Goal: Task Accomplishment & Management: Use online tool/utility

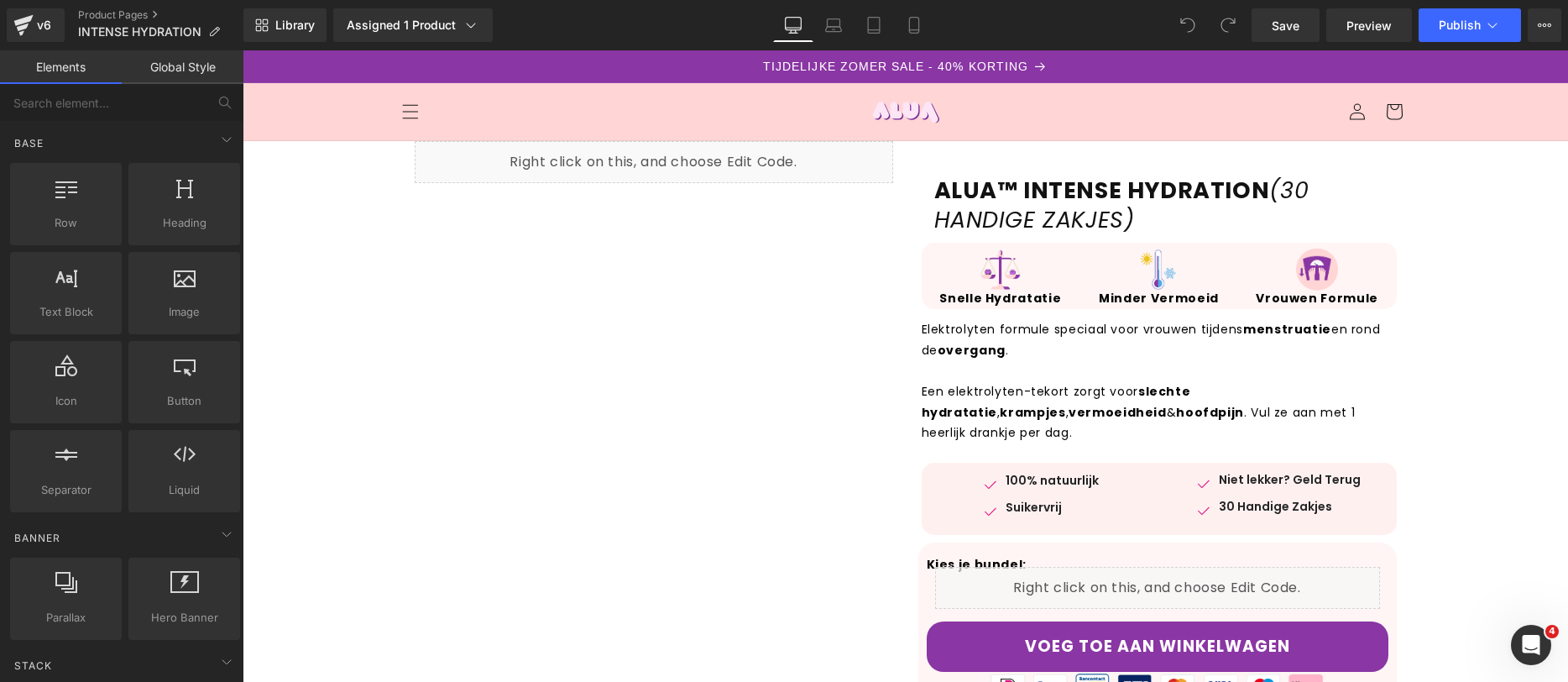
click at [1352, 354] on p "Elektrolyten formule speciaal voor vrouwen tijdens menstruatie en rond de overg…" at bounding box center [1160, 339] width 475 height 41
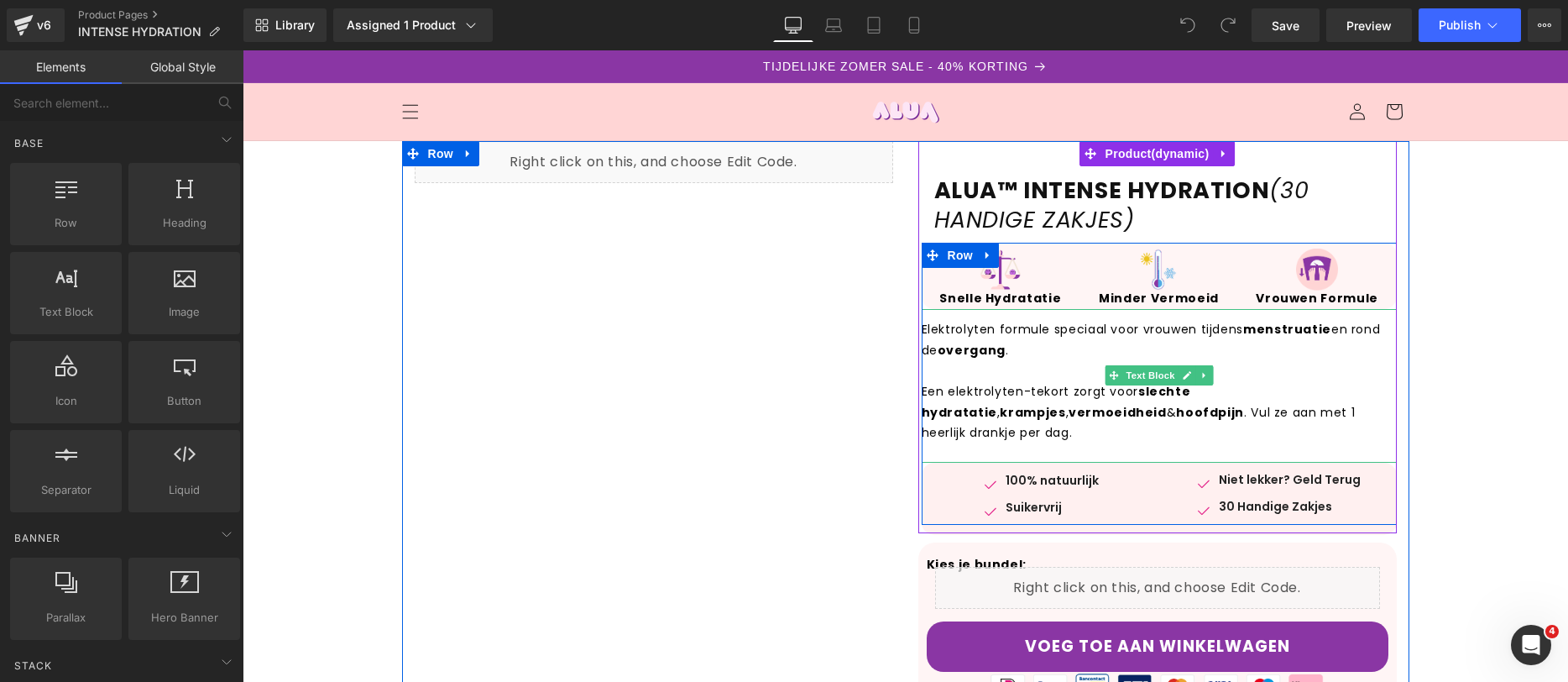
click at [1249, 336] on strong "menstruatie" at bounding box center [1287, 329] width 88 height 17
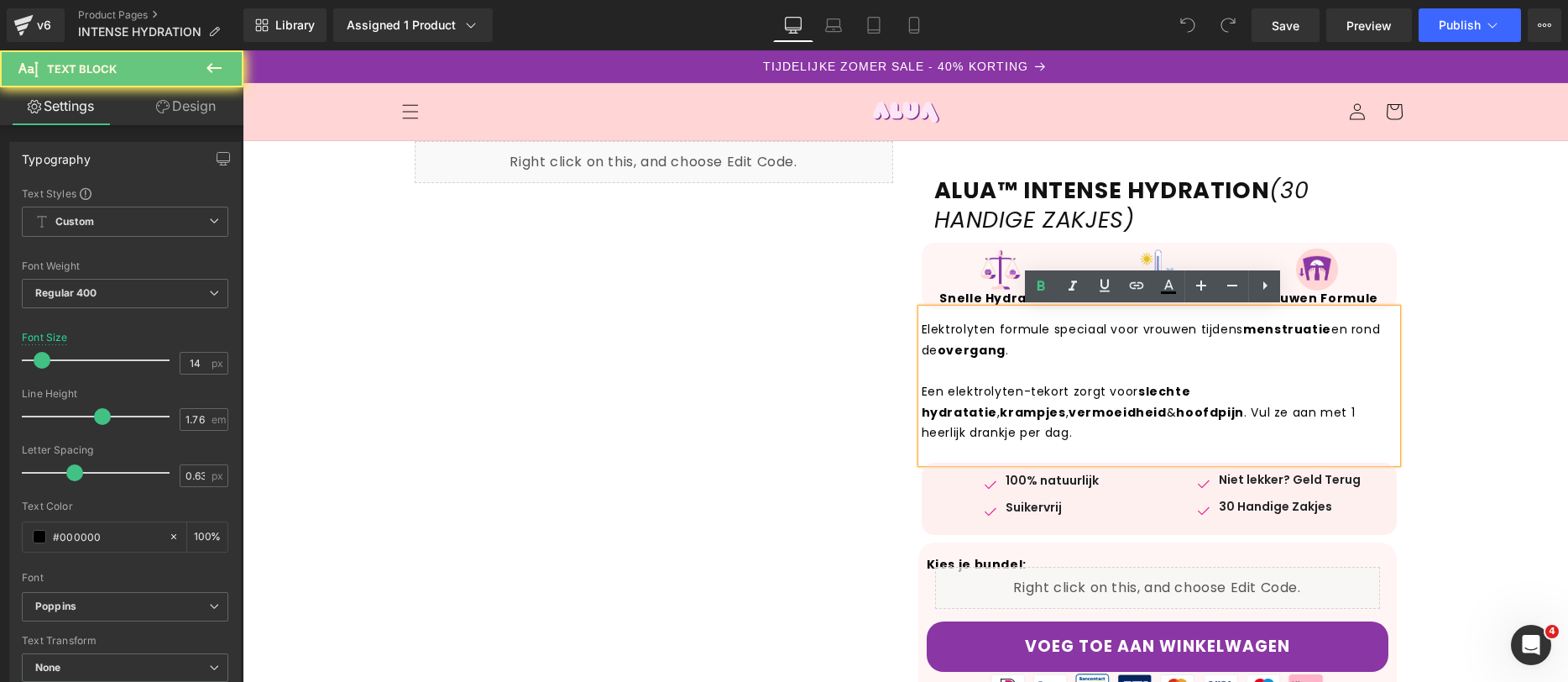
click at [1244, 328] on strong "menstruatie" at bounding box center [1287, 329] width 88 height 17
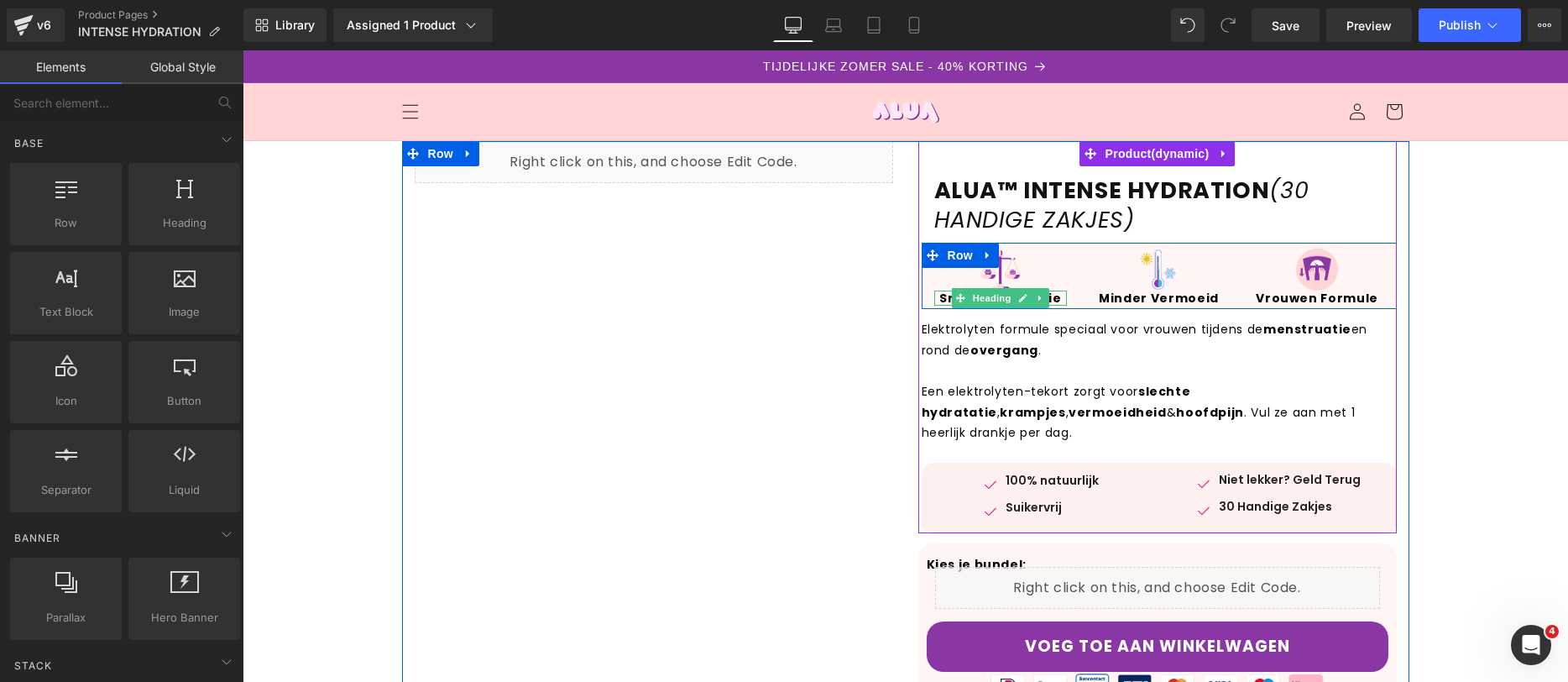
click at [1019, 299] on icon at bounding box center [1023, 298] width 9 height 10
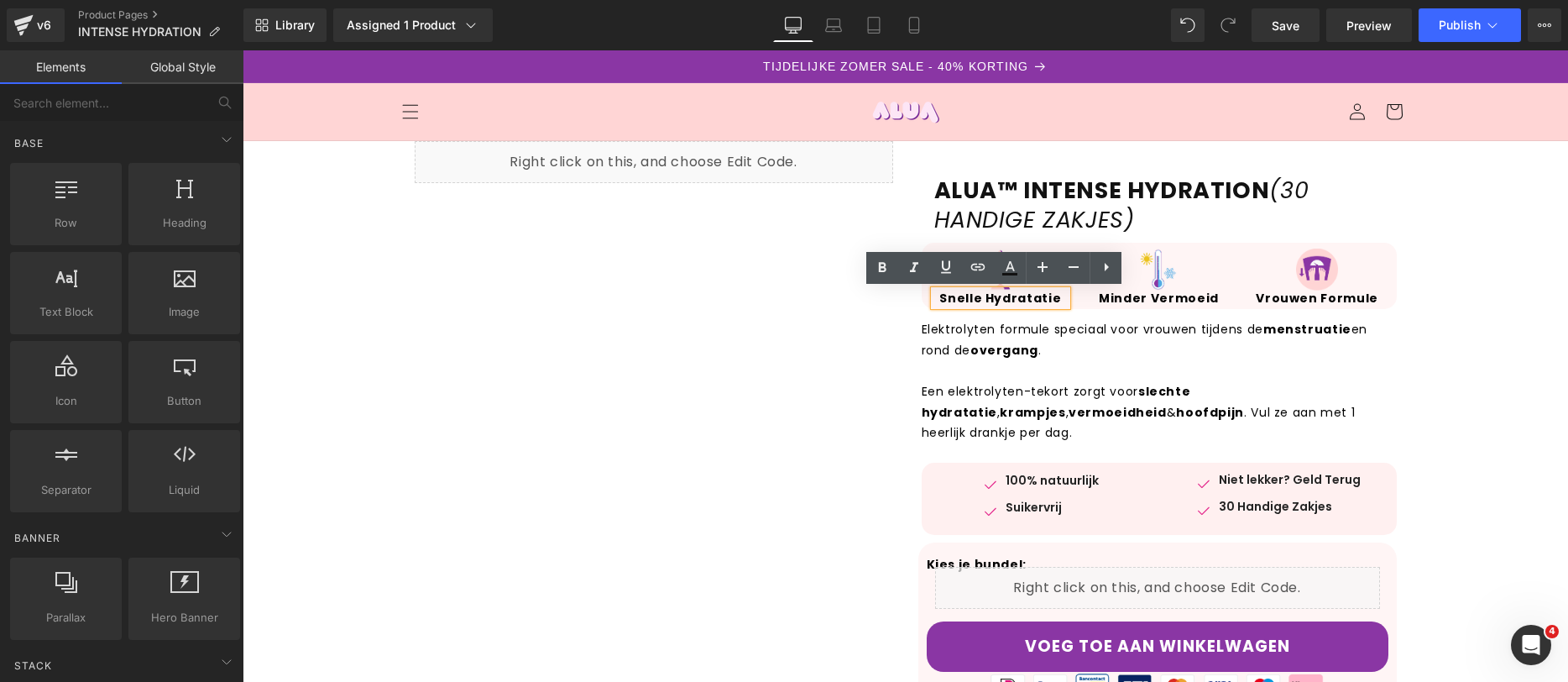
click at [1048, 299] on strong "Snelle Hydratatie" at bounding box center [1000, 298] width 122 height 17
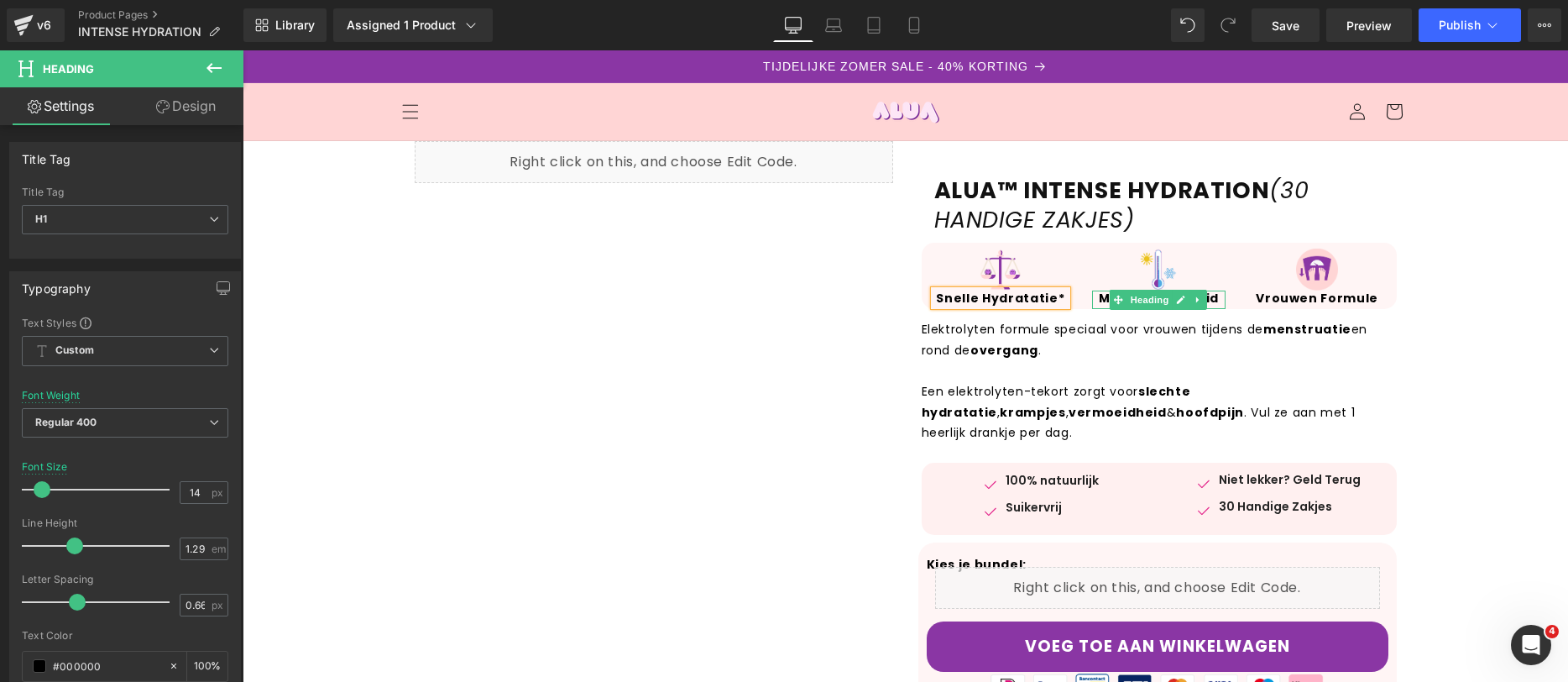
click at [1206, 296] on strong "Minder Vermoeid" at bounding box center [1159, 298] width 120 height 17
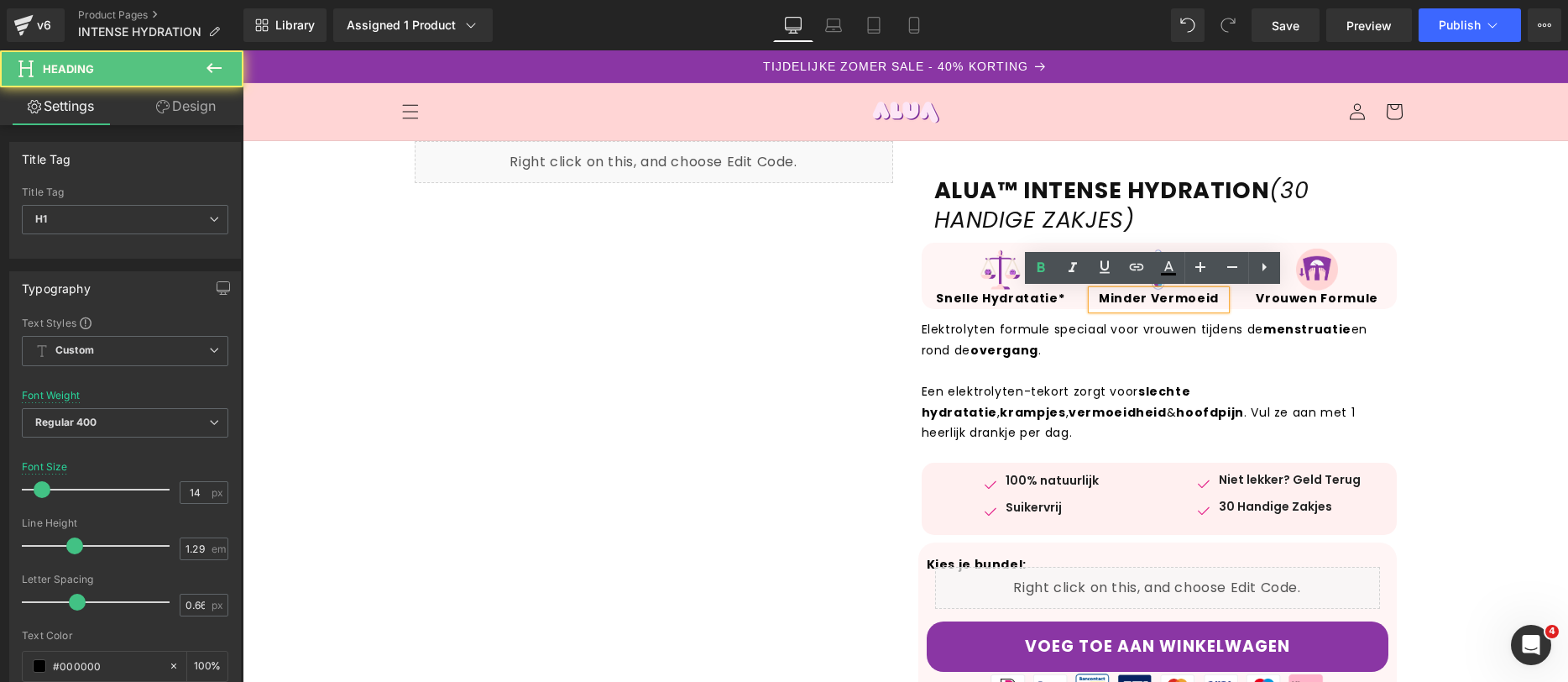
click at [1215, 297] on h1 "Minder Vermoeid" at bounding box center [1159, 298] width 134 height 15
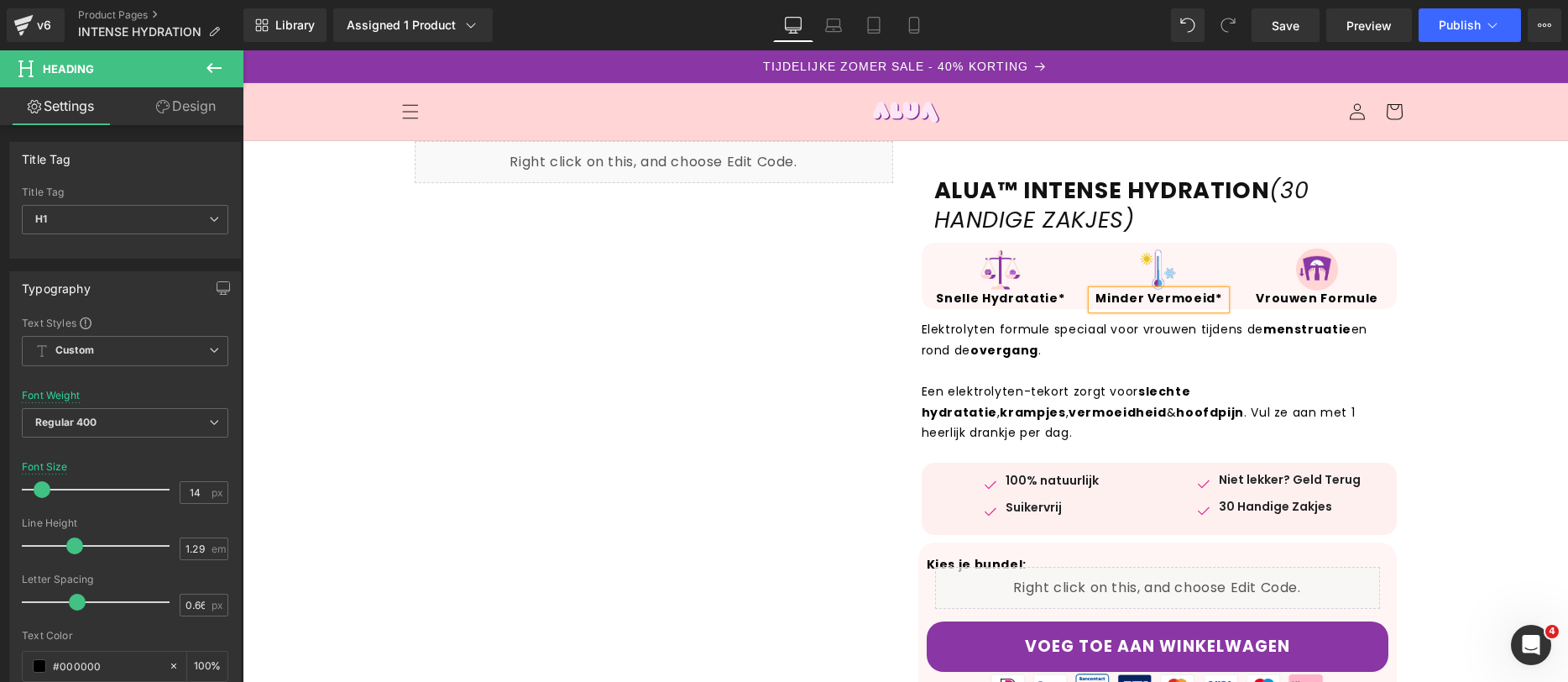
click at [1402, 294] on div "ALUA™ INTENSE HYDRATION (30 HANDIGE ZAKJES) Heading Row Image Snelle Hydratatie…" at bounding box center [1158, 567] width 504 height 852
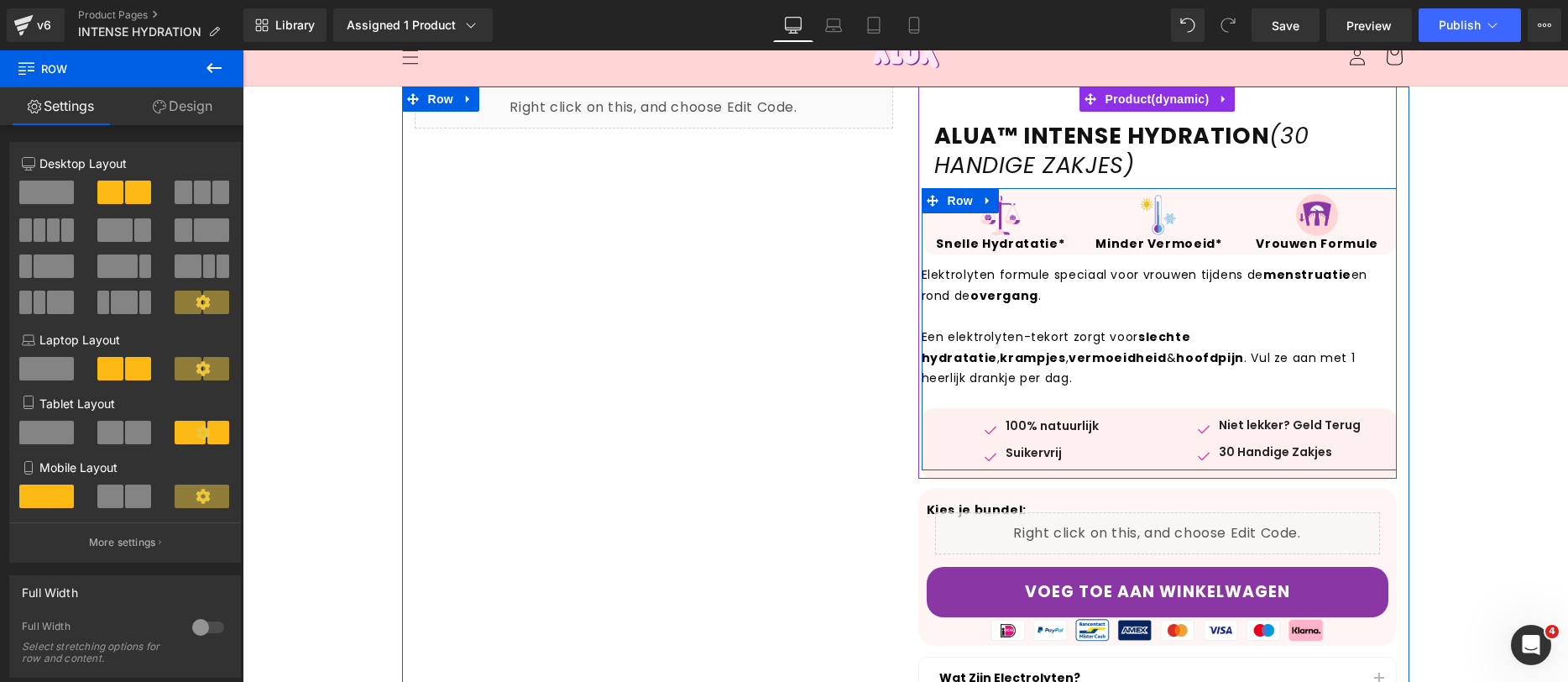
scroll to position [66, 0]
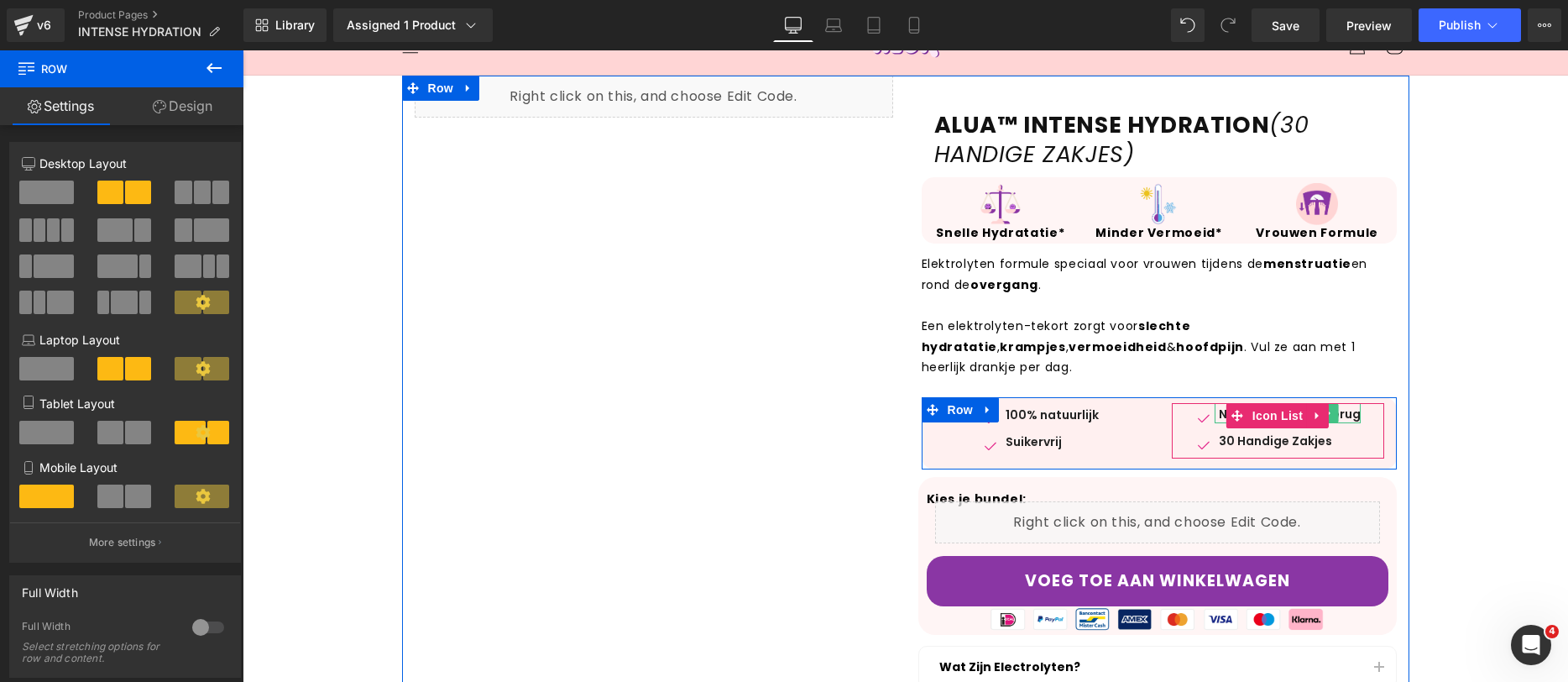
click at [1335, 403] on div "Niet lekker? Geld Terug" at bounding box center [1288, 413] width 146 height 20
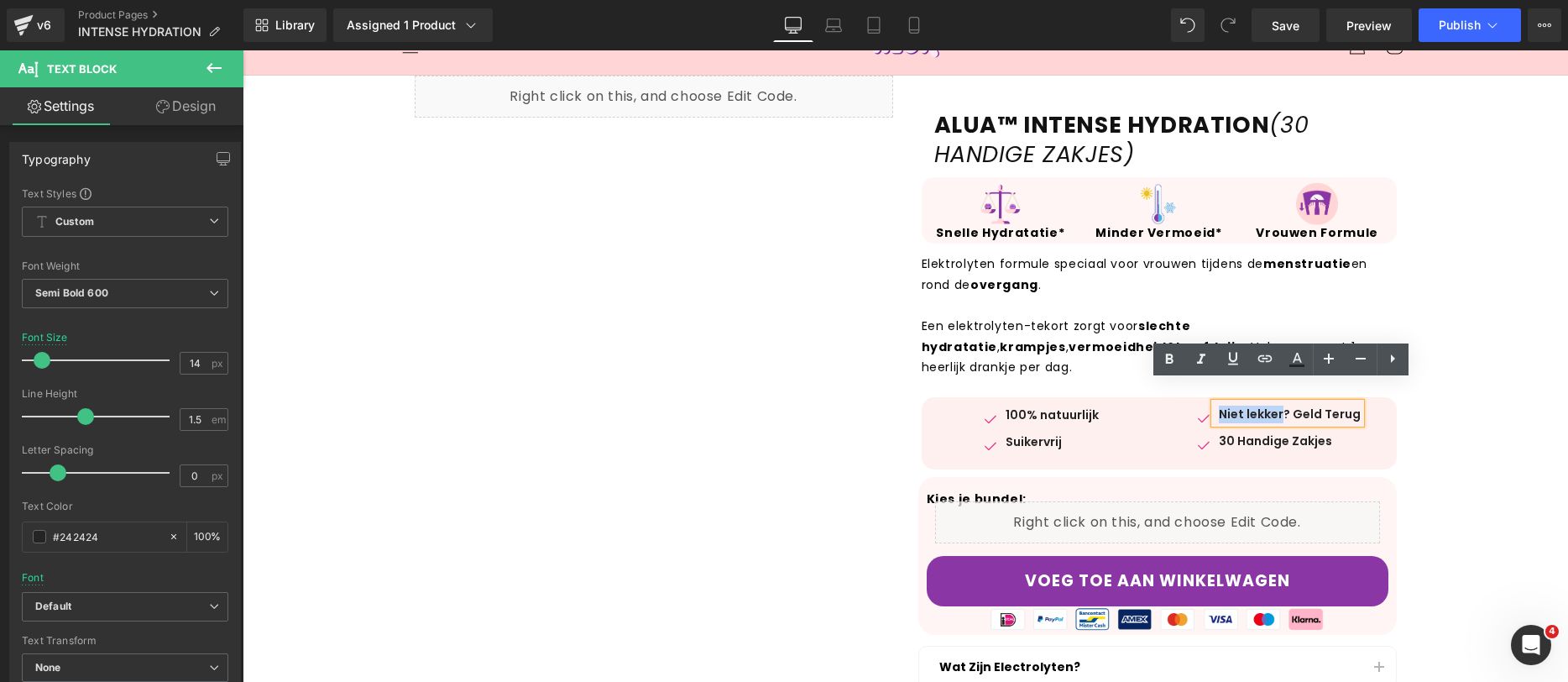
drag, startPoint x: 1277, startPoint y: 391, endPoint x: 1219, endPoint y: 396, distance: 58.2
click at [1219, 403] on div "Niet lekker? Geld Terug" at bounding box center [1288, 413] width 146 height 20
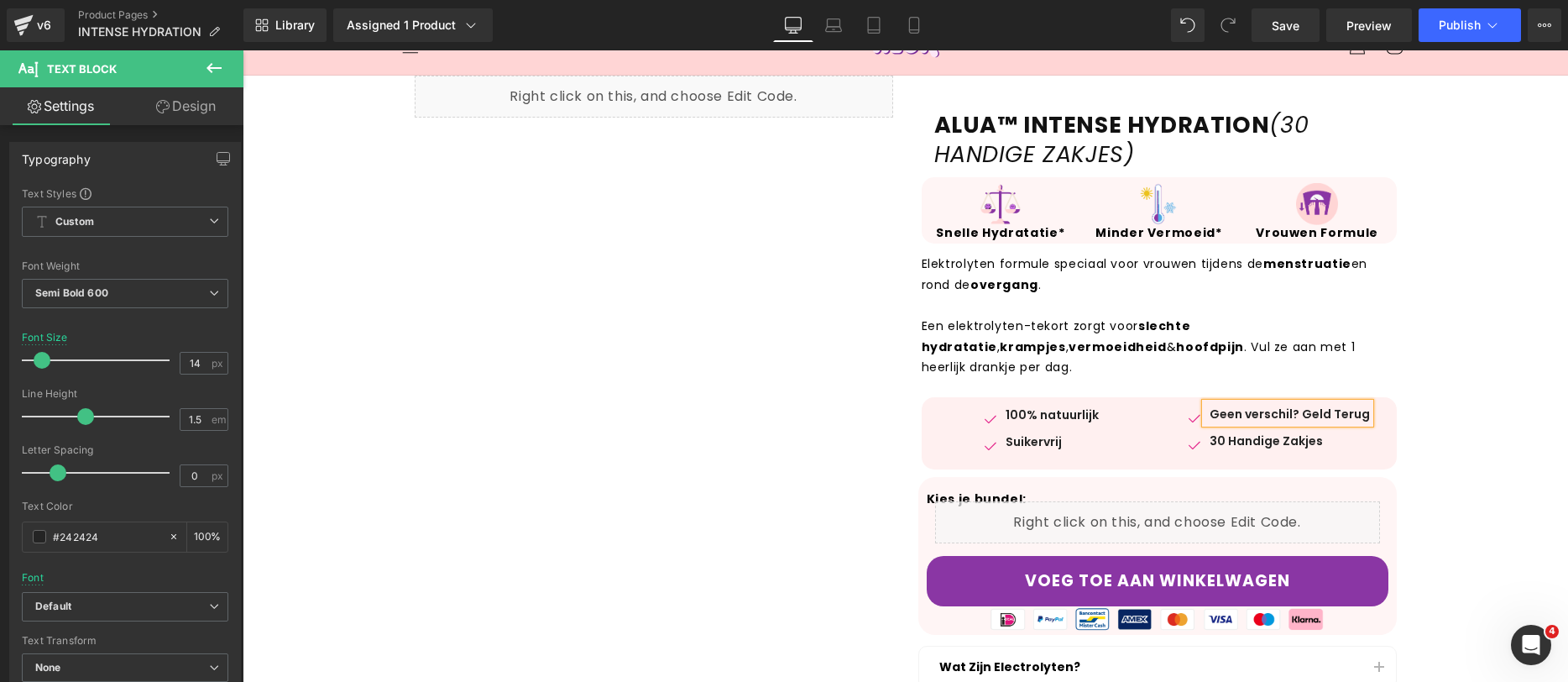
click at [1246, 403] on div "Geen verschil? Geld Terug" at bounding box center [1288, 413] width 165 height 20
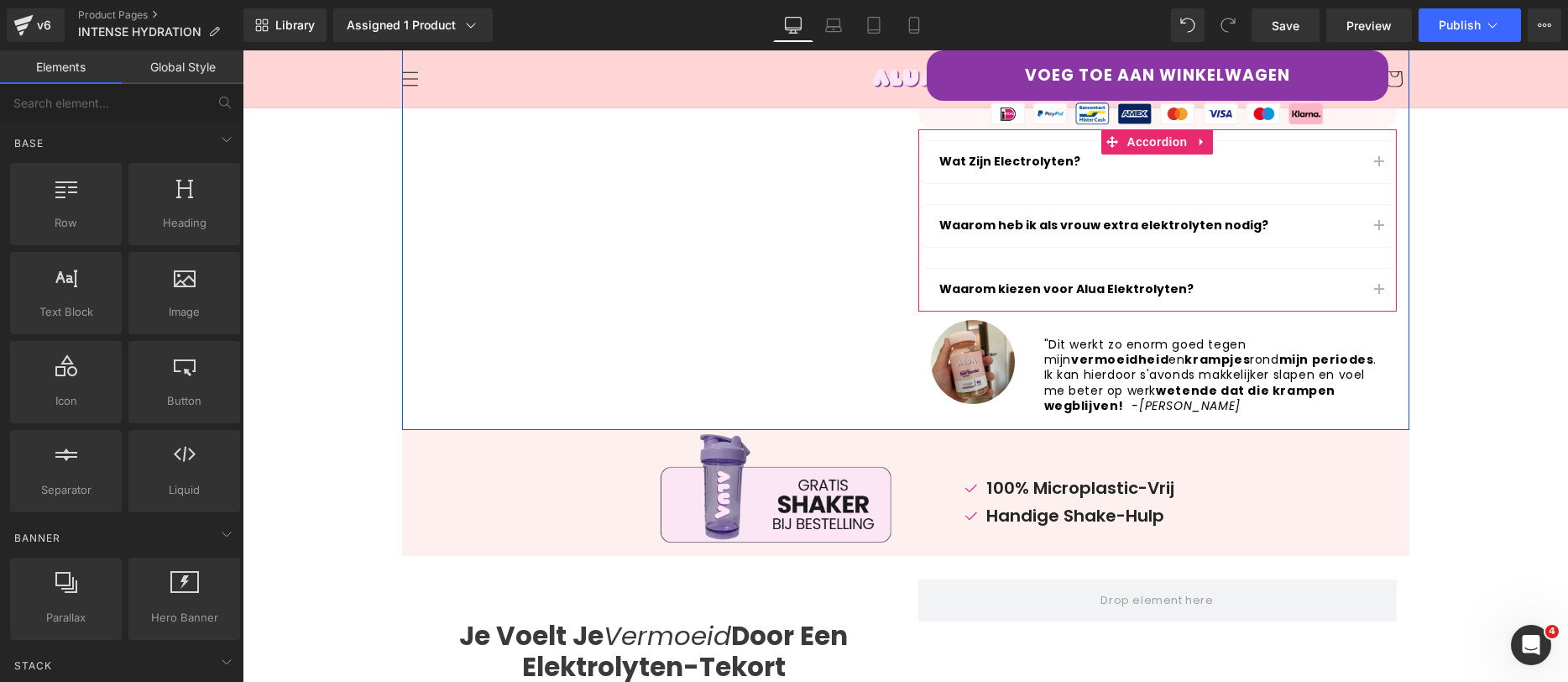
scroll to position [517, 0]
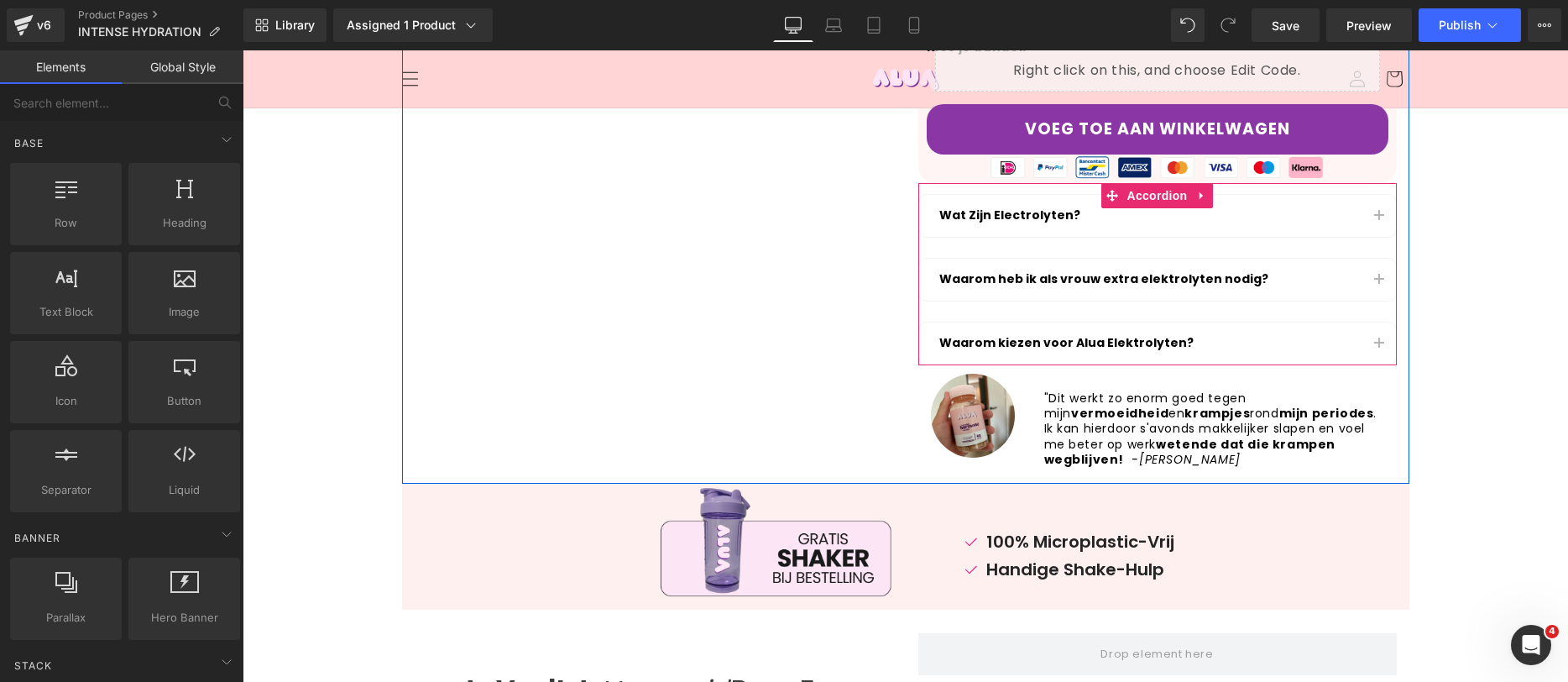
click at [1375, 195] on button "button" at bounding box center [1379, 216] width 34 height 42
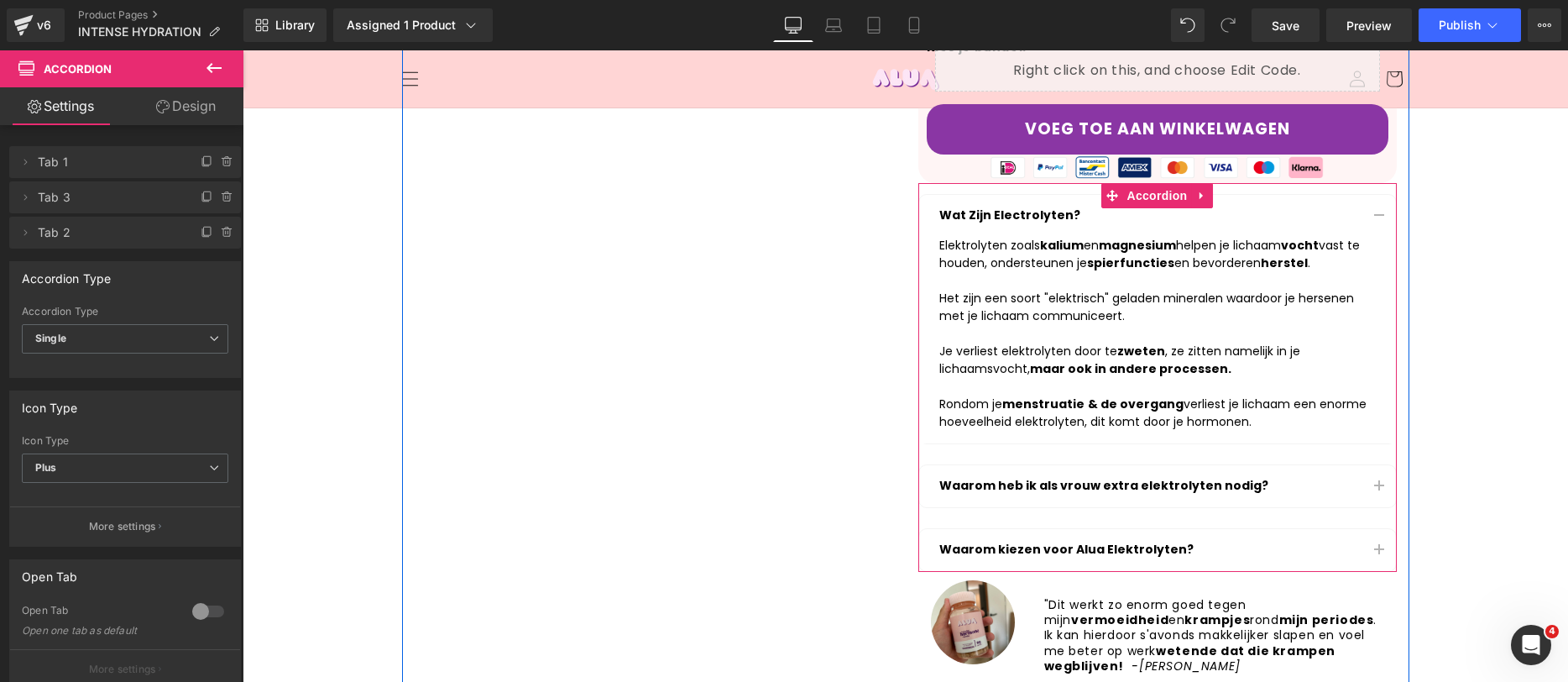
click at [1379, 220] on span "button" at bounding box center [1379, 220] width 0 height 0
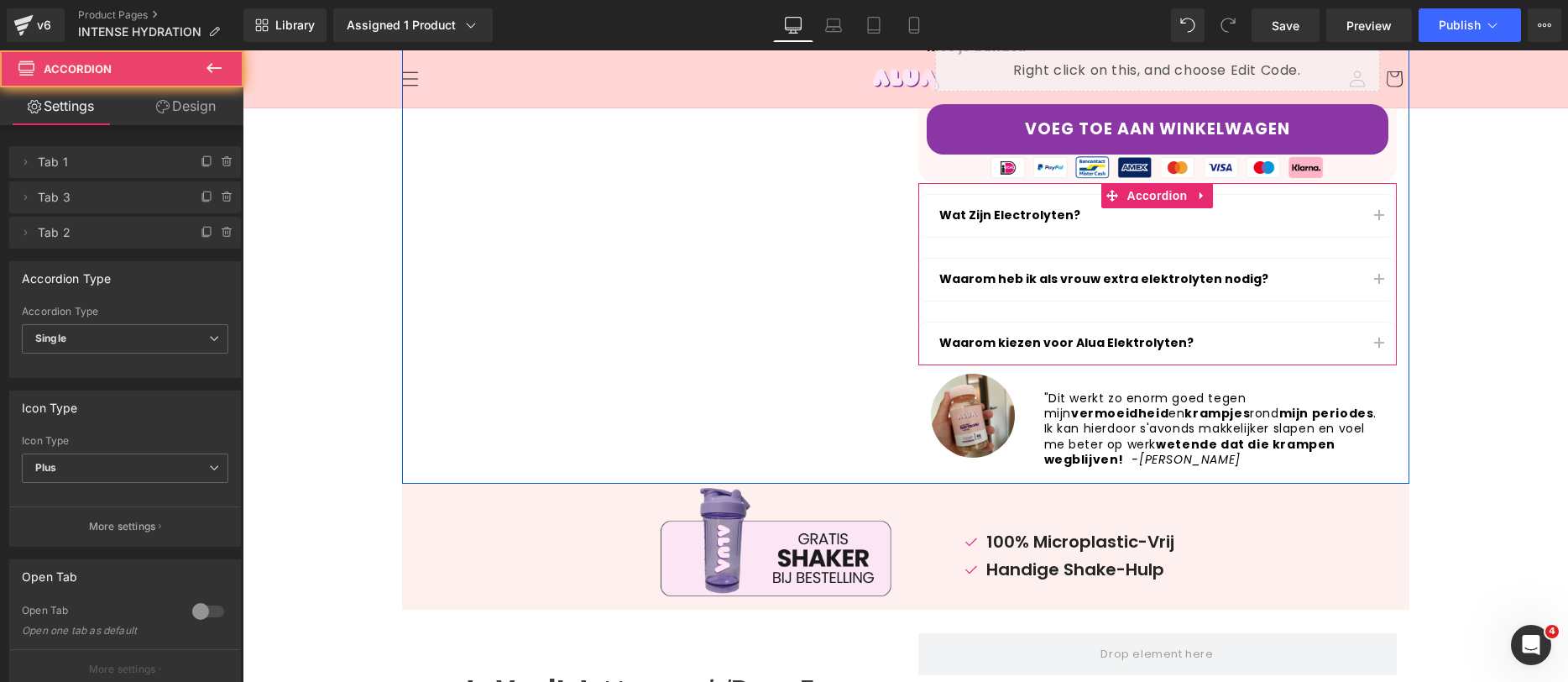
click at [1366, 259] on button "button" at bounding box center [1379, 280] width 34 height 42
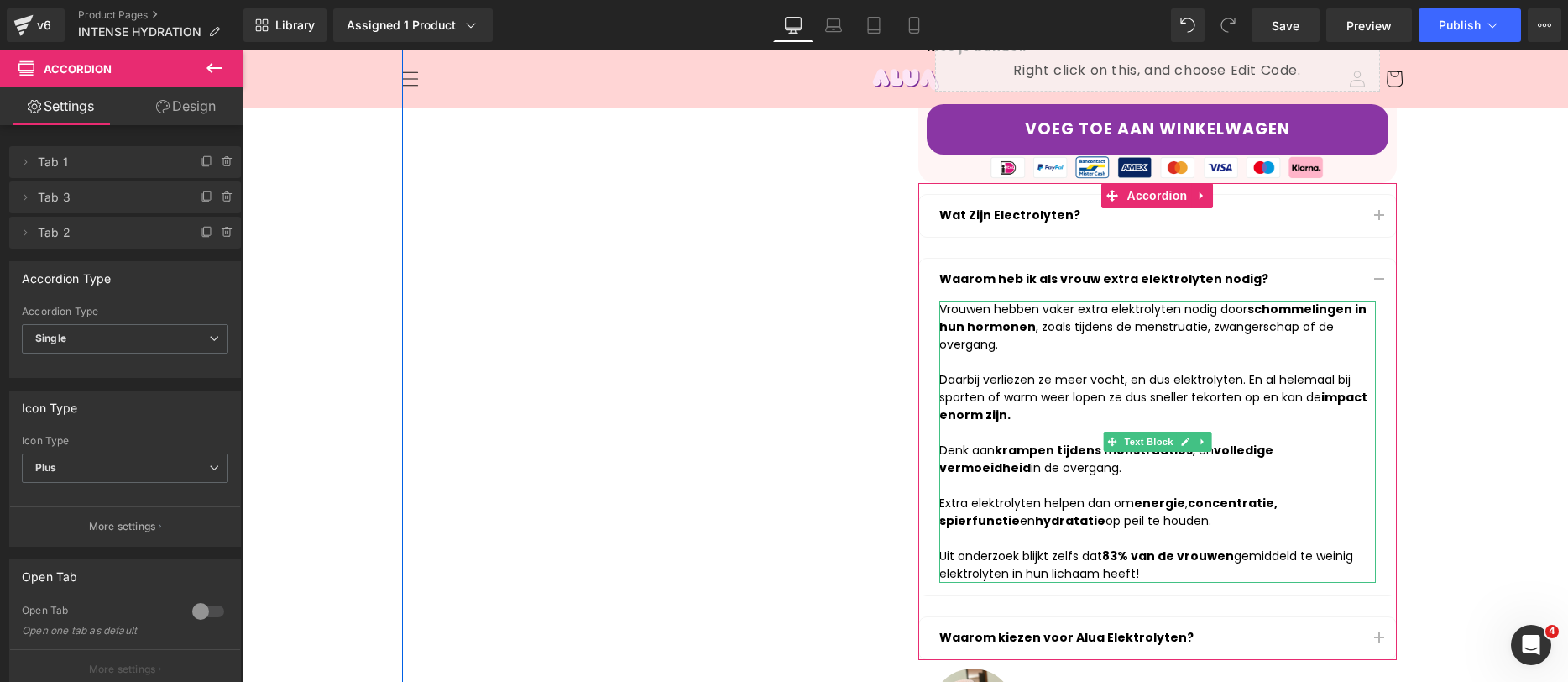
click at [1074, 380] on span "ij sporten of warm weer lopen ze dus sneller tekorten op en kan de impact enorm…" at bounding box center [1154, 397] width 428 height 52
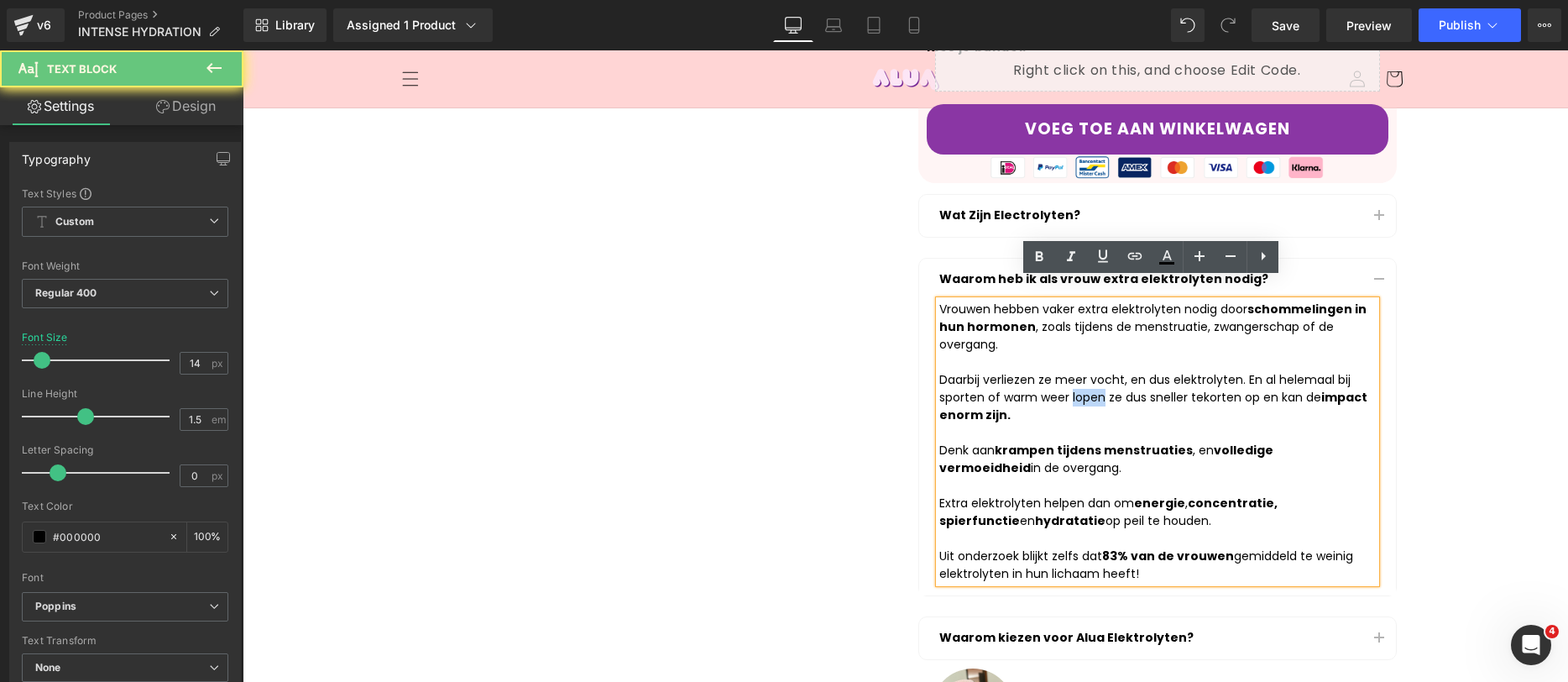
click at [1074, 380] on span "ij sporten of warm weer lopen ze dus sneller tekorten op en kan de impact enorm…" at bounding box center [1154, 397] width 428 height 52
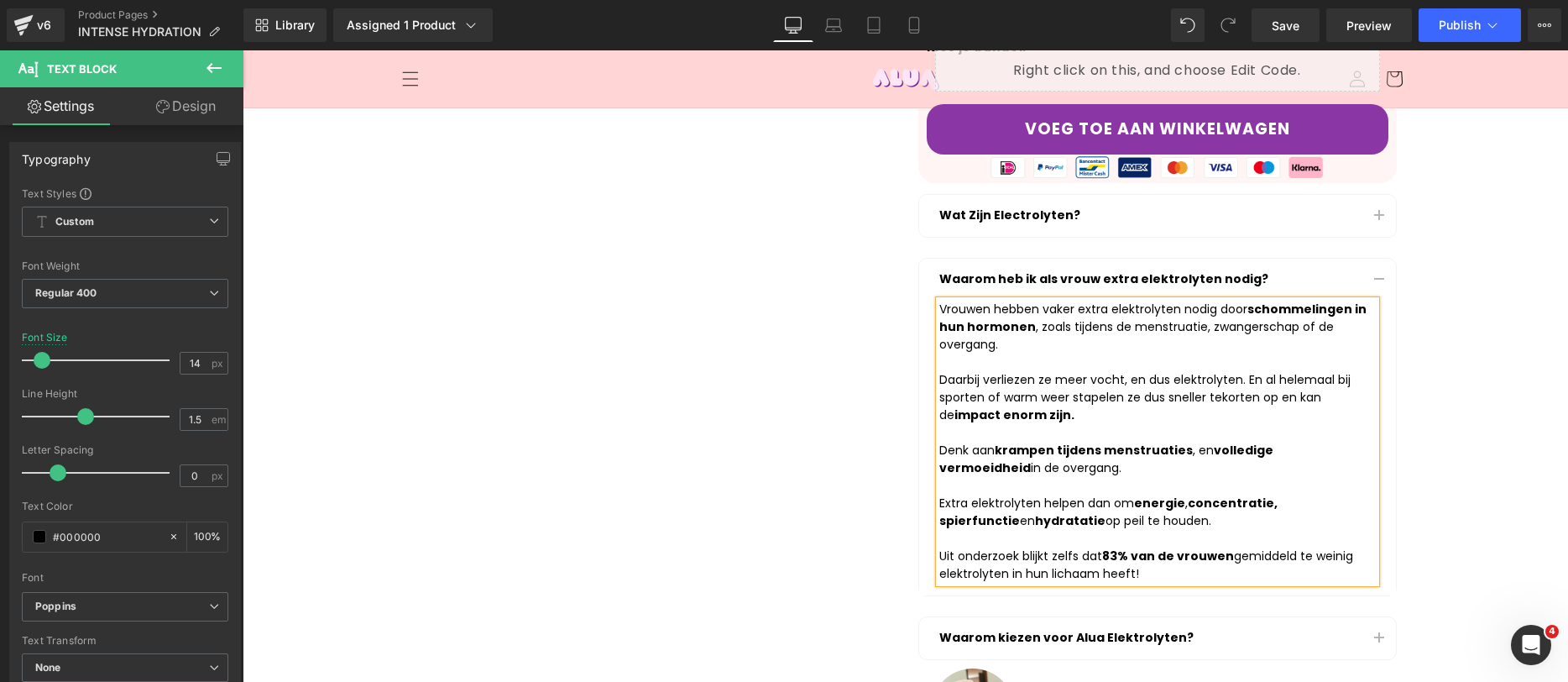
click at [1126, 375] on span "ij sporten of warm weer stapelen ze dus sneller tekorten op en kan de impact en…" at bounding box center [1146, 397] width 412 height 52
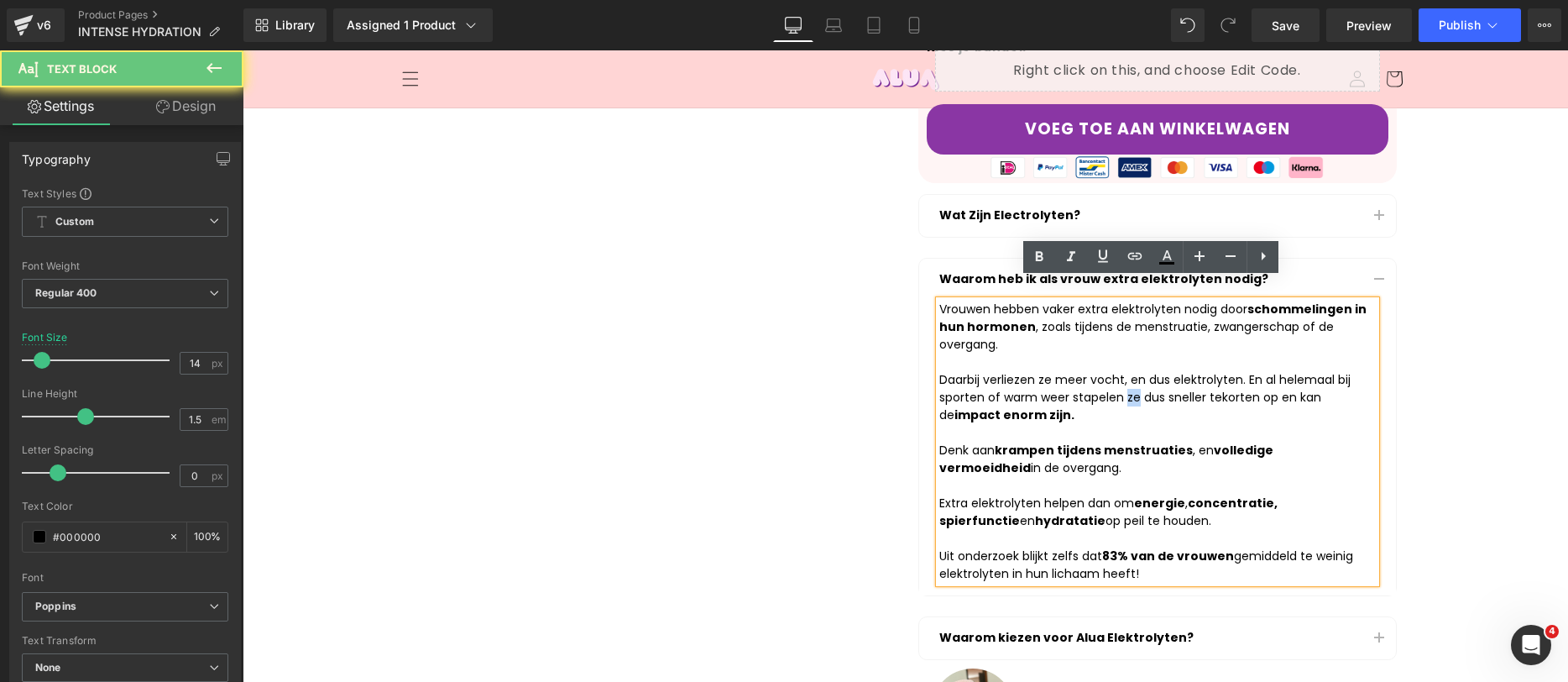
click at [1126, 375] on span "ij sporten of warm weer stapelen ze dus sneller tekorten op en kan de impact en…" at bounding box center [1146, 397] width 412 height 52
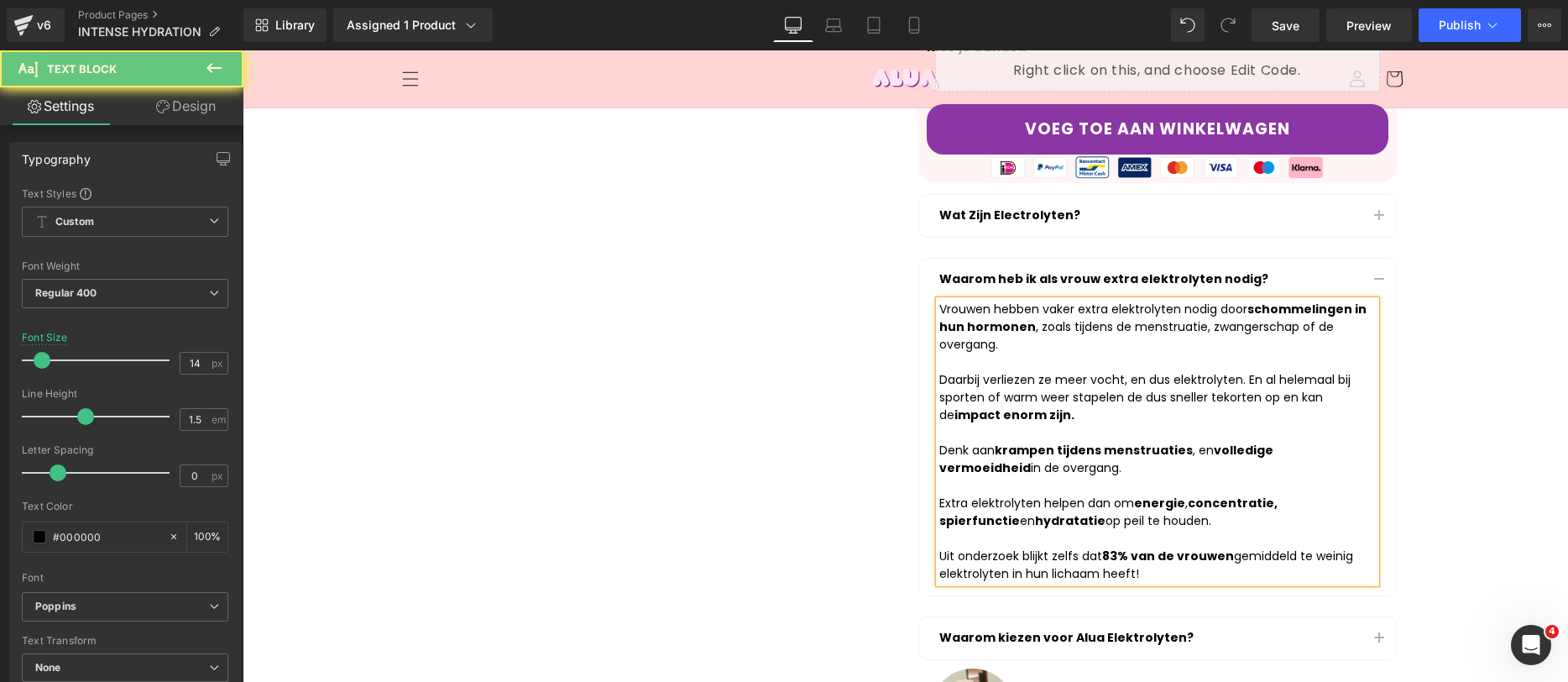
click at [1150, 376] on span "ij sporten of warm weer stapelen de dus sneller tekorten op en kan de impact en…" at bounding box center [1146, 397] width 412 height 52
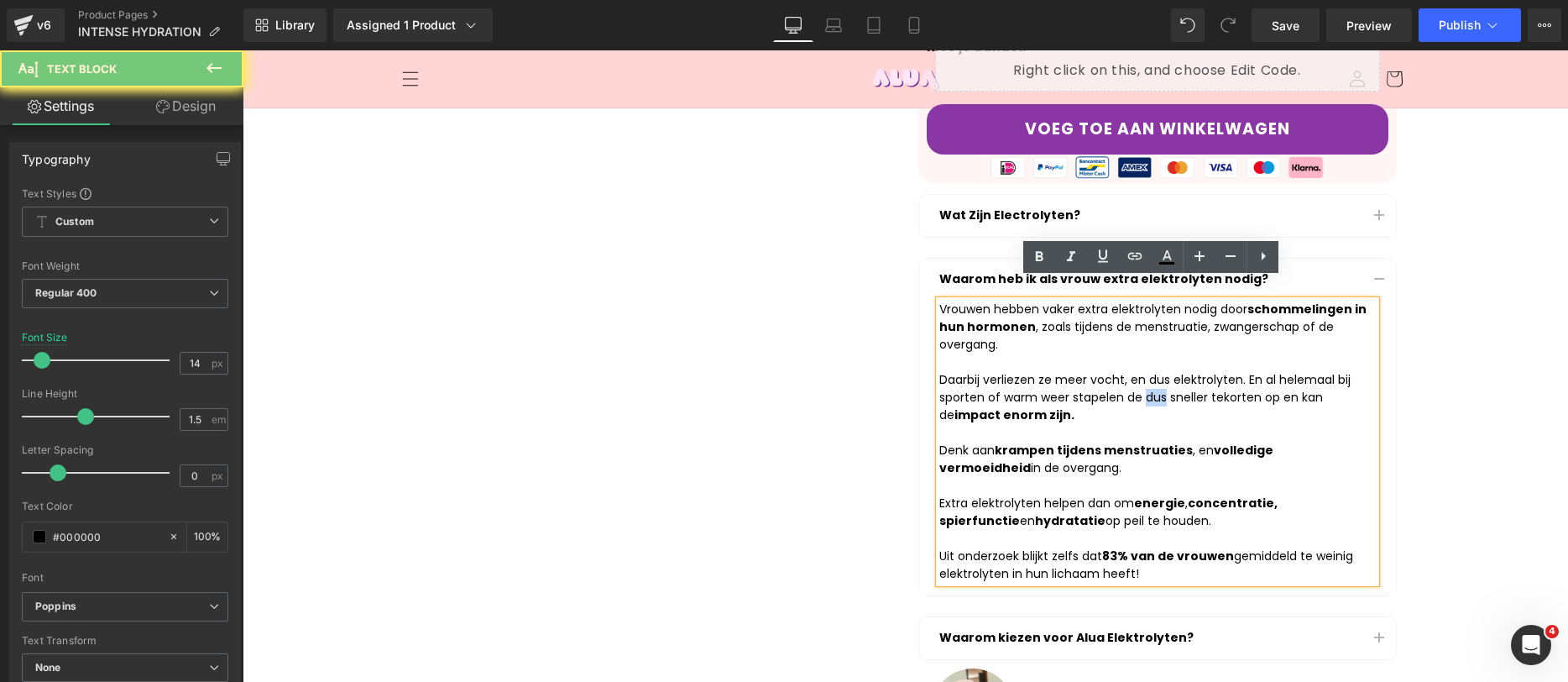
click at [1150, 376] on span "ij sporten of warm weer stapelen de dus sneller tekorten op en kan de impact en…" at bounding box center [1146, 397] width 412 height 52
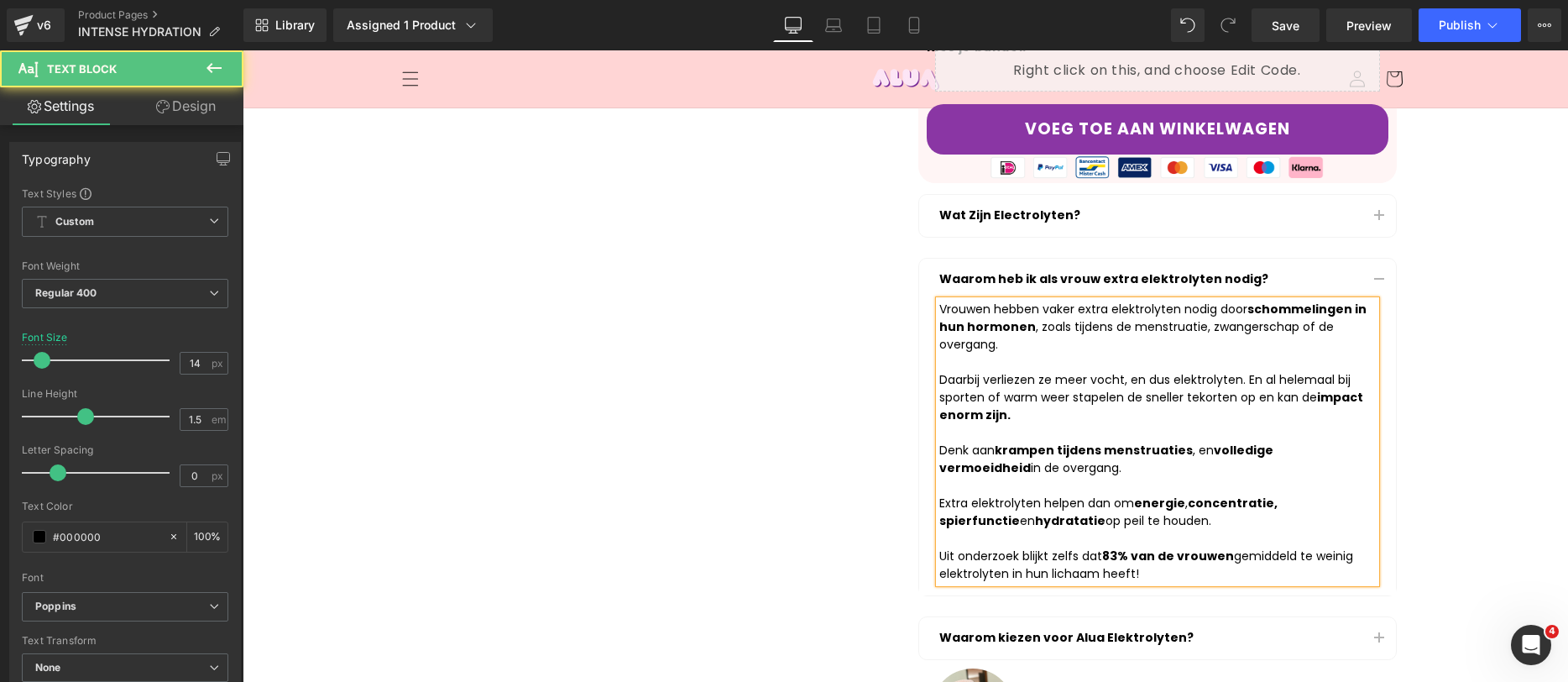
click at [1153, 376] on span "ij sporten of warm weer stapelen de sneller tekorten op en kan de impact enorm …" at bounding box center [1151, 397] width 424 height 52
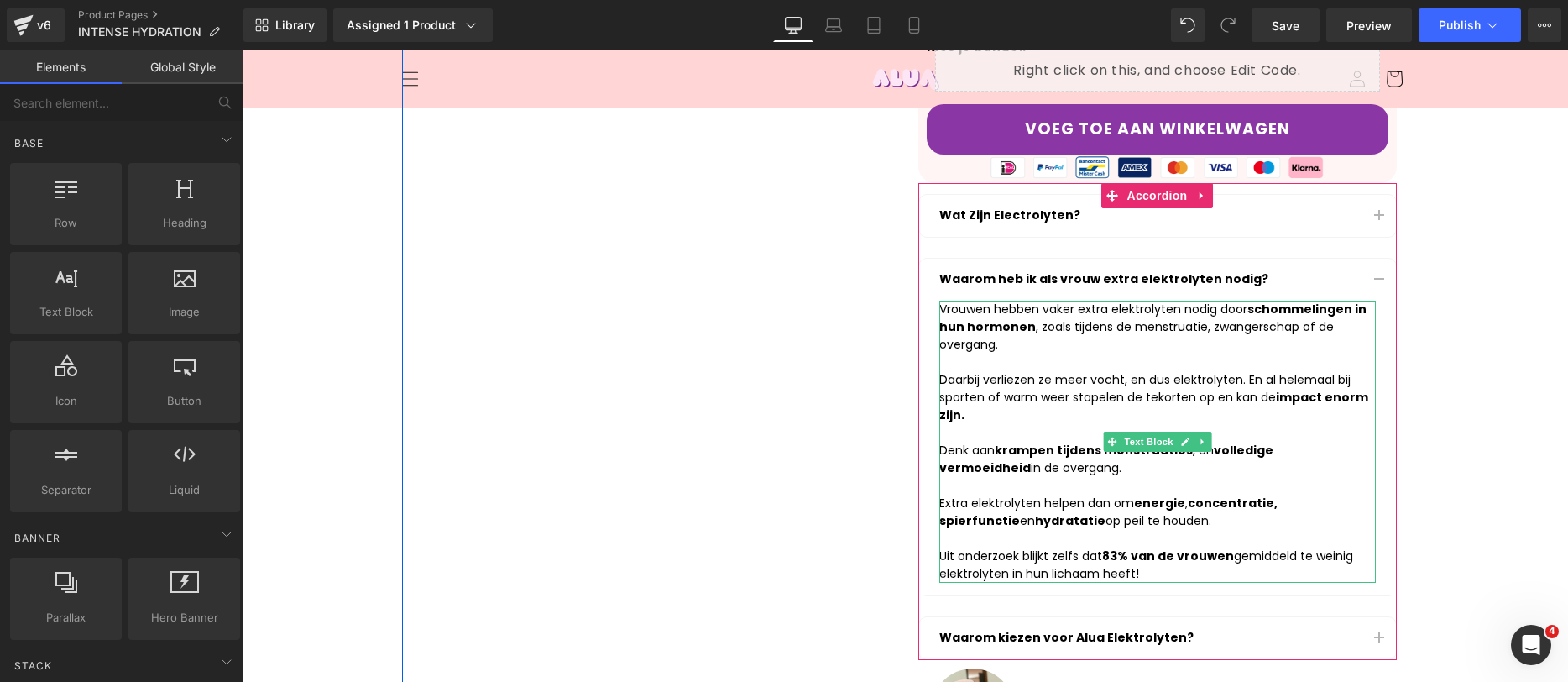
click at [1167, 371] on span "ij sporten of warm weer stapelen de tekorten op en kan de impact enorm zijn." at bounding box center [1154, 397] width 429 height 52
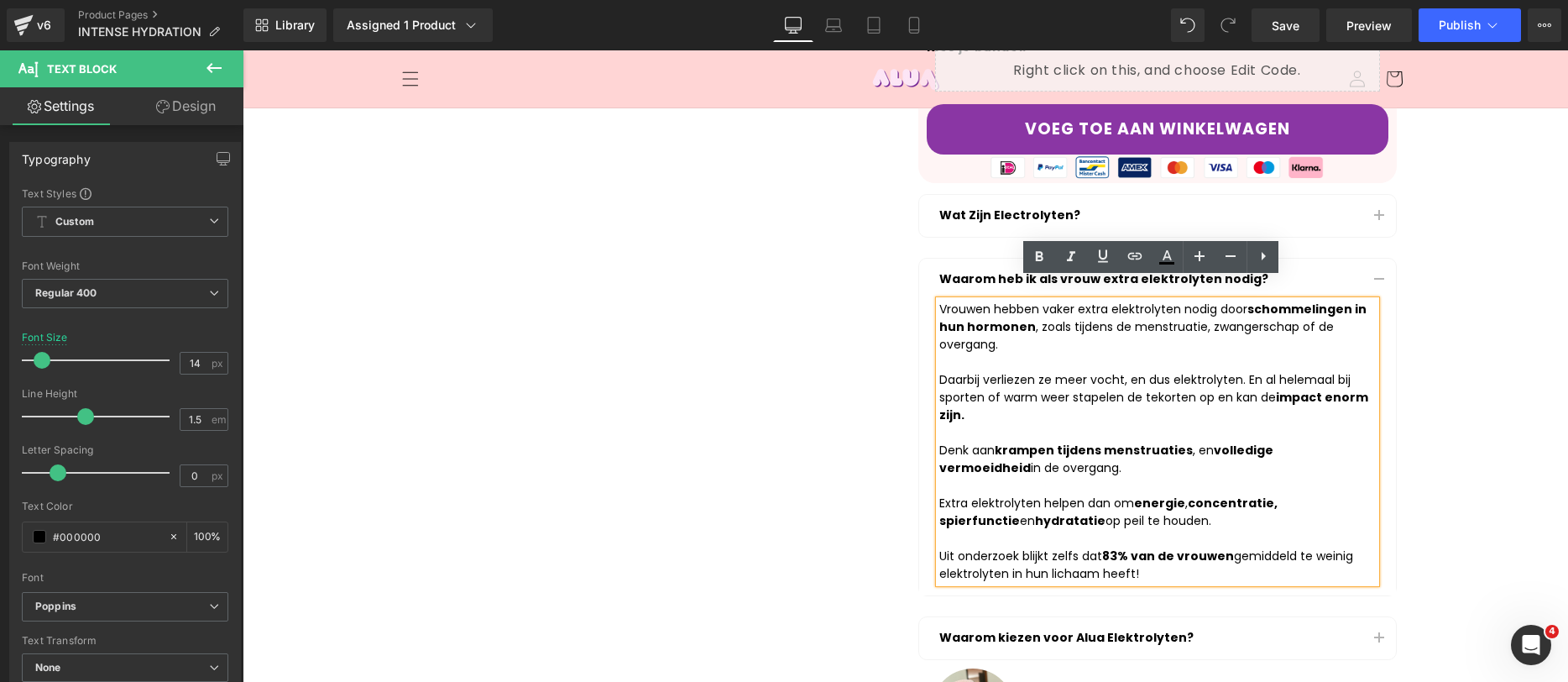
click at [1115, 354] on div at bounding box center [1158, 362] width 437 height 18
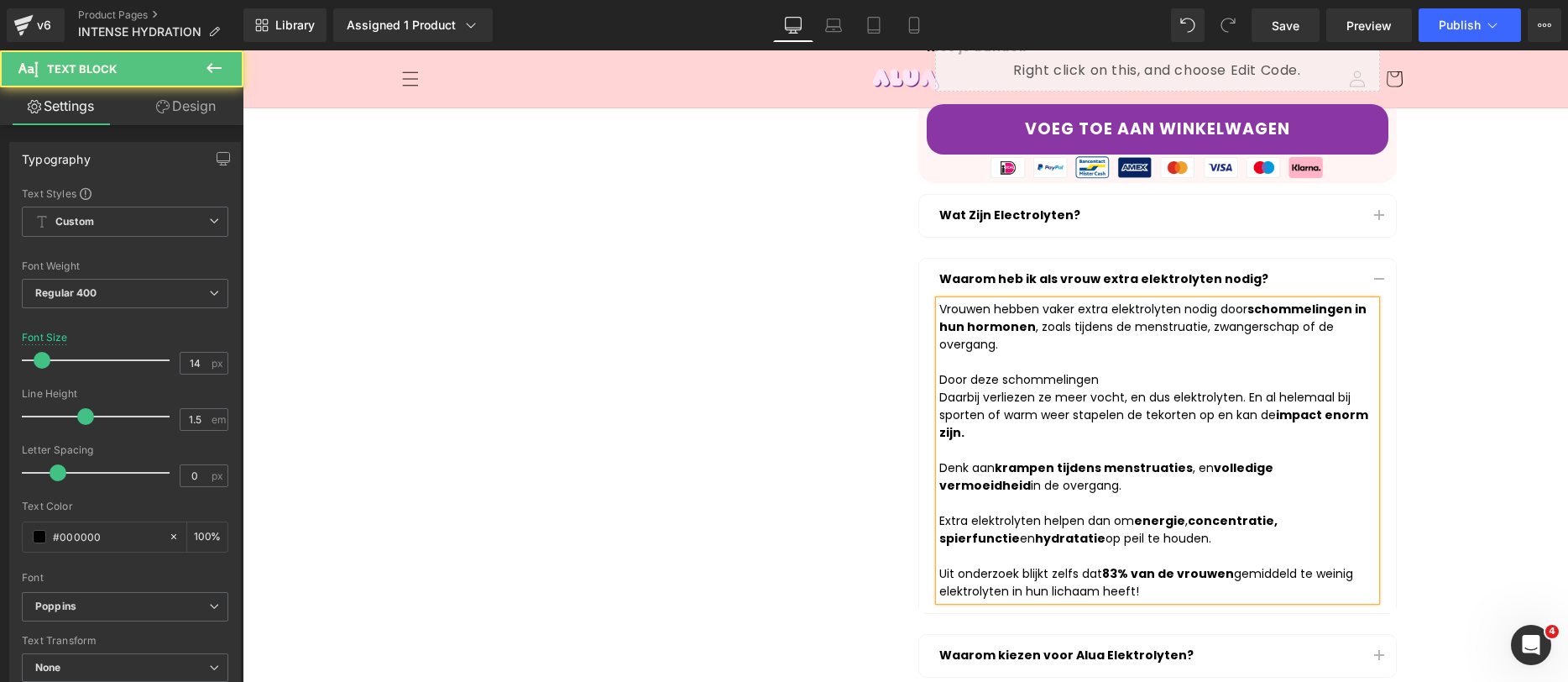
drag, startPoint x: 1104, startPoint y: 359, endPoint x: 901, endPoint y: 357, distance: 203.0
click at [906, 357] on div "ALUA™ INTENSE HYDRATION (30 HANDIGE ZAKJES) Heading Row Image Snelle Hydratatie…" at bounding box center [1158, 206] width 504 height 1164
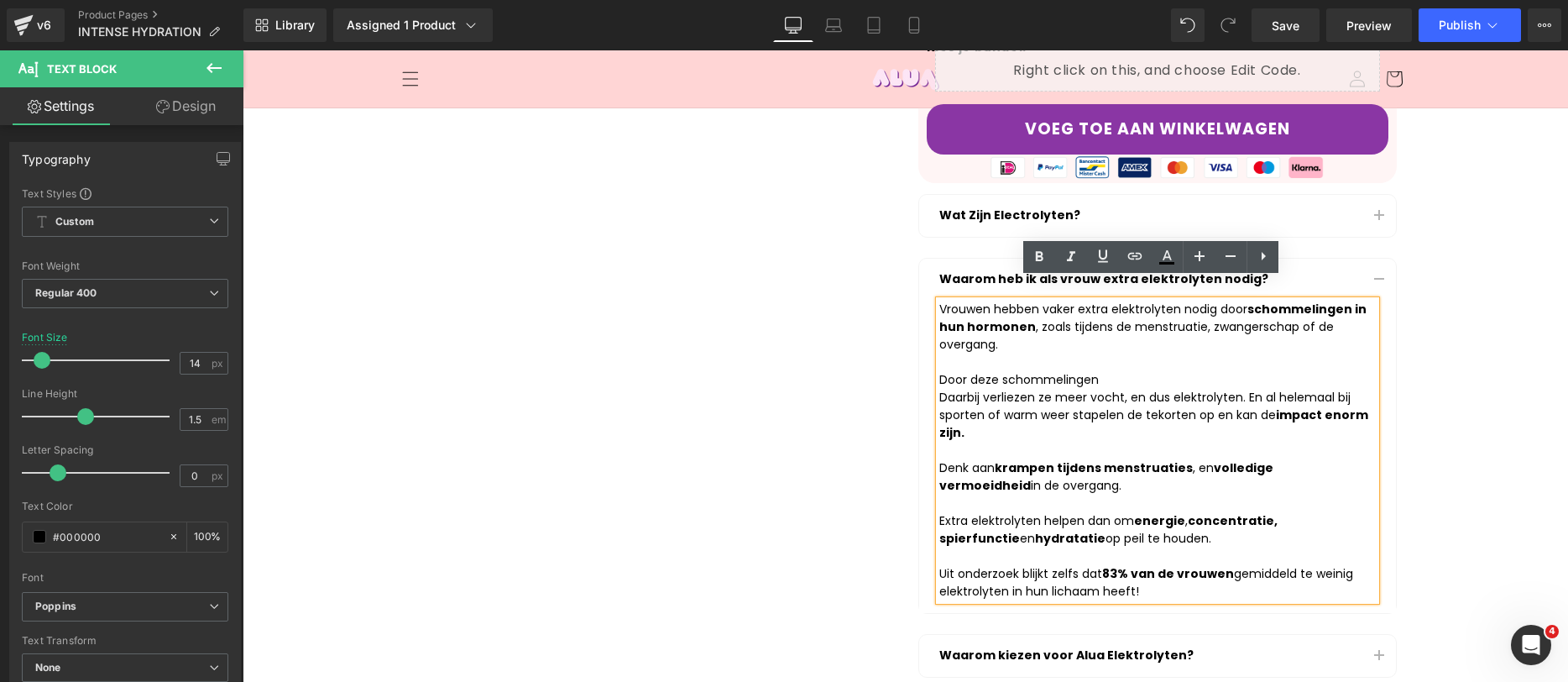
click at [1107, 354] on div at bounding box center [1158, 362] width 437 height 18
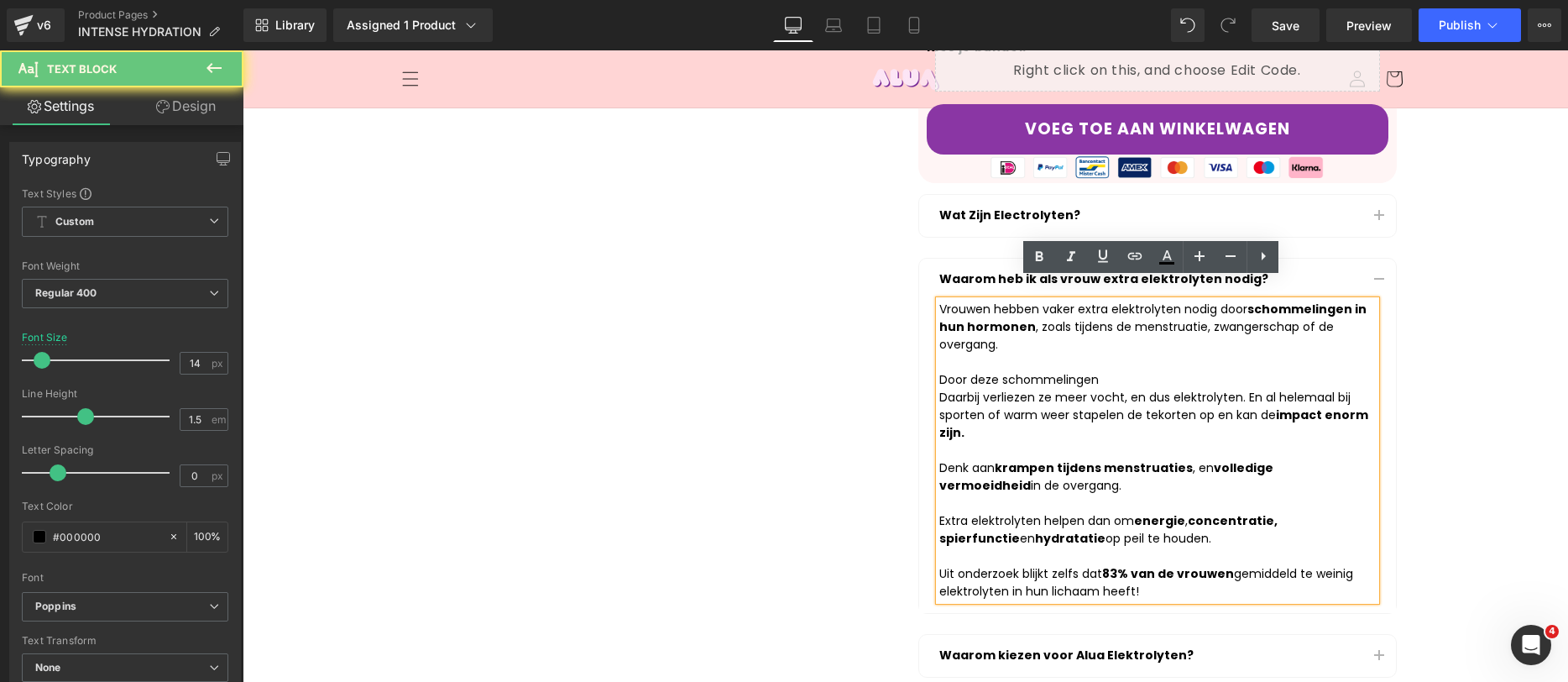
click at [1108, 371] on div "Door deze schommelingen" at bounding box center [1158, 380] width 437 height 18
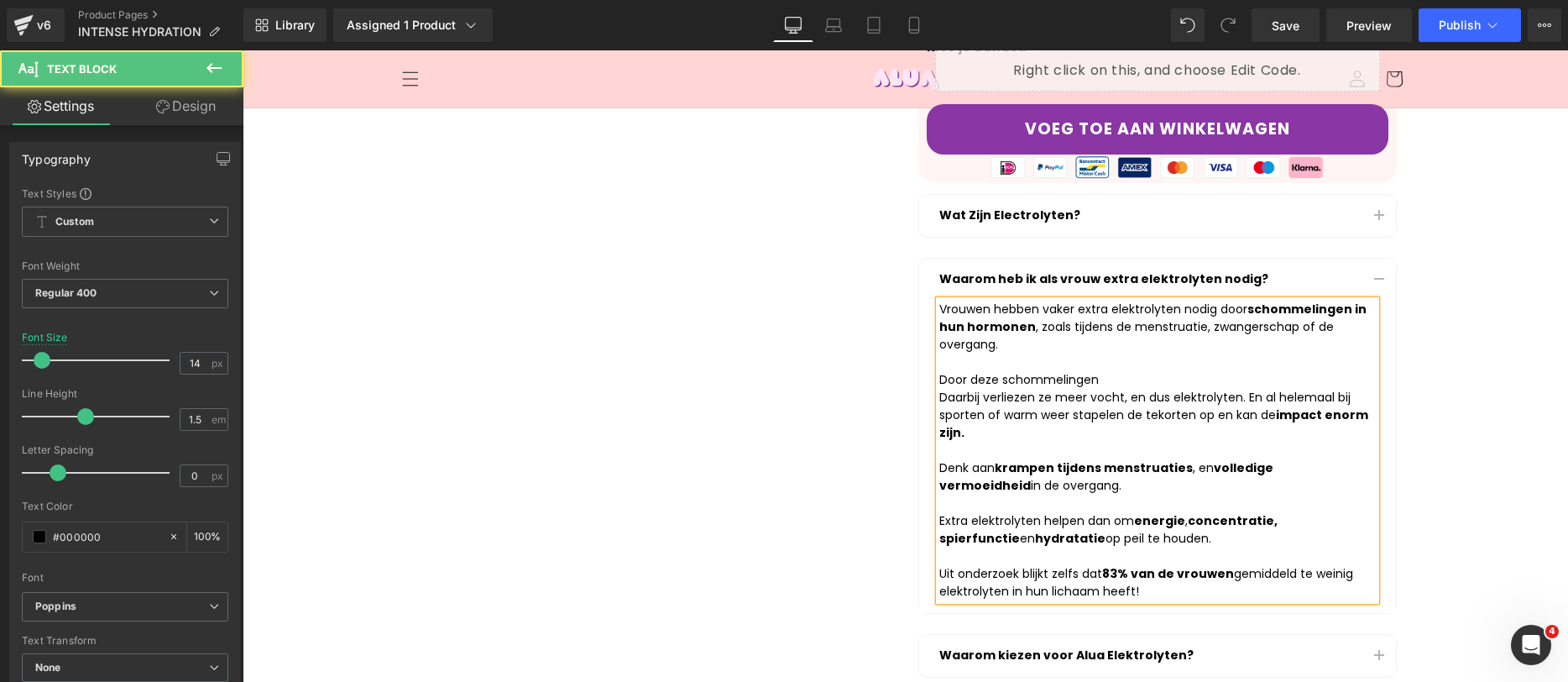
drag, startPoint x: 1091, startPoint y: 354, endPoint x: 880, endPoint y: 356, distance: 211.0
click at [880, 356] on div "Liquid ALUA™ INTENSE HYDRATION (30 HANDIGE ZAKJES) Heading Product Row ALUA™ IN…" at bounding box center [906, 210] width 1008 height 1173
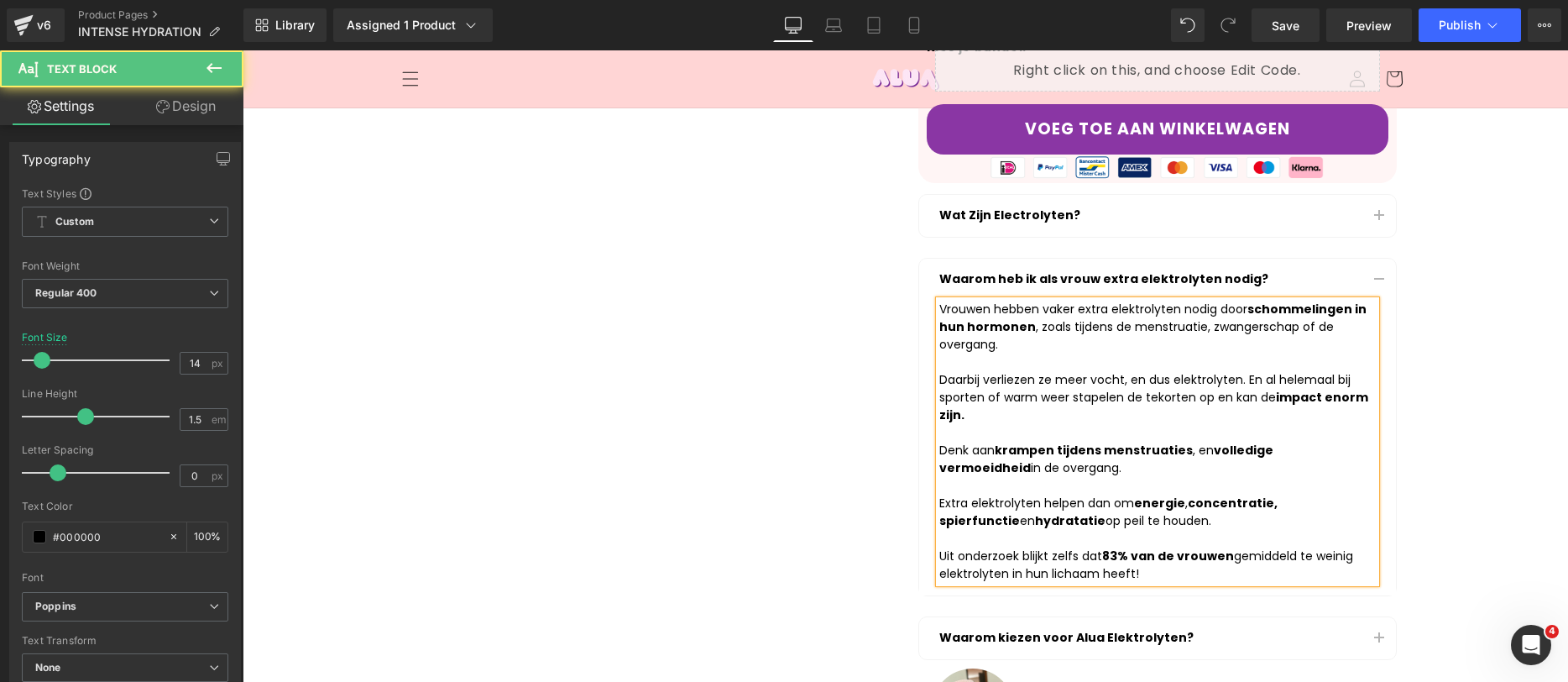
drag, startPoint x: 1234, startPoint y: 355, endPoint x: 1146, endPoint y: 357, distance: 88.0
click at [925, 361] on article "Vrouwen hebben vaker extra elektrolyten nodig door schommelingen in hun hormone…" at bounding box center [1158, 448] width 477 height 295
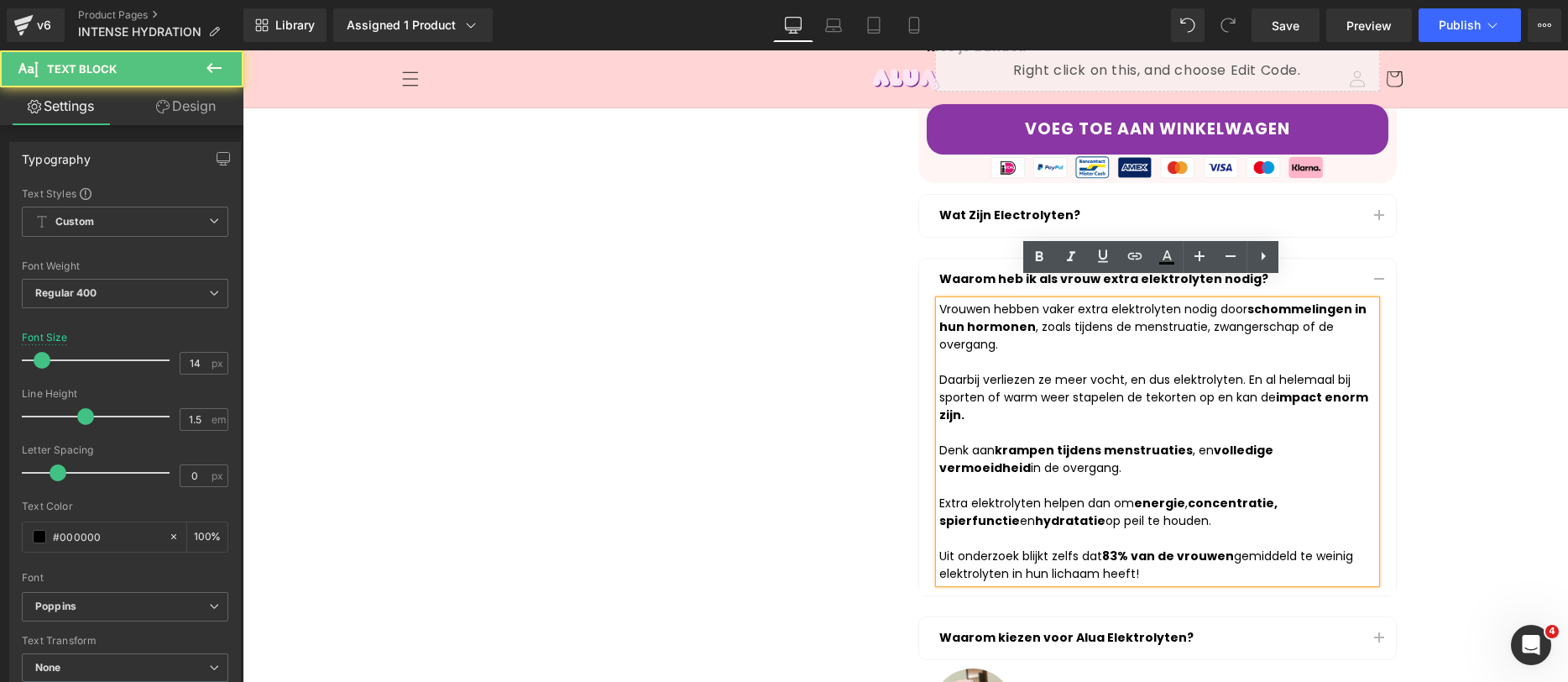
click at [1257, 371] on div "Daarbij verliezen ze meer vocht, en dus elektrolyten. En al helemaal b ij sport…" at bounding box center [1158, 397] width 437 height 53
drag, startPoint x: 1235, startPoint y: 358, endPoint x: 924, endPoint y: 366, distance: 311.1
click at [924, 366] on article "Vrouwen hebben vaker extra elektrolyten nodig door schommelingen in hun hormone…" at bounding box center [1158, 448] width 477 height 295
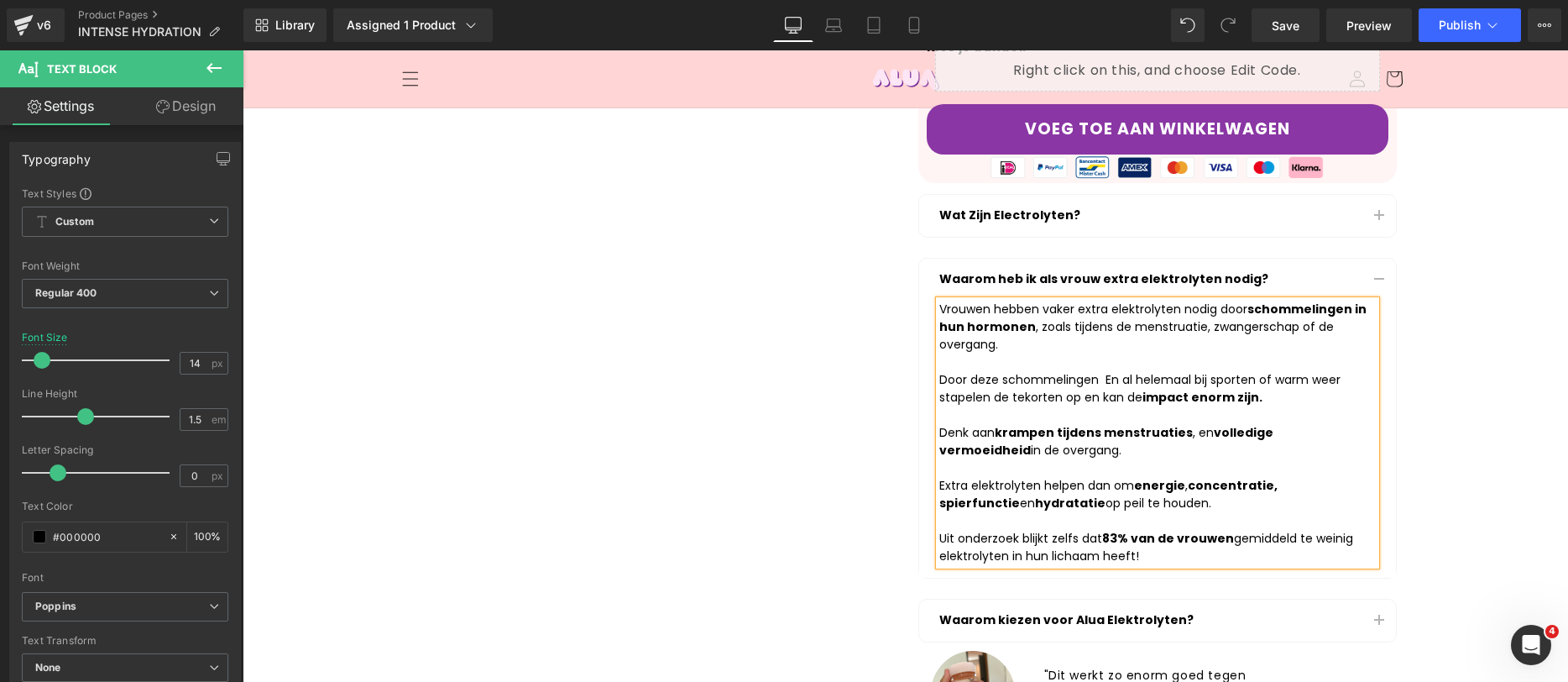
click at [1369, 195] on button "button" at bounding box center [1379, 216] width 34 height 42
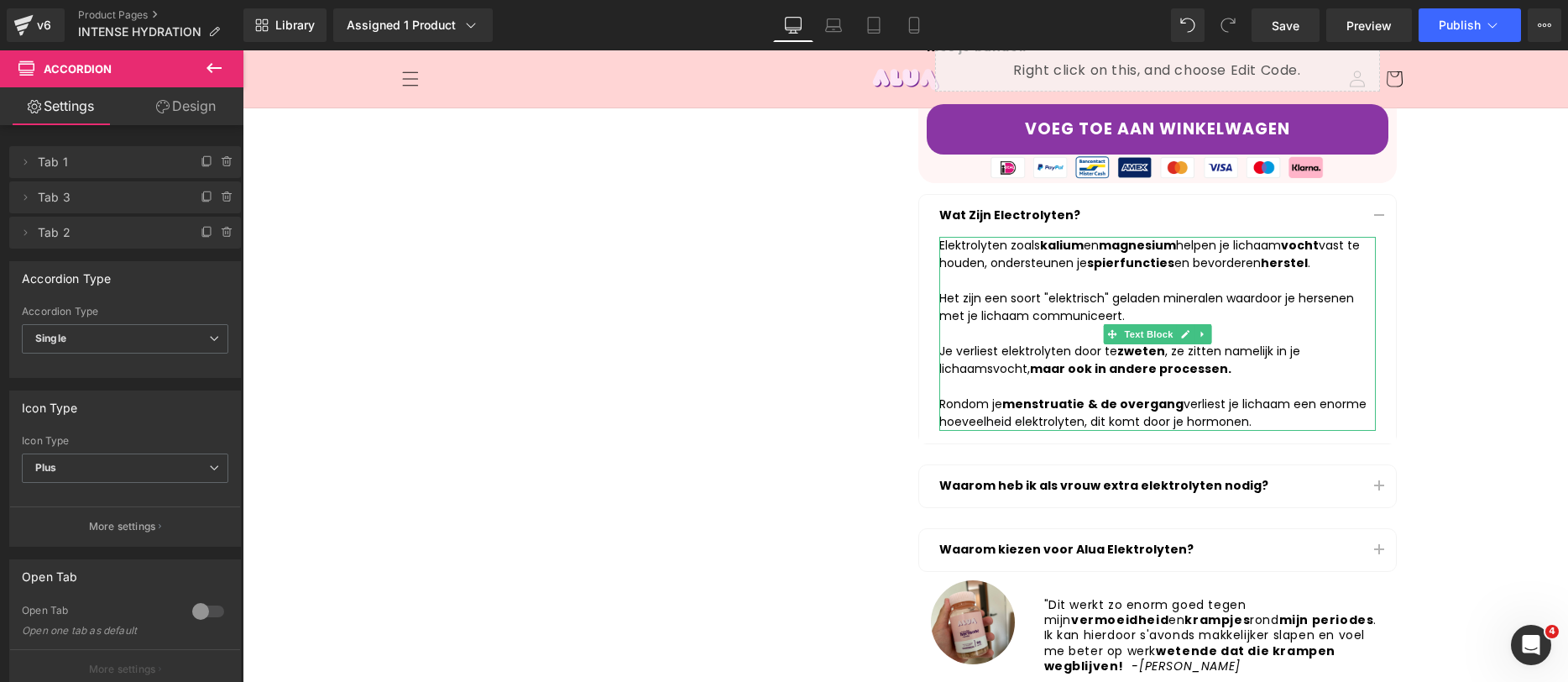
click at [1075, 290] on div "Het zijn een soort "elektrisch" geladen mineralen waardoor je hersenen met je l…" at bounding box center [1158, 360] width 437 height 141
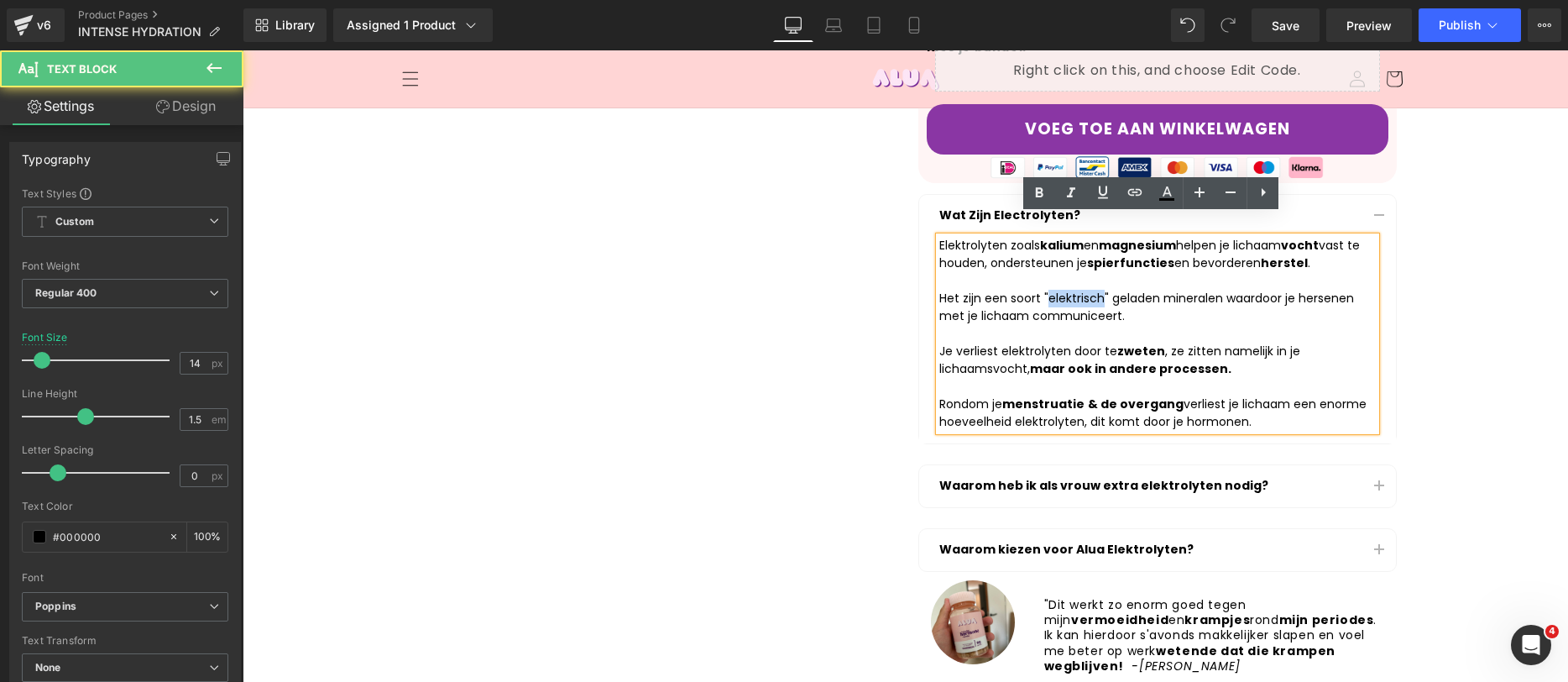
click at [1075, 290] on div "Het zijn een soort "elektrisch" geladen mineralen waardoor je hersenen met je l…" at bounding box center [1158, 360] width 437 height 141
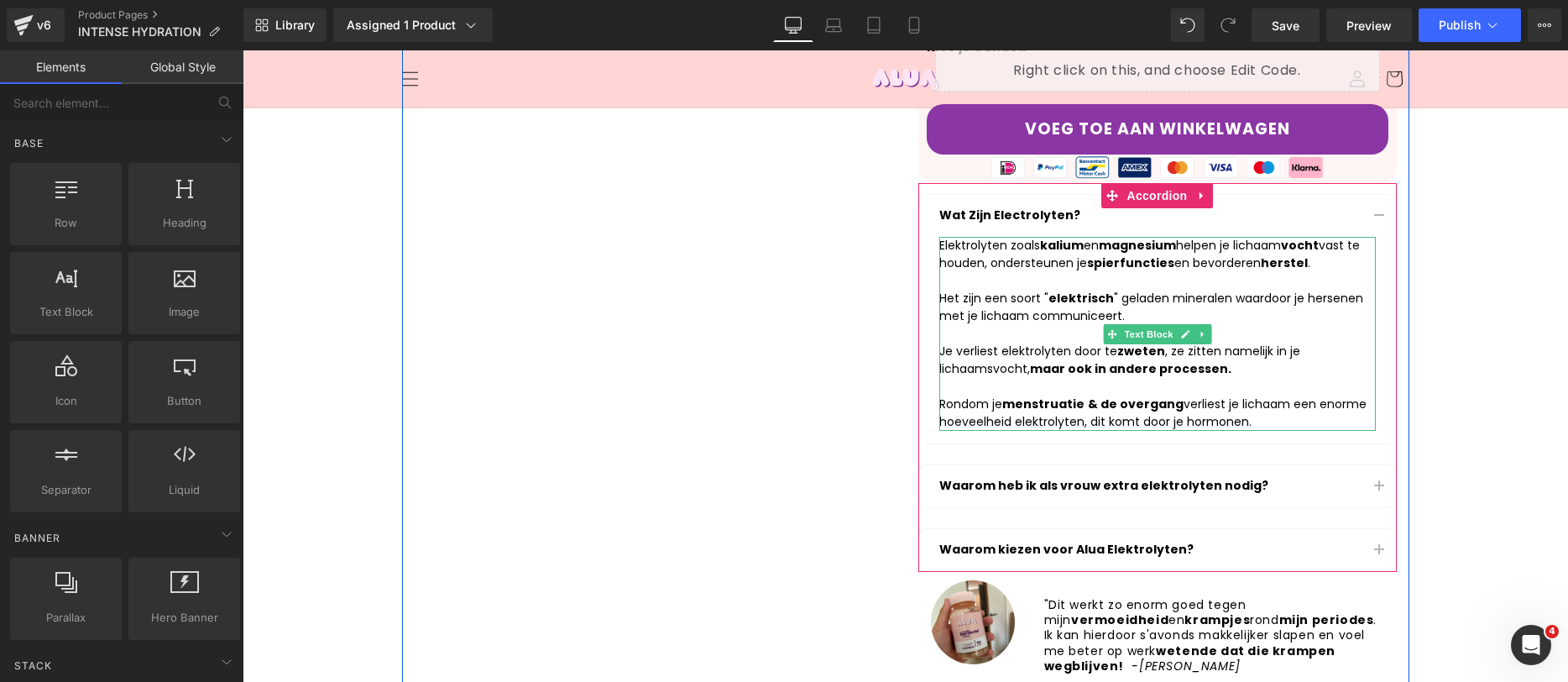
click at [1239, 290] on div "Het zijn een soort " elektrisch " geladen mineralen waardoor je hersenen met je…" at bounding box center [1158, 360] width 437 height 141
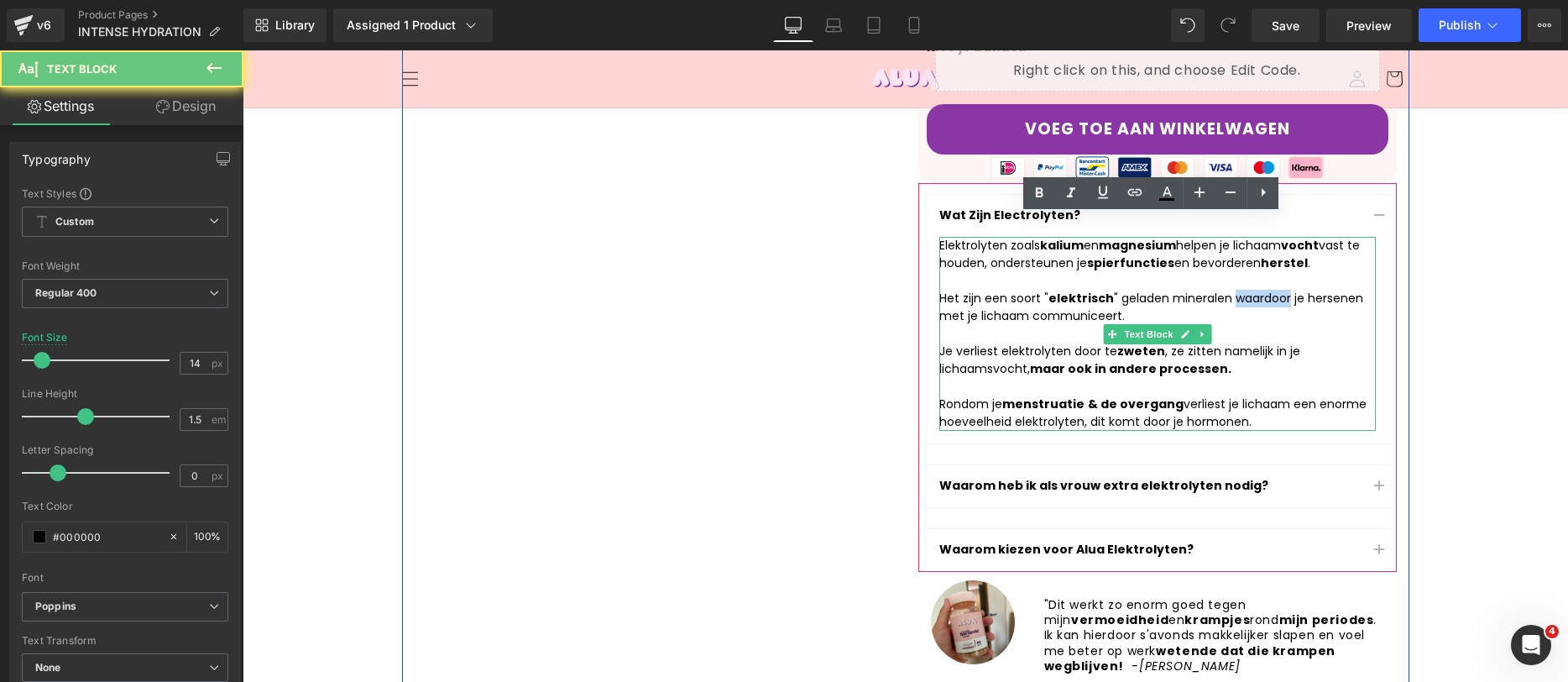
click at [1239, 290] on div "Het zijn een soort " elektrisch " geladen mineralen waardoor je hersenen met je…" at bounding box center [1158, 360] width 437 height 141
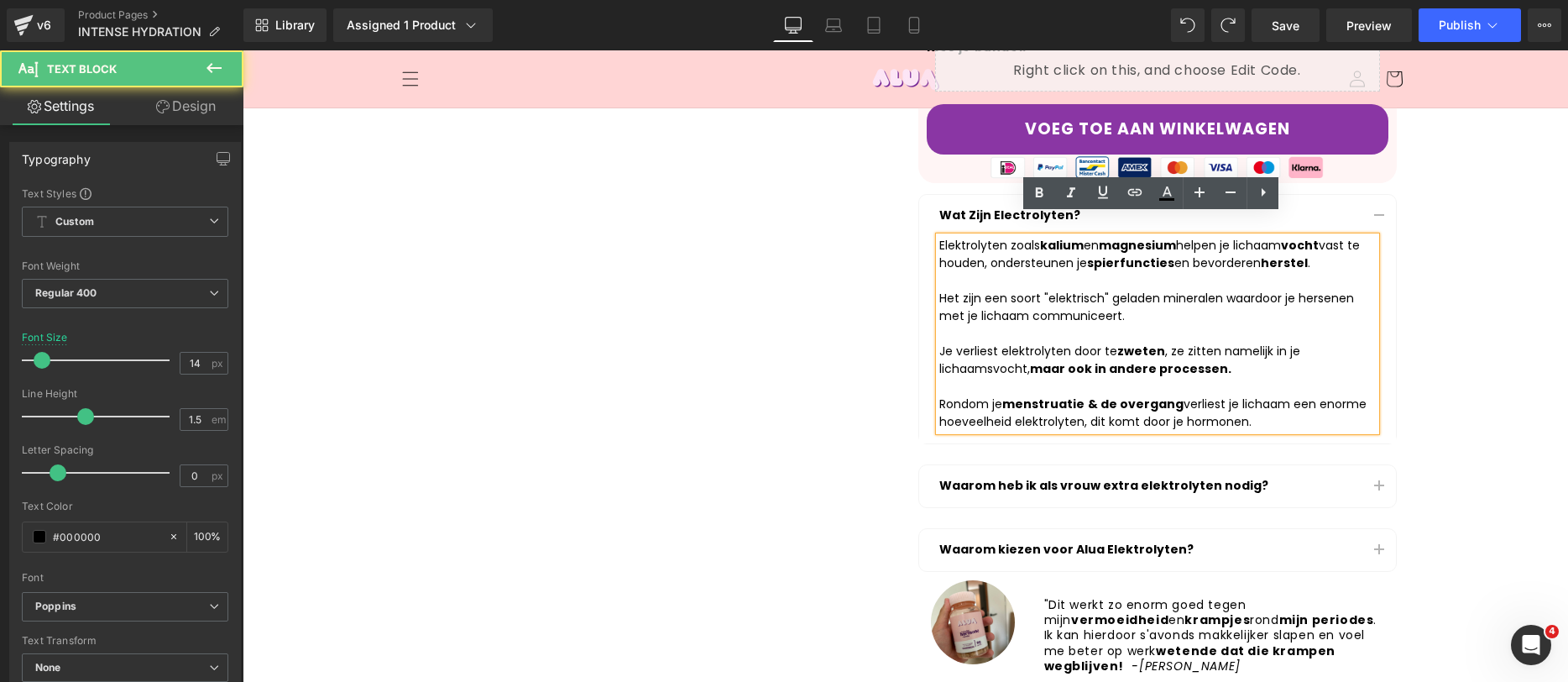
click at [1072, 290] on div "Het zijn een soort "elektrisch" geladen mineralen waardoor je hersenen met je l…" at bounding box center [1158, 360] width 437 height 141
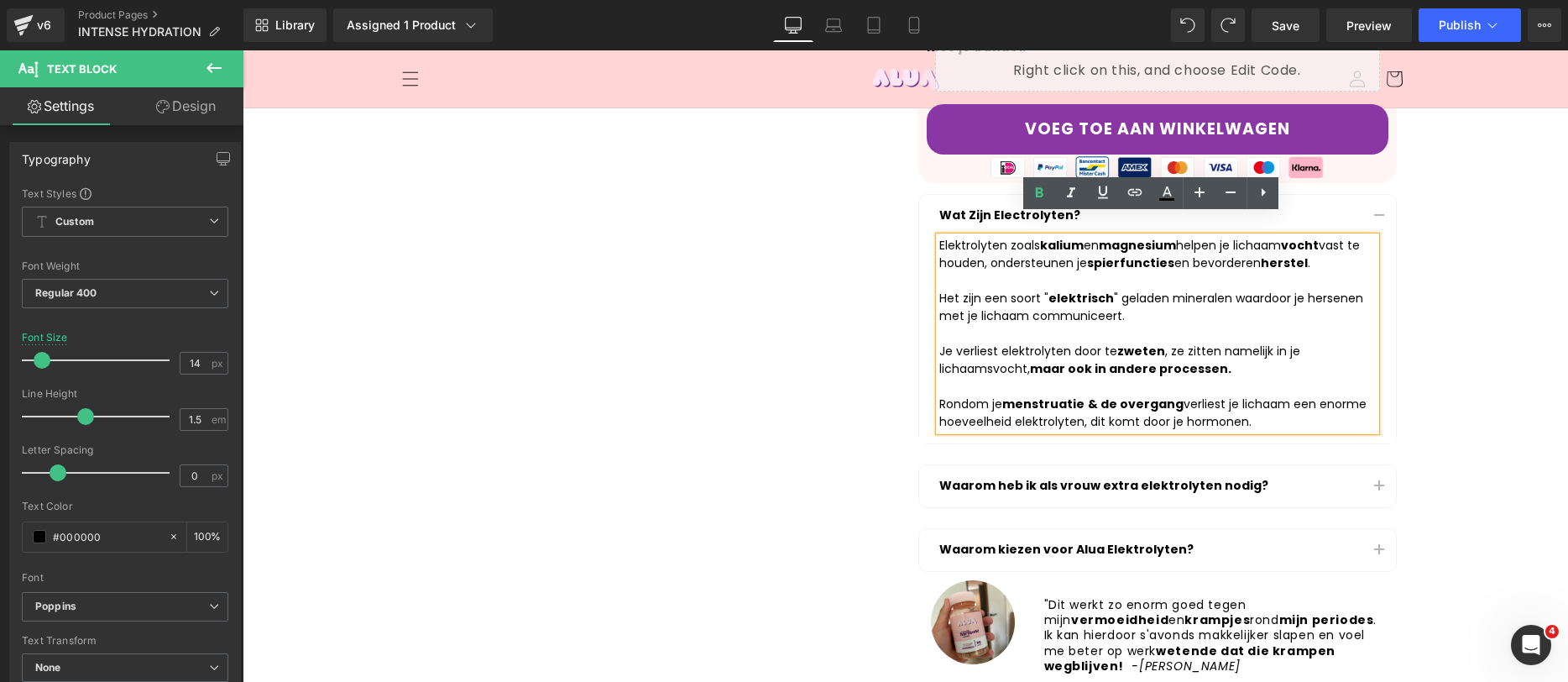
click at [1376, 359] on article "Elektrolyten zoals kalium en magnesium helpen je lichaam vocht vast te houden, …" at bounding box center [1158, 340] width 477 height 207
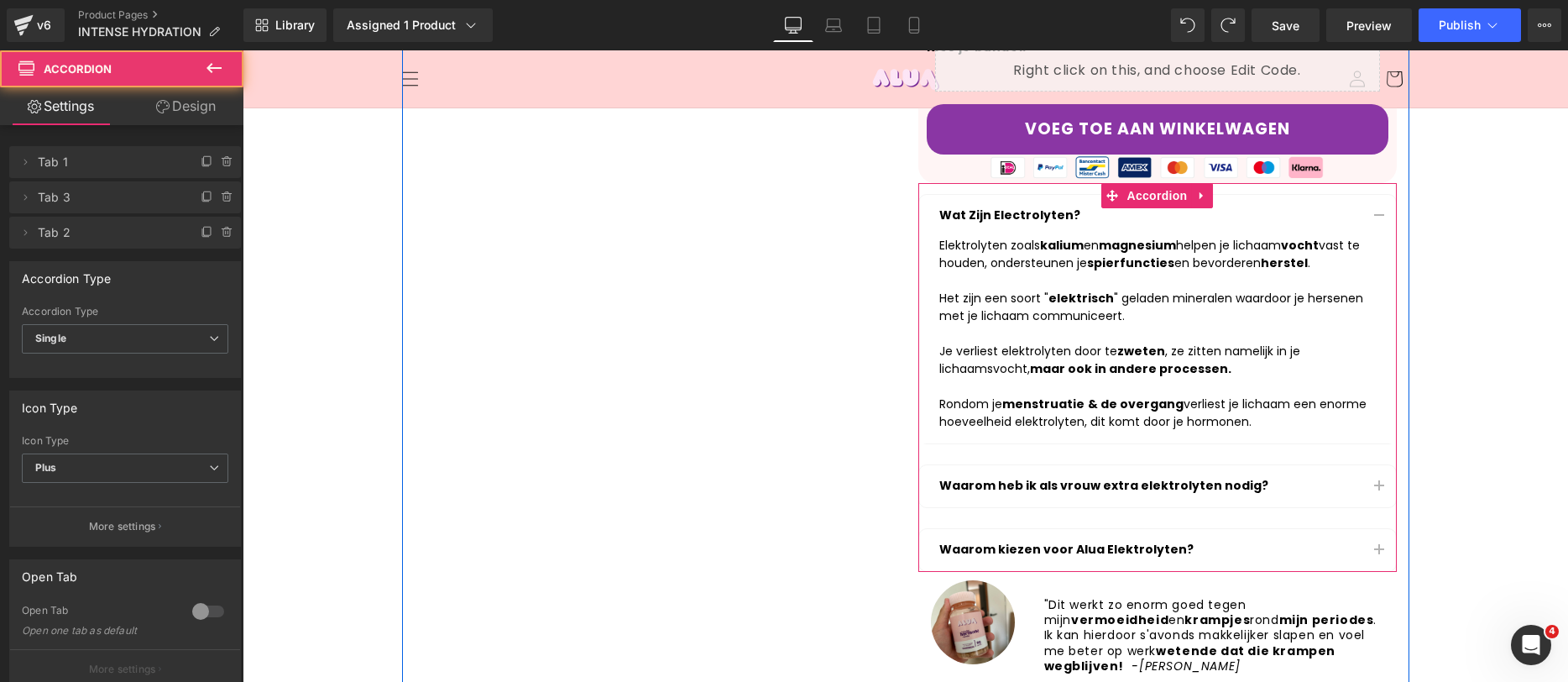
click at [1362, 465] on button "button" at bounding box center [1379, 486] width 34 height 42
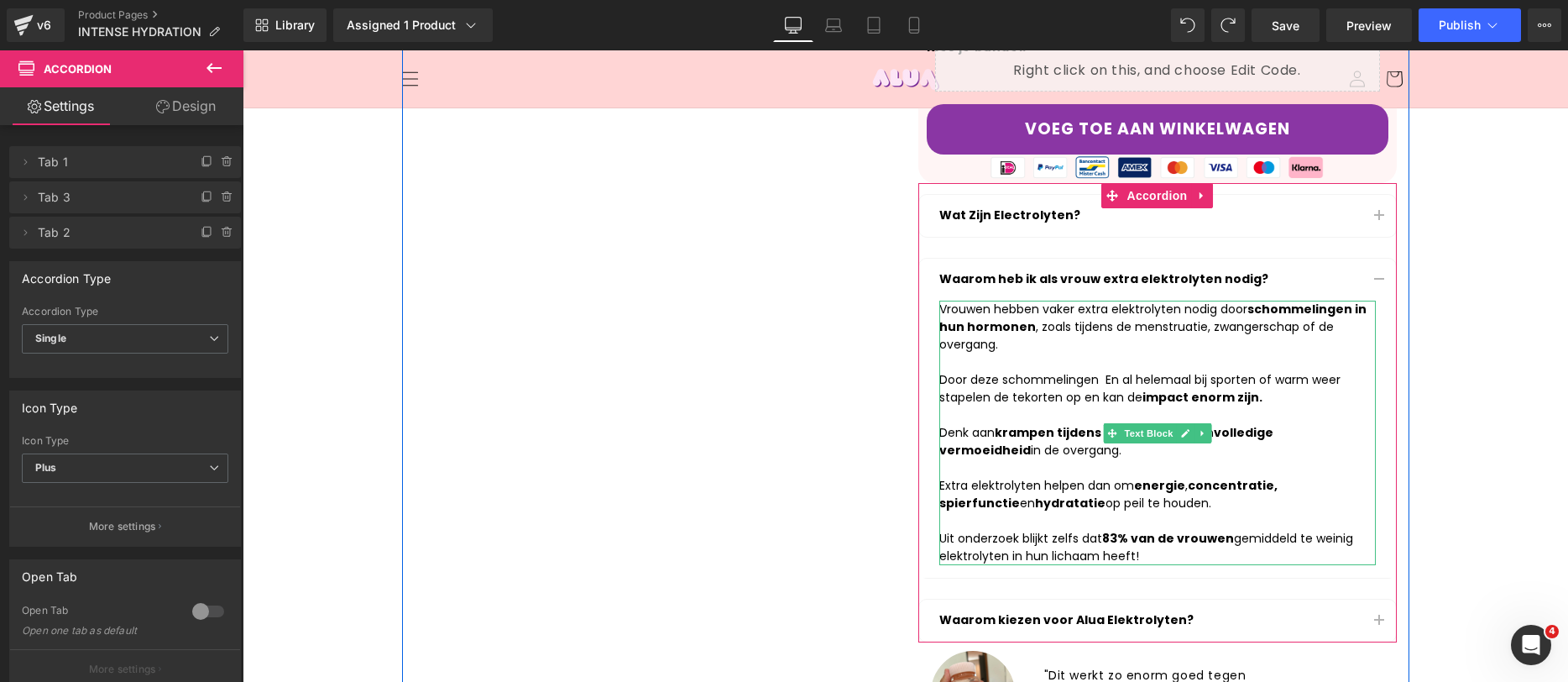
click at [1018, 371] on div "Door deze schommelingen En al helemaal b ij sporten of warm weer stapelen de te…" at bounding box center [1158, 389] width 437 height 35
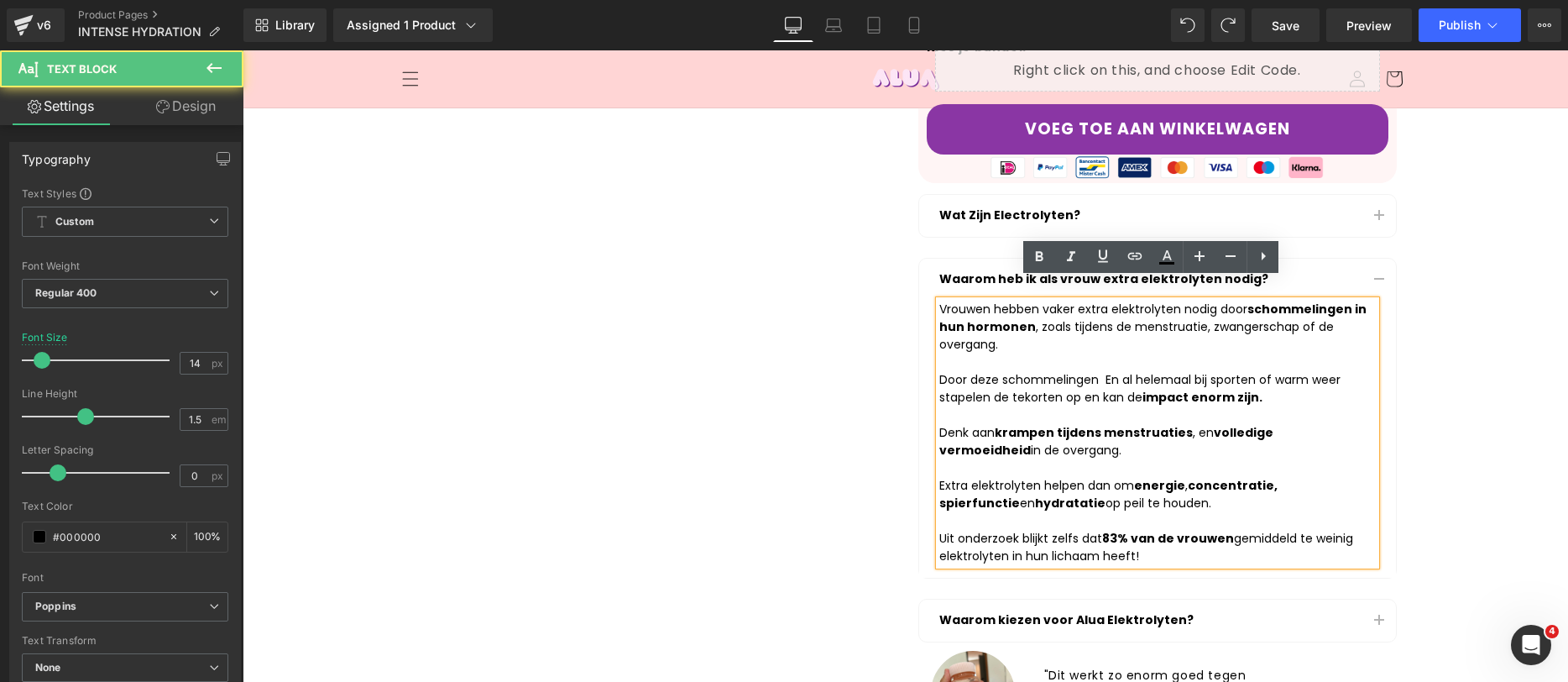
click at [1092, 371] on div "Door deze schommelingen En al helemaal b ij sporten of warm weer stapelen de te…" at bounding box center [1158, 389] width 437 height 35
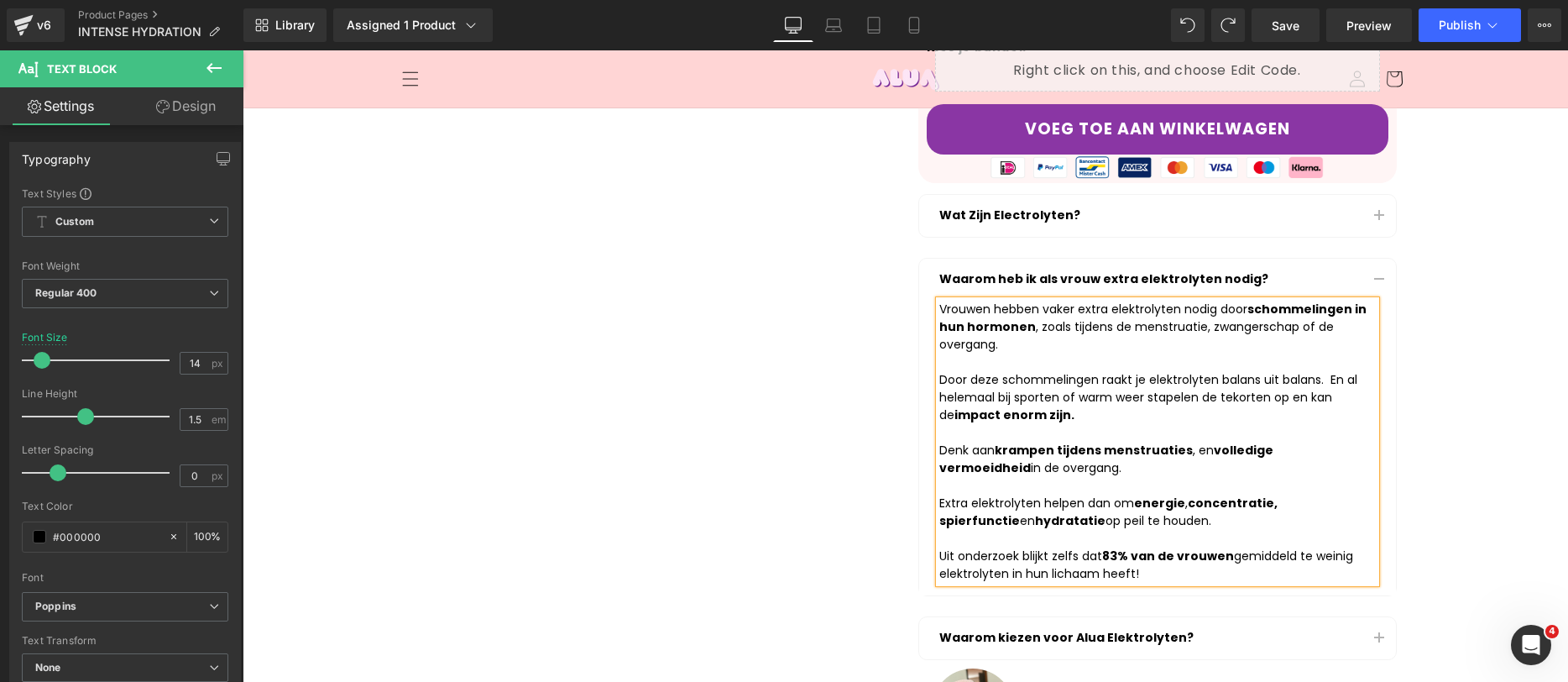
click at [1212, 371] on div "Door deze schommelingen raakt je elektrolyten balans uit balans. En al helemaal…" at bounding box center [1158, 397] width 437 height 53
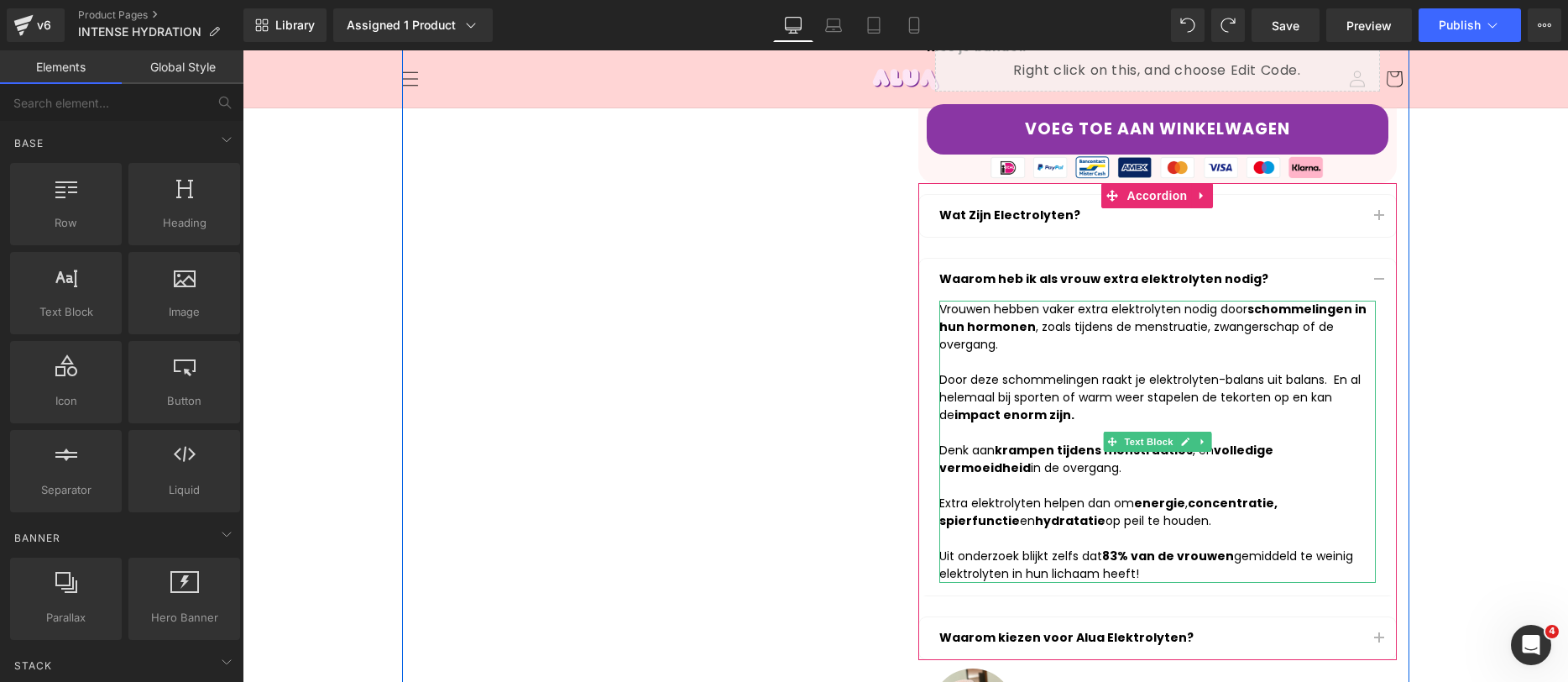
click at [1175, 554] on div "Uit onderzoek blijkt zelfs dat 83% van de vrouwen gemiddeld te weinig elektroly…" at bounding box center [1158, 565] width 437 height 35
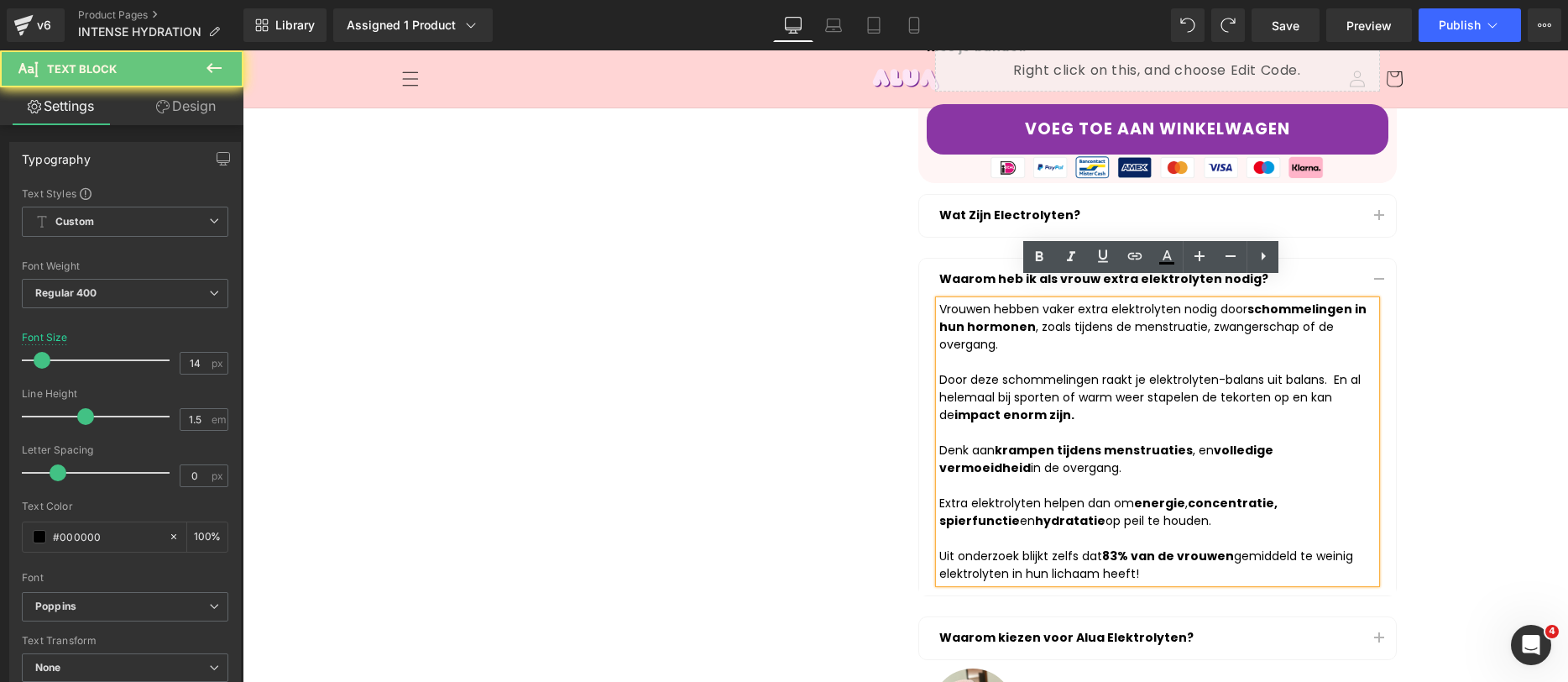
drag, startPoint x: 1183, startPoint y: 548, endPoint x: 920, endPoint y: 538, distance: 263.2
click at [920, 538] on article "Vrouwen hebben vaker extra elektrolyten nodig door schommelingen in hun hormone…" at bounding box center [1158, 448] width 477 height 295
click at [1112, 548] on strong "83% van de vrouwen" at bounding box center [1168, 556] width 132 height 17
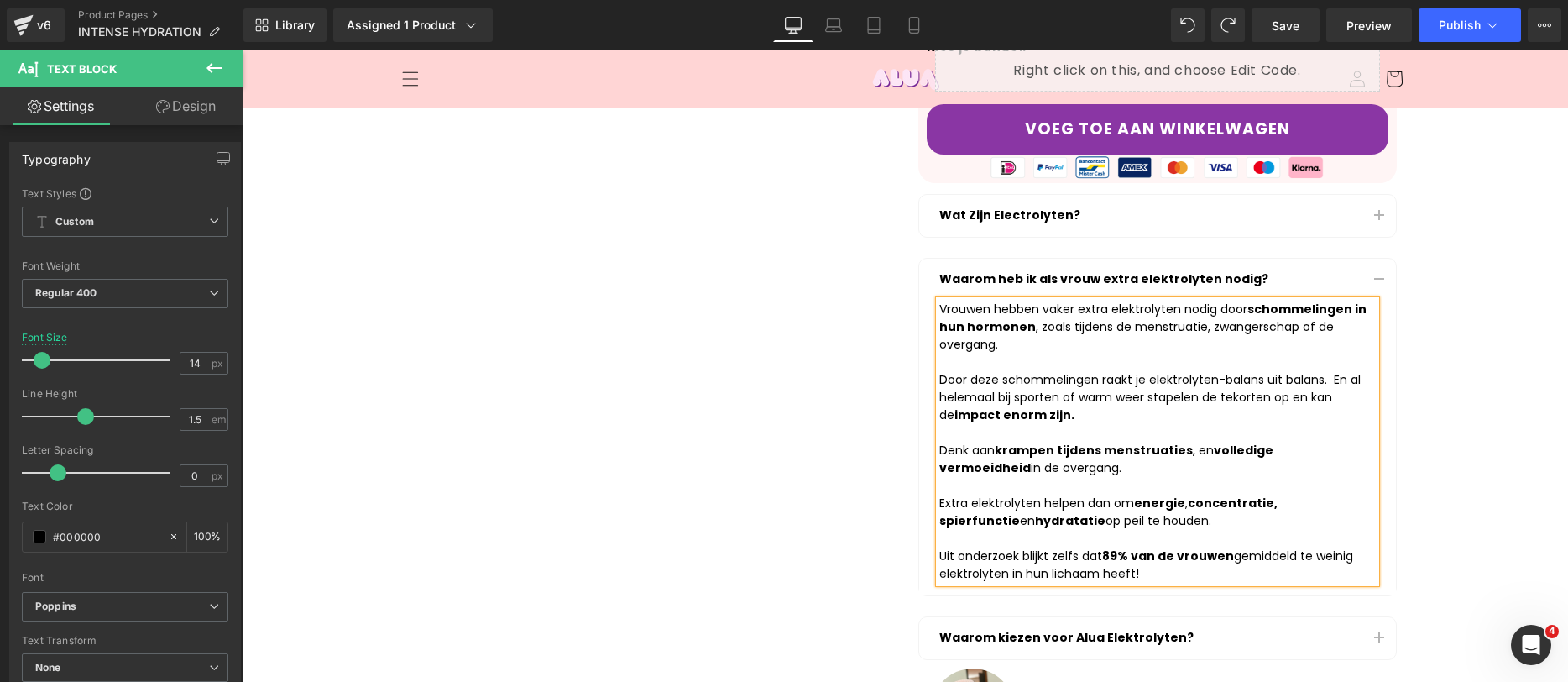
click at [1272, 548] on div "Uit onderzoek blijkt zelfs dat 89% van de vrouwen gemiddeld te weinig elektroly…" at bounding box center [1158, 565] width 437 height 35
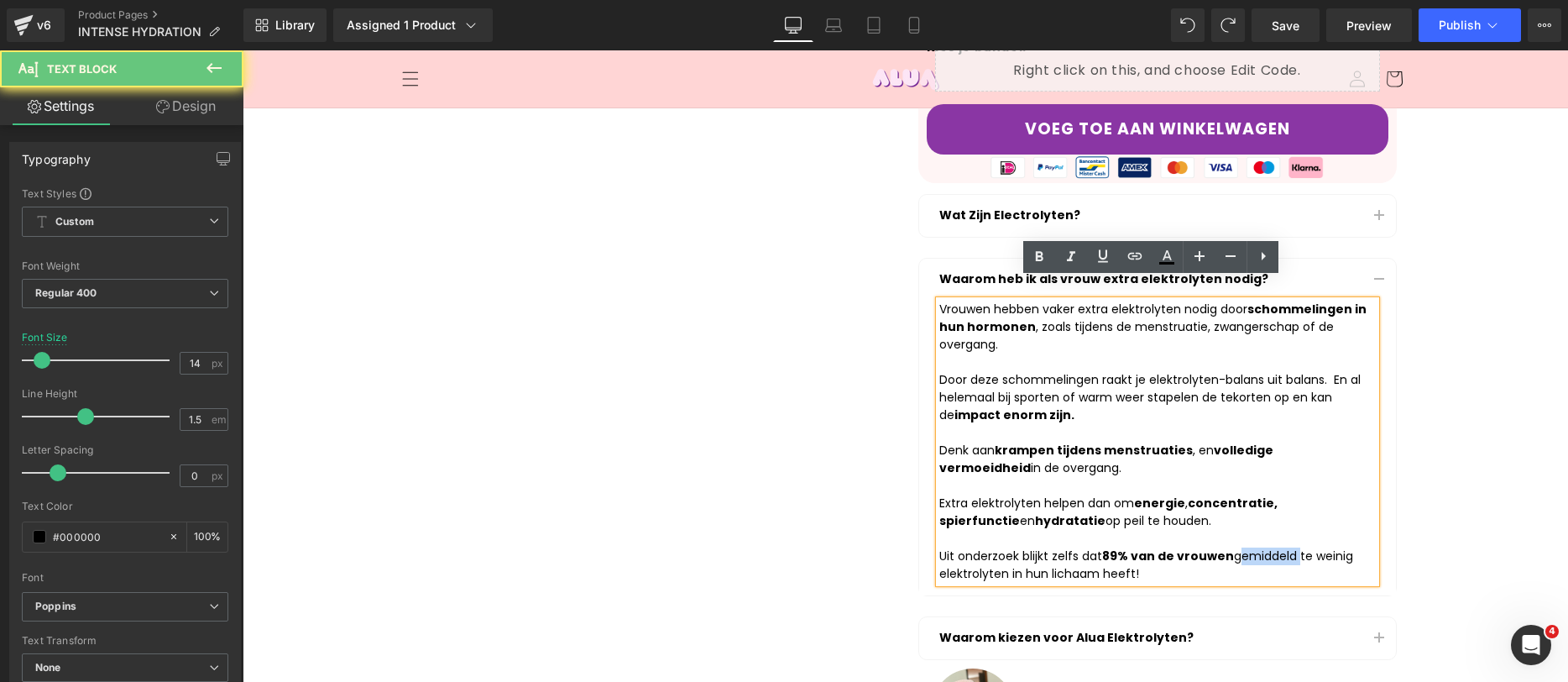
click at [1272, 548] on div "Uit onderzoek blijkt zelfs dat 89% van de vrouwen gemiddeld te weinig elektroly…" at bounding box center [1158, 565] width 437 height 35
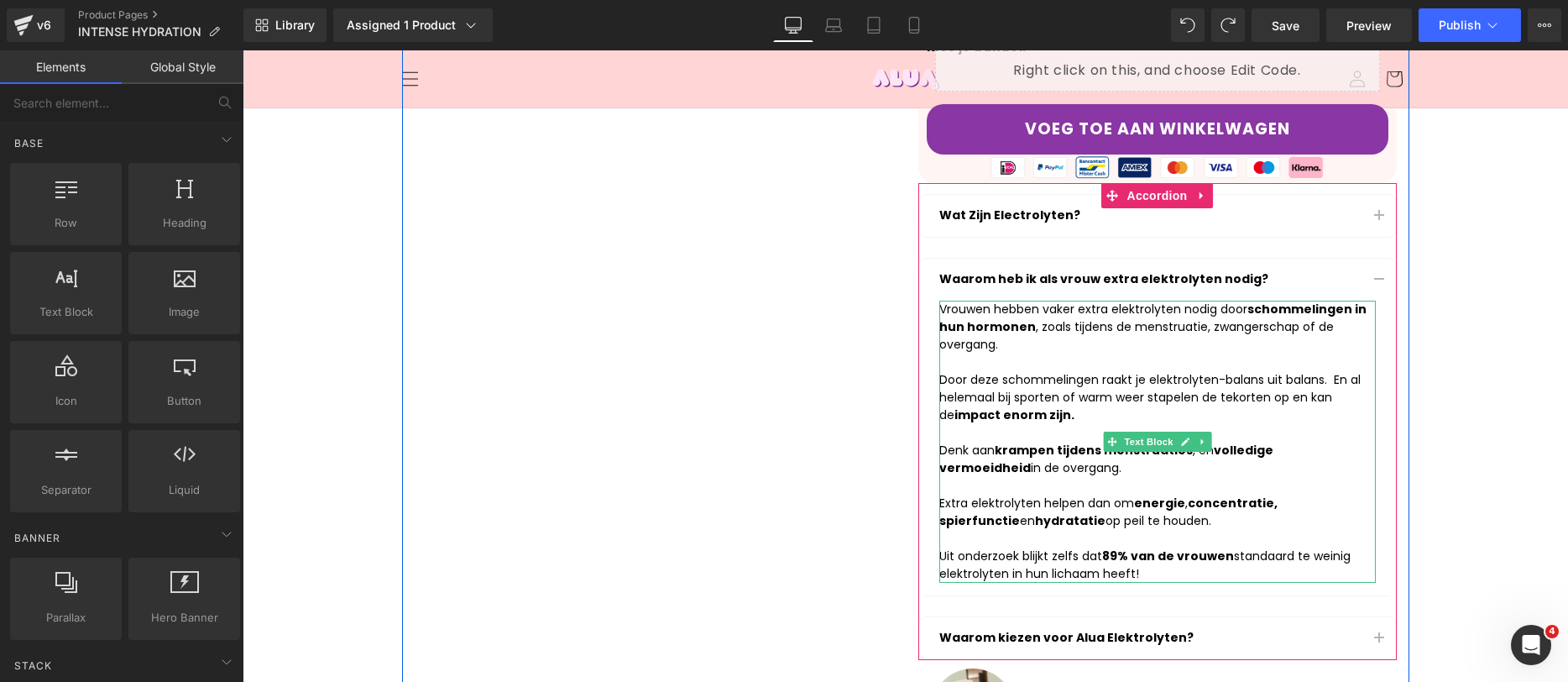
scroll to position [538, 0]
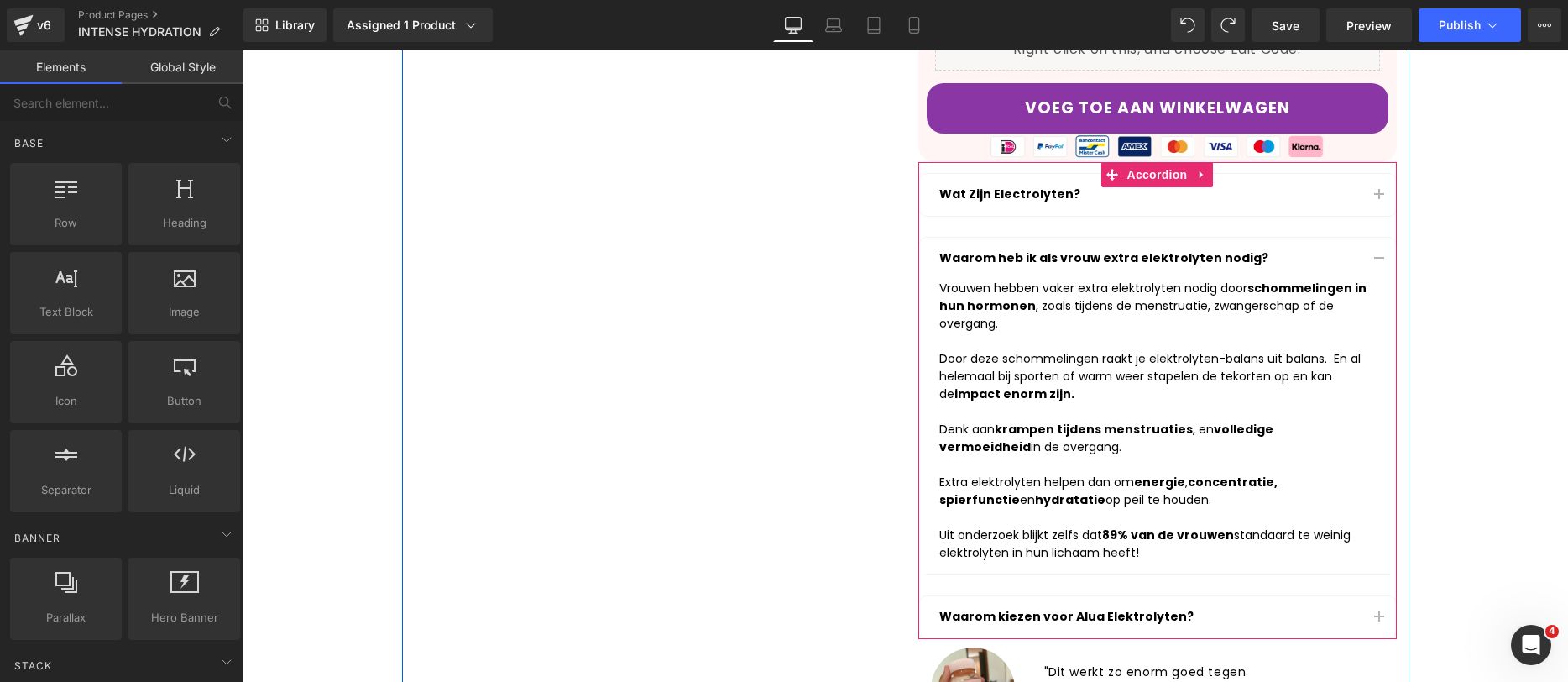
click at [1379, 622] on span "button" at bounding box center [1379, 622] width 0 height 0
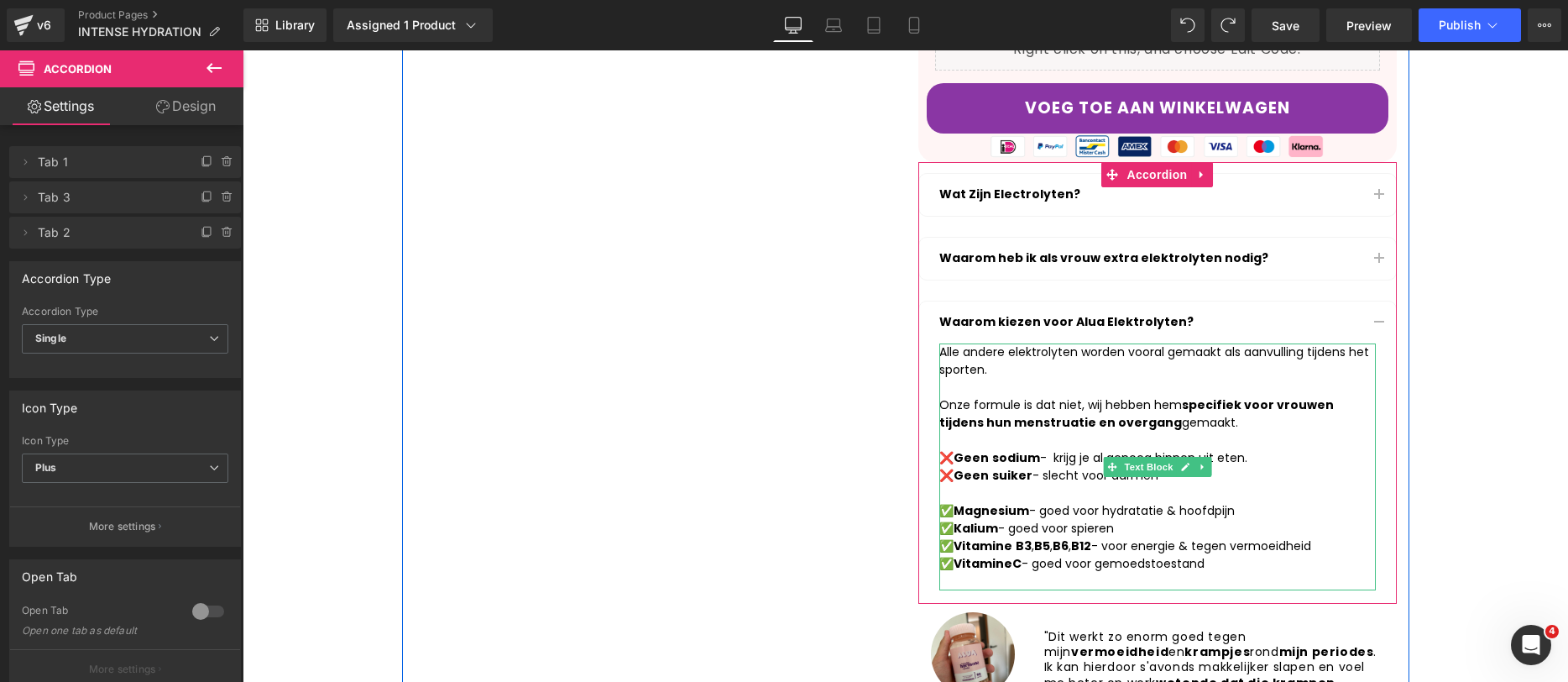
click at [1164, 485] on div at bounding box center [1158, 493] width 437 height 18
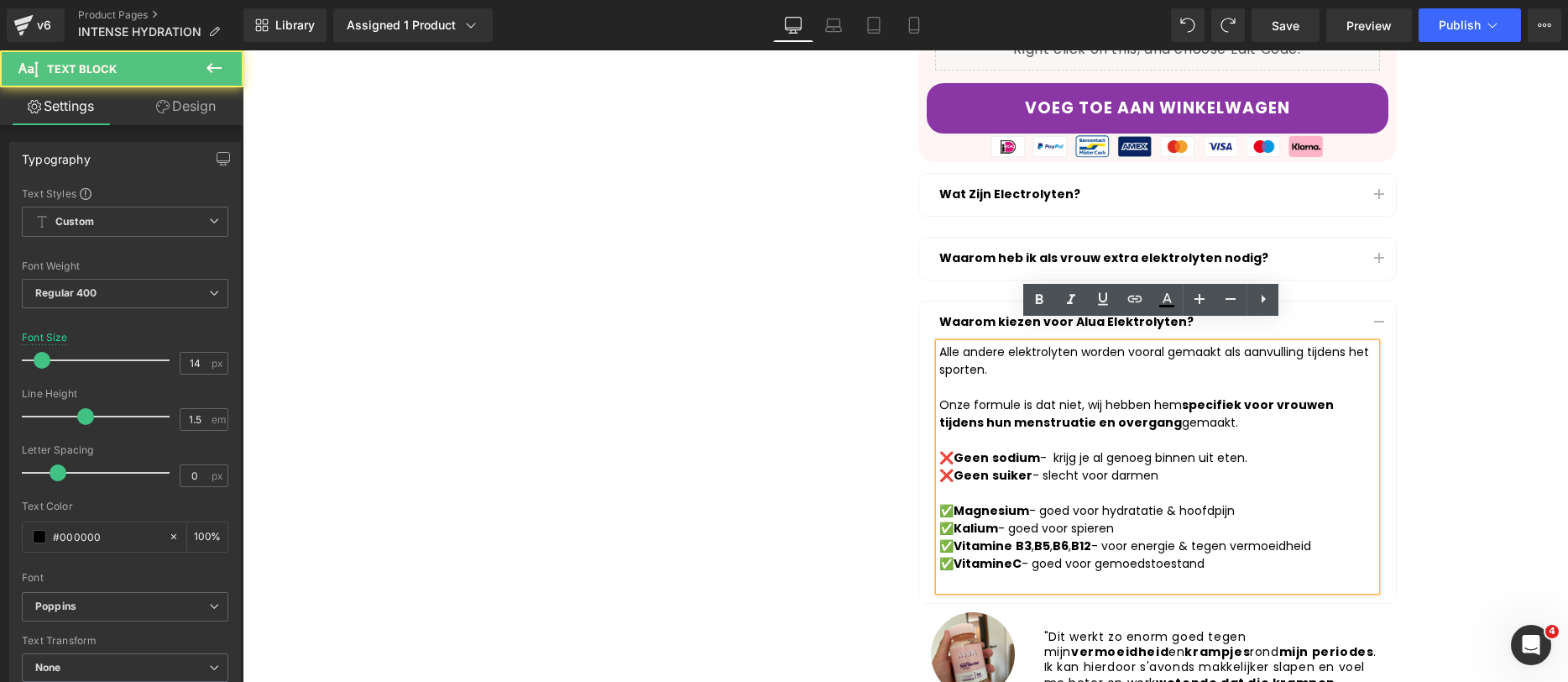
click at [1162, 485] on div at bounding box center [1158, 493] width 437 height 18
click at [1162, 467] on div "❌ Geen suiker - slecht voor darmen" at bounding box center [1158, 475] width 437 height 18
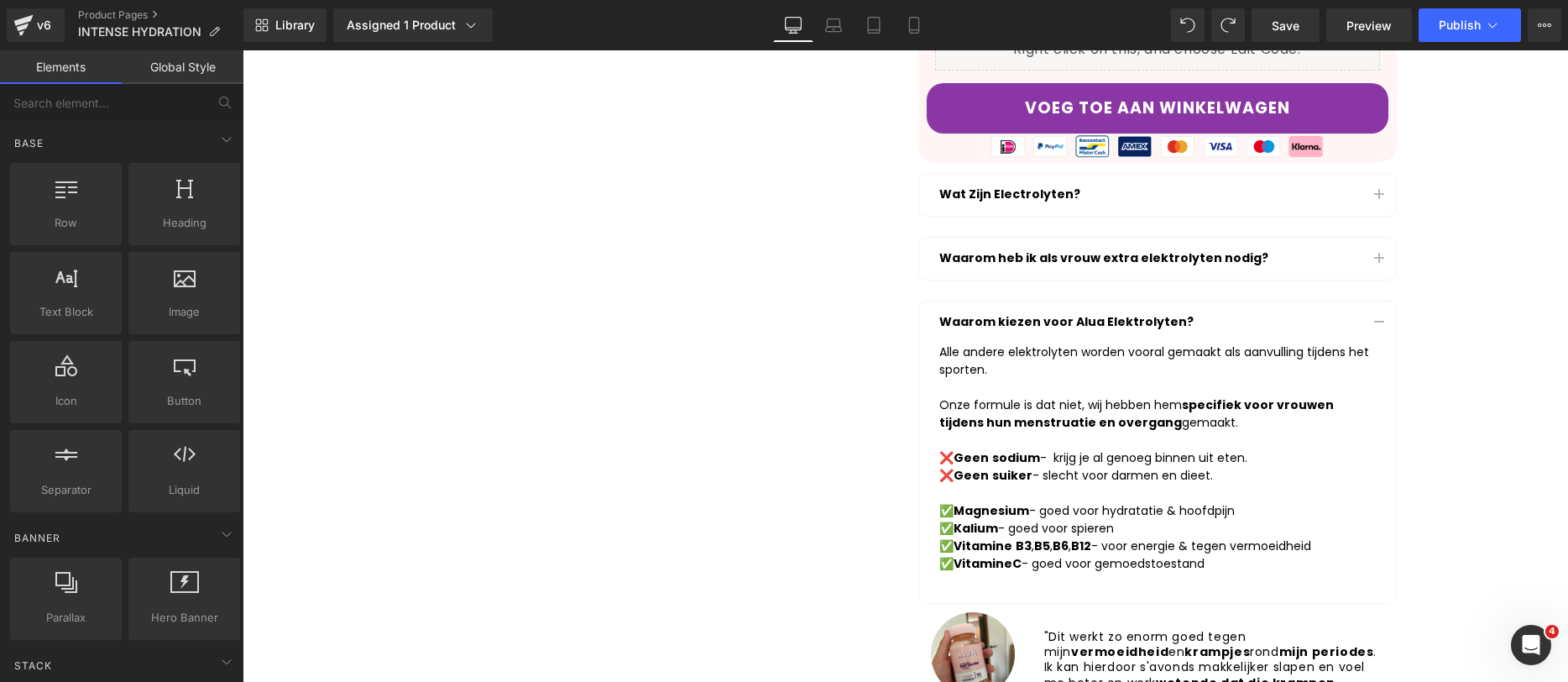
click at [1248, 502] on div "✅ Magnesium - goed voor hydratatie & hoofdpijn ✅ Kalium - goed voor spieren" at bounding box center [1158, 520] width 437 height 35
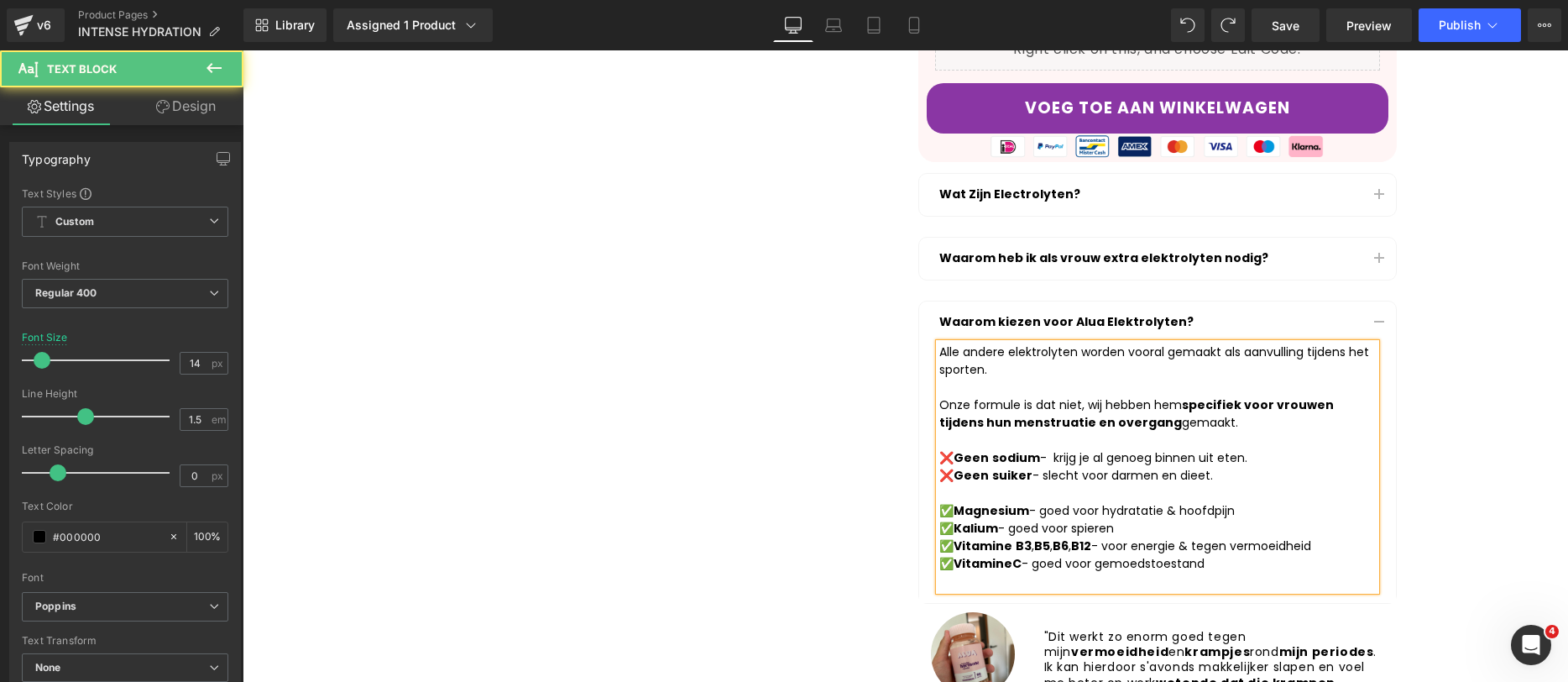
click at [1144, 503] on div "✅ Magnesium - goed voor hydratatie & hoofdpijn ✅ Kalium - goed voor spieren" at bounding box center [1158, 520] width 437 height 35
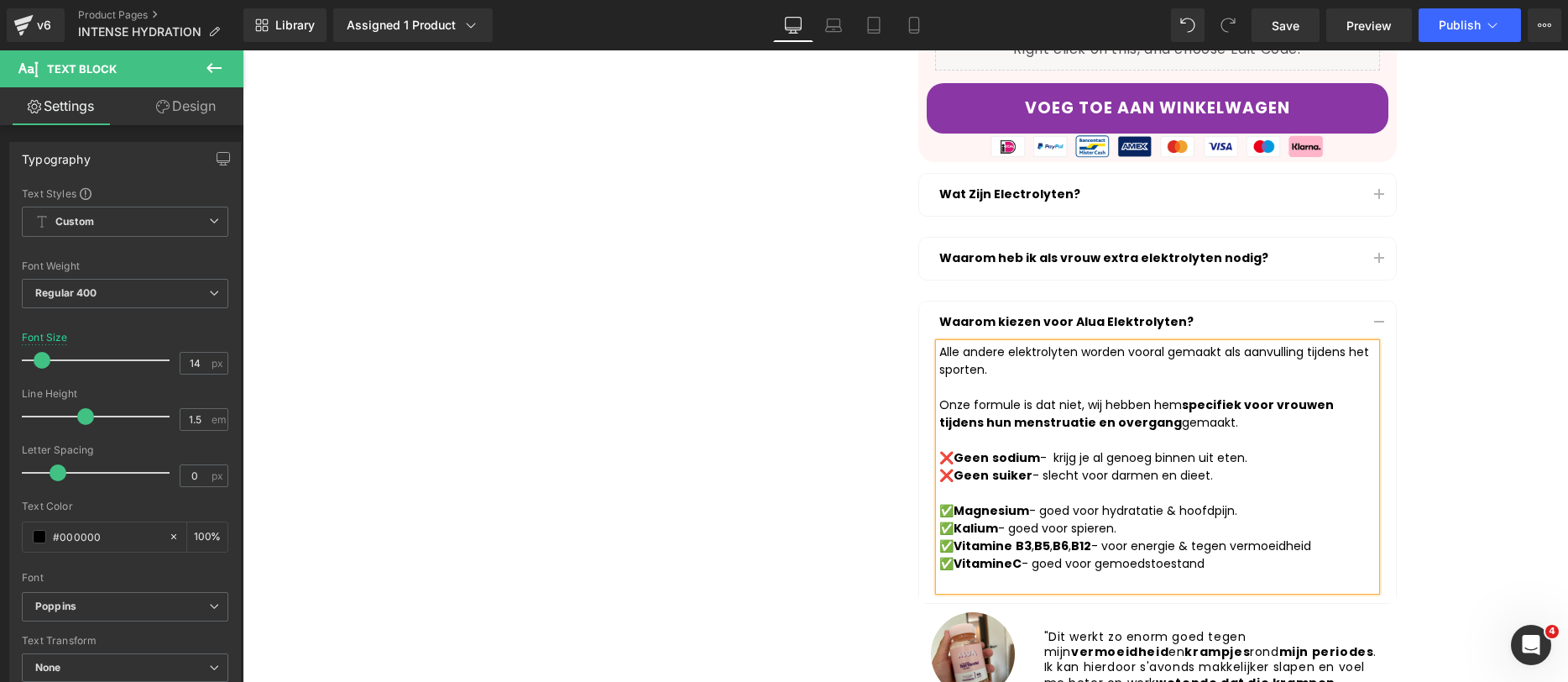
click at [1312, 538] on div "✅ Vitamine B3 , B5 , B6 , B12 - voor energie & tegen vermoeidheid" at bounding box center [1158, 546] width 437 height 18
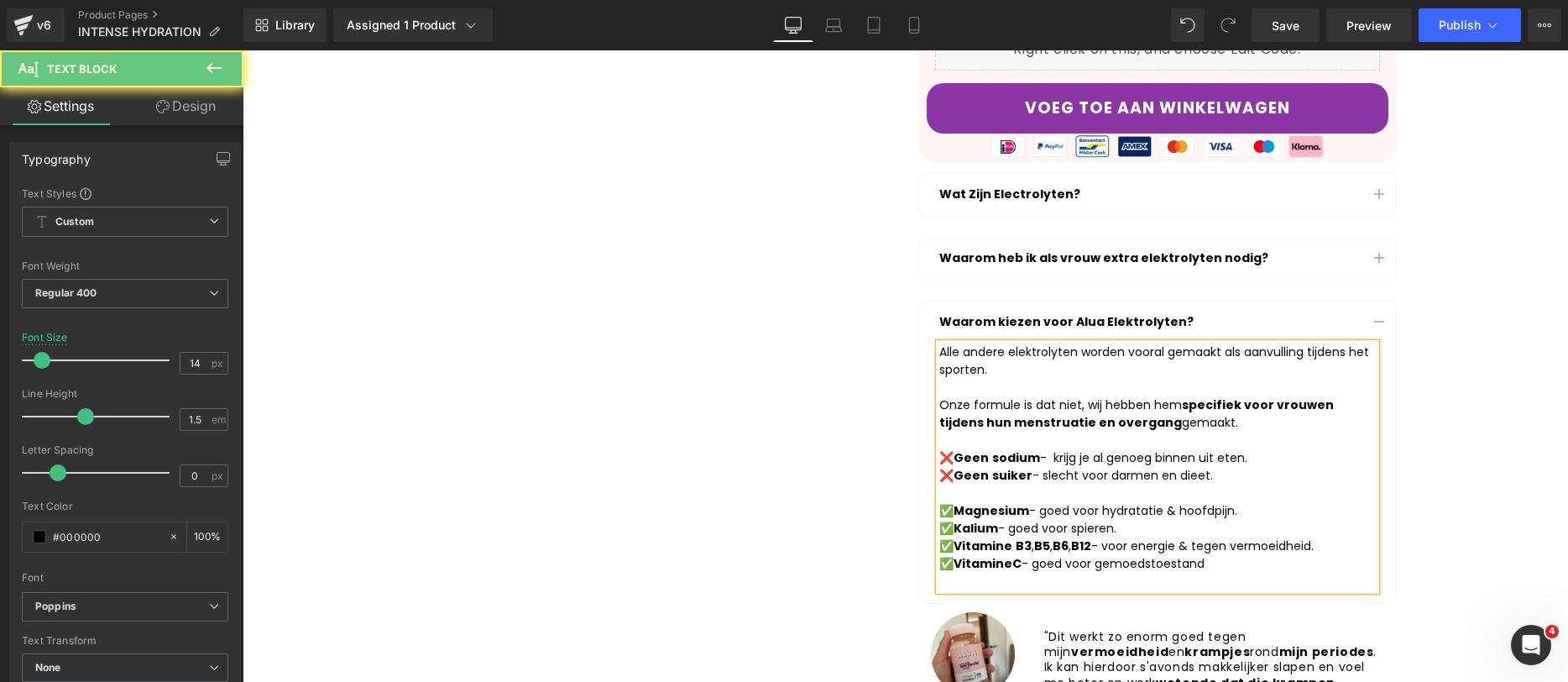
click at [1205, 555] on div "✅ Vitamine C - goed voor gemoedstoestand" at bounding box center [1158, 573] width 437 height 35
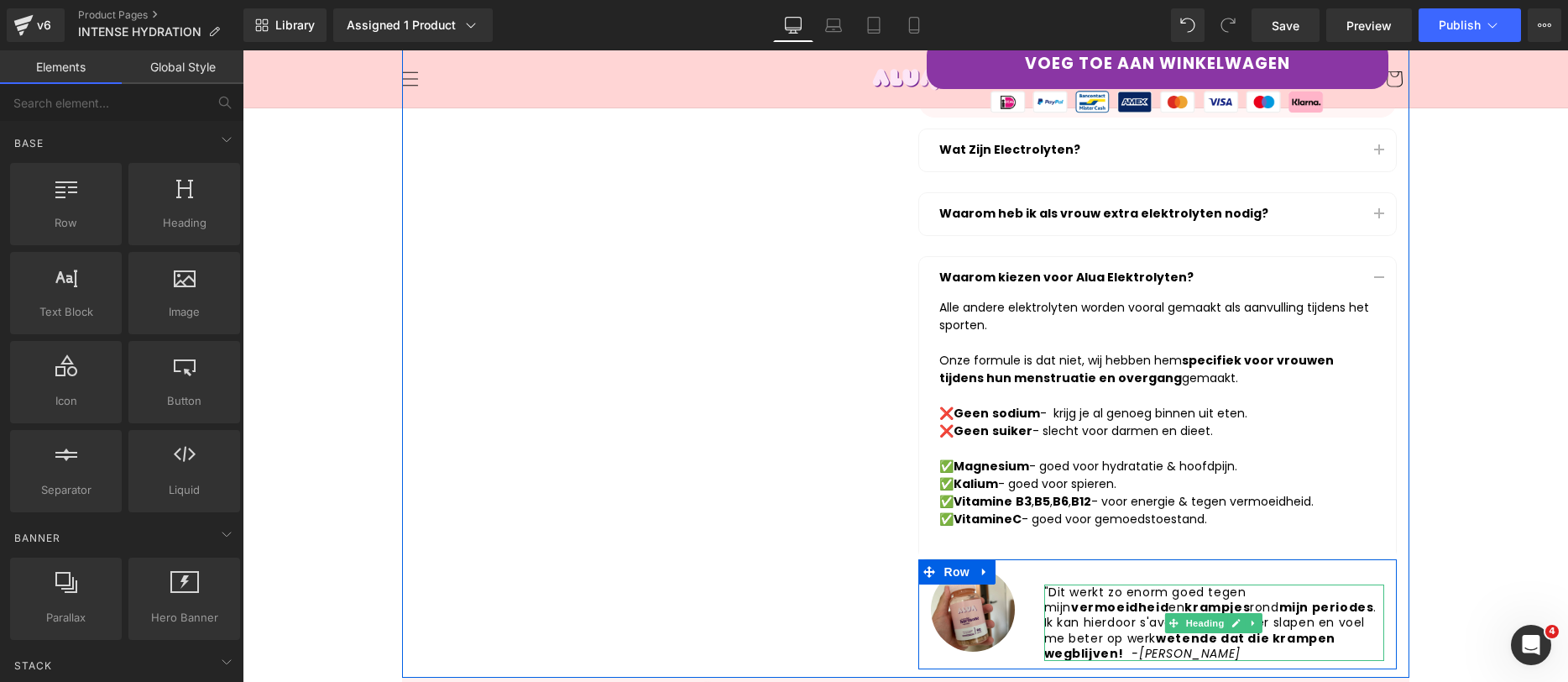
scroll to position [604, 0]
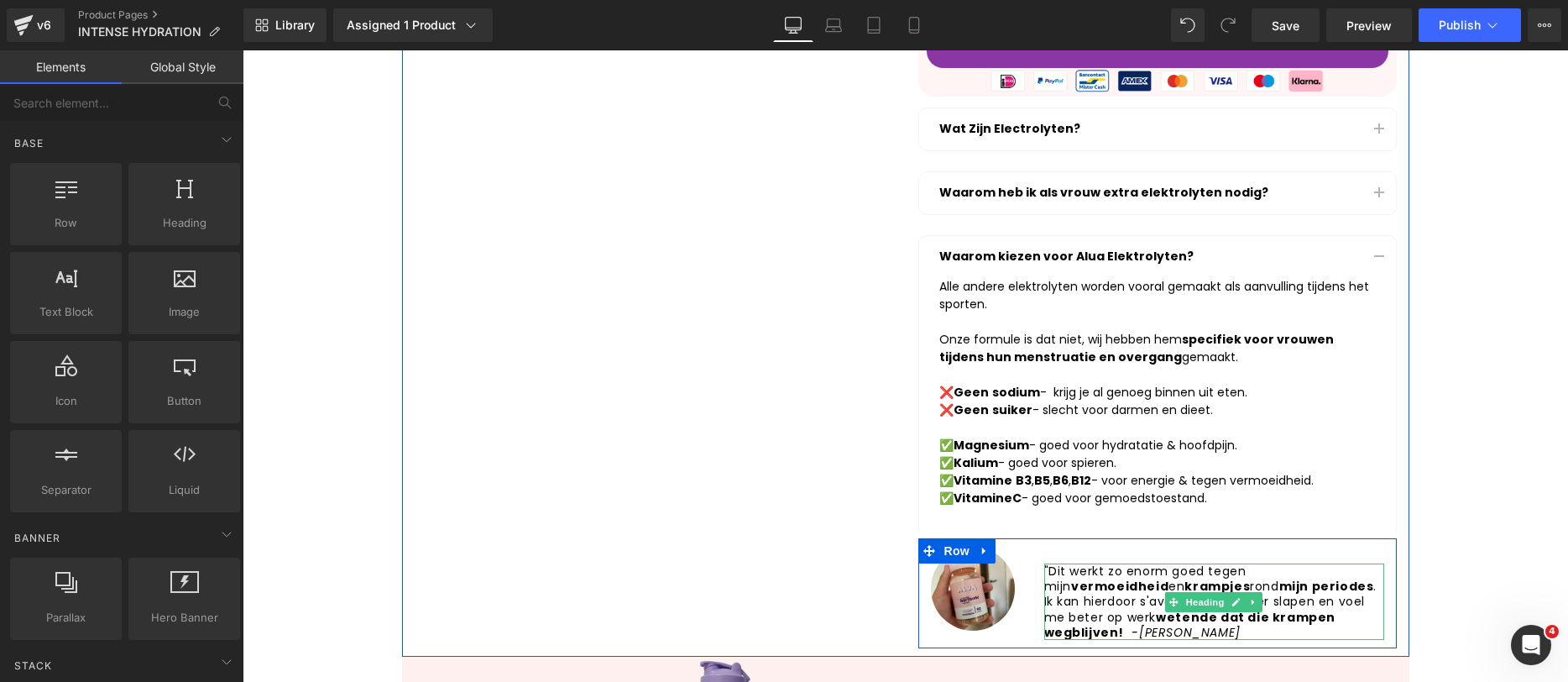
click at [1335, 574] on h1 ""Dit werkt zo enorm goed tegen mijn vermoeidheid en krampjes rond mijn periodes…" at bounding box center [1214, 601] width 340 height 76
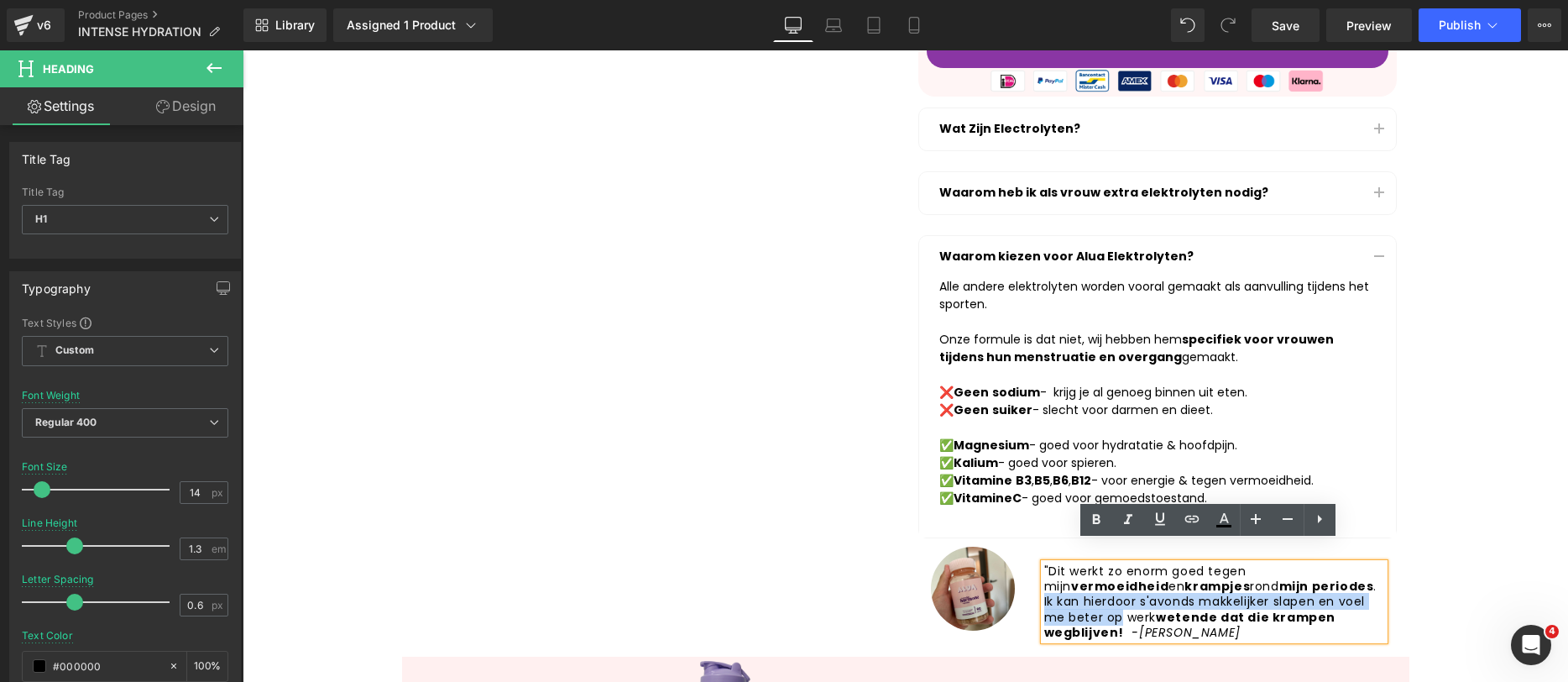
drag, startPoint x: 1251, startPoint y: 564, endPoint x: 1345, endPoint y: 576, distance: 94.8
click at [1345, 576] on h1 ""Dit werkt zo enorm goed tegen mijn vermoeidheid en krampjes rond mijn periodes…" at bounding box center [1214, 601] width 340 height 76
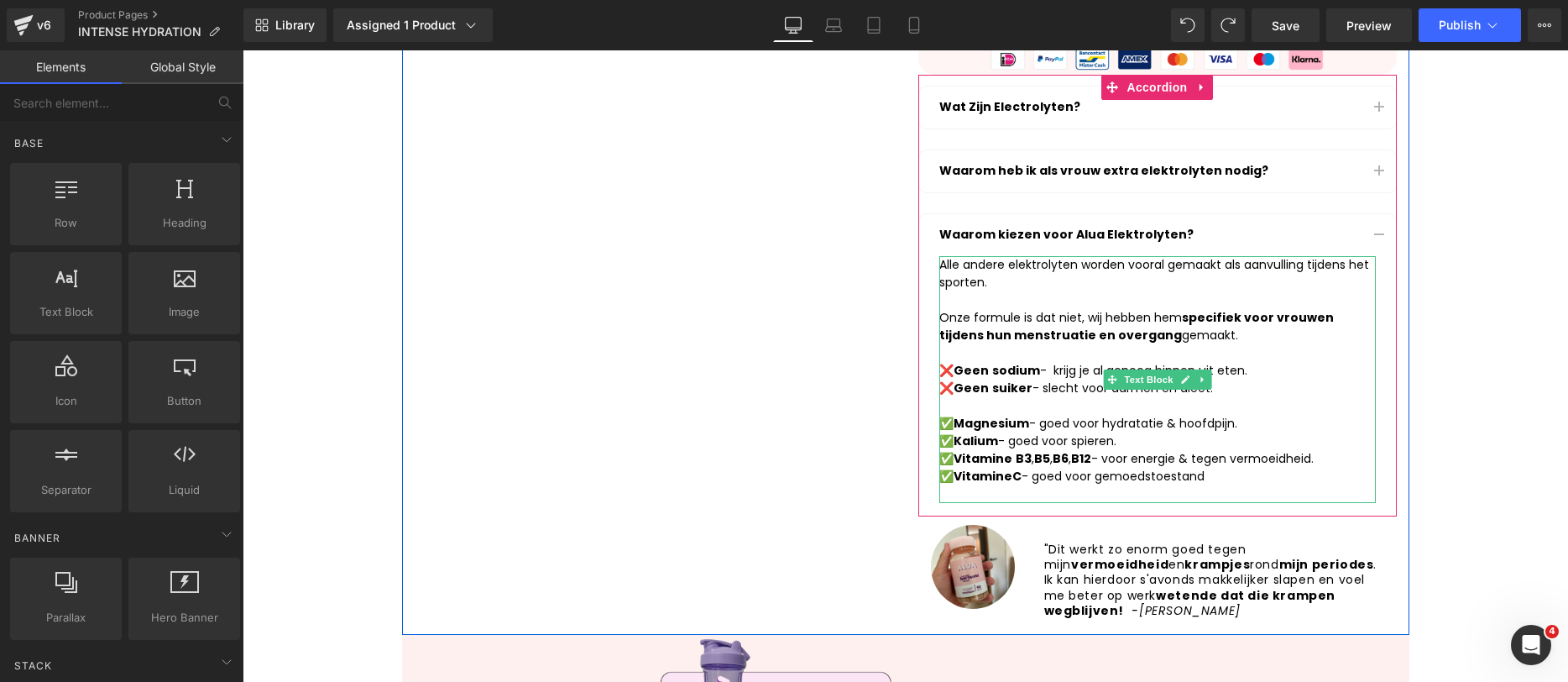
scroll to position [648, 0]
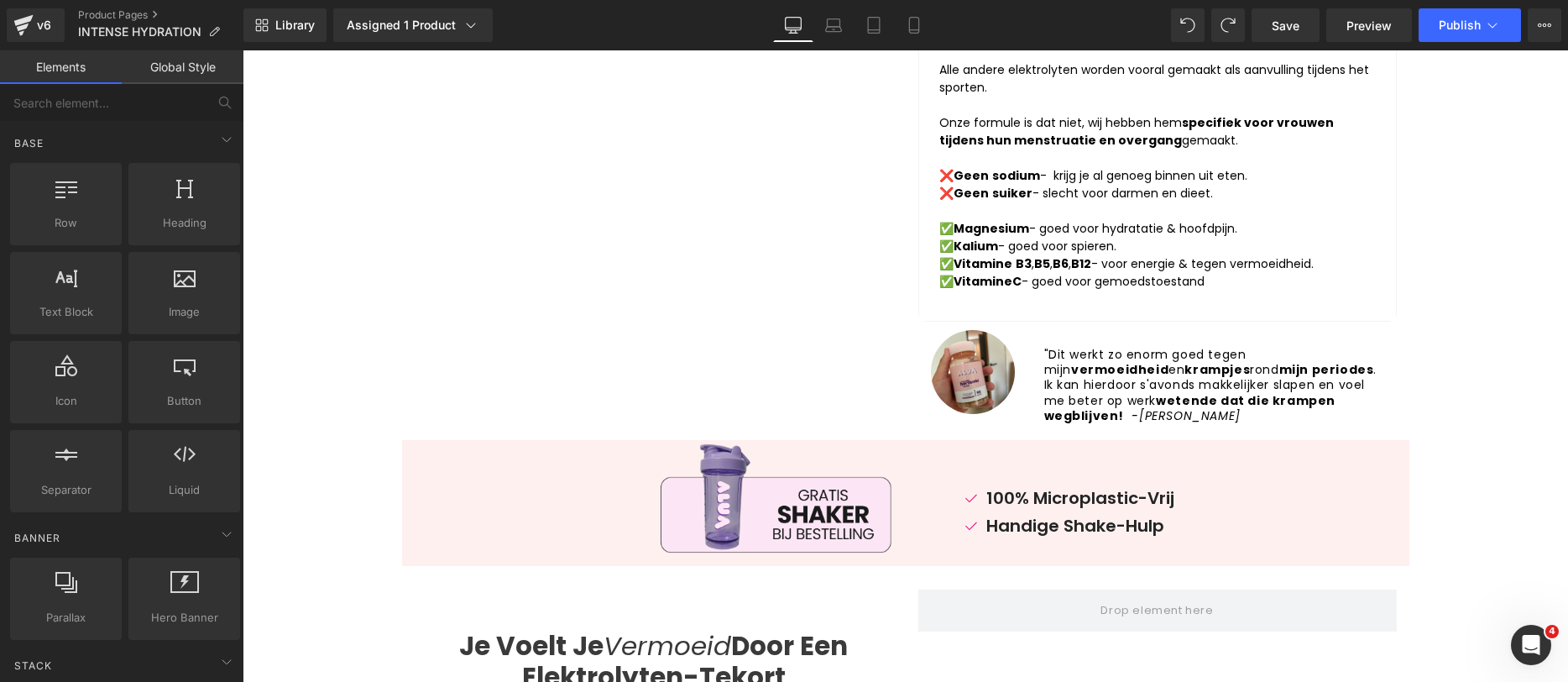
click at [494, 456] on div at bounding box center [663, 499] width 470 height 118
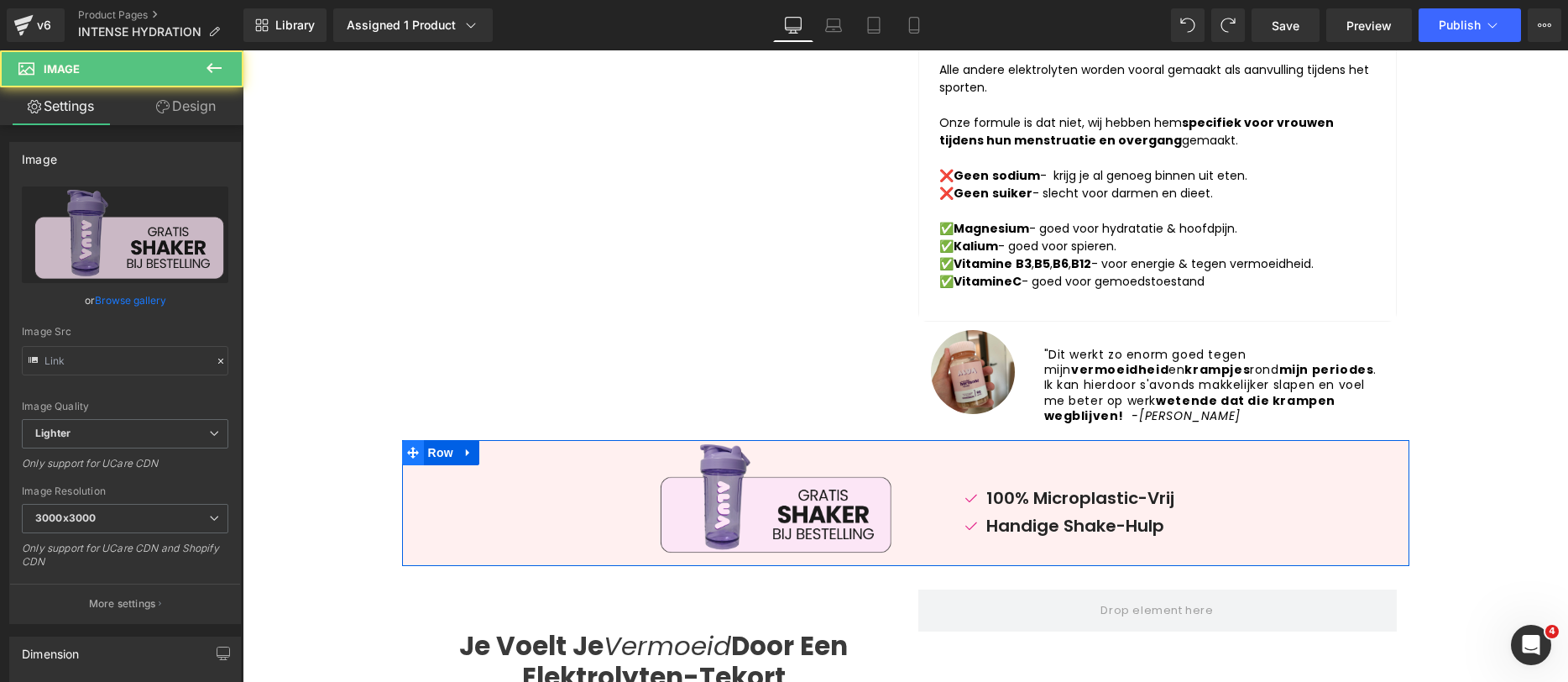
click at [412, 447] on icon at bounding box center [413, 453] width 12 height 13
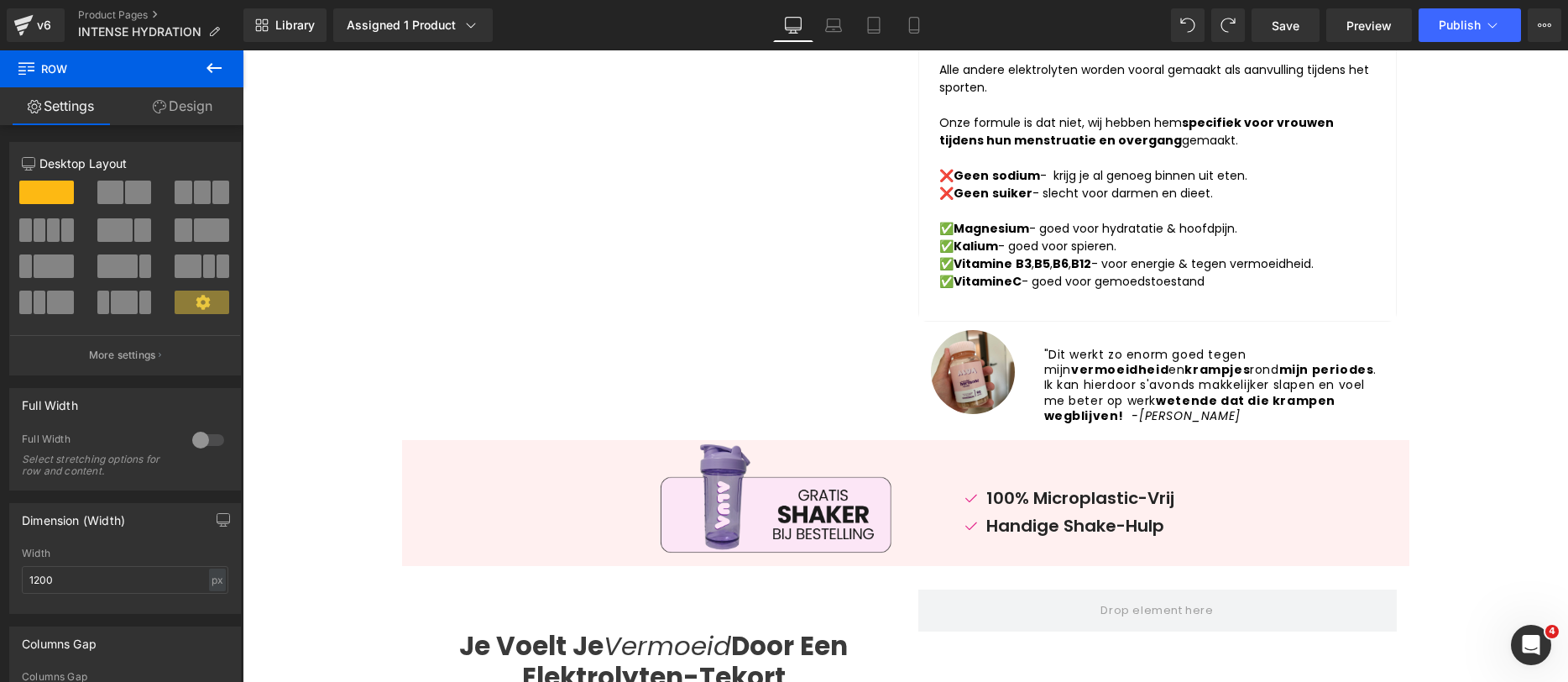
click at [169, 90] on div "Row Settings Design 12 12 12 Column Size Customizer 12 Desktop Layout Laptop La…" at bounding box center [122, 370] width 244 height 640
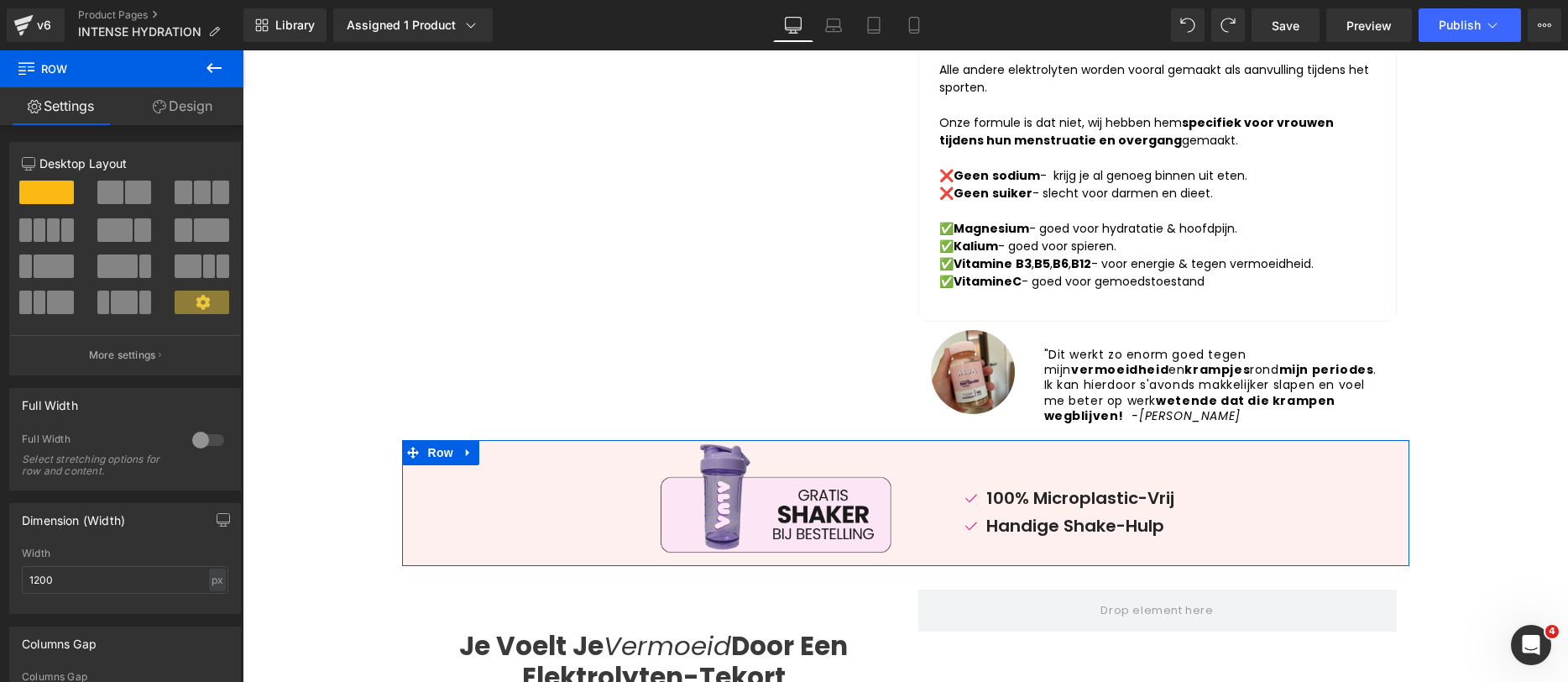
click at [185, 119] on link "Design" at bounding box center [182, 106] width 122 height 38
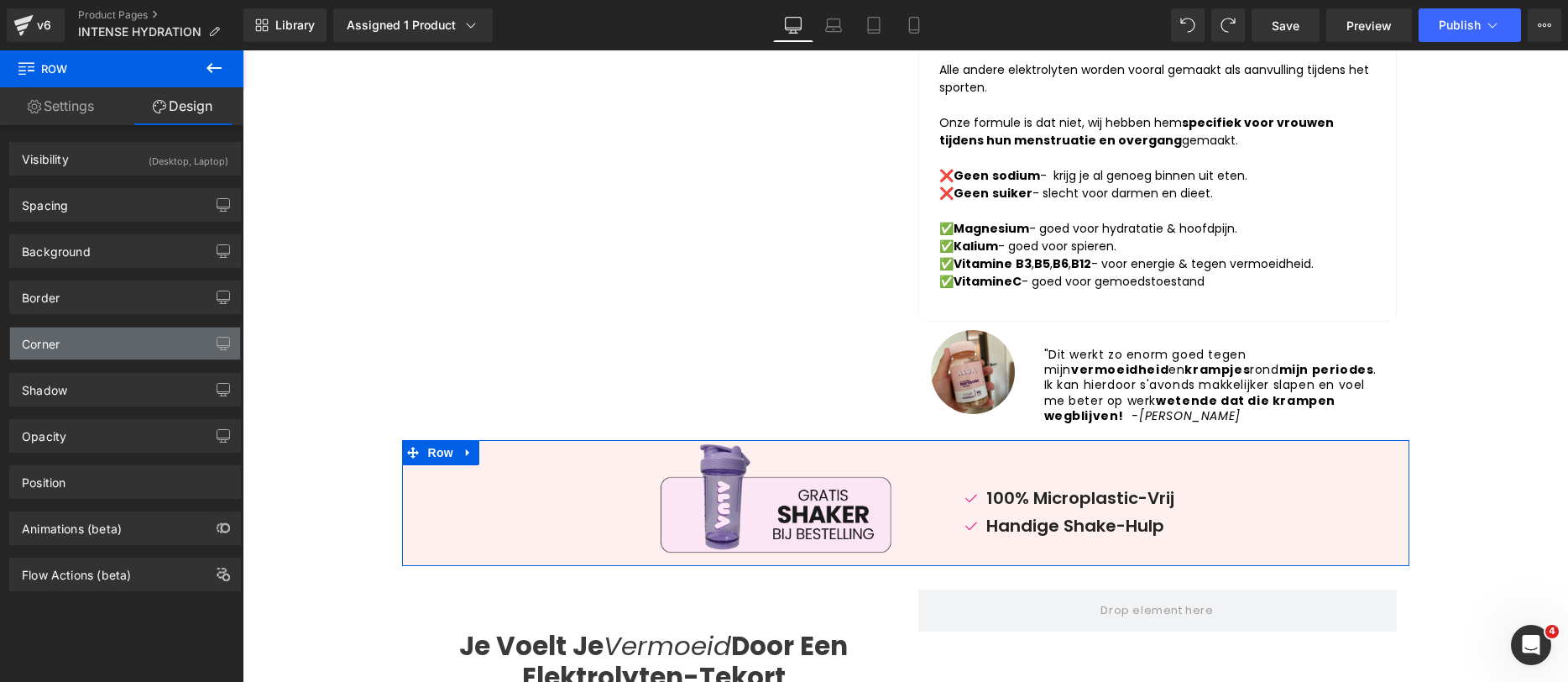
click at [115, 328] on div "Corner" at bounding box center [125, 344] width 230 height 32
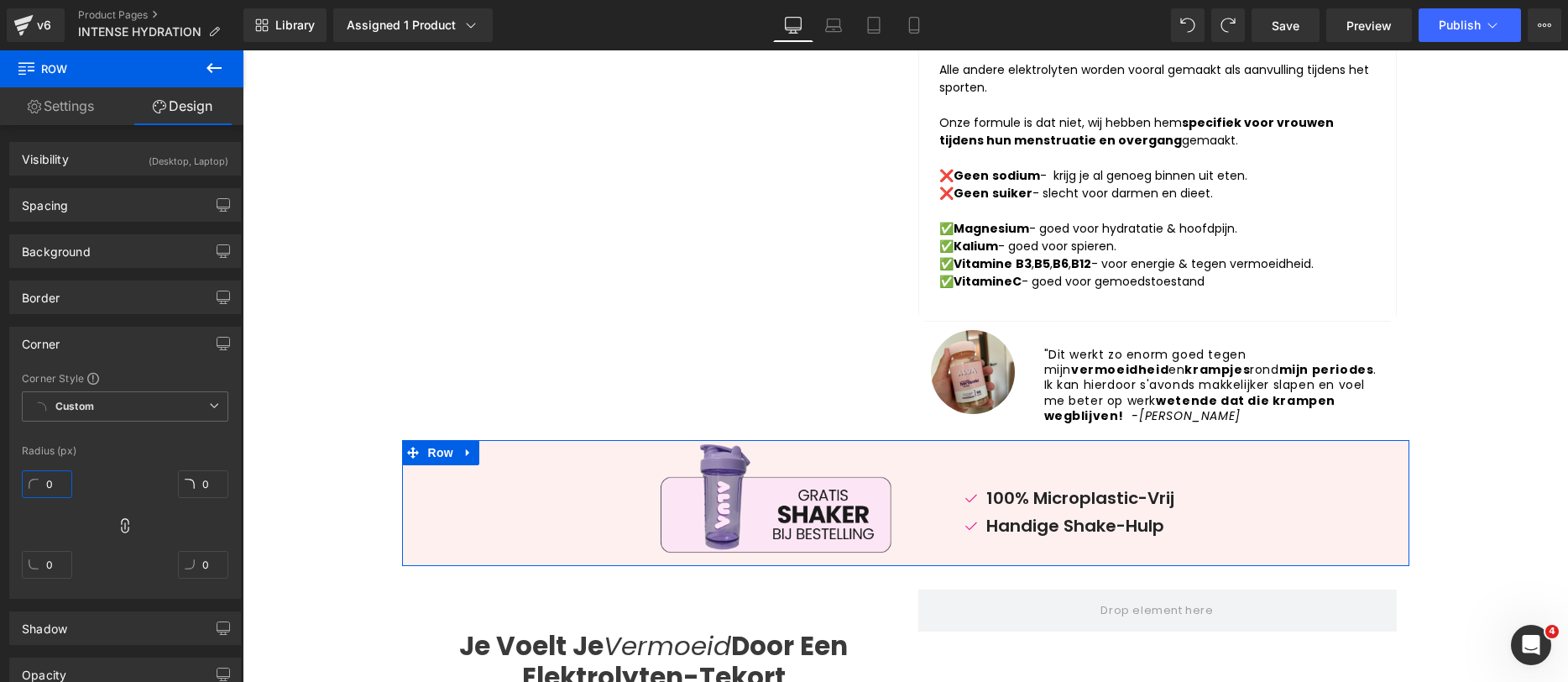
click at [56, 492] on input "0" at bounding box center [47, 484] width 50 height 28
type input "15"
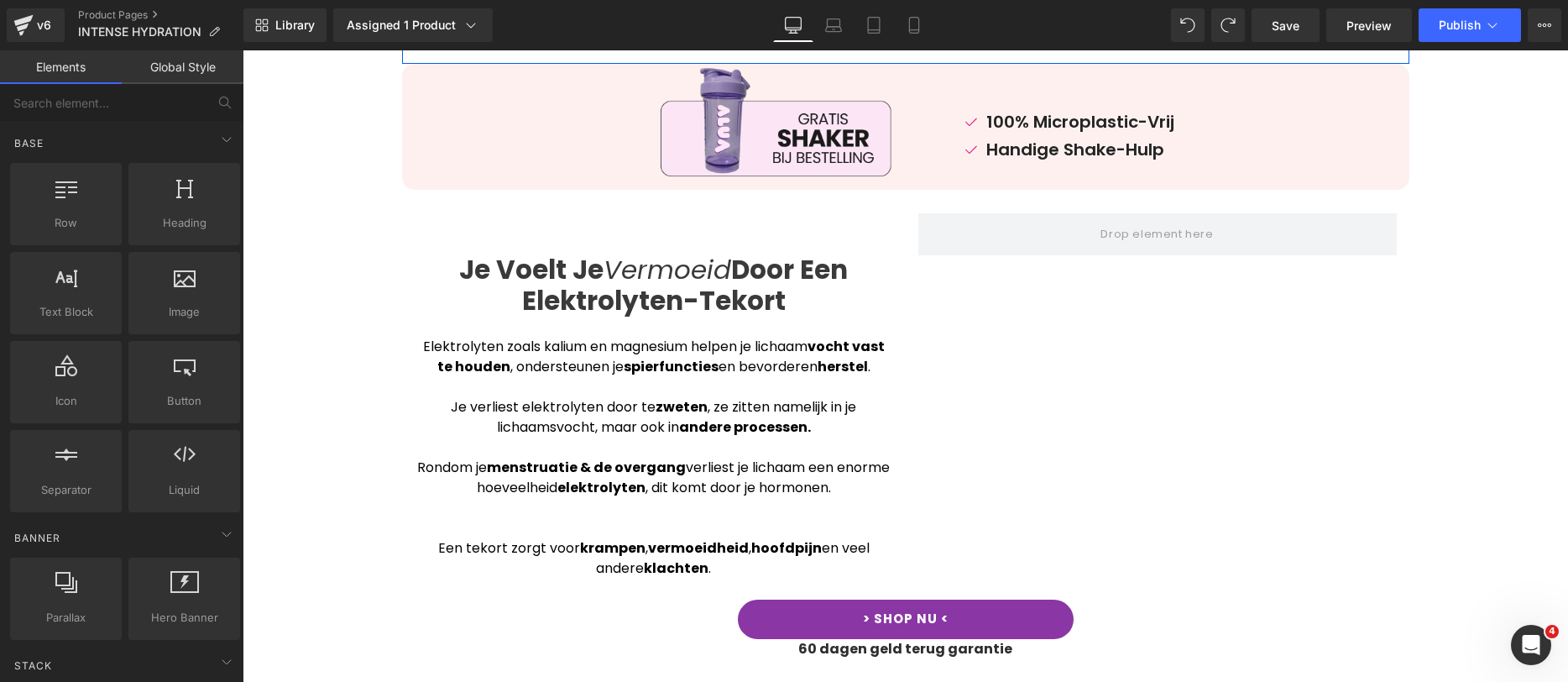
scroll to position [1283, 0]
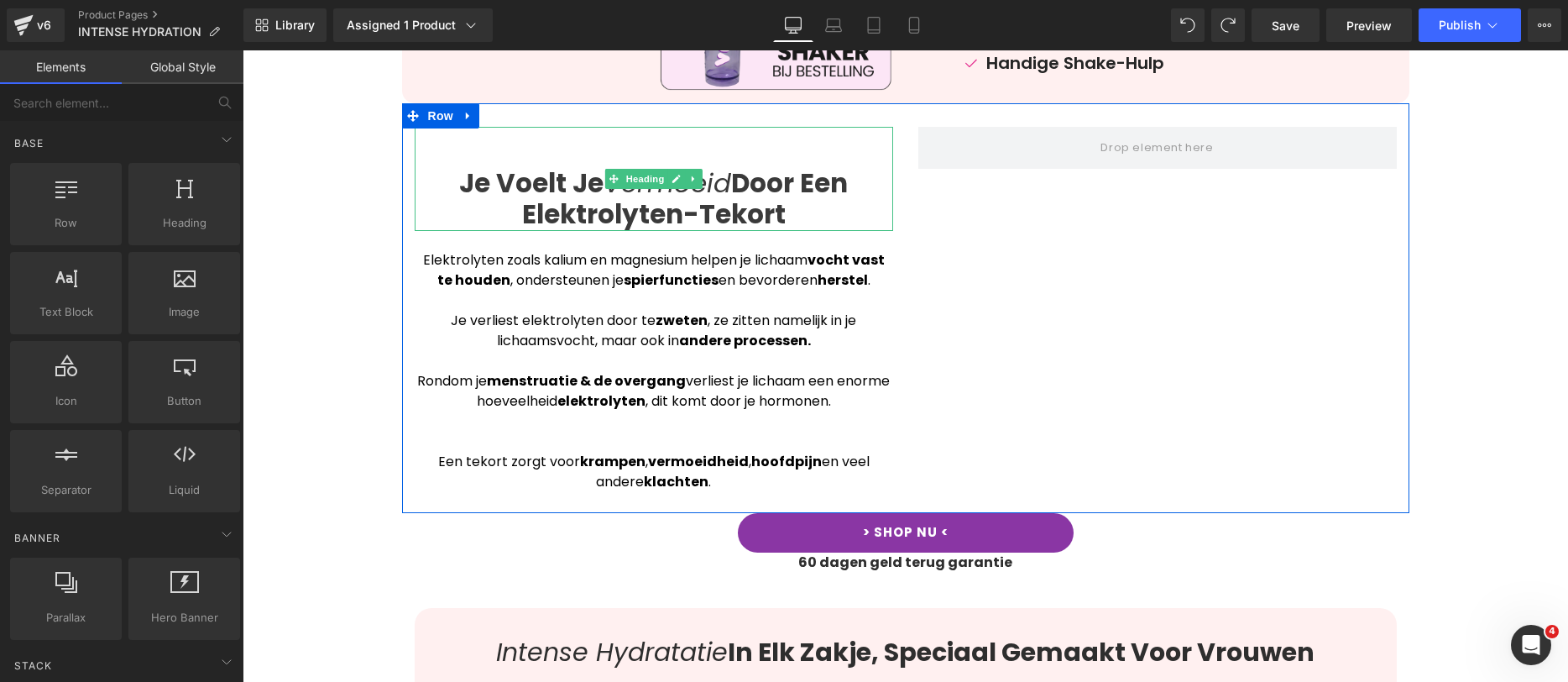
click at [528, 165] on b "Je Voelt Je" at bounding box center [532, 183] width 144 height 37
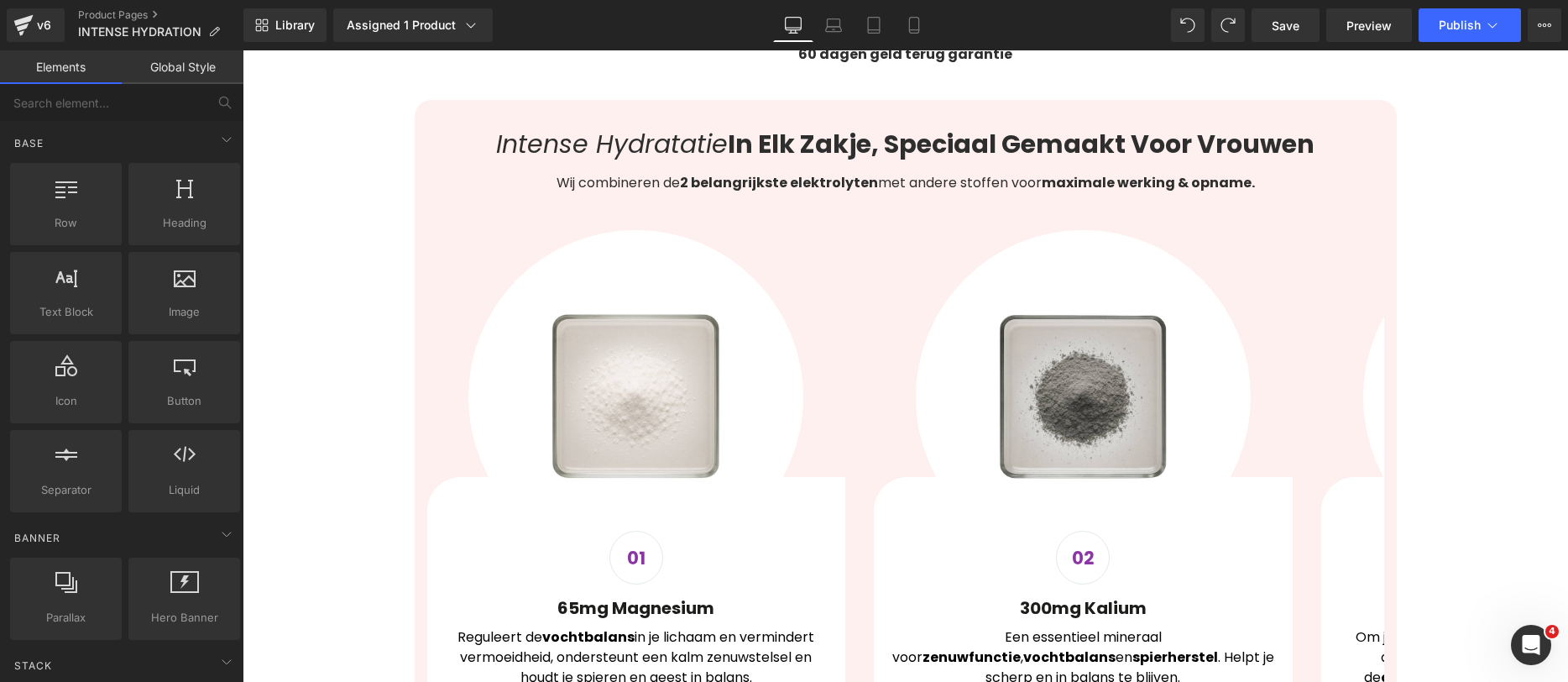
scroll to position [1877, 0]
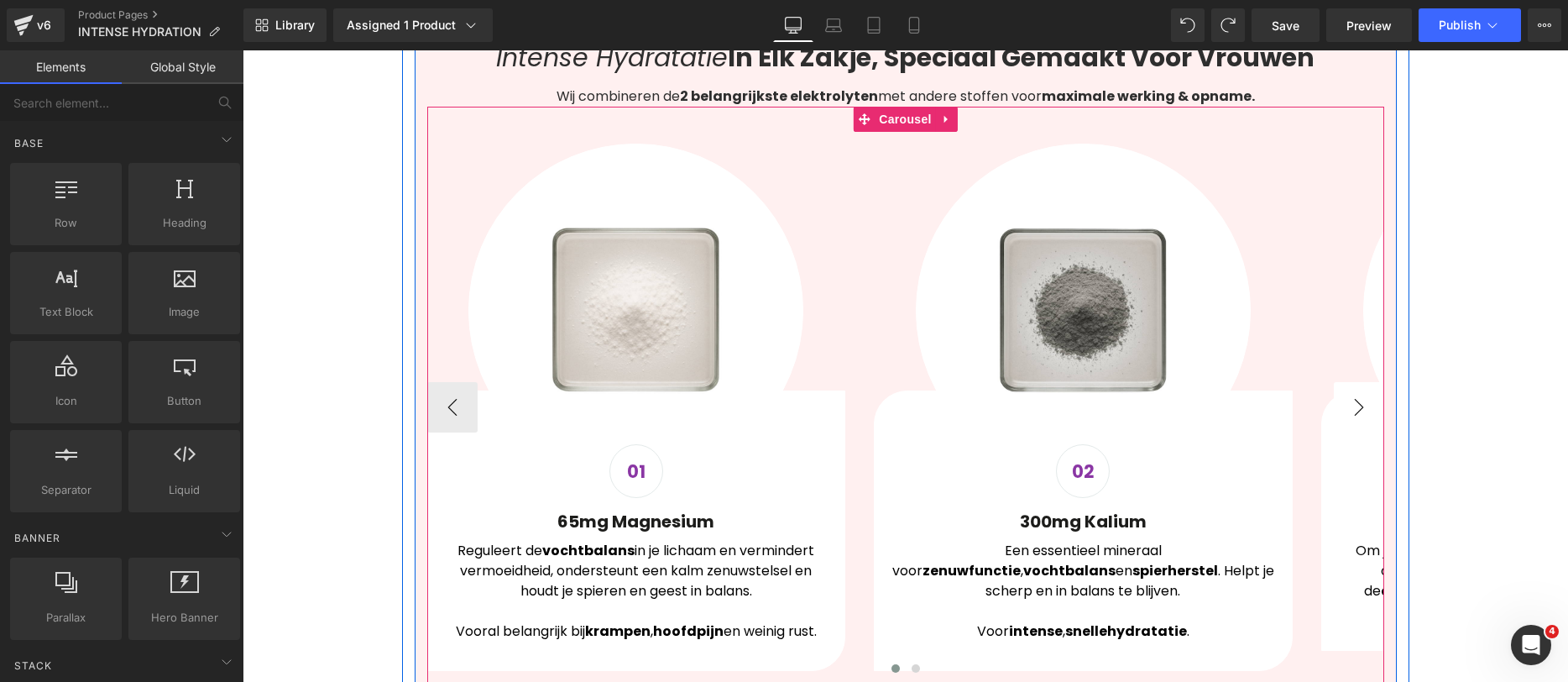
click at [1346, 388] on button "›" at bounding box center [1359, 407] width 50 height 50
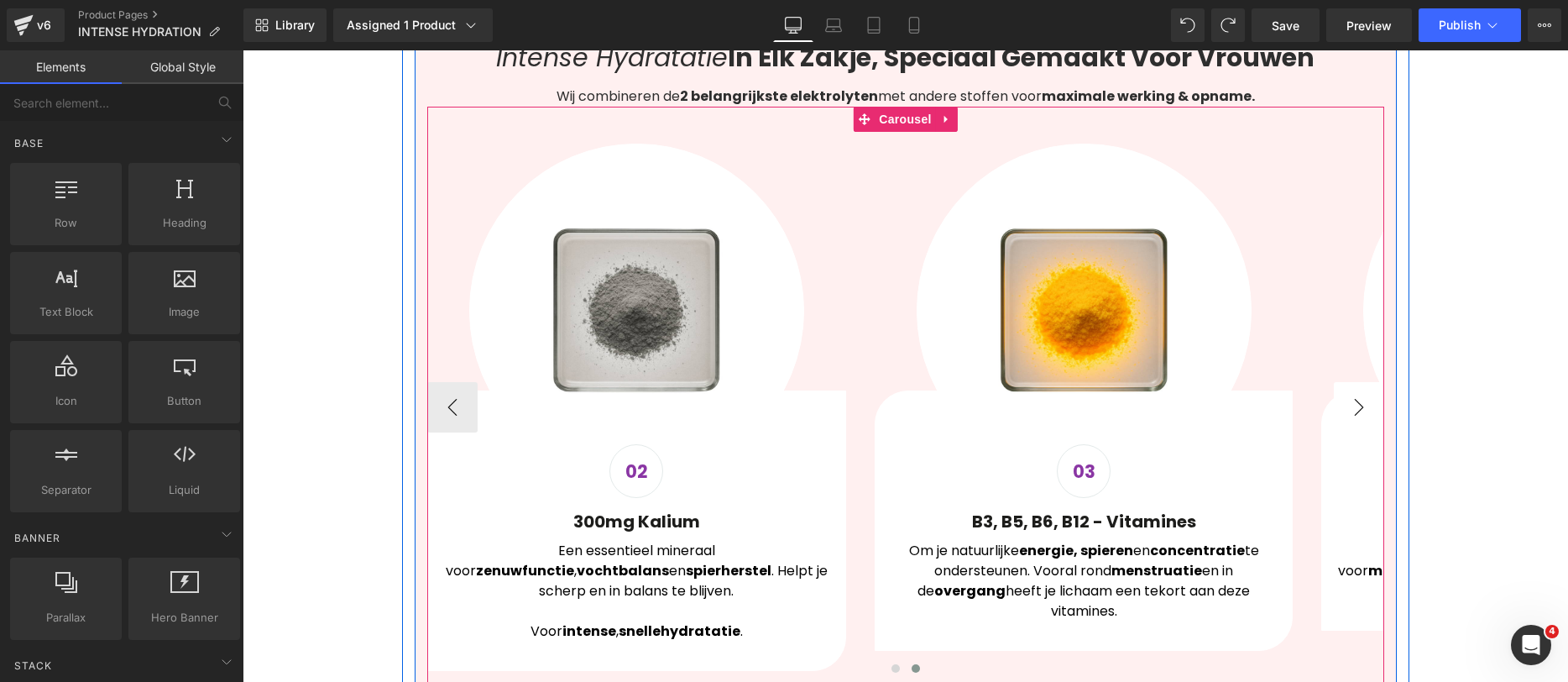
click at [1346, 388] on button "›" at bounding box center [1359, 407] width 50 height 50
click at [1350, 382] on button "›" at bounding box center [1359, 407] width 50 height 50
click at [1336, 382] on button "›" at bounding box center [1359, 407] width 50 height 50
click at [1357, 382] on button "›" at bounding box center [1359, 407] width 50 height 50
click at [1351, 382] on button "›" at bounding box center [1359, 407] width 50 height 50
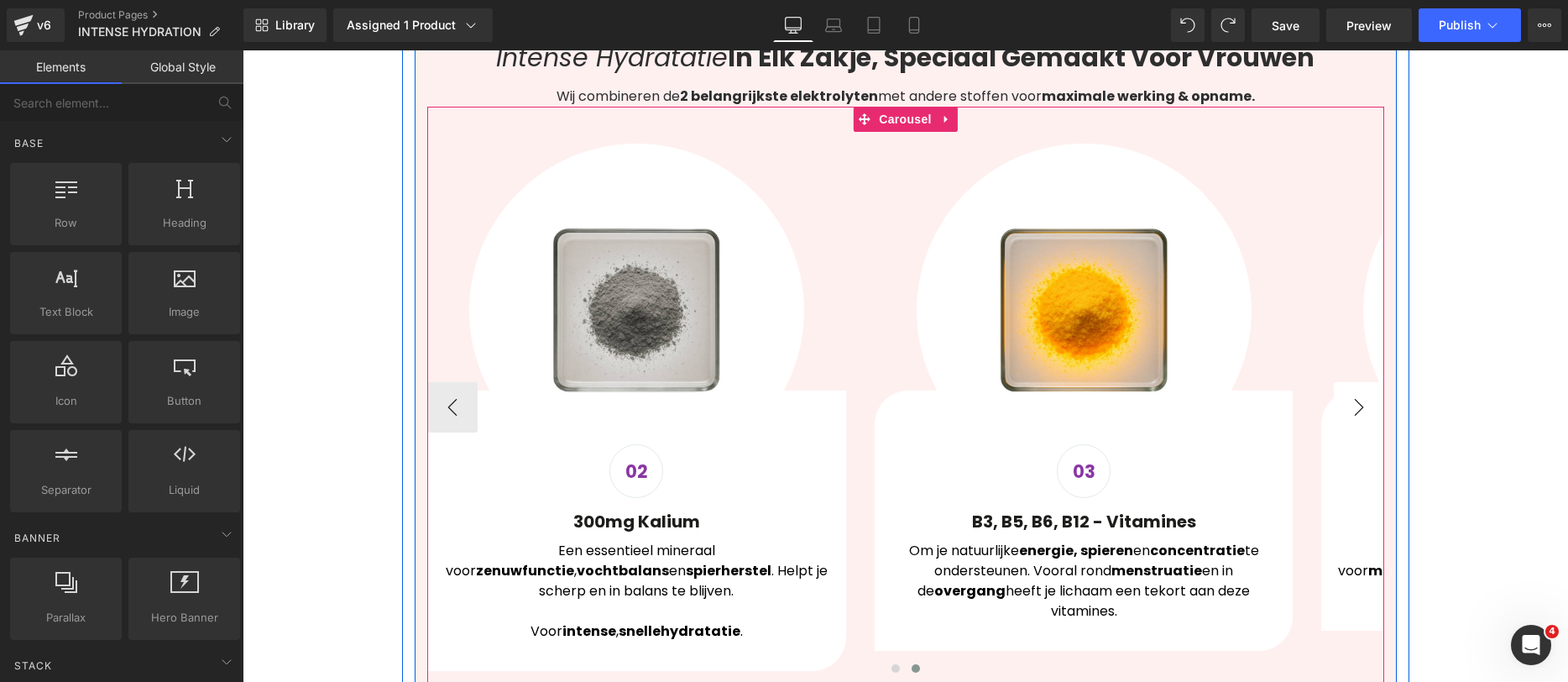
click at [1351, 382] on button "›" at bounding box center [1359, 407] width 50 height 50
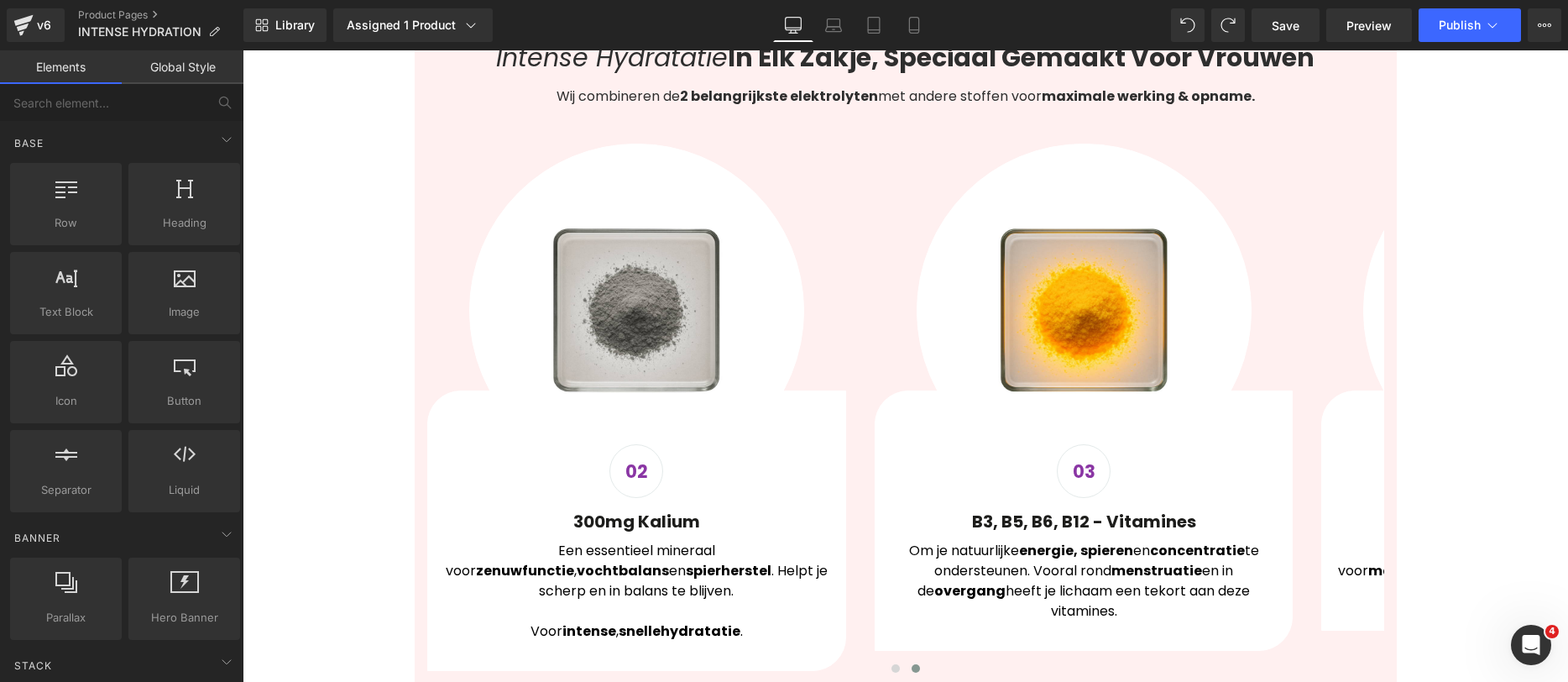
click at [1509, 434] on div "Liquid ALUA™ INTENSE HYDRATION (30 HANDIGE ZAKJES) Heading Product Row ALUA™ IN…" at bounding box center [905, 581] width 1325 height 4635
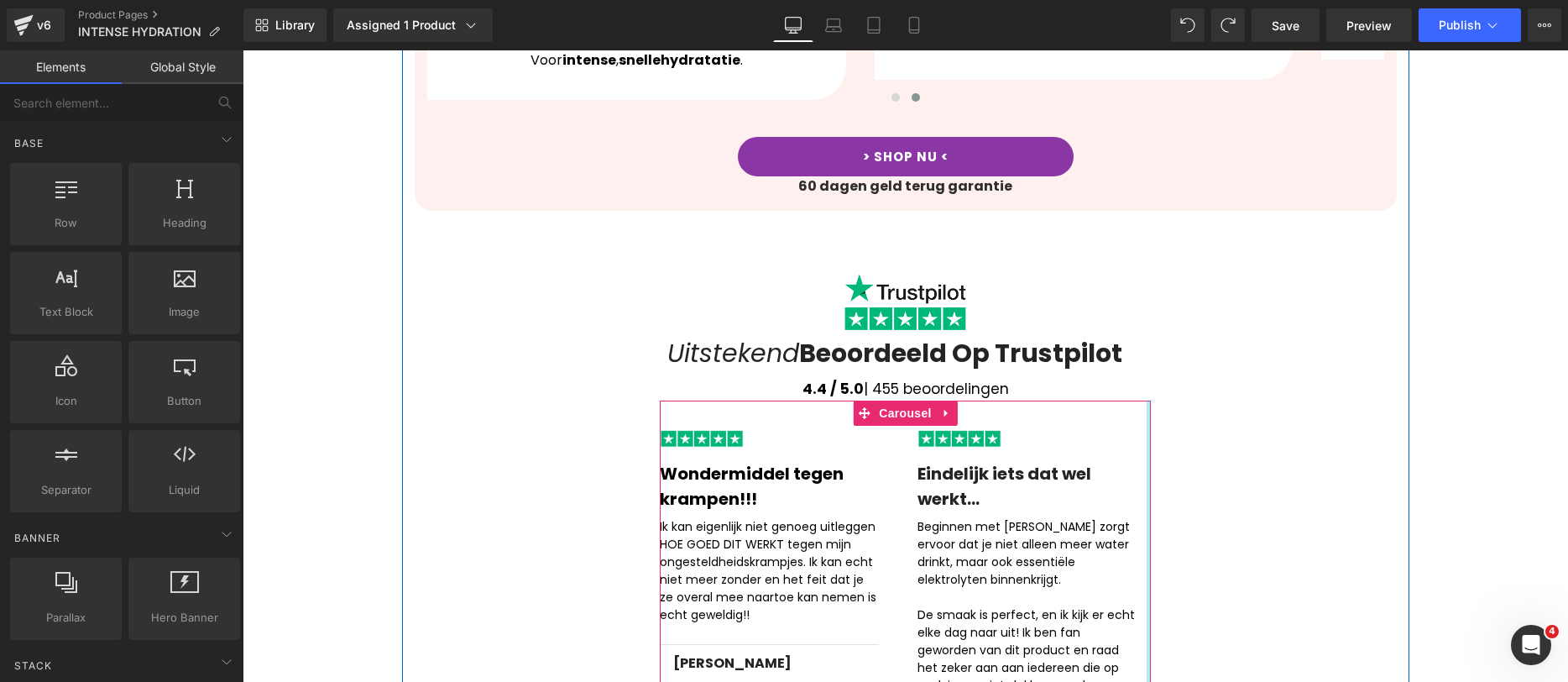
scroll to position [2532, 0]
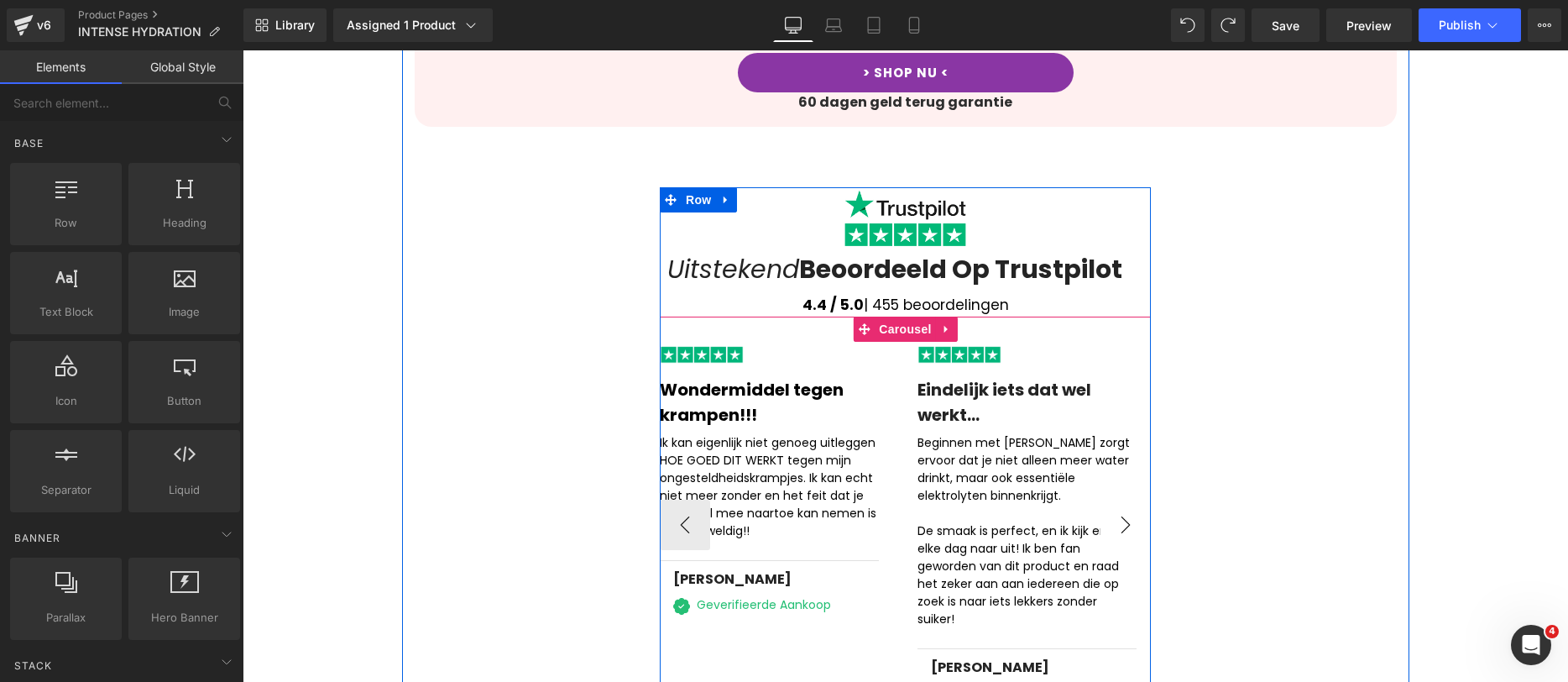
click at [1125, 500] on button "›" at bounding box center [1126, 525] width 50 height 50
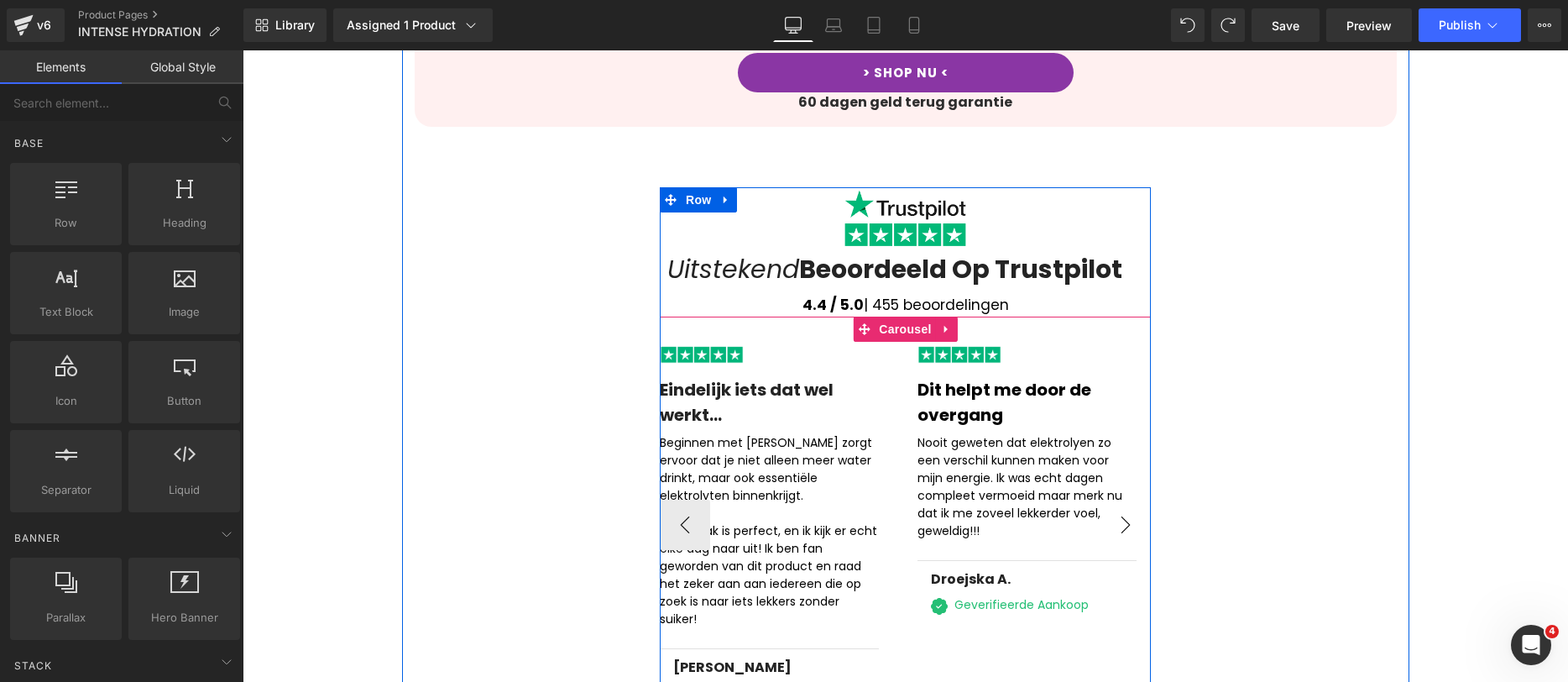
click at [1129, 500] on button "›" at bounding box center [1126, 525] width 50 height 50
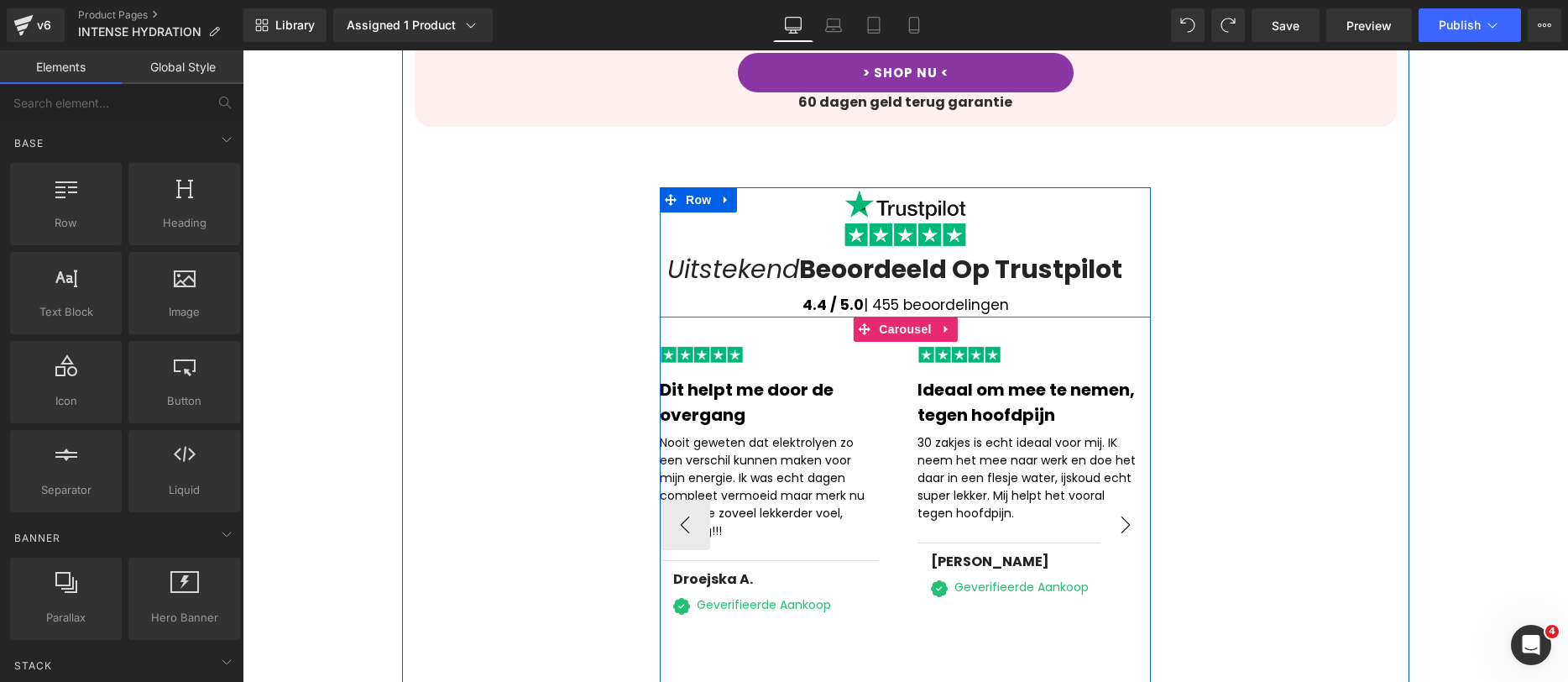
click at [1129, 500] on button "›" at bounding box center [1126, 525] width 50 height 50
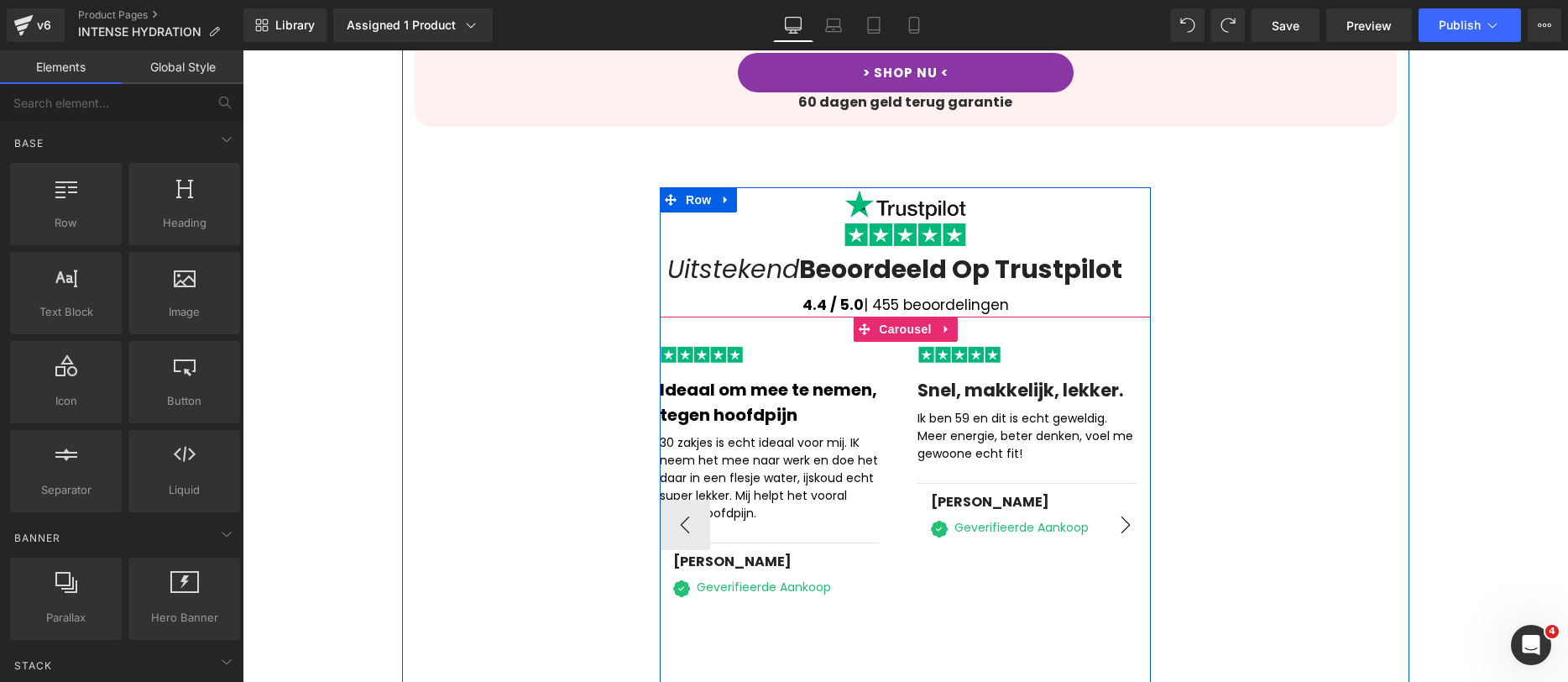
click at [1128, 500] on button "›" at bounding box center [1126, 525] width 50 height 50
click at [1125, 500] on button "›" at bounding box center [1126, 525] width 50 height 50
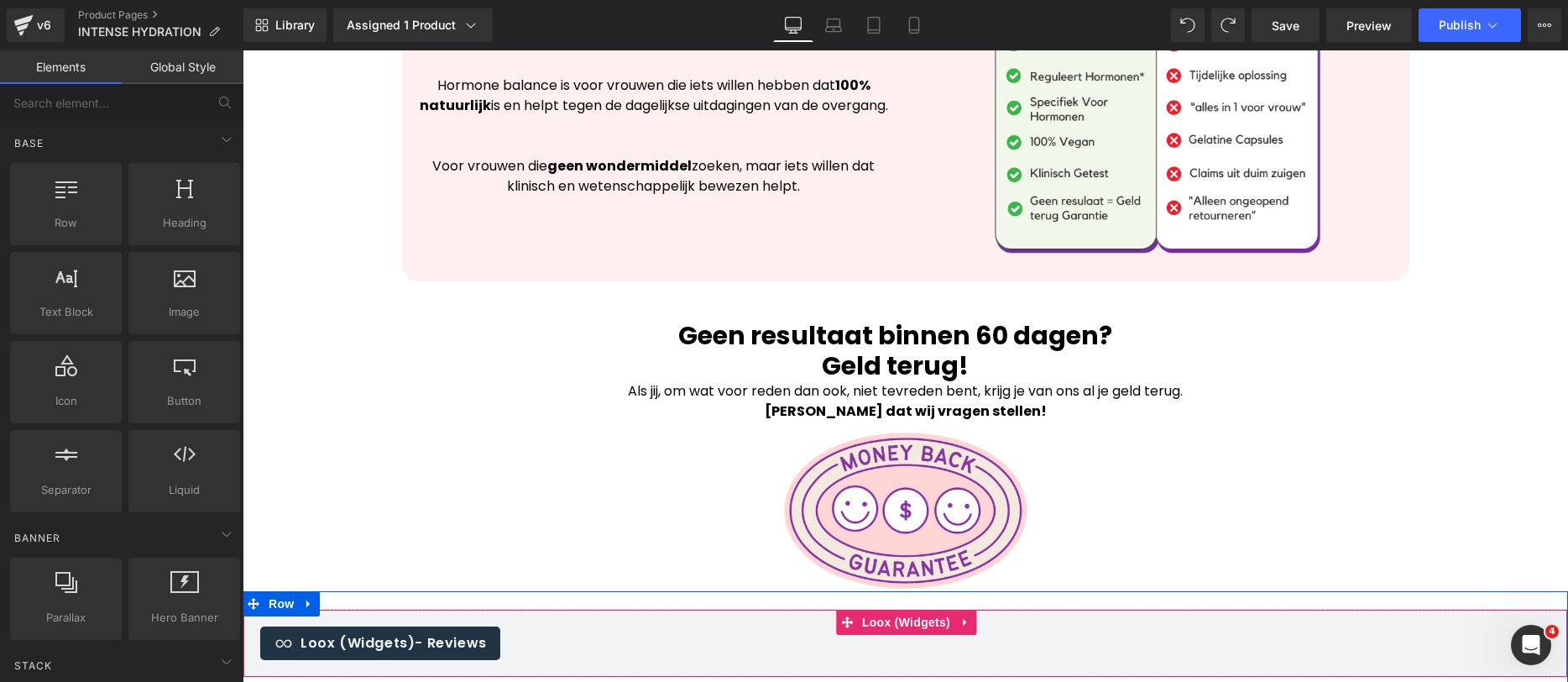
scroll to position [4039, 0]
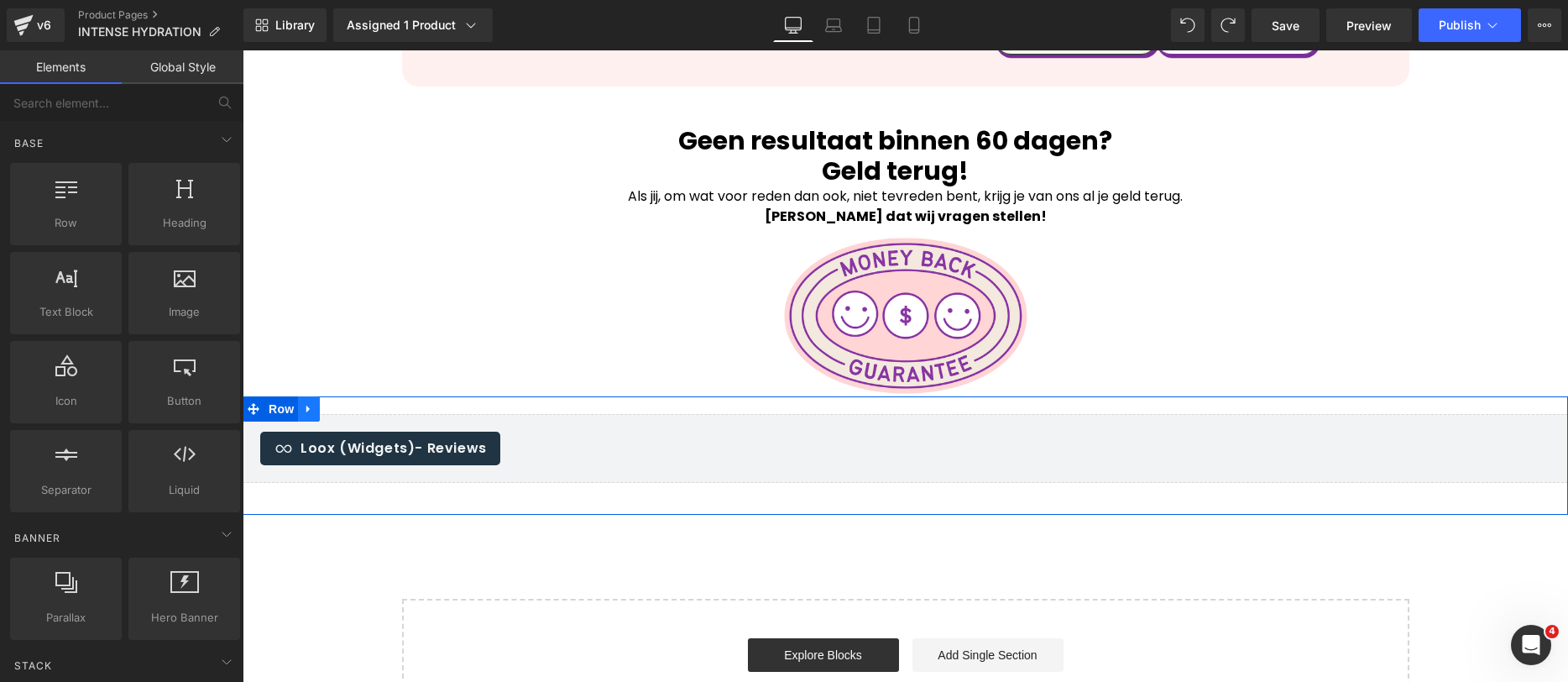
click at [303, 402] on icon at bounding box center [309, 408] width 12 height 13
click at [347, 403] on icon at bounding box center [353, 409] width 12 height 12
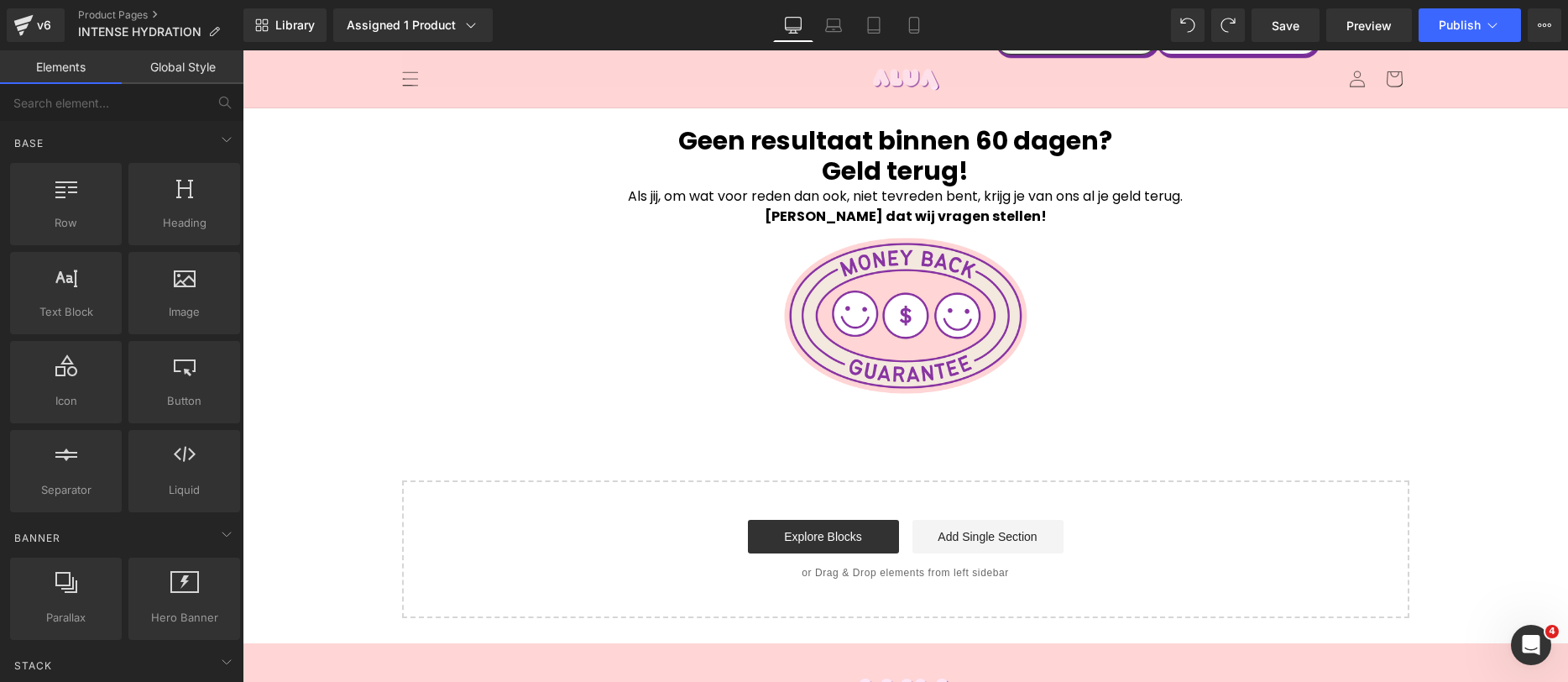
scroll to position [3705, 0]
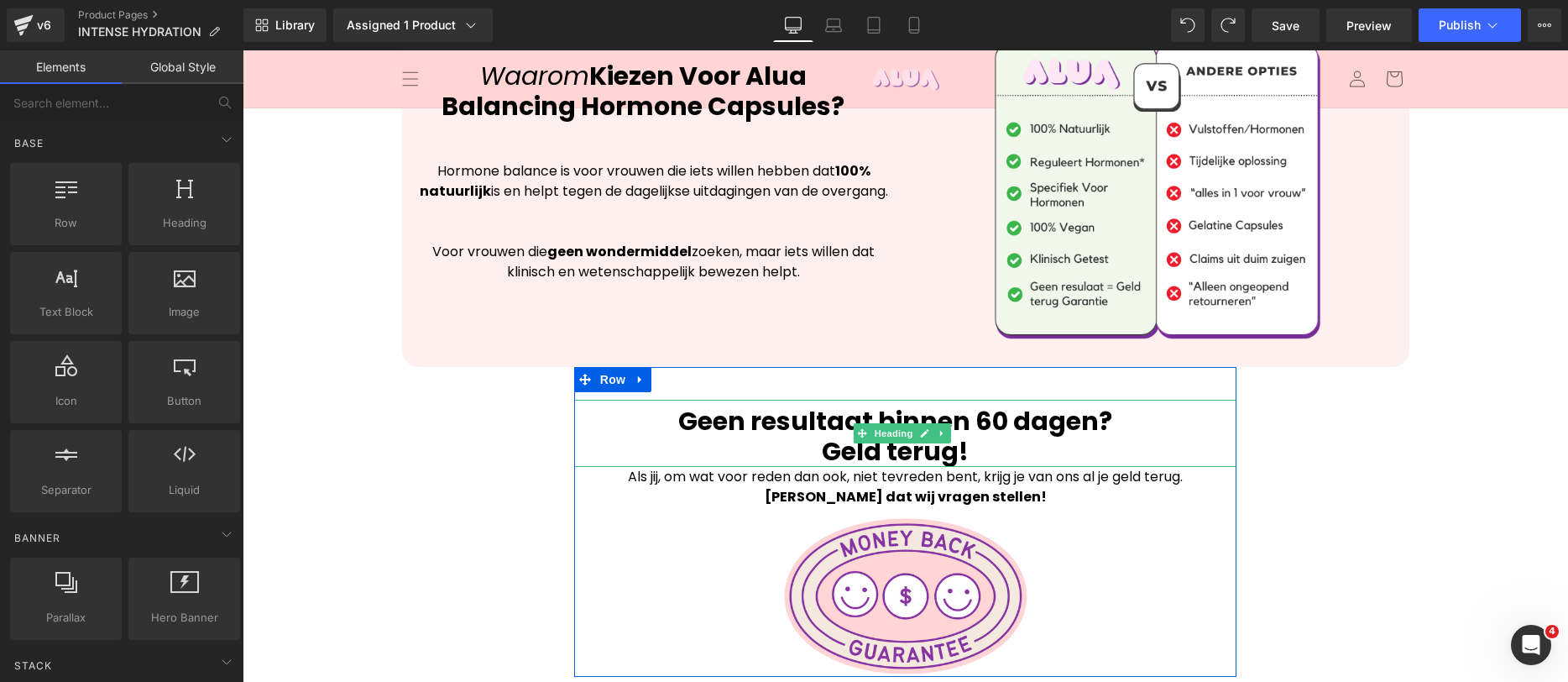
click at [773, 400] on div "Geen resultaat binnen 60 dagen? Geld terug!" at bounding box center [906, 433] width 663 height 67
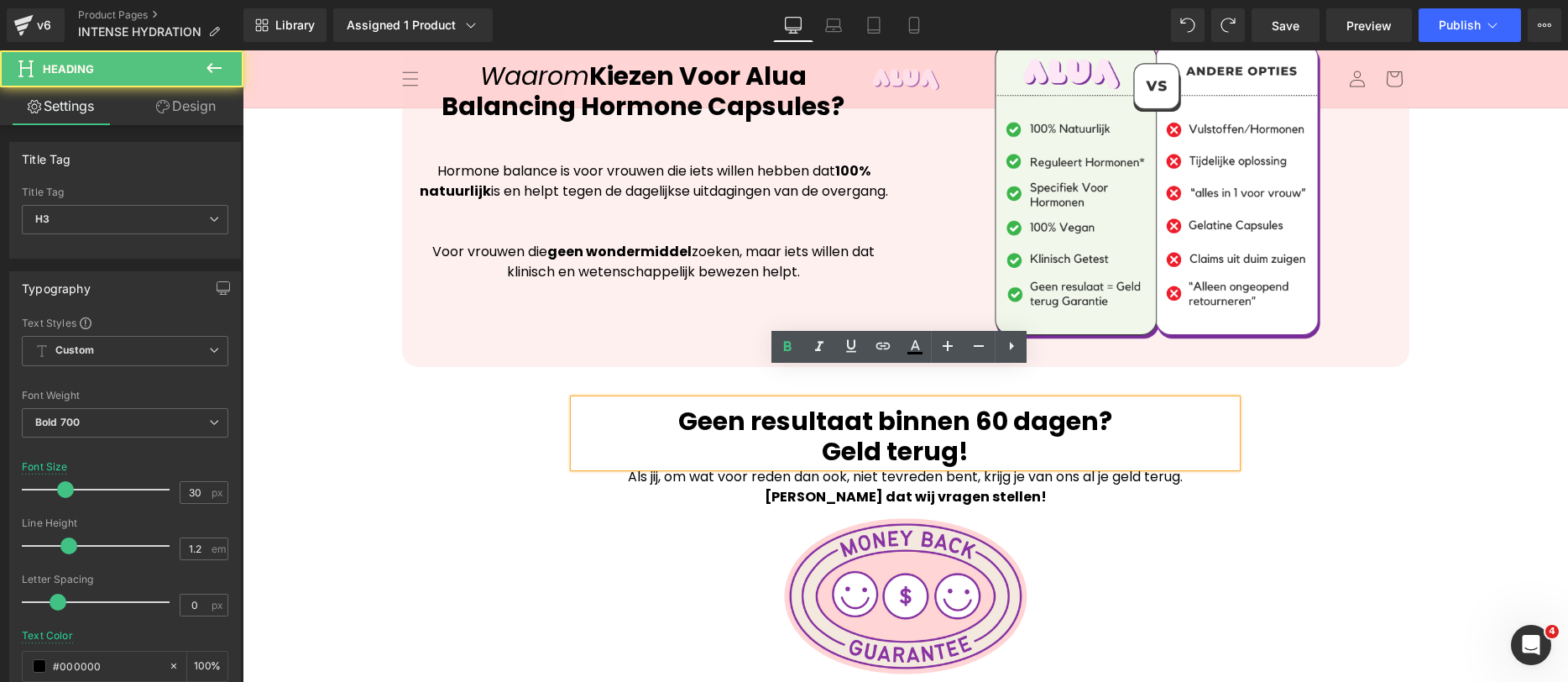
click at [747, 467] on p "Als jij, om wat voor reden dan ook, niet tevreden bent, krijg je van ons al je …" at bounding box center [906, 487] width 663 height 40
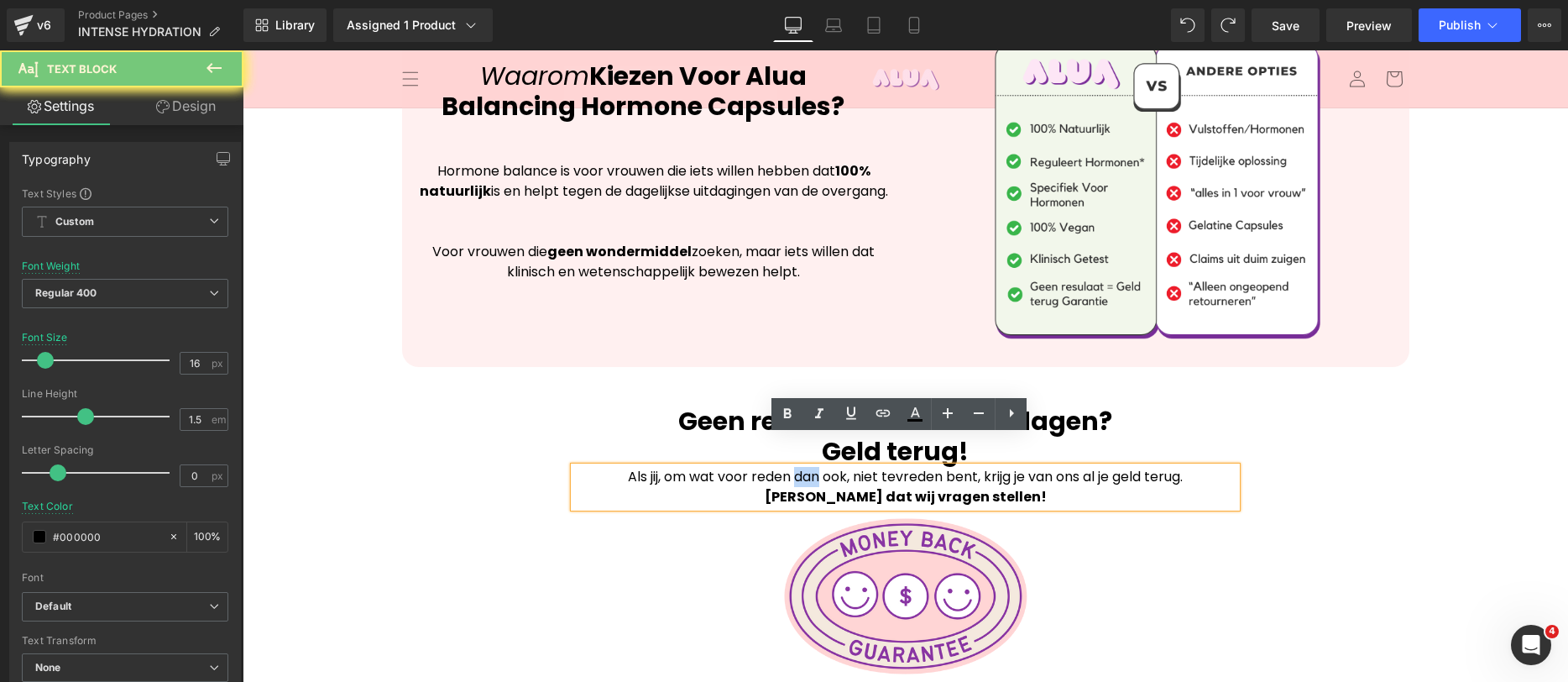
click at [747, 467] on p "Als jij, om wat voor reden dan ook, niet tevreden bent, krijg je van ons al je …" at bounding box center [906, 487] width 663 height 40
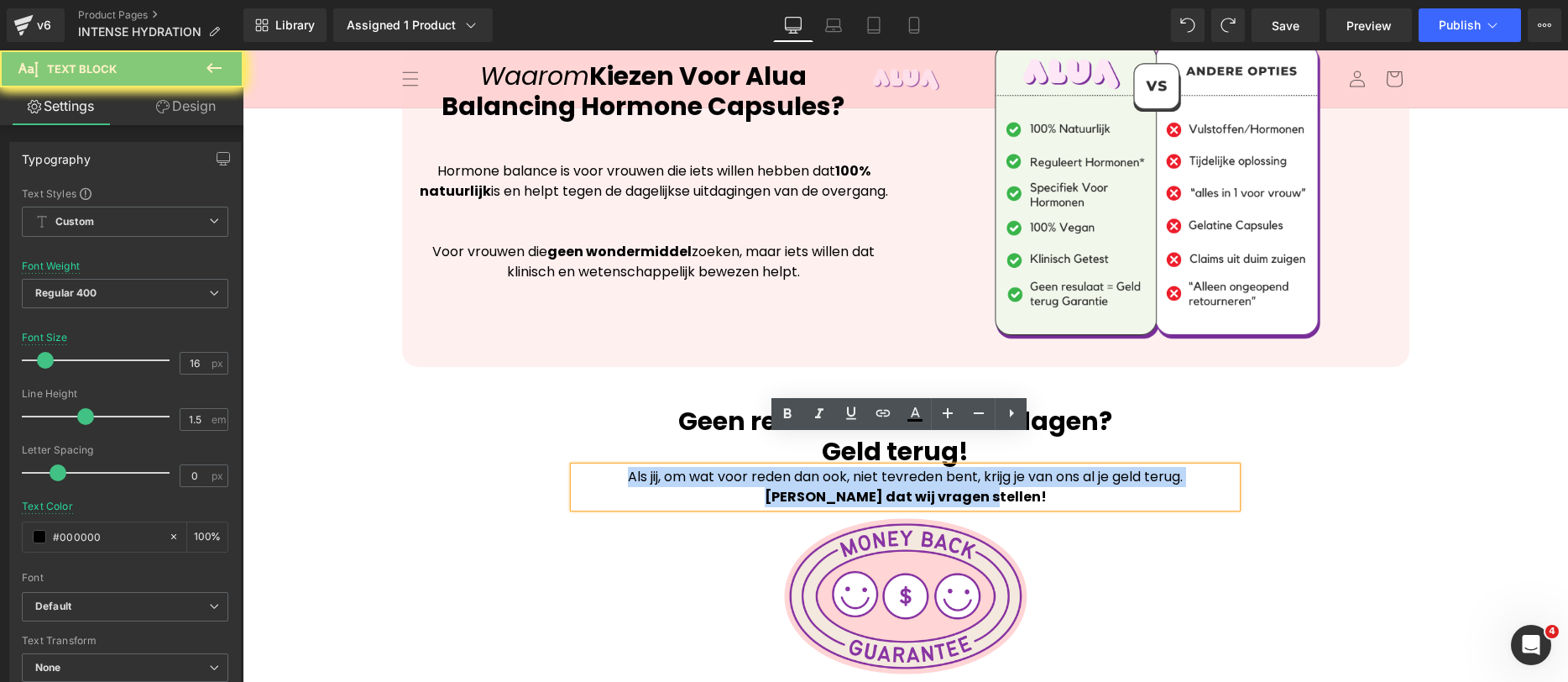
click at [747, 467] on p "Als jij, om wat voor reden dan ook, niet tevreden bent, krijg je van ons al je …" at bounding box center [906, 487] width 663 height 40
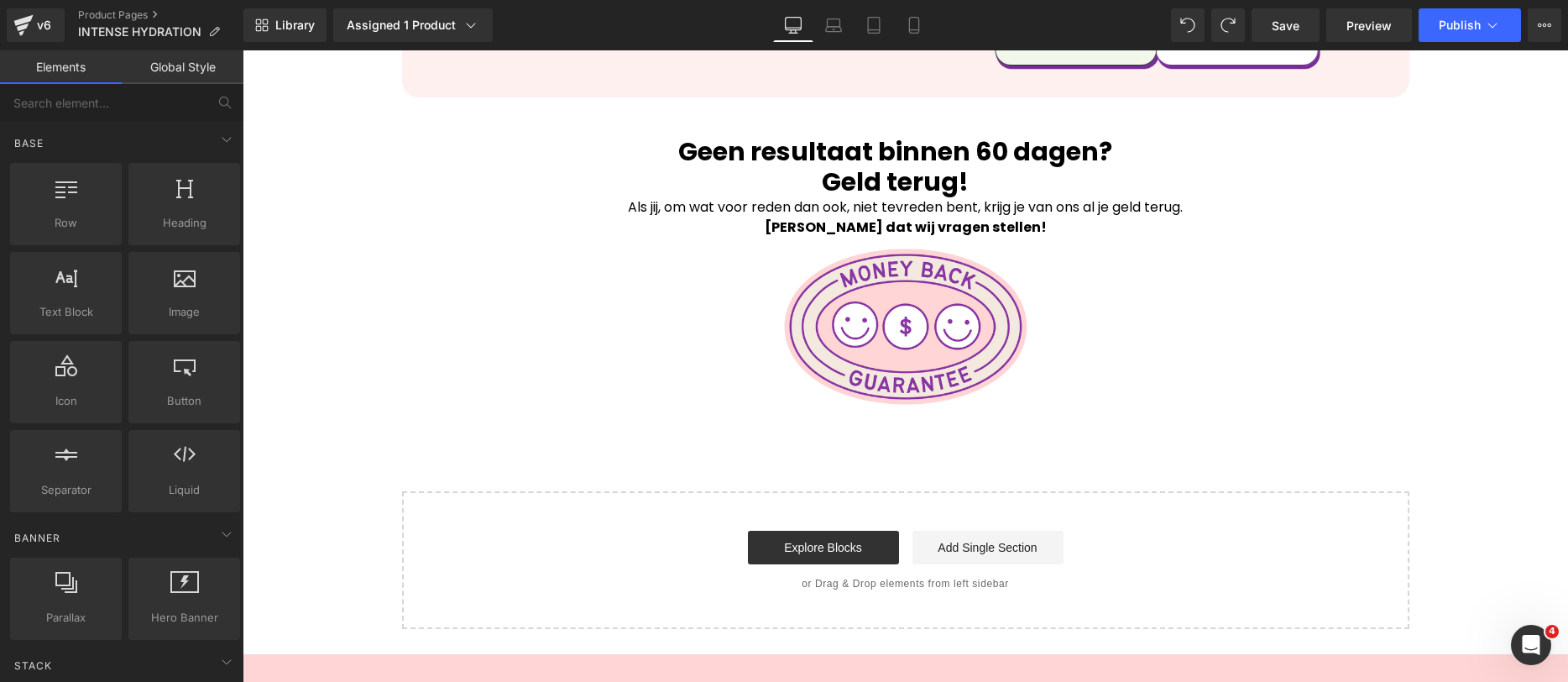
scroll to position [4059, 0]
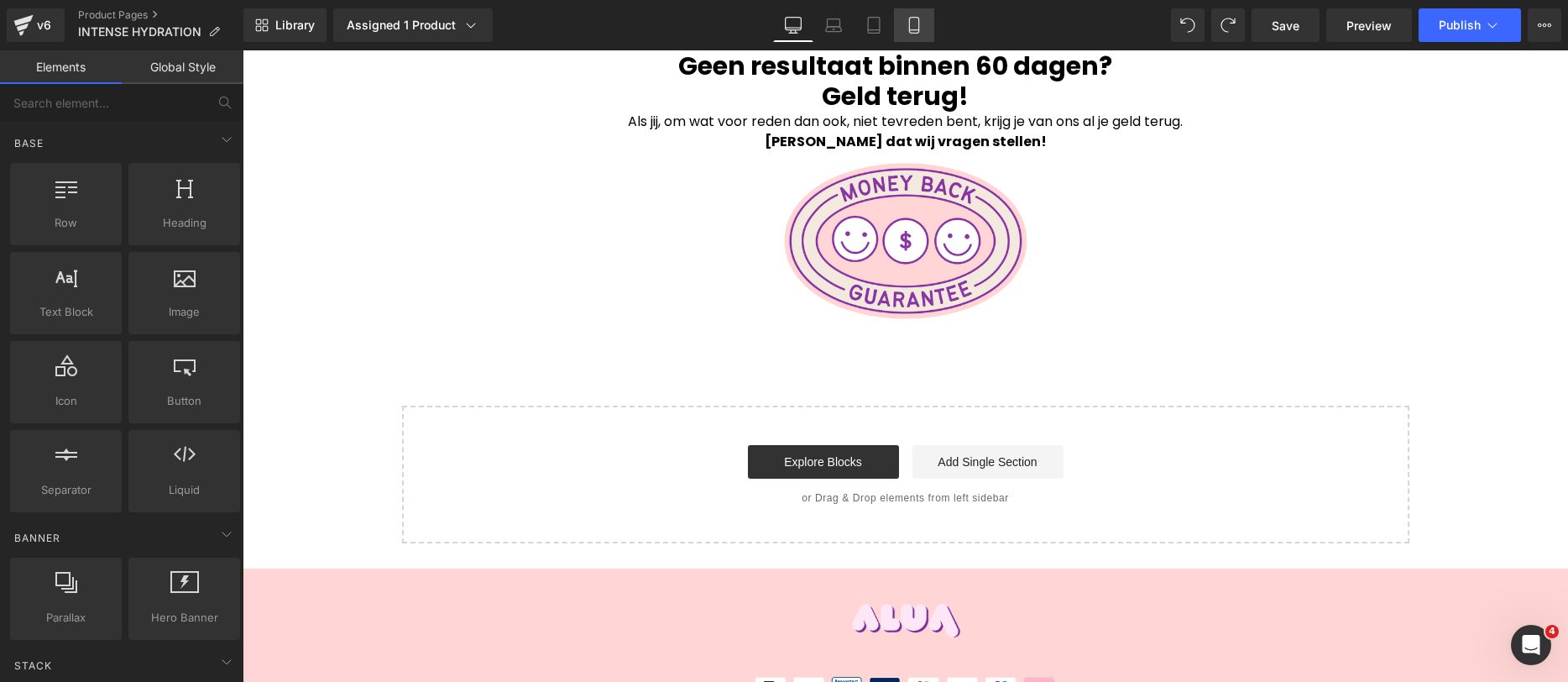
click at [925, 34] on link "Mobile" at bounding box center [915, 25] width 40 height 34
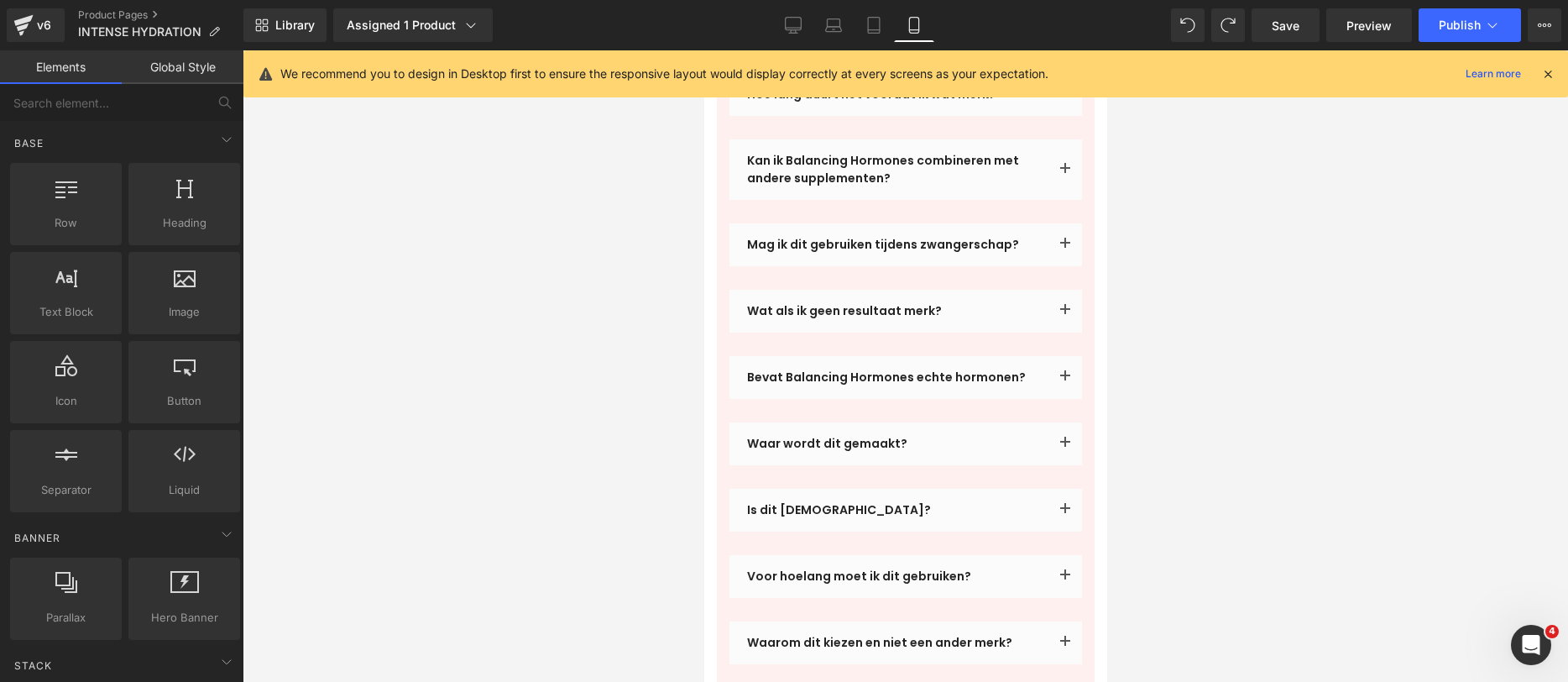
scroll to position [4328, 0]
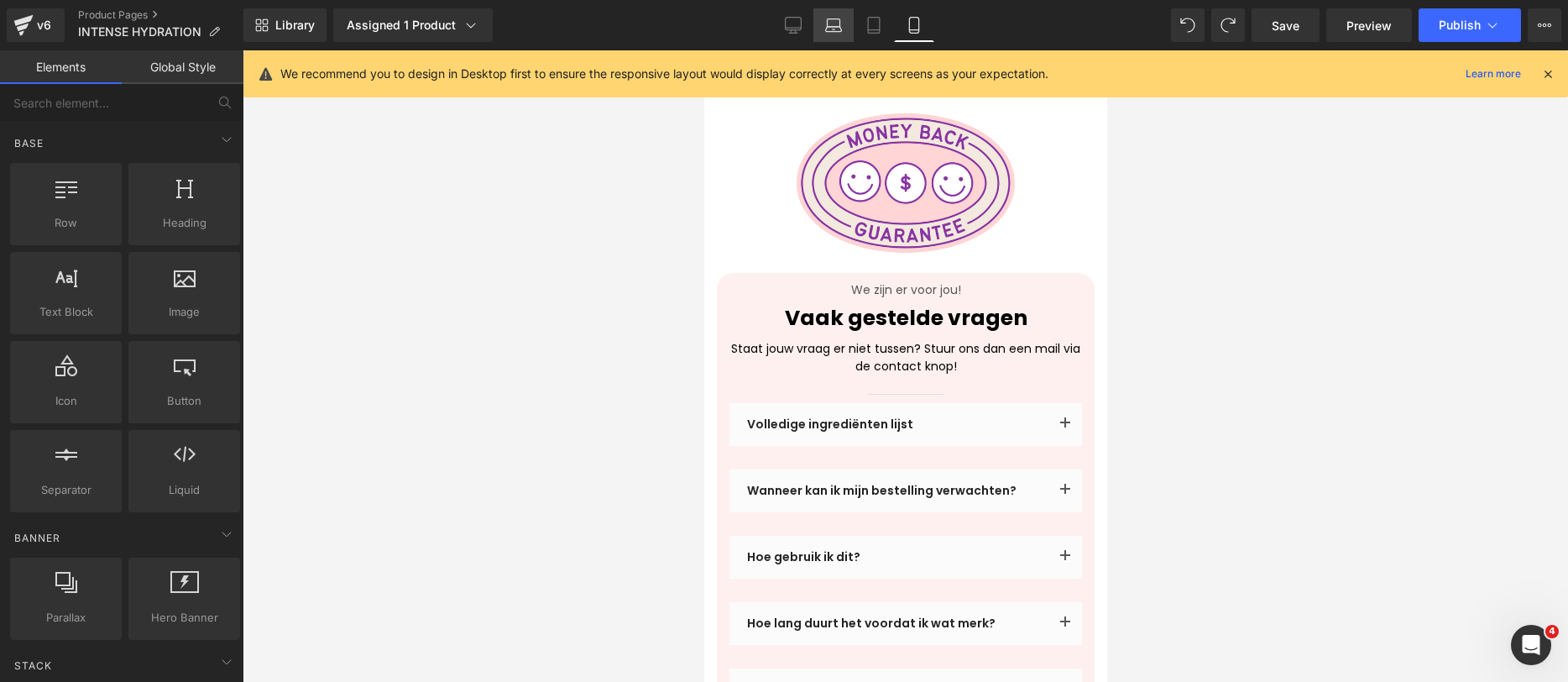
click at [821, 19] on link "Laptop" at bounding box center [834, 25] width 40 height 34
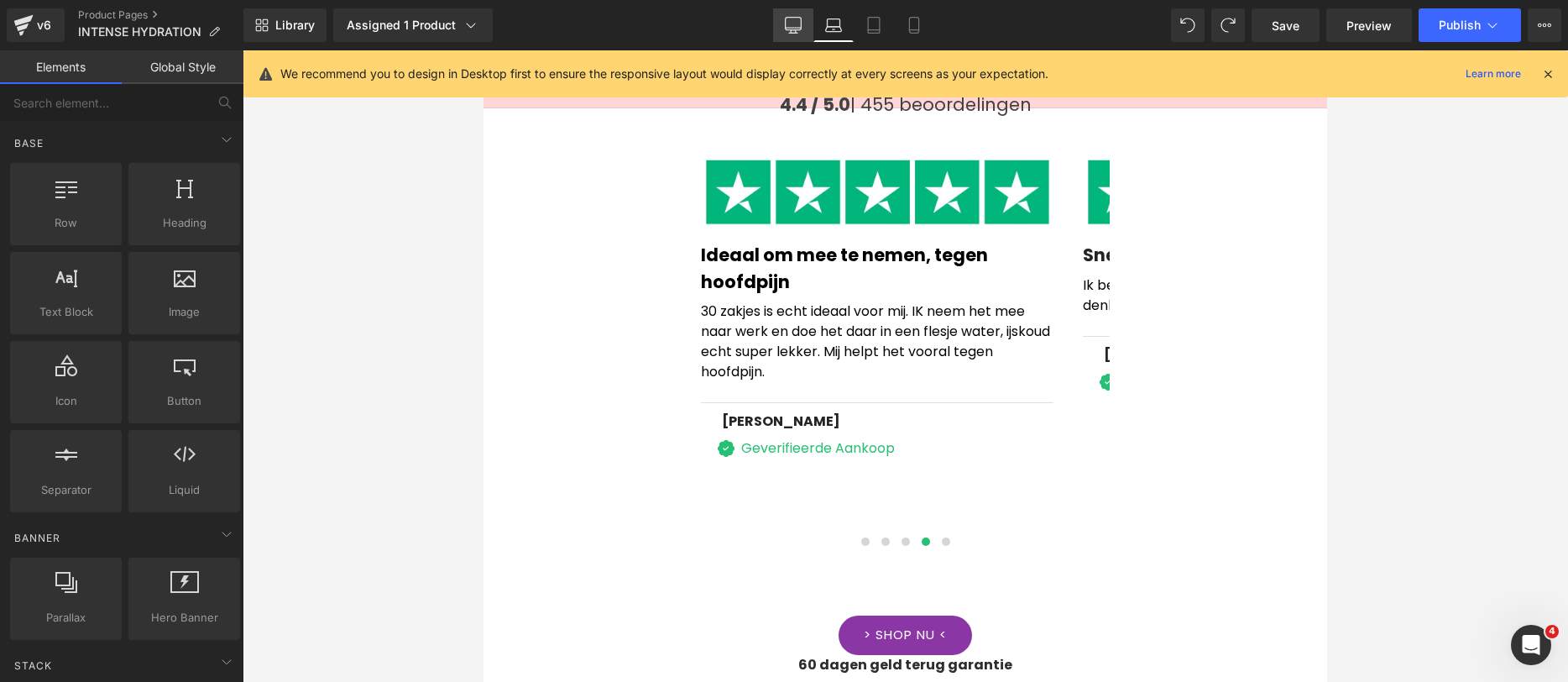
click at [804, 24] on link "Desktop" at bounding box center [794, 25] width 40 height 34
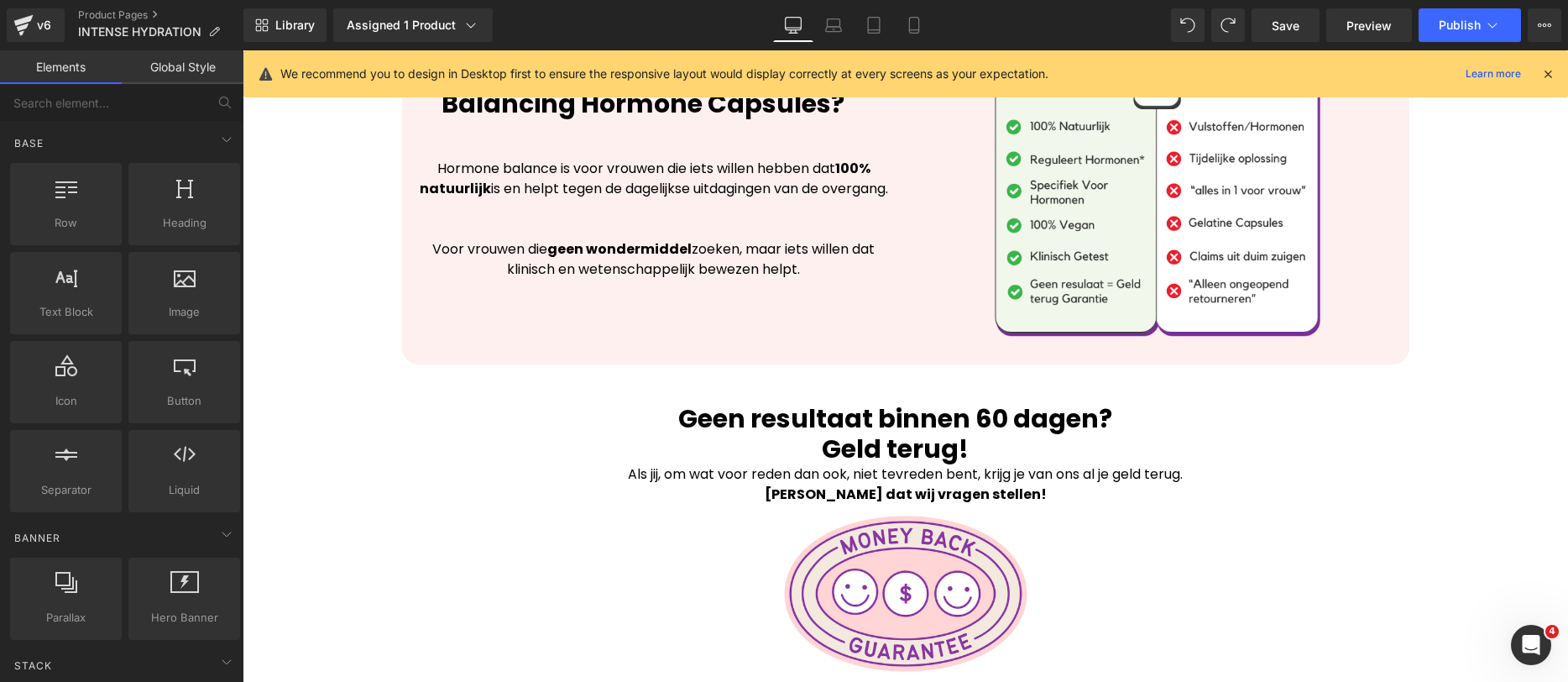
scroll to position [3744, 0]
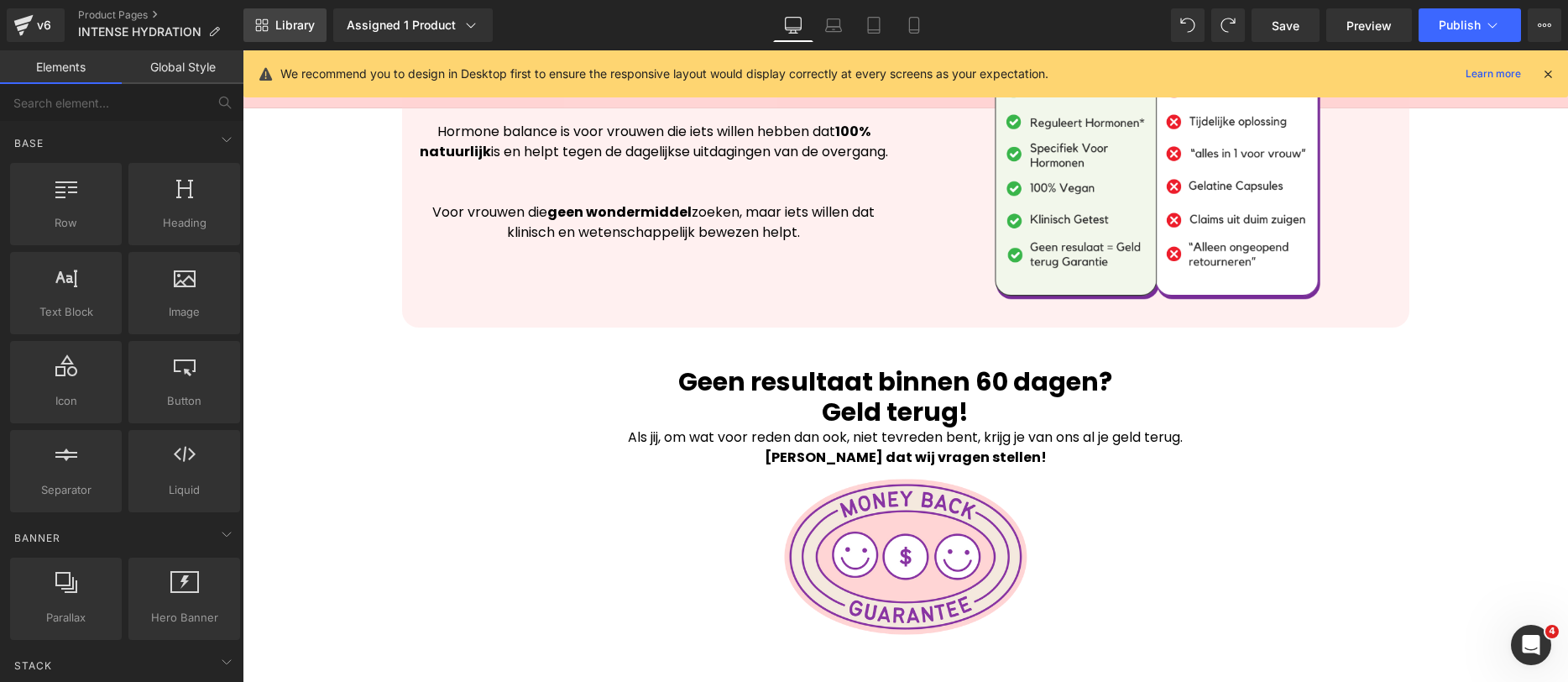
click at [303, 18] on span "Library" at bounding box center [295, 25] width 39 height 15
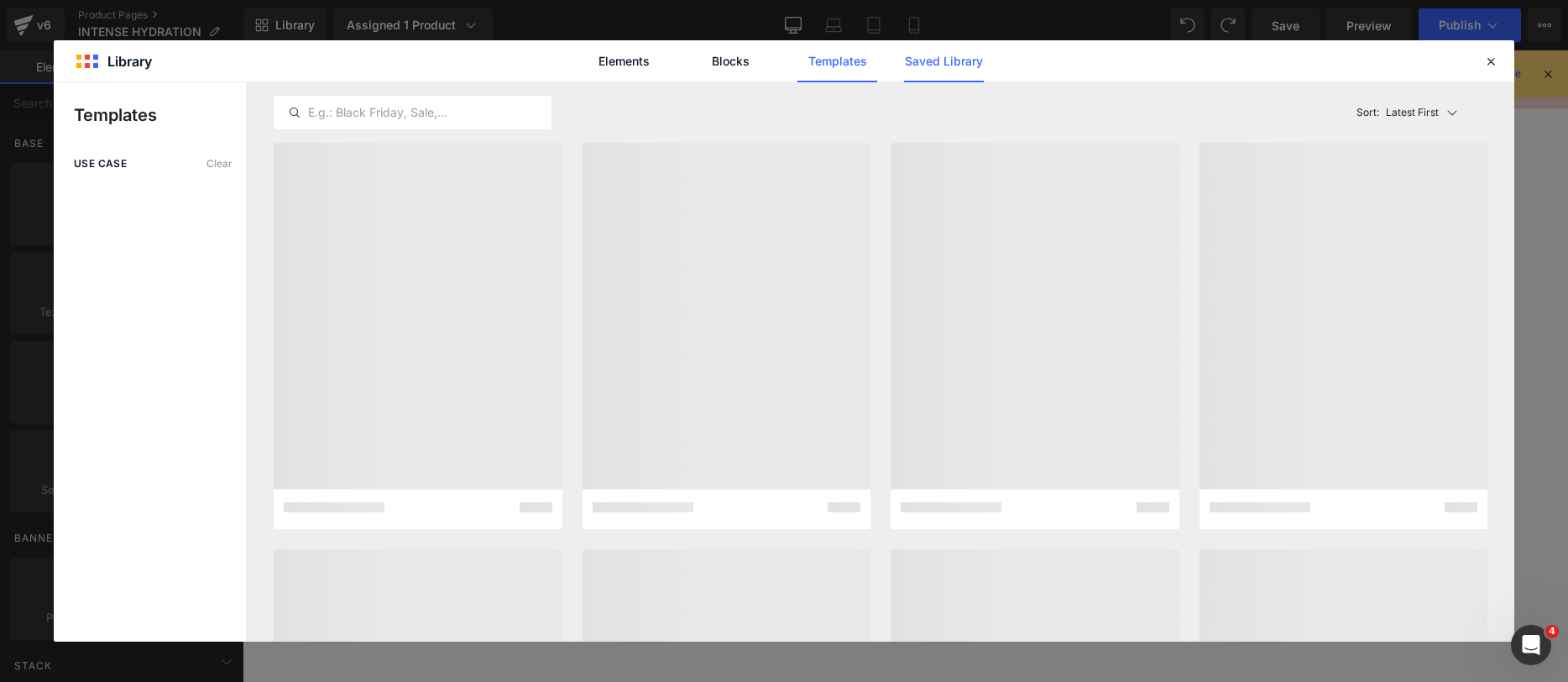
click at [933, 56] on link "Saved Library" at bounding box center [944, 61] width 80 height 42
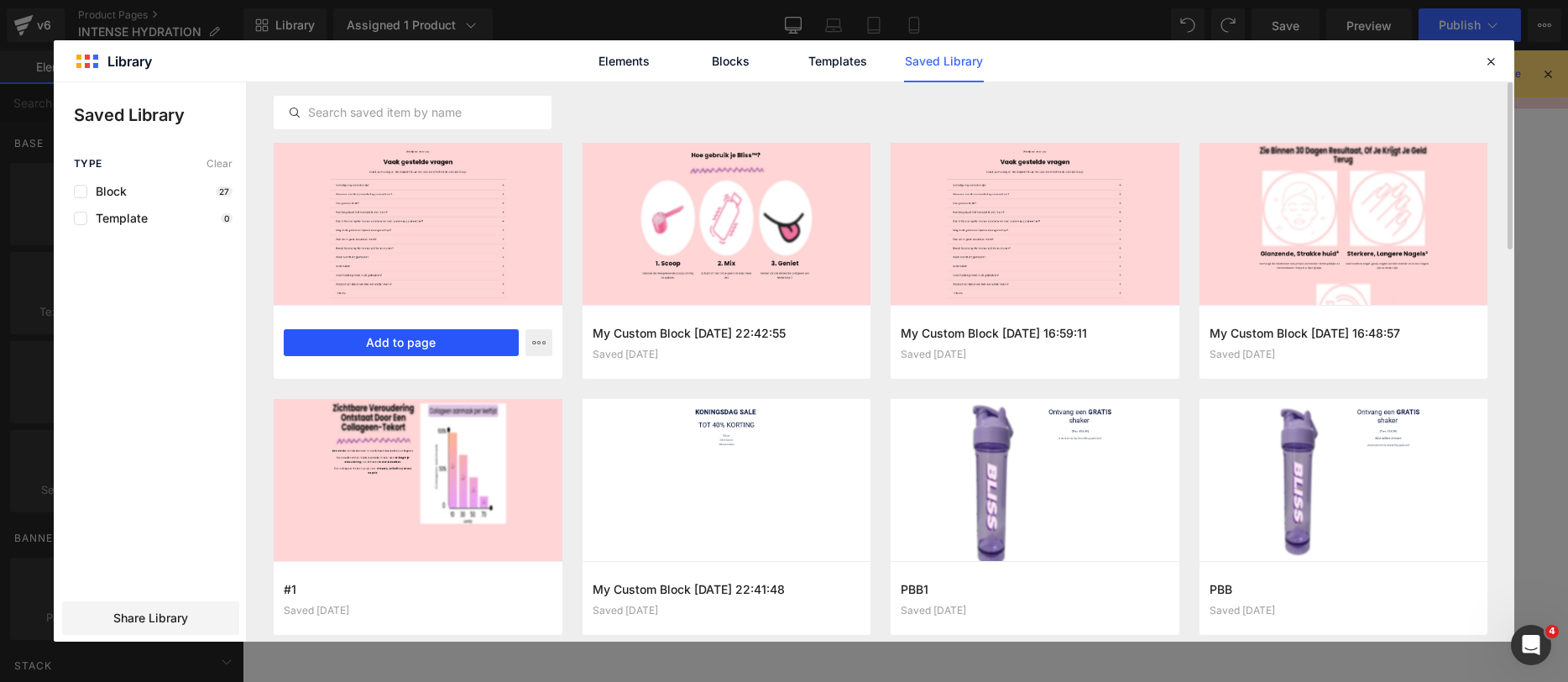
click at [398, 349] on button "Add to page" at bounding box center [401, 343] width 235 height 27
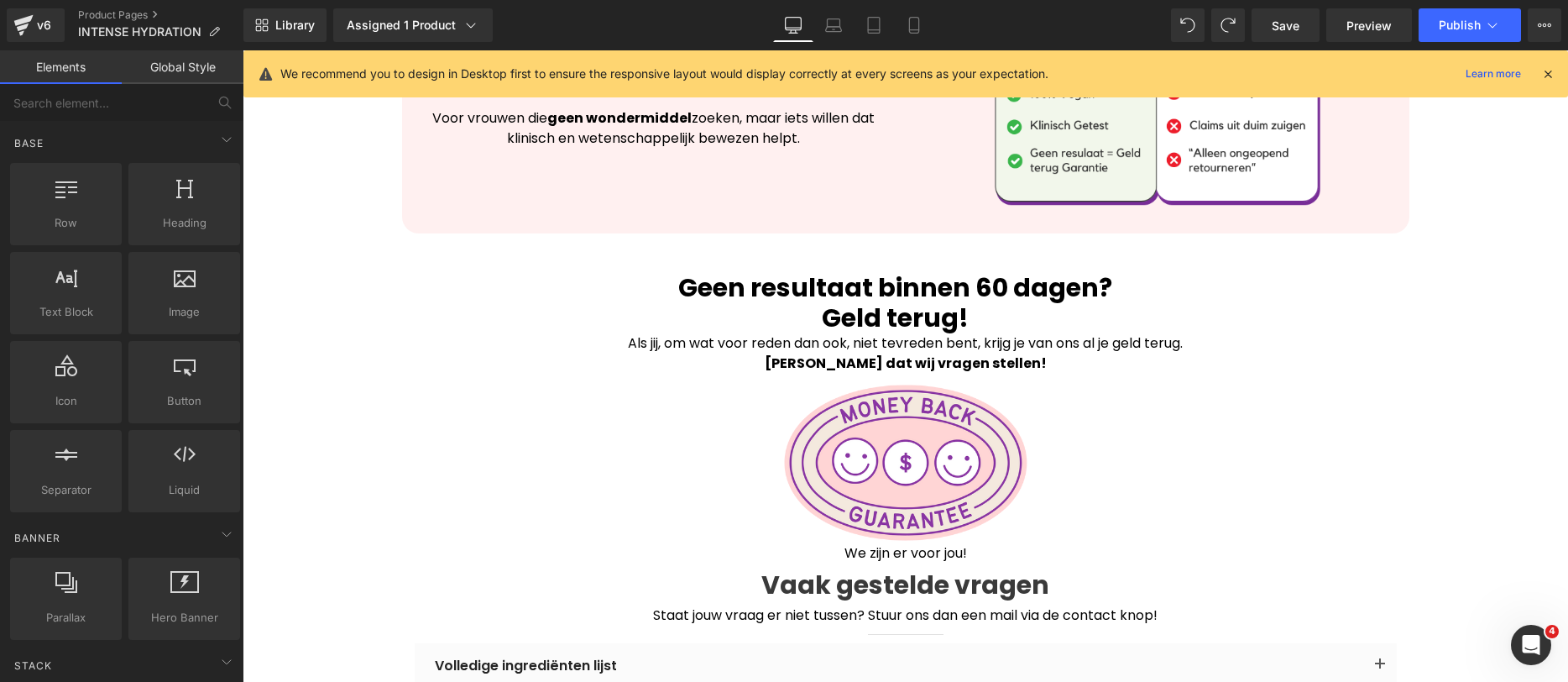
scroll to position [4131, 0]
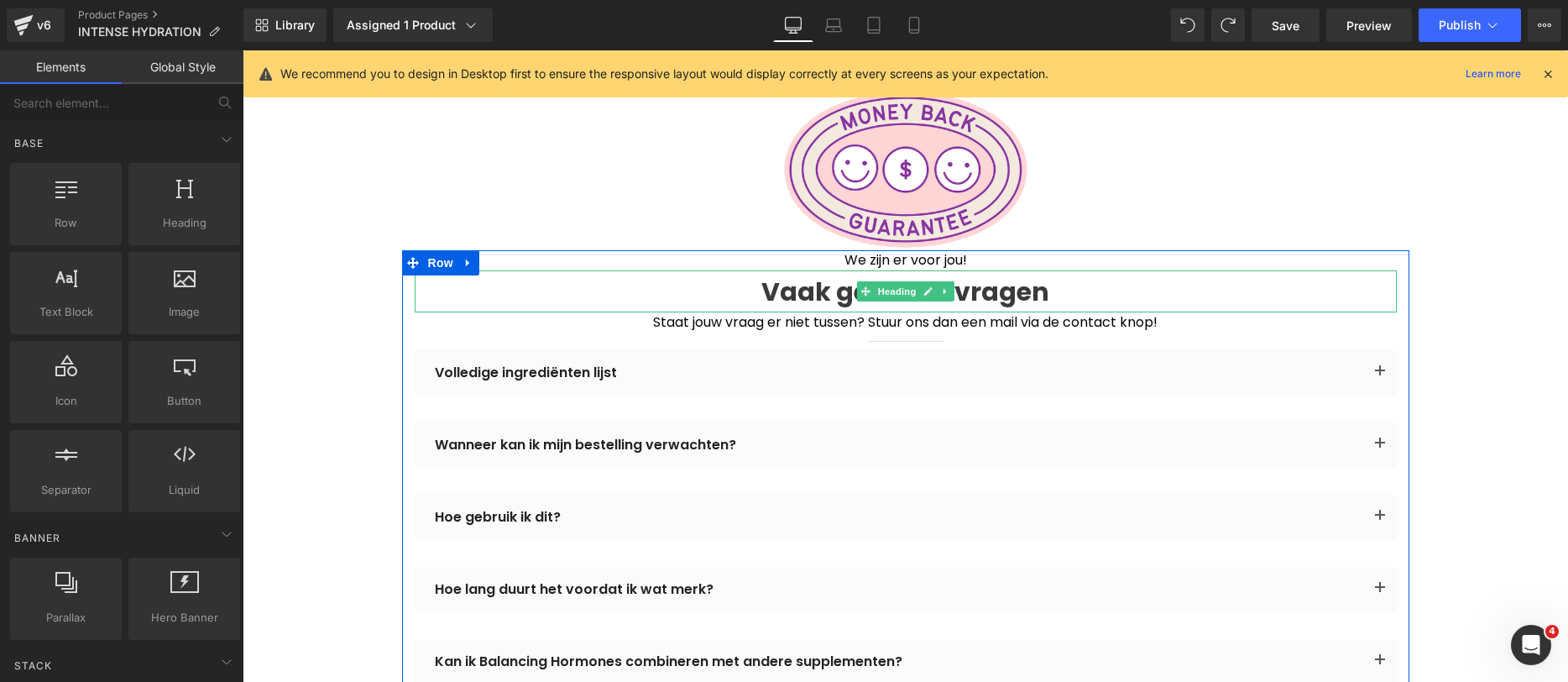
click at [424, 250] on span "Row" at bounding box center [441, 263] width 34 height 25
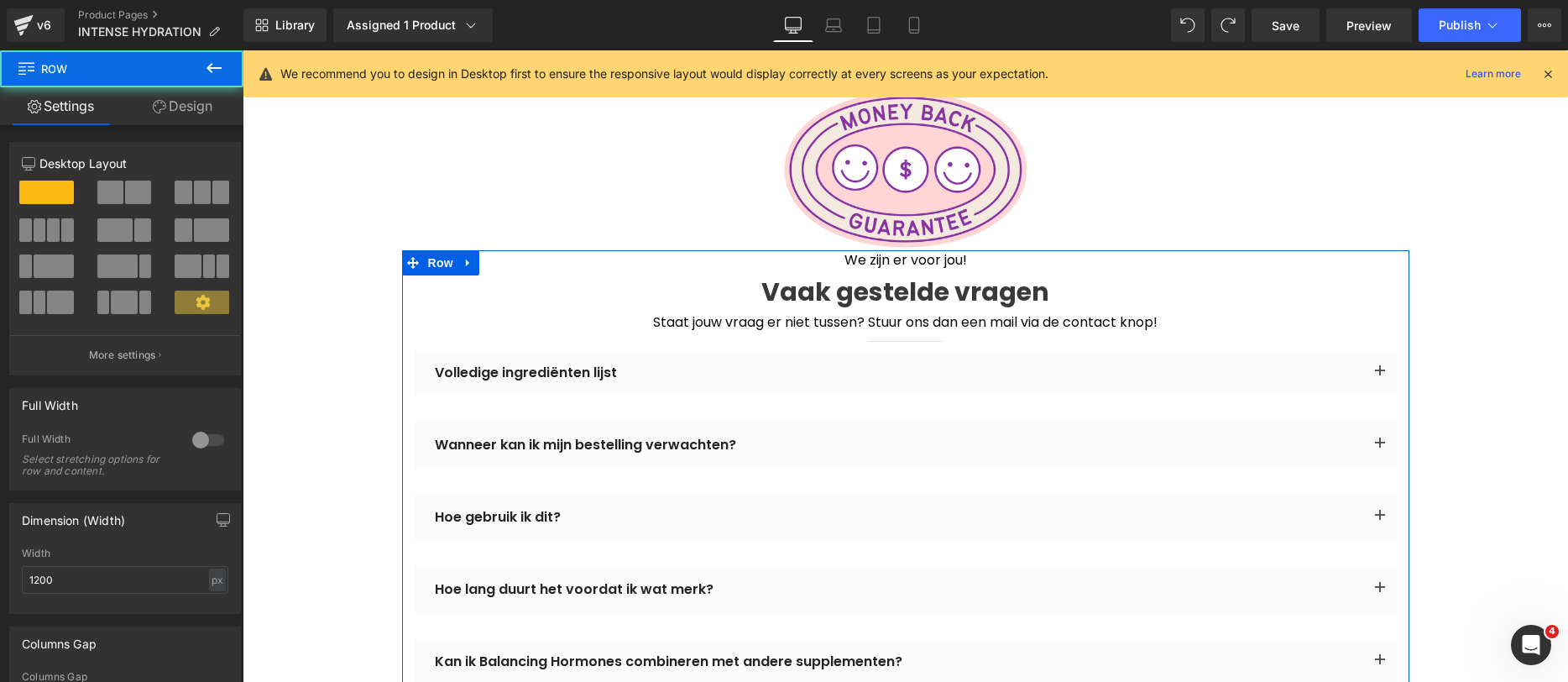
click at [184, 103] on link "Design" at bounding box center [182, 106] width 122 height 38
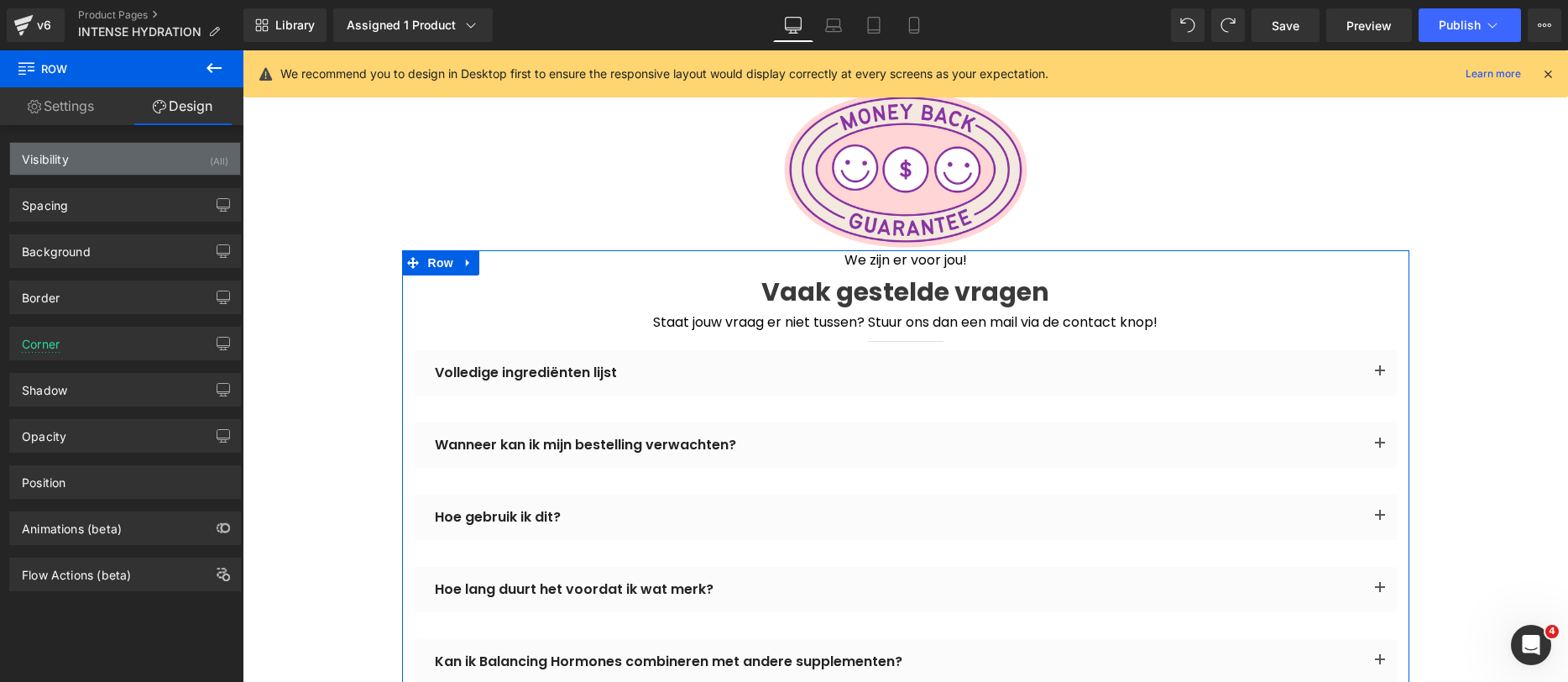
click at [201, 174] on div "Visibility (All)" at bounding box center [125, 159] width 230 height 32
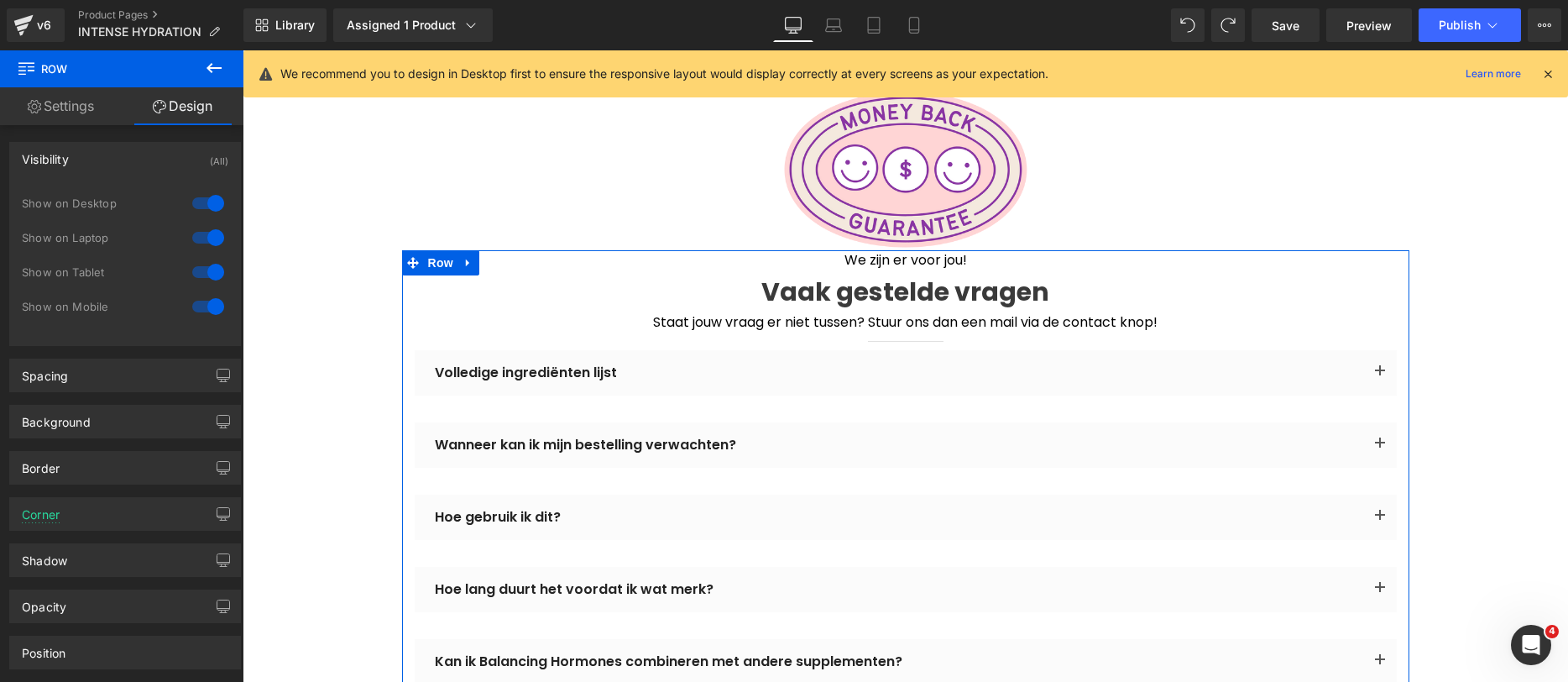
click at [209, 319] on div "Show on Mobile" at bounding box center [125, 315] width 207 height 34
drag, startPoint x: 209, startPoint y: 308, endPoint x: 207, endPoint y: 272, distance: 36.1
click at [209, 308] on div at bounding box center [208, 307] width 40 height 27
click at [204, 264] on div at bounding box center [208, 272] width 40 height 27
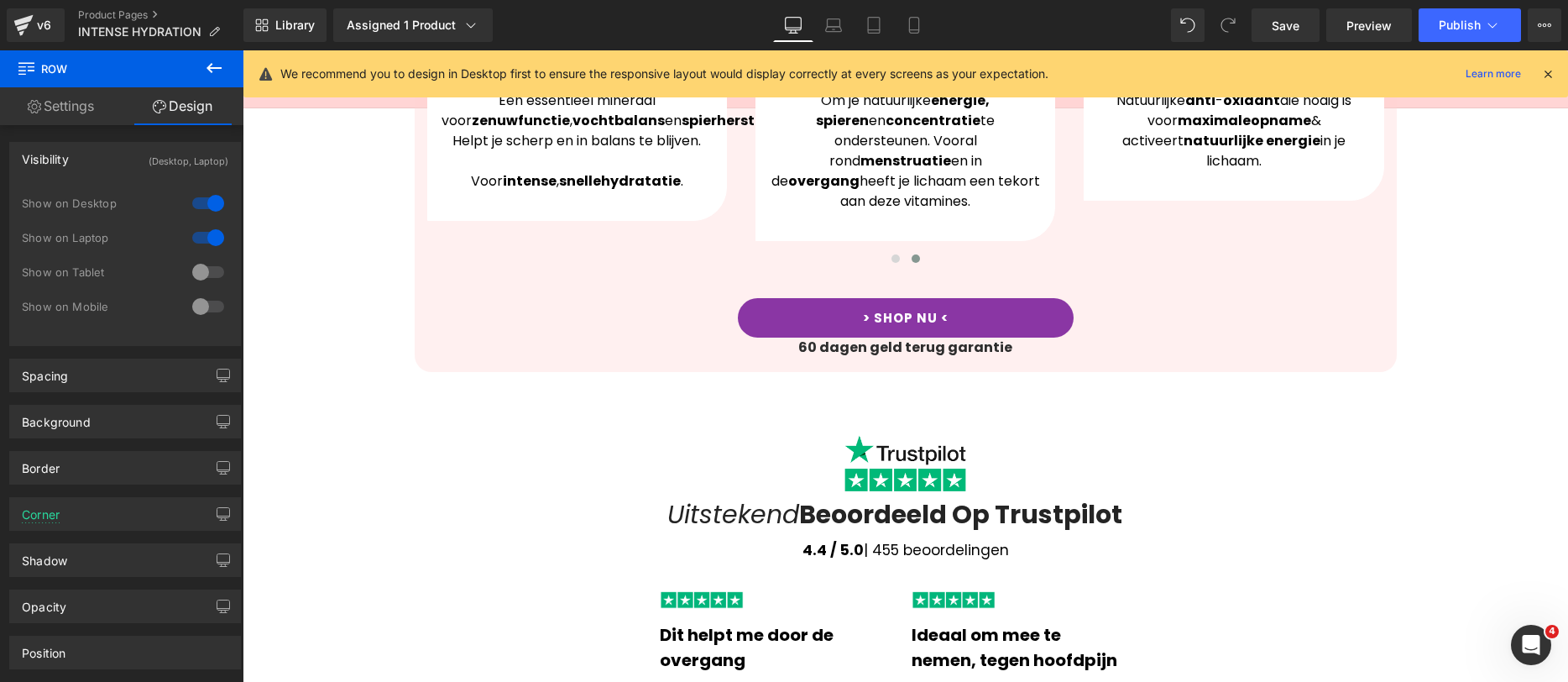
scroll to position [0, 0]
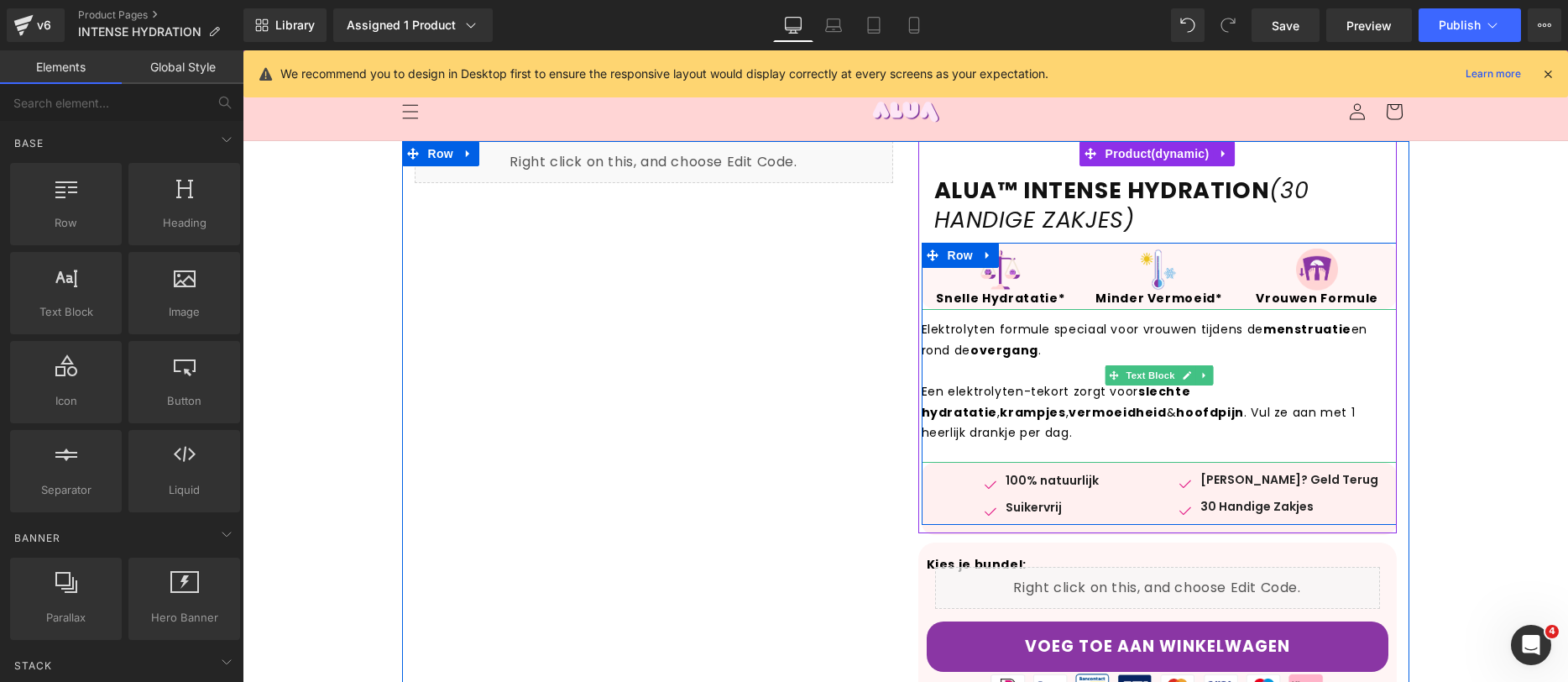
click at [1242, 411] on p "Een elektrolyten-tekort zorgt voor slechte hydratatie , krampjes , vermoeidheid…" at bounding box center [1160, 412] width 475 height 62
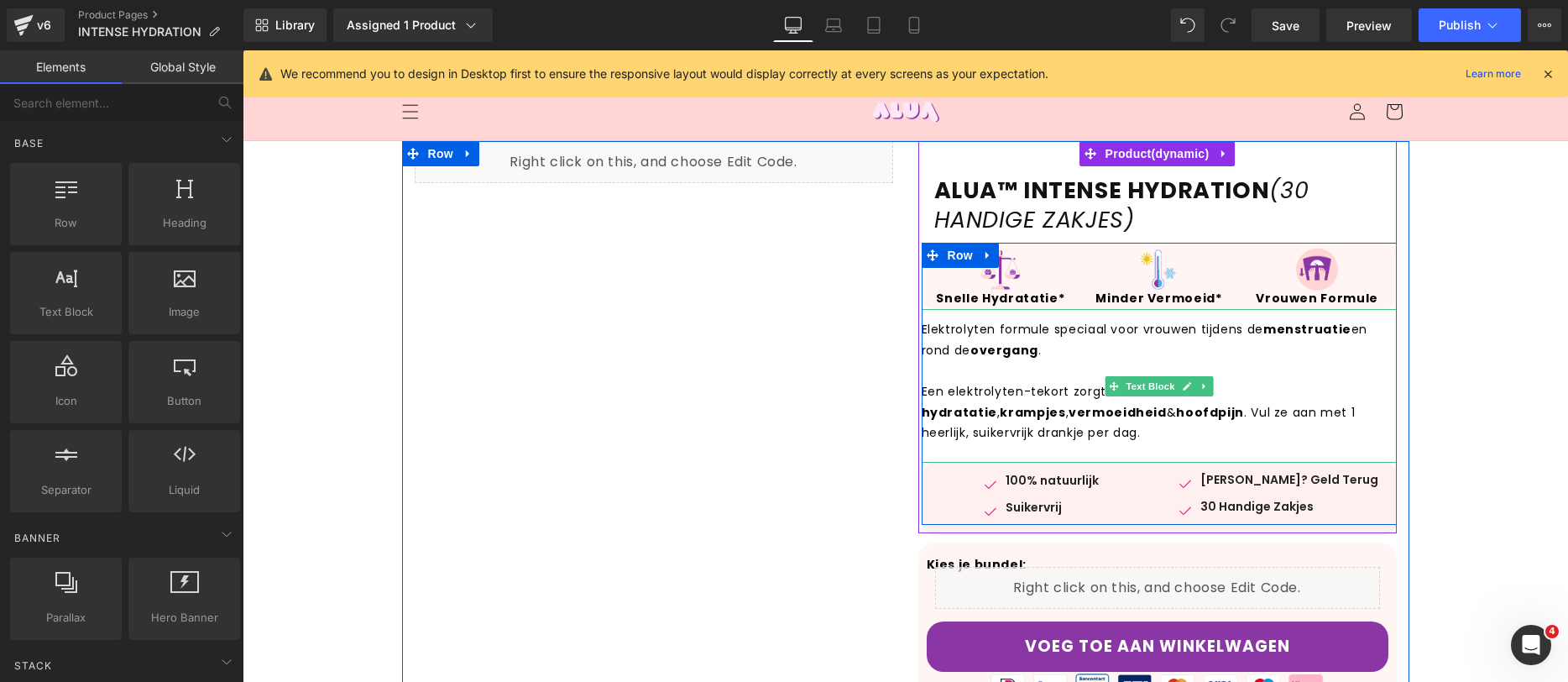
click at [1279, 412] on p "Een elektrolyten-tekort zorgt voor slechte hydratatie , krampjes , vermoeidheid…" at bounding box center [1160, 412] width 475 height 62
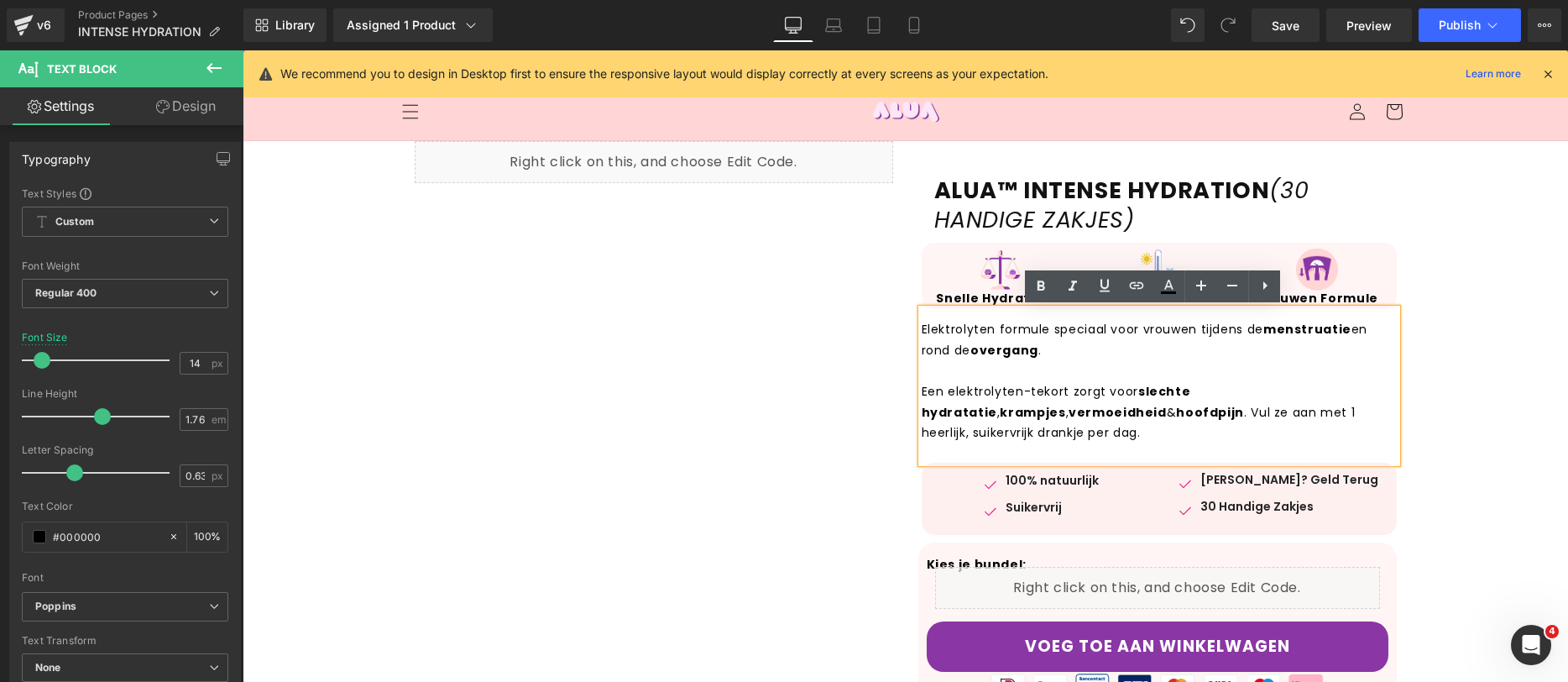
drag, startPoint x: 1312, startPoint y: 410, endPoint x: 1312, endPoint y: 422, distance: 12.0
click at [1312, 411] on p "Een elektrolyten-tekort zorgt voor slechte hydratatie , krampjes , vermoeidheid…" at bounding box center [1160, 412] width 475 height 62
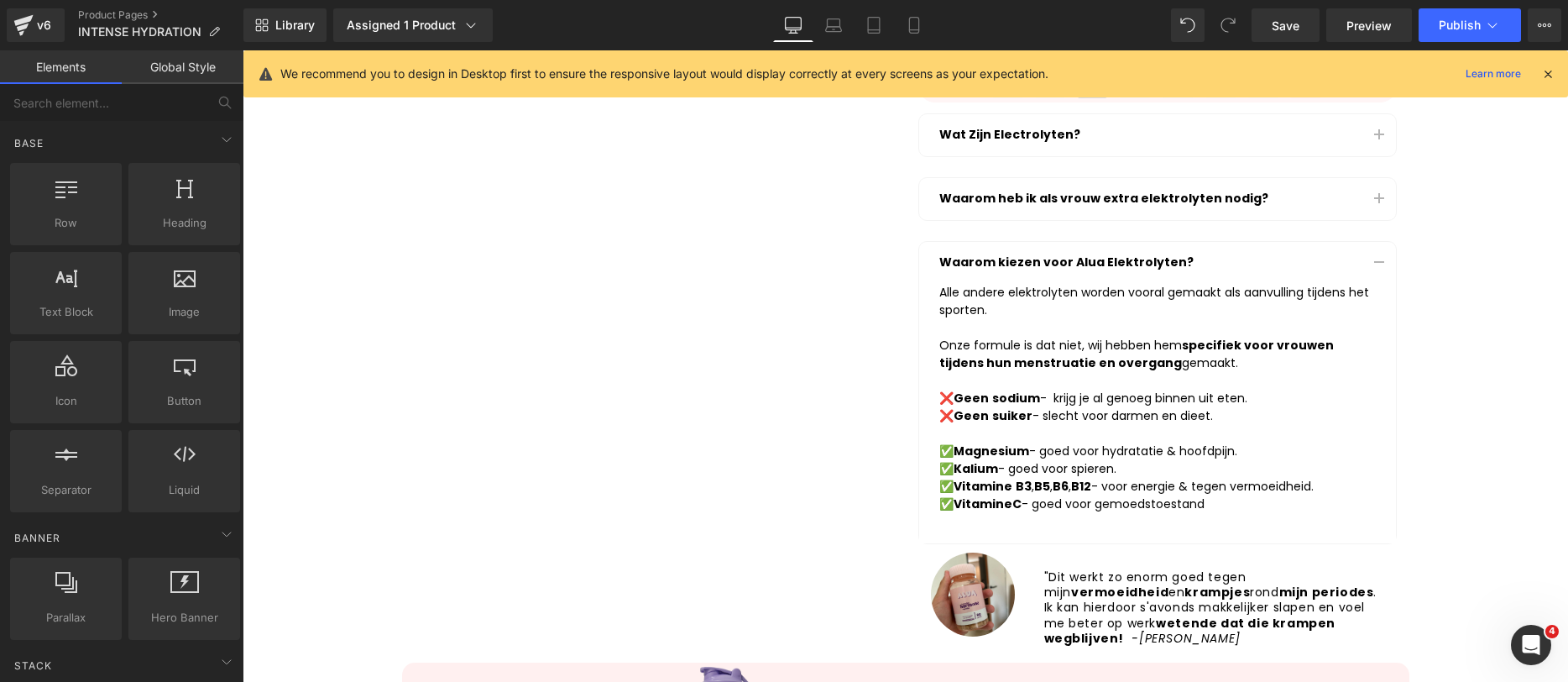
scroll to position [588, 0]
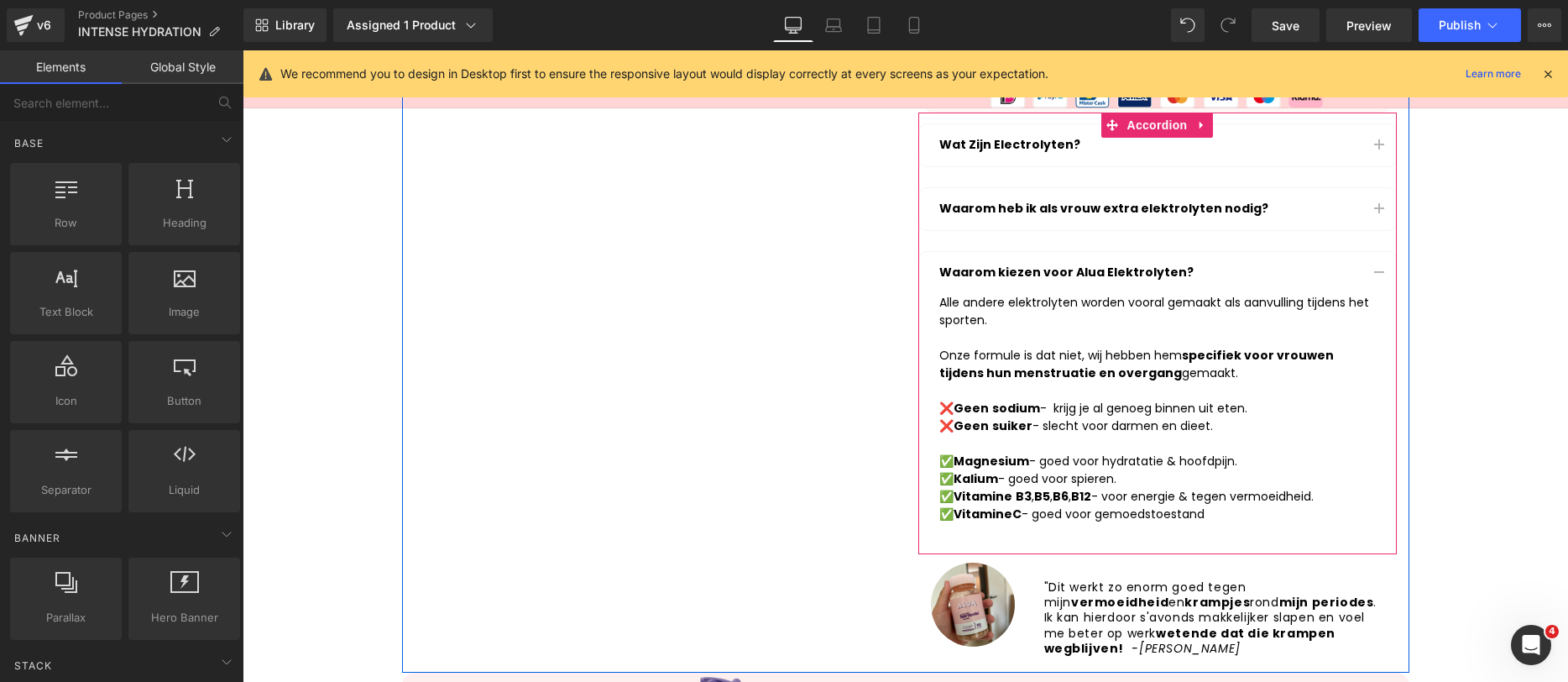
click at [1374, 135] on button "button" at bounding box center [1379, 145] width 34 height 42
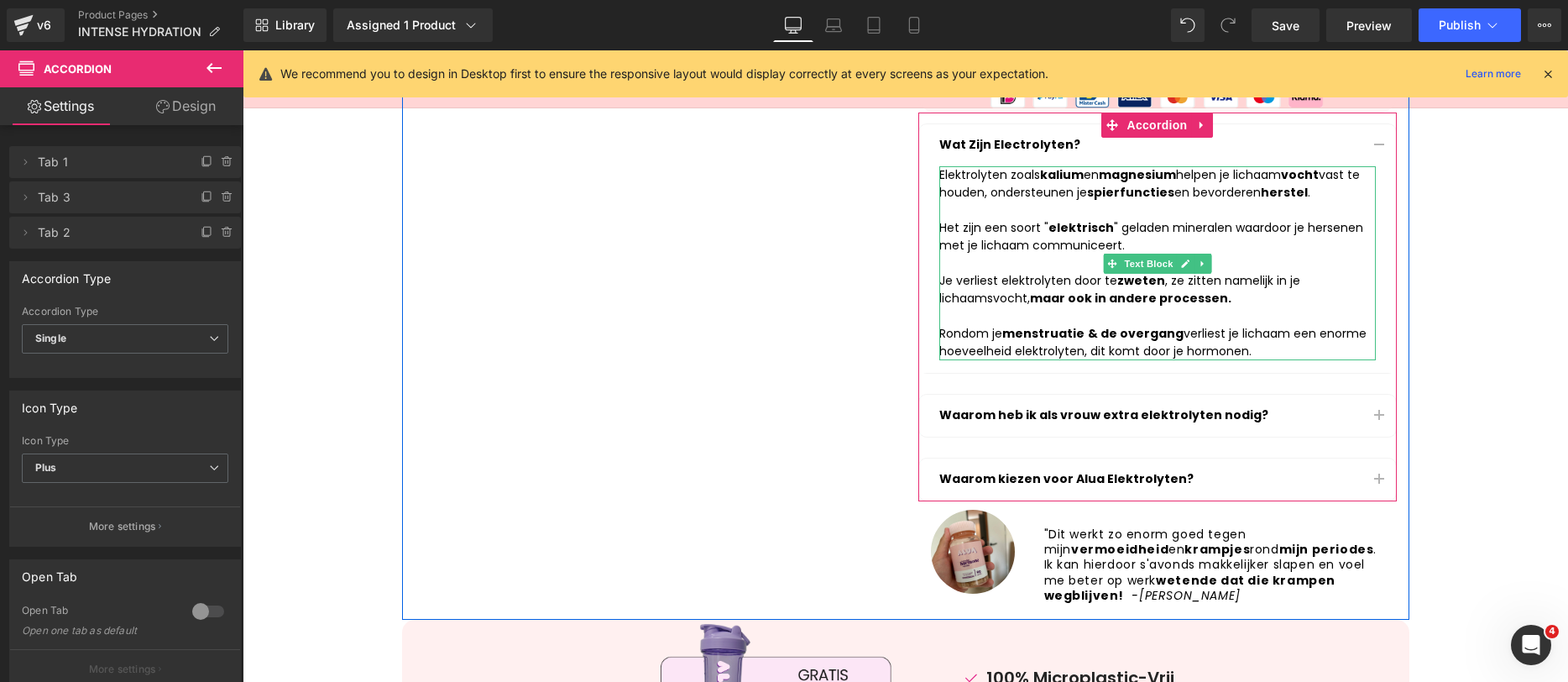
click at [1127, 242] on div "Het zijn een soort " elektrisch " geladen mineralen waardoor je hersenen met je…" at bounding box center [1158, 290] width 437 height 141
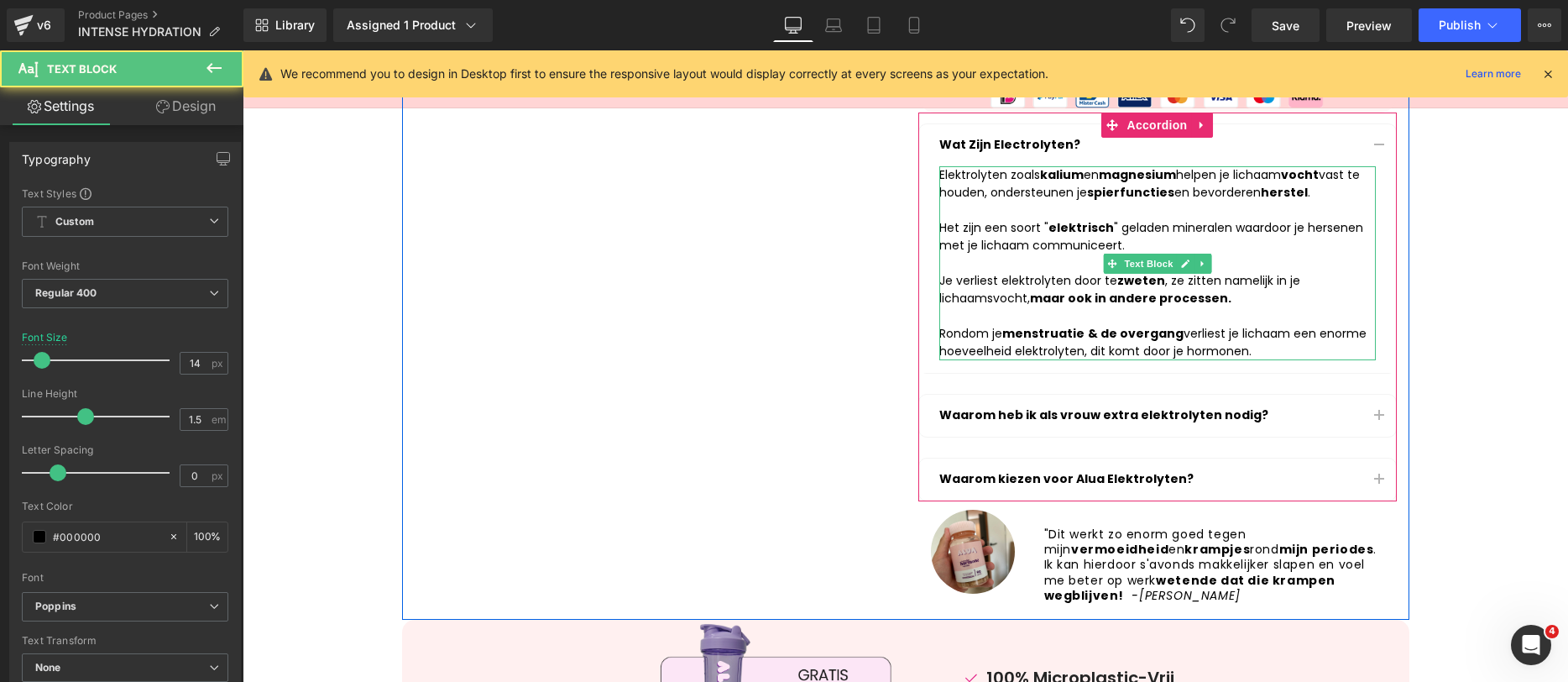
click at [1260, 347] on div "Rondom je menstruatie & de overgang verliest je lichaam een enorme hoeveelheid …" at bounding box center [1158, 343] width 437 height 35
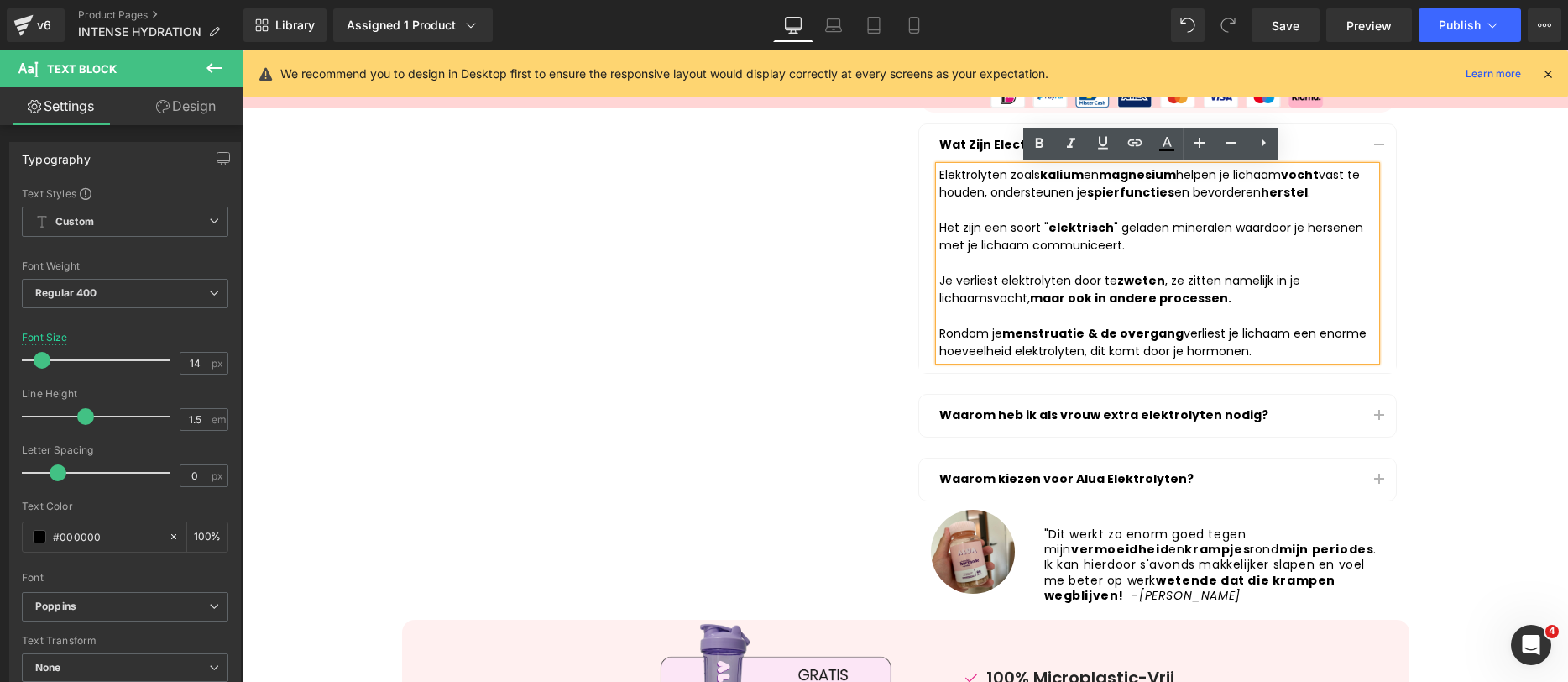
click at [1399, 290] on div "ALUA™ INTENSE HYDRATION (30 HANDIGE ZAKJES) Heading Row Image Snelle Hydratatie…" at bounding box center [1158, 82] width 504 height 1058
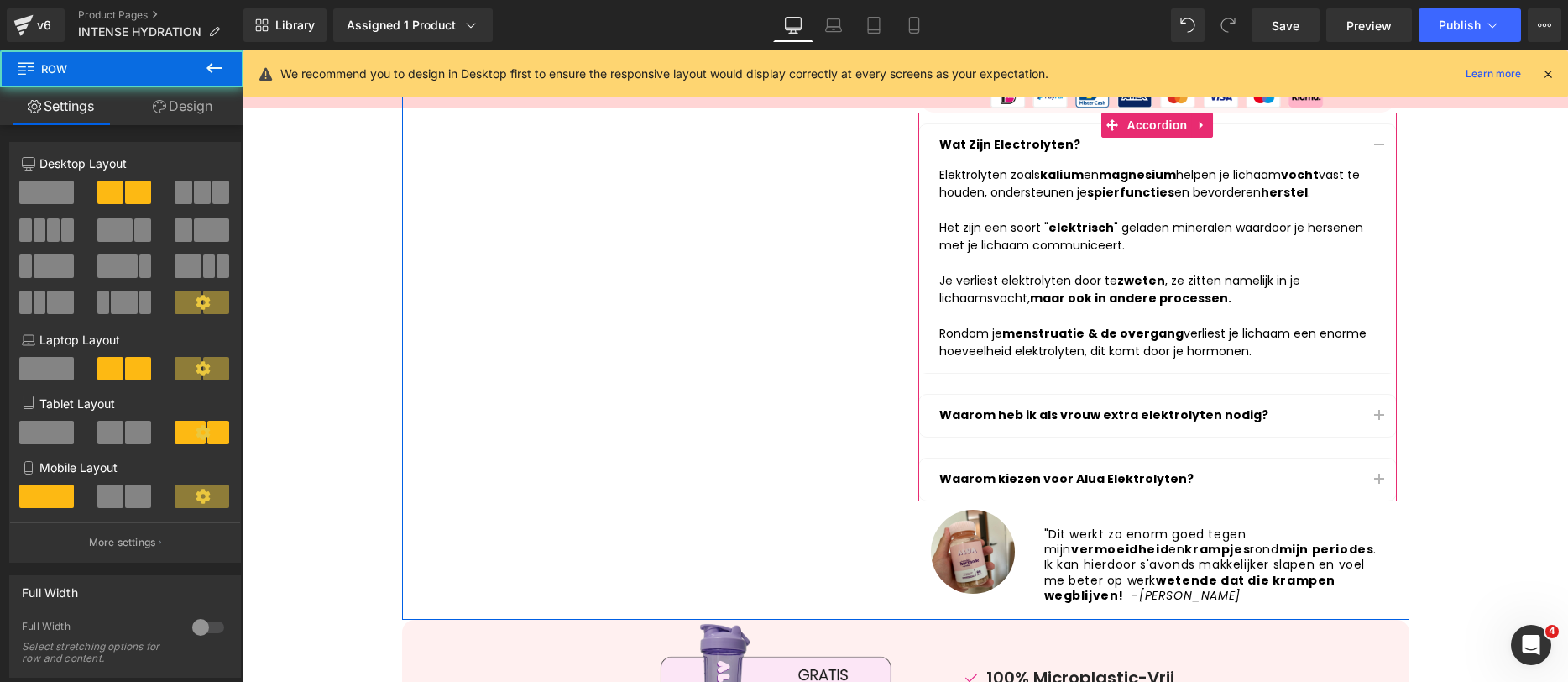
click at [1379, 420] on span "button" at bounding box center [1379, 420] width 0 height 0
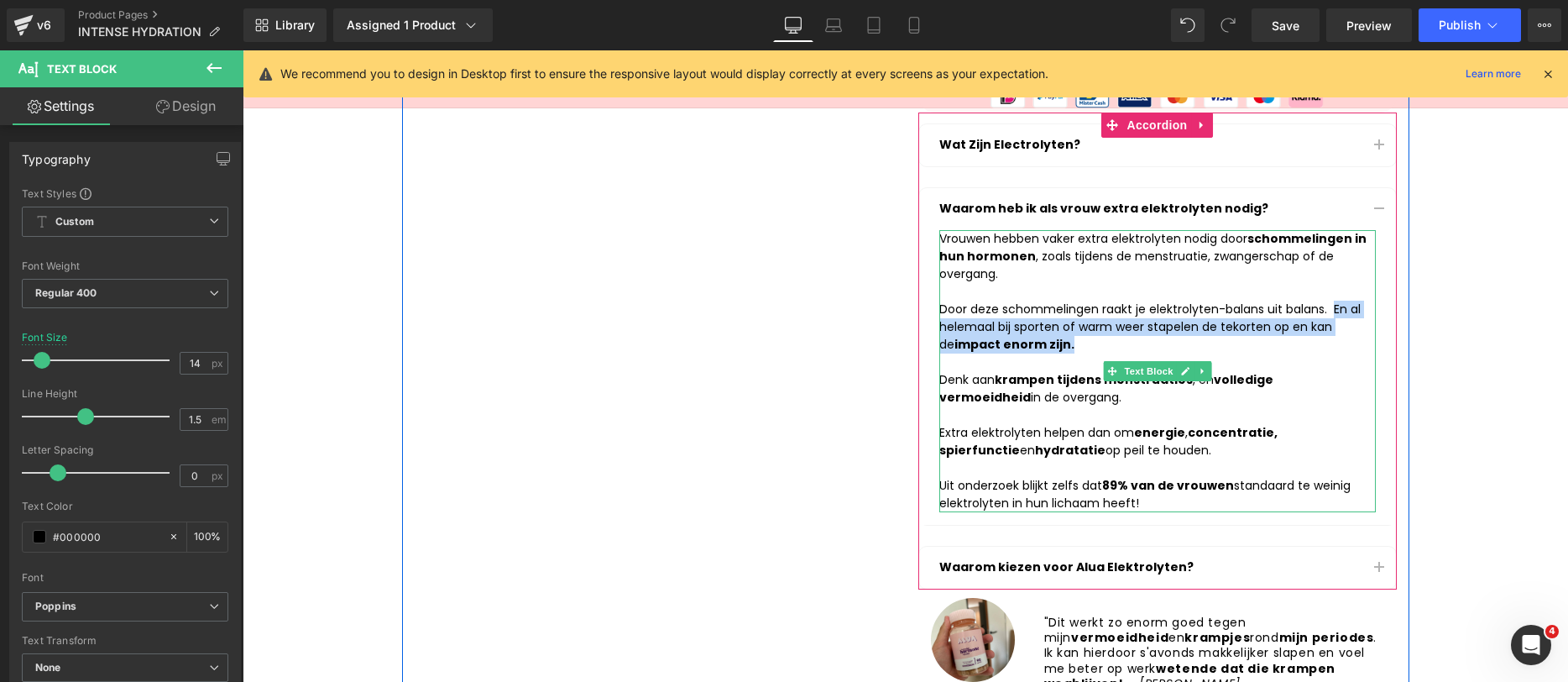
drag, startPoint x: 1093, startPoint y: 348, endPoint x: 1328, endPoint y: 312, distance: 237.7
click at [1328, 312] on div "Door deze schommelingen raakt je elektrolyten-balans uit balans. En al helemaal…" at bounding box center [1158, 327] width 437 height 53
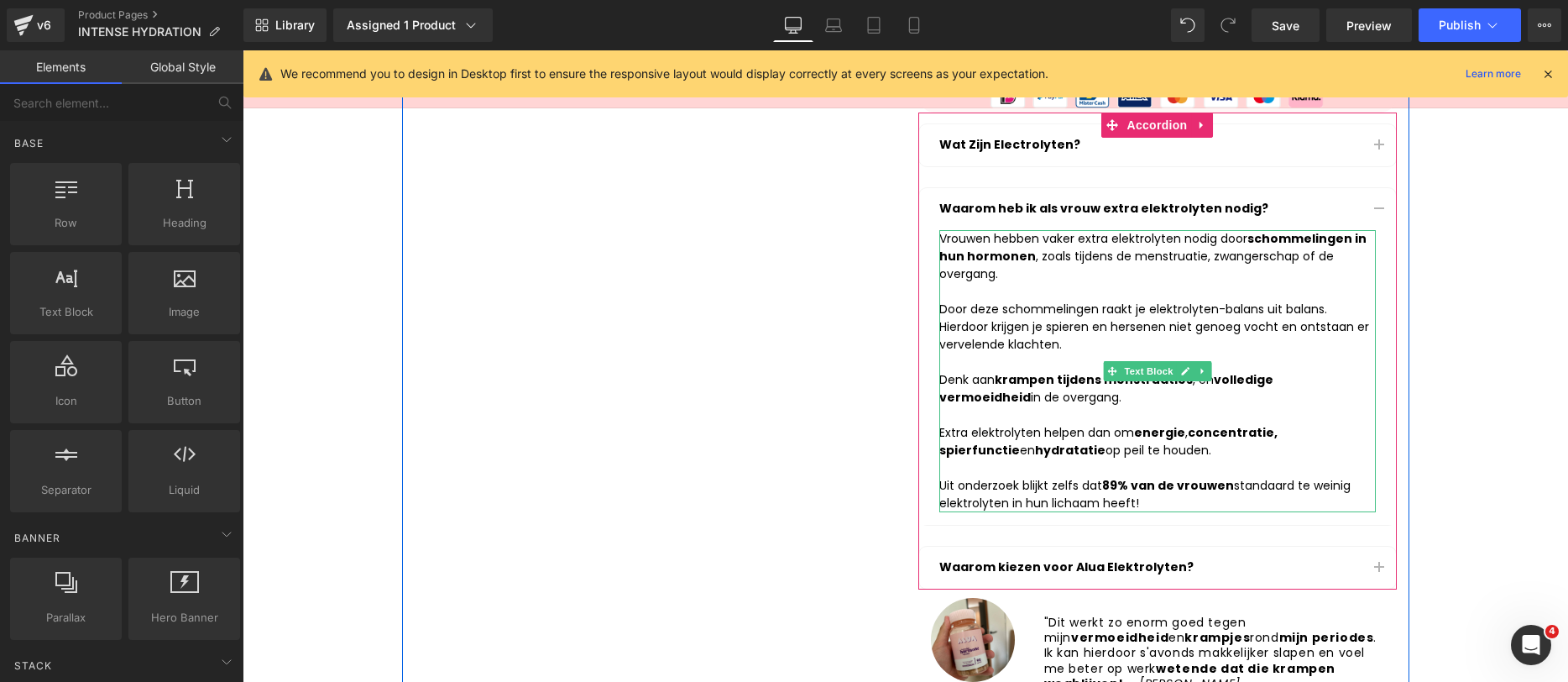
click at [1045, 380] on strong "krampen tijdens menstruaties" at bounding box center [1094, 380] width 198 height 17
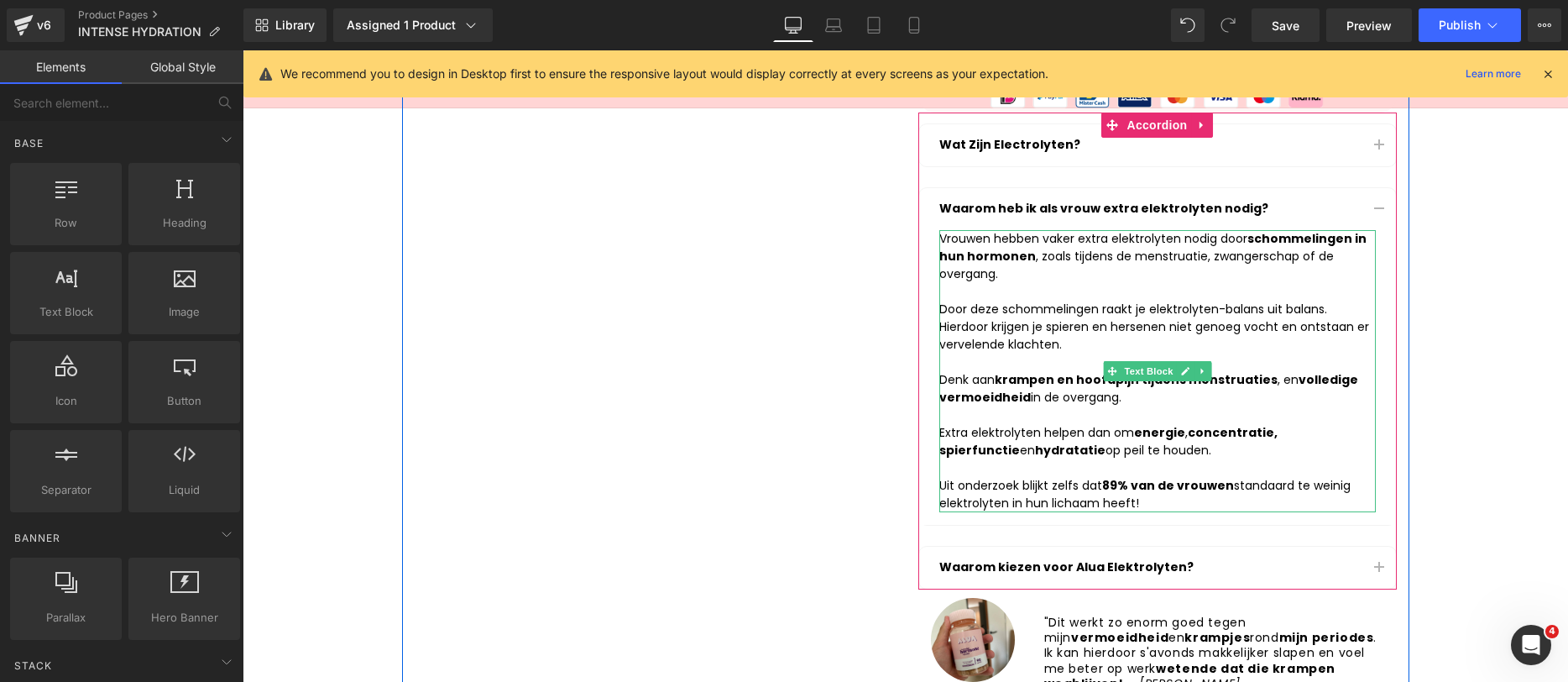
click at [1067, 493] on div "Uit onderzoek blijkt zelfs dat 89% van de vrouwen standaard te weinig elektroly…" at bounding box center [1158, 495] width 437 height 35
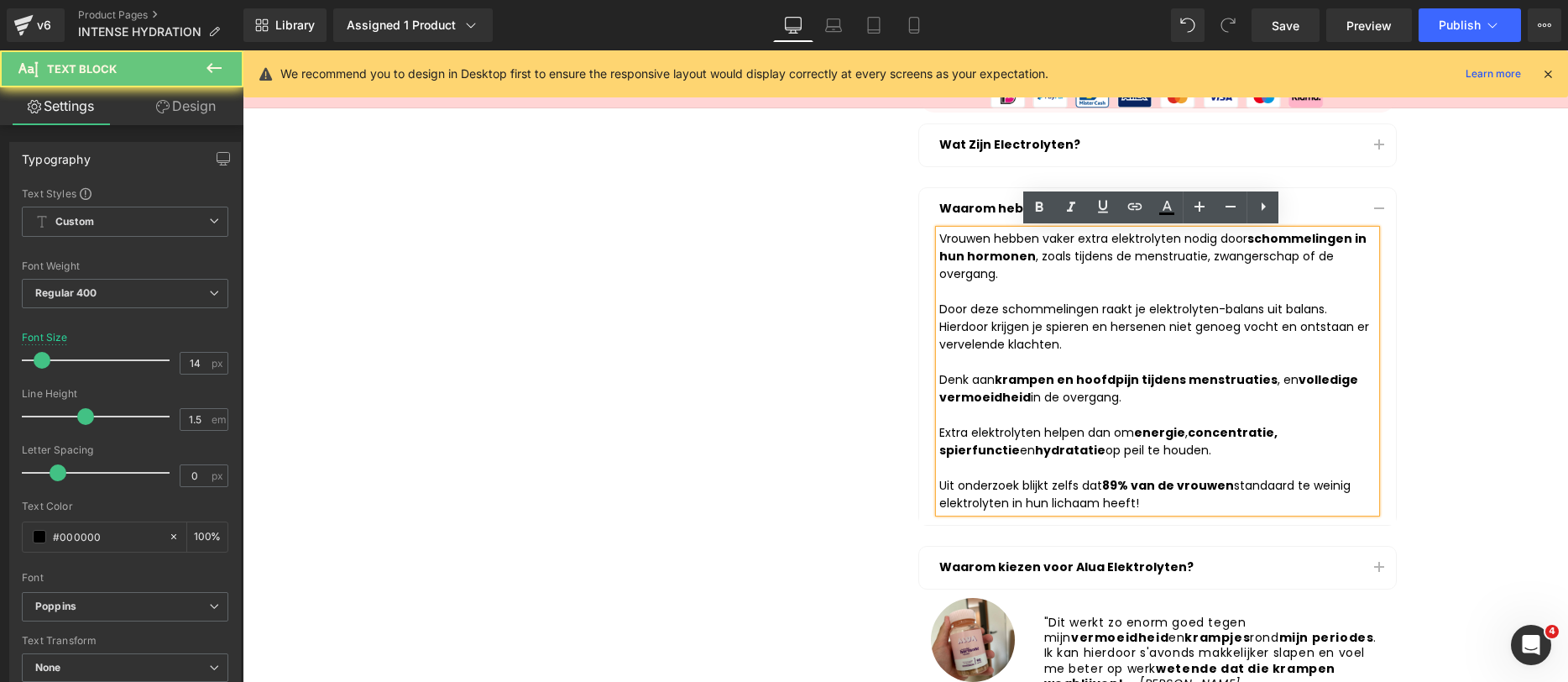
click at [1057, 491] on div "Uit onderzoek blijkt zelfs dat 89% van de vrouwen standaard te weinig elektroly…" at bounding box center [1158, 495] width 437 height 35
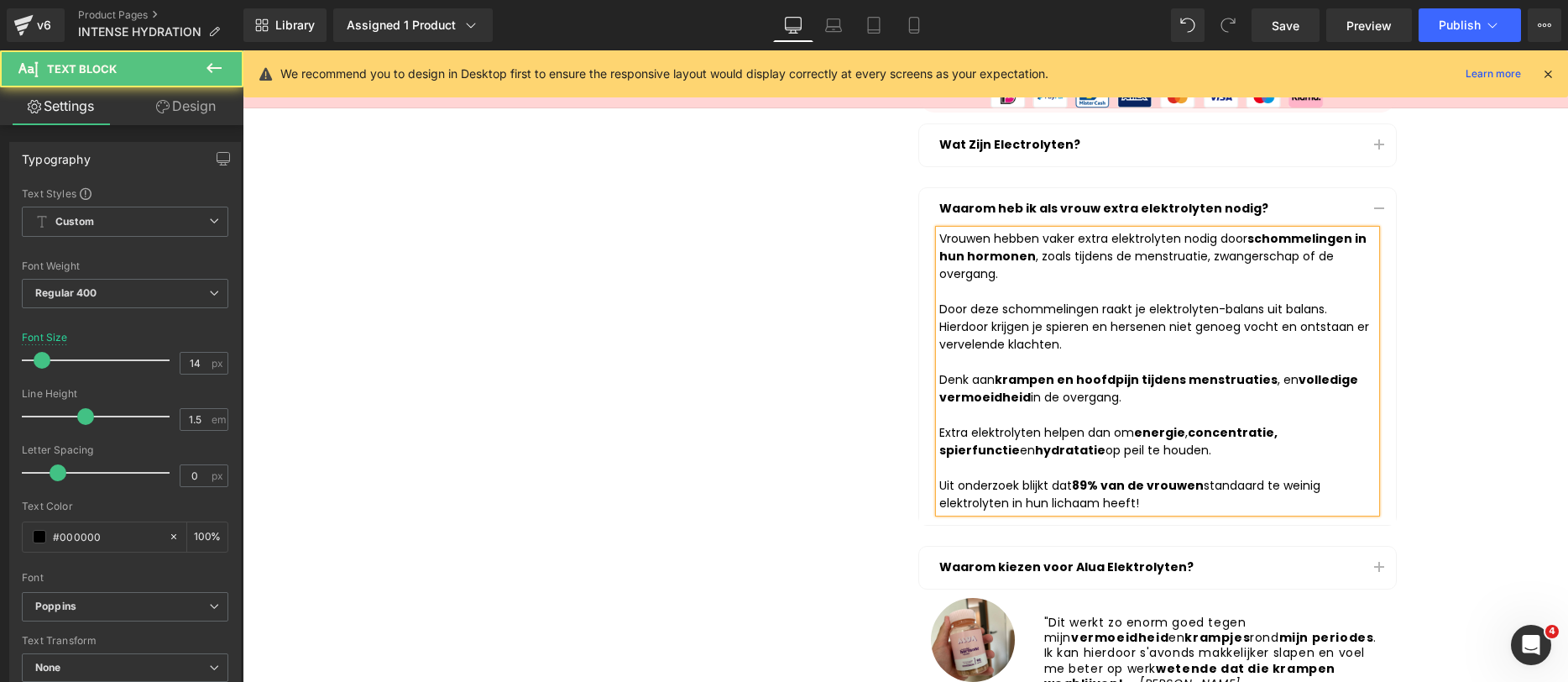
click at [1127, 501] on div "Uit onderzoek blijkt dat 89% van de vrouwen standaard te weinig elektrolyten in…" at bounding box center [1158, 495] width 437 height 35
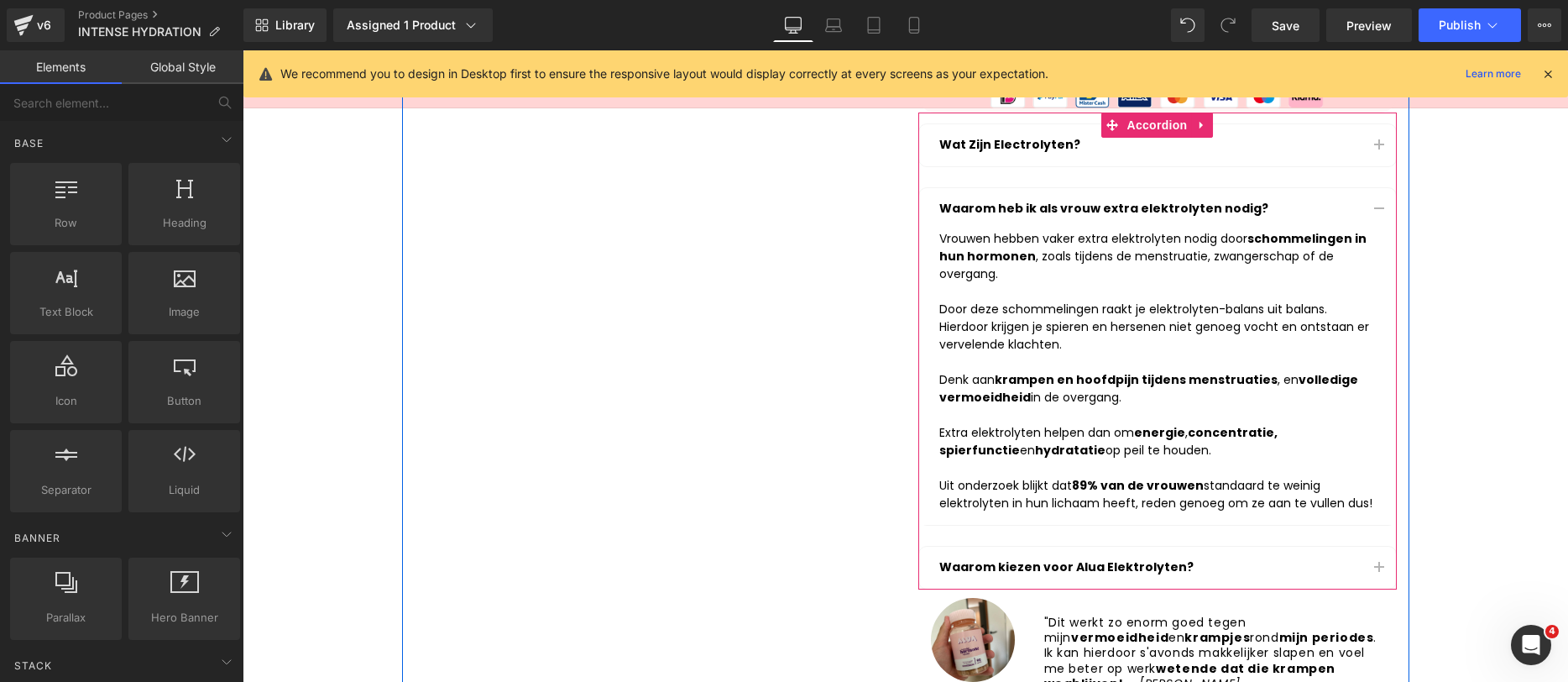
click at [1374, 567] on button "button" at bounding box center [1379, 568] width 34 height 42
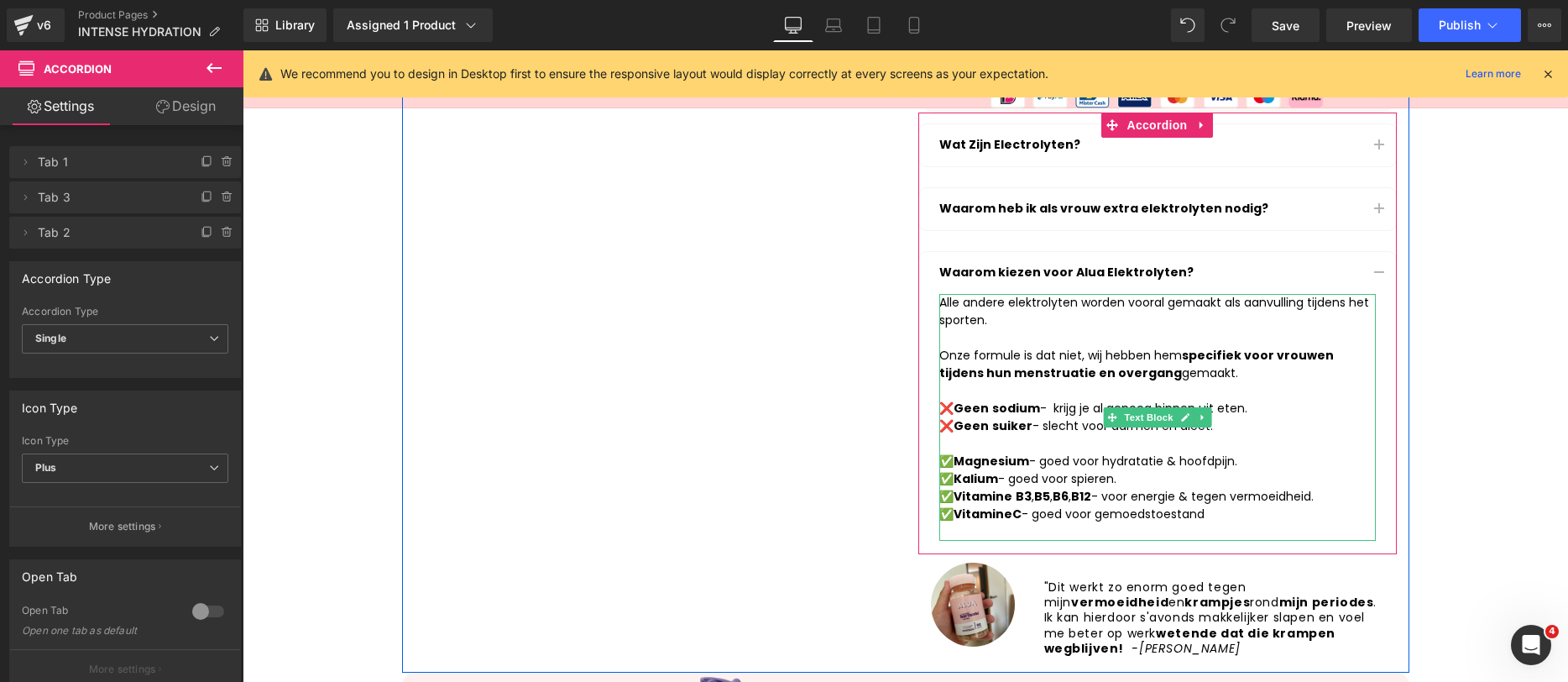
click at [1125, 311] on div "Alle andere elektrolyten worden vooral gemaakt als aanvulling tijdens het sport…" at bounding box center [1158, 417] width 437 height 247
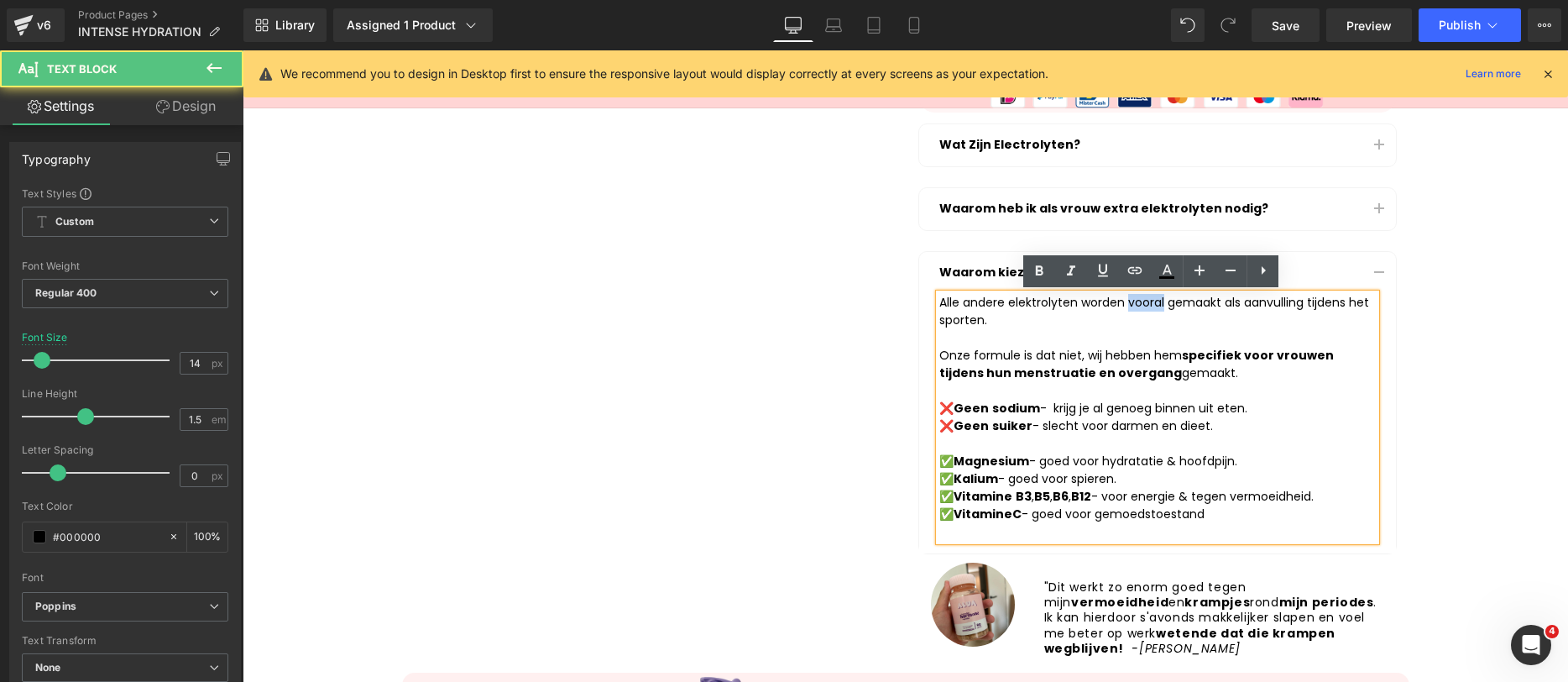
click at [1125, 311] on div "Alle andere elektrolyten worden vooral gemaakt als aanvulling tijdens het sport…" at bounding box center [1158, 417] width 437 height 247
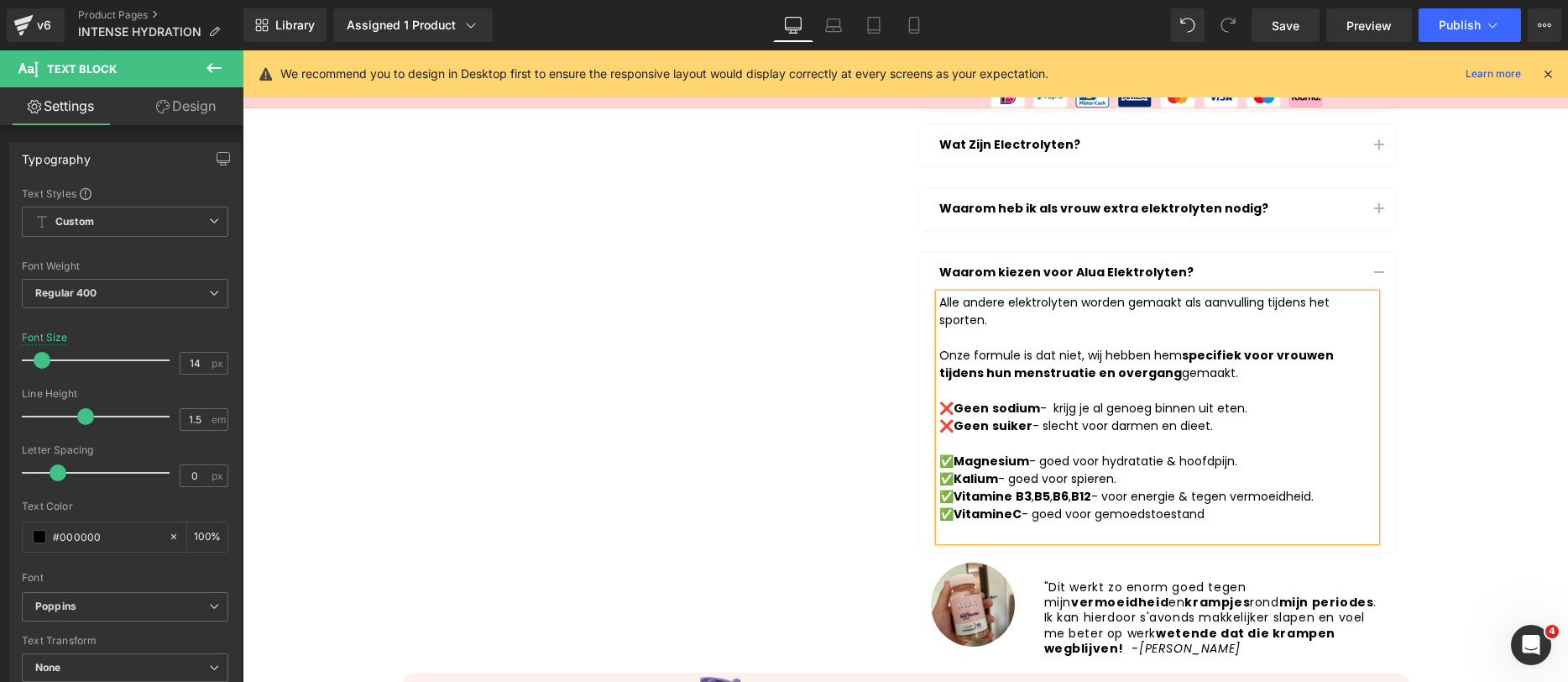
click at [1297, 295] on div "Alle andere elektrolyten worden gemaakt als aanvulling tijdens het sporten. Onz…" at bounding box center [1158, 417] width 437 height 247
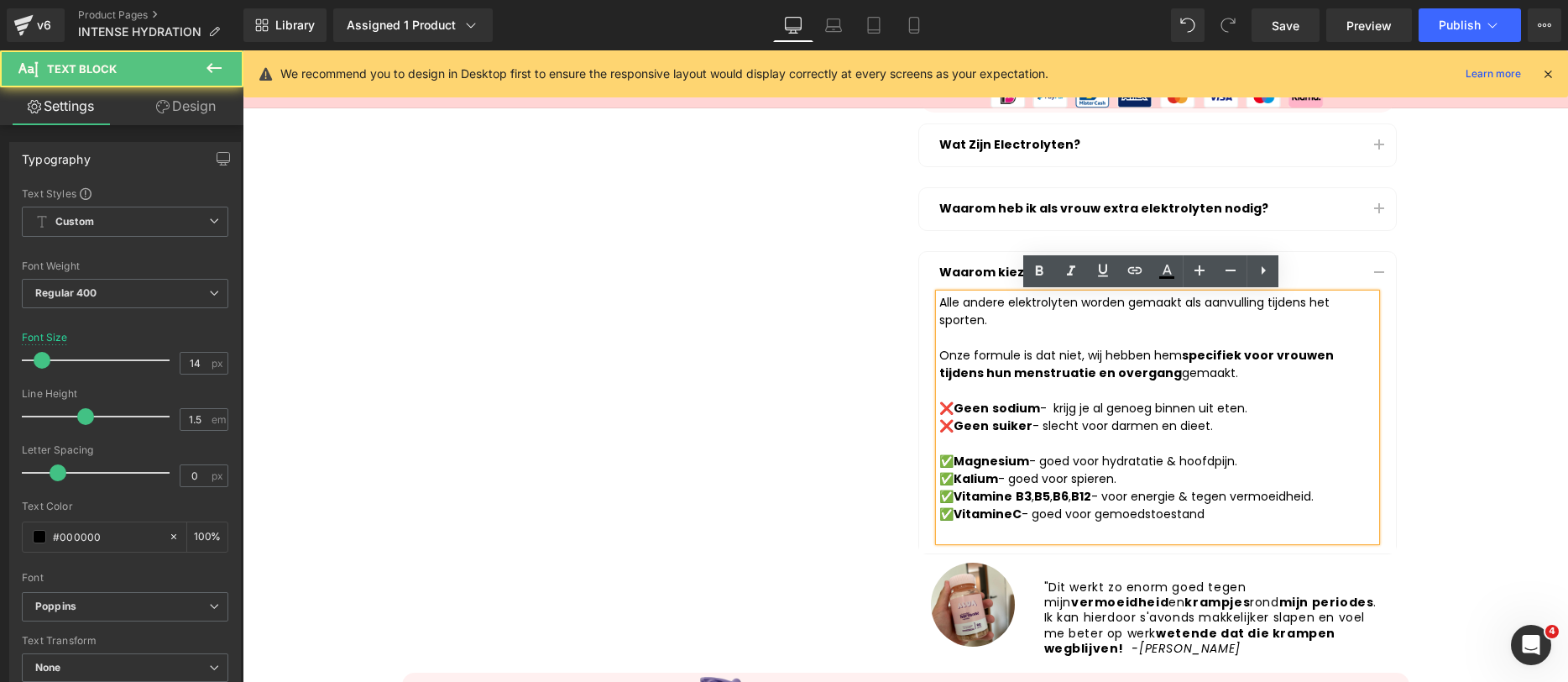
click at [1301, 294] on div "Alle andere elektrolyten worden gemaakt als aanvulling tijdens het sporten. Onz…" at bounding box center [1158, 417] width 437 height 247
click at [1302, 296] on div "Alle andere elektrolyten worden gemaakt als aanvulling tijdens het sporten. Onz…" at bounding box center [1158, 417] width 437 height 247
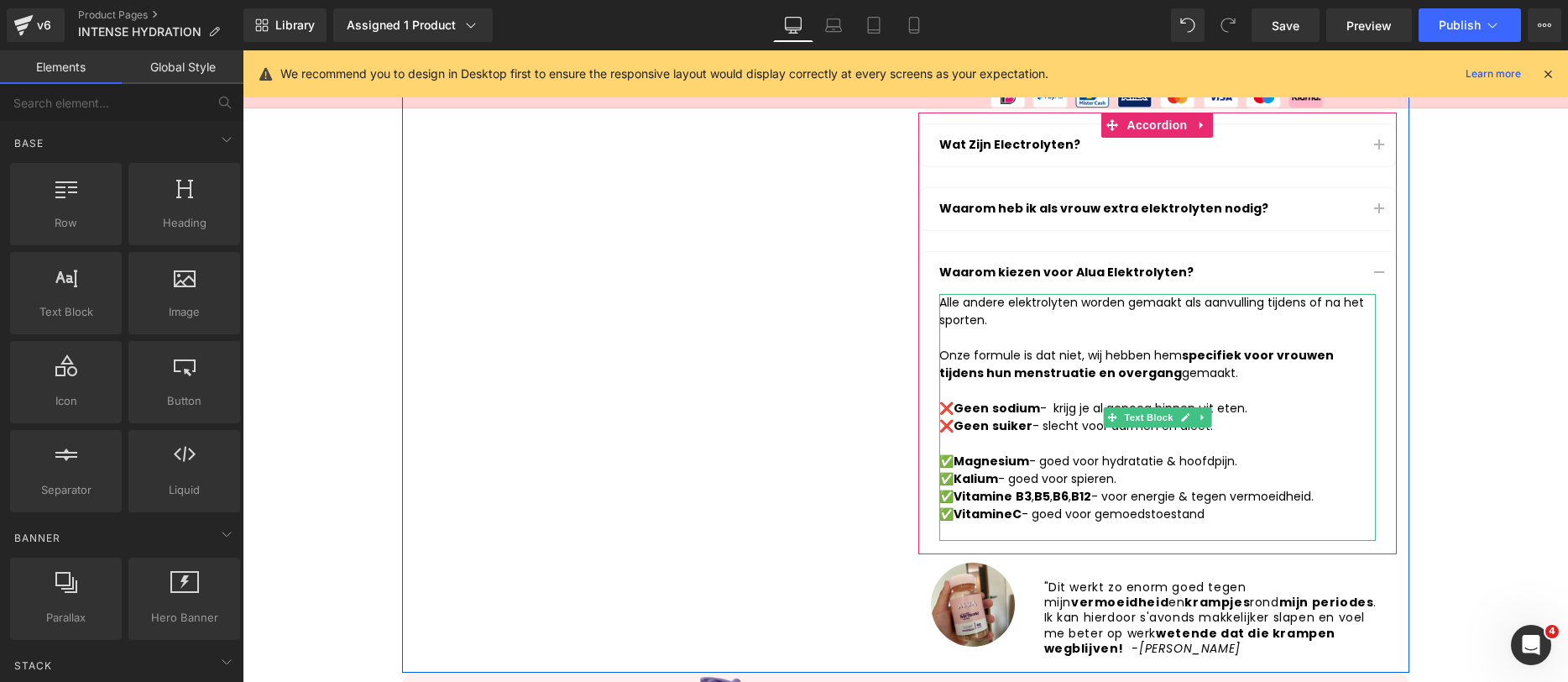
scroll to position [475, 0]
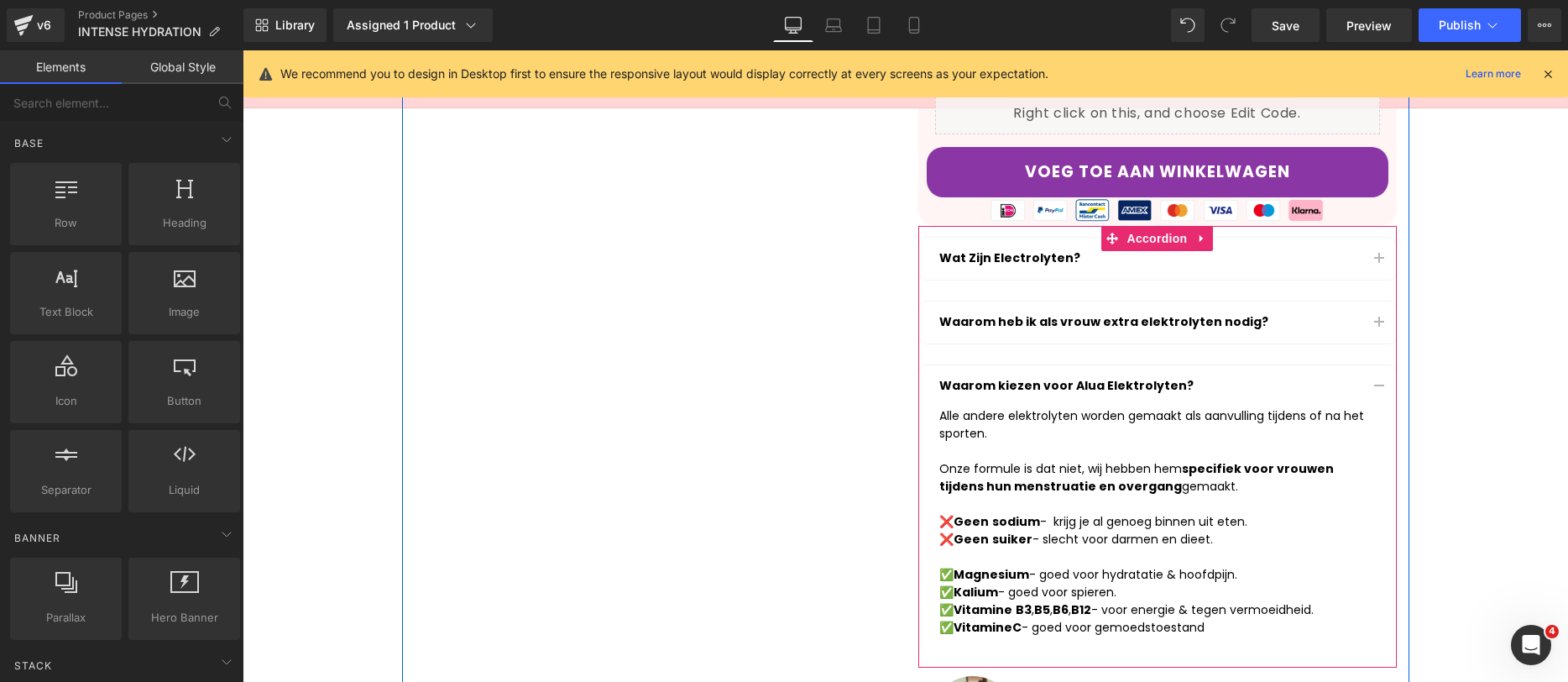
click at [1379, 391] on span "button" at bounding box center [1379, 391] width 0 height 0
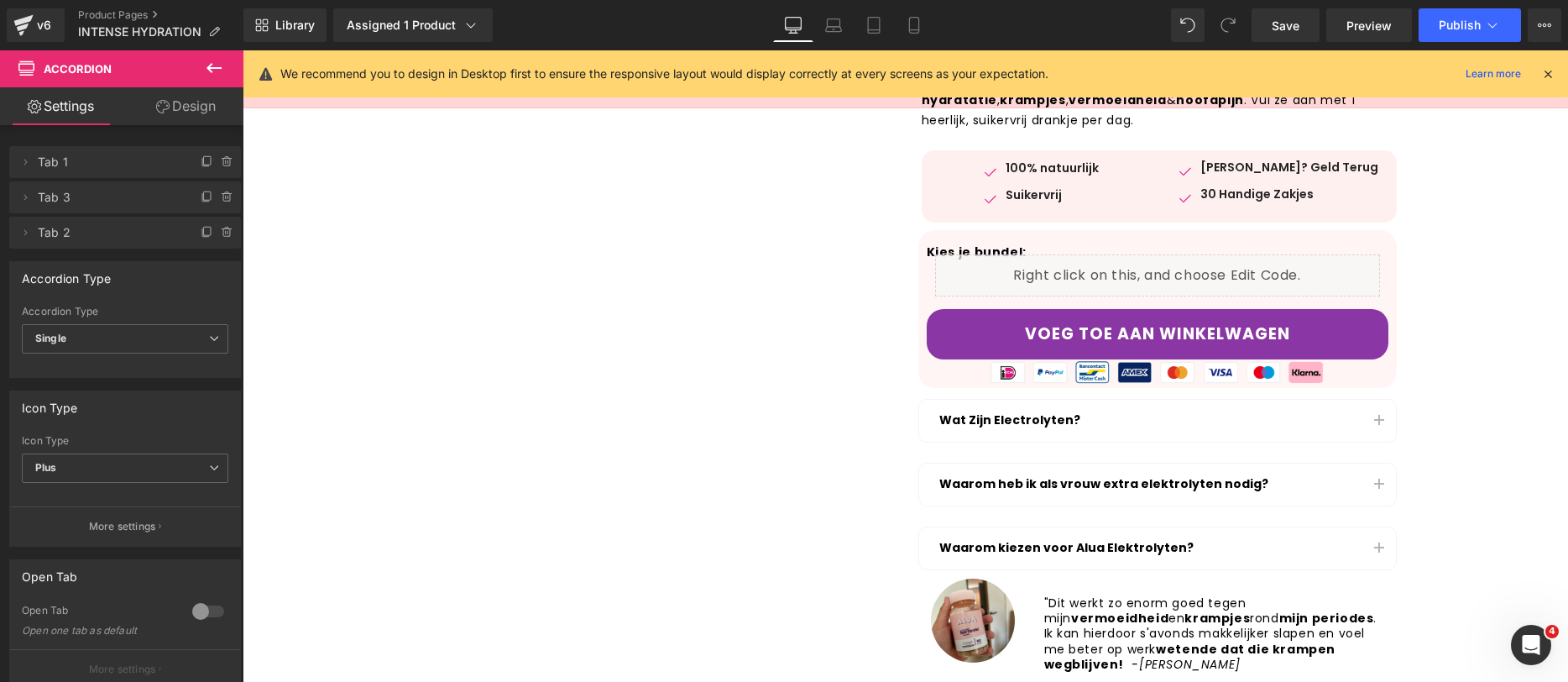
scroll to position [54, 0]
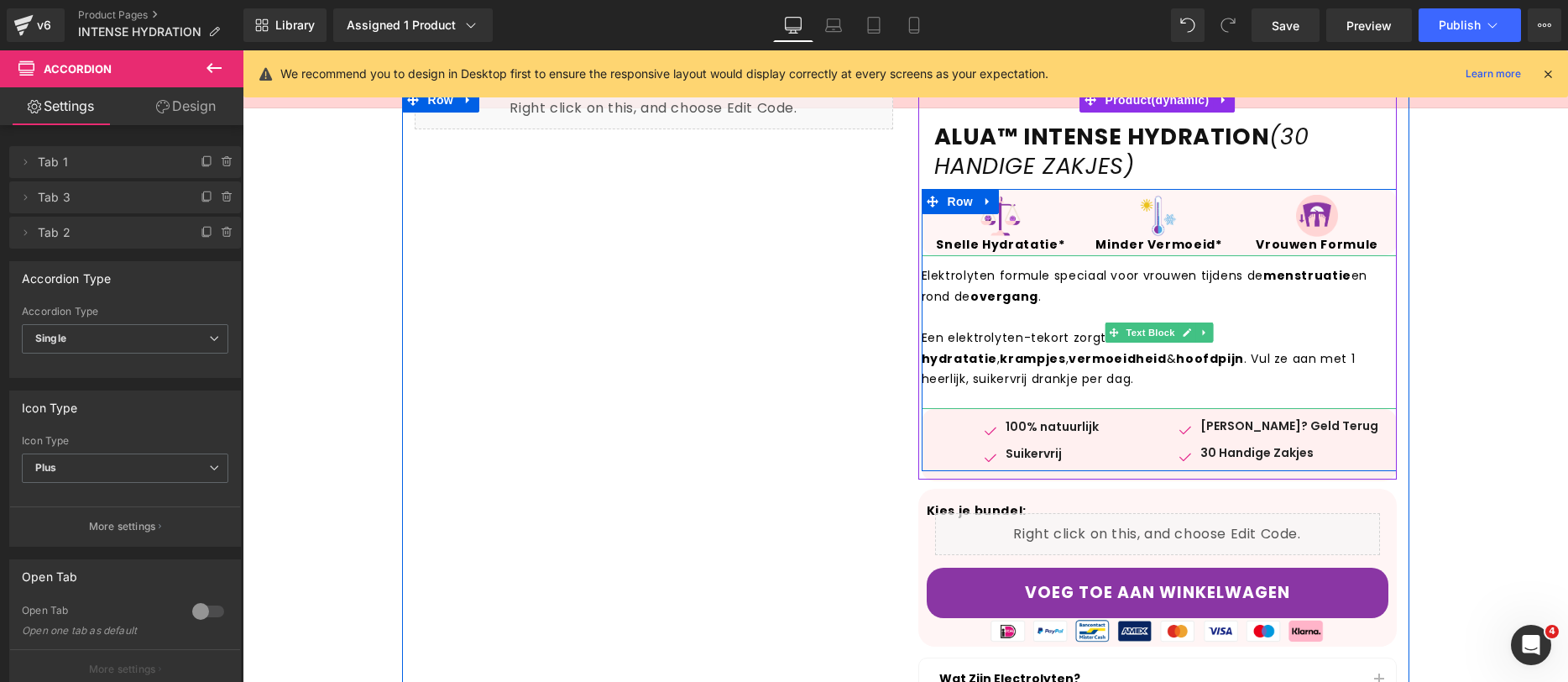
click at [1027, 296] on strong "overgang" at bounding box center [1004, 296] width 68 height 17
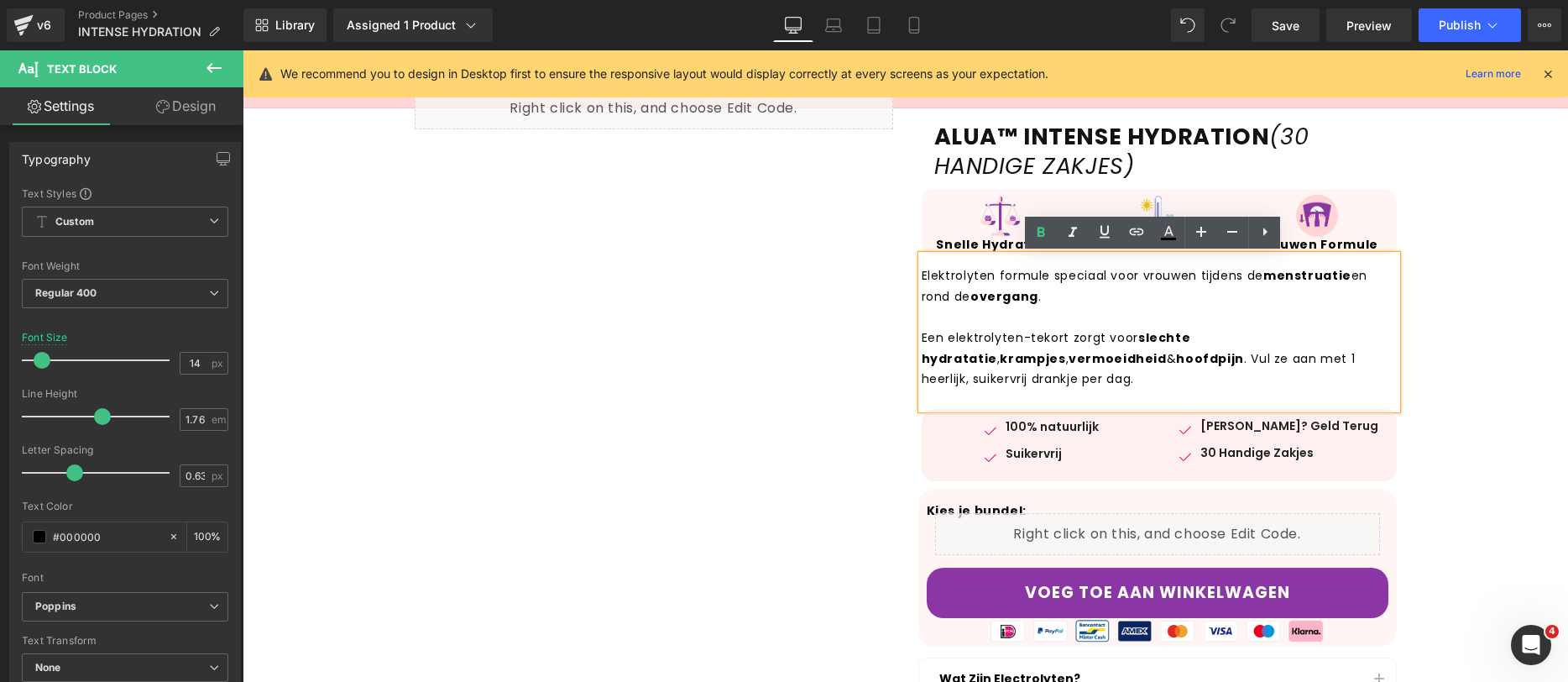
click at [1127, 298] on p "Elektrolyten formule speciaal voor vrouwen tijdens de menstruatie en rond de ov…" at bounding box center [1160, 286] width 475 height 41
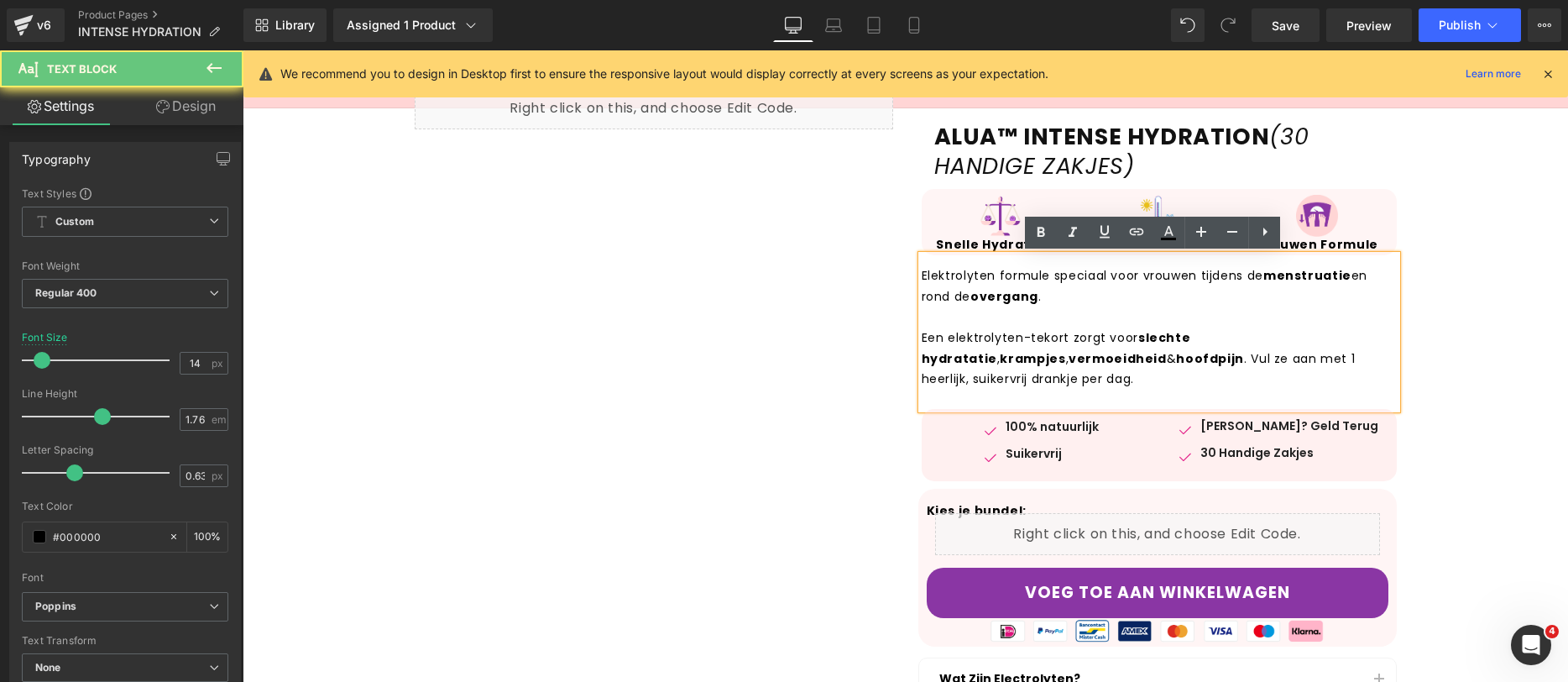
click at [1049, 393] on div "Elektrolyten formule speciaal voor vrouwen tijdens de menstruatie en rond de ov…" at bounding box center [1160, 332] width 475 height 154
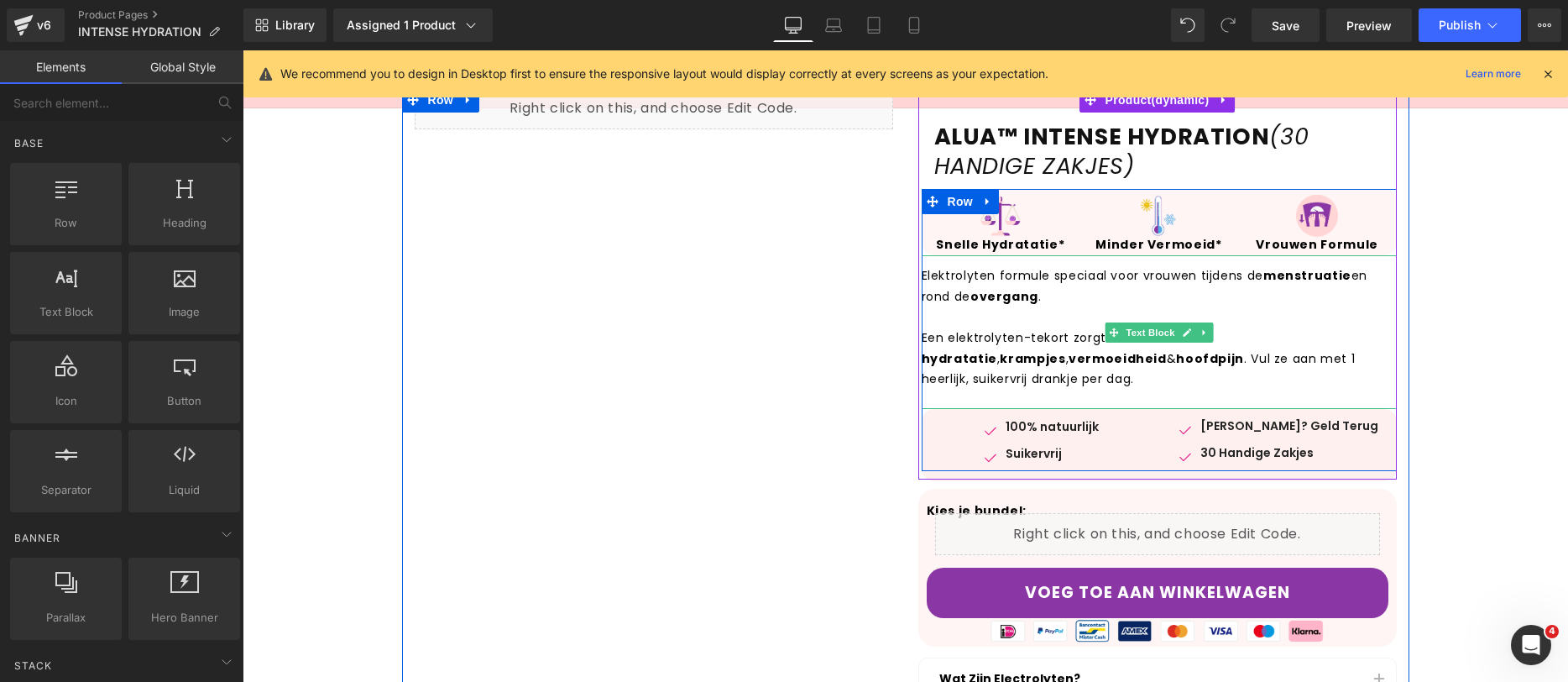
click at [1249, 289] on p "Elektrolyten formule speciaal voor vrouwen tijdens de menstruatie en rond de ov…" at bounding box center [1160, 286] width 475 height 41
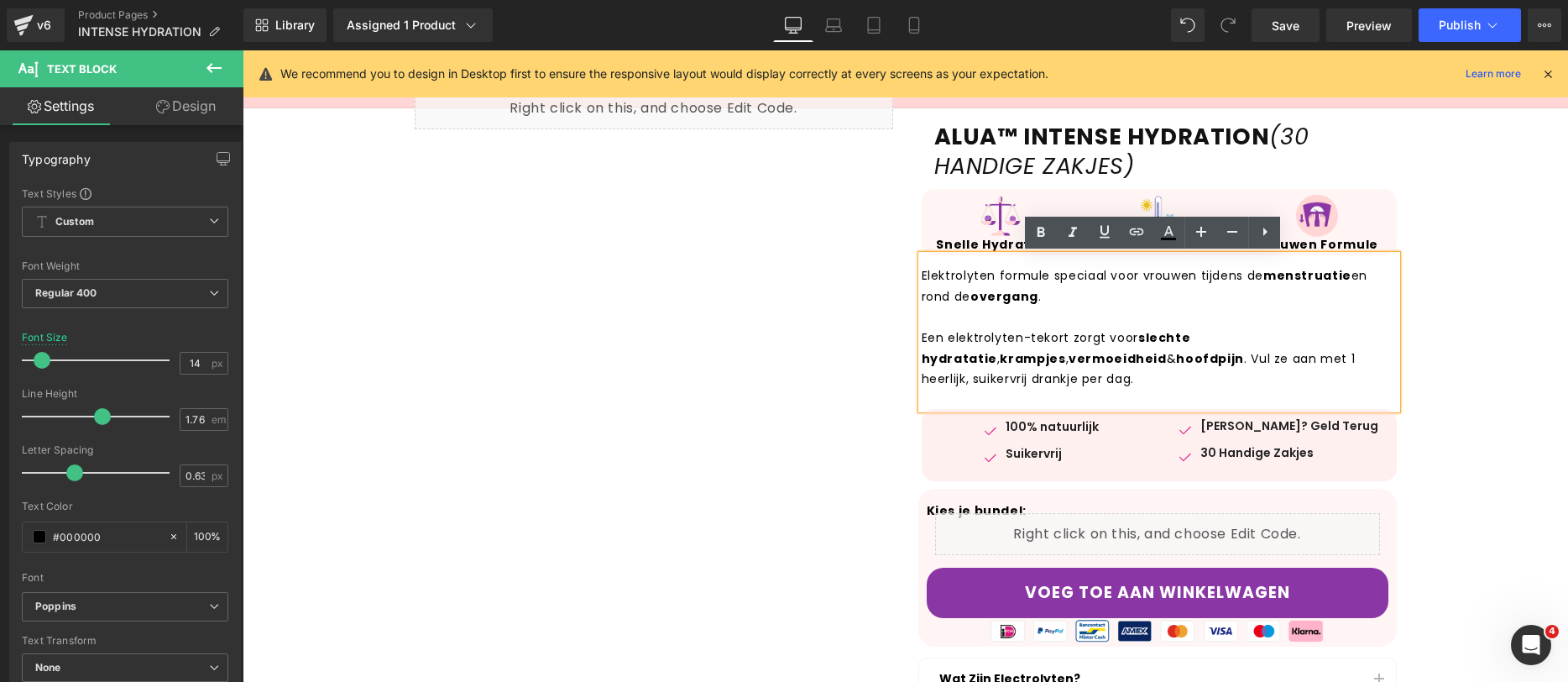
drag, startPoint x: 1234, startPoint y: 275, endPoint x: 1245, endPoint y: 294, distance: 22.0
click at [1235, 275] on p "Elektrolyten formule speciaal voor vrouwen tijdens de menstruatie en rond de ov…" at bounding box center [1160, 286] width 475 height 41
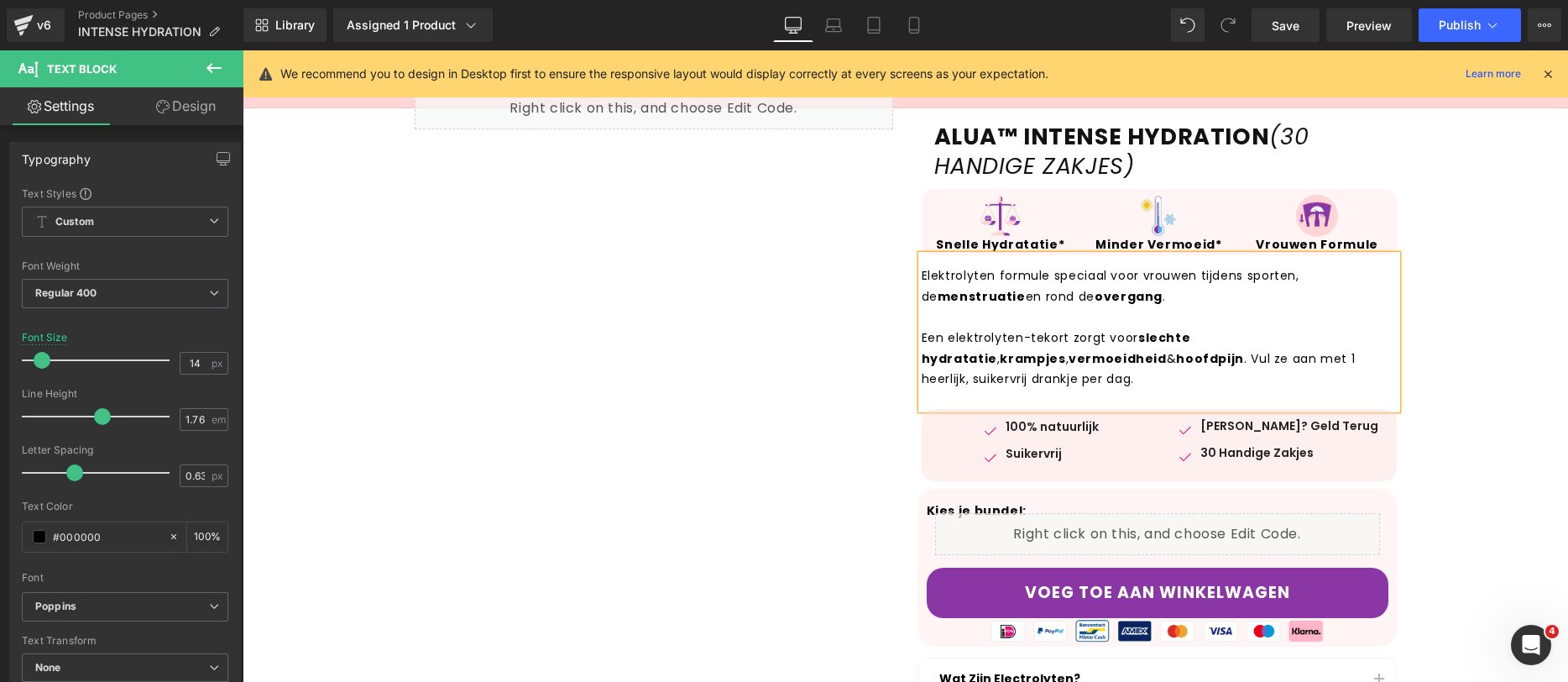
click at [1265, 277] on p "Elektrolyten formule speciaal voor vrouwen tijdens sporten, de menstruatie en r…" at bounding box center [1160, 286] width 475 height 41
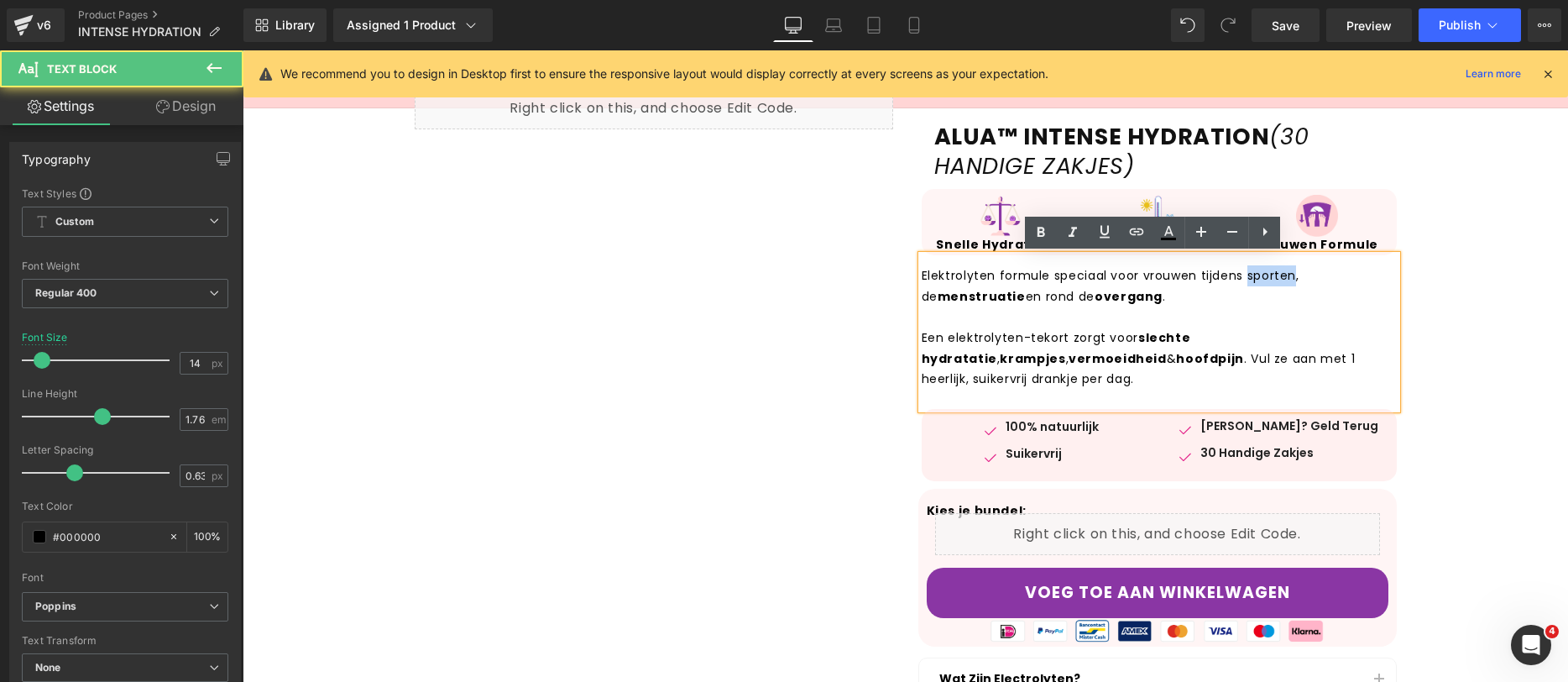
click at [1265, 277] on p "Elektrolyten formule speciaal voor vrouwen tijdens sporten, de menstruatie en r…" at bounding box center [1160, 286] width 475 height 41
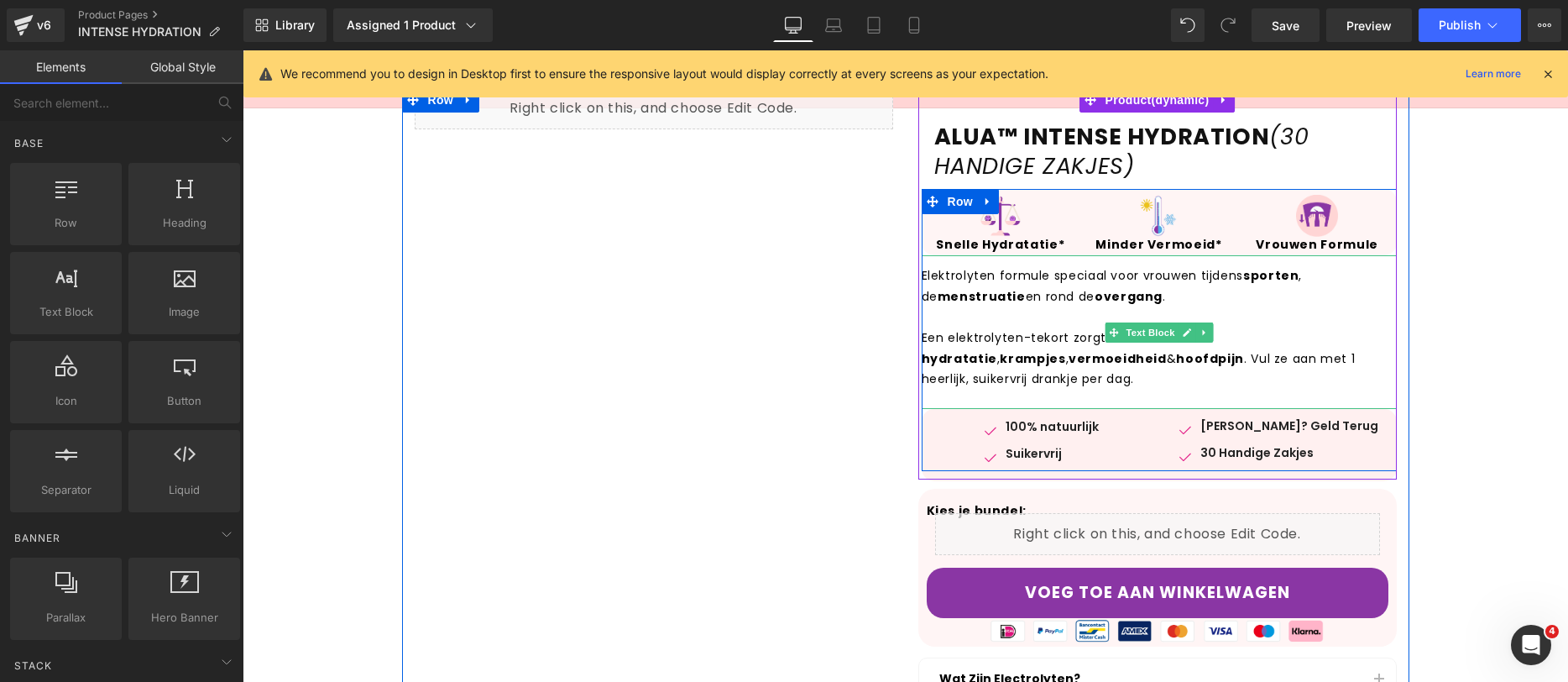
scroll to position [321, 0]
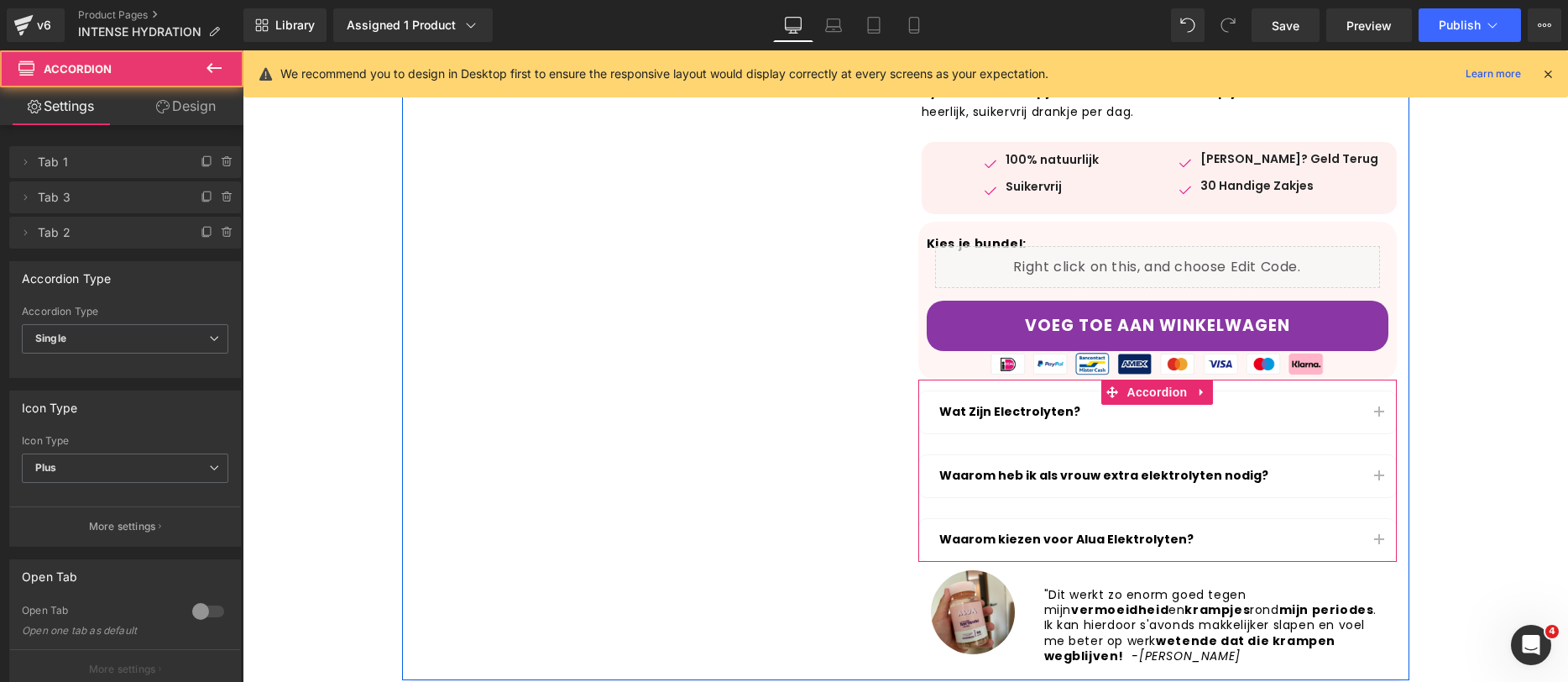
click at [1366, 471] on button "button" at bounding box center [1379, 476] width 34 height 42
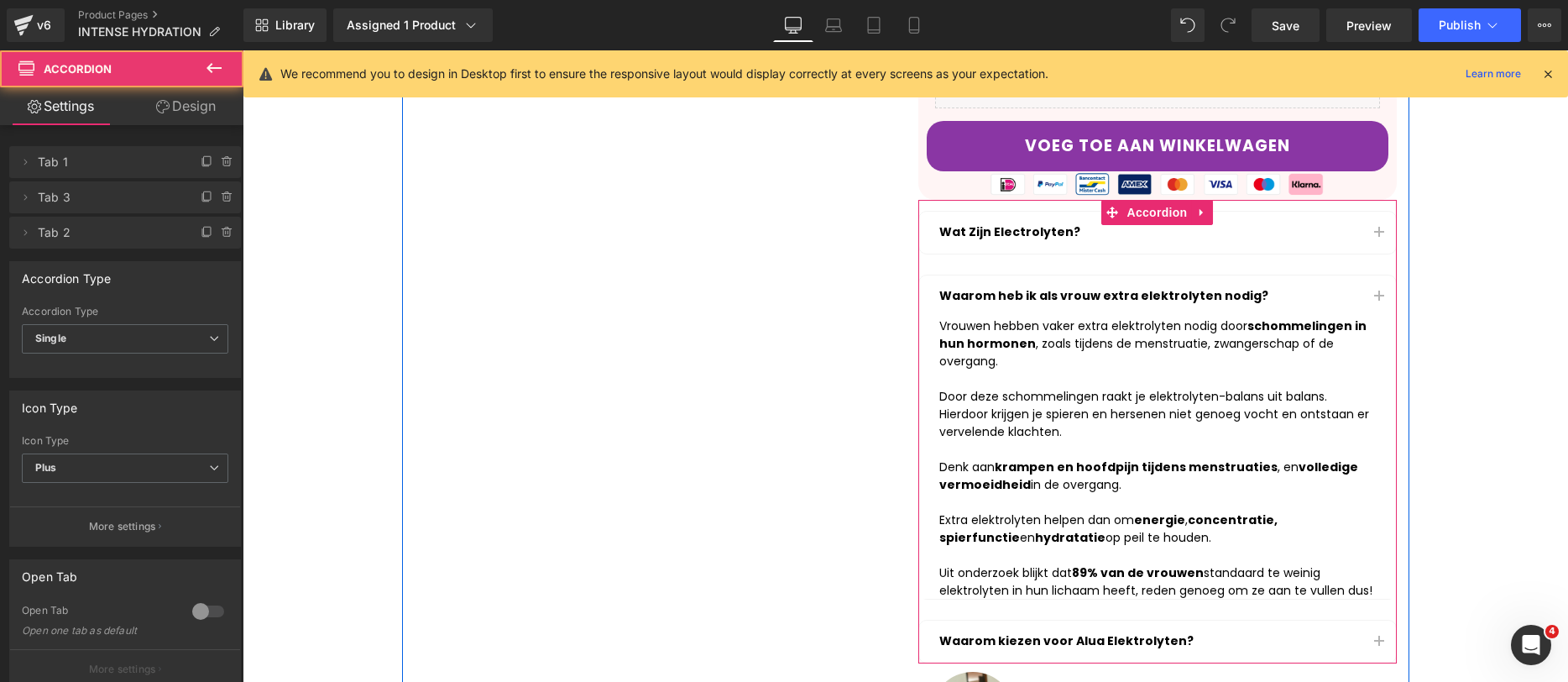
scroll to position [587, 0]
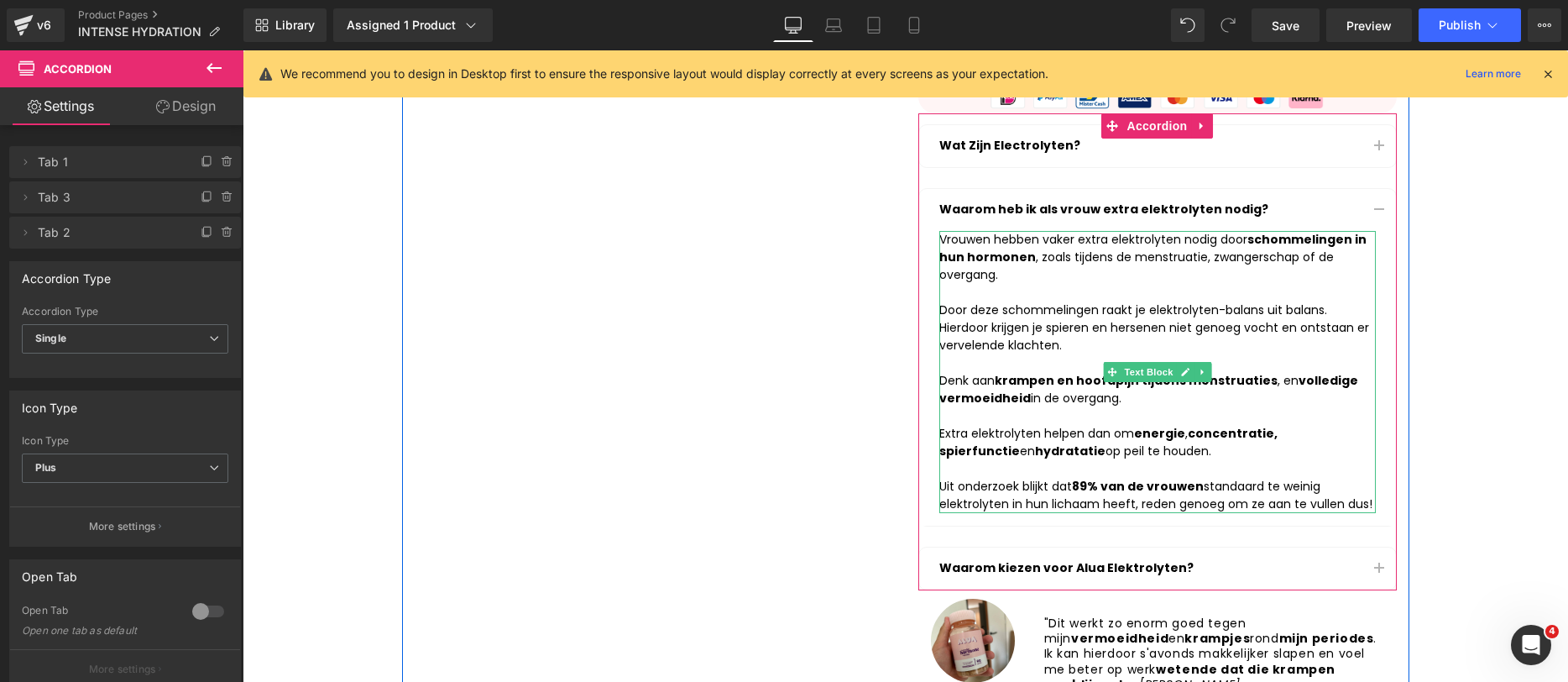
click at [1011, 286] on div "Door deze schommelingen raakt je elektrolyten-balans uit balans. Hierdoor krijg…" at bounding box center [1158, 398] width 437 height 229
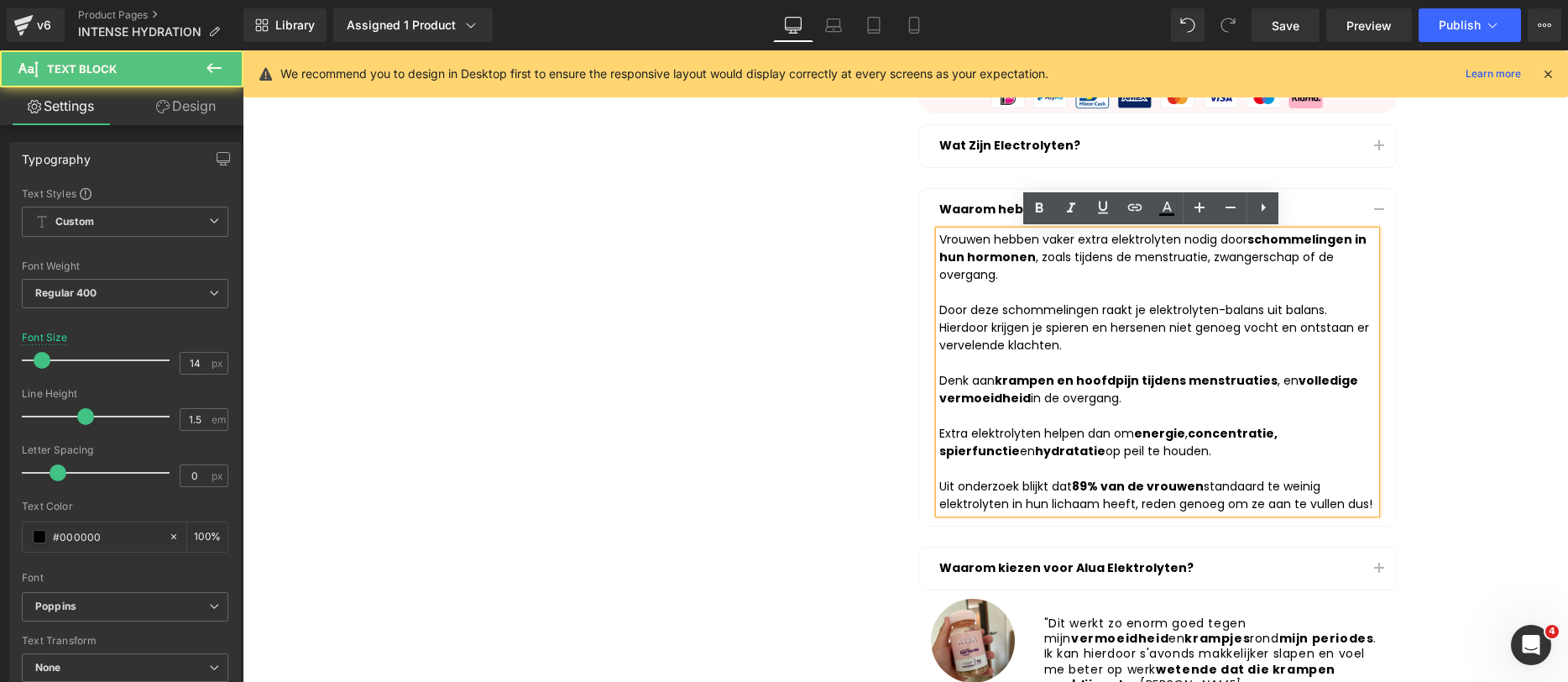
click at [1110, 338] on div "Door deze schommelingen raakt je elektrolyten-balans uit balans. Hierdoor krijg…" at bounding box center [1158, 328] width 437 height 53
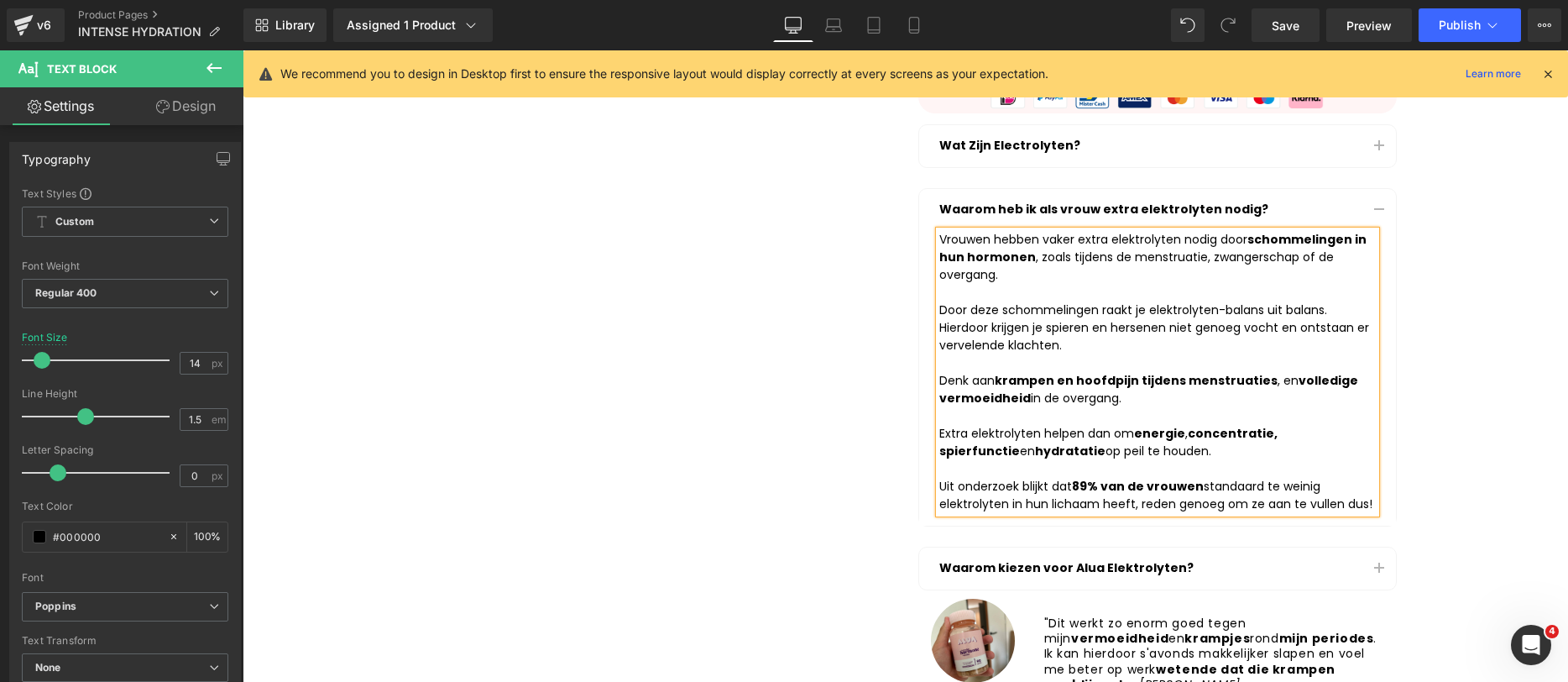
click at [1115, 483] on strong "89% van de vrouwen" at bounding box center [1138, 486] width 132 height 17
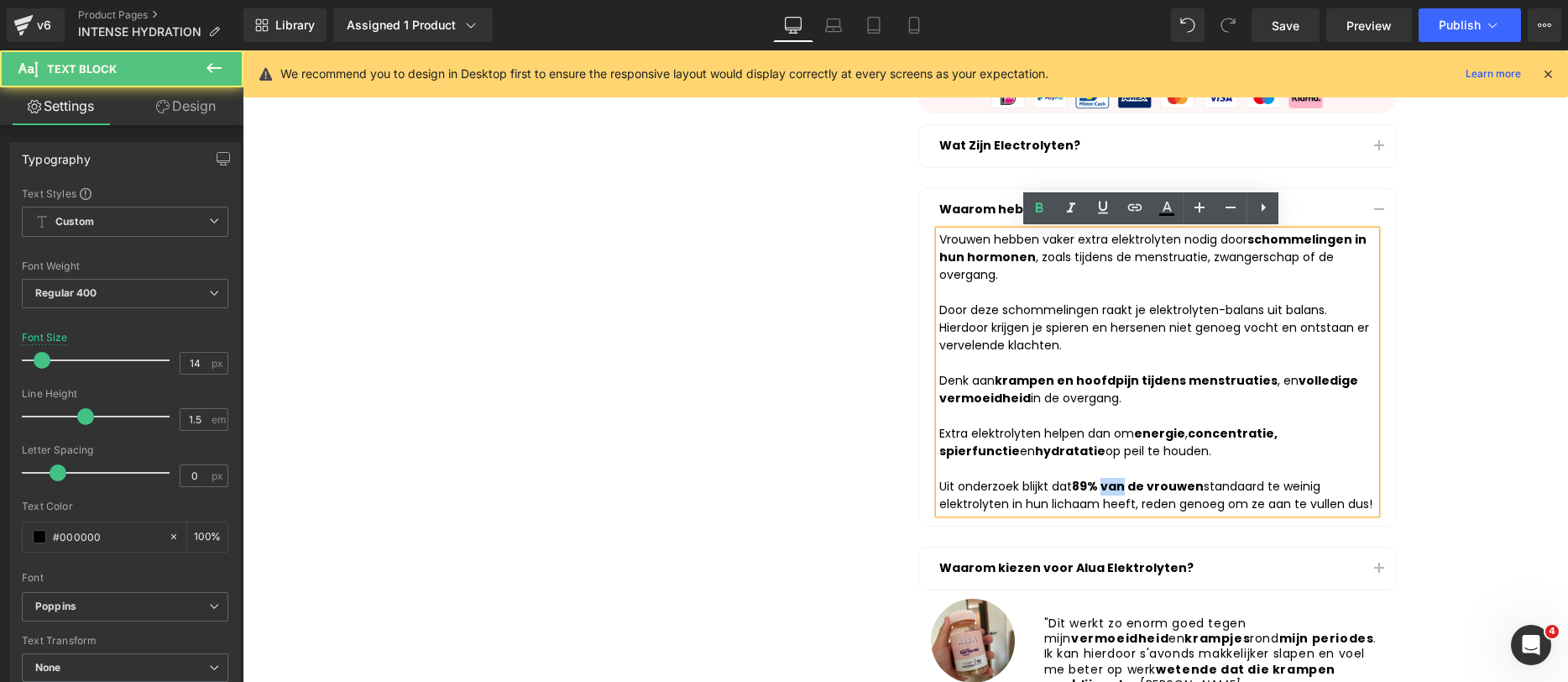
click at [1115, 483] on strong "89% van de vrouwen" at bounding box center [1138, 486] width 132 height 17
click at [1128, 450] on div "Extra elektrolyten helpen dan om energie , concentratie, spierfunctie en hydrat…" at bounding box center [1158, 443] width 437 height 35
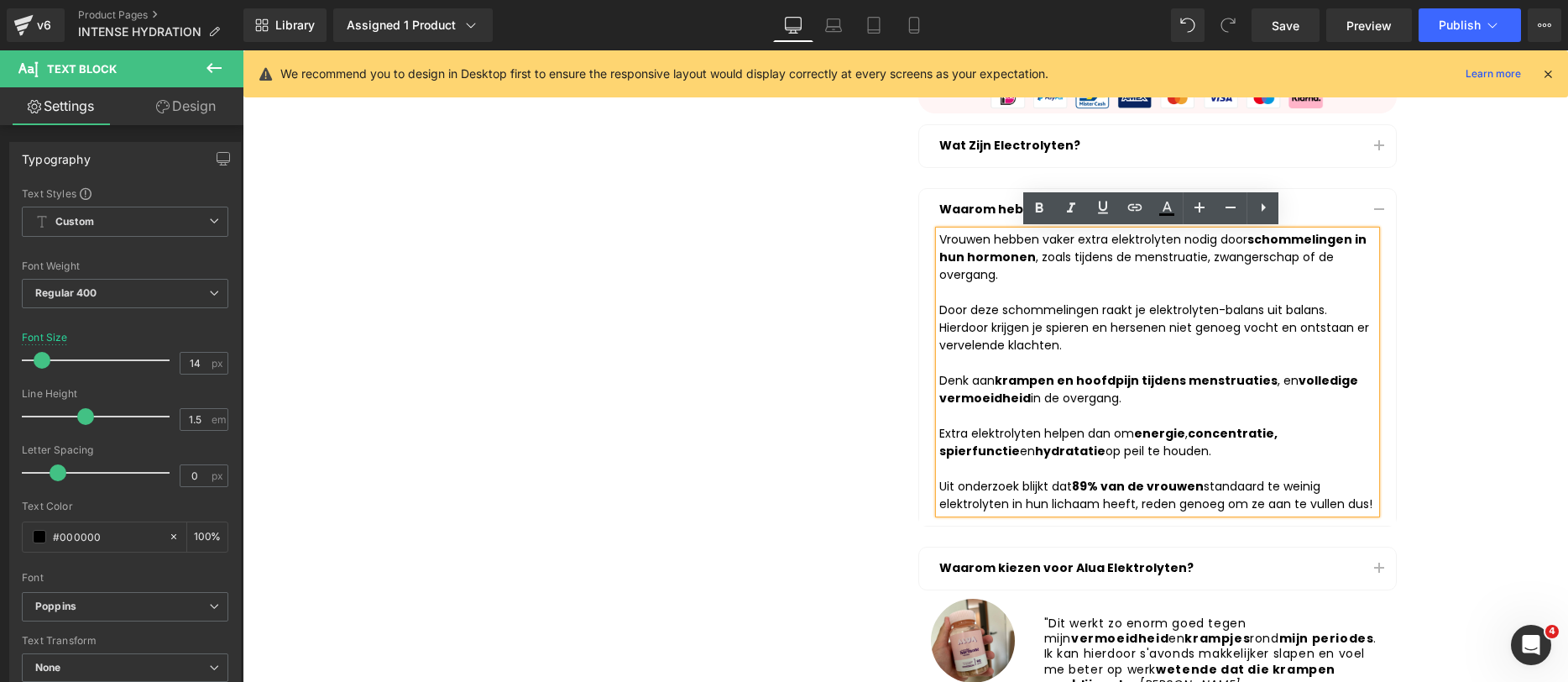
click at [1154, 402] on div "Denk aan krampen en hoofdpijn tijdens menstruaties , en volledige vermoeidheid …" at bounding box center [1158, 390] width 437 height 35
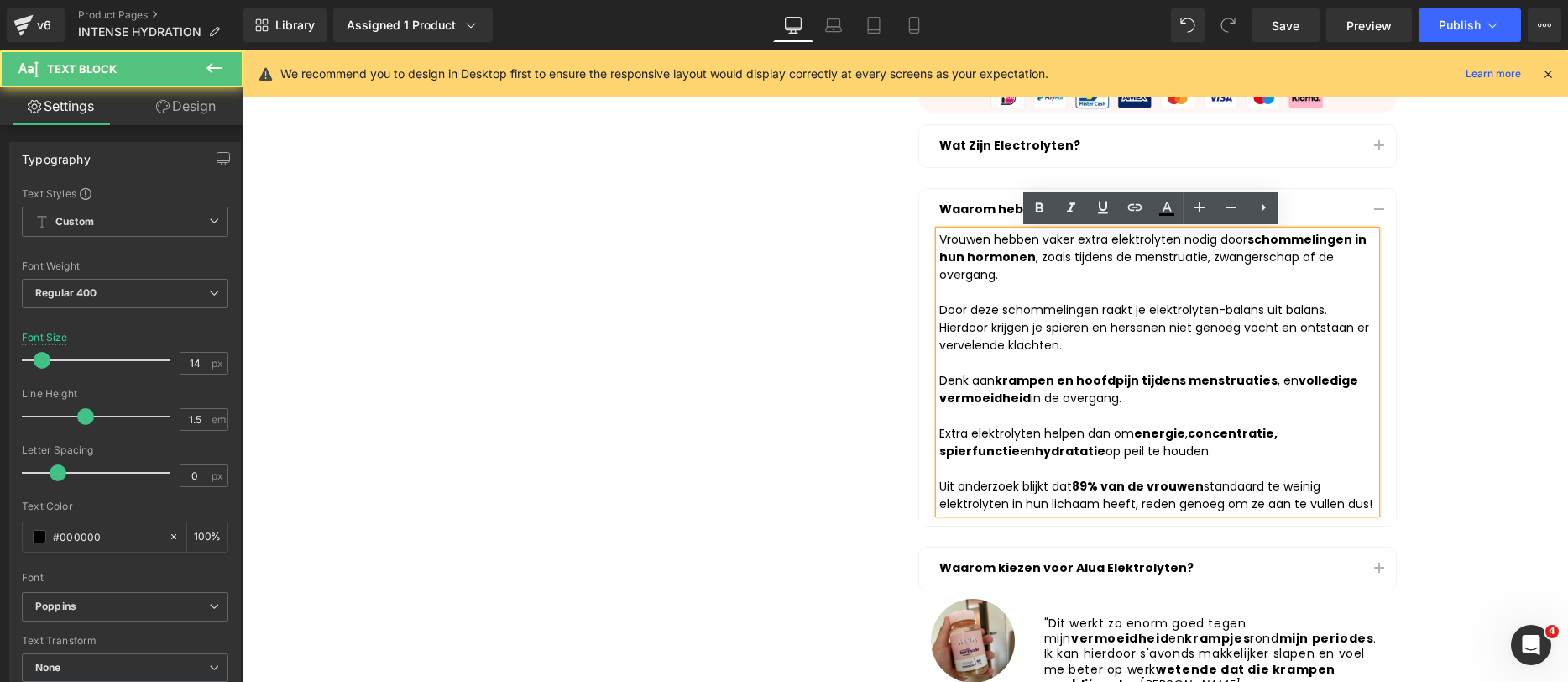
click at [1156, 352] on div "Door deze schommelingen raakt je elektrolyten-balans uit balans. Hierdoor krijg…" at bounding box center [1158, 328] width 437 height 53
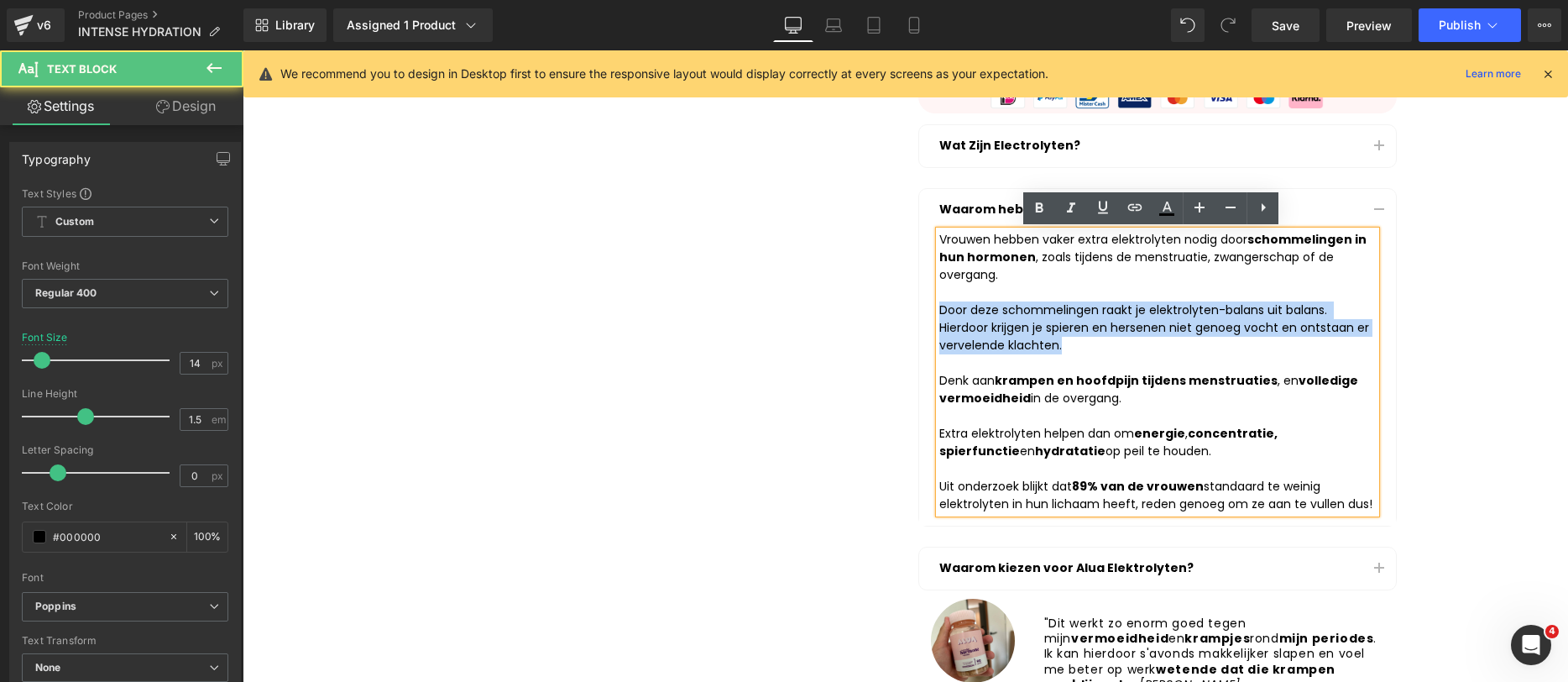
drag, startPoint x: 1115, startPoint y: 350, endPoint x: 800, endPoint y: 305, distance: 318.2
click at [800, 305] on div "Liquid ALUA™ INTENSE HYDRATION (30 HANDIGE ZAKJES) Heading Product Row ALUA™ IN…" at bounding box center [906, 131] width 1008 height 1155
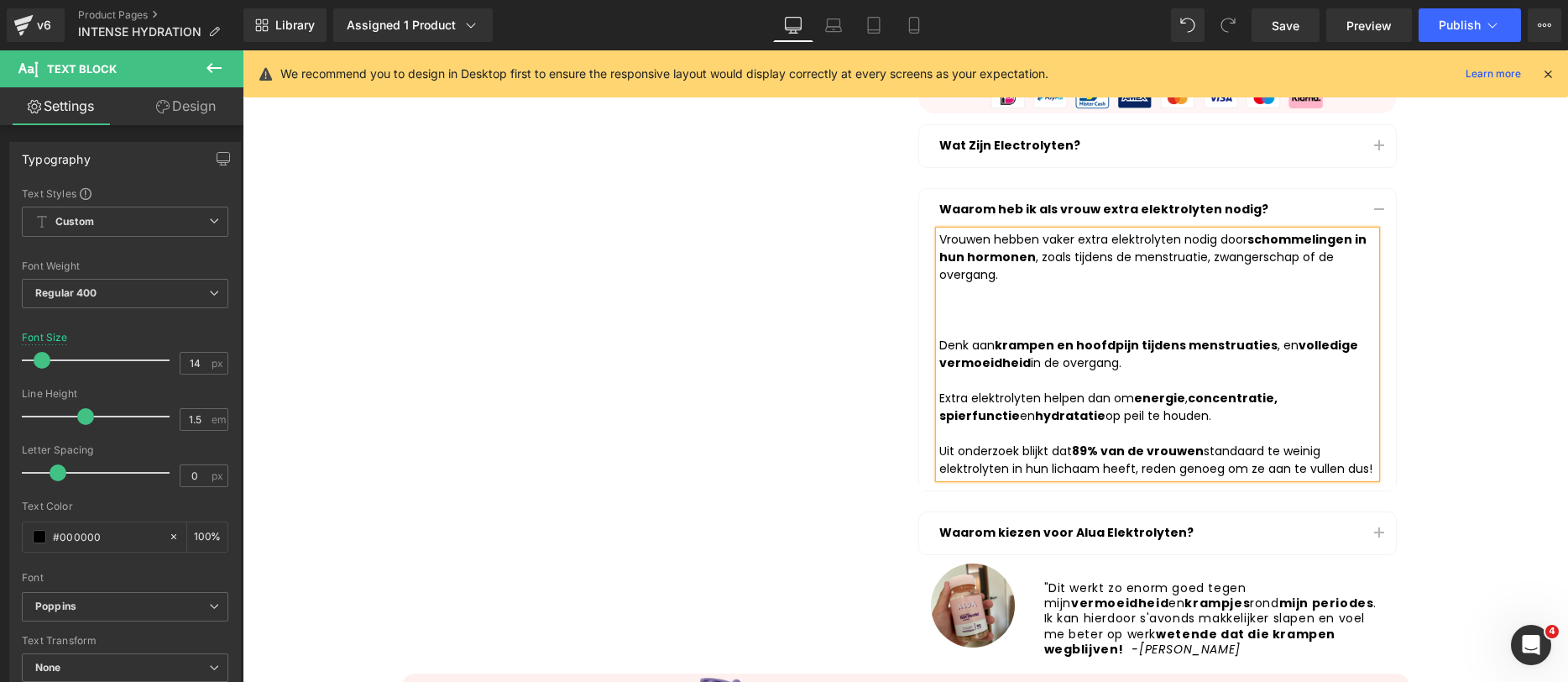
click at [1018, 269] on div "Vrouwen hebben vaker extra elektrolyten nodig door schommelingen in hun hormone…" at bounding box center [1158, 354] width 437 height 247
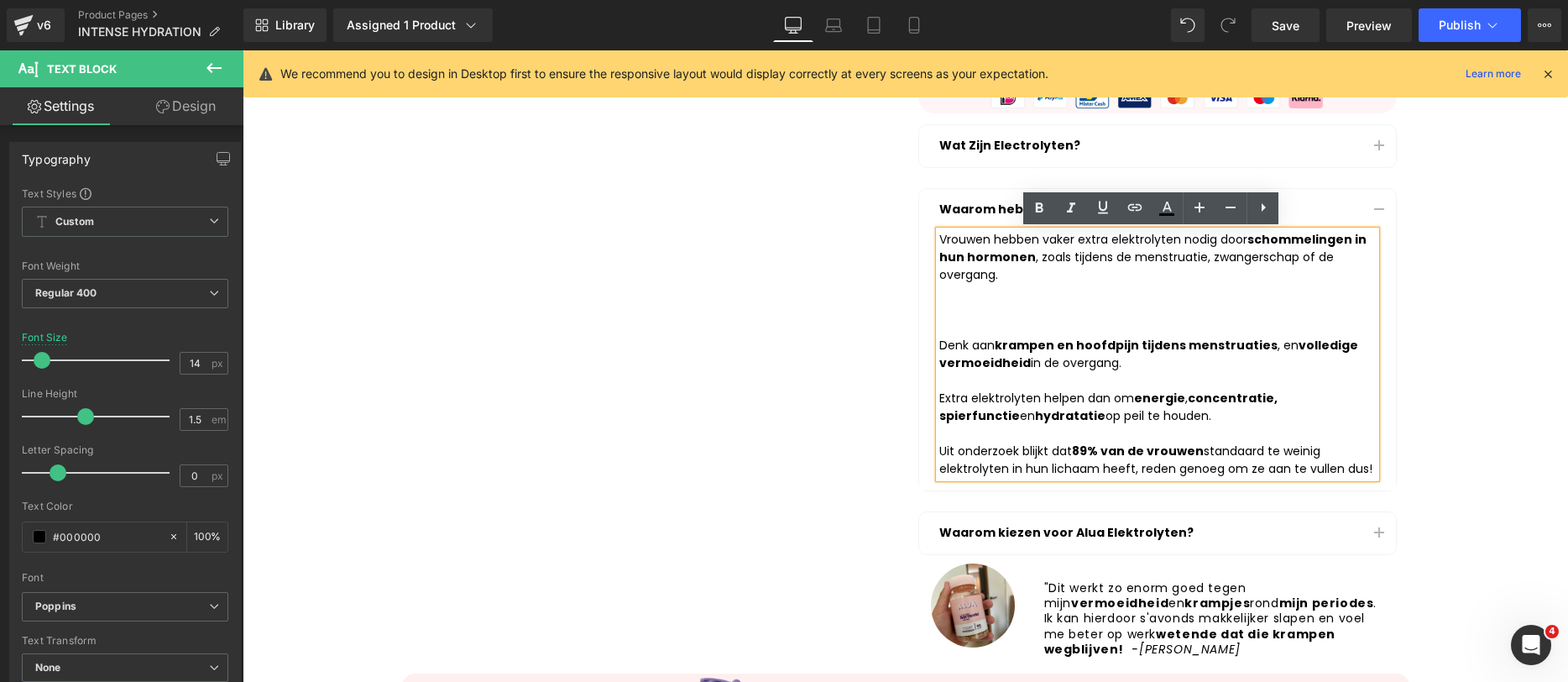
click at [951, 327] on div at bounding box center [1158, 328] width 437 height 18
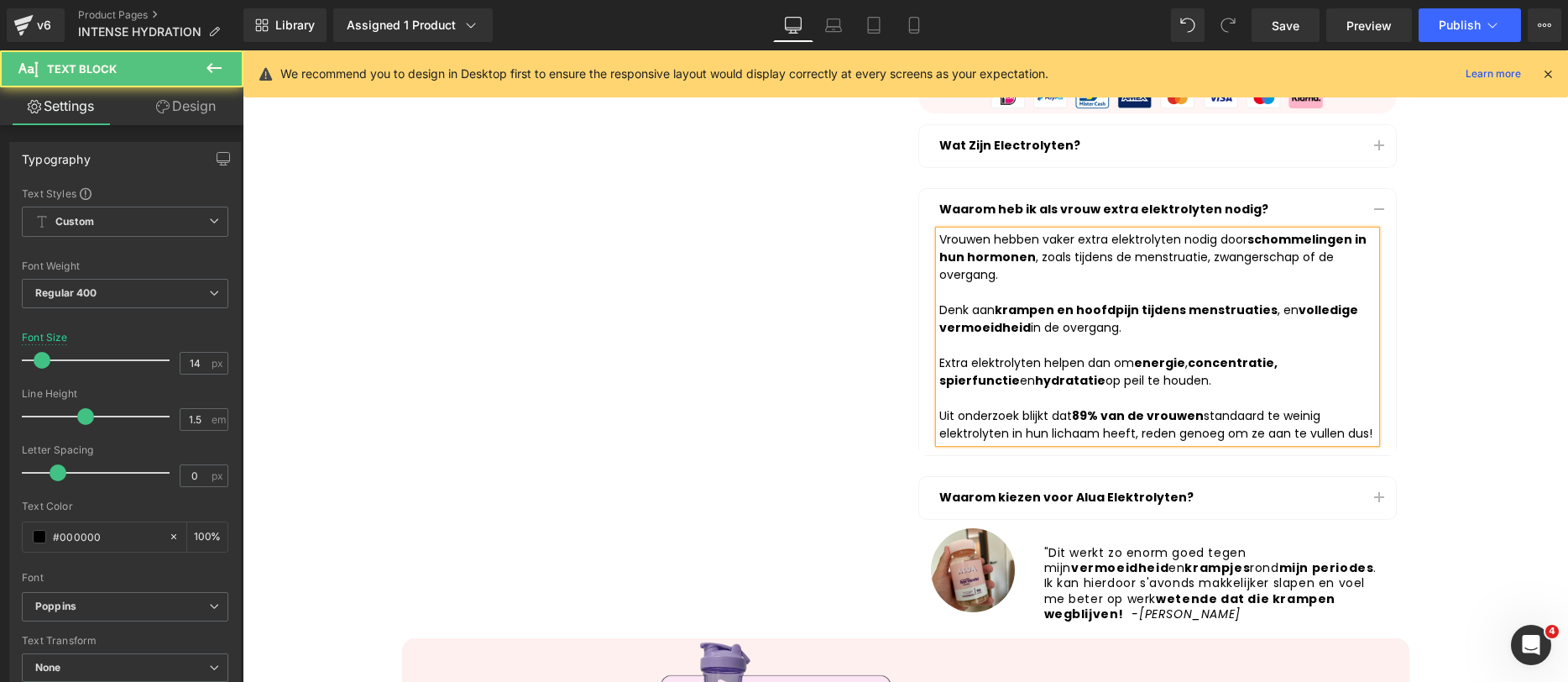
click at [1025, 272] on div "Vrouwen hebben vaker extra elektrolyten nodig door schommelingen in hun hormone…" at bounding box center [1158, 337] width 437 height 212
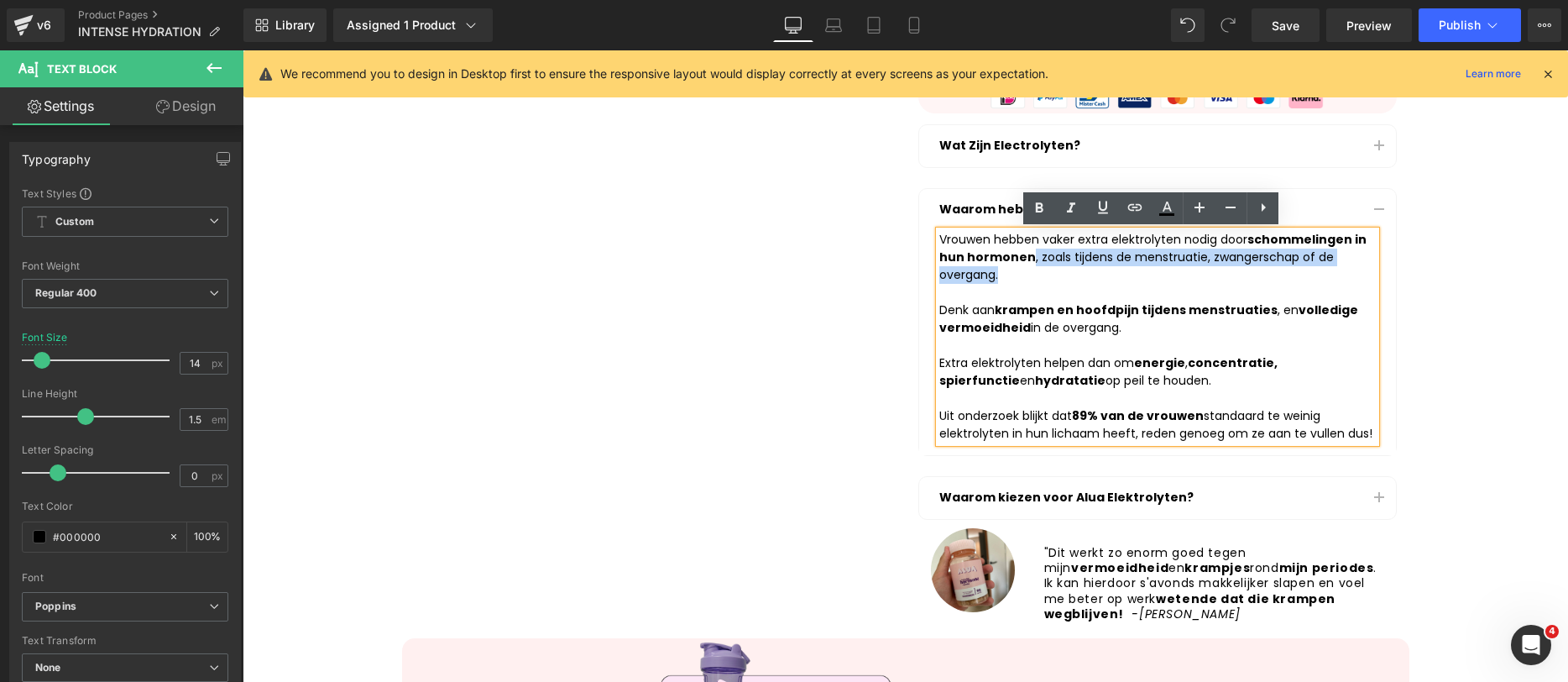
drag, startPoint x: 1025, startPoint y: 272, endPoint x: 1022, endPoint y: 263, distance: 9.5
click at [1022, 263] on div "Vrouwen hebben vaker extra elektrolyten nodig door schommelingen in hun hormone…" at bounding box center [1158, 337] width 437 height 212
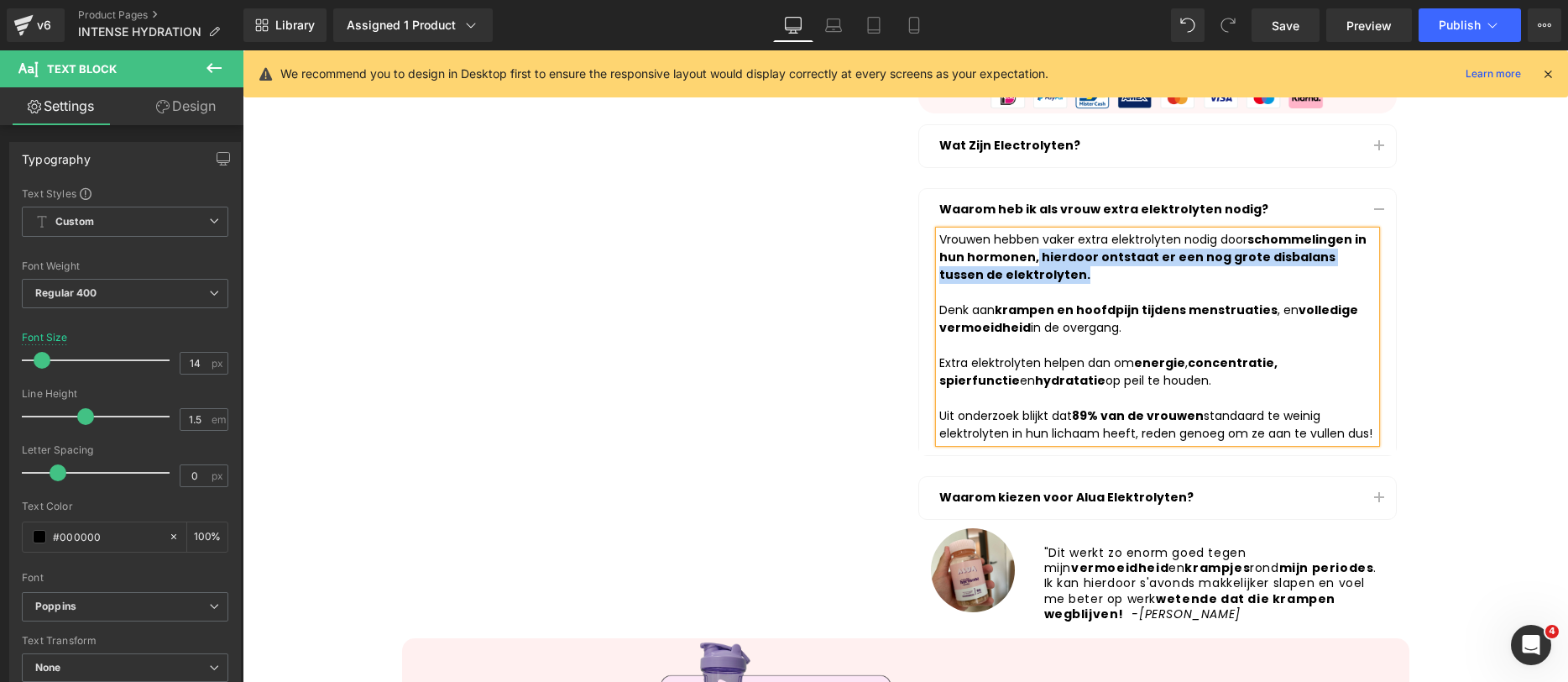
drag, startPoint x: 1052, startPoint y: 275, endPoint x: 1025, endPoint y: 256, distance: 33.0
click at [1025, 256] on div "Vrouwen hebben vaker extra elektrolyten nodig door schommelingen in hun hormone…" at bounding box center [1158, 337] width 437 height 212
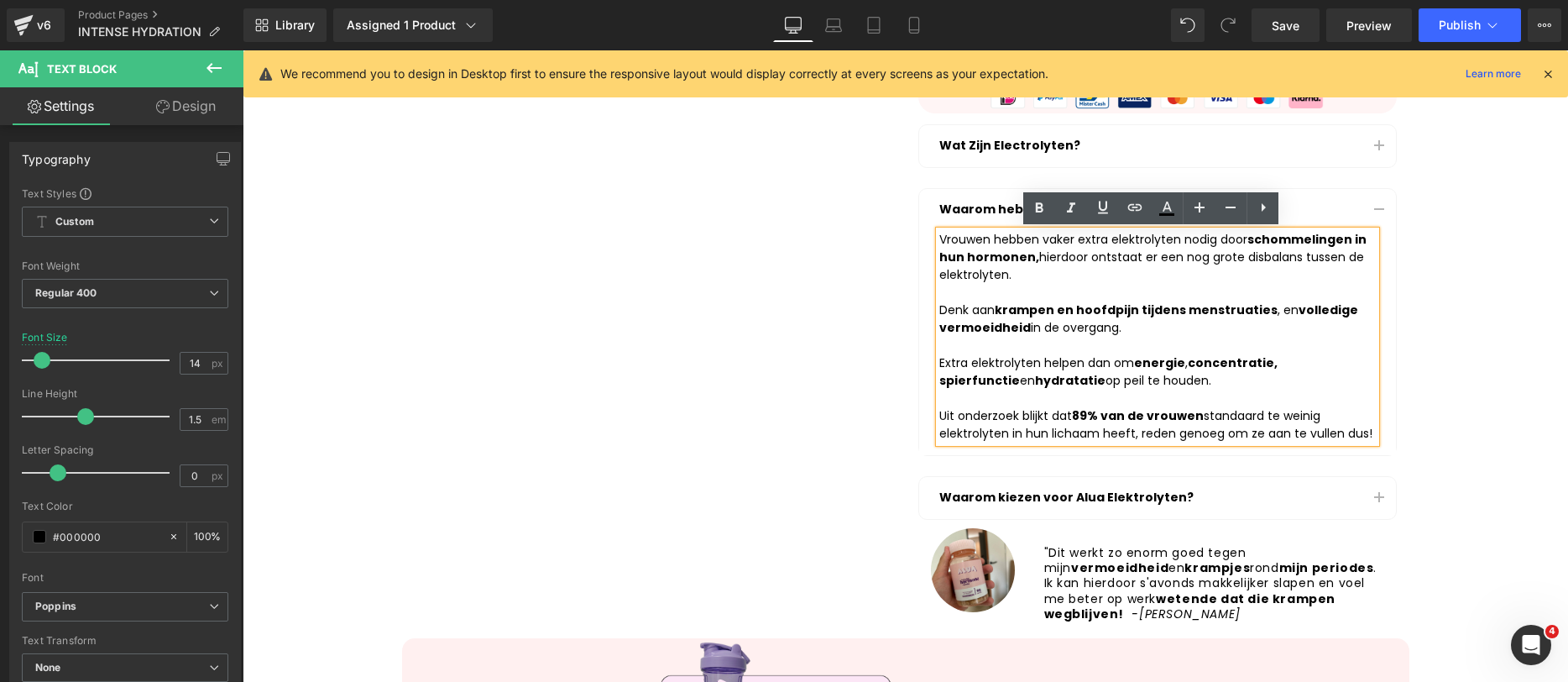
click at [1045, 281] on div "Vrouwen hebben vaker extra elektrolyten nodig door schommelingen in hun hormone…" at bounding box center [1158, 337] width 437 height 212
click at [1264, 256] on div "Vrouwen hebben vaker extra elektrolyten nodig door schommelingen in hun hormone…" at bounding box center [1158, 337] width 437 height 212
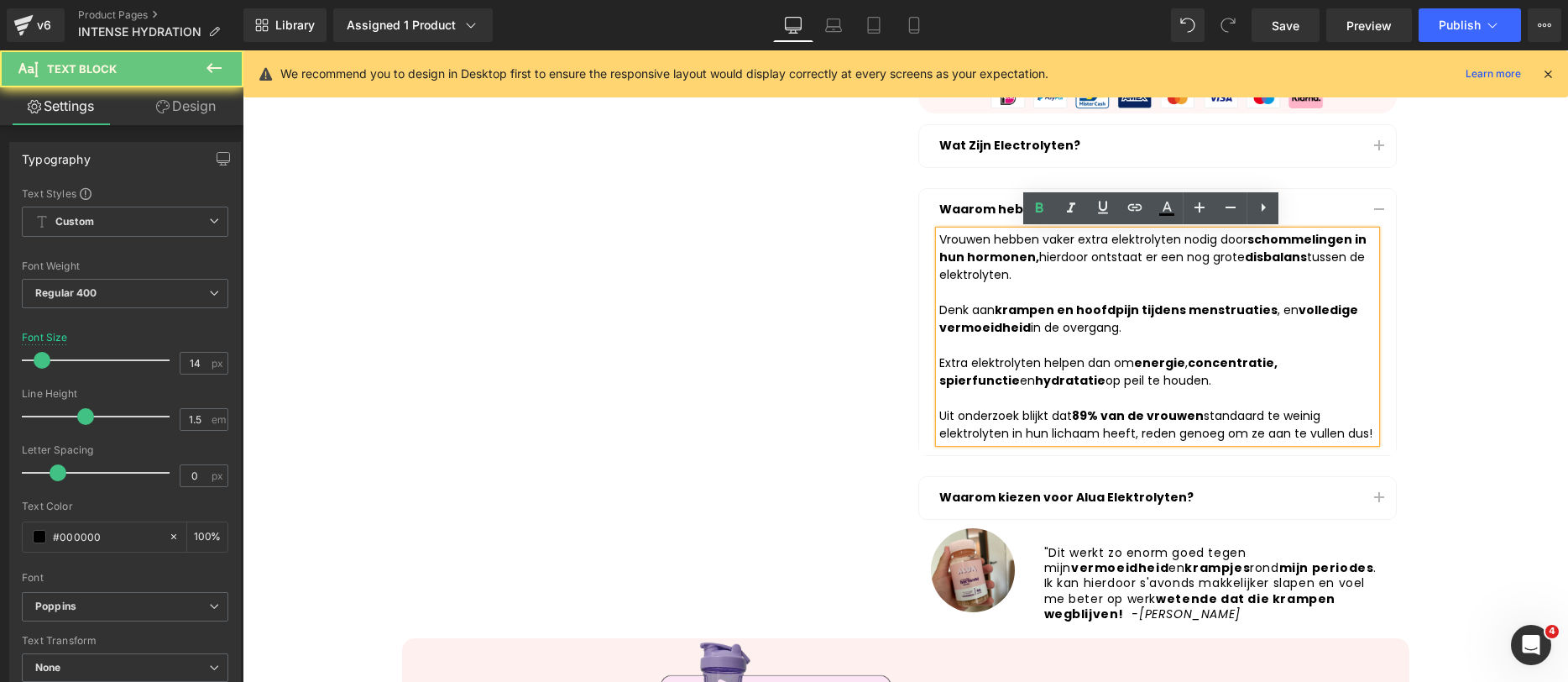
click at [1290, 250] on strong "disbalans" at bounding box center [1277, 257] width 62 height 17
click at [1311, 253] on div "Vrouwen hebben vaker extra elektrolyten nodig door schommelingen in hun hormone…" at bounding box center [1158, 337] width 437 height 212
click at [1078, 271] on div "Vrouwen hebben vaker extra elektrolyten nodig door schommelingen in hun hormone…" at bounding box center [1158, 337] width 437 height 212
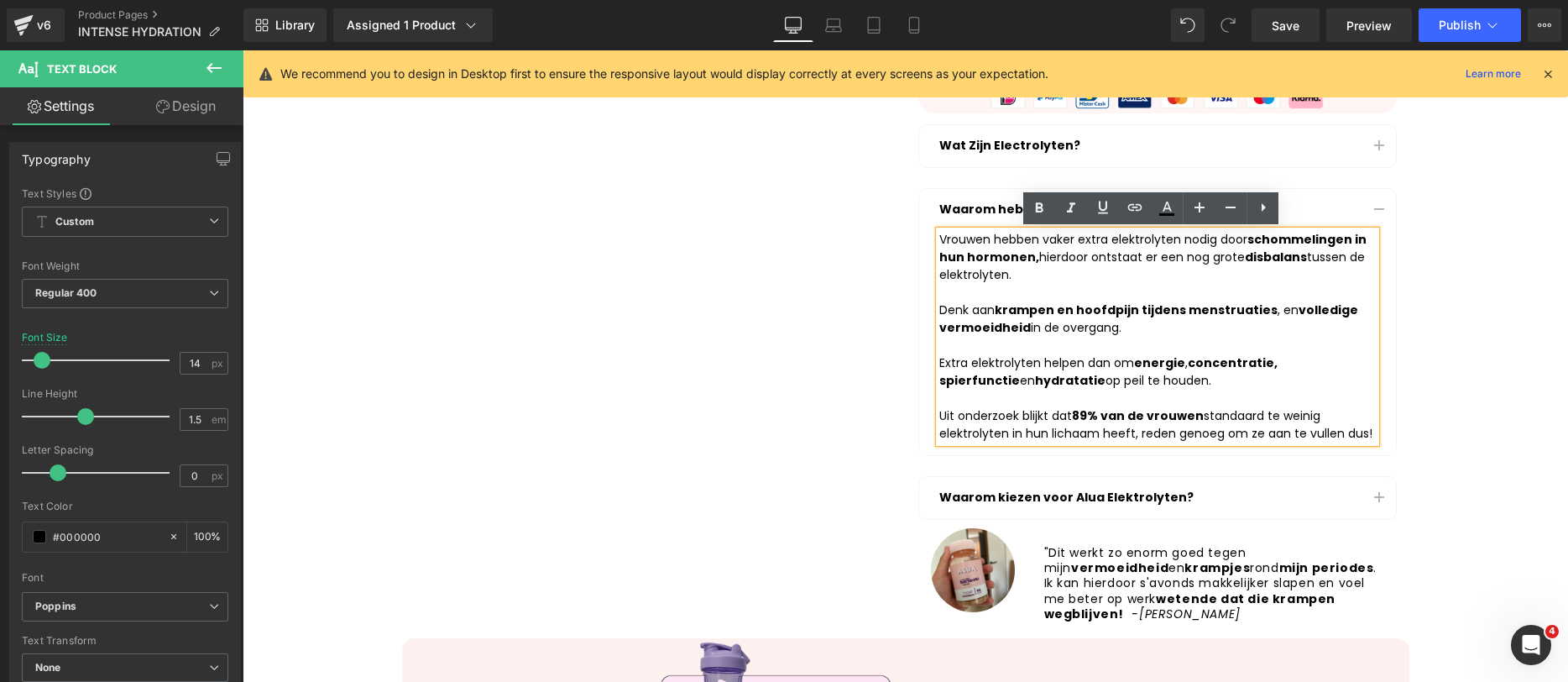
click at [940, 238] on div "Vrouwen hebben vaker extra elektrolyten nodig door schommelingen in hun hormone…" at bounding box center [1158, 337] width 437 height 212
click at [1032, 270] on div "Vrouwen hebben vaker extra elektrolyten nodig door schommelingen in hun hormone…" at bounding box center [1158, 337] width 437 height 212
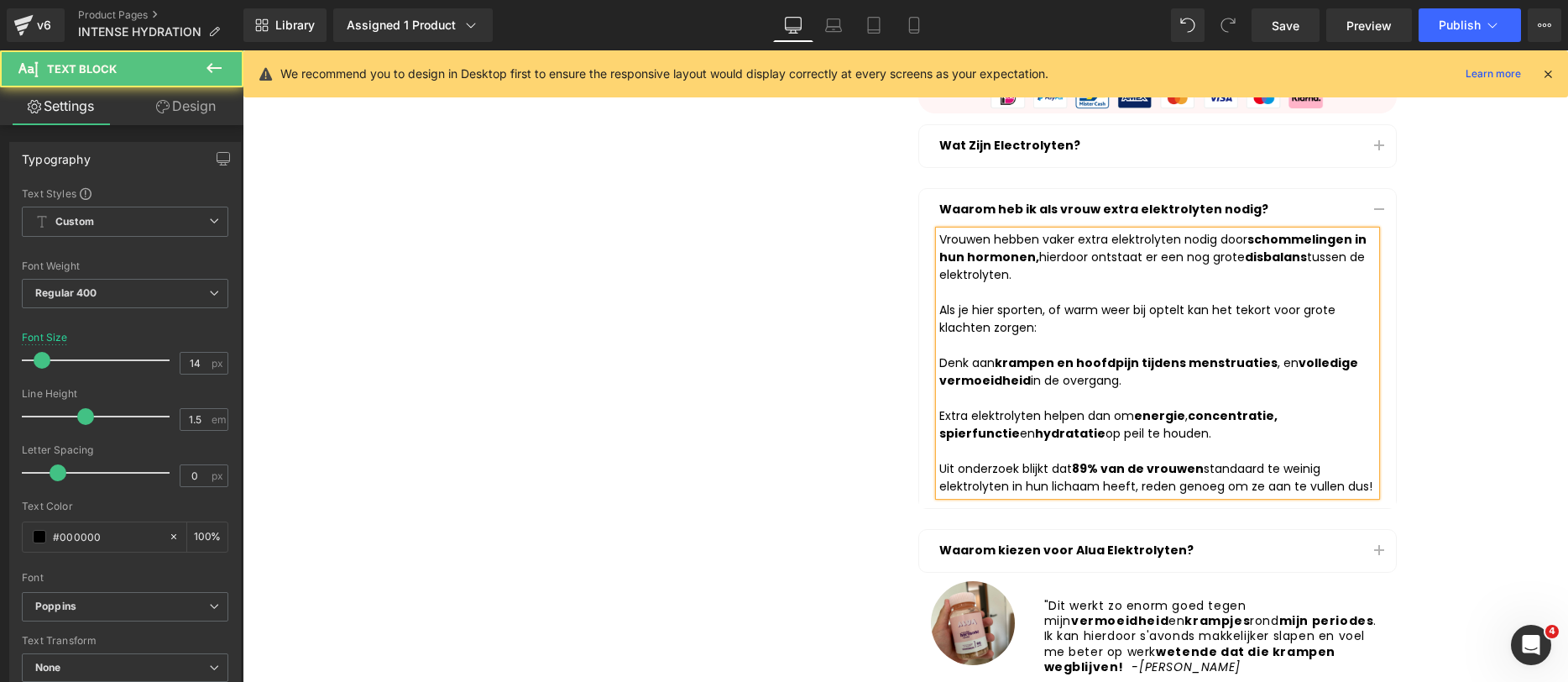
drag, startPoint x: 968, startPoint y: 371, endPoint x: 926, endPoint y: 366, distance: 42.3
click at [926, 366] on article "Vrouwen hebben vaker extra elektrolyten nodig door schommelingen in hun hormone…" at bounding box center [1158, 370] width 477 height 277
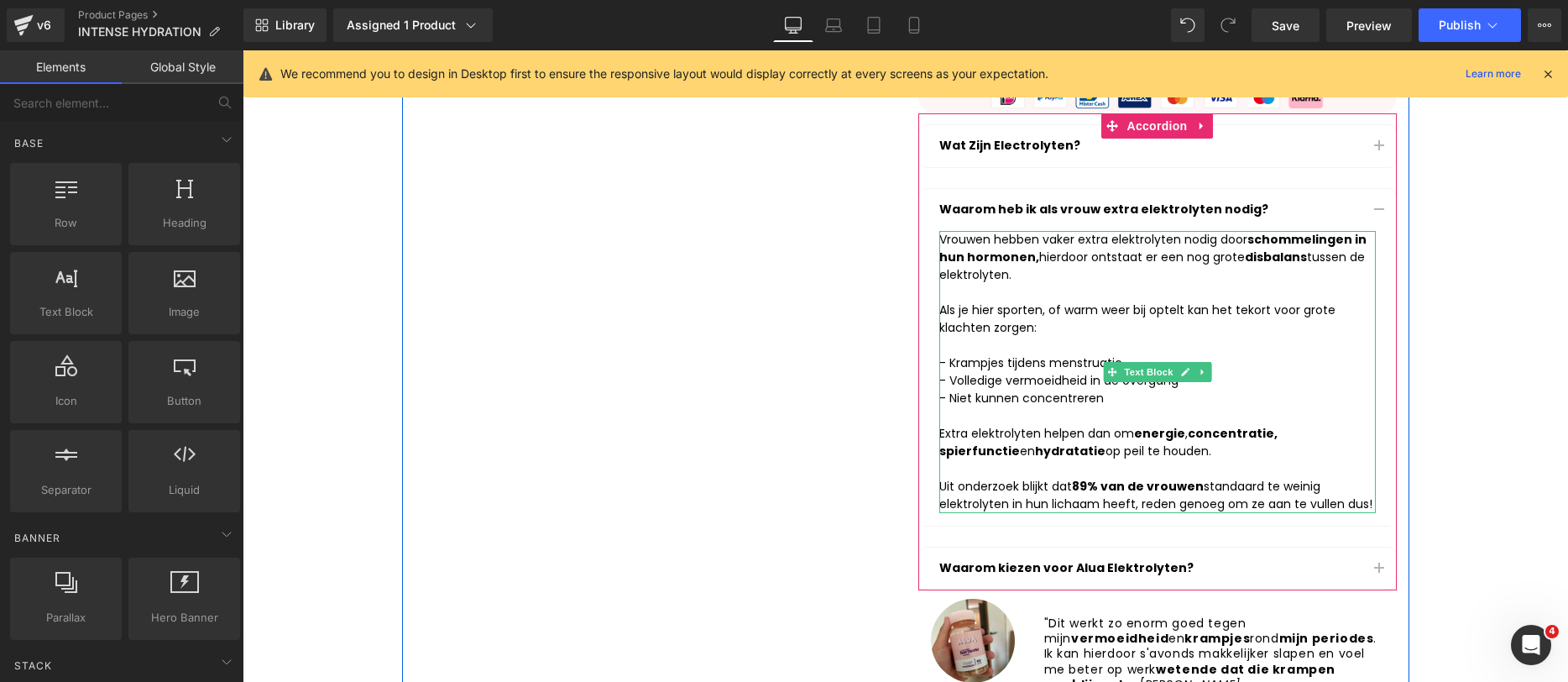
click at [1070, 366] on div "- Krampjes tijdens menstruatie" at bounding box center [1158, 363] width 437 height 18
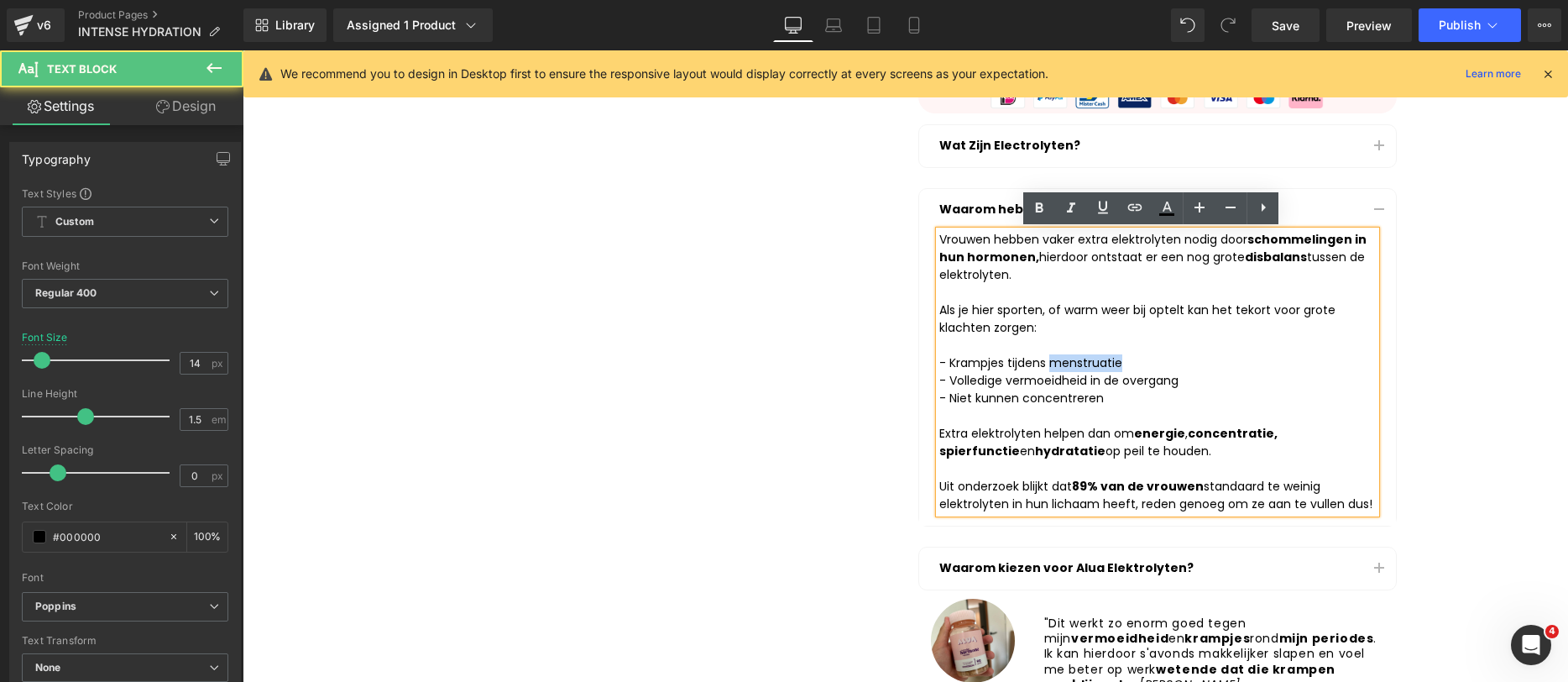
click at [1070, 366] on div "- Krampjes tijdens menstruatie" at bounding box center [1158, 363] width 437 height 18
click at [1116, 381] on div "- Volledige vermoeidheid in de overgang" at bounding box center [1158, 380] width 437 height 18
click at [1130, 377] on div "- Volledige vermoeidheid in de overgang" at bounding box center [1158, 380] width 437 height 18
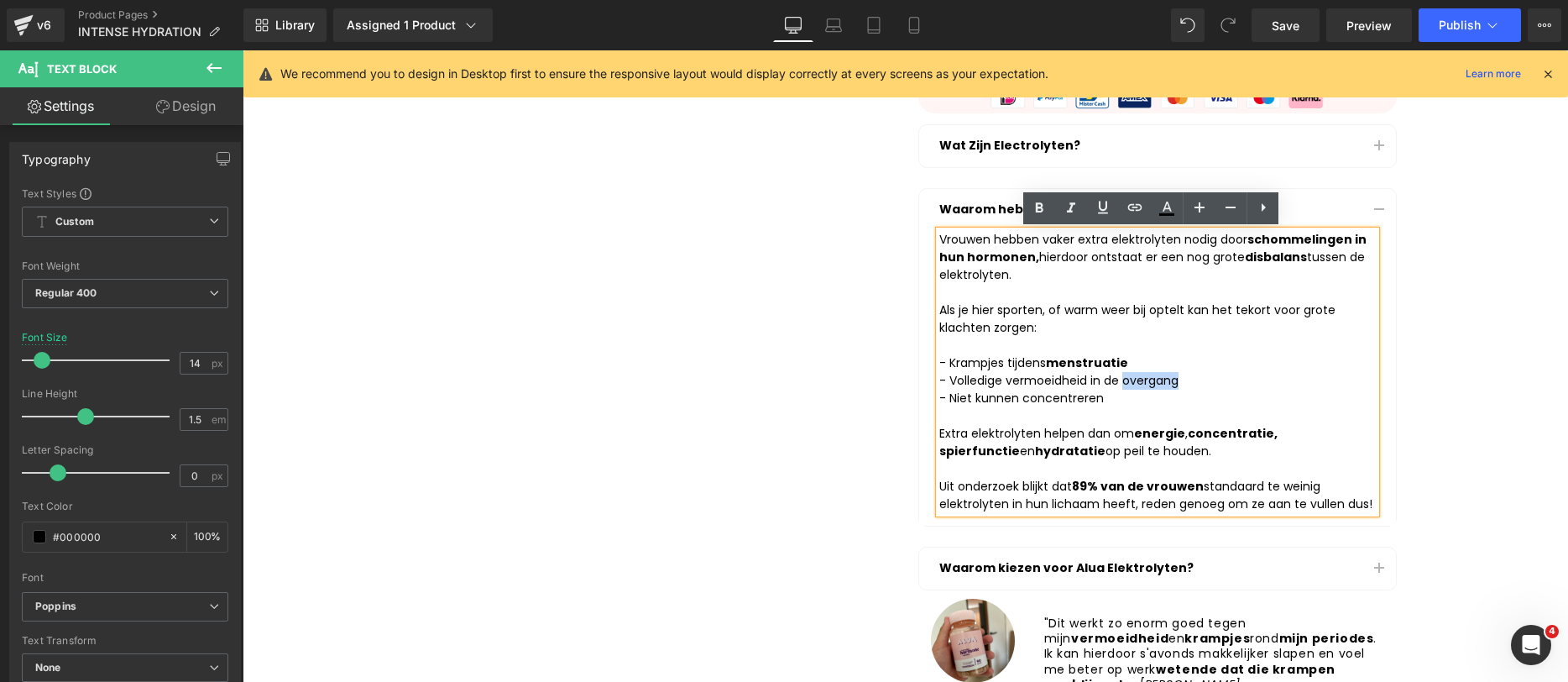
click at [1130, 377] on div "- Volledige vermoeidheid in de overgang" at bounding box center [1158, 380] width 437 height 18
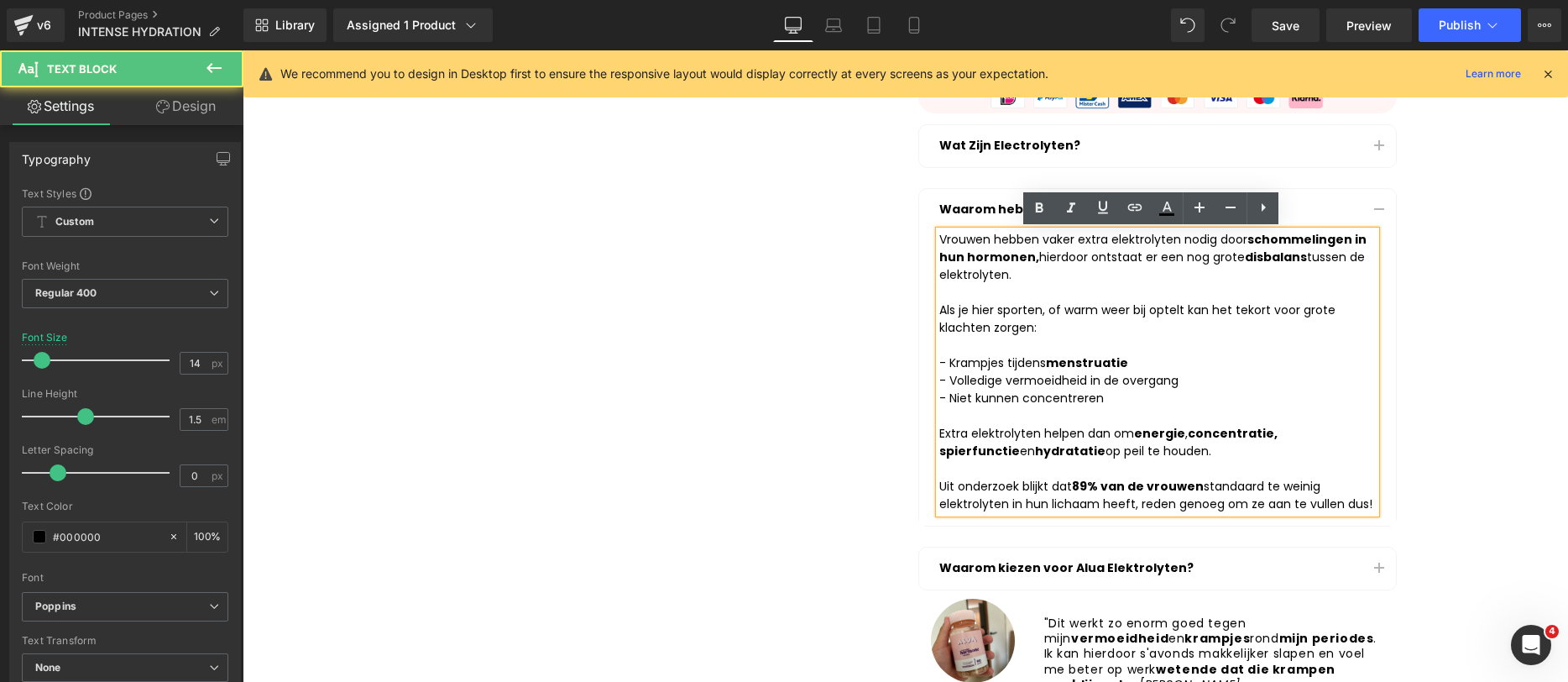
click at [1071, 401] on div "- Niet kunnen concentreren" at bounding box center [1158, 398] width 437 height 18
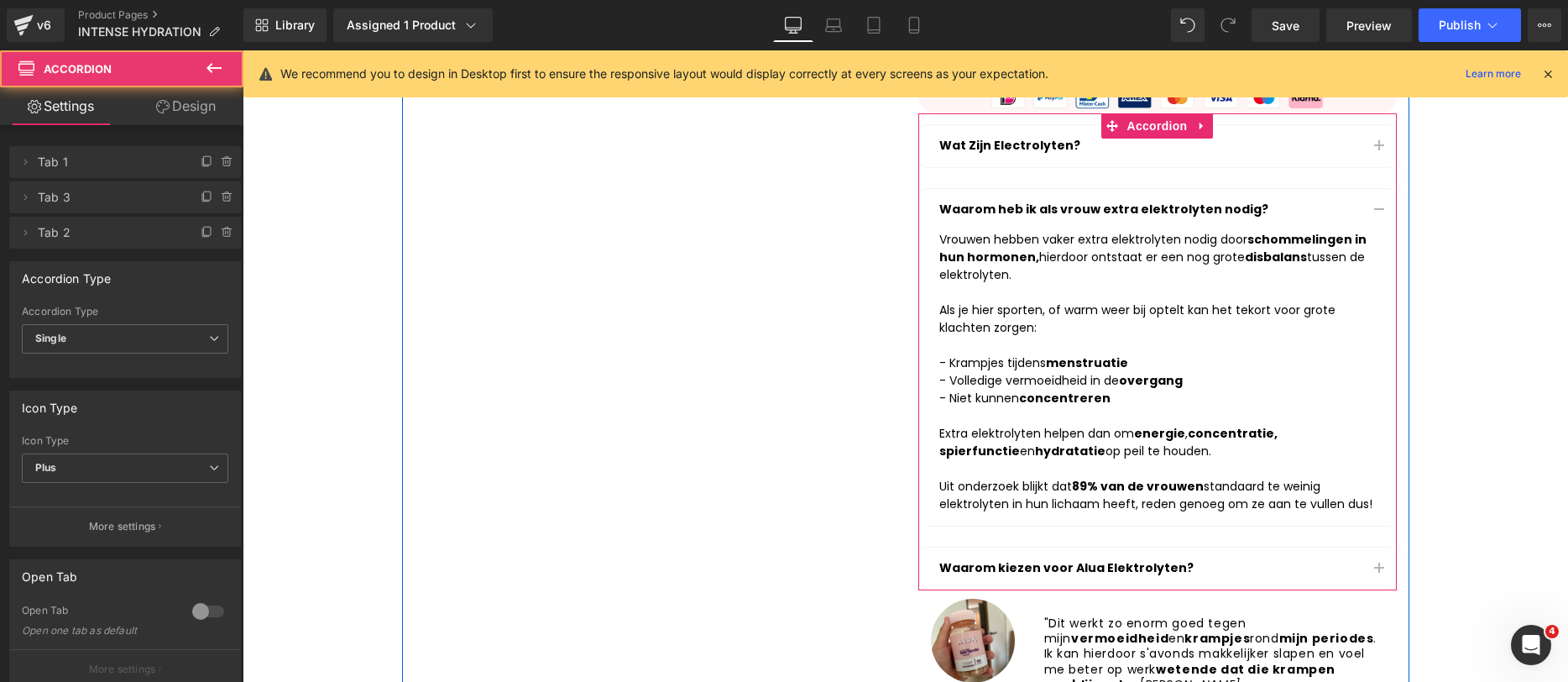
click at [1372, 211] on button "button" at bounding box center [1379, 210] width 34 height 42
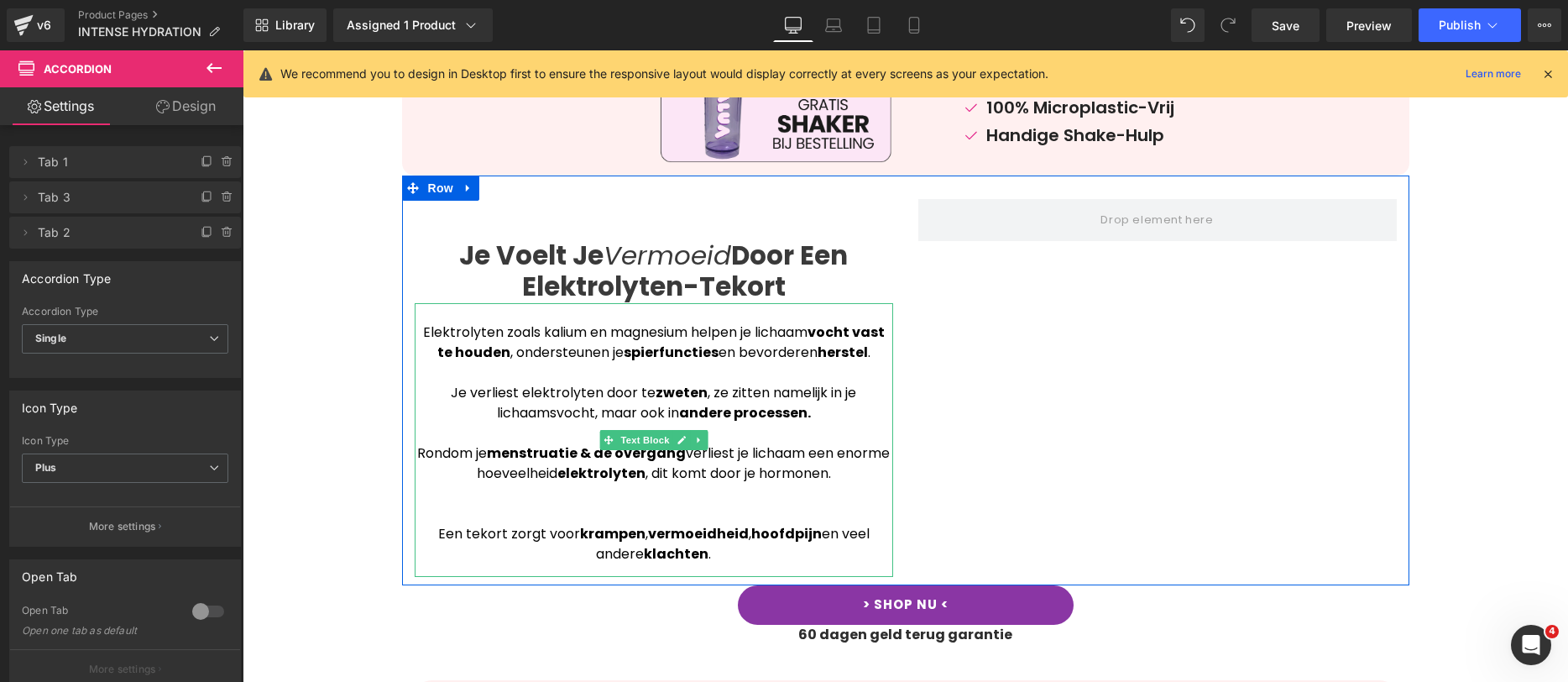
scroll to position [973, 0]
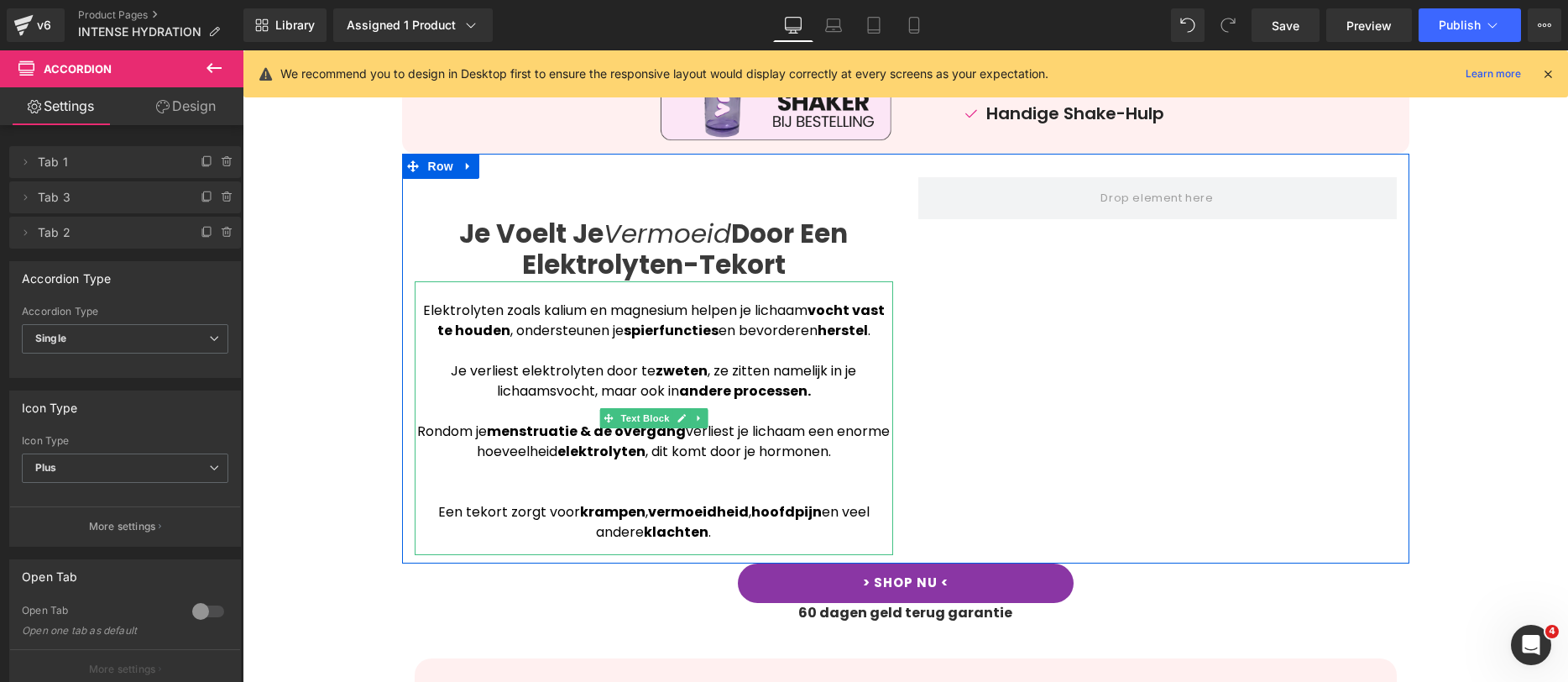
click at [830, 462] on div at bounding box center [654, 472] width 479 height 20
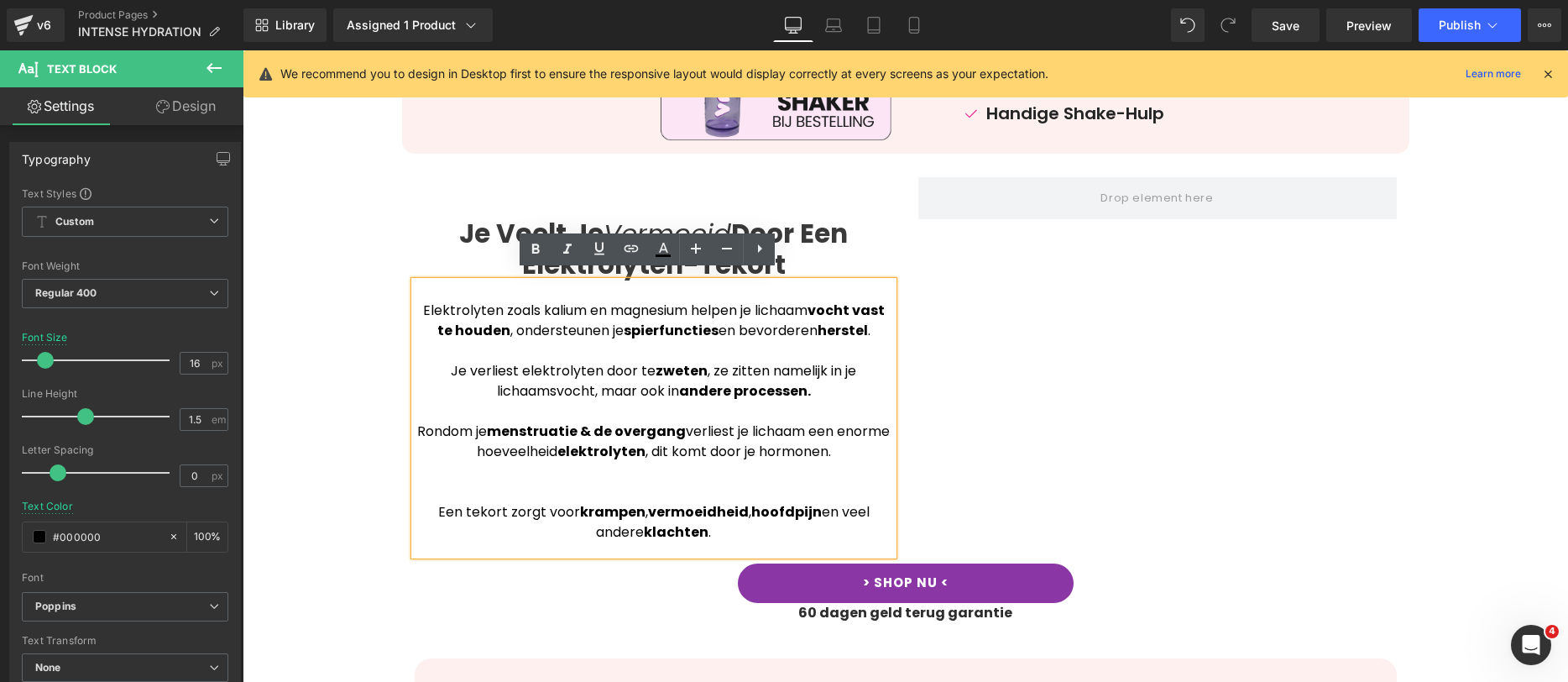
drag, startPoint x: 803, startPoint y: 422, endPoint x: 817, endPoint y: 465, distance: 45.2
click at [803, 422] on div "Rondom je menstruatie & de overgang verliest je lichaam een enorme hoeveelheid …" at bounding box center [654, 442] width 479 height 40
click at [1244, 419] on div "Je Voelt Je Vermoeid Door Een Elektrolyten-Tekort Heading Elektrolyten zoals ka…" at bounding box center [906, 358] width 1008 height 409
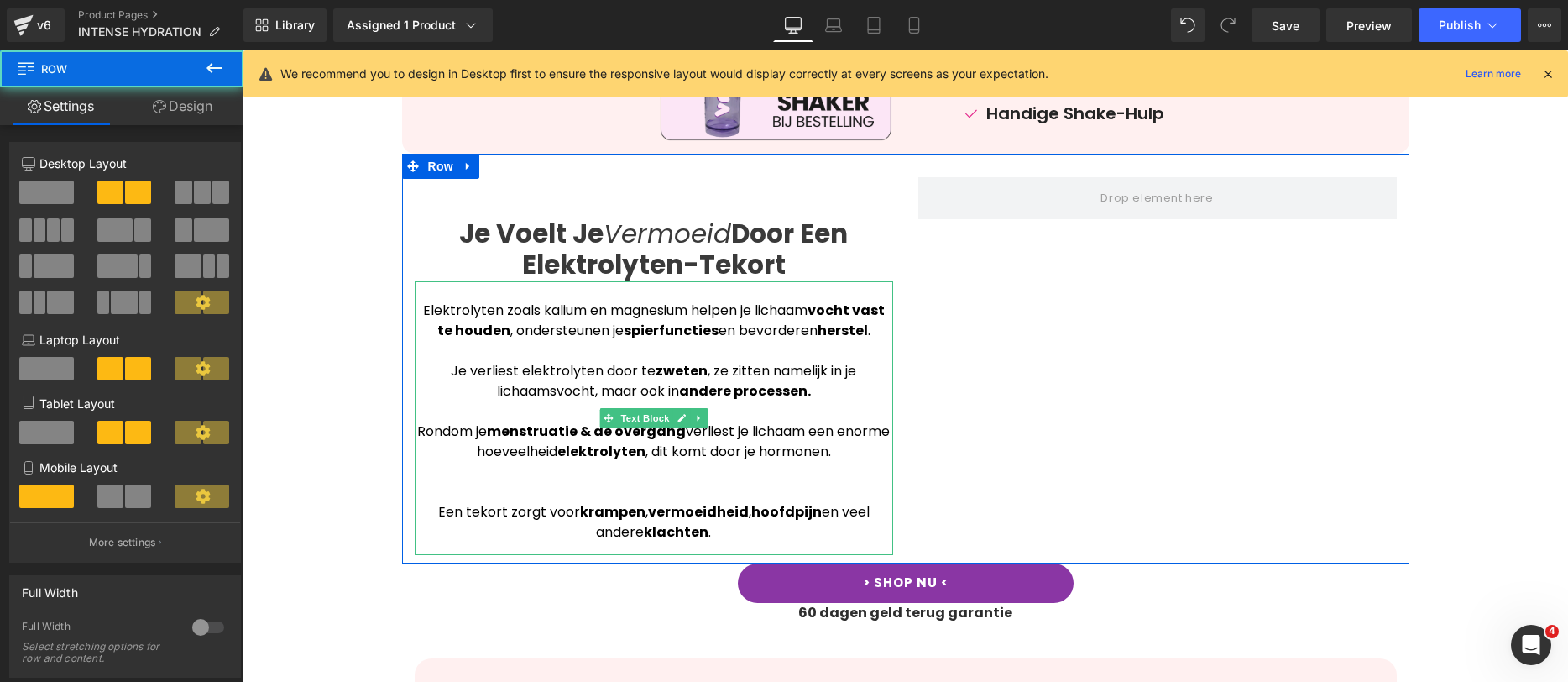
click at [683, 467] on div at bounding box center [654, 472] width 479 height 20
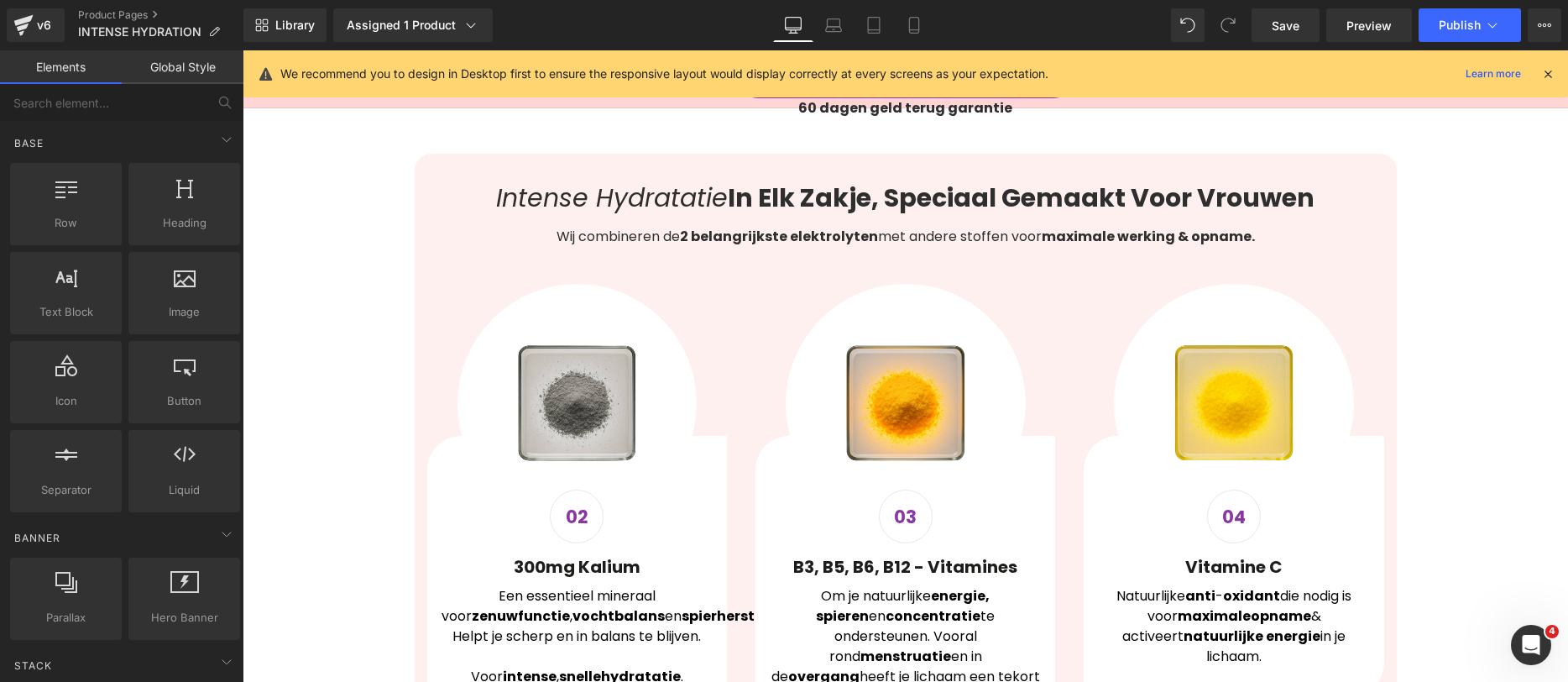
scroll to position [1371, 0]
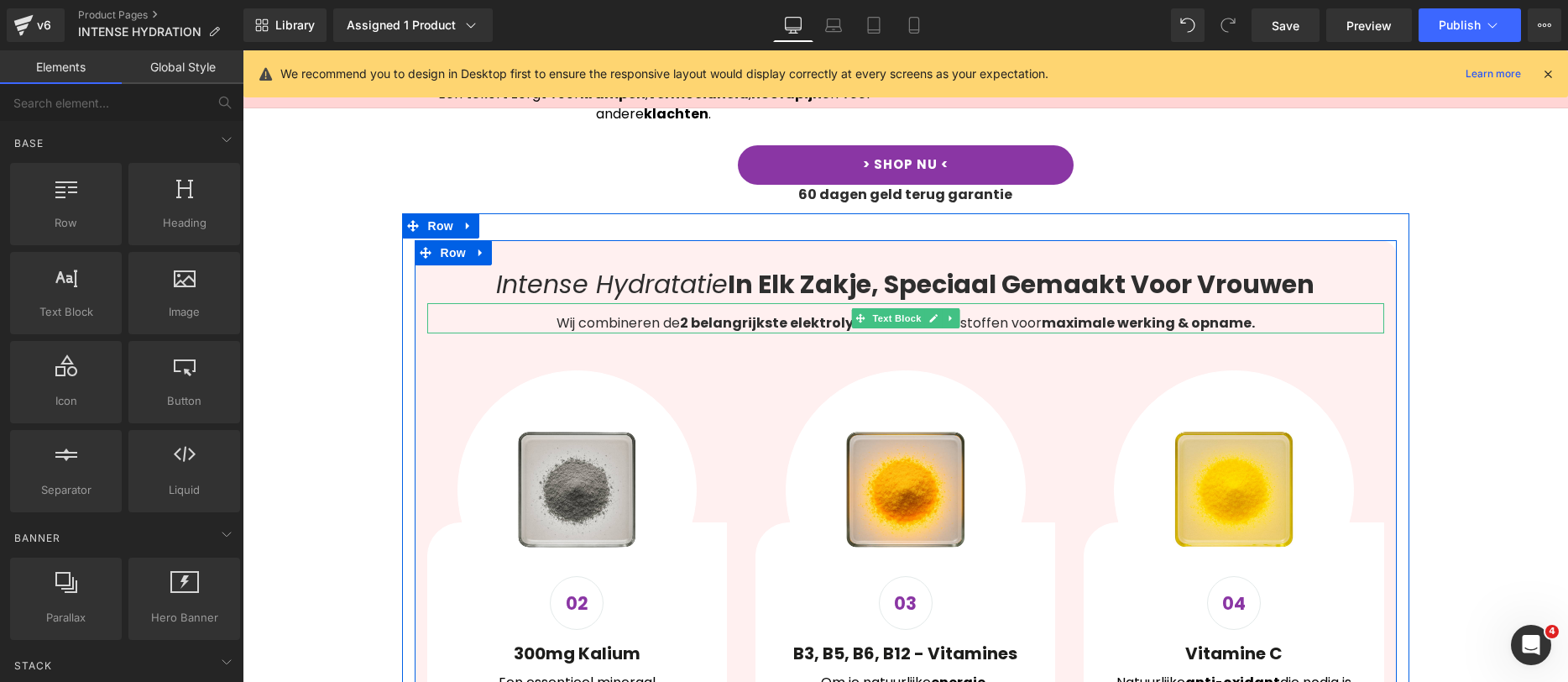
click at [1267, 313] on p "Wij combineren de 2 belangrijkste elektrolyten met andere stoffen voor maximale…" at bounding box center [906, 323] width 957 height 20
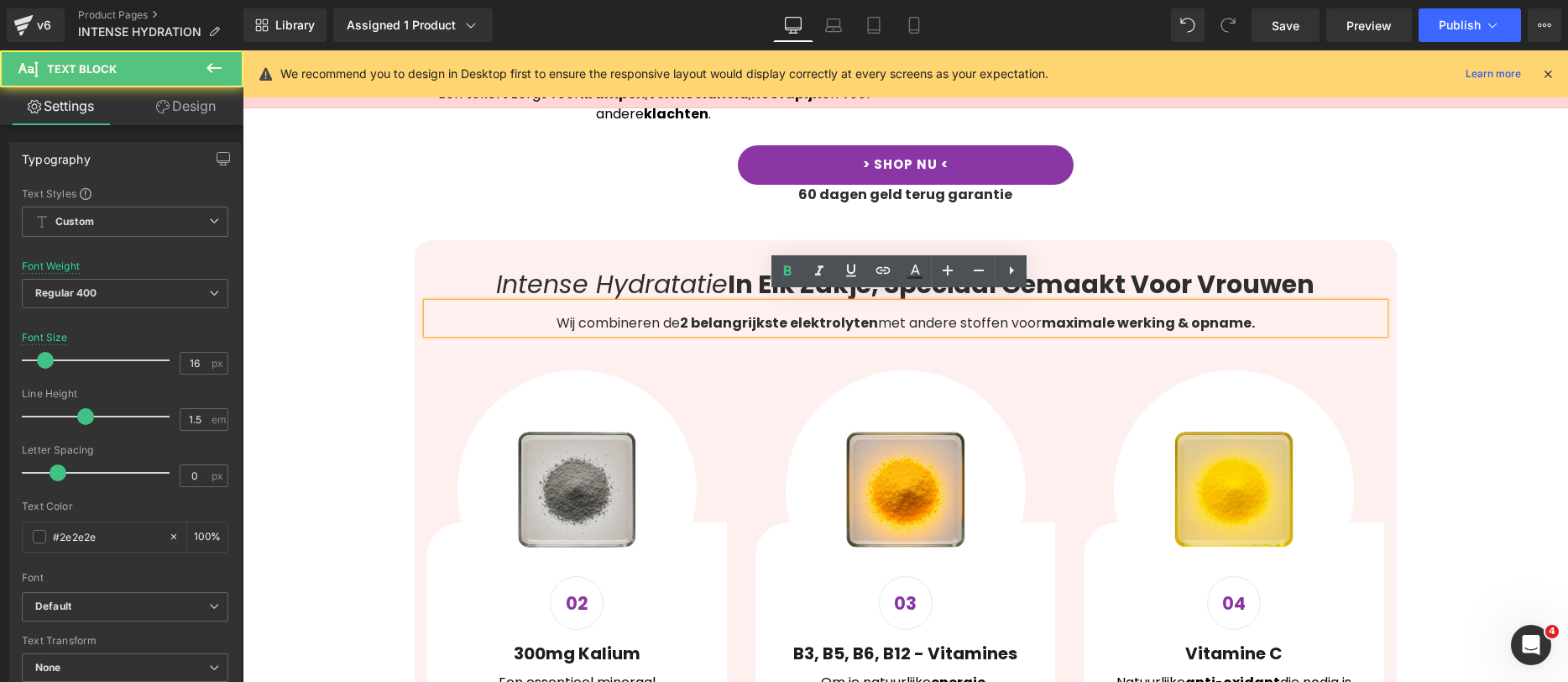
click at [1025, 303] on div "Wij combineren de 2 belangrijkste elektrolyten met andere stoffen voor maximale…" at bounding box center [906, 318] width 957 height 30
click at [1303, 317] on p "Wij combineren de 2 belangrijkste elektrolyten met andere stoffen voor maximale…" at bounding box center [906, 323] width 957 height 20
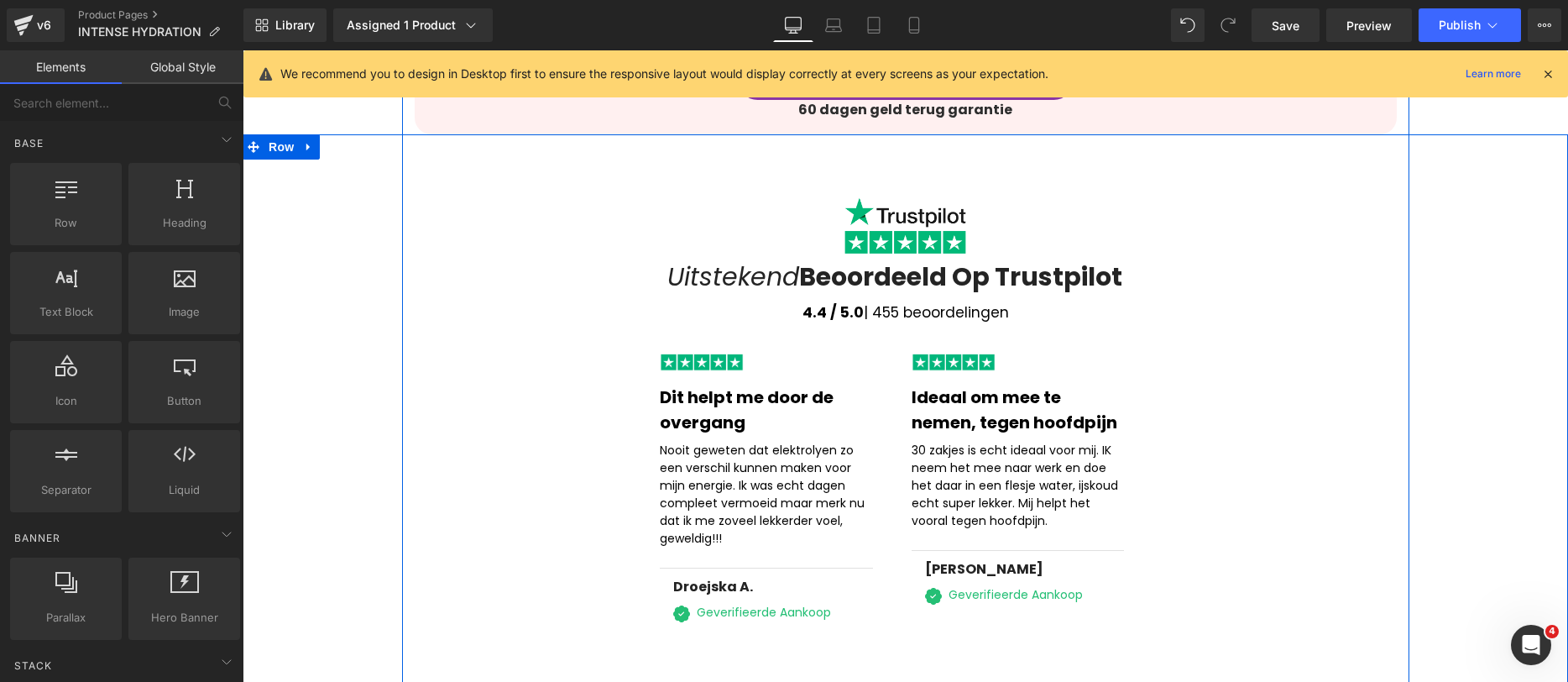
scroll to position [2307, 0]
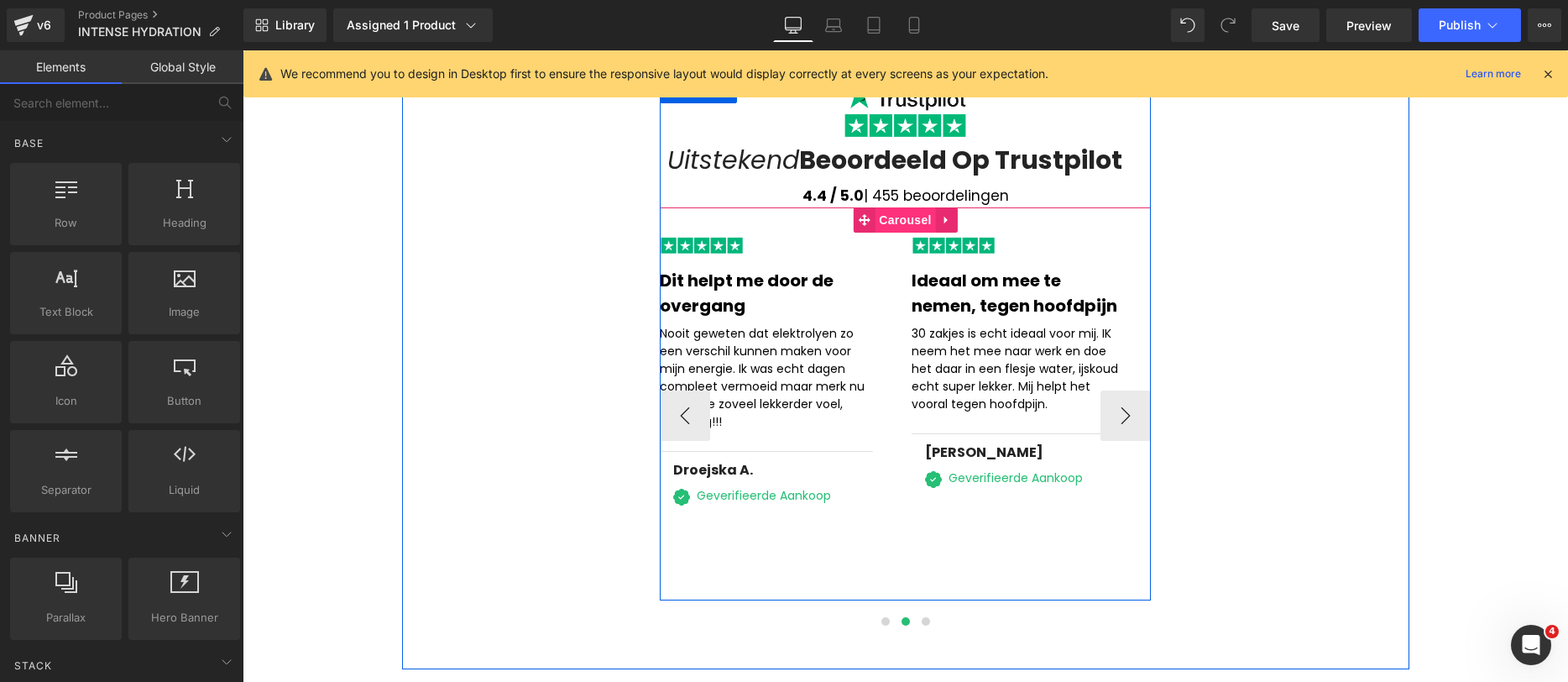
click at [914, 215] on span "Carousel" at bounding box center [905, 220] width 60 height 25
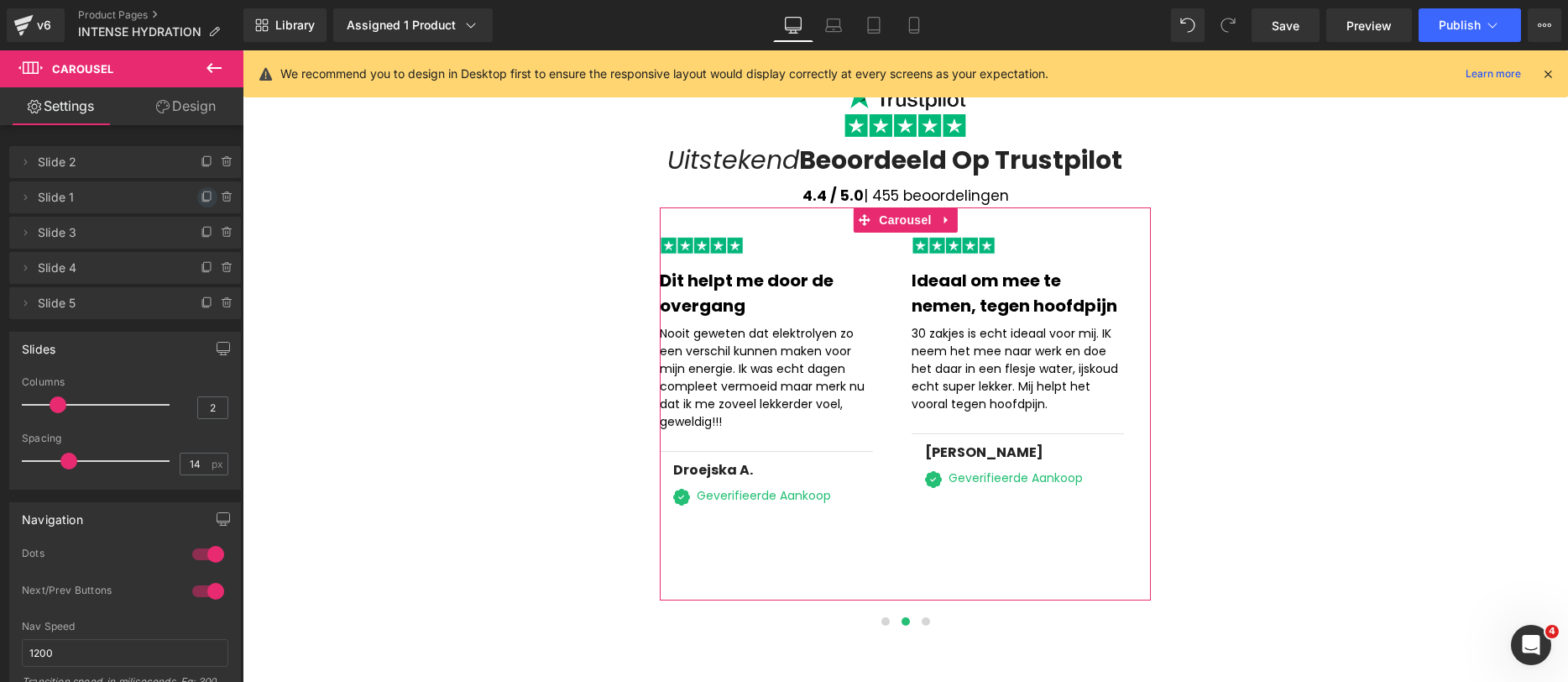
click at [202, 200] on icon at bounding box center [206, 197] width 7 height 8
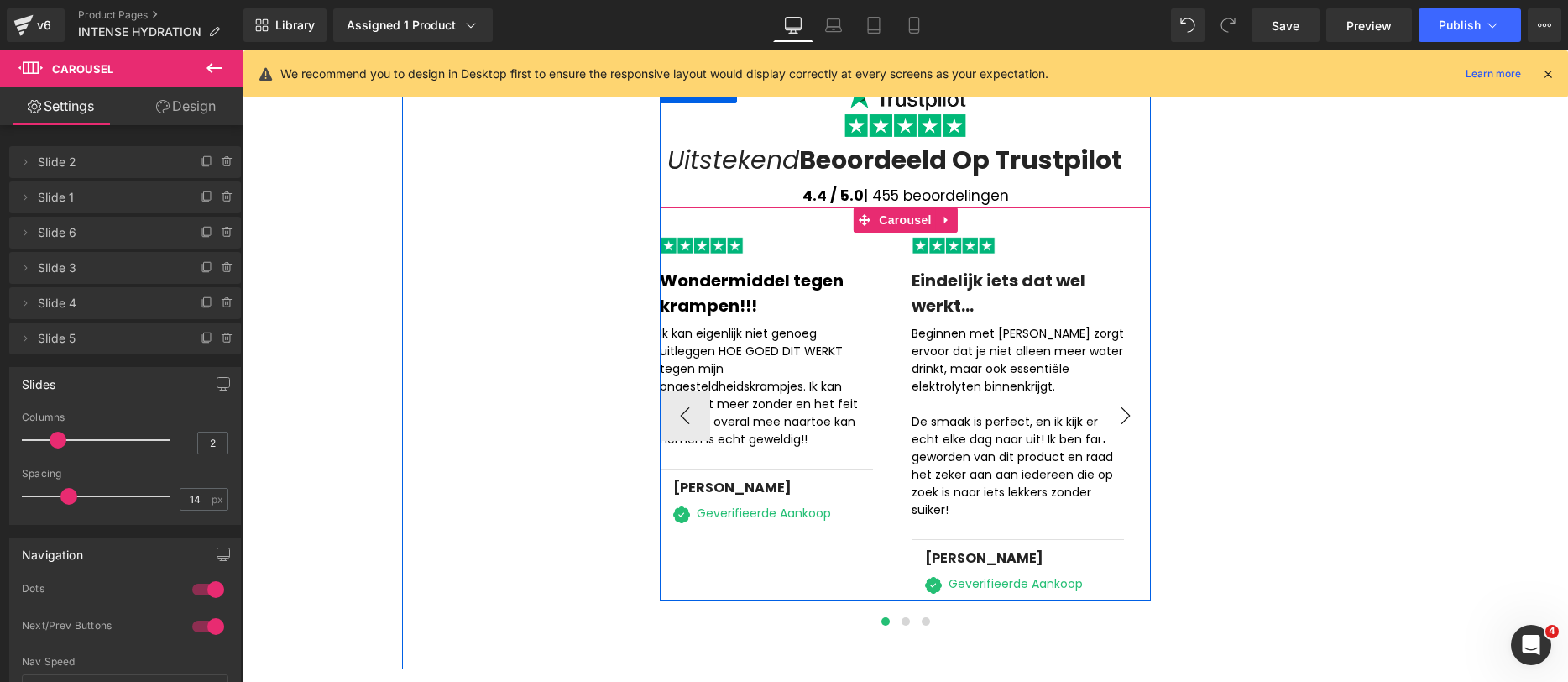
click at [1120, 396] on button "›" at bounding box center [1126, 416] width 50 height 50
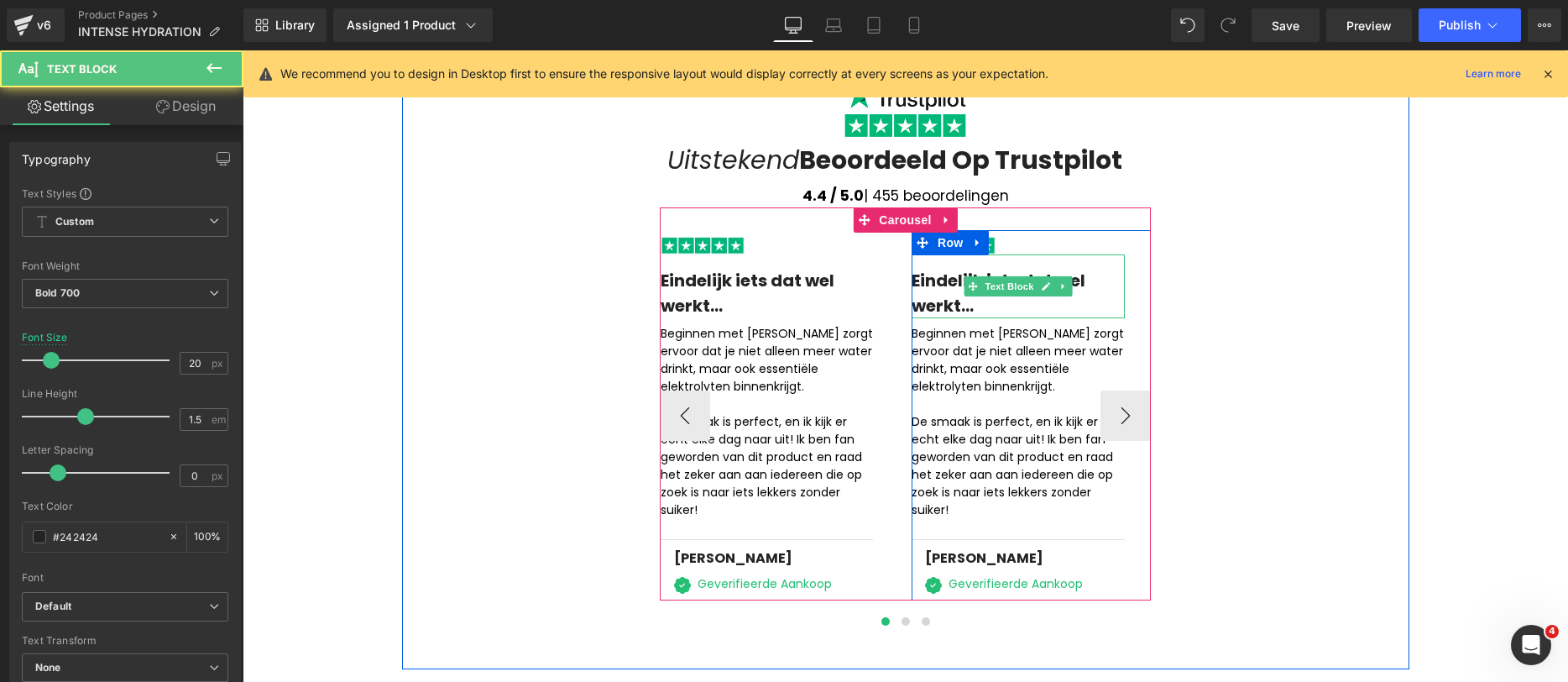
click at [958, 277] on div "Eindelijk iets dat wel werkt..." at bounding box center [1019, 286] width 213 height 64
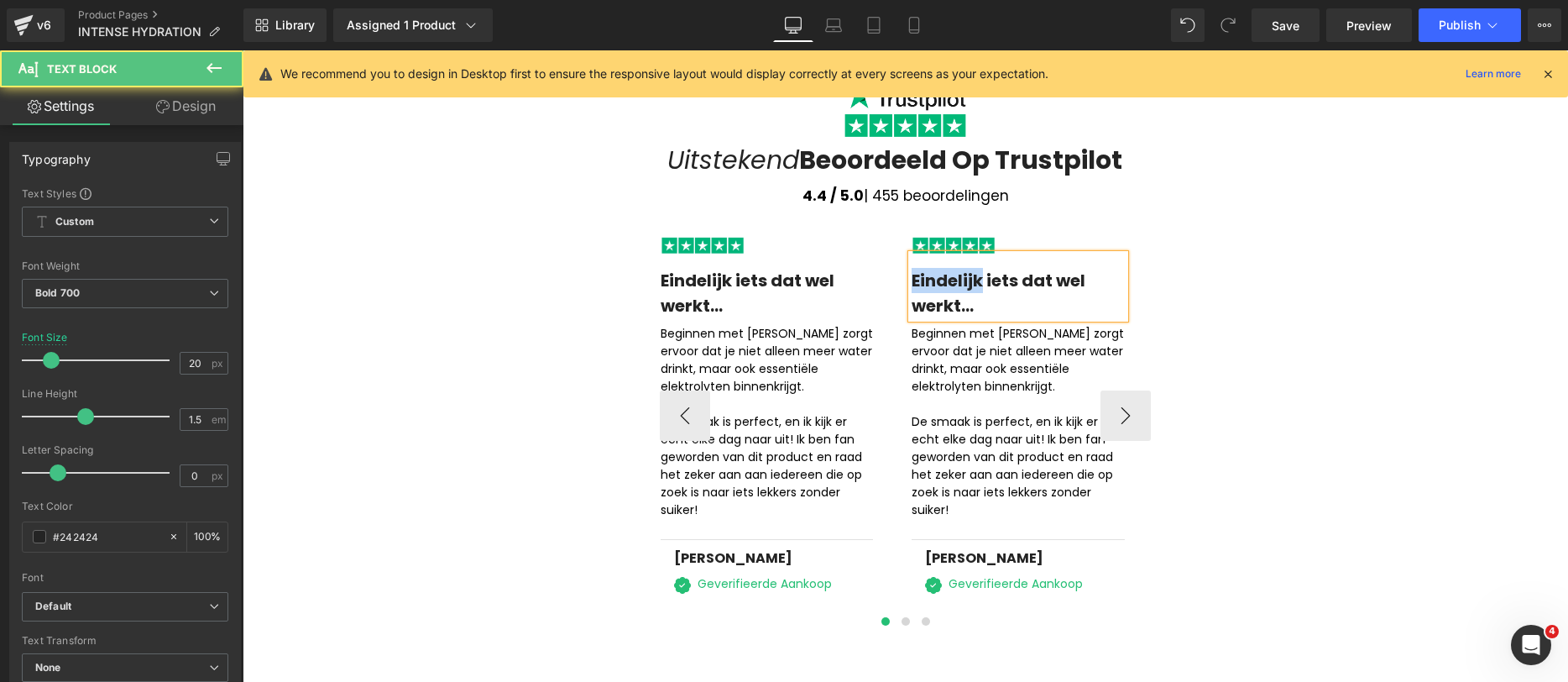
click at [958, 277] on div "Eindelijk iets dat wel werkt..." at bounding box center [1019, 286] width 213 height 64
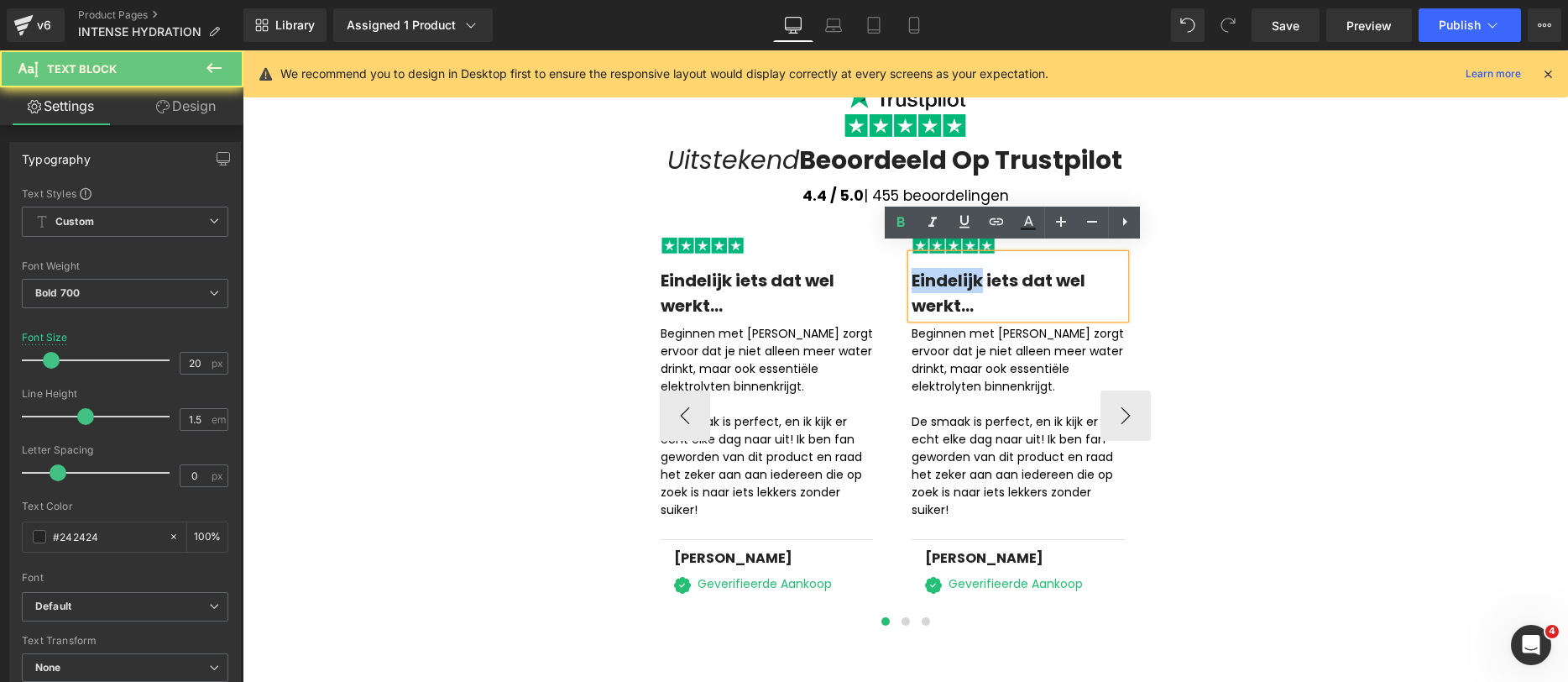
click at [957, 277] on div "Eindelijk iets dat wel werkt..." at bounding box center [1019, 286] width 213 height 64
click at [999, 303] on div "Eindelijk iets dat wel werkt..." at bounding box center [1019, 286] width 213 height 64
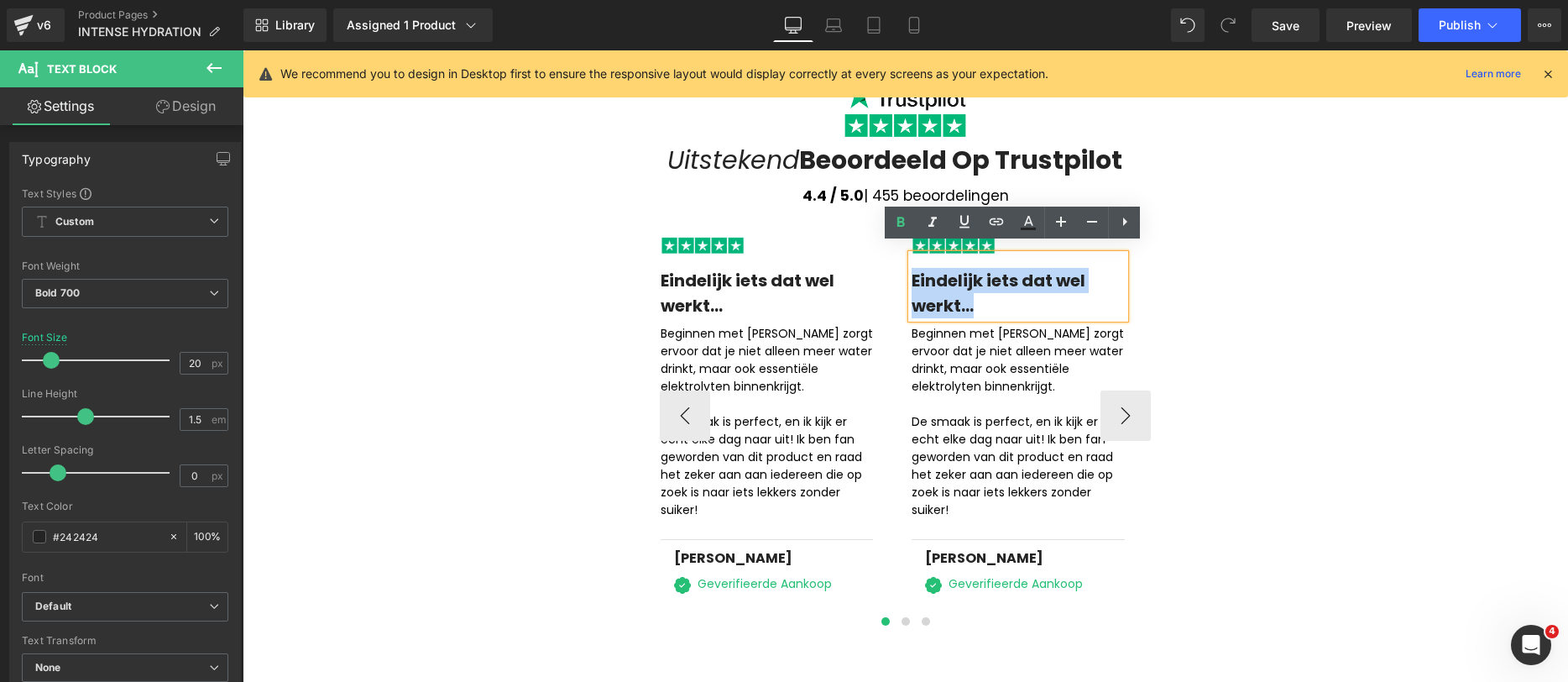
drag, startPoint x: 999, startPoint y: 303, endPoint x: 910, endPoint y: 270, distance: 94.9
click at [912, 270] on div "Eindelijk iets dat wel werkt..." at bounding box center [1019, 286] width 213 height 64
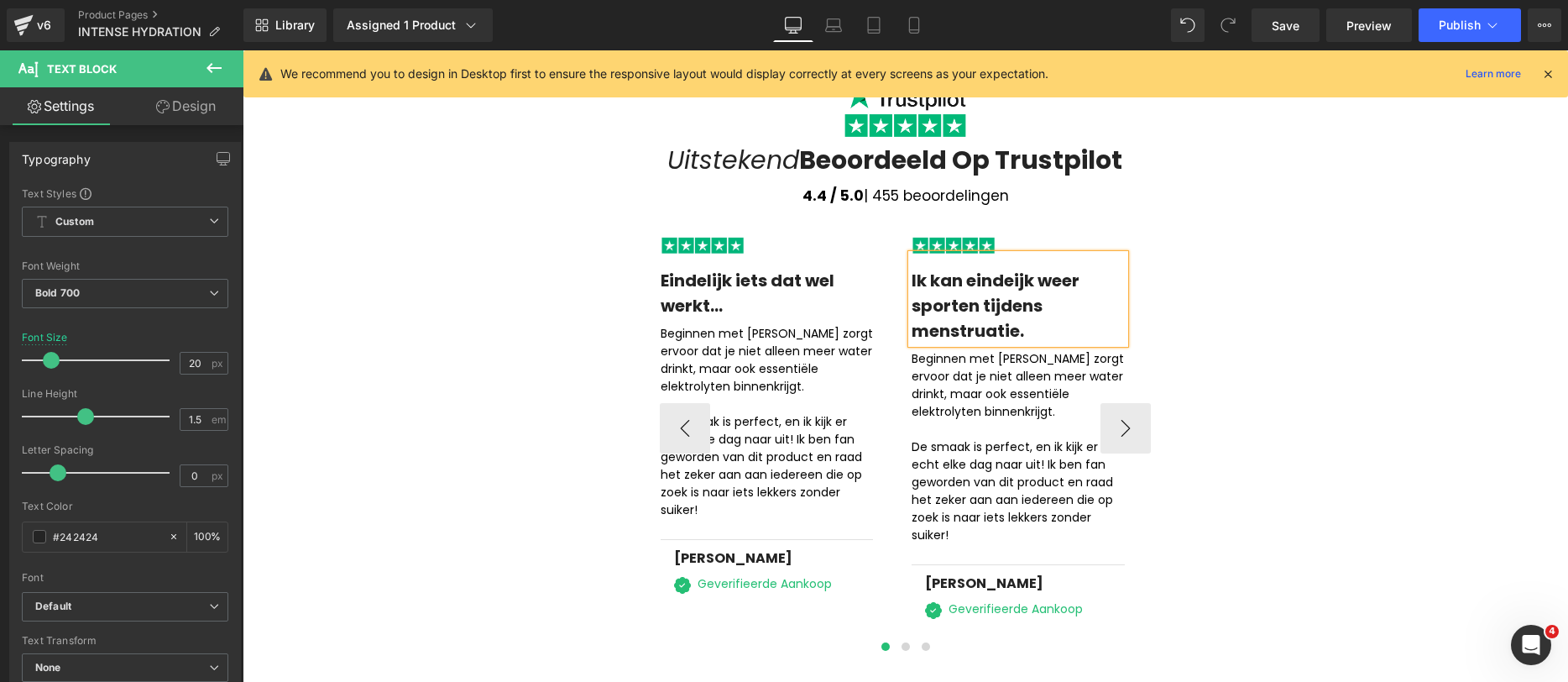
click at [1008, 271] on div "Ik kan eindeijk weer sporten tijdens menstruatie." at bounding box center [1019, 299] width 213 height 89
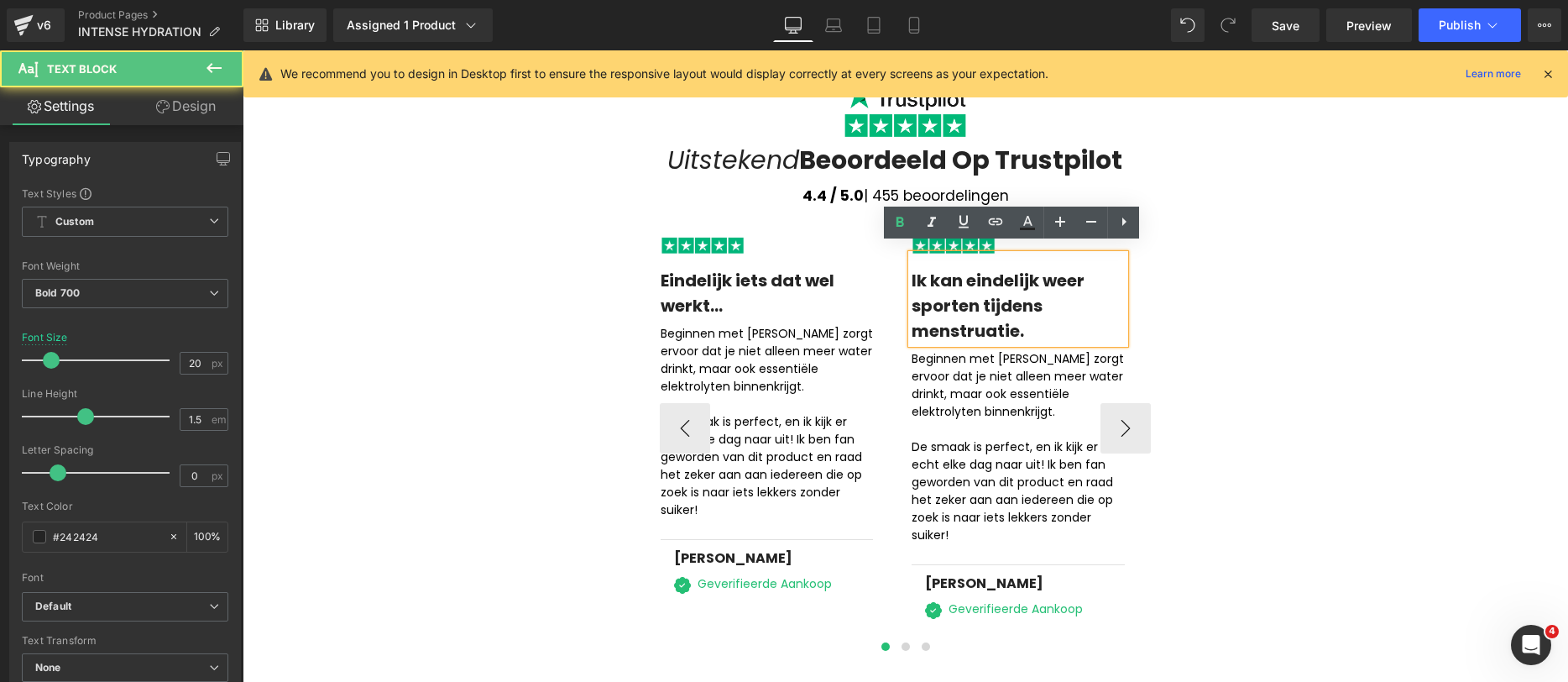
click at [957, 381] on div "Beginnen met Alua zorgt ervoor dat je niet alleen meer water drinkt, maar ook e…" at bounding box center [1019, 449] width 213 height 212
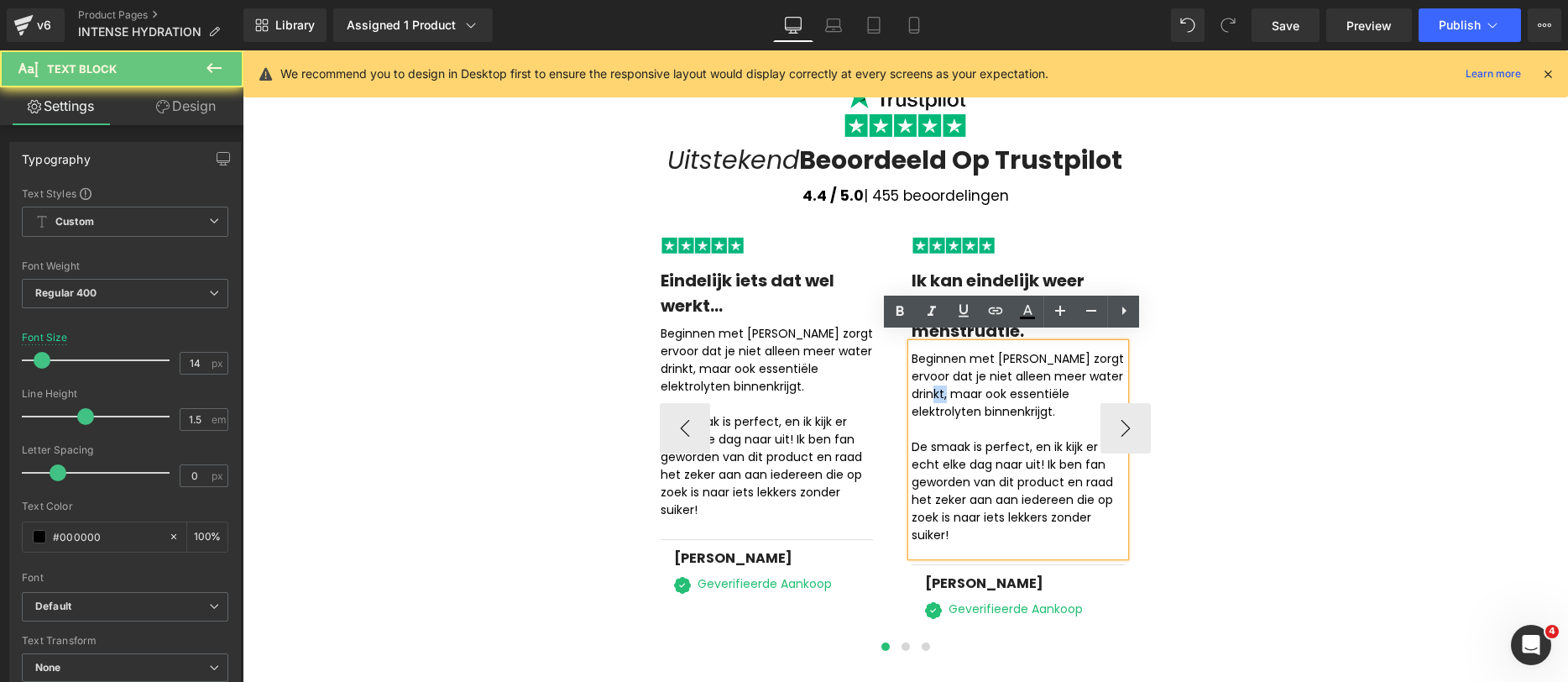
click at [957, 381] on div "Beginnen met Alua zorgt ervoor dat je niet alleen meer water drinkt, maar ook e…" at bounding box center [1019, 449] width 213 height 212
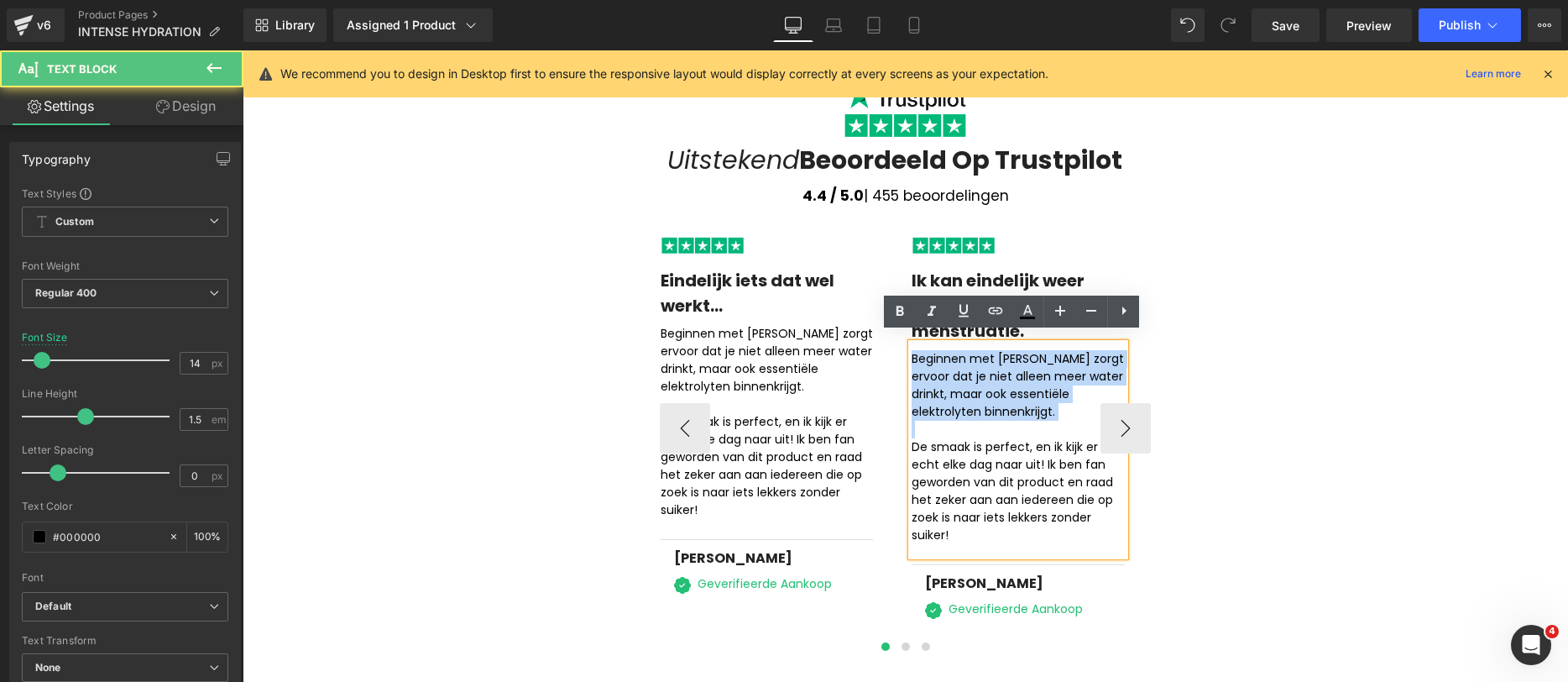
click at [957, 381] on div "Beginnen met Alua zorgt ervoor dat je niet alleen meer water drinkt, maar ook e…" at bounding box center [1019, 449] width 213 height 212
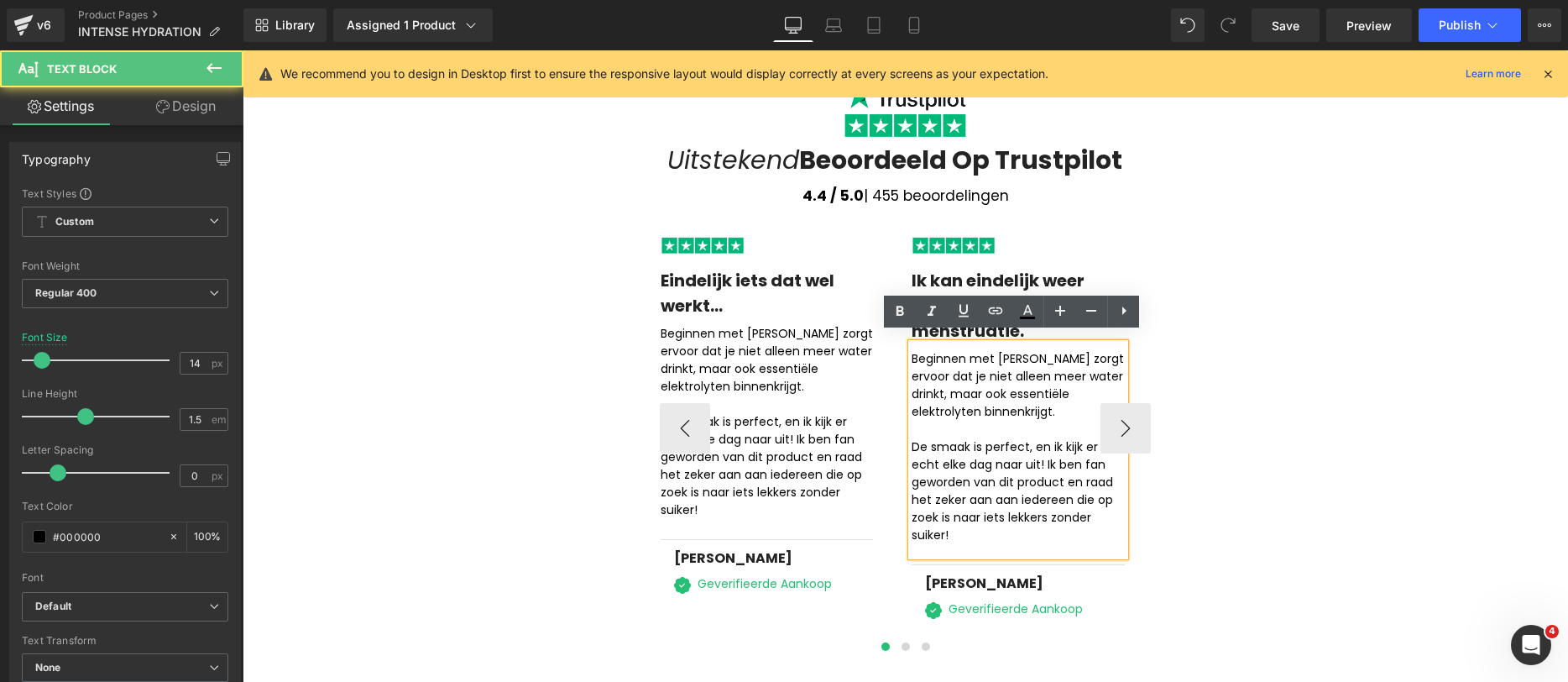
click at [983, 491] on div "De smaak is perfect, en ik kijk er echt elke dag naar uit! Ik ben fan geworden …" at bounding box center [1019, 491] width 213 height 106
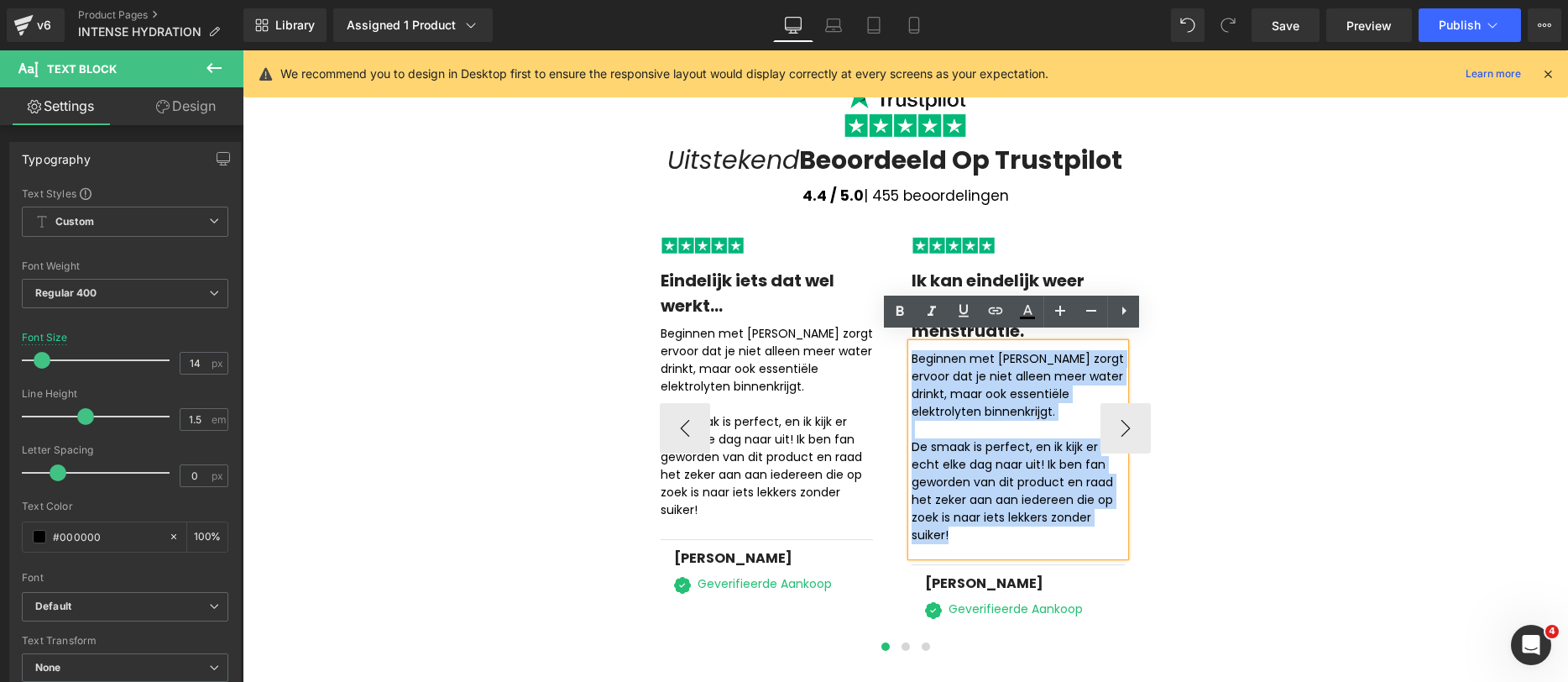
drag, startPoint x: 967, startPoint y: 538, endPoint x: 897, endPoint y: 354, distance: 196.9
click at [897, 354] on div "Image Wondermiddel tegen krampen!!! Text Block Ik kan eigenlijk niet genoeg uit…" at bounding box center [1163, 428] width 1508 height 396
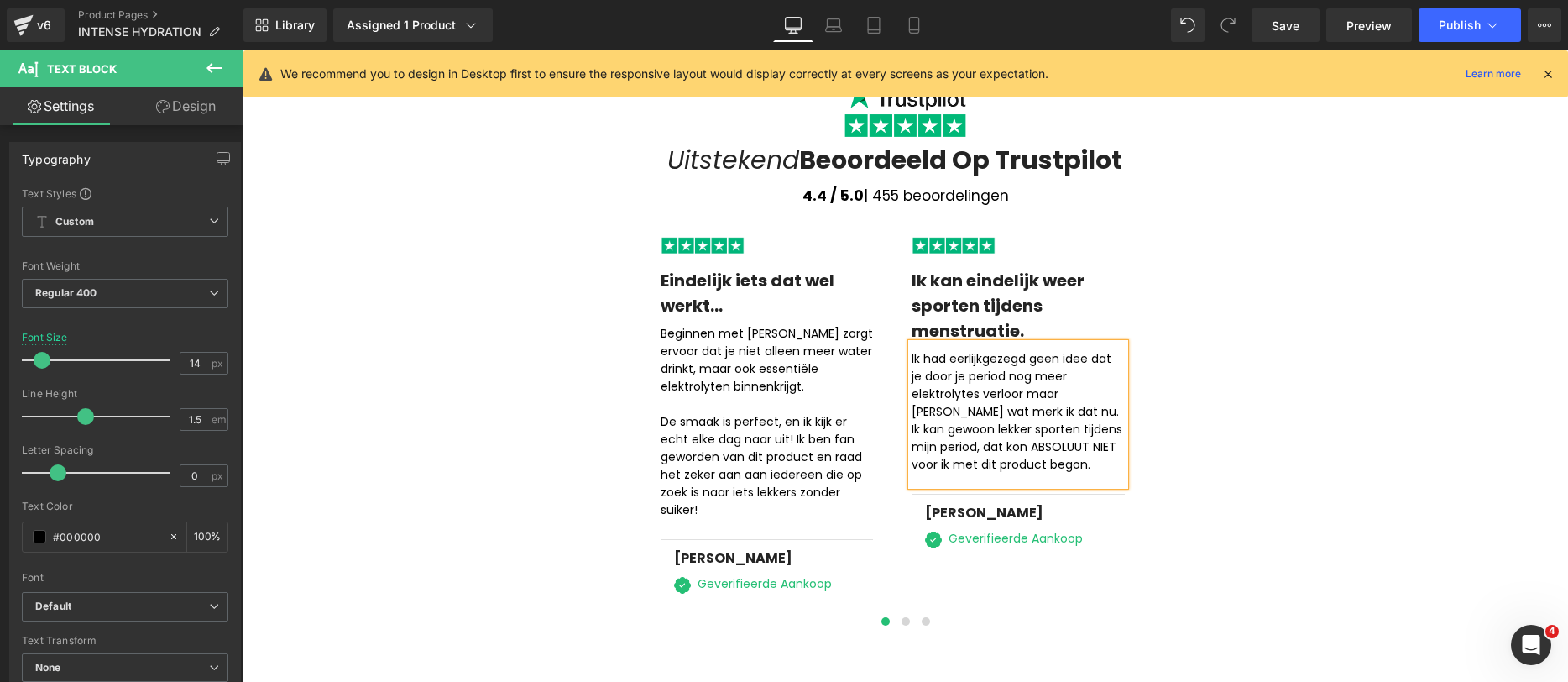
click at [1308, 275] on div "Image Uitstekend Beoordeeld Op Trustpilot Heading 4.4 / 5.0 | 455 beoordelingen…" at bounding box center [906, 339] width 1008 height 522
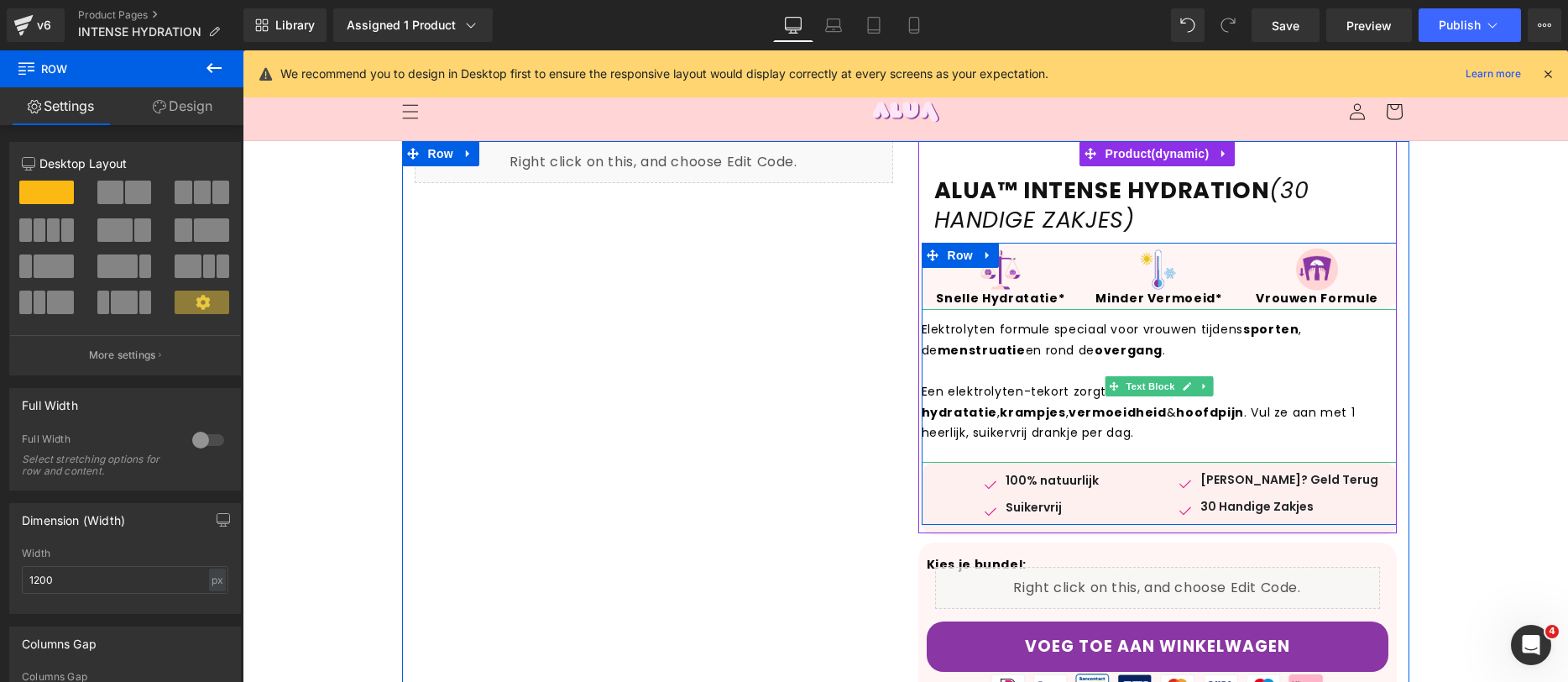
scroll to position [399, 0]
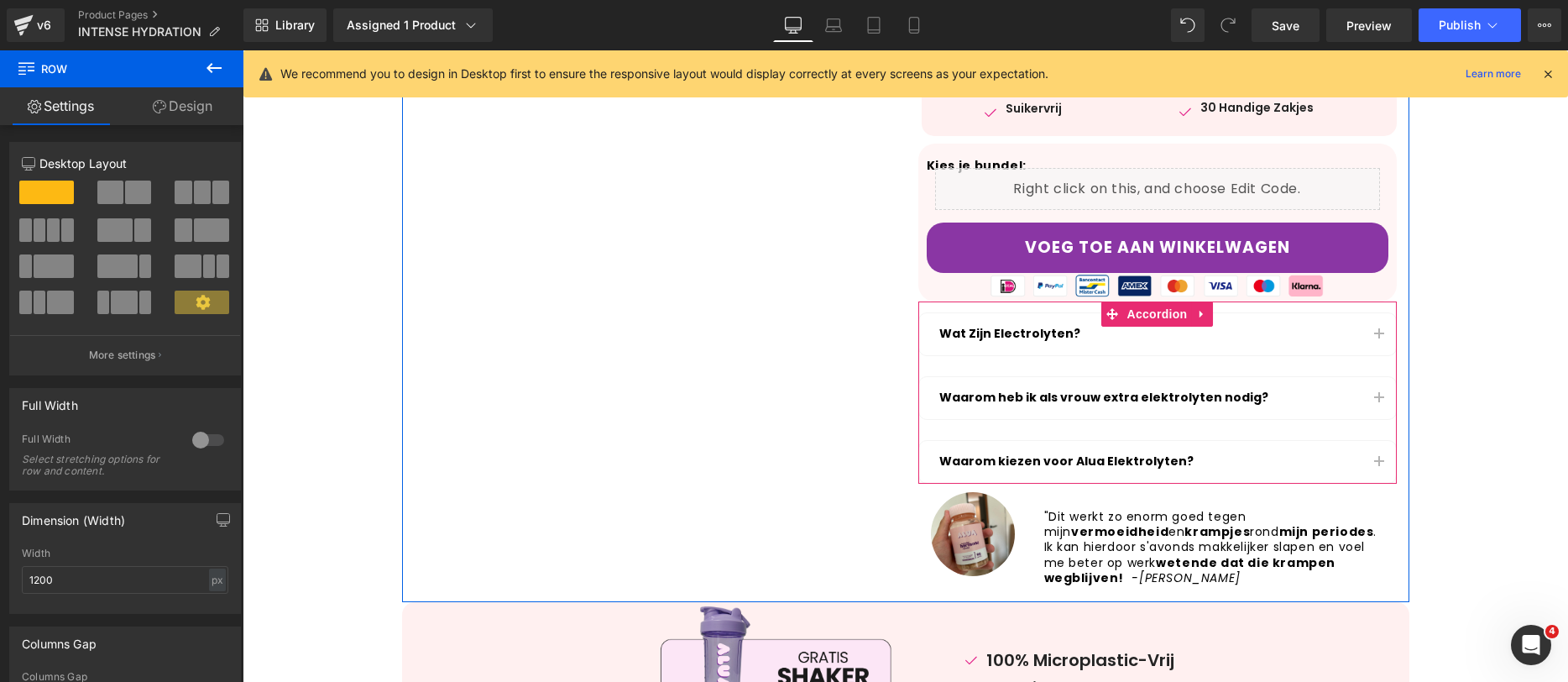
click at [1375, 338] on button "button" at bounding box center [1379, 334] width 34 height 42
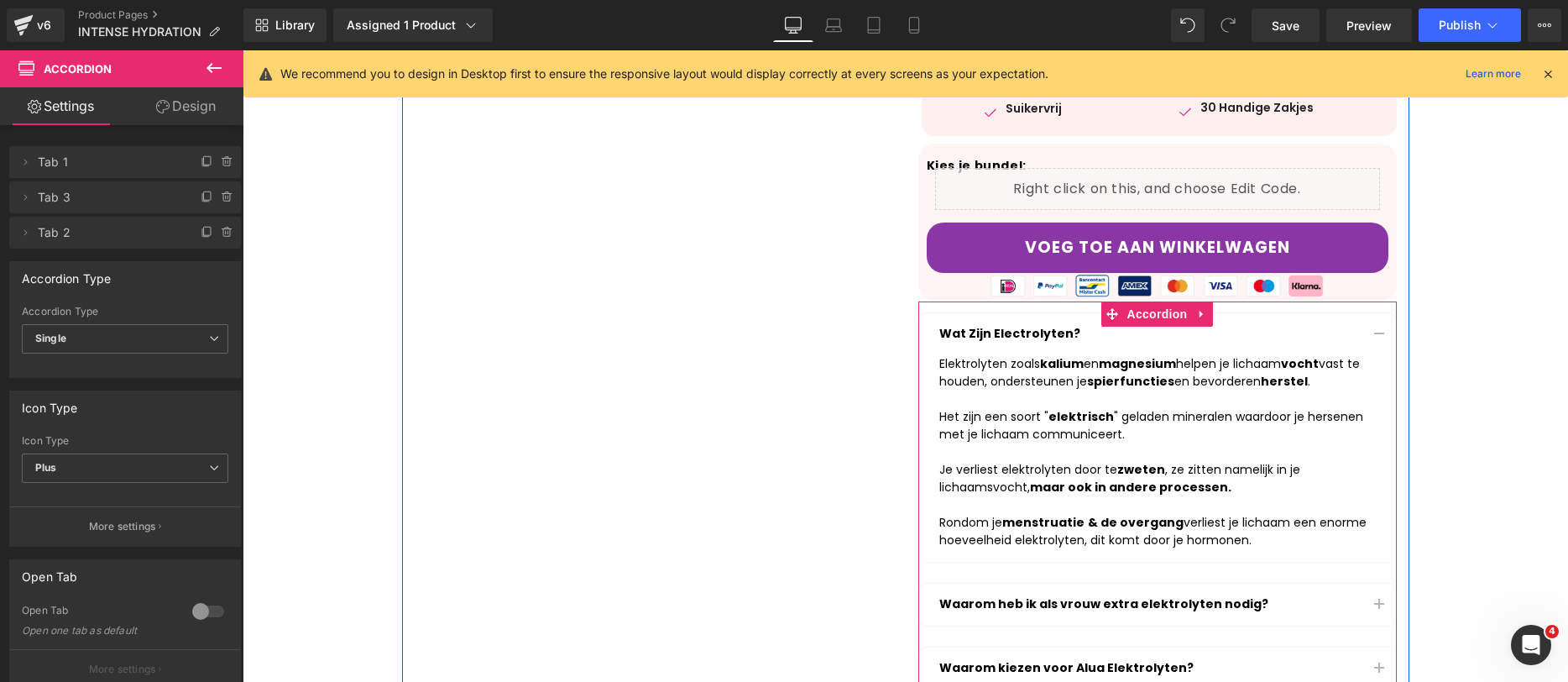
scroll to position [582, 0]
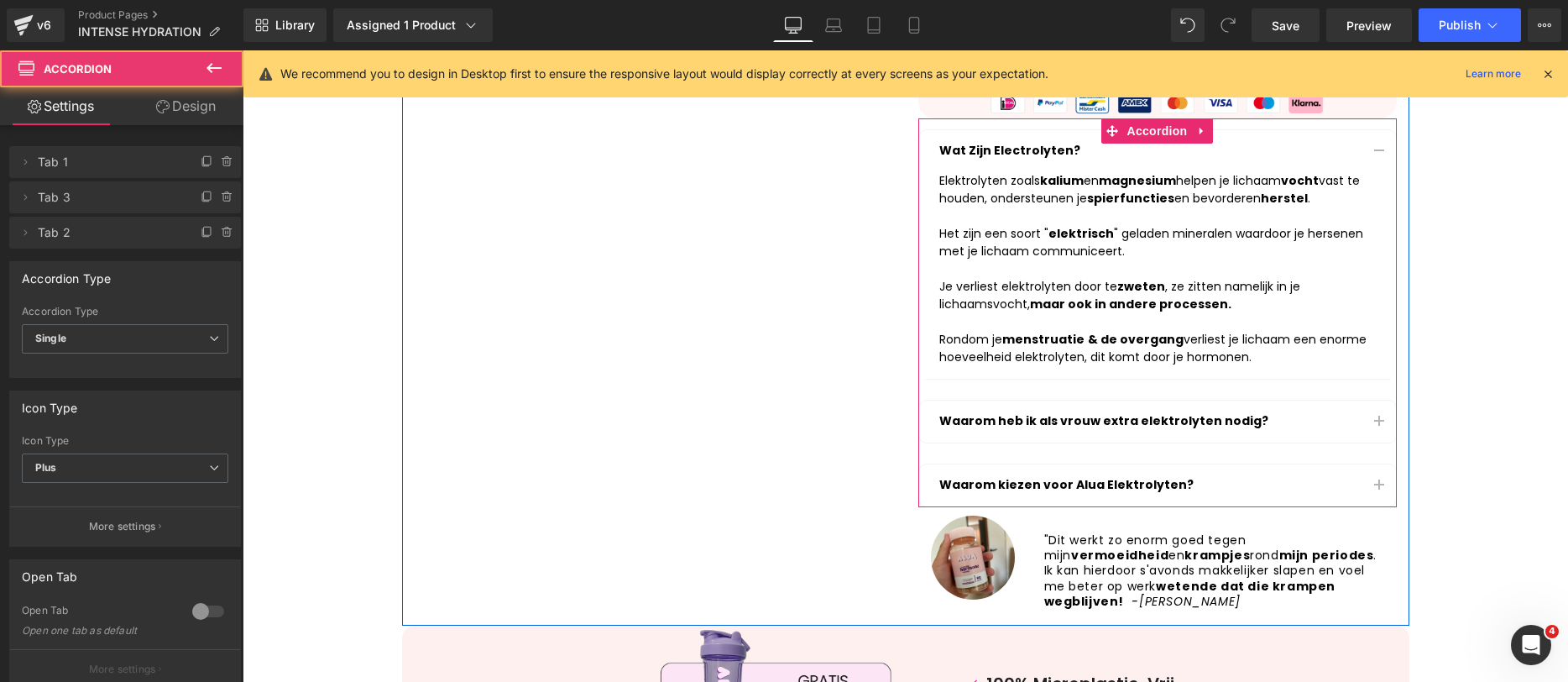
click at [1371, 433] on button "button" at bounding box center [1379, 422] width 34 height 42
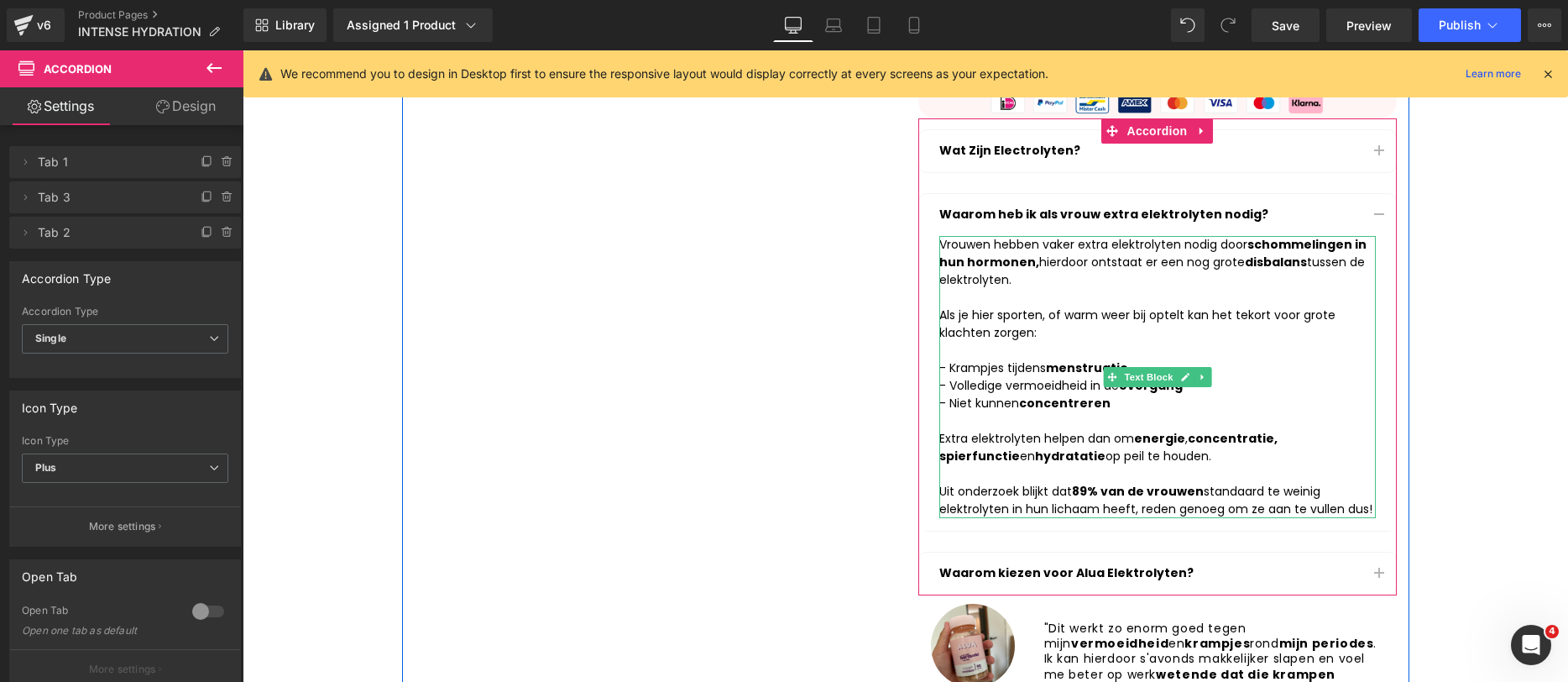
click at [1023, 317] on div "Als je hier sporten, of warm weer bij optelt kan het tekort voor grote klachten…" at bounding box center [1158, 412] width 437 height 212
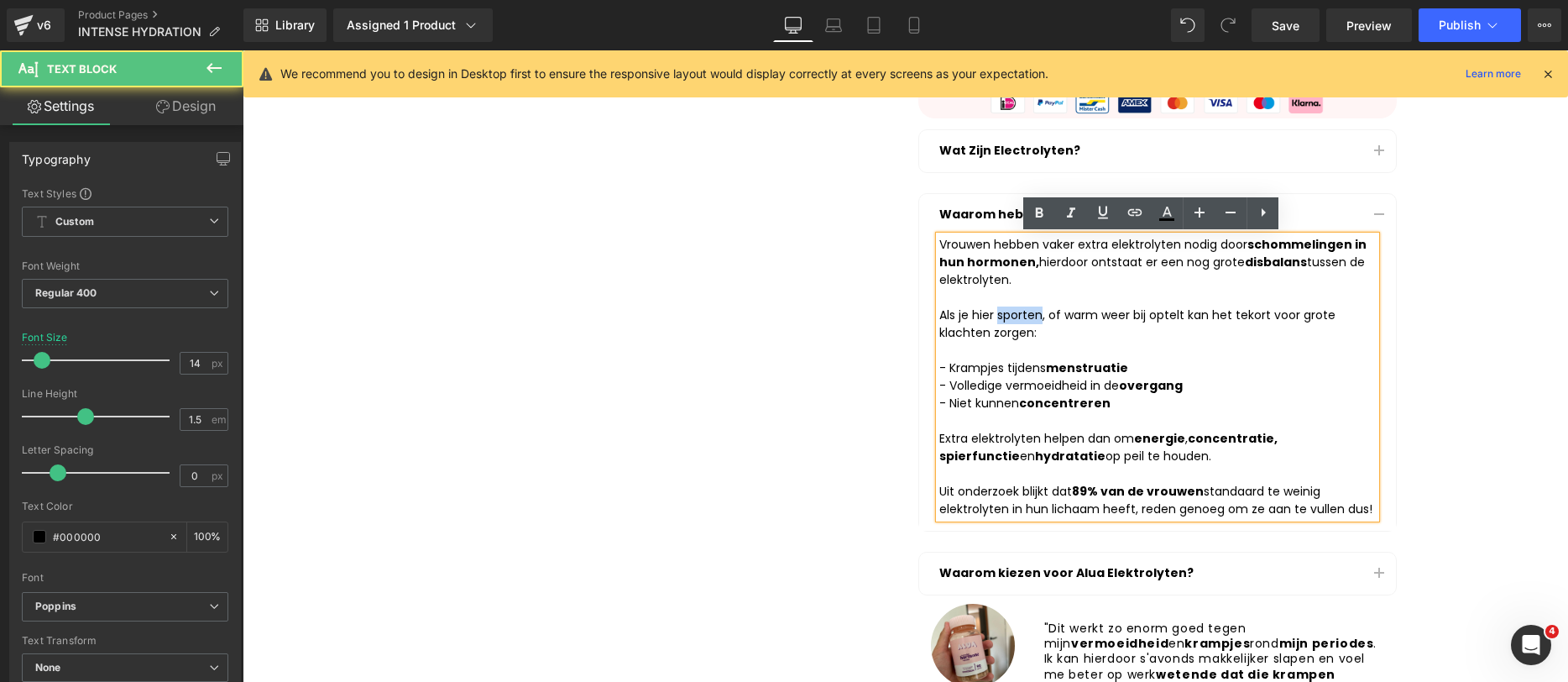
click at [1023, 317] on div "Als je hier sporten, of warm weer bij optelt kan het tekort voor grote klachten…" at bounding box center [1158, 412] width 437 height 212
click at [1082, 313] on div "Als je hier sporten , of warm weer bij optelt kan het tekort voor grote klachte…" at bounding box center [1158, 412] width 437 height 212
click at [1115, 306] on div "Vrouwen hebben vaker extra elektrolyten nodig door schommelingen in hun hormone…" at bounding box center [1158, 377] width 437 height 282
click at [1115, 308] on div "Als je hier sporten , of warm weer bij optelt kan het tekort voor grote klachte…" at bounding box center [1158, 412] width 437 height 212
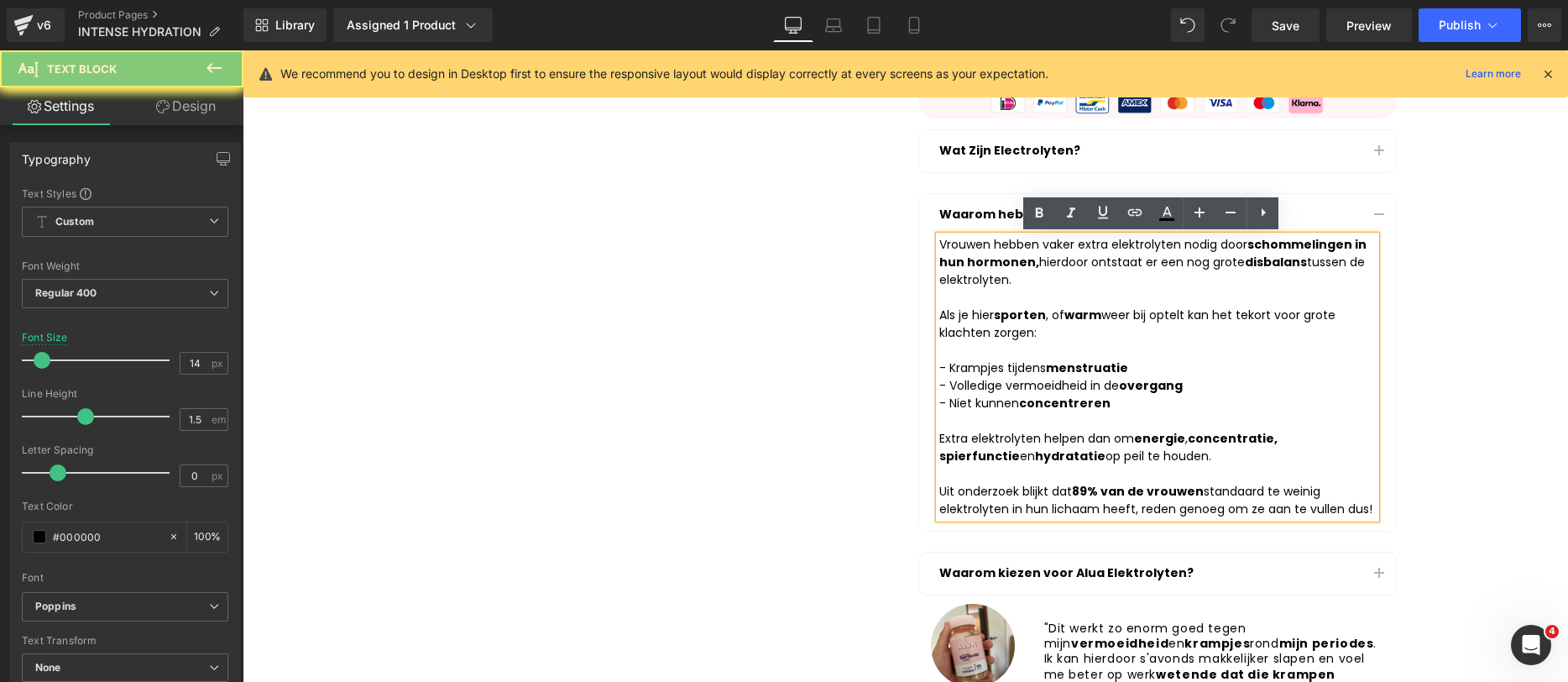
click at [1114, 312] on div "Als je hier sporten , of warm weer bij optelt kan het tekort voor grote klachte…" at bounding box center [1158, 412] width 437 height 212
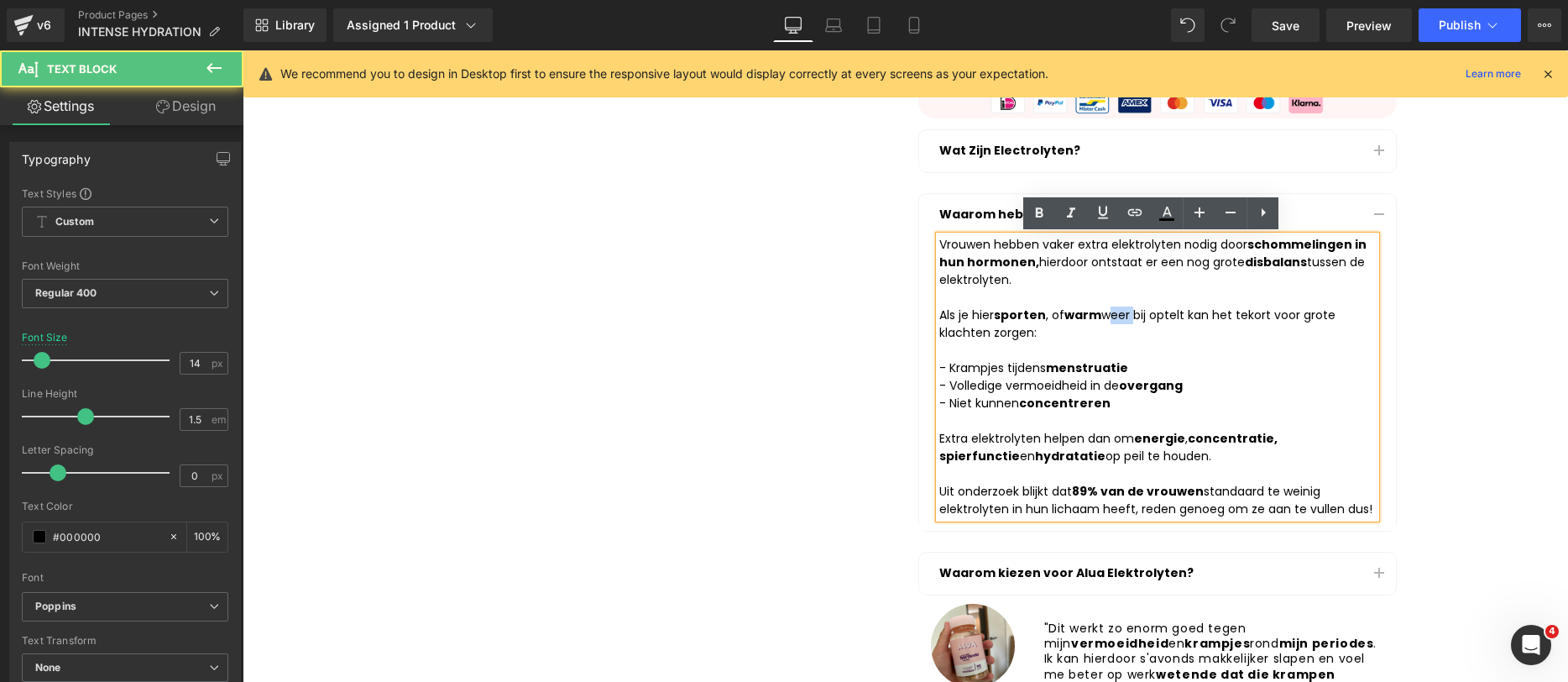
click at [1114, 312] on div "Als je hier sporten , of warm weer bij optelt kan het tekort voor grote klachte…" at bounding box center [1158, 412] width 437 height 212
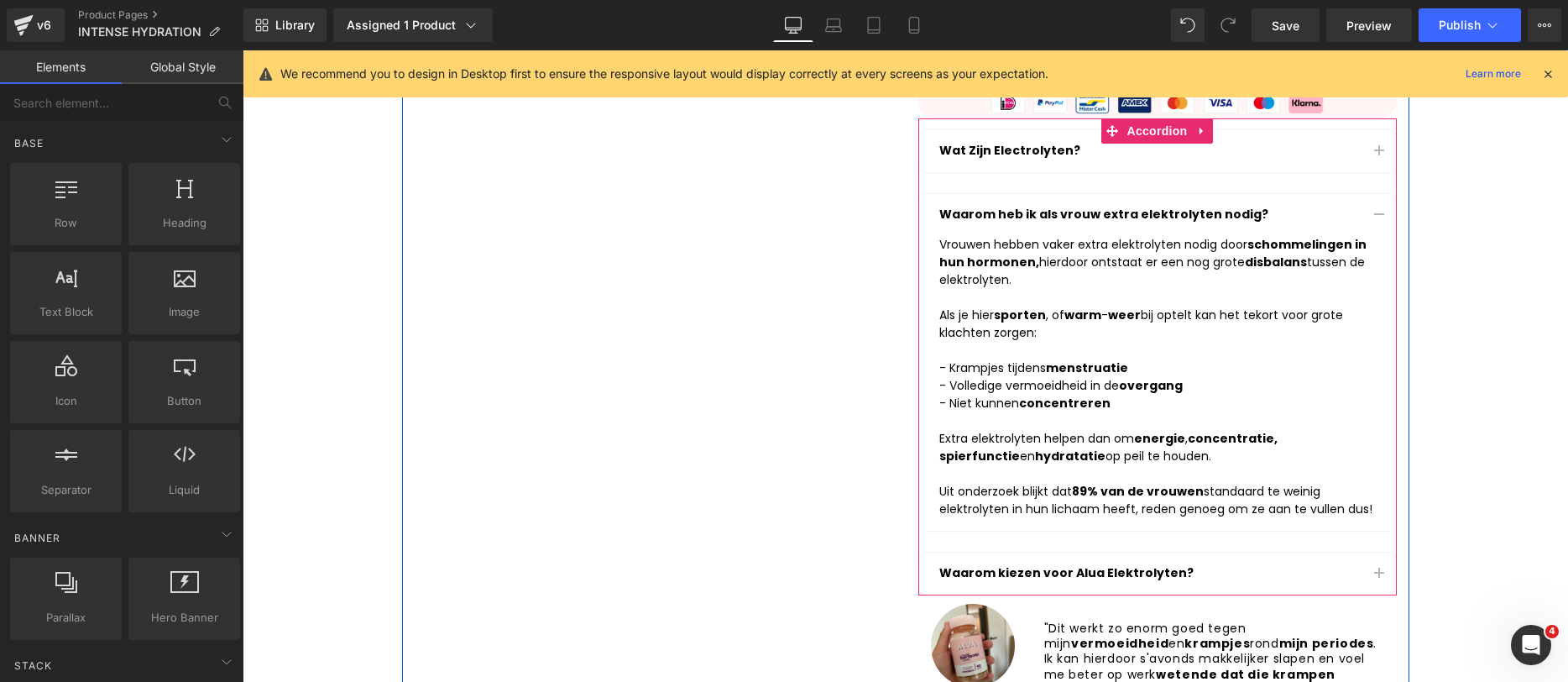
click at [1362, 208] on button "button" at bounding box center [1379, 215] width 34 height 42
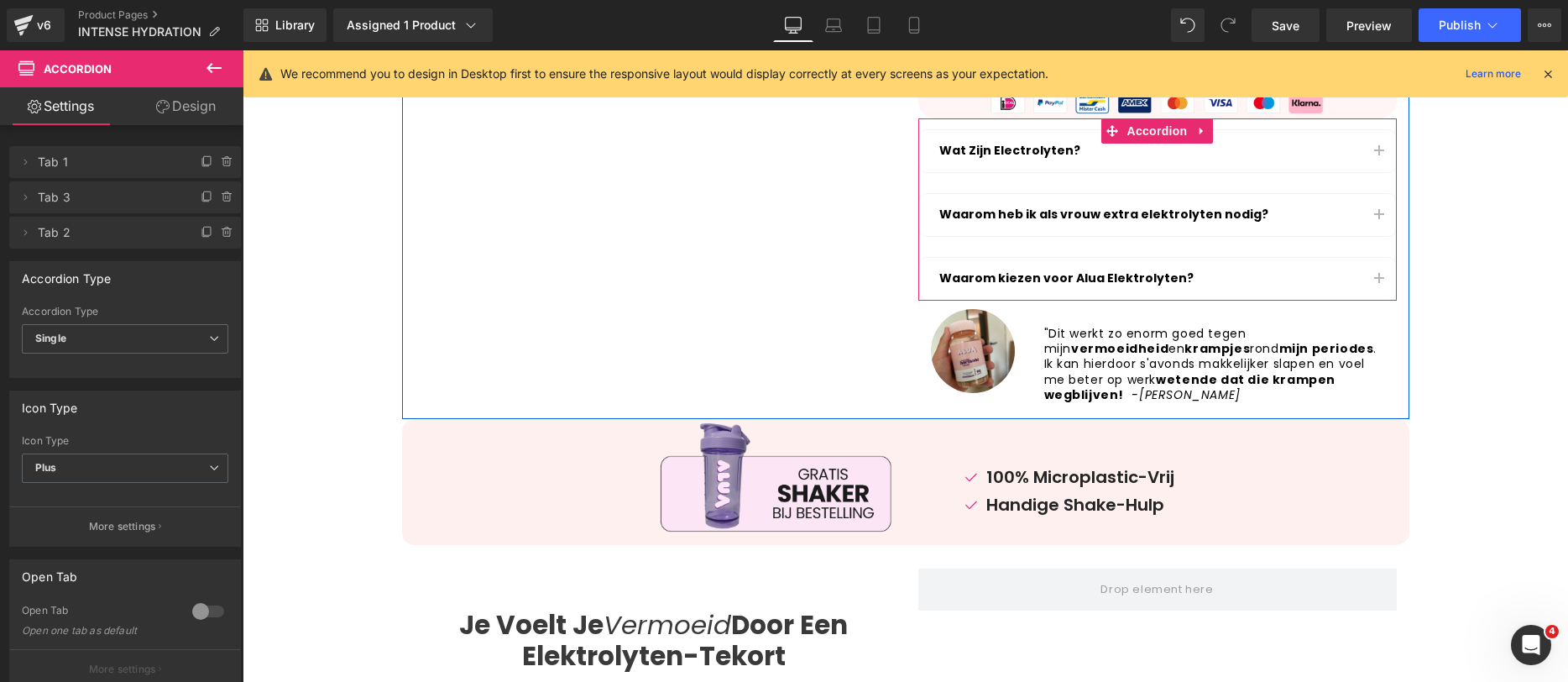
click at [1373, 270] on button "button" at bounding box center [1379, 279] width 34 height 42
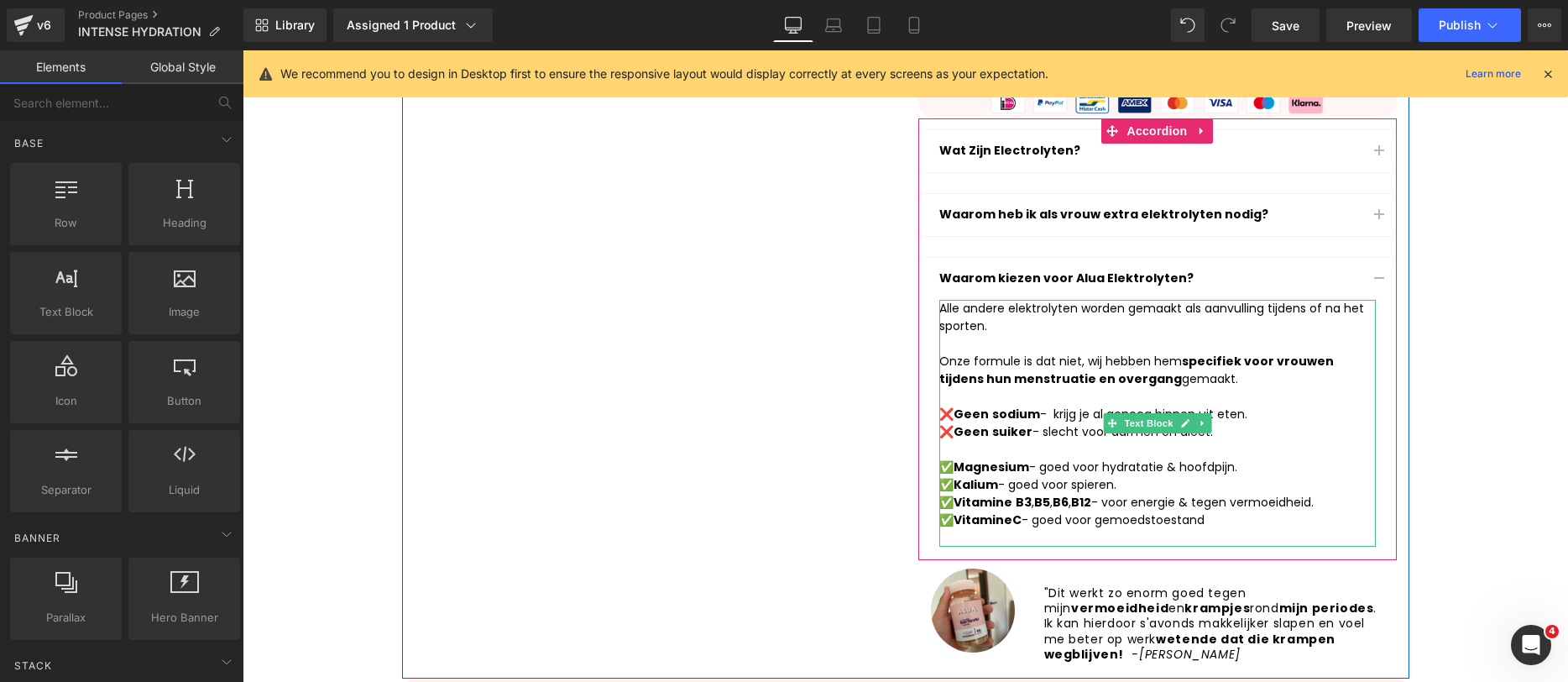
scroll to position [604, 0]
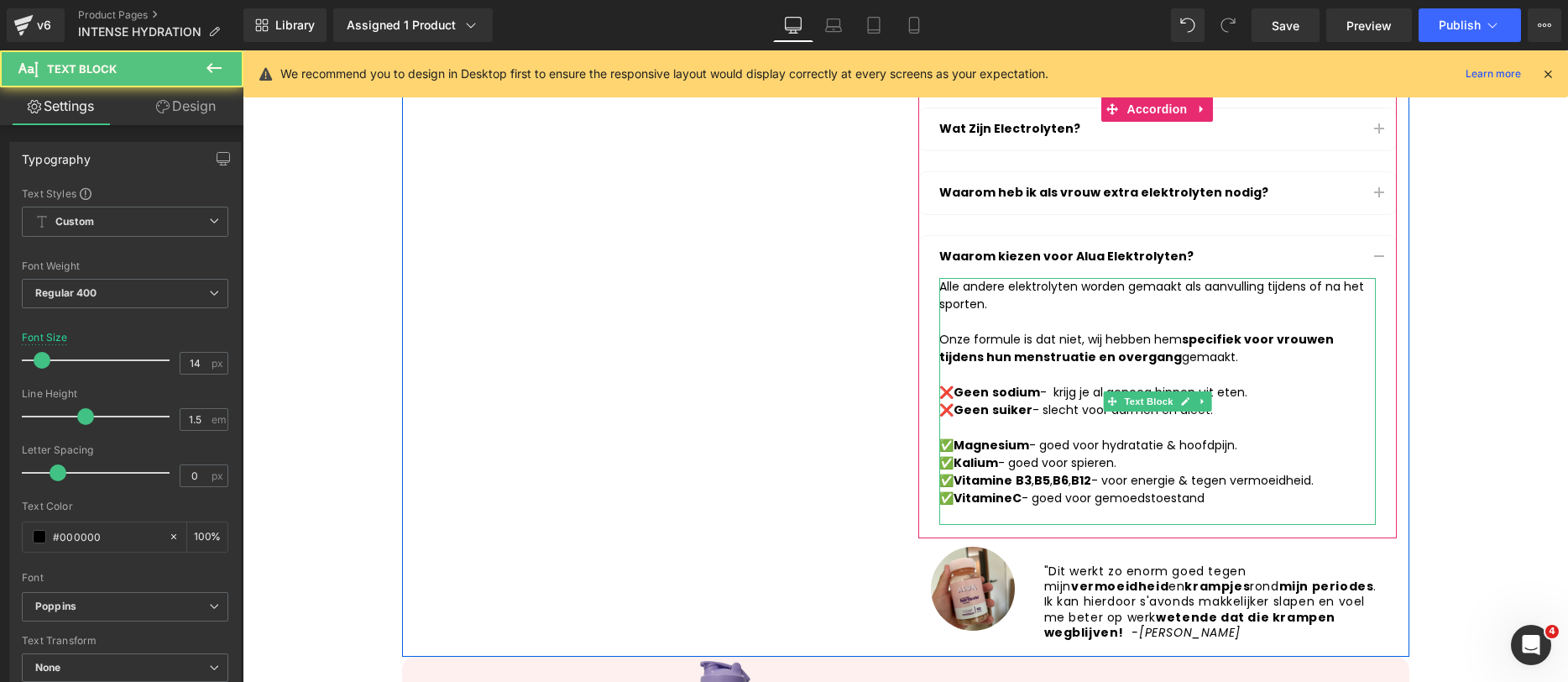
click at [1081, 468] on div "✅ Magnesium - goed voor hydratatie & hoofdpijn. ✅ Kalium - goed voor spieren." at bounding box center [1158, 454] width 437 height 35
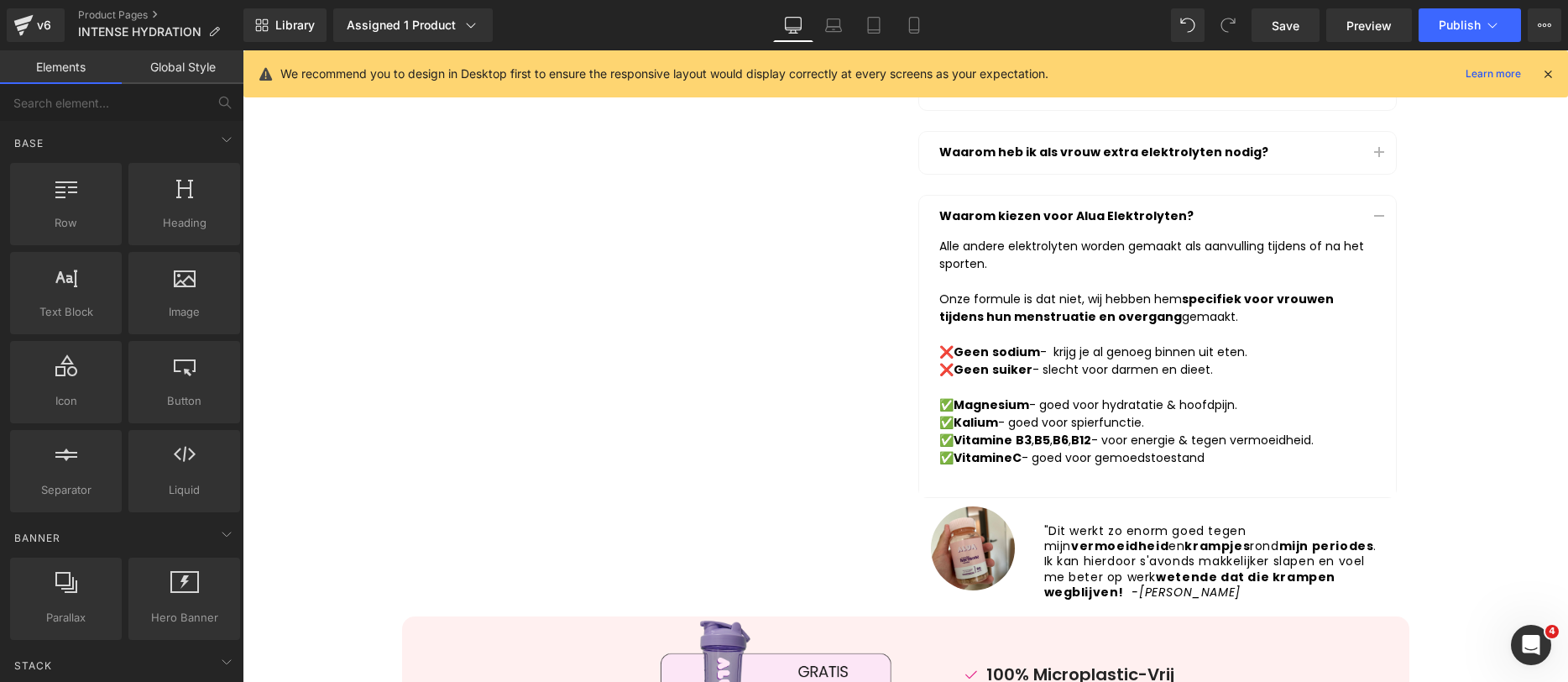
scroll to position [564, 0]
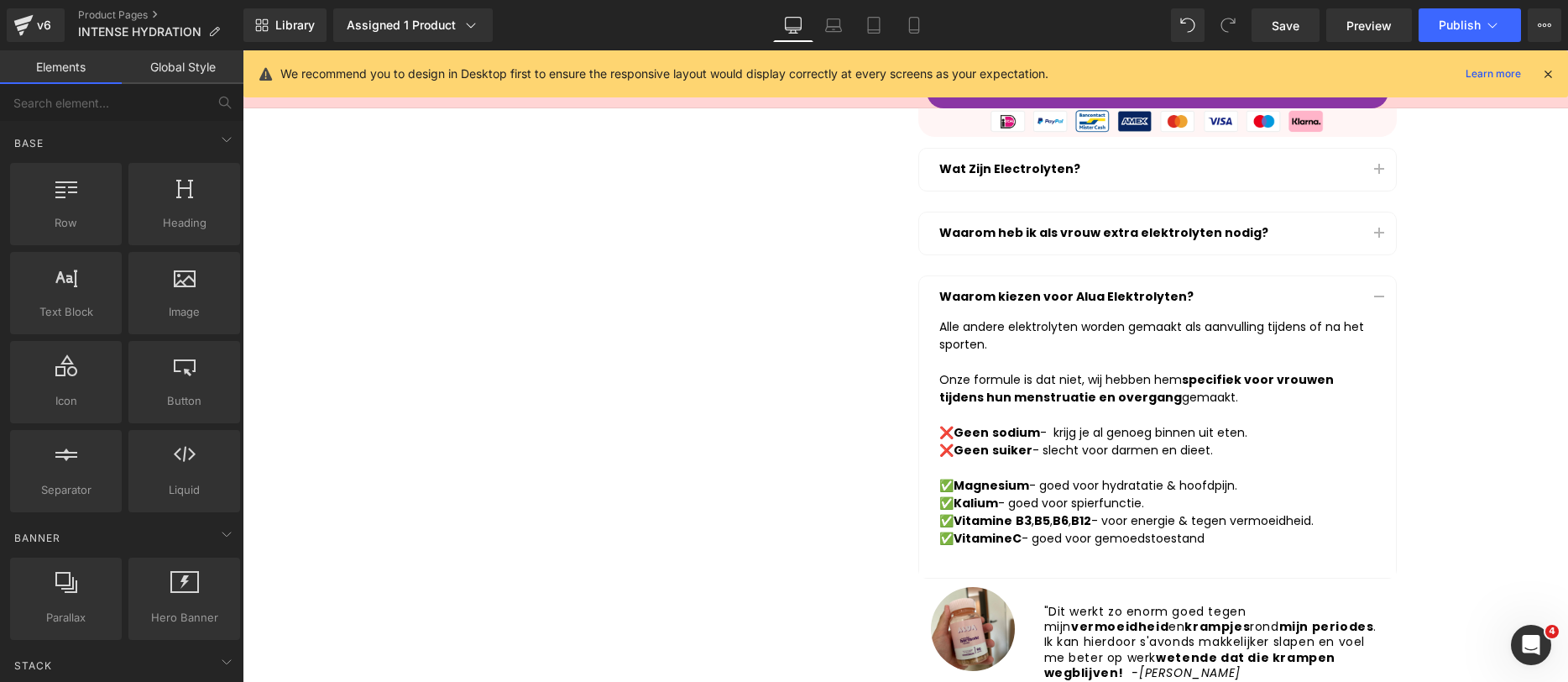
click at [1364, 302] on button "button" at bounding box center [1379, 297] width 34 height 42
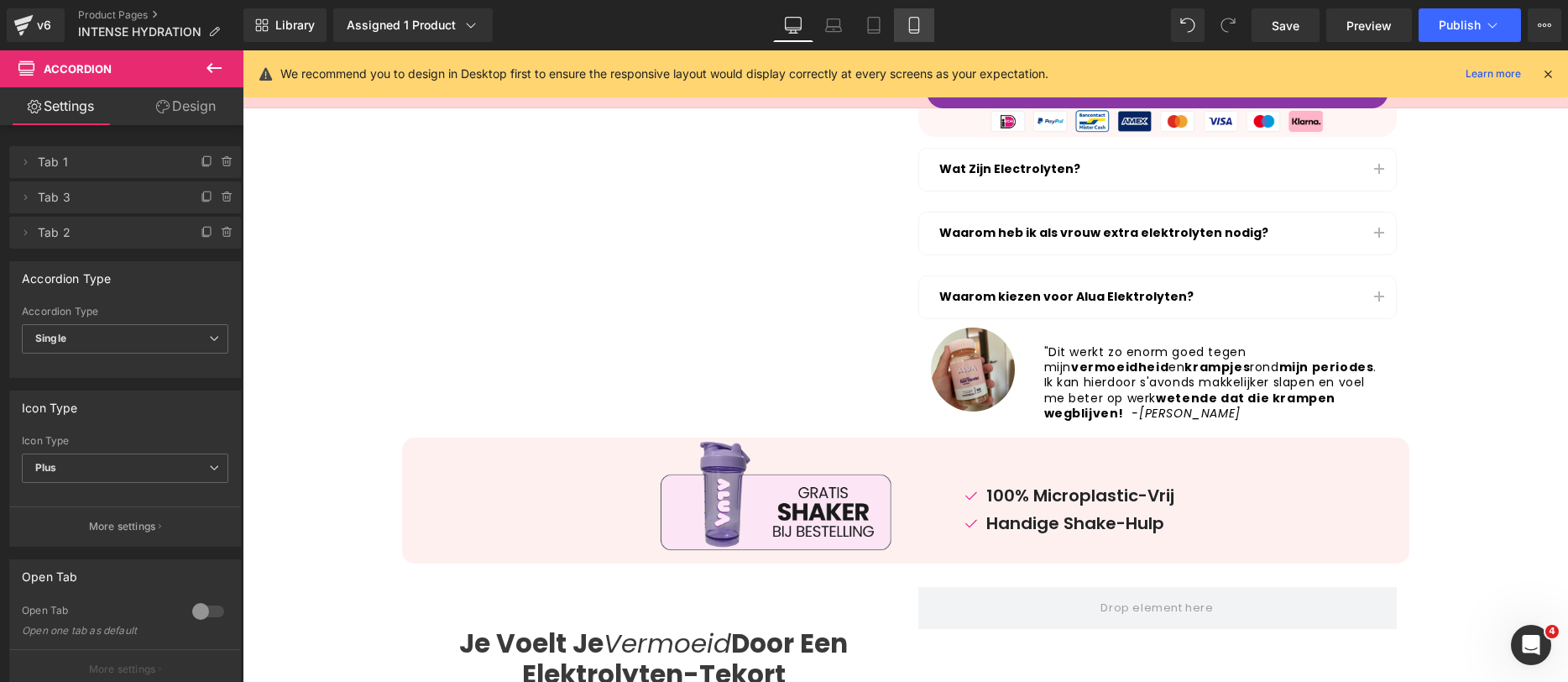
click at [909, 18] on icon at bounding box center [915, 25] width 17 height 17
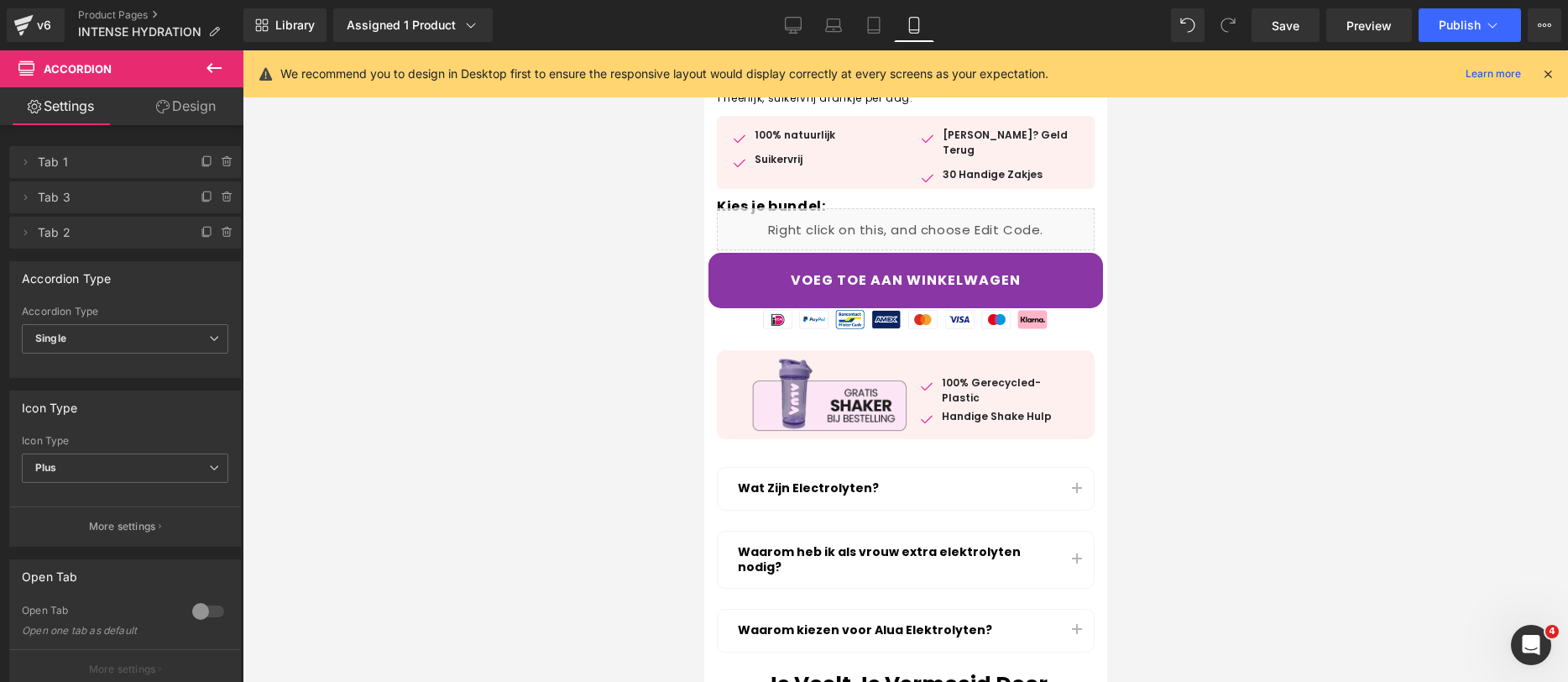
scroll to position [542, 0]
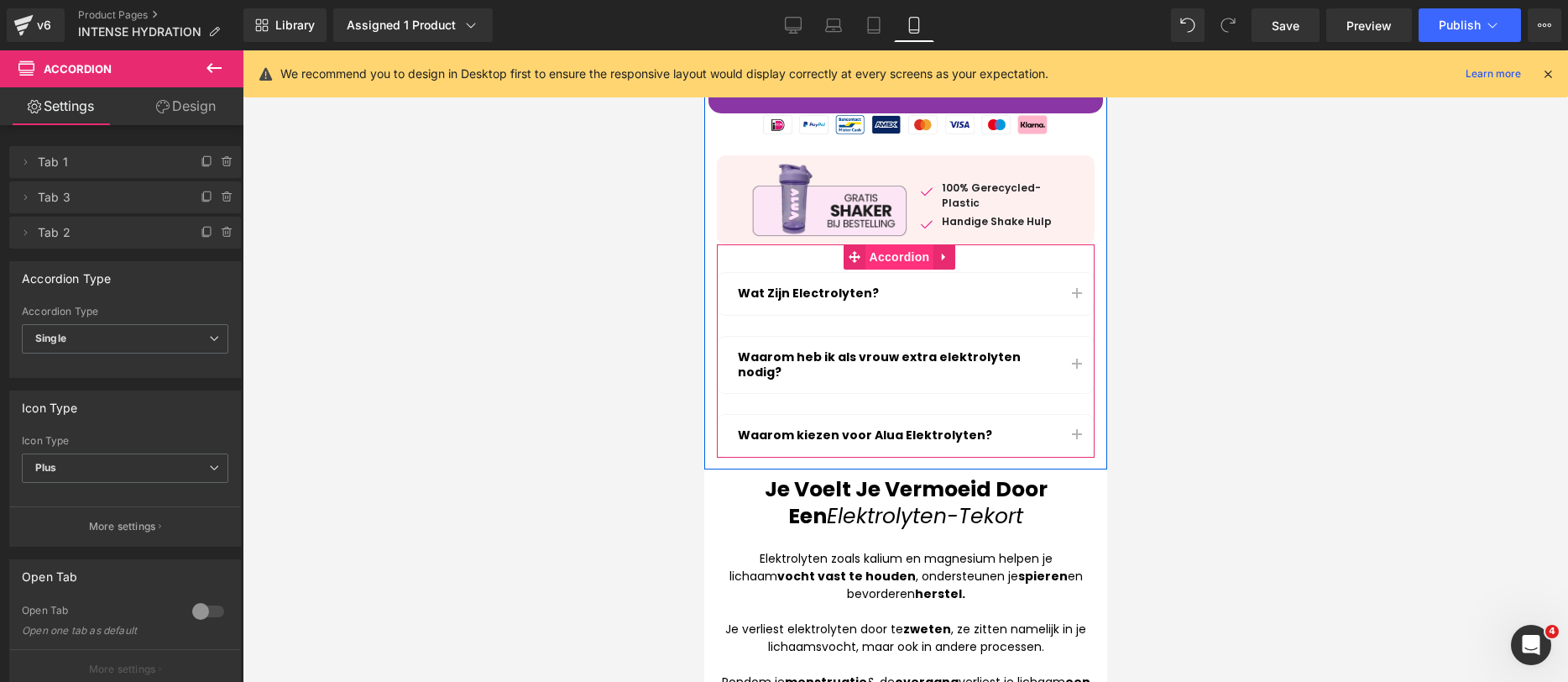
click at [899, 254] on span "Accordion" at bounding box center [899, 257] width 69 height 25
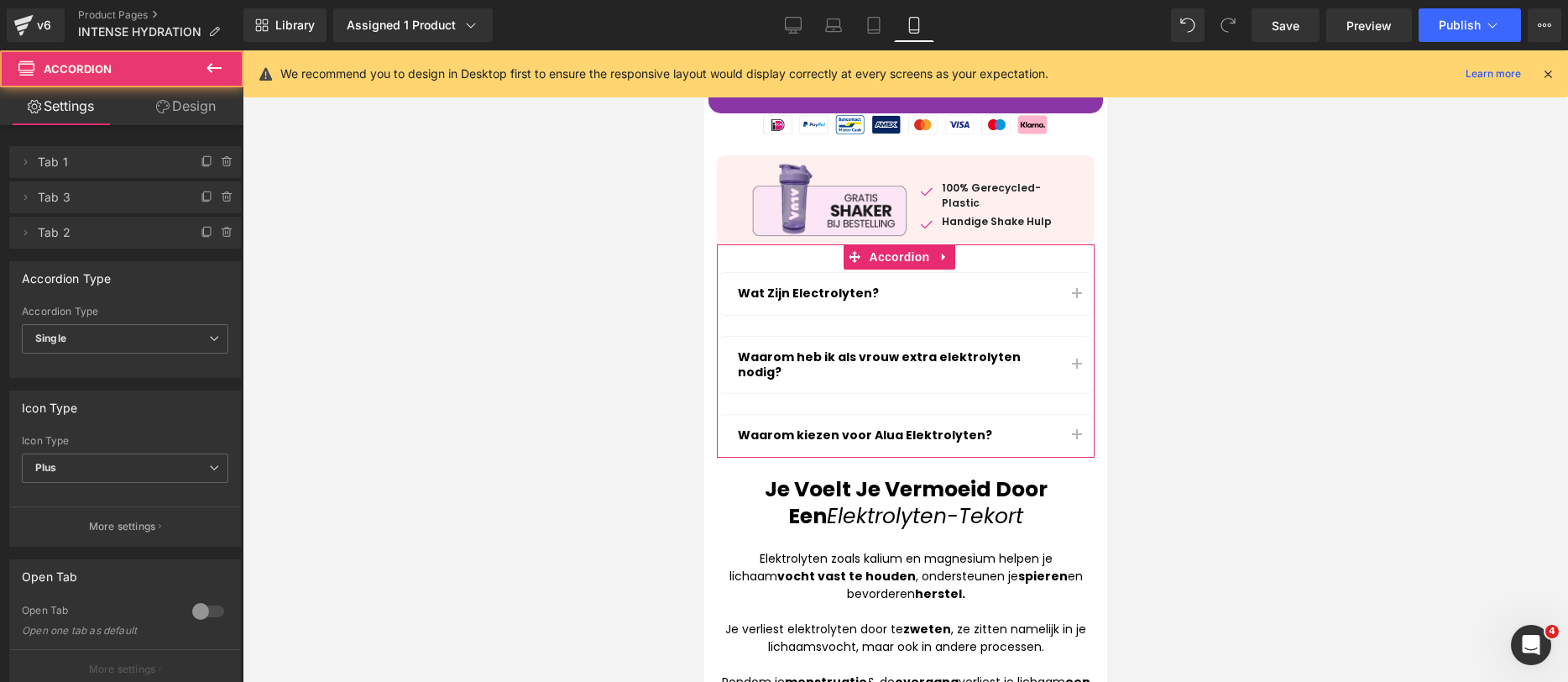
click at [211, 119] on link "Design" at bounding box center [186, 106] width 122 height 38
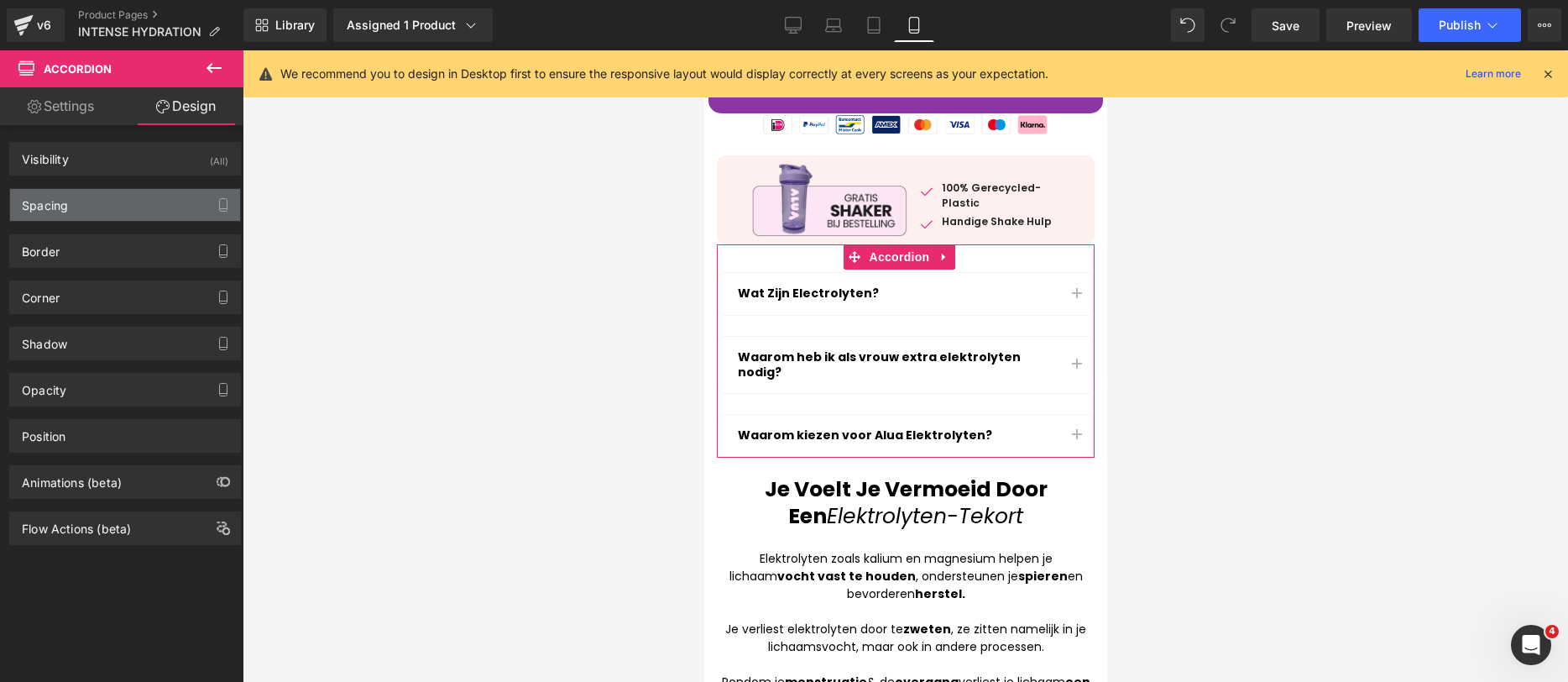
click at [93, 200] on div "Spacing" at bounding box center [125, 205] width 230 height 32
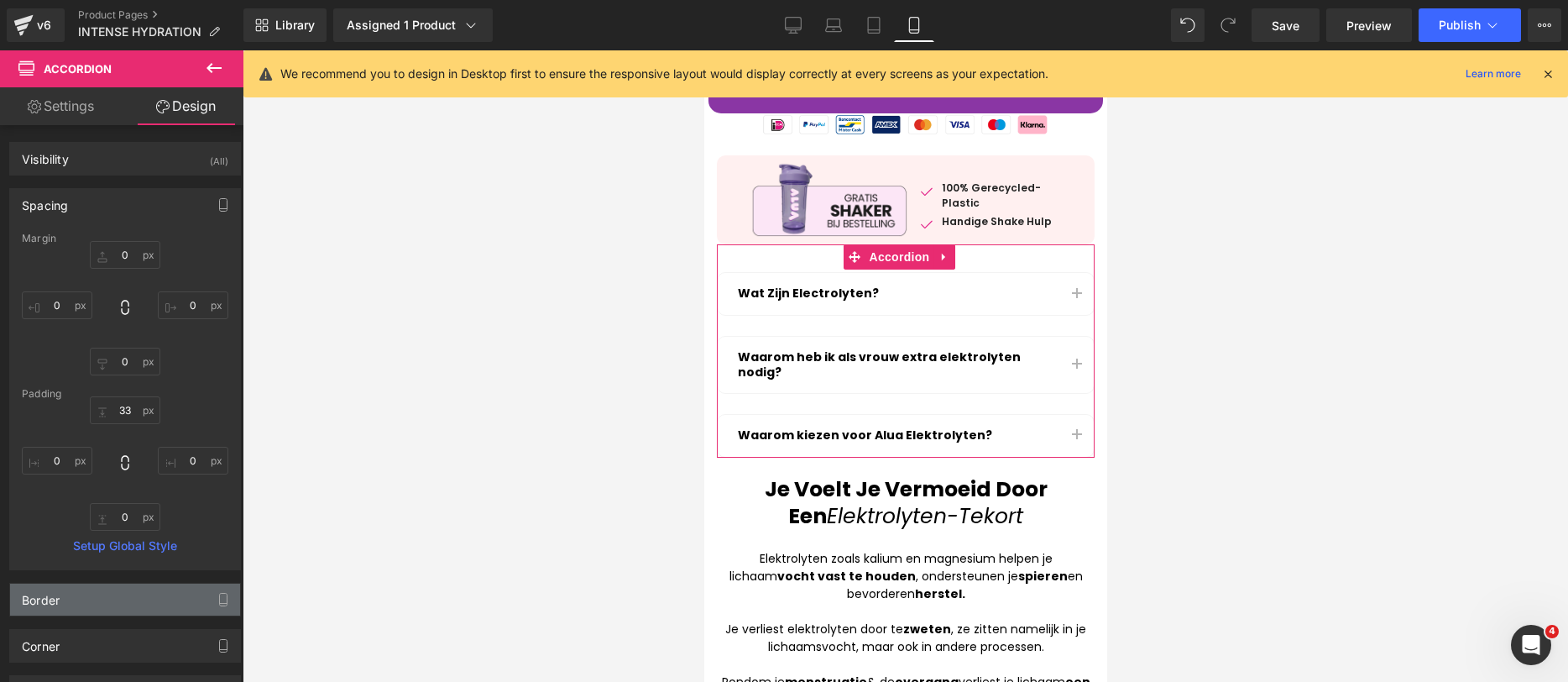
click at [157, 597] on div "Border" at bounding box center [125, 600] width 230 height 32
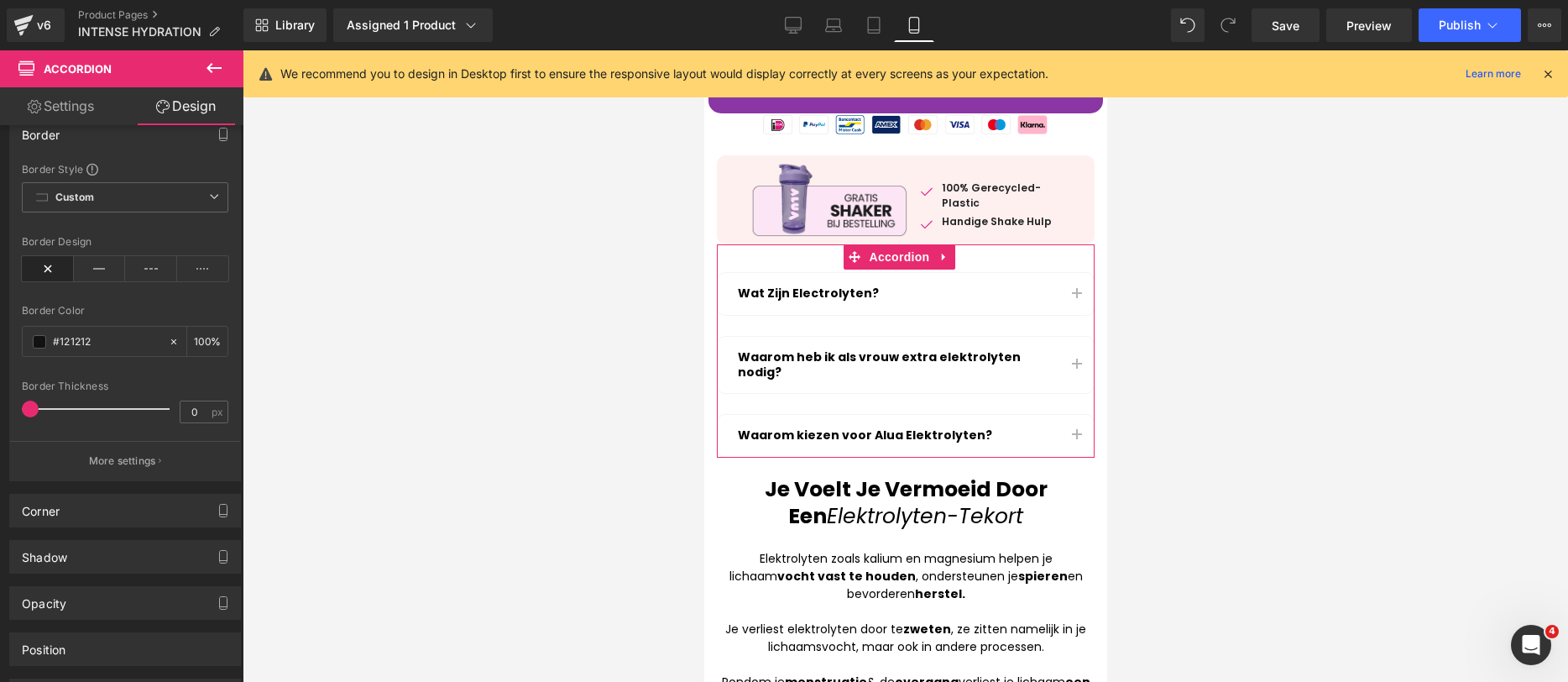
click at [166, 527] on div "Shadow Shadow Style Drop Shadow Outer Shadow Shadow Color #333333 100 % More se…" at bounding box center [125, 550] width 251 height 46
click at [169, 519] on div "Corner" at bounding box center [125, 511] width 230 height 32
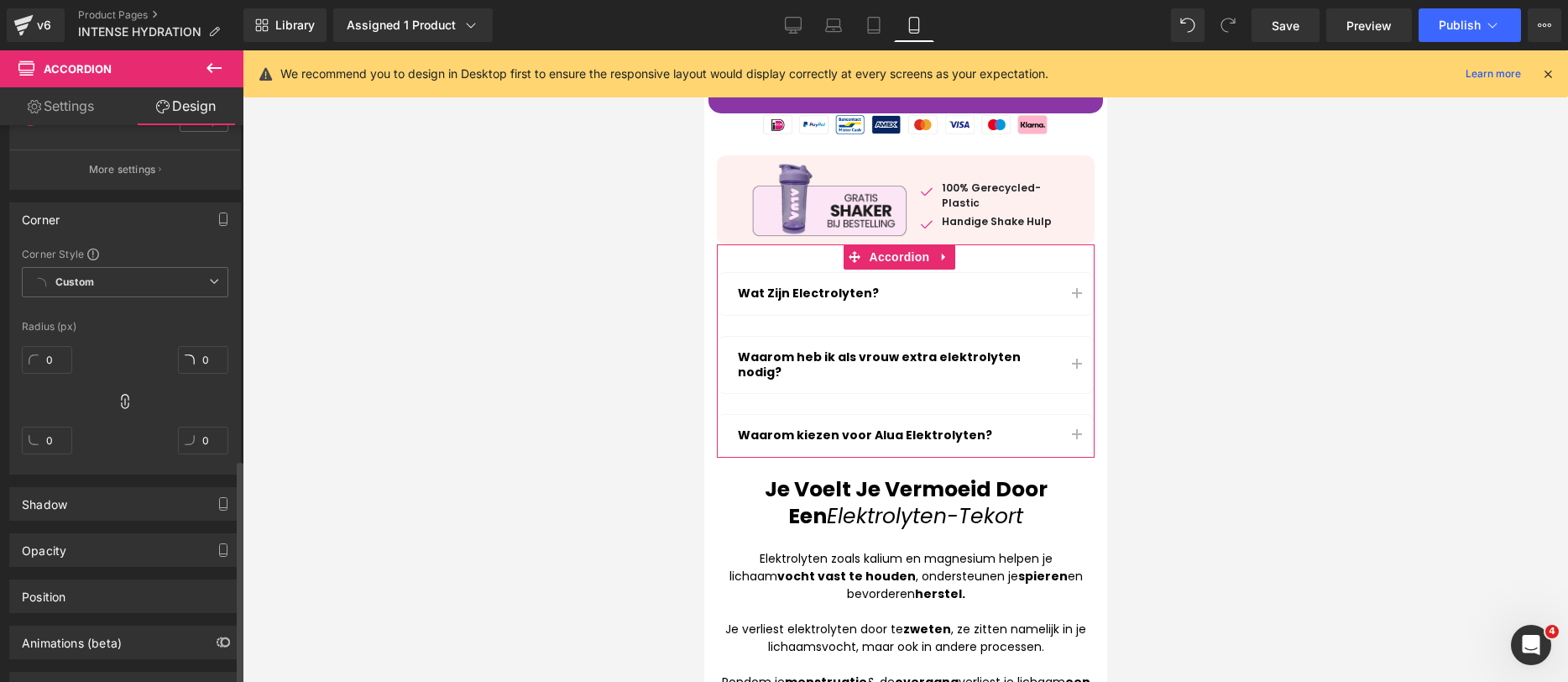
scroll to position [827, 0]
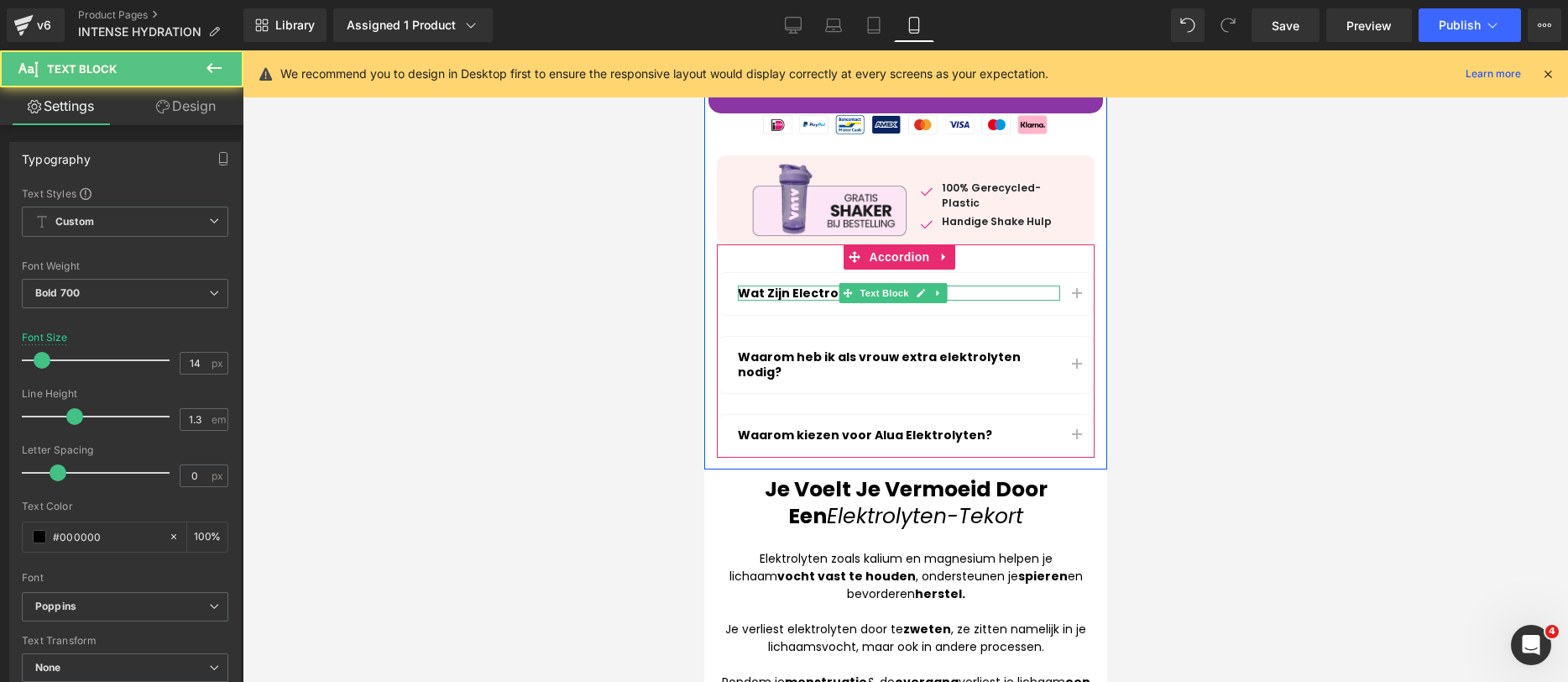
click at [797, 287] on p "Wat Zijn Electrolyten?" at bounding box center [899, 293] width 323 height 15
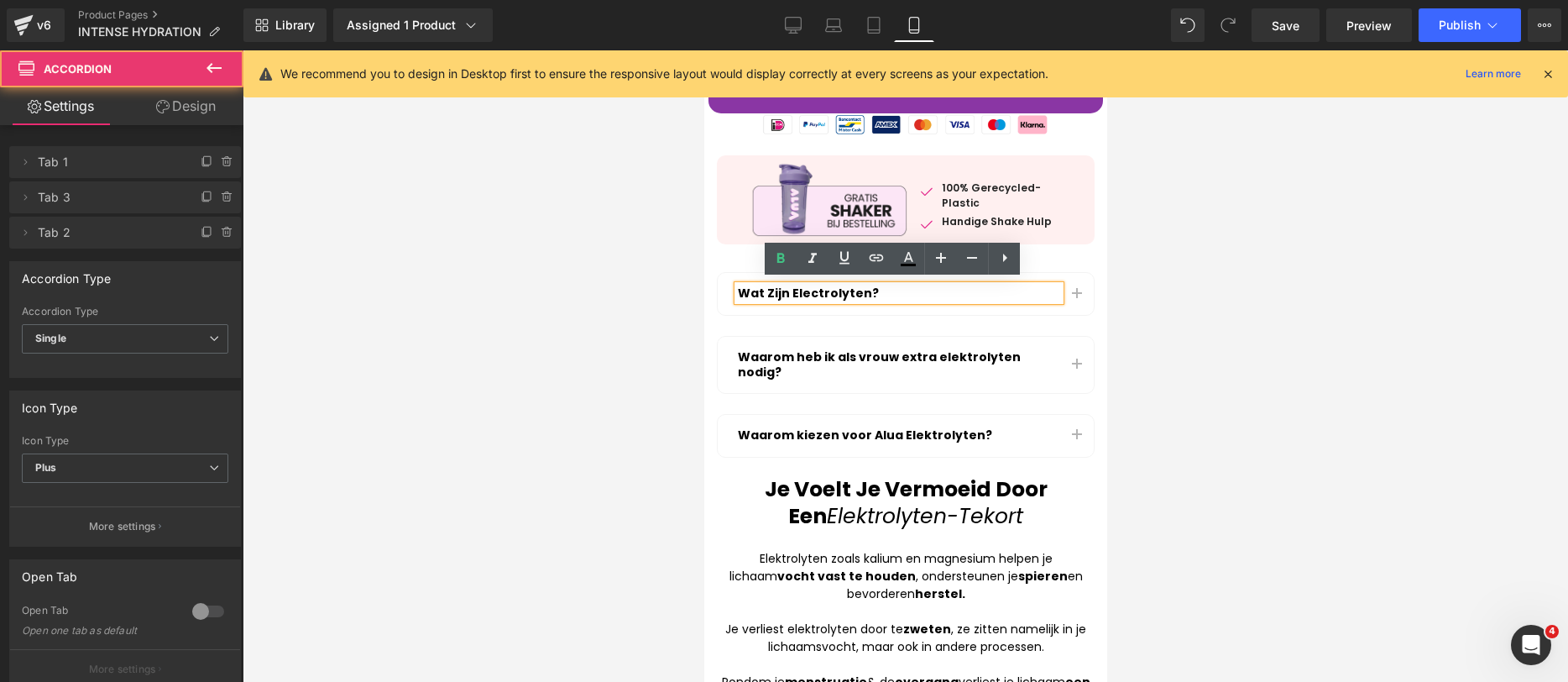
click at [1060, 276] on button "button" at bounding box center [1077, 294] width 34 height 42
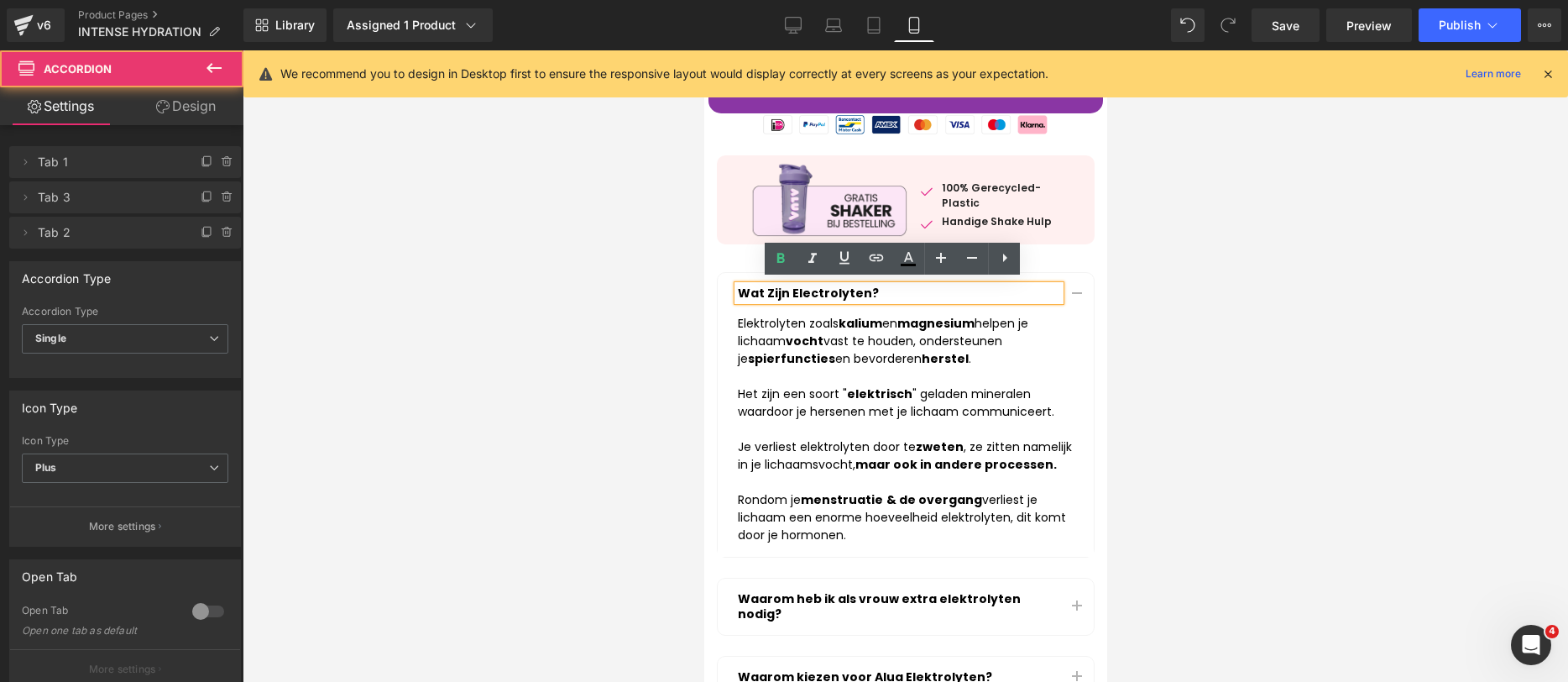
click at [1041, 572] on div "Wat Zijn Electrolyten? Text Block Elektrolyten zoals kalium en magnesium helpen…" at bounding box center [905, 485] width 378 height 427
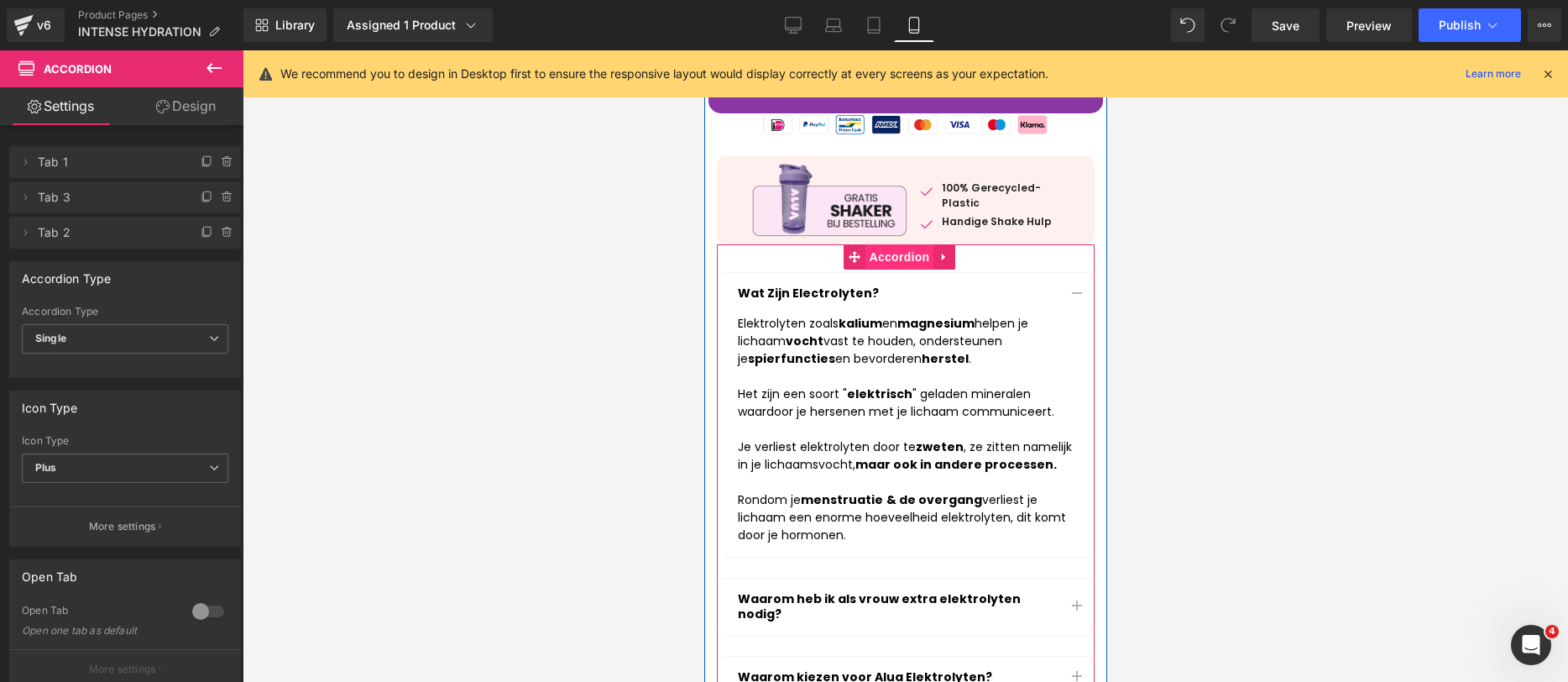
click at [902, 249] on span "Accordion" at bounding box center [899, 257] width 69 height 25
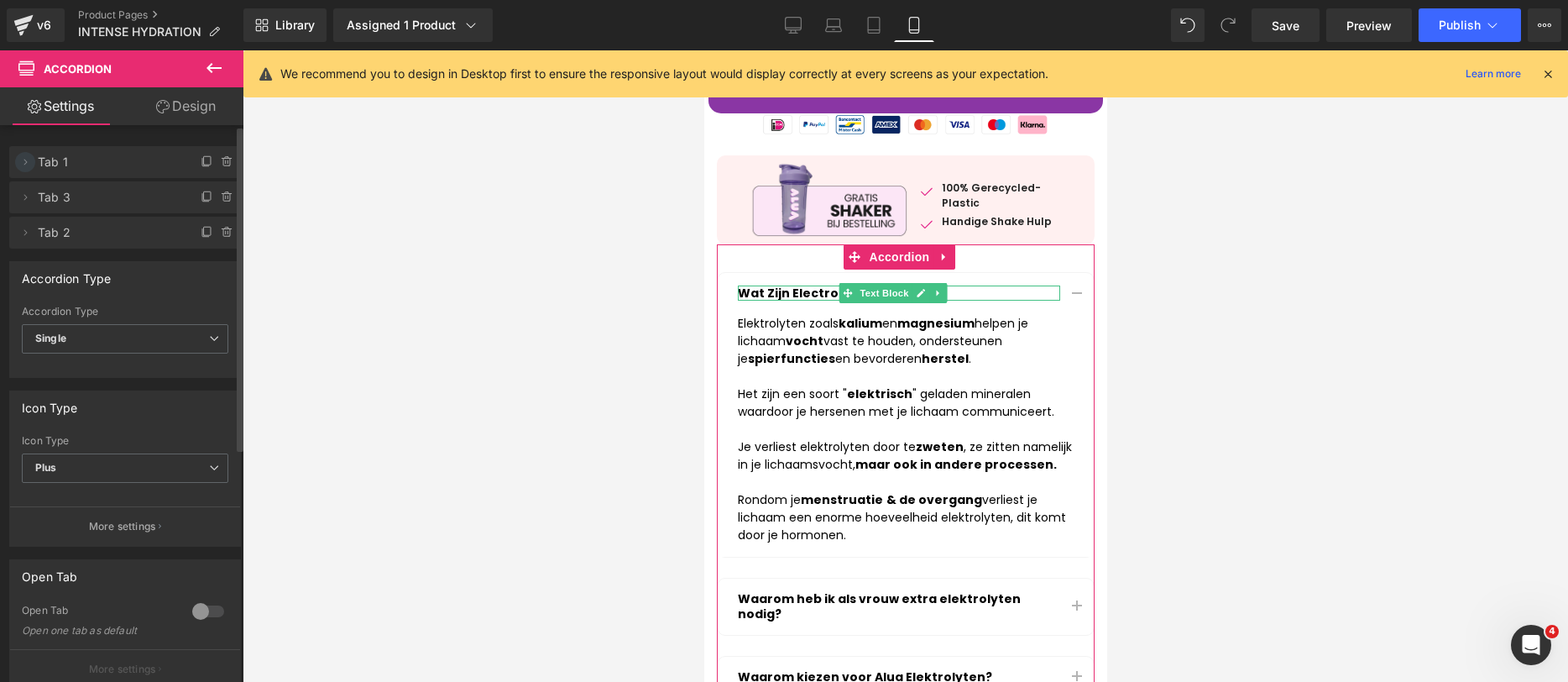
click at [21, 160] on icon at bounding box center [25, 162] width 13 height 13
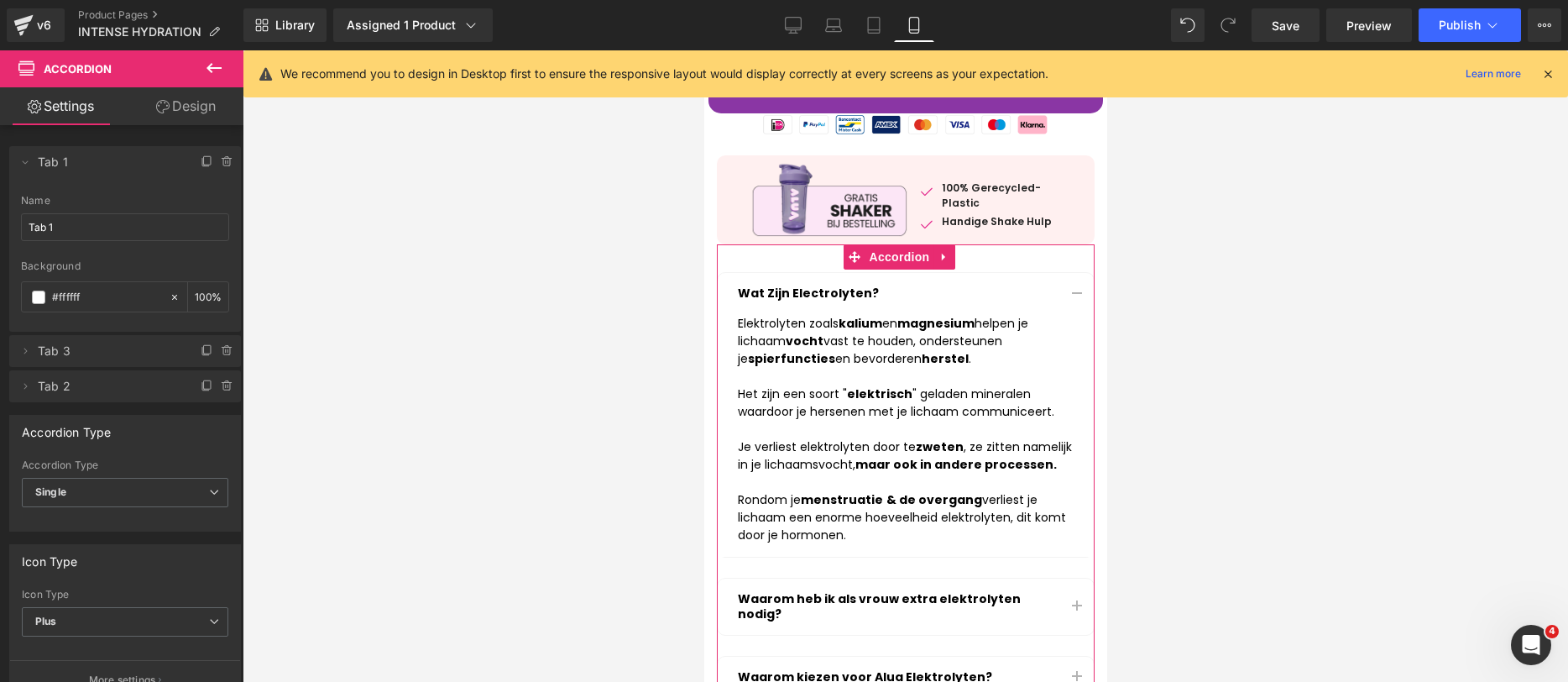
click at [133, 108] on link "Design" at bounding box center [186, 106] width 122 height 38
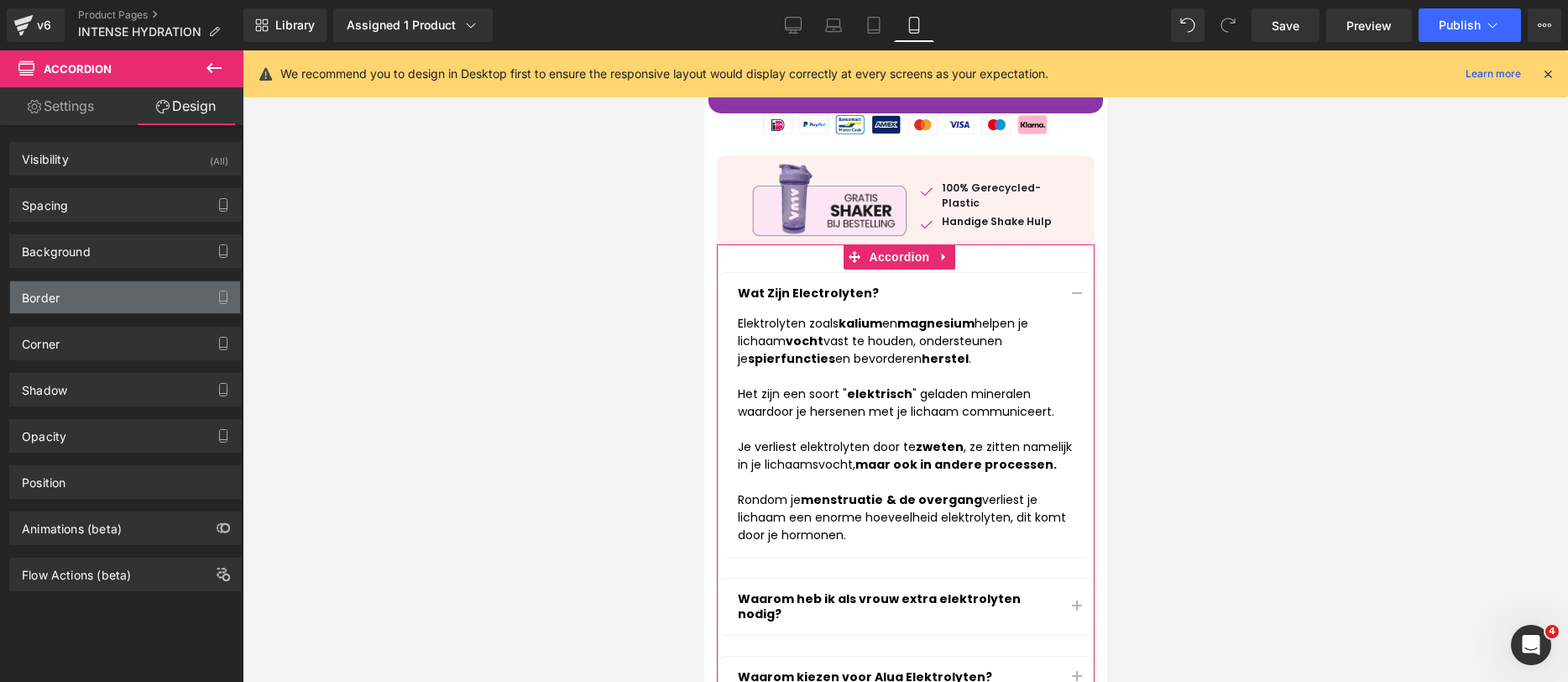
click at [117, 281] on div "Border" at bounding box center [125, 297] width 230 height 32
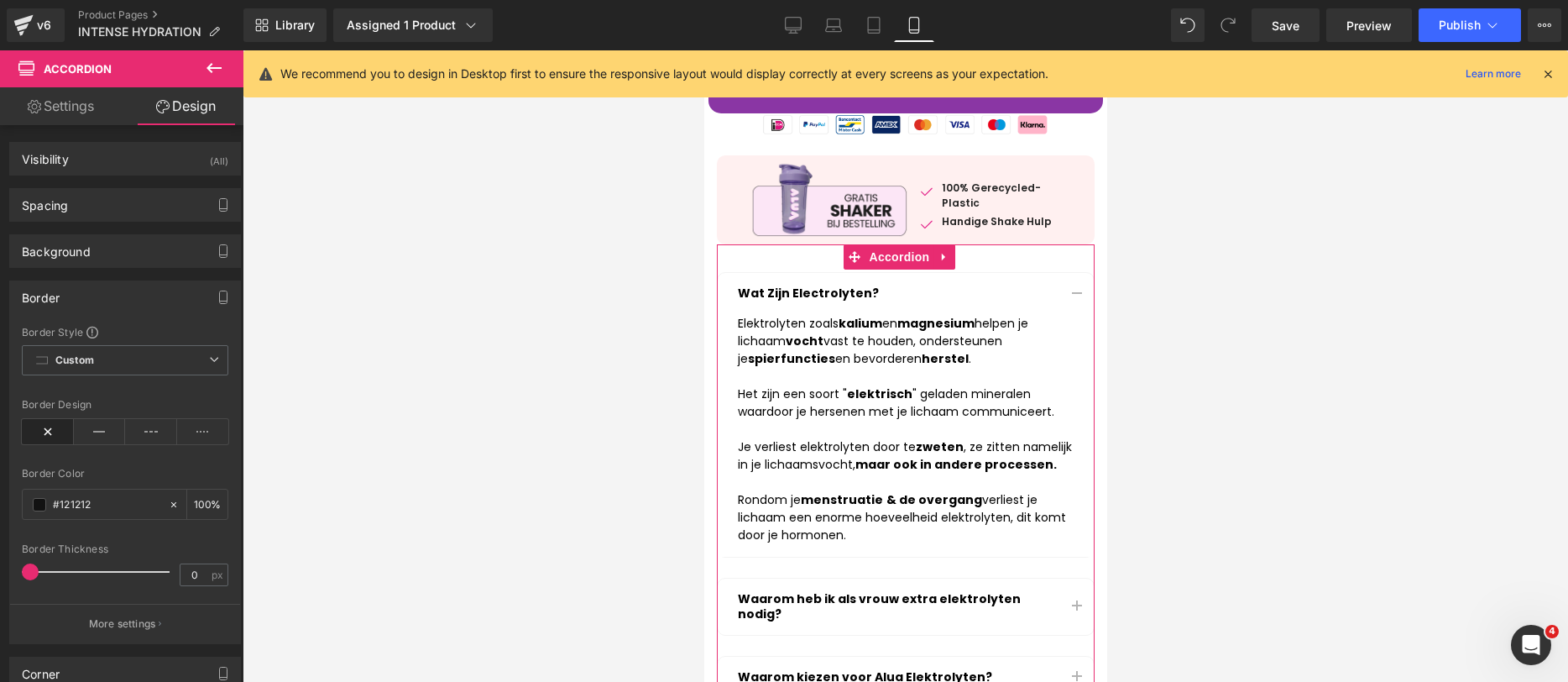
click at [61, 434] on icon at bounding box center [48, 432] width 52 height 25
click at [1286, 364] on div at bounding box center [905, 366] width 1325 height 632
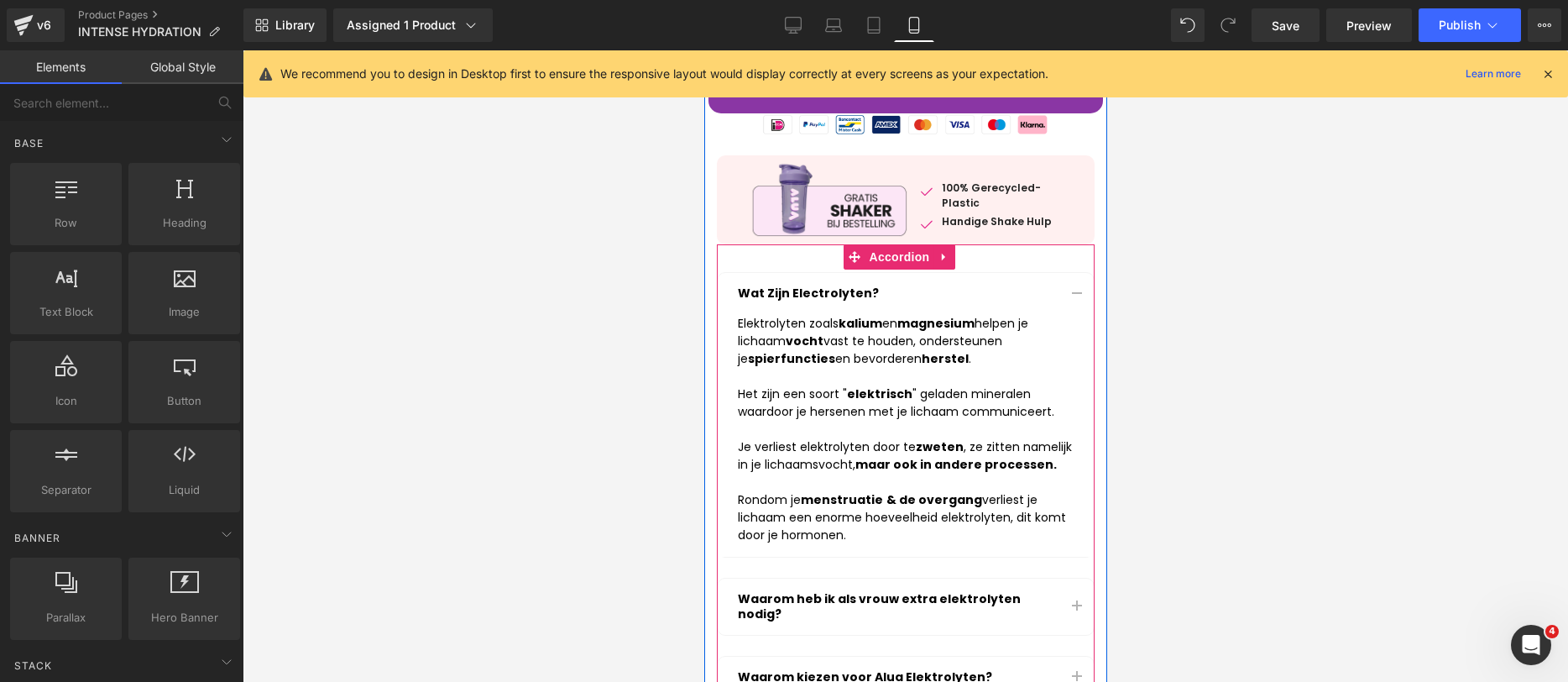
drag, startPoint x: 1065, startPoint y: 267, endPoint x: 1030, endPoint y: 281, distance: 37.7
click at [1065, 272] on div "Wat Zijn Electrolyten? Text Block Elektrolyten zoals kalium en magnesium helpen…" at bounding box center [905, 415] width 378 height 286
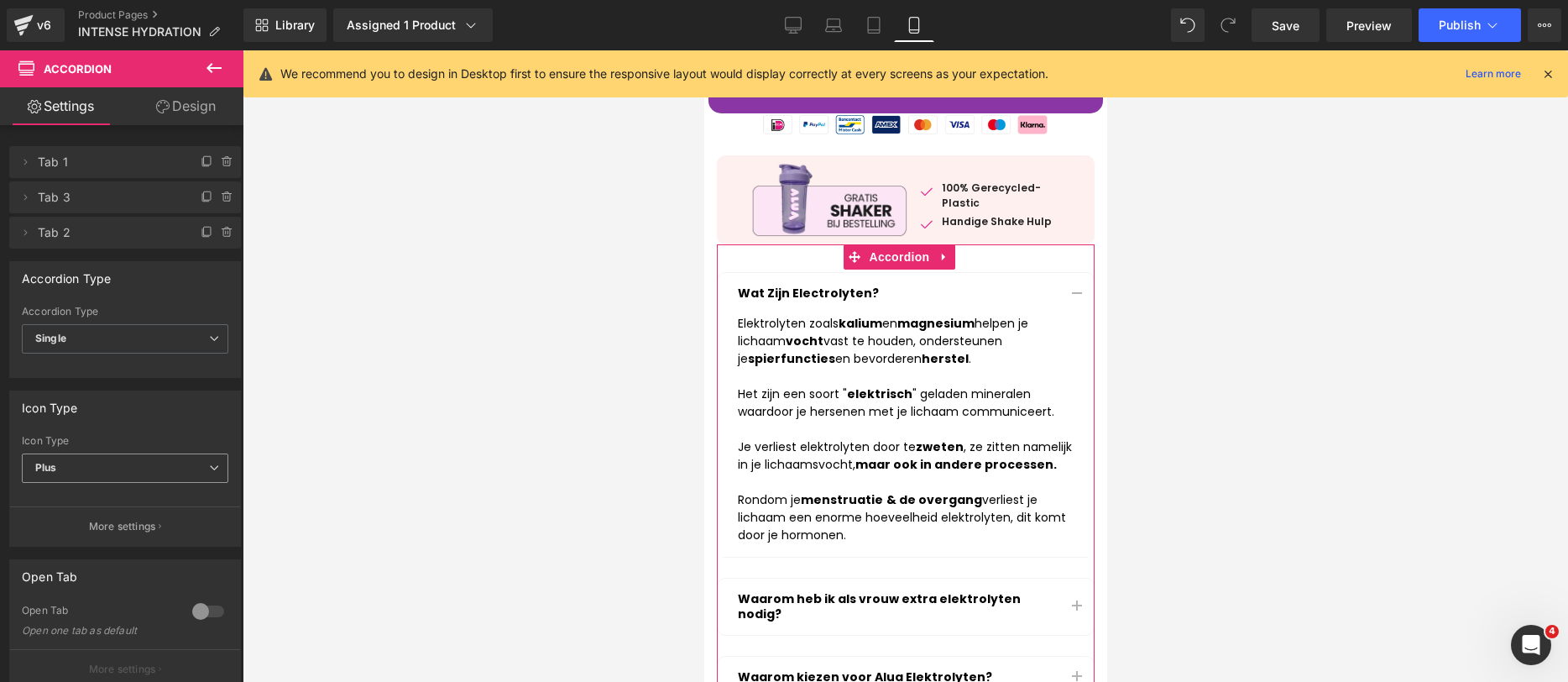
scroll to position [183, 0]
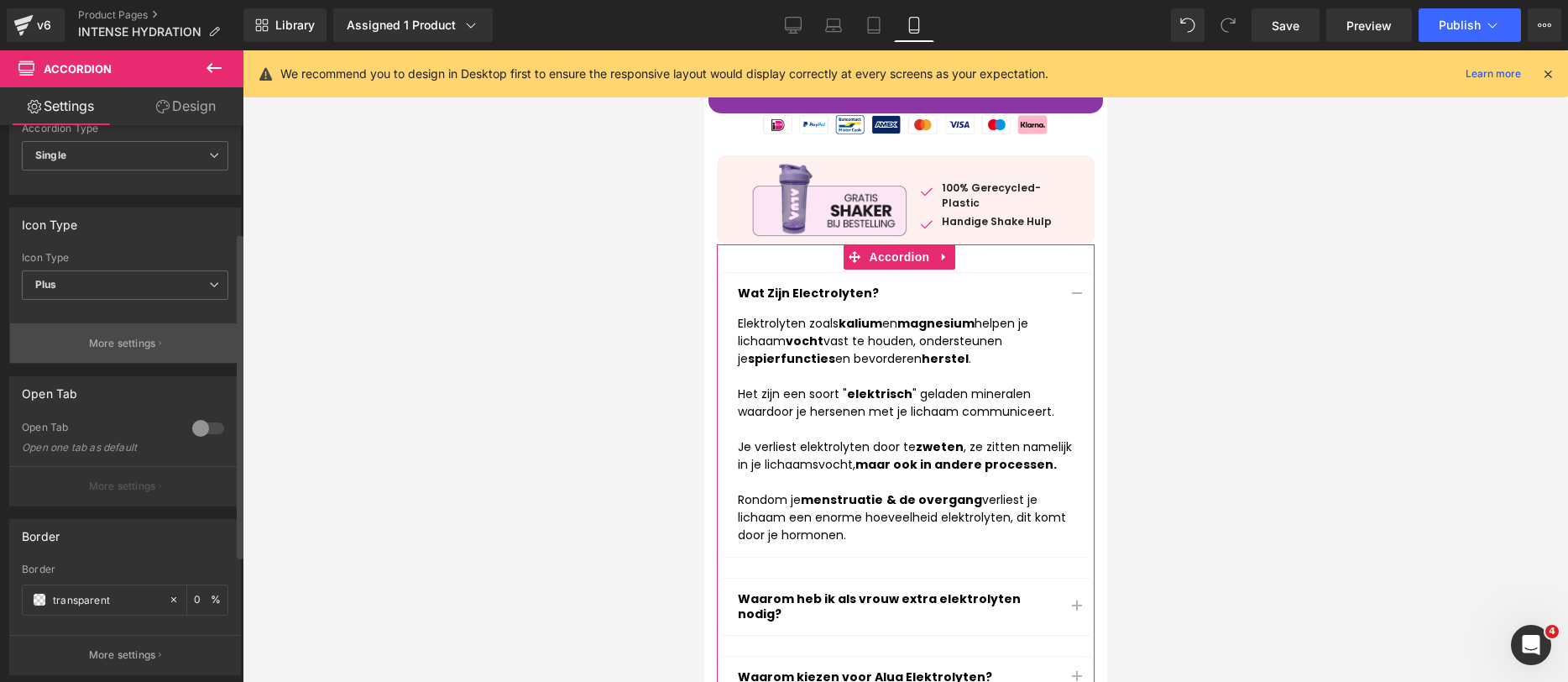
click at [131, 350] on button "More settings" at bounding box center [125, 343] width 230 height 39
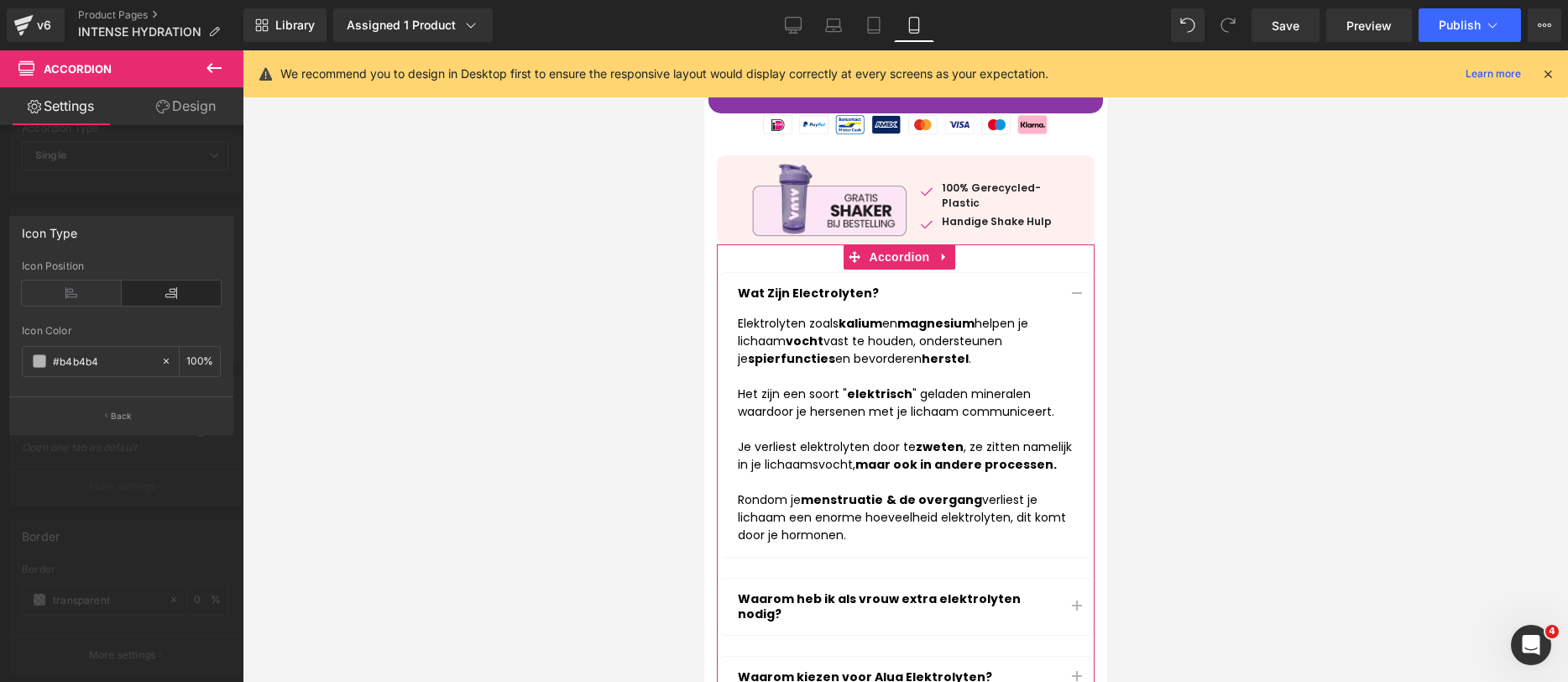
click at [154, 173] on div at bounding box center [122, 370] width 244 height 640
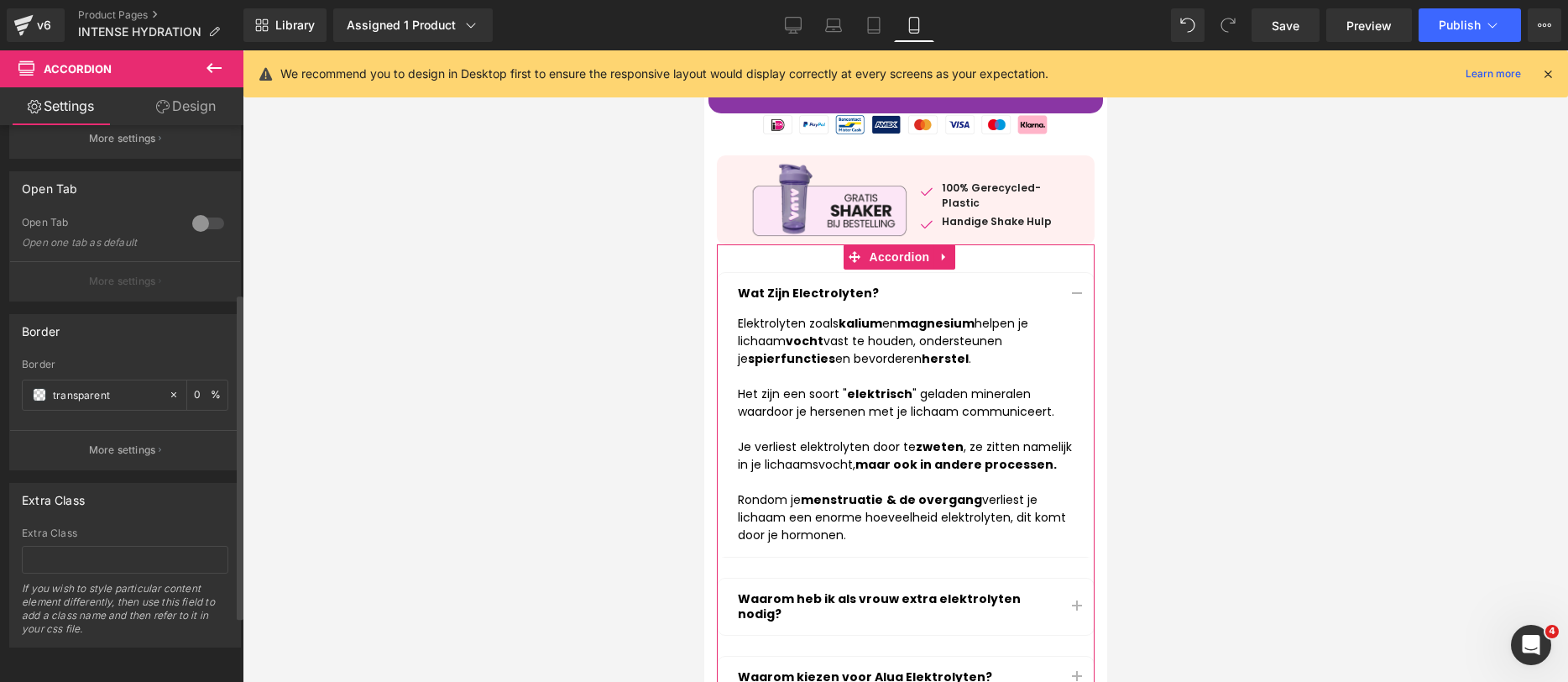
scroll to position [0, 0]
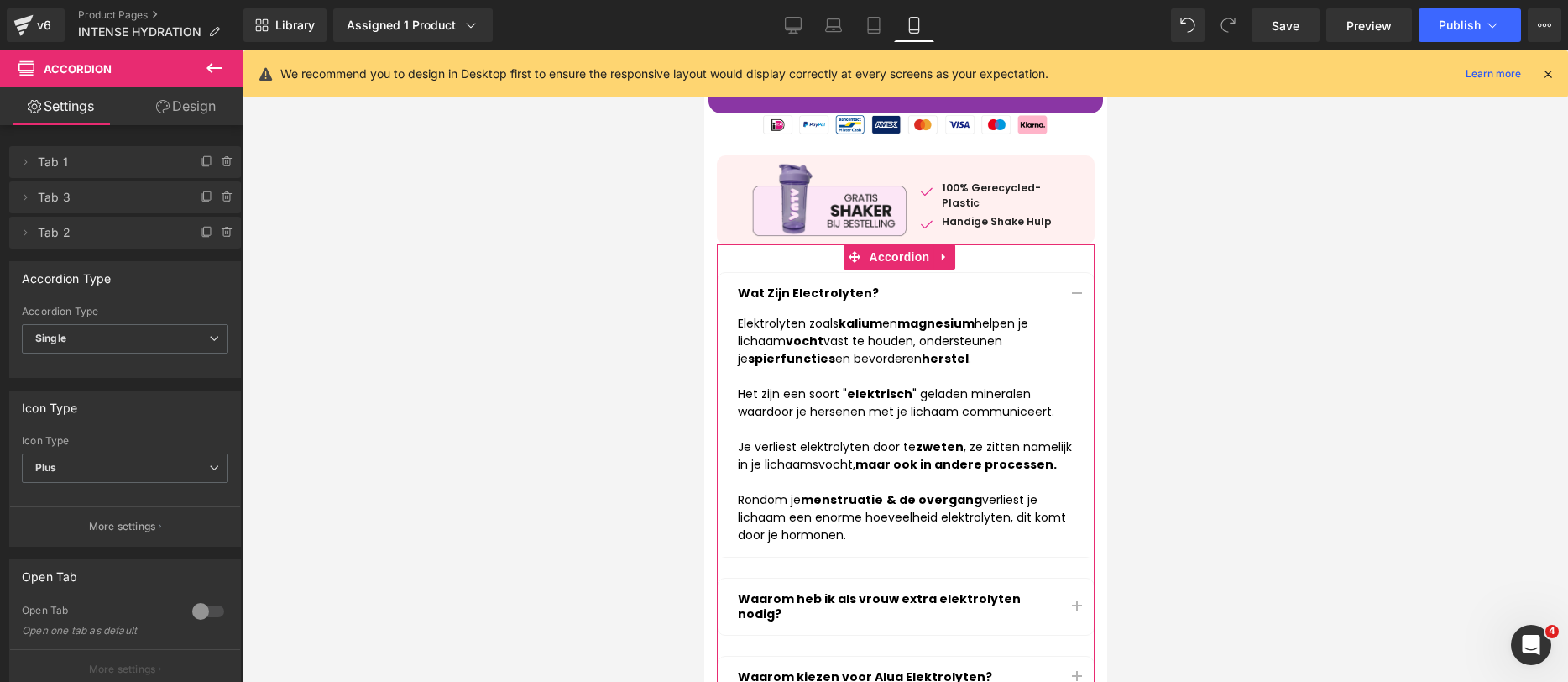
click at [179, 105] on link "Design" at bounding box center [186, 106] width 122 height 38
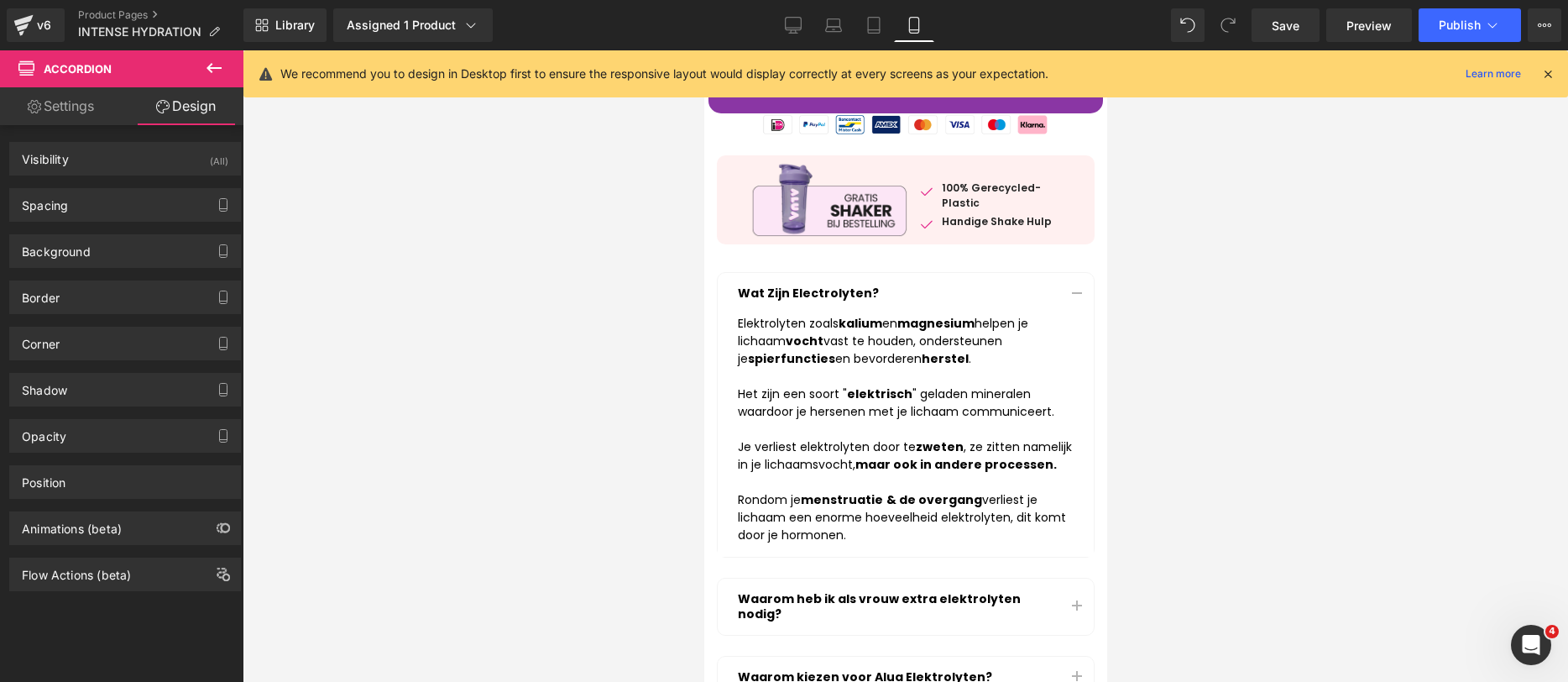
click at [1266, 428] on div at bounding box center [905, 366] width 1325 height 632
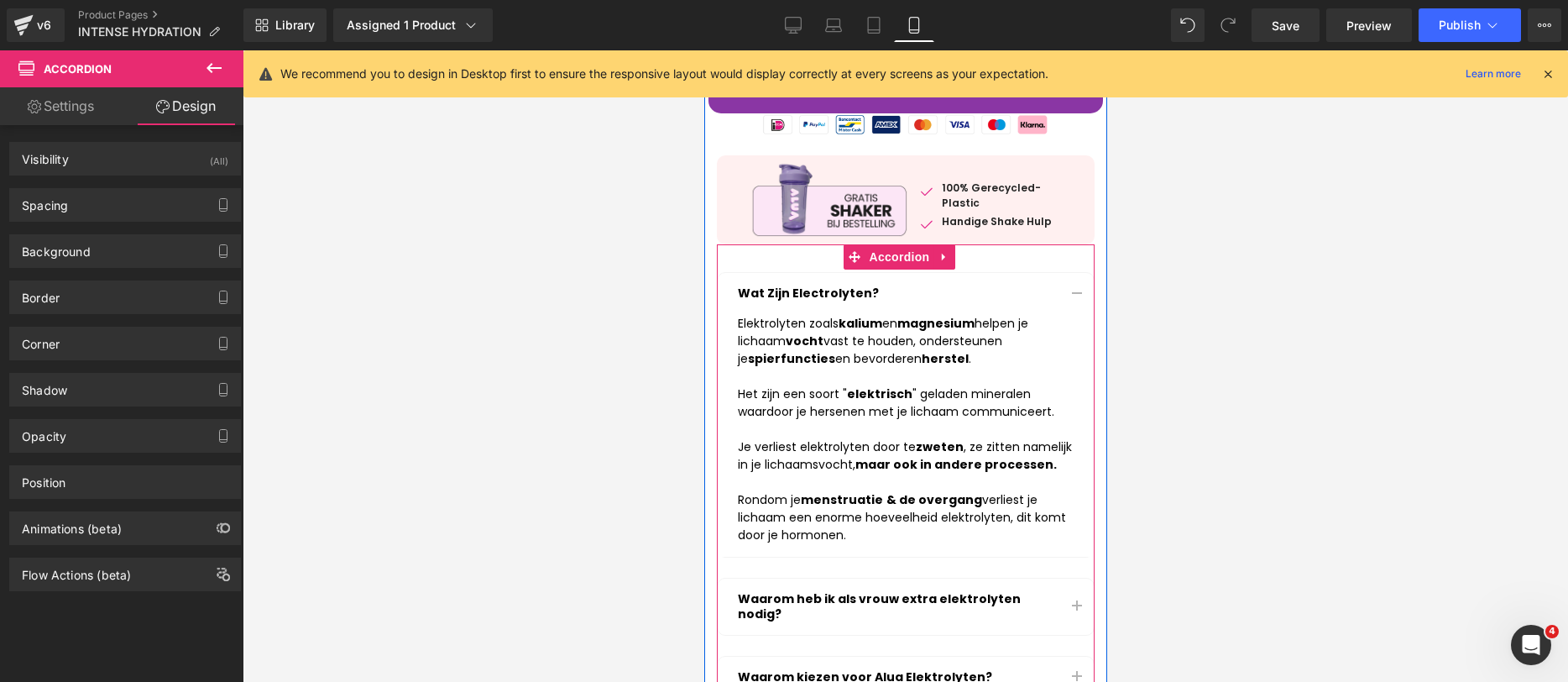
click at [1069, 286] on button "button" at bounding box center [1077, 294] width 34 height 42
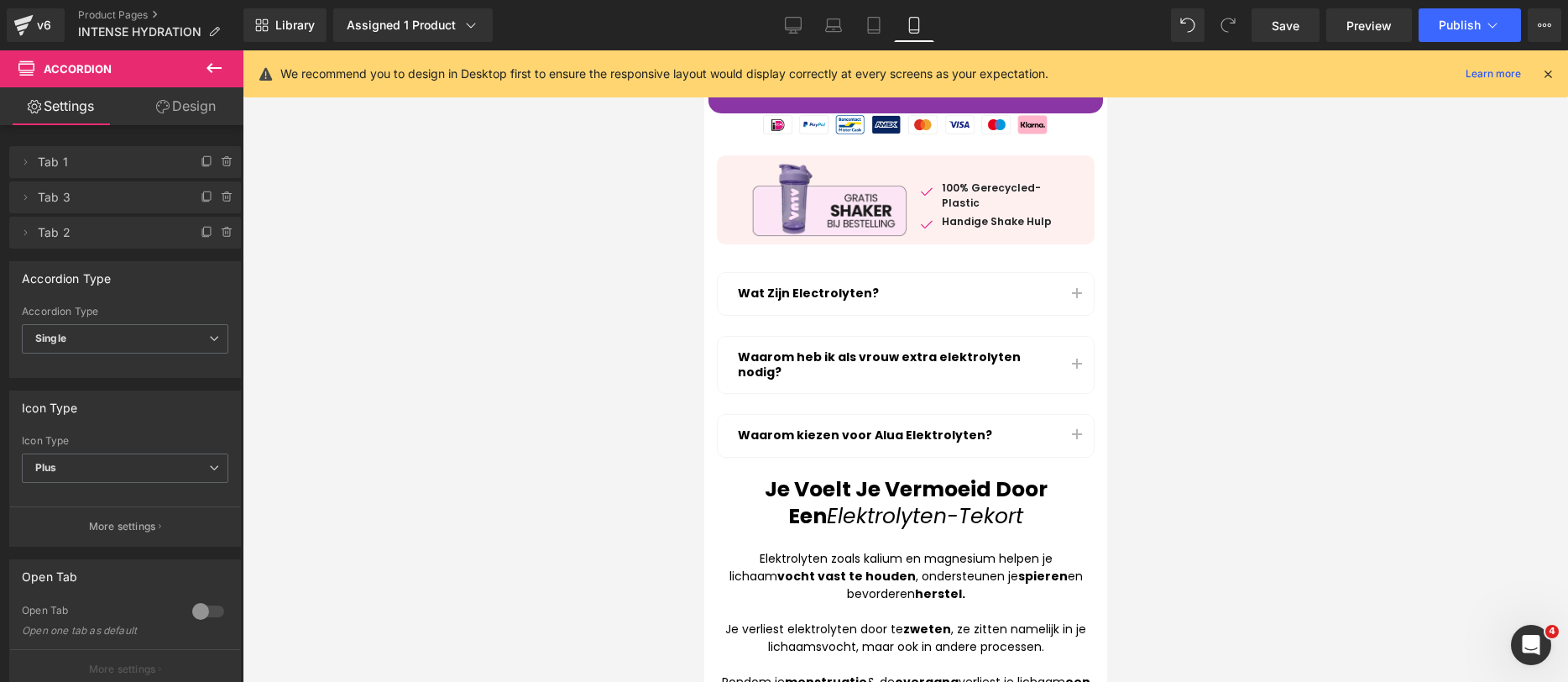
click at [1303, 264] on div at bounding box center [905, 366] width 1325 height 632
click at [1413, 322] on div at bounding box center [905, 366] width 1325 height 632
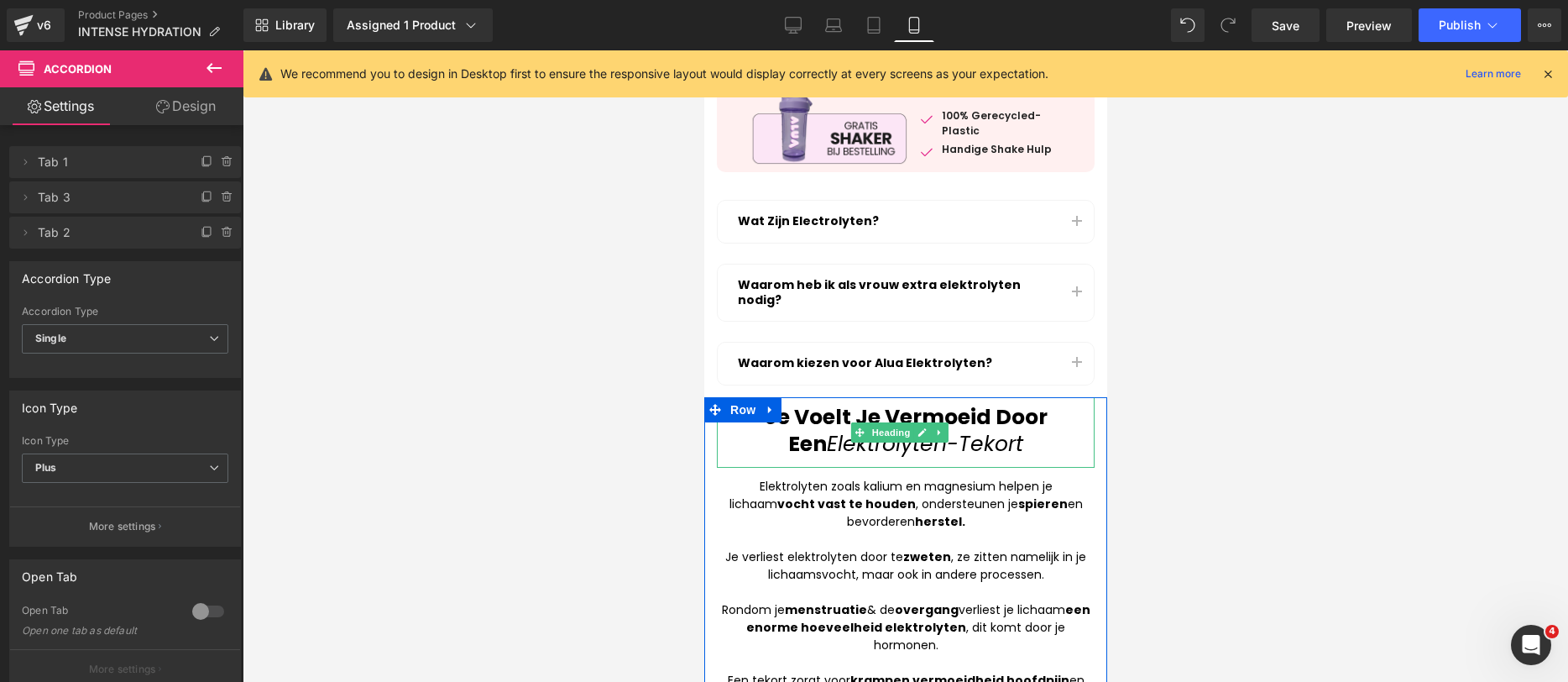
scroll to position [451, 0]
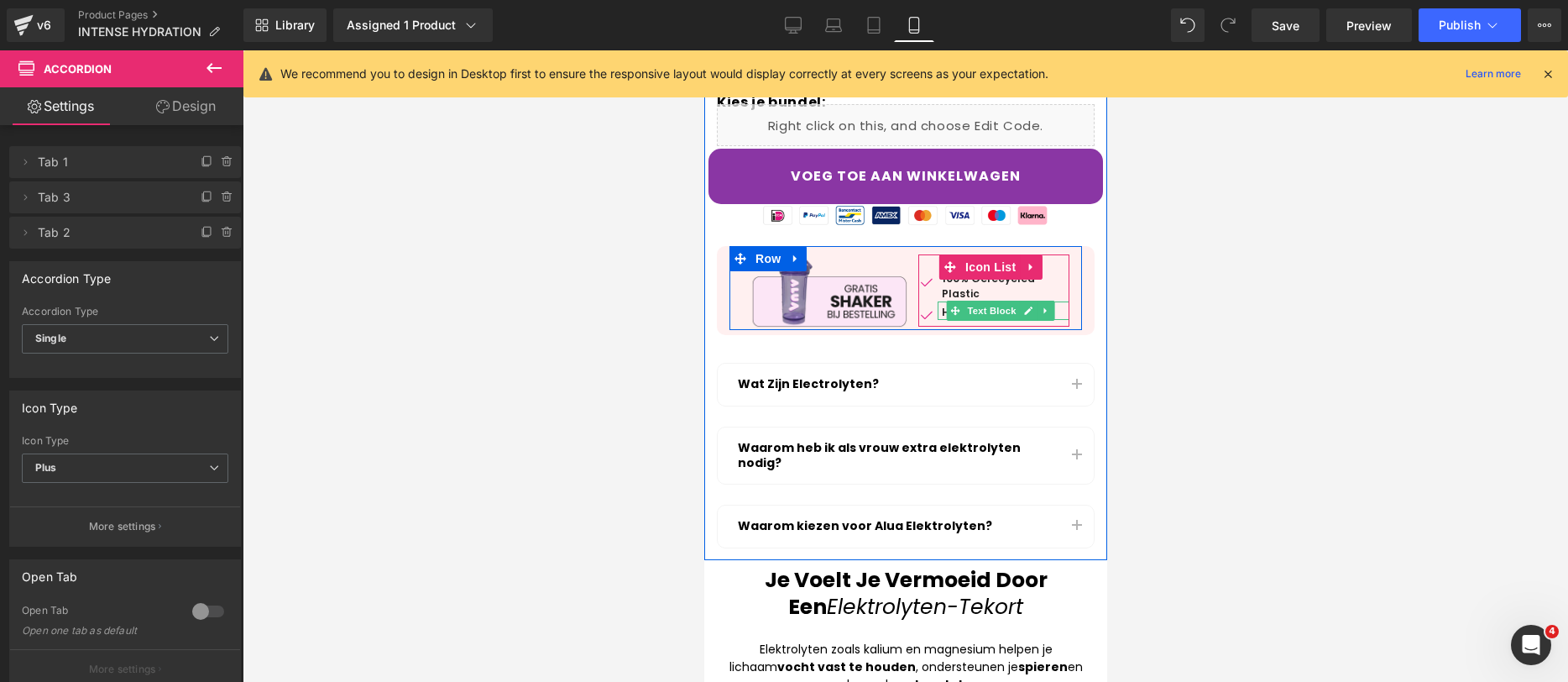
click at [1049, 310] on p "Handige Shake Hulp" at bounding box center [1005, 312] width 128 height 15
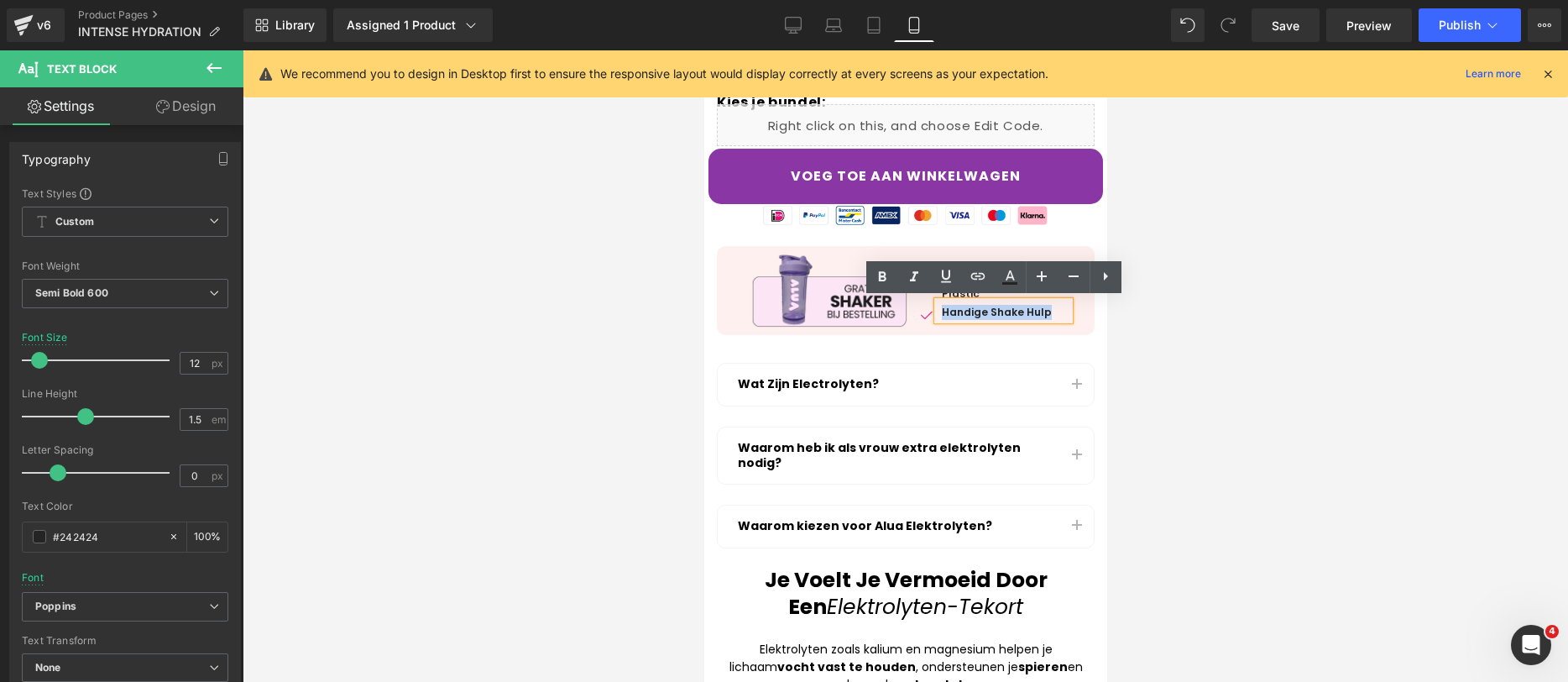
drag, startPoint x: 1046, startPoint y: 309, endPoint x: 938, endPoint y: 311, distance: 108.0
click at [941, 311] on p "Handige Shake Hulp" at bounding box center [1005, 312] width 128 height 15
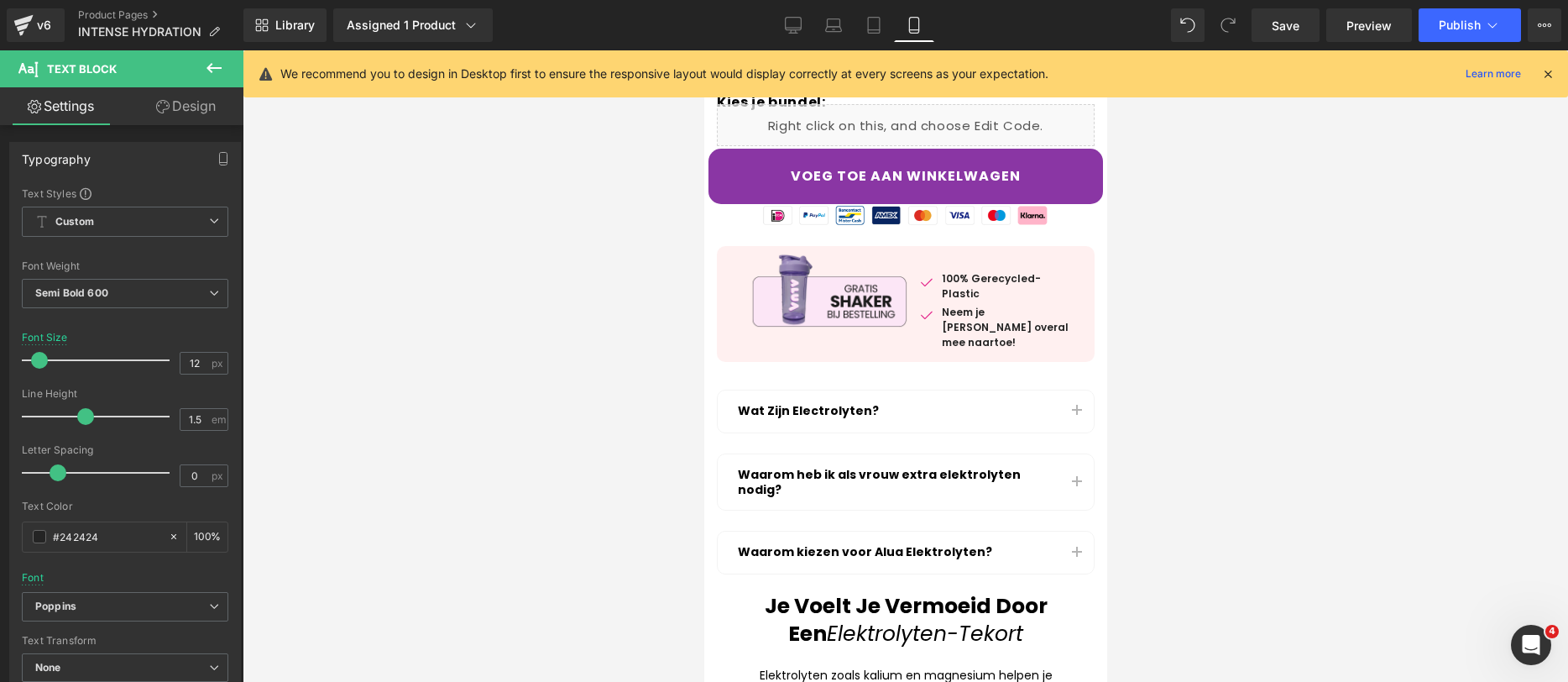
click at [1413, 278] on div at bounding box center [905, 366] width 1325 height 632
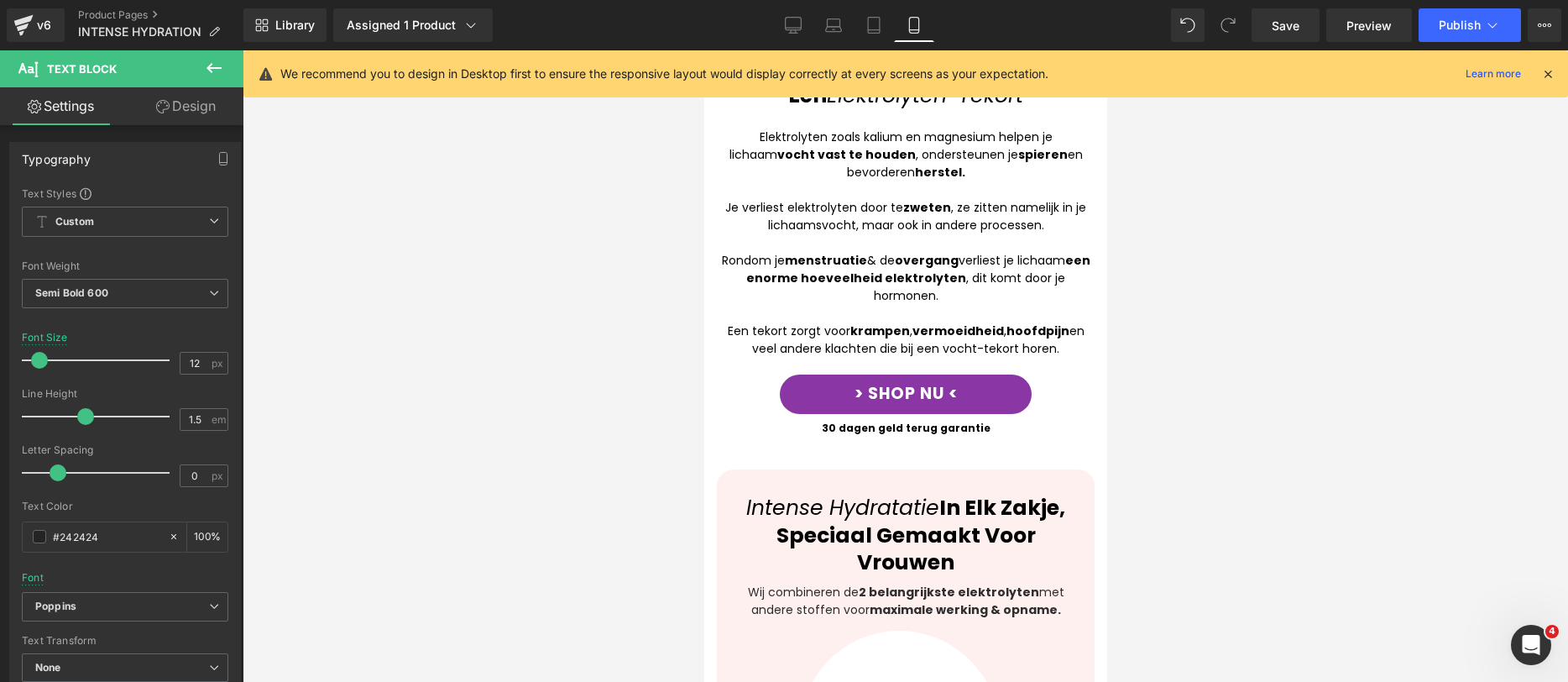
scroll to position [634, 0]
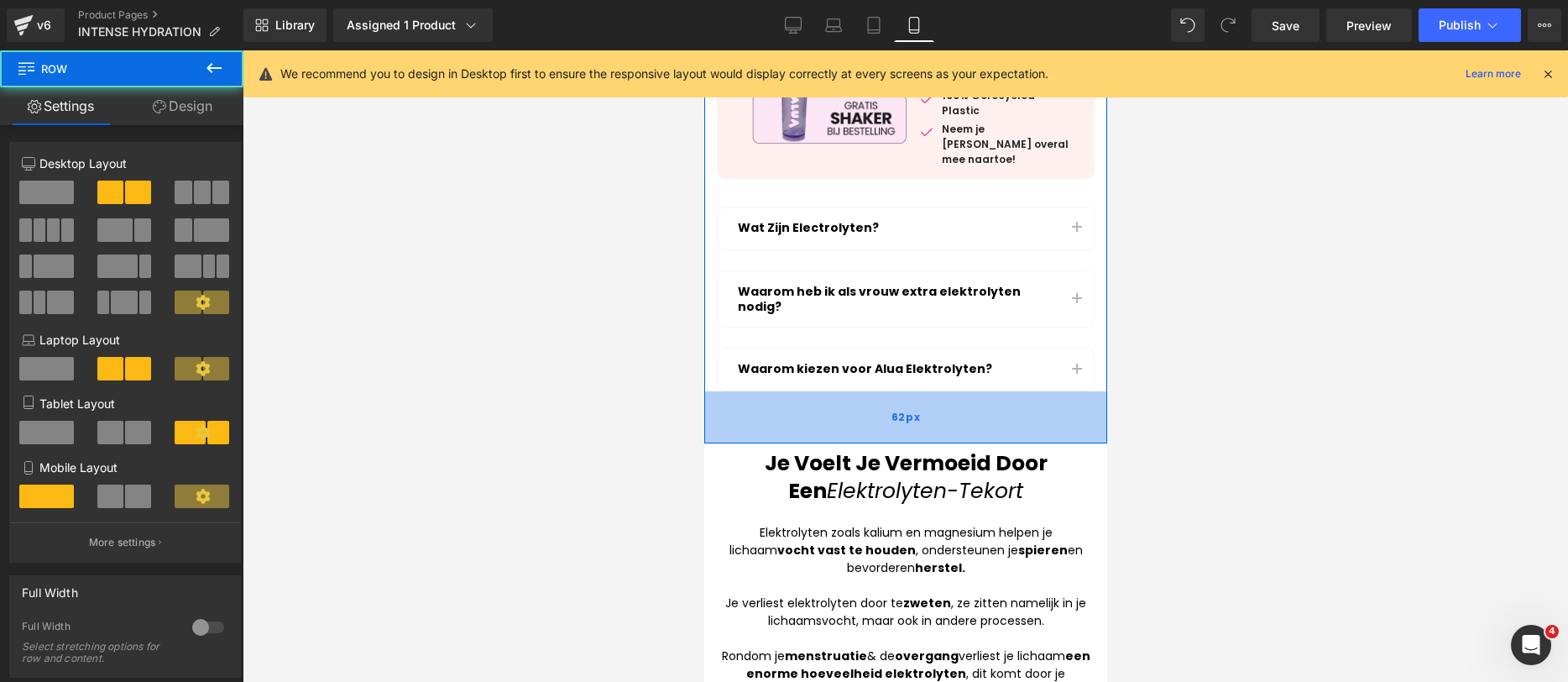
drag, startPoint x: 892, startPoint y: 369, endPoint x: 892, endPoint y: 409, distance: 40.0
click at [892, 409] on div "62px" at bounding box center [905, 417] width 403 height 52
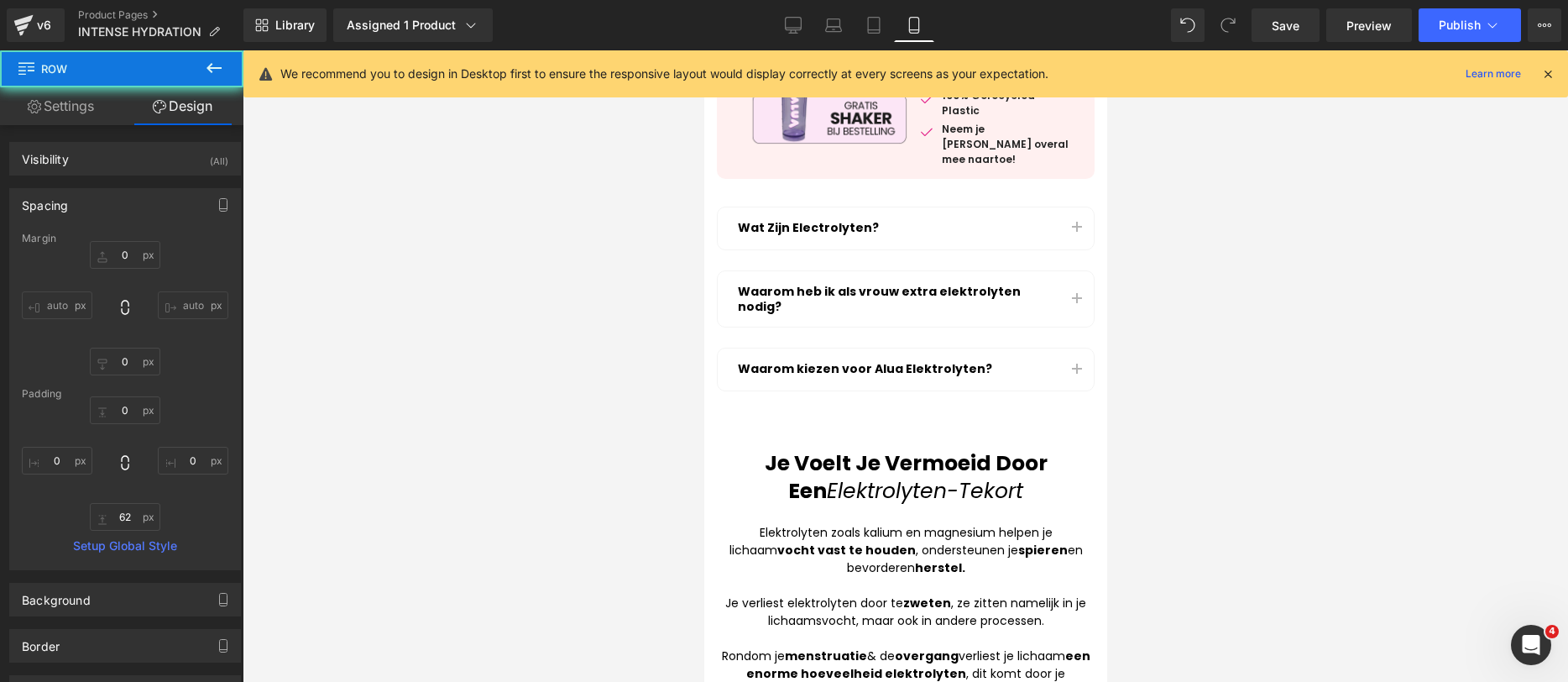
drag, startPoint x: 1544, startPoint y: 519, endPoint x: 1173, endPoint y: 470, distance: 374.2
click at [1544, 519] on div at bounding box center [905, 366] width 1325 height 632
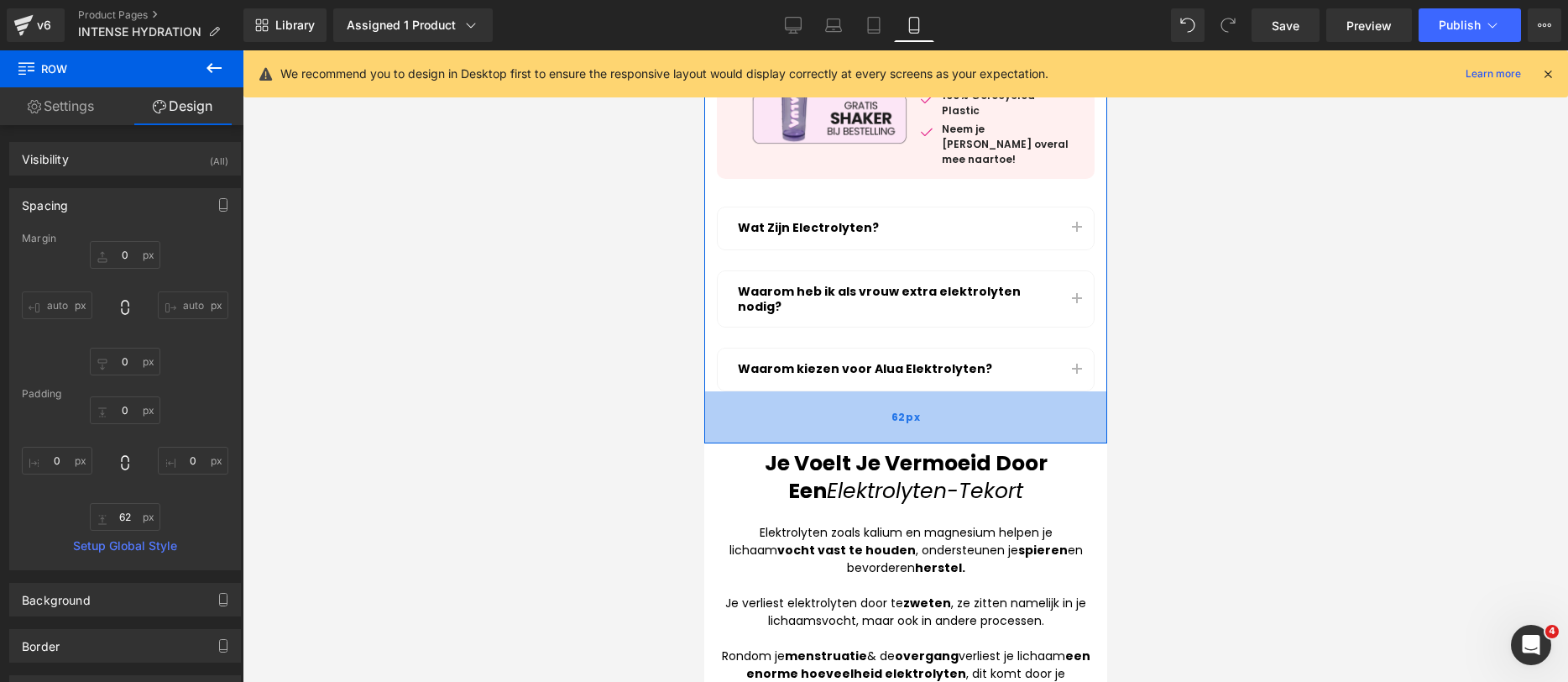
drag, startPoint x: 960, startPoint y: 399, endPoint x: 966, endPoint y: 365, distance: 34.5
click at [966, 391] on div "62px" at bounding box center [905, 417] width 403 height 52
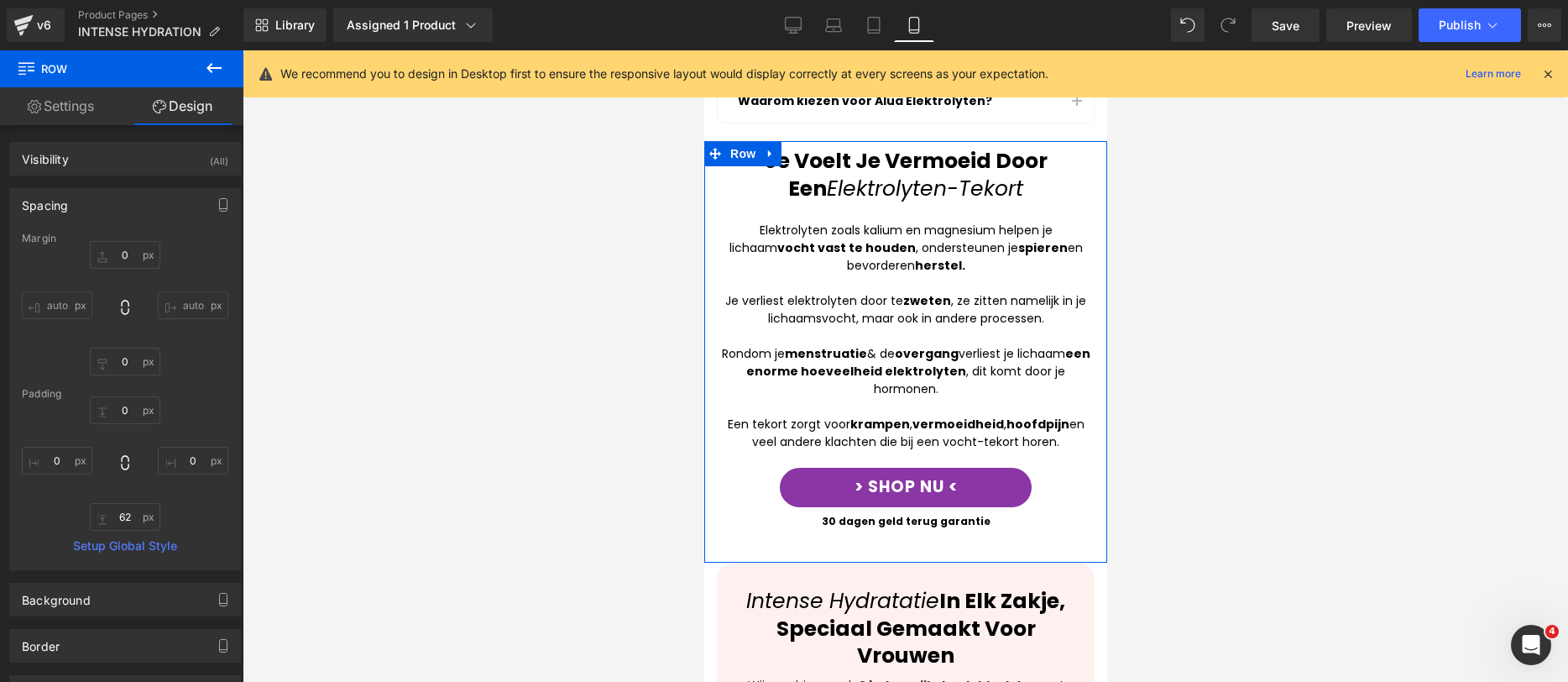
drag, startPoint x: 1314, startPoint y: 386, endPoint x: 1267, endPoint y: 394, distance: 47.7
click at [1314, 386] on div at bounding box center [905, 366] width 1325 height 632
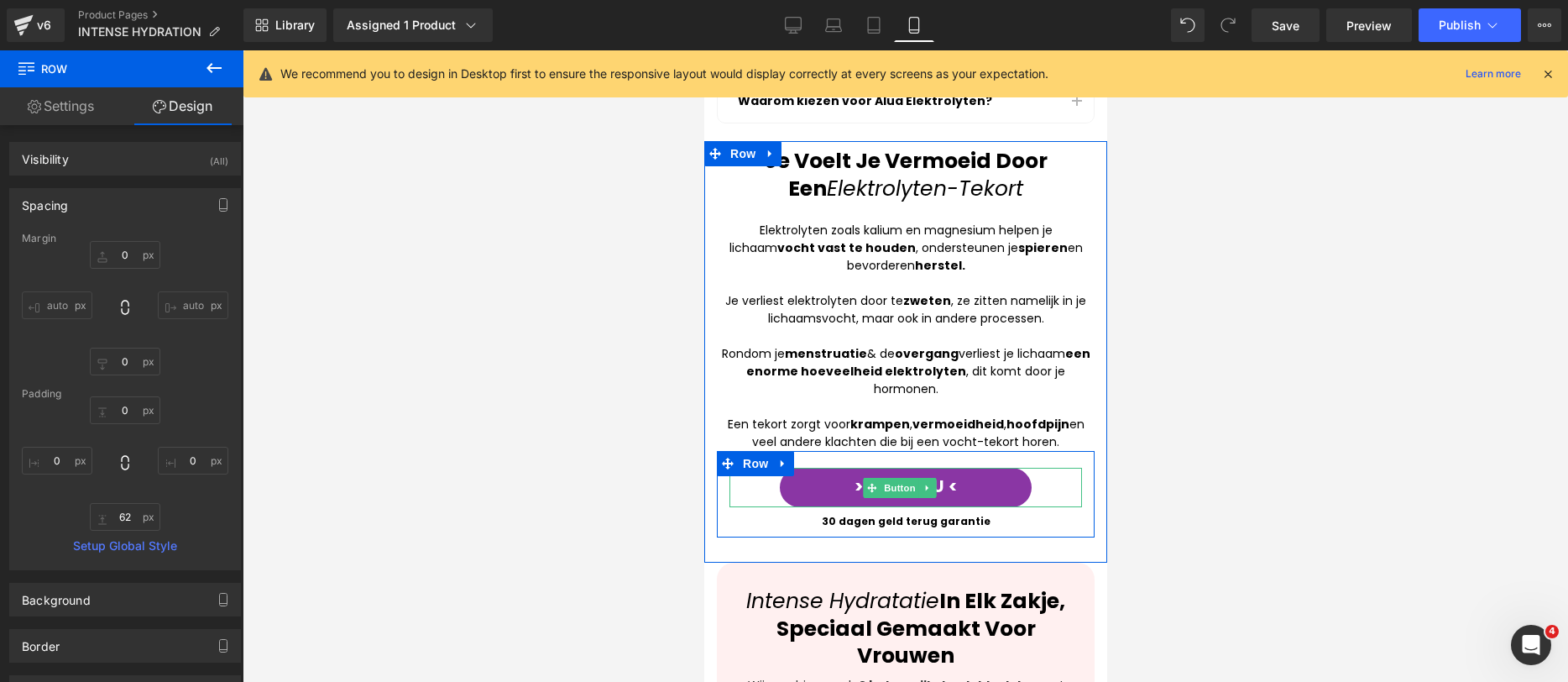
scroll to position [1371, 0]
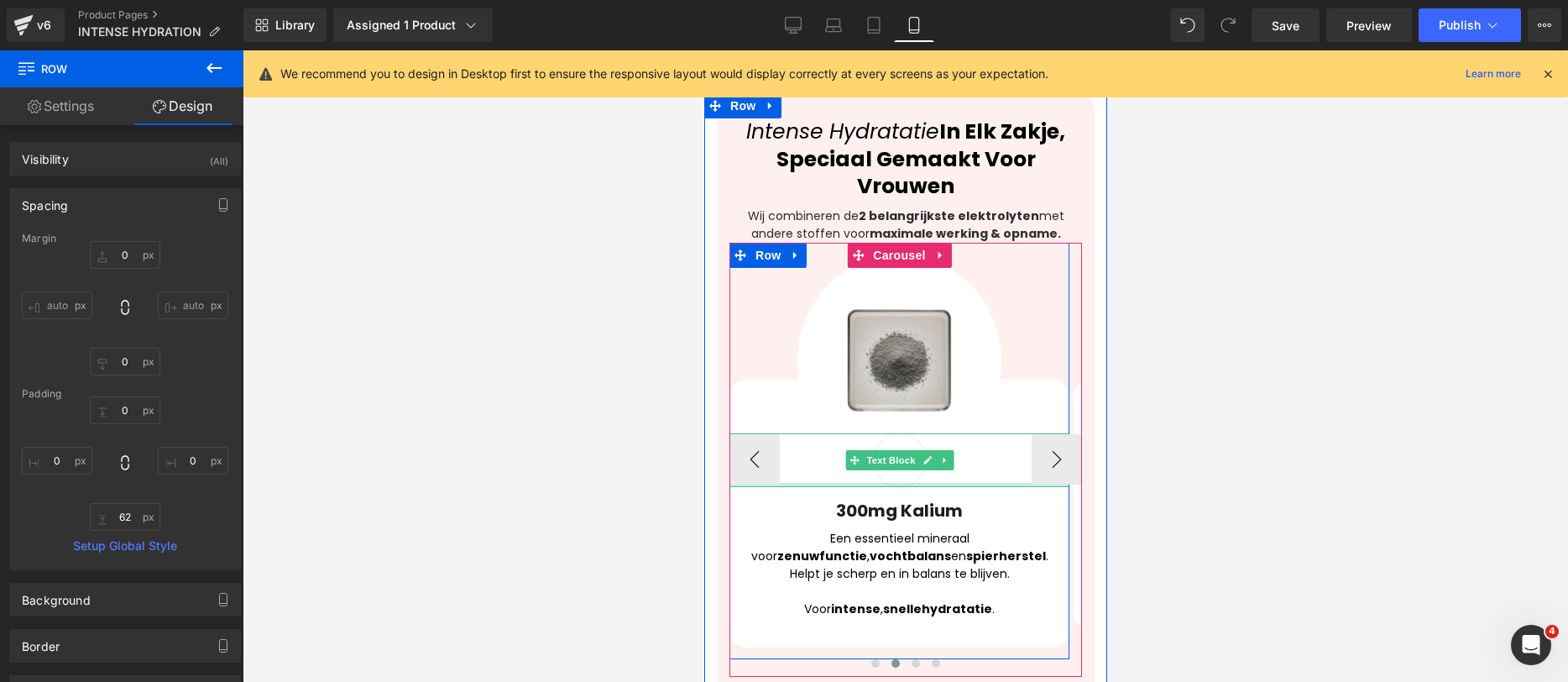
click at [789, 438] on div "02 Text Block" at bounding box center [899, 460] width 340 height 54
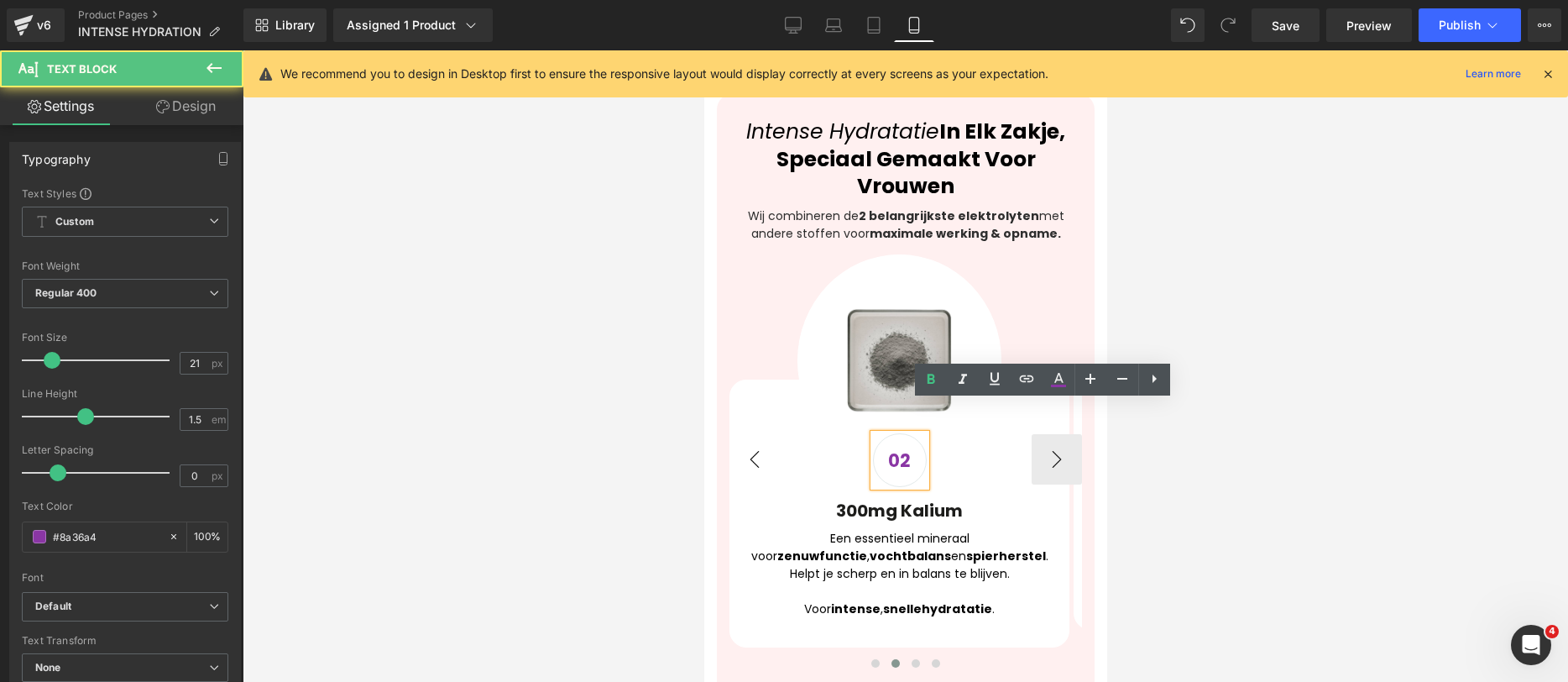
click at [779, 439] on button "‹" at bounding box center [754, 459] width 50 height 50
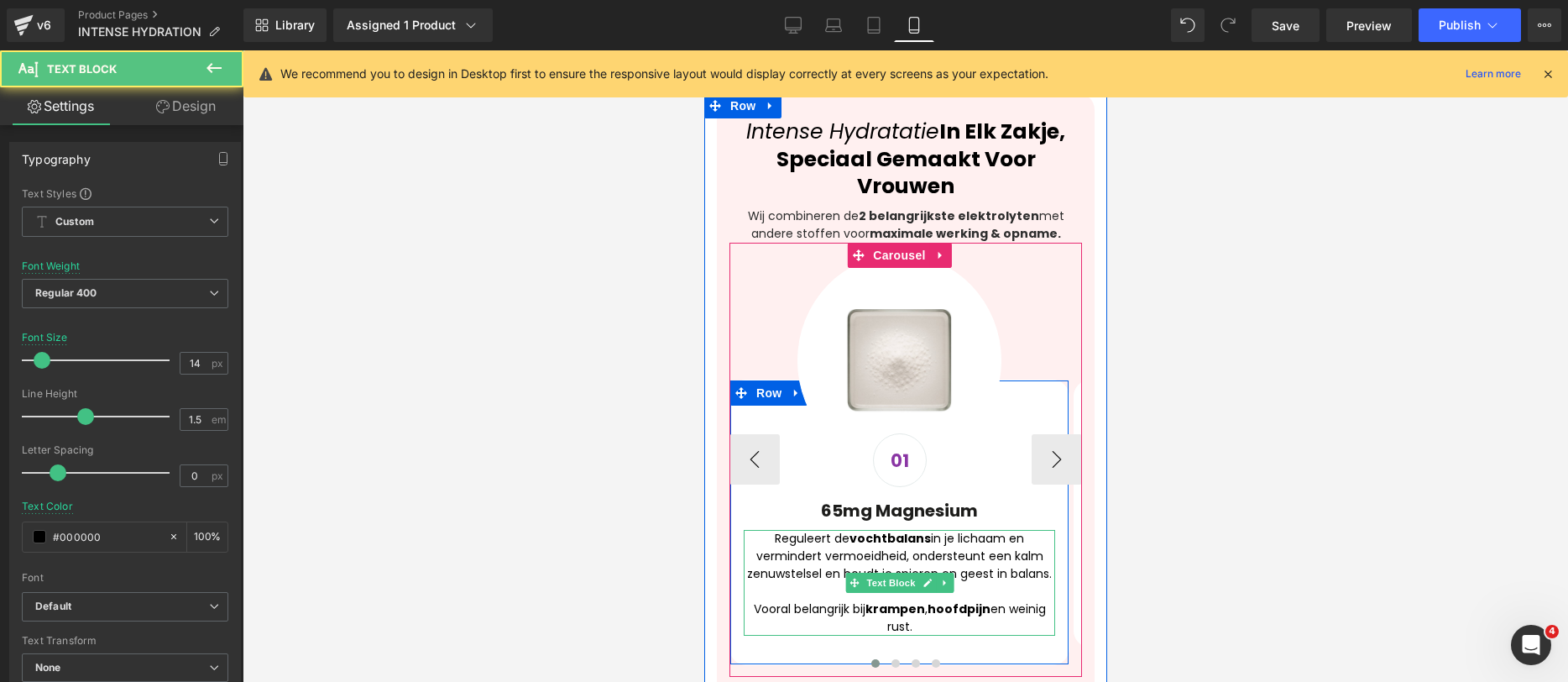
click at [856, 530] on div "Reguleert de vochtbalans in je lichaam en vermindert vermoeidheid, ondersteunt …" at bounding box center [899, 583] width 312 height 106
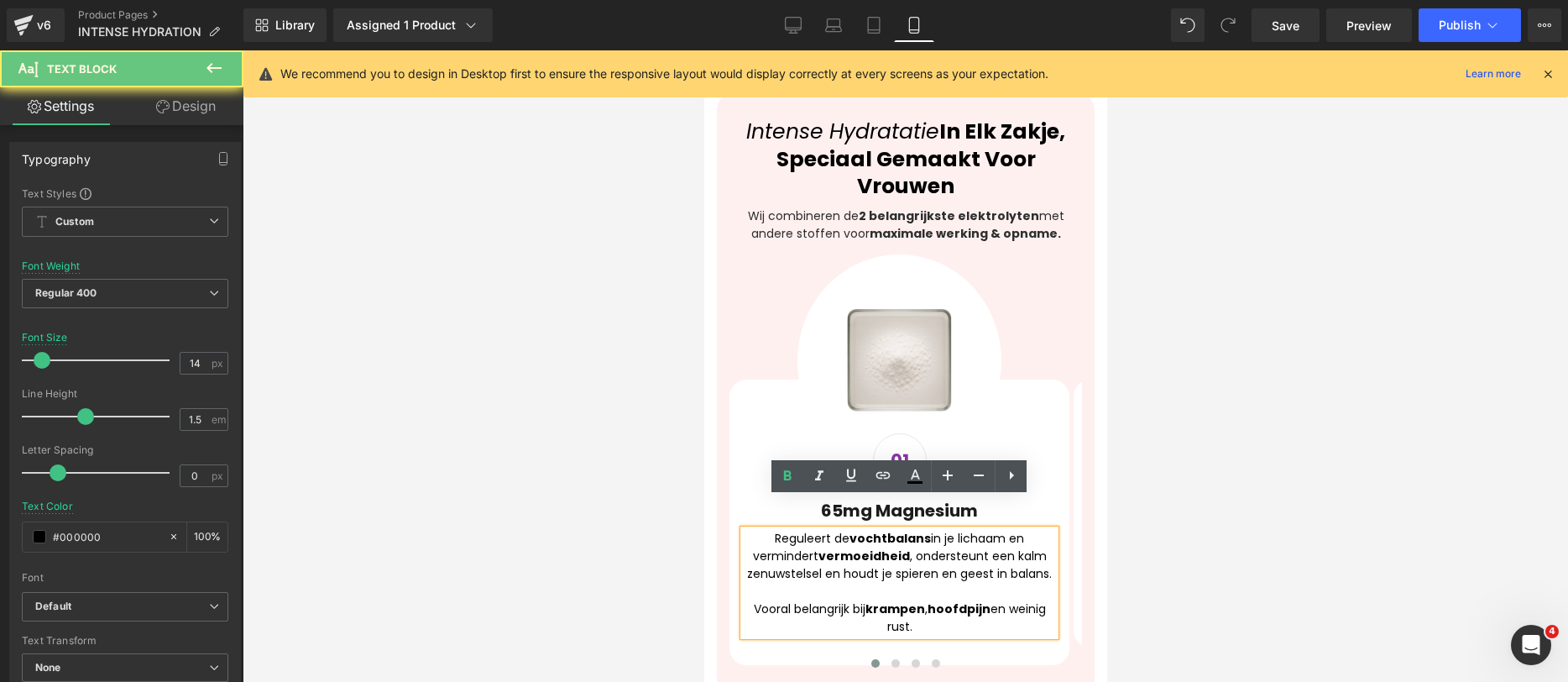
click at [1139, 505] on div at bounding box center [905, 366] width 1325 height 632
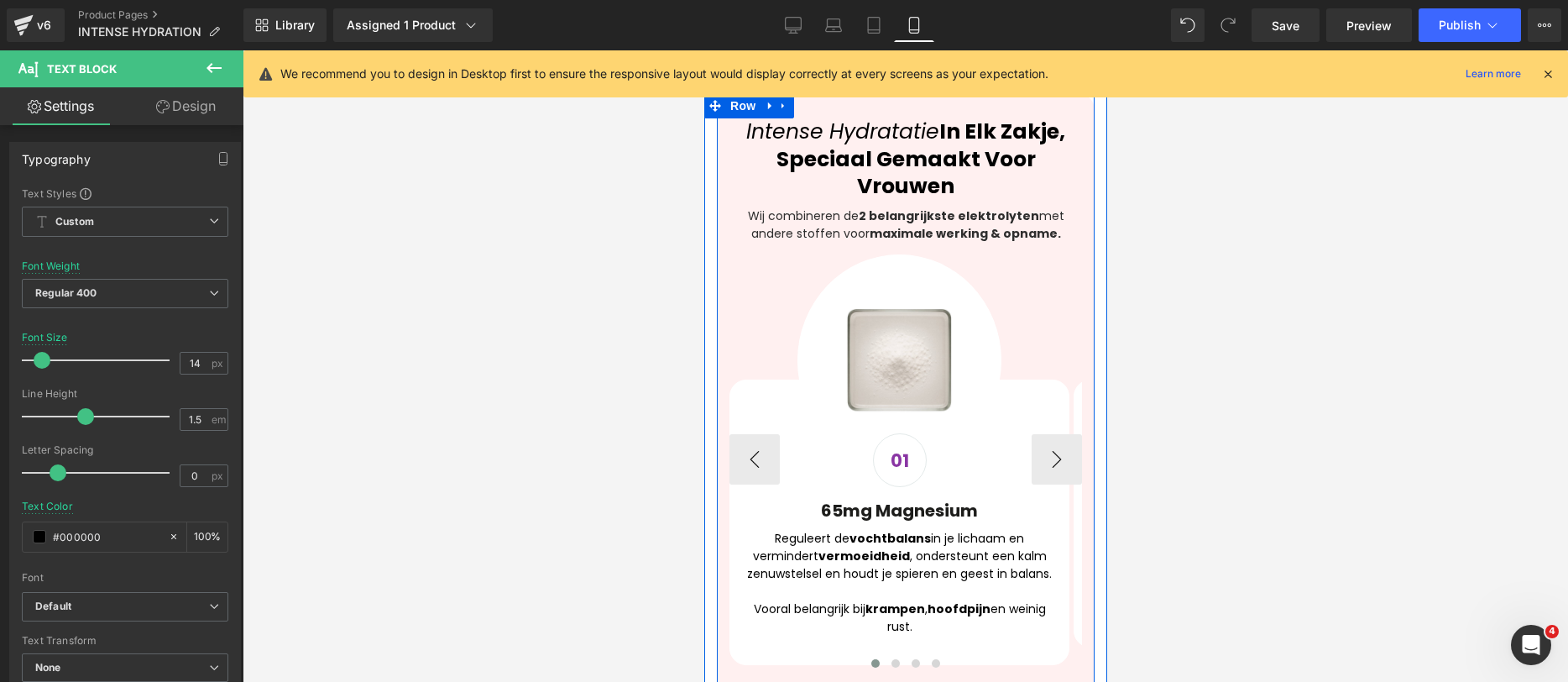
click at [1066, 415] on div "Image 01 Text Block 65mg Magnesium Heading Reguleert de vochtbalans in je licha…" at bounding box center [905, 459] width 353 height 434
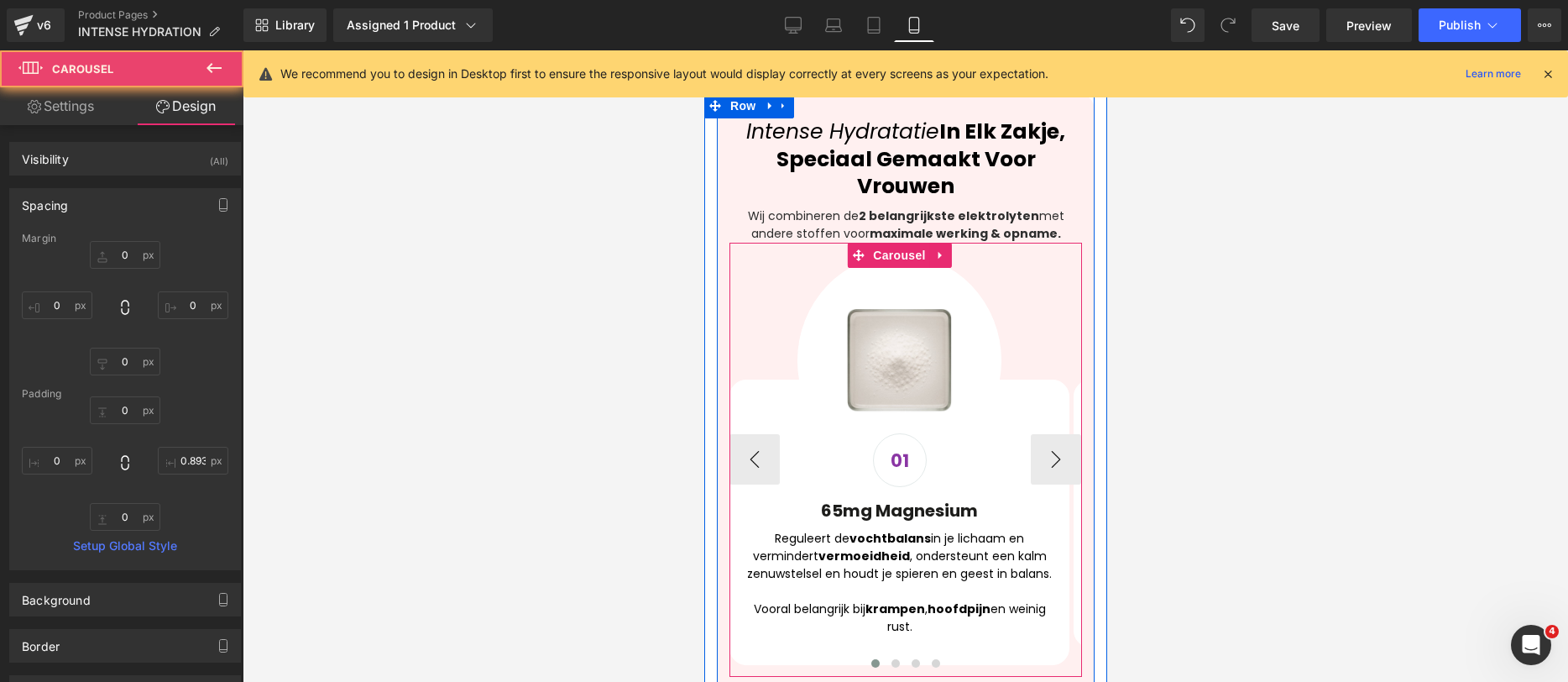
click at [1060, 434] on button "›" at bounding box center [1056, 459] width 50 height 50
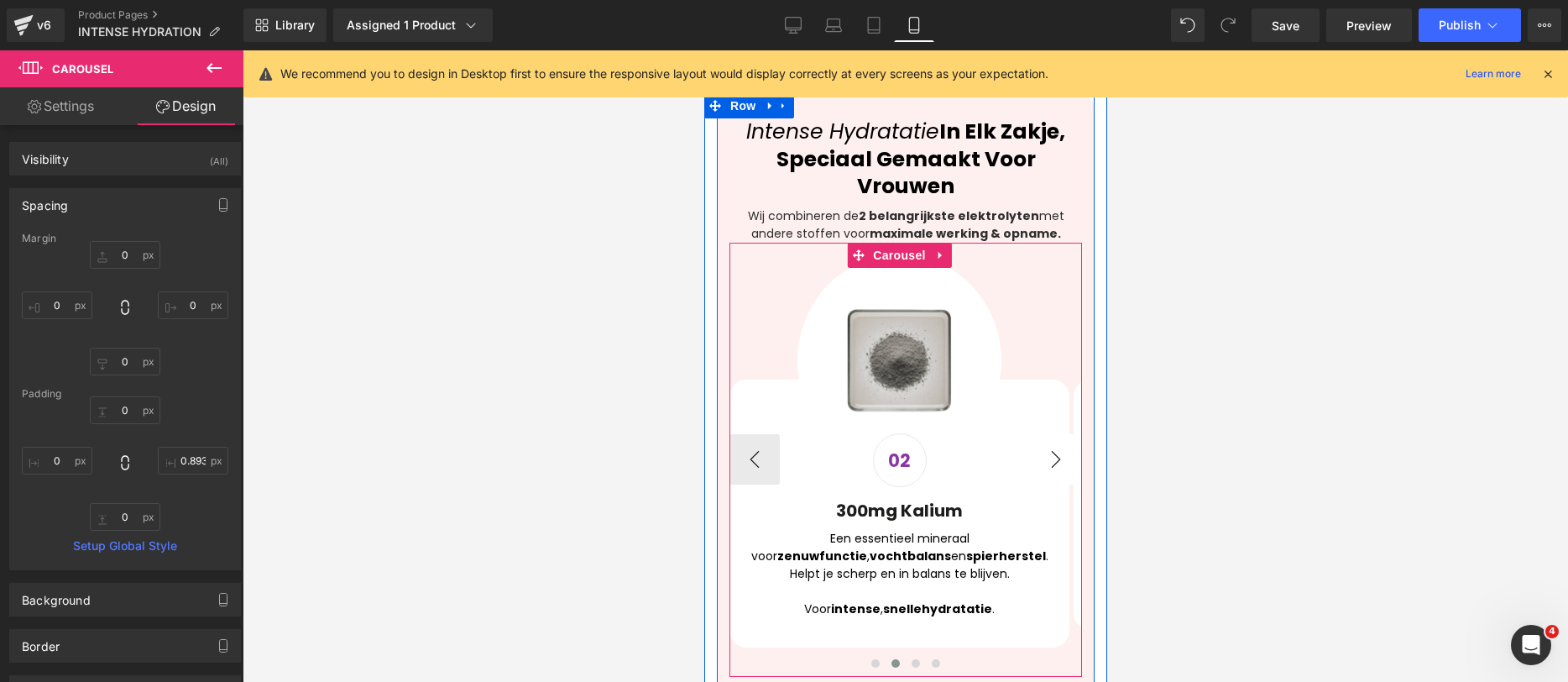
click at [1042, 434] on button "›" at bounding box center [1056, 459] width 50 height 50
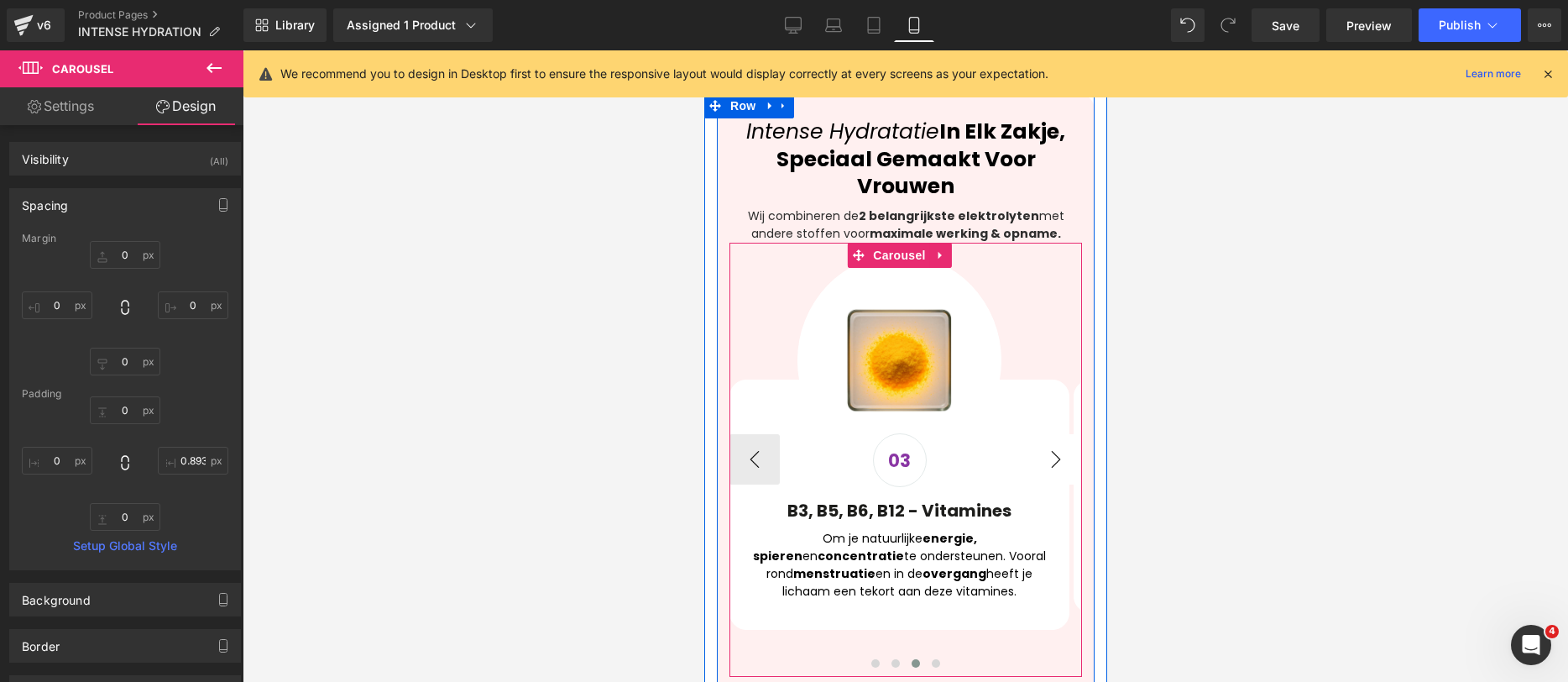
click at [1042, 434] on button "›" at bounding box center [1056, 459] width 50 height 50
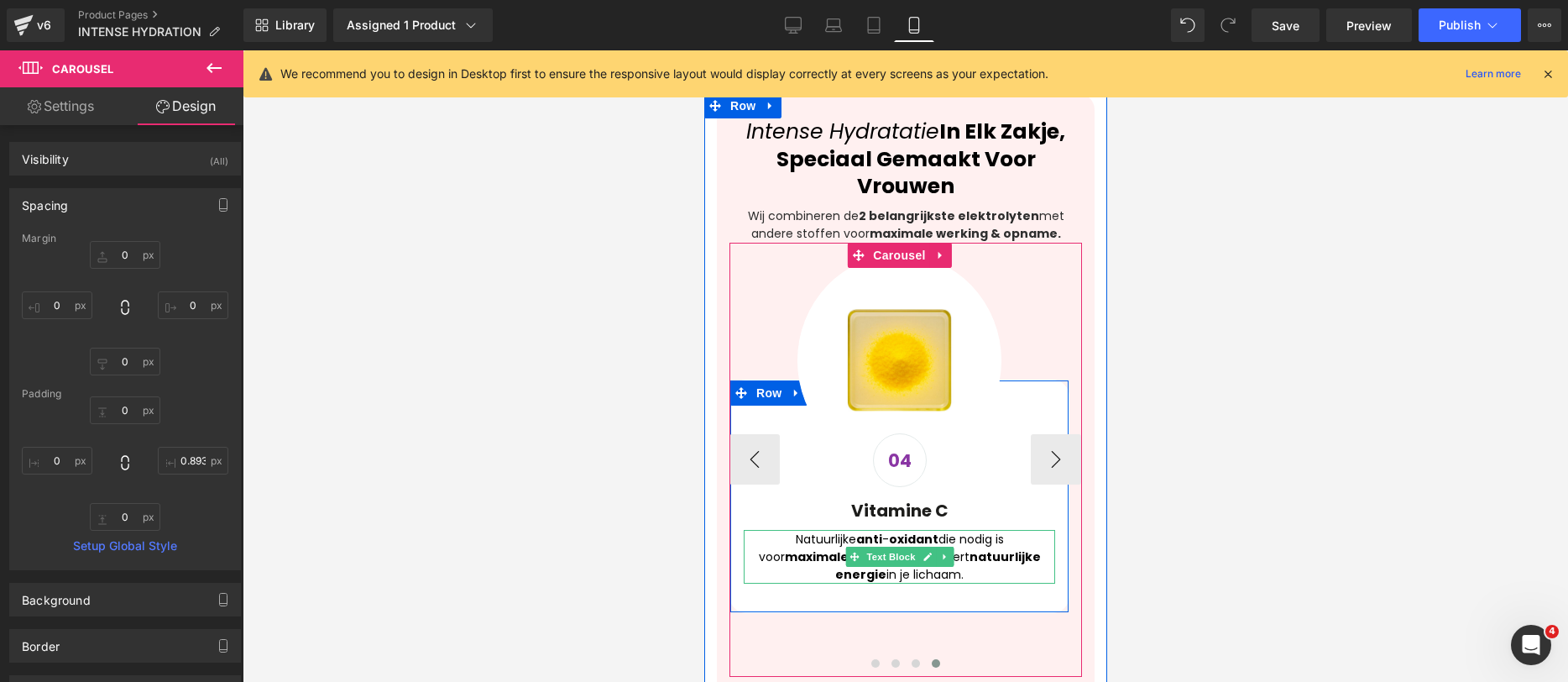
click at [848, 548] on strong "opname" at bounding box center [875, 557] width 55 height 17
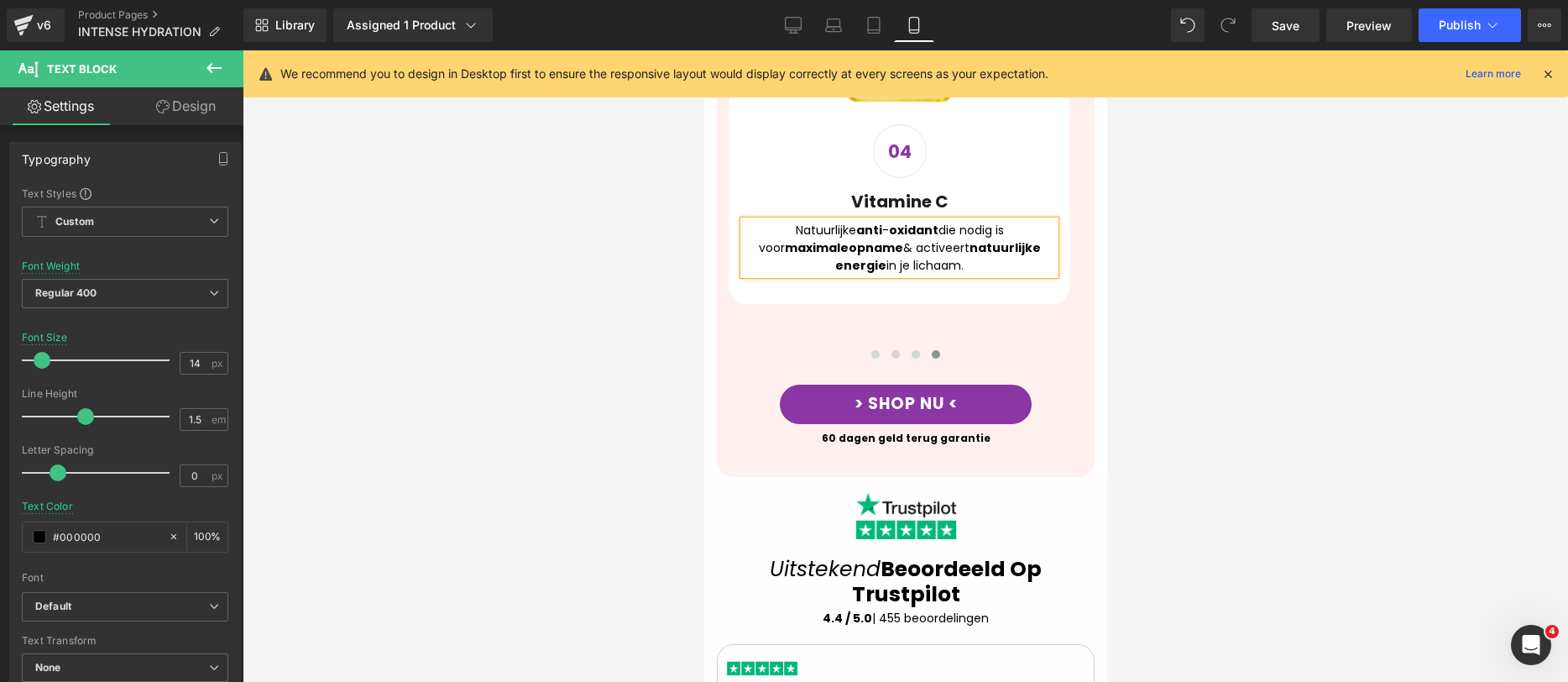
scroll to position [1593, 0]
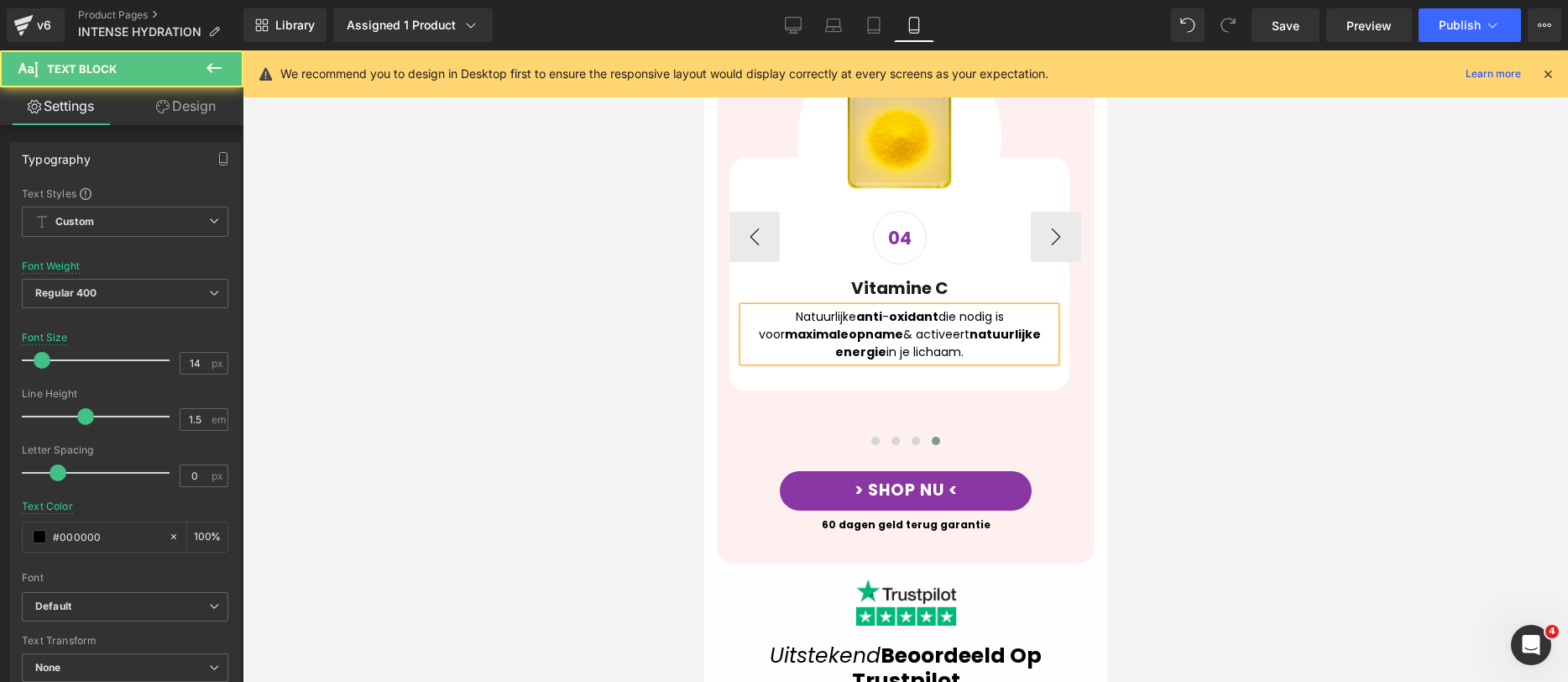
click at [810, 326] on strong "maximale" at bounding box center [816, 334] width 64 height 17
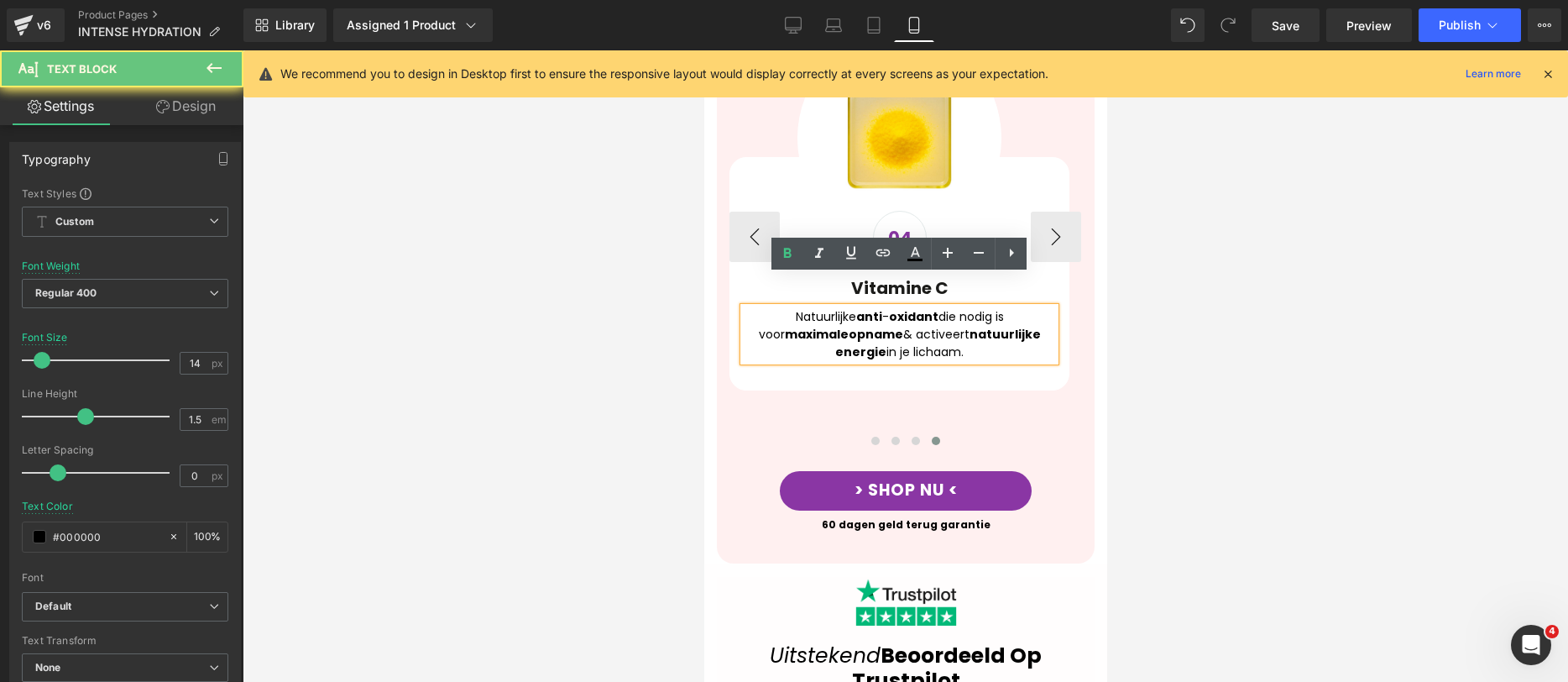
click at [848, 326] on strong "opname" at bounding box center [875, 334] width 55 height 17
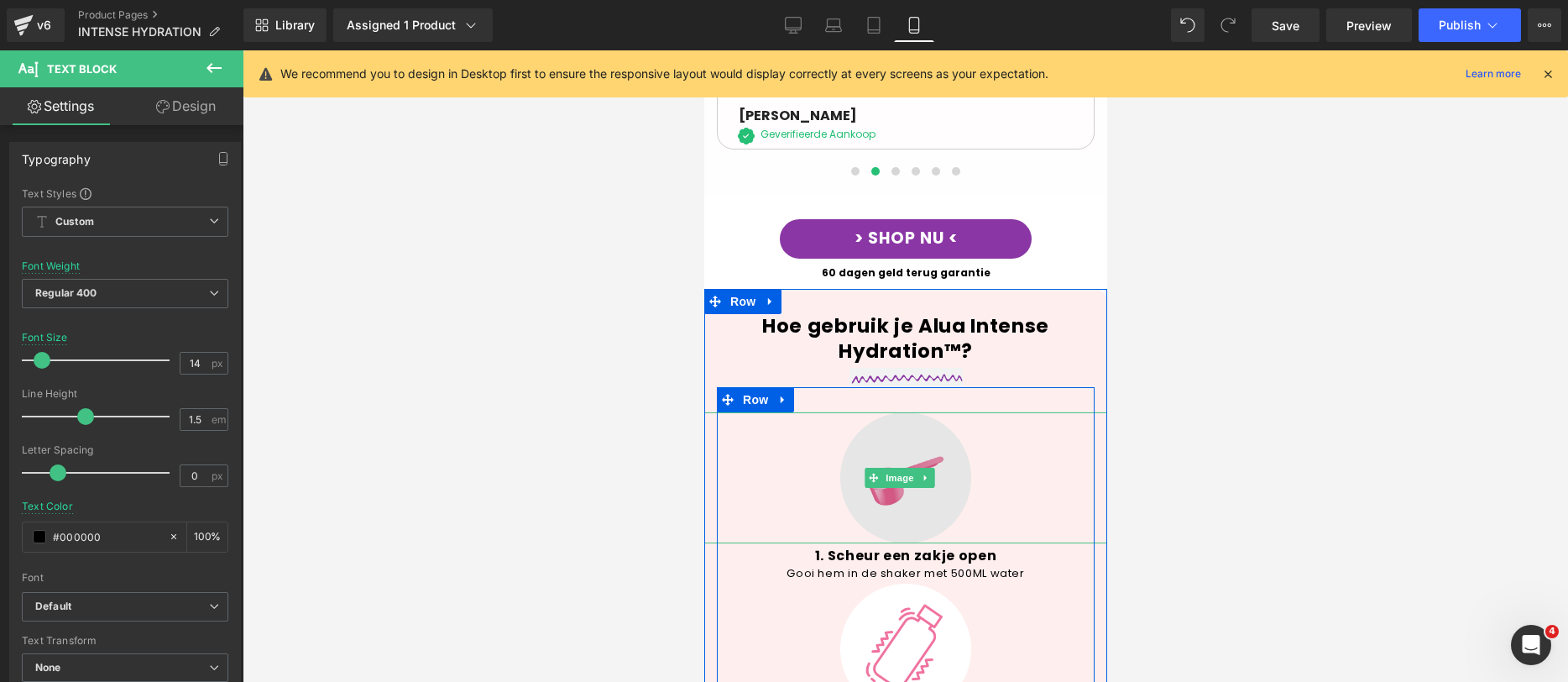
scroll to position [2552, 0]
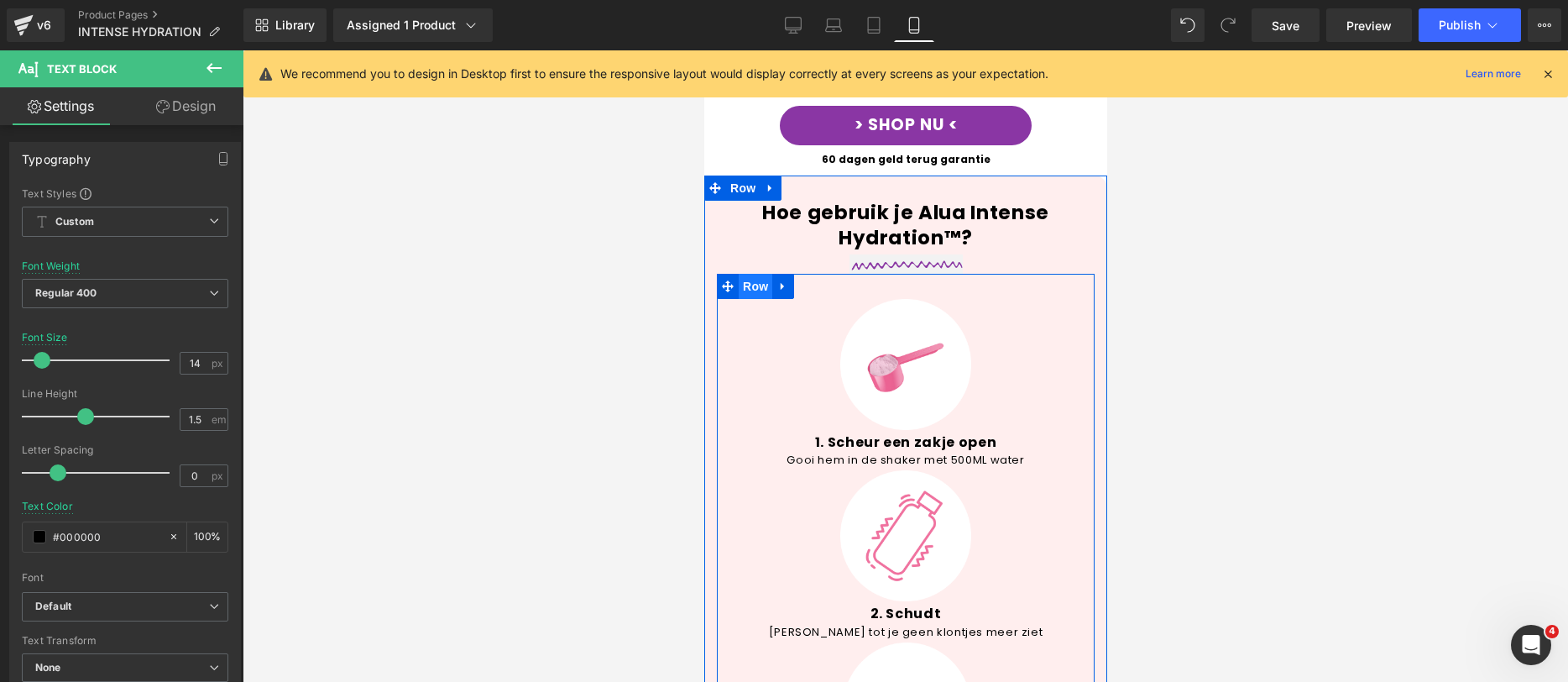
click at [757, 274] on span "Row" at bounding box center [755, 286] width 34 height 25
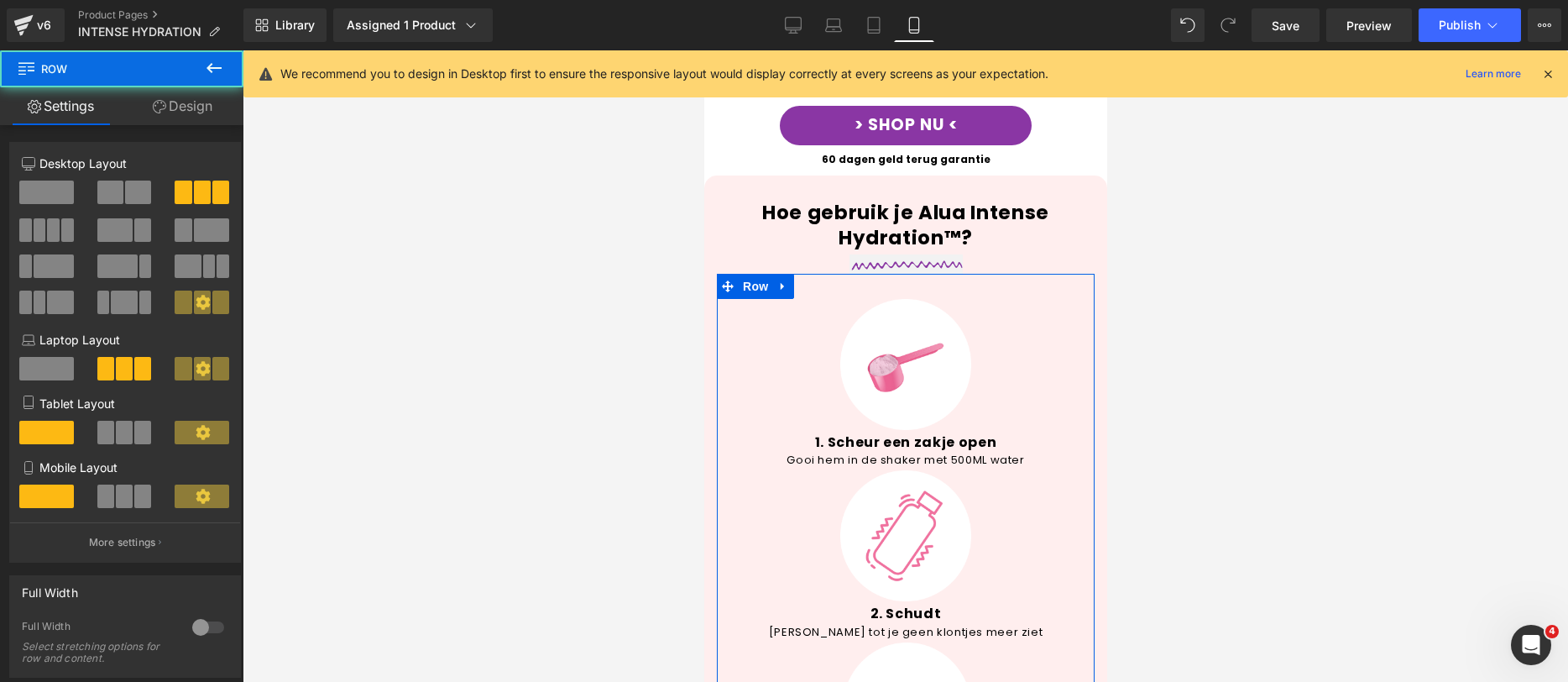
click at [139, 186] on span at bounding box center [138, 192] width 26 height 24
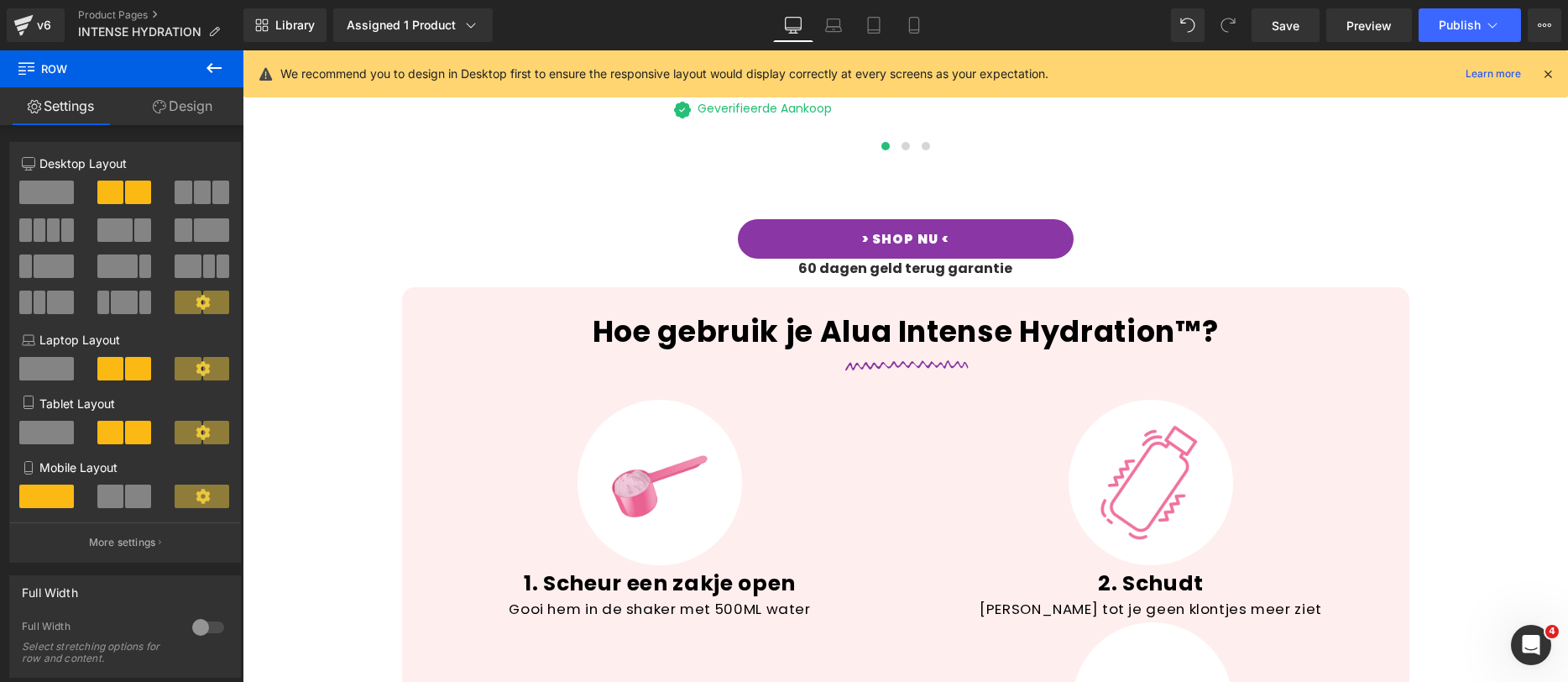
scroll to position [2751, 0]
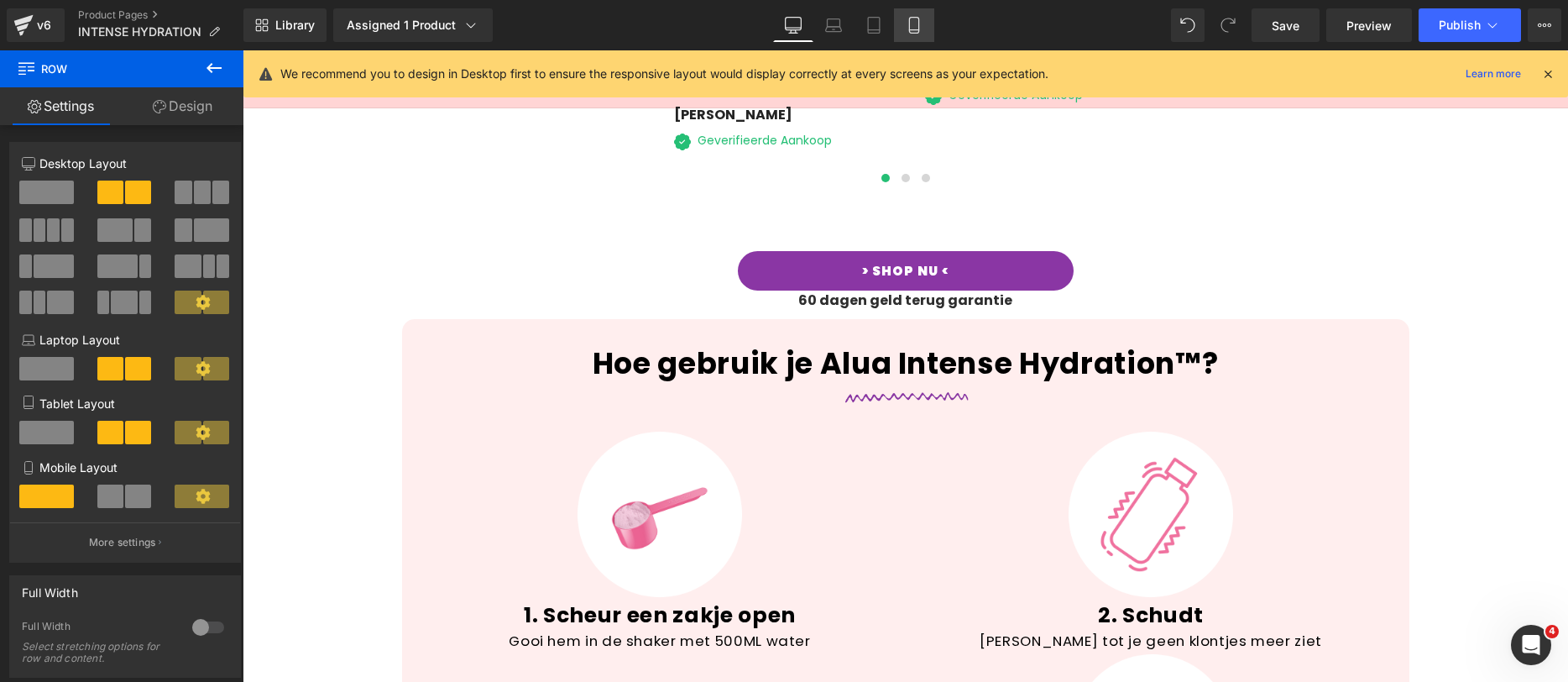
click at [931, 13] on link "Mobile" at bounding box center [915, 25] width 40 height 34
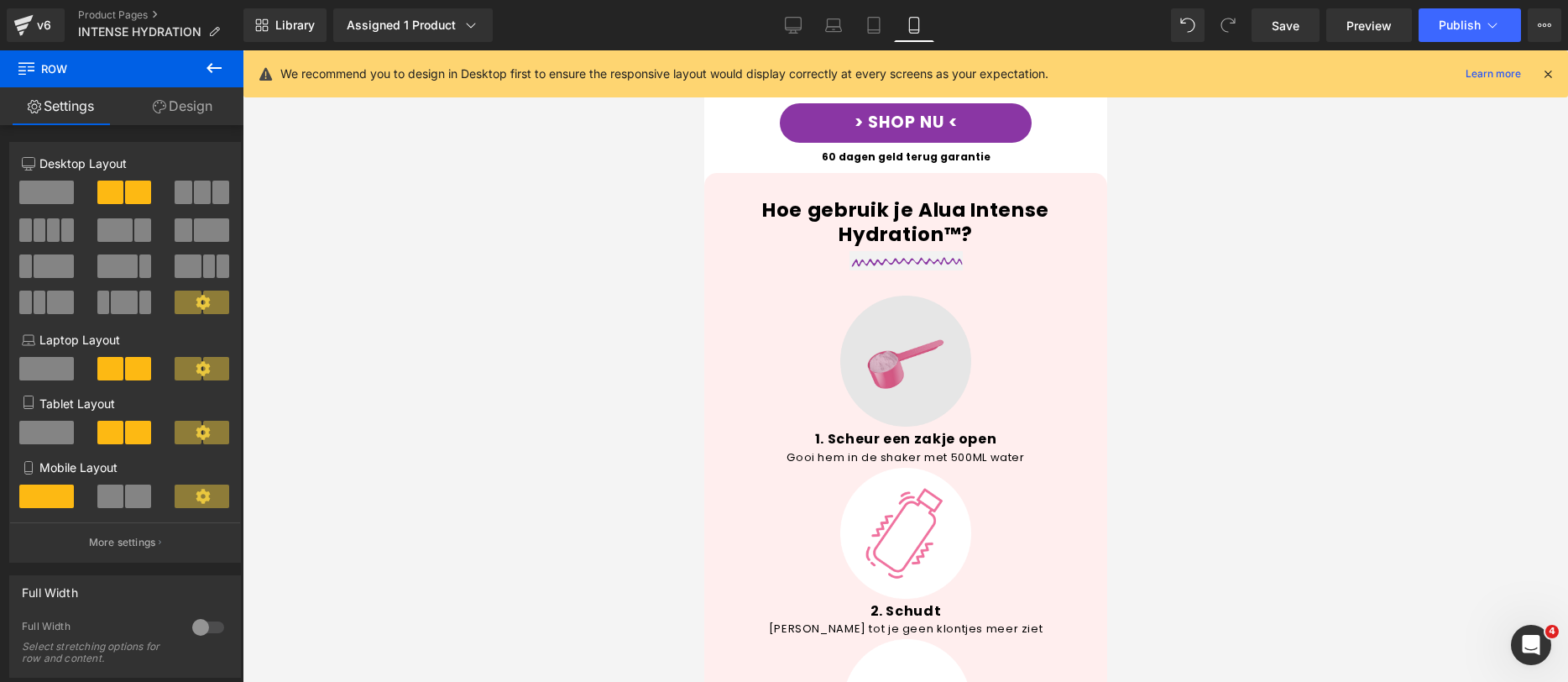
scroll to position [2670, 0]
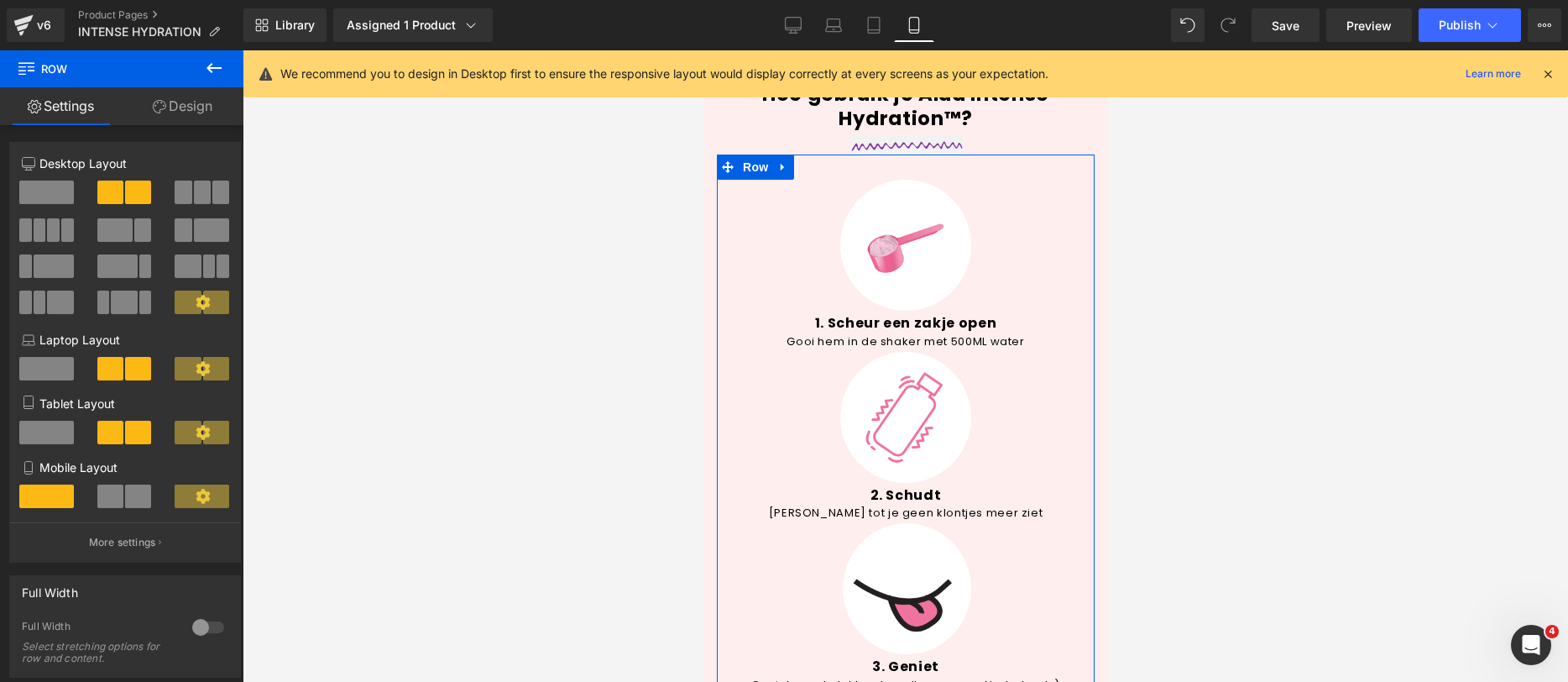
click at [118, 495] on span at bounding box center [110, 496] width 26 height 24
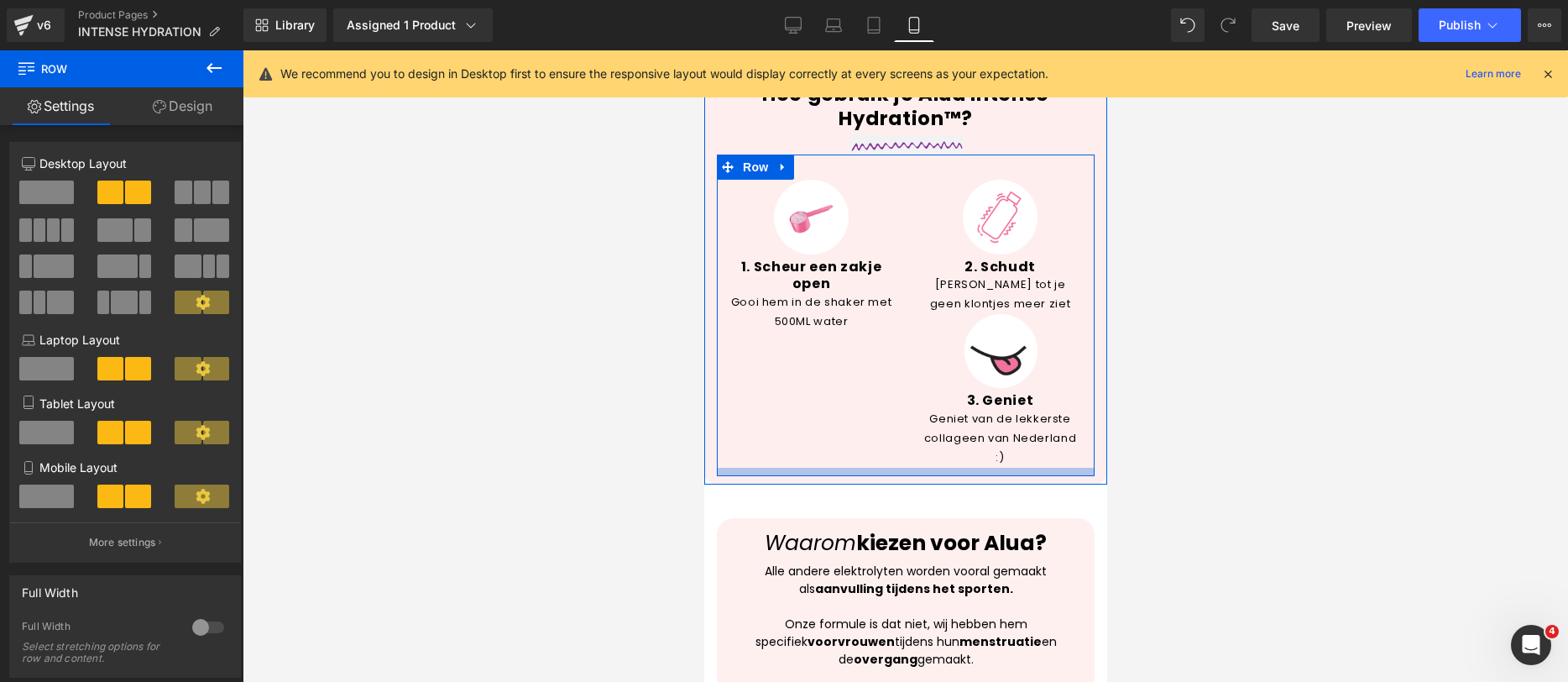
scroll to position [2594, 0]
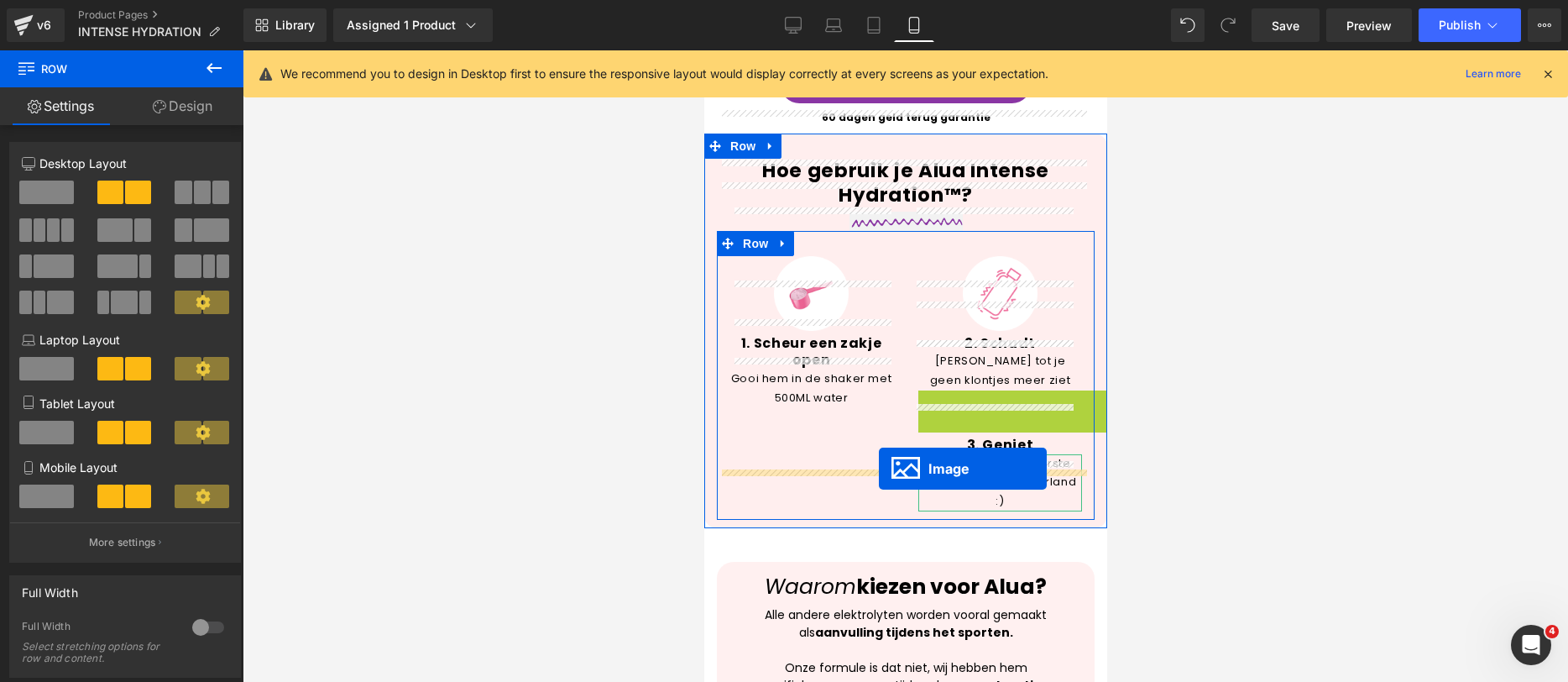
drag, startPoint x: 962, startPoint y: 374, endPoint x: 878, endPoint y: 469, distance: 126.8
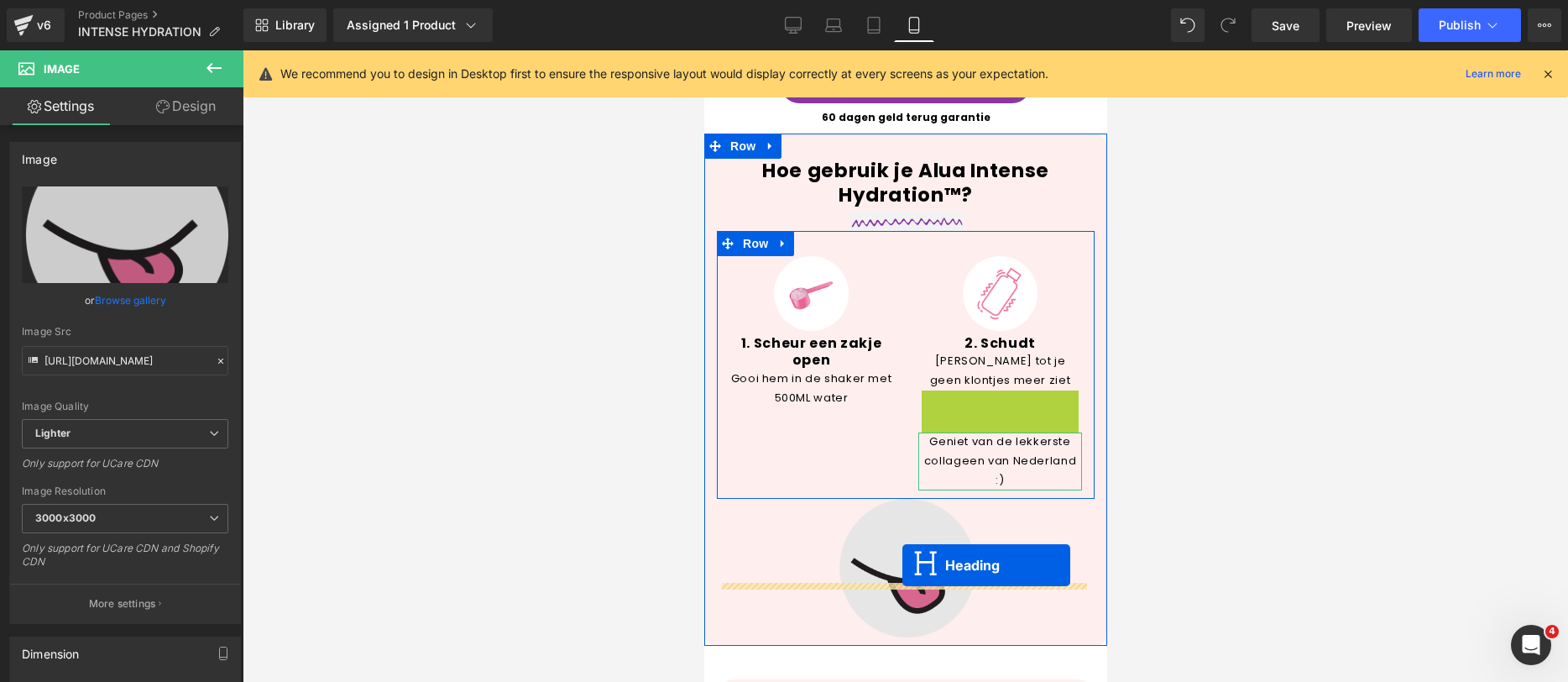
drag, startPoint x: 959, startPoint y: 349, endPoint x: 902, endPoint y: 565, distance: 223.4
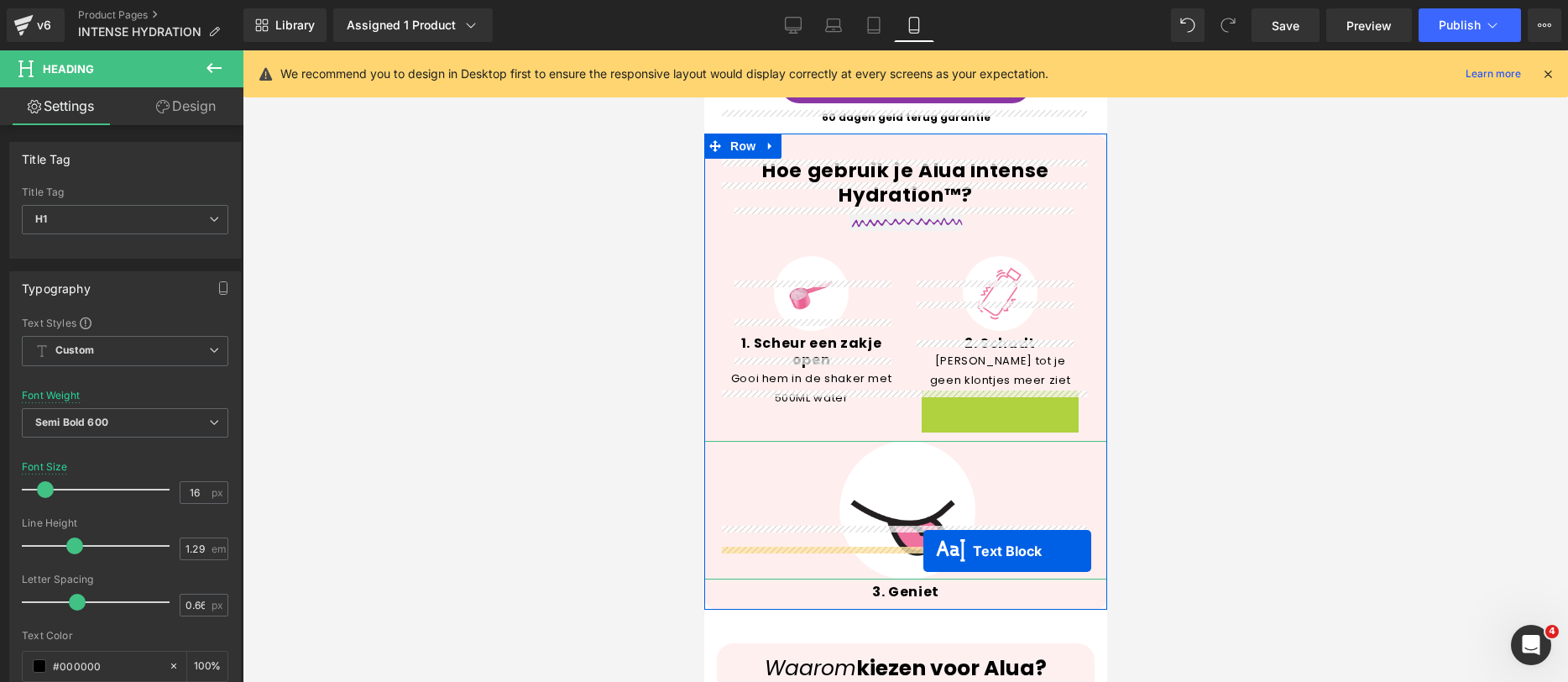
drag, startPoint x: 943, startPoint y: 375, endPoint x: 2020, endPoint y: 444, distance: 1079.2
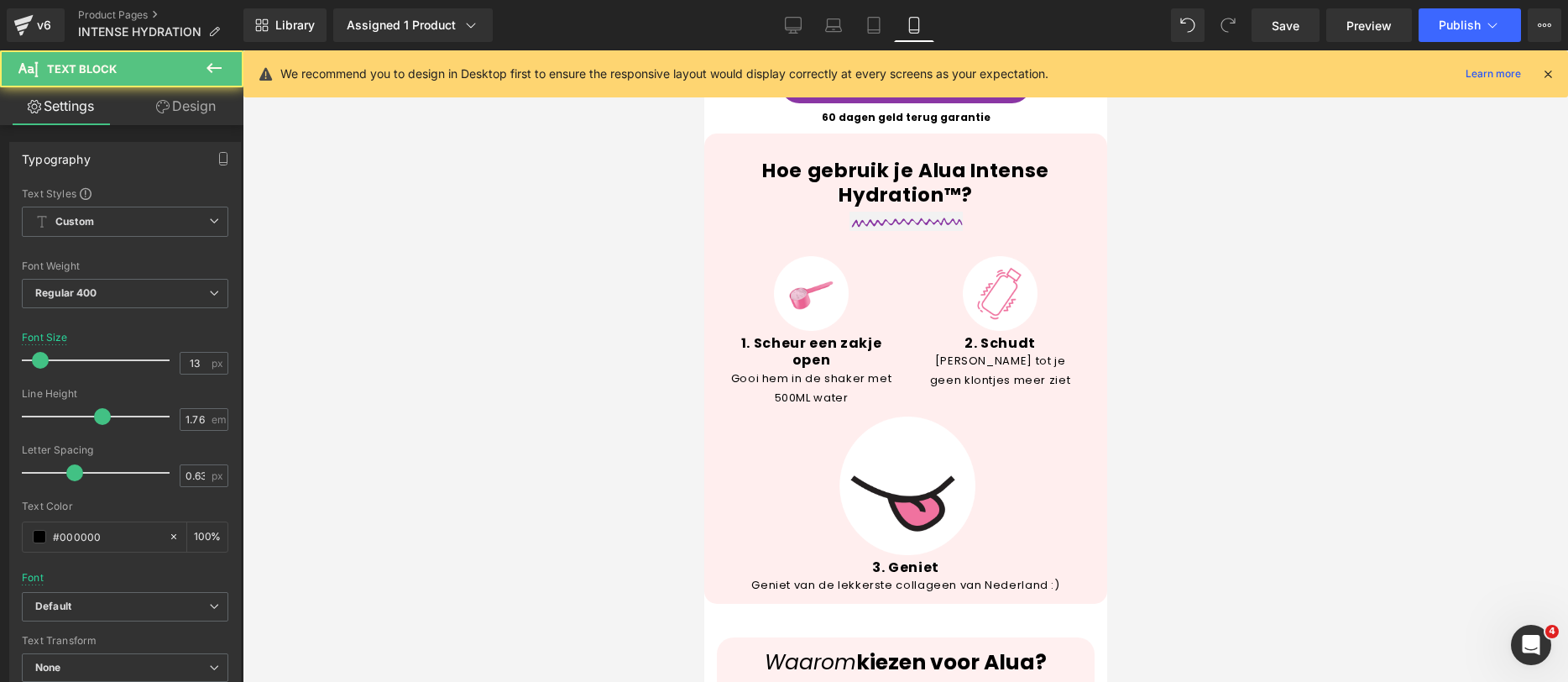
click at [1318, 391] on div at bounding box center [905, 366] width 1325 height 632
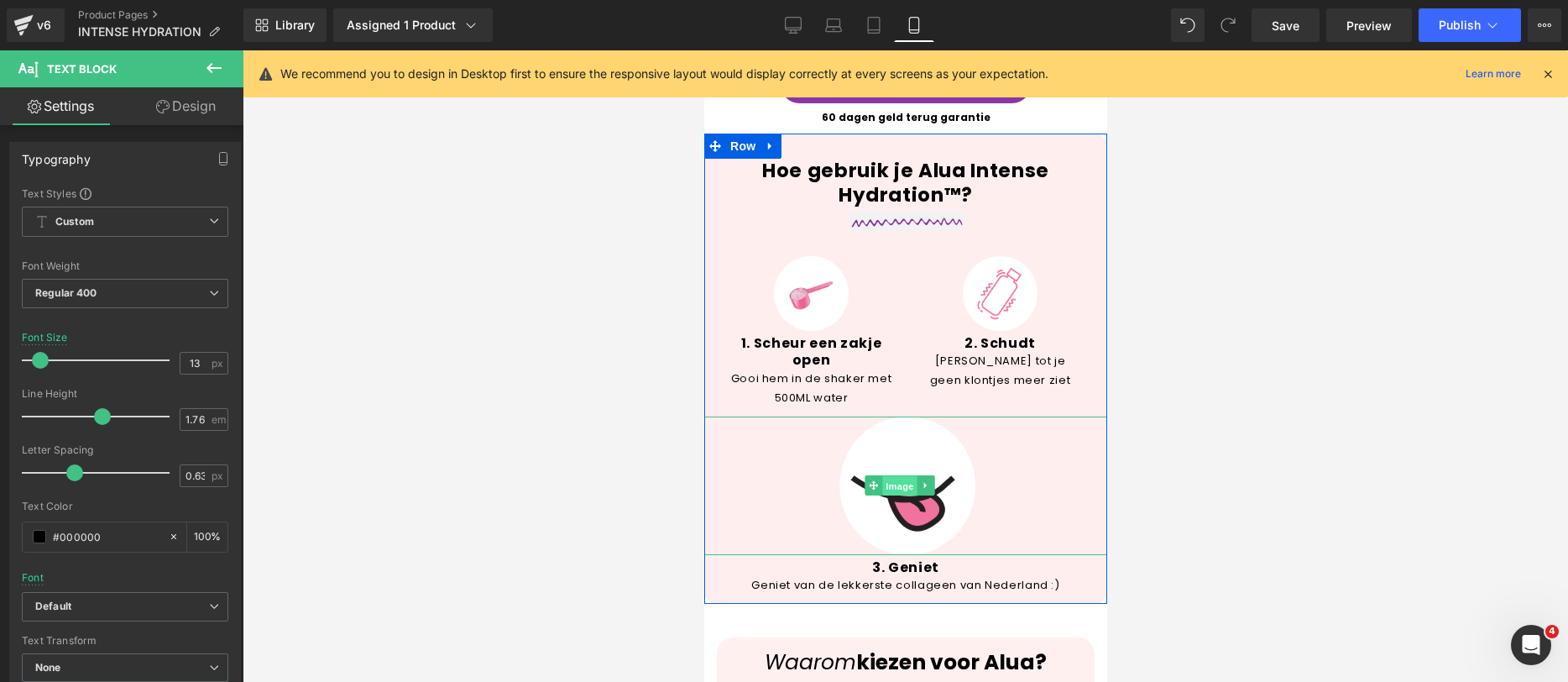
click at [904, 476] on span "Image" at bounding box center [899, 486] width 35 height 20
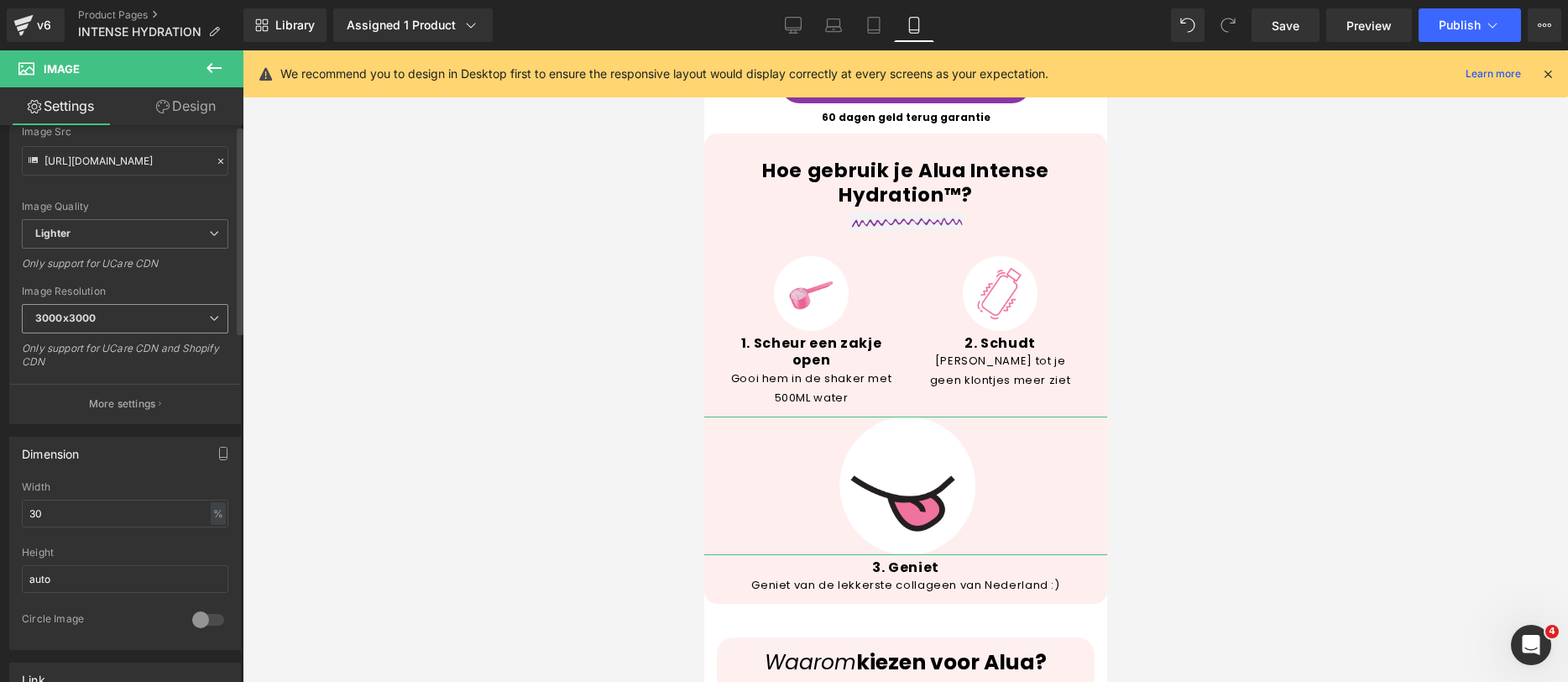
scroll to position [286, 0]
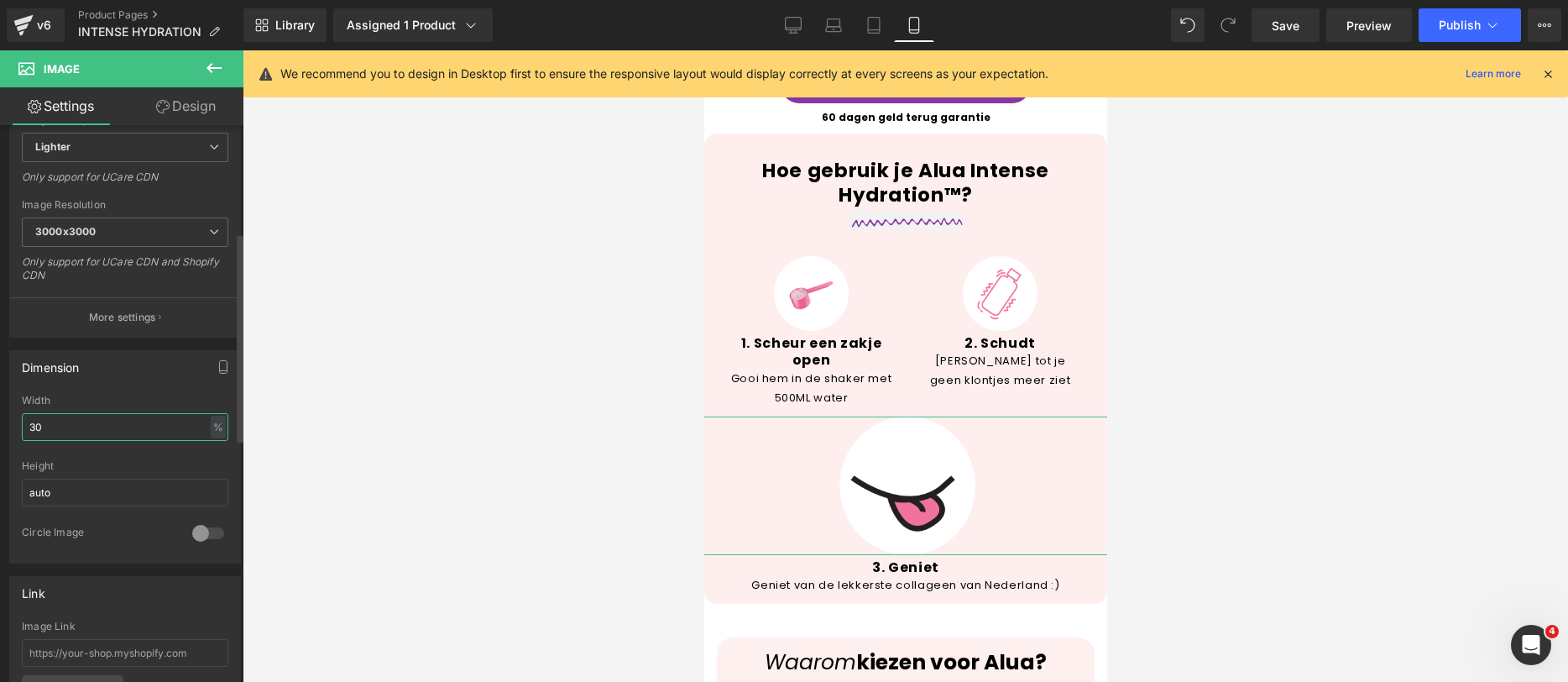
click at [105, 428] on input "30" at bounding box center [125, 427] width 207 height 28
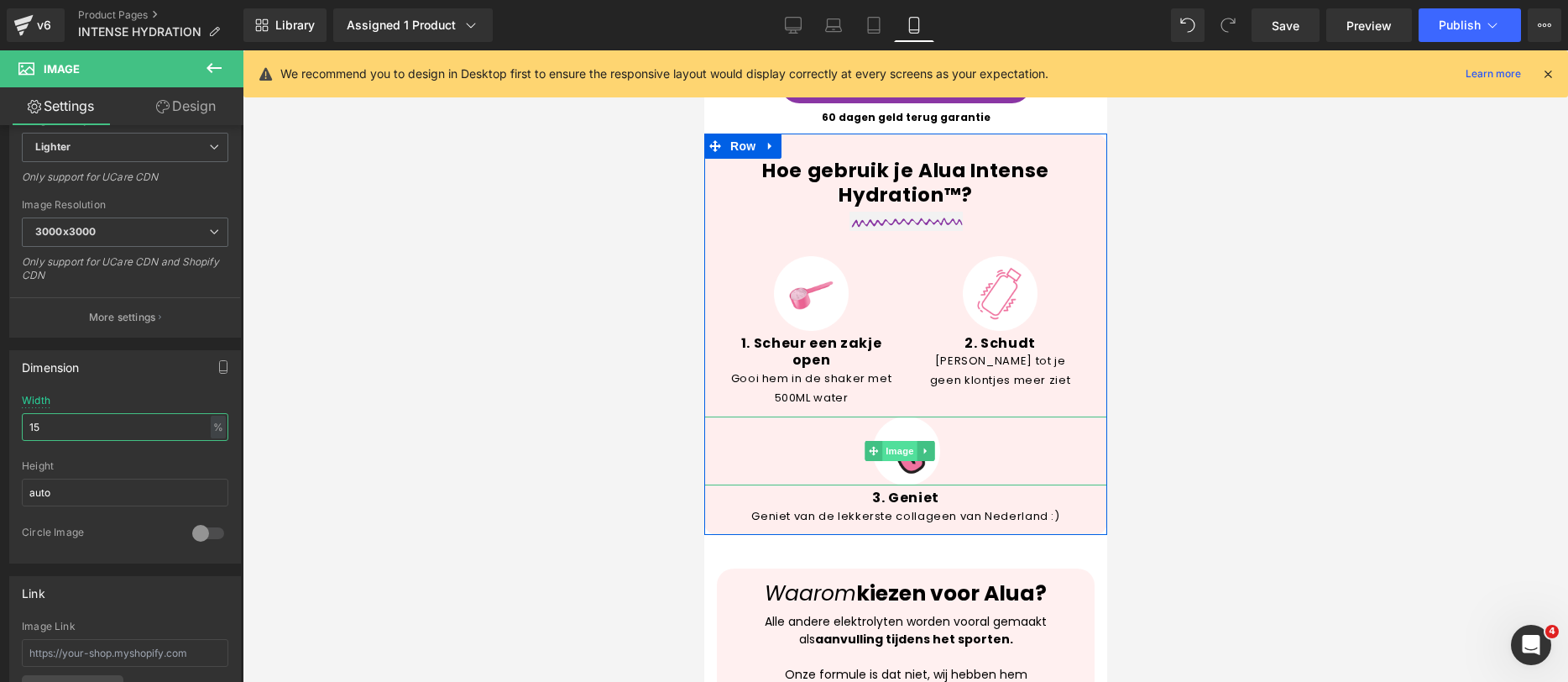
type input "1"
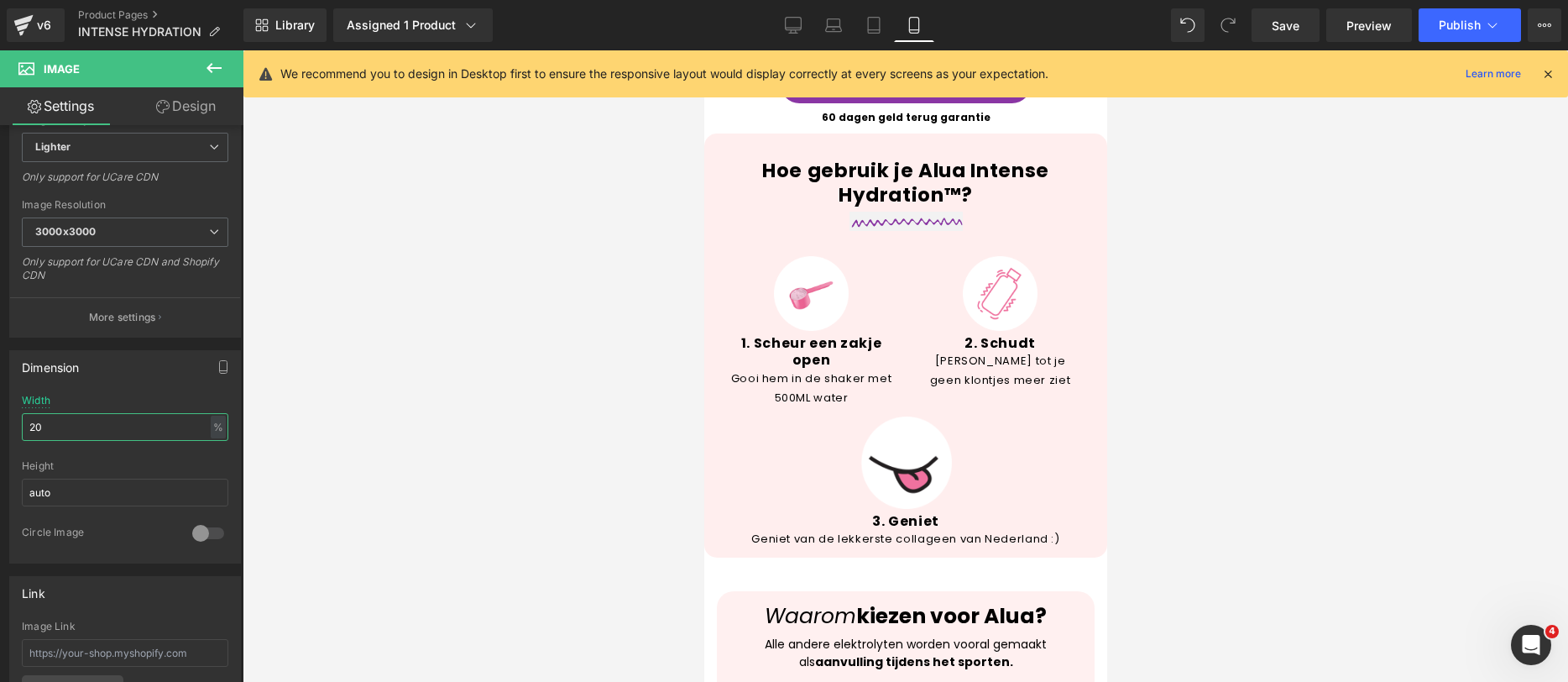
type input "2"
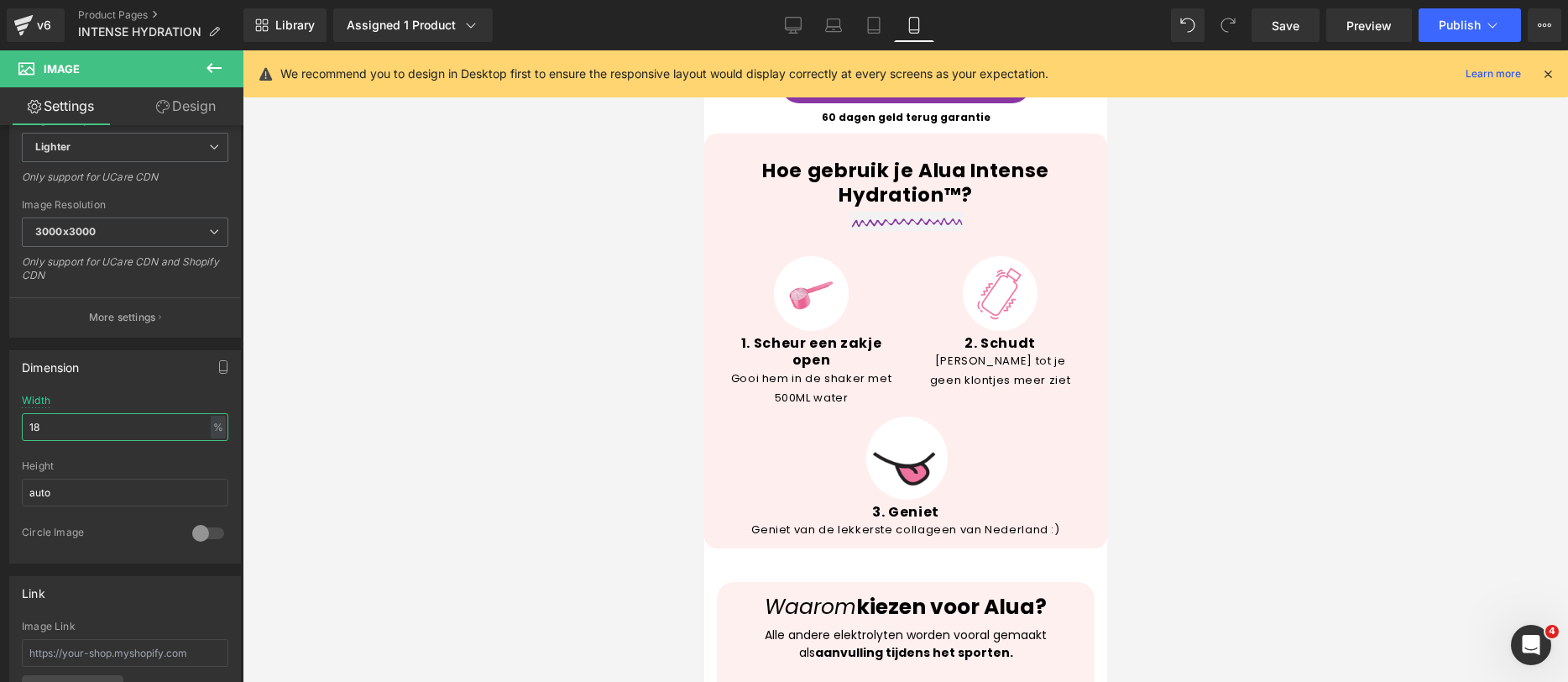
type input "18"
click at [1372, 386] on div at bounding box center [905, 366] width 1325 height 632
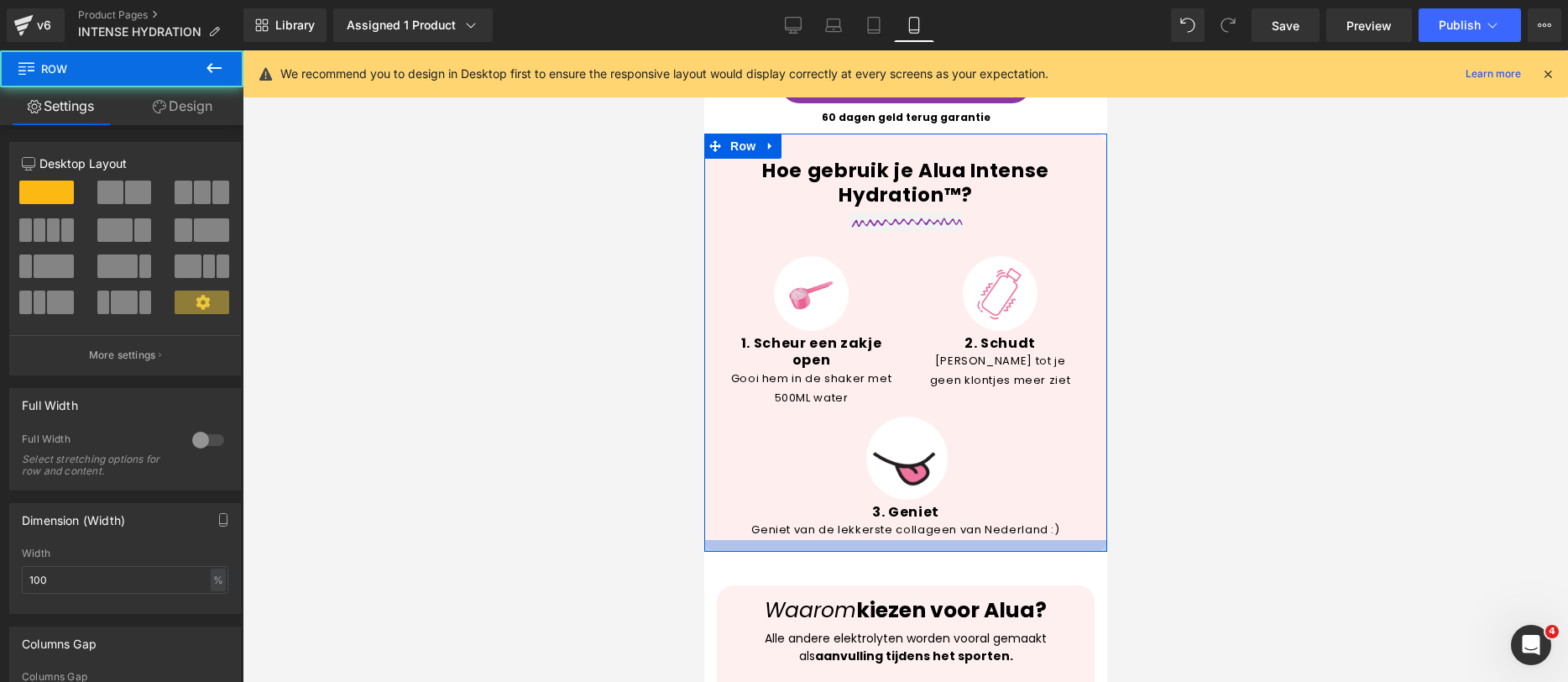
click at [1000, 540] on div at bounding box center [905, 546] width 403 height 12
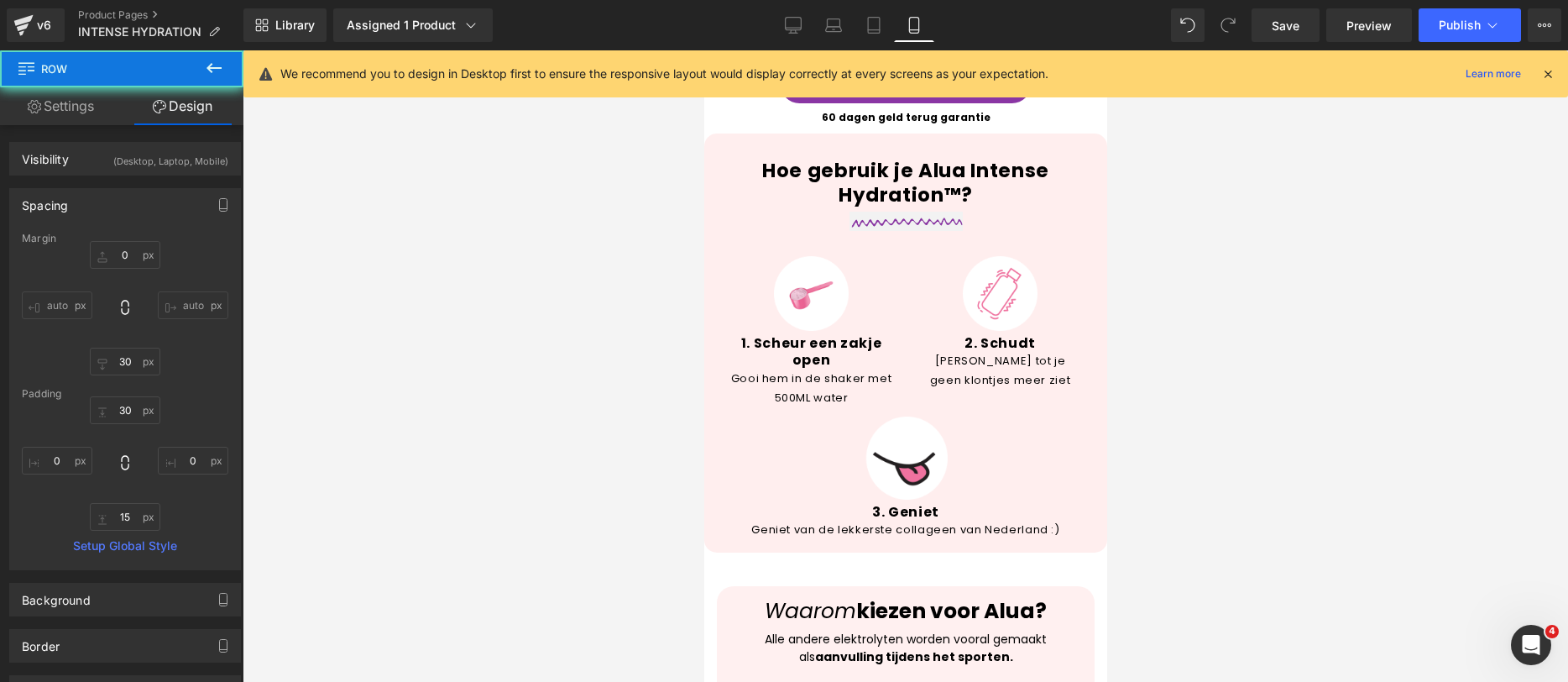
click at [1293, 477] on div at bounding box center [905, 366] width 1325 height 632
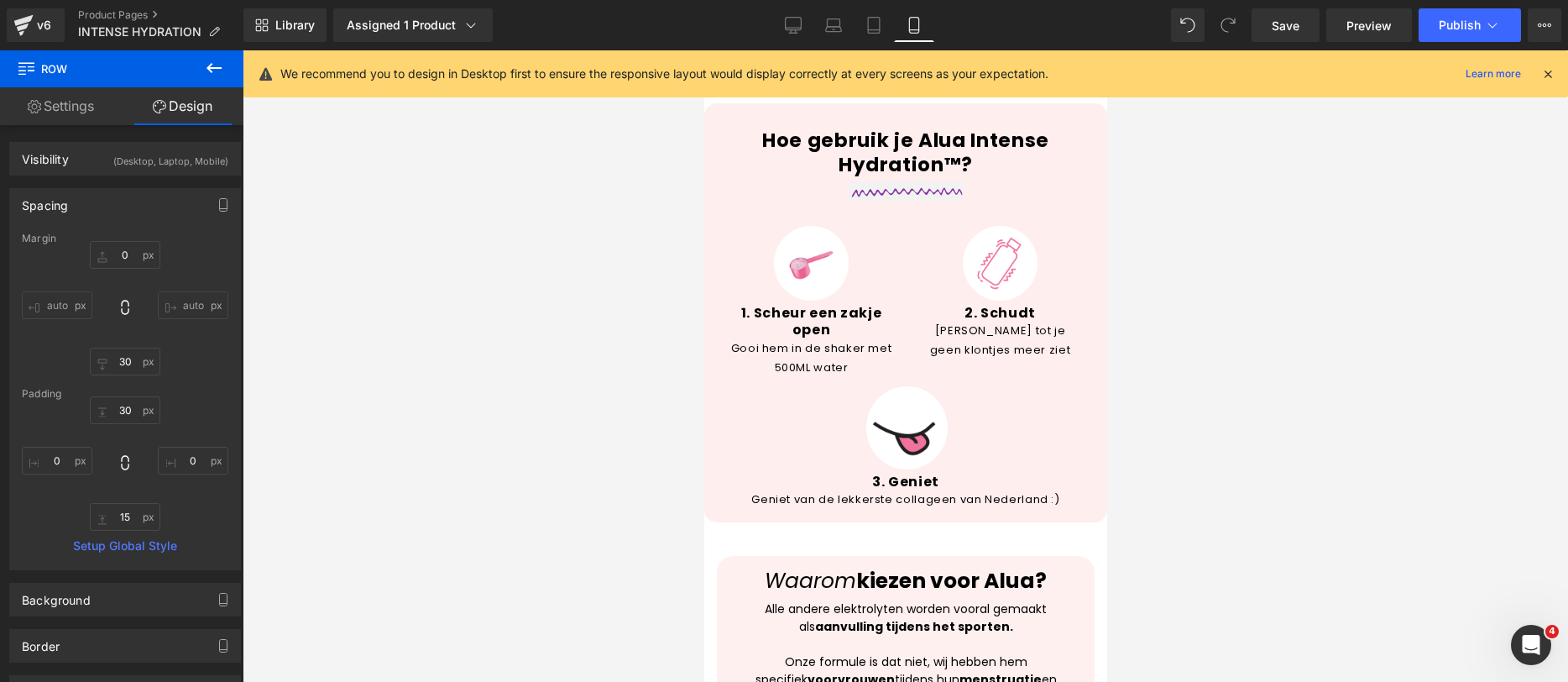
scroll to position [2250, 0]
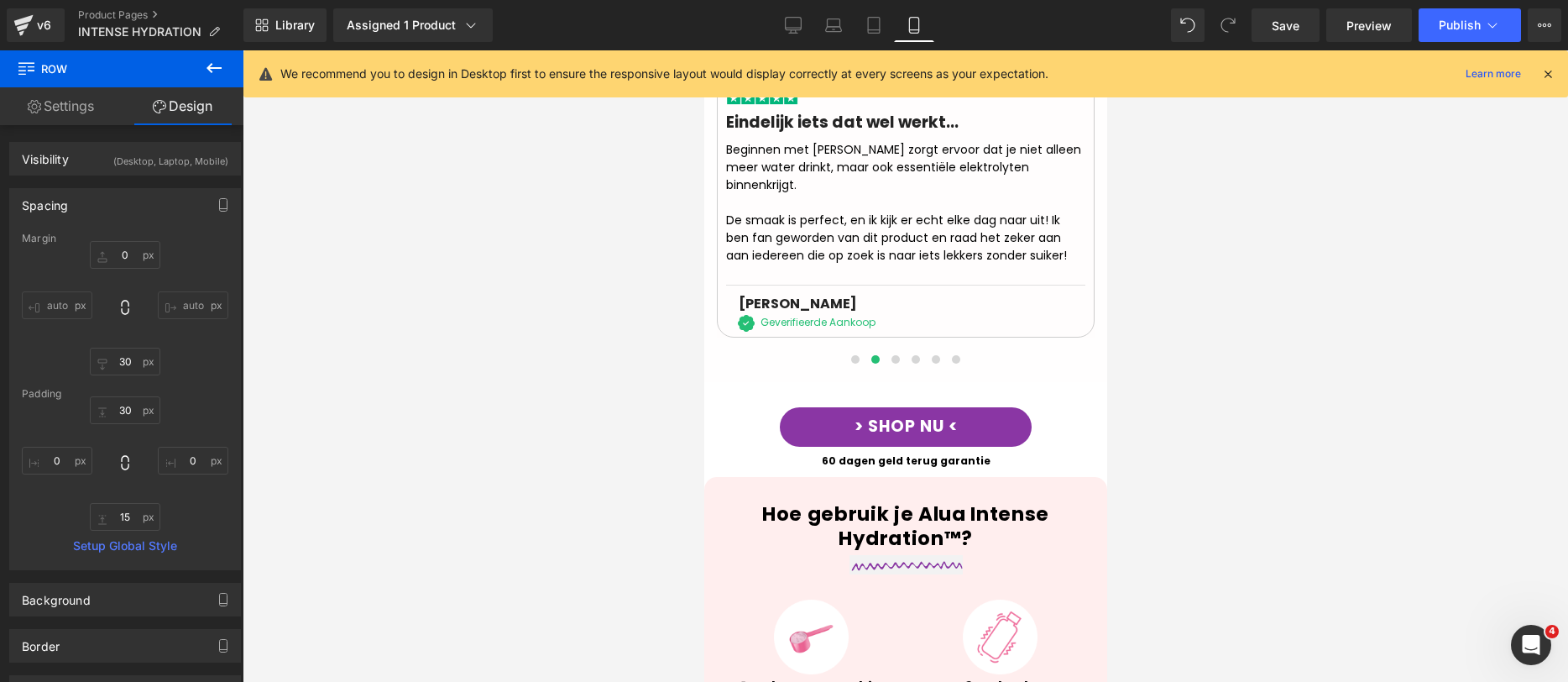
click at [227, 66] on button at bounding box center [214, 69] width 59 height 37
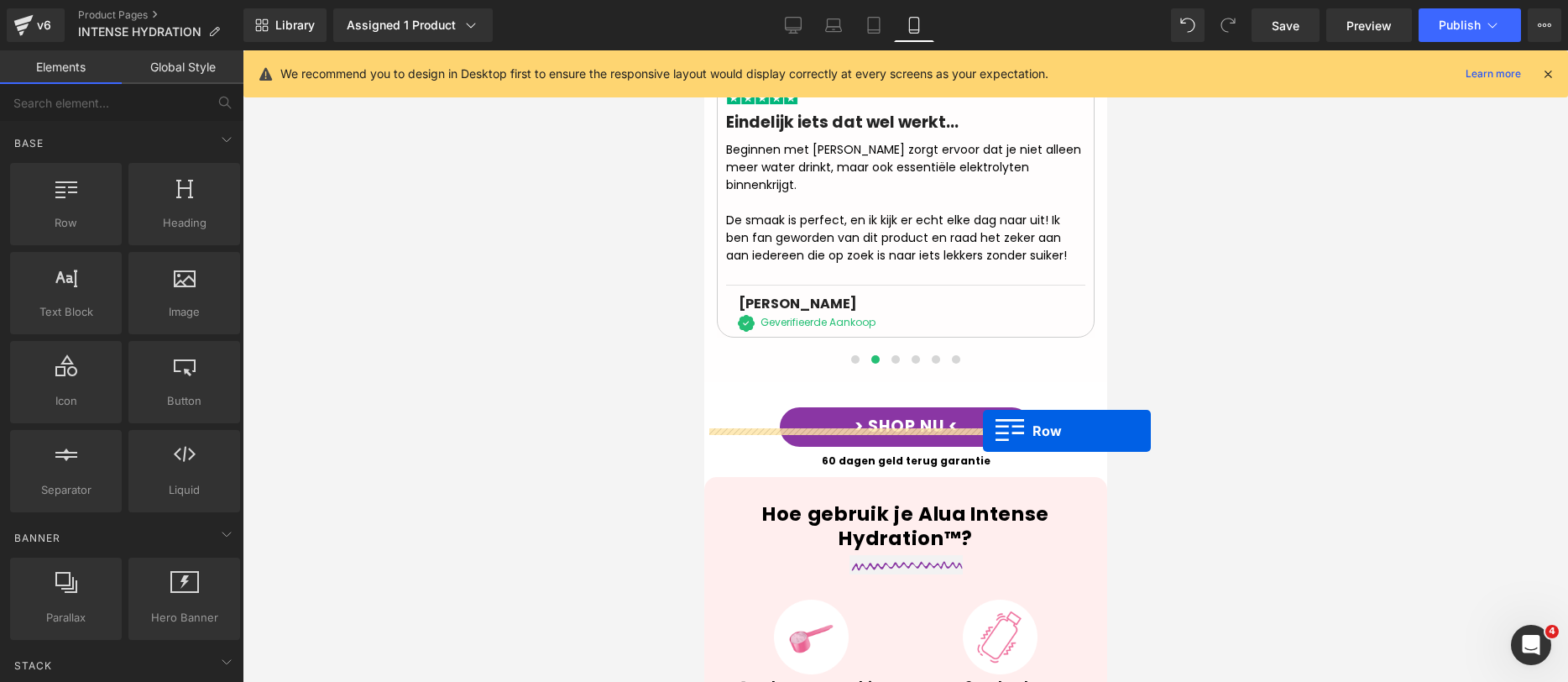
drag, startPoint x: 800, startPoint y: 264, endPoint x: 983, endPoint y: 431, distance: 247.7
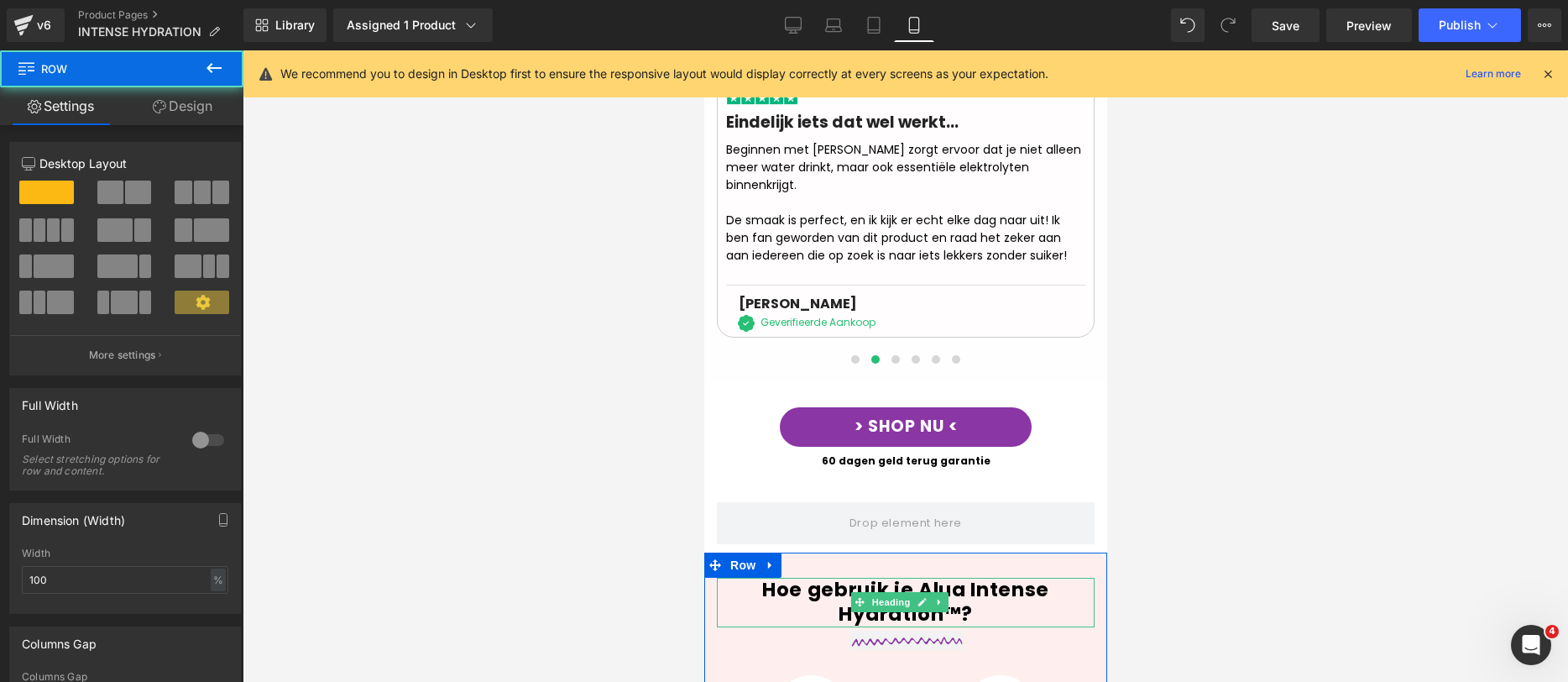
scroll to position [2366, 0]
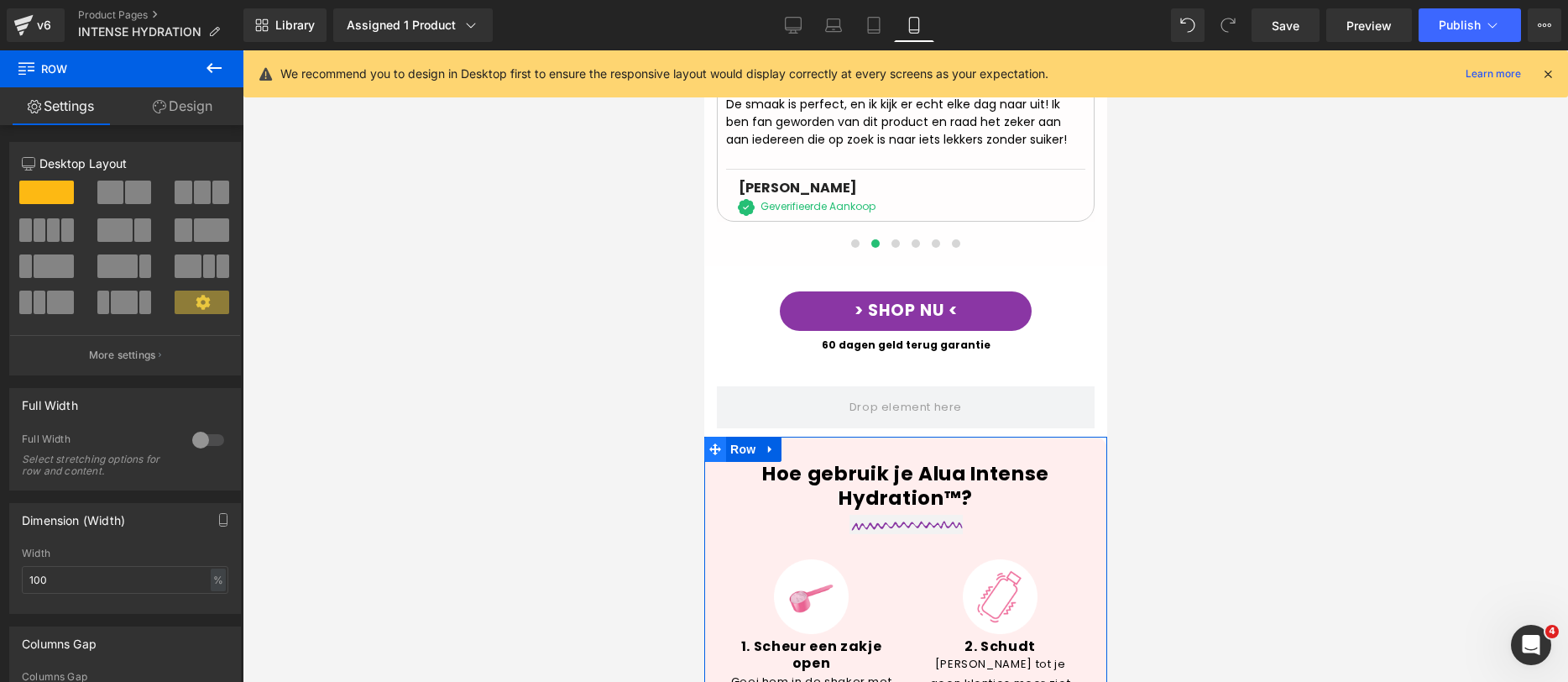
click at [712, 443] on icon at bounding box center [715, 449] width 12 height 13
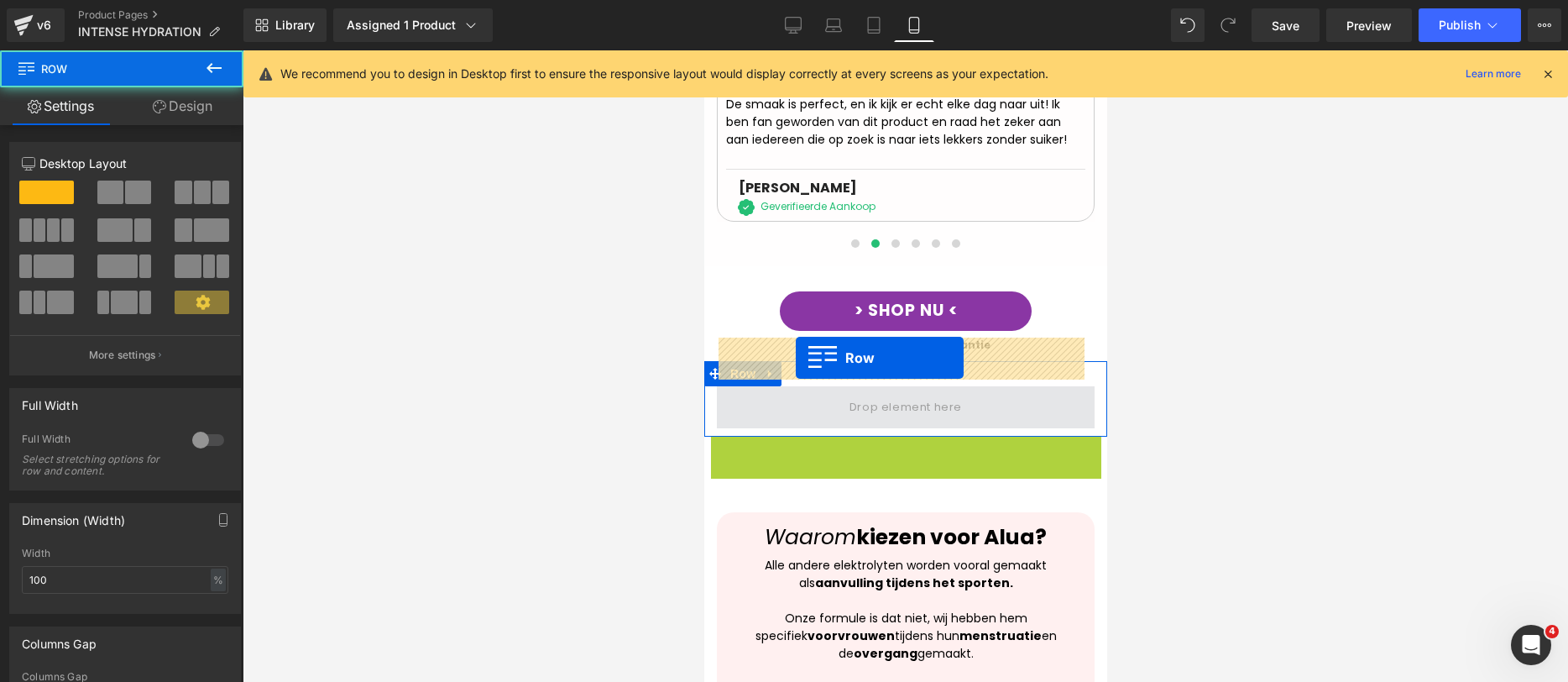
drag, startPoint x: 712, startPoint y: 402, endPoint x: 794, endPoint y: 359, distance: 92.6
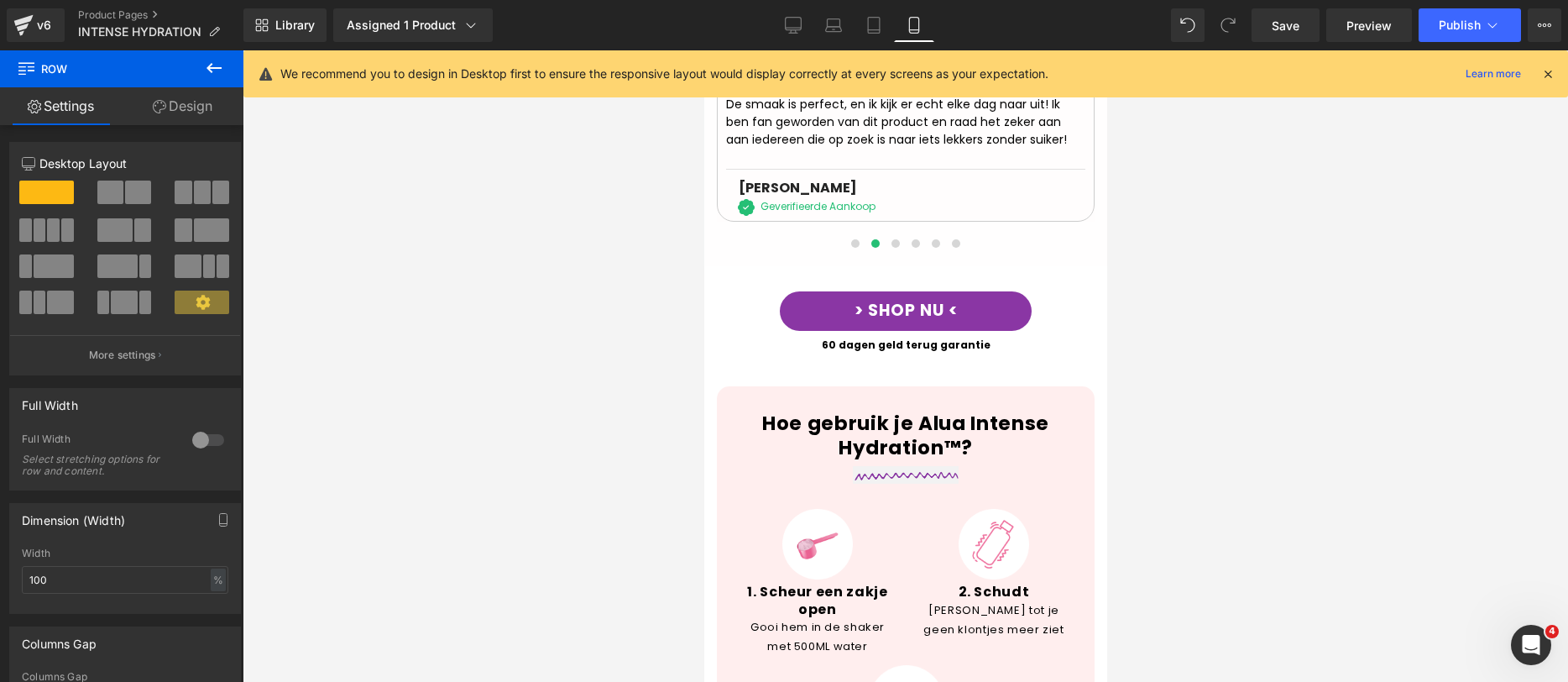
click at [1270, 364] on div at bounding box center [905, 366] width 1325 height 632
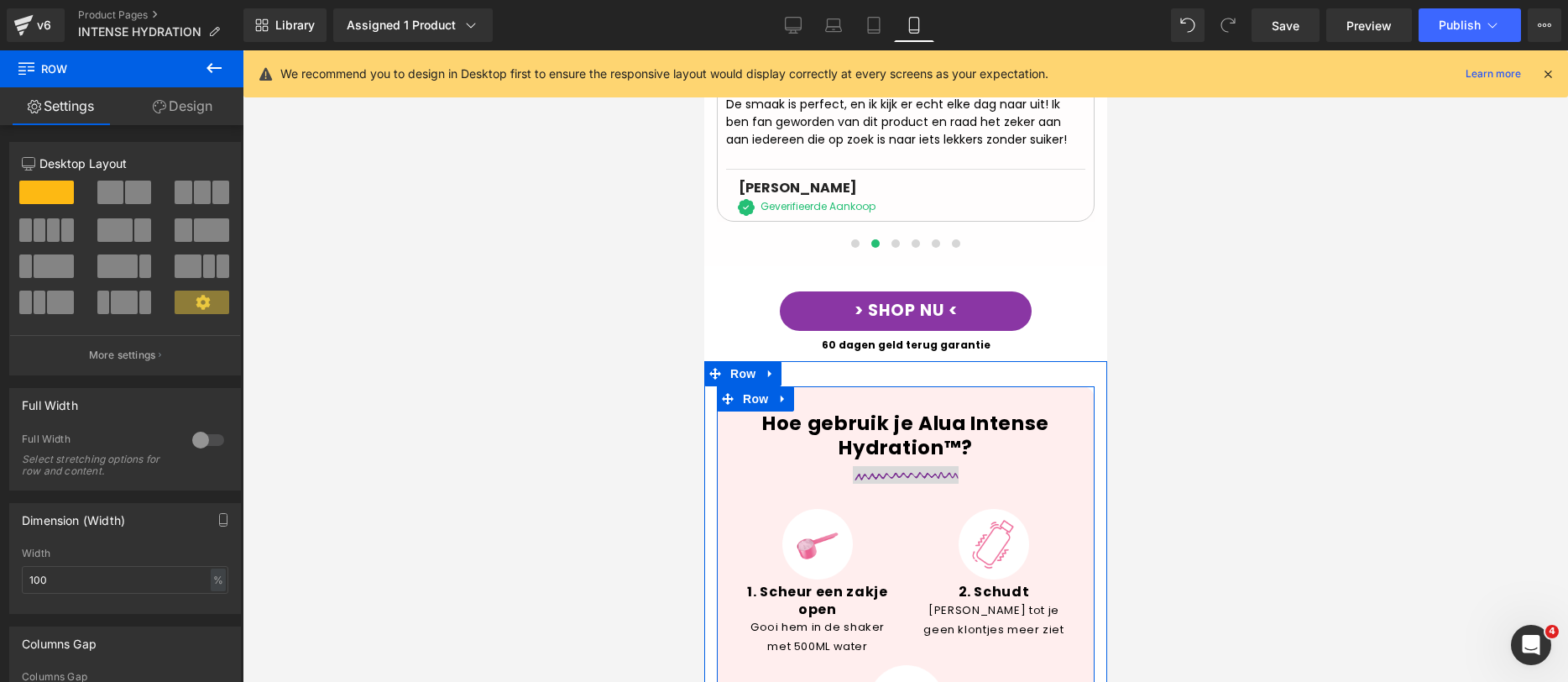
scroll to position [2741, 0]
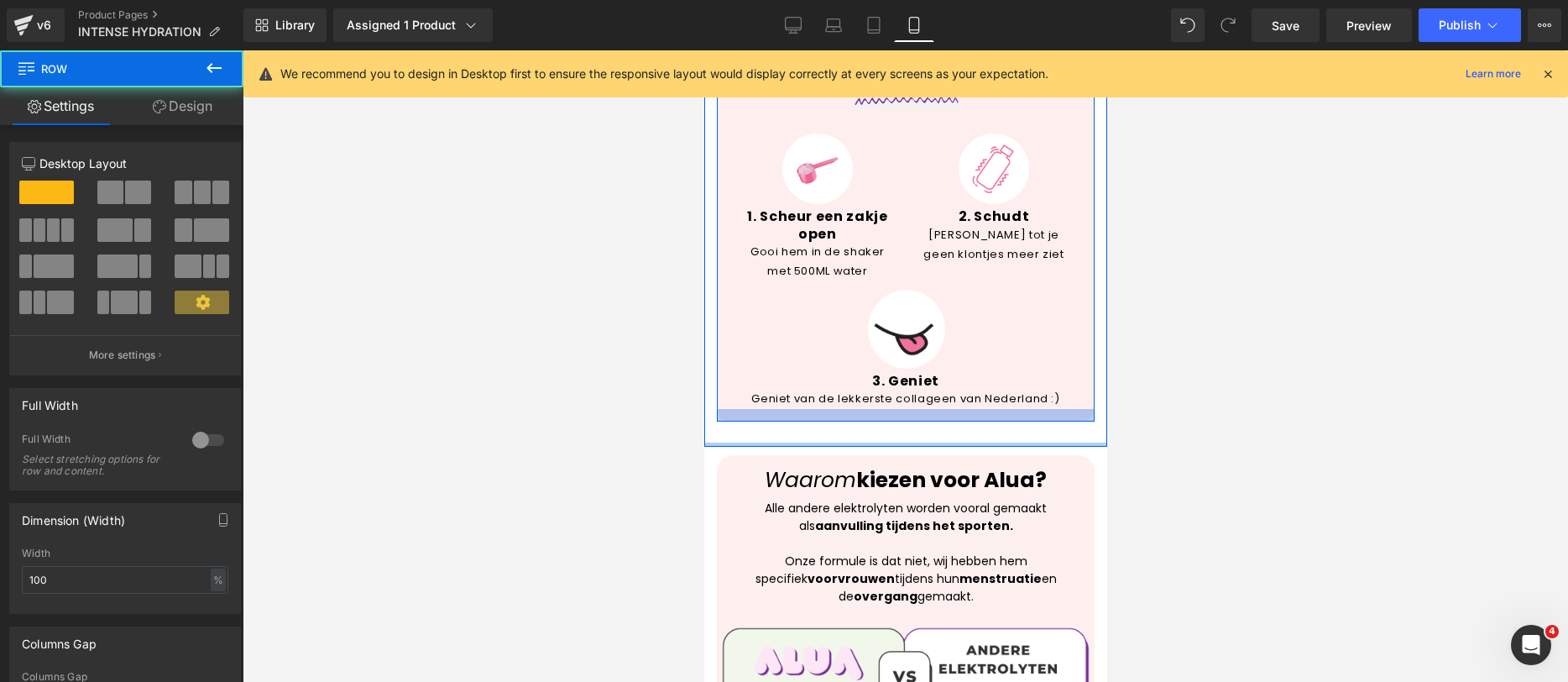
drag, startPoint x: 946, startPoint y: 399, endPoint x: 950, endPoint y: 357, distance: 42.2
click at [950, 357] on div "Hoe gebruik je Alua Intense Hydration™? Heading Image Image 1. Scheur een zakje…" at bounding box center [905, 216] width 403 height 461
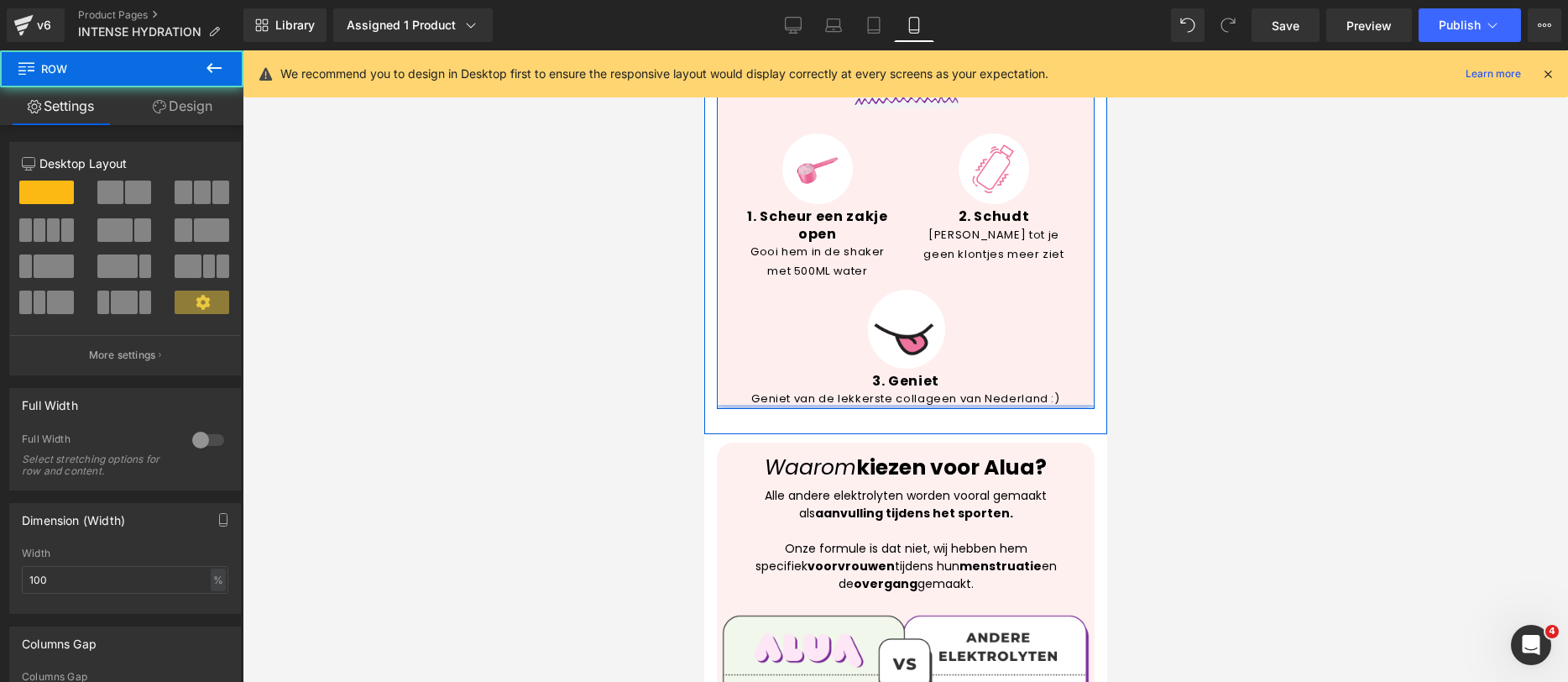
drag, startPoint x: 938, startPoint y: 367, endPoint x: 940, endPoint y: 352, distance: 15.1
click at [940, 405] on div at bounding box center [905, 407] width 378 height 4
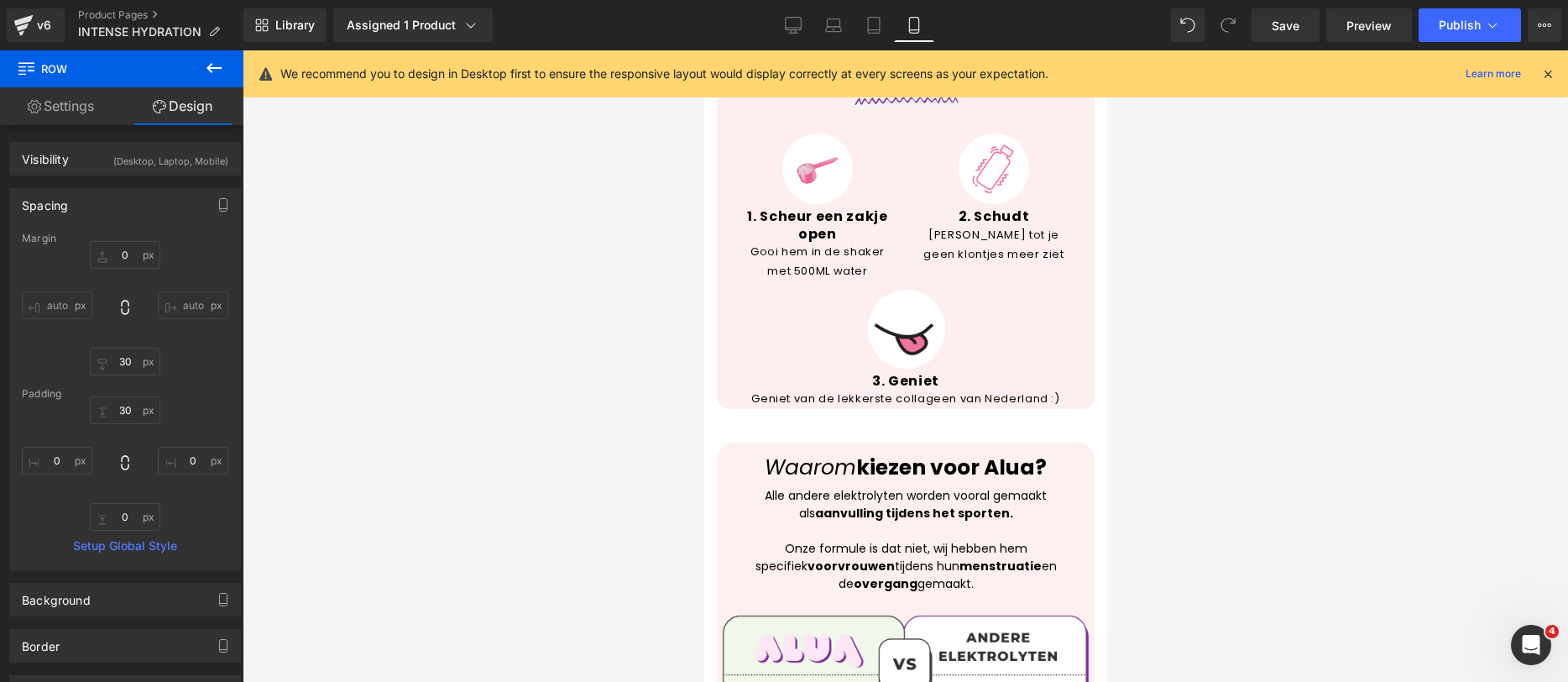
click at [1248, 377] on div at bounding box center [905, 366] width 1325 height 632
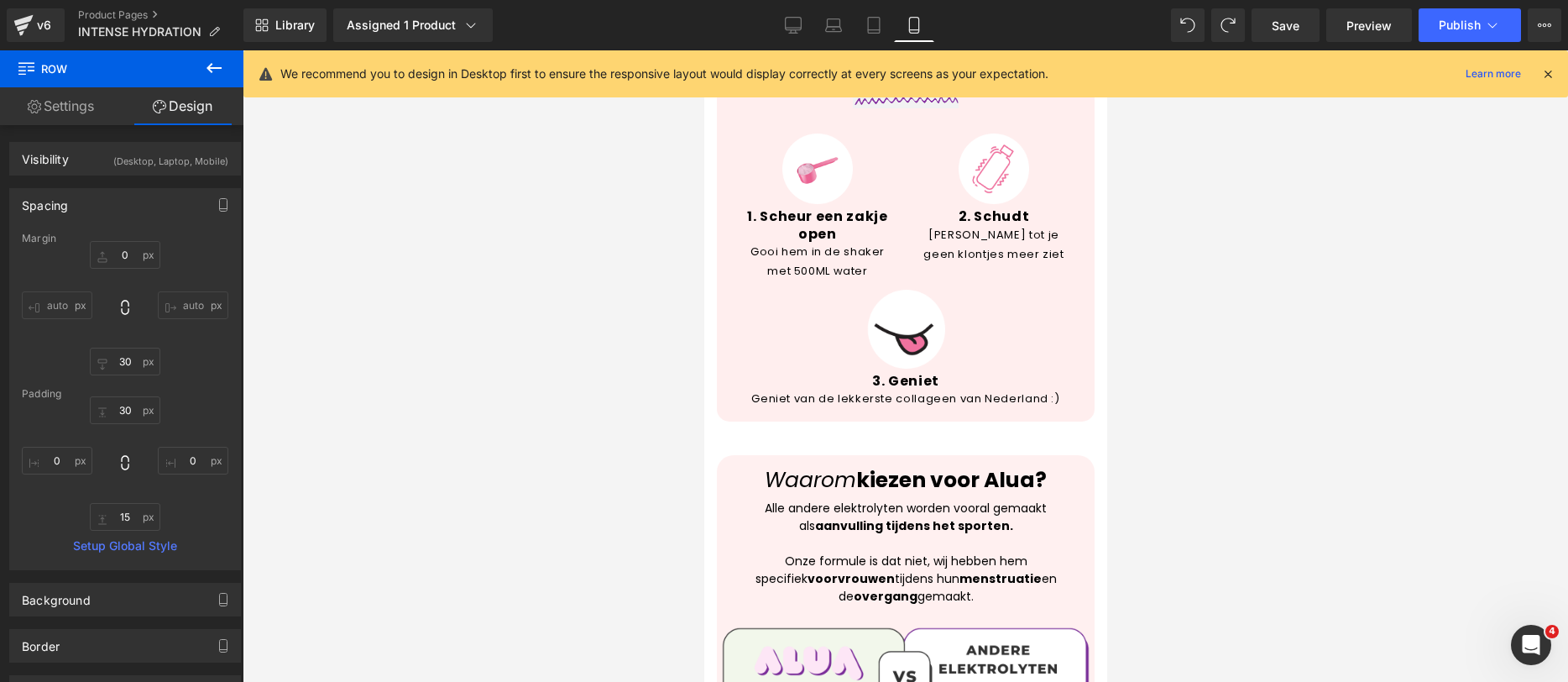
click at [1235, 376] on div at bounding box center [905, 366] width 1325 height 632
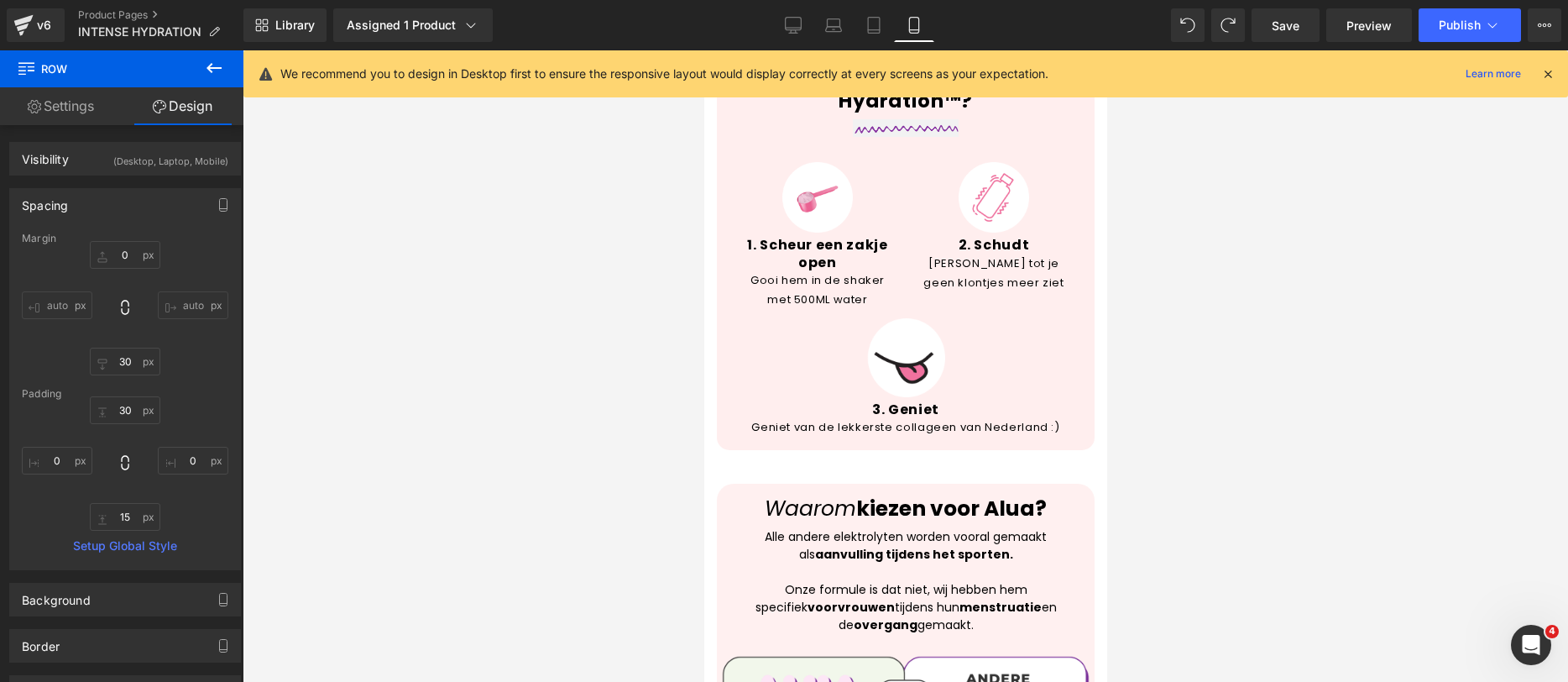
scroll to position [2799, 0]
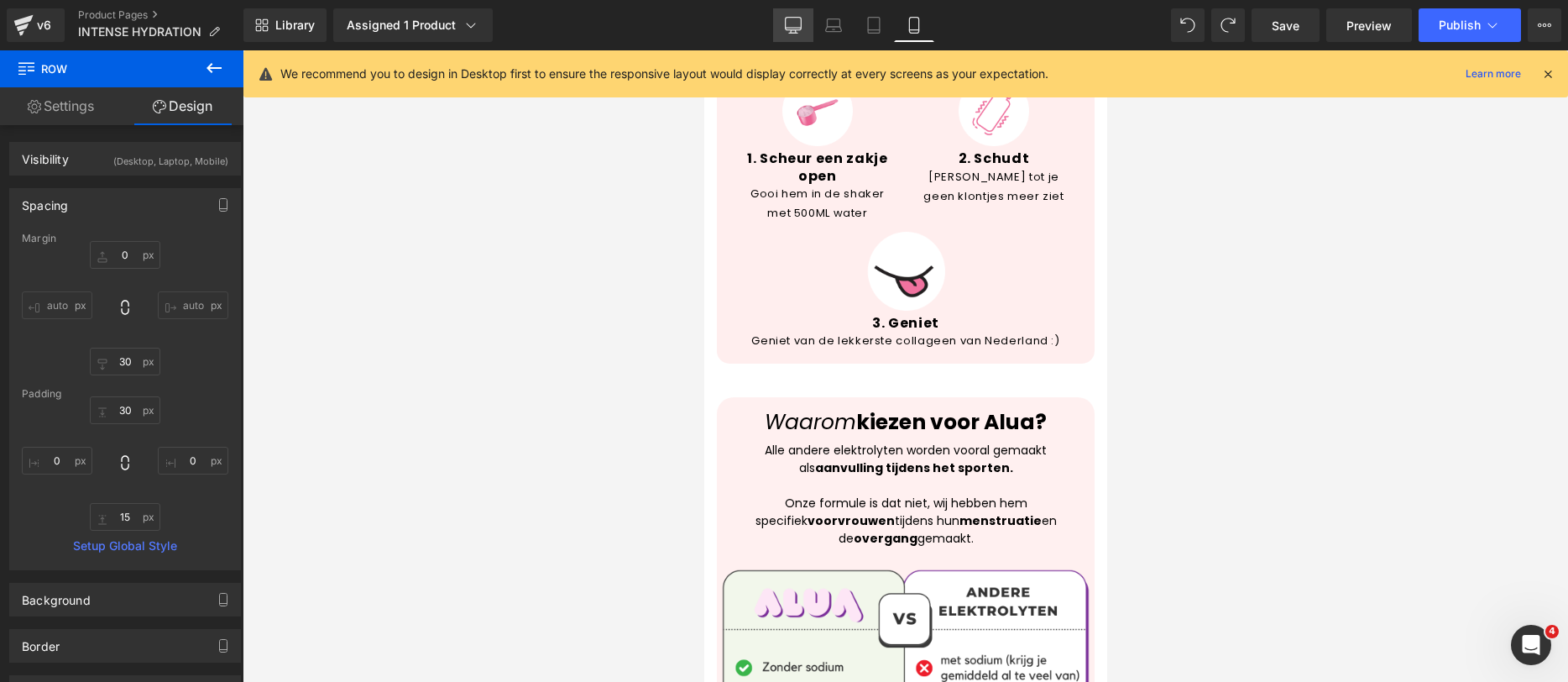
drag, startPoint x: 767, startPoint y: 13, endPoint x: 781, endPoint y: 15, distance: 14.1
click at [774, 13] on div "Library Assigned 1 Product Product Preview Alua ™ Intense Hydration Manage assi…" at bounding box center [905, 25] width 1324 height 34
click at [782, 15] on link "Desktop" at bounding box center [794, 25] width 40 height 34
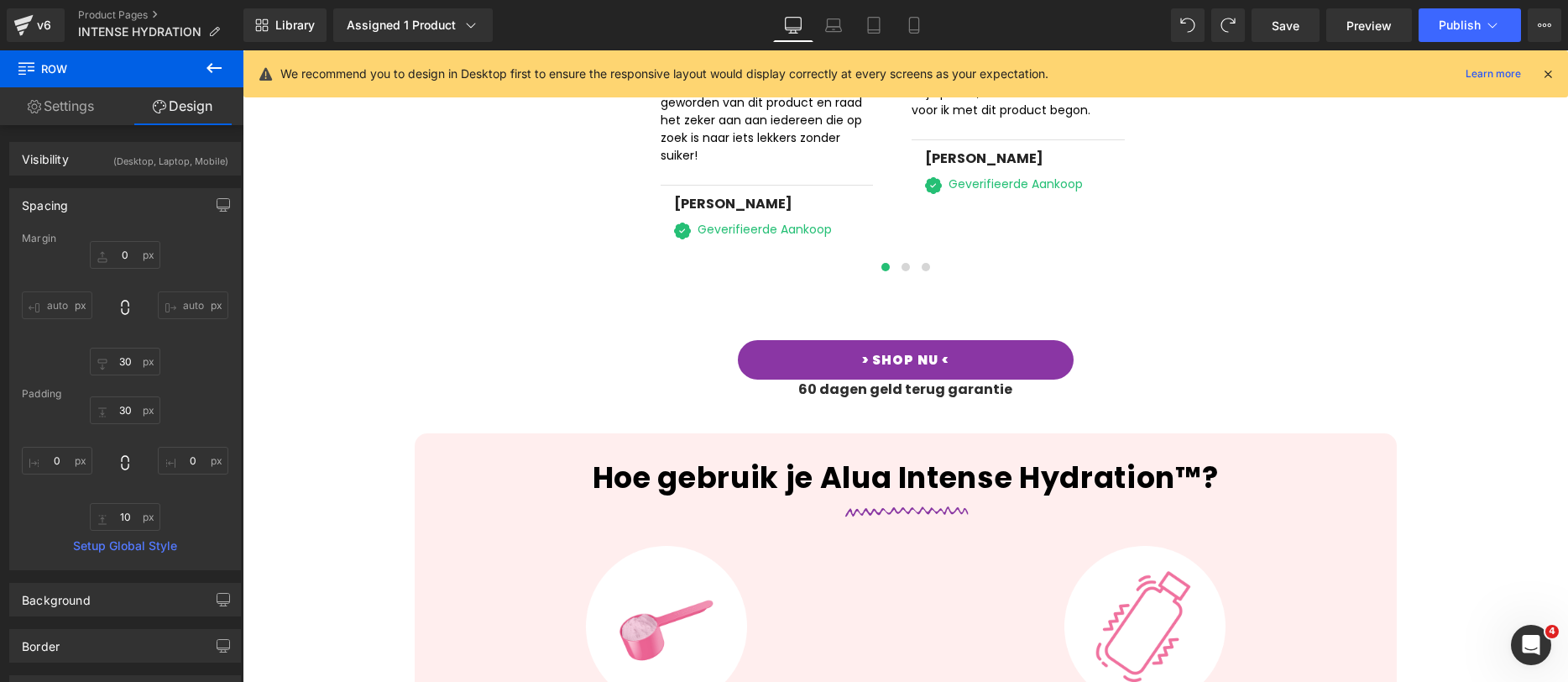
scroll to position [3119, 0]
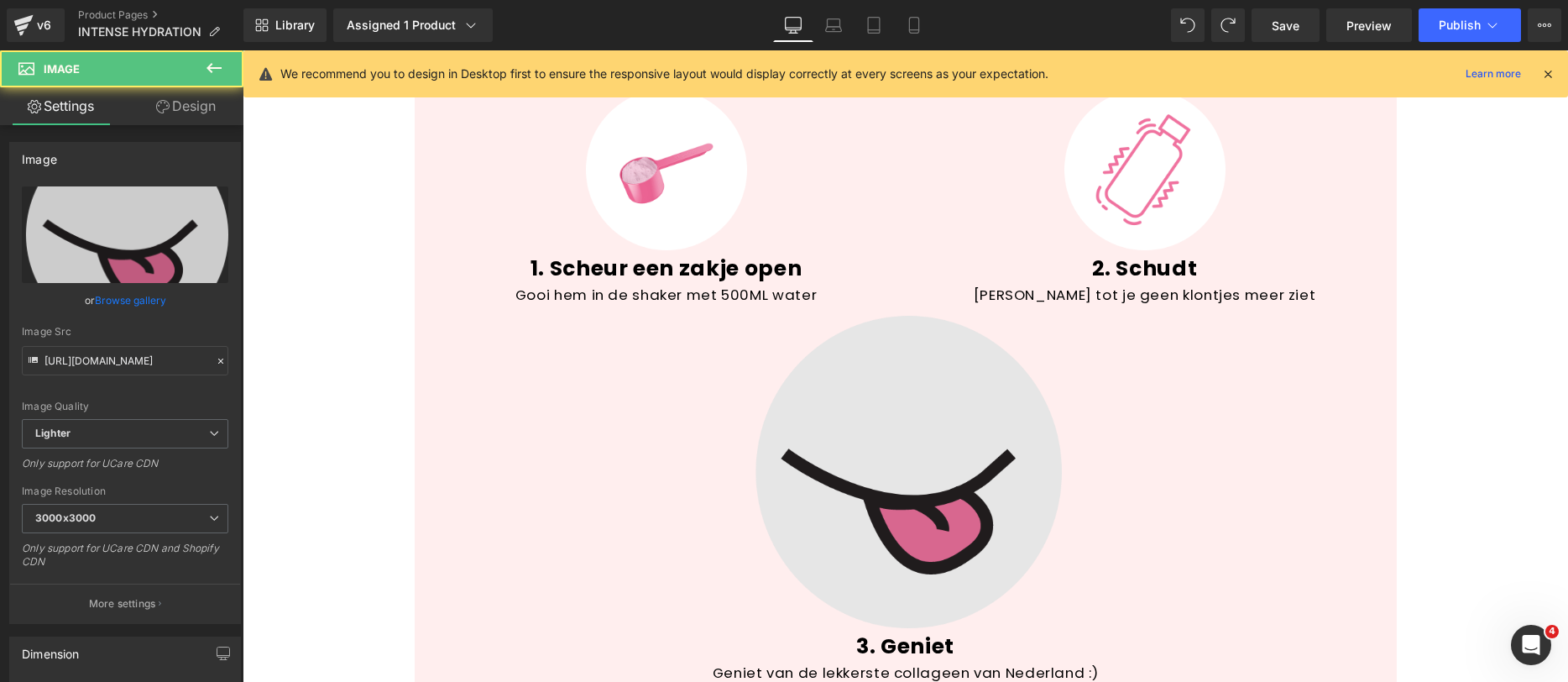
click at [899, 502] on img at bounding box center [906, 472] width 312 height 312
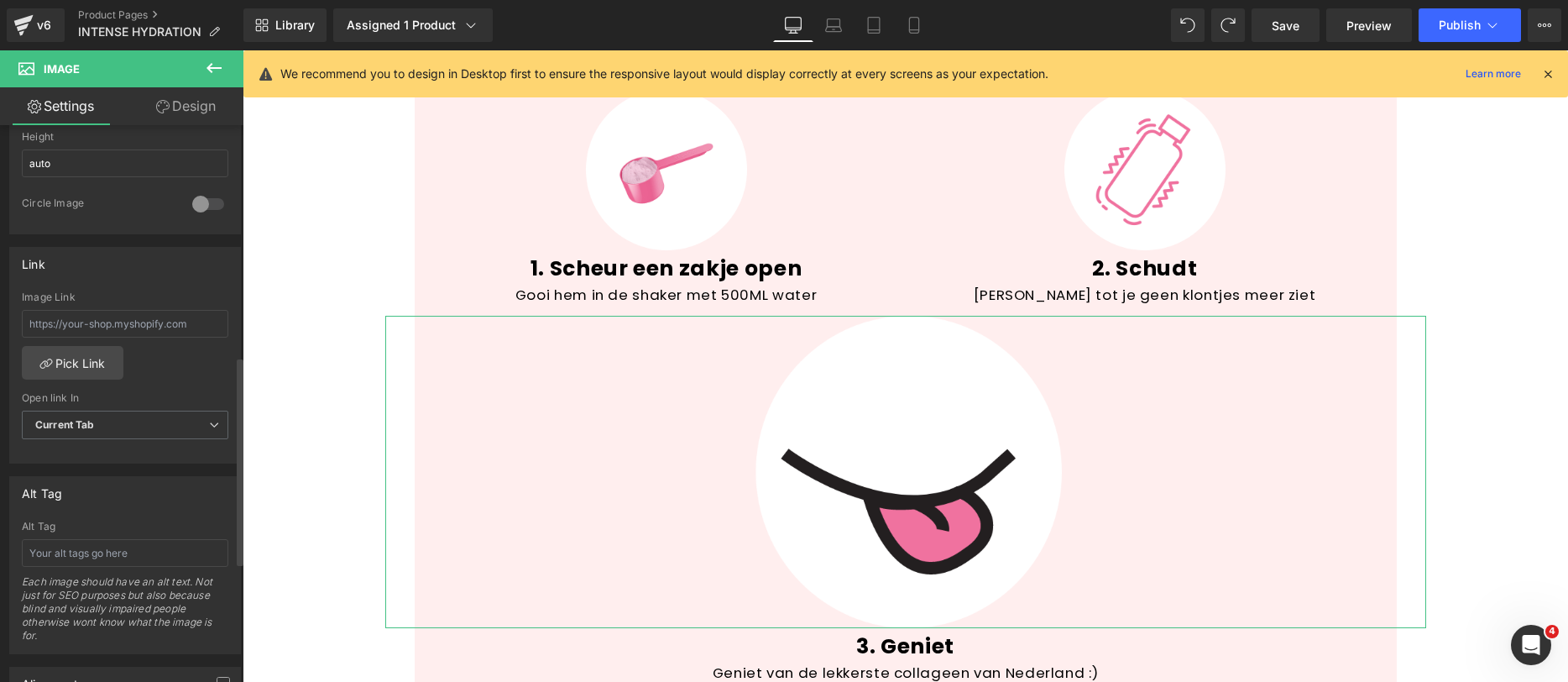
scroll to position [434, 0]
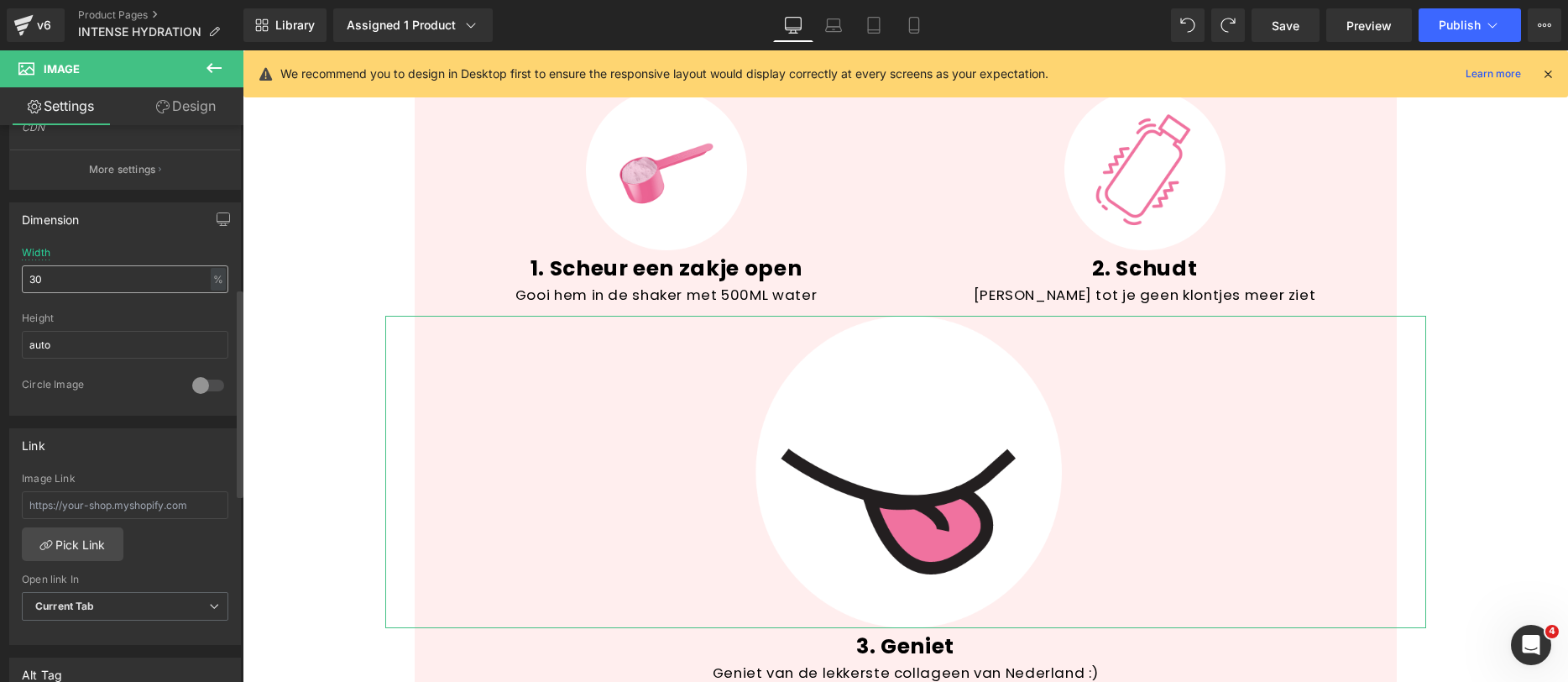
click at [71, 274] on input "30" at bounding box center [125, 279] width 207 height 28
type input "2"
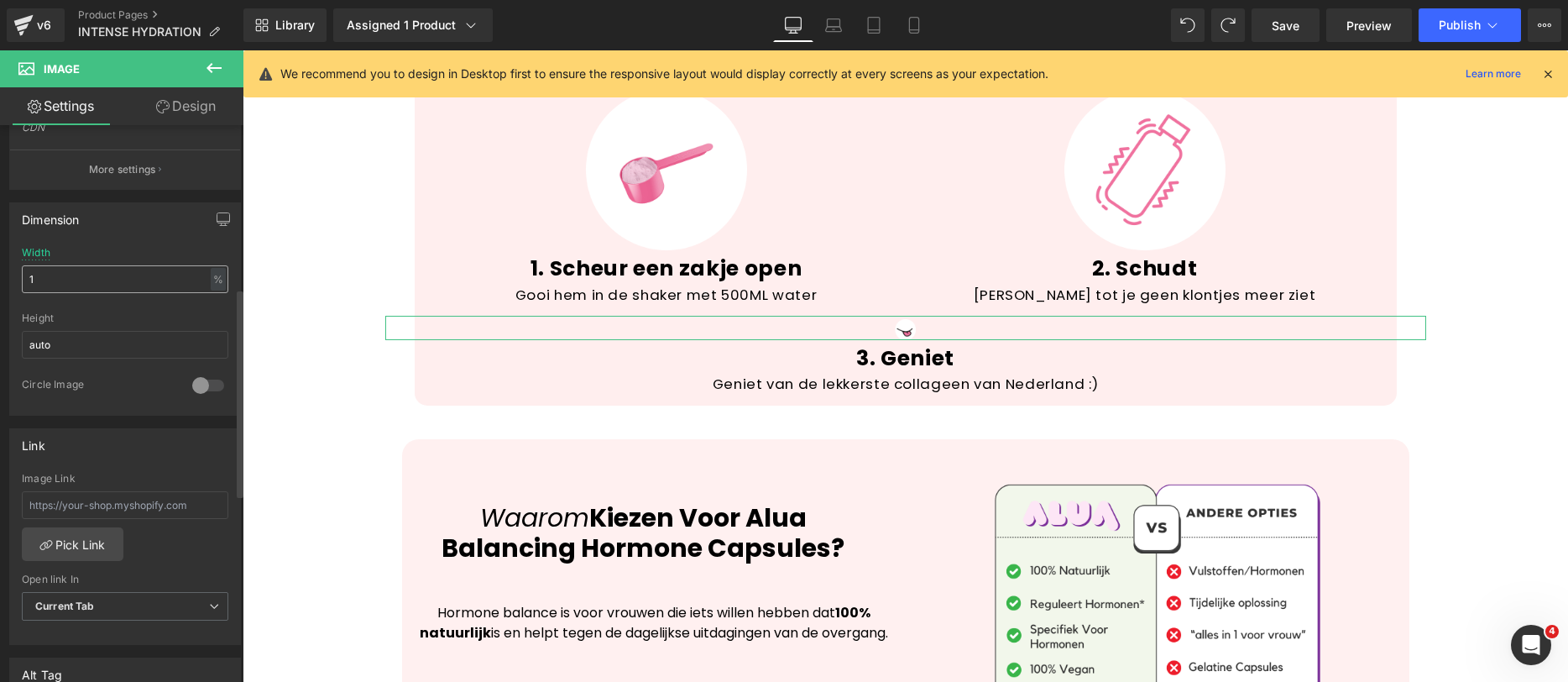
type input "15"
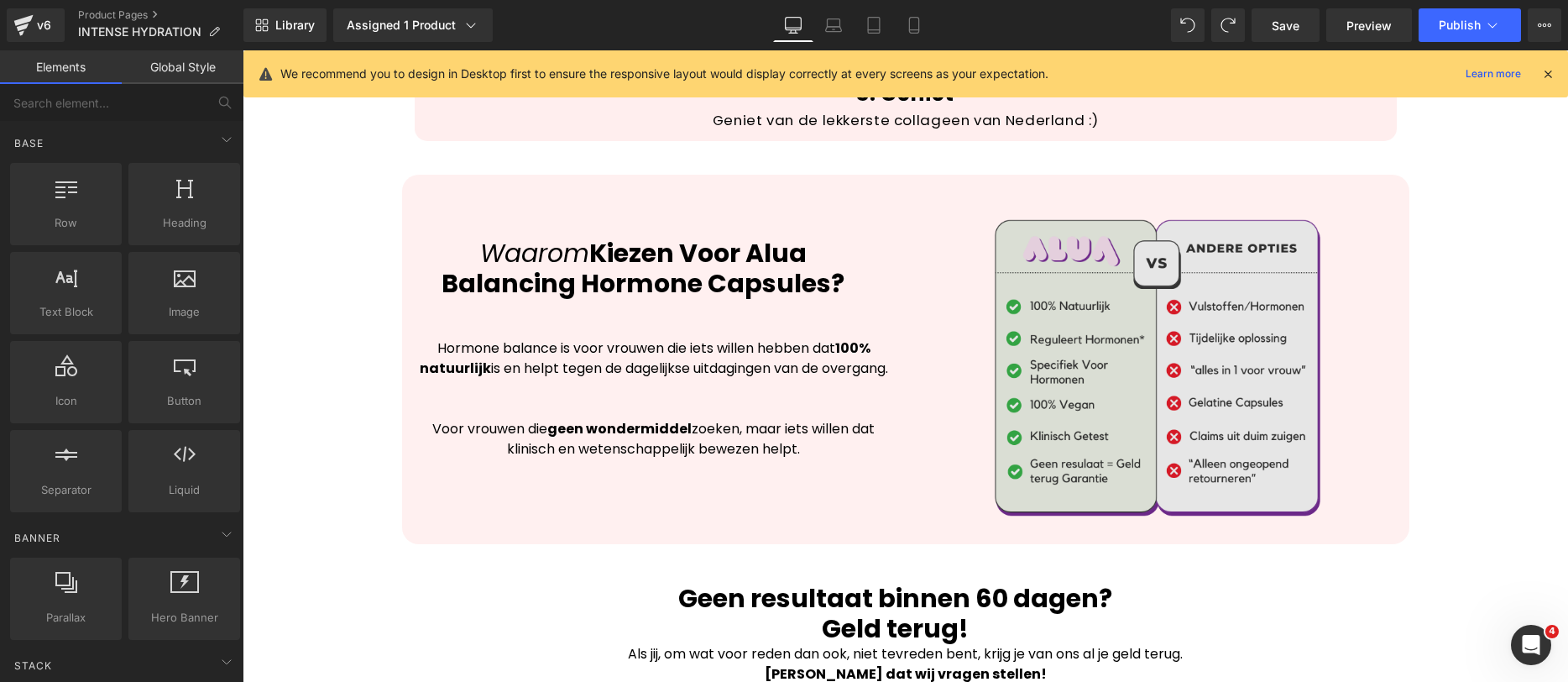
scroll to position [3526, 0]
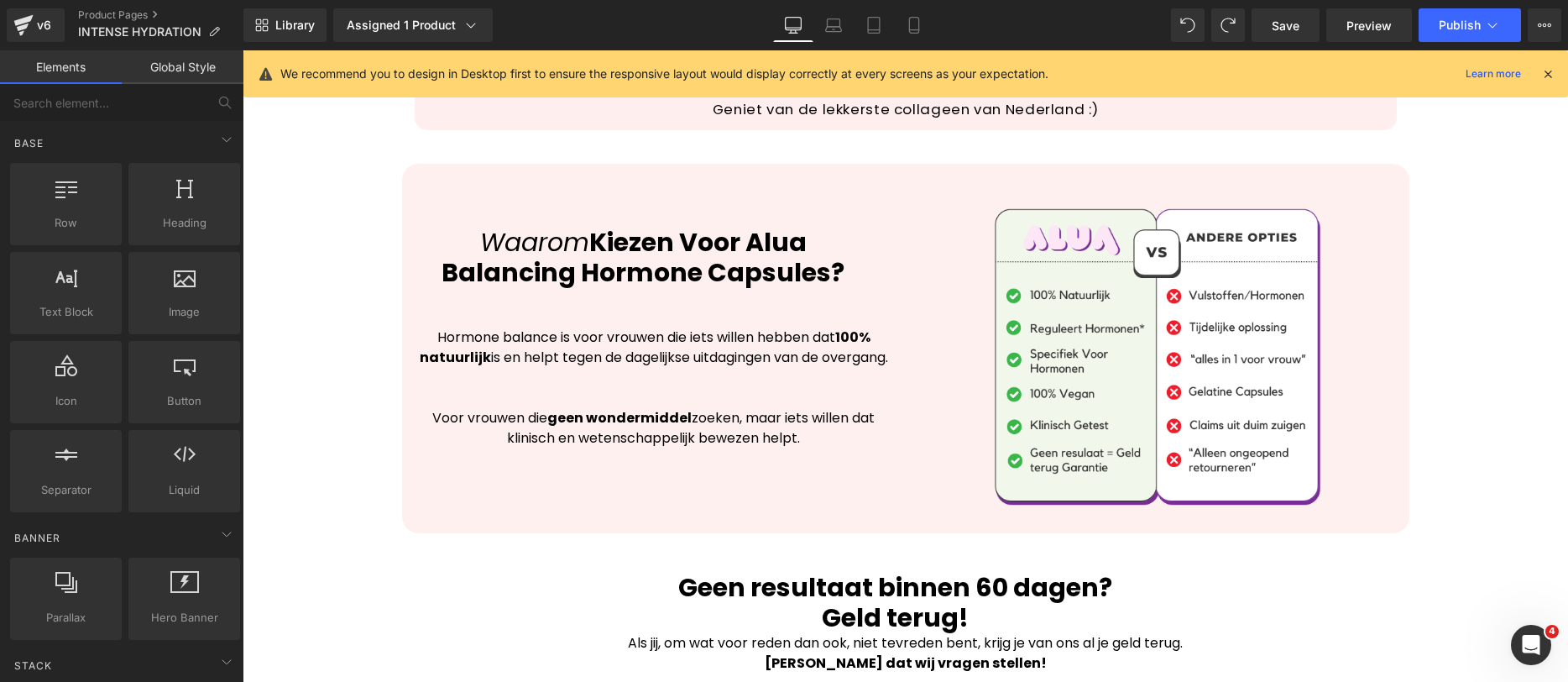
click at [676, 251] on div "Waarom Kiezen Voor Alua Balancing Hormone Capsules?" at bounding box center [654, 239] width 479 height 99
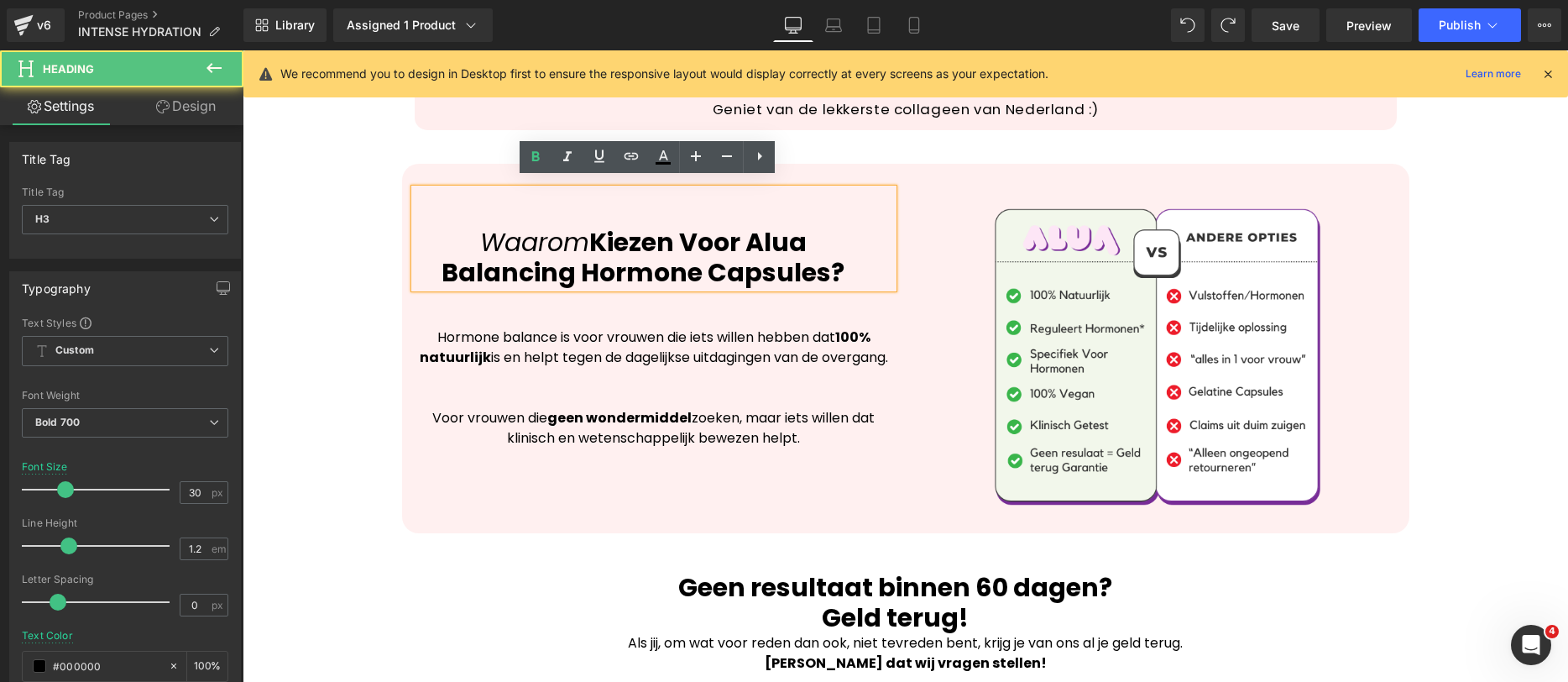
click at [522, 257] on div "Waarom Kiezen Voor Alua Balancing Hormone Capsules?" at bounding box center [654, 239] width 479 height 99
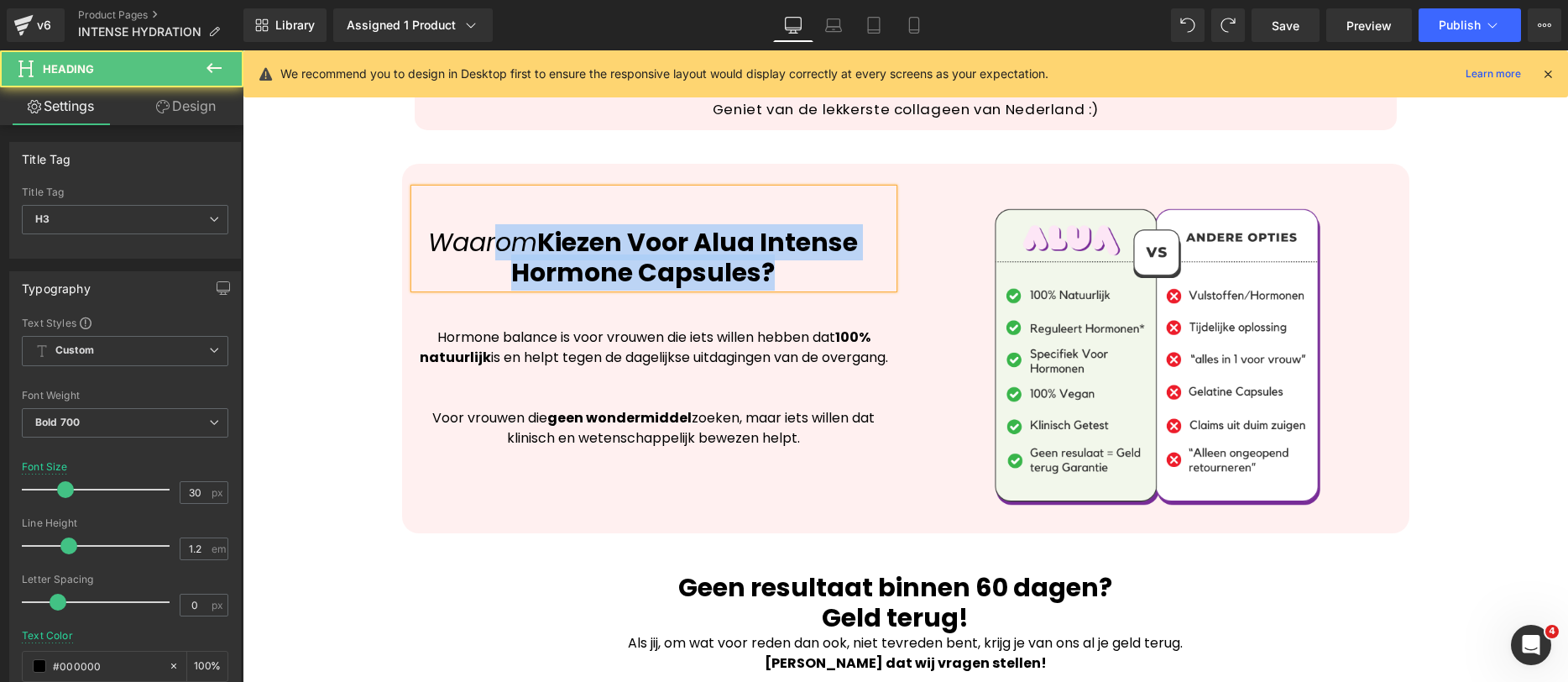
drag, startPoint x: 764, startPoint y: 264, endPoint x: 486, endPoint y: 235, distance: 279.5
click at [486, 235] on div "Waarom Kiezen Voor Alua Intense Hormone Capsules?" at bounding box center [654, 239] width 479 height 99
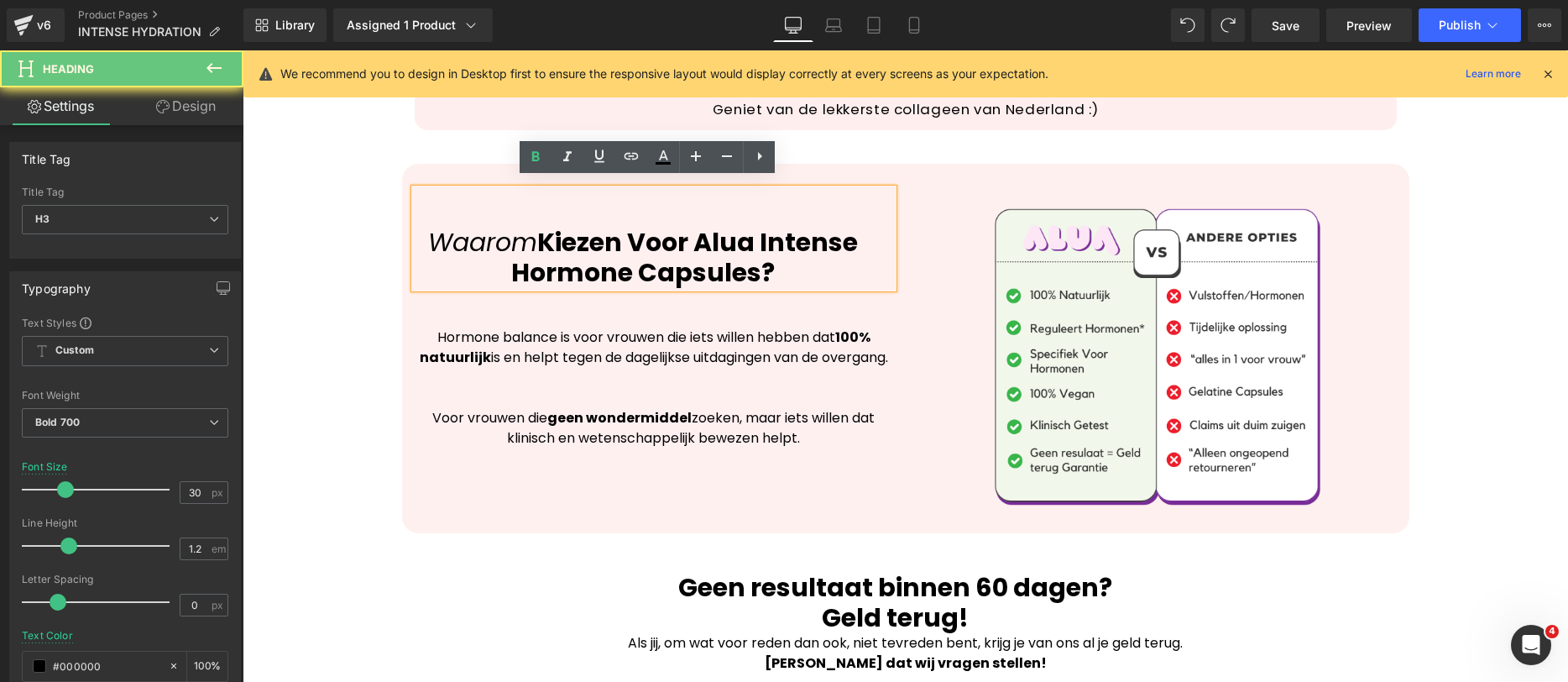
click at [607, 270] on div "Waarom Kiezen Voor Alua Intense Hormone Capsules?" at bounding box center [654, 239] width 479 height 99
click at [608, 270] on div "Waarom Kiezen Voor Alua Intense Hormone Capsules?" at bounding box center [654, 239] width 479 height 99
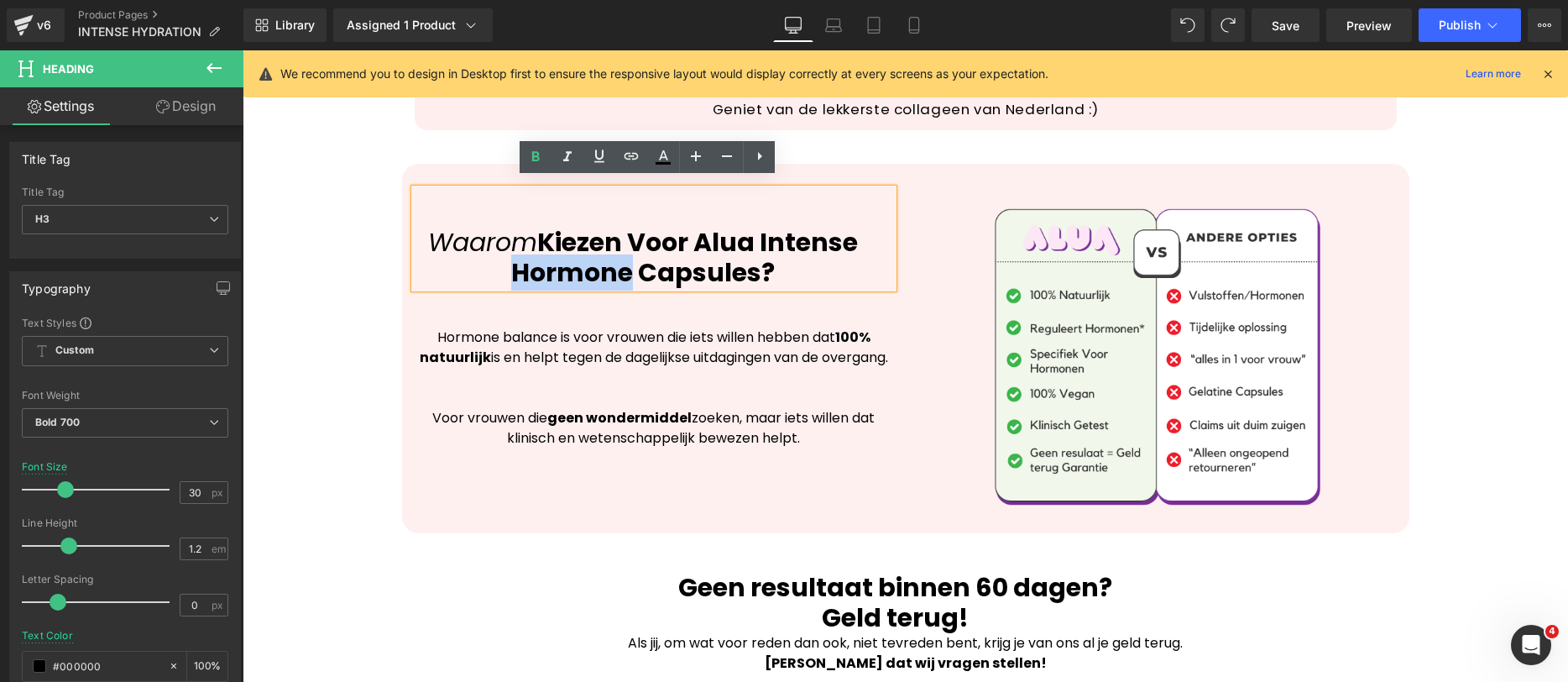
click at [608, 270] on div "Waarom Kiezen Voor Alua Intense Hormone Capsules?" at bounding box center [654, 239] width 479 height 99
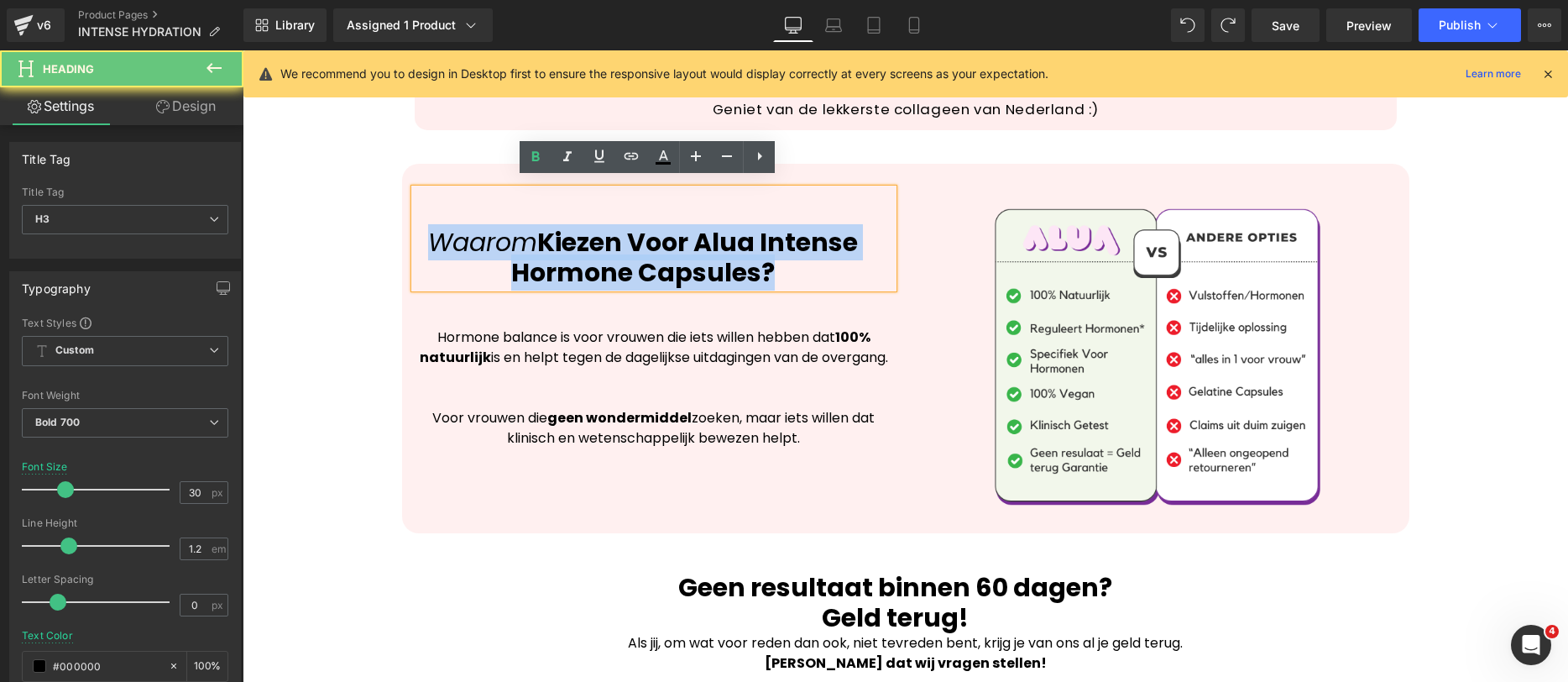
click at [608, 270] on div "Waarom Kiezen Voor Alua Intense Hormone Capsules?" at bounding box center [654, 239] width 479 height 99
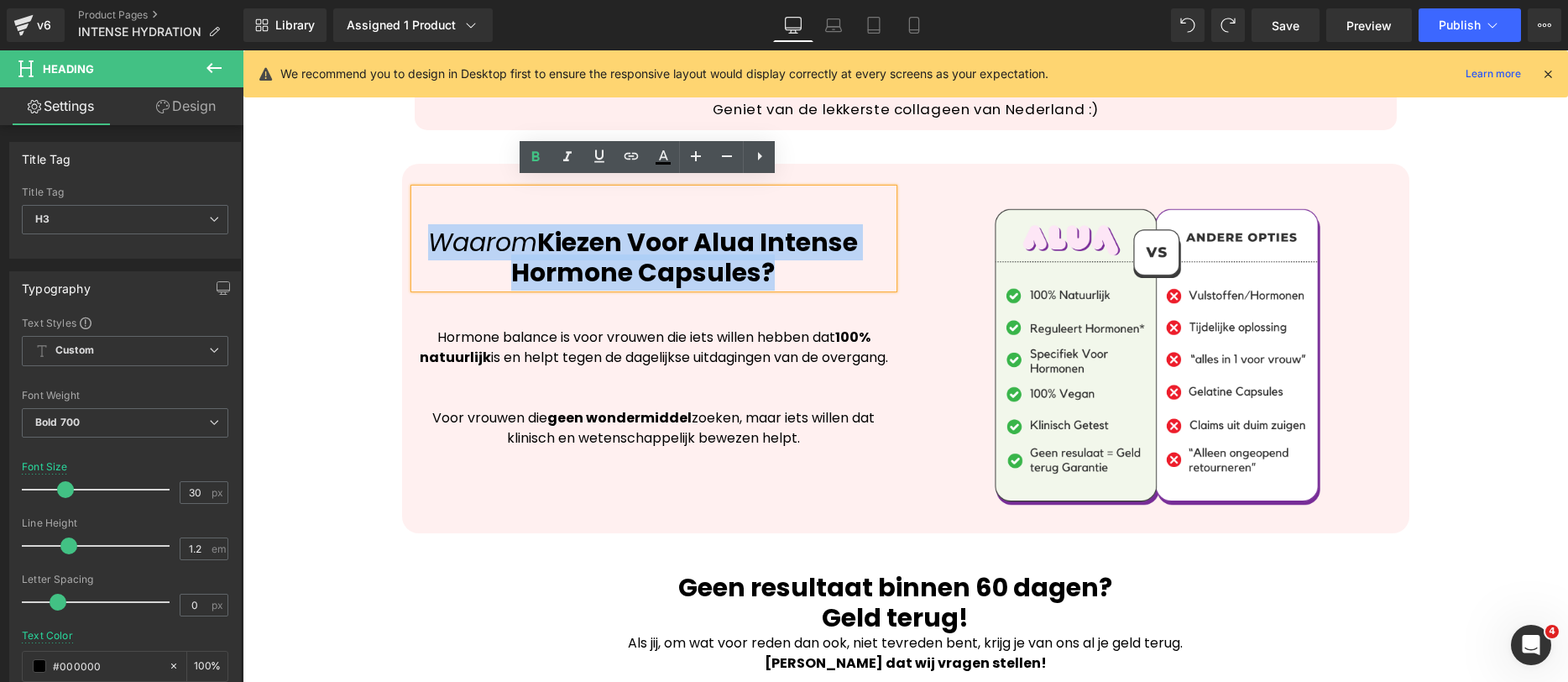
drag, startPoint x: 608, startPoint y: 270, endPoint x: 659, endPoint y: 284, distance: 52.9
click at [659, 284] on div "Waarom Kiezen Voor Alua Intense Hormone Capsules? Heading Hormone balance is vo…" at bounding box center [654, 318] width 504 height 260
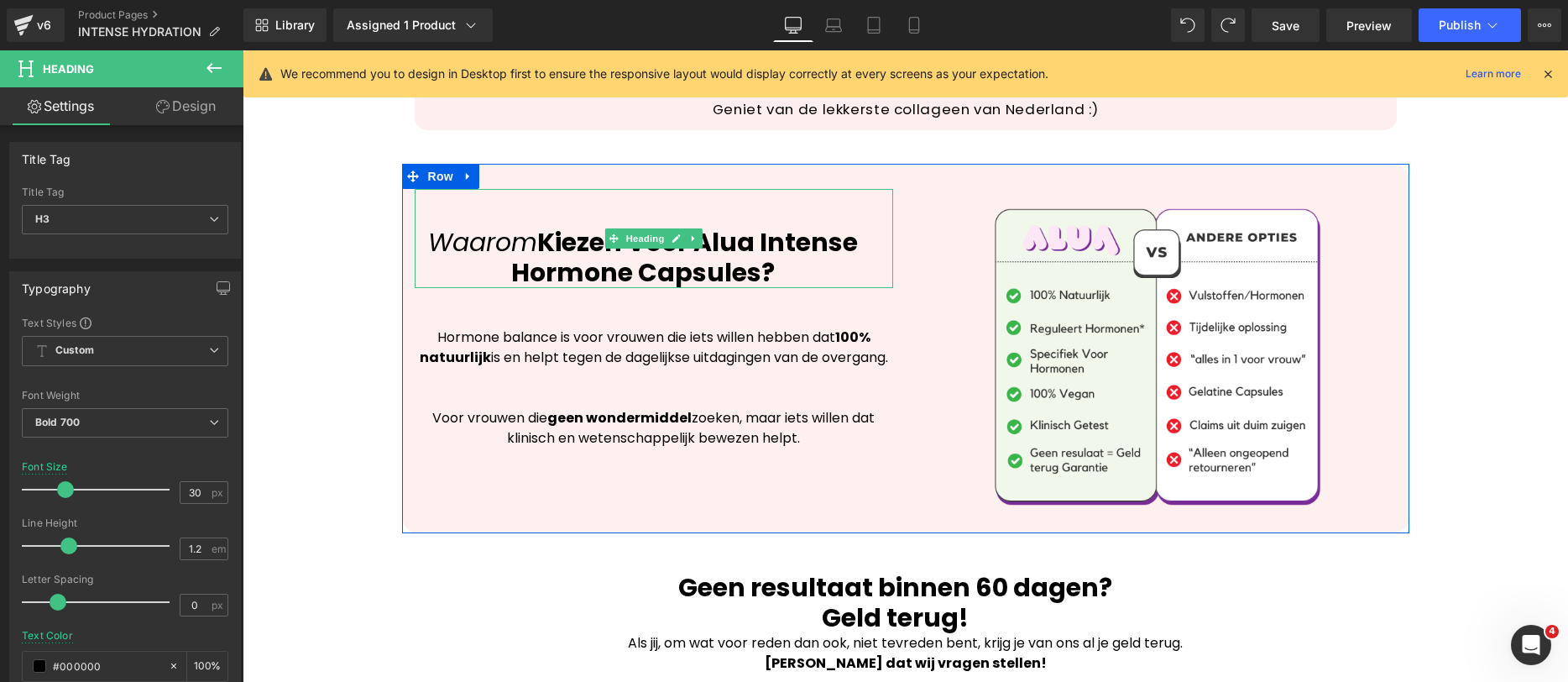
click at [789, 255] on div "Waarom Kiezen Voor Alua Intense Hormone Capsules?" at bounding box center [654, 239] width 479 height 99
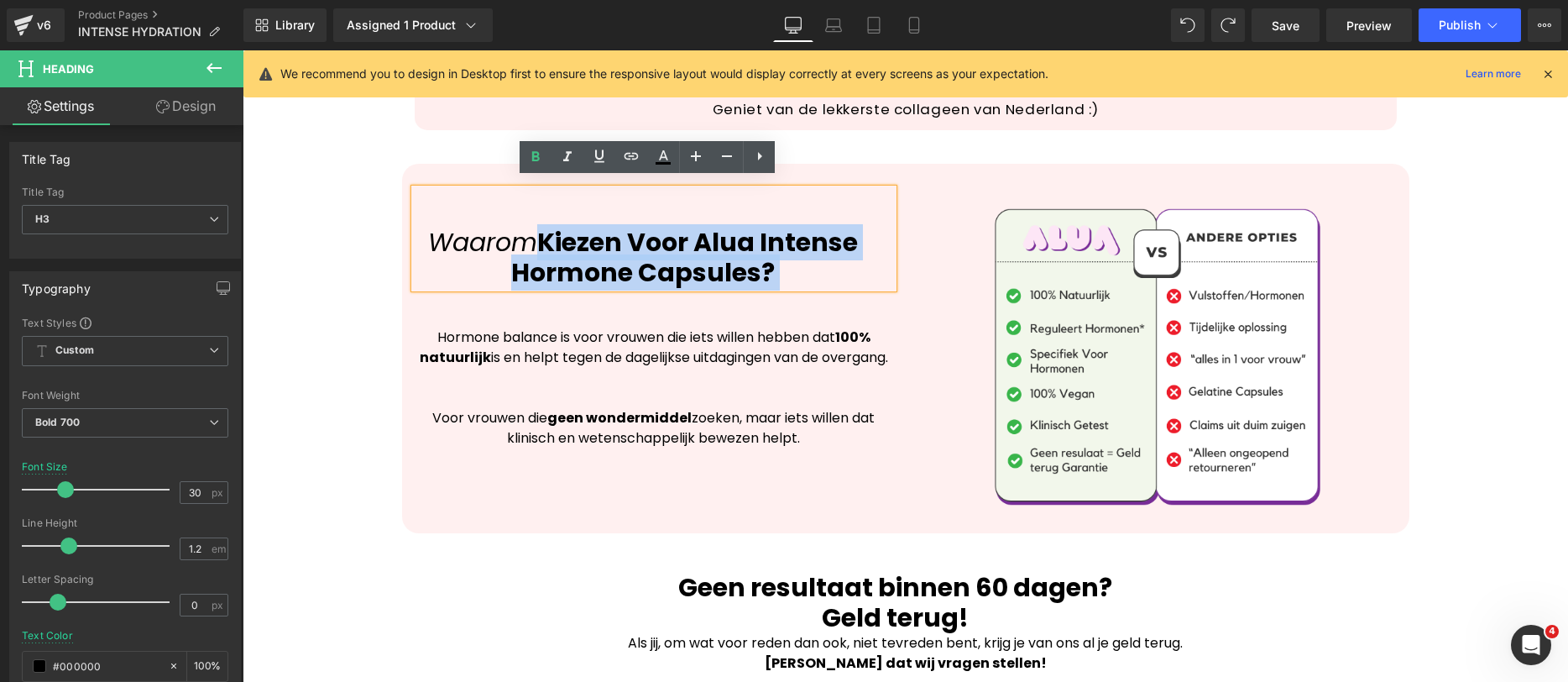
drag, startPoint x: 749, startPoint y: 265, endPoint x: 520, endPoint y: 265, distance: 229.0
click at [521, 265] on div "Waarom Kiezen Voor Alua Intense Hormone Capsules?" at bounding box center [654, 239] width 479 height 99
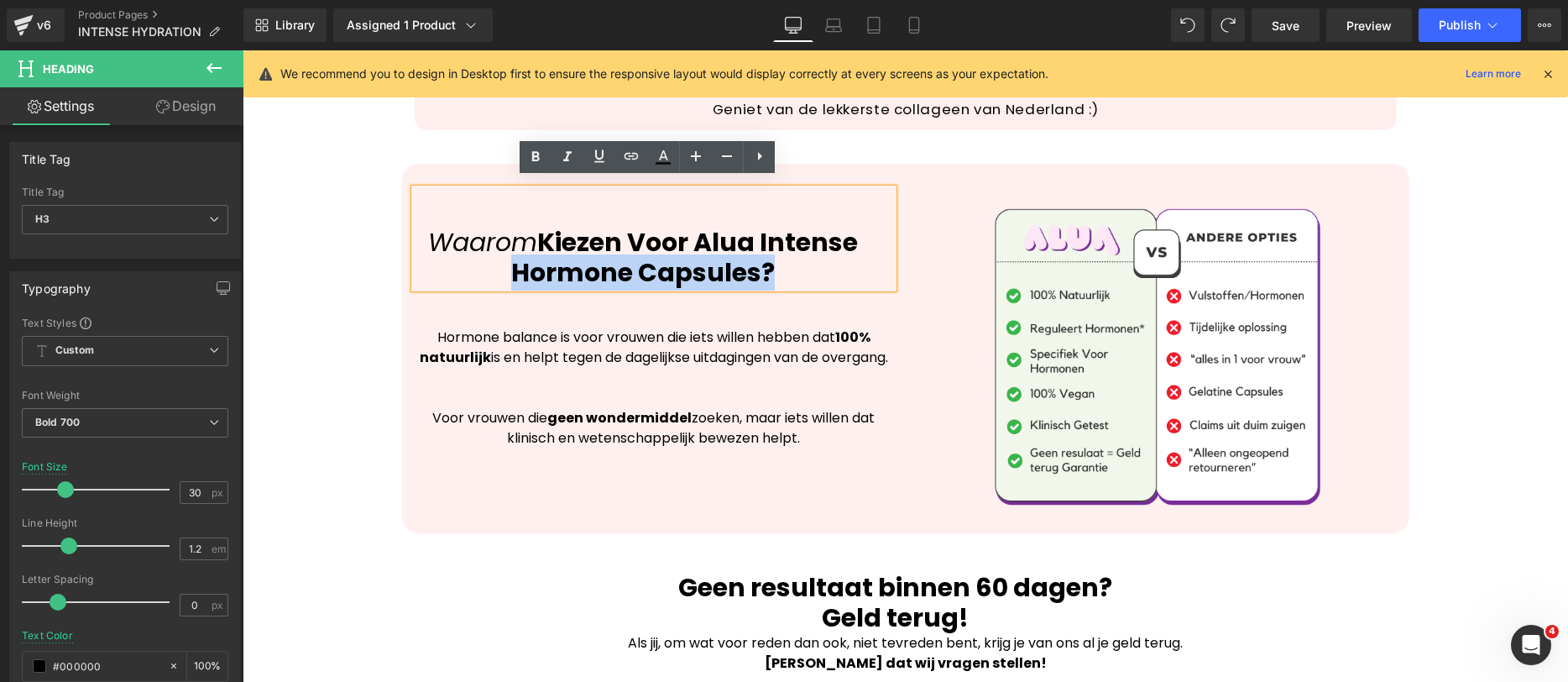
drag, startPoint x: 502, startPoint y: 263, endPoint x: 768, endPoint y: 265, distance: 266.0
click at [768, 265] on div "Waarom Kiezen Voor Alua Intense Hormone Capsules?" at bounding box center [654, 239] width 479 height 99
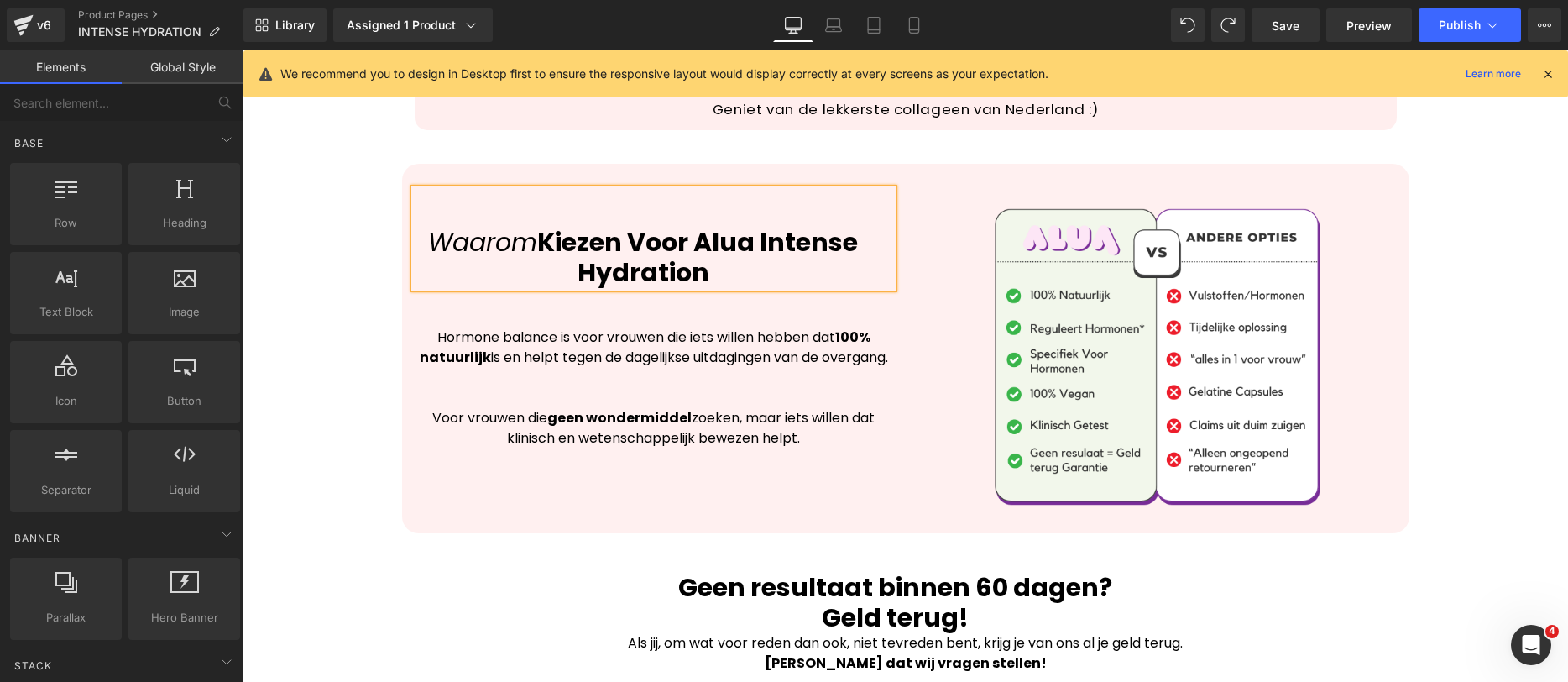
drag, startPoint x: 1457, startPoint y: 274, endPoint x: 1385, endPoint y: 312, distance: 81.4
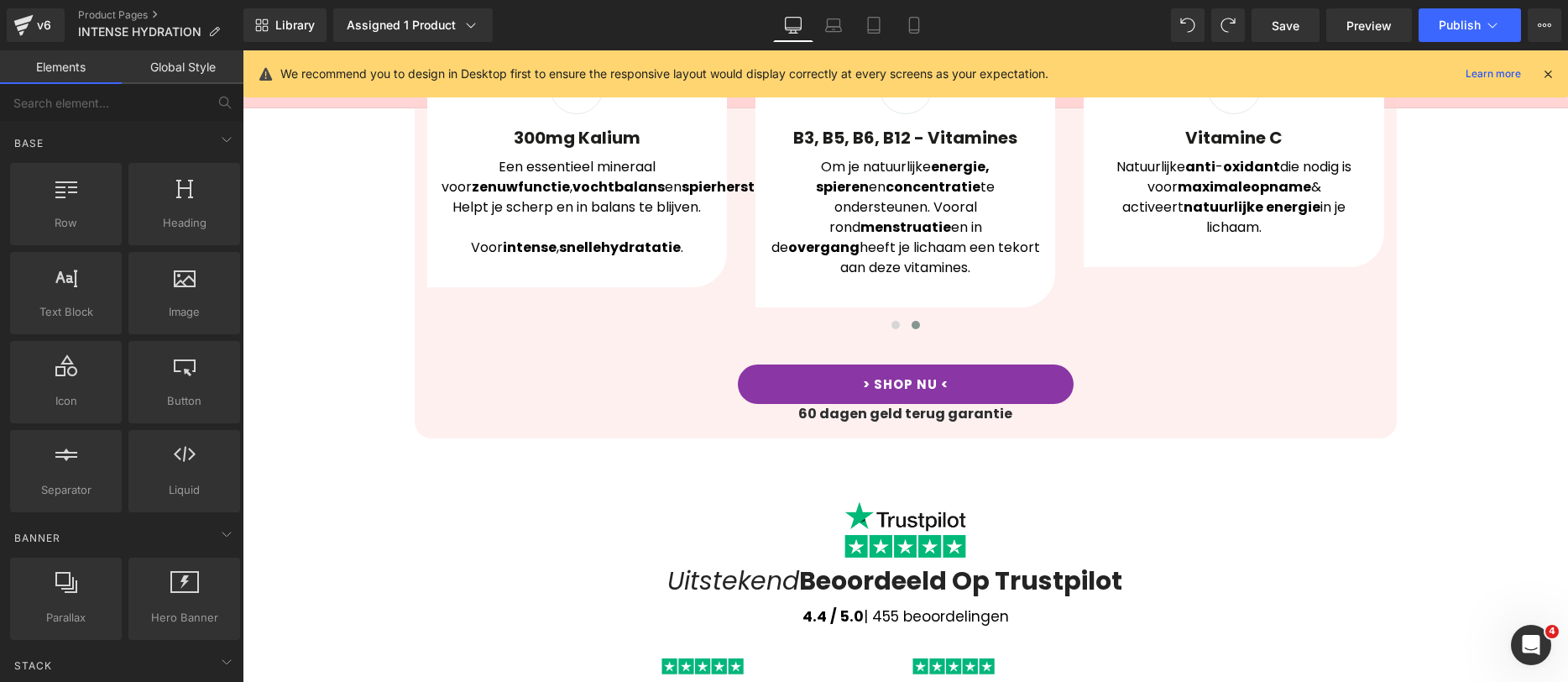
scroll to position [1423, 0]
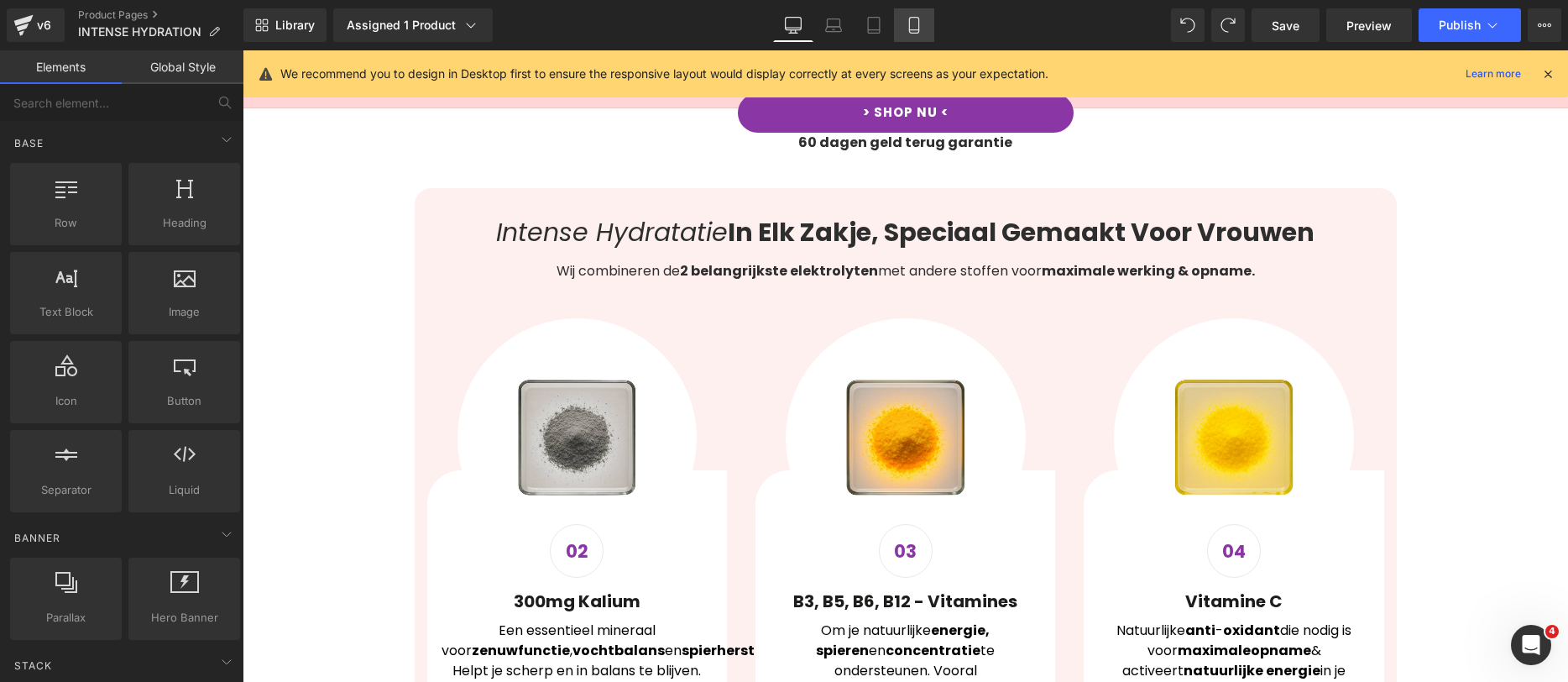
click at [919, 22] on icon at bounding box center [914, 25] width 9 height 16
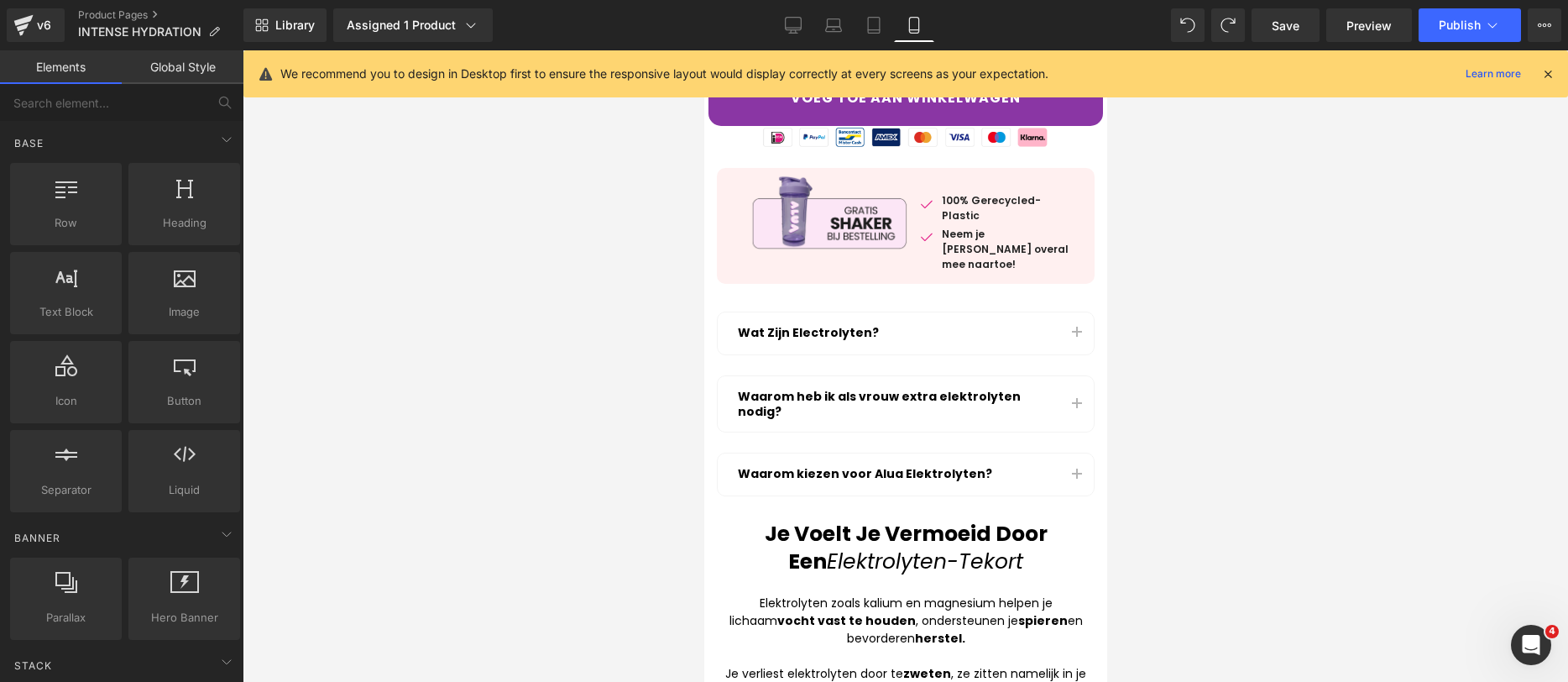
scroll to position [519, 0]
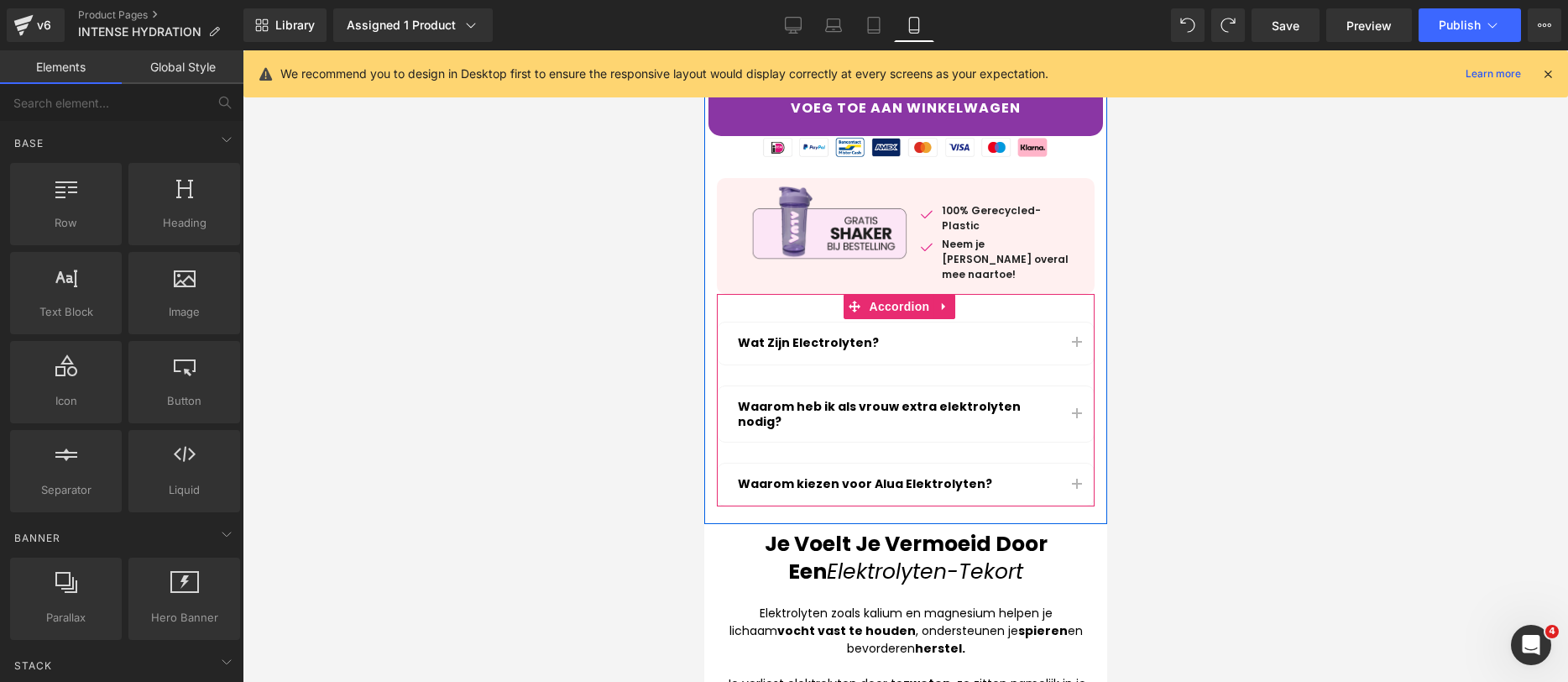
click at [1067, 464] on button "button" at bounding box center [1077, 485] width 34 height 42
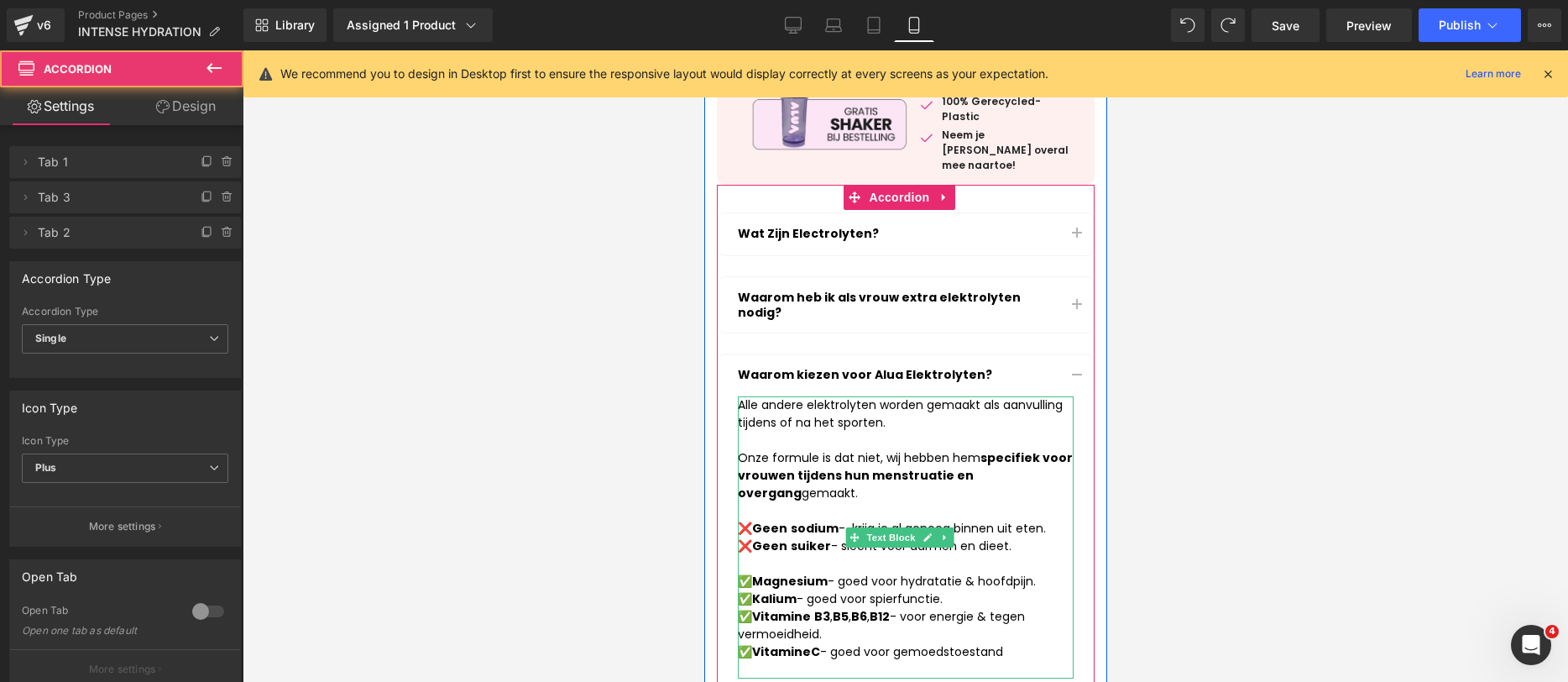
scroll to position [714, 0]
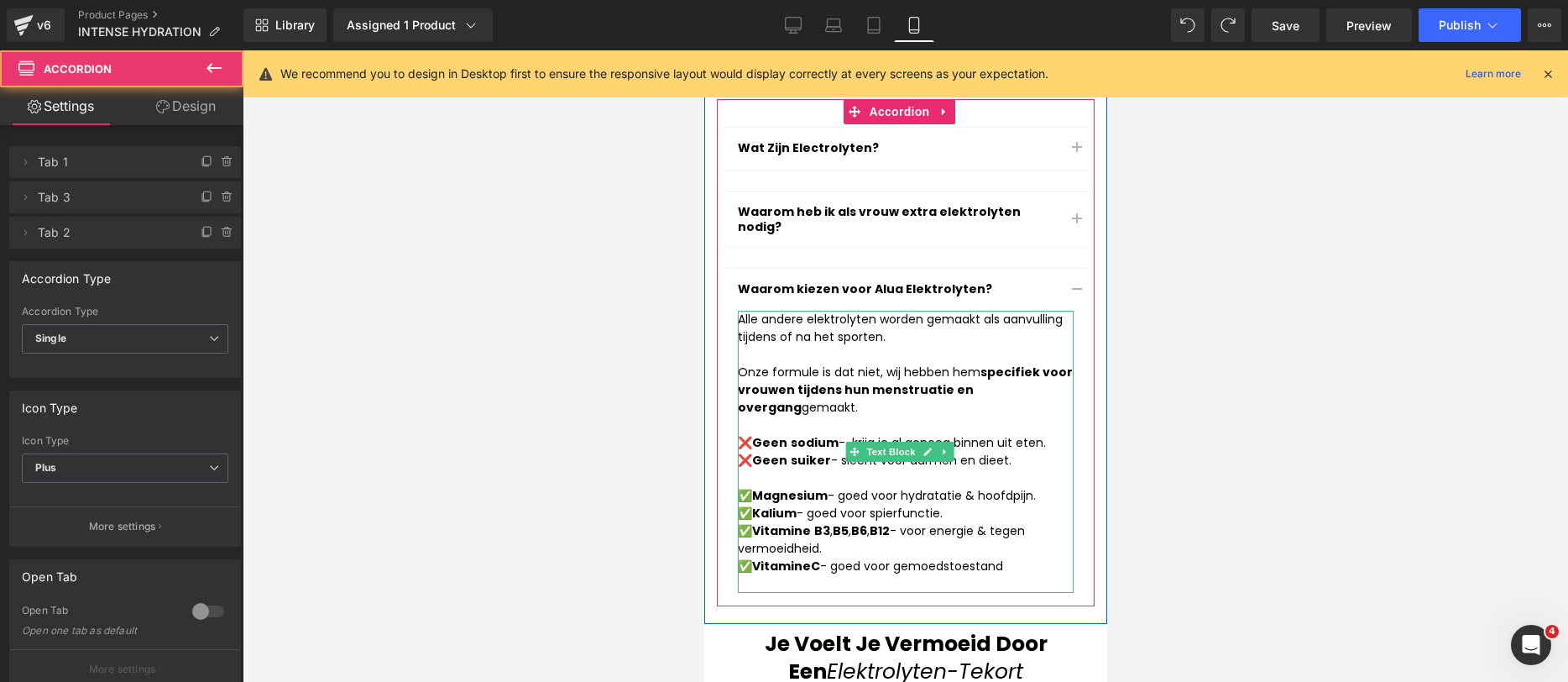
click at [857, 522] on div "✅ Vitamine B3 , B5 , B6 , B12 - voor energie & tegen vermoeidheid." at bounding box center [905, 540] width 336 height 35
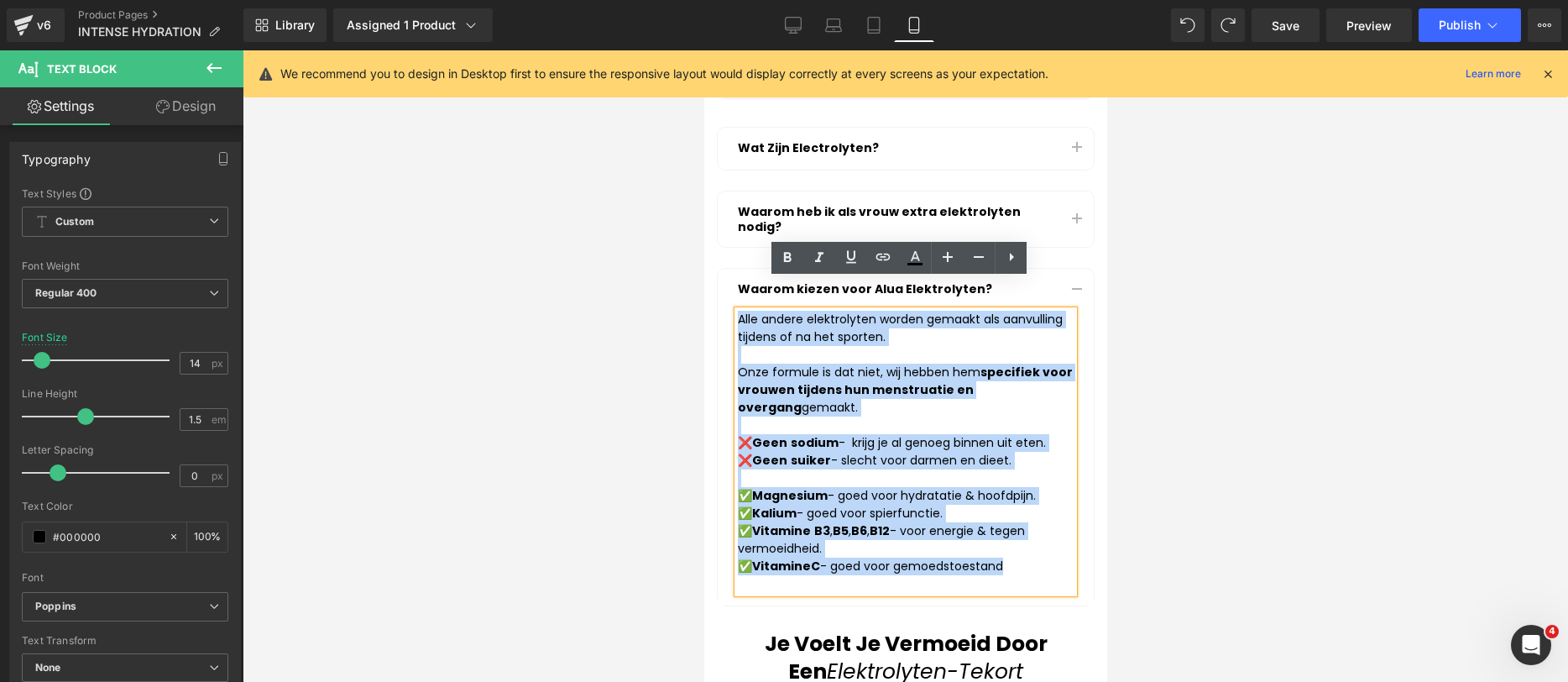
drag, startPoint x: 1014, startPoint y: 540, endPoint x: 737, endPoint y: 282, distance: 378.5
click at [737, 311] on div "Alle andere elektrolyten worden gemaakt als aanvulling tijdens of na het sporte…" at bounding box center [905, 452] width 336 height 282
copy div "Alle andere elektrolyten worden gemaakt als aanvulling tijdens of na het sporte…"
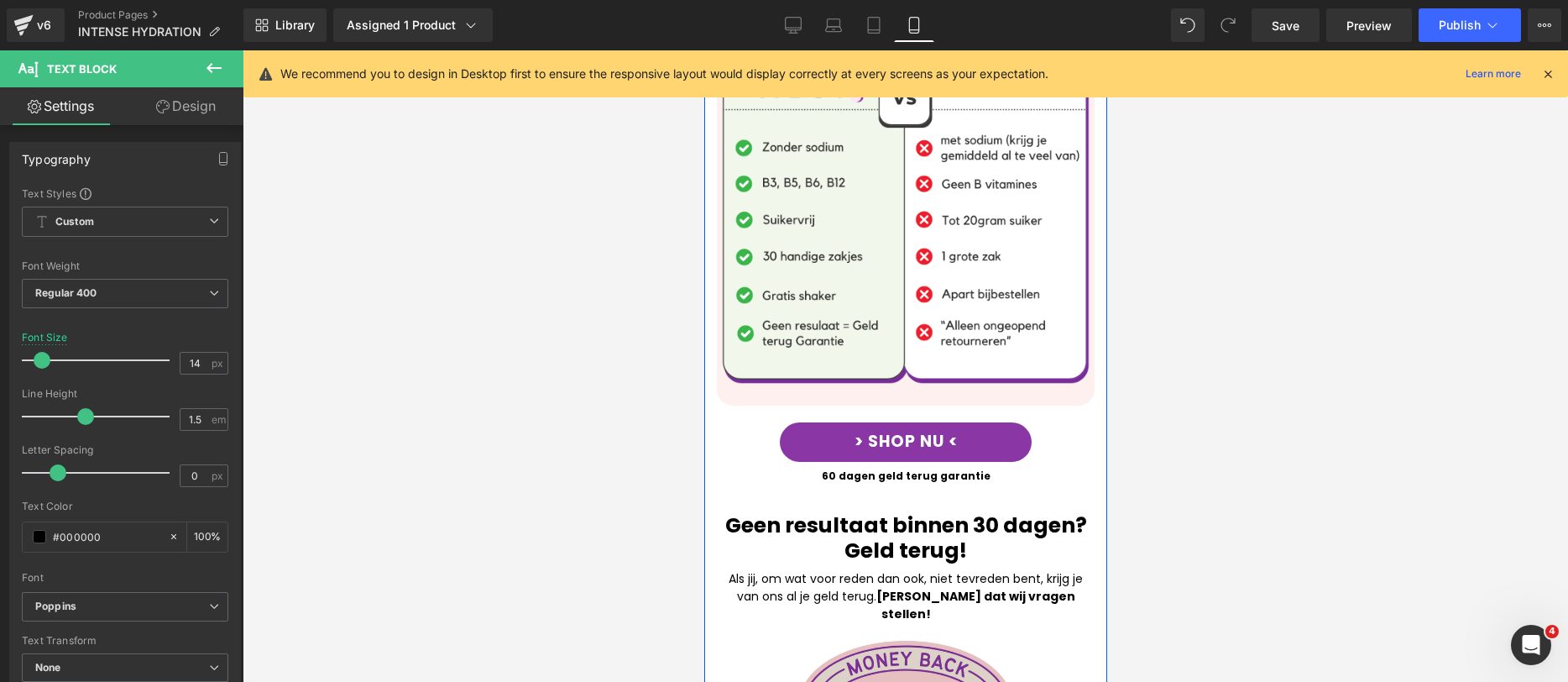
scroll to position [3065, 0]
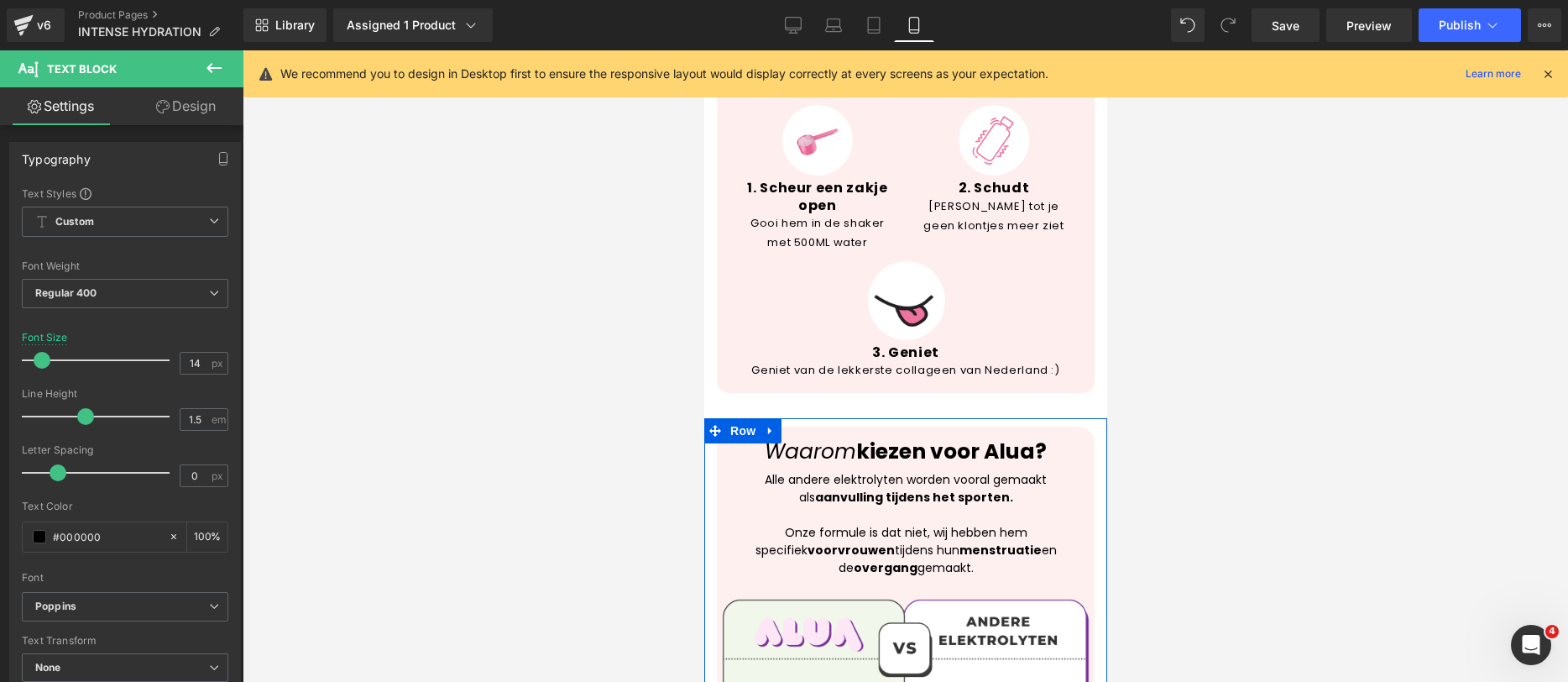
click at [808, 524] on p "Onze formule is dat niet, wij hebben hem specifiek voor vrouwen tijdens hun men…" at bounding box center [905, 550] width 361 height 53
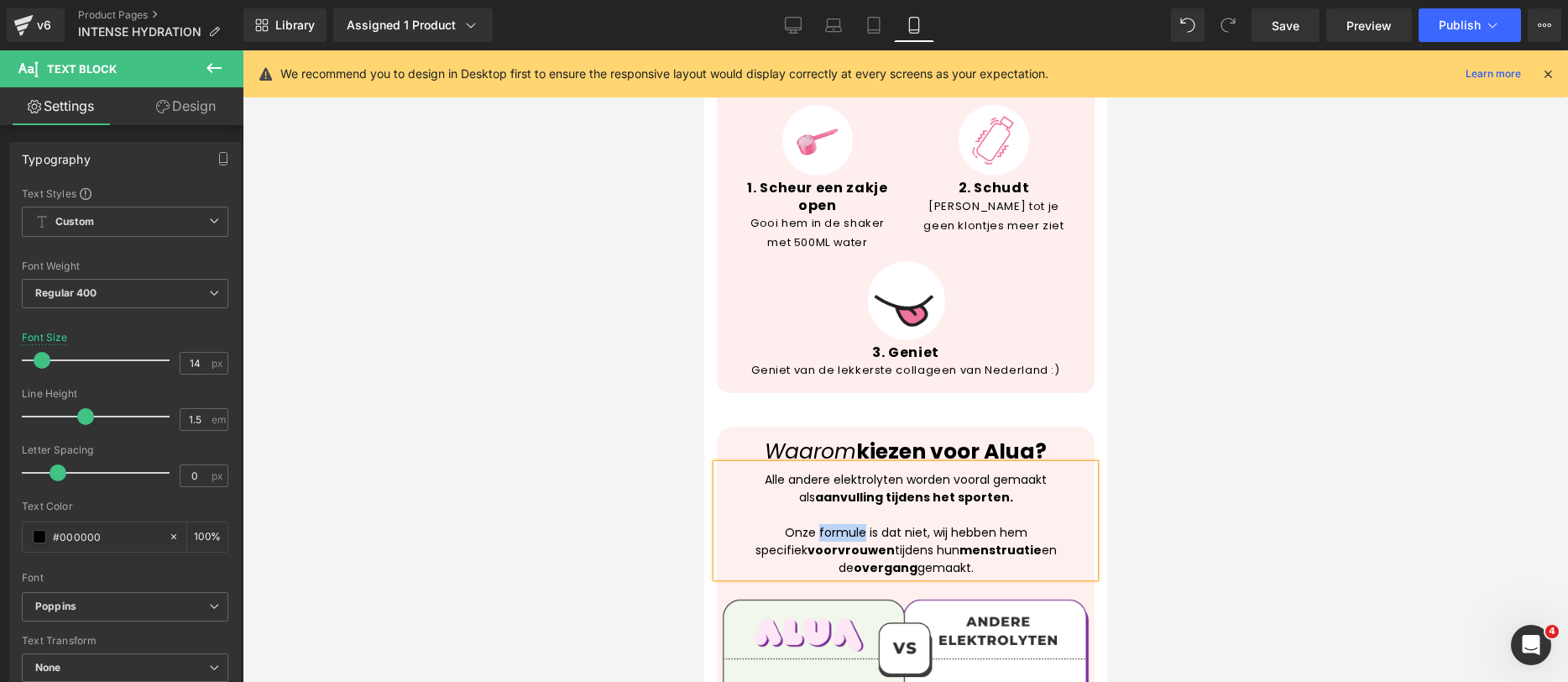
click at [808, 524] on p "Onze formule is dat niet, wij hebben hem specifiek voor vrouwen tijdens hun men…" at bounding box center [905, 550] width 361 height 53
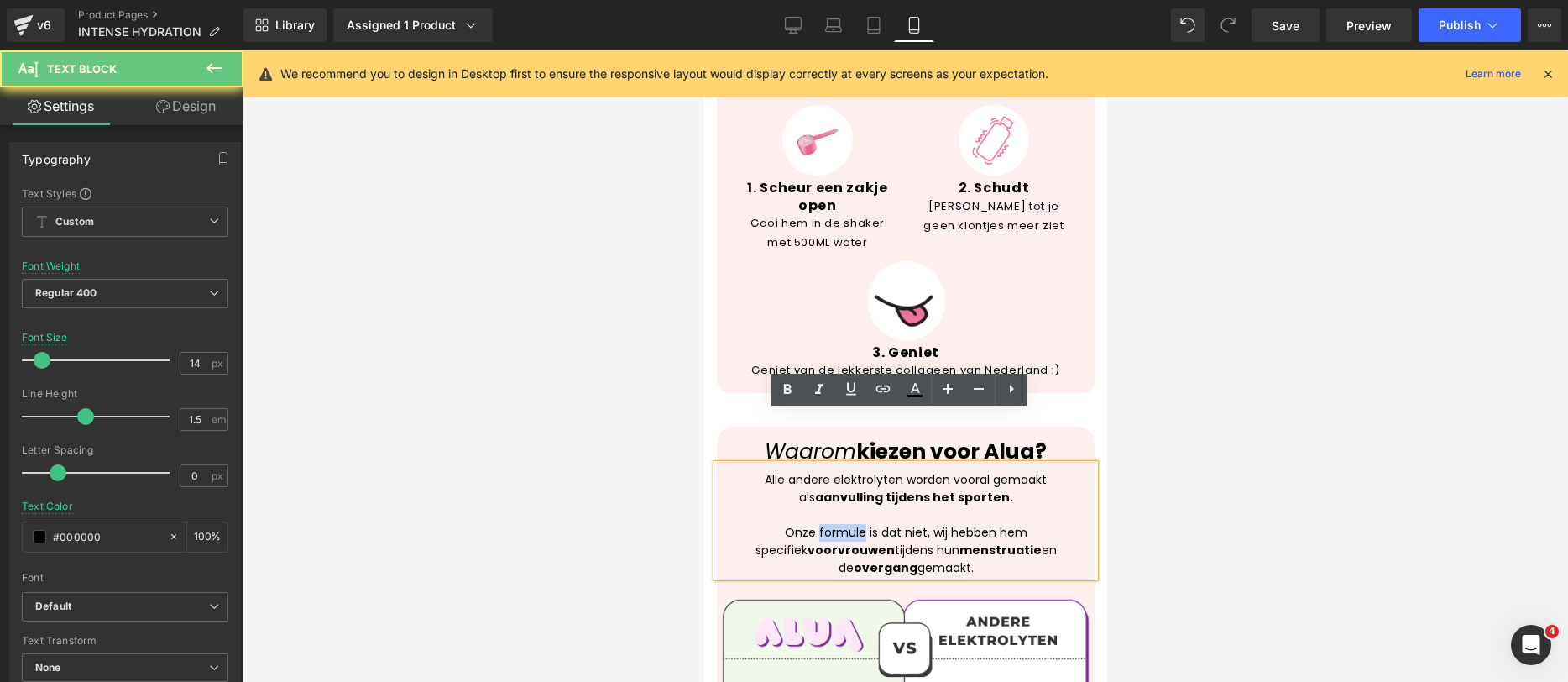
click at [808, 524] on p "Onze formule is dat niet, wij hebben hem specifiek voor vrouwen tijdens hun men…" at bounding box center [905, 550] width 361 height 53
click at [959, 542] on strong "menstruatie" at bounding box center [1000, 550] width 82 height 17
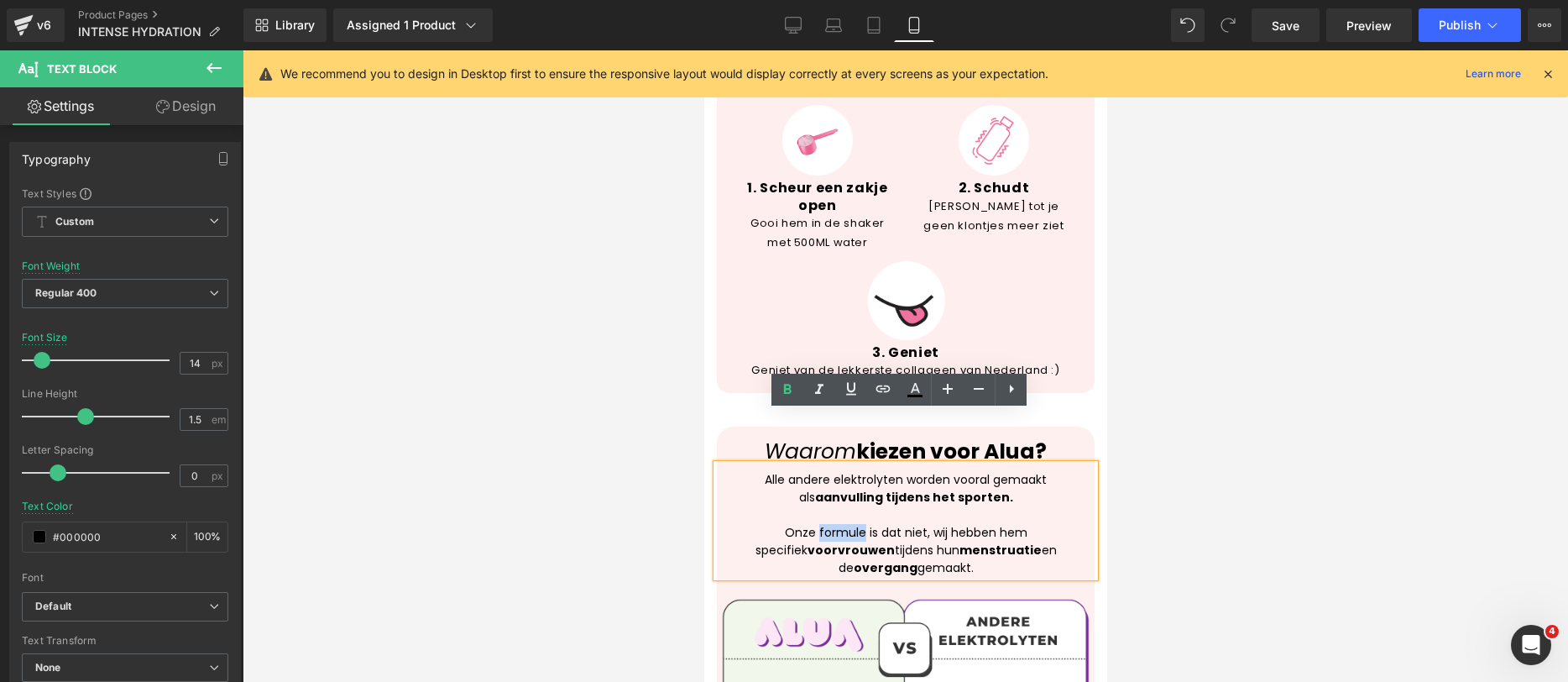
drag, startPoint x: 947, startPoint y: 518, endPoint x: 730, endPoint y: 419, distance: 238.5
click at [730, 464] on div "Alle andere elektrolyten worden vooral gemaakt als aanvulling tijdens het sport…" at bounding box center [905, 521] width 378 height 113
click at [1438, 517] on div at bounding box center [905, 366] width 1325 height 632
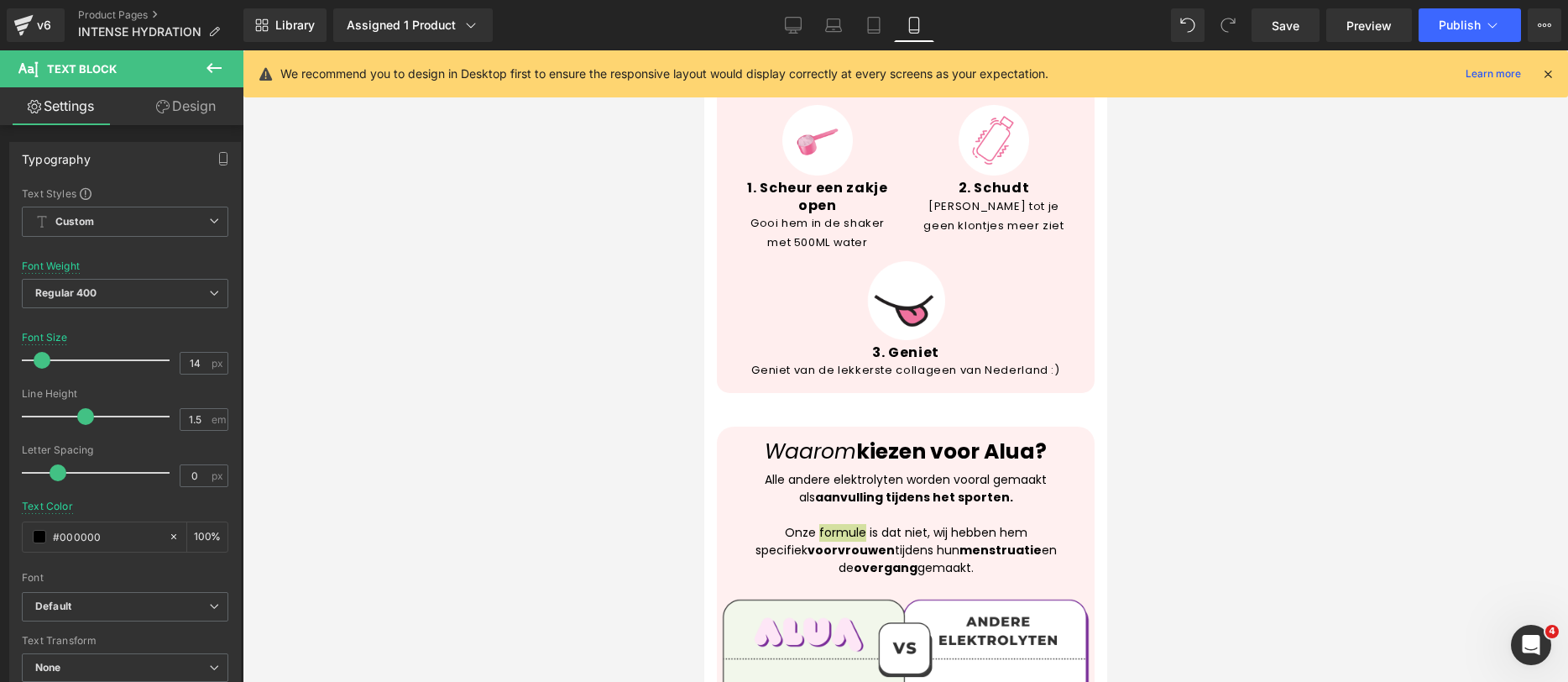
click at [1151, 504] on div at bounding box center [905, 366] width 1325 height 632
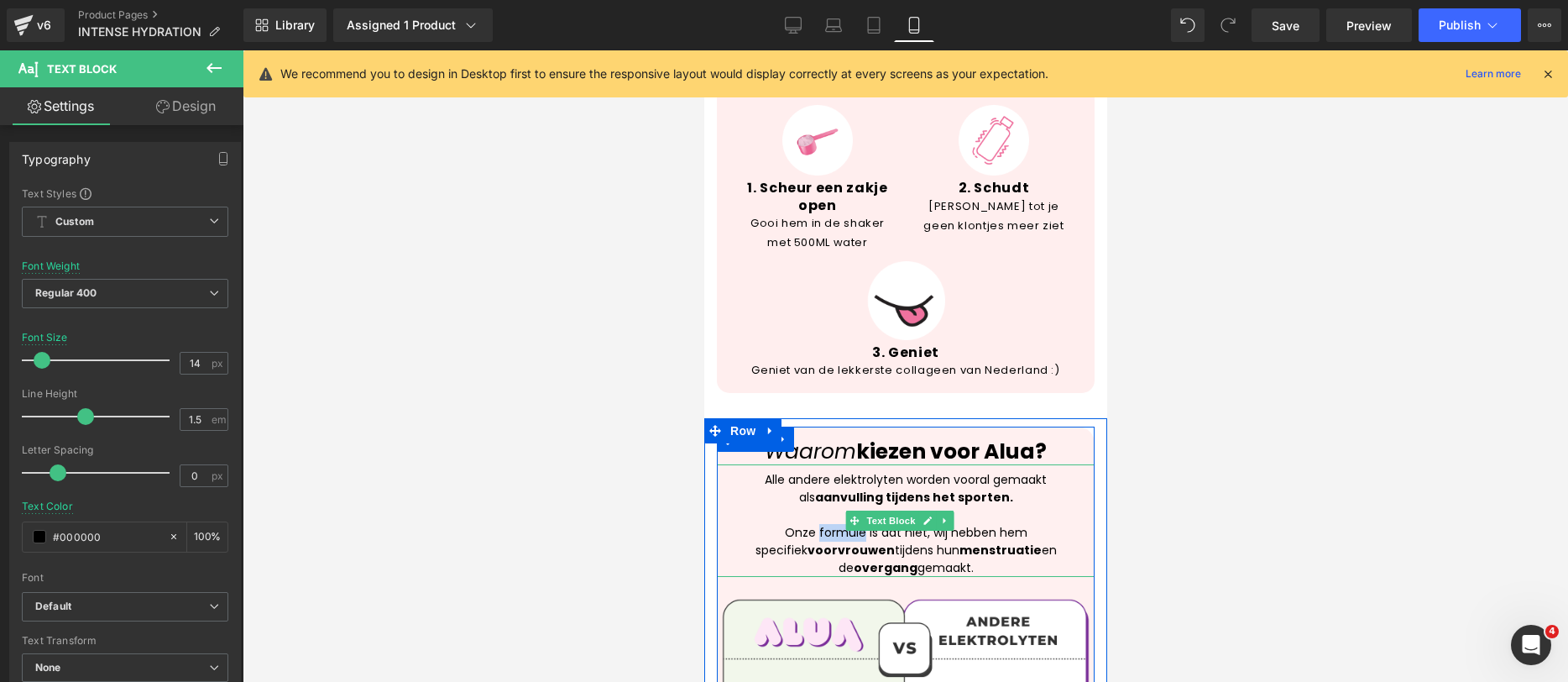
click at [837, 542] on strong "vrouwen" at bounding box center [866, 550] width 57 height 17
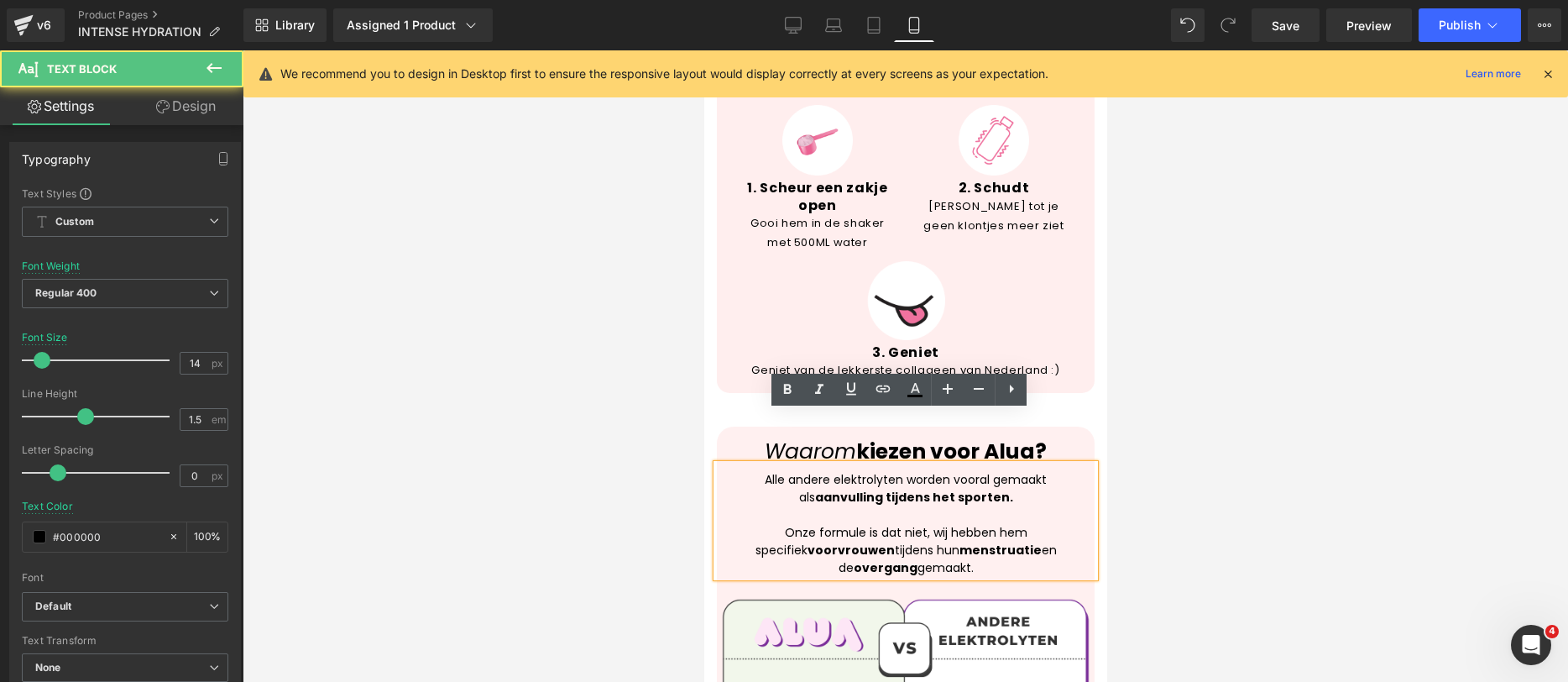
click at [837, 542] on strong "vrouwen" at bounding box center [866, 550] width 57 height 17
click at [1174, 496] on div at bounding box center [905, 366] width 1325 height 632
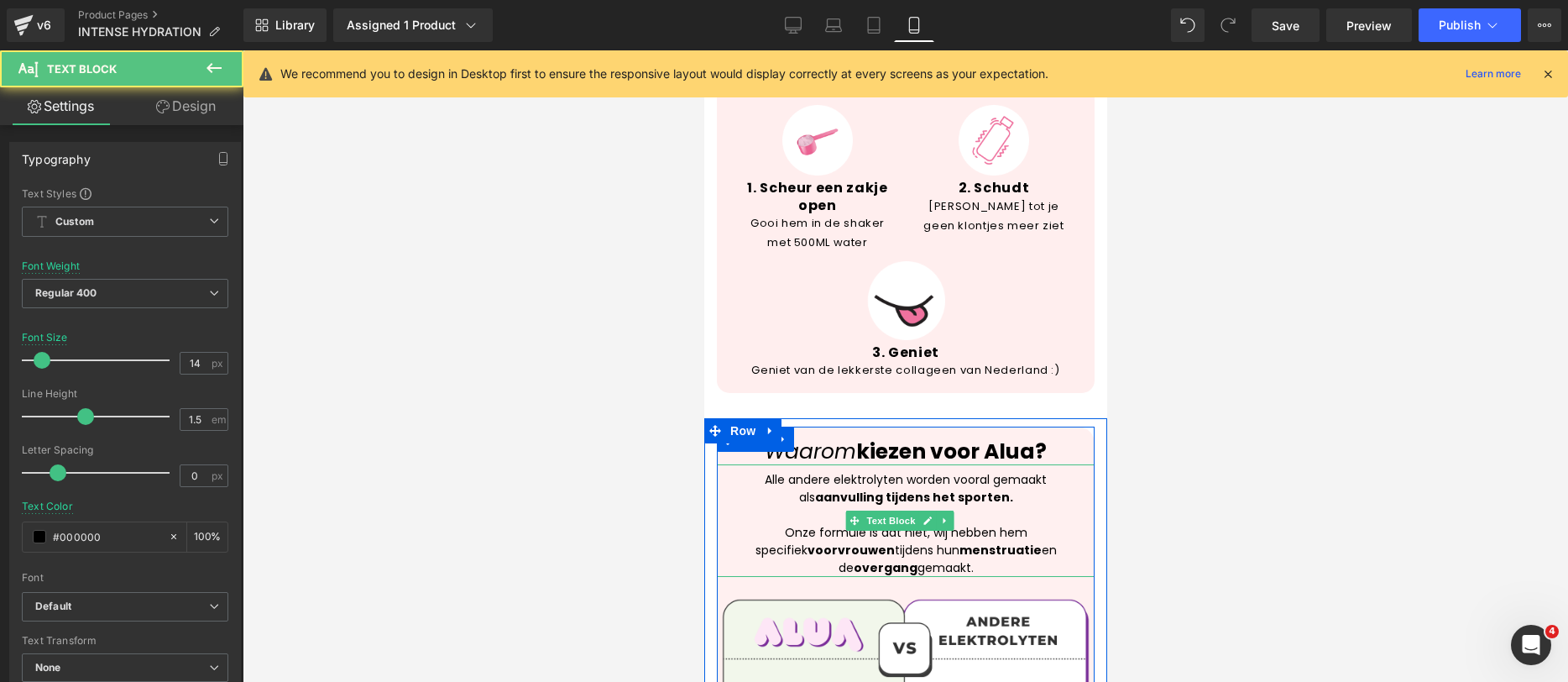
click at [978, 524] on p "Onze formule is dat niet, wij hebben hem specifiek voor vrouwen tijdens hun men…" at bounding box center [905, 550] width 361 height 53
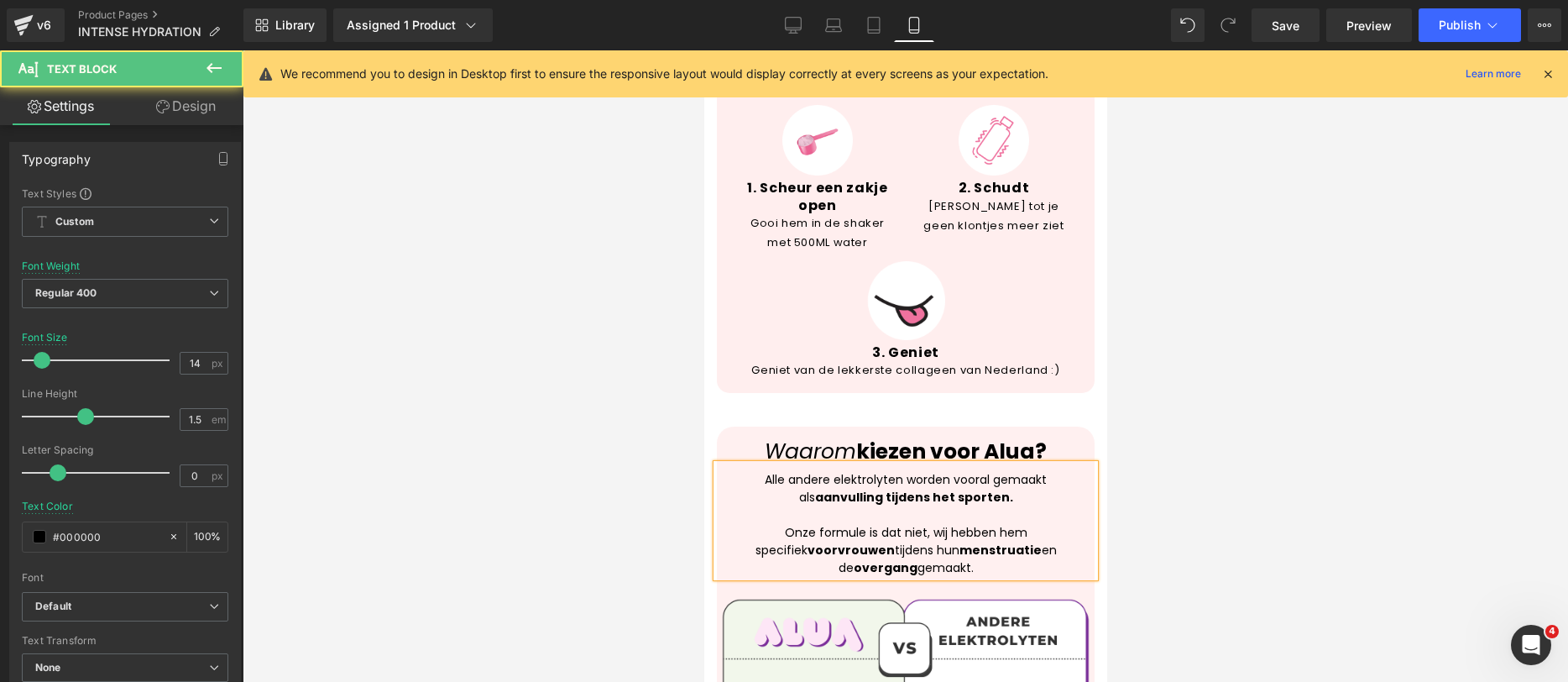
click at [1151, 499] on div at bounding box center [905, 366] width 1325 height 632
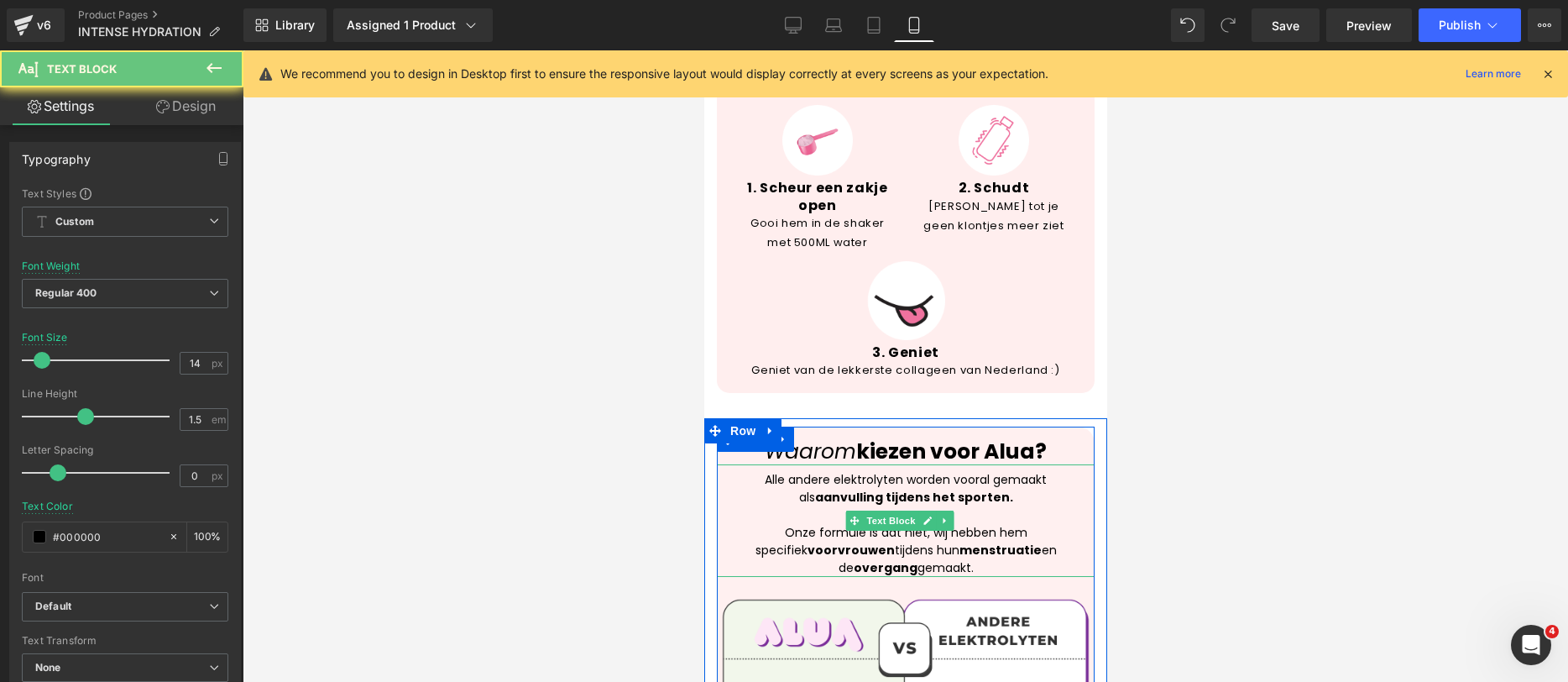
click at [1000, 524] on p "Onze formule is dat niet, wij hebben hem specifiek voor vrouwen tijdens hun men…" at bounding box center [905, 550] width 361 height 53
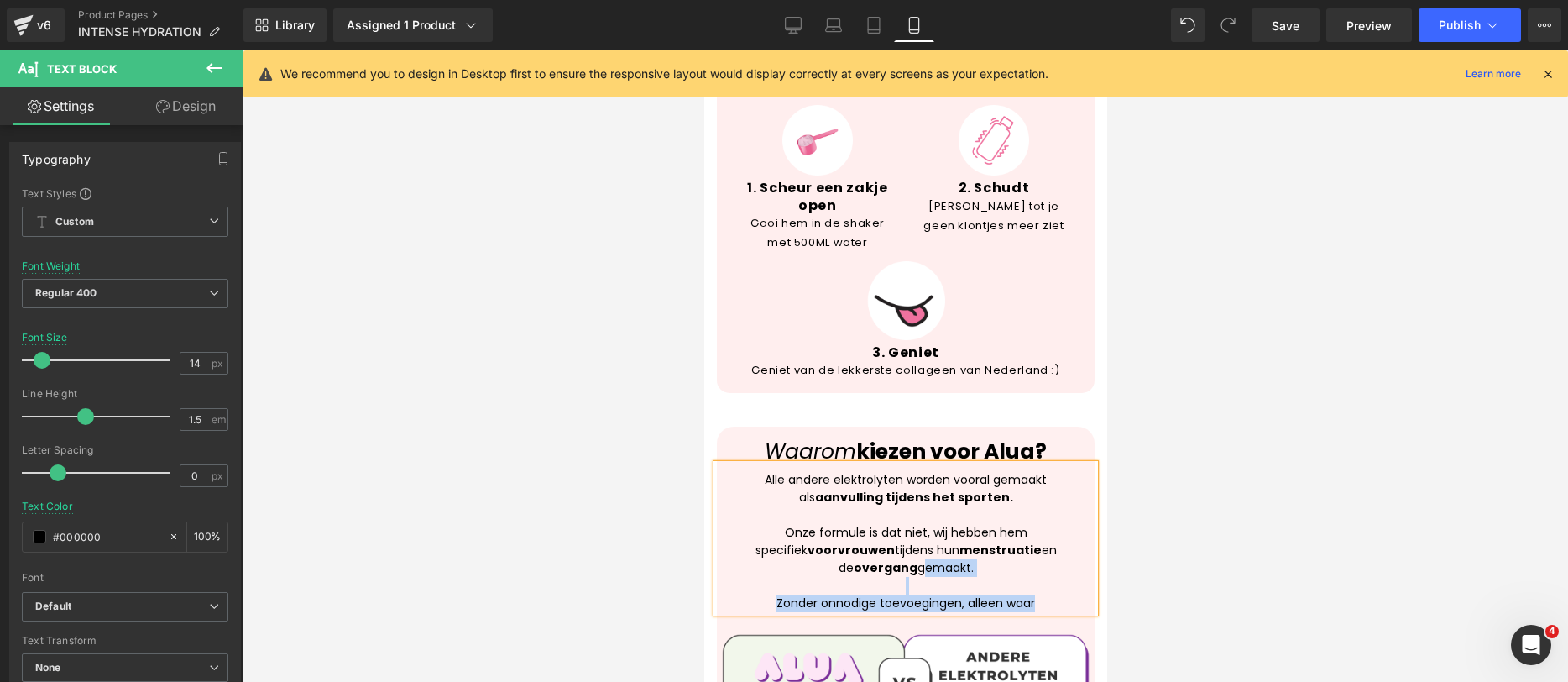
drag, startPoint x: 1038, startPoint y: 550, endPoint x: 636, endPoint y: 517, distance: 403.4
click at [899, 595] on p "Zonder onnodige toevoegingen, alleen waar" at bounding box center [905, 603] width 361 height 18
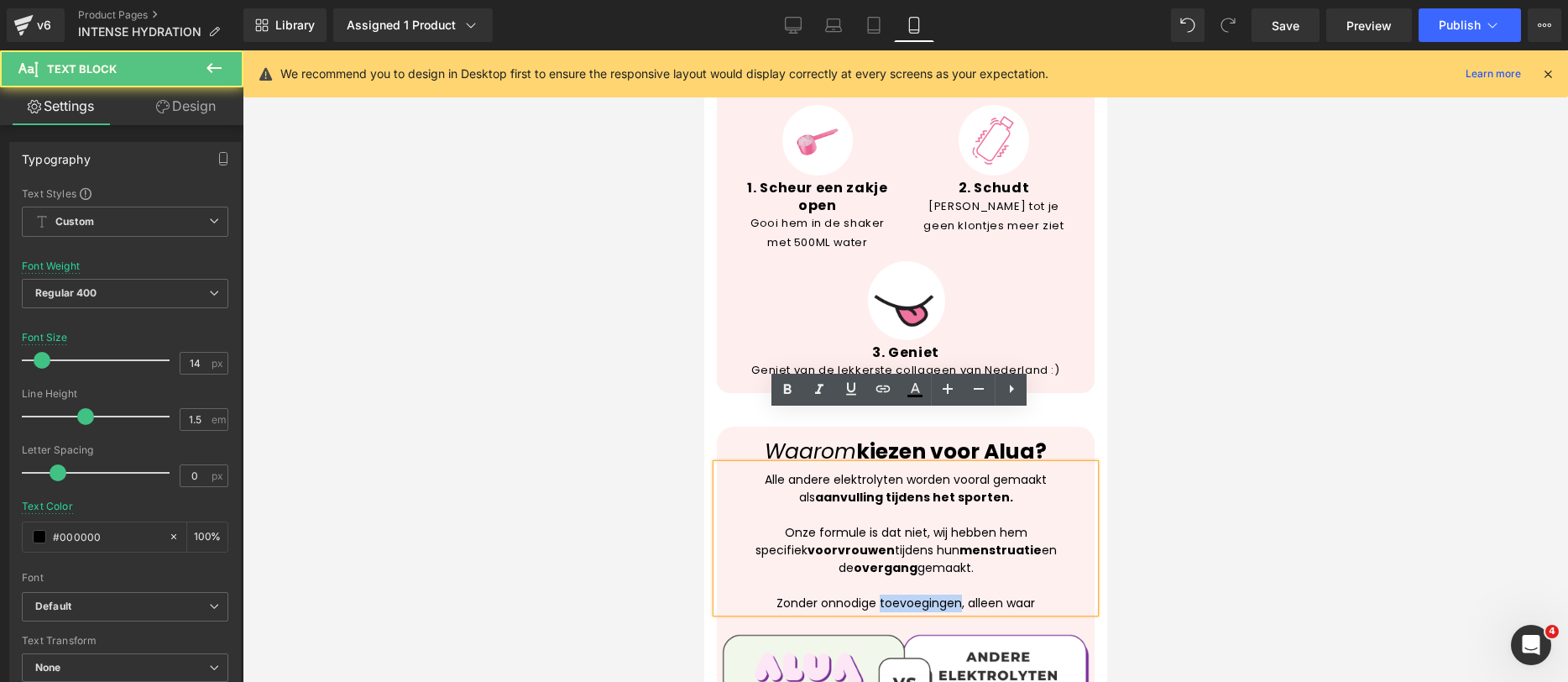
click at [899, 595] on p "Zonder onnodige toevoegingen, alleen waar" at bounding box center [905, 603] width 361 height 18
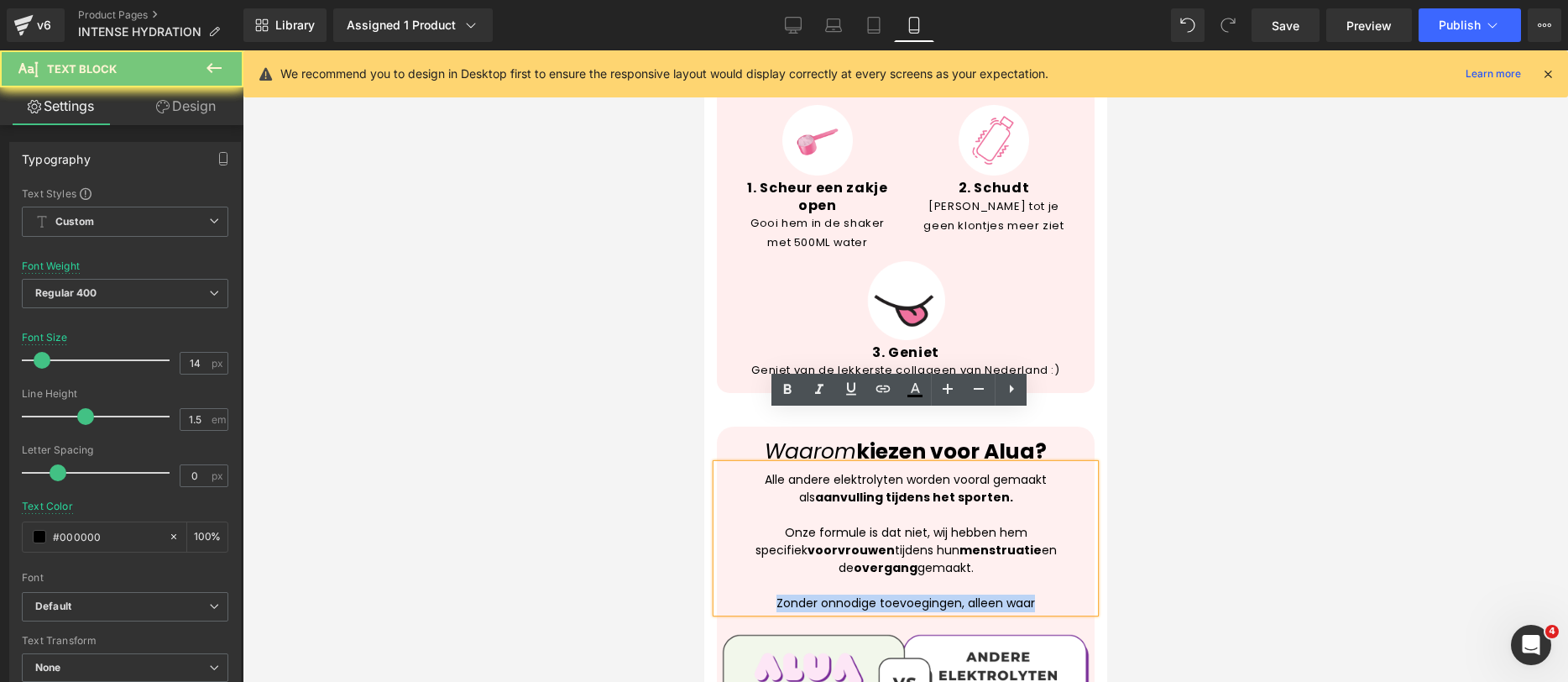
click at [899, 595] on p "Zonder onnodige toevoegingen, alleen waar" at bounding box center [905, 603] width 361 height 18
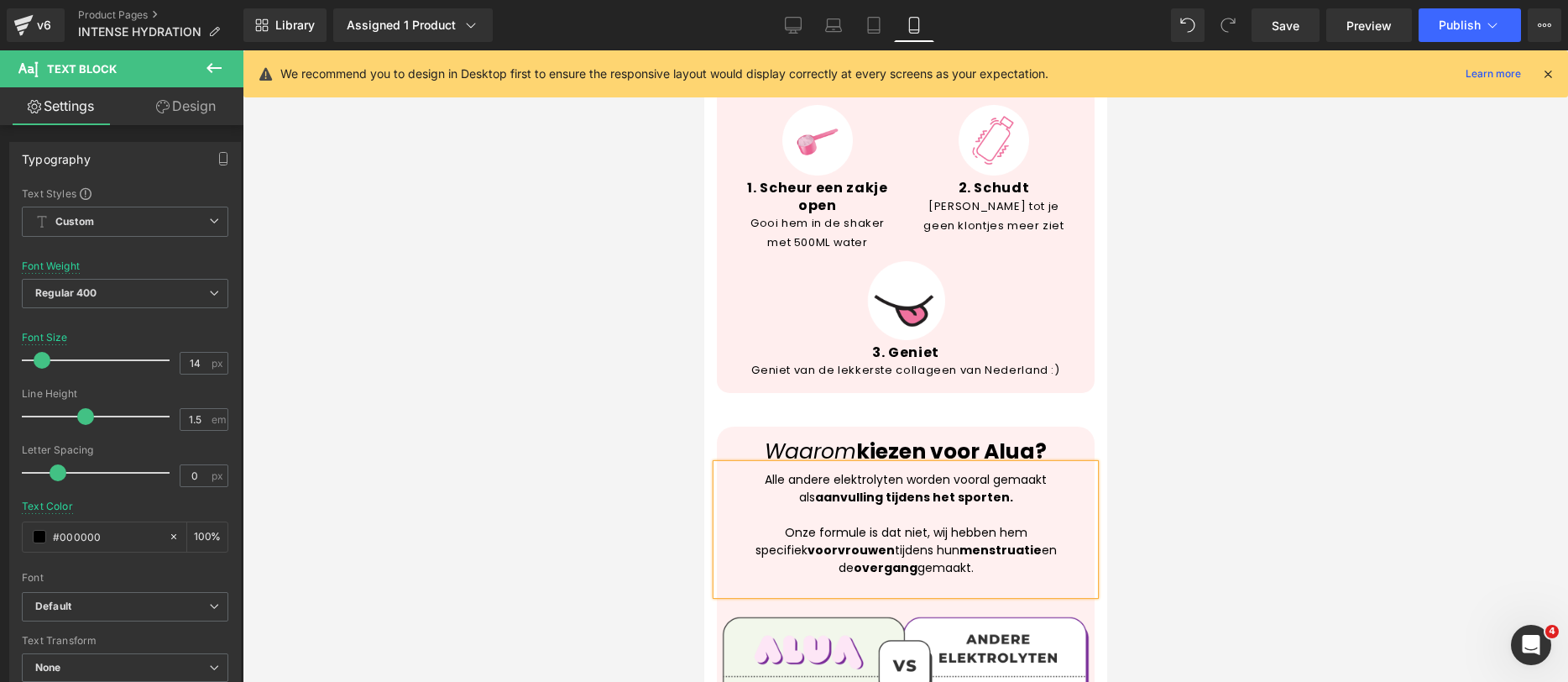
click at [1189, 403] on div at bounding box center [905, 366] width 1325 height 632
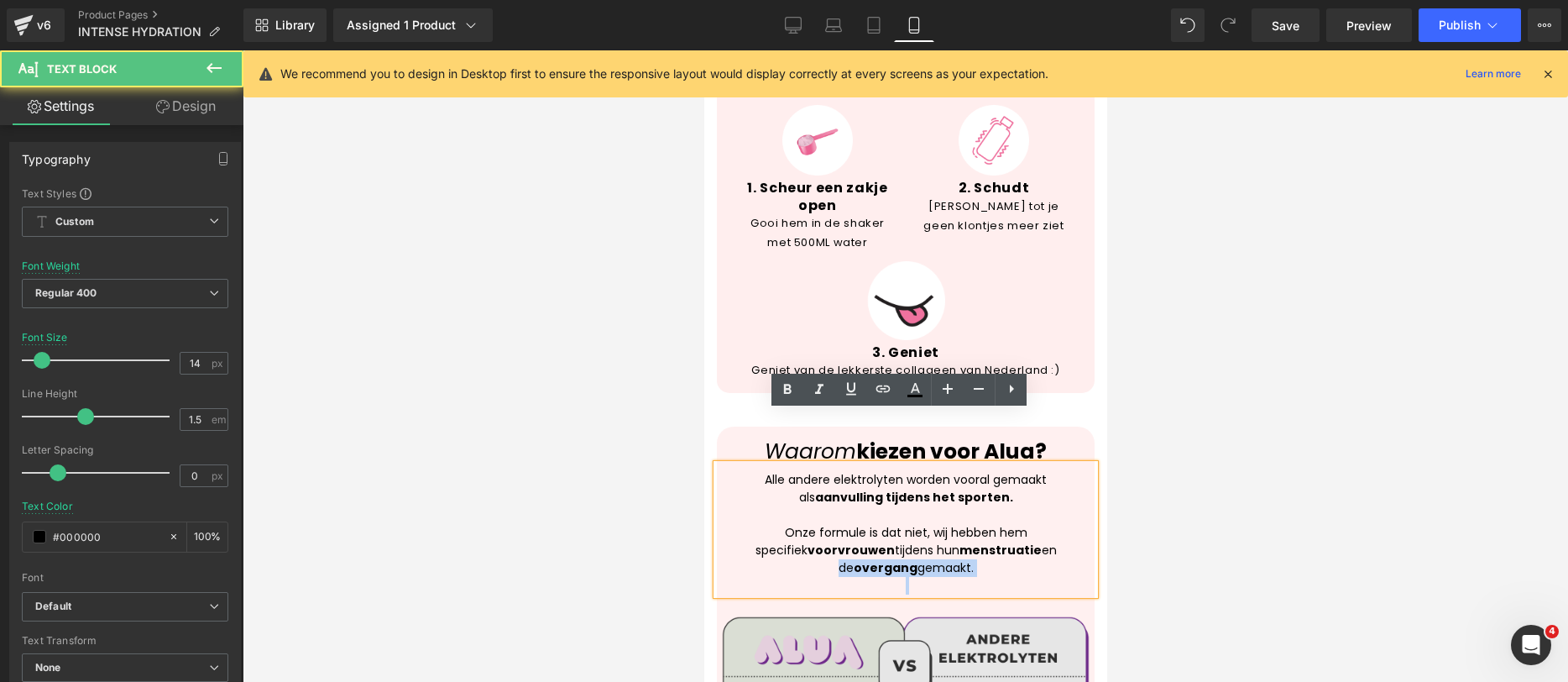
drag, startPoint x: 966, startPoint y: 528, endPoint x: 956, endPoint y: 542, distance: 17.2
click at [966, 577] on p at bounding box center [905, 585] width 361 height 18
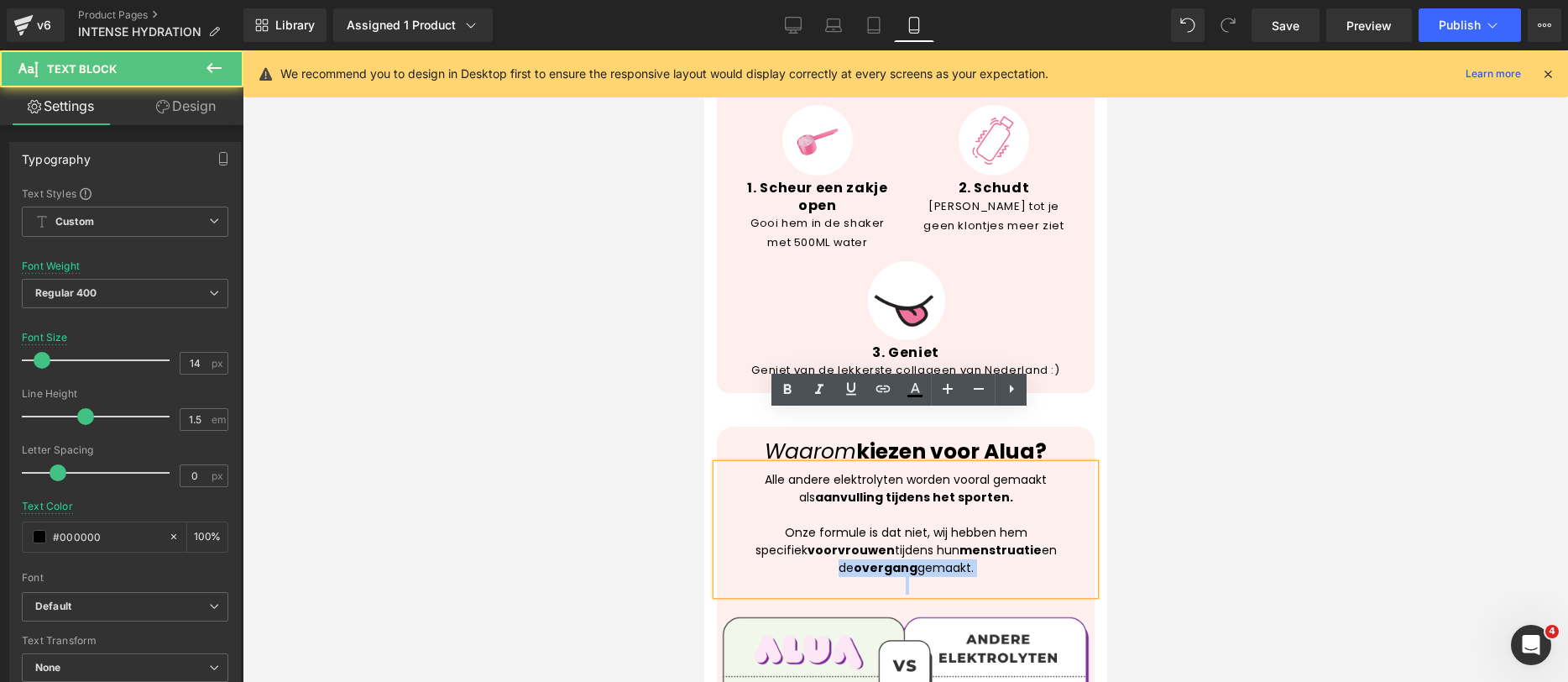
drag, startPoint x: 964, startPoint y: 516, endPoint x: 720, endPoint y: 429, distance: 259.0
click at [719, 464] on div "Alle andere elektrolyten worden vooral gemaakt als aanvulling tijdens het sport…" at bounding box center [905, 529] width 378 height 130
click at [857, 524] on p "Onze formule is dat niet, wij hebben hem specifiek voor vrouwen tijdens hun men…" at bounding box center [905, 550] width 361 height 53
click at [955, 524] on p "Onze formule is dat niet, wij hebben hem specifiek voor vrouwen tijdens hun men…" at bounding box center [905, 550] width 361 height 53
click at [878, 524] on p "Onze formule is dat niet, wij hebben hem specifiek voor vrouwen tijdens hun men…" at bounding box center [905, 550] width 361 height 53
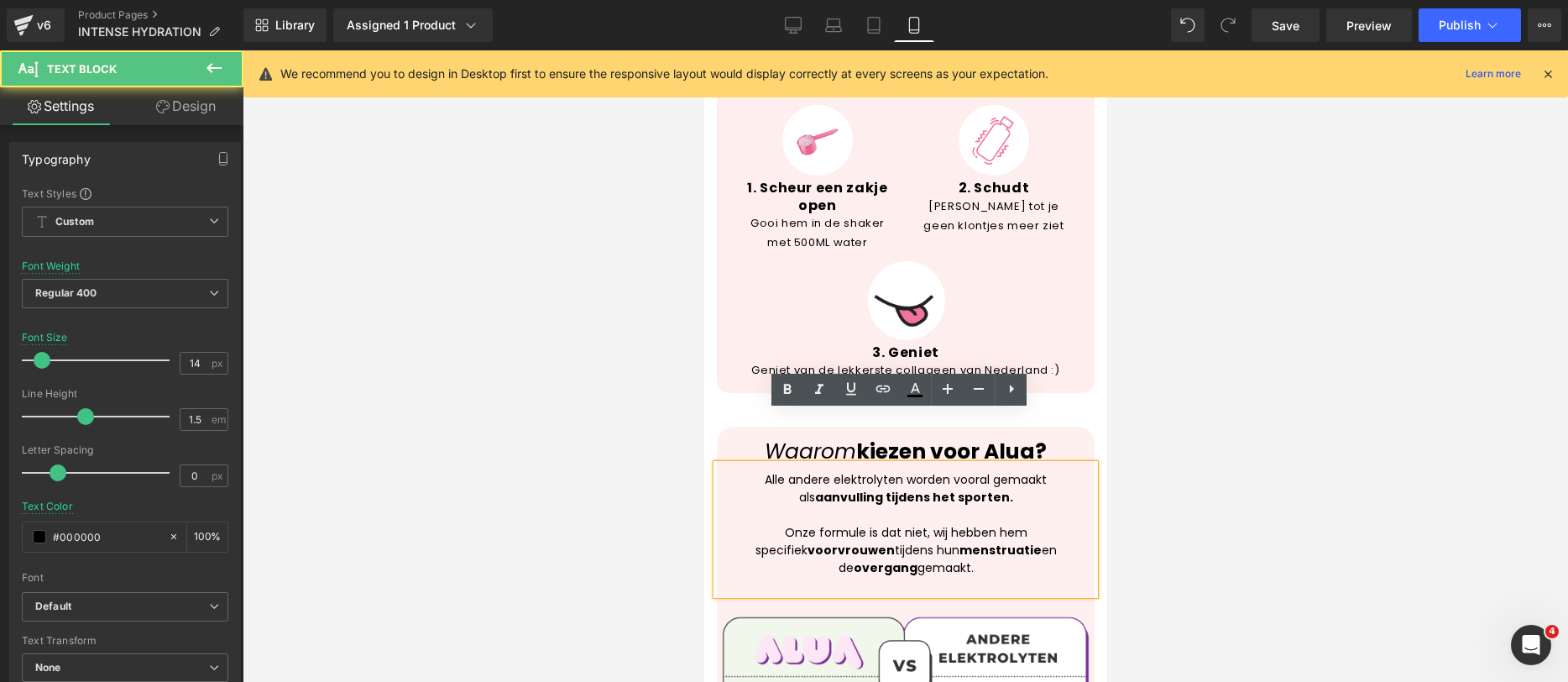
click at [878, 524] on p "Onze formule is dat niet, wij hebben hem specifiek voor vrouwen tijdens hun men…" at bounding box center [905, 550] width 361 height 53
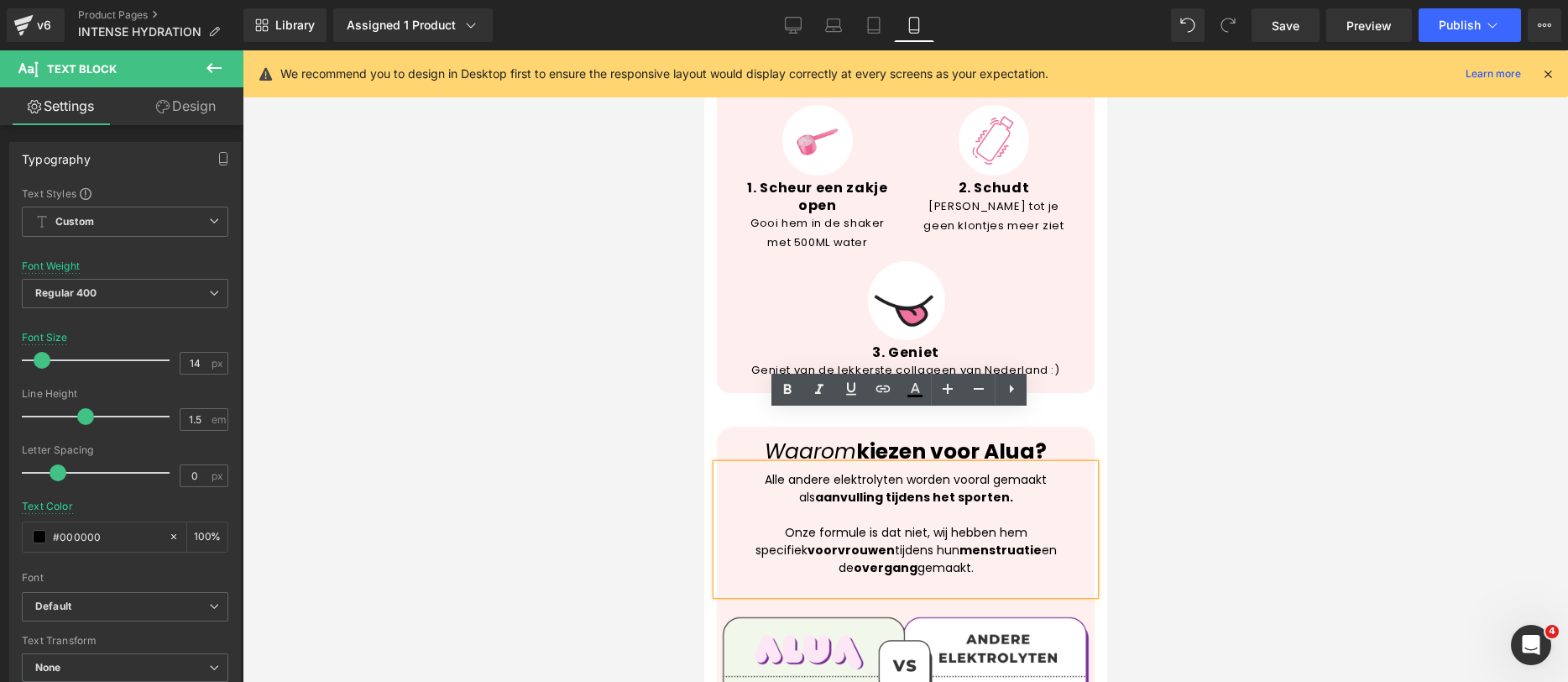
click at [961, 524] on p "Onze formule is dat niet, wij hebben hem specifiek voor vrouwen tijdens hun men…" at bounding box center [905, 550] width 361 height 53
drag, startPoint x: 931, startPoint y: 515, endPoint x: 820, endPoint y: 494, distance: 113.0
click at [820, 524] on p "Onze formule is dat niet, wij hebben hem specifiek voor vrouwen tijdens hun men…" at bounding box center [905, 550] width 361 height 53
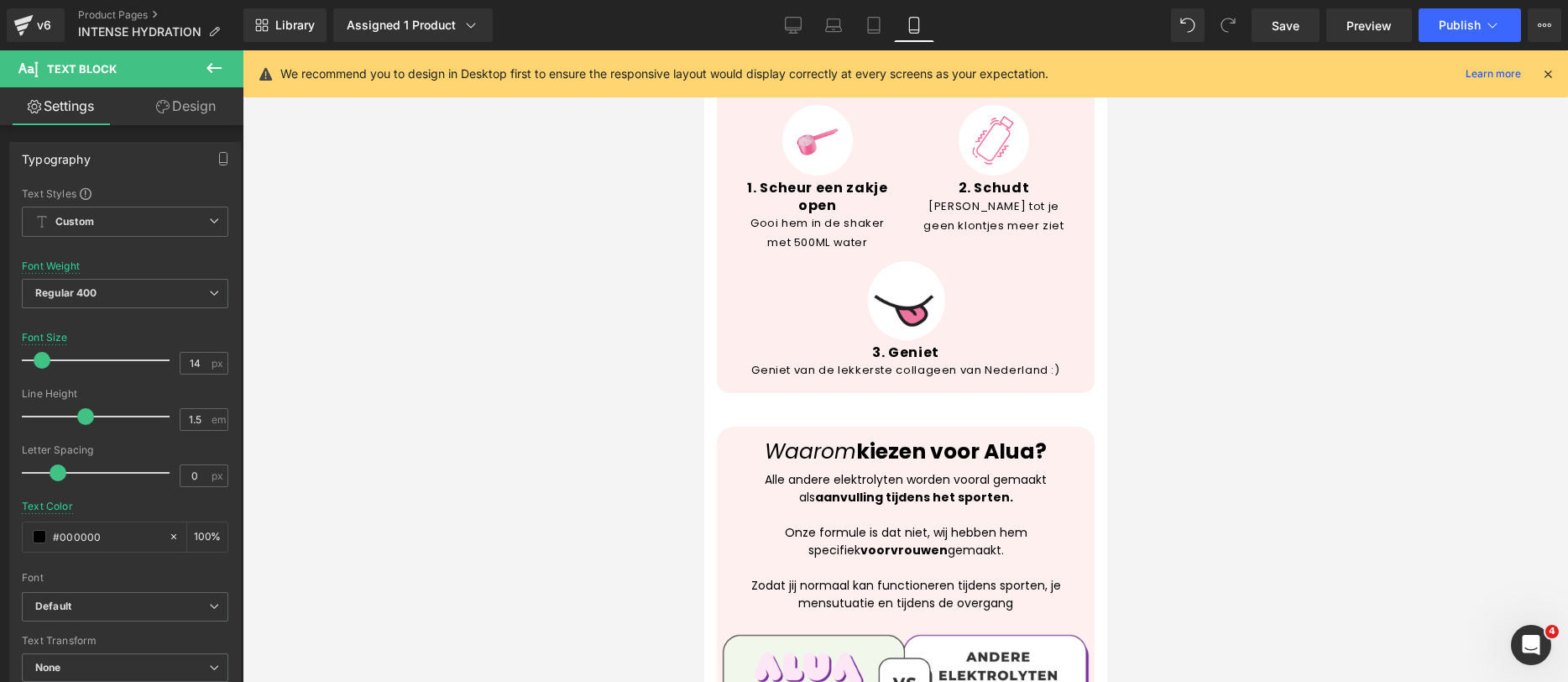
click at [619, 551] on div at bounding box center [905, 366] width 1325 height 632
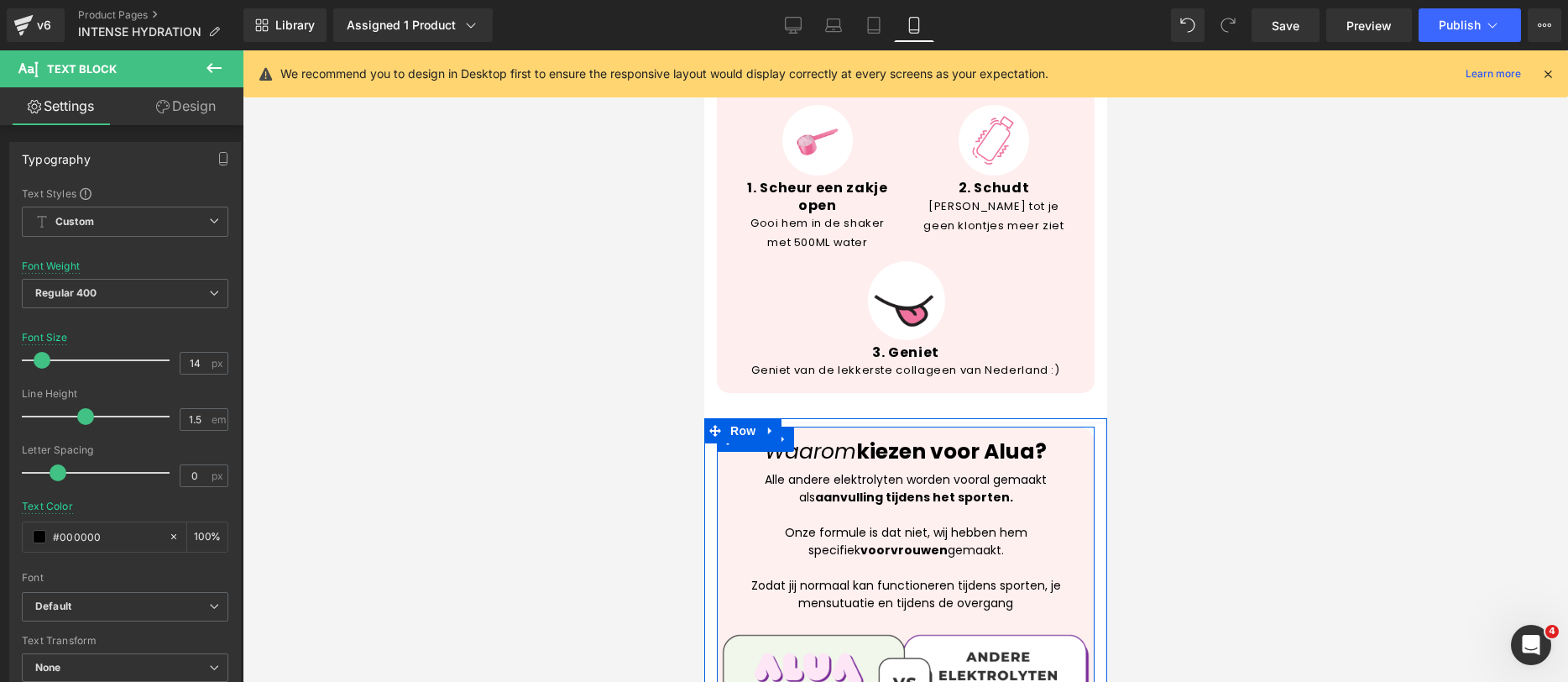
click at [834, 577] on p "Zodat jij normaal kan functioneren tijdens sporten, je mensutuatie en tijdens d…" at bounding box center [905, 595] width 361 height 35
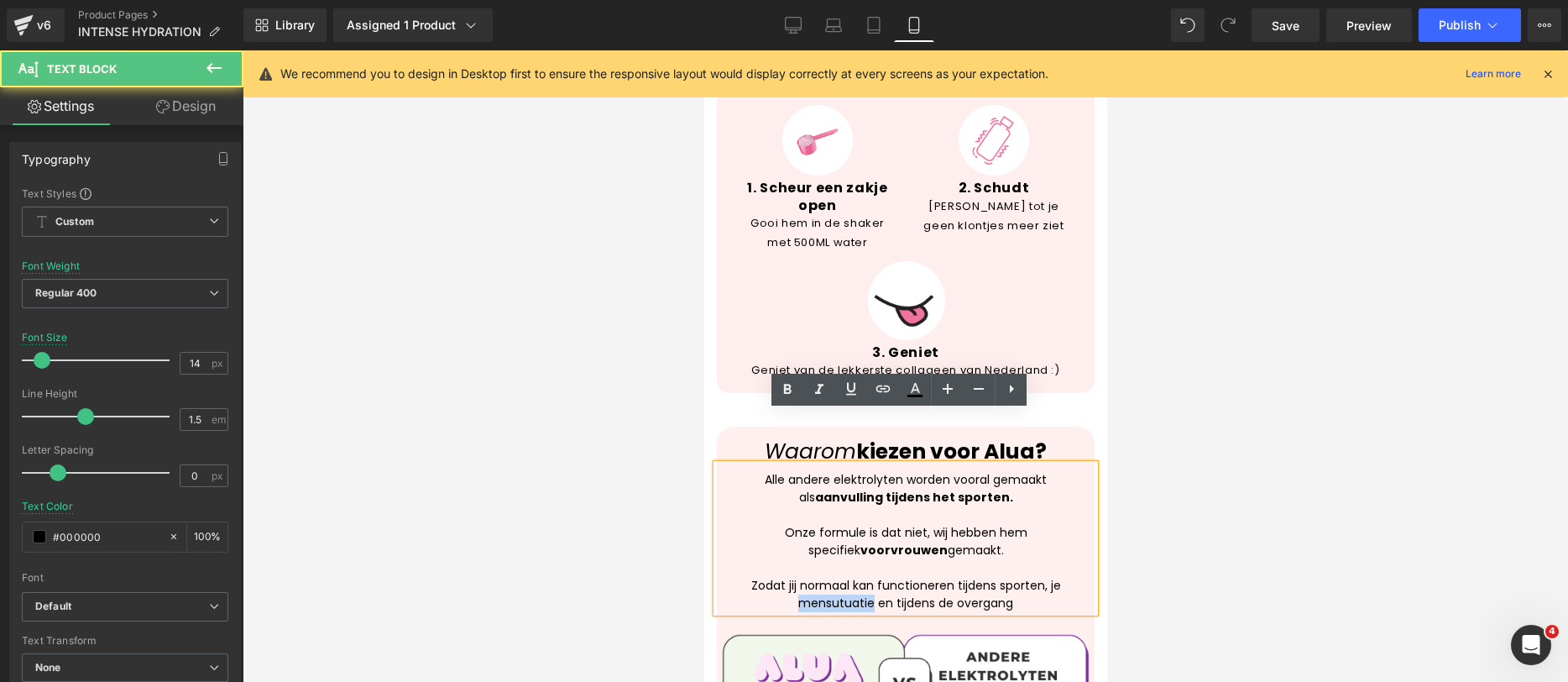
click at [834, 577] on p "Zodat jij normaal kan functioneren tijdens sporten, je mensutuatie en tijdens d…" at bounding box center [905, 595] width 361 height 35
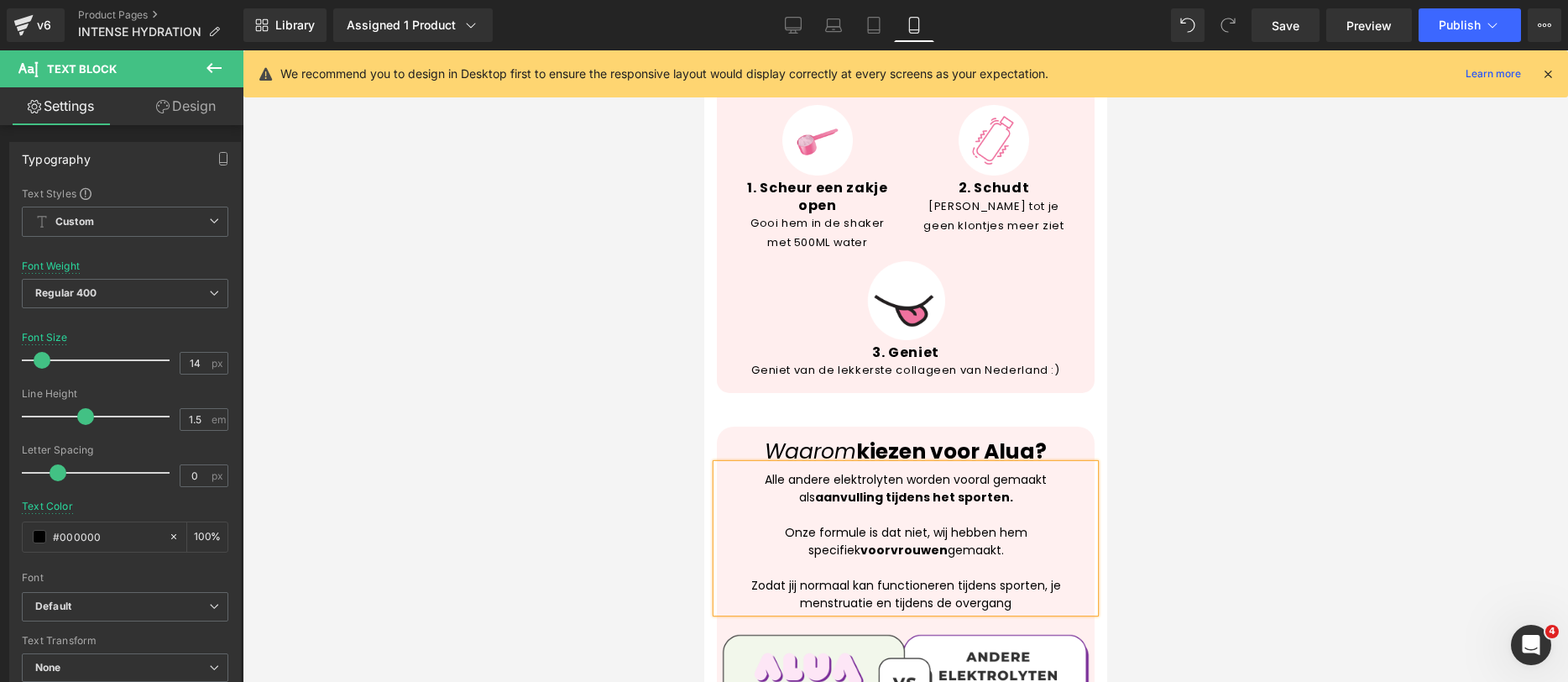
click at [1277, 307] on div at bounding box center [905, 366] width 1325 height 632
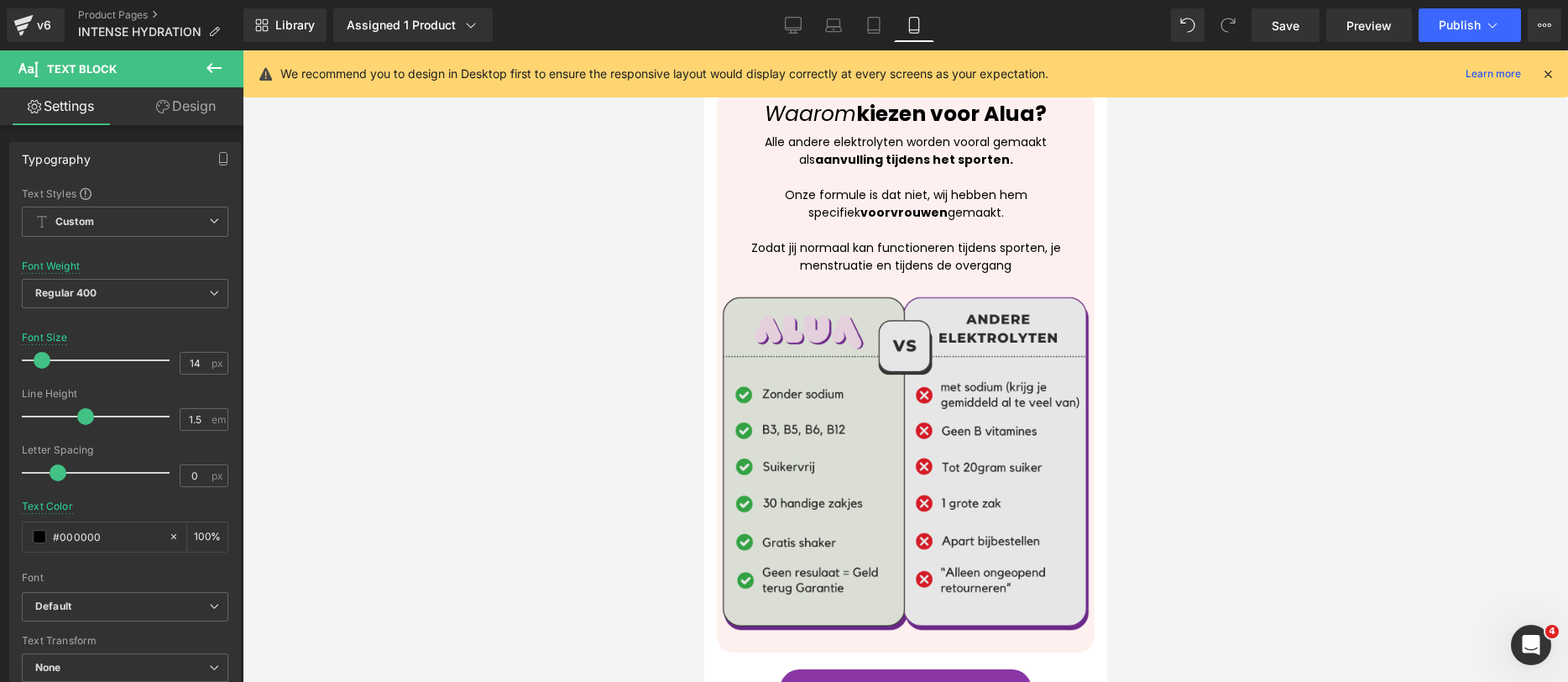
scroll to position [3489, 0]
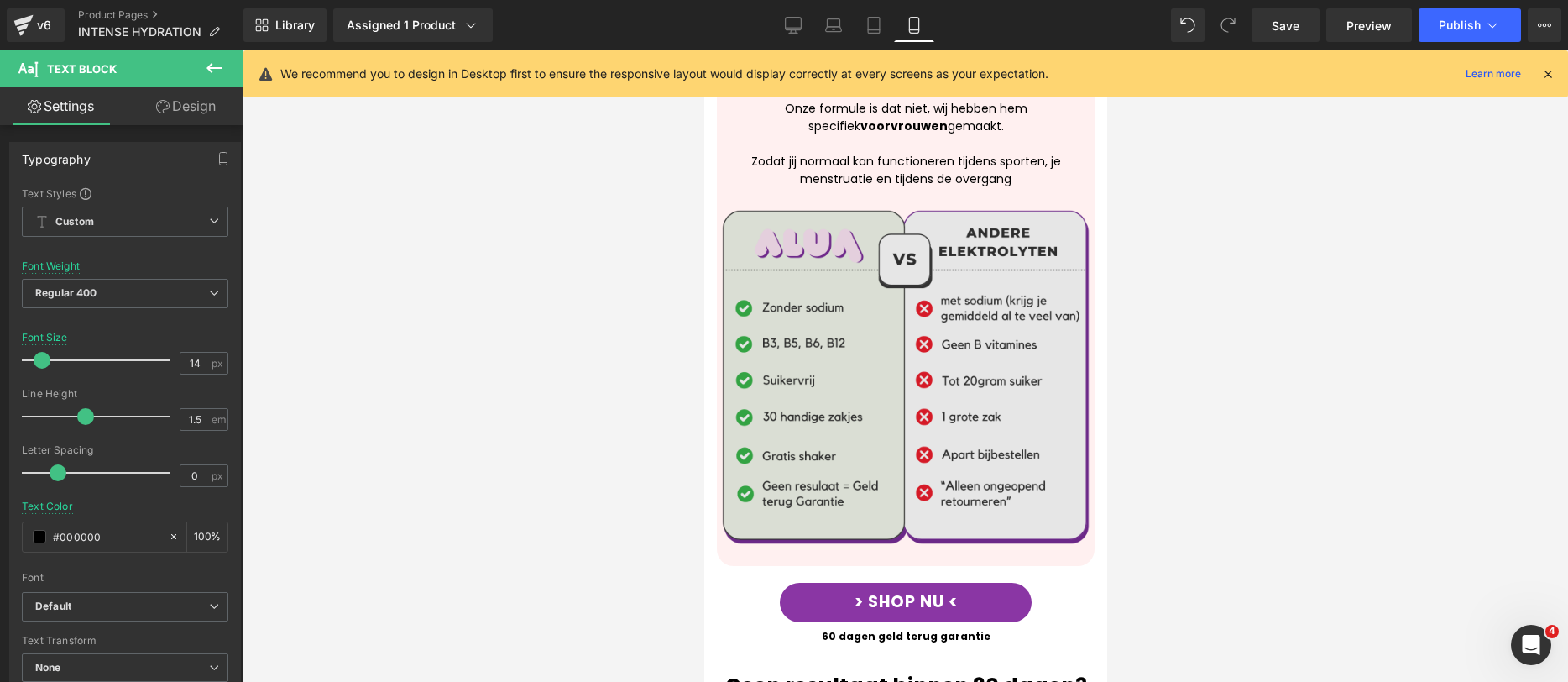
click at [1042, 244] on img at bounding box center [905, 377] width 378 height 378
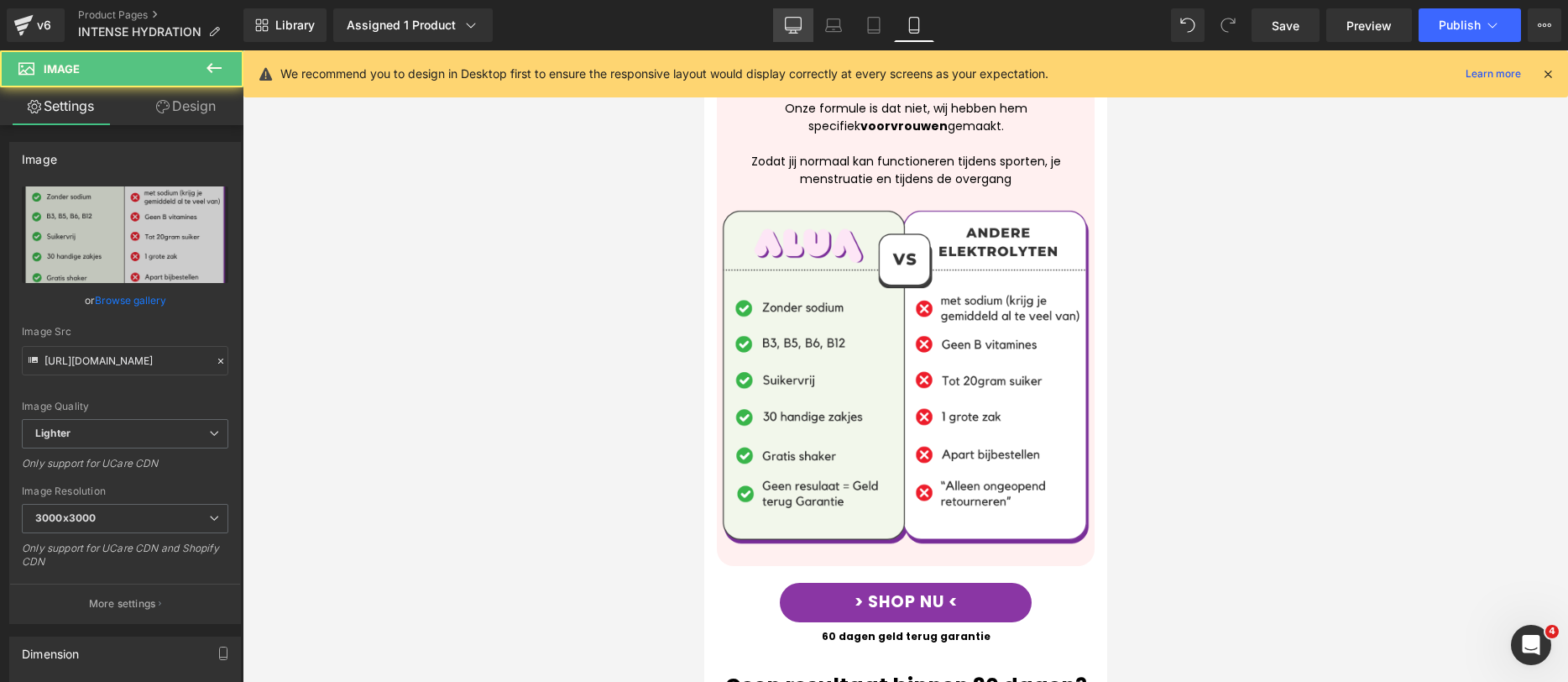
click at [797, 18] on icon at bounding box center [794, 25] width 17 height 17
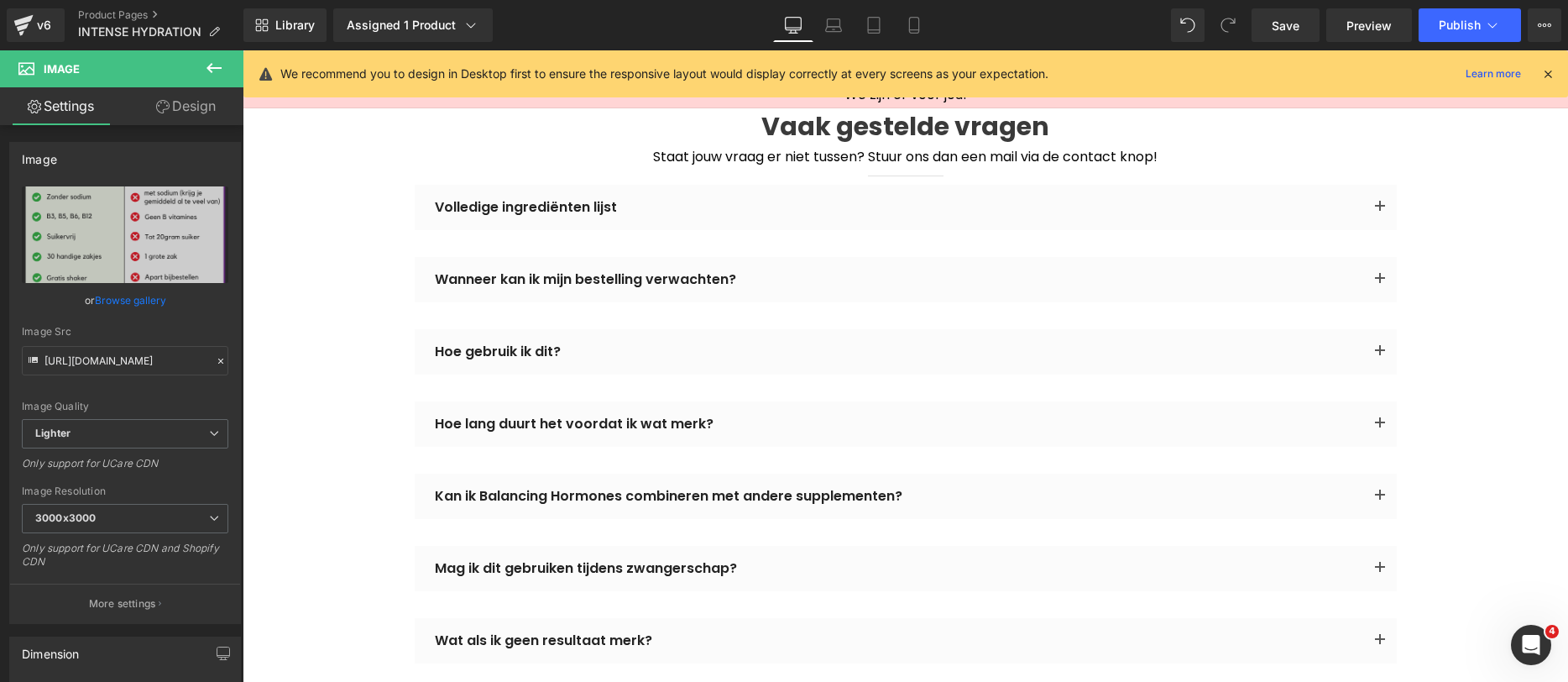
scroll to position [3767, 0]
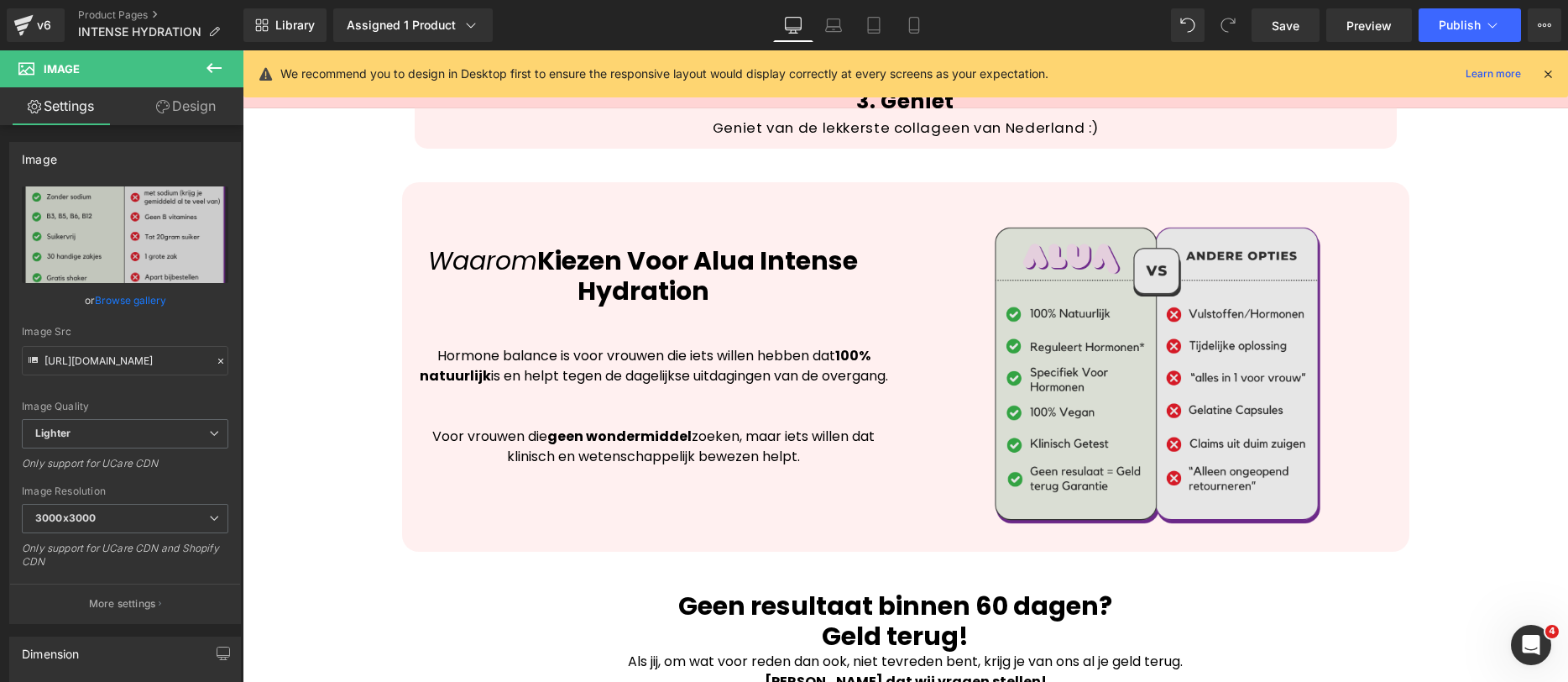
click at [1126, 439] on img at bounding box center [1158, 375] width 336 height 336
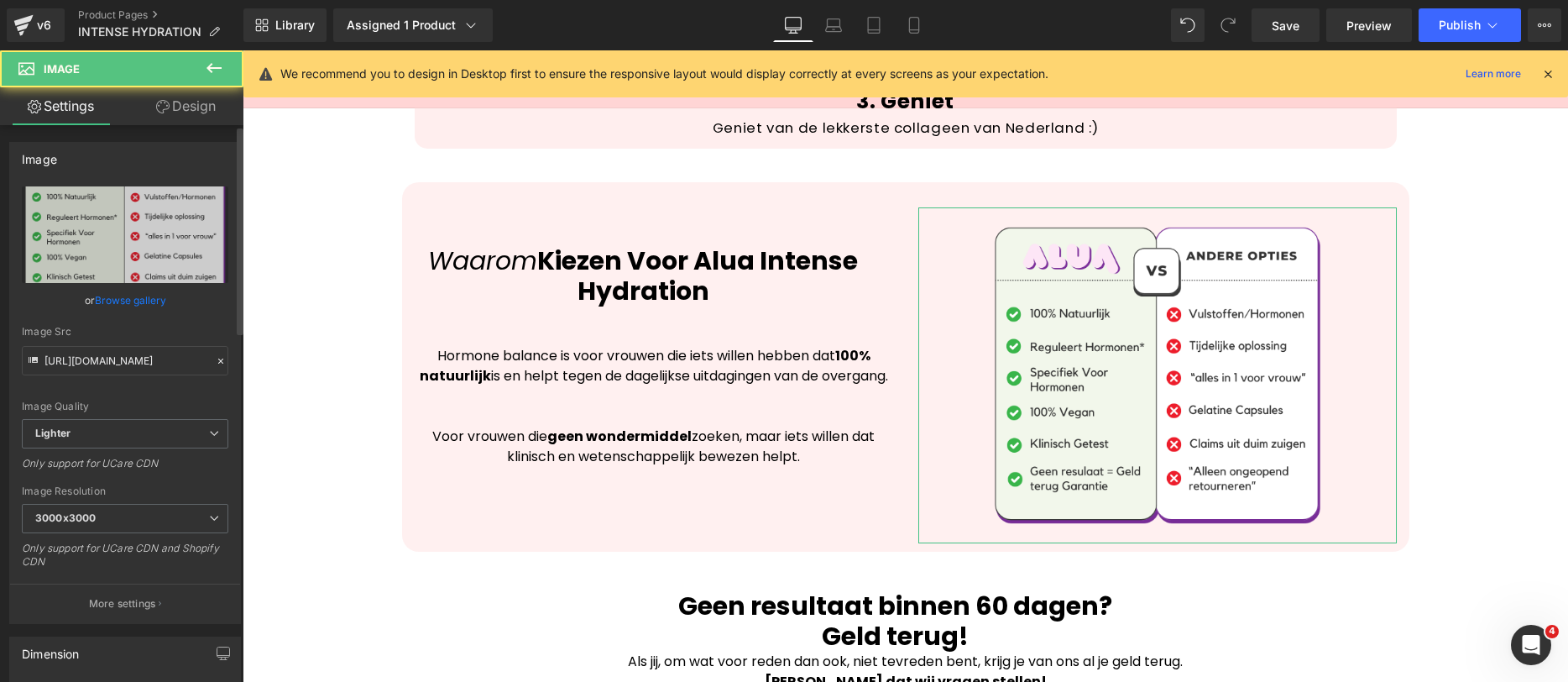
click at [136, 291] on link "Browse gallery" at bounding box center [130, 300] width 71 height 29
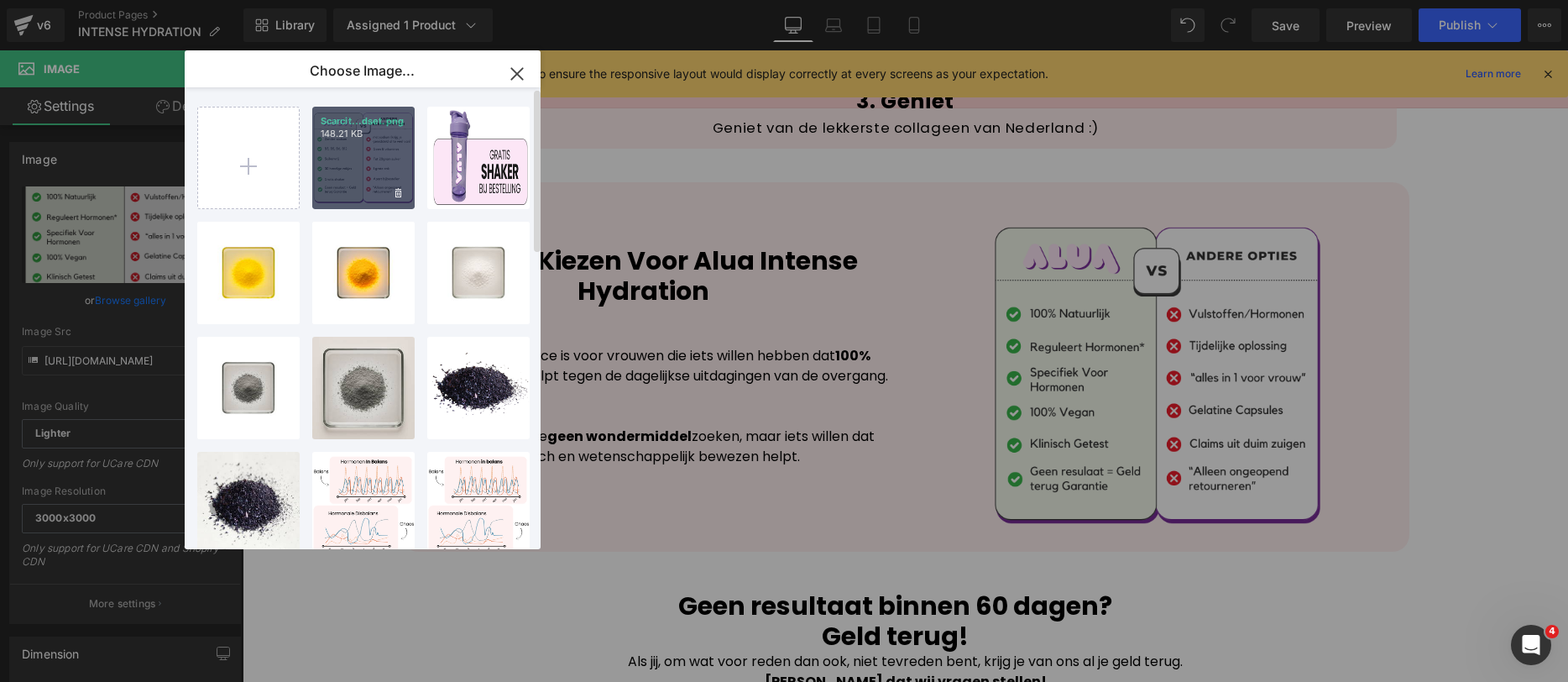
click at [336, 191] on div "Scarcit...dset.png 148.21 KB" at bounding box center [364, 158] width 102 height 102
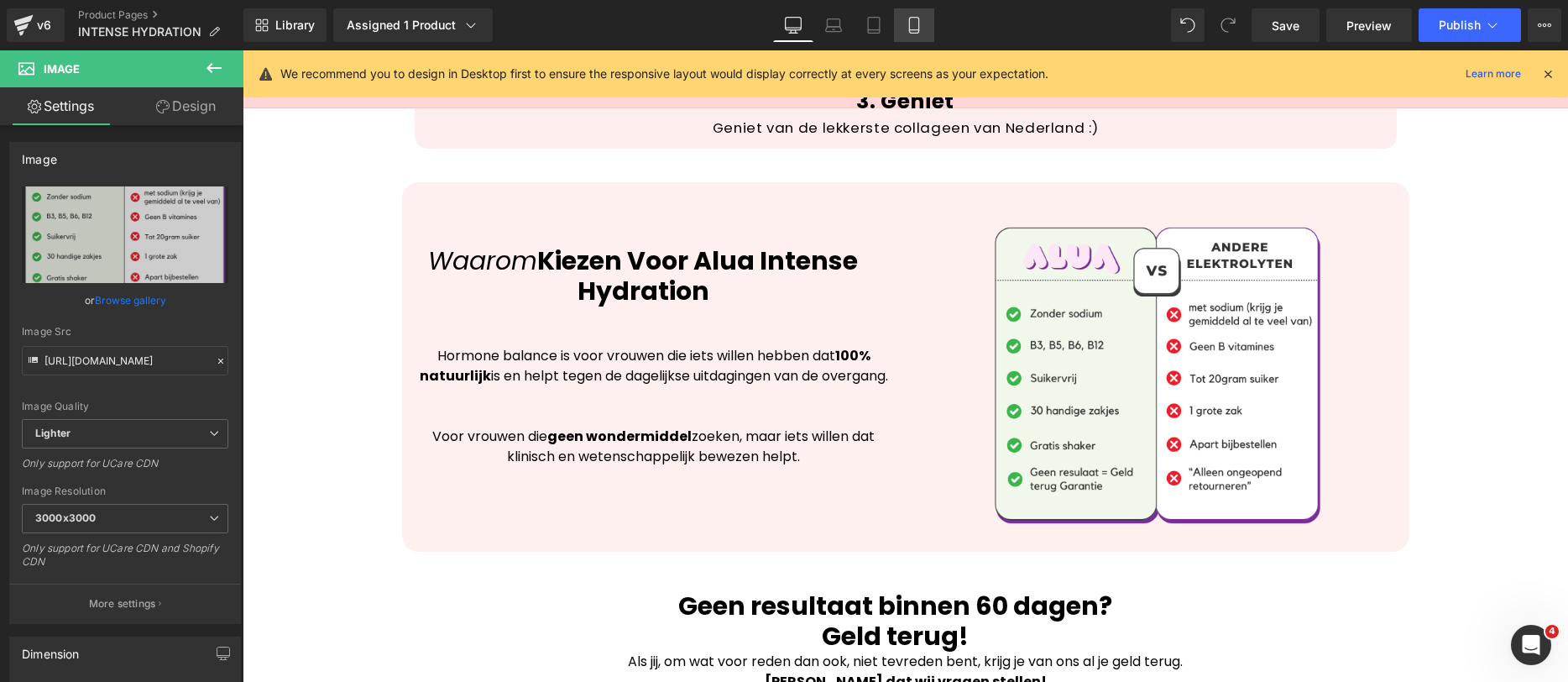
click at [922, 17] on icon at bounding box center [915, 25] width 17 height 17
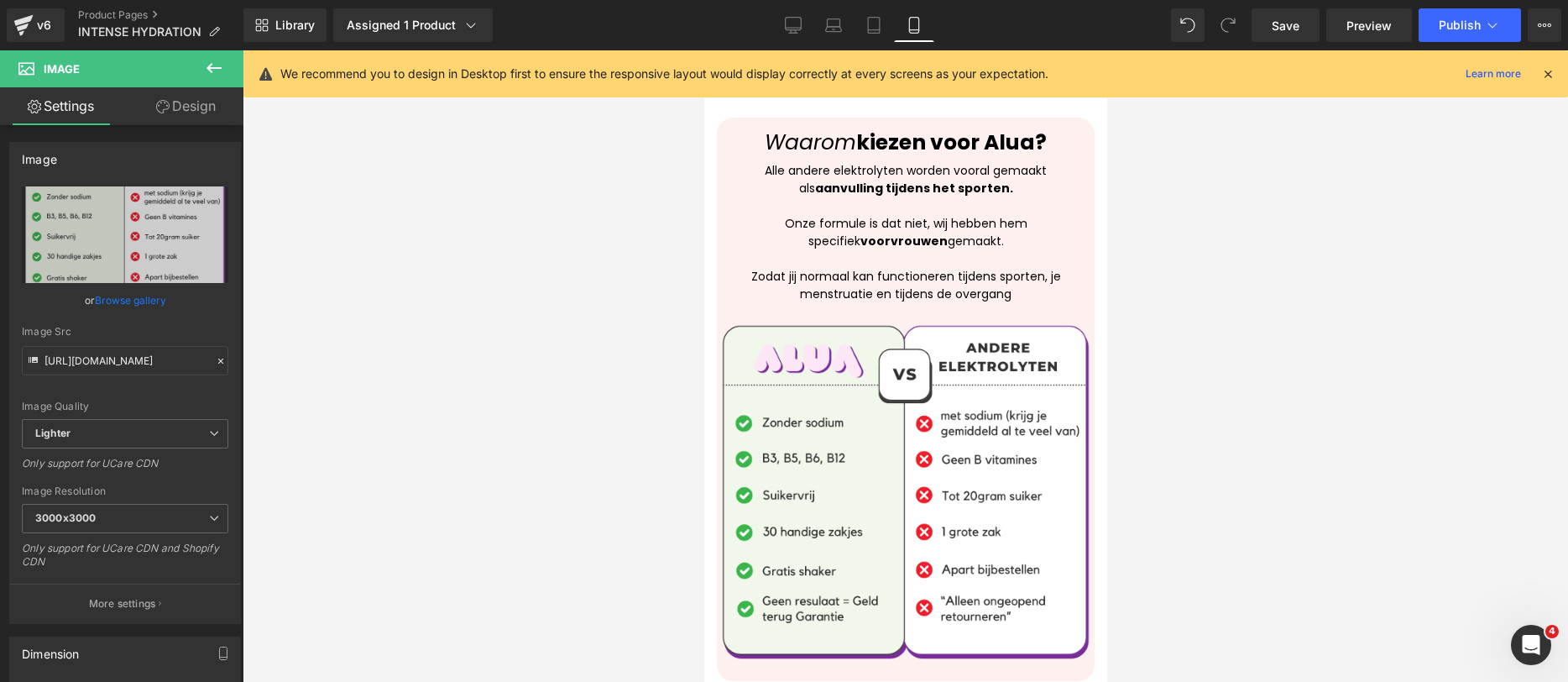
scroll to position [3179, 0]
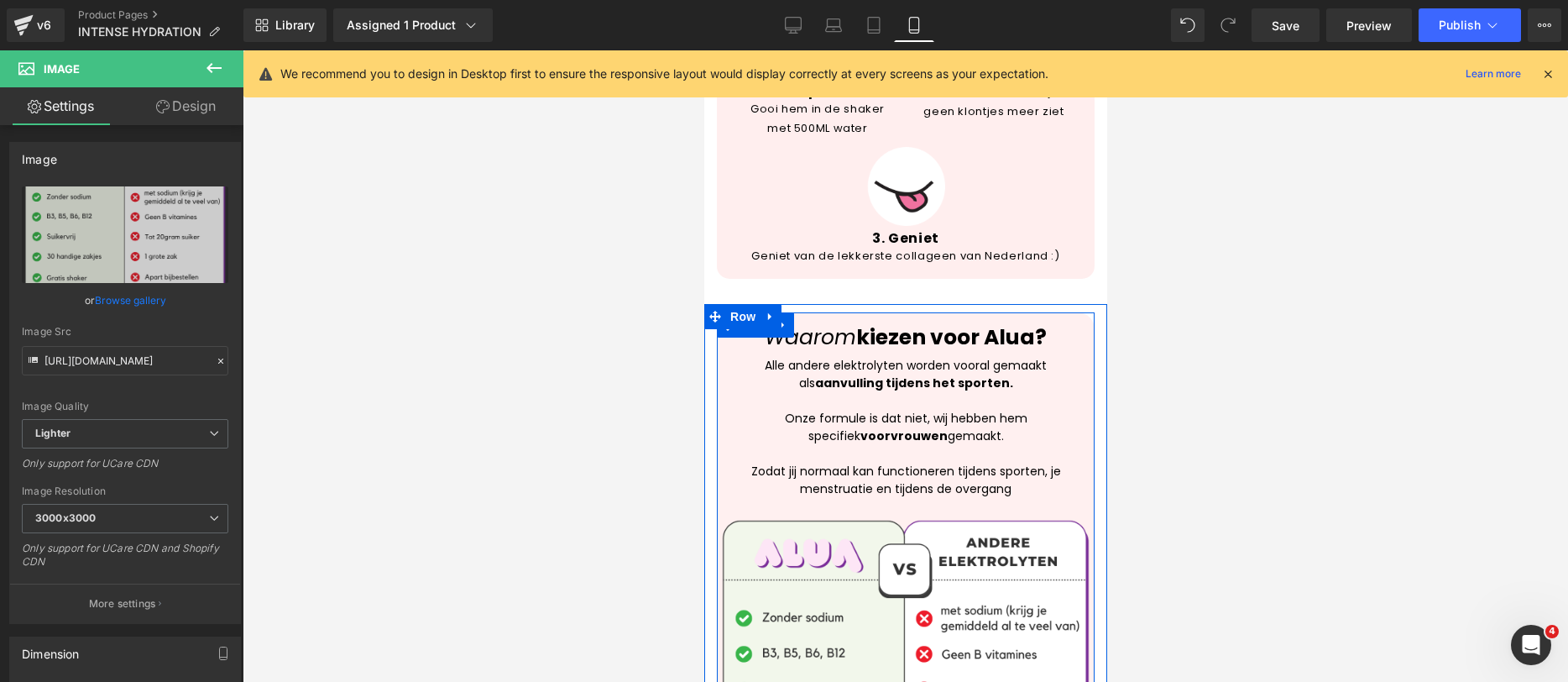
click at [834, 392] on p at bounding box center [905, 401] width 361 height 18
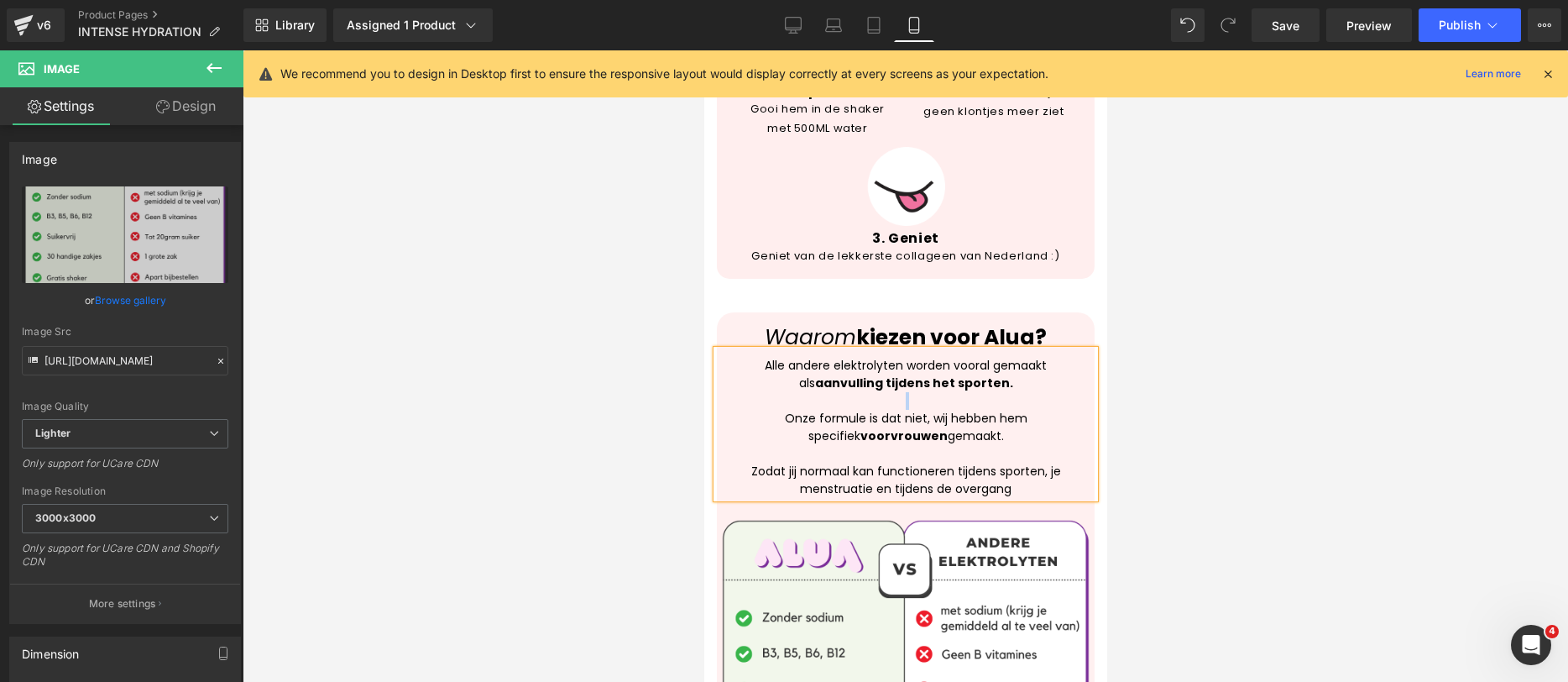
click at [834, 392] on p at bounding box center [905, 401] width 361 height 18
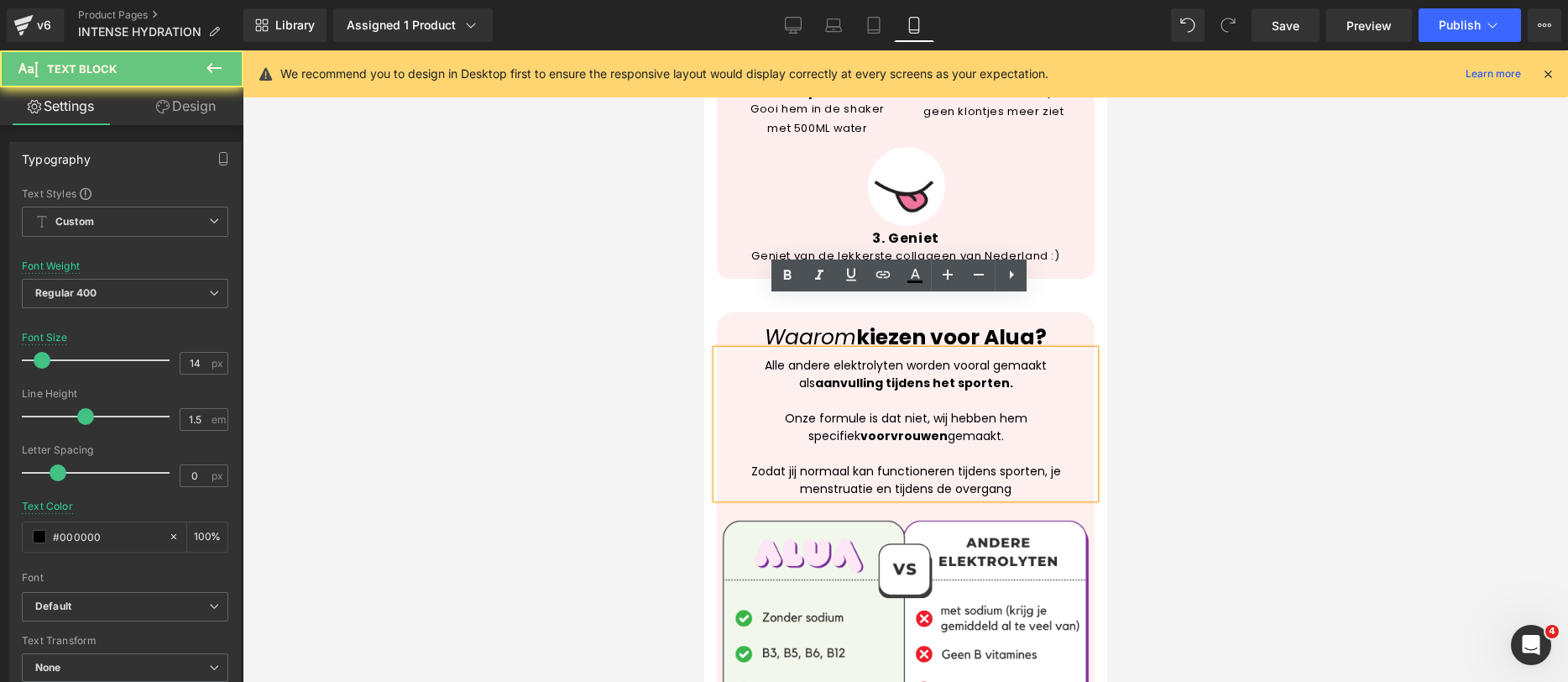
drag, startPoint x: 948, startPoint y: 401, endPoint x: 980, endPoint y: 443, distance: 52.8
click at [948, 412] on div "Alle andere elektrolyten worden vooral gemaakt als aanvulling tijdens het sport…" at bounding box center [905, 424] width 378 height 148
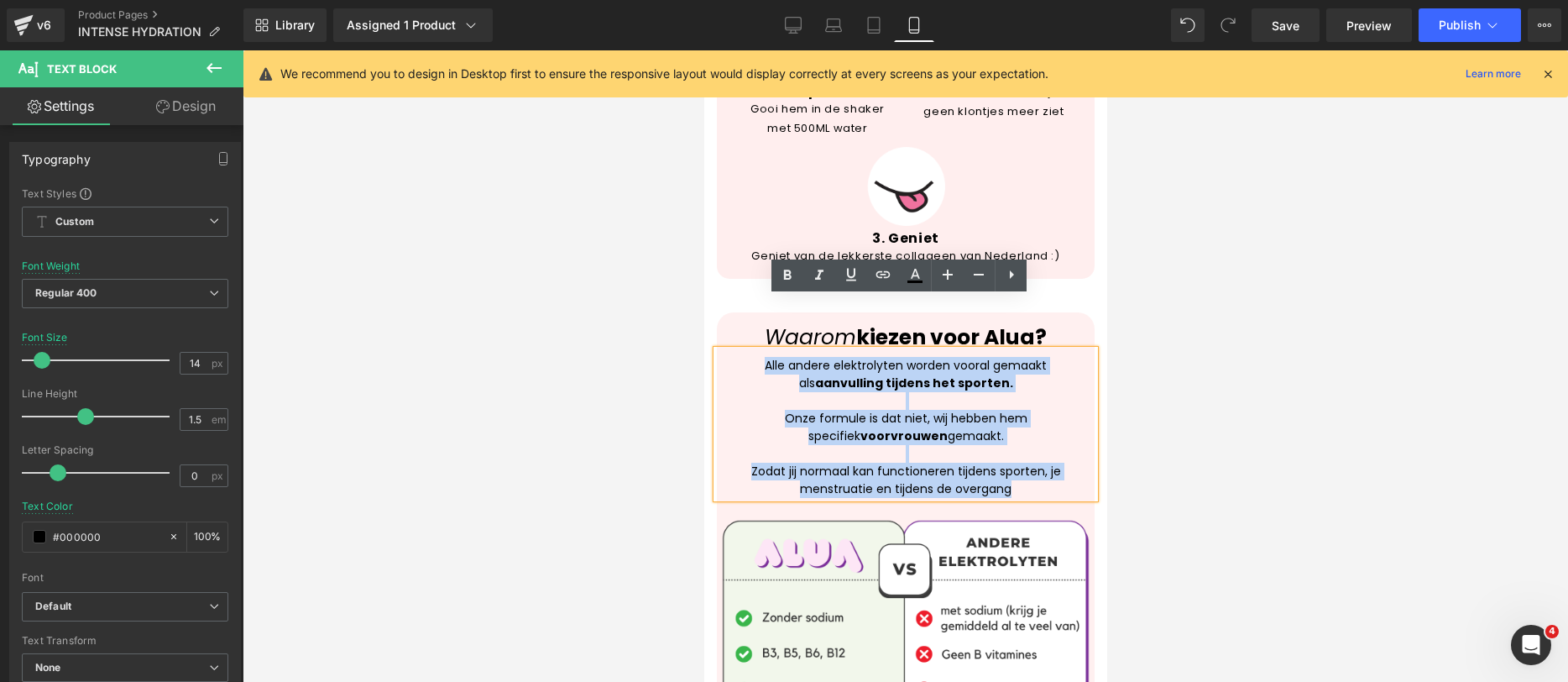
drag, startPoint x: 1009, startPoint y: 440, endPoint x: 760, endPoint y: 300, distance: 285.7
click at [759, 350] on div "Alle andere elektrolyten worden vooral gemaakt als aanvulling tijdens het sport…" at bounding box center [905, 424] width 378 height 148
copy div "Alle andere elektrolyten worden vooral gemaakt als aanvulling tijdens het sport…"
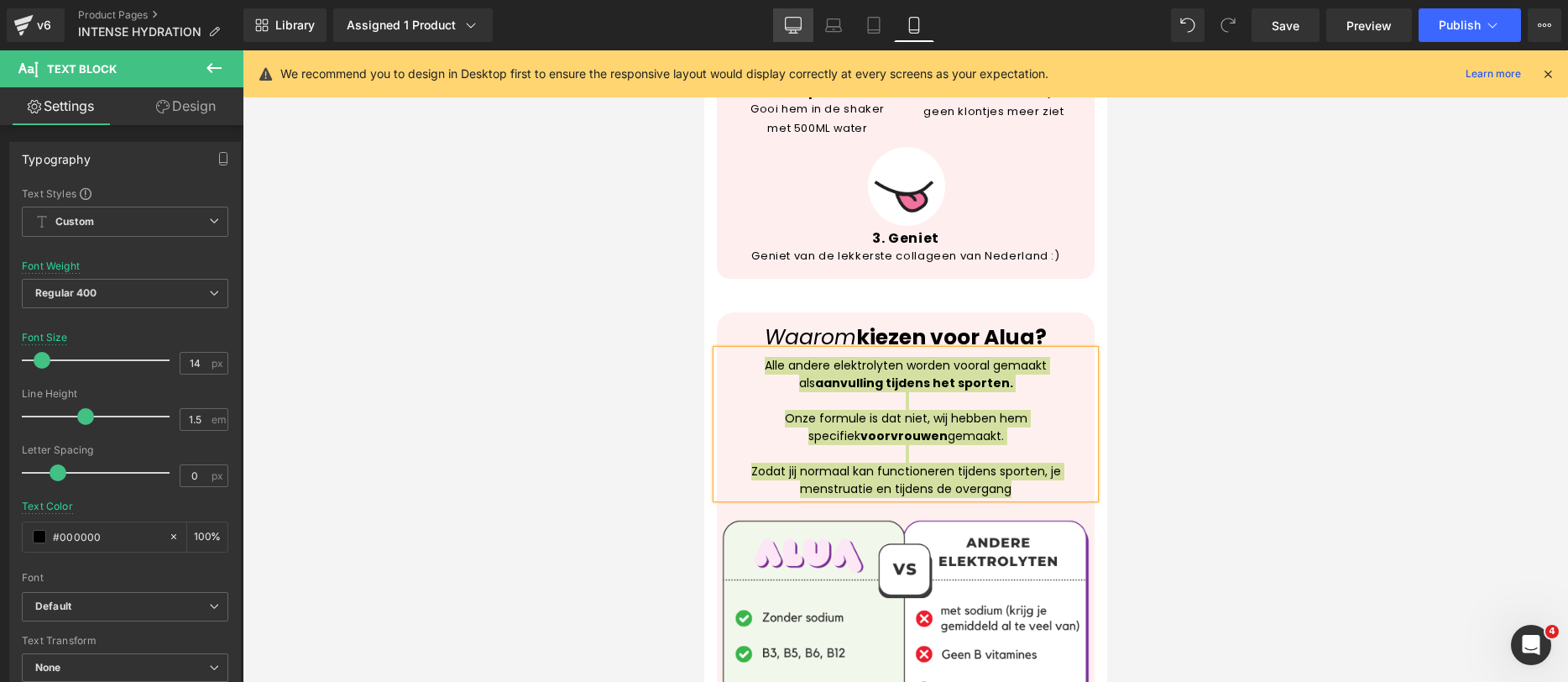
click at [793, 21] on icon at bounding box center [794, 25] width 17 height 17
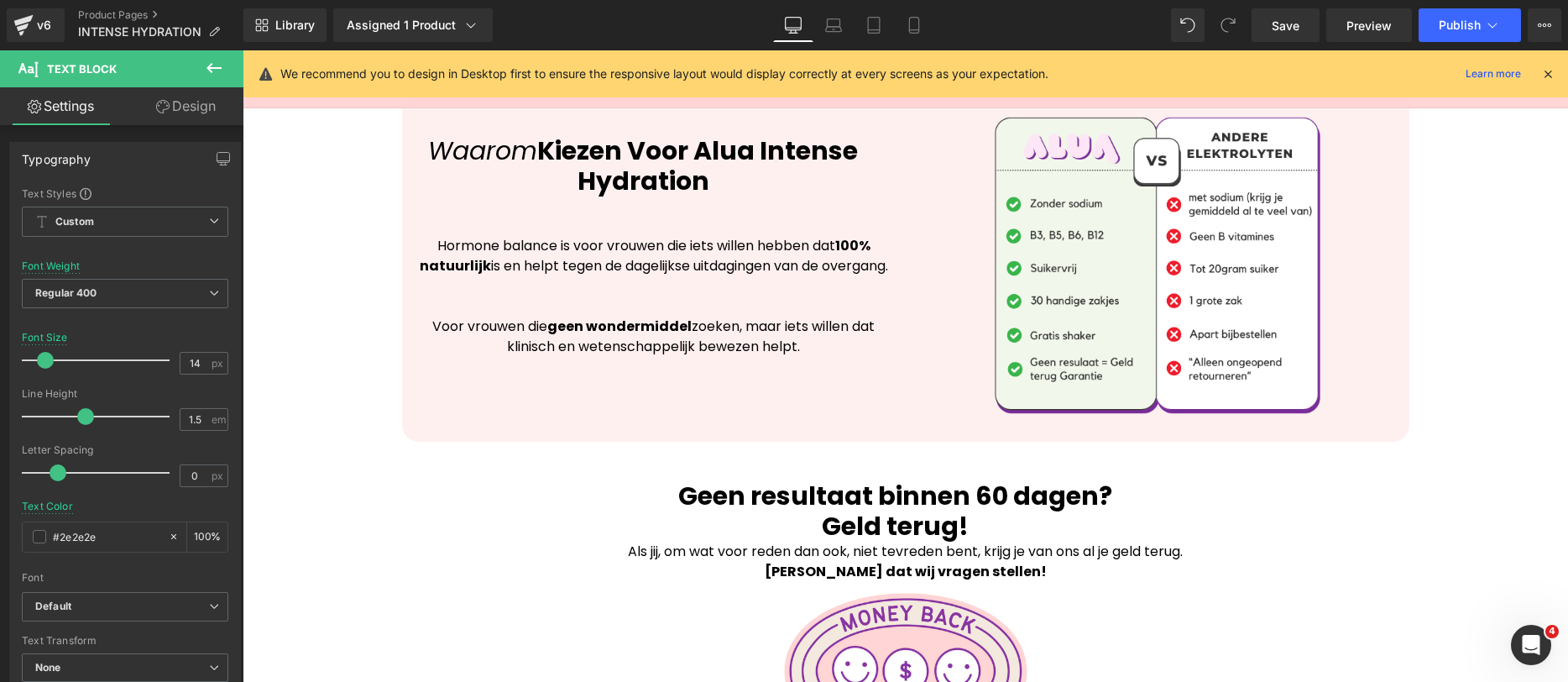
scroll to position [3845, 0]
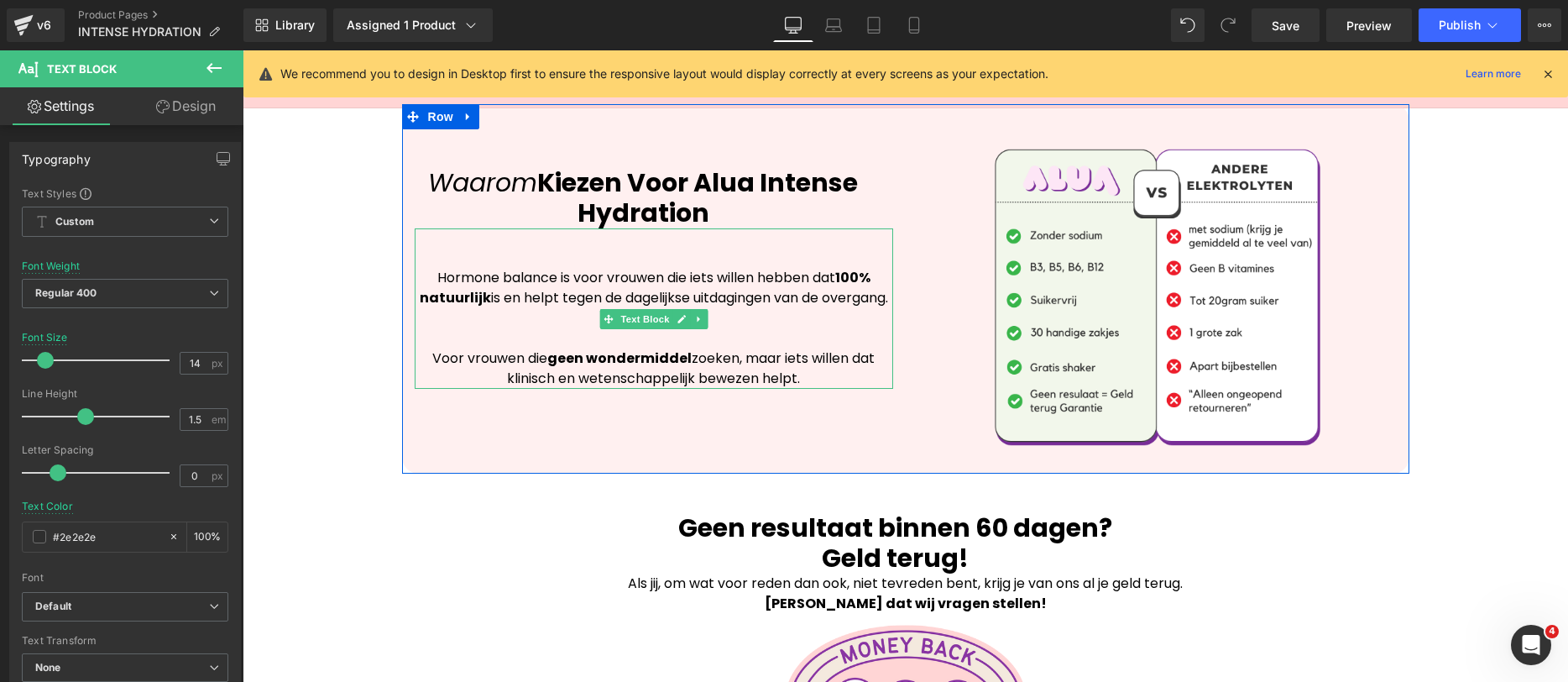
click at [606, 309] on span at bounding box center [608, 319] width 18 height 20
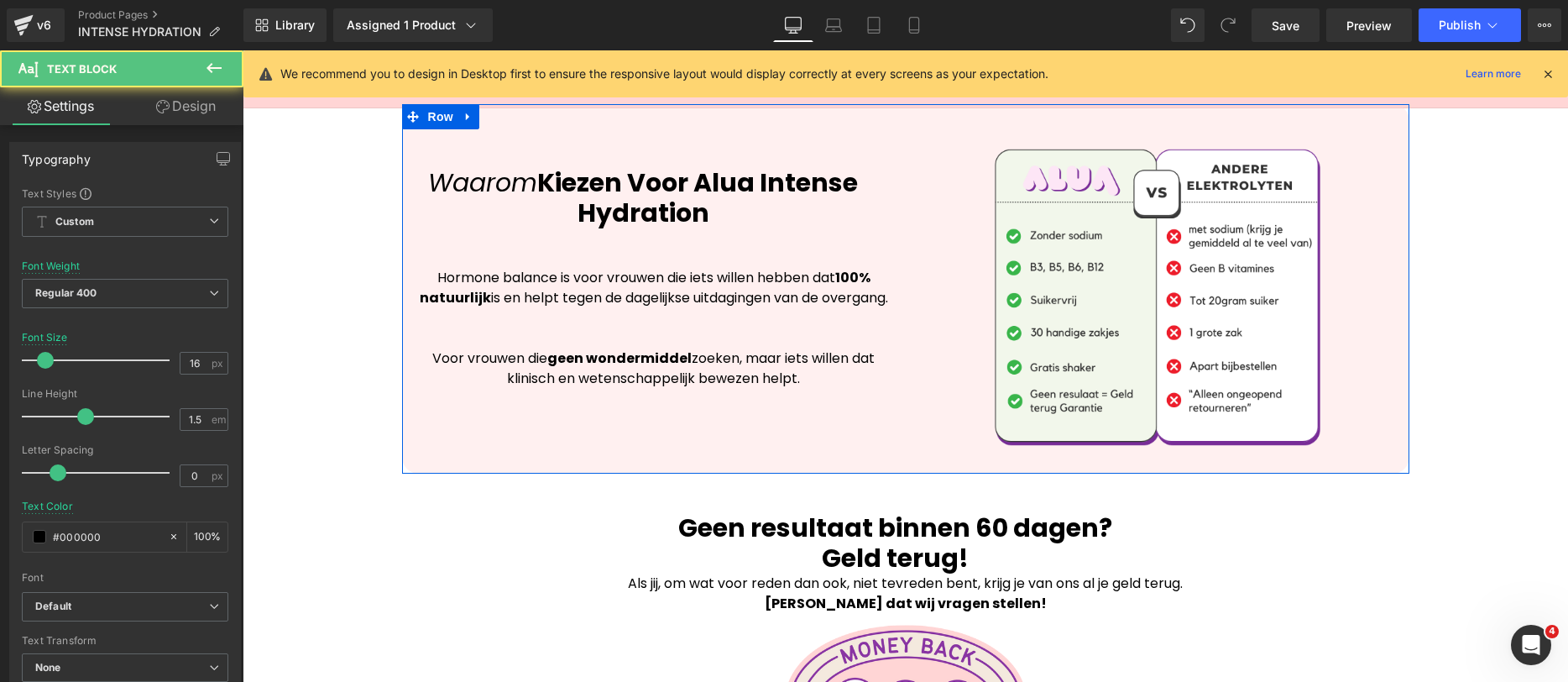
click at [789, 168] on div "Waarom Kiezen Voor Alua Intense Hydration" at bounding box center [654, 179] width 479 height 99
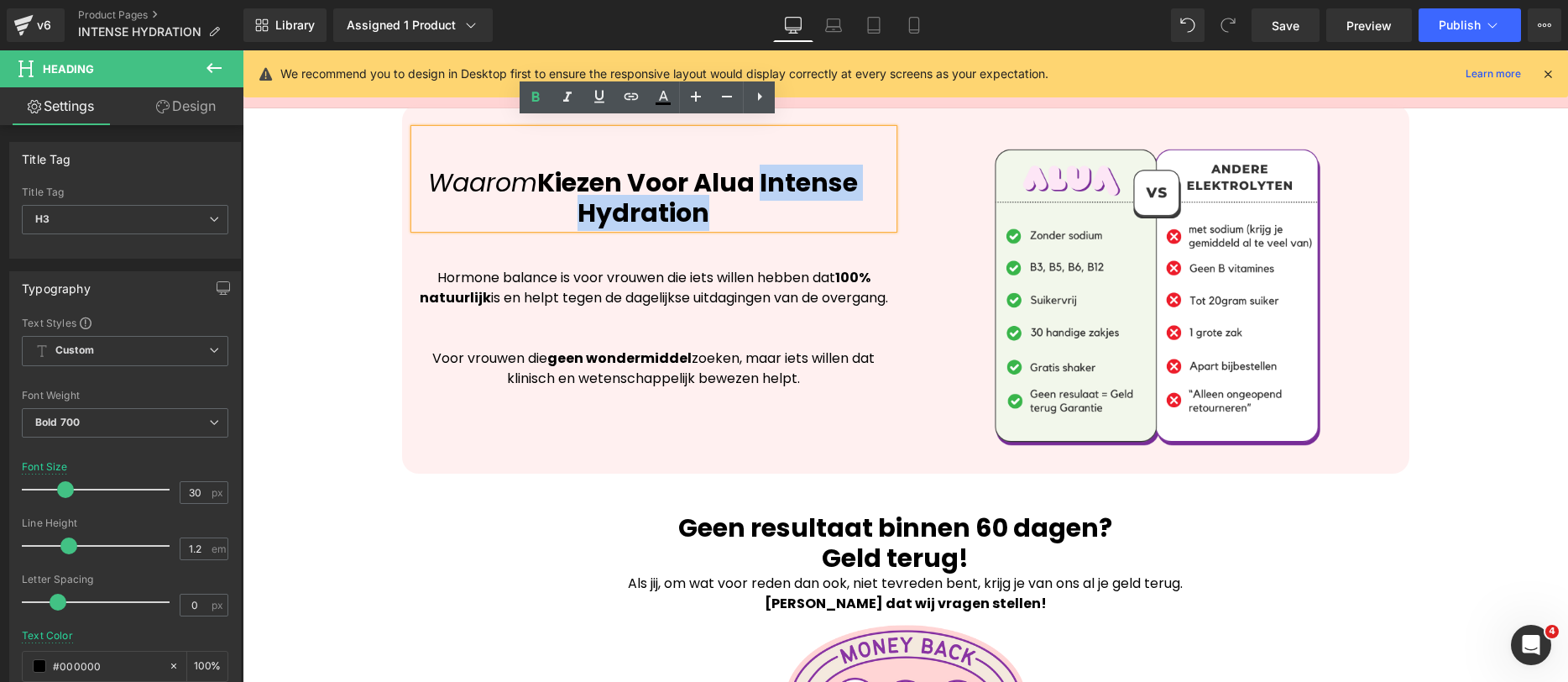
drag, startPoint x: 755, startPoint y: 197, endPoint x: 758, endPoint y: 179, distance: 18.2
click at [758, 179] on div "Waarom Kiezen Voor Alua Intense Hydration" at bounding box center [654, 179] width 479 height 99
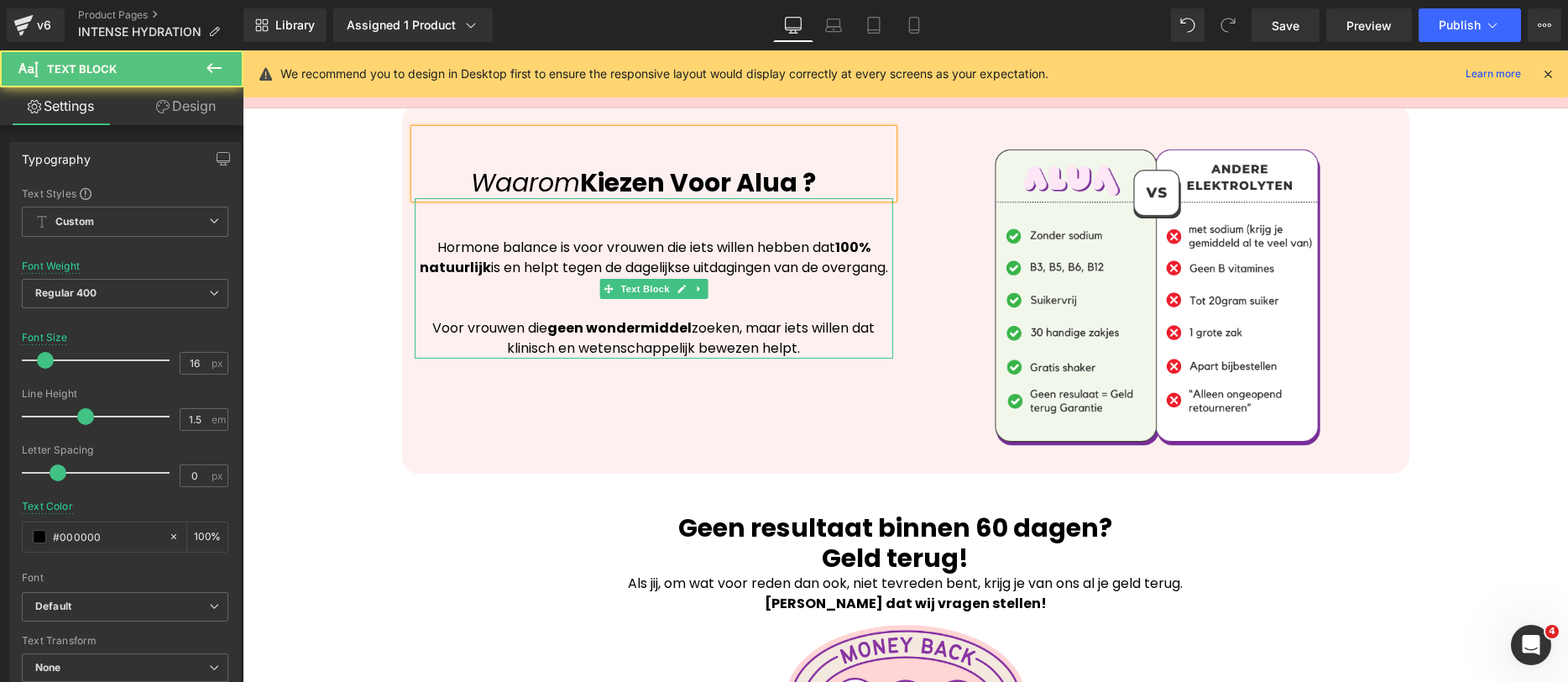
click at [684, 339] on p "Voor vrouwen die geen wondermiddel zoeken, maar iets willen dat klinisch en wet…" at bounding box center [654, 318] width 479 height 81
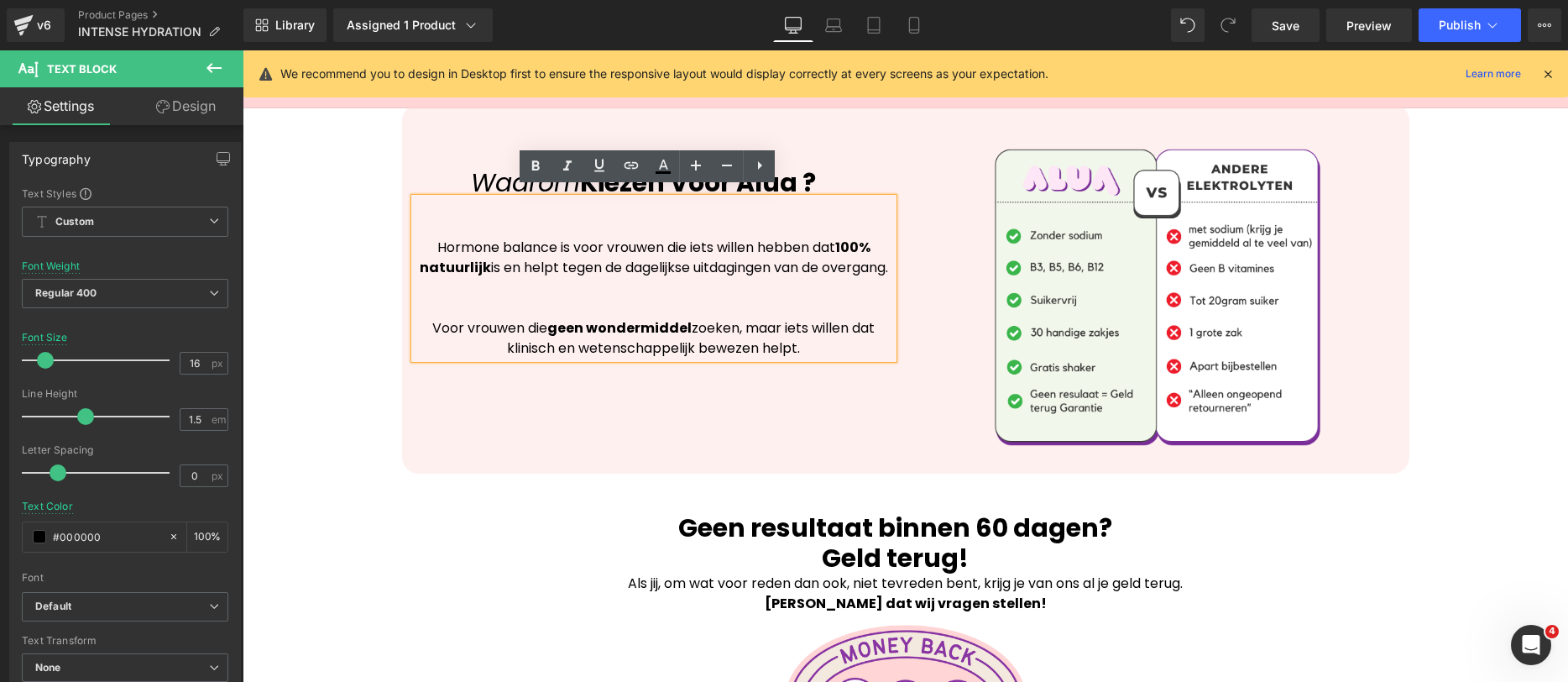
drag, startPoint x: 818, startPoint y: 353, endPoint x: 422, endPoint y: 236, distance: 412.9
click at [422, 236] on div "Hormone balance is voor vrouwen die iets willen hebben dat 100% natuurlijk is e…" at bounding box center [654, 278] width 479 height 160
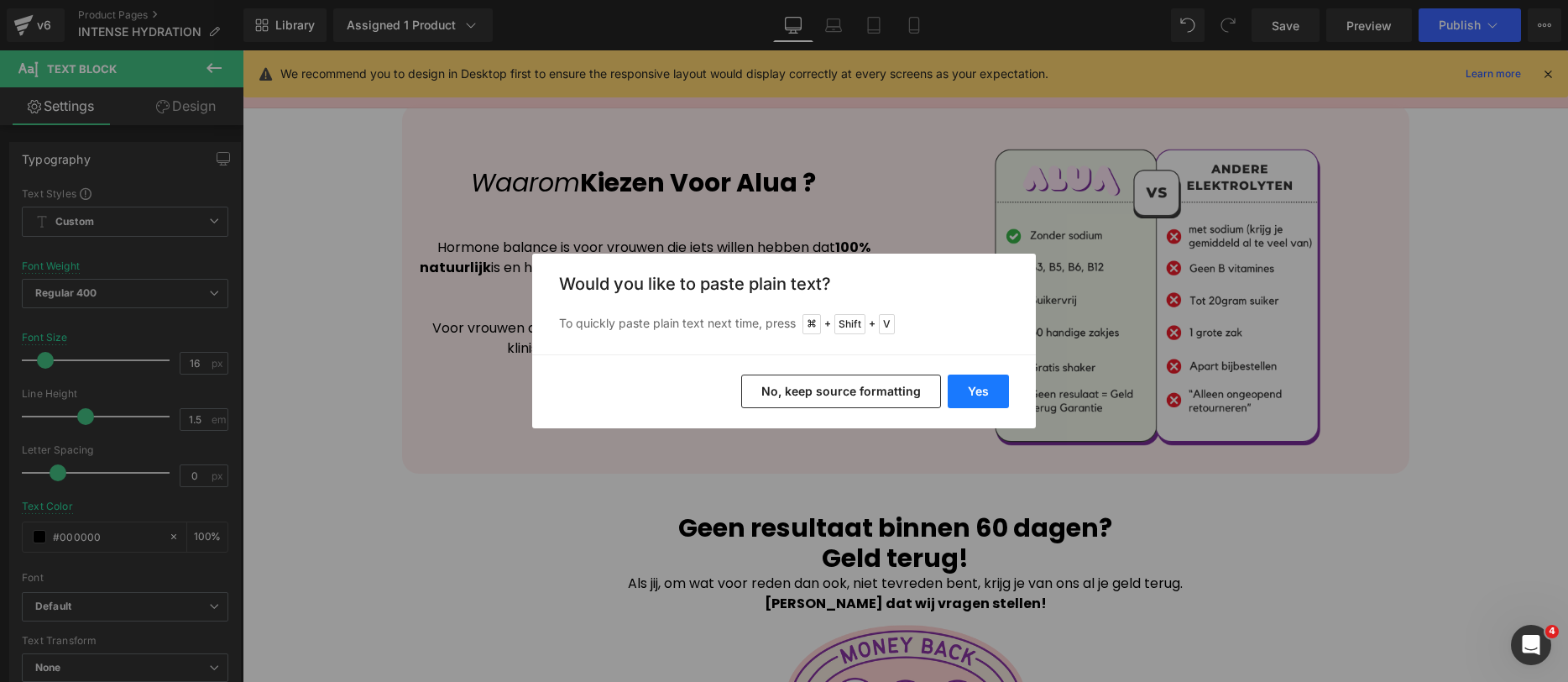
click at [977, 381] on button "Yes" at bounding box center [978, 391] width 61 height 34
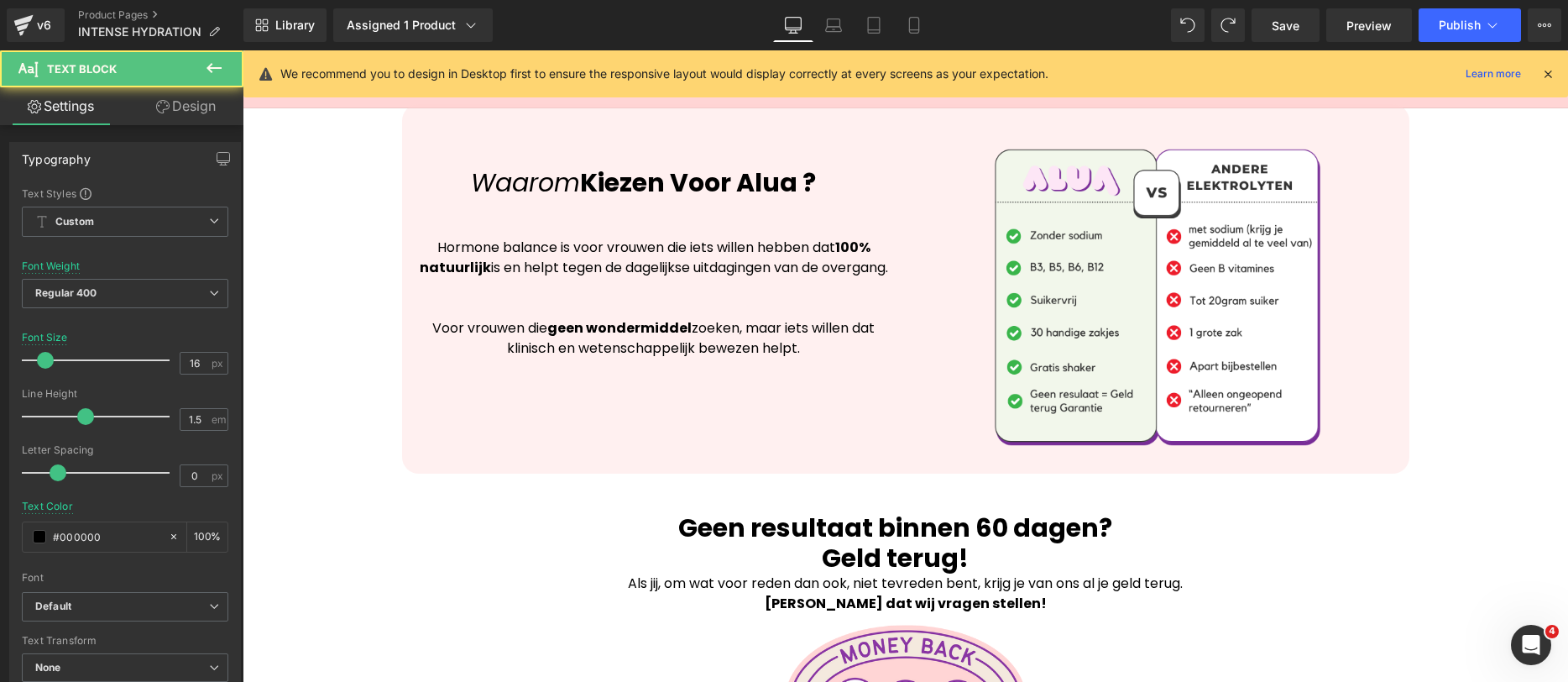
drag, startPoint x: 792, startPoint y: 361, endPoint x: 387, endPoint y: 233, distance: 424.7
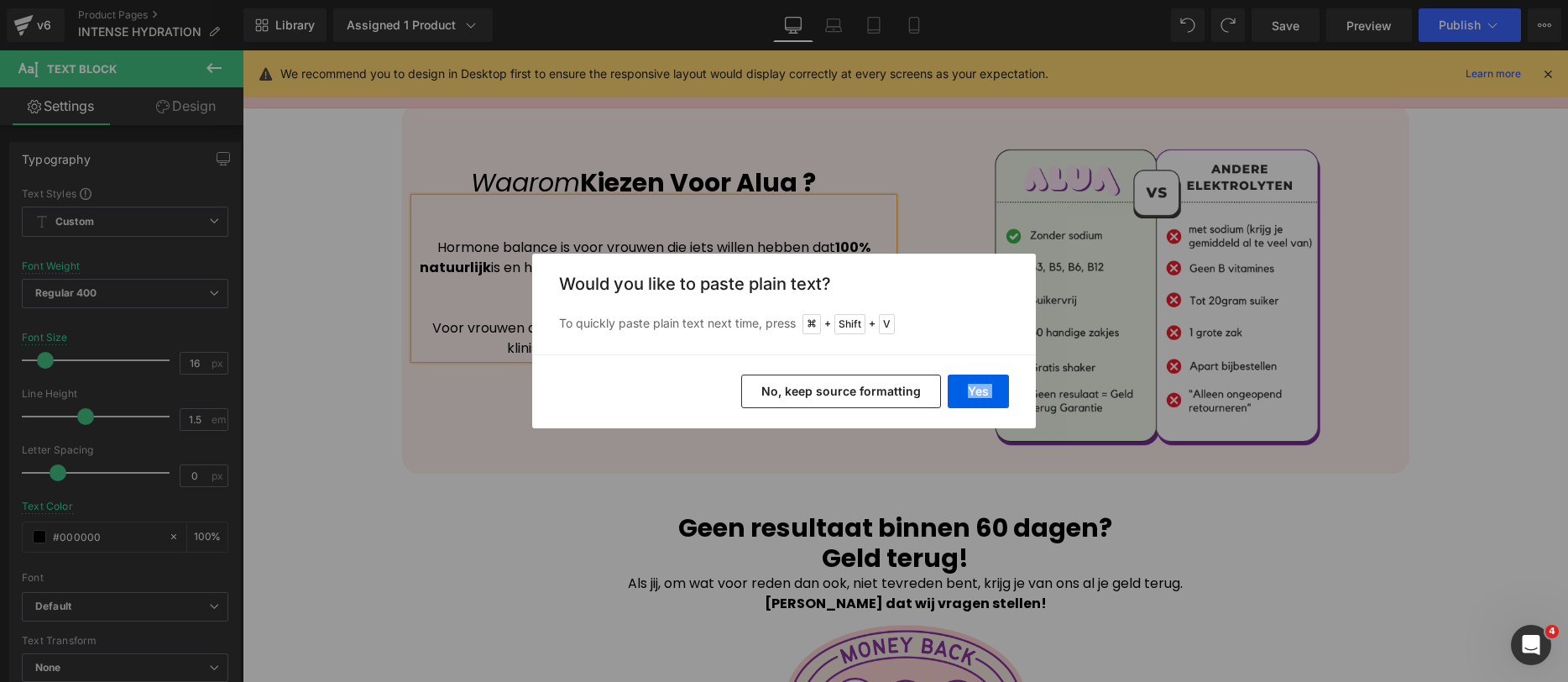
click at [819, 381] on div "Yes No, keep source formatting" at bounding box center [784, 391] width 504 height 74
click at [819, 381] on button "No, keep source formatting" at bounding box center [842, 391] width 200 height 34
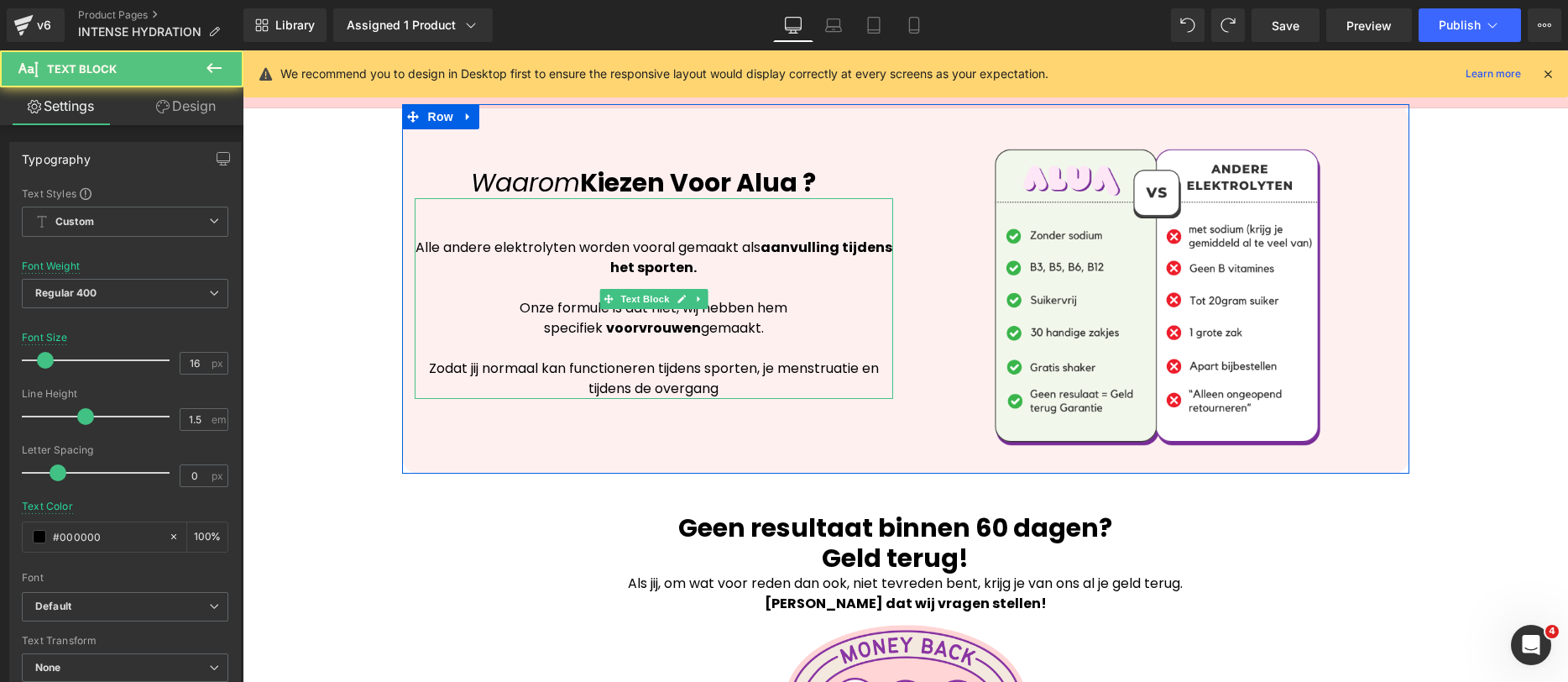
click at [772, 378] on p "Zodat jij normaal kan functioneren tijdens sporten, je menstruatie en tijdens d…" at bounding box center [654, 379] width 479 height 40
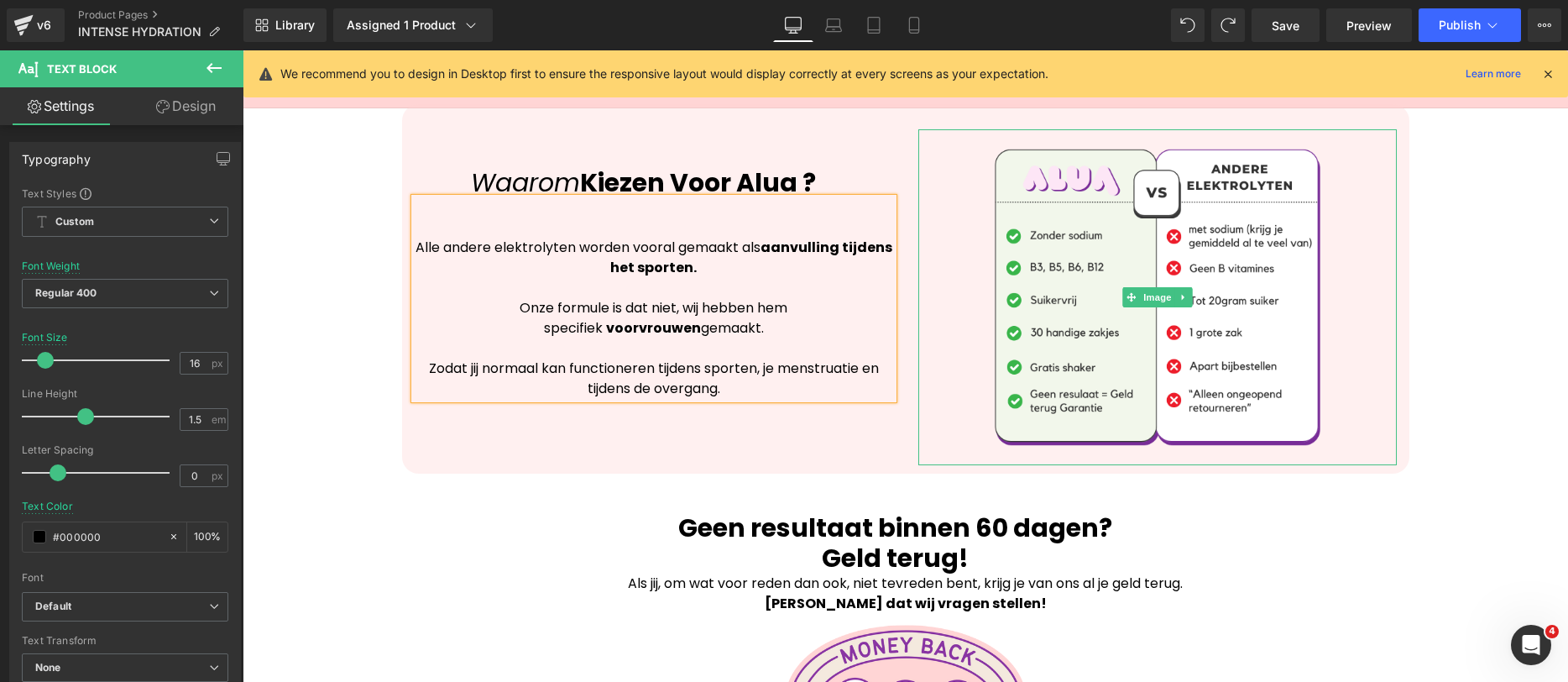
click at [964, 411] on div at bounding box center [1158, 297] width 479 height 336
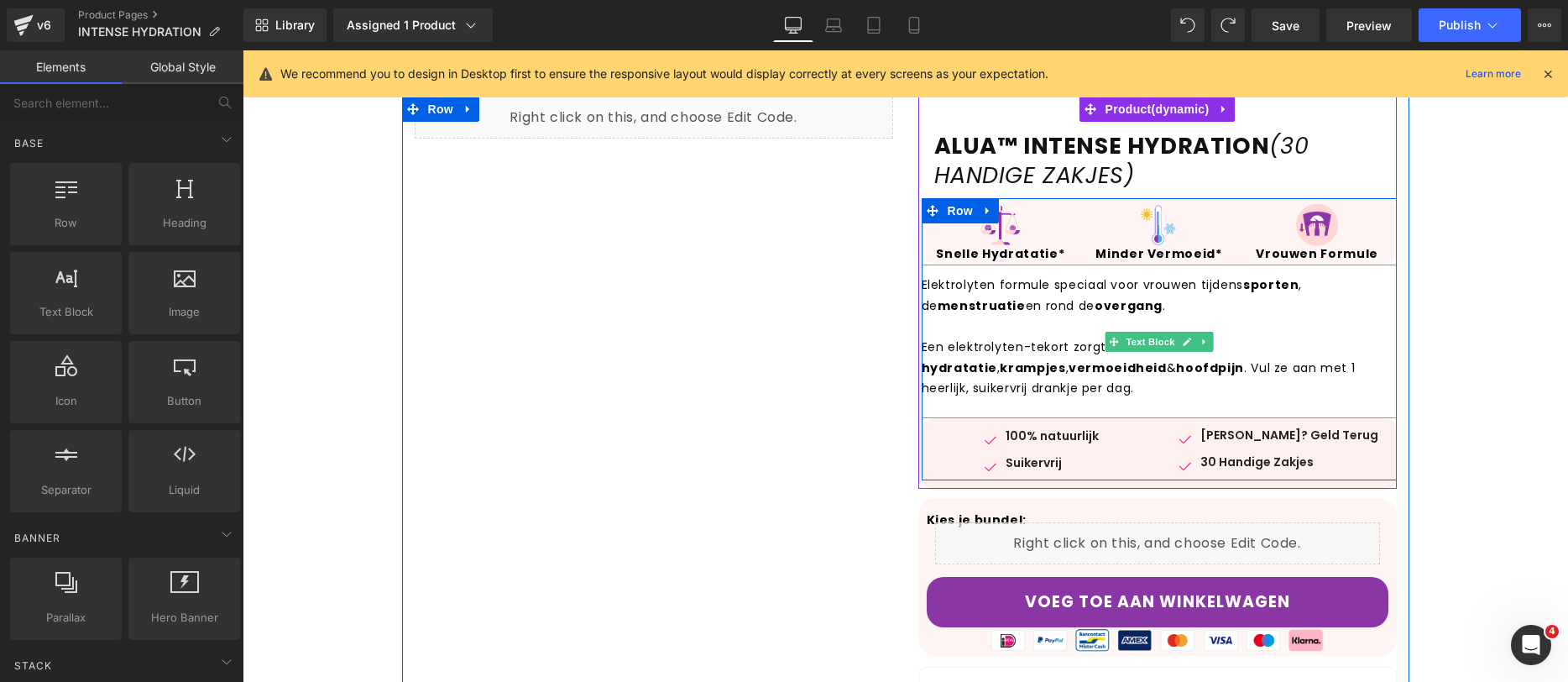
scroll to position [0, 0]
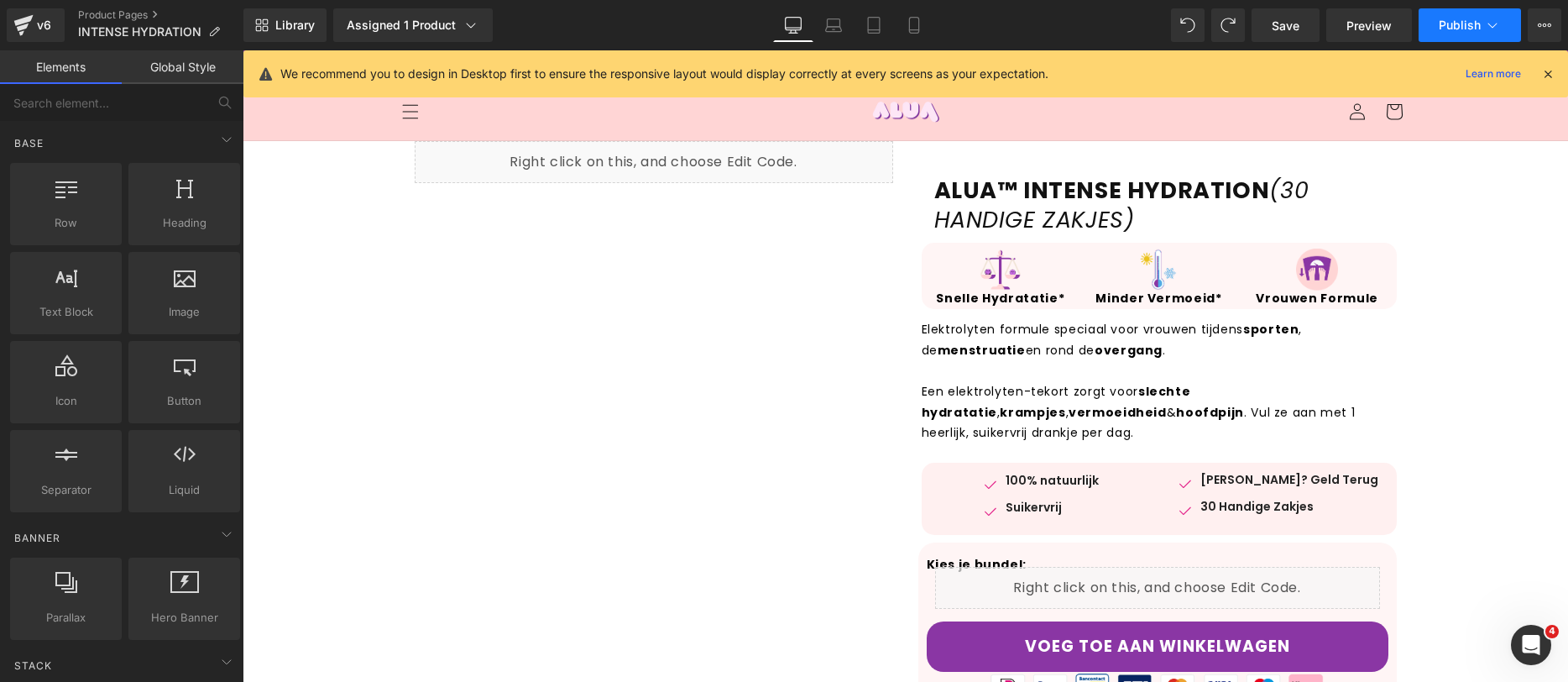
click at [1489, 19] on icon at bounding box center [1492, 25] width 17 height 17
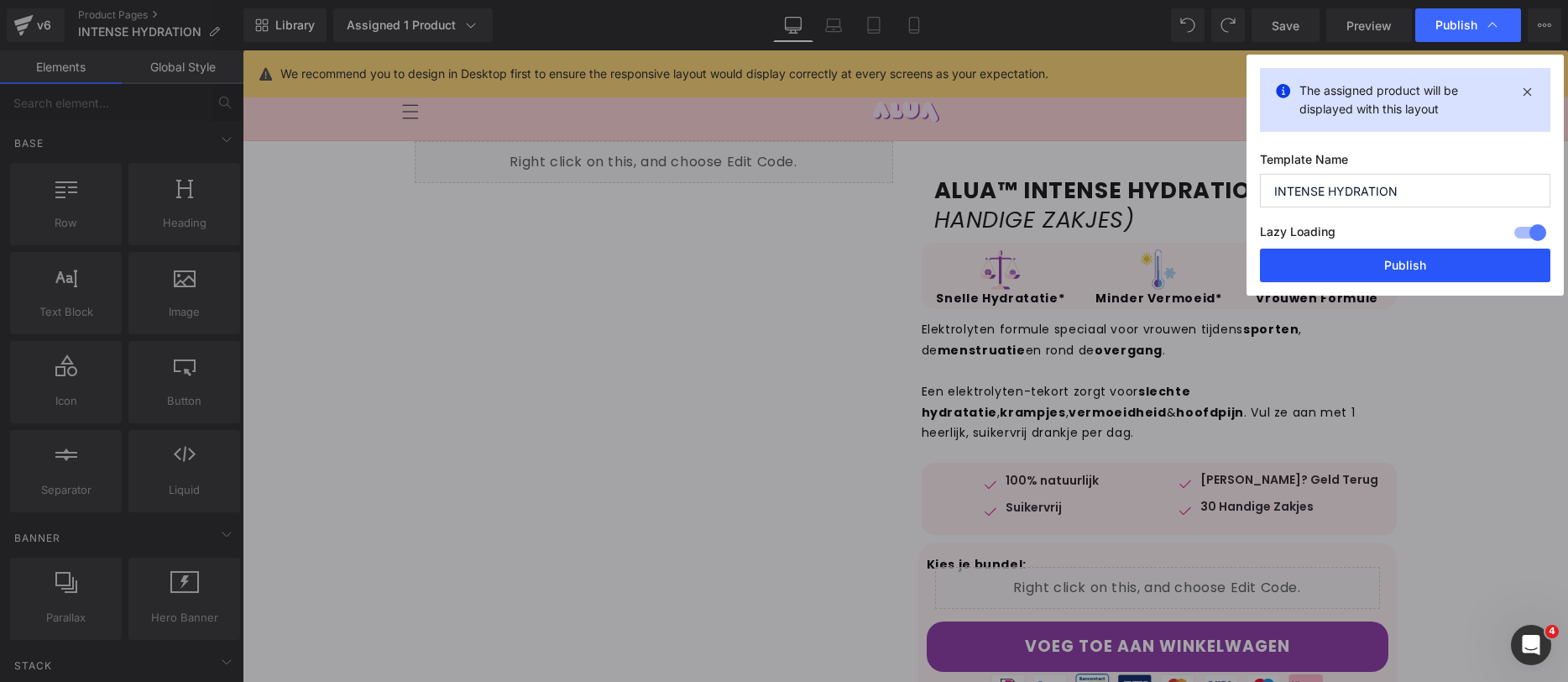
click at [1383, 251] on button "Publish" at bounding box center [1406, 265] width 291 height 34
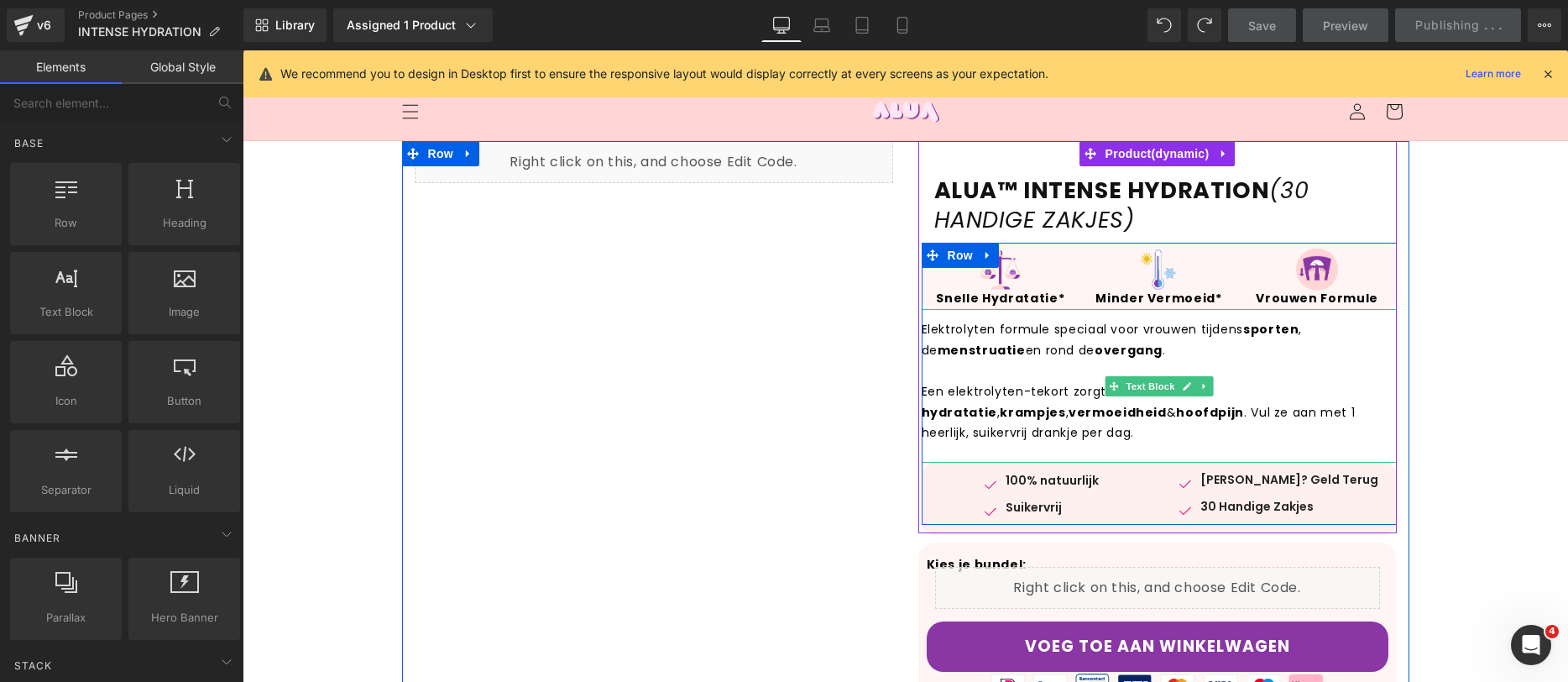
click at [994, 331] on p "Elektrolyten formule speciaal voor vrouwen tijdens sporten , de menstruatie en …" at bounding box center [1160, 339] width 475 height 41
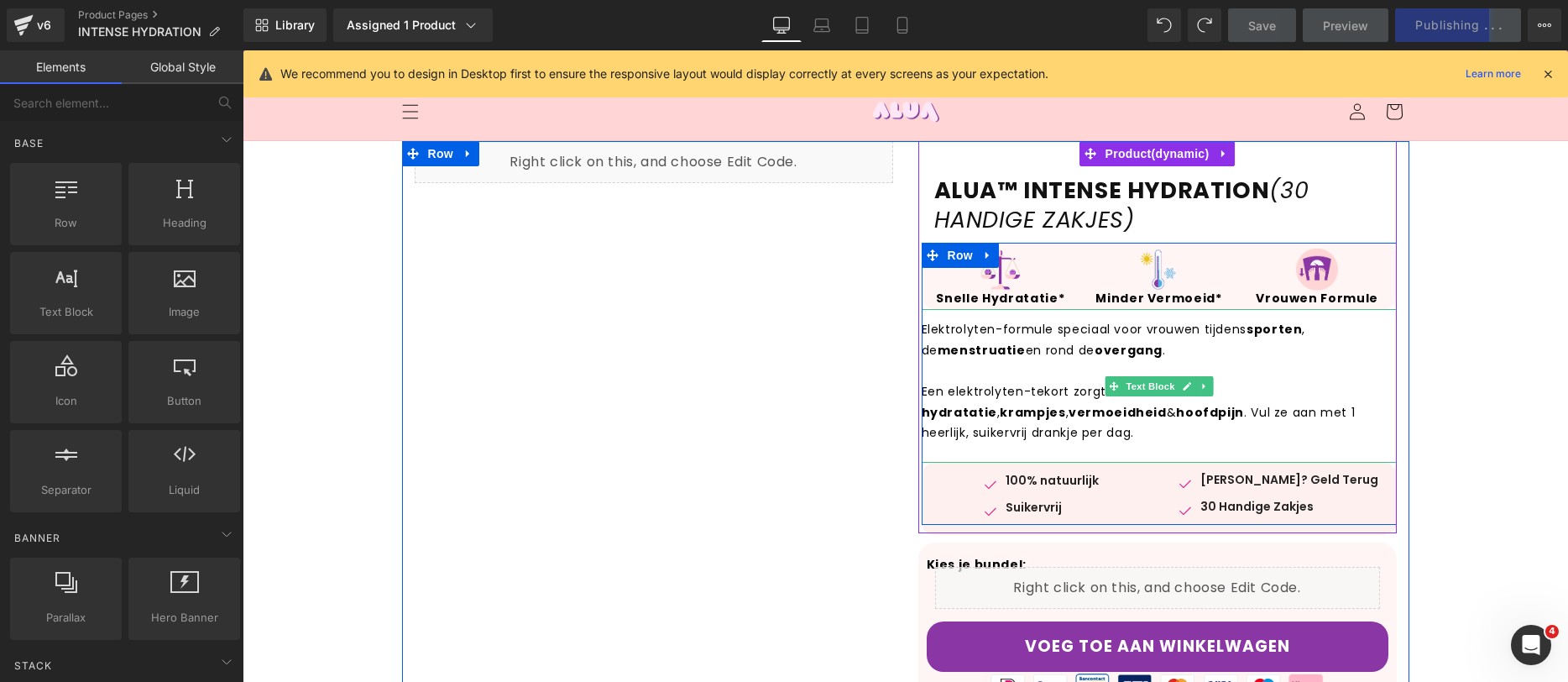
click at [1139, 331] on p "Elektrolyten-formule speciaal voor vrouwen tijdens sporten , de menstruatie en …" at bounding box center [1160, 339] width 475 height 41
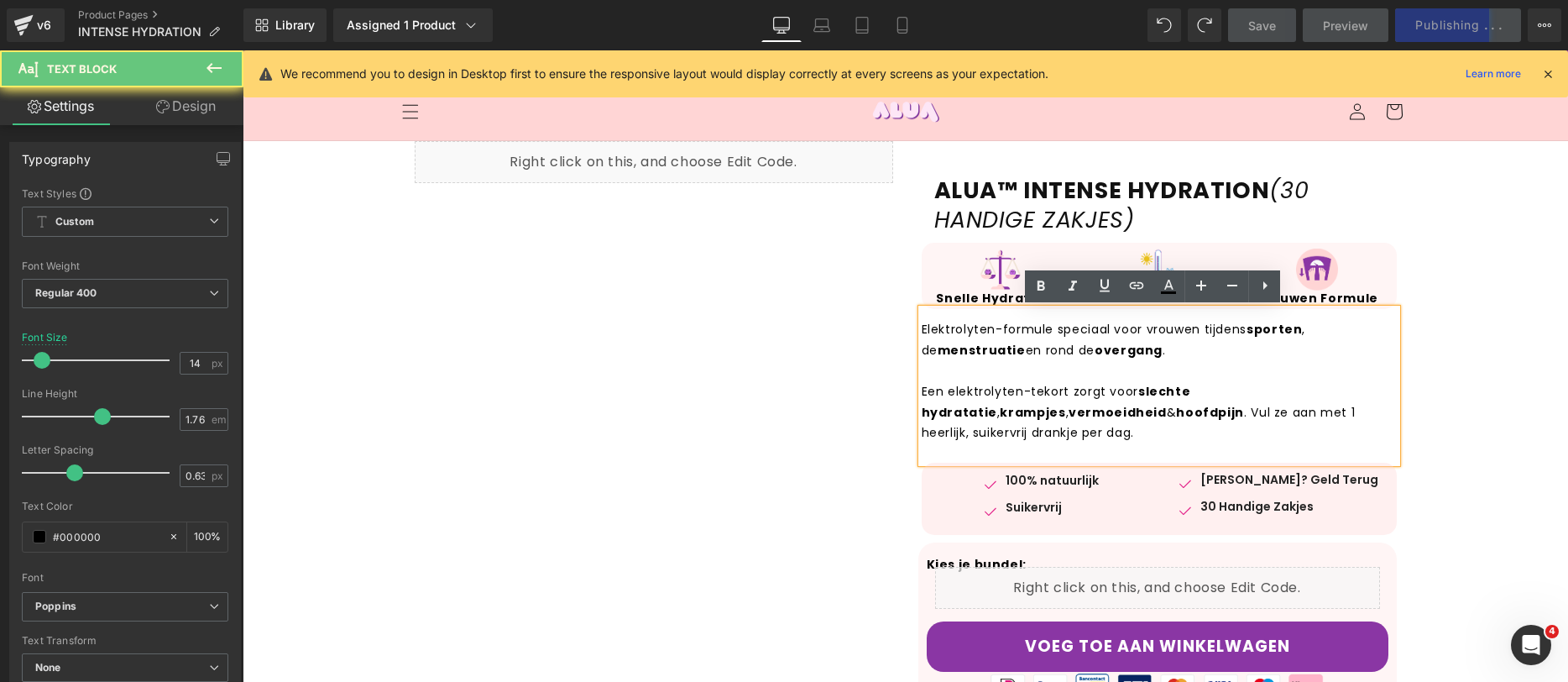
click at [1157, 326] on p "Elektrolyten-formule speciaal voor vrouwen tijdens sporten , de menstruatie en …" at bounding box center [1160, 339] width 475 height 41
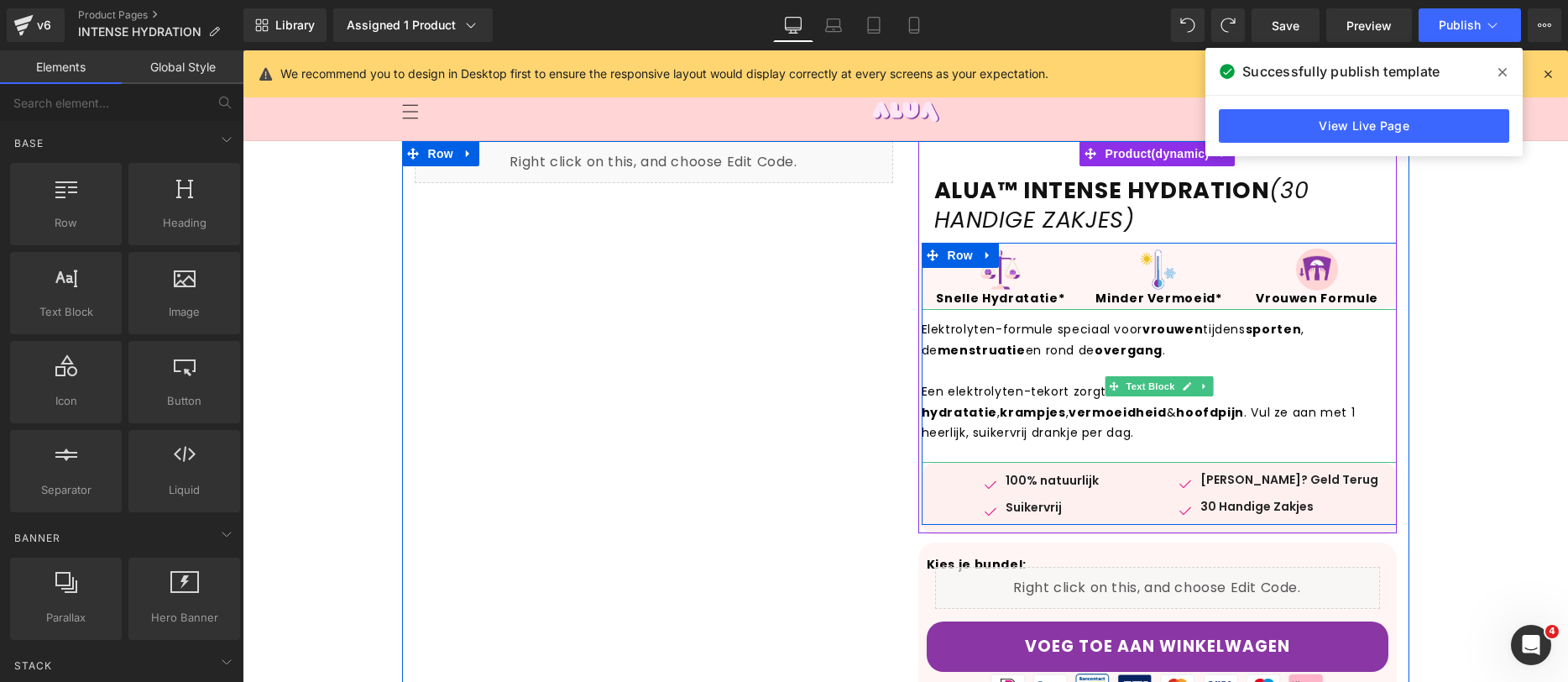
click at [1093, 409] on p "Een elektrolyten-tekort zorgt voor slechte hydratatie , krampjes , vermoeidheid…" at bounding box center [1160, 412] width 475 height 62
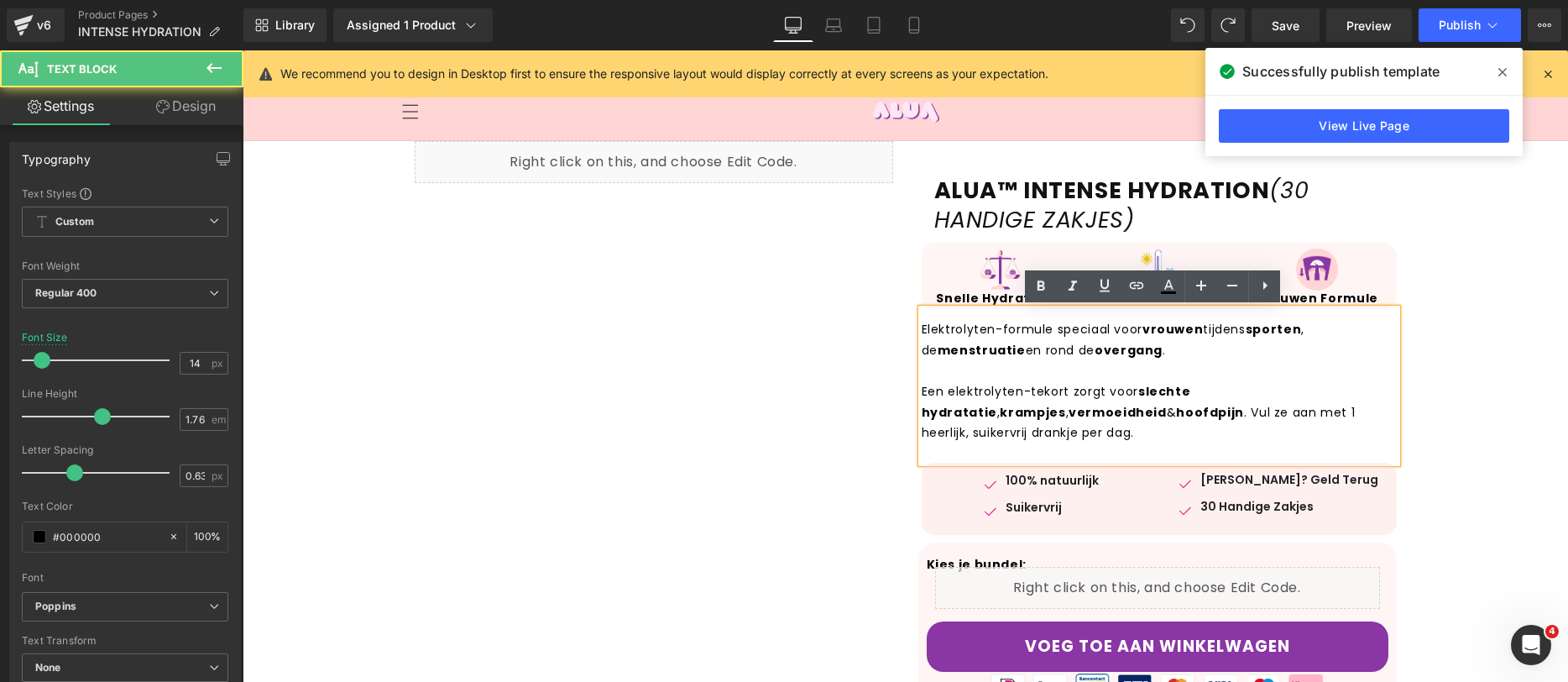
click at [1189, 347] on p "Elektrolyten-formule speciaal voor vrouwen tijdens sporten , de menstruatie en …" at bounding box center [1160, 339] width 475 height 41
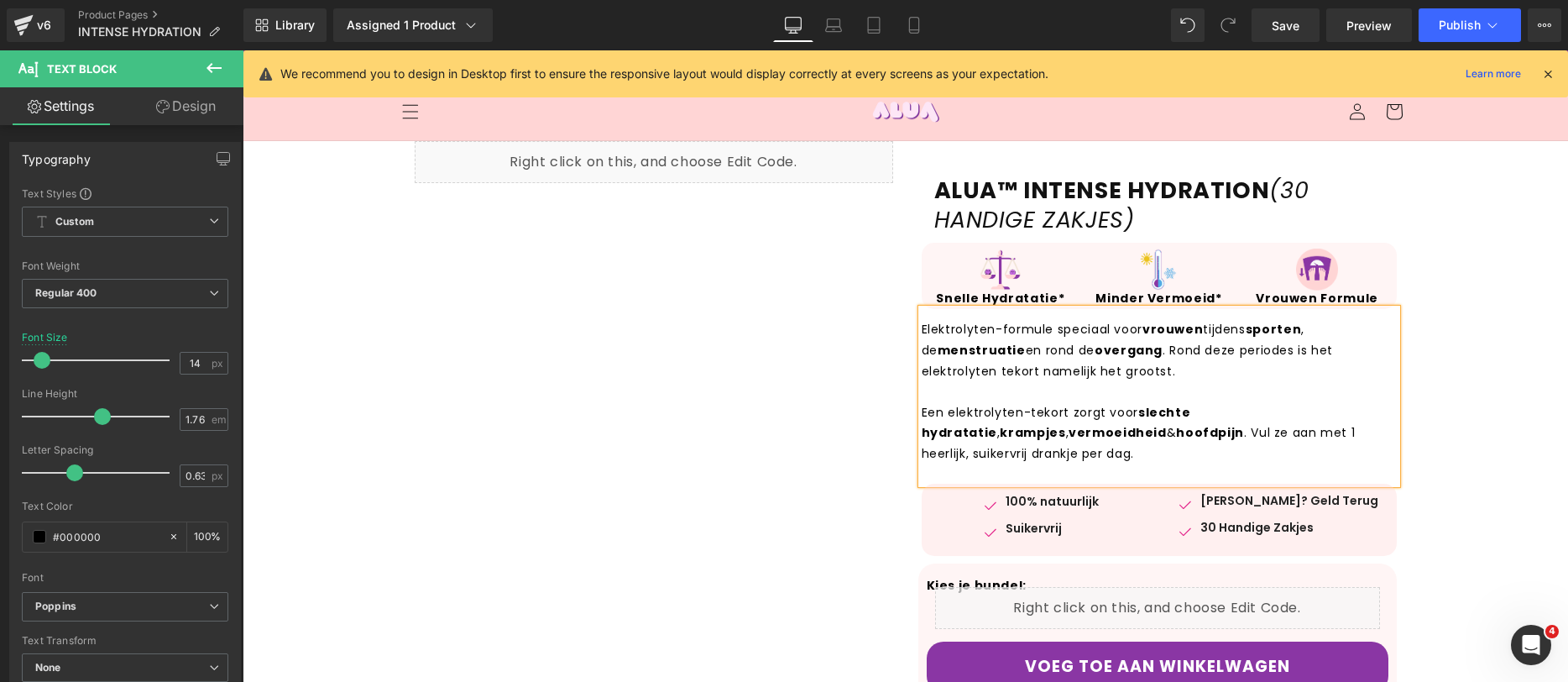
click at [1000, 369] on p "Elektrolyten-formule speciaal voor vrouwen tijdens sporten , de menstruatie en …" at bounding box center [1160, 350] width 475 height 62
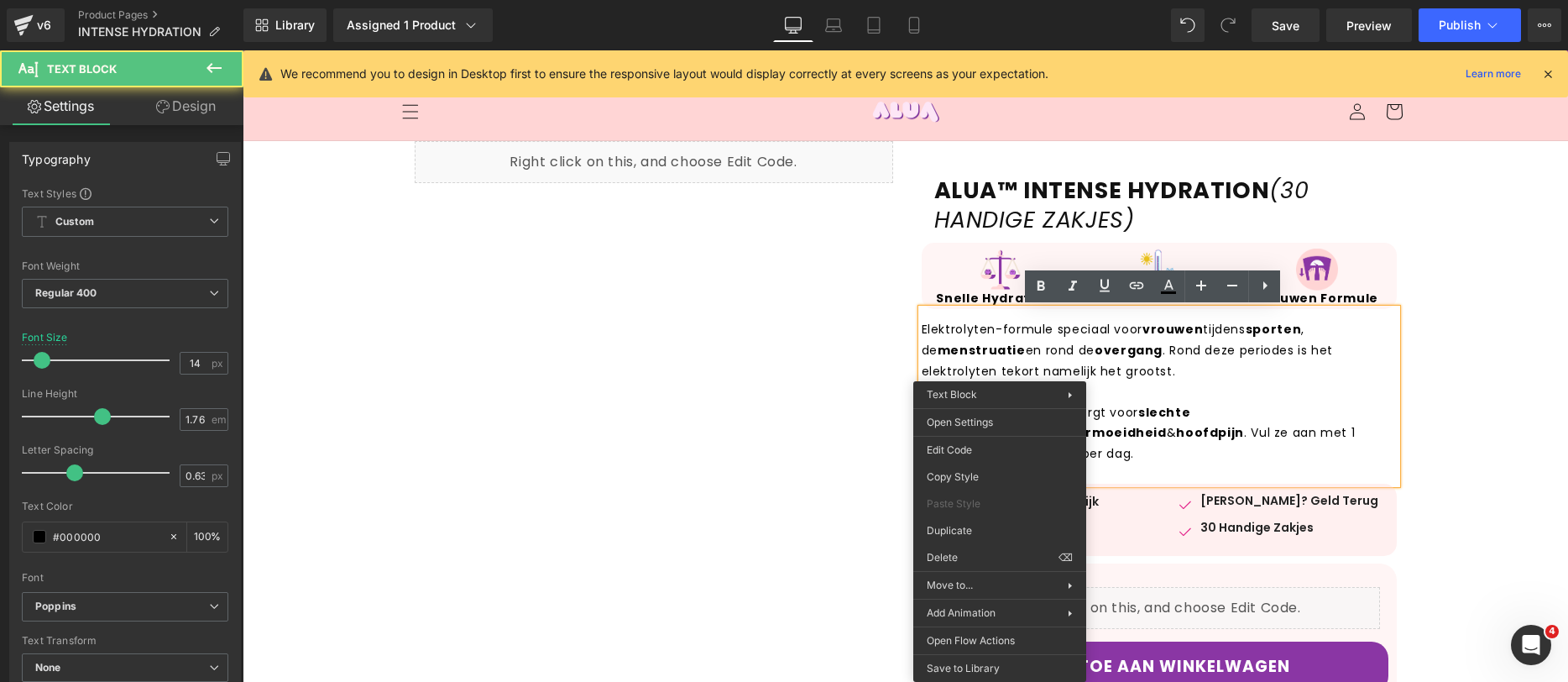
click at [982, 372] on p "Elektrolyten-formule speciaal voor vrouwen tijdens sporten , de menstruatie en …" at bounding box center [1160, 350] width 475 height 62
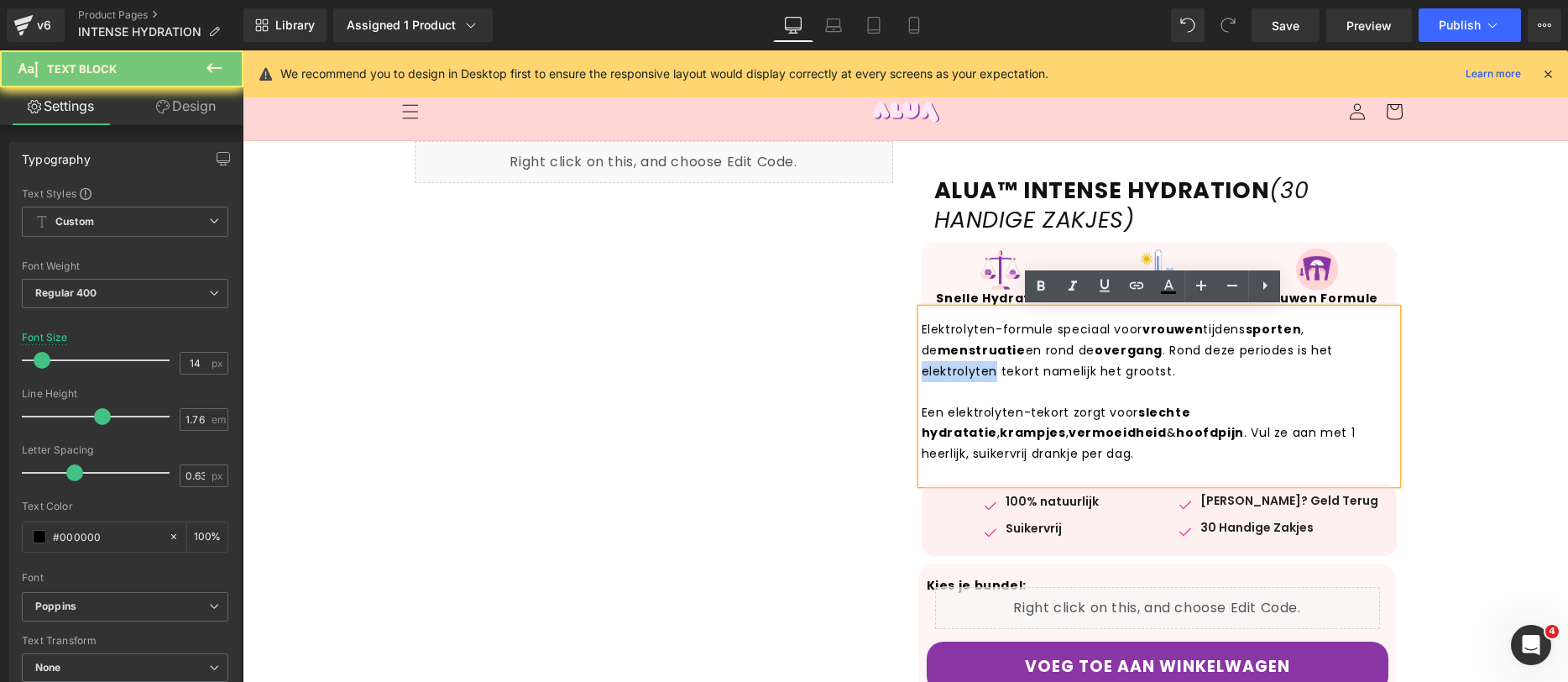
click at [982, 372] on p "Elektrolyten-formule speciaal voor vrouwen tijdens sporten , de menstruatie en …" at bounding box center [1160, 350] width 475 height 62
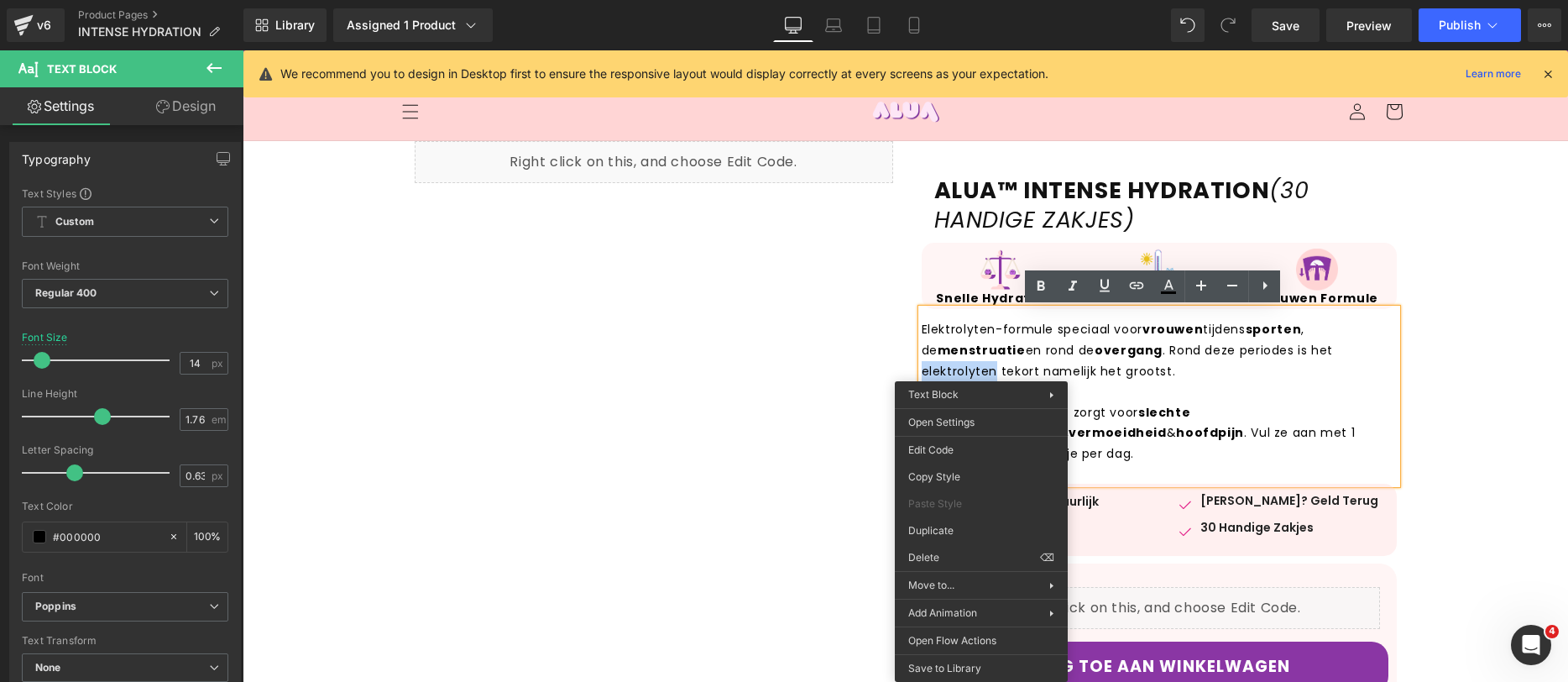
click at [989, 372] on p "Elektrolyten-formule speciaal voor vrouwen tijdens sporten , de menstruatie en …" at bounding box center [1160, 350] width 475 height 62
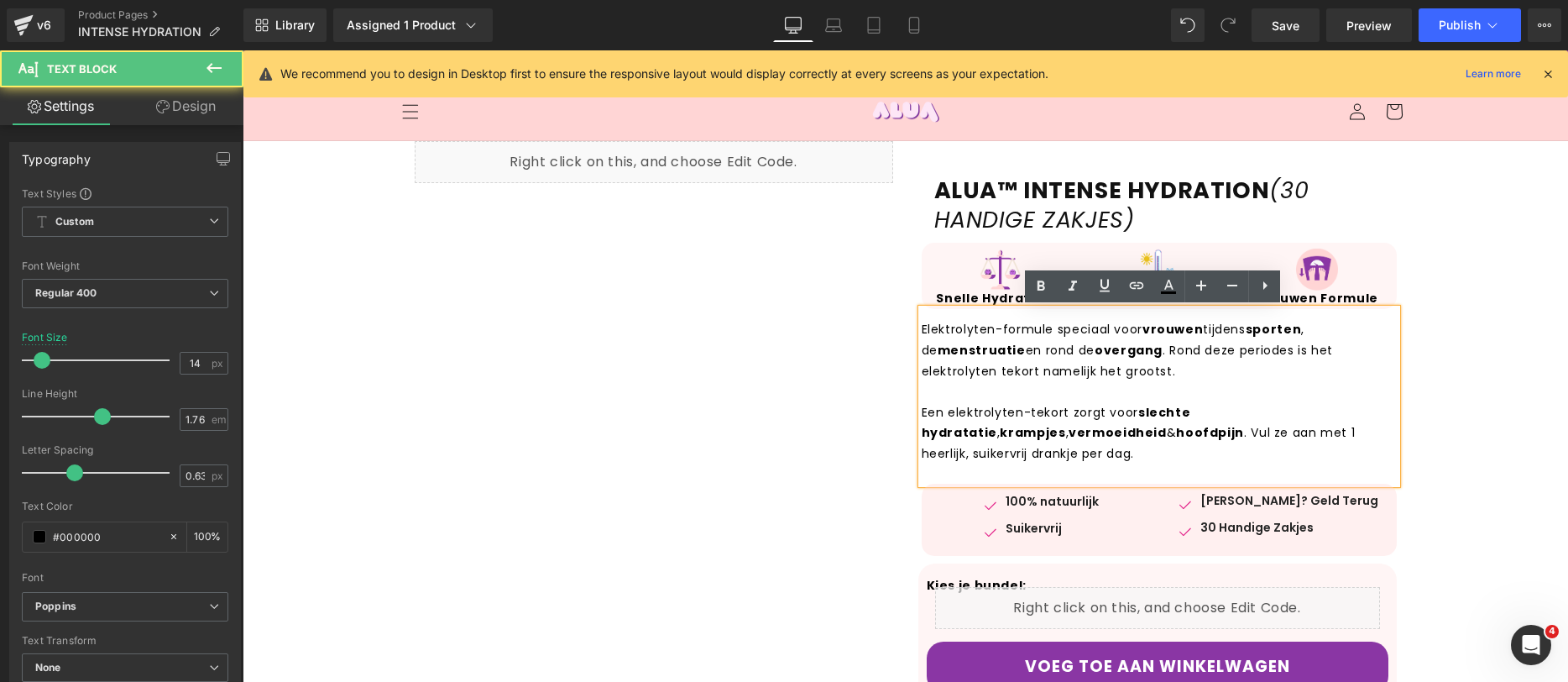
click at [996, 370] on p "Elektrolyten-formule speciaal voor vrouwen tijdens sporten , de menstruatie en …" at bounding box center [1160, 350] width 475 height 62
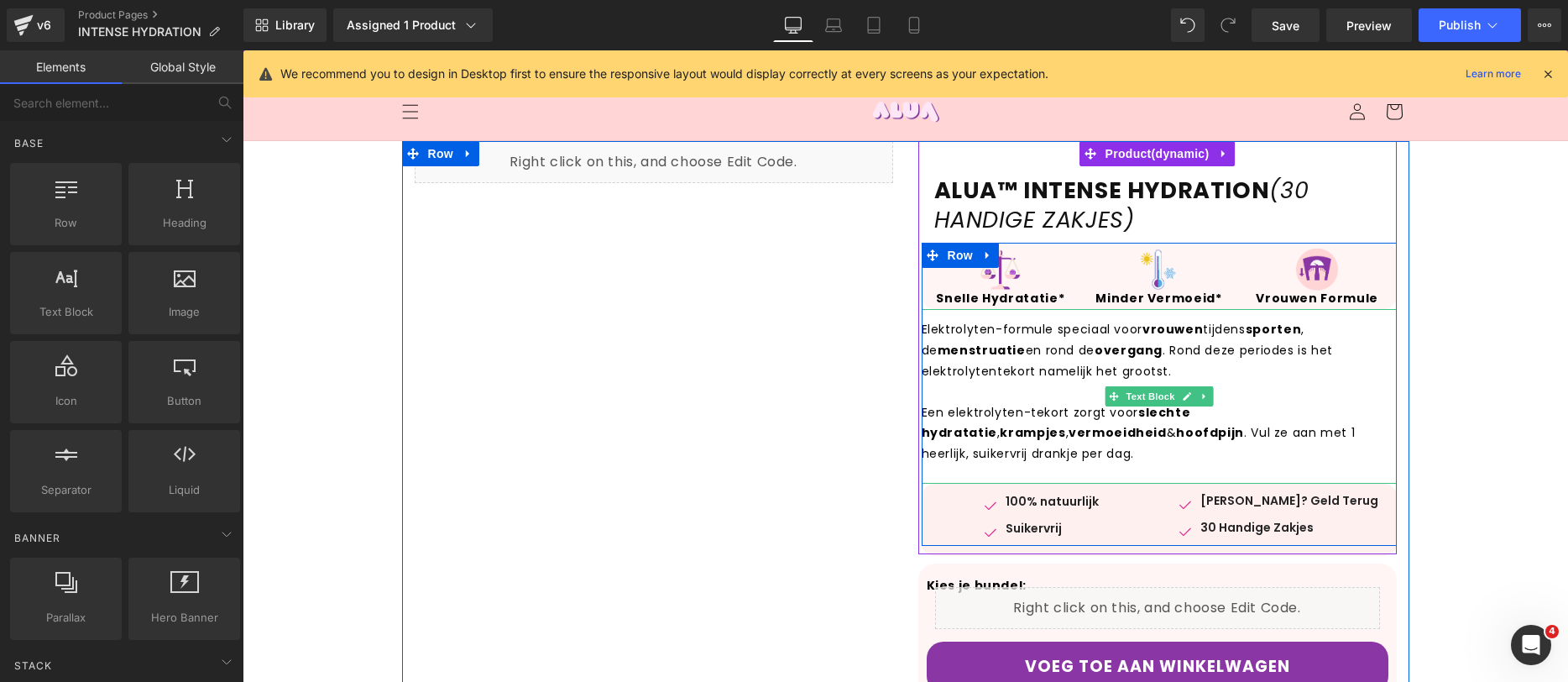
click at [986, 374] on p "Elektrolyten-formule speciaal voor vrouwen tijdens sporten , de menstruatie en …" at bounding box center [1160, 350] width 475 height 62
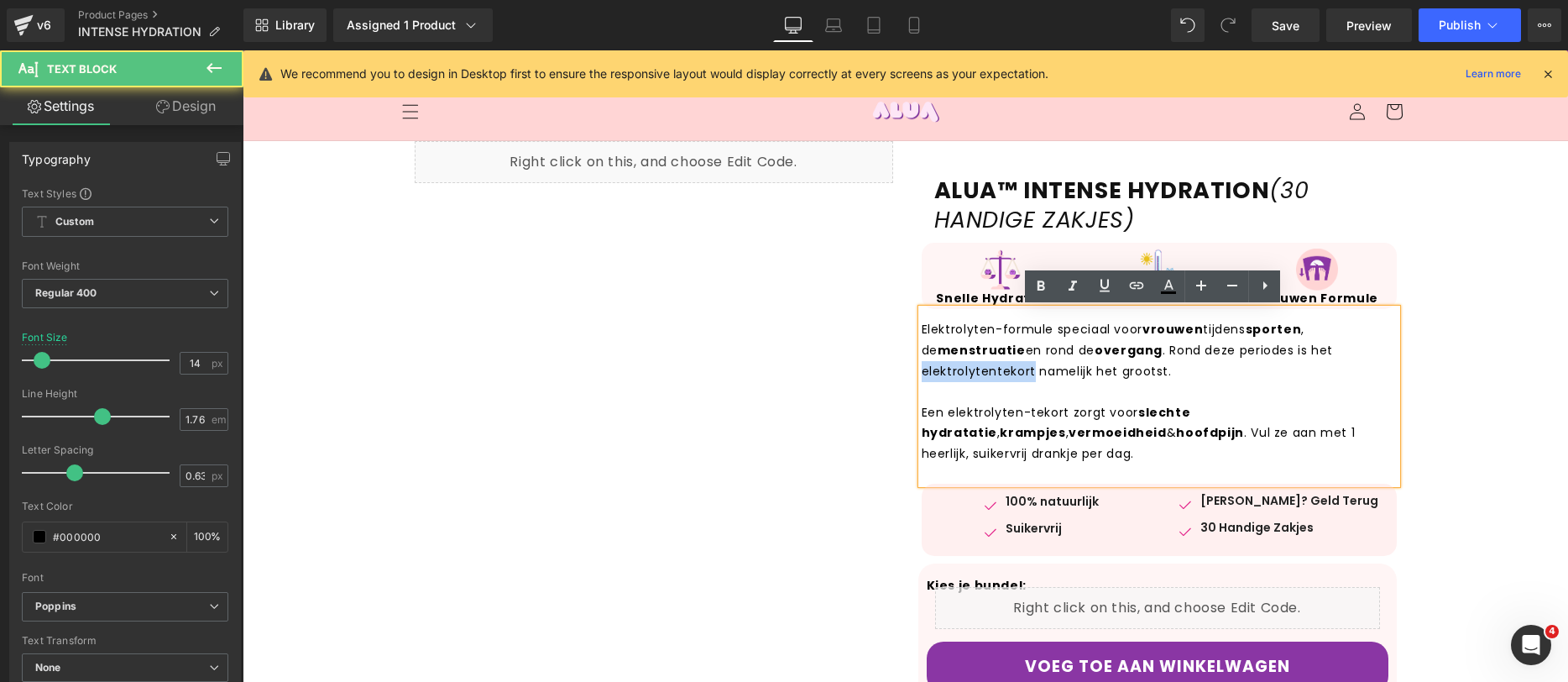
click at [986, 374] on p "Elektrolyten-formule speciaal voor vrouwen tijdens sporten , de menstruatie en …" at bounding box center [1160, 350] width 475 height 62
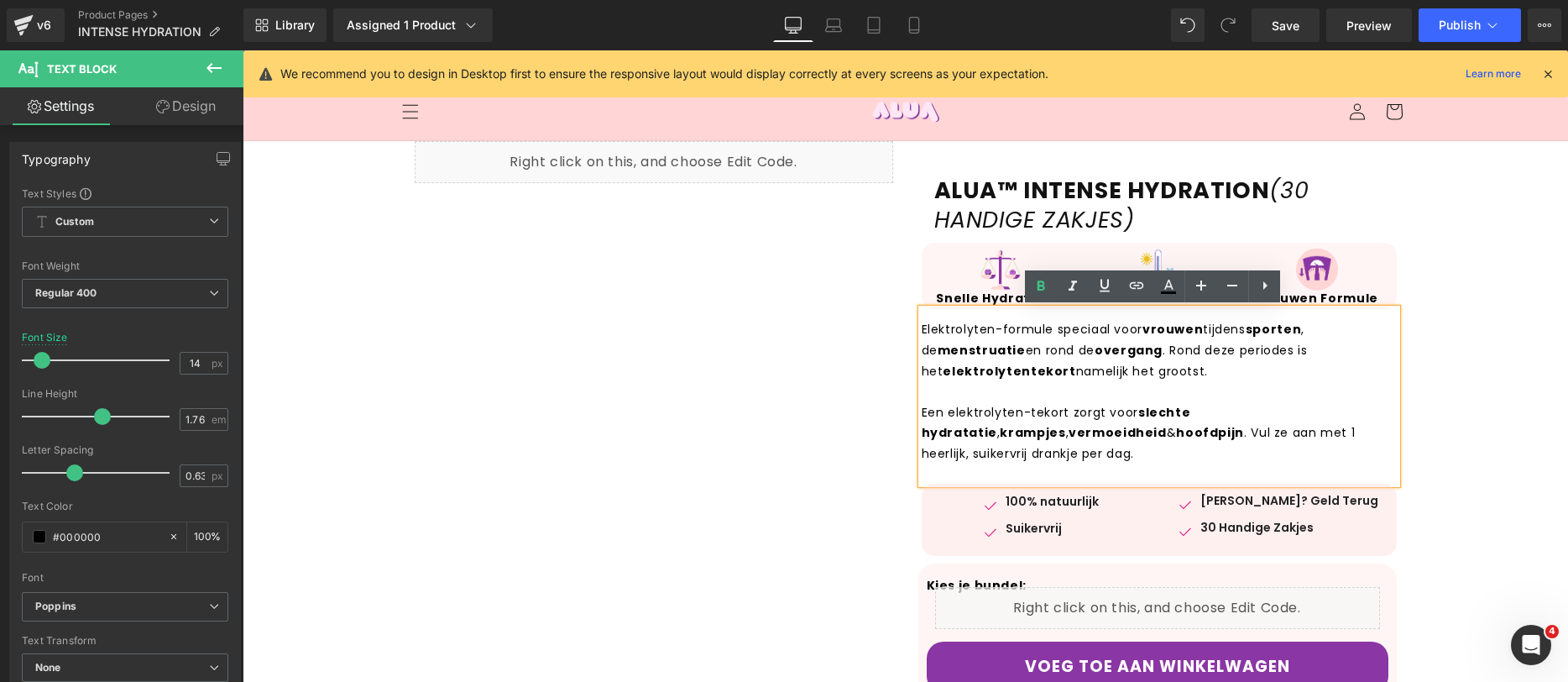
click at [1153, 331] on strong "vrouwen" at bounding box center [1173, 329] width 60 height 17
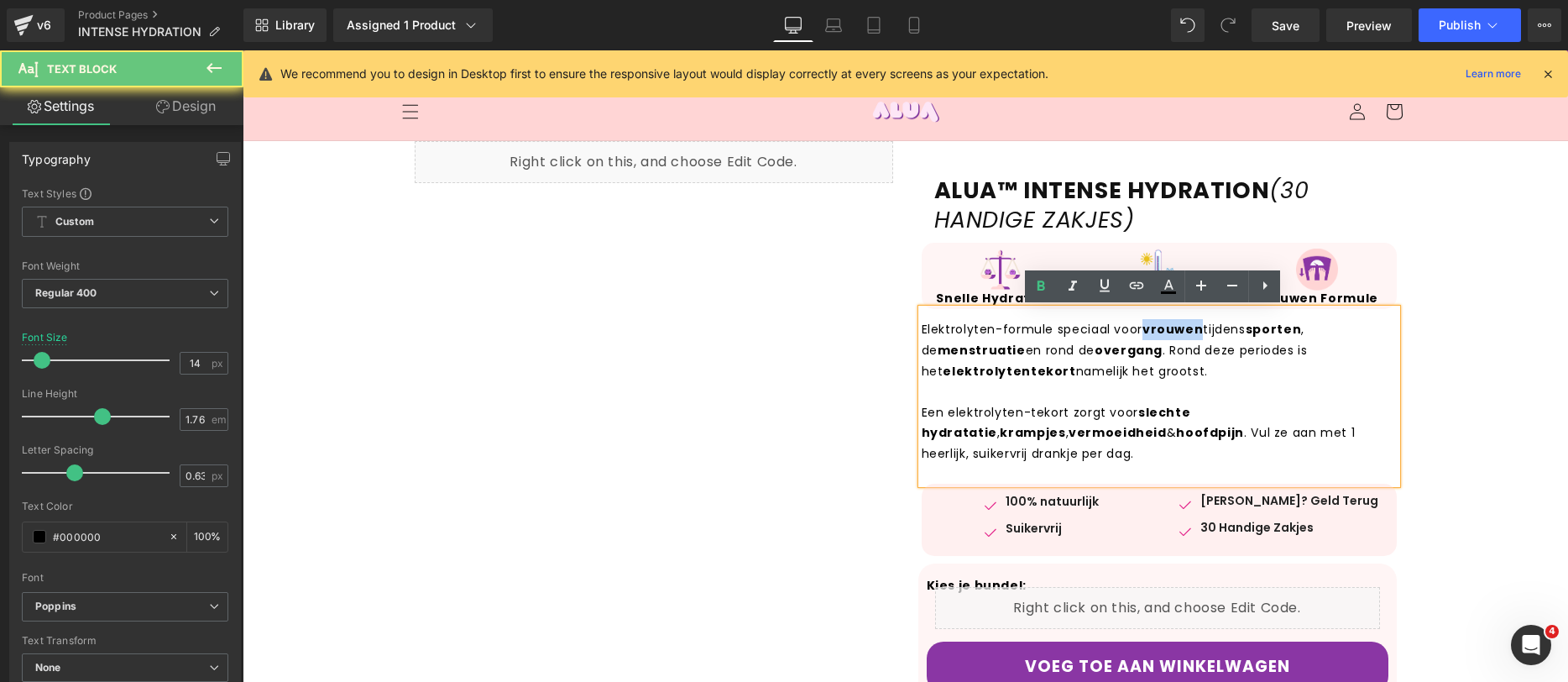
click at [1153, 331] on strong "vrouwen" at bounding box center [1173, 329] width 60 height 17
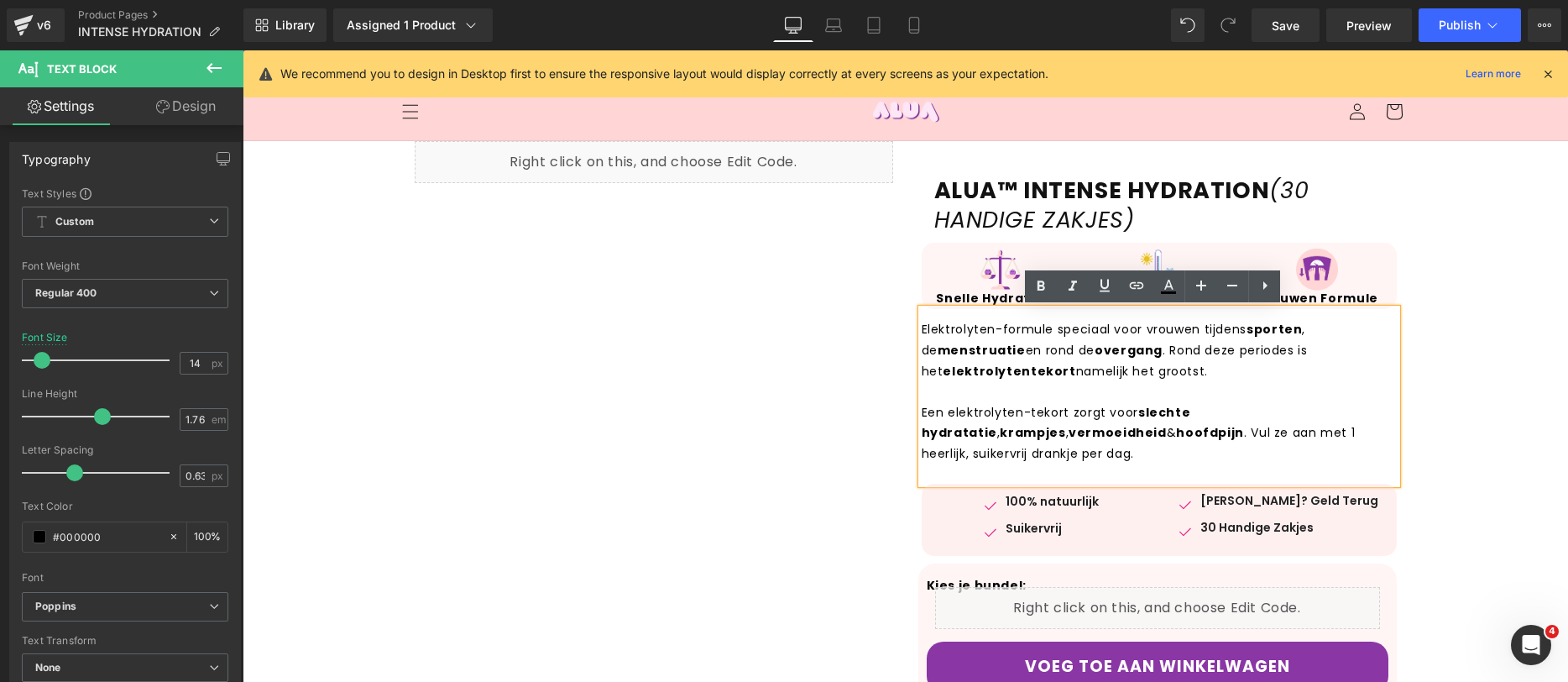
click at [1277, 326] on strong "sporten" at bounding box center [1275, 329] width 55 height 17
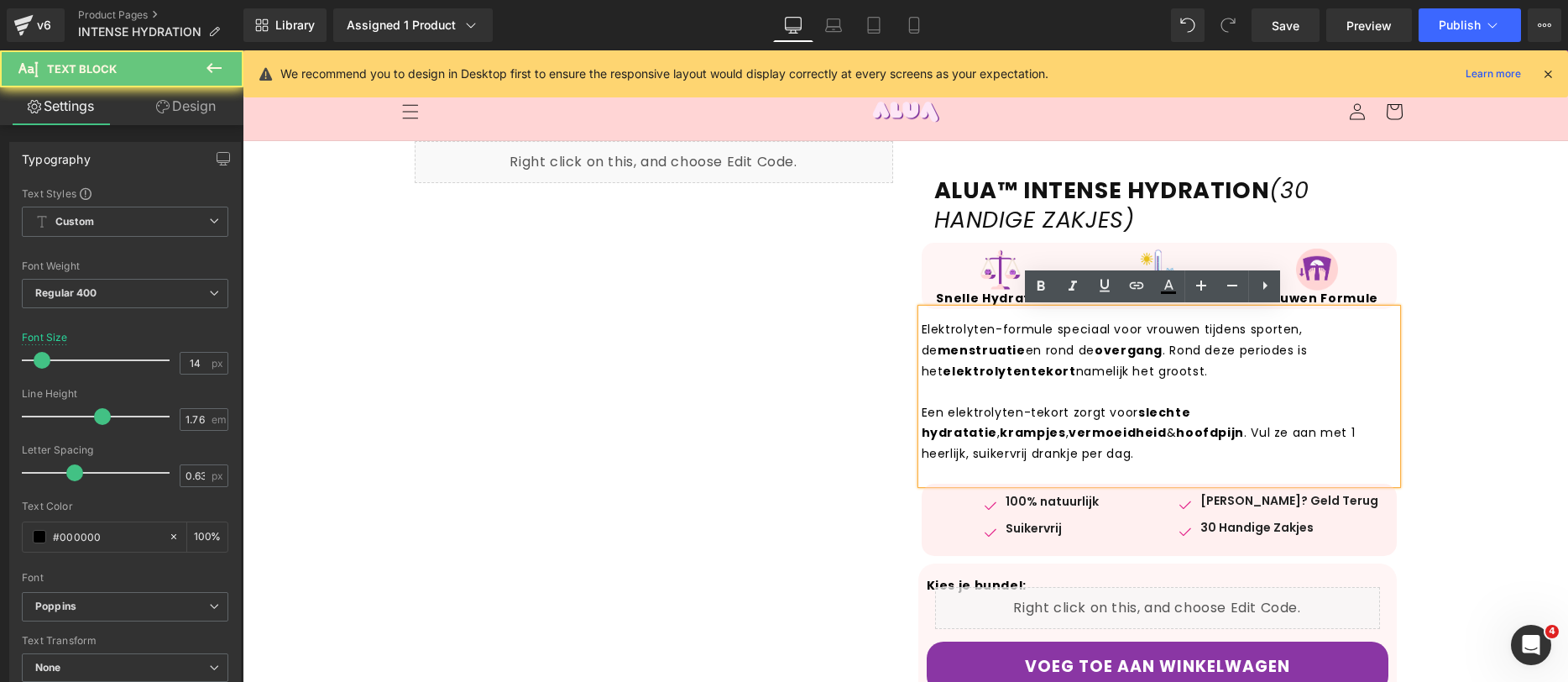
click at [1152, 336] on p "Elektrolyten-formule speciaal voor vrouwen tijdens sporten, de menstruatie en r…" at bounding box center [1160, 350] width 475 height 62
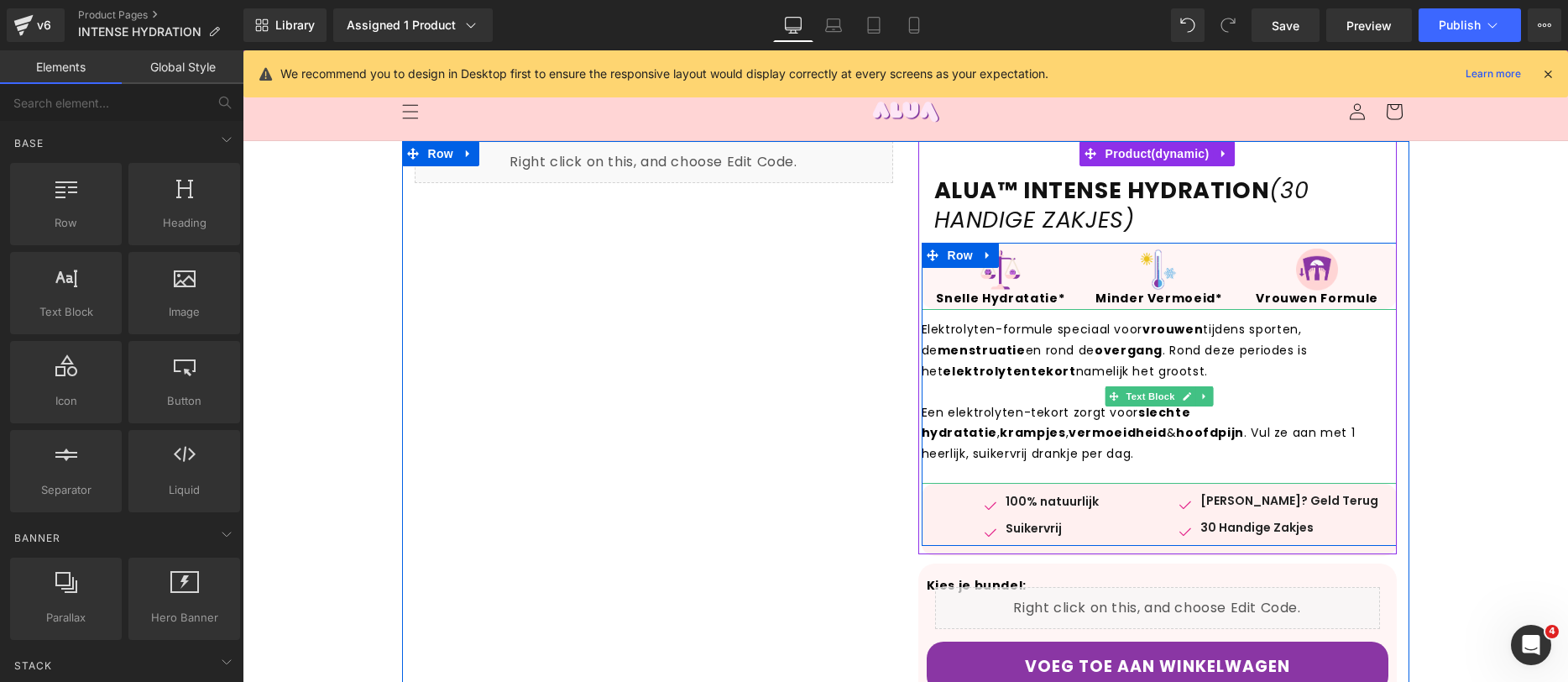
click at [1014, 429] on p "Een elektrolyten-tekort zorgt voor slechte hydratatie , krampjes , vermoeidheid…" at bounding box center [1160, 433] width 475 height 62
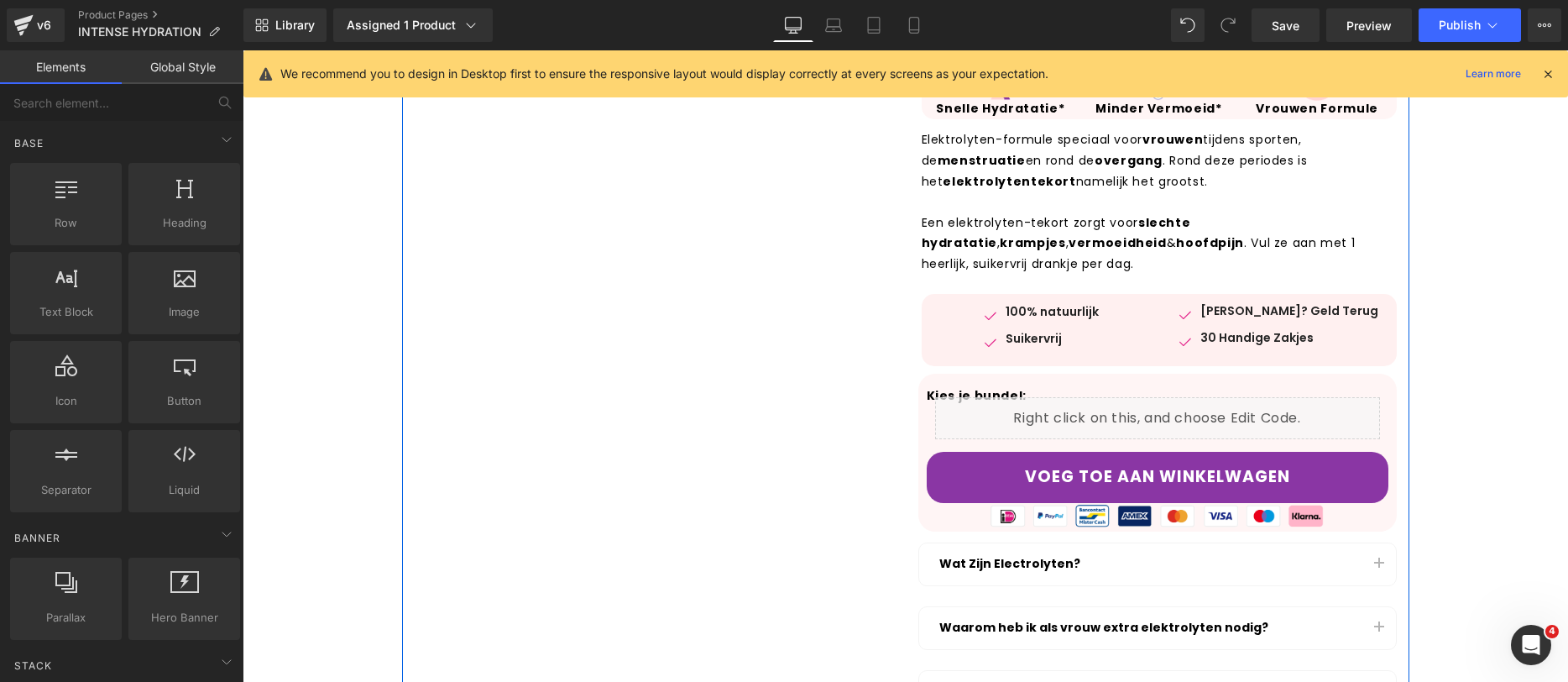
scroll to position [362, 0]
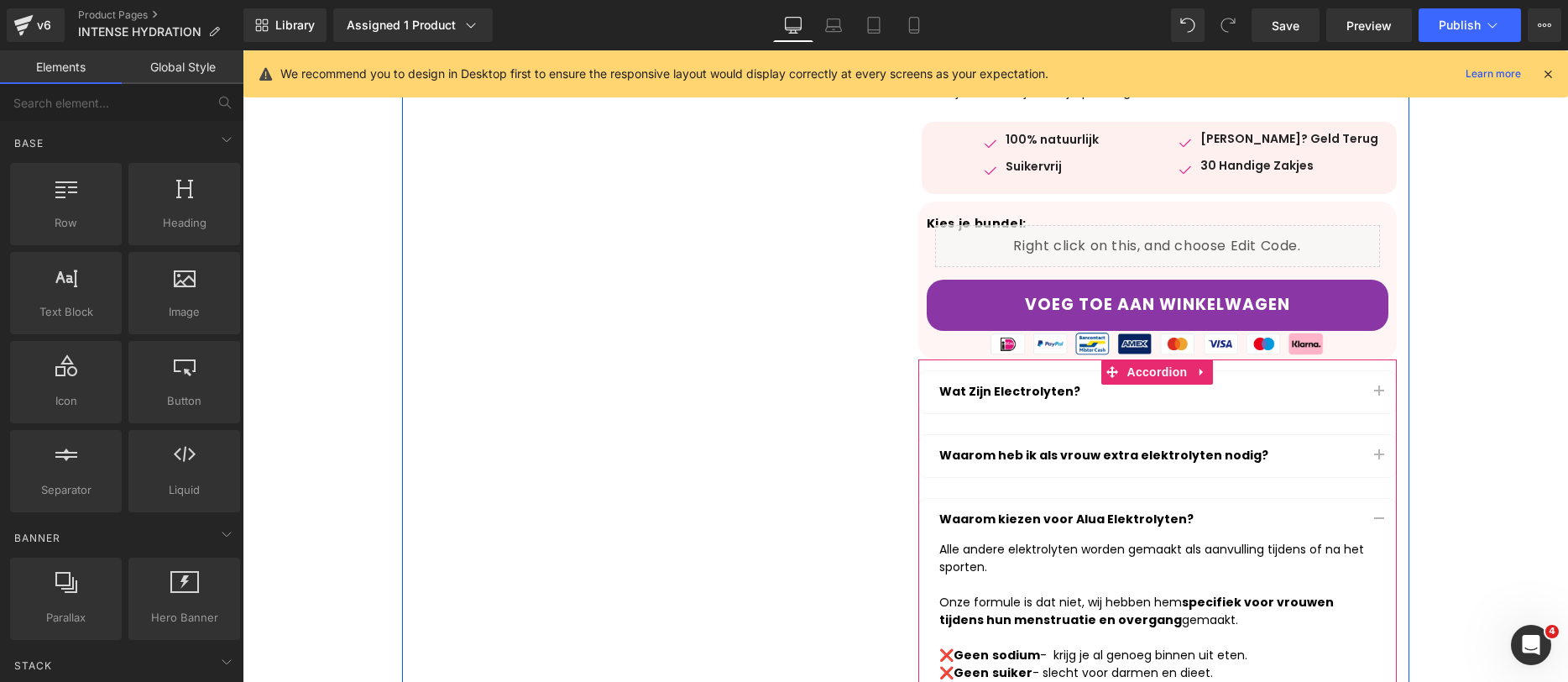
click at [1367, 388] on button "button" at bounding box center [1379, 392] width 34 height 42
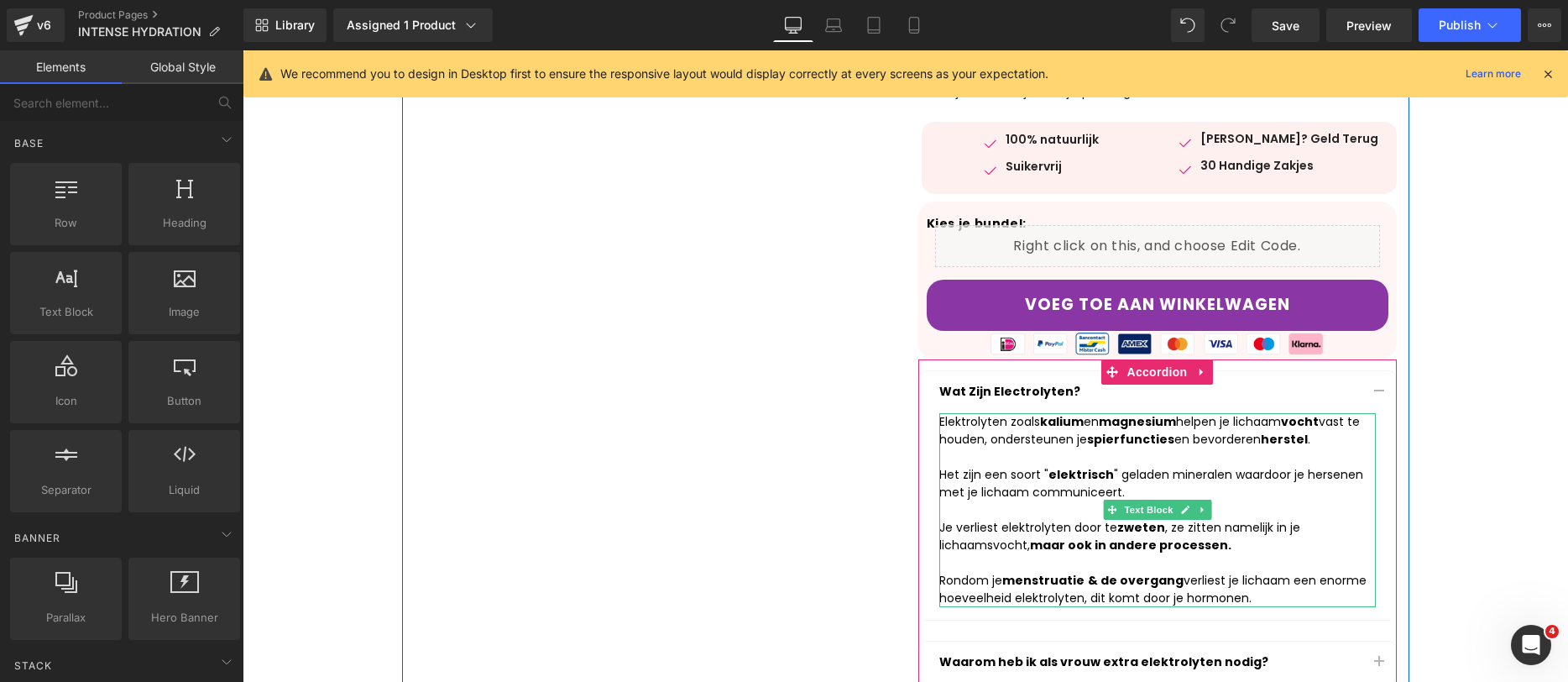
click at [1103, 435] on strong "spierfuncties" at bounding box center [1131, 439] width 87 height 17
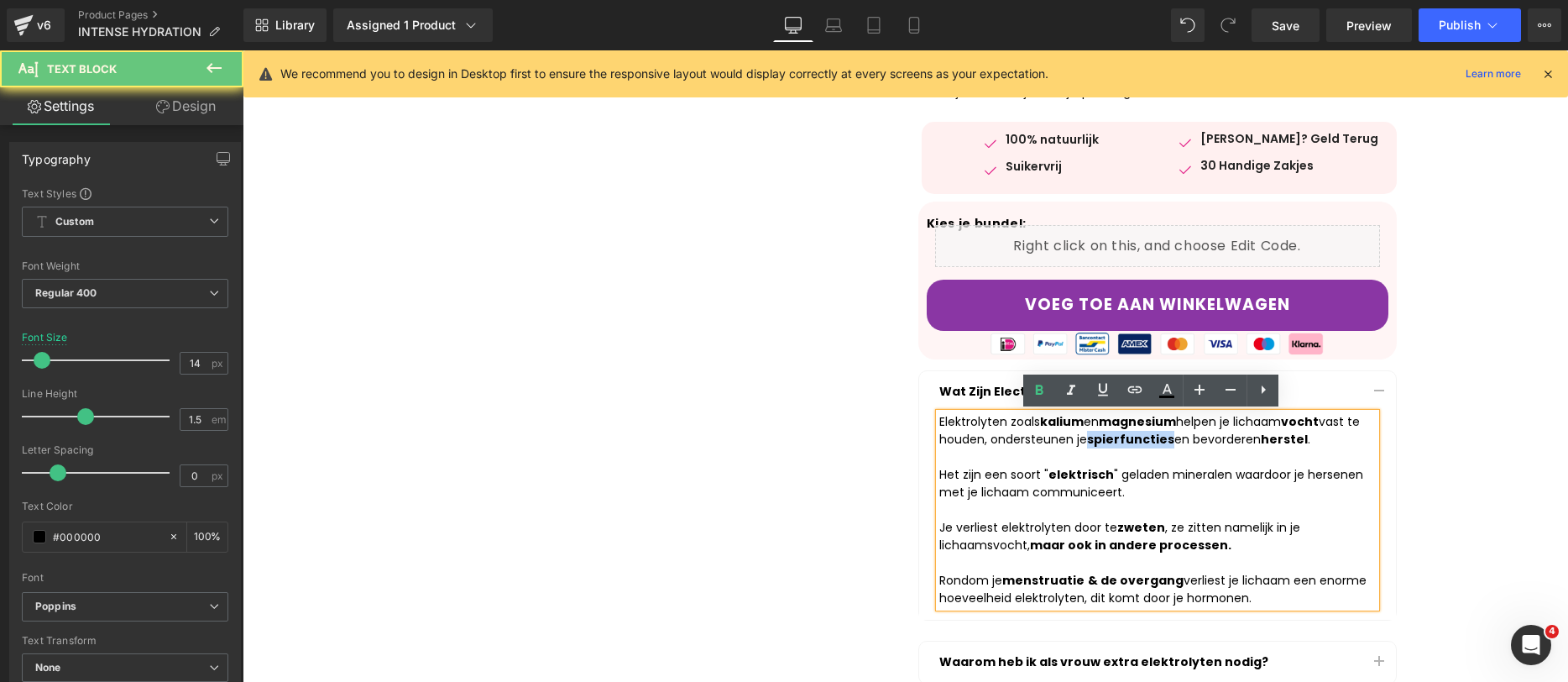
click at [1103, 435] on strong "spierfuncties" at bounding box center [1131, 439] width 87 height 17
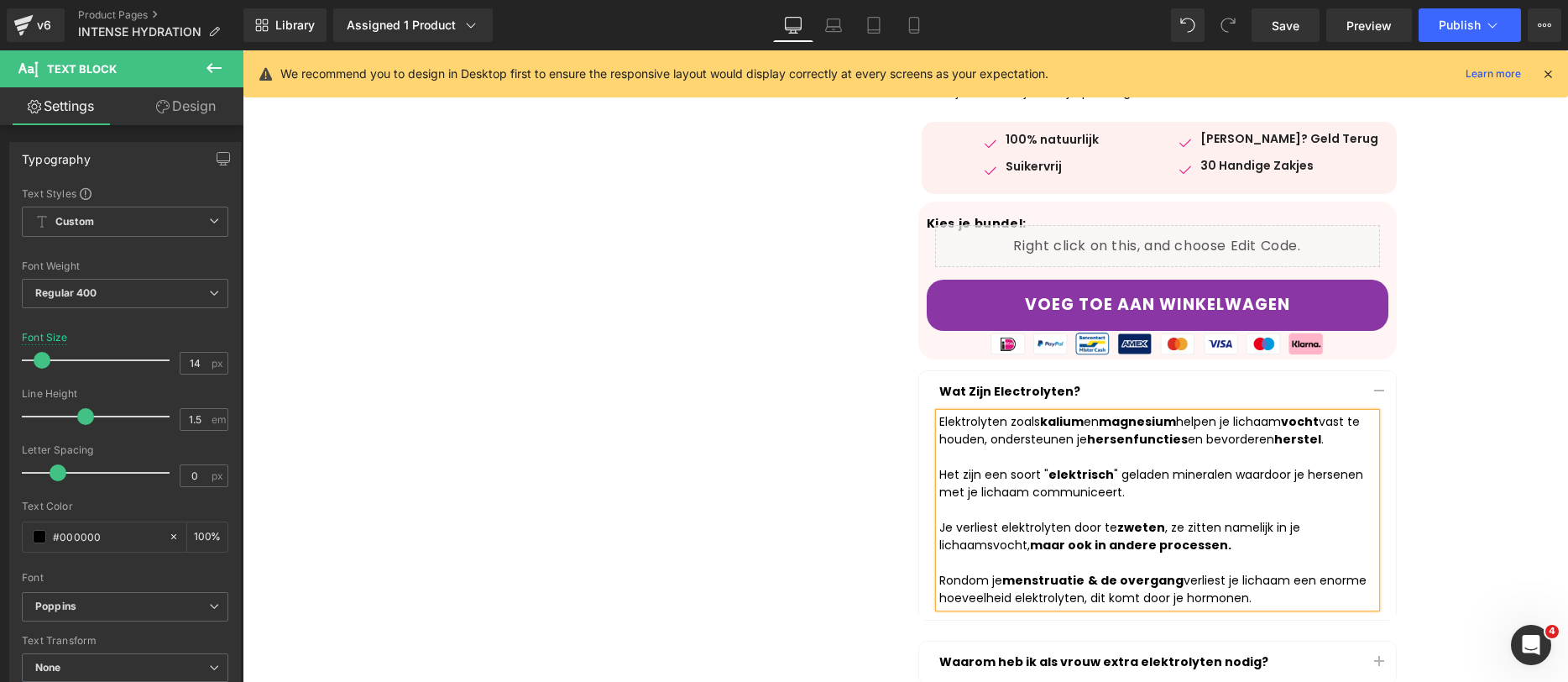
click at [1298, 444] on strong "herstel" at bounding box center [1298, 439] width 47 height 17
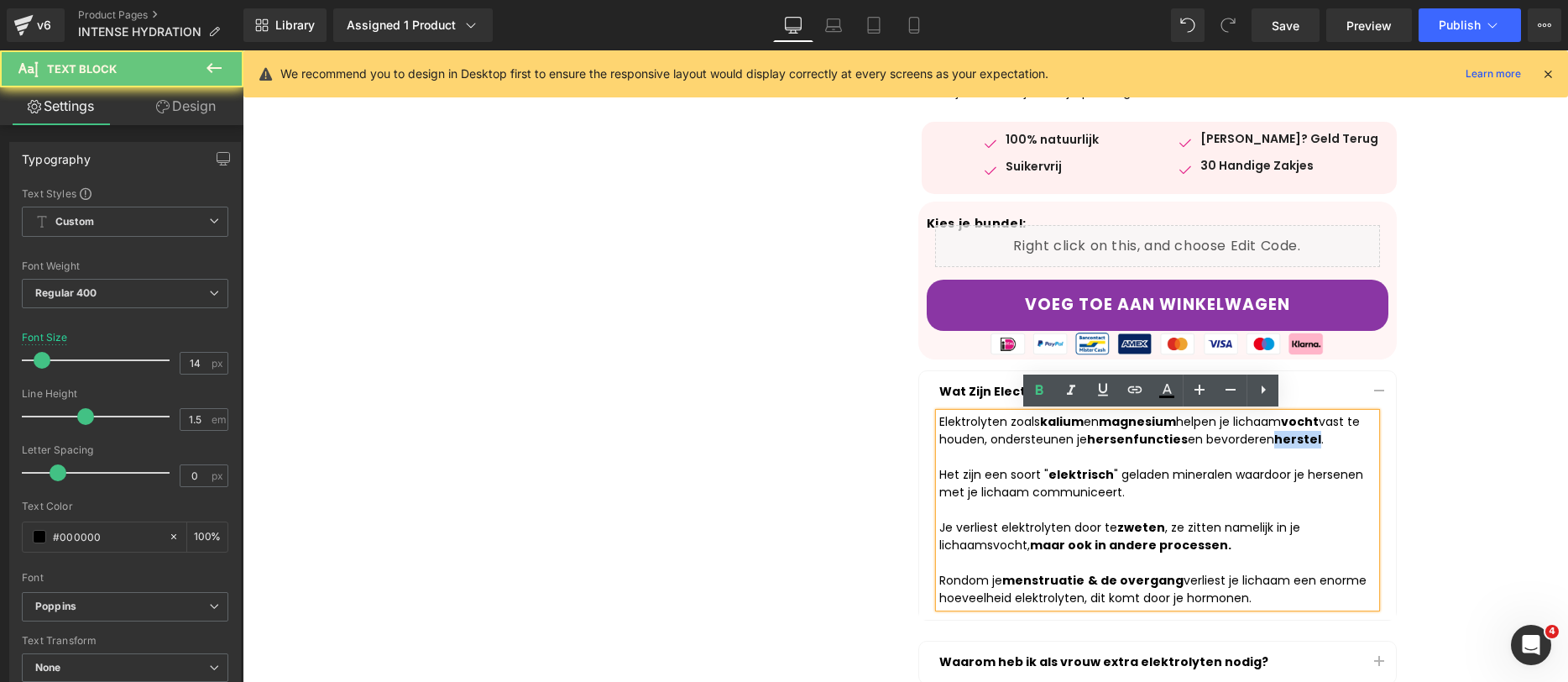
click at [1298, 444] on strong "herstel" at bounding box center [1298, 439] width 47 height 17
click at [1312, 442] on div "Elektrolyten zoals kalium en magnesium helpen je lichaam vocht vast te houden, …" at bounding box center [1158, 510] width 437 height 194
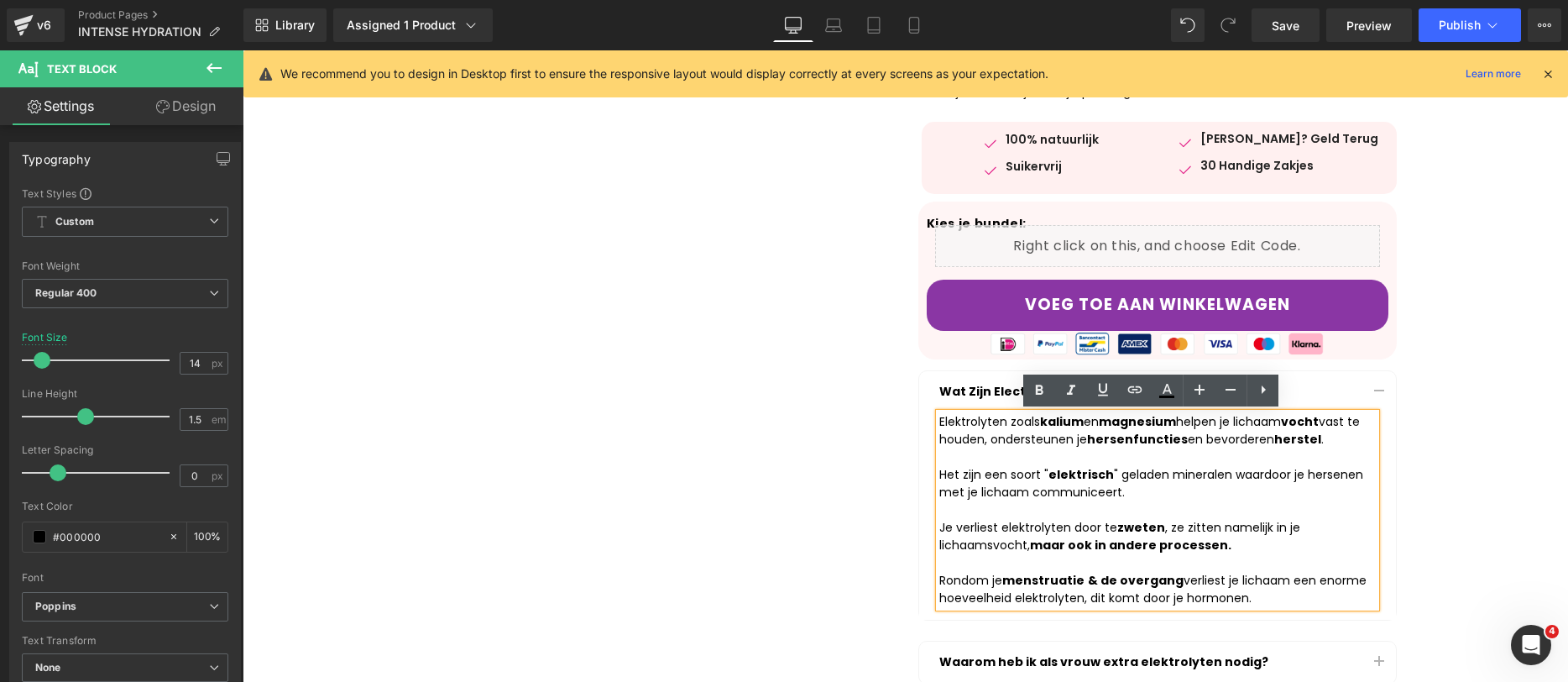
drag, startPoint x: 1312, startPoint y: 442, endPoint x: 1198, endPoint y: 443, distance: 114.0
click at [1198, 443] on div "Elektrolyten zoals kalium en magnesium helpen je lichaam vocht vast te houden, …" at bounding box center [1158, 510] width 437 height 194
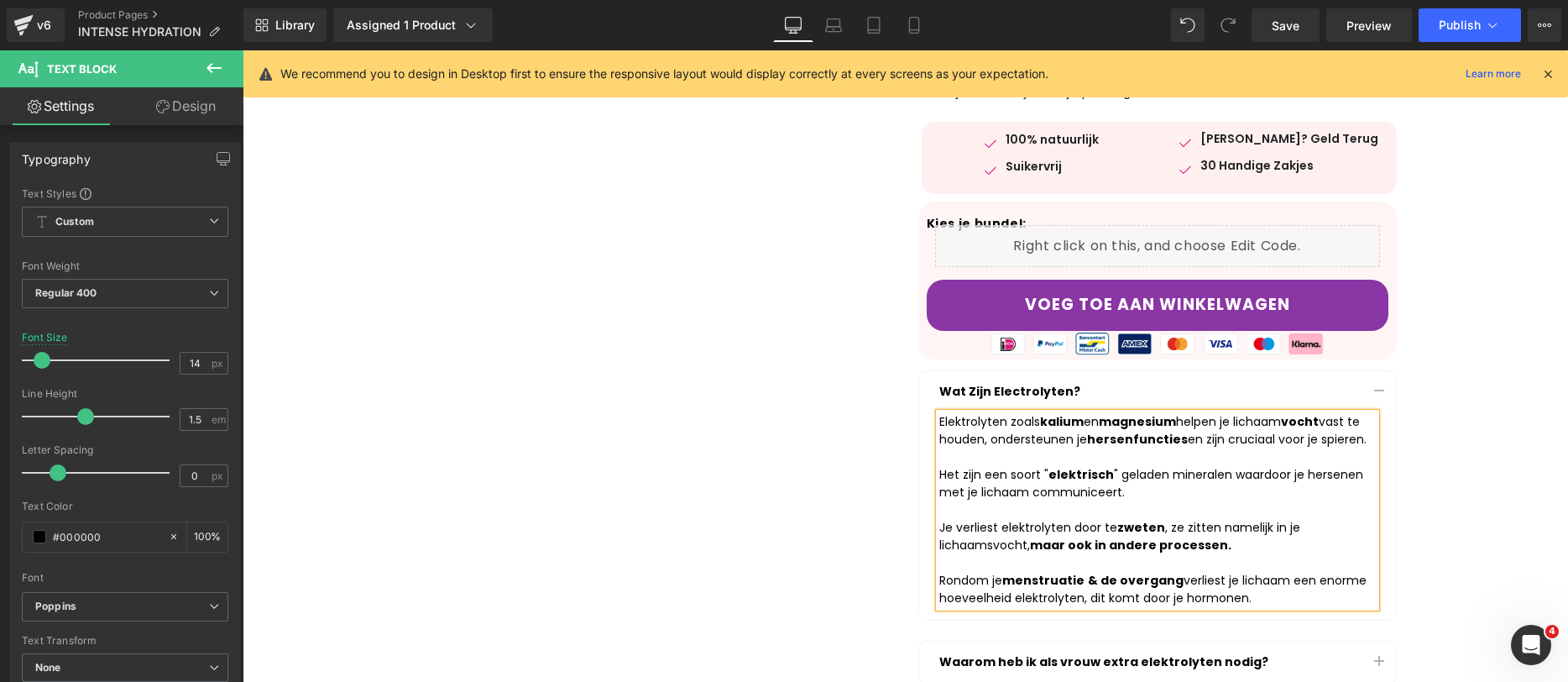
click at [1336, 443] on div "Elektrolyten zoals kalium en magnesium helpen je lichaam vocht vast te houden, …" at bounding box center [1158, 510] width 437 height 194
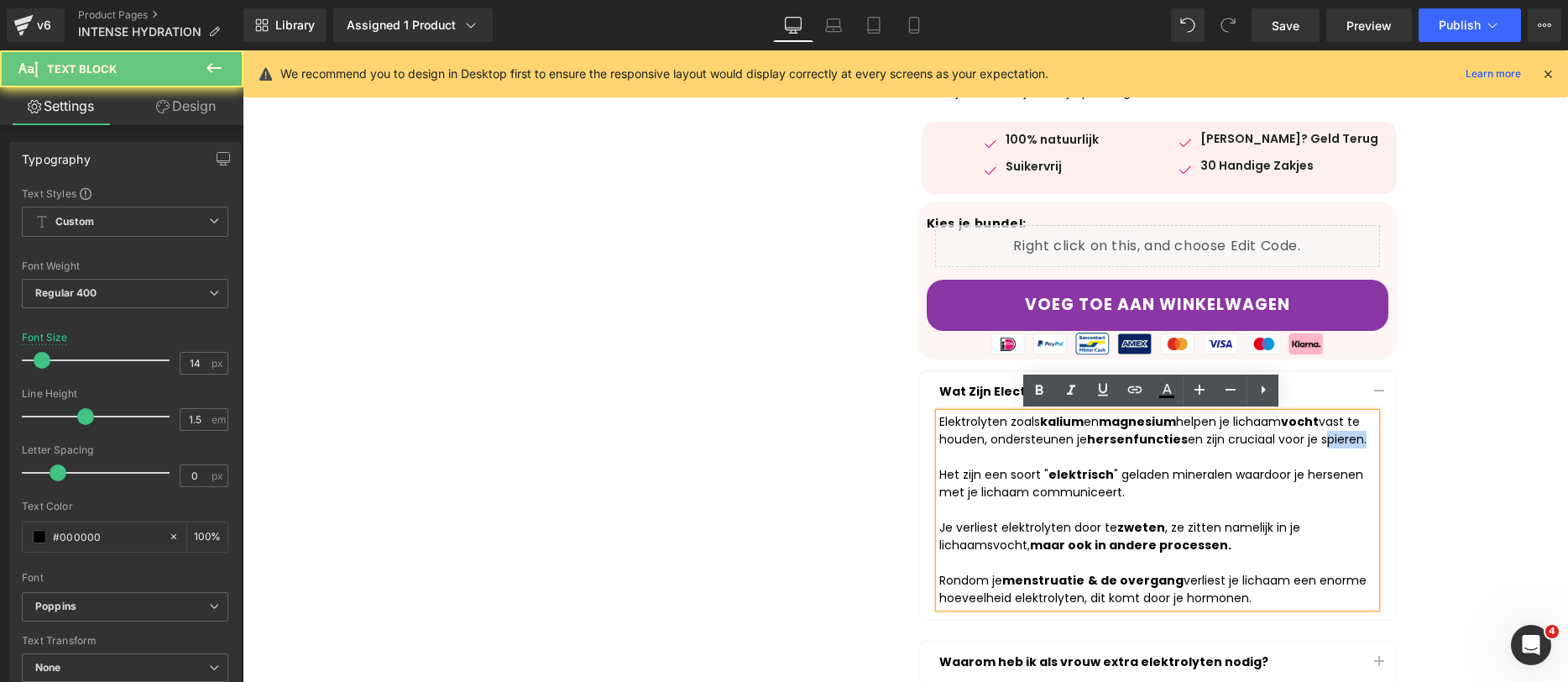
click at [1336, 443] on div "Elektrolyten zoals kalium en magnesium helpen je lichaam vocht vast te houden, …" at bounding box center [1158, 510] width 437 height 194
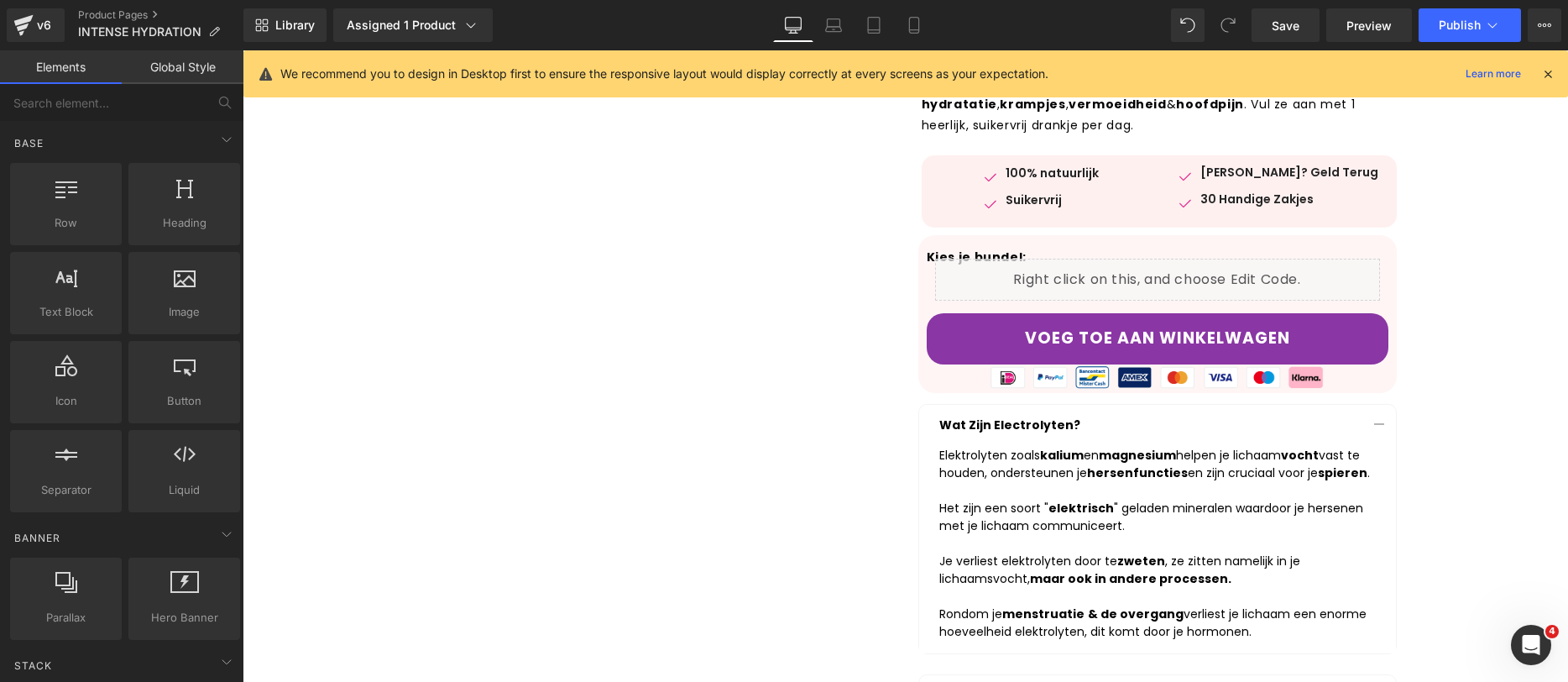
scroll to position [69, 0]
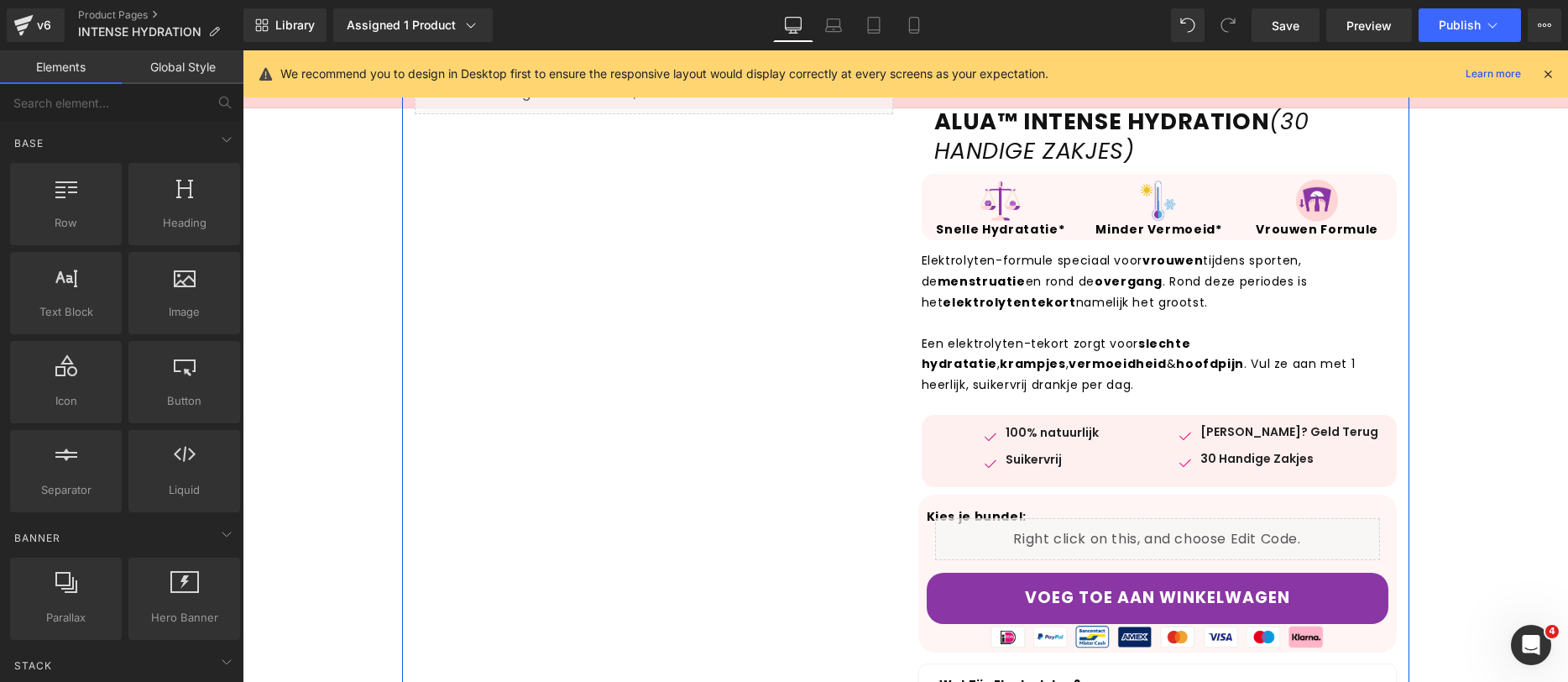
drag, startPoint x: 1001, startPoint y: 297, endPoint x: 1013, endPoint y: 367, distance: 71.0
click at [1001, 296] on strong "elektrolytentekort" at bounding box center [1009, 302] width 133 height 17
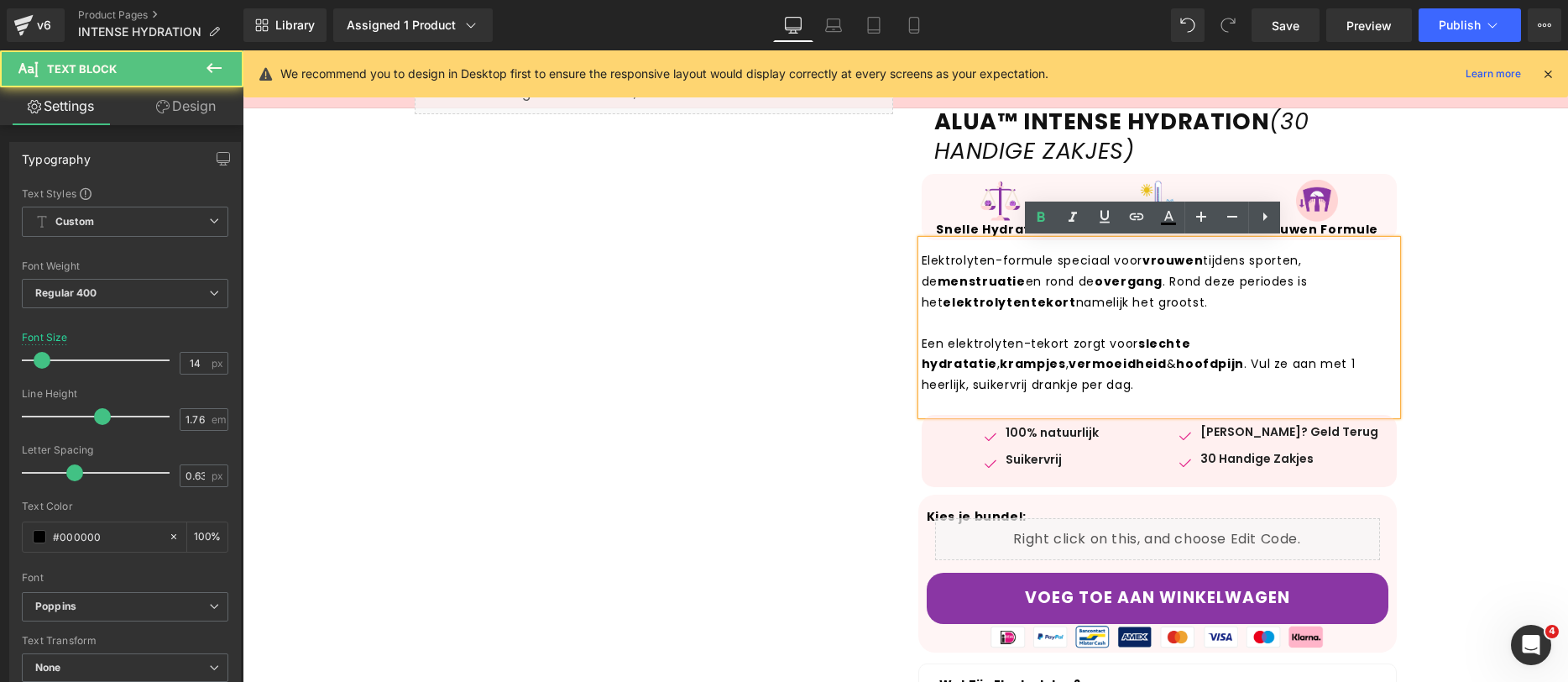
drag, startPoint x: 1182, startPoint y: 297, endPoint x: 1163, endPoint y: 279, distance: 26.2
click at [1163, 279] on p "Elektrolyten-formule speciaal voor vrouwen tijdens sporten, de menstruatie en r…" at bounding box center [1160, 281] width 475 height 62
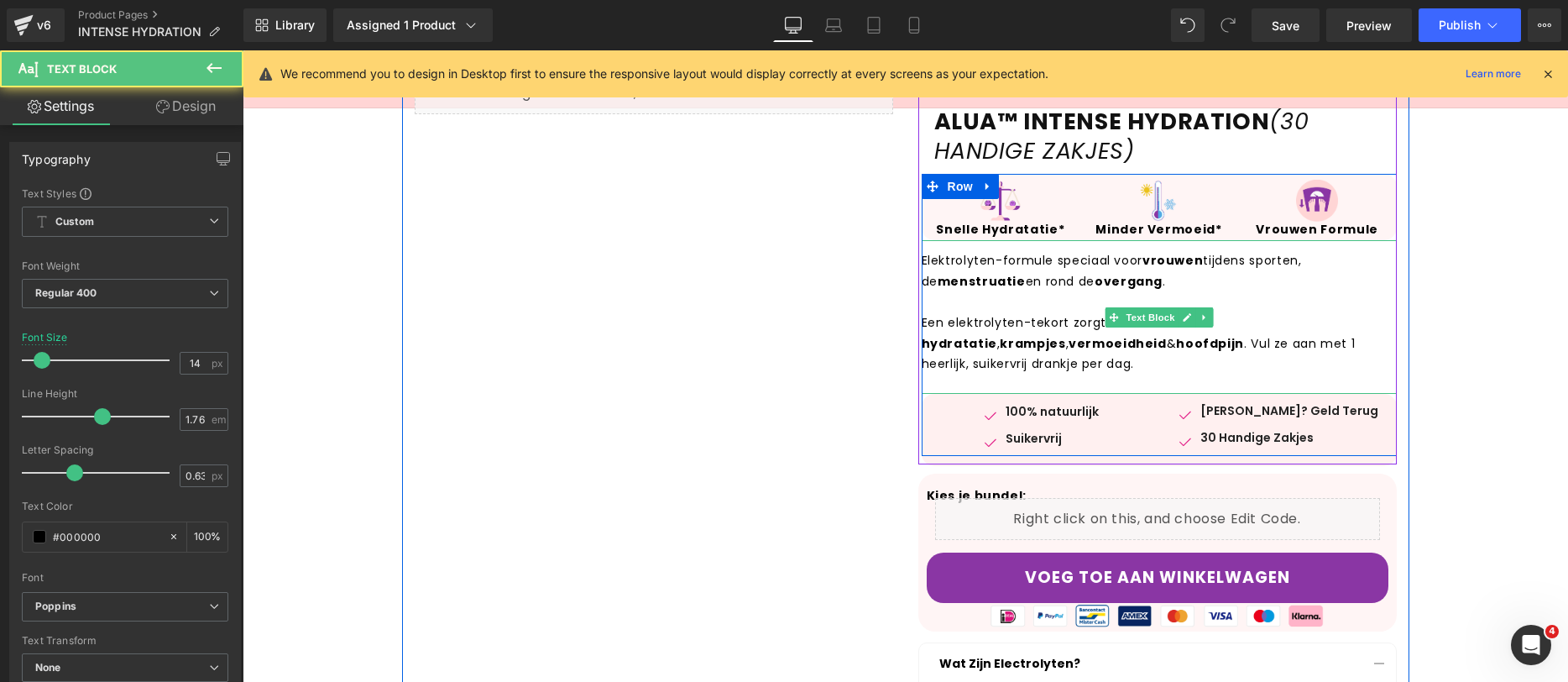
click at [989, 355] on p "Een elektrolyten-tekort zorgt voor slechte hydratatie , krampjes , vermoeidheid…" at bounding box center [1160, 344] width 475 height 62
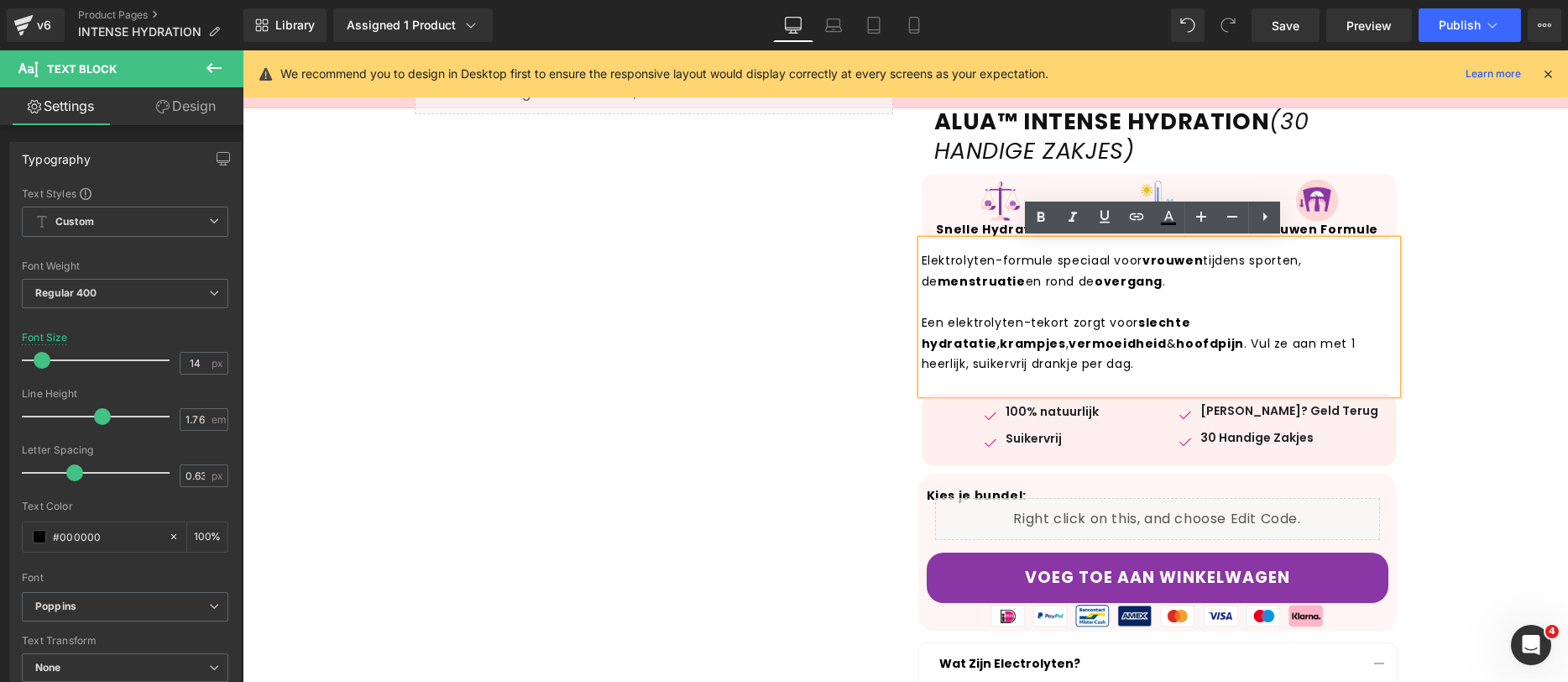
click at [1109, 302] on p at bounding box center [1160, 302] width 475 height 21
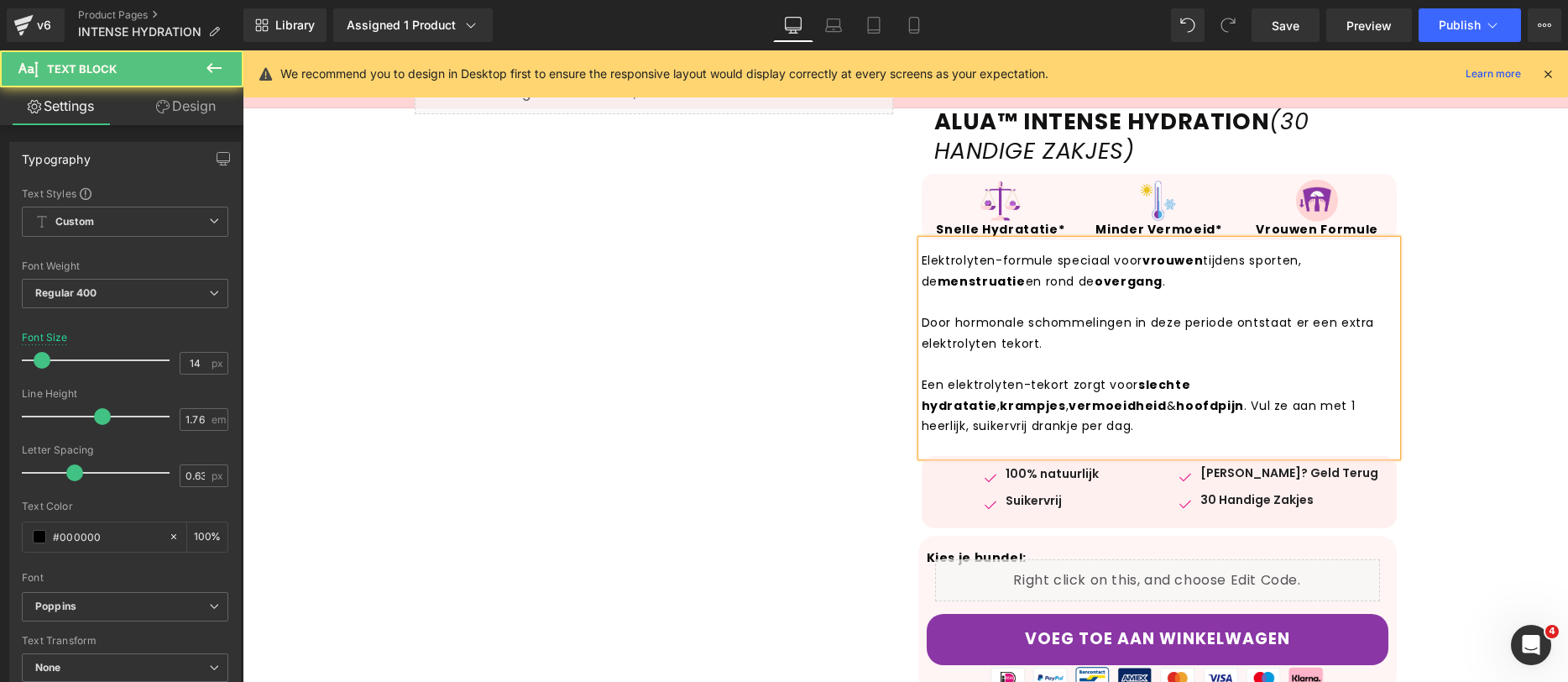
click at [994, 338] on p "Door hormonale schommelingen in deze periode ontstaat er een extra elektrolyten…" at bounding box center [1160, 333] width 475 height 41
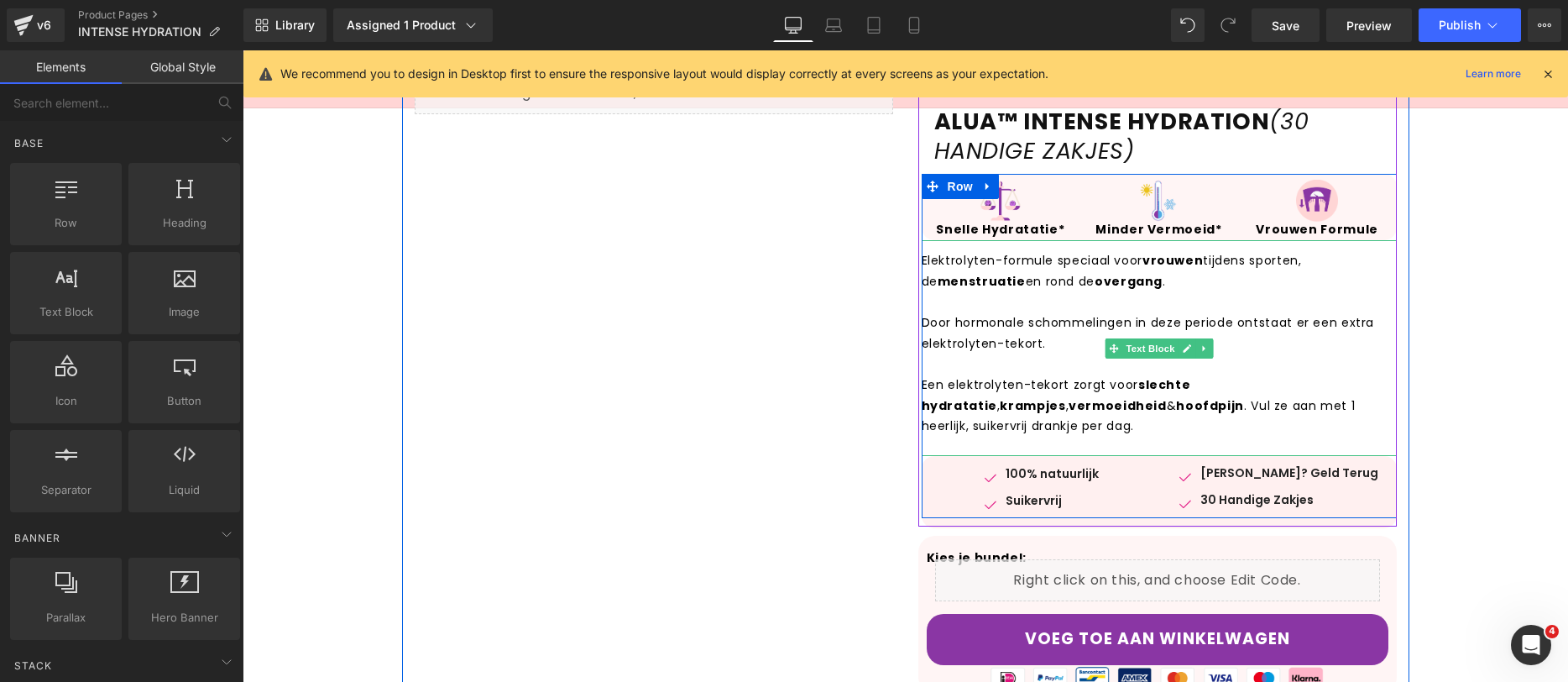
click at [1373, 323] on p "Door hormonale schommelingen in deze periode ontstaat er een extra elektrolyten…" at bounding box center [1160, 333] width 475 height 41
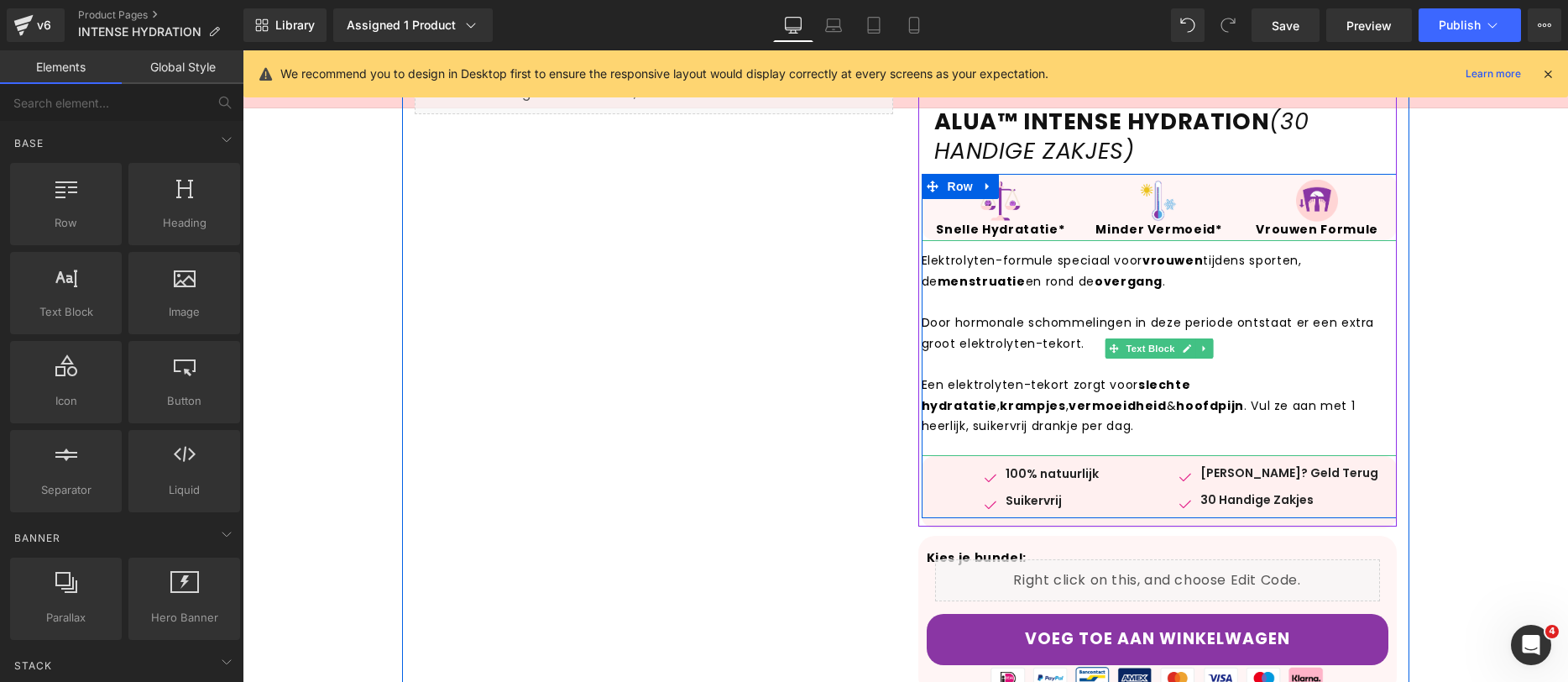
click at [922, 385] on p "Een elektrolyten-tekort zorgt voor slechte hydratatie , krampjes , vermoeidheid…" at bounding box center [1160, 406] width 475 height 62
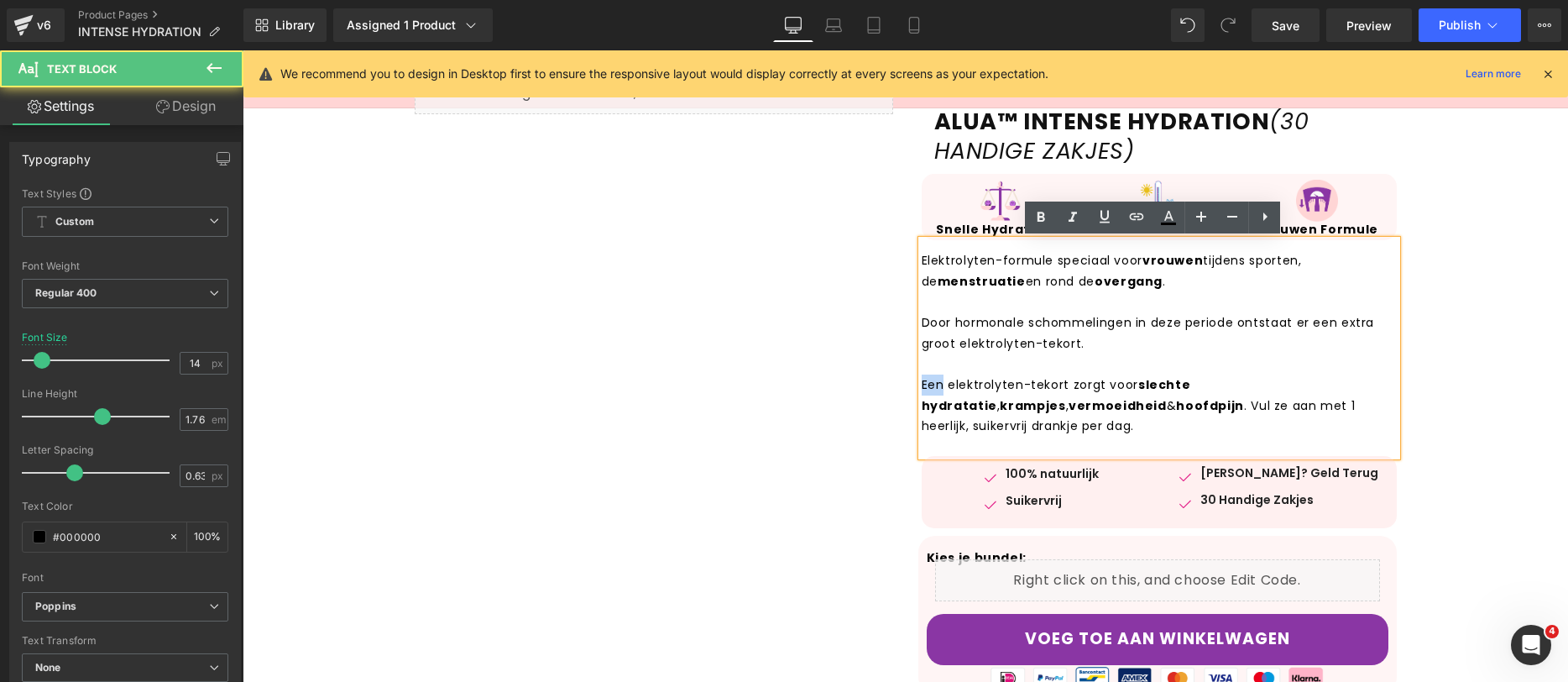
click at [922, 385] on p "Een elektrolyten-tekort zorgt voor slechte hydratatie , krampjes , vermoeidheid…" at bounding box center [1160, 406] width 475 height 62
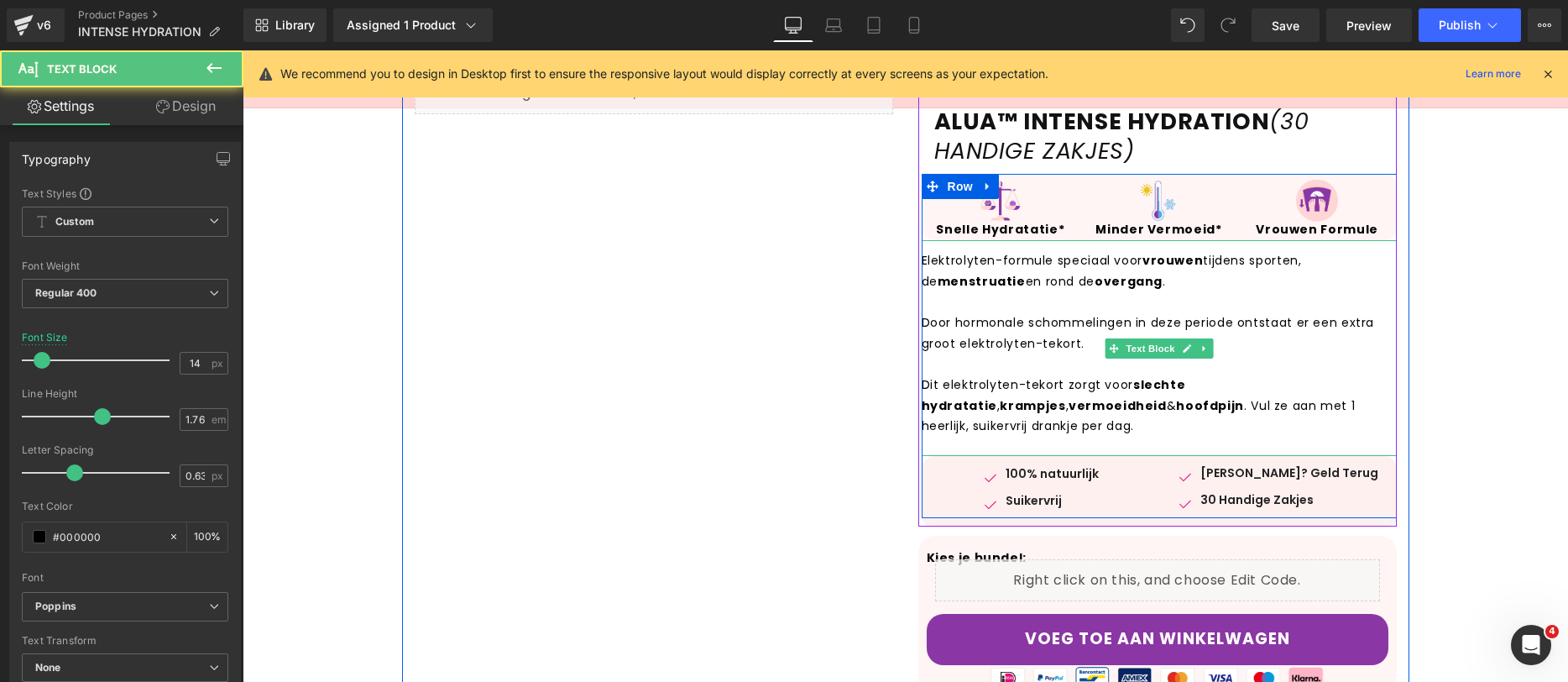
click at [968, 382] on p "Dit elektrolyten-tekort zorgt voor slechte hydratatie , krampjes , vermoeidheid…" at bounding box center [1160, 406] width 475 height 62
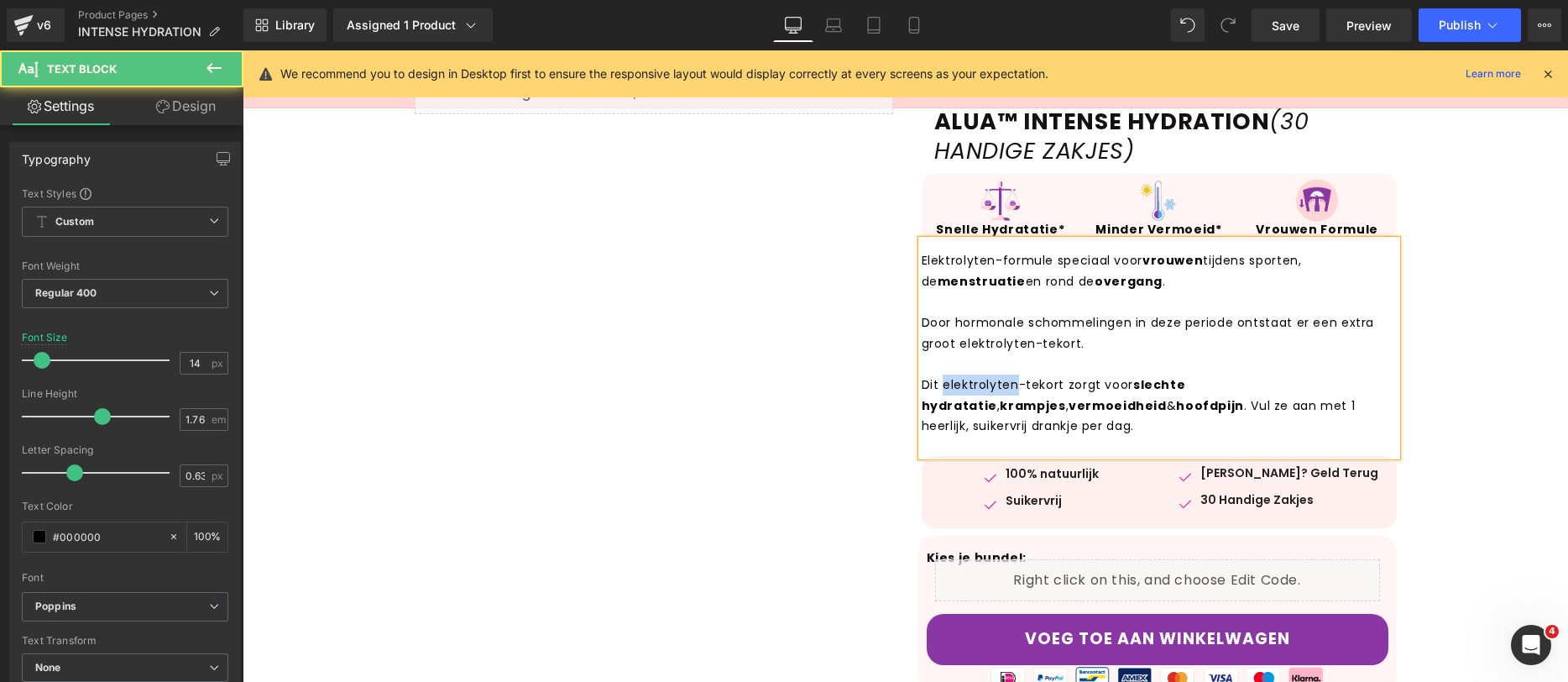
click at [968, 382] on p "Dit elektrolyten-tekort zorgt voor slechte hydratatie , krampjes , vermoeidheid…" at bounding box center [1160, 406] width 475 height 62
drag, startPoint x: 1054, startPoint y: 386, endPoint x: 935, endPoint y: 388, distance: 119.0
click at [935, 388] on p "Dit elektrolyten-tekort zorgt voor slechte hydratatie , krampjes , vermoeidheid…" at bounding box center [1160, 406] width 475 height 62
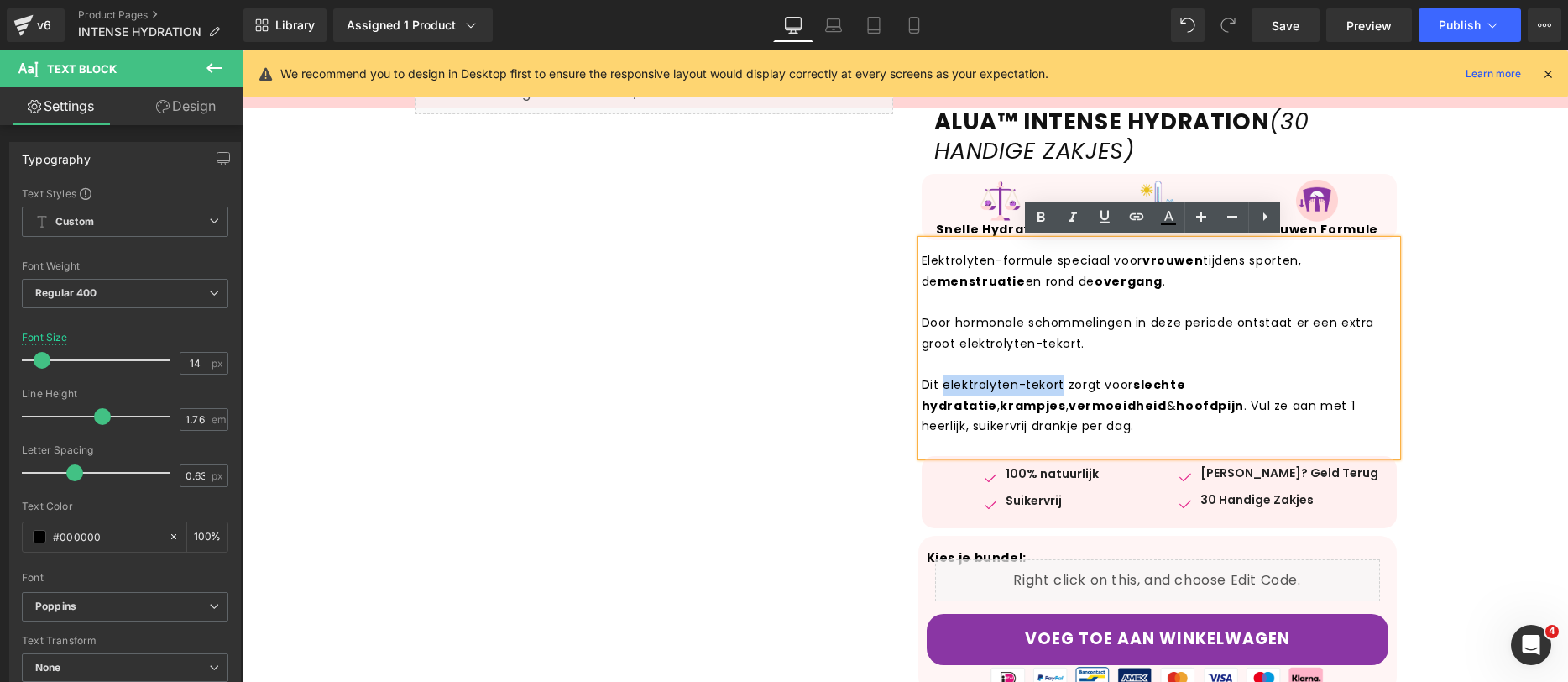
copy p "elektrolyten-tekort"
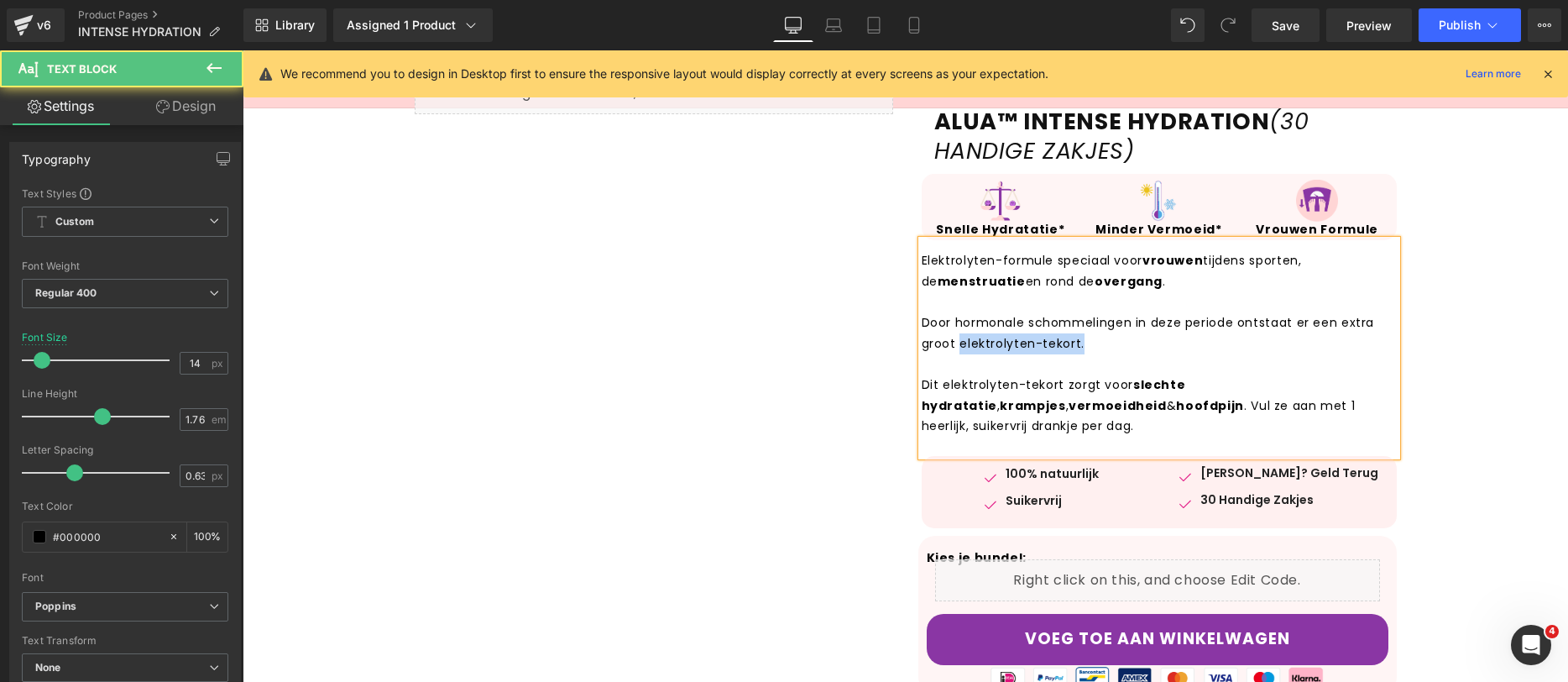
drag, startPoint x: 1069, startPoint y: 344, endPoint x: 952, endPoint y: 349, distance: 117.1
click at [952, 349] on p "Door hormonale schommelingen in deze periode ontstaat er een extra groot elektr…" at bounding box center [1160, 333] width 475 height 41
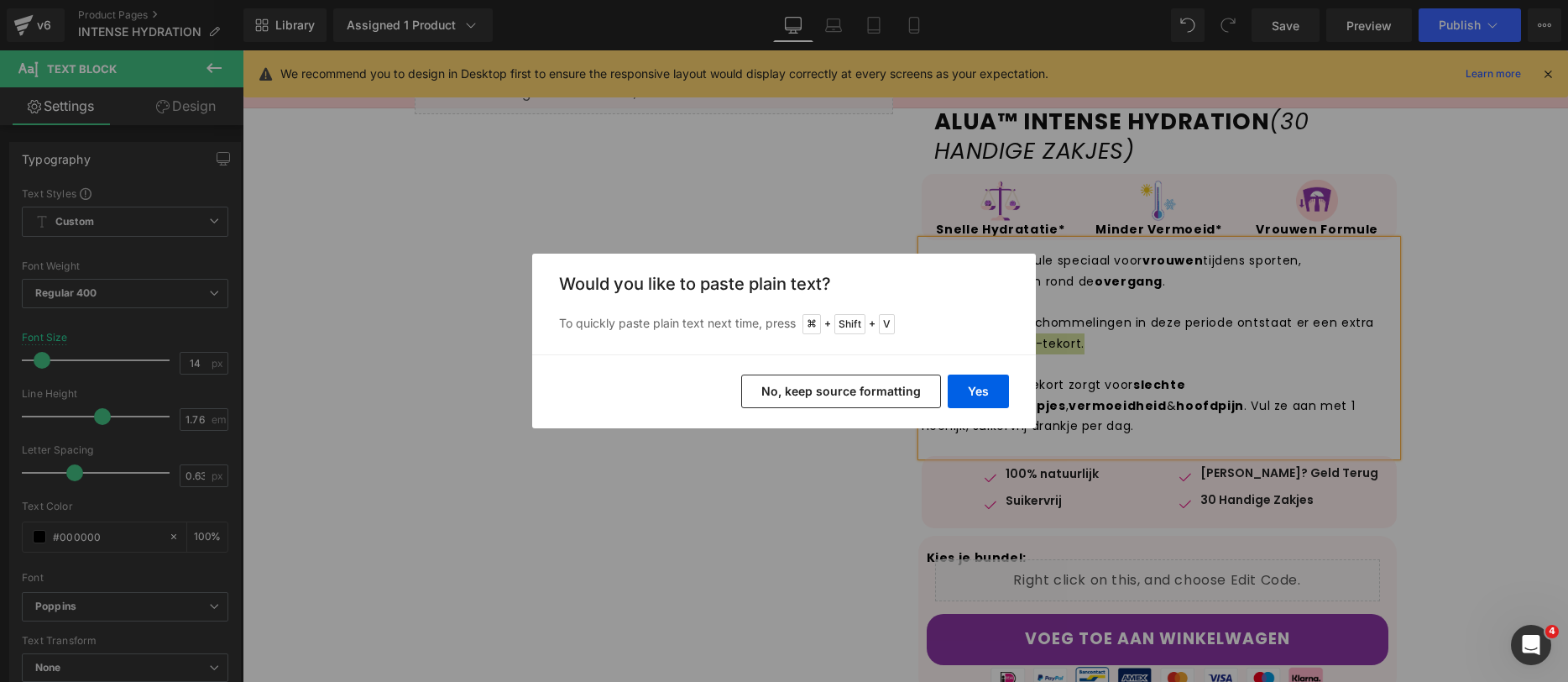
click at [856, 399] on button "No, keep source formatting" at bounding box center [842, 391] width 200 height 34
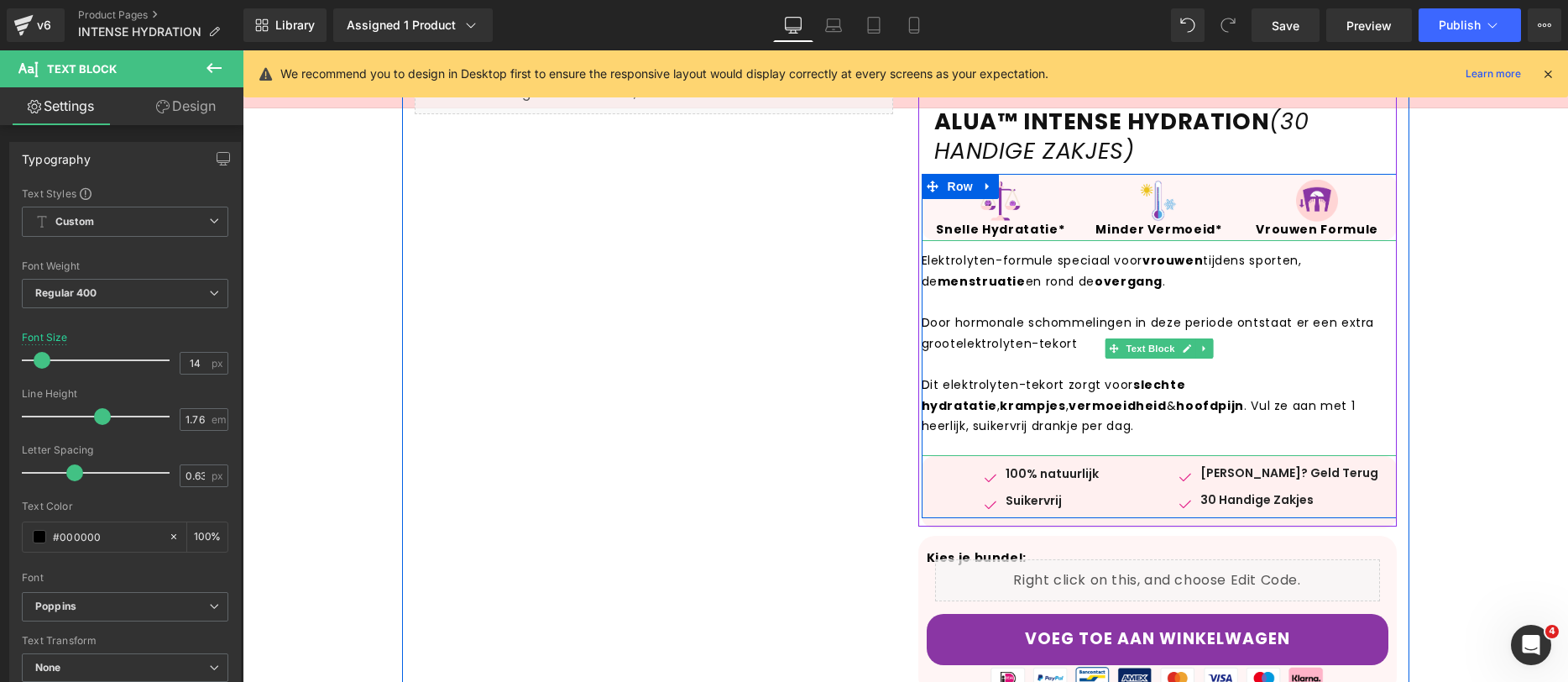
click at [1081, 344] on p "Door hormonale schommelingen in deze periode ontstaat er een extra groot elektr…" at bounding box center [1160, 333] width 475 height 41
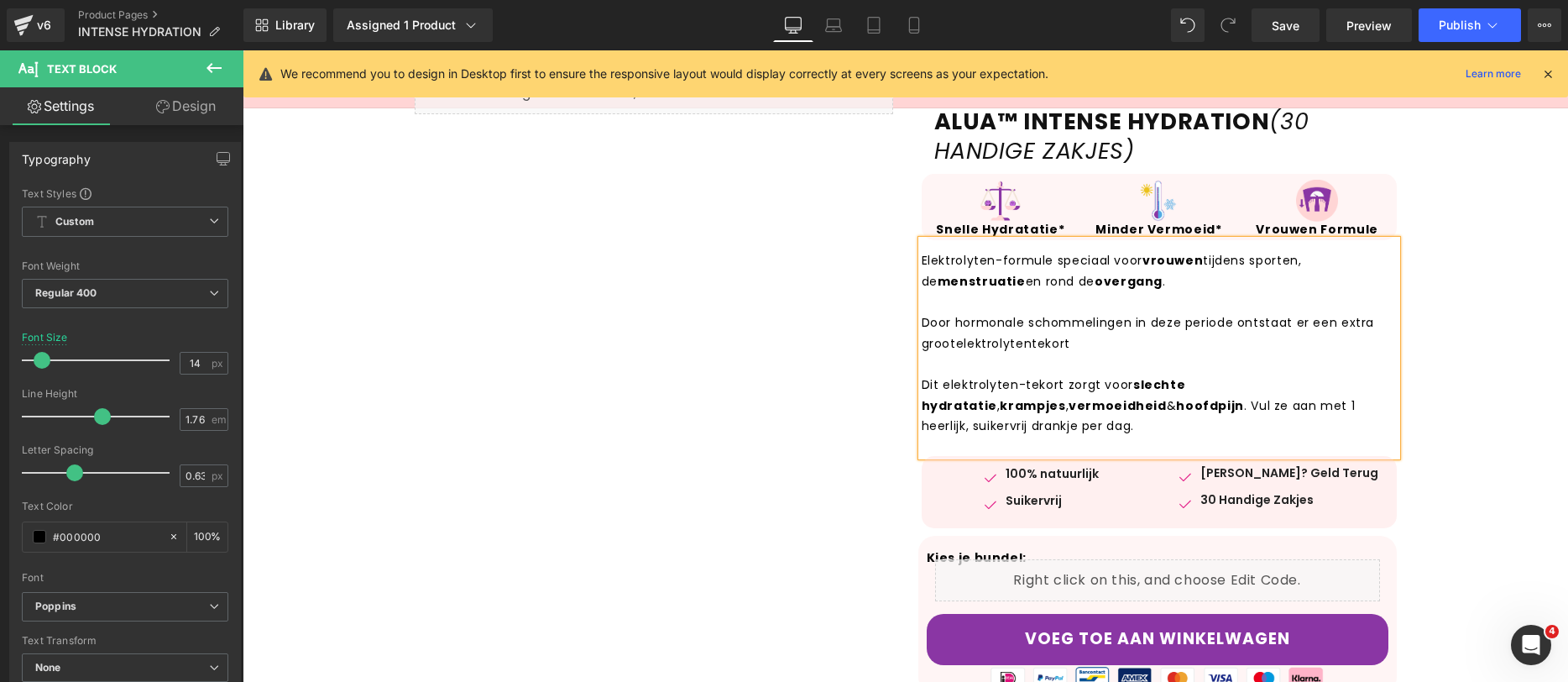
click at [1019, 386] on p "Dit elektrolyten-tekort zorgt voor slechte hydratatie , krampjes , vermoeidheid…" at bounding box center [1160, 406] width 475 height 62
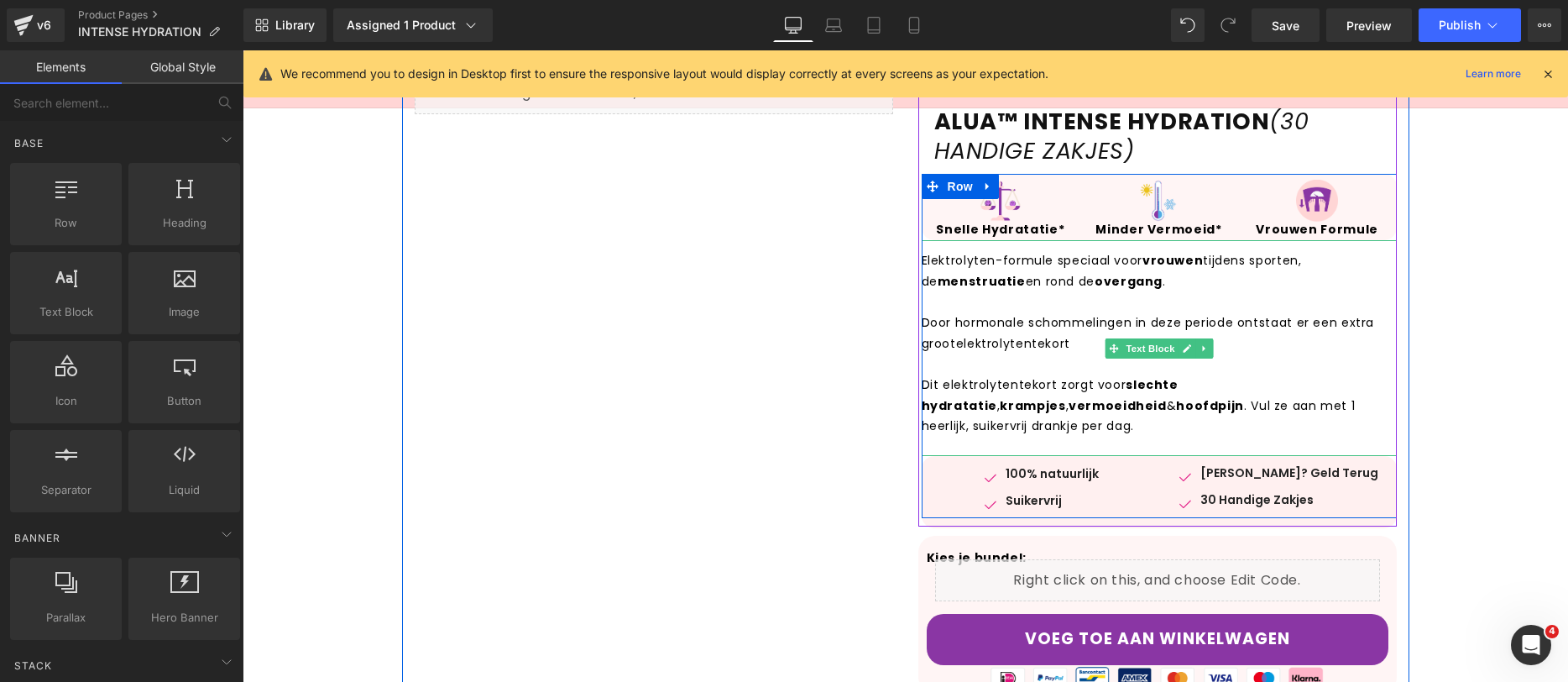
click at [1151, 387] on strong "slechte hydratatie" at bounding box center [1051, 395] width 257 height 38
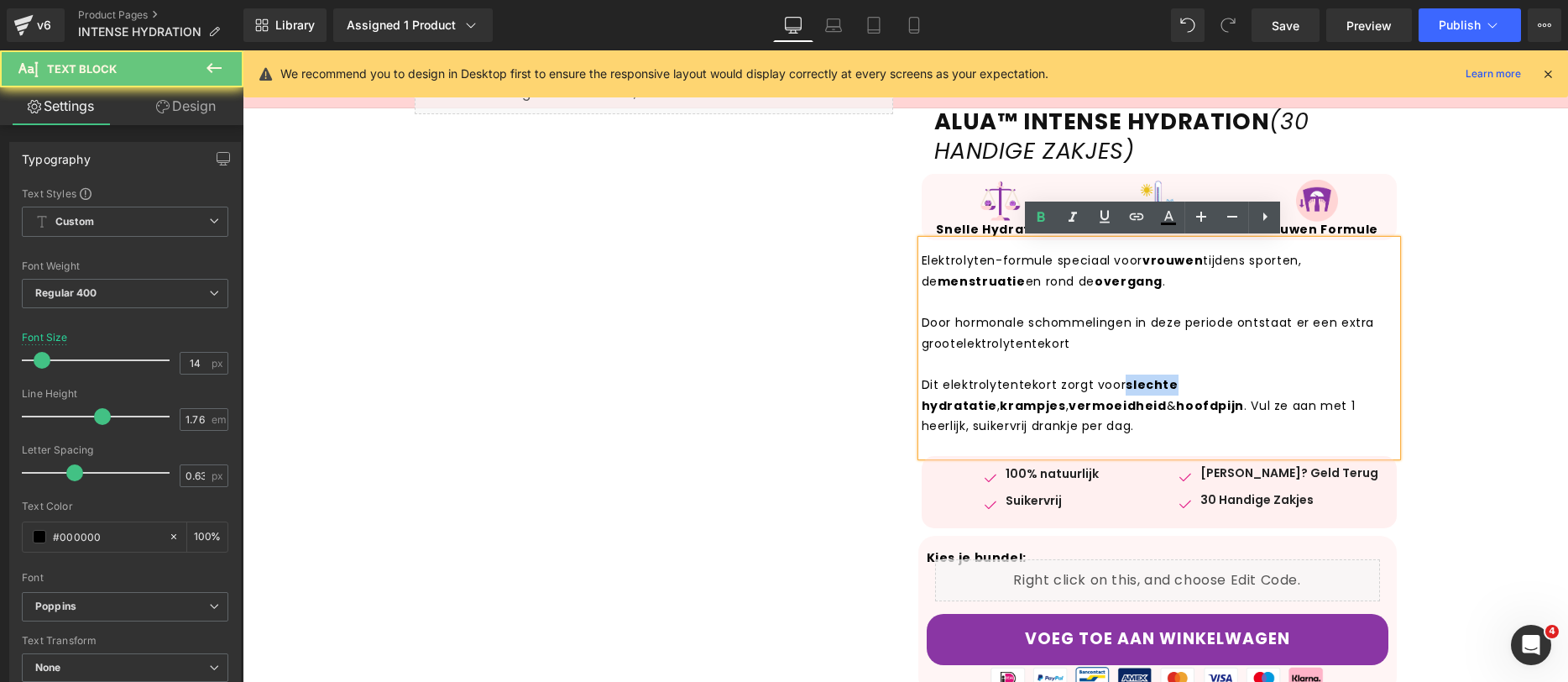
click at [1151, 387] on strong "slechte hydratatie" at bounding box center [1051, 395] width 257 height 38
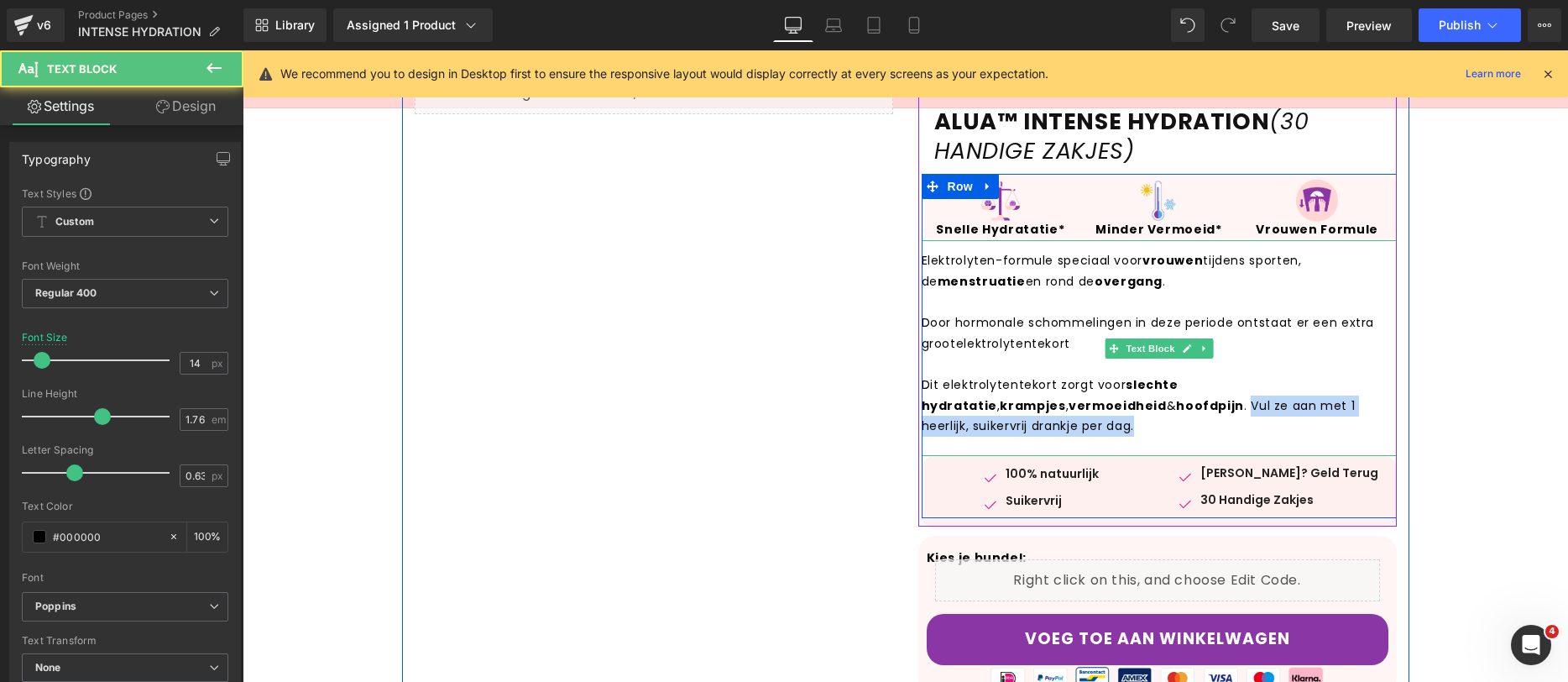
click at [1092, 416] on p "Dit elektrolytentekort zorgt voor slechte hydratatie , krampjes , vermoeidheid …" at bounding box center [1160, 406] width 475 height 62
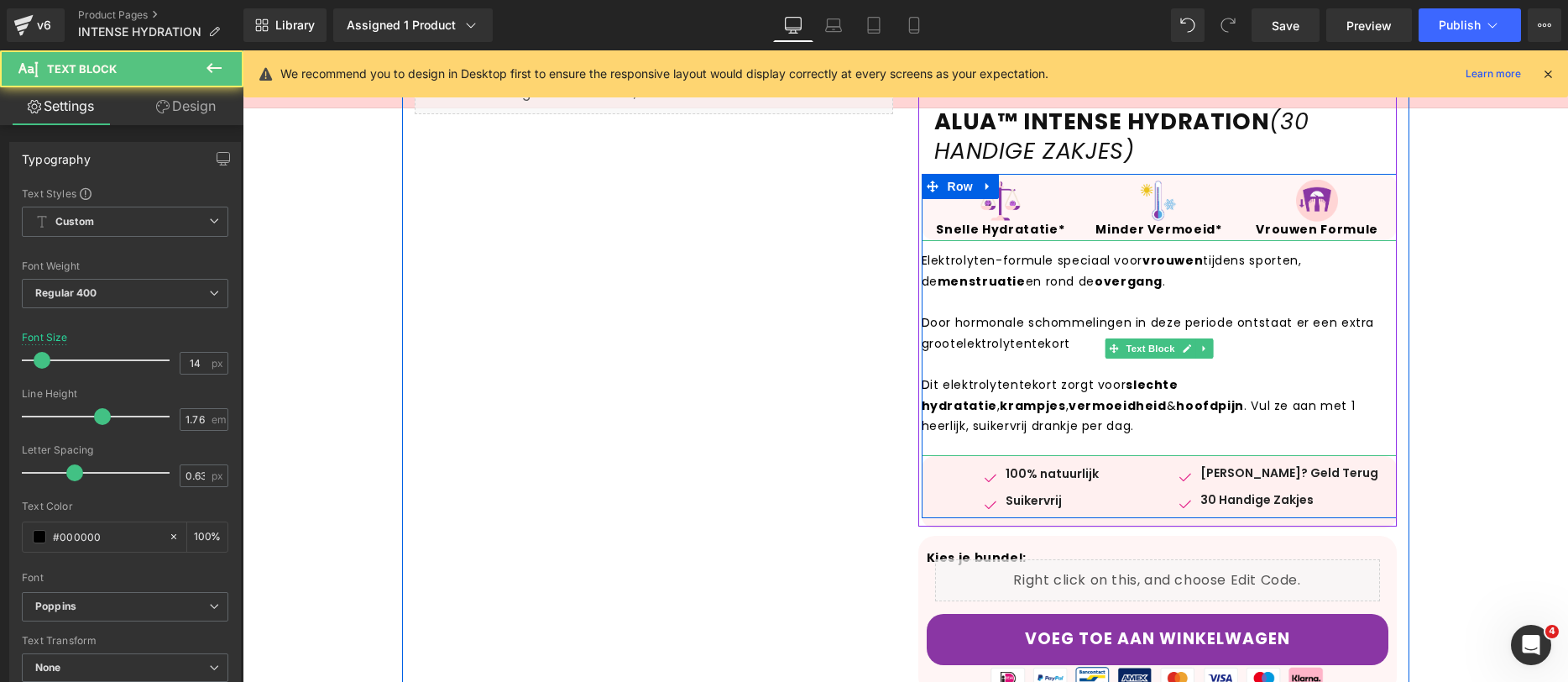
click at [1141, 388] on strong "slechte hydratatie" at bounding box center [1051, 395] width 257 height 38
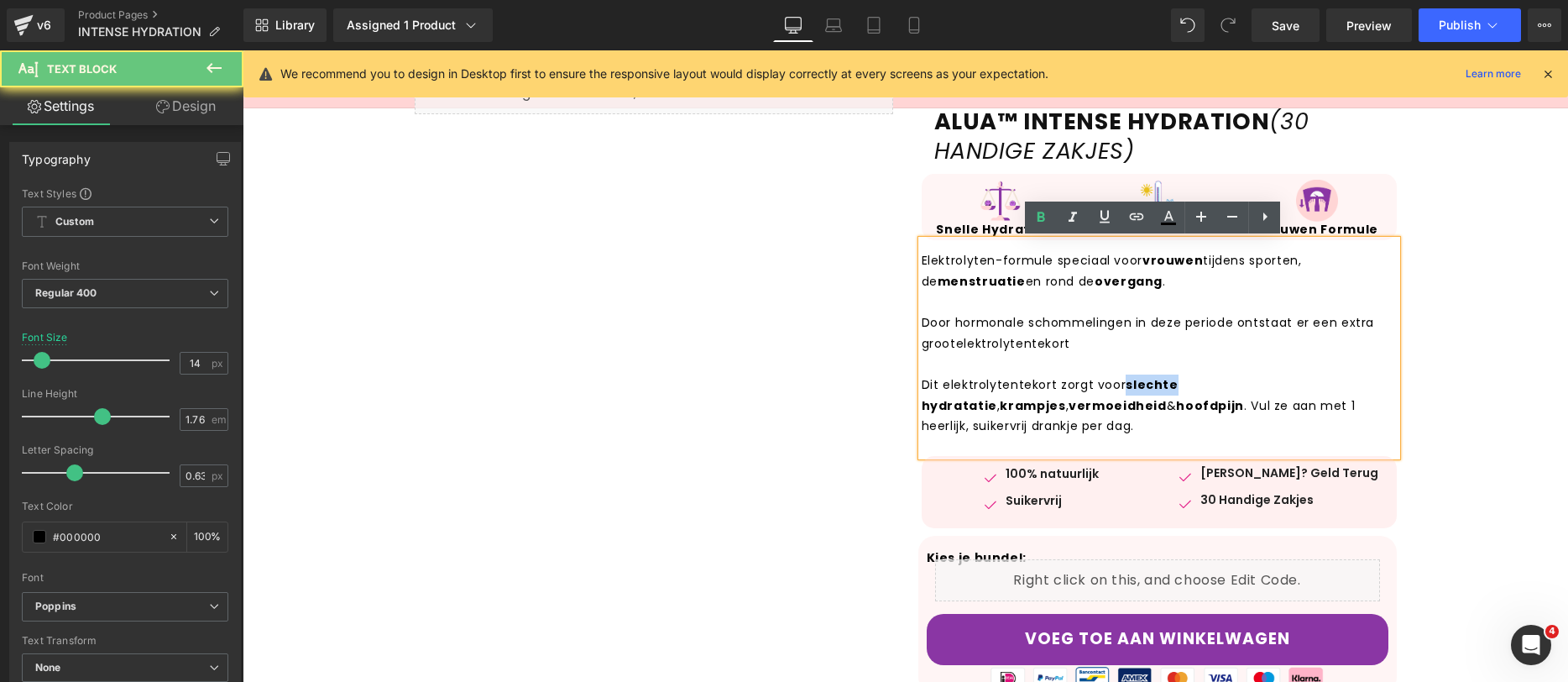
click at [1141, 388] on strong "slechte hydratatie" at bounding box center [1051, 395] width 257 height 38
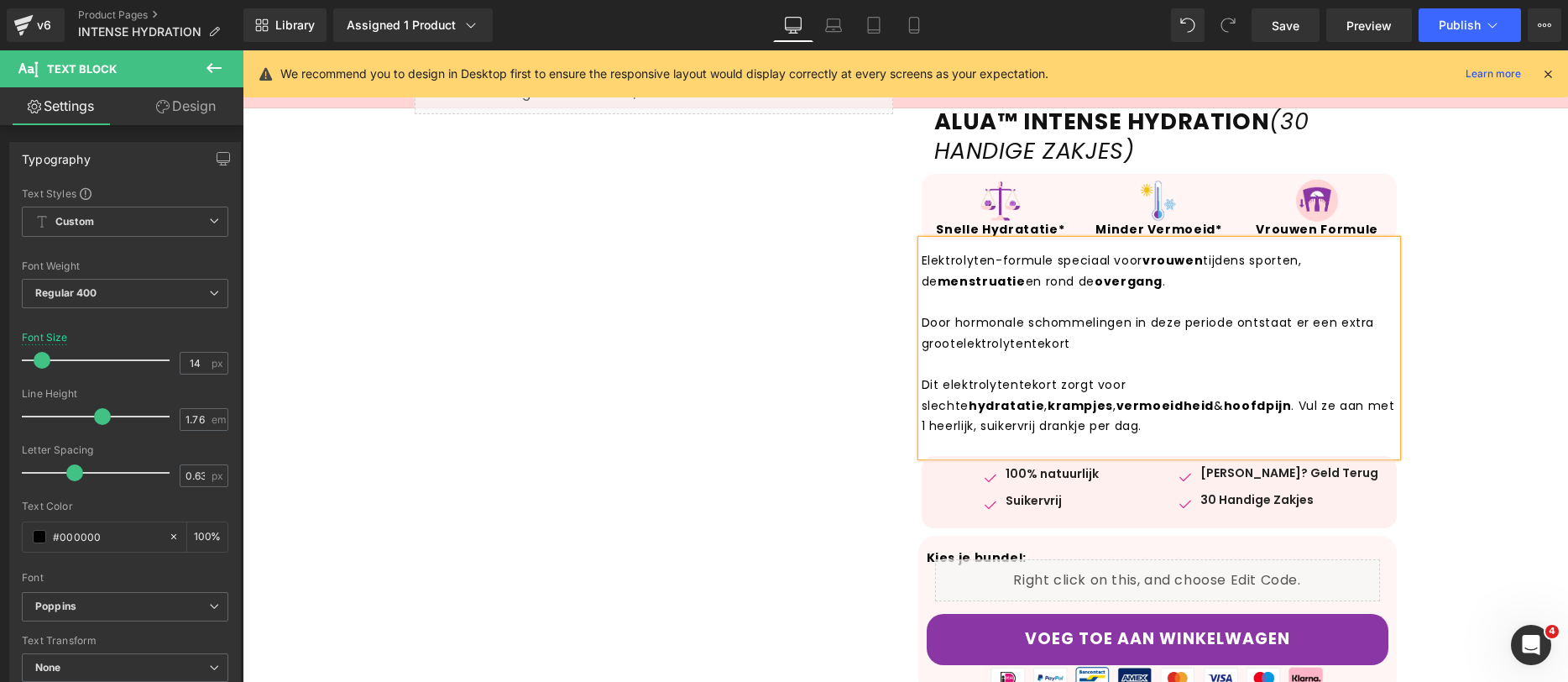
click at [1132, 383] on p "Dit elektrolytentekort zorgt voor slechte hydratatie , krampjes , vermoeidheid …" at bounding box center [1160, 406] width 475 height 62
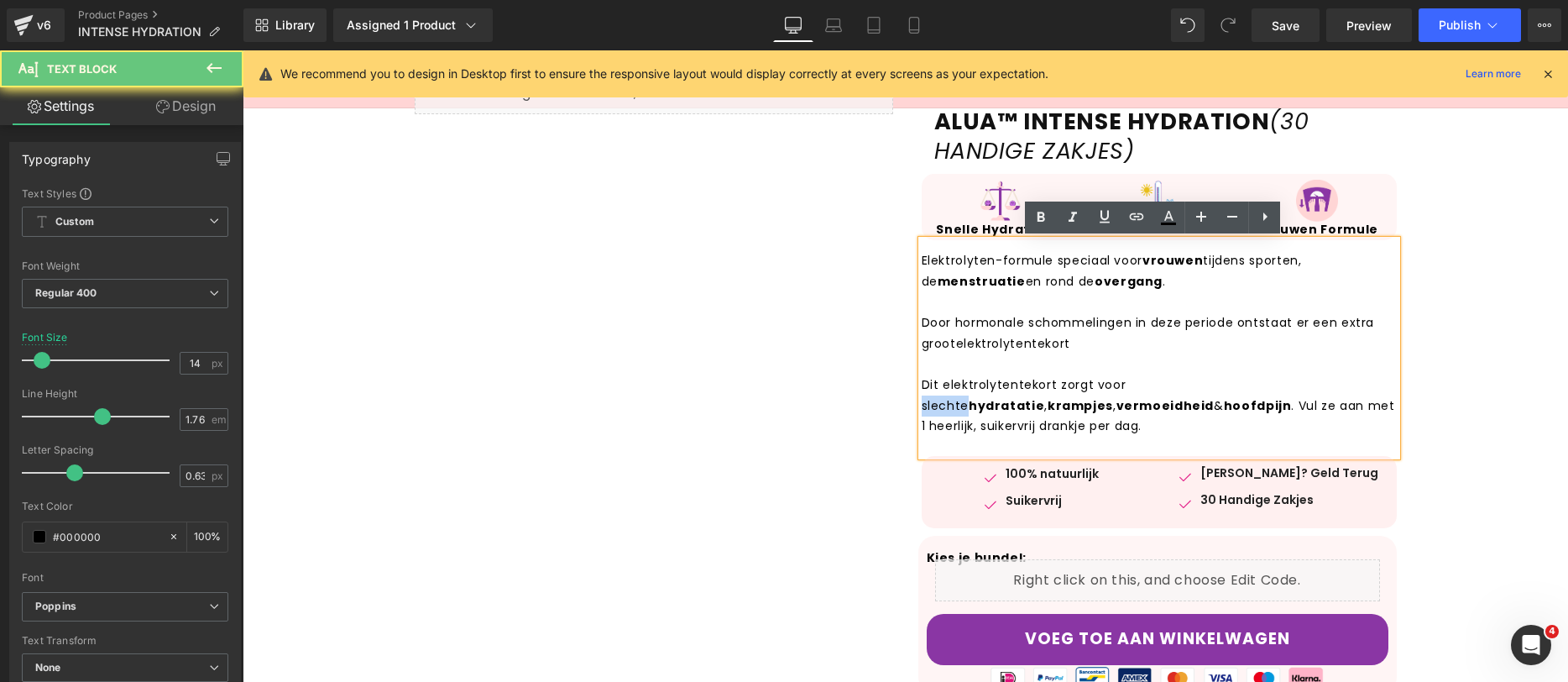
click at [1132, 383] on p "Dit elektrolytentekort zorgt voor slechte hydratatie , krampjes , vermoeidheid …" at bounding box center [1160, 406] width 475 height 62
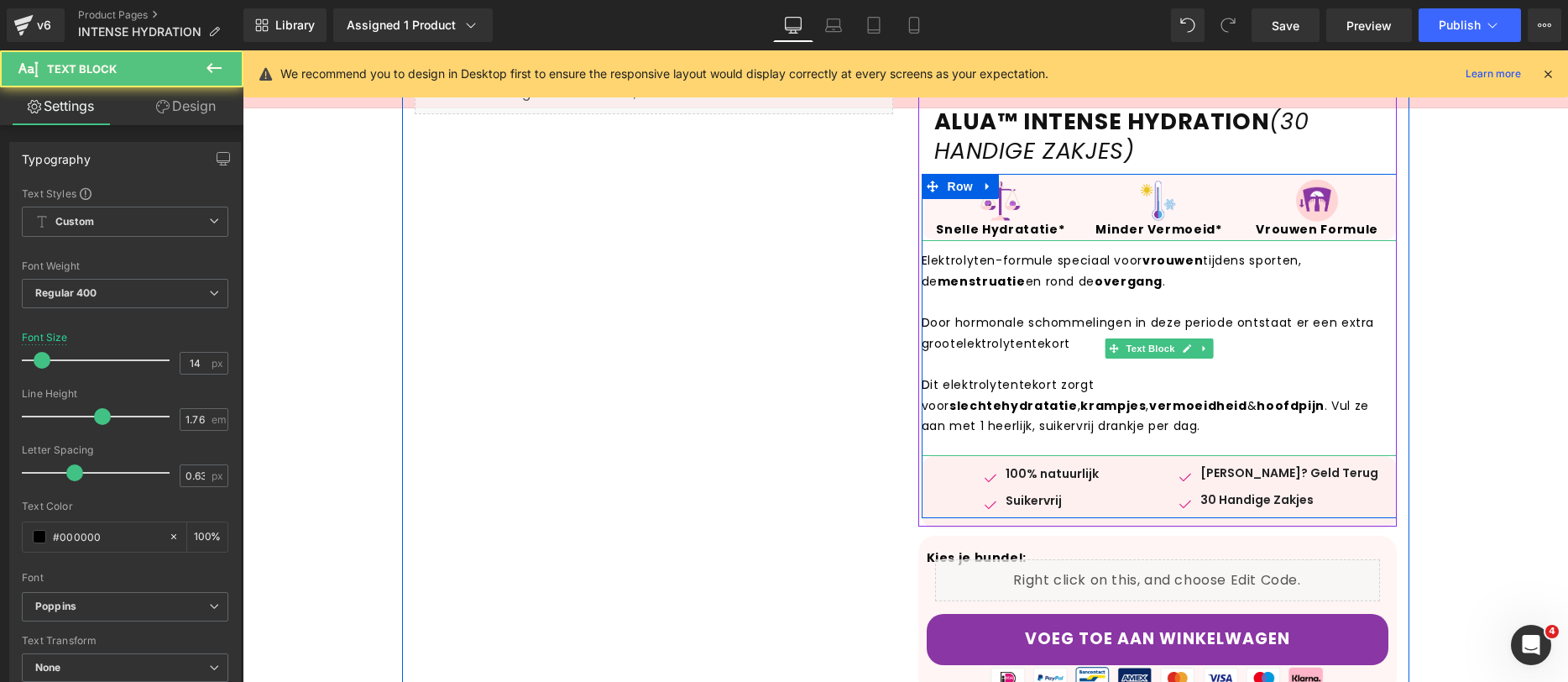
click at [1225, 323] on p "Door hormonale schommelingen in deze periode ontstaat er een extra groot elektr…" at bounding box center [1160, 333] width 475 height 41
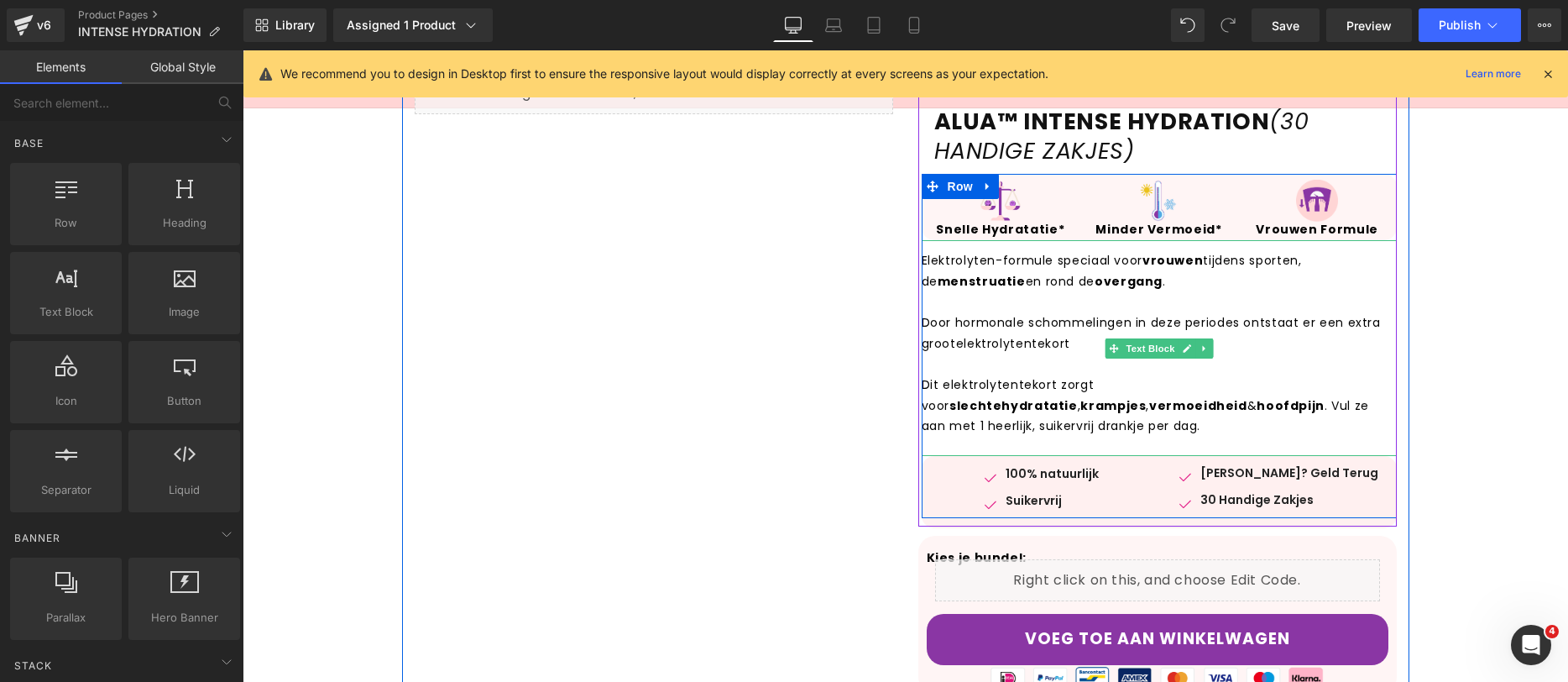
scroll to position [79, 0]
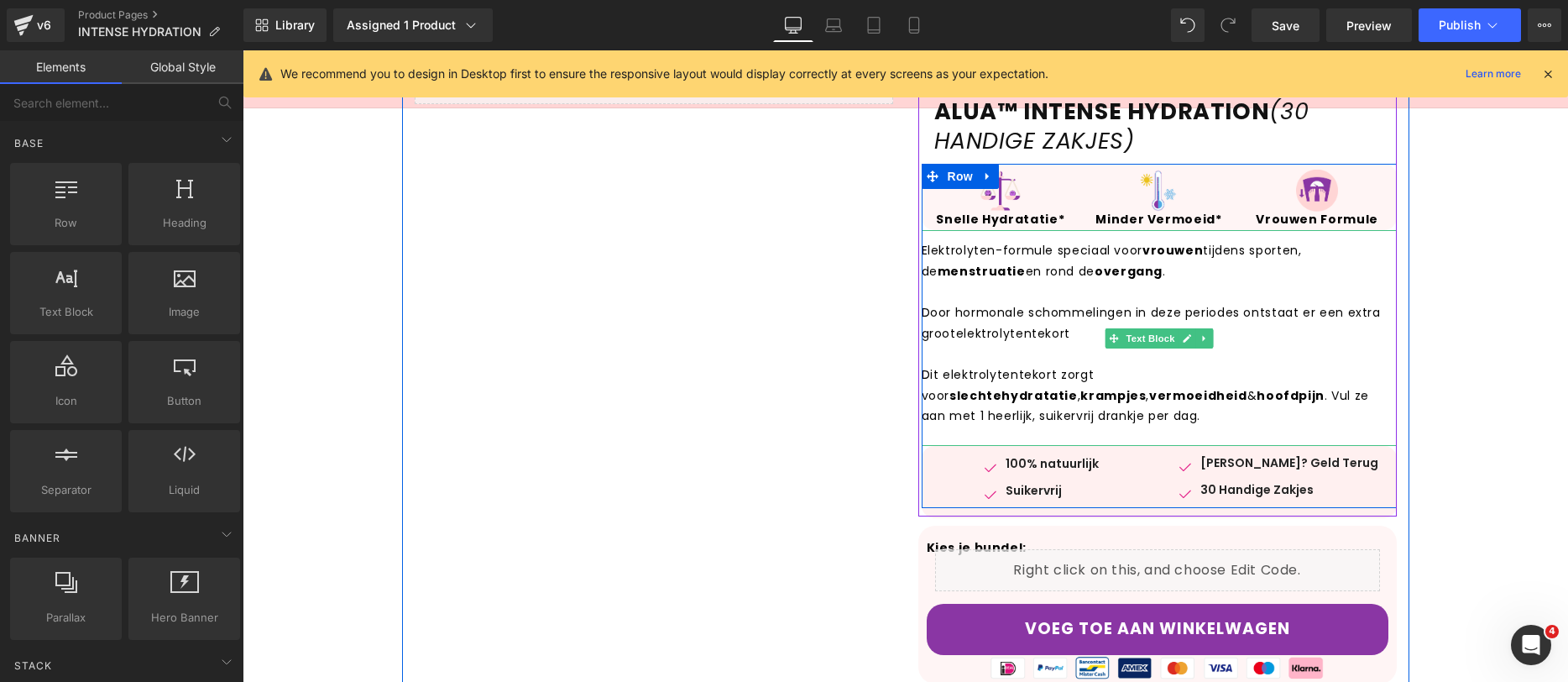
click at [922, 251] on p "Elektrolyten-formule speciaal voor vrouwen tijdens sporten, de menstruatie en r…" at bounding box center [1160, 260] width 475 height 41
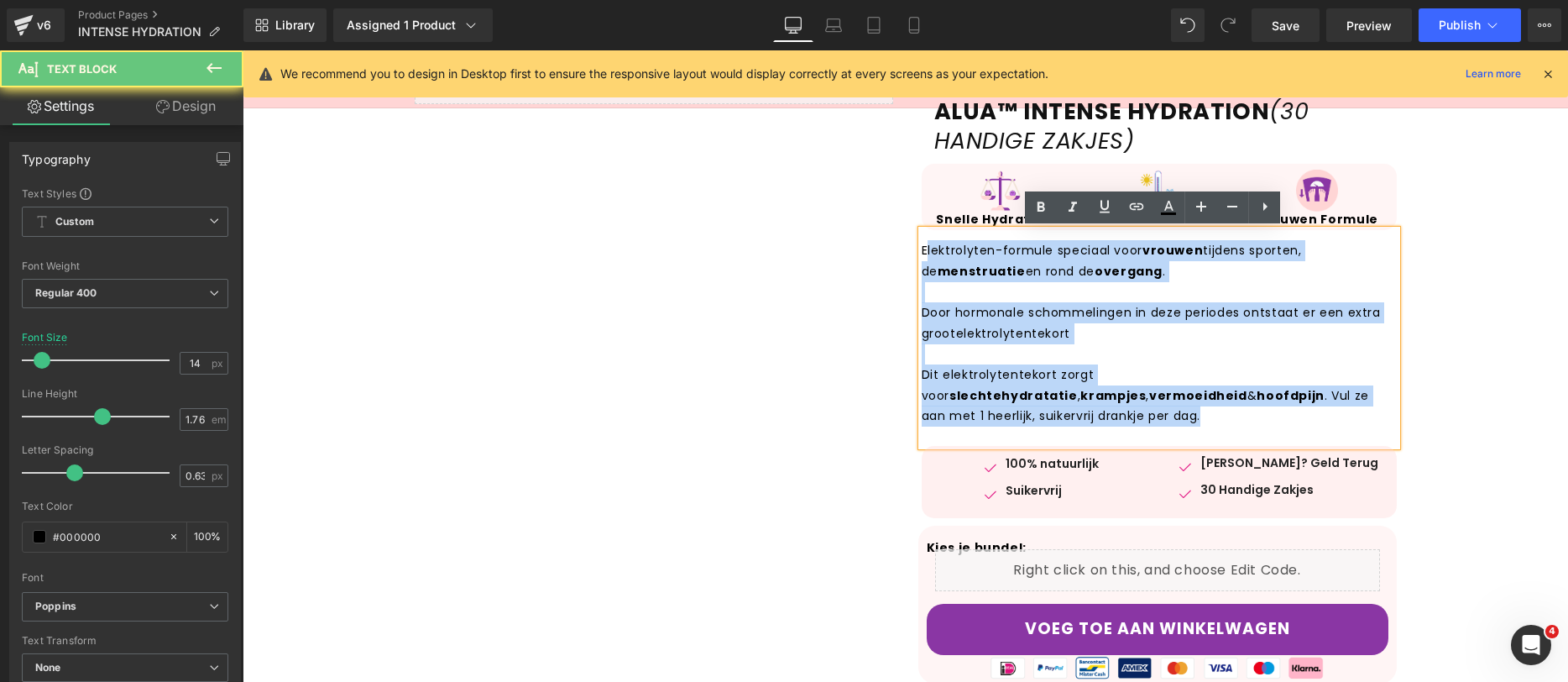
click at [922, 247] on div "Elektrolyten-formule speciaal voor vrouwen tijdens sporten, de menstruatie en r…" at bounding box center [1160, 338] width 475 height 216
click at [922, 241] on p "Elektrolyten-formule speciaal voor vrouwen tijdens sporten, de menstruatie en r…" at bounding box center [1160, 260] width 475 height 41
click at [922, 246] on div "Elektrolyten-formule speciaal voor vrouwen tijdens sporten, de menstruatie en r…" at bounding box center [1160, 338] width 475 height 216
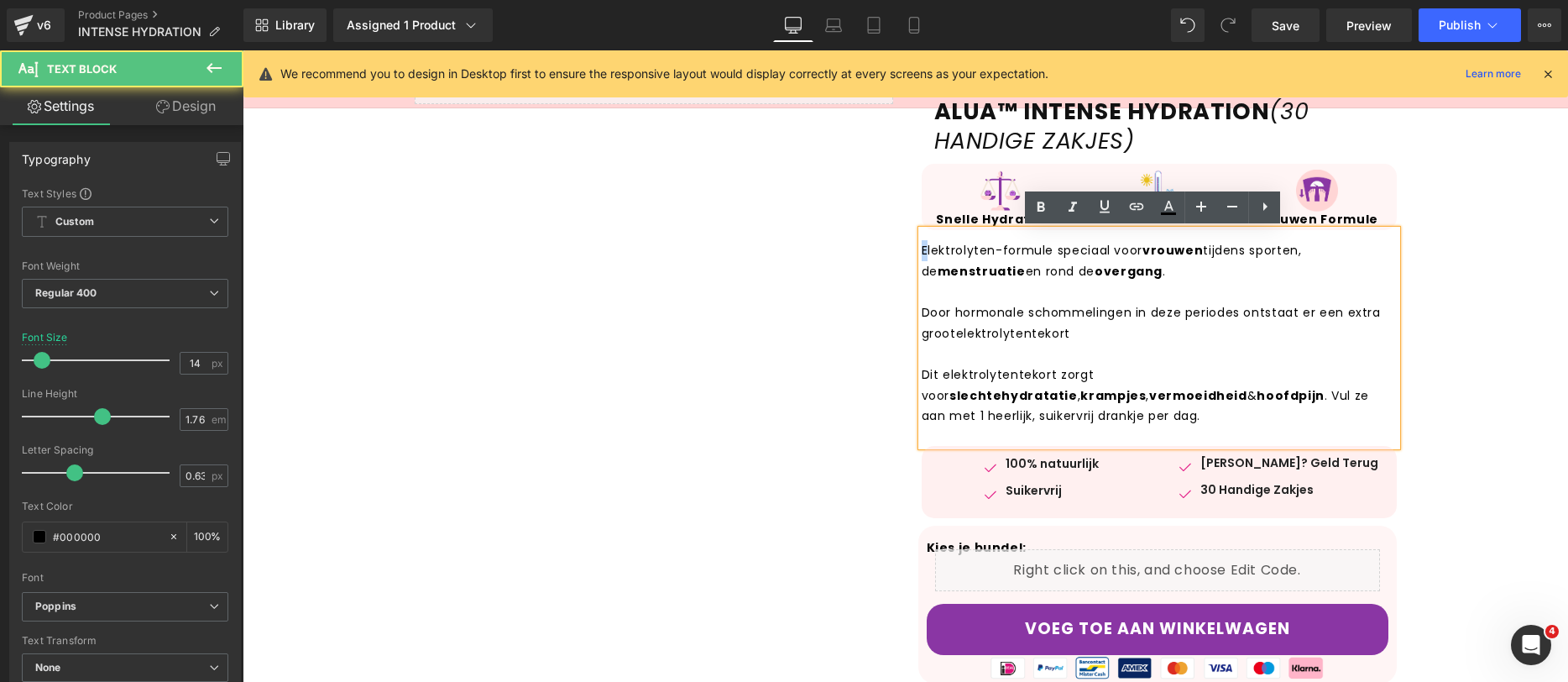
drag, startPoint x: 922, startPoint y: 250, endPoint x: 907, endPoint y: 250, distance: 15.0
click at [907, 250] on div "ALUA™ INTENSE HYDRATION (30 HANDIGE ZAKJES) Heading Row Image Snelle Hydratatie…" at bounding box center [1158, 622] width 504 height 1120
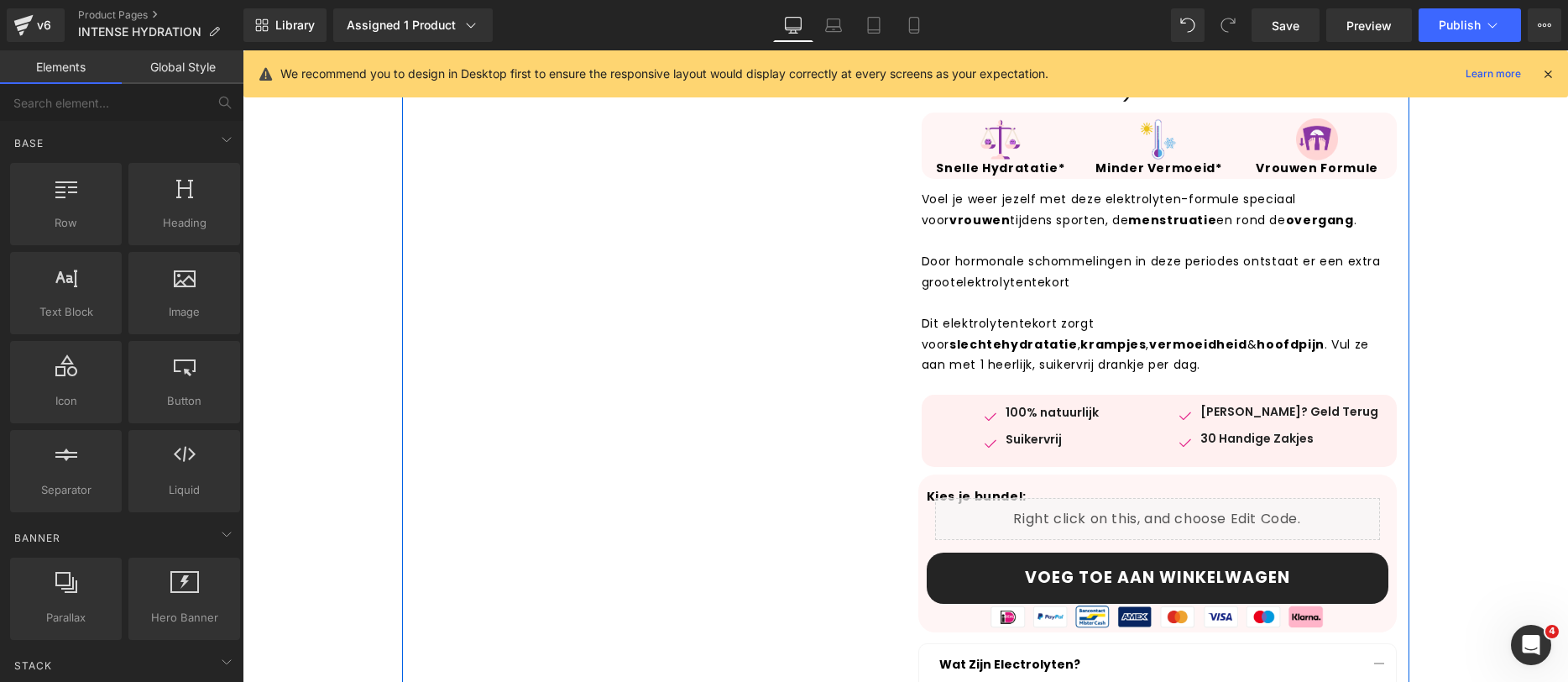
scroll to position [296, 0]
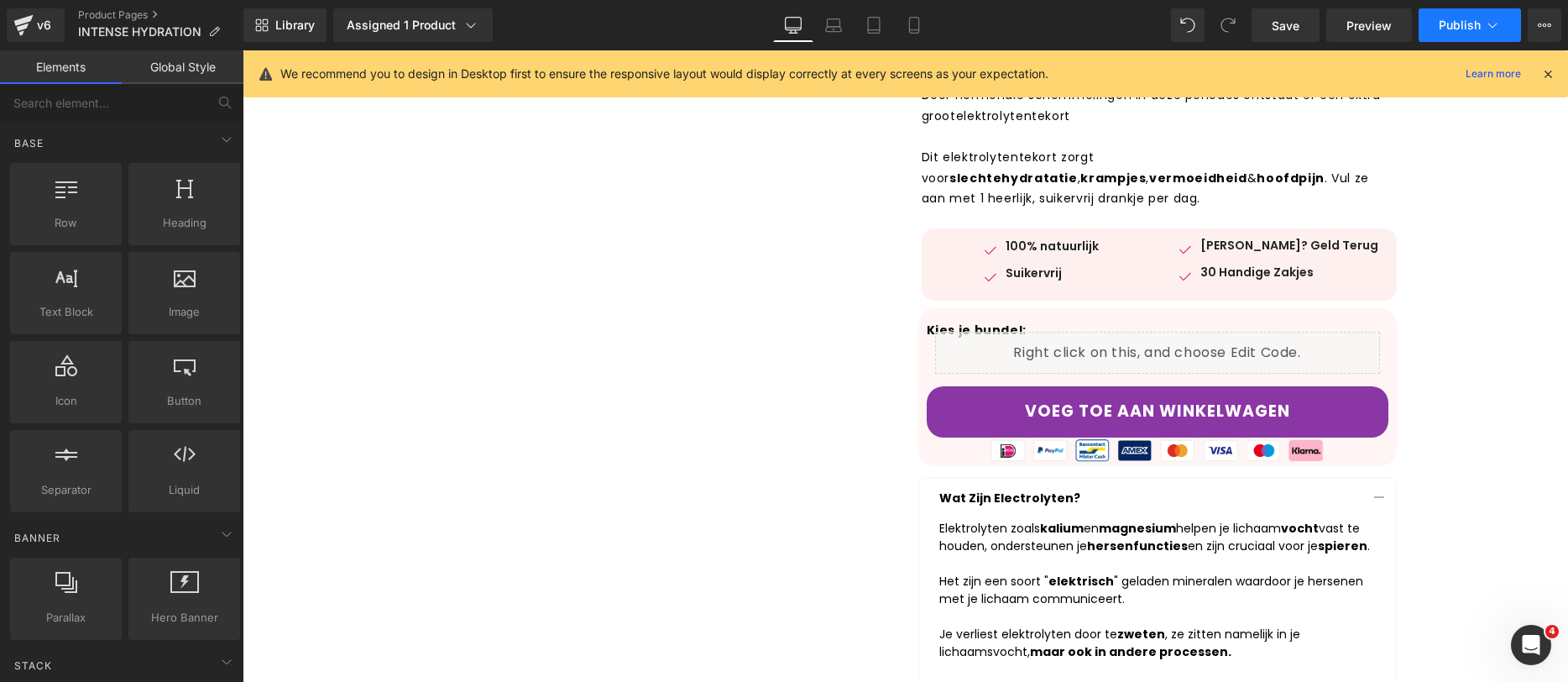
click at [1484, 29] on icon at bounding box center [1492, 25] width 17 height 17
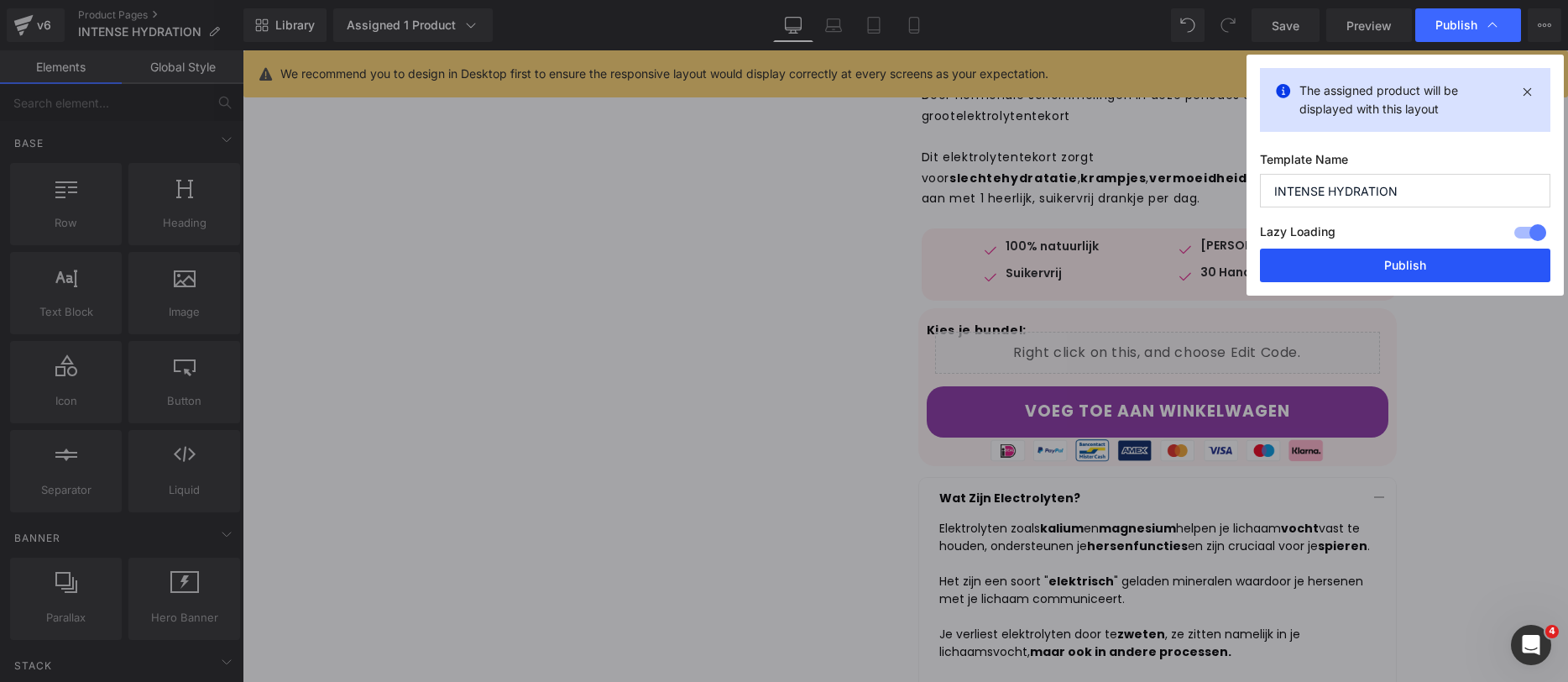
click at [1458, 254] on button "Publish" at bounding box center [1406, 265] width 291 height 34
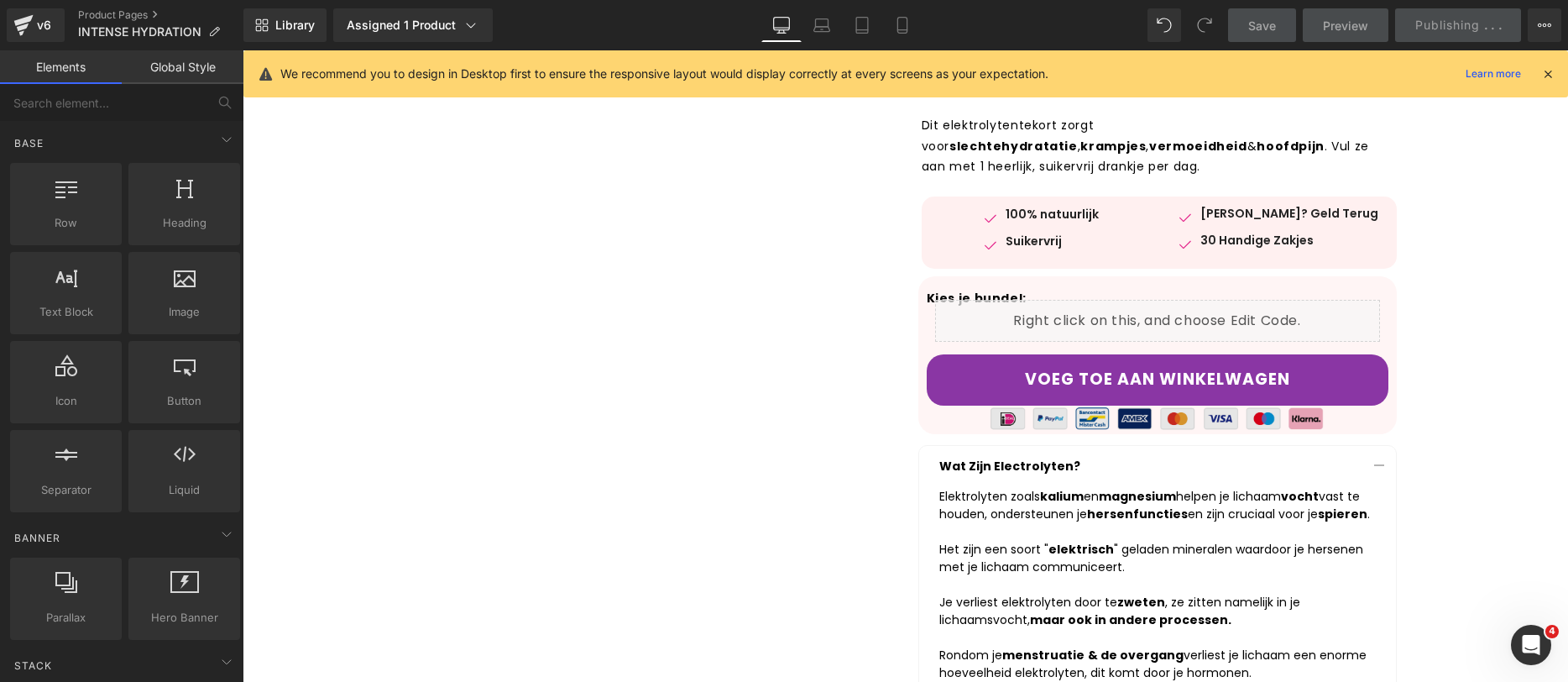
scroll to position [501, 0]
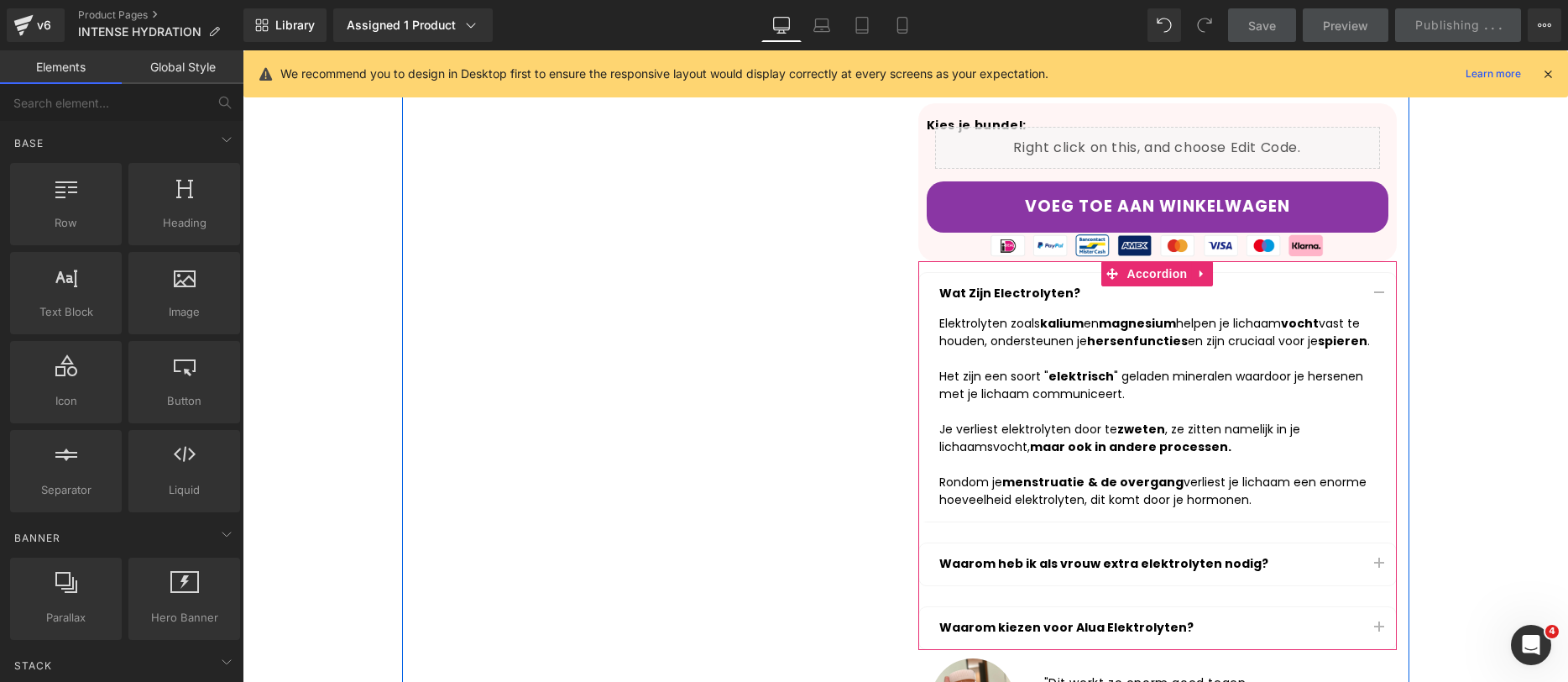
click at [1379, 286] on button "button" at bounding box center [1379, 294] width 34 height 42
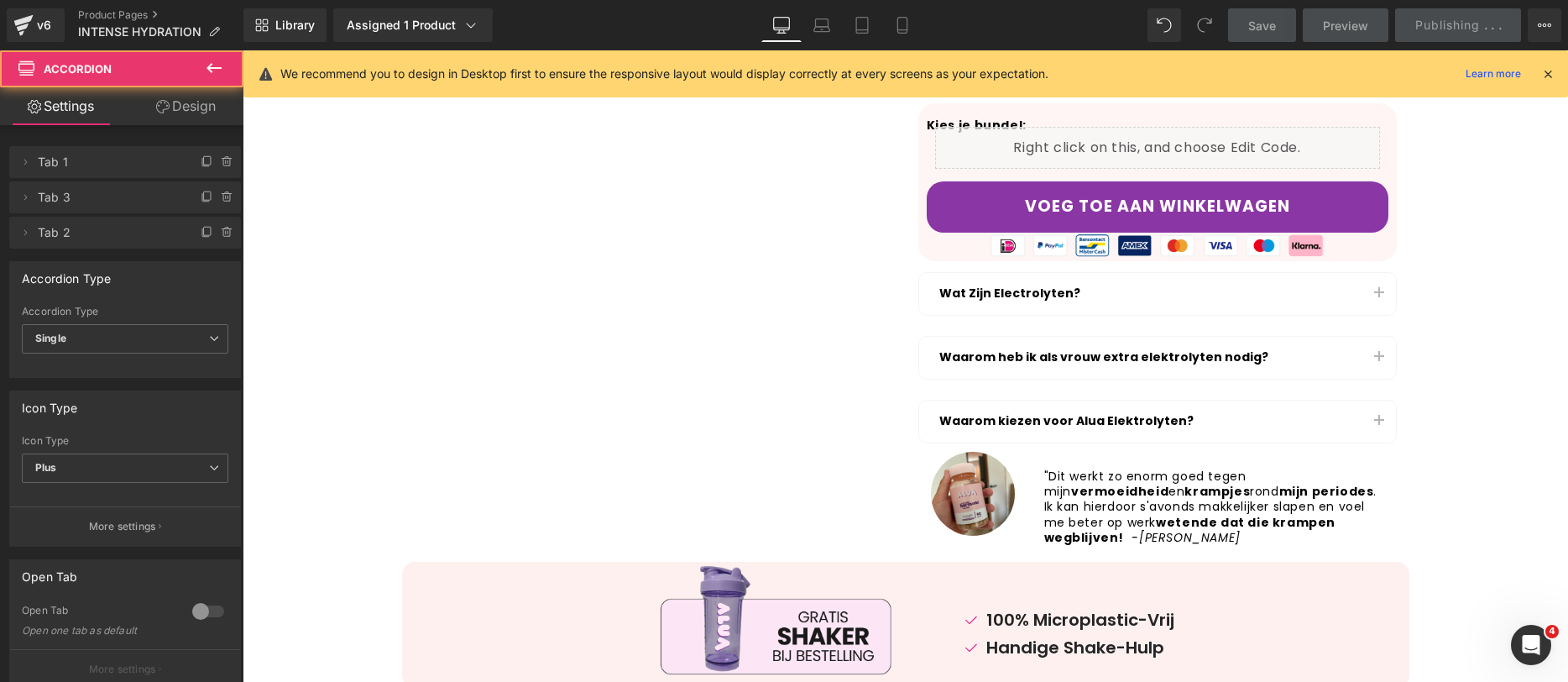
scroll to position [858, 0]
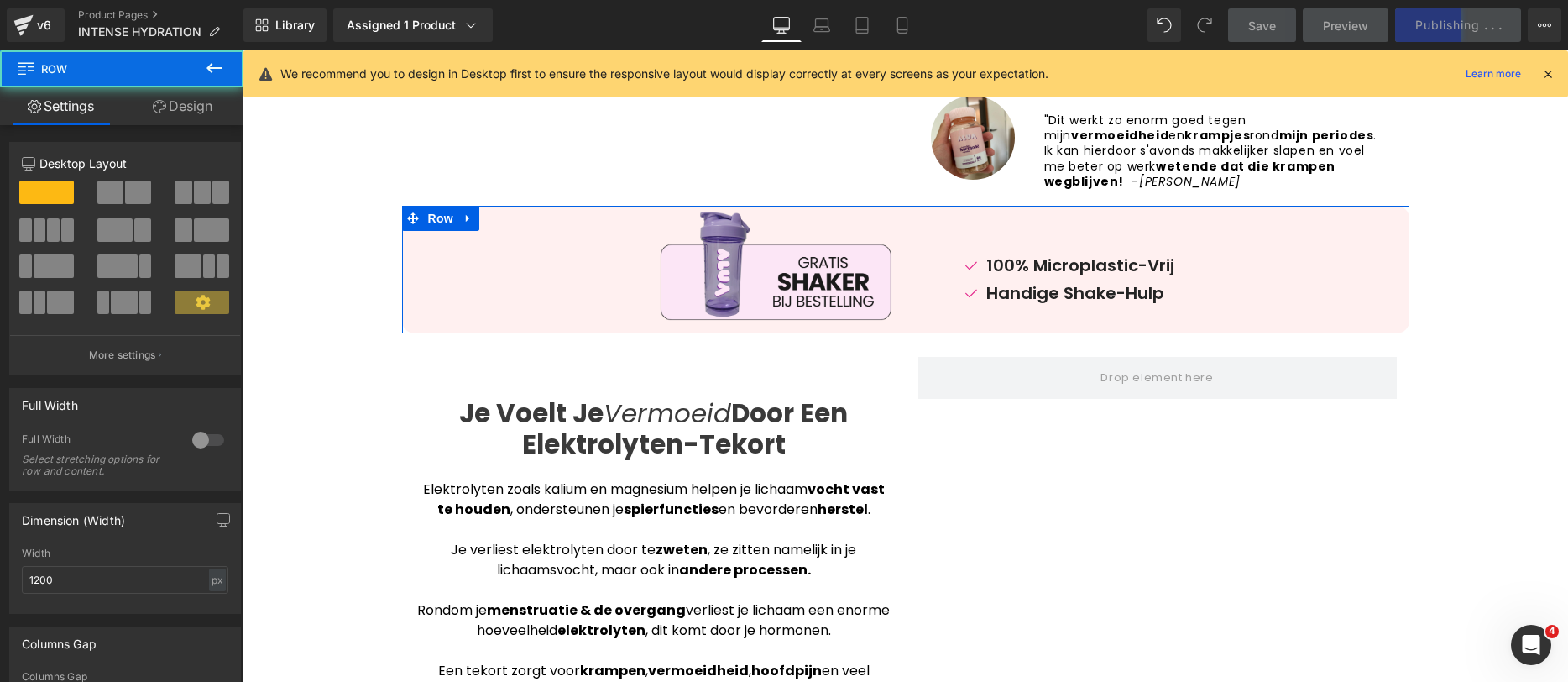
click at [737, 206] on div "Image Image 100% Microplastic-Vrij Text Block Image Handige Shake-Hulp Text Blo…" at bounding box center [906, 270] width 1008 height 128
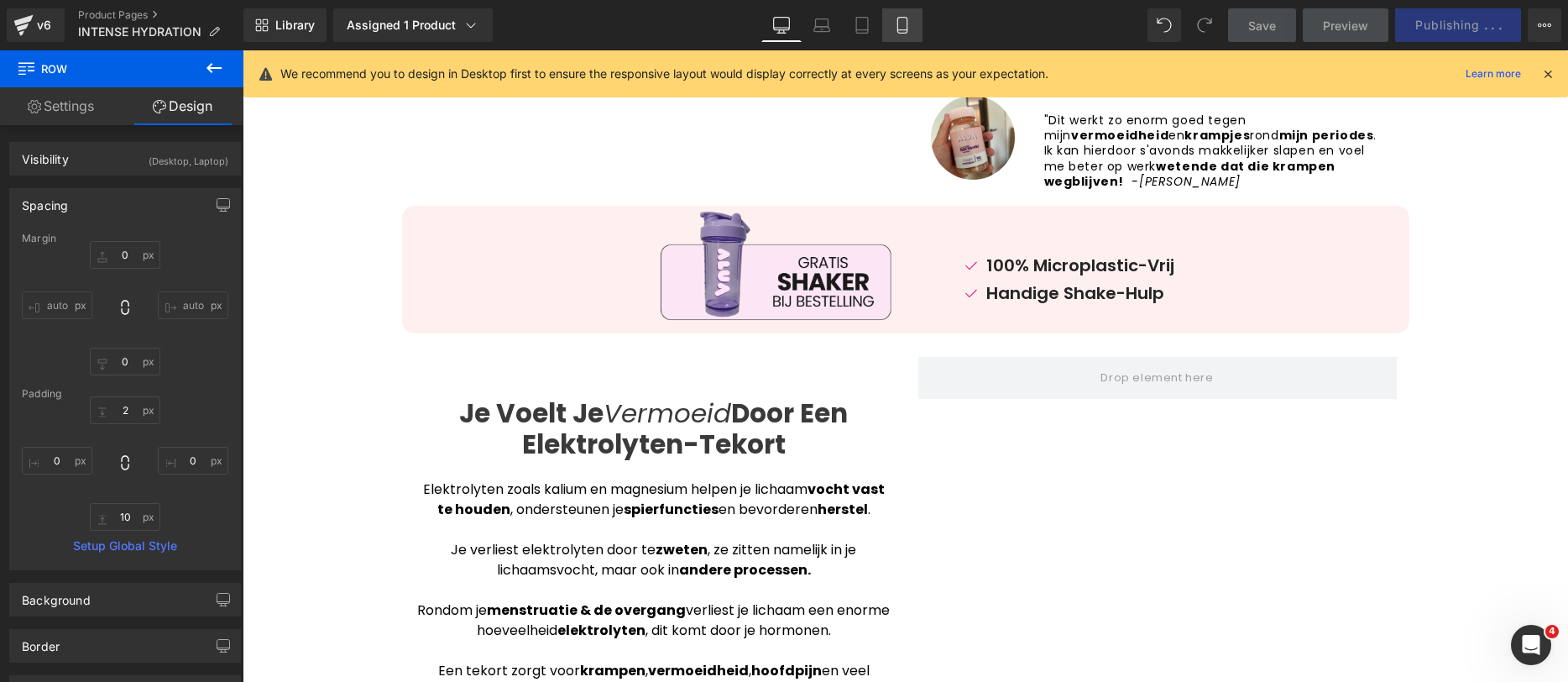
click at [894, 32] on icon at bounding box center [903, 25] width 17 height 17
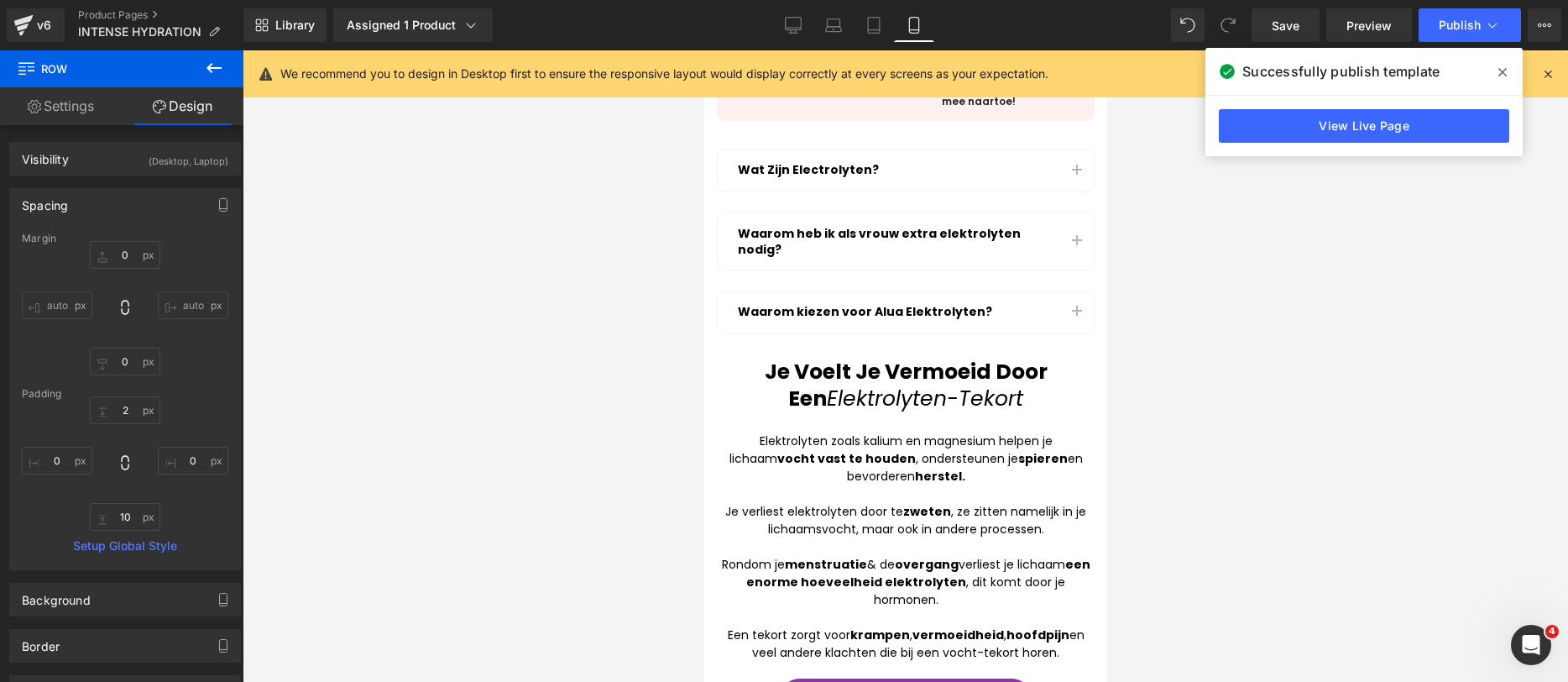
scroll to position [946, 0]
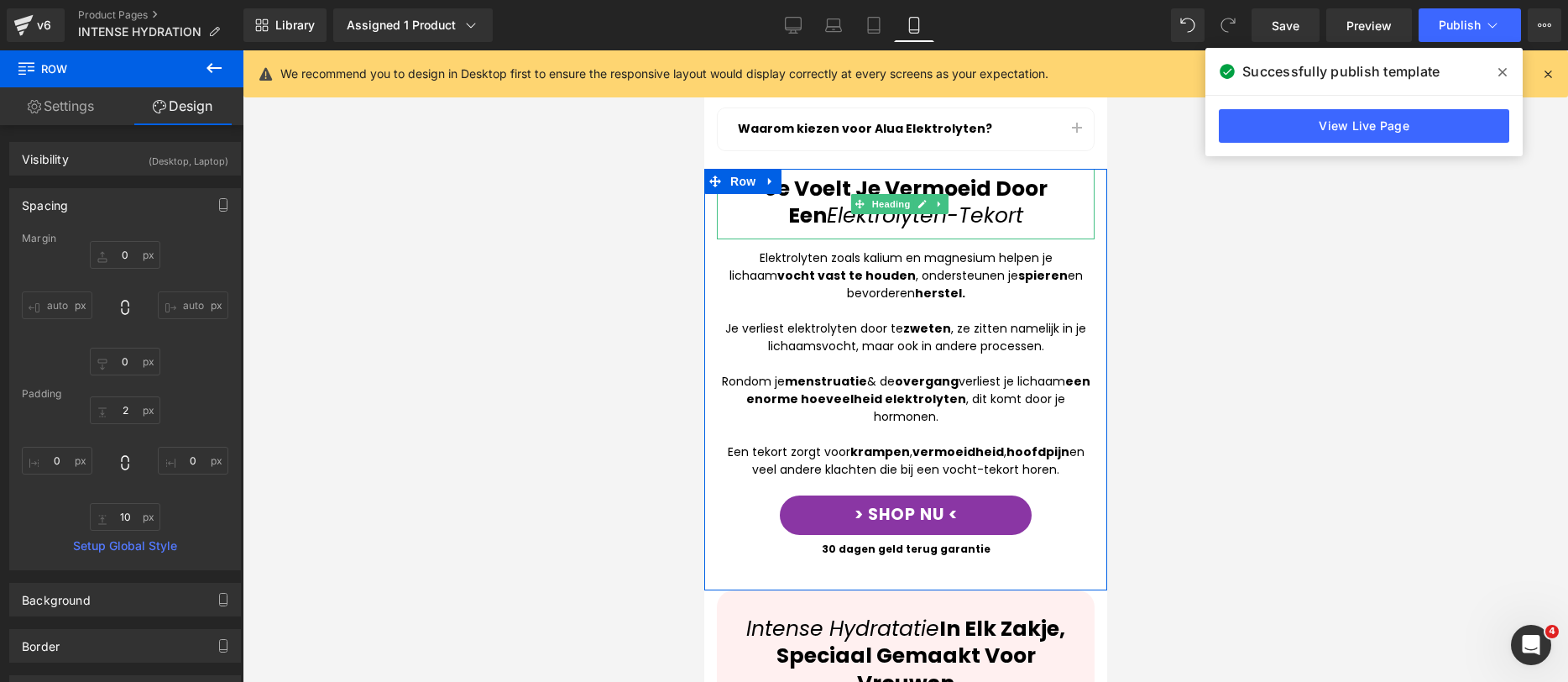
click at [915, 174] on strong "Je Voelt Je Vermoeid Door Een" at bounding box center [905, 202] width 283 height 57
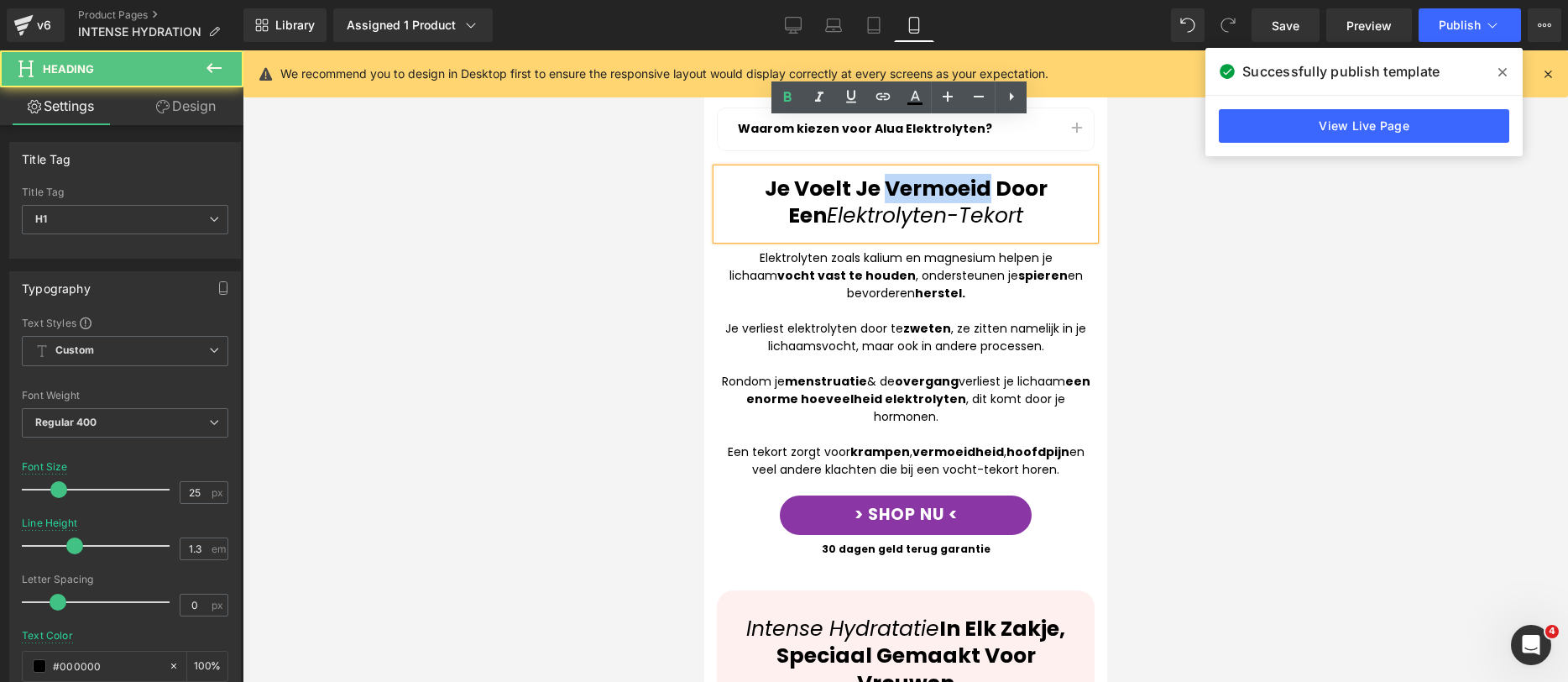
click at [915, 174] on strong "Je Voelt Je Vermoeid Door Een" at bounding box center [905, 202] width 283 height 57
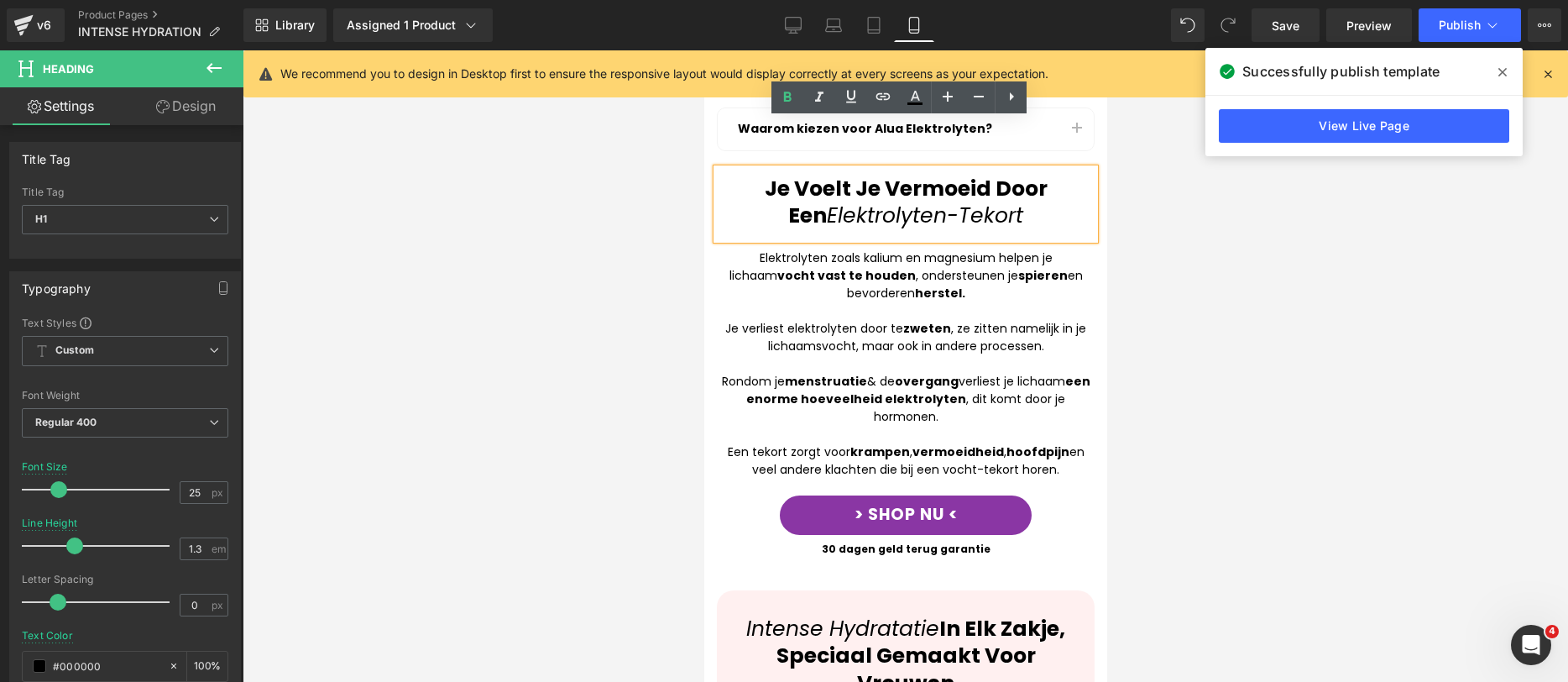
click at [856, 201] on icon "Elektrolyten-Tekort" at bounding box center [925, 215] width 197 height 29
click at [836, 373] on strong "een enorme hoeveelheid elektrolyten" at bounding box center [918, 390] width 344 height 34
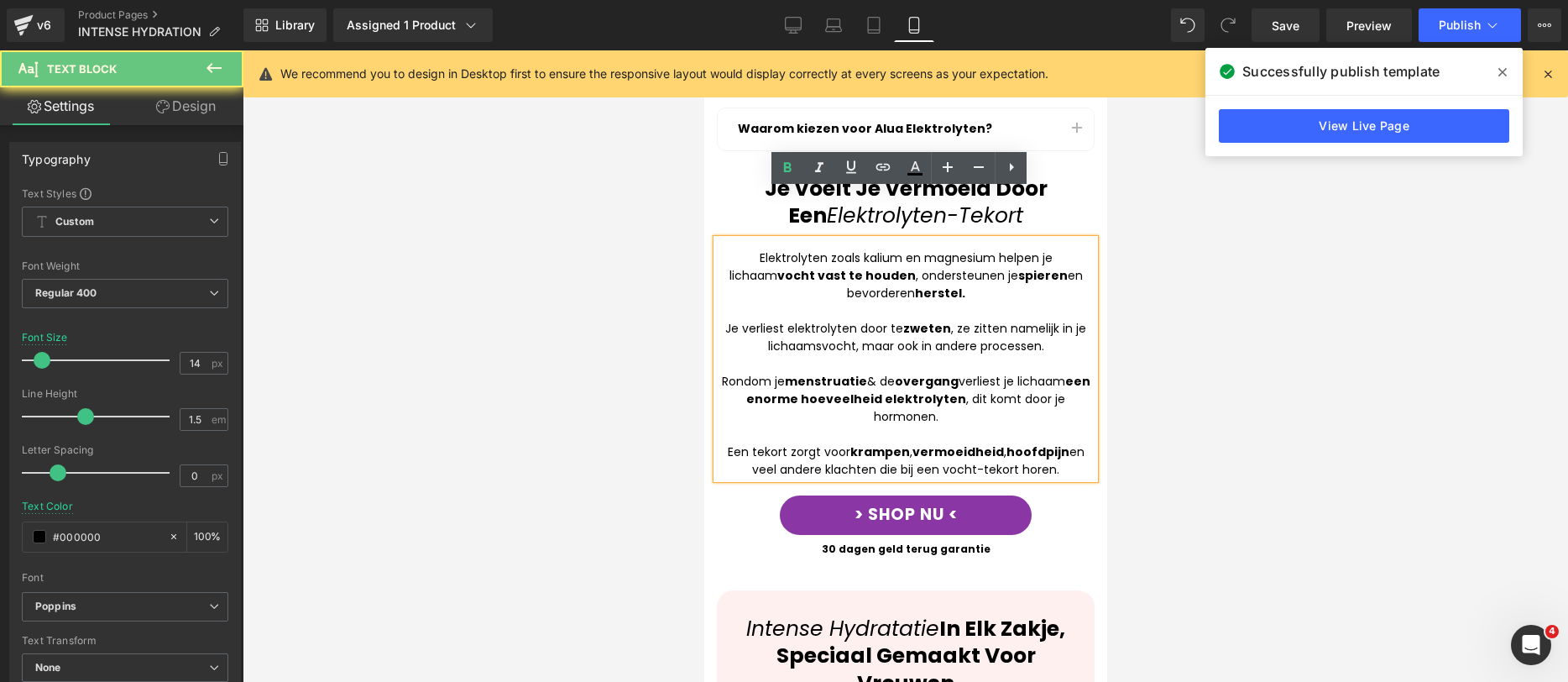
click at [789, 373] on strong "een enorme hoeveelheid elektrolyten" at bounding box center [918, 390] width 344 height 34
click at [762, 373] on strong "een enorme hoeveelheid elektrolyten" at bounding box center [918, 390] width 344 height 34
click at [760, 373] on strong "een enorme hoeveelheid elektrolyten" at bounding box center [918, 390] width 344 height 34
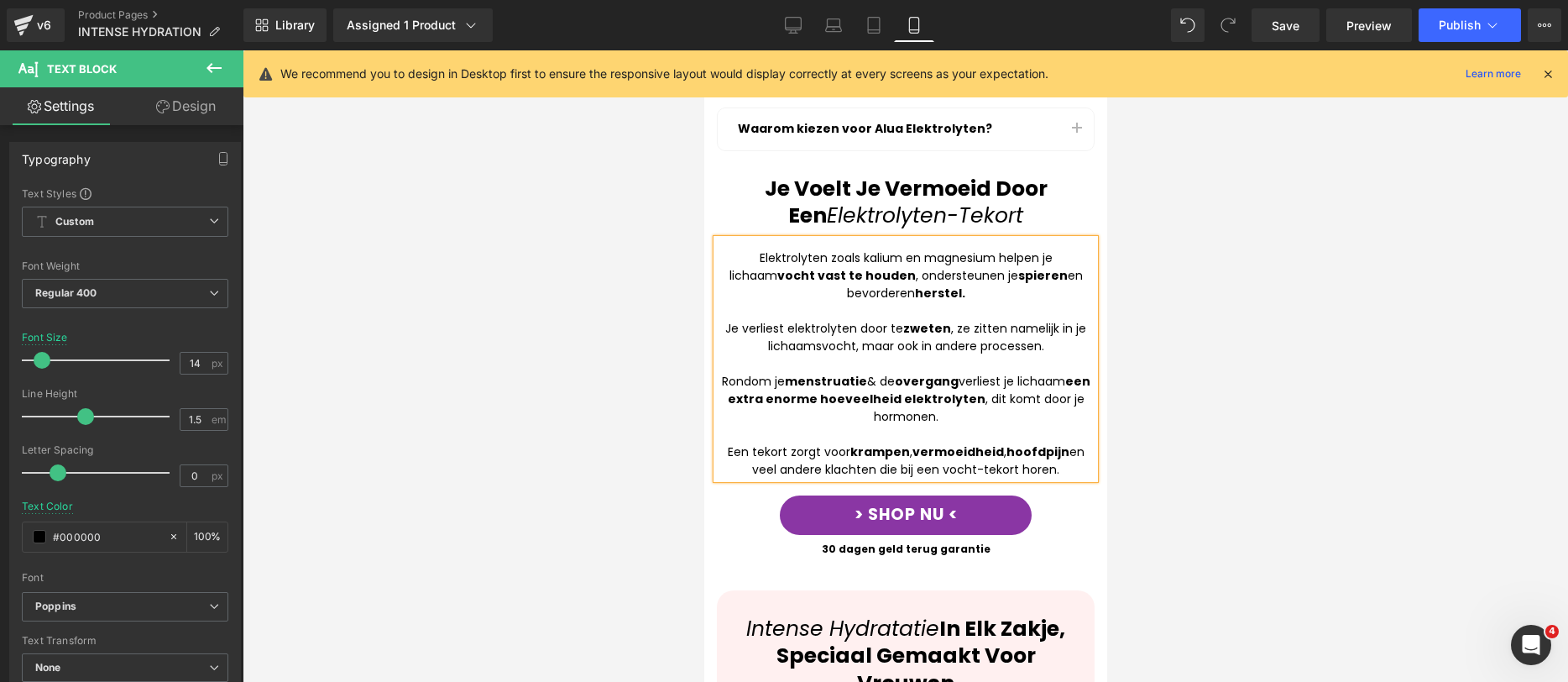
click at [740, 373] on strong "een extra enorme hoeveelheid elektrolyten" at bounding box center [909, 390] width 363 height 34
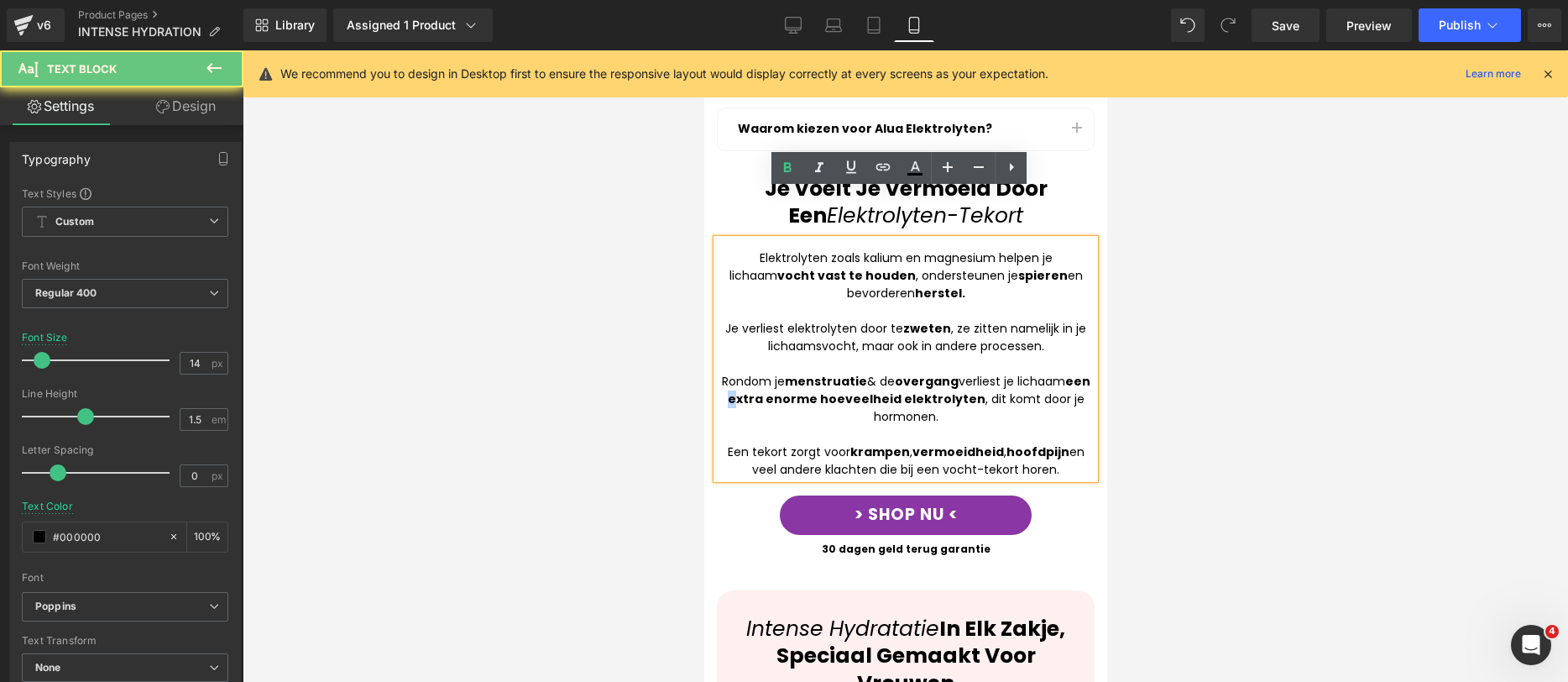
click at [740, 373] on strong "een extra enorme hoeveelheid elektrolyten" at bounding box center [909, 390] width 363 height 34
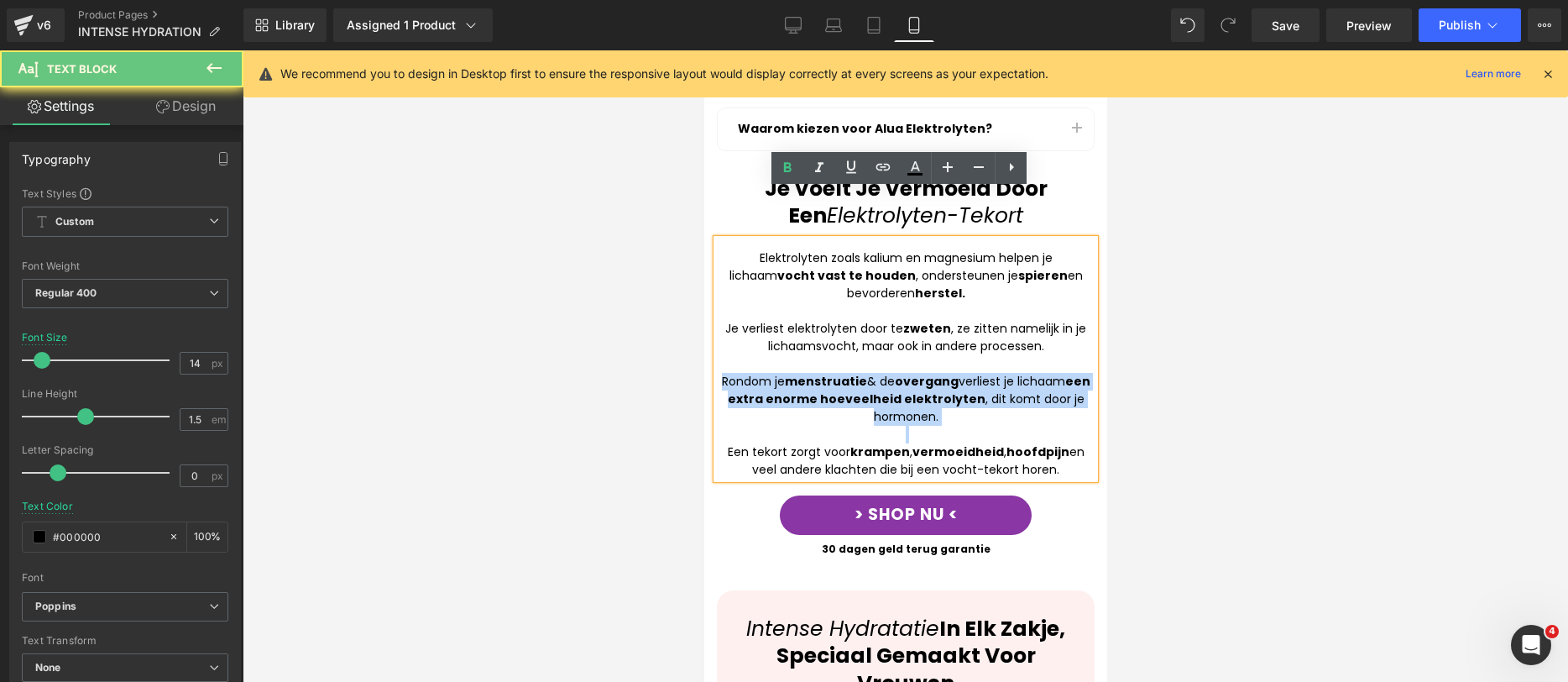
click at [740, 373] on strong "een extra enorme hoeveelheid elektrolyten" at bounding box center [909, 390] width 363 height 34
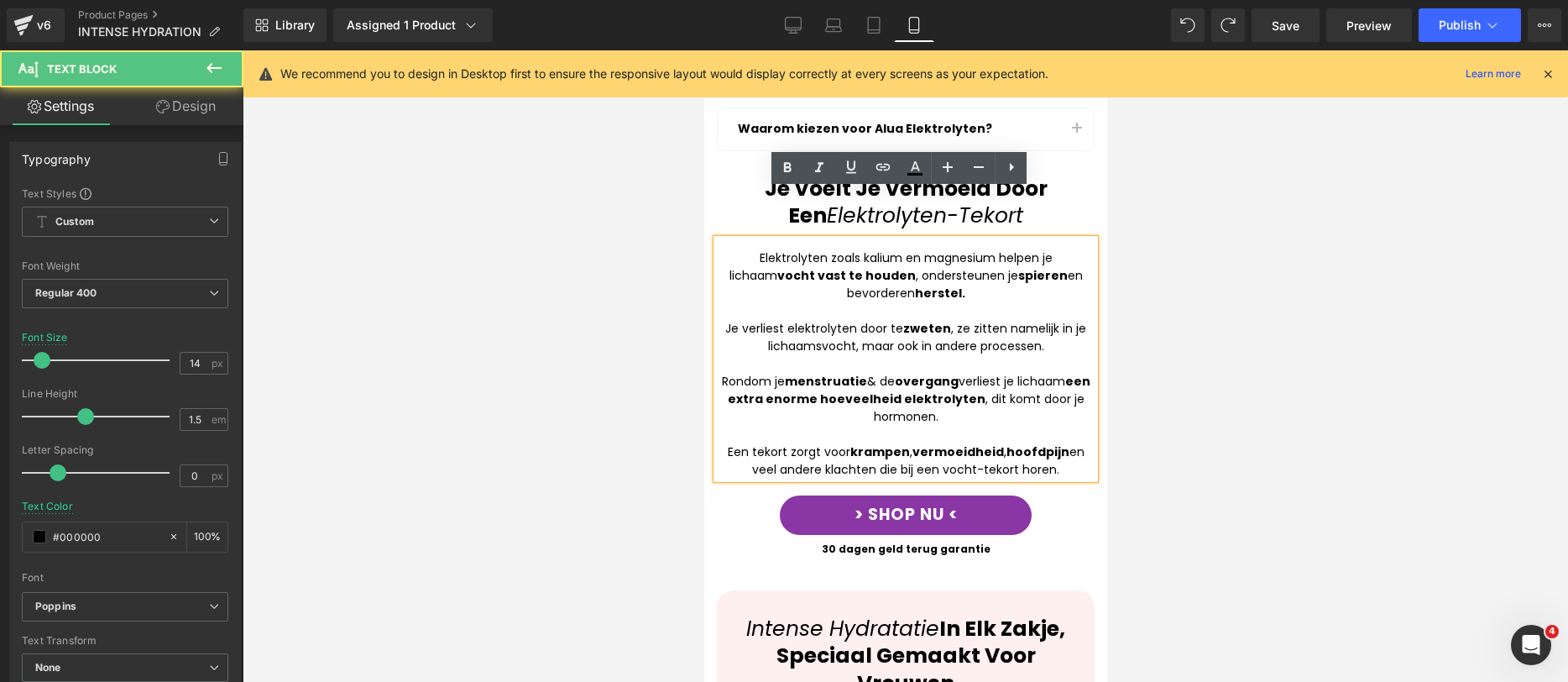
click at [733, 373] on strong "een extra enorme hoeveelheid elektrolyten" at bounding box center [909, 390] width 363 height 34
click at [1403, 322] on div at bounding box center [905, 366] width 1325 height 632
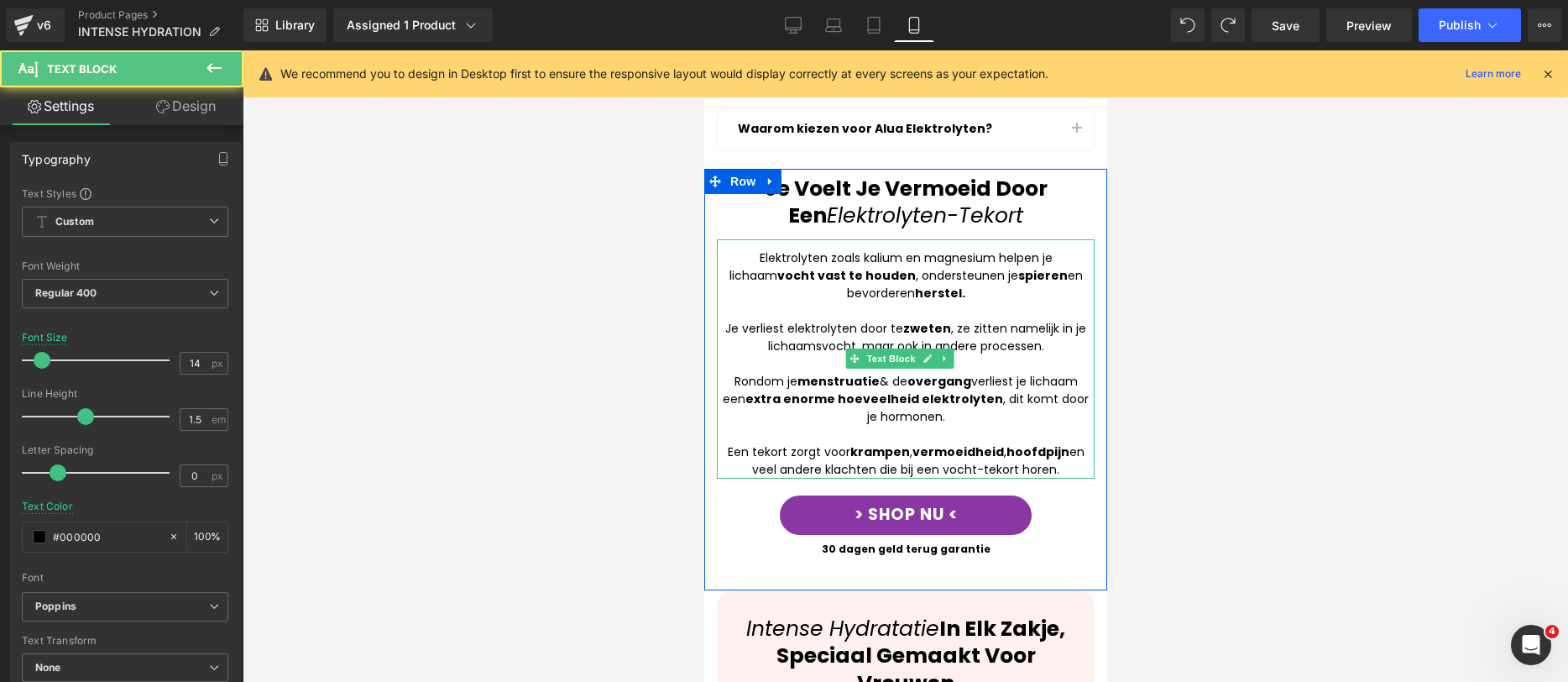
click at [805, 391] on strong "extra enorme hoeveelheid elektrolyten" at bounding box center [873, 399] width 258 height 17
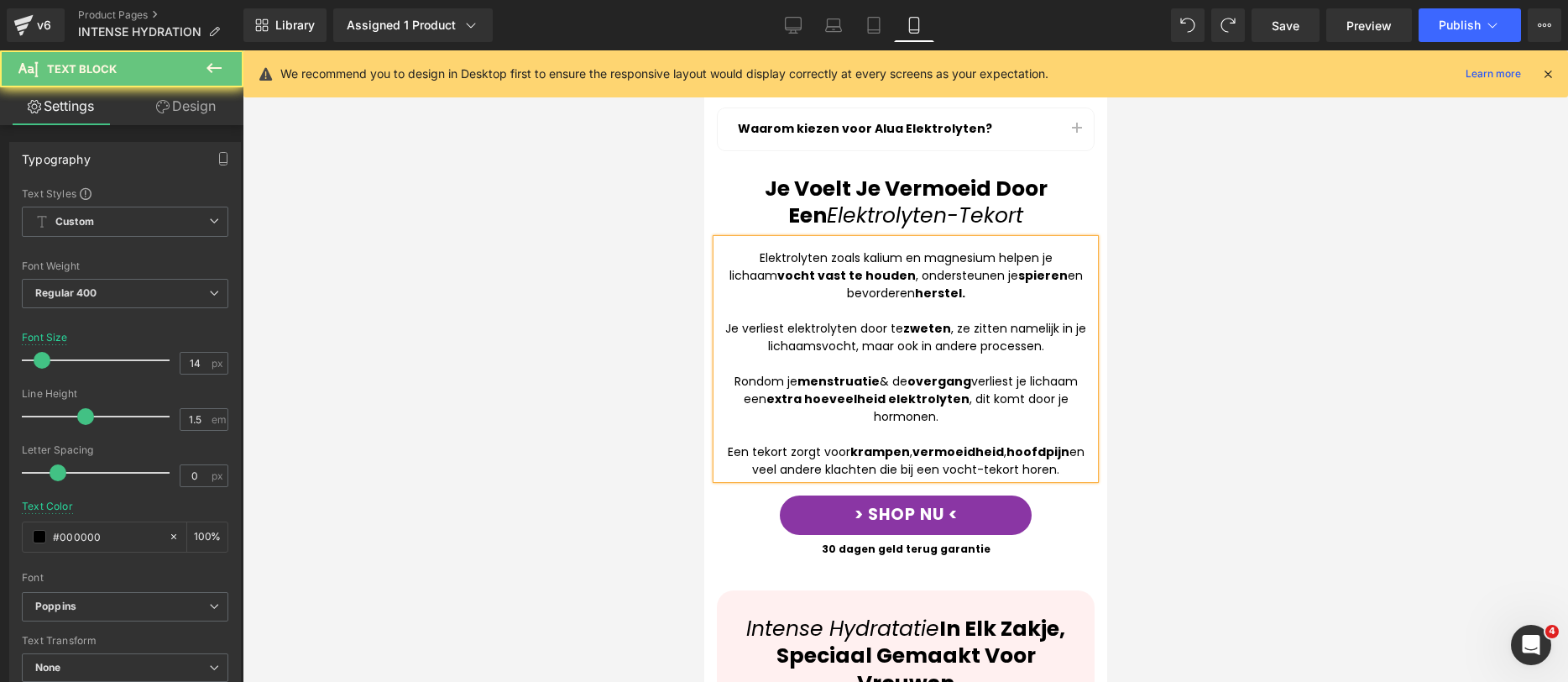
click at [1260, 365] on div at bounding box center [905, 366] width 1325 height 632
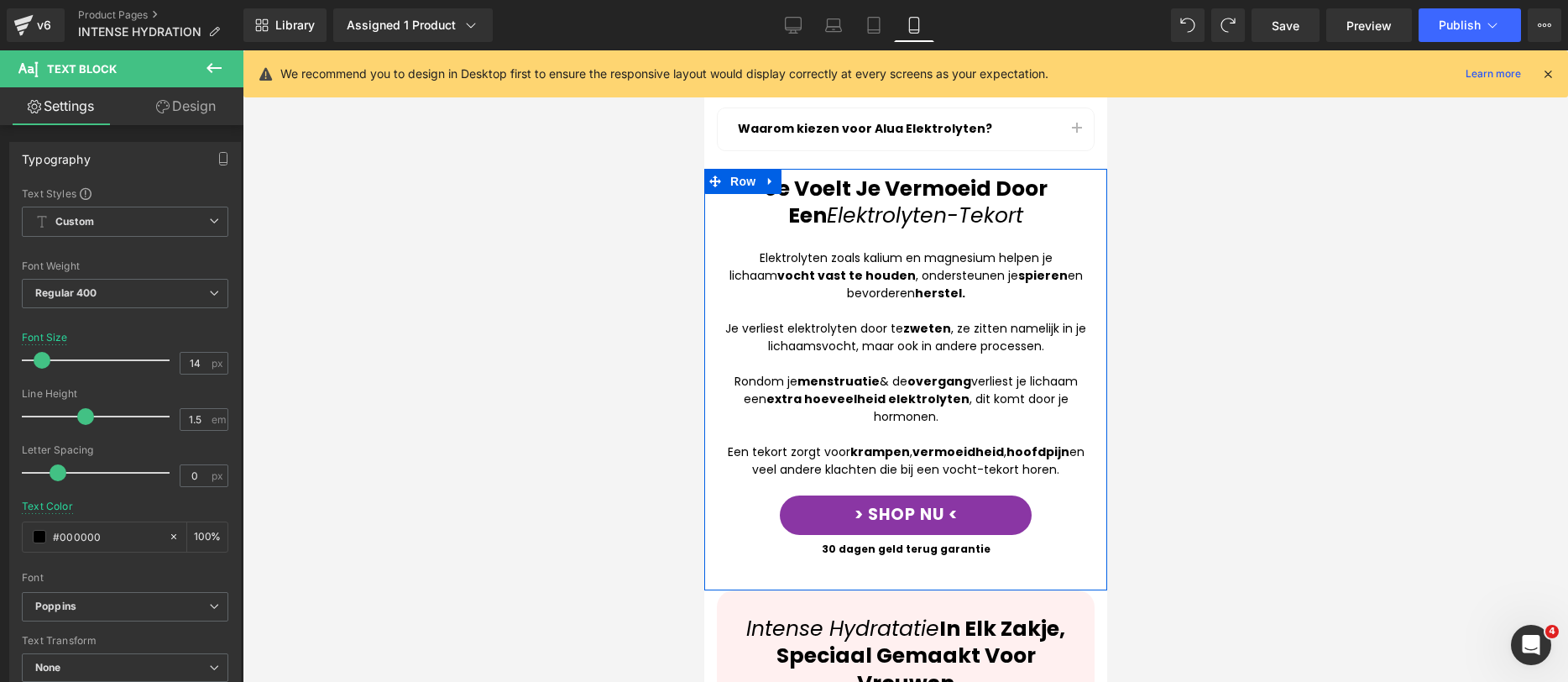
click at [704, 50] on div at bounding box center [704, 50] width 0 height 0
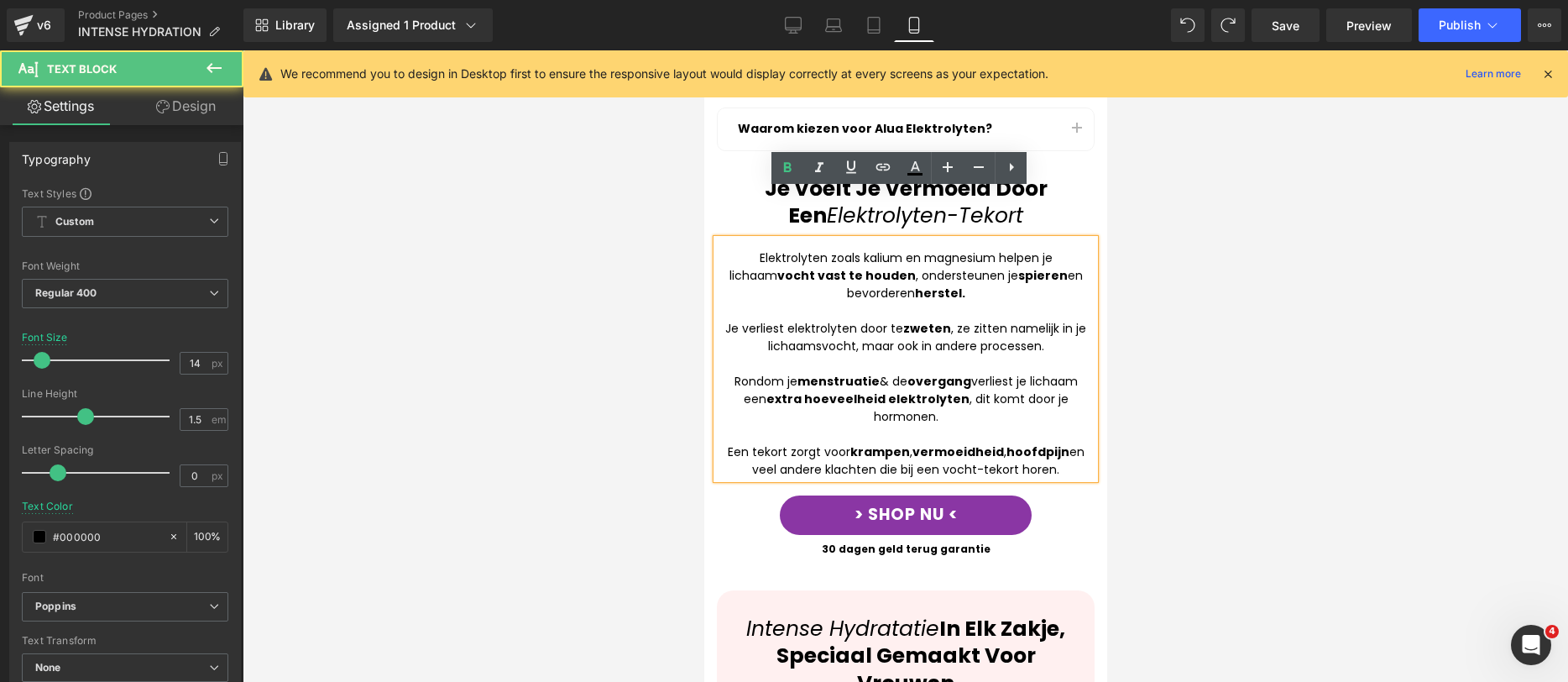
click at [975, 443] on div "Een tekort zorgt voor krampen , vermoeidheid , hoofdpijn en veel andere klachte…" at bounding box center [905, 461] width 378 height 35
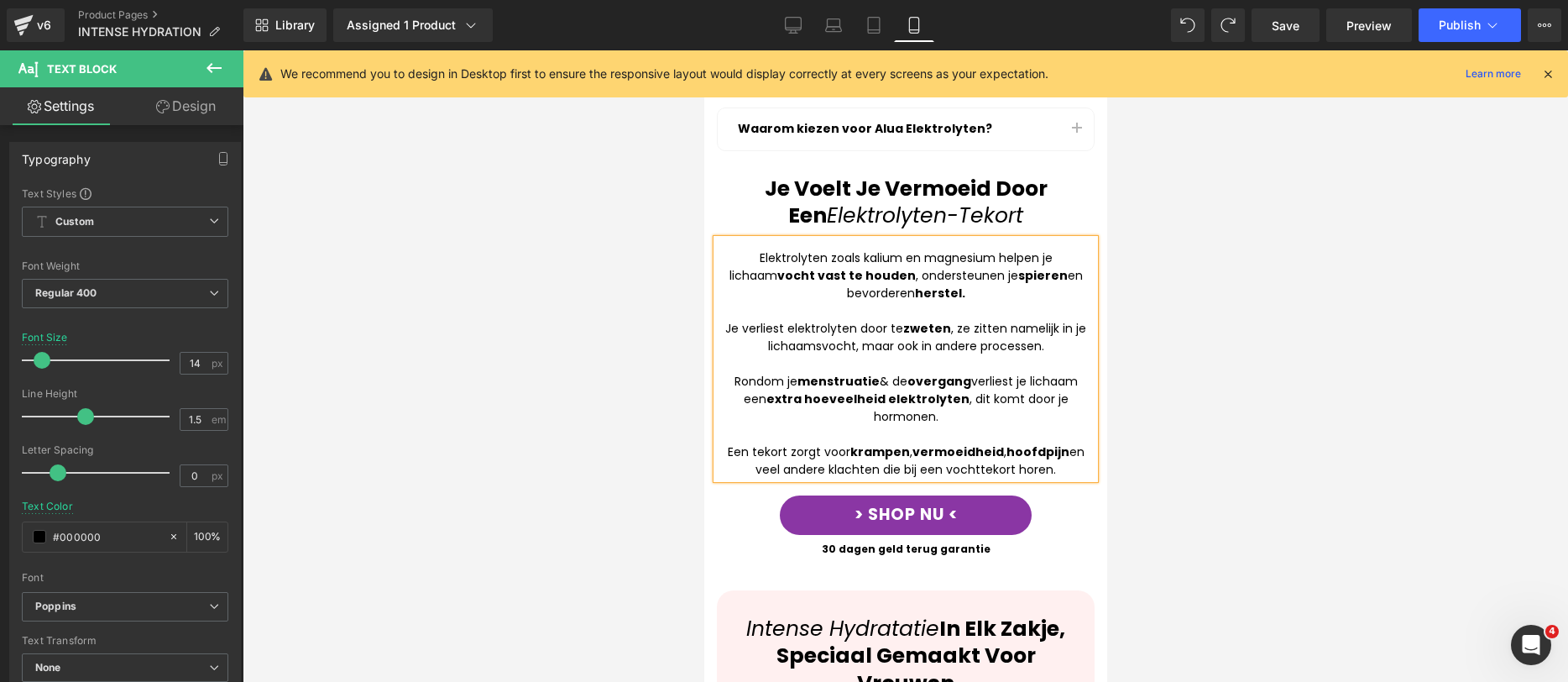
click at [1219, 315] on div at bounding box center [905, 366] width 1325 height 632
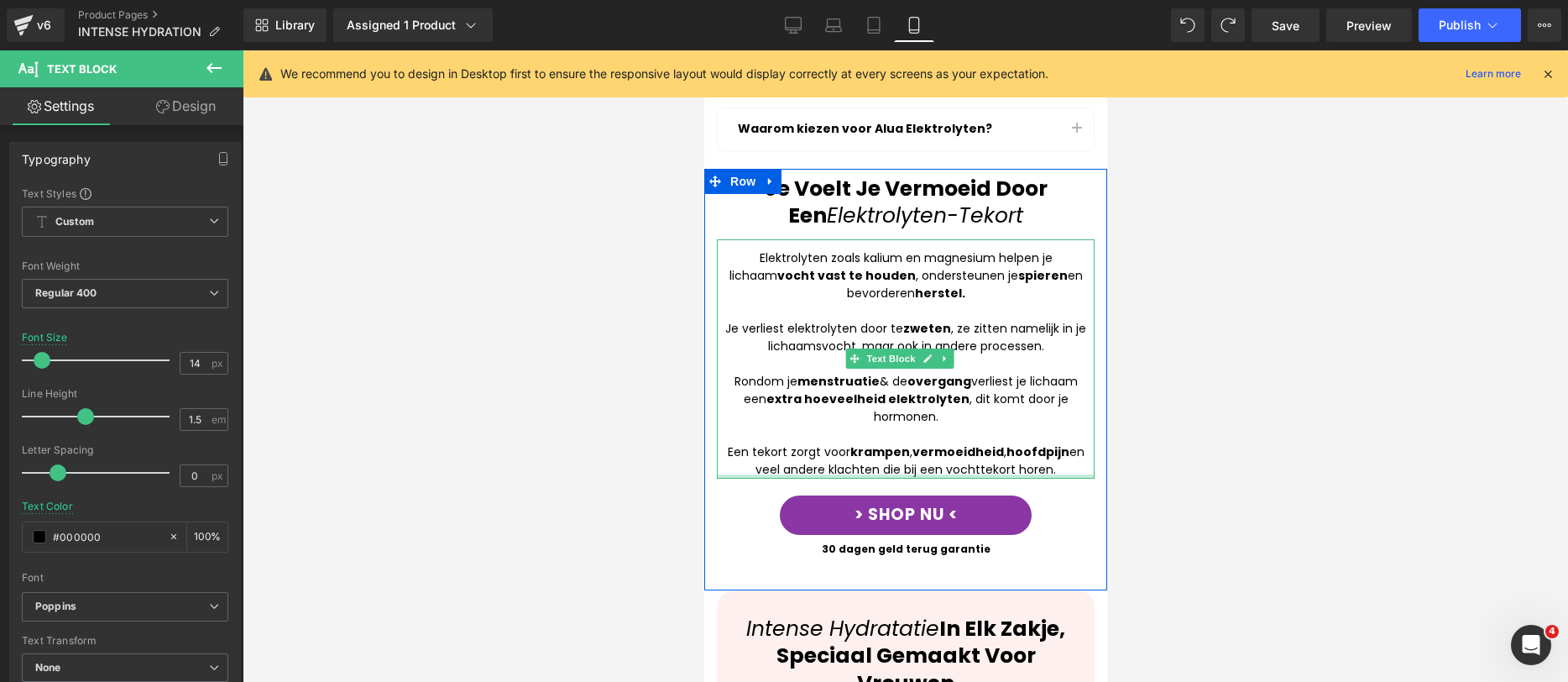
click at [980, 475] on div at bounding box center [905, 476] width 378 height 4
click at [980, 443] on div "Een tekort zorgt voor krampen , vermoeidheid , hoofdpijn en veel andere klachte…" at bounding box center [905, 461] width 378 height 35
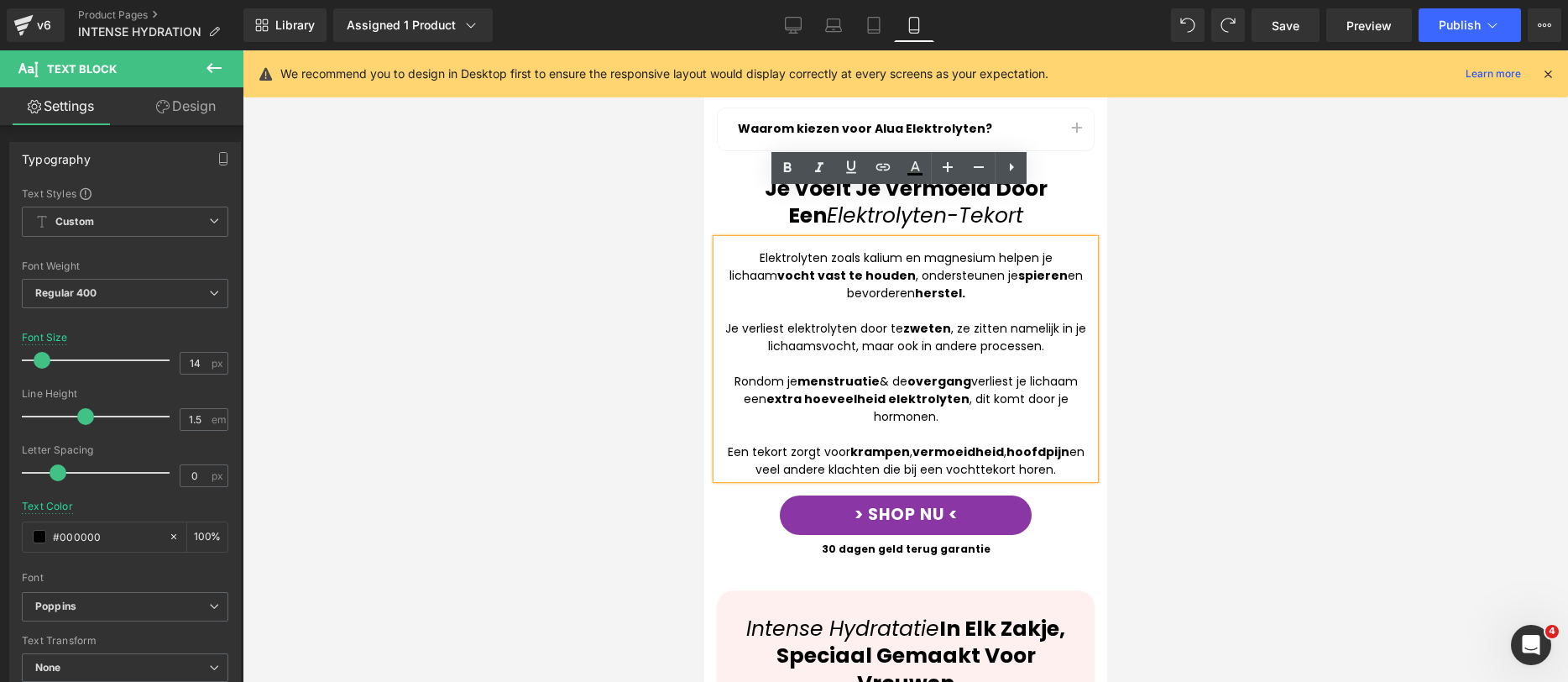
click at [1045, 443] on div "Een tekort zorgt voor krampen , vermoeidheid , hoofdpijn en veel andere klachte…" at bounding box center [905, 461] width 378 height 35
click at [960, 443] on div "Een tekort zorgt voor krampen , vermoeidheid , hoofdpijn en veel andere klachte…" at bounding box center [905, 461] width 378 height 35
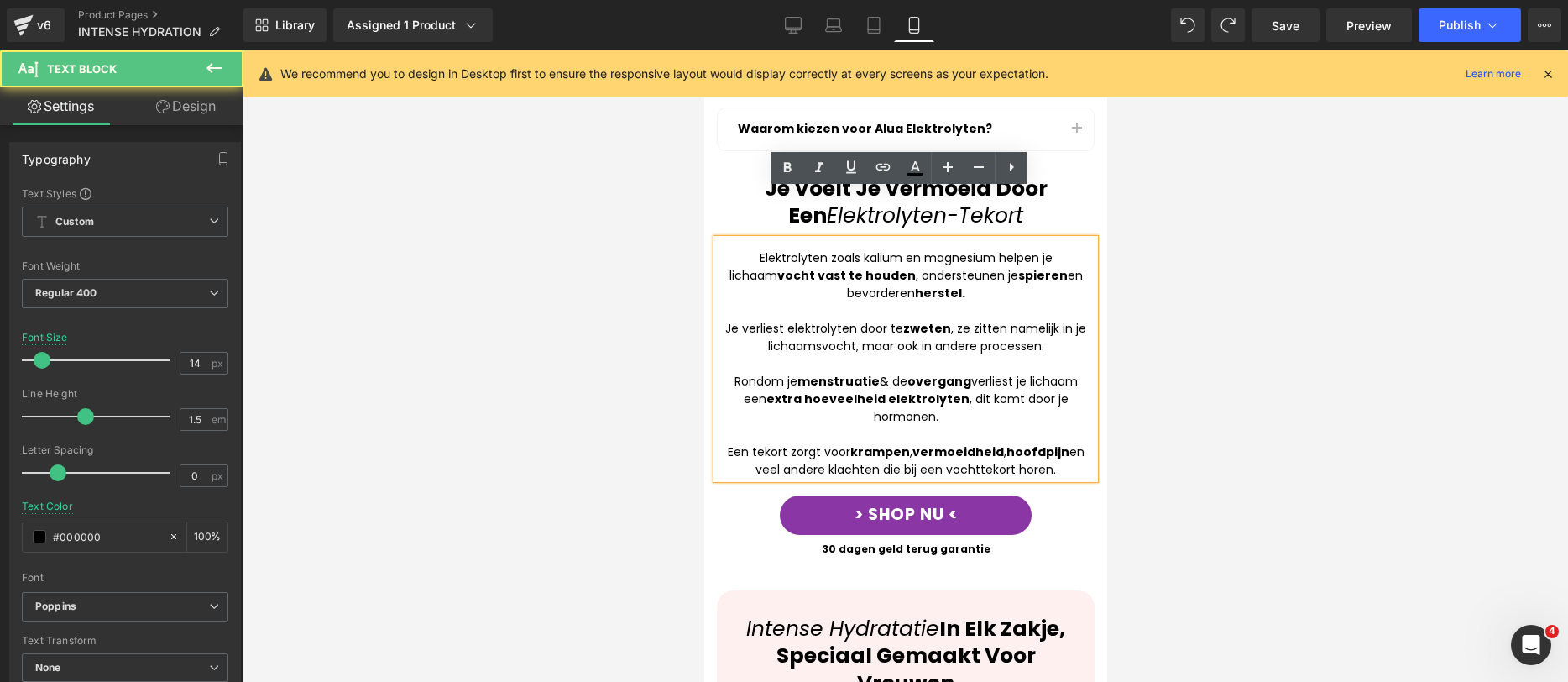
drag, startPoint x: 1039, startPoint y: 422, endPoint x: 1049, endPoint y: 418, distance: 10.8
click at [1041, 443] on div "Een tekort zorgt voor krampen , vermoeidheid , hoofdpijn en veel andere klachte…" at bounding box center [905, 461] width 378 height 35
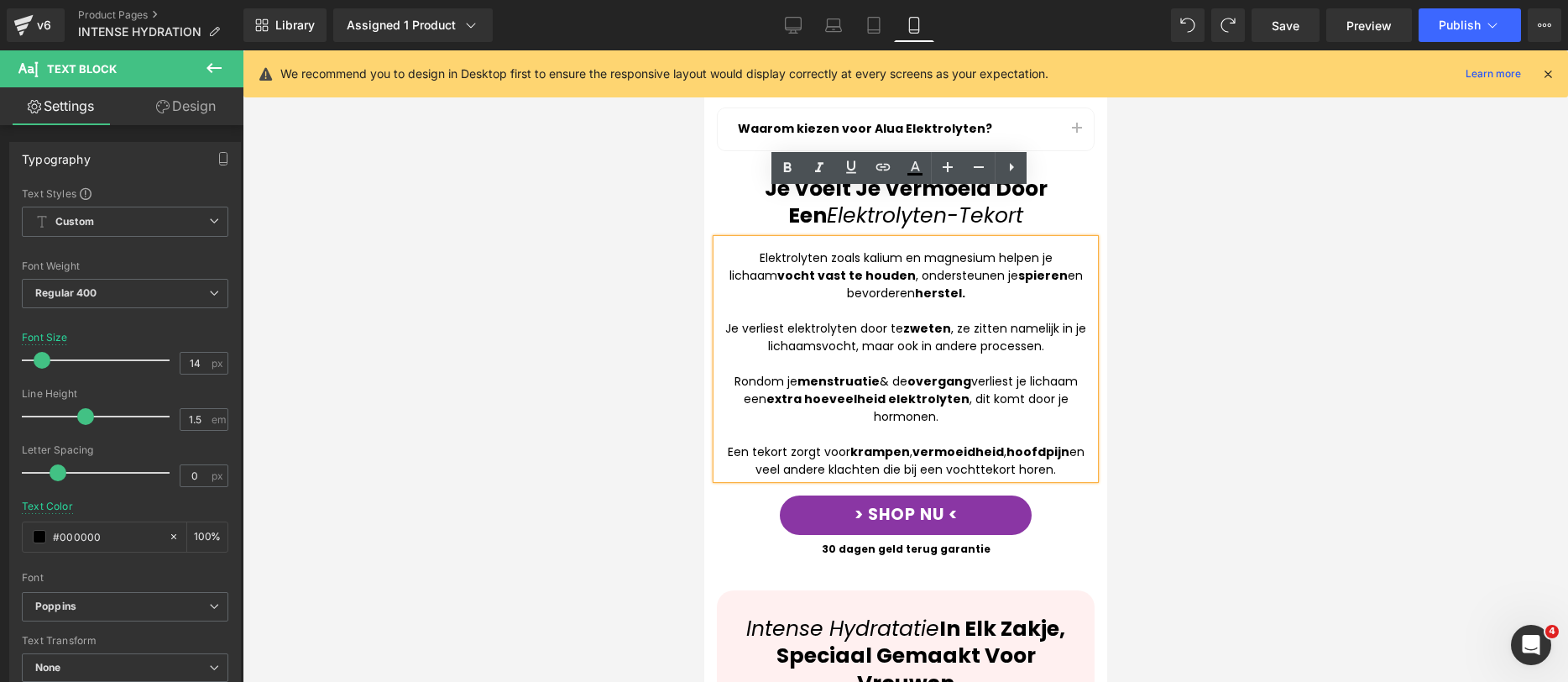
drag, startPoint x: 1049, startPoint y: 422, endPoint x: 1053, endPoint y: 407, distance: 15.5
click at [1053, 443] on div "Een tekort zorgt voor krampen , vermoeidheid , hoofdpijn en veel andere klachte…" at bounding box center [905, 461] width 378 height 35
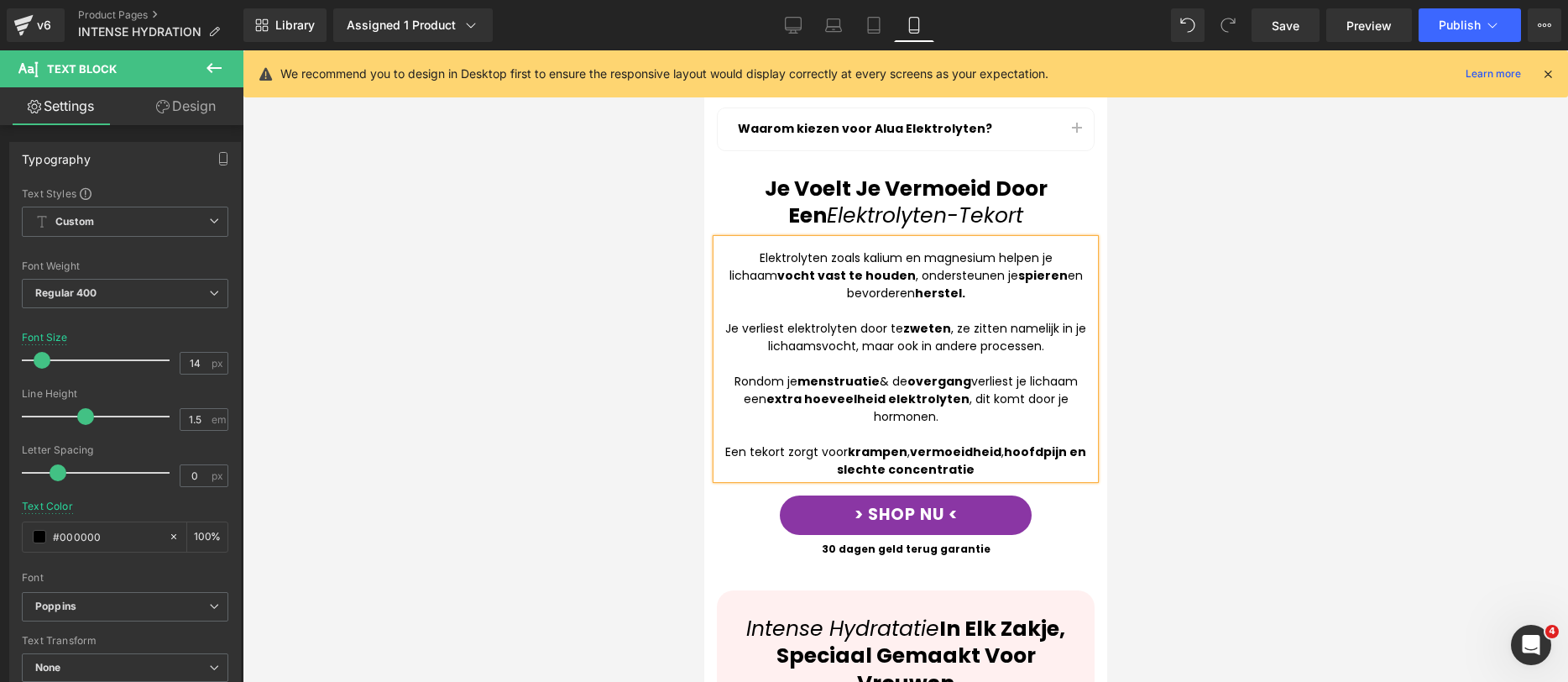
click at [864, 443] on strong "hoofdpijn en slechte concentratie" at bounding box center [961, 460] width 249 height 34
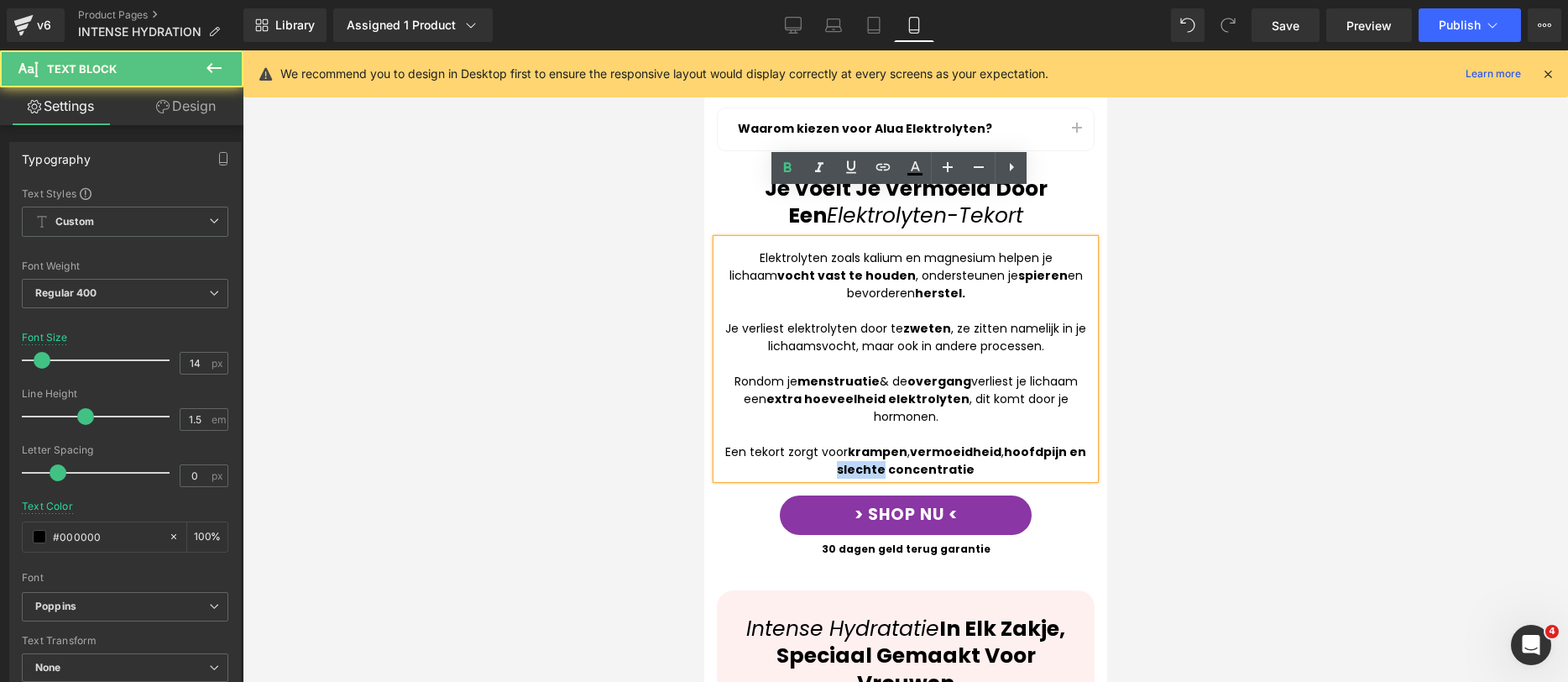
click at [864, 443] on strong "hoofdpijn en slechte concentratie" at bounding box center [961, 460] width 249 height 34
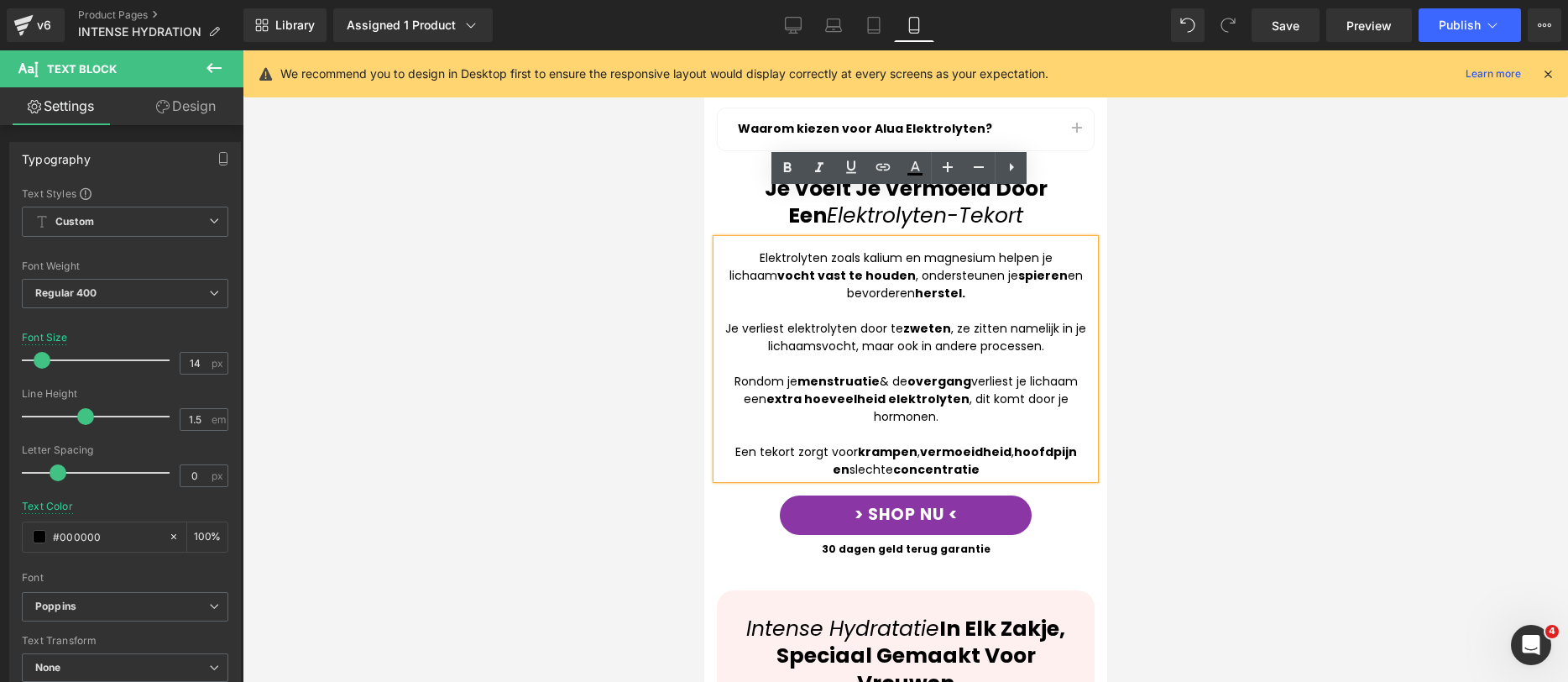
click at [1068, 443] on strong "hoofdpijn en" at bounding box center [954, 460] width 244 height 34
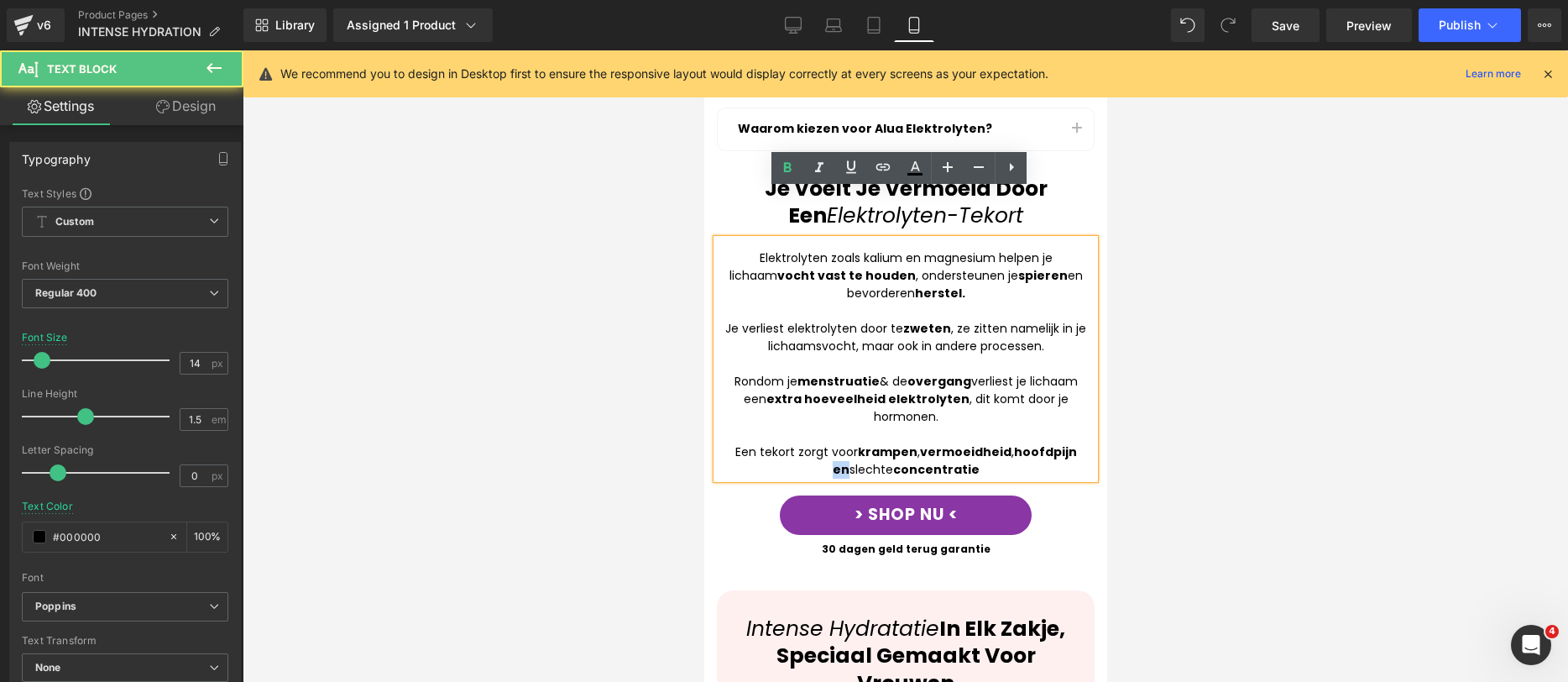
click at [1068, 443] on strong "hoofdpijn en" at bounding box center [954, 460] width 244 height 34
click at [994, 479] on div "> SHOP NU < Button 30 dagen geld terug garantie Text Block Row" at bounding box center [905, 522] width 378 height 87
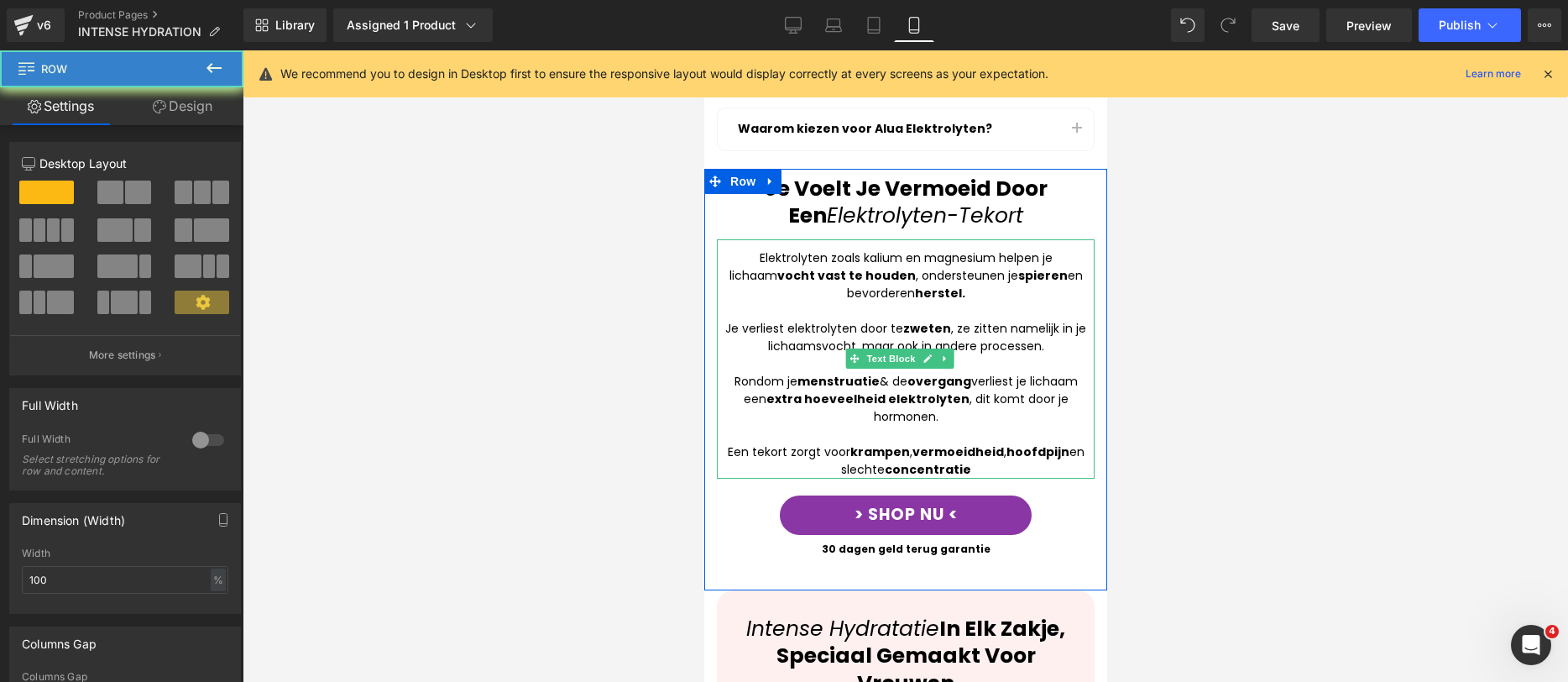
click at [996, 443] on div "Een tekort zorgt voor krampen , vermoeidheid , hoofdpijn en slechte concentratie" at bounding box center [905, 461] width 378 height 35
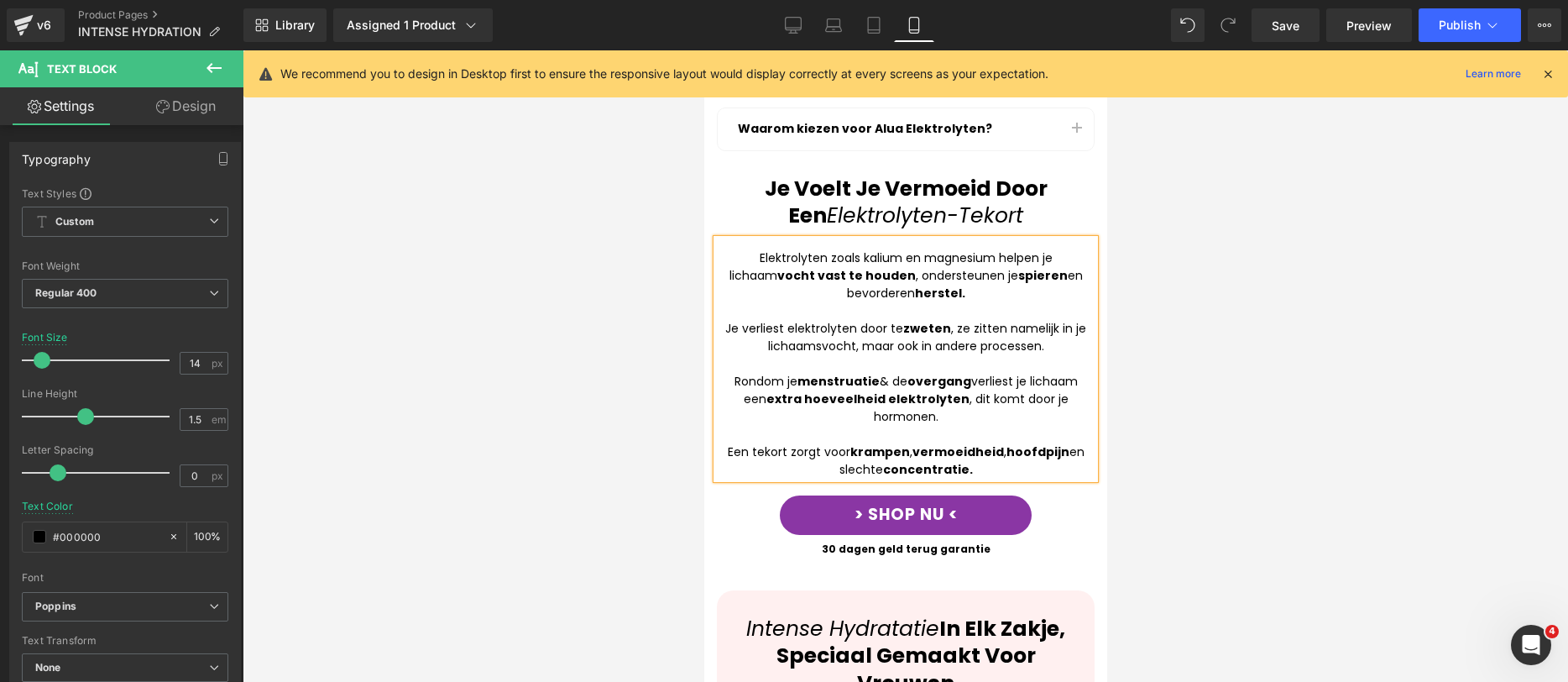
click at [1252, 418] on div at bounding box center [905, 366] width 1325 height 632
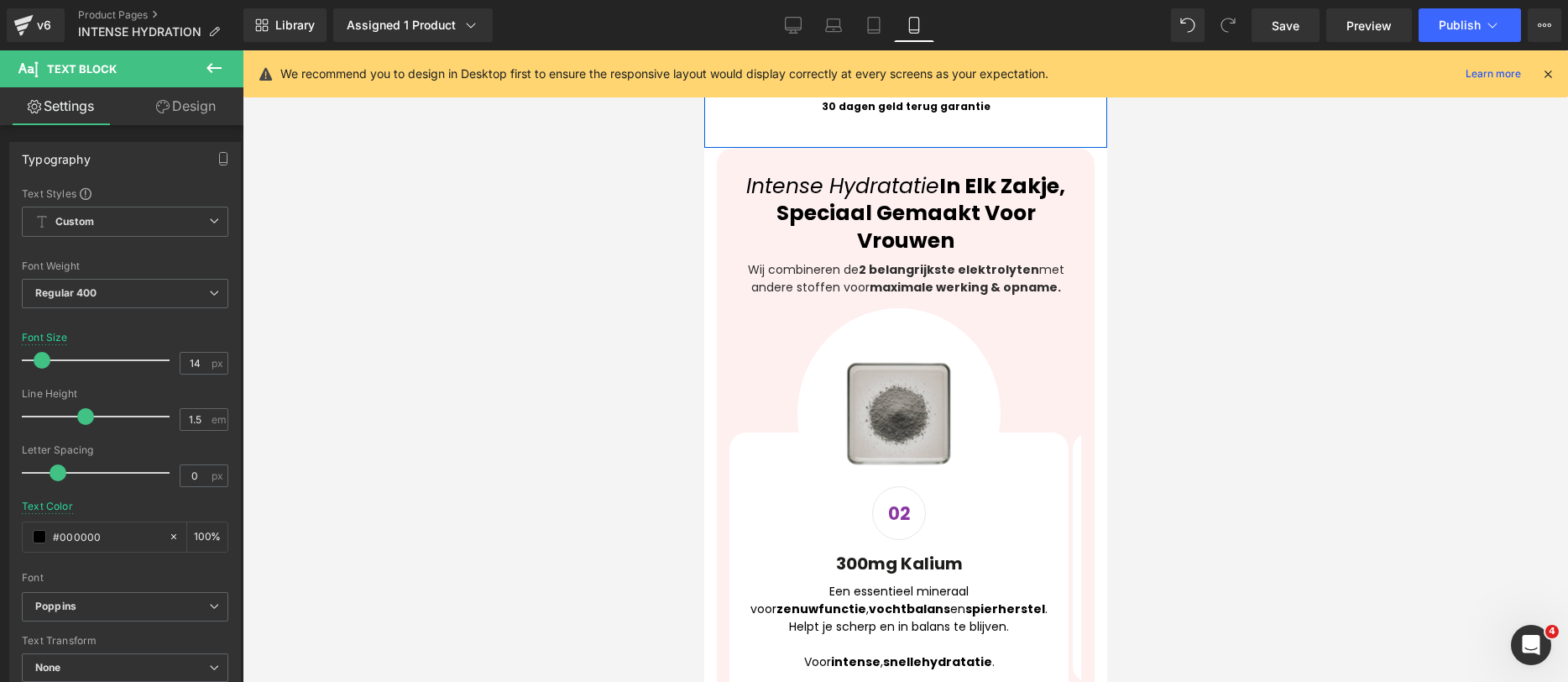
scroll to position [1377, 0]
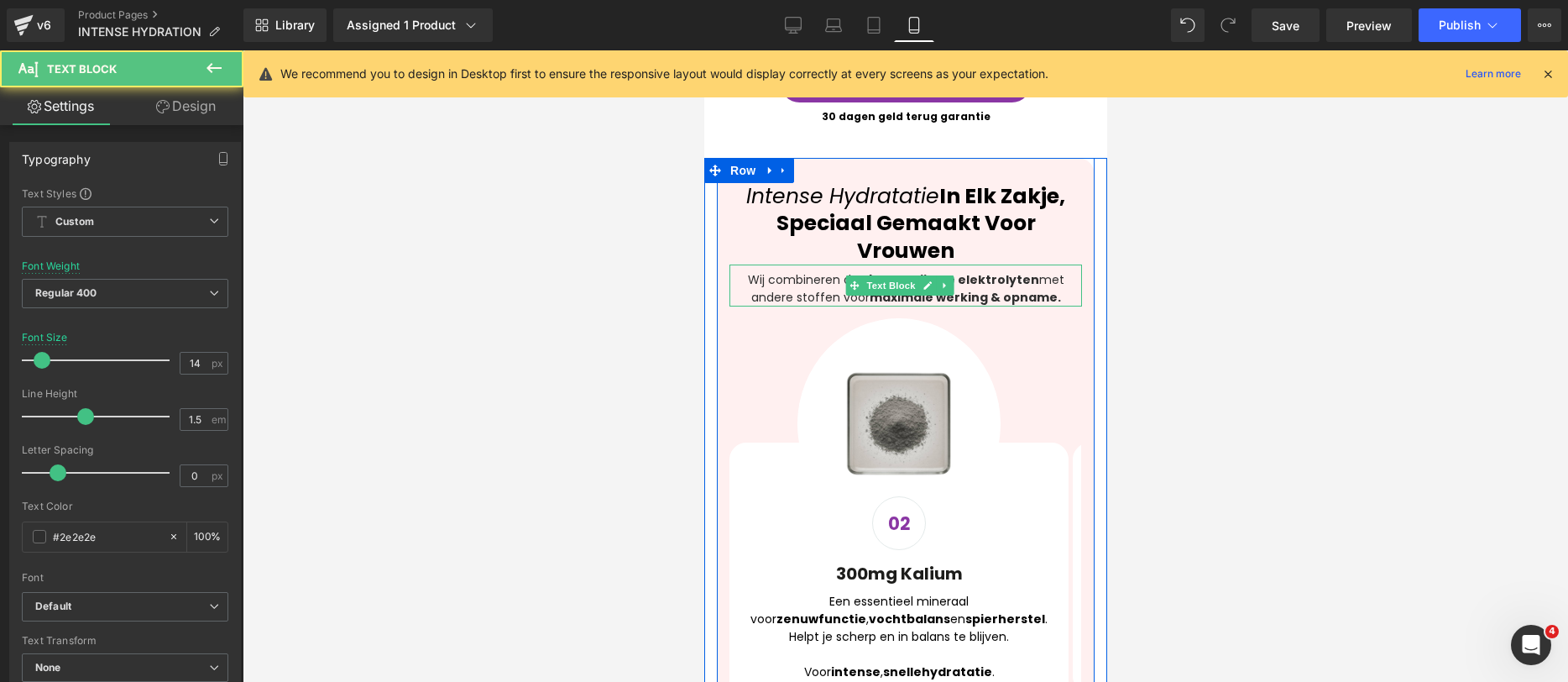
click at [745, 271] on p "Wij combineren de 2 belangrijkste elektrolyten met andere stoffen voor maximale…" at bounding box center [905, 289] width 353 height 35
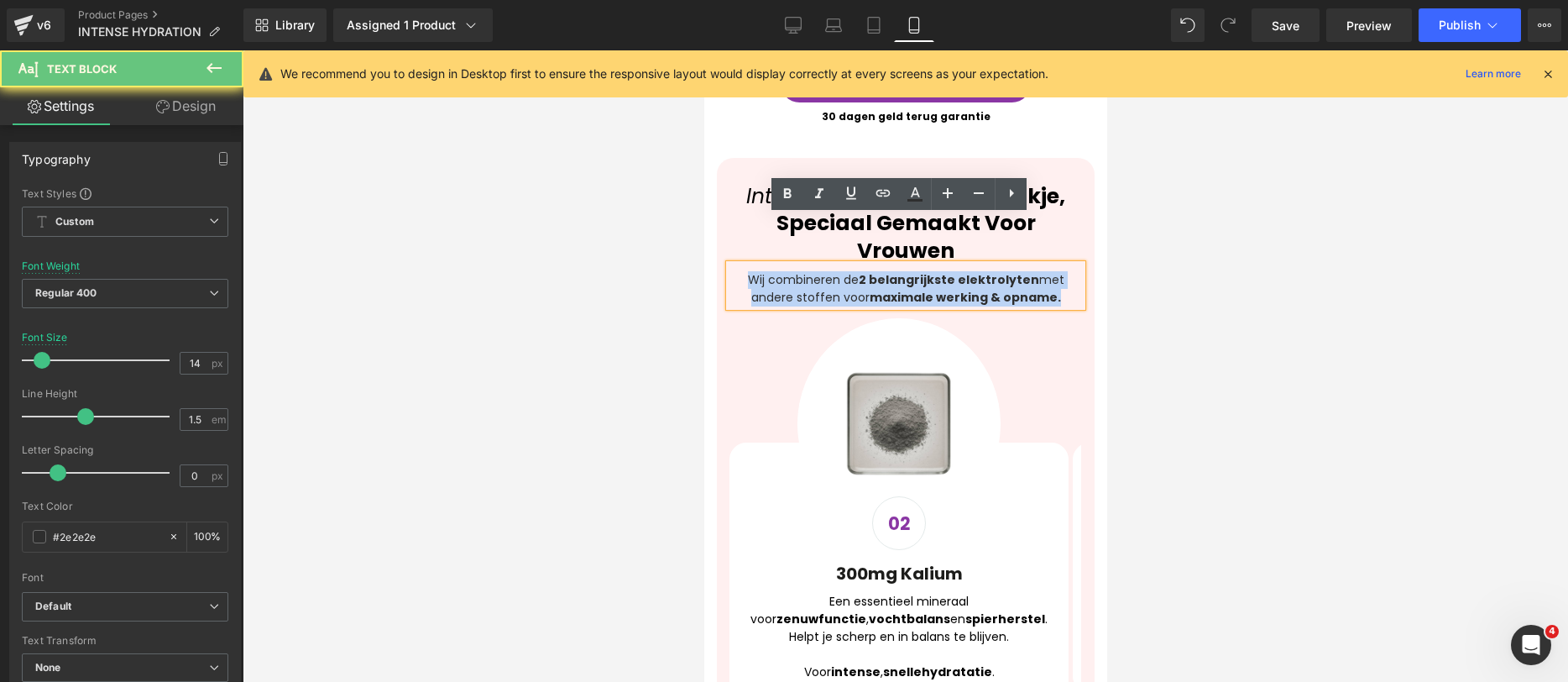
click at [745, 271] on p "Wij combineren de 2 belangrijkste elektrolyten met andere stoffen voor maximale…" at bounding box center [905, 289] width 353 height 35
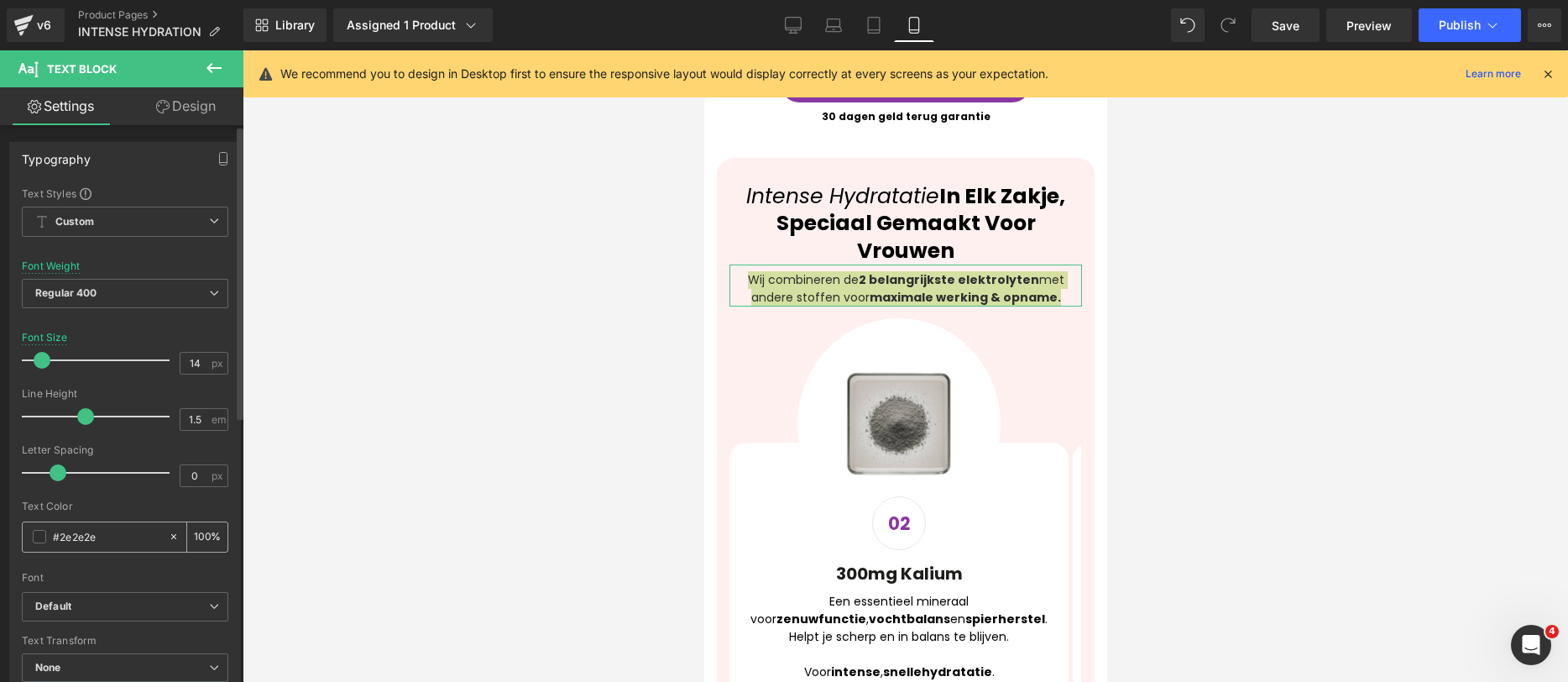
click at [32, 540] on div "#2e2e2e" at bounding box center [95, 537] width 145 height 29
click at [34, 538] on span at bounding box center [39, 537] width 13 height 13
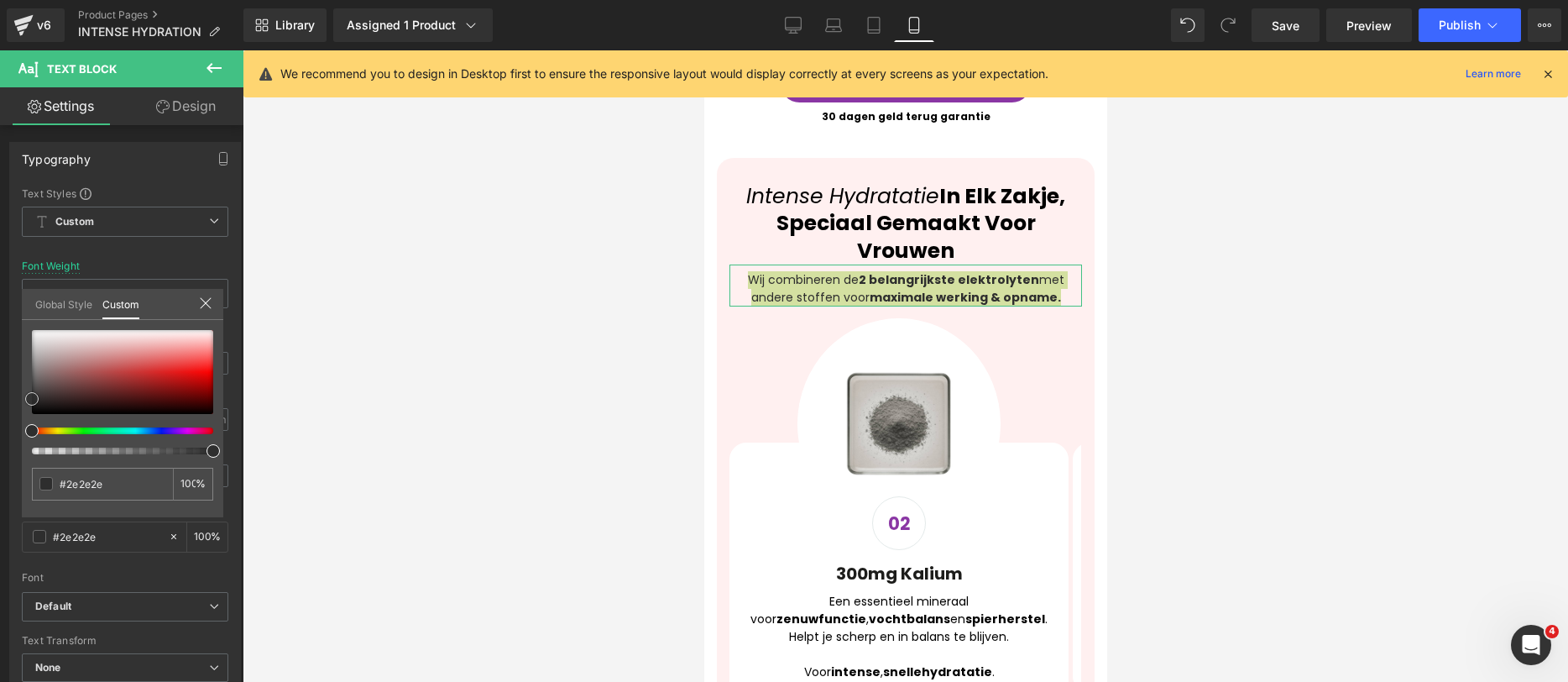
drag, startPoint x: 79, startPoint y: 418, endPoint x: -119, endPoint y: 517, distance: 221.4
click at [0, 517] on html "Text Block You are previewing how the will restyle your page. You can not edit …" at bounding box center [784, 341] width 1568 height 682
click at [1260, 380] on div at bounding box center [905, 366] width 1325 height 632
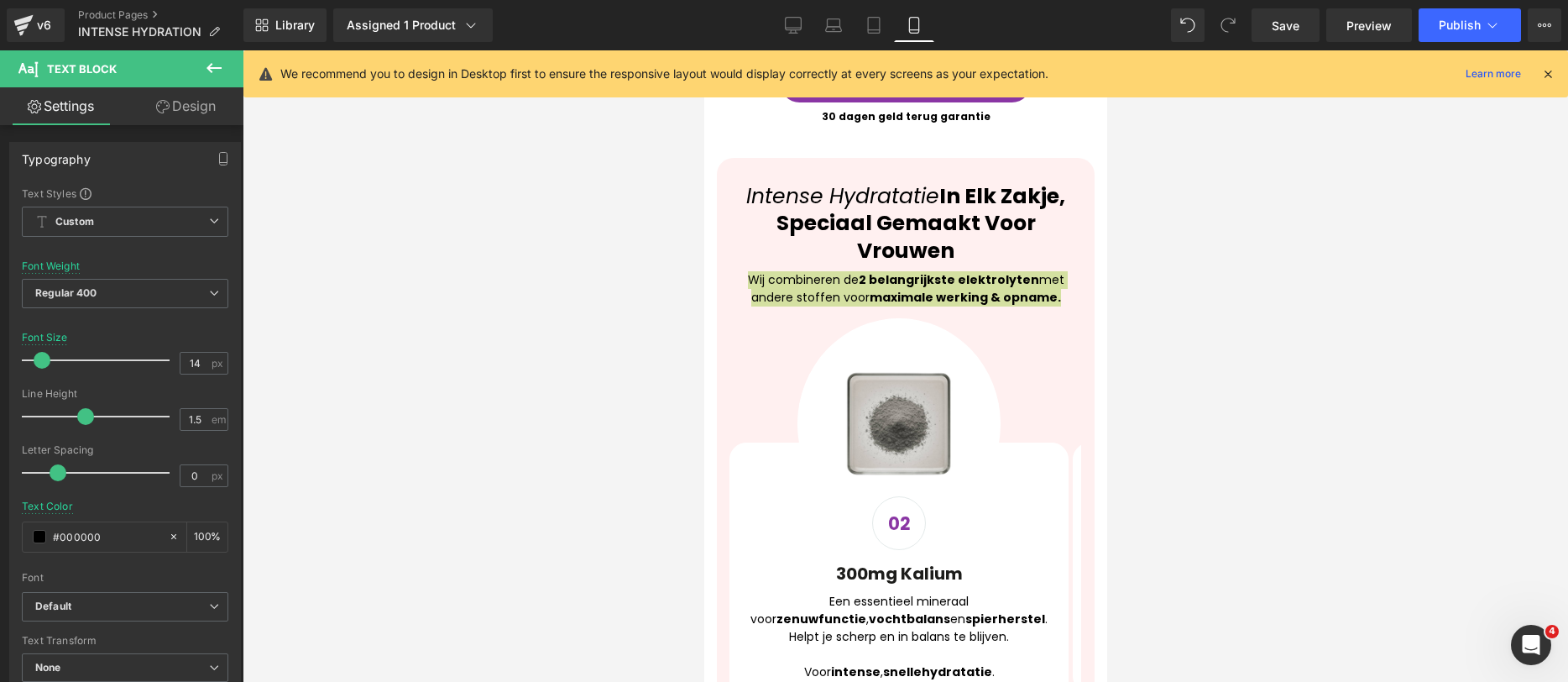
click at [1109, 340] on div at bounding box center [905, 366] width 1325 height 632
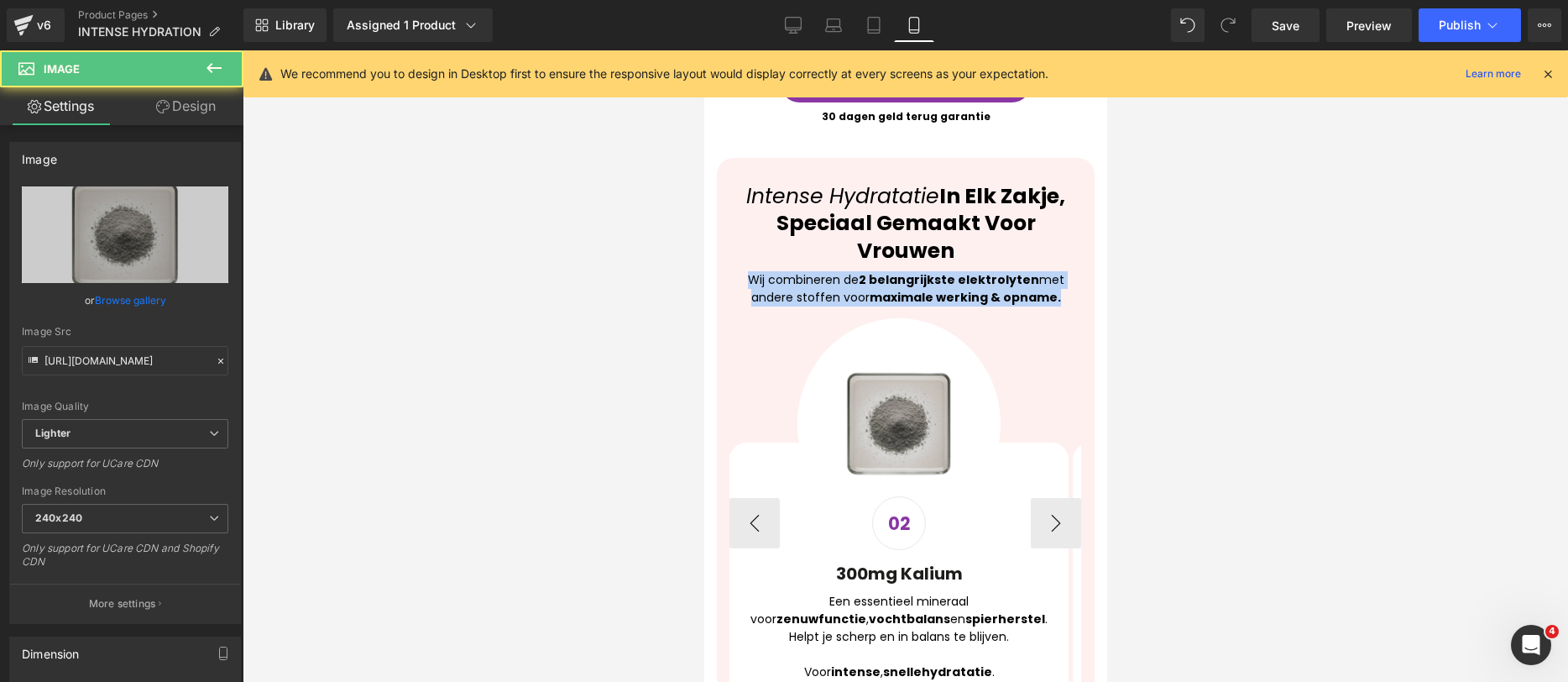
click at [1041, 338] on div at bounding box center [899, 424] width 339 height 212
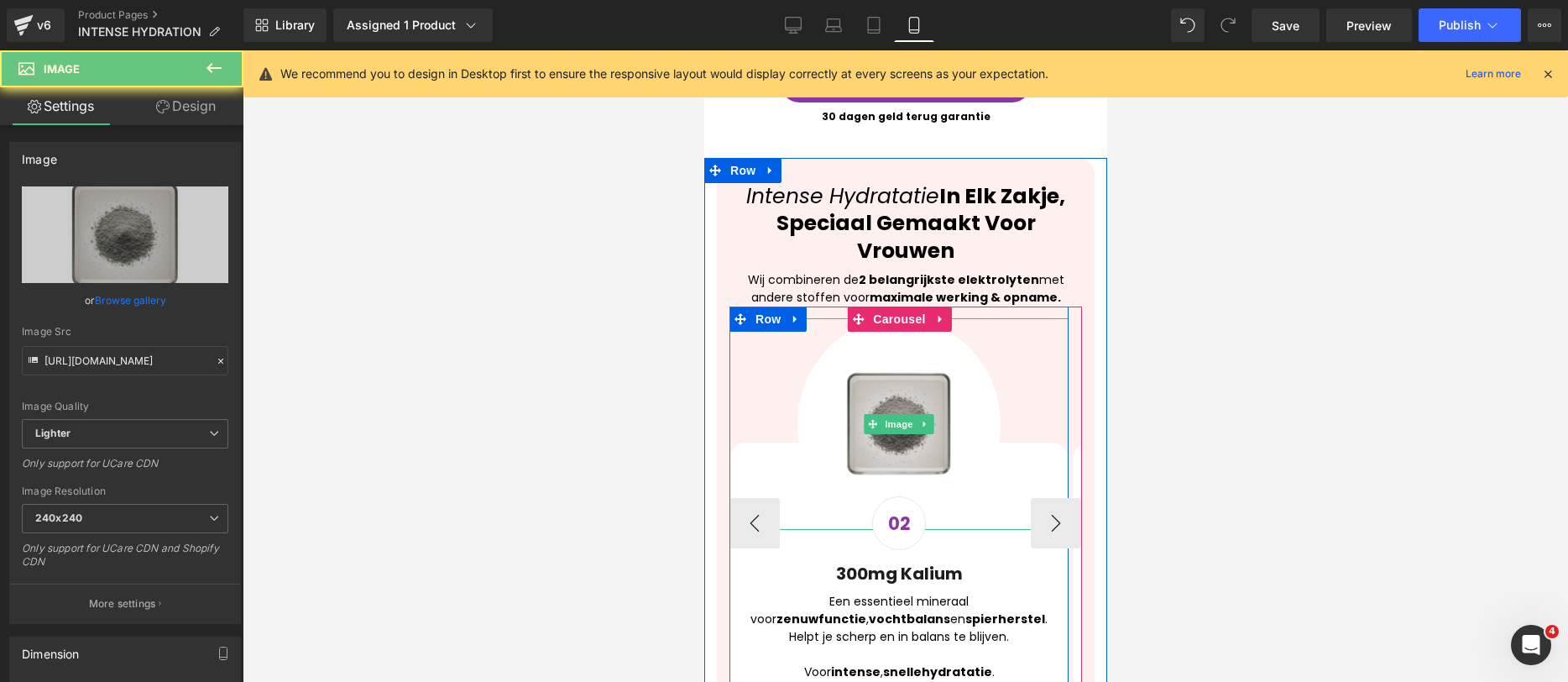
click at [1029, 318] on div at bounding box center [899, 424] width 339 height 212
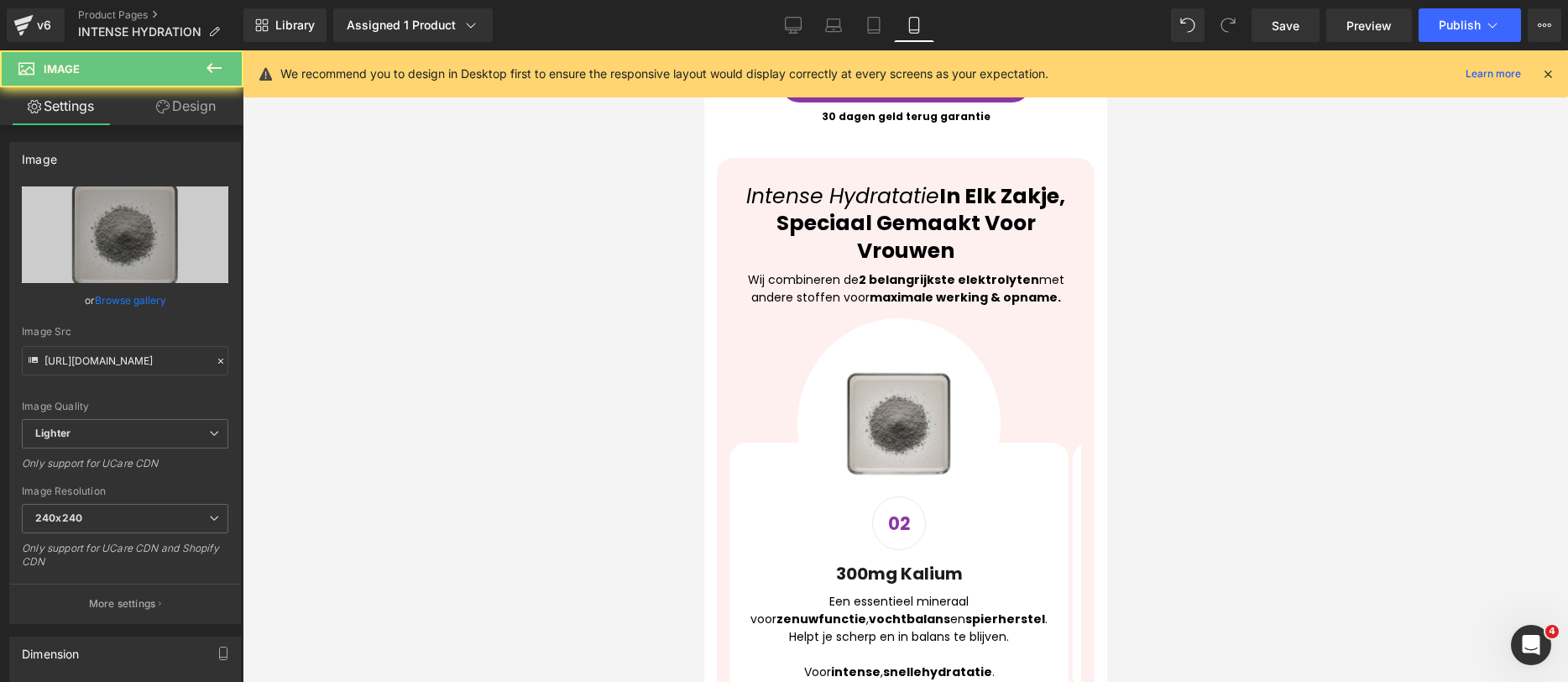
click at [1287, 364] on div at bounding box center [905, 366] width 1325 height 632
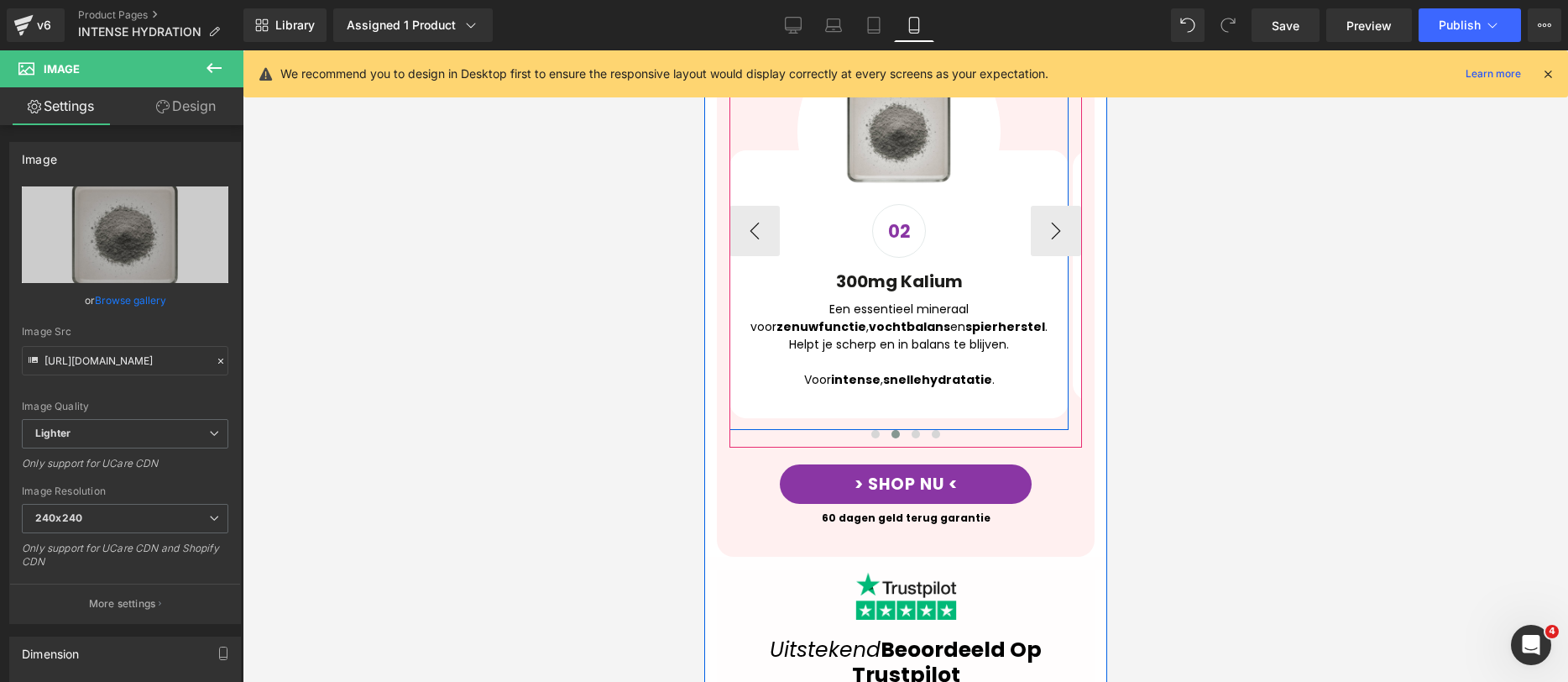
scroll to position [1649, 0]
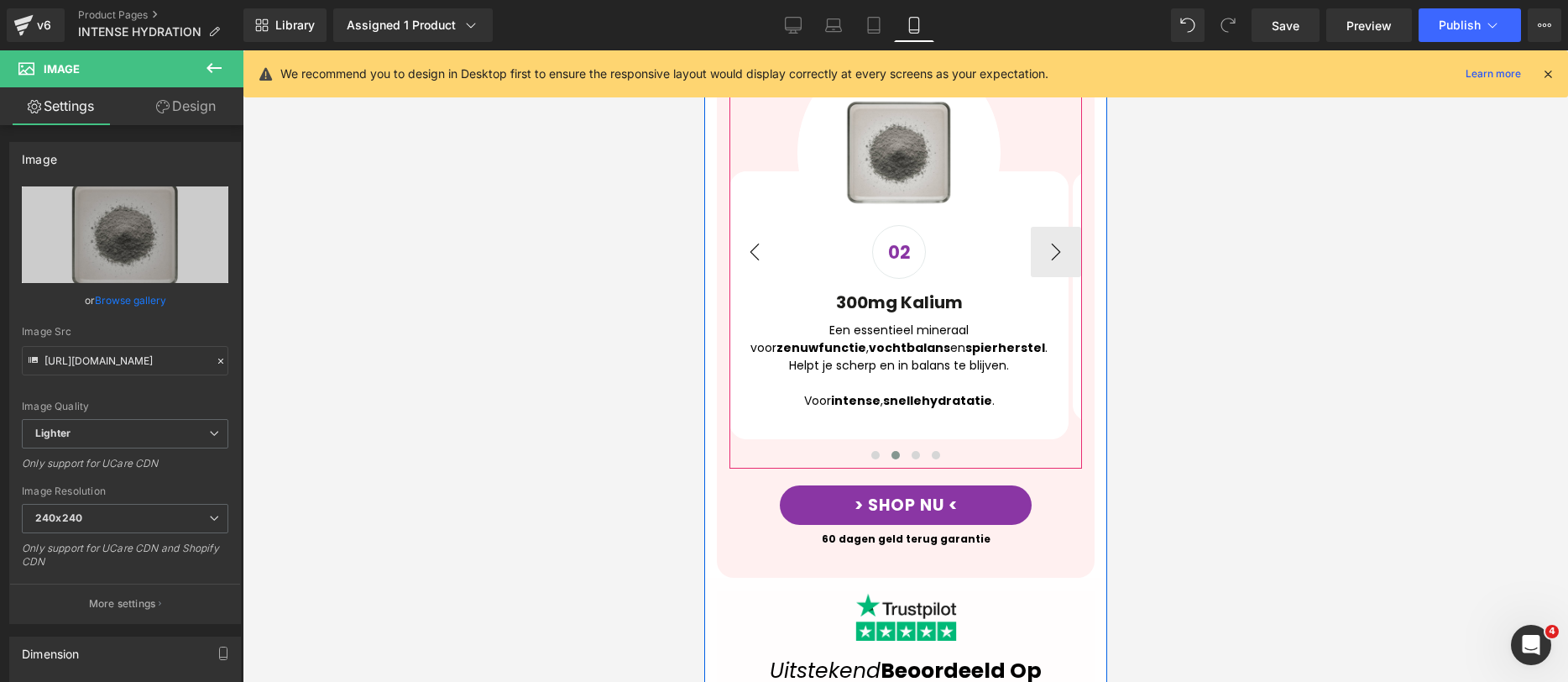
click at [741, 227] on button "‹" at bounding box center [754, 252] width 50 height 50
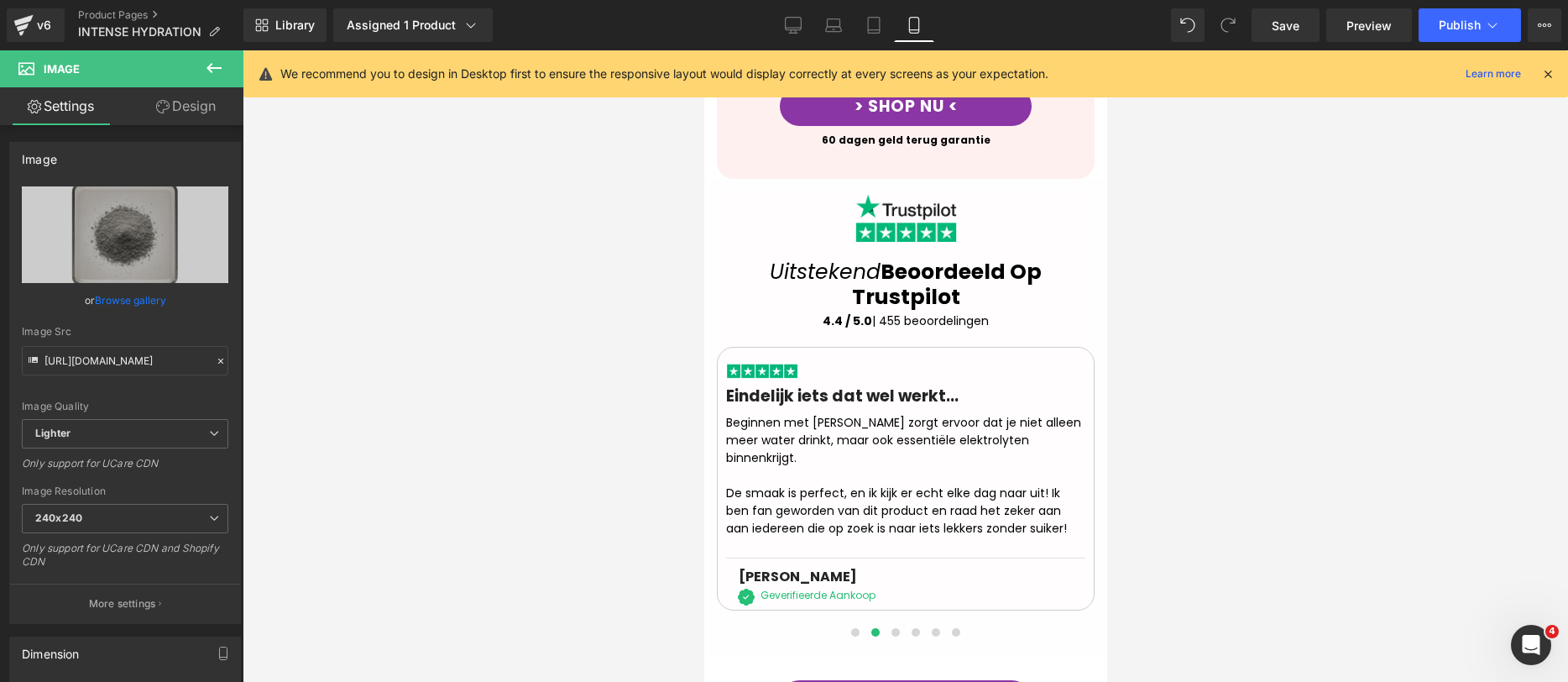
scroll to position [2489, 0]
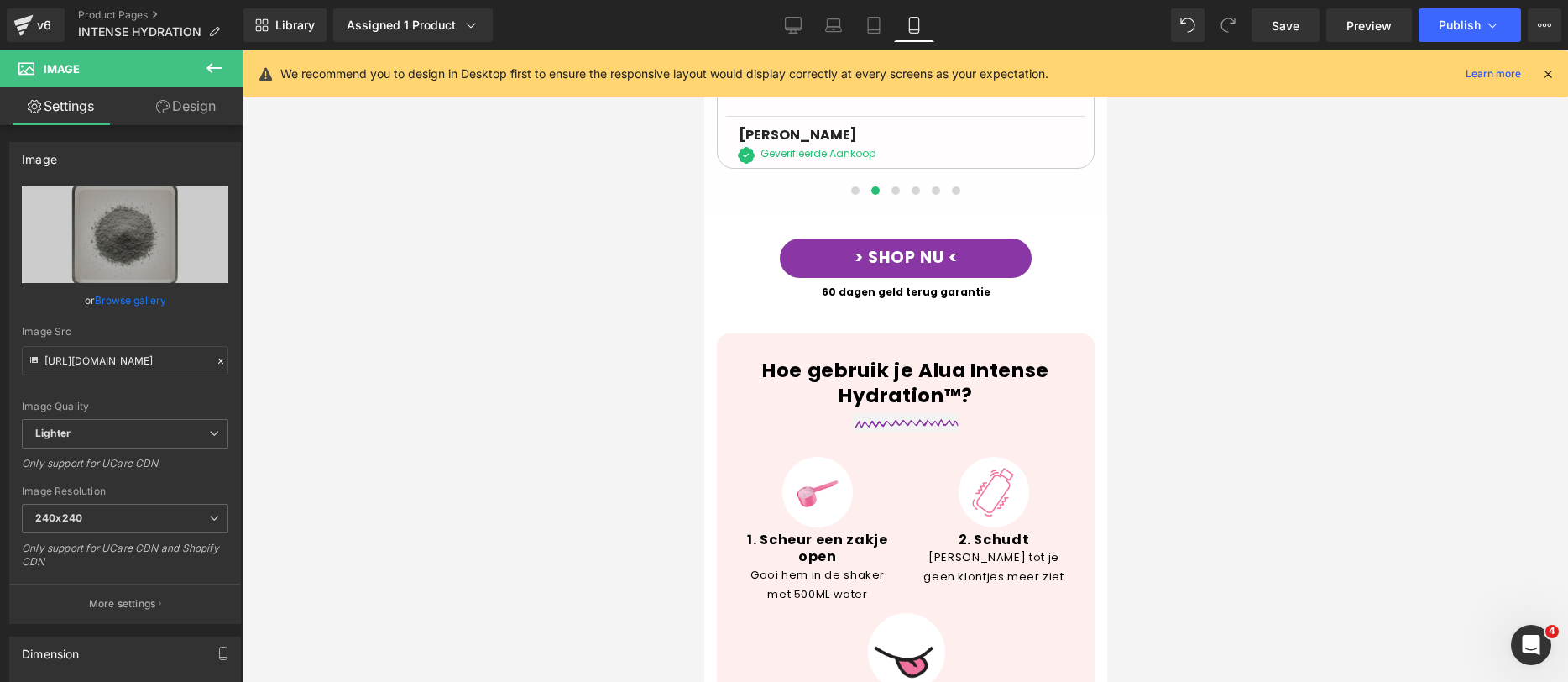
click at [1023, 432] on div "Image 1. Scheur een zakje open Heading Gooi hem in de shaker met 500ML water Te…" at bounding box center [905, 522] width 353 height 181
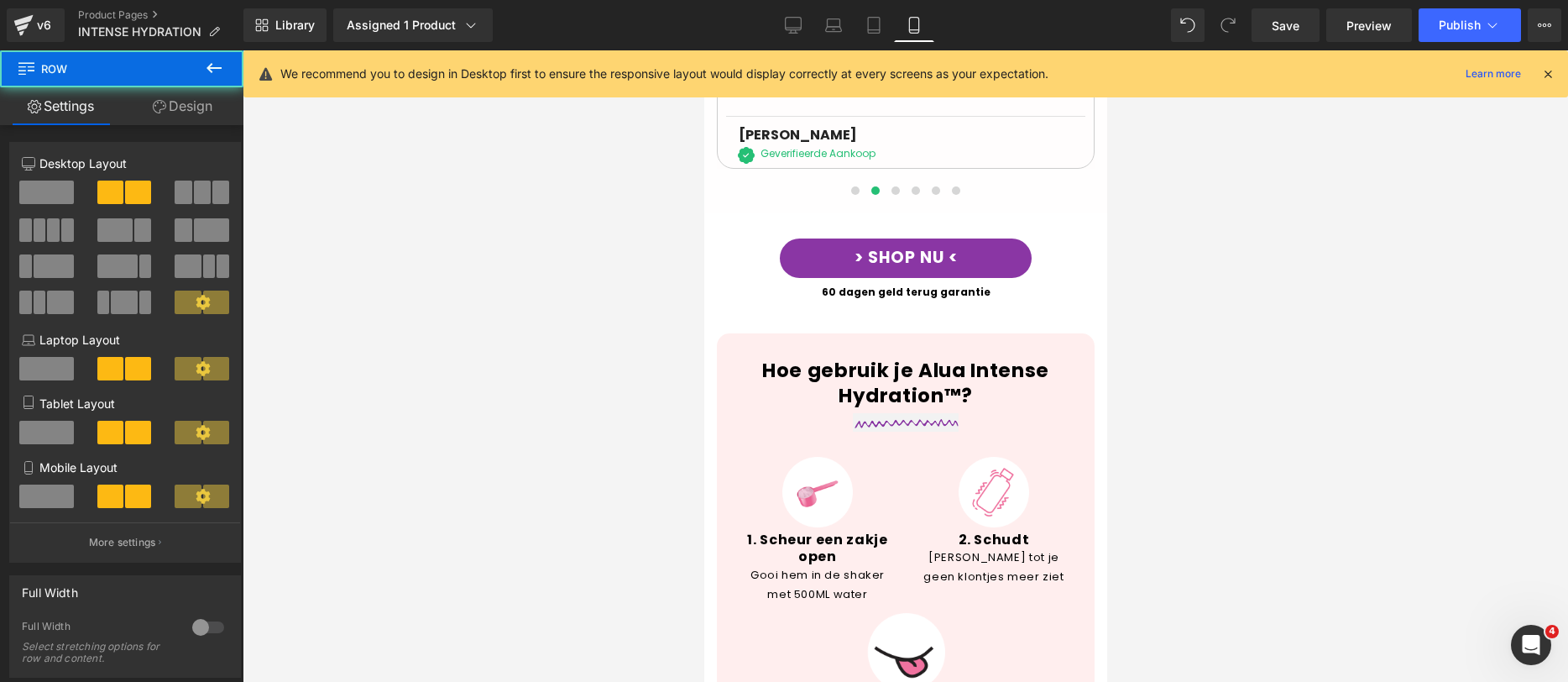
drag, startPoint x: 1371, startPoint y: 399, endPoint x: 1205, endPoint y: 359, distance: 170.8
click at [1371, 399] on div at bounding box center [905, 366] width 1325 height 632
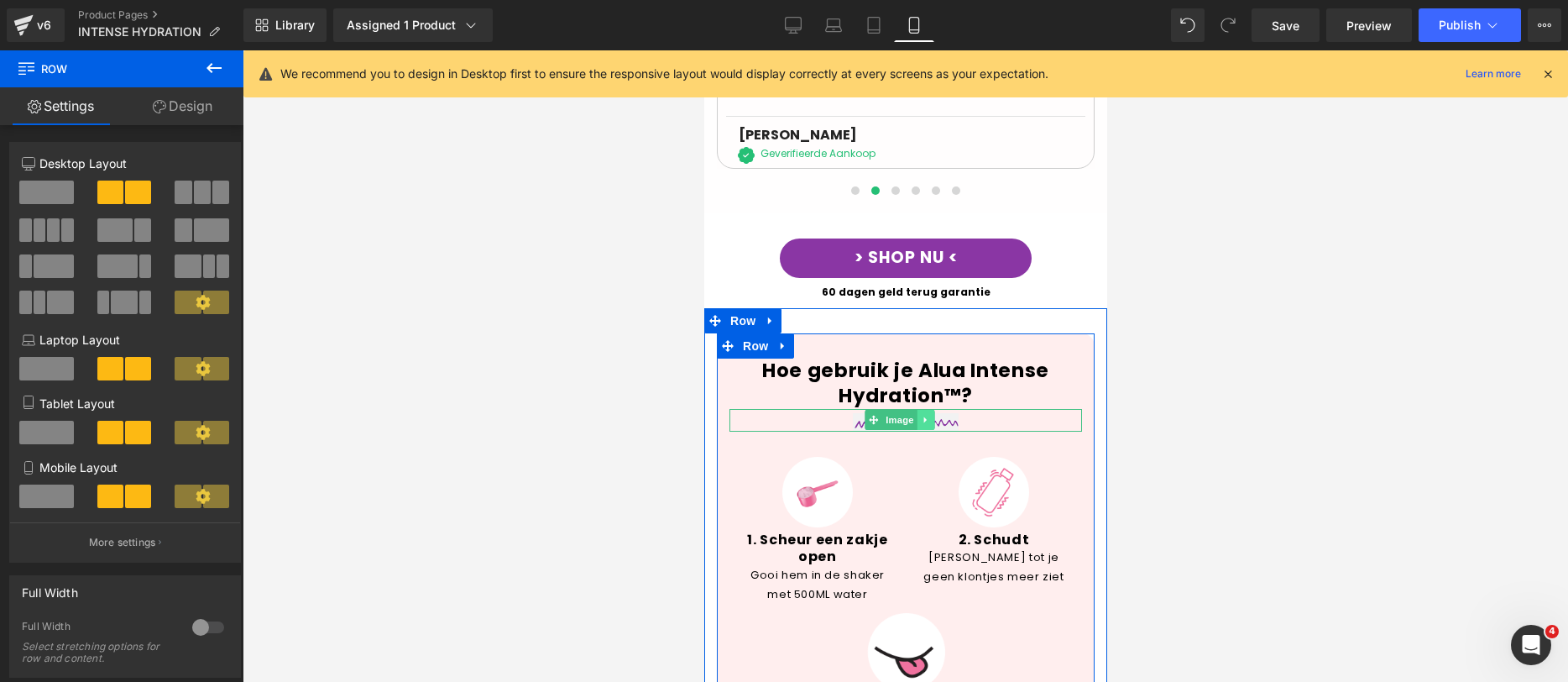
click at [923, 417] on icon at bounding box center [924, 420] width 3 height 6
click at [931, 415] on icon at bounding box center [933, 420] width 9 height 10
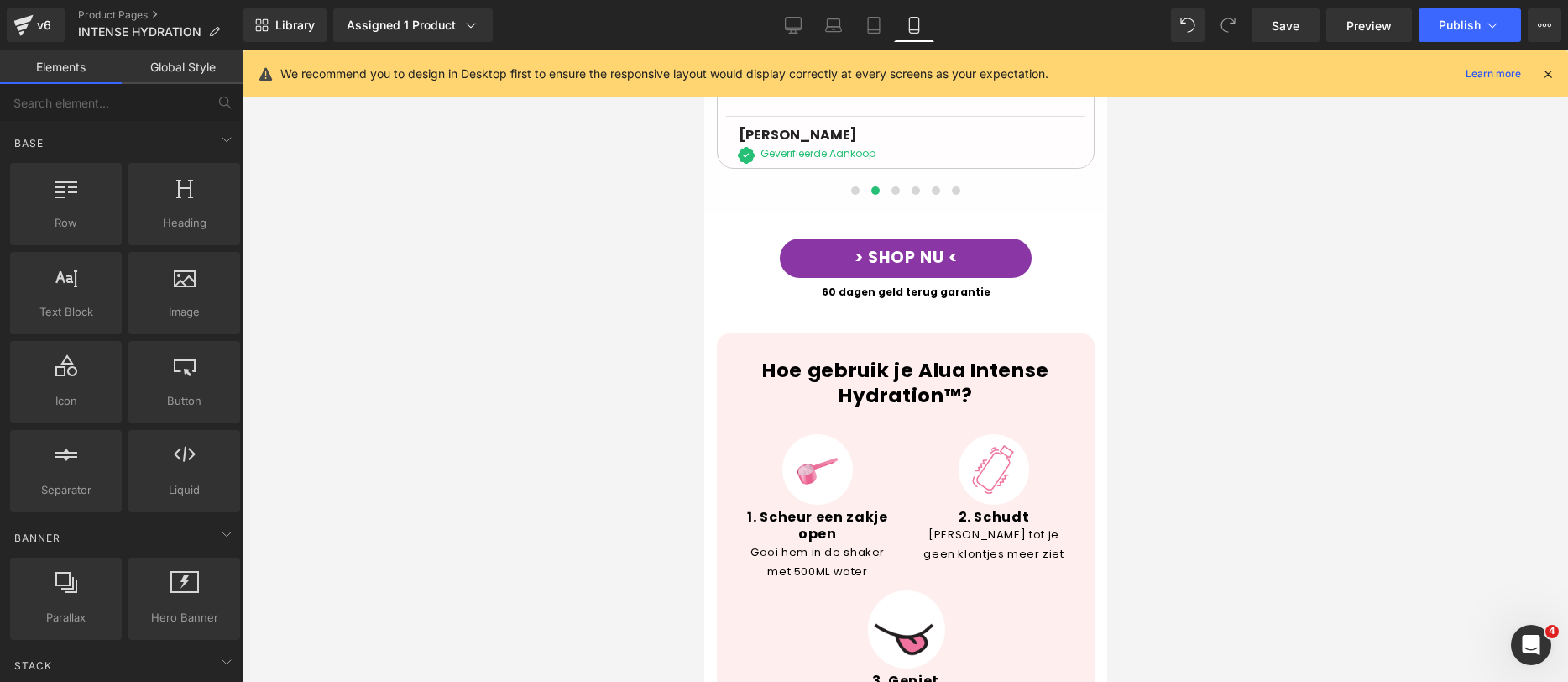
drag, startPoint x: 1237, startPoint y: 357, endPoint x: 1182, endPoint y: 375, distance: 57.9
click at [1237, 357] on div at bounding box center [905, 366] width 1325 height 632
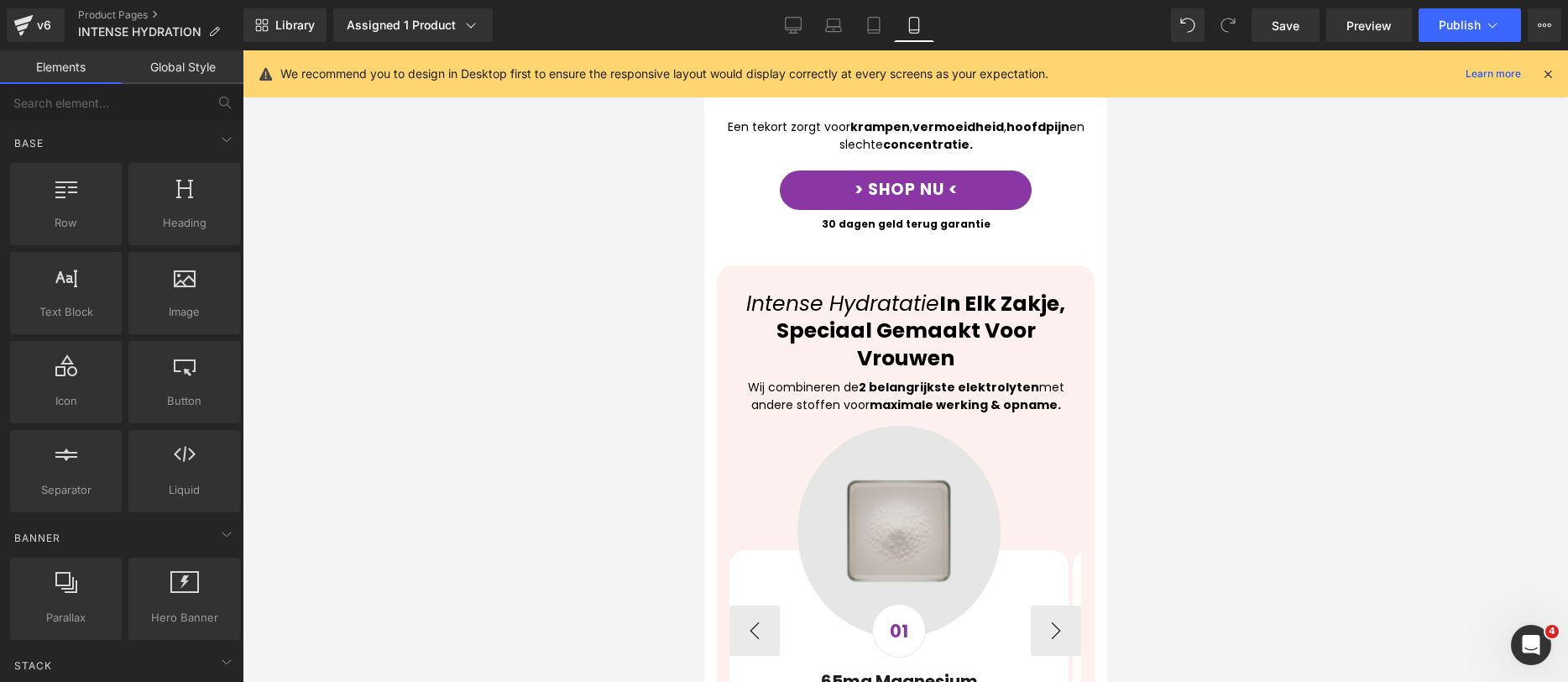
scroll to position [0, 0]
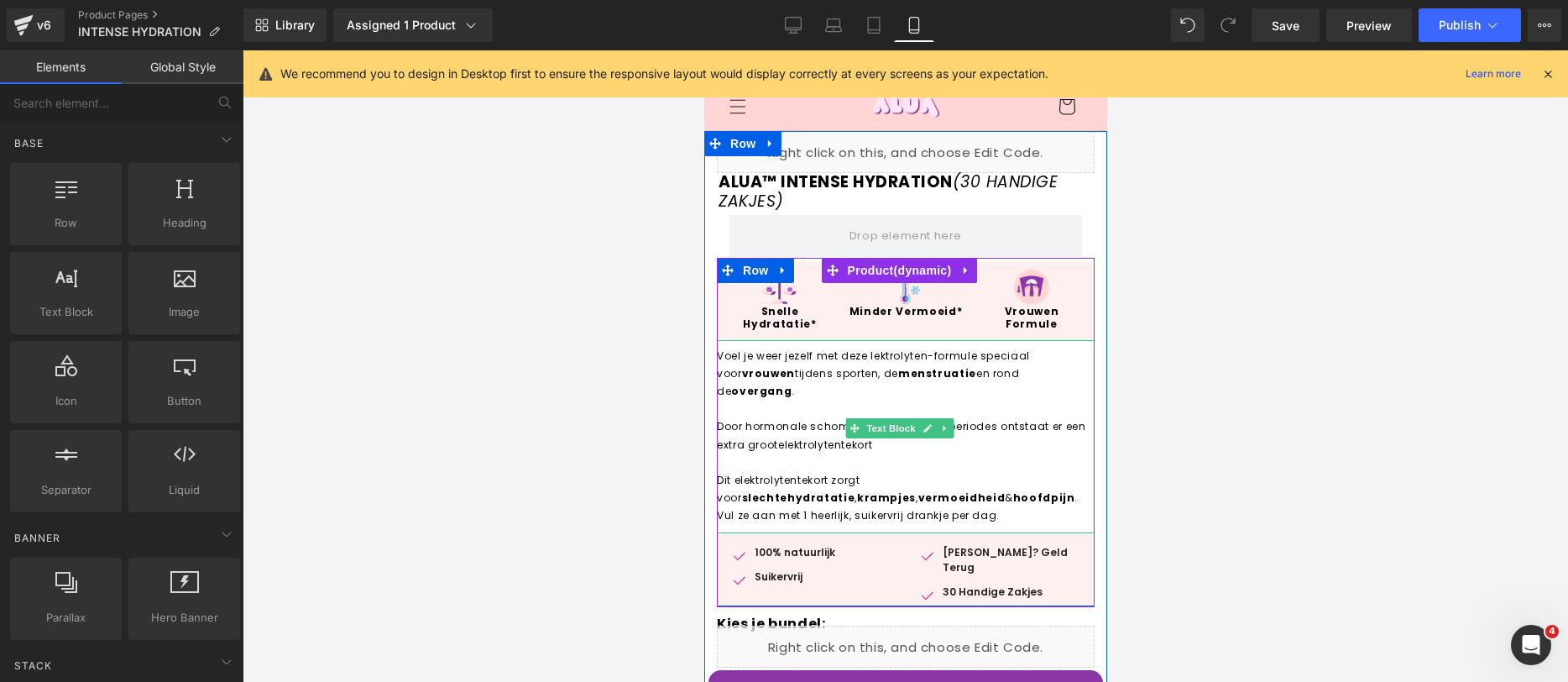
click at [874, 361] on p "Voel je weer jezelf met deze lektrolyten-formule speciaal voor vrouwen tijdens …" at bounding box center [905, 373] width 378 height 53
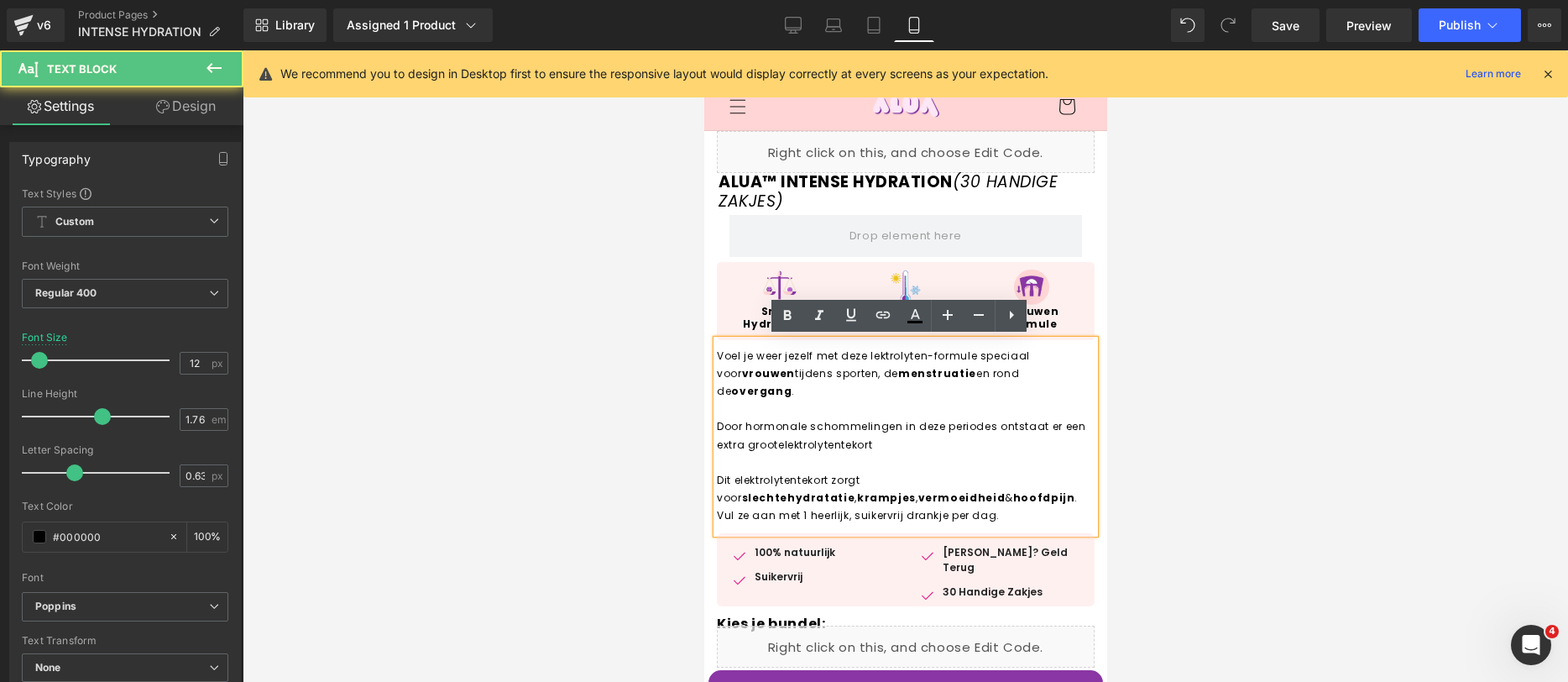
click at [873, 358] on p "Voel je weer jezelf met deze lektrolyten-formule speciaal voor vrouwen tijdens …" at bounding box center [905, 373] width 378 height 53
click at [1247, 341] on div at bounding box center [905, 366] width 1325 height 632
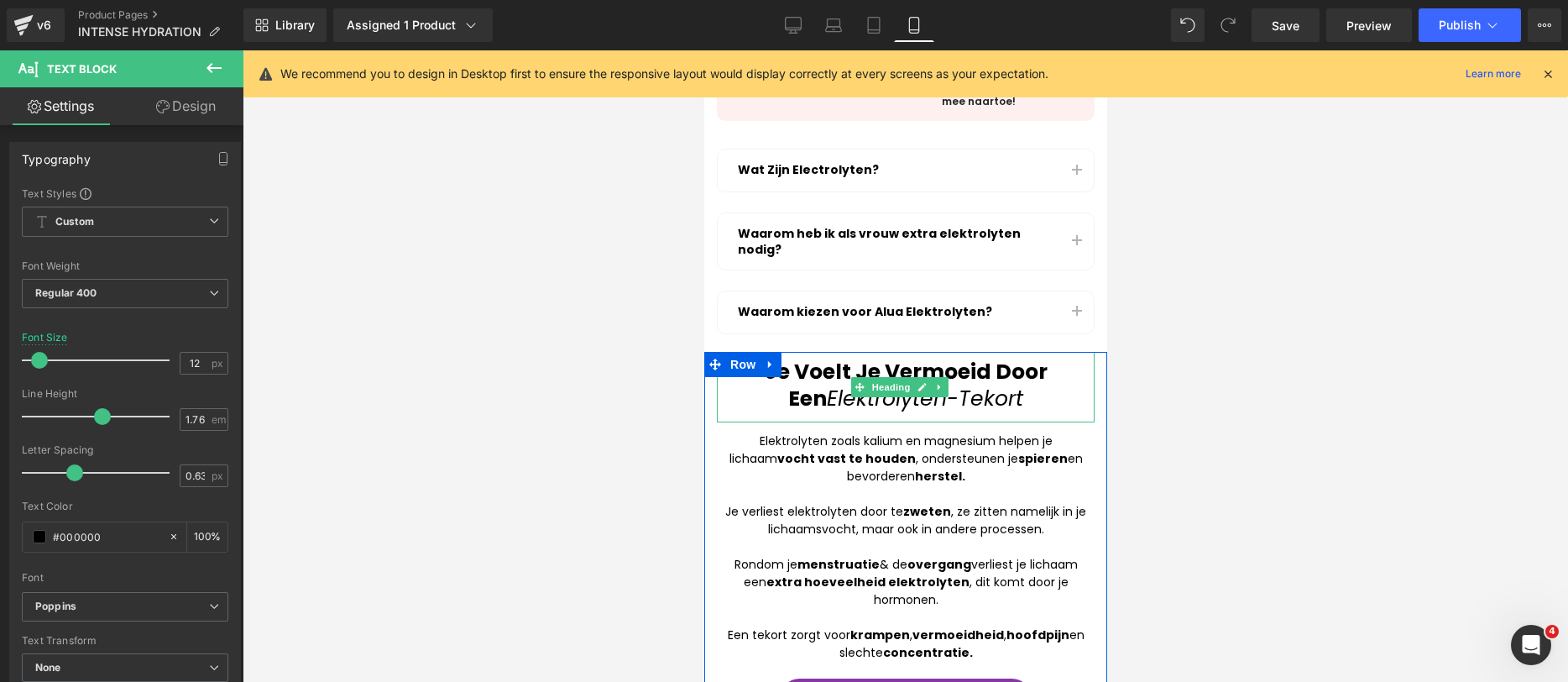
scroll to position [774, 0]
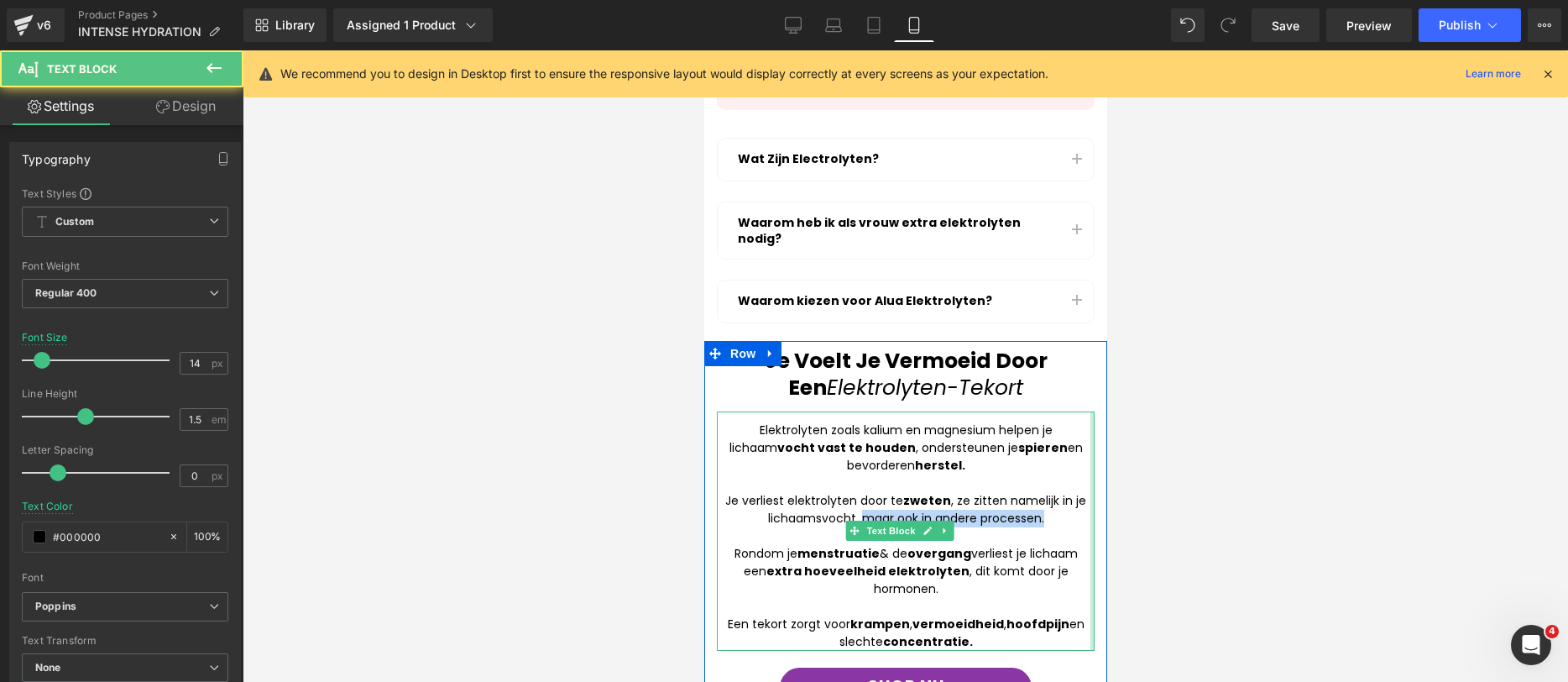
drag, startPoint x: 856, startPoint y: 470, endPoint x: 1078, endPoint y: 475, distance: 222.1
click at [1078, 475] on div "Elektrolyten zoals kalium en magnesium helpen je lichaam vocht vast te houden ,…" at bounding box center [905, 531] width 378 height 239
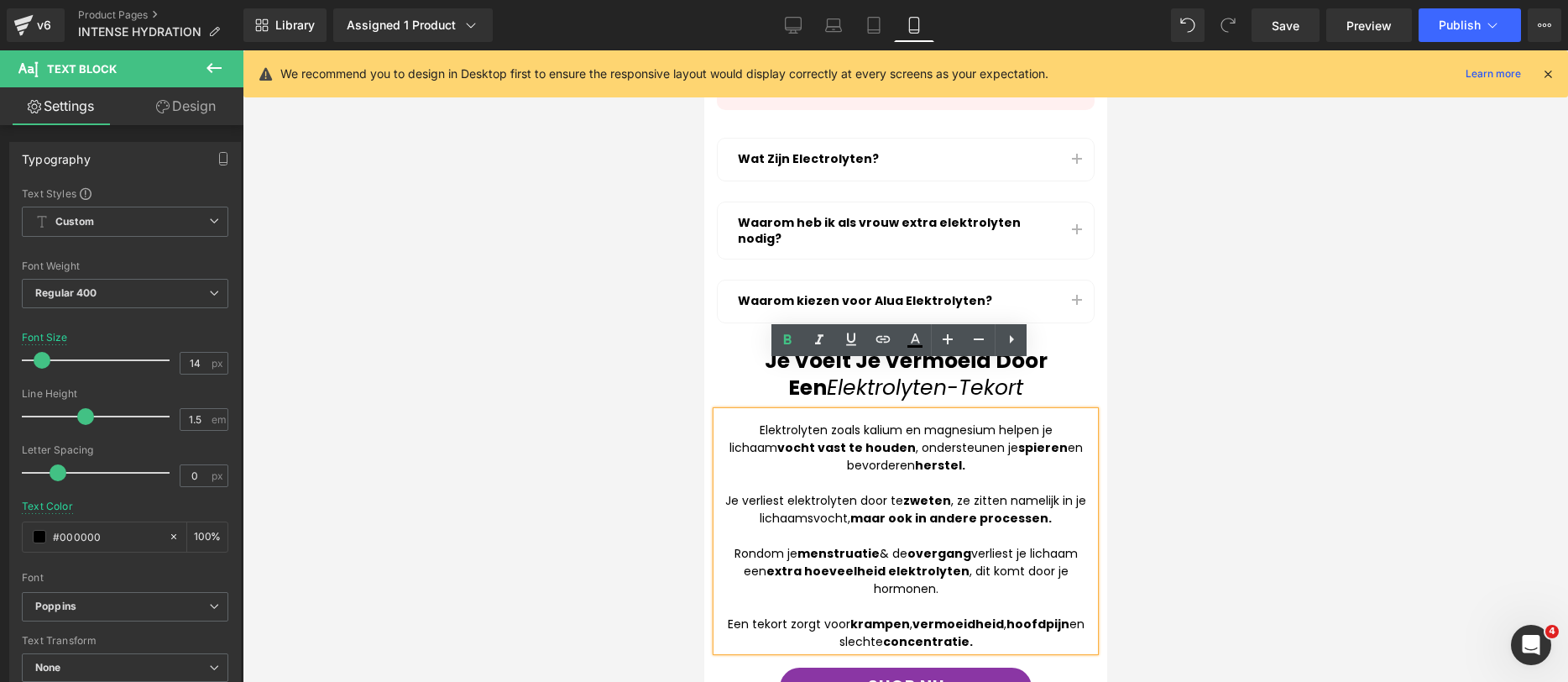
click at [1297, 448] on div at bounding box center [905, 366] width 1325 height 632
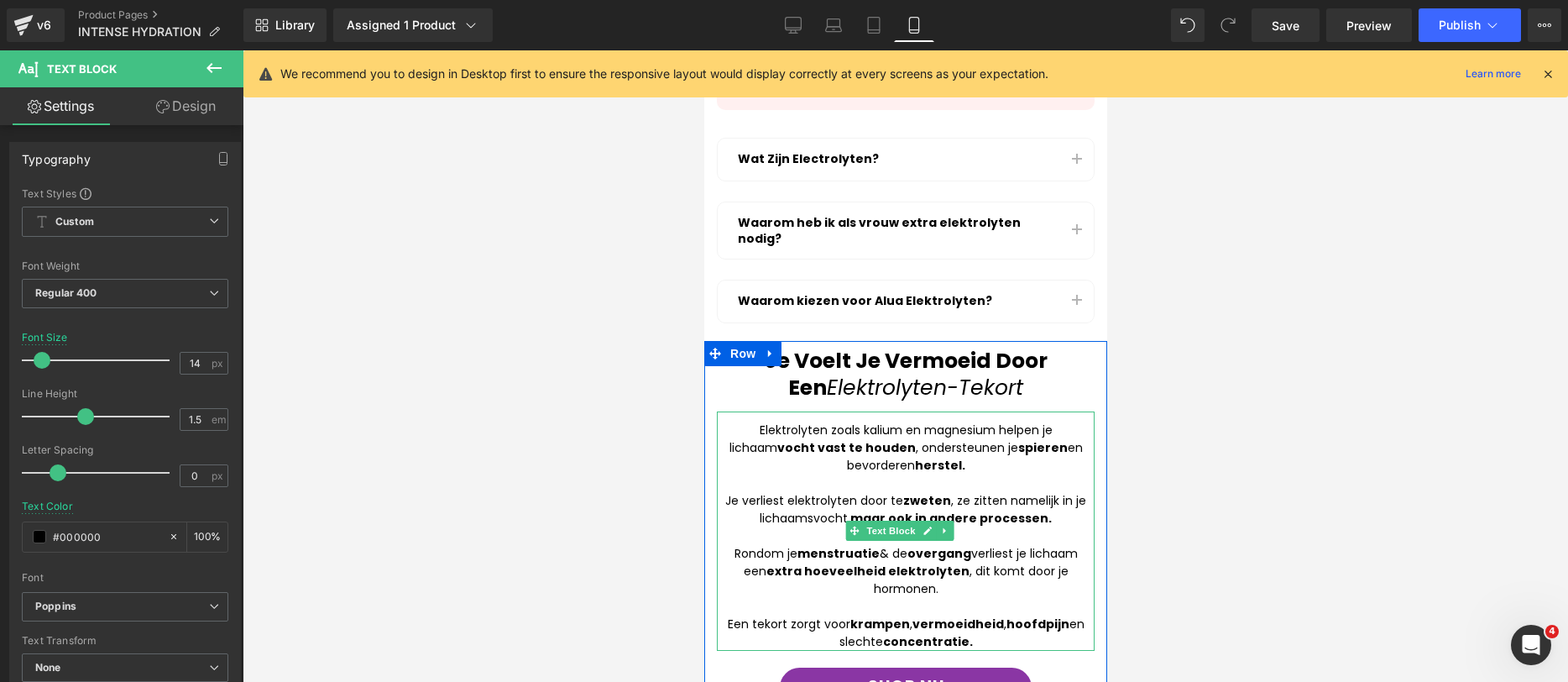
scroll to position [795, 0]
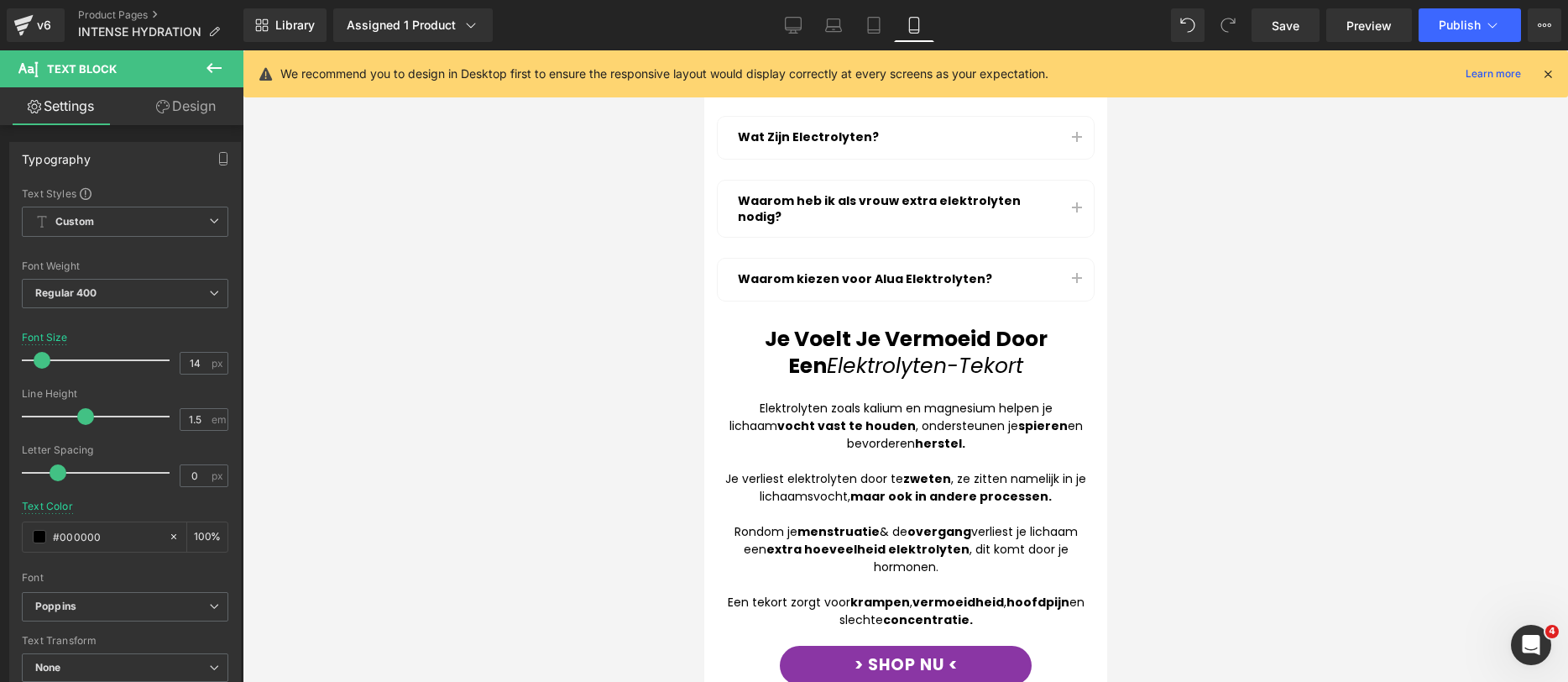
click at [1228, 386] on div at bounding box center [905, 366] width 1325 height 632
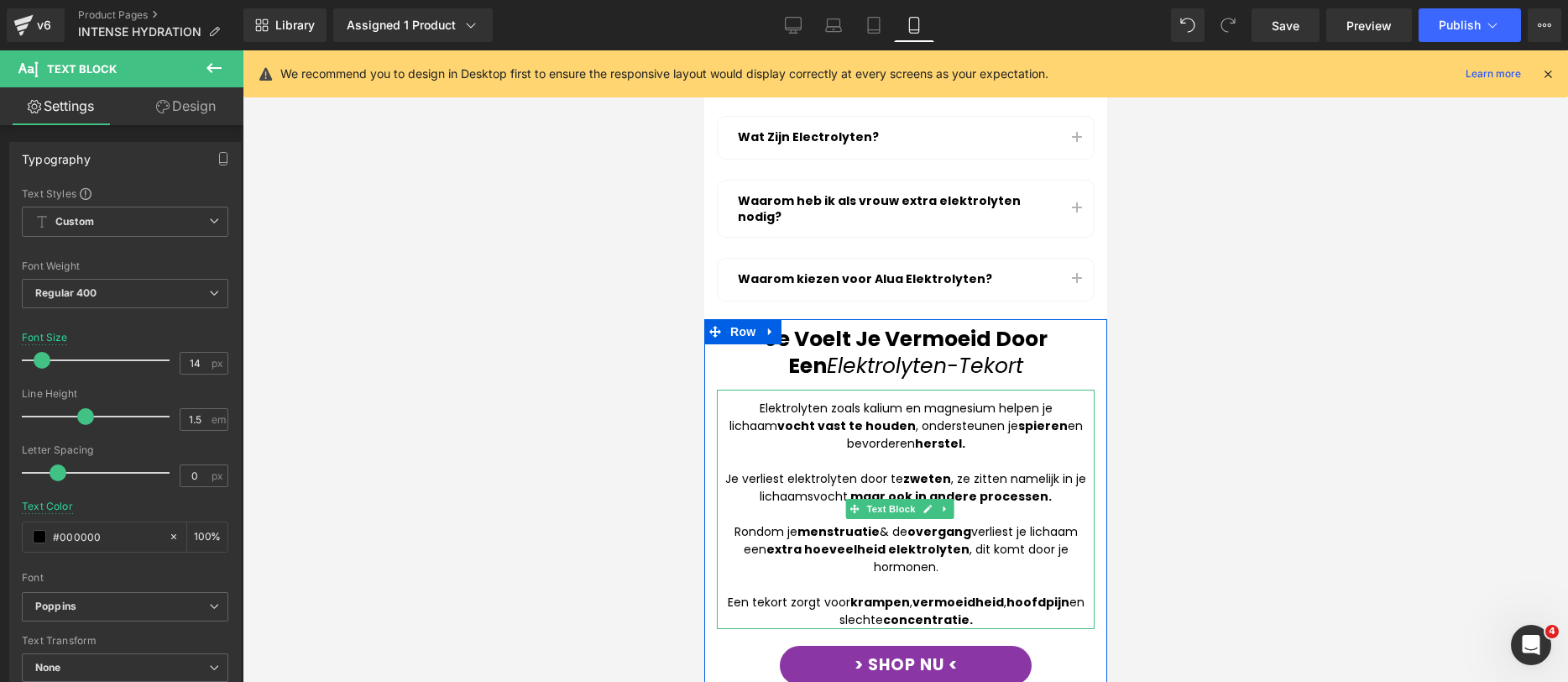
scroll to position [832, 0]
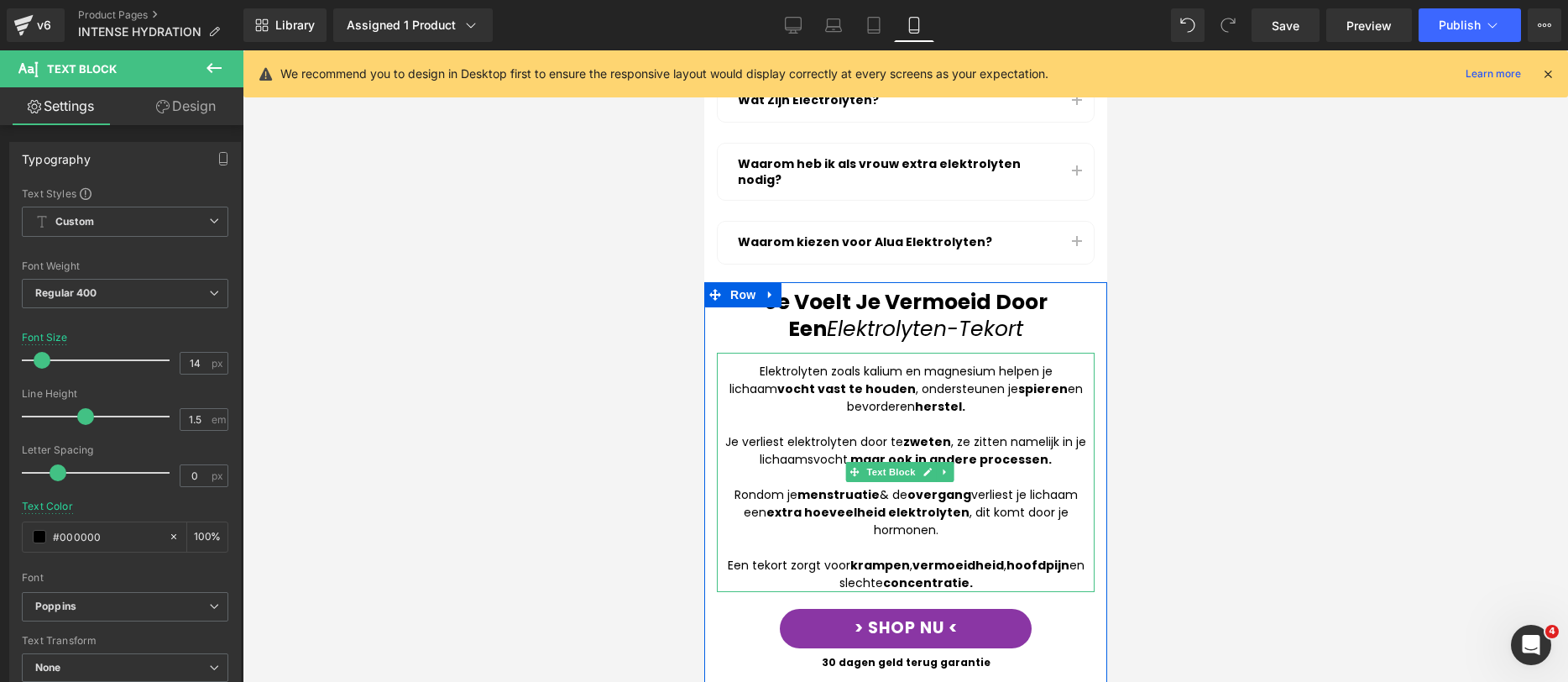
drag, startPoint x: 722, startPoint y: 512, endPoint x: 732, endPoint y: 511, distance: 10.0
click at [723, 557] on div "Een tekort zorgt voor krampen , vermoeidheid , hoofdpijn en slechte concentrati…" at bounding box center [905, 574] width 378 height 35
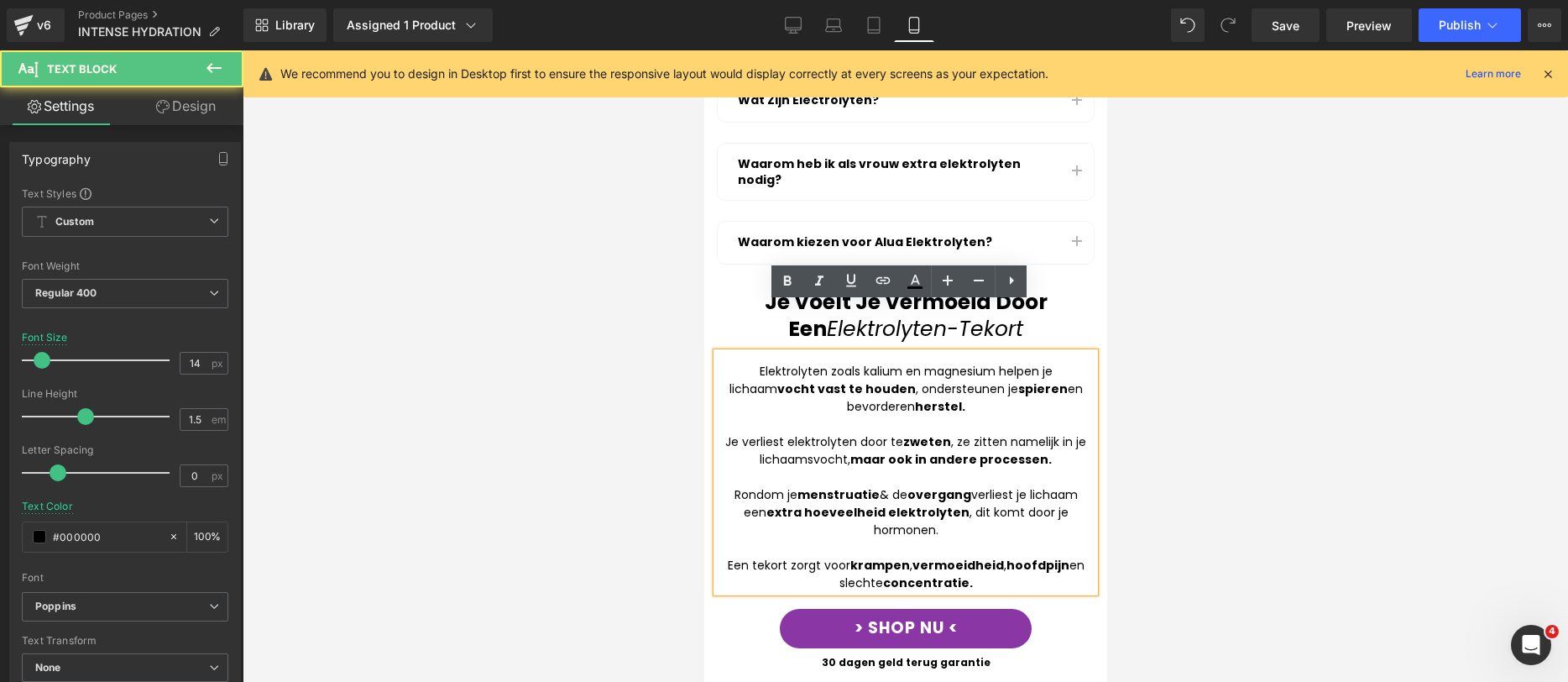
click at [732, 557] on div "Een tekort zorgt voor krampen , vermoeidheid , hoofdpijn en slechte concentrati…" at bounding box center [905, 574] width 378 height 35
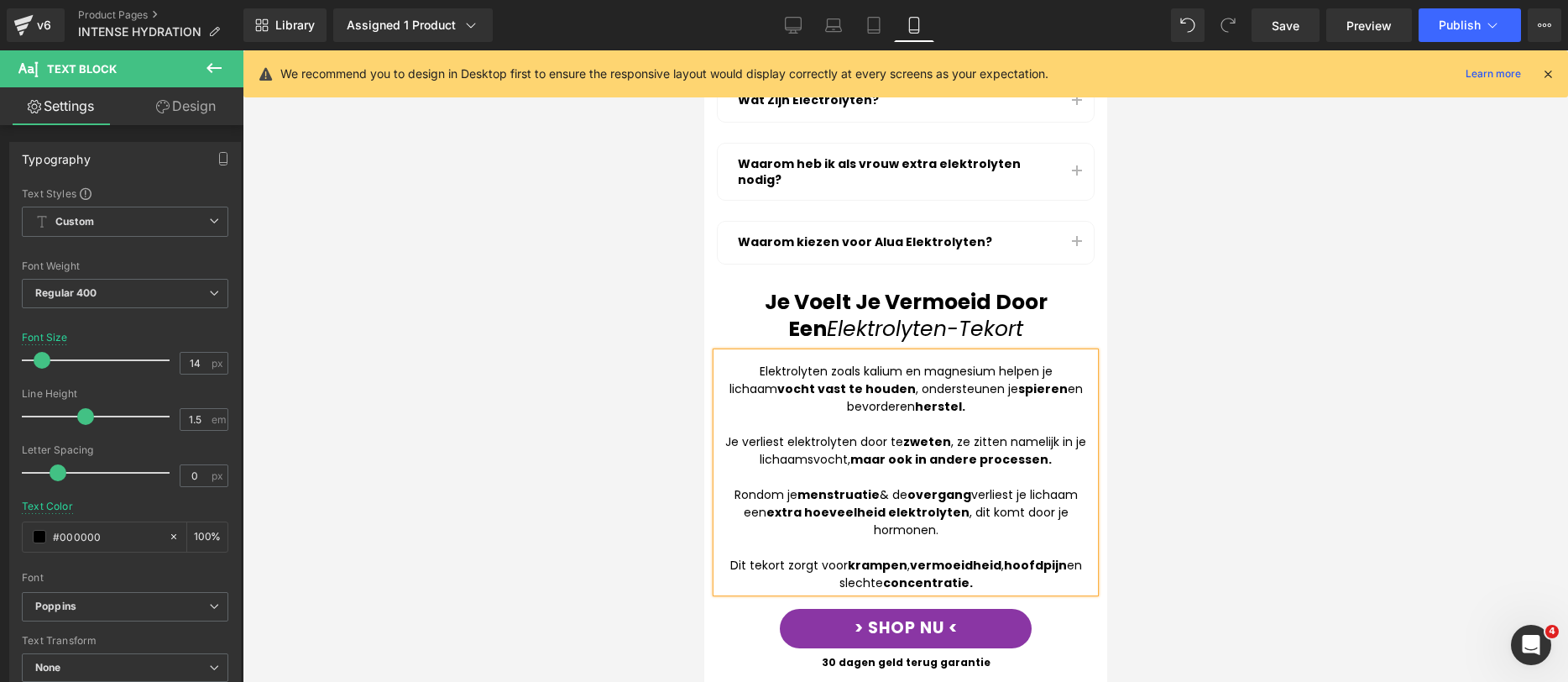
click at [704, 50] on div at bounding box center [704, 50] width 0 height 0
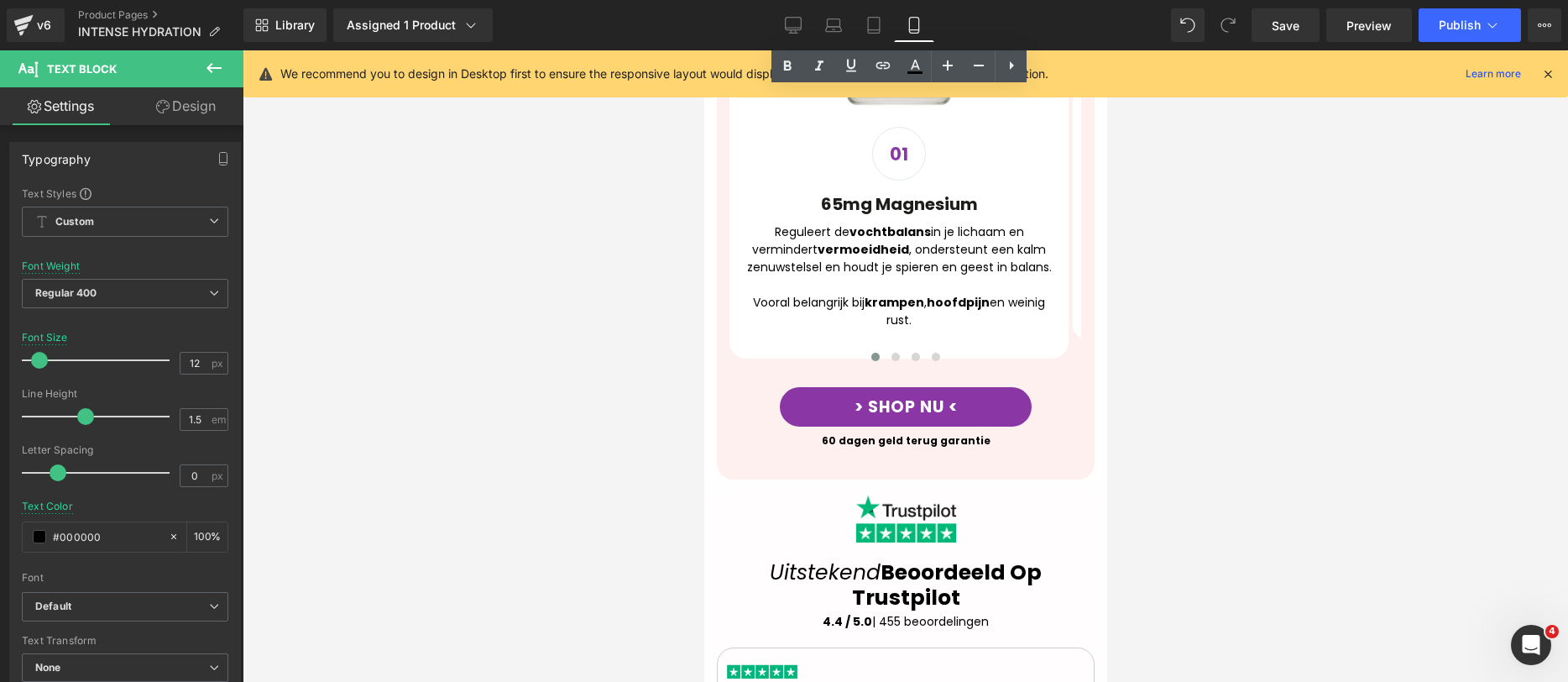
scroll to position [1629, 0]
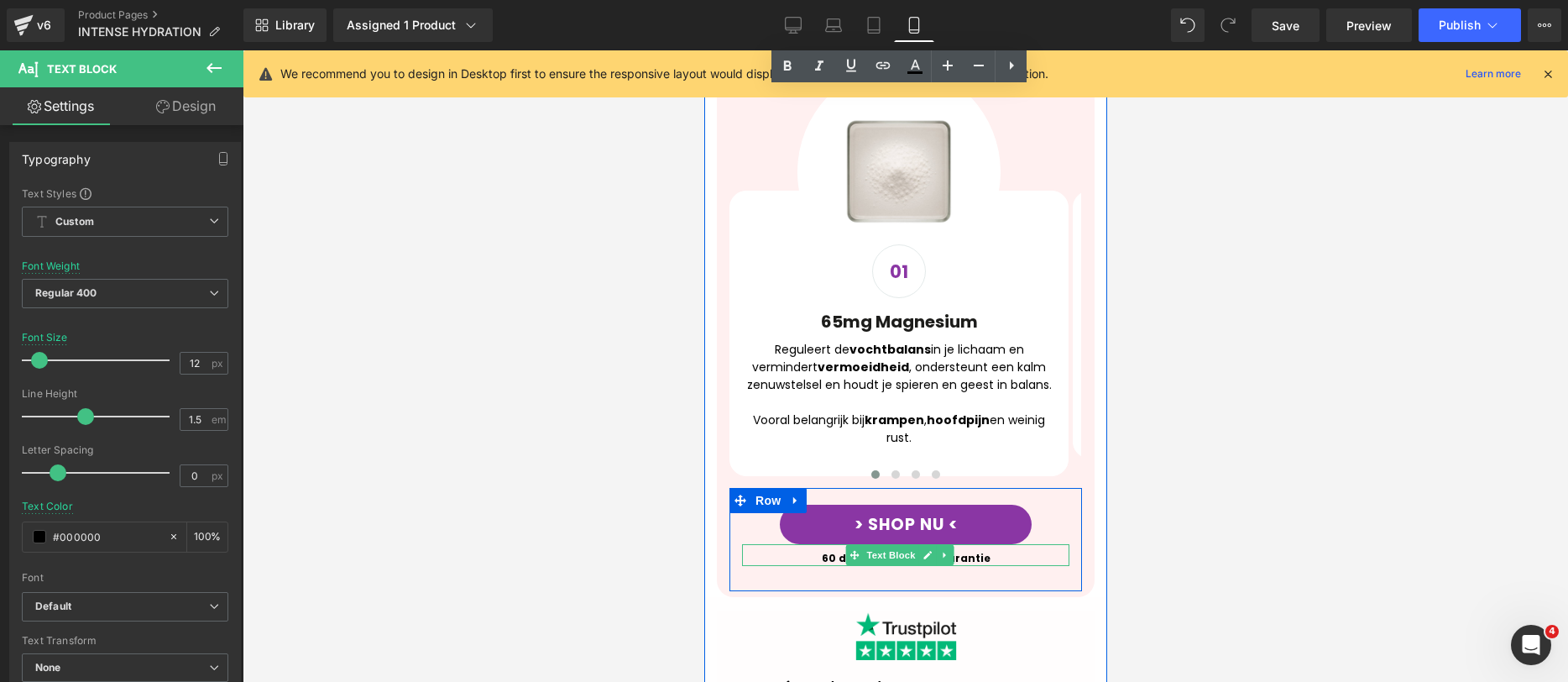
click at [826, 551] on strong "60 dagen geld terug garantie" at bounding box center [905, 558] width 169 height 14
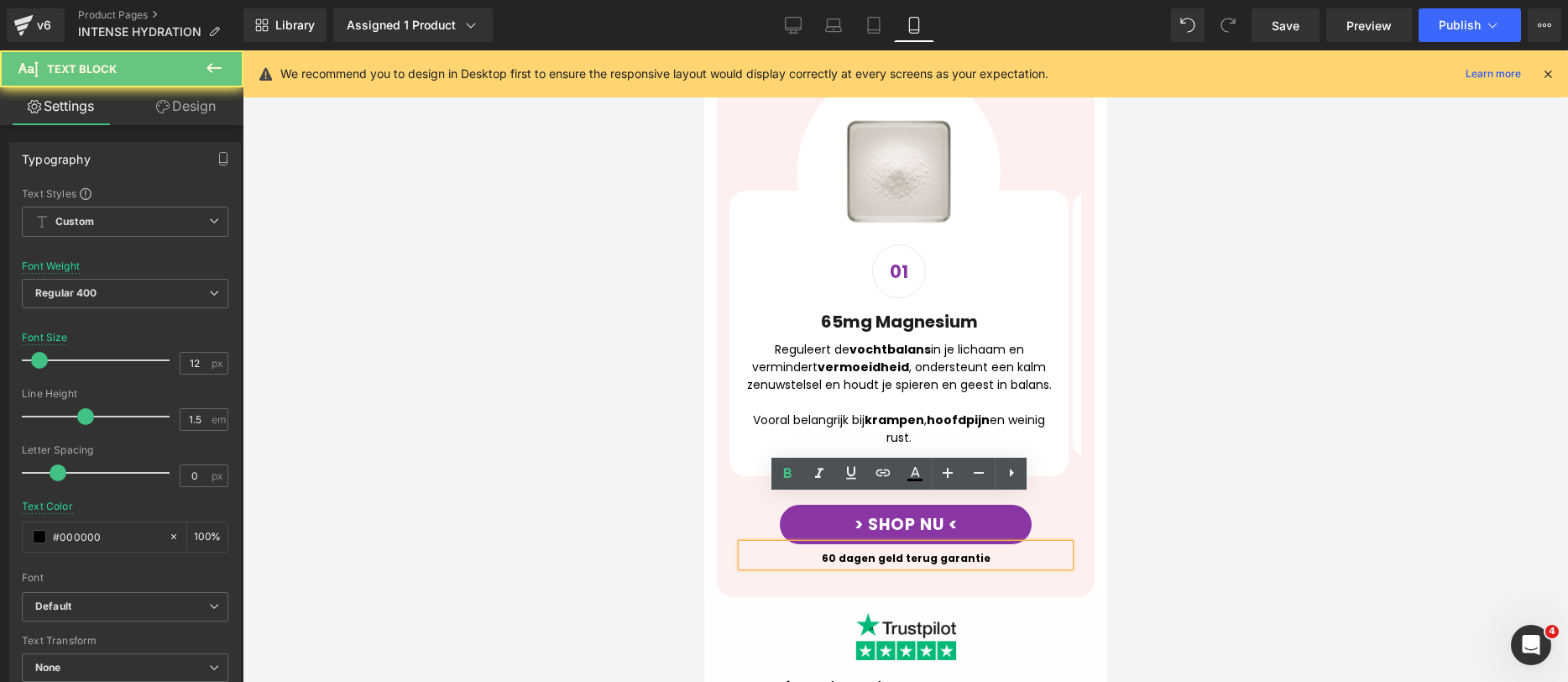
click at [828, 551] on strong "60 dagen geld terug garantie" at bounding box center [905, 558] width 169 height 14
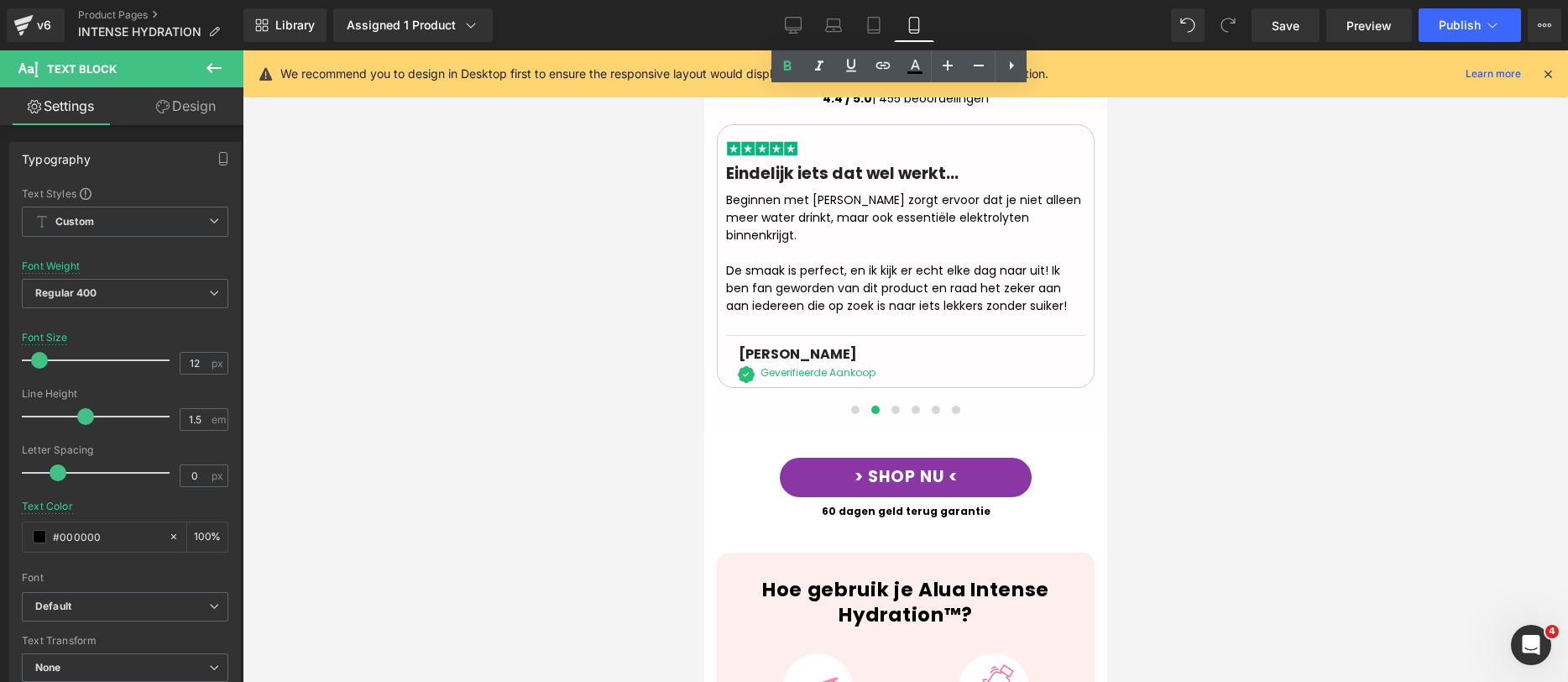
scroll to position [1925, 0]
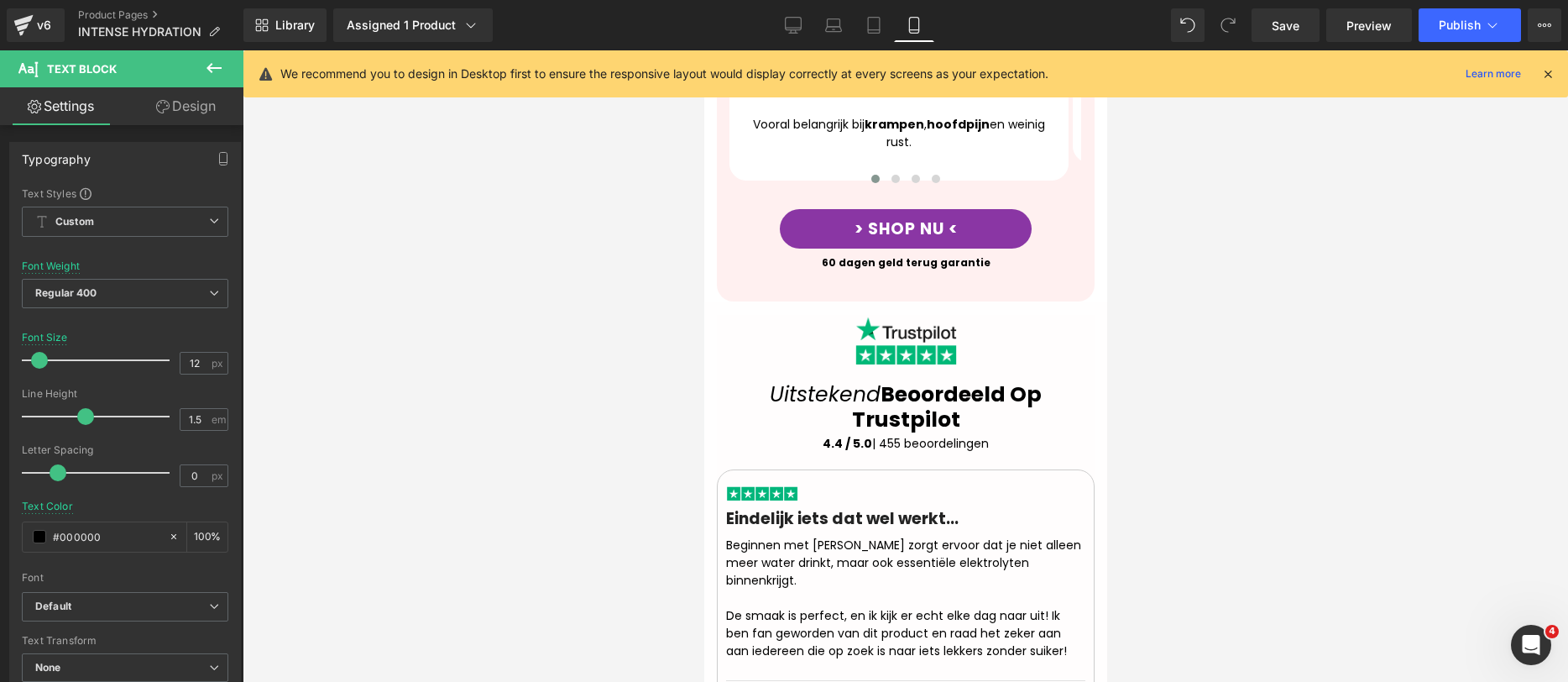
click at [1253, 392] on div at bounding box center [905, 366] width 1325 height 632
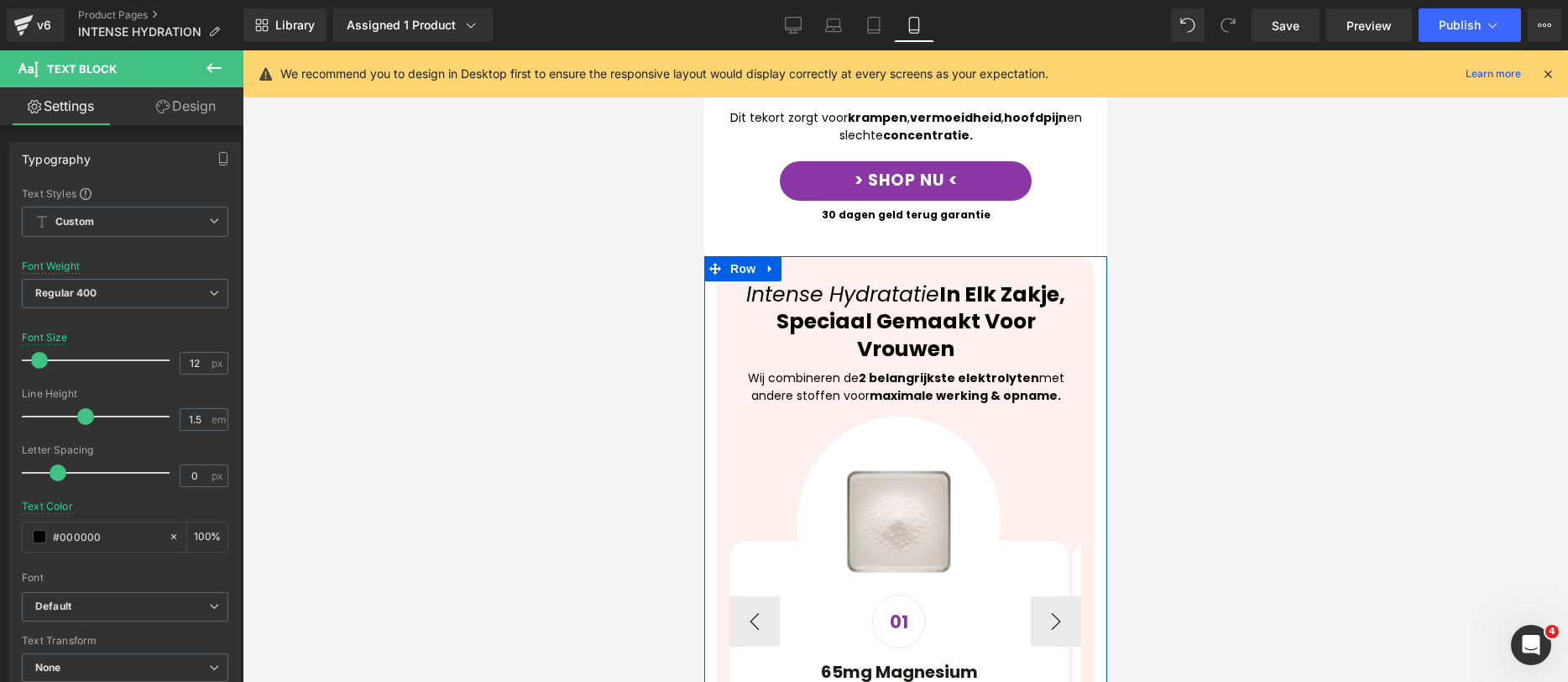
scroll to position [955, 0]
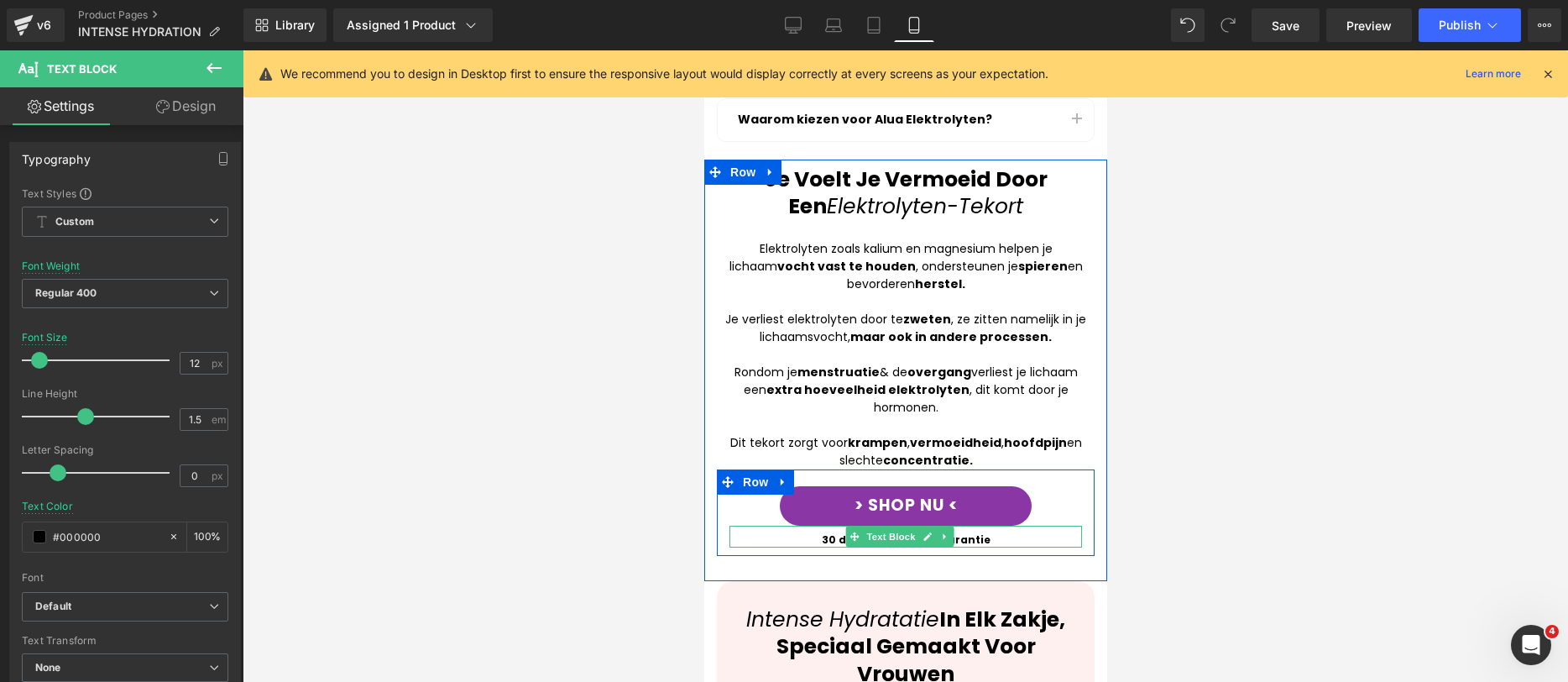
click at [833, 532] on strong "30 dagen geld terug garantie" at bounding box center [905, 539] width 169 height 14
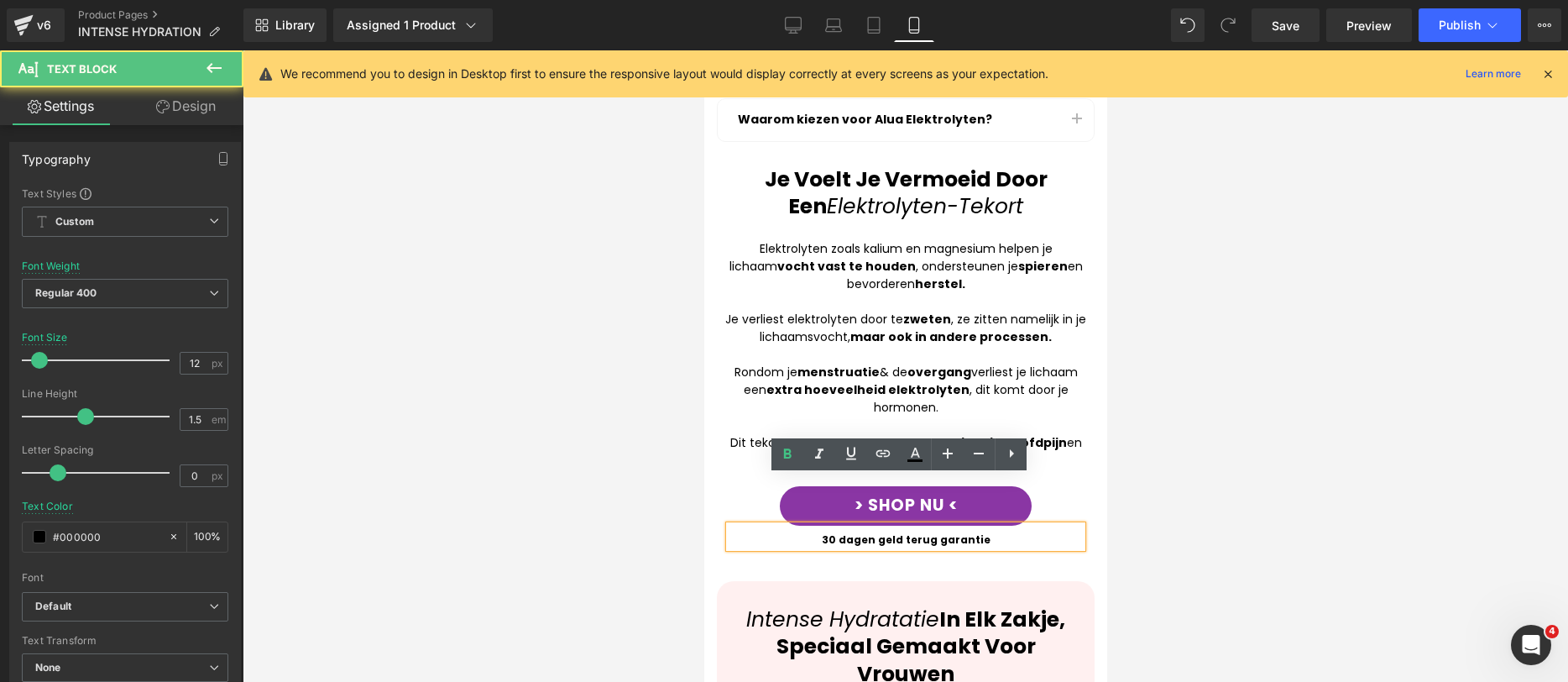
click at [830, 532] on strong "30 dagen geld terug garantie" at bounding box center [905, 539] width 169 height 14
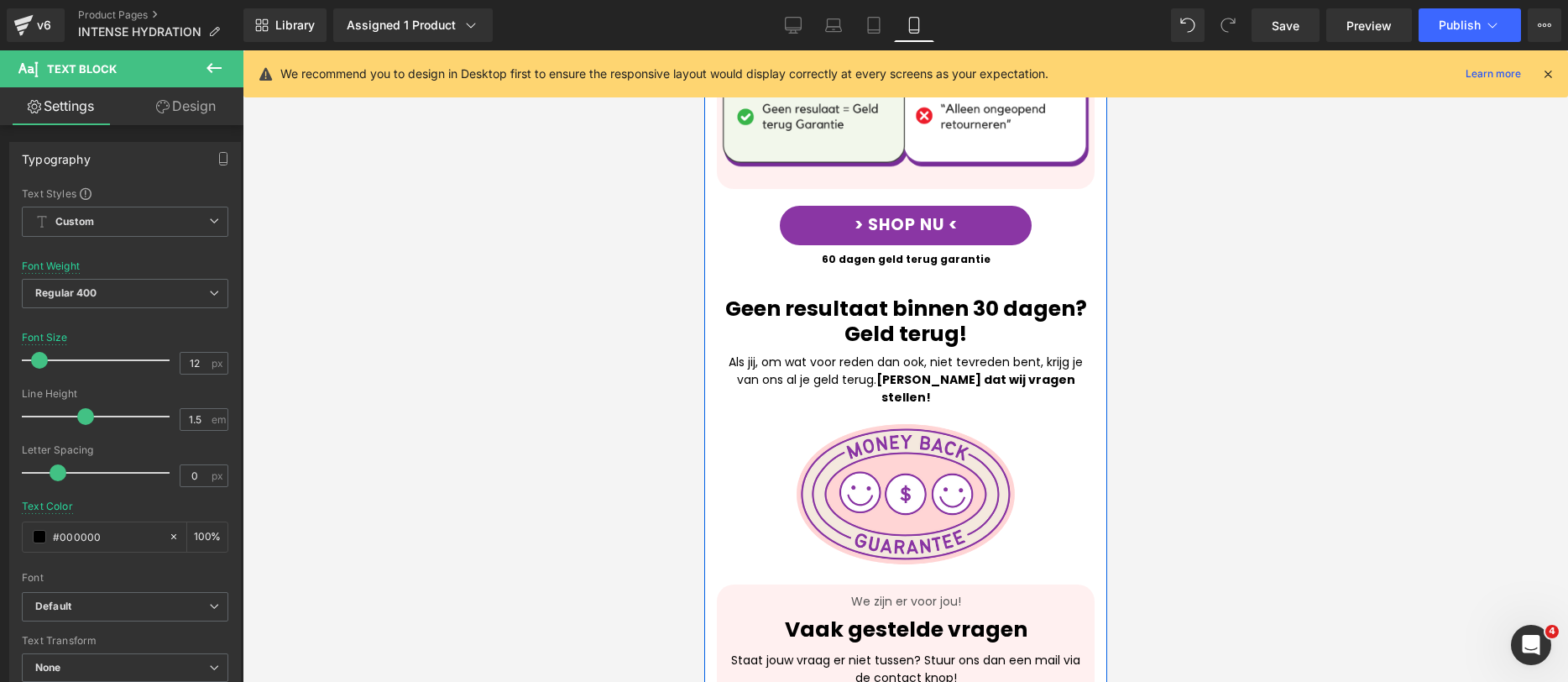
scroll to position [3533, 0]
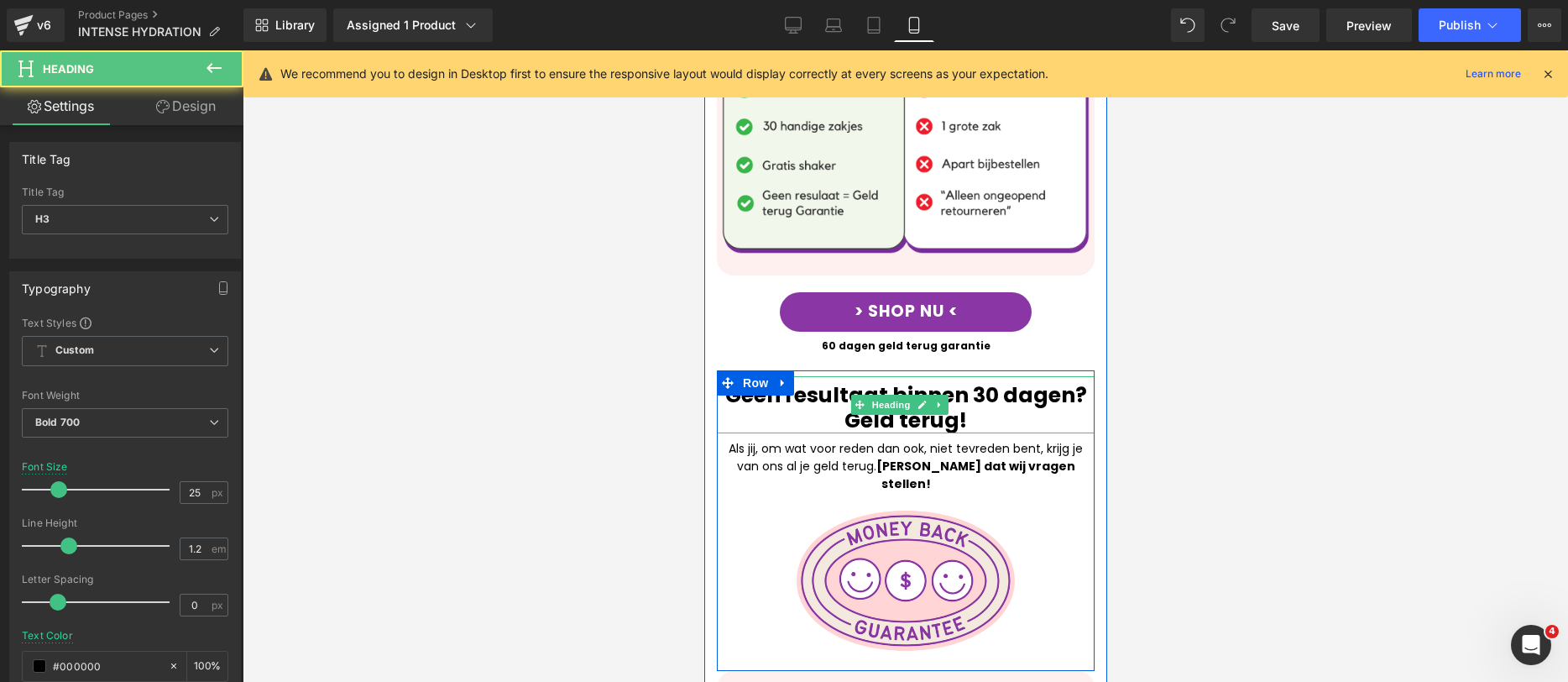
click at [988, 376] on div "Geen resultaat binnen 30 dagen? Geld terug!" at bounding box center [905, 405] width 378 height 57
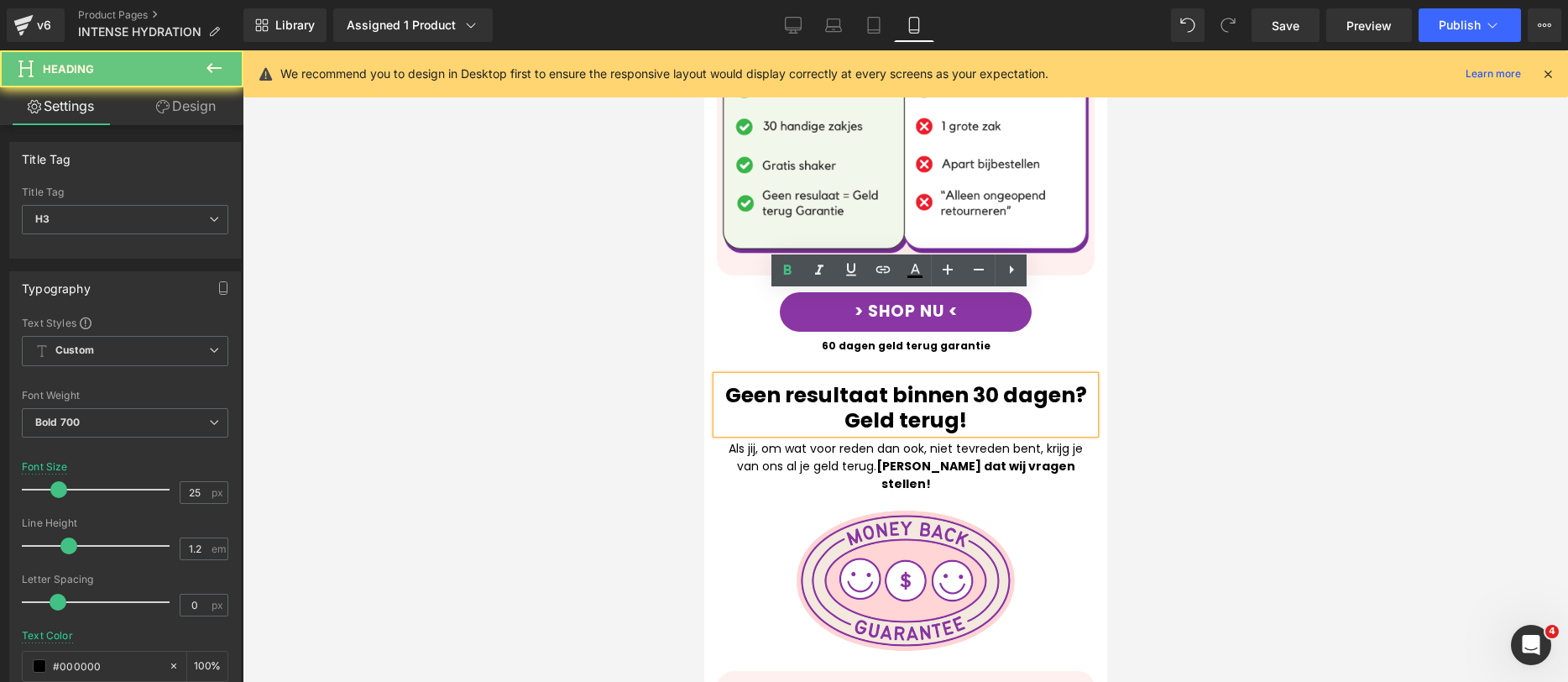
click at [983, 376] on div "Geen resultaat binnen 30 dagen? Geld terug!" at bounding box center [905, 405] width 378 height 57
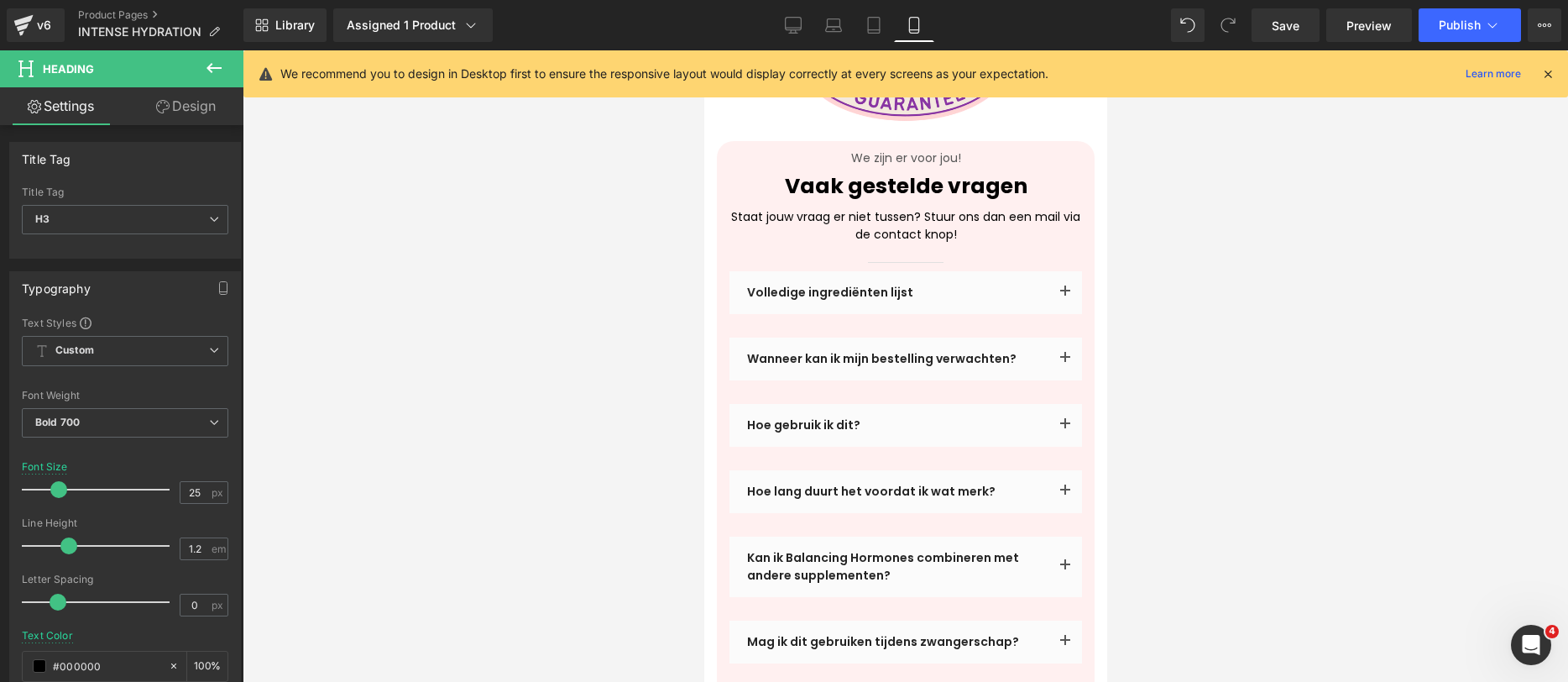
scroll to position [4356, 0]
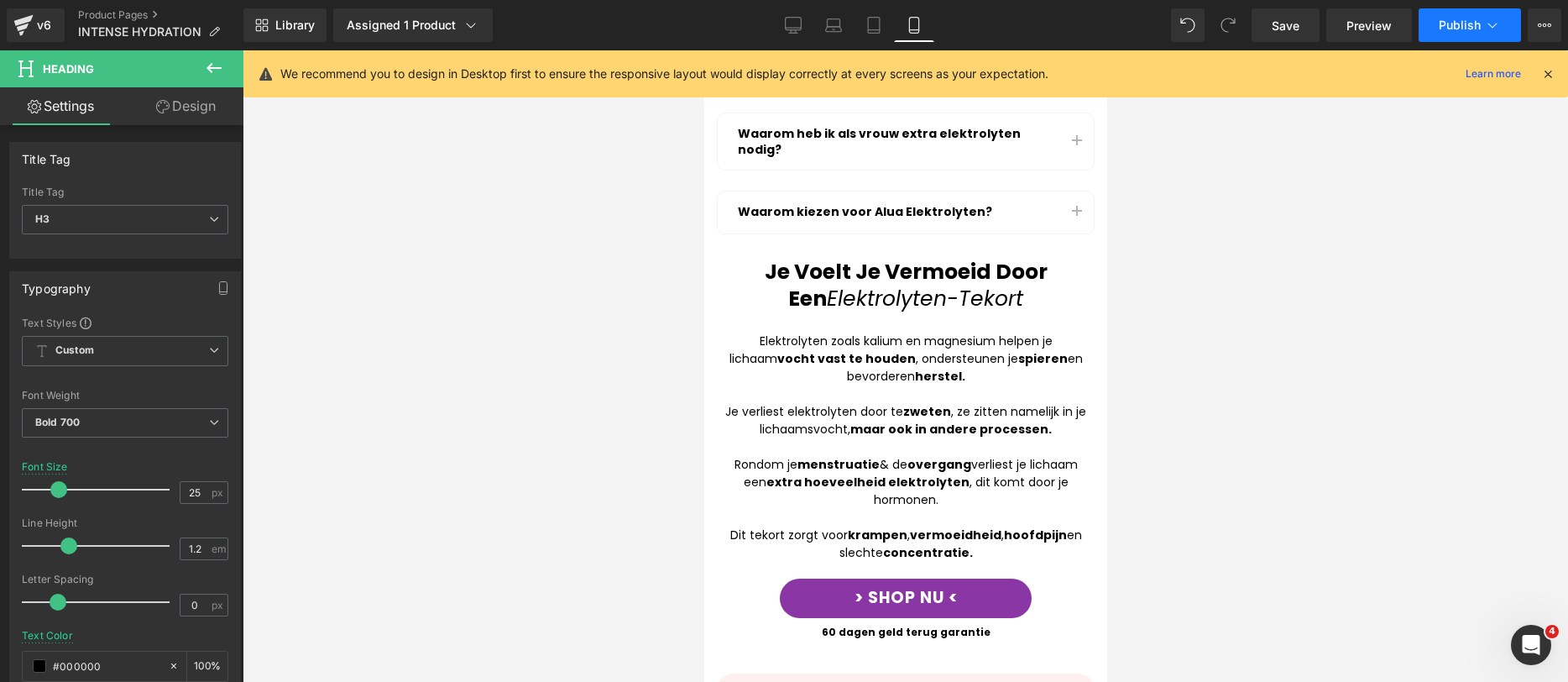
click at [1498, 26] on icon at bounding box center [1492, 25] width 17 height 17
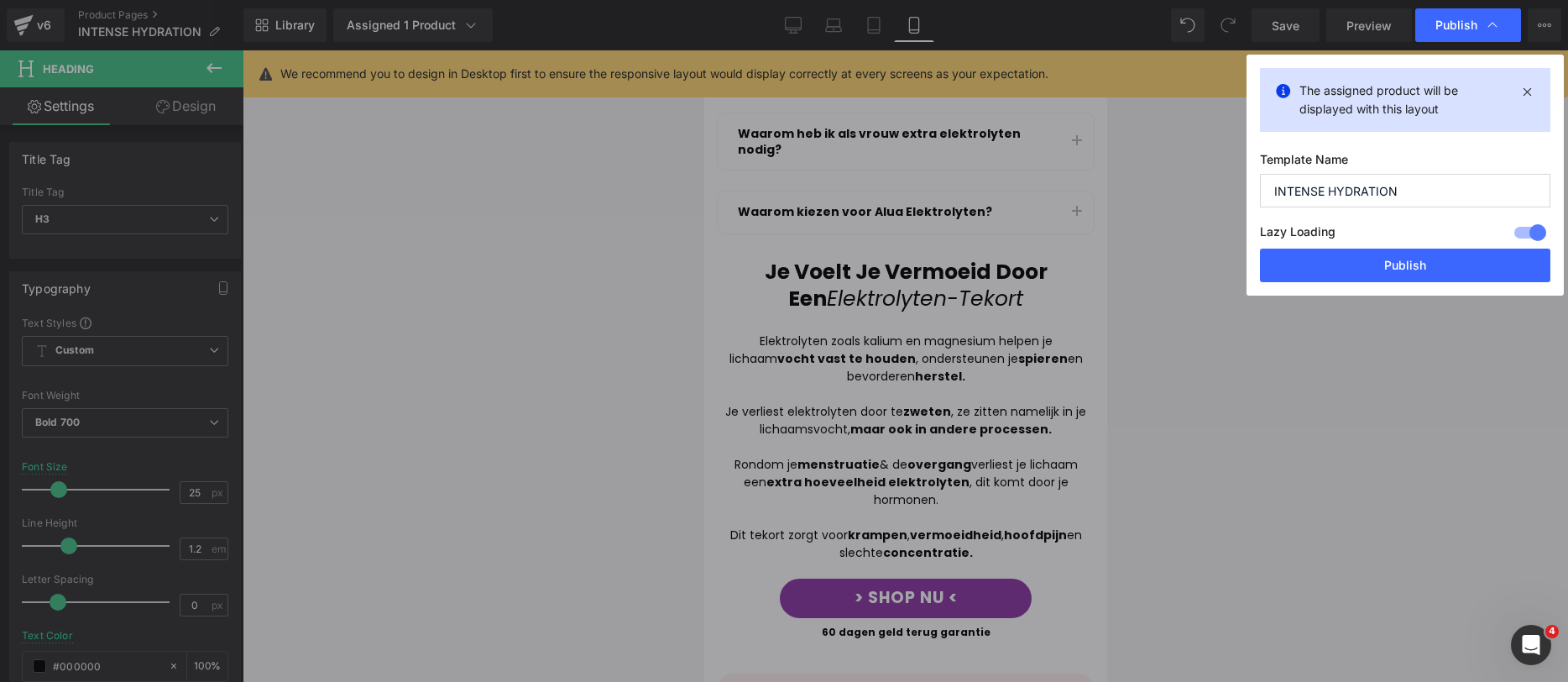
click at [1445, 213] on div "Template Name INTENSE HYDRATION Lazy Loading Build Upgrade plan to unlock Lazy …" at bounding box center [1406, 200] width 291 height 97
click at [1401, 275] on button "Publish" at bounding box center [1406, 265] width 291 height 34
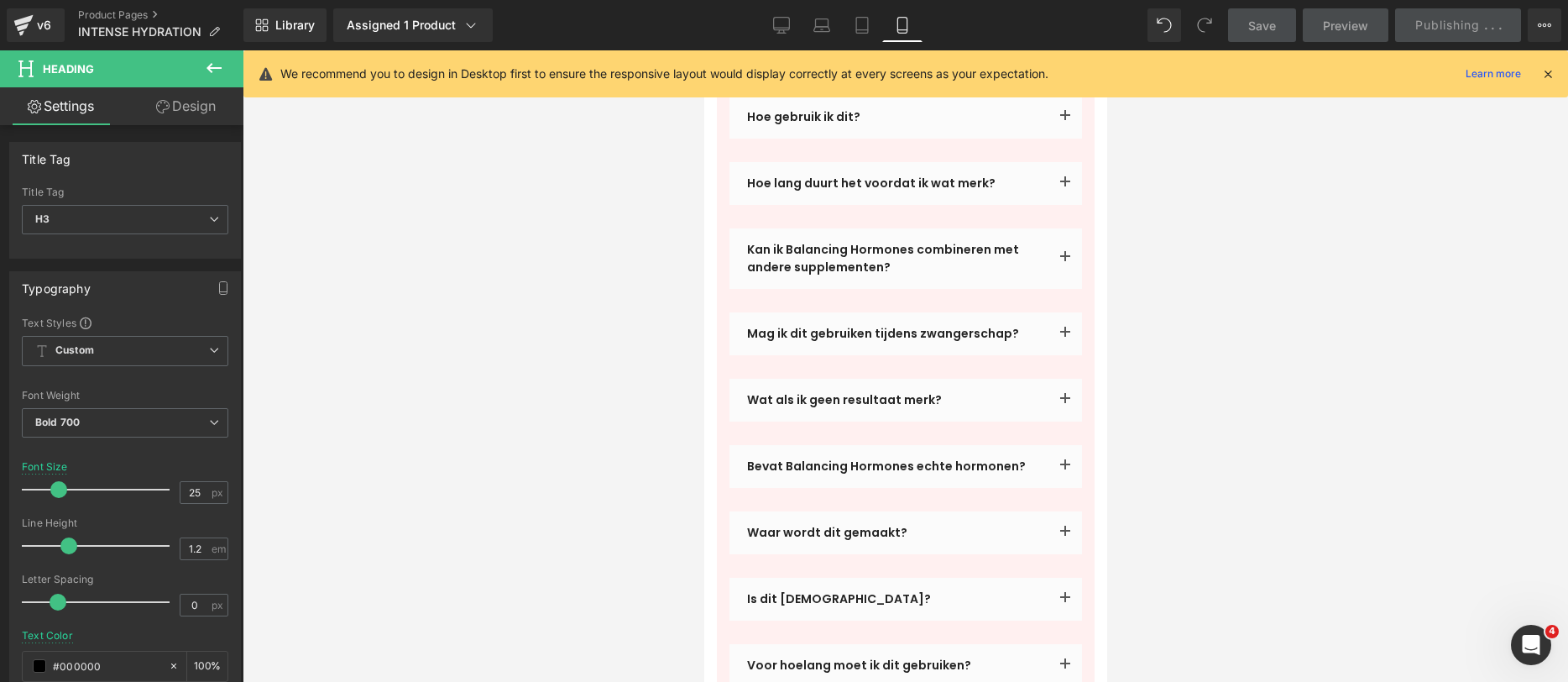
scroll to position [4015, 0]
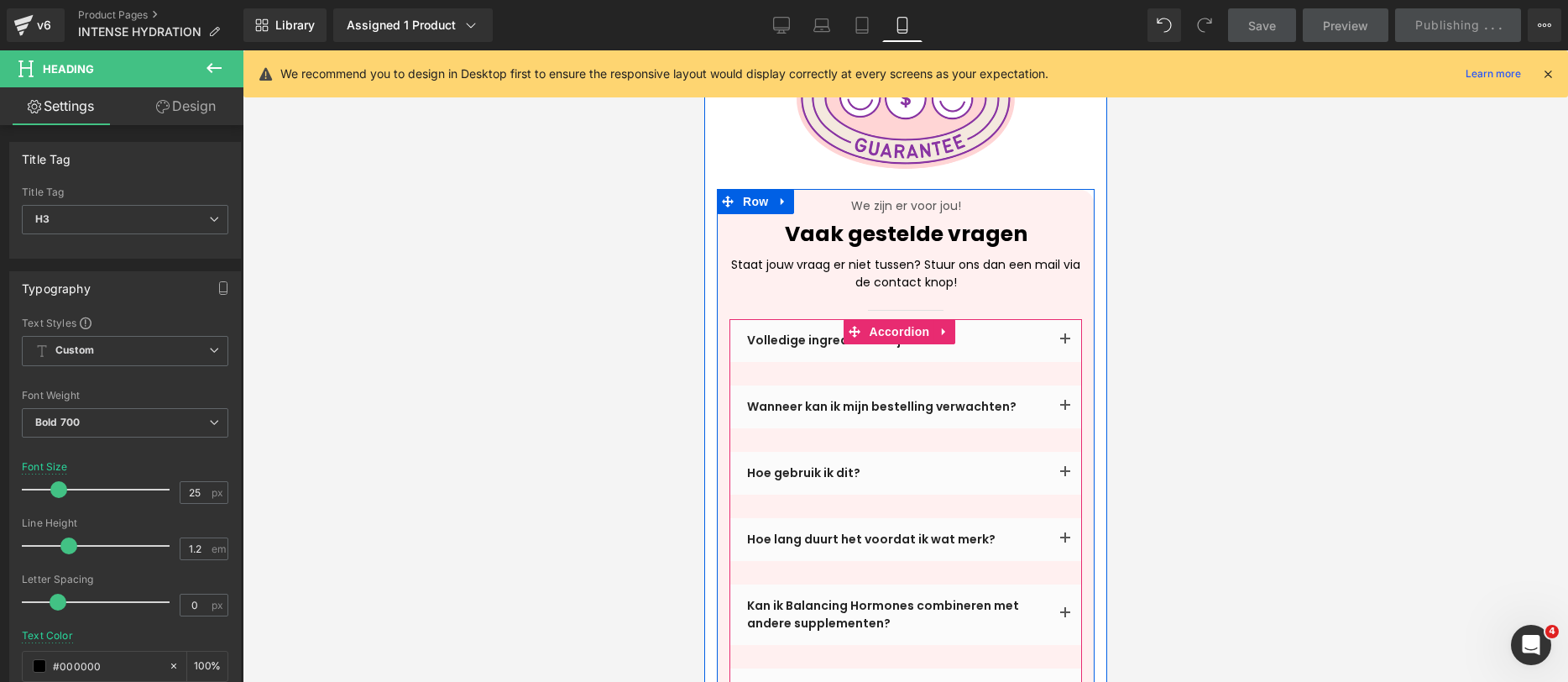
click at [1048, 319] on button "button" at bounding box center [1065, 340] width 34 height 43
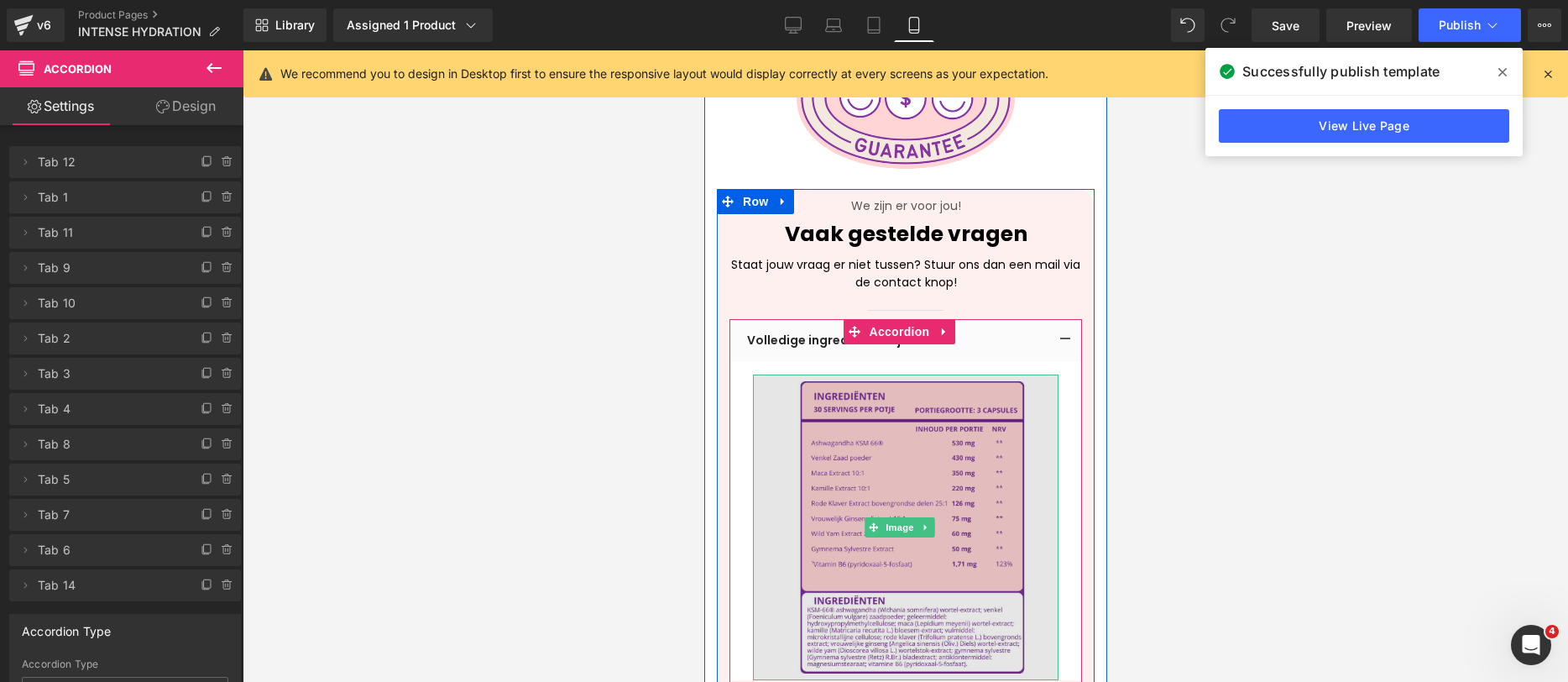
click at [815, 526] on img at bounding box center [905, 527] width 306 height 306
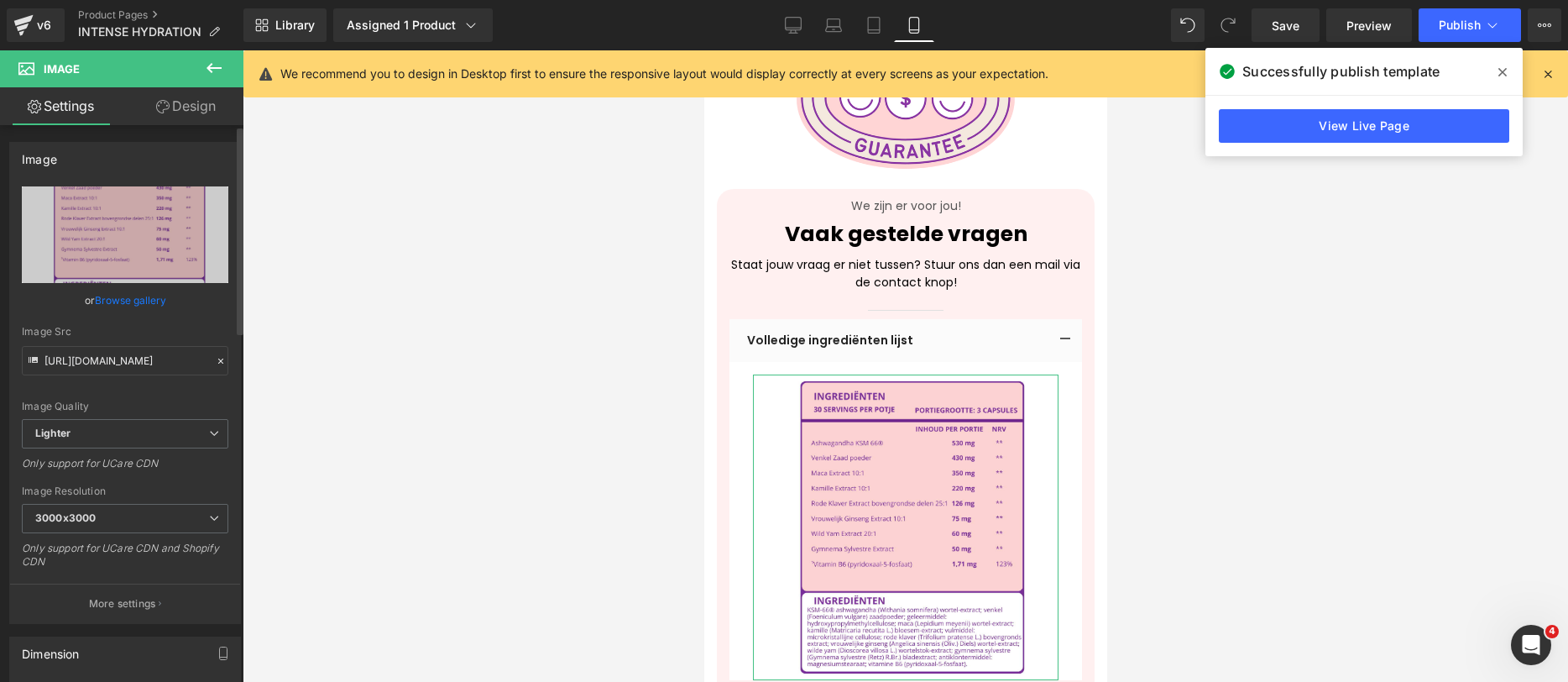
click at [131, 317] on div "Image Quality Lighter Lightest Lighter Lighter Lightest Only support for UCare …" at bounding box center [125, 302] width 207 height 233
click at [134, 304] on link "Browse gallery" at bounding box center [130, 300] width 71 height 29
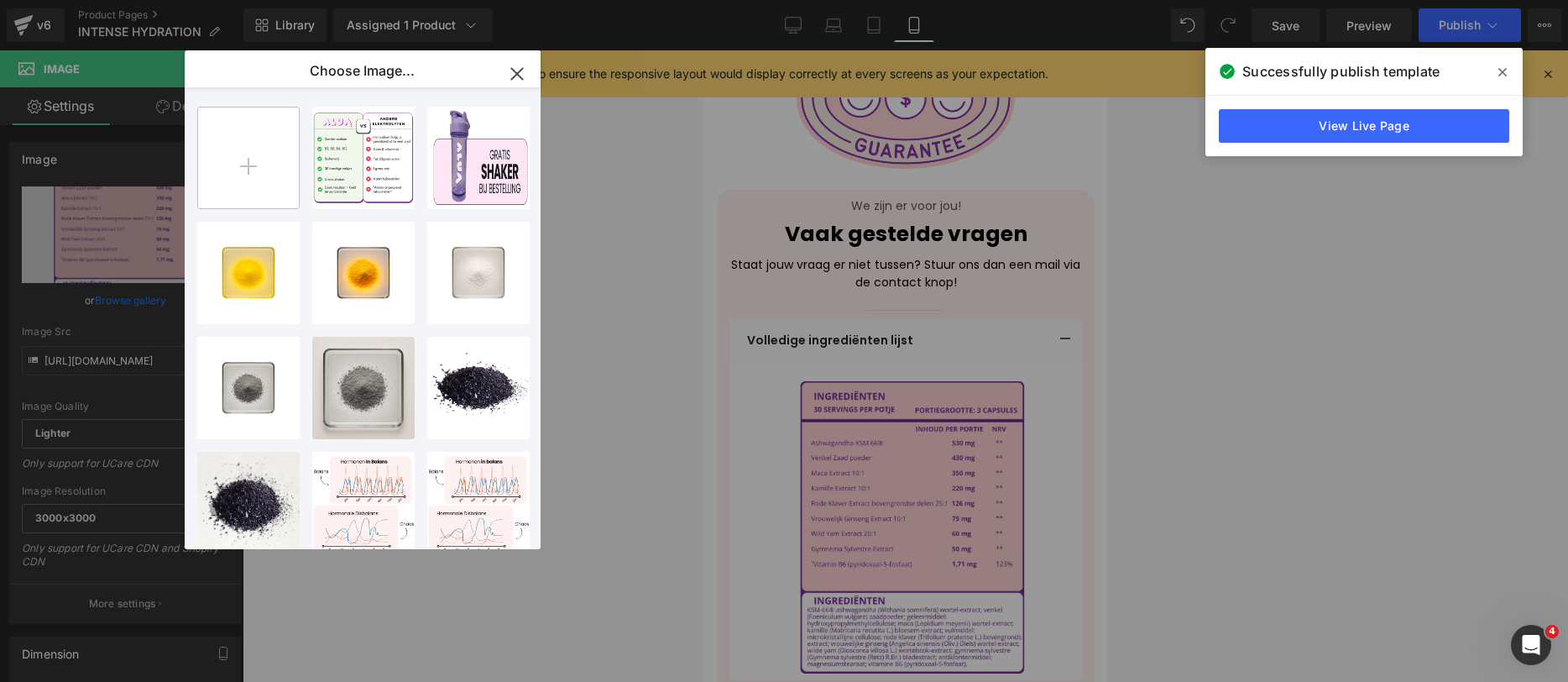
click at [236, 171] on input "file" at bounding box center [249, 158] width 101 height 101
type input "C:\fakepath\hydrate.png"
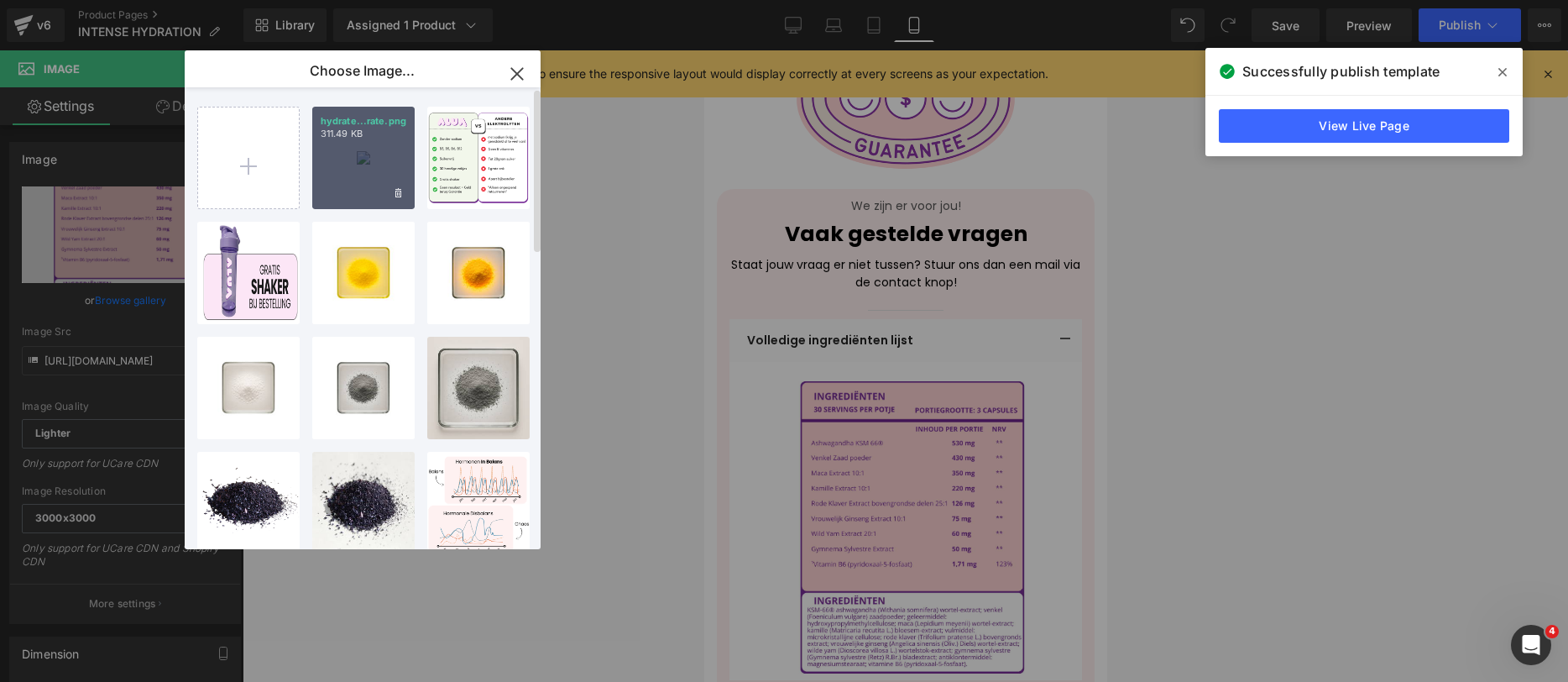
click at [366, 167] on div "hydrate...rate.png 311.49 KB" at bounding box center [364, 158] width 102 height 102
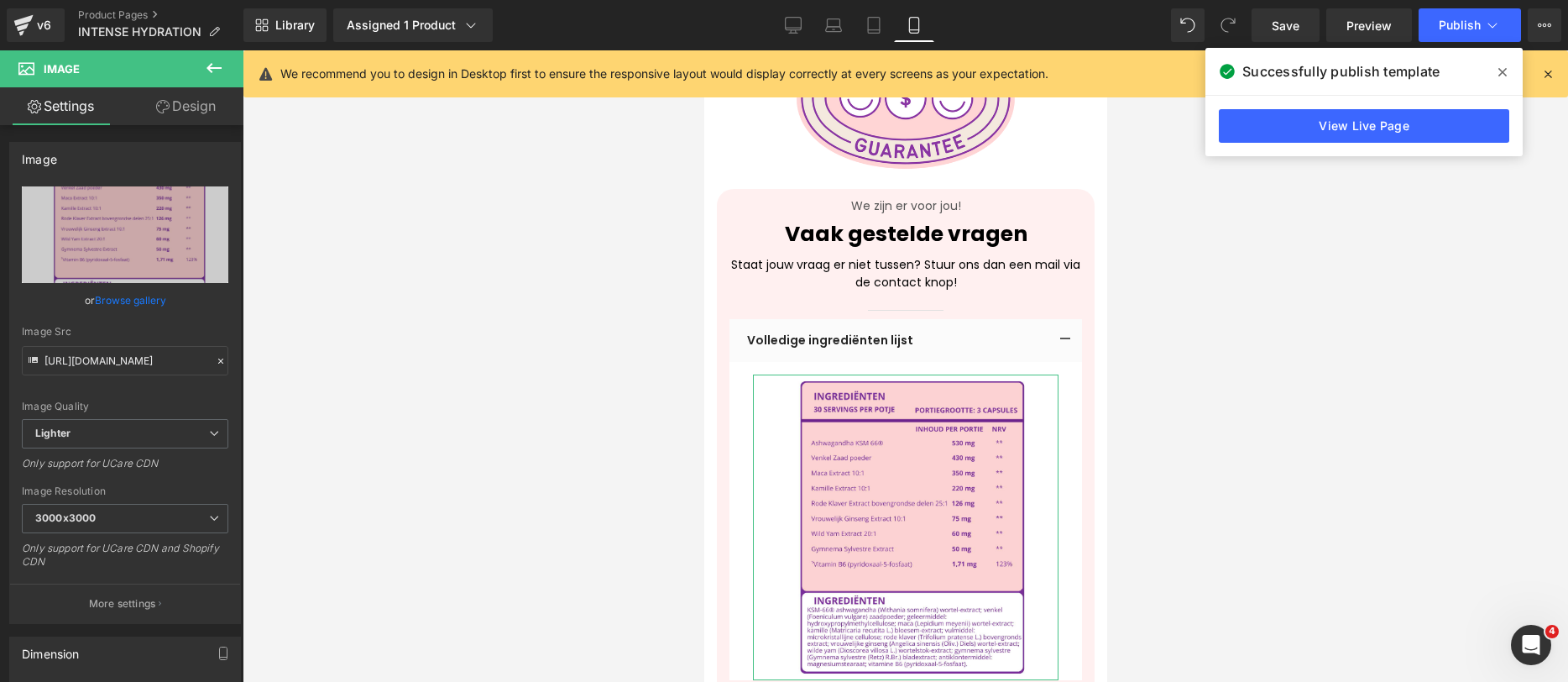
click at [128, 305] on link "Browse gallery" at bounding box center [130, 300] width 71 height 29
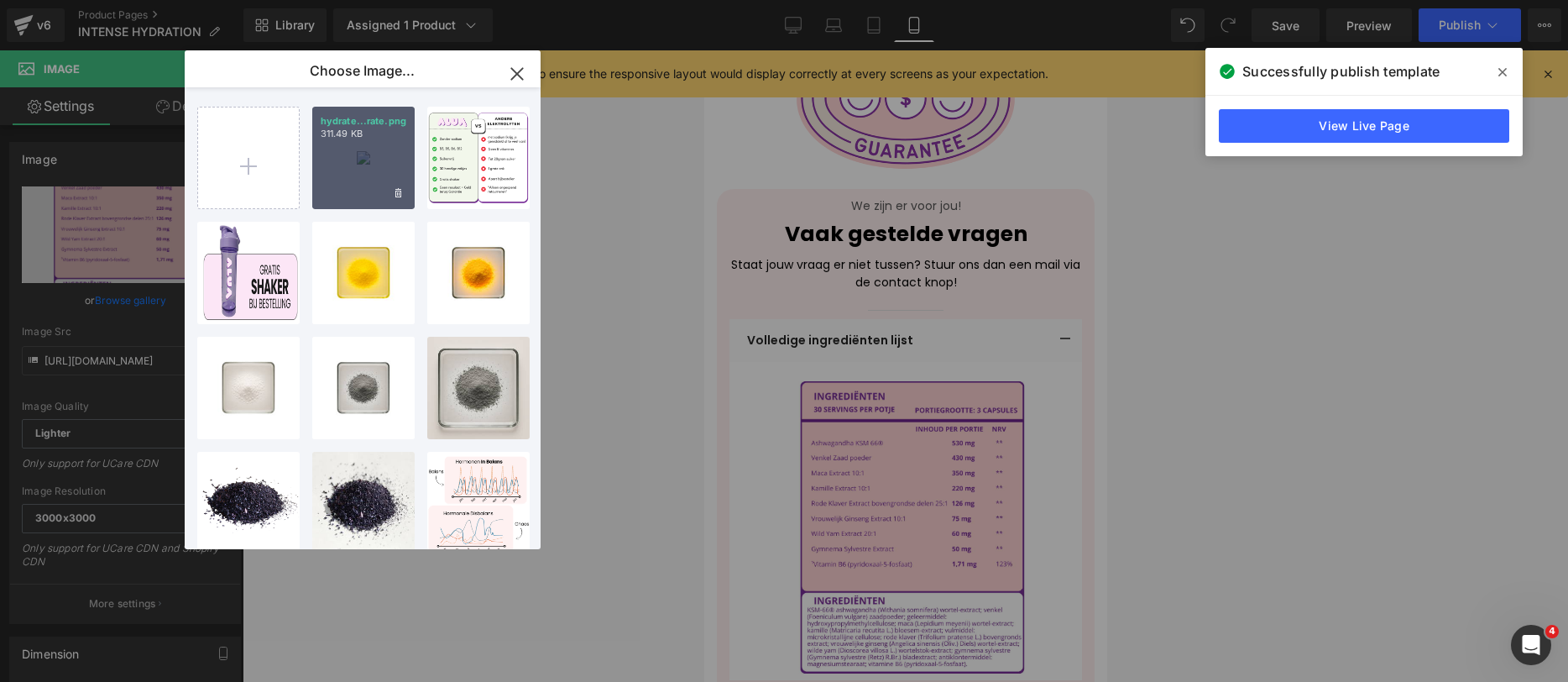
click at [360, 139] on p "311.49 KB" at bounding box center [364, 134] width 86 height 13
type input "[URL][DOMAIN_NAME]"
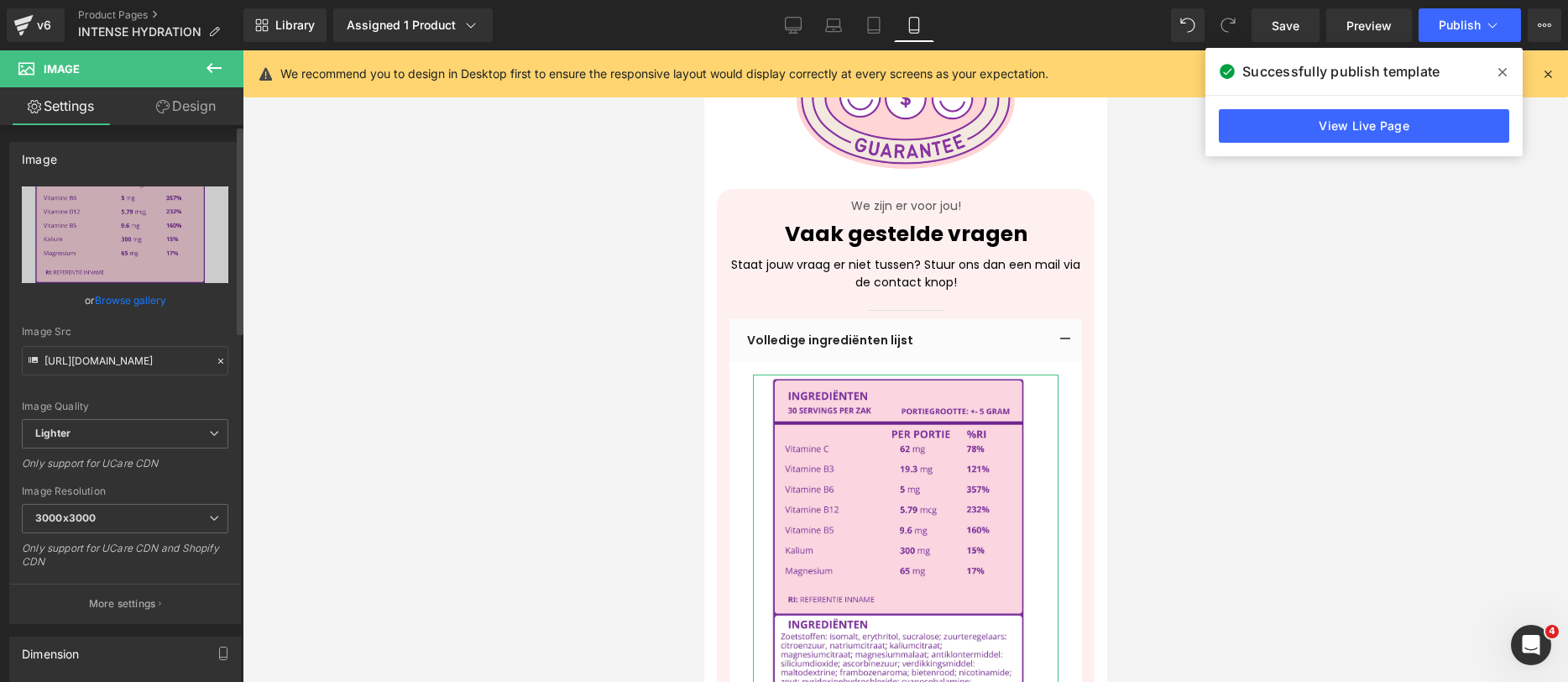
click at [138, 307] on link "Browse gallery" at bounding box center [130, 300] width 71 height 29
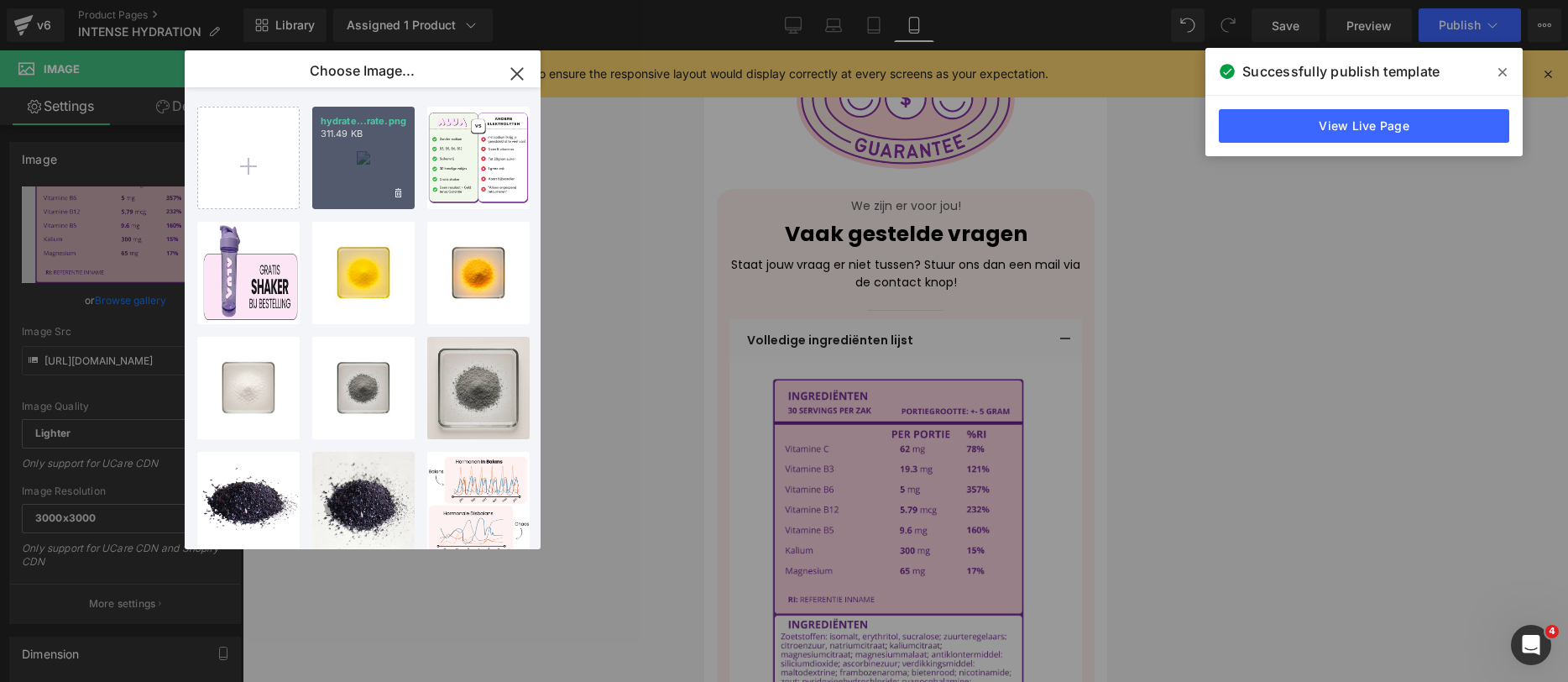
click at [371, 143] on div "hydrate...rate.png 311.49 KB" at bounding box center [364, 158] width 102 height 102
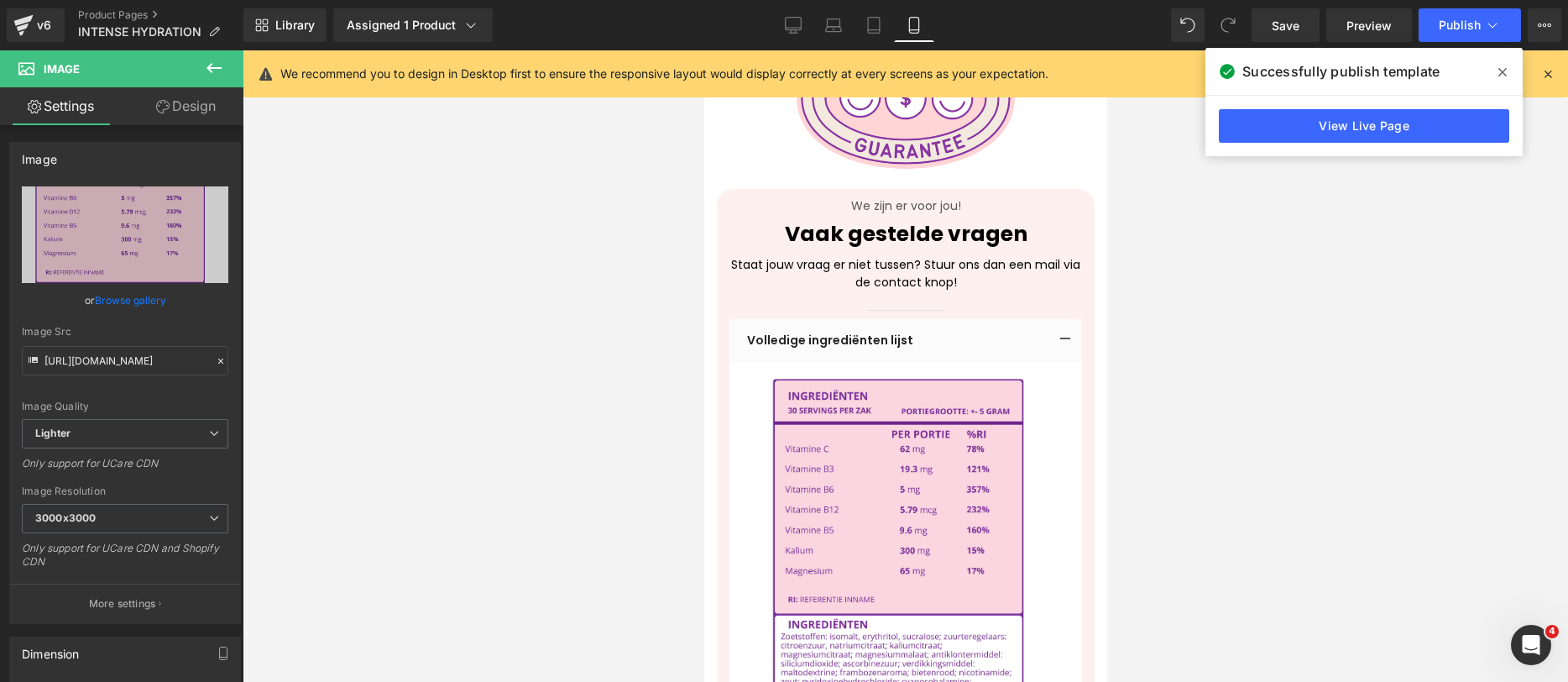
click at [1317, 382] on div at bounding box center [905, 366] width 1325 height 632
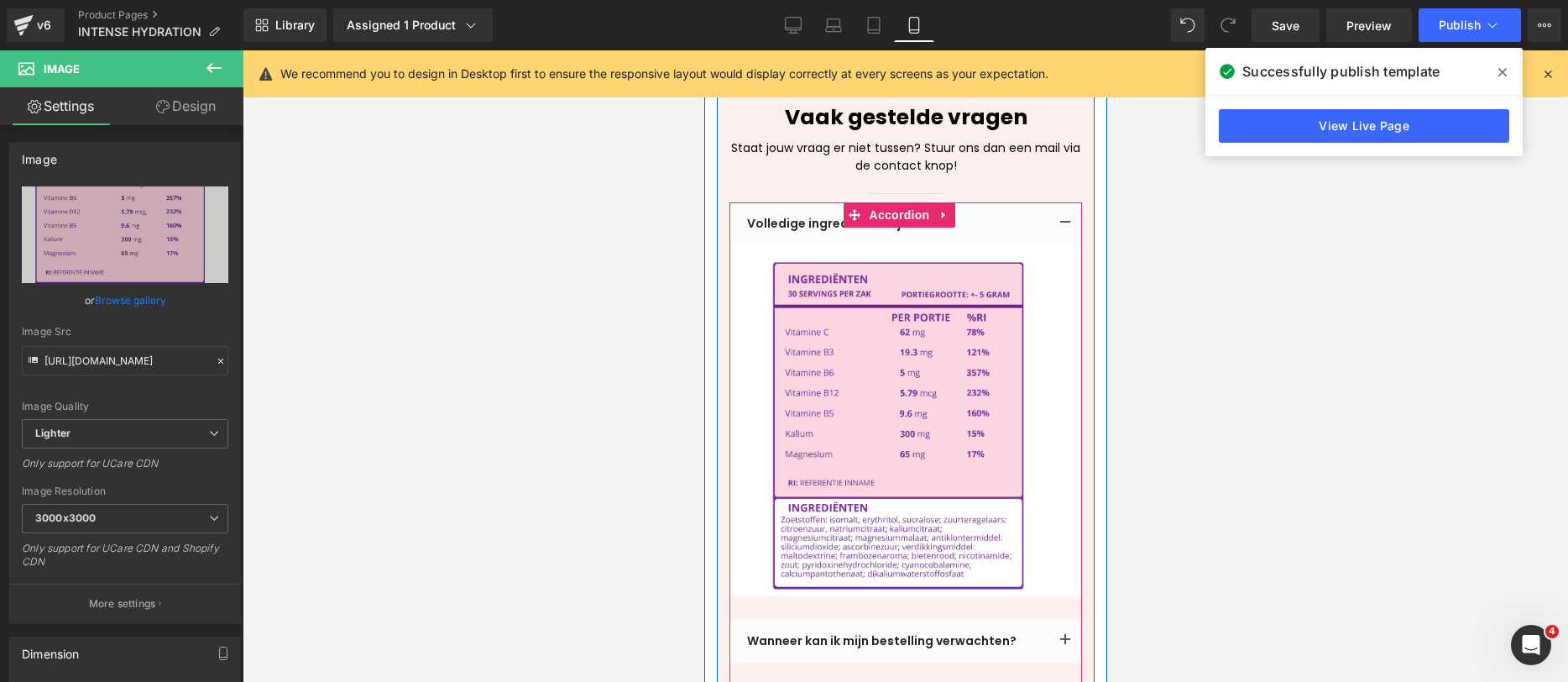
scroll to position [4243, 0]
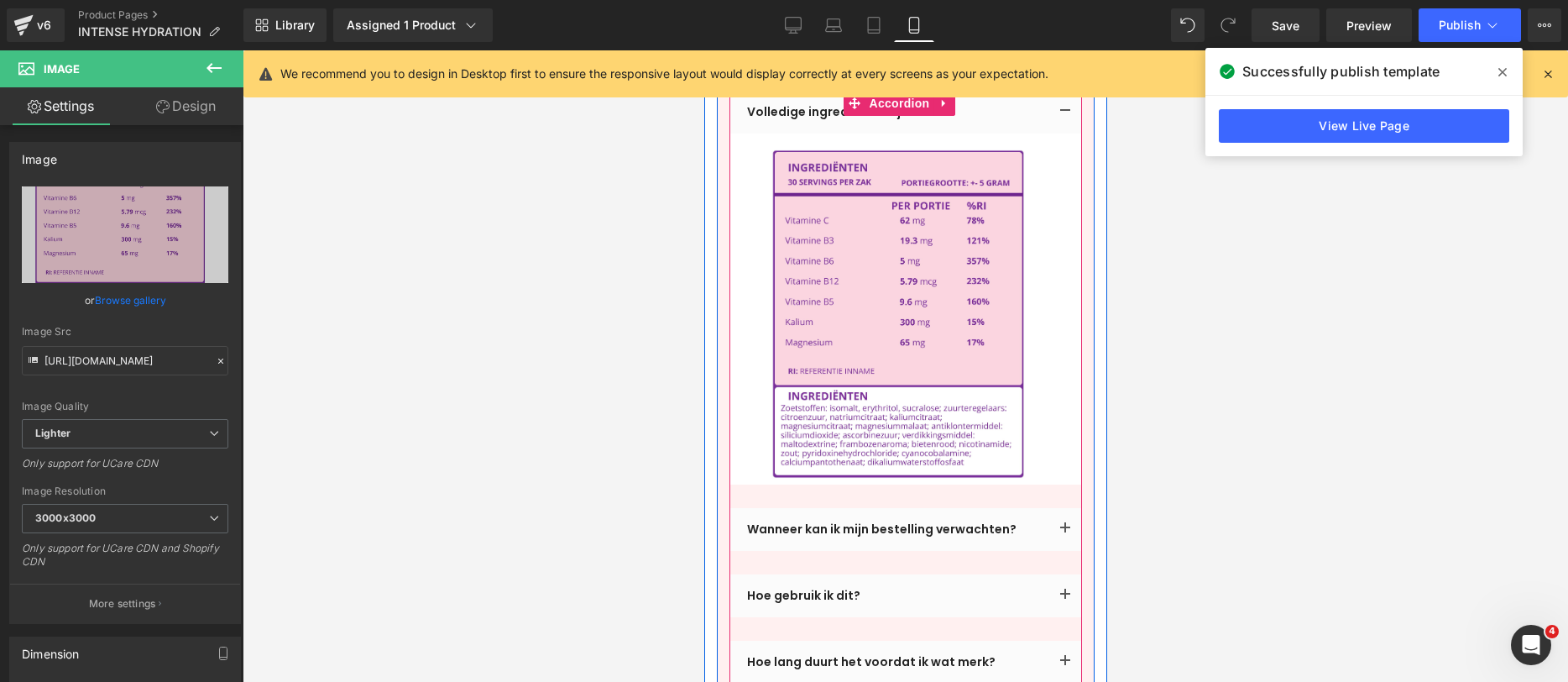
click at [1065, 533] on span "button" at bounding box center [1065, 533] width 0 height 0
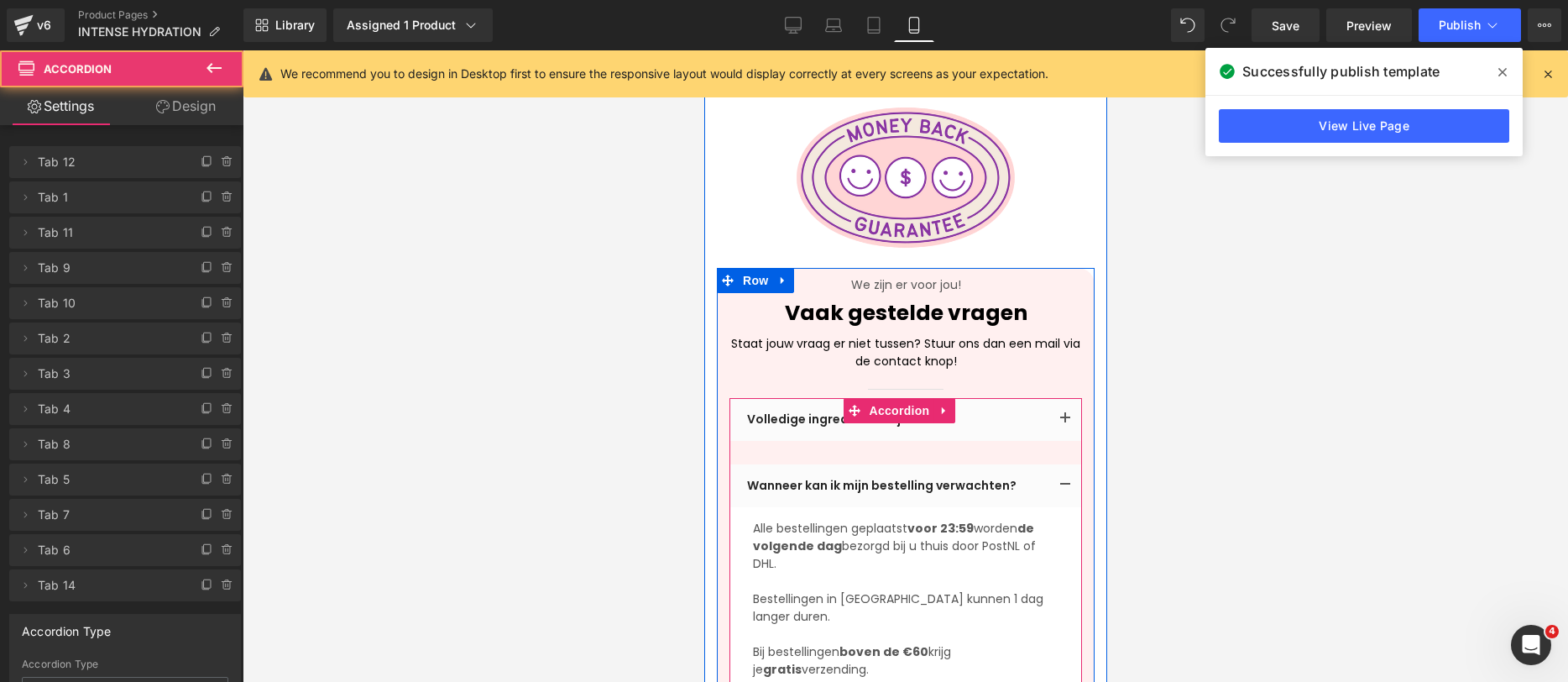
scroll to position [3906, 0]
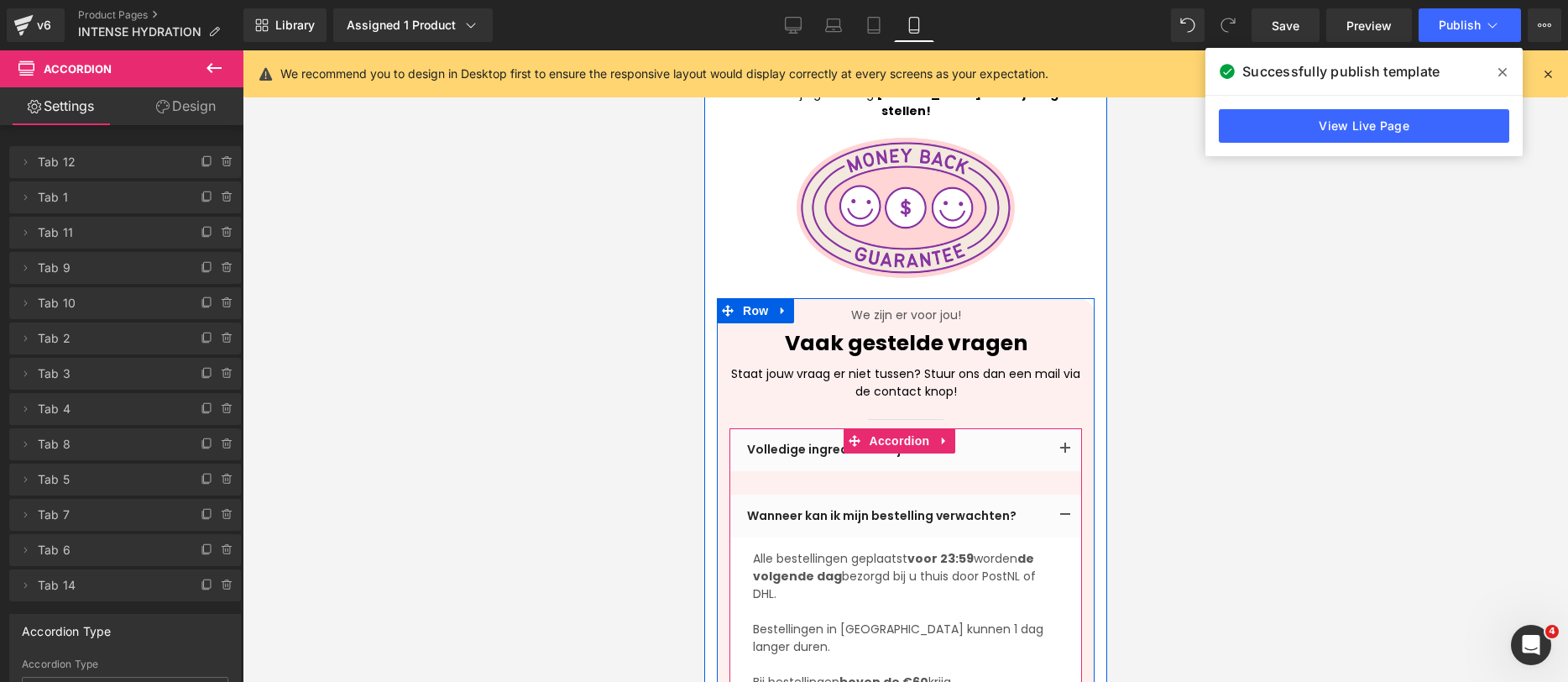
click at [798, 441] on p "Volledige ingrediënten lijst" at bounding box center [897, 449] width 302 height 18
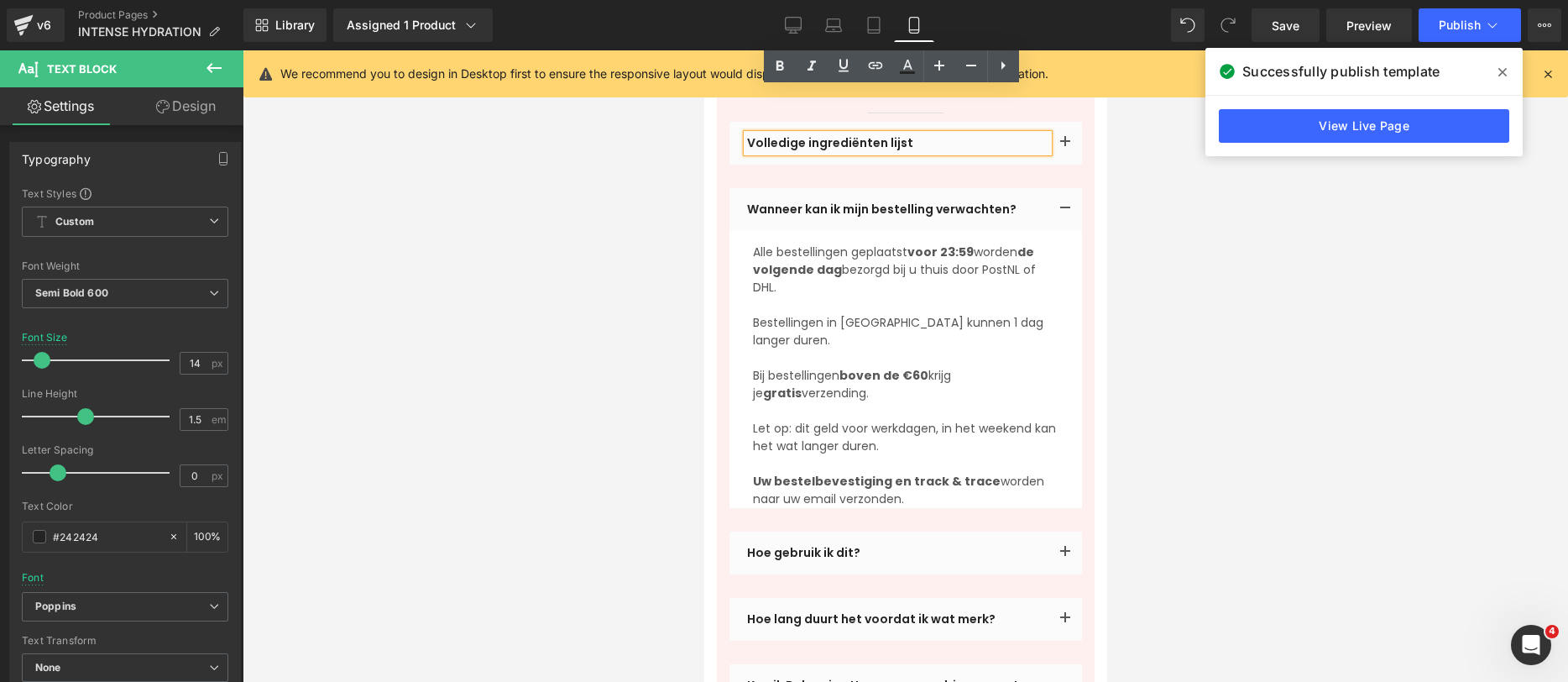
scroll to position [4095, 0]
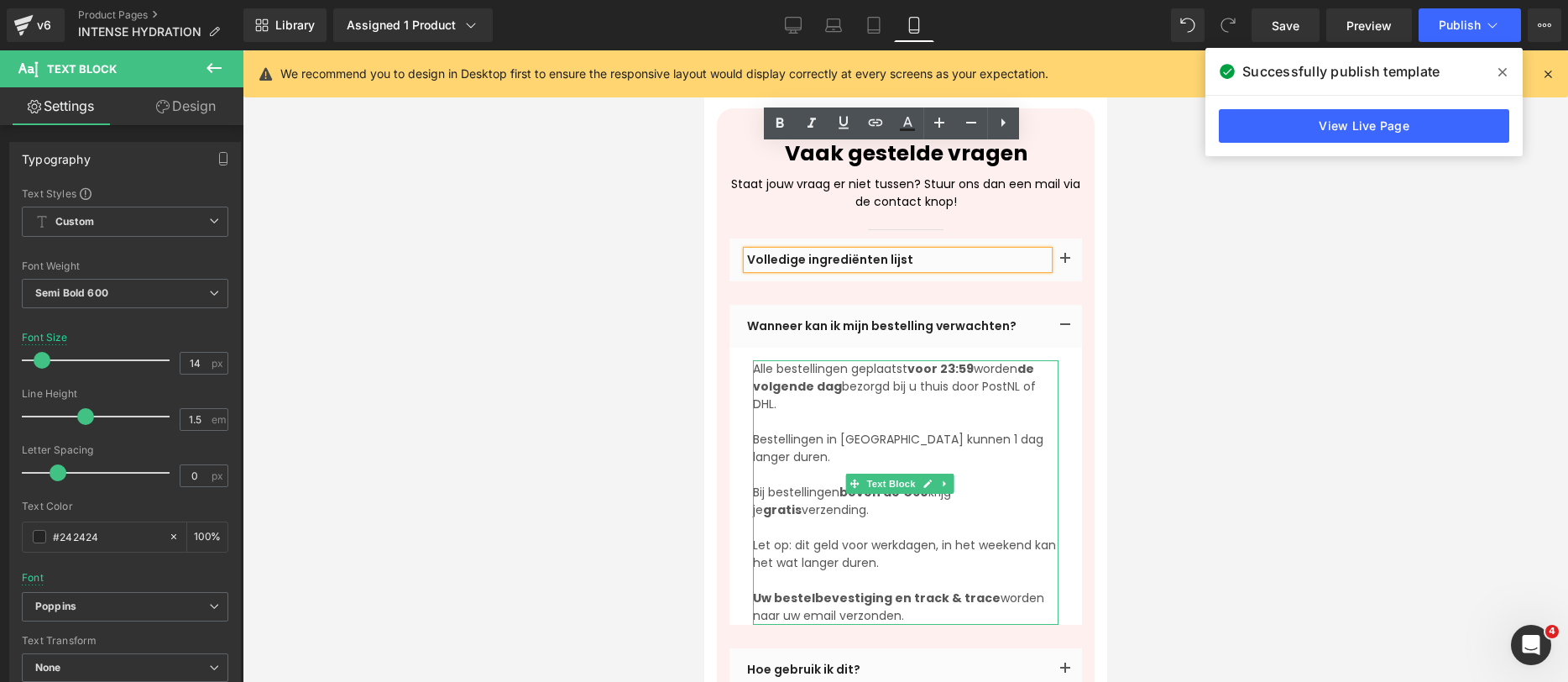
click at [866, 537] on p "Let op: dit geld voor werkdagen, in het weekend kan het wat langer duren." at bounding box center [905, 554] width 306 height 35
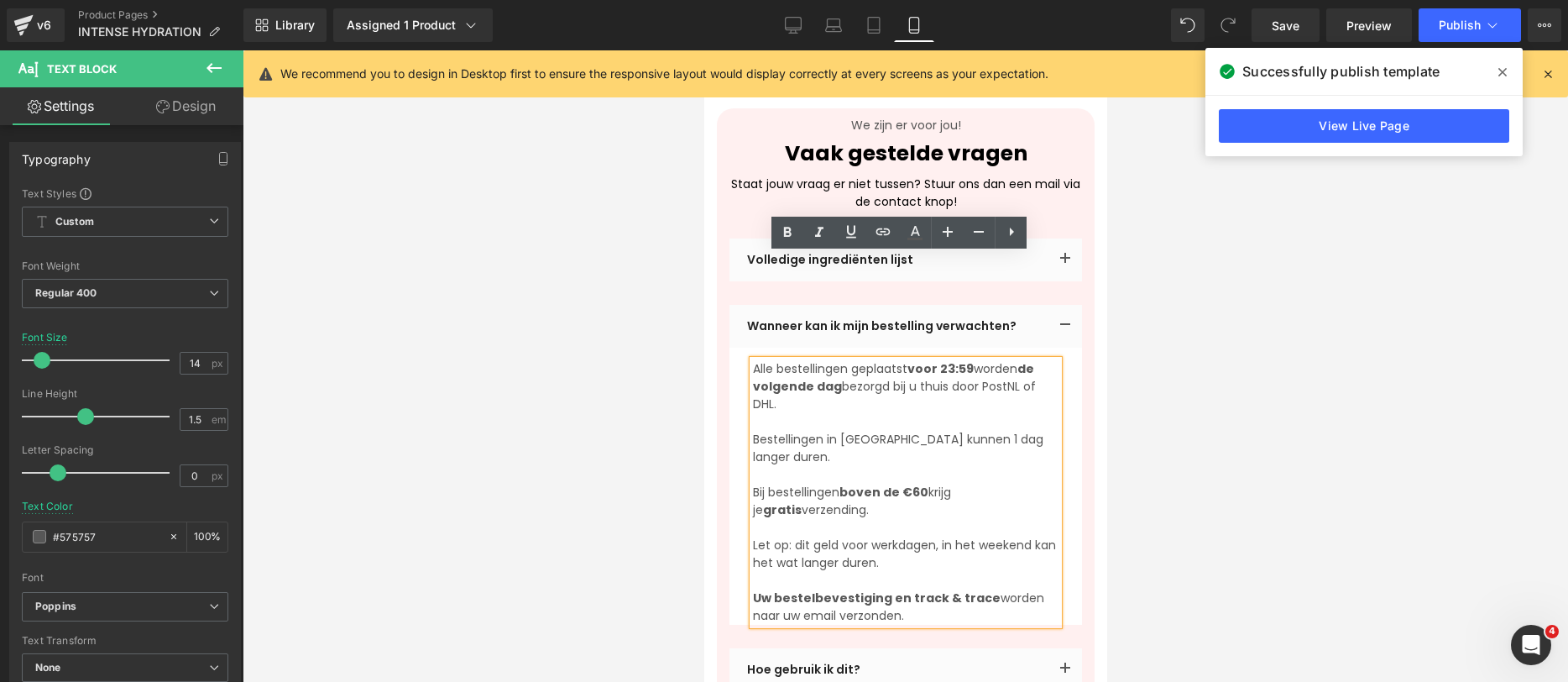
drag, startPoint x: 926, startPoint y: 495, endPoint x: 740, endPoint y: 259, distance: 300.5
click at [740, 348] on article "Alle bestellingen geplaatst voor 23:59 worden de volgende dag bezorgd bij u thu…" at bounding box center [905, 486] width 353 height 277
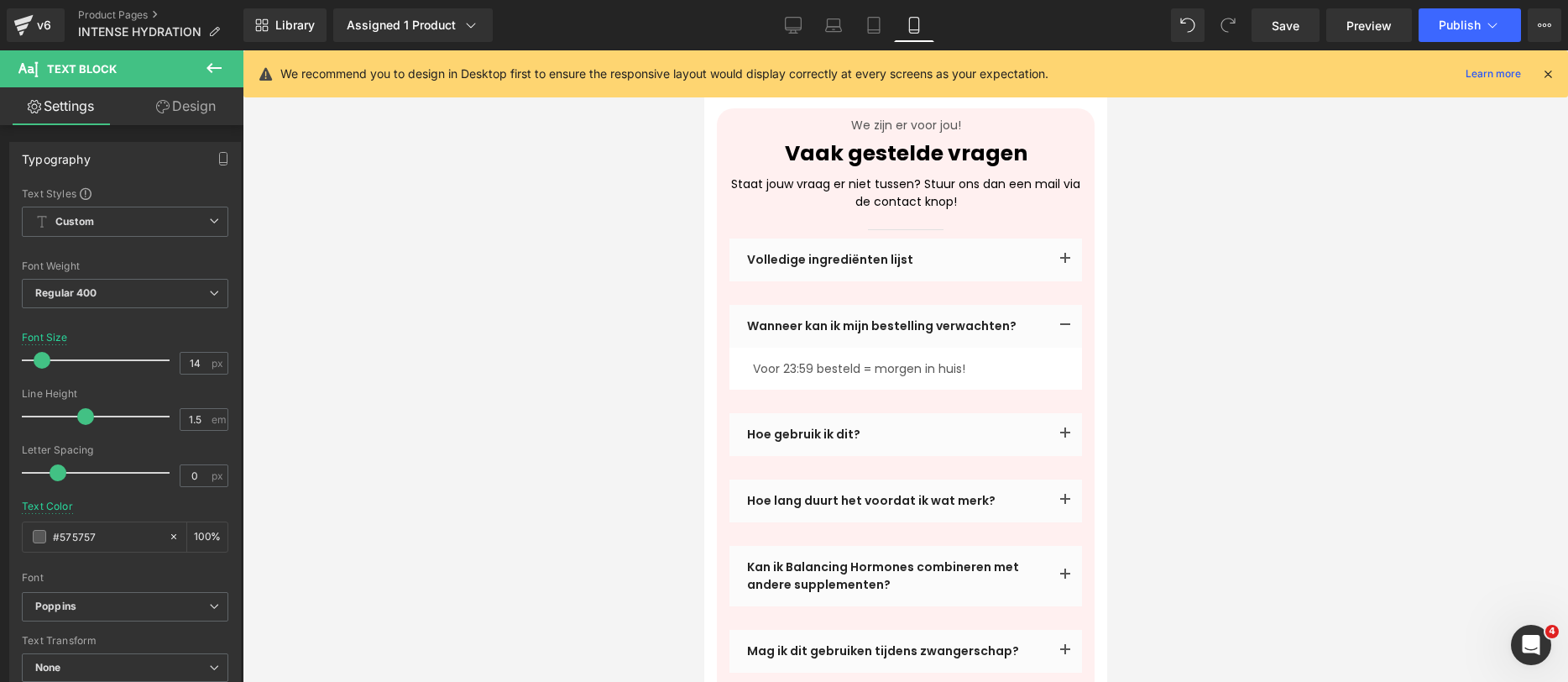
drag, startPoint x: 1260, startPoint y: 373, endPoint x: 1170, endPoint y: 354, distance: 92.0
click at [1259, 373] on div at bounding box center [905, 366] width 1325 height 632
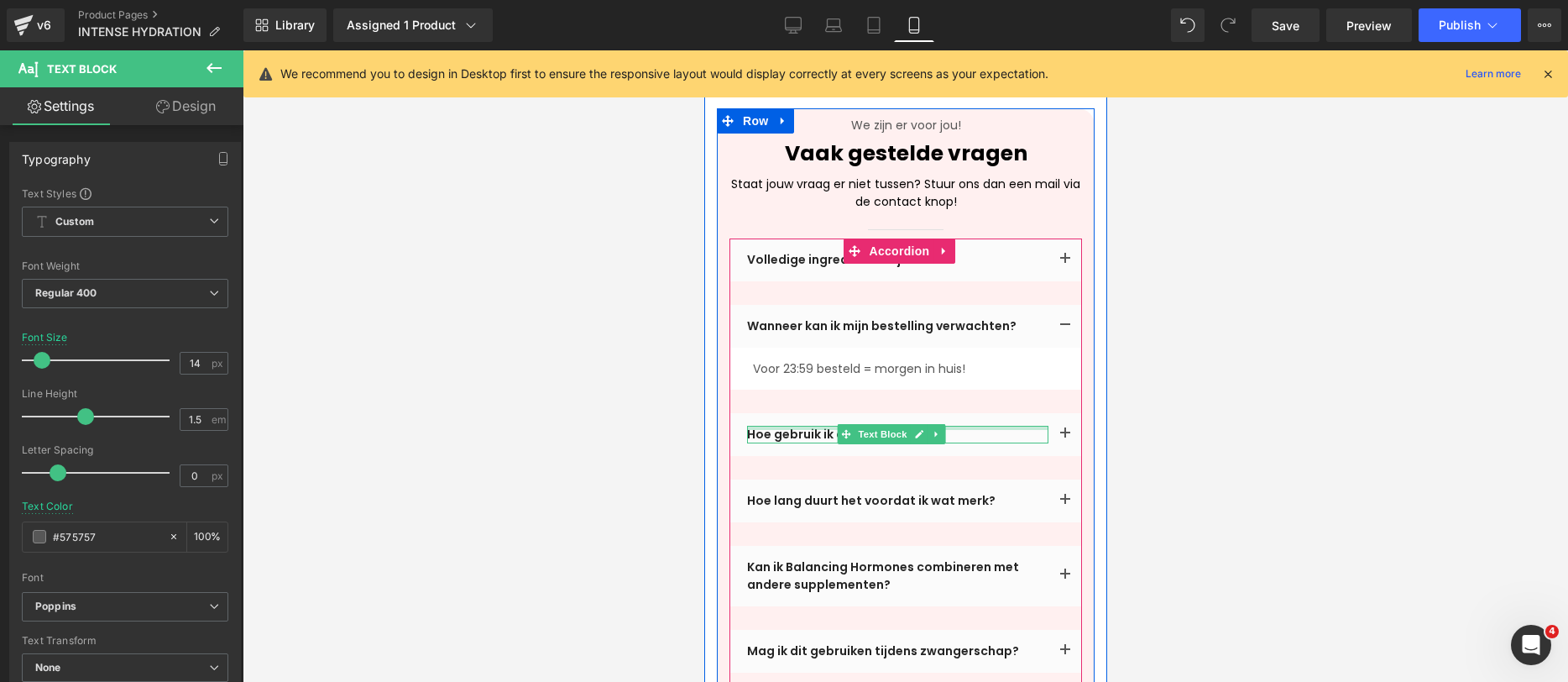
click at [784, 426] on div at bounding box center [897, 428] width 302 height 4
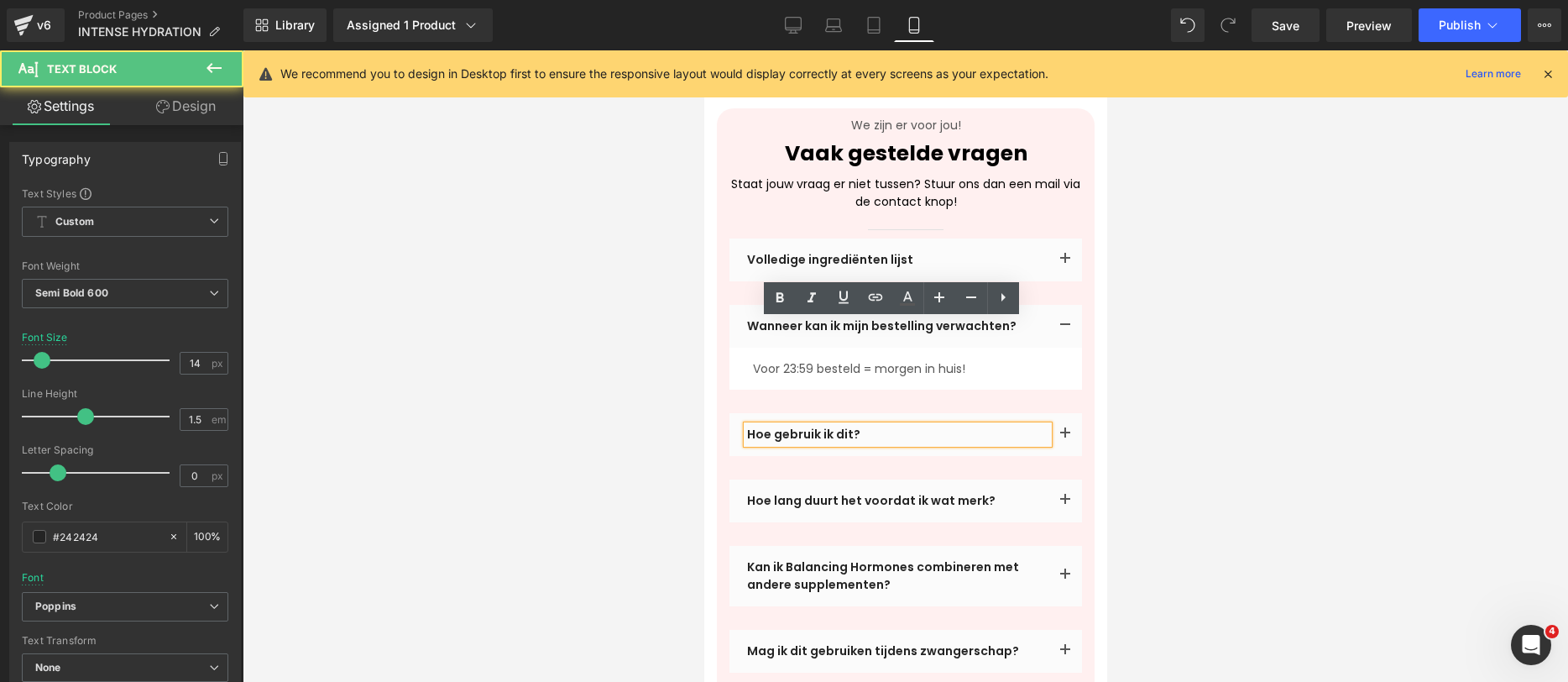
click at [1058, 413] on button "button" at bounding box center [1065, 434] width 34 height 43
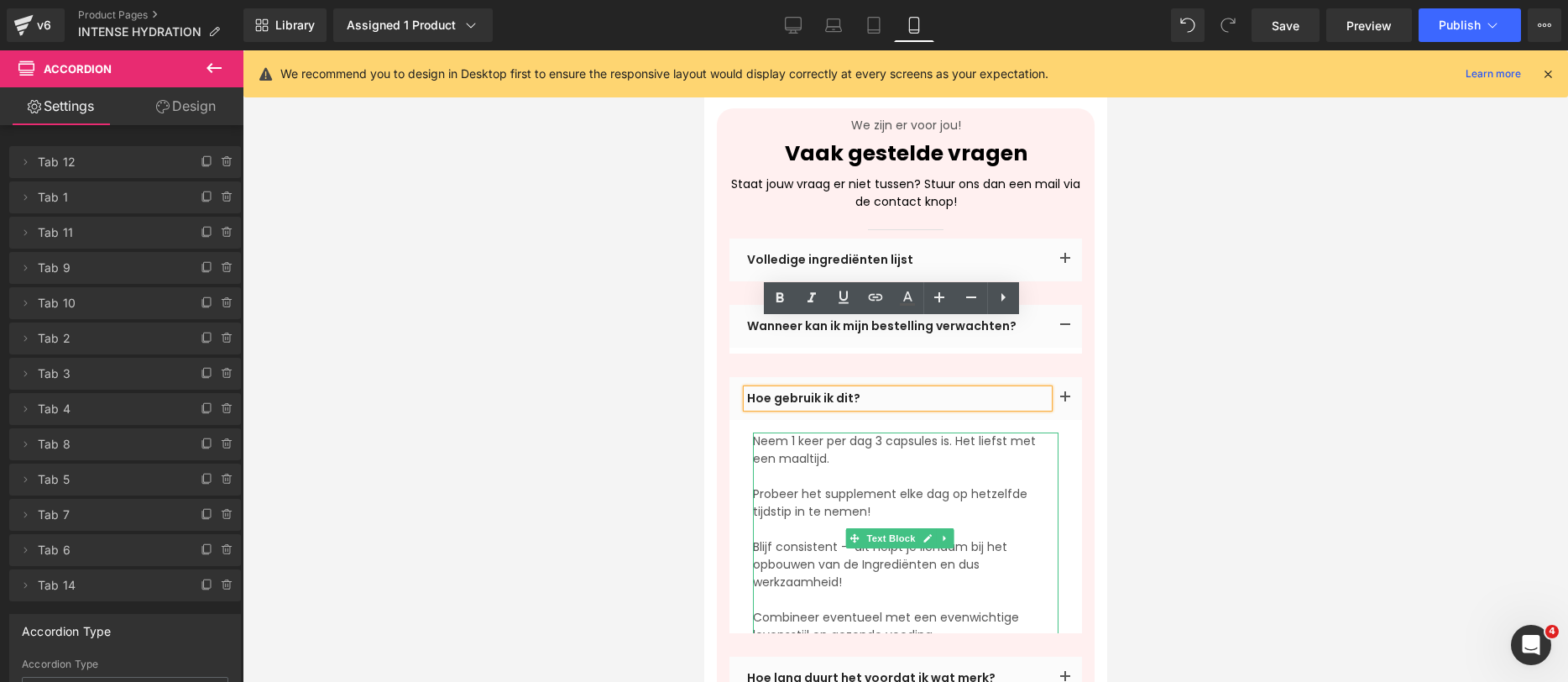
click at [929, 433] on p "Neem 1 keer per dag 3 capsules is. Het liefst met een maaltijd. Probeer het sup…" at bounding box center [905, 476] width 306 height 88
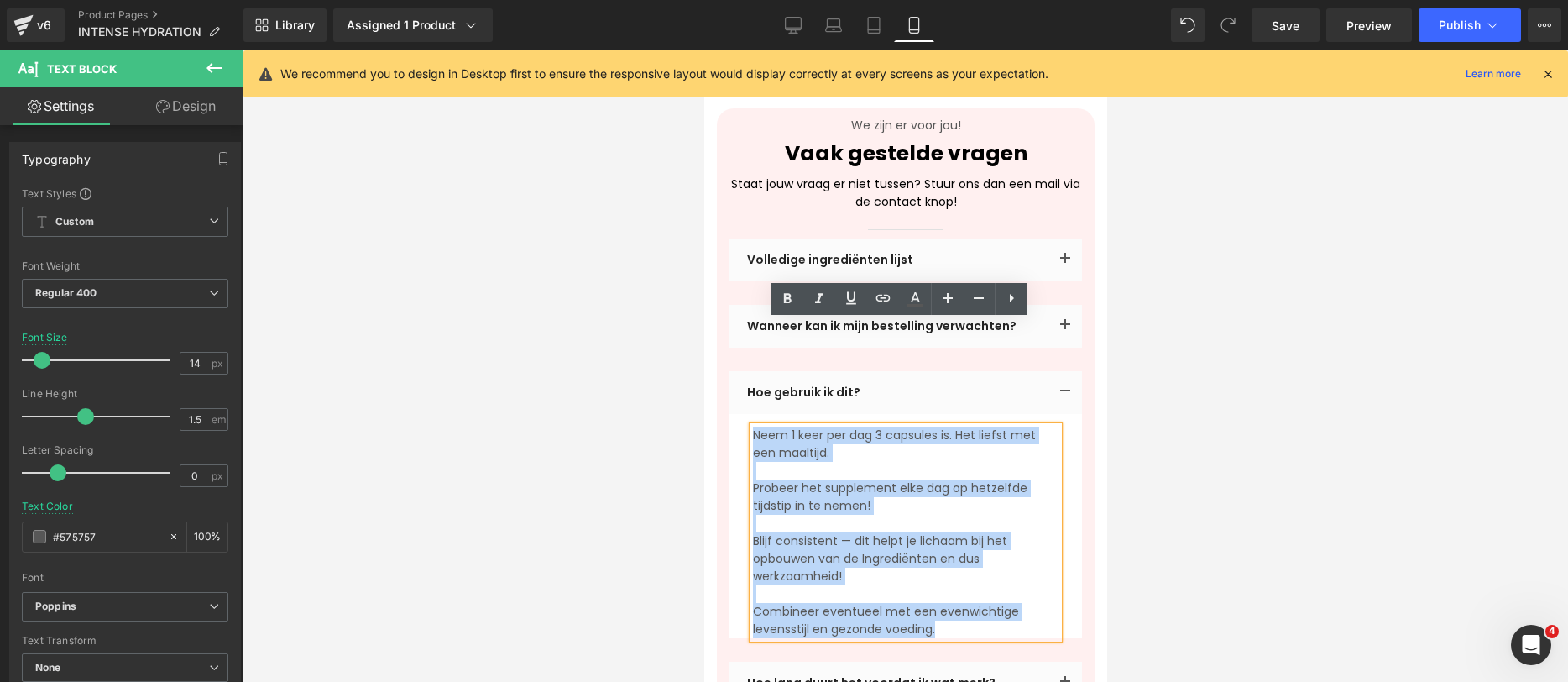
drag, startPoint x: 983, startPoint y: 522, endPoint x: 674, endPoint y: 330, distance: 363.8
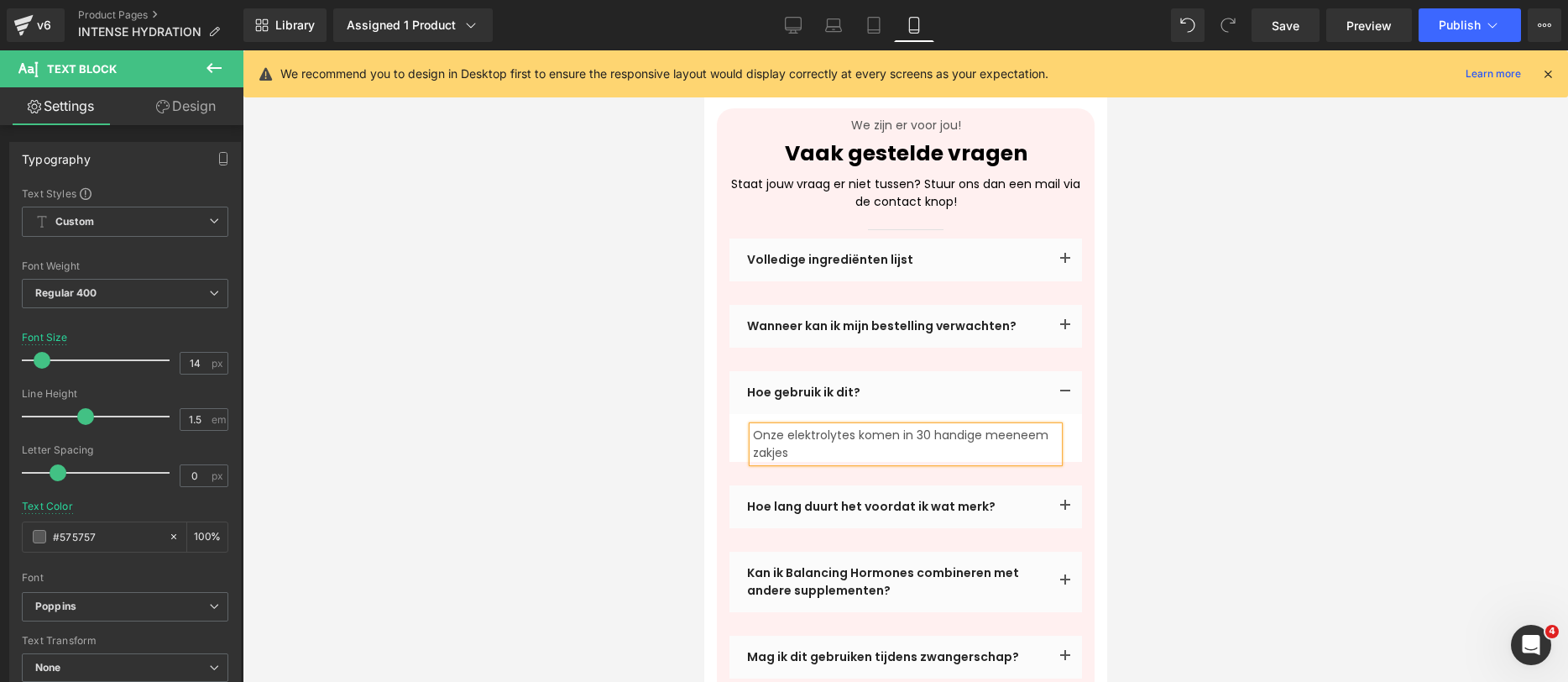
scroll to position [4116, 0]
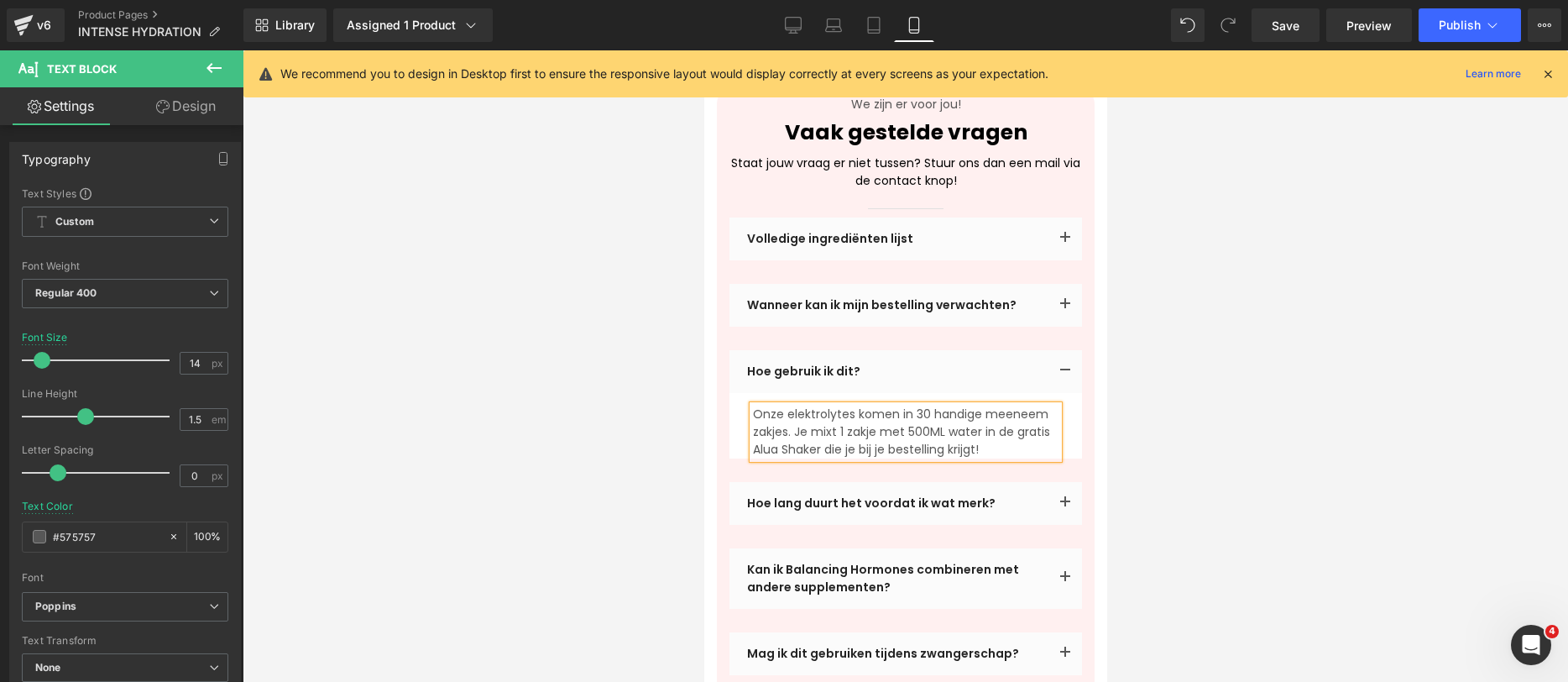
click at [916, 406] on p "Onze elektrolytes komen in 30 handige meeneem zakjes. Je mixt 1 zakje met 500ML…" at bounding box center [905, 432] width 306 height 53
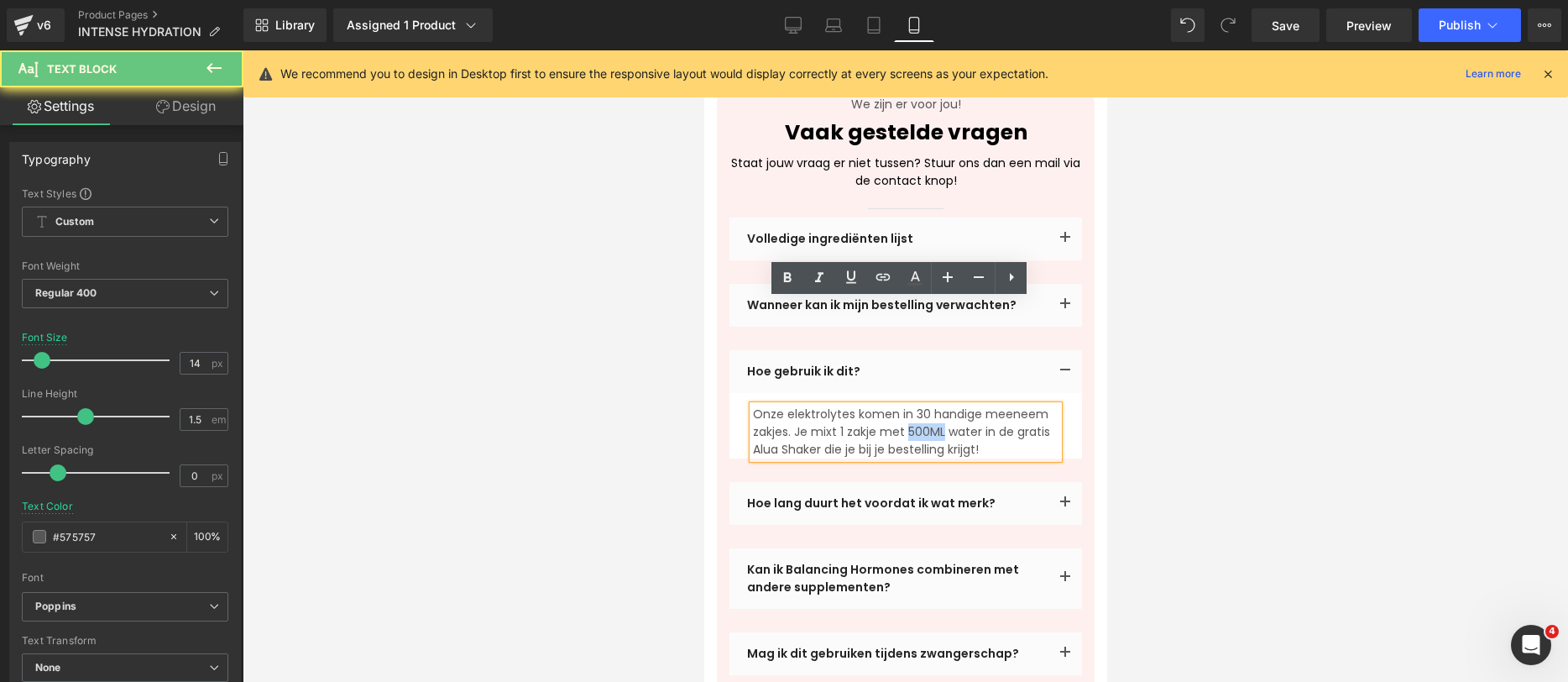
click at [916, 406] on p "Onze elektrolytes komen in 30 handige meeneem zakjes. Je mixt 1 zakje met 500ML…" at bounding box center [905, 432] width 306 height 53
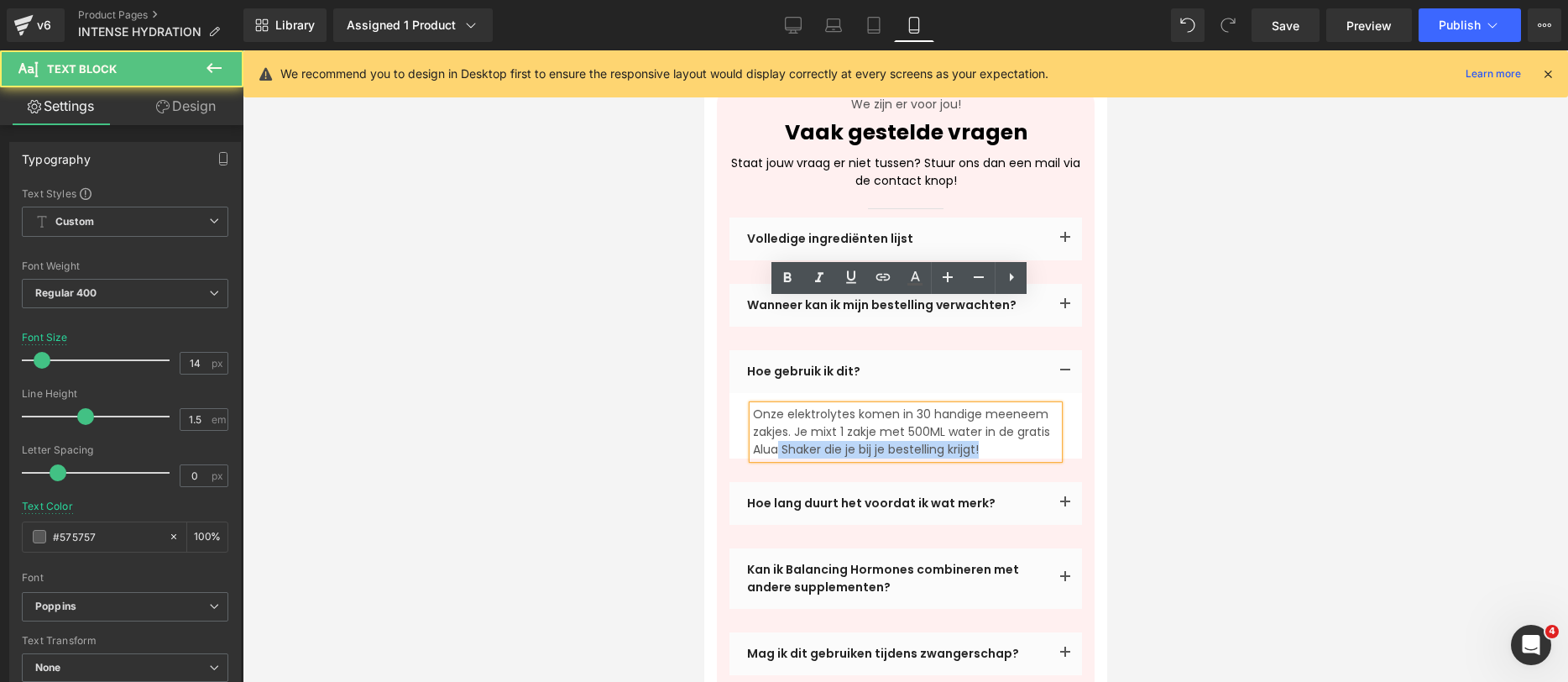
drag, startPoint x: 751, startPoint y: 342, endPoint x: 820, endPoint y: 340, distance: 69.0
click at [815, 406] on div "Onze elektrolytes komen in 30 handige meeneem zakjes. Je mixt 1 zakje met 500ML…" at bounding box center [905, 432] width 306 height 53
click at [822, 406] on p "Onze elektrolytes komen in 30 handige meeneem zakjes. Je mixt 1 zakje met 500ML…" at bounding box center [905, 432] width 306 height 53
drag, startPoint x: 842, startPoint y: 344, endPoint x: 755, endPoint y: 349, distance: 87.1
click at [755, 406] on p "Onze elektrolytes komen in 30 handige meeneem zakjes. Je mixt 1 zakje met 500ML…" at bounding box center [905, 432] width 306 height 53
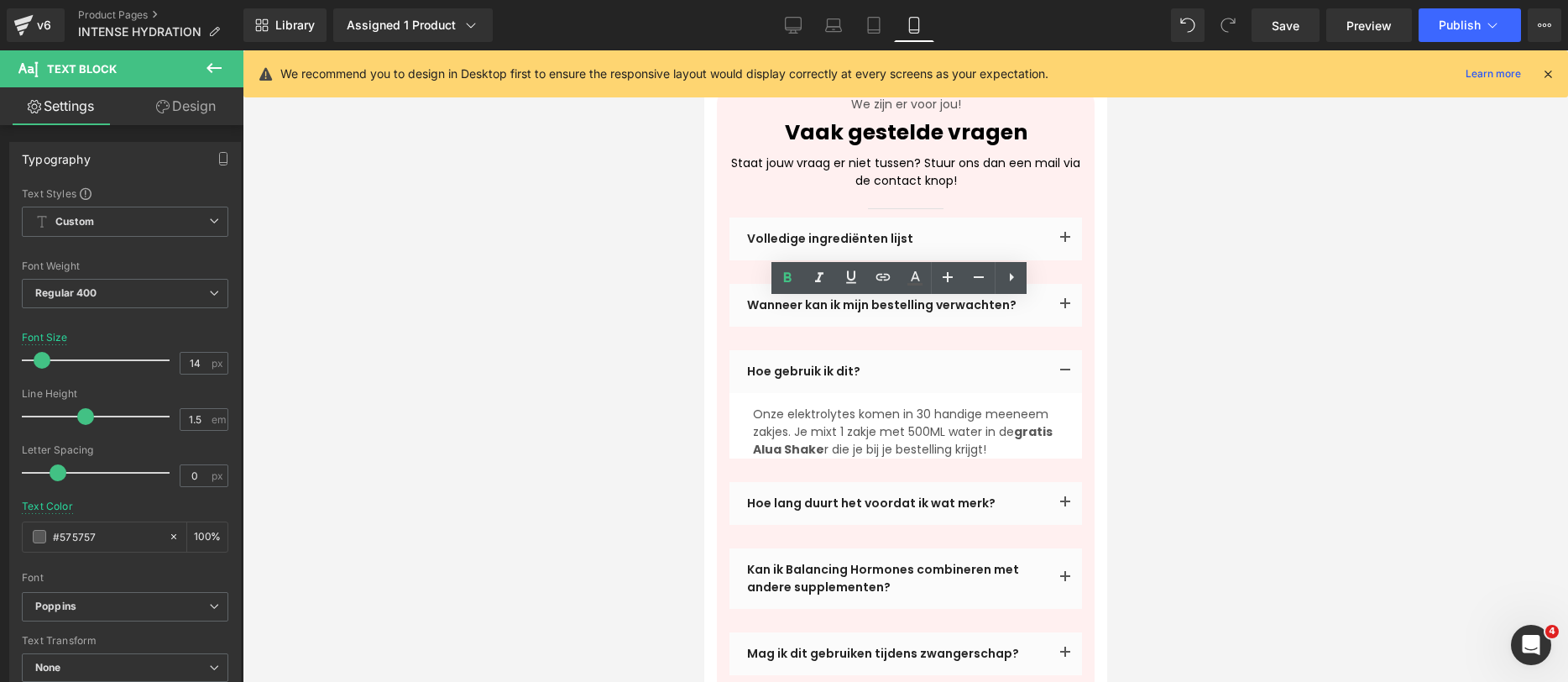
click at [1140, 307] on div at bounding box center [905, 366] width 1325 height 632
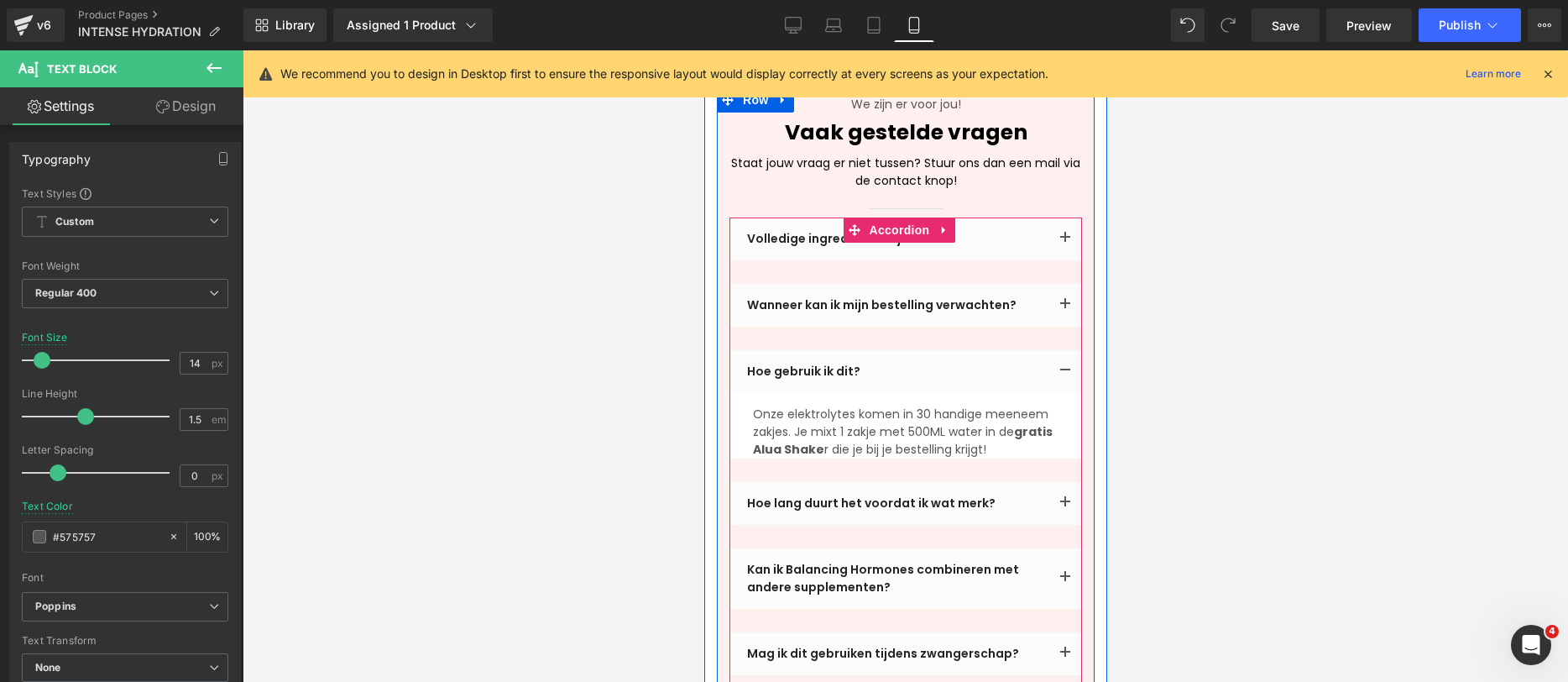
click at [1060, 482] on button "button" at bounding box center [1065, 503] width 34 height 43
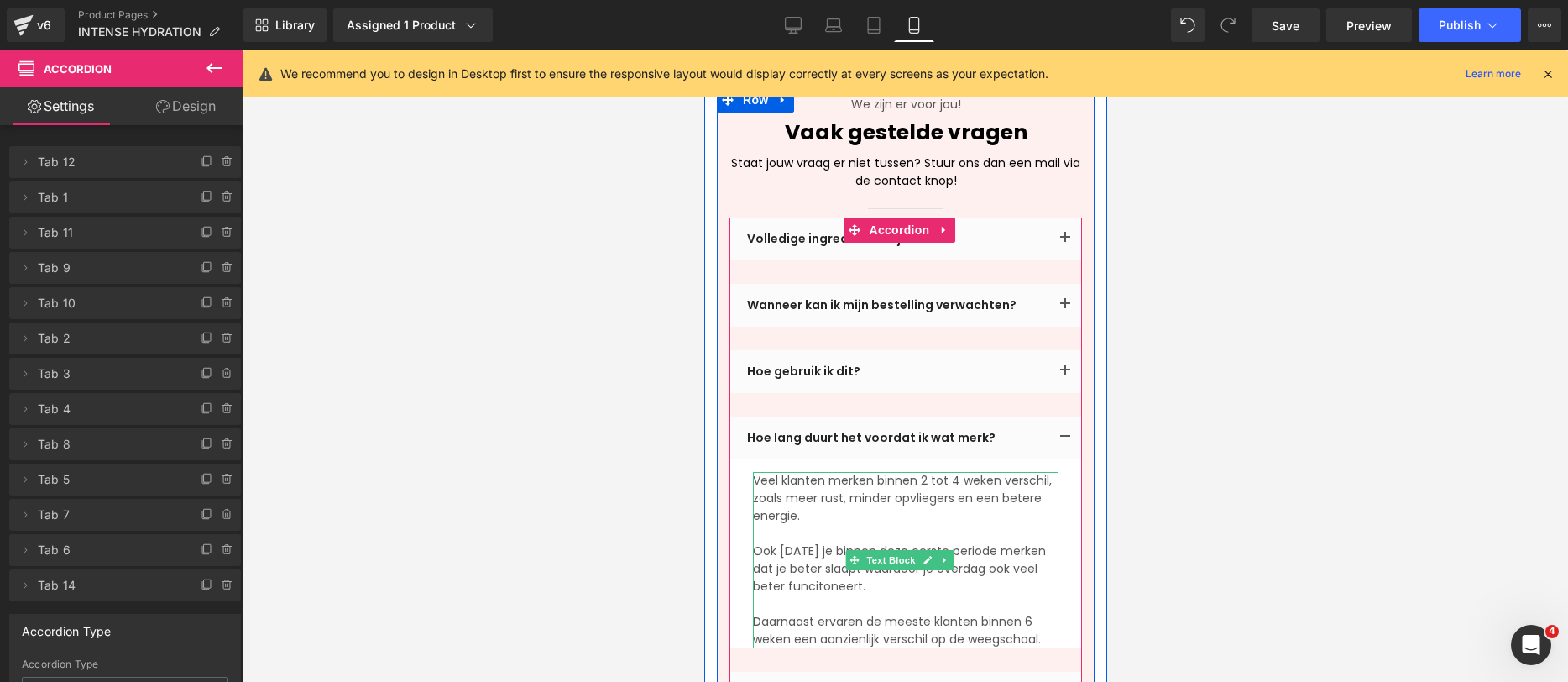
click at [757, 472] on p "Veel klanten merken binnen 2 tot 4 weken verschil, zoals meer rust, minder opvl…" at bounding box center [905, 498] width 306 height 53
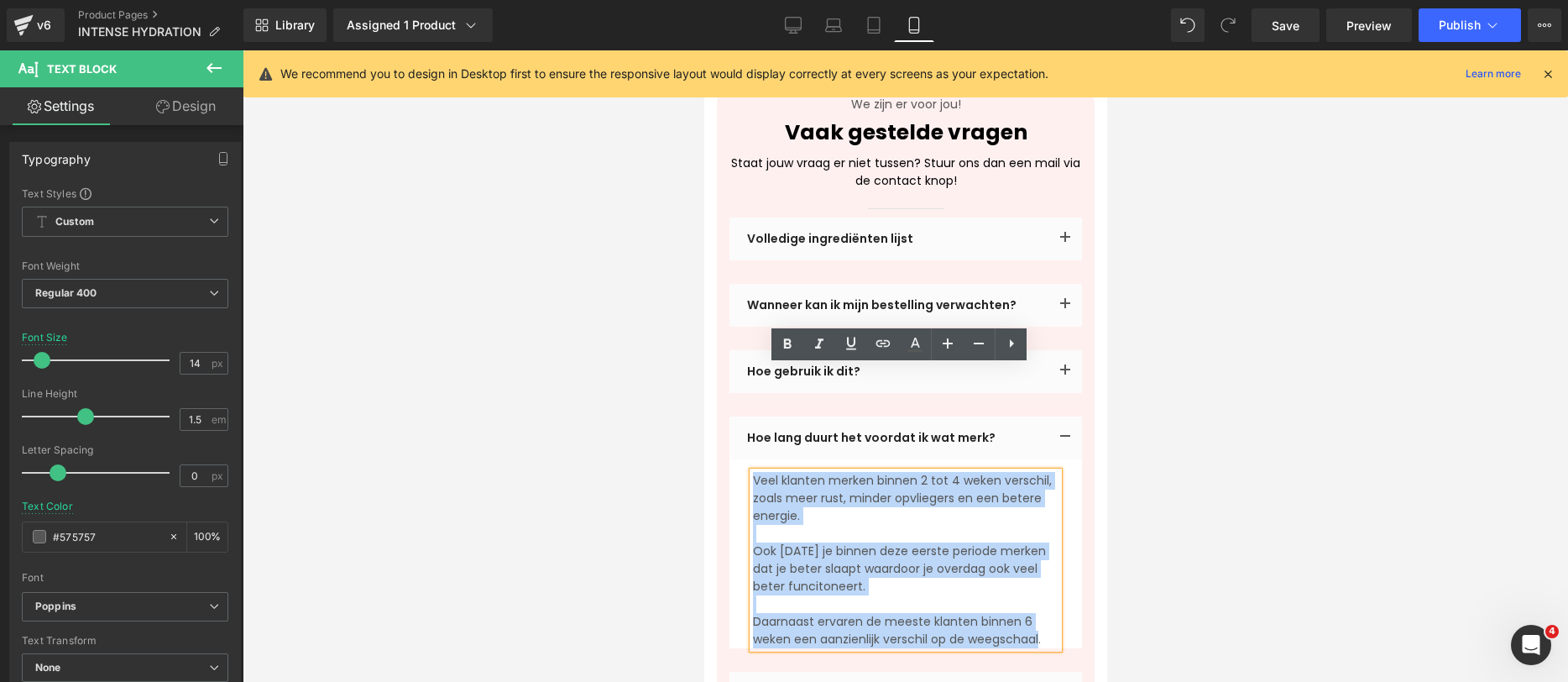
drag, startPoint x: 1040, startPoint y: 532, endPoint x: 744, endPoint y: 374, distance: 335.5
click at [744, 459] on article "Veel klanten merken binnen 2 tot 4 weken verschil, zoals meer rust, minder opvl…" at bounding box center [905, 553] width 353 height 189
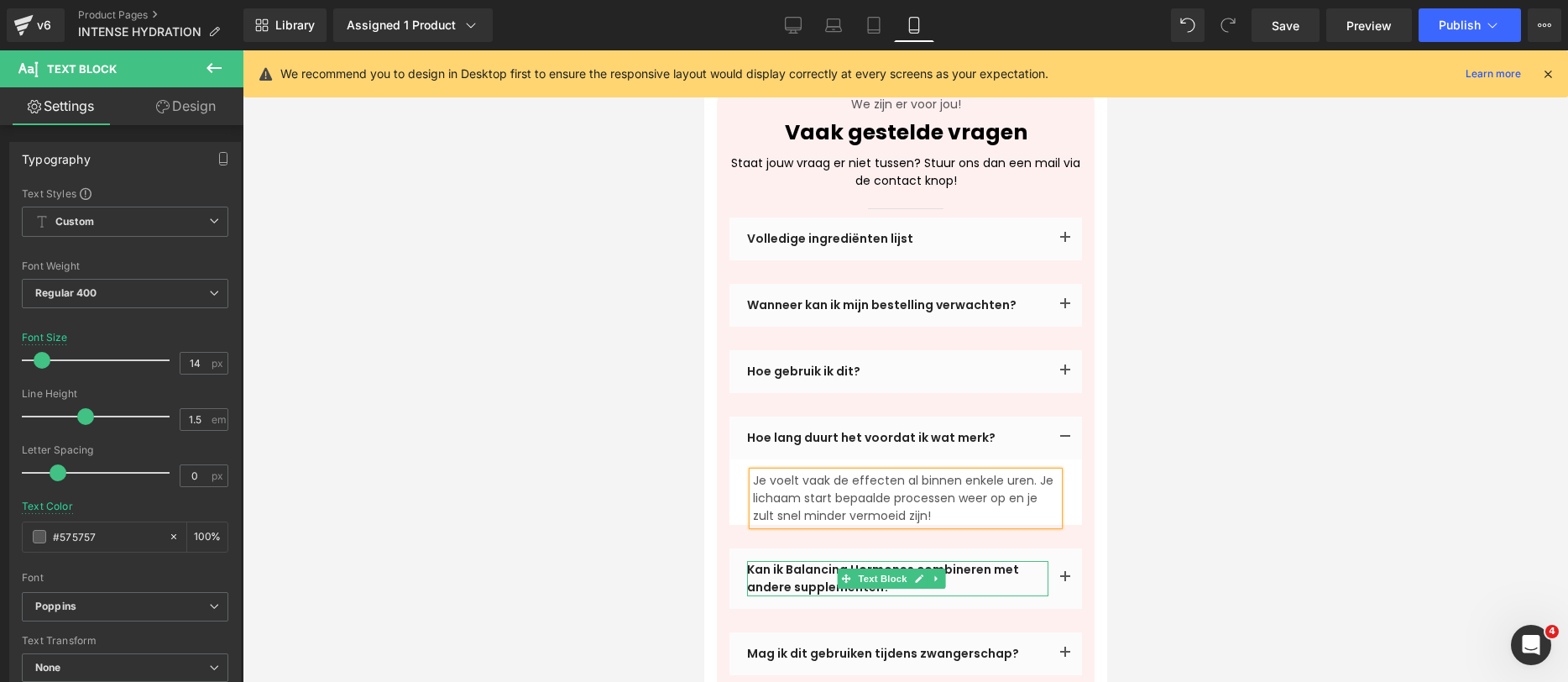
click at [773, 561] on p "Kan ik Balancing Hormones combineren met andere supplementen?" at bounding box center [897, 579] width 302 height 35
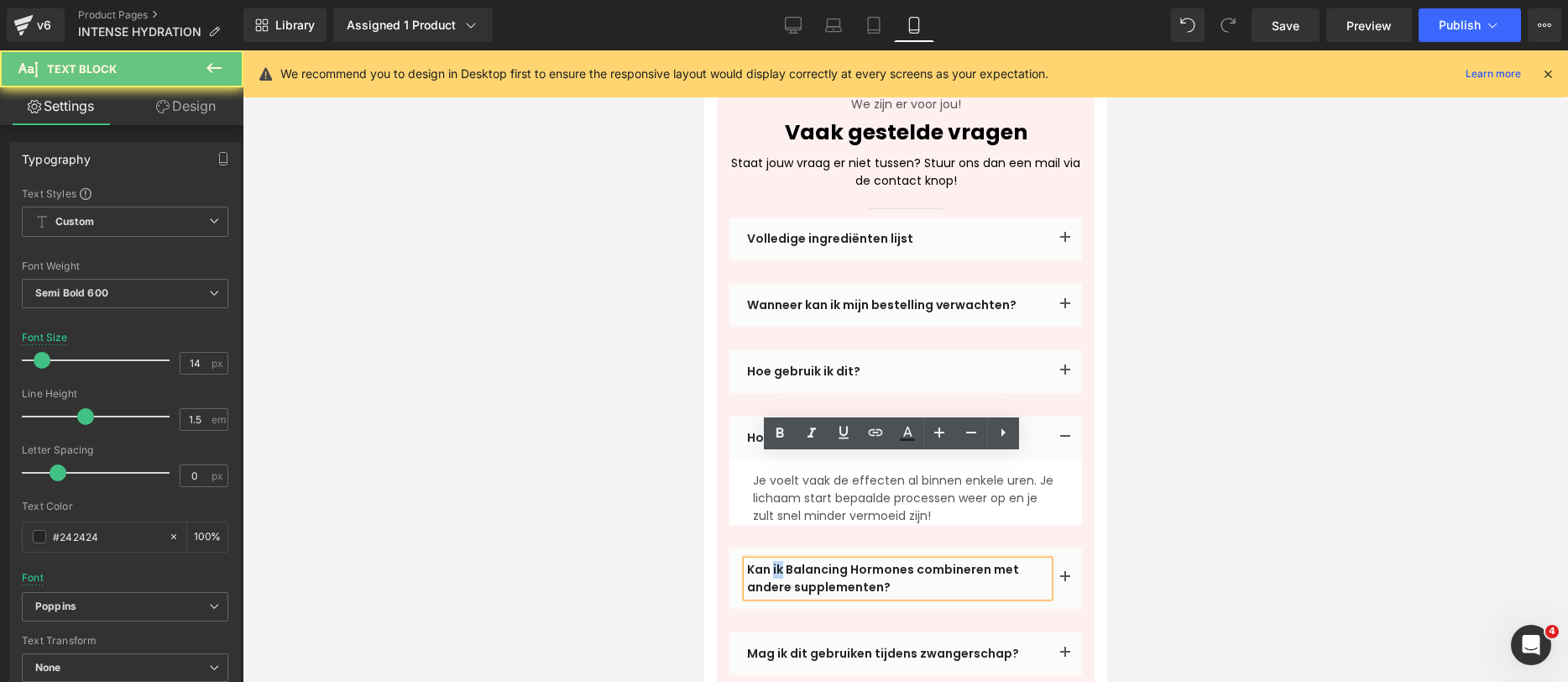
click at [774, 561] on p "Kan ik Balancing Hormones combineren met andere supplementen?" at bounding box center [897, 579] width 302 height 35
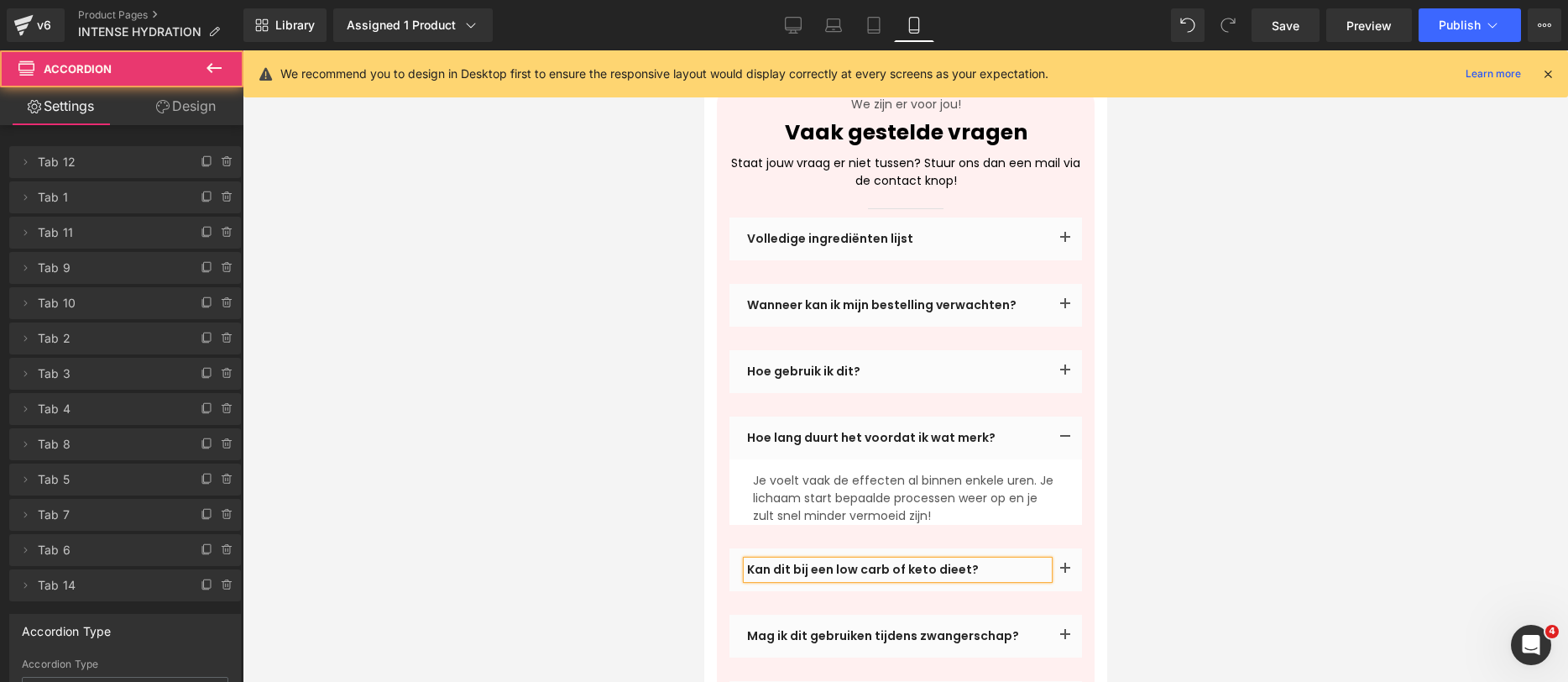
click at [1056, 548] on button "button" at bounding box center [1065, 569] width 34 height 43
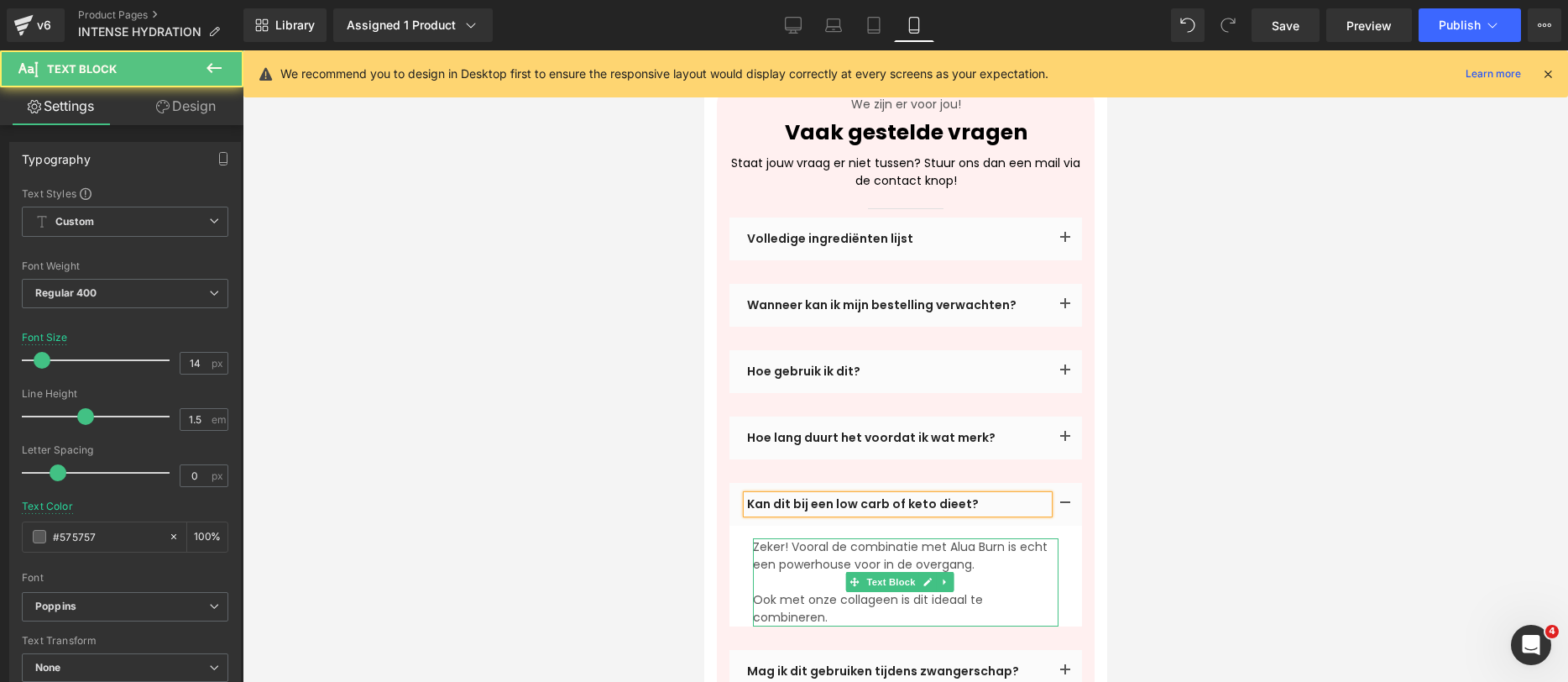
click at [861, 538] on p "Zeker! Vooral de combinatie met Alua Burn is echt een powerhouse voor in de ove…" at bounding box center [905, 582] width 306 height 88
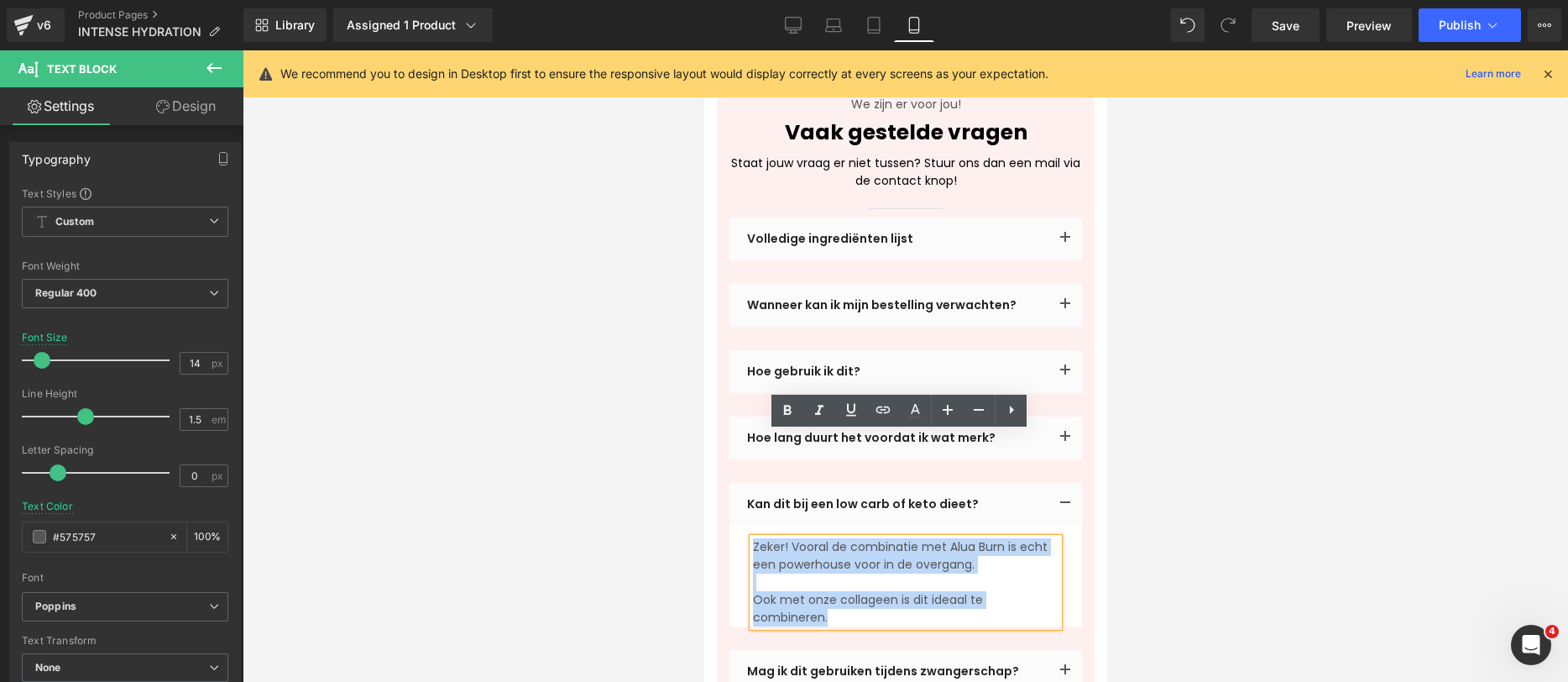
drag, startPoint x: 834, startPoint y: 514, endPoint x: 690, endPoint y: 422, distance: 170.9
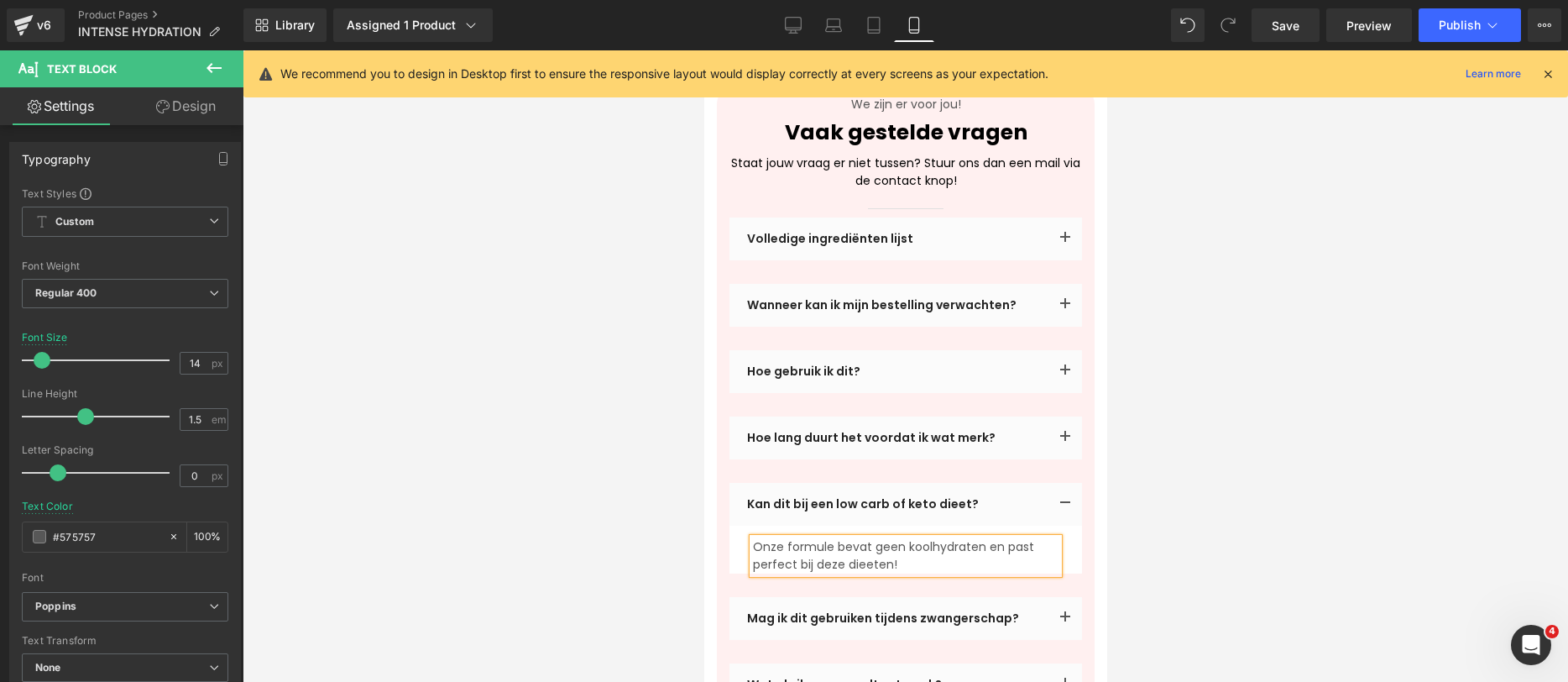
click at [860, 538] on p "Onze formule bevat geen koolhydraten en past perfect bij deze dieeten!" at bounding box center [905, 556] width 306 height 35
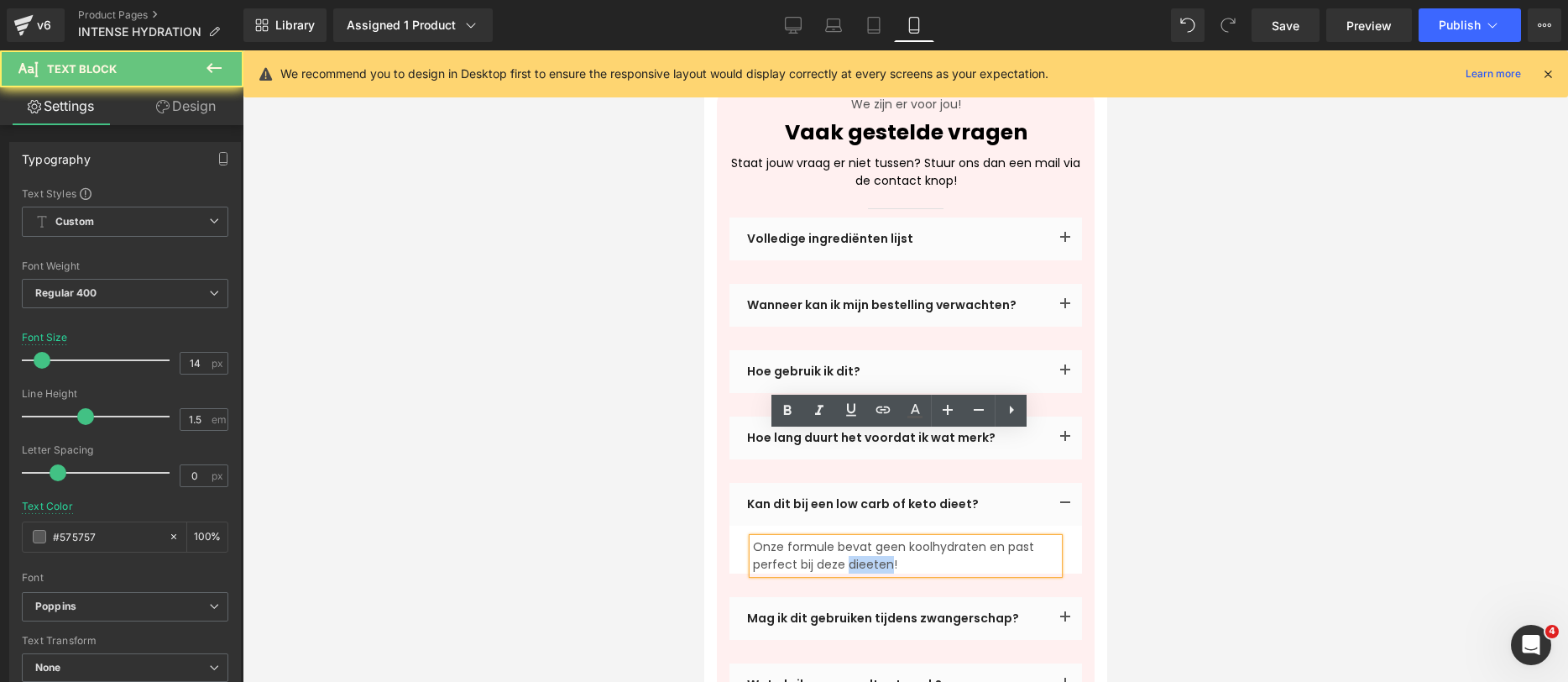
click at [860, 538] on p "Onze formule bevat geen koolhydraten en past perfect bij deze dieeten!" at bounding box center [905, 556] width 306 height 35
copy p "dieeten"
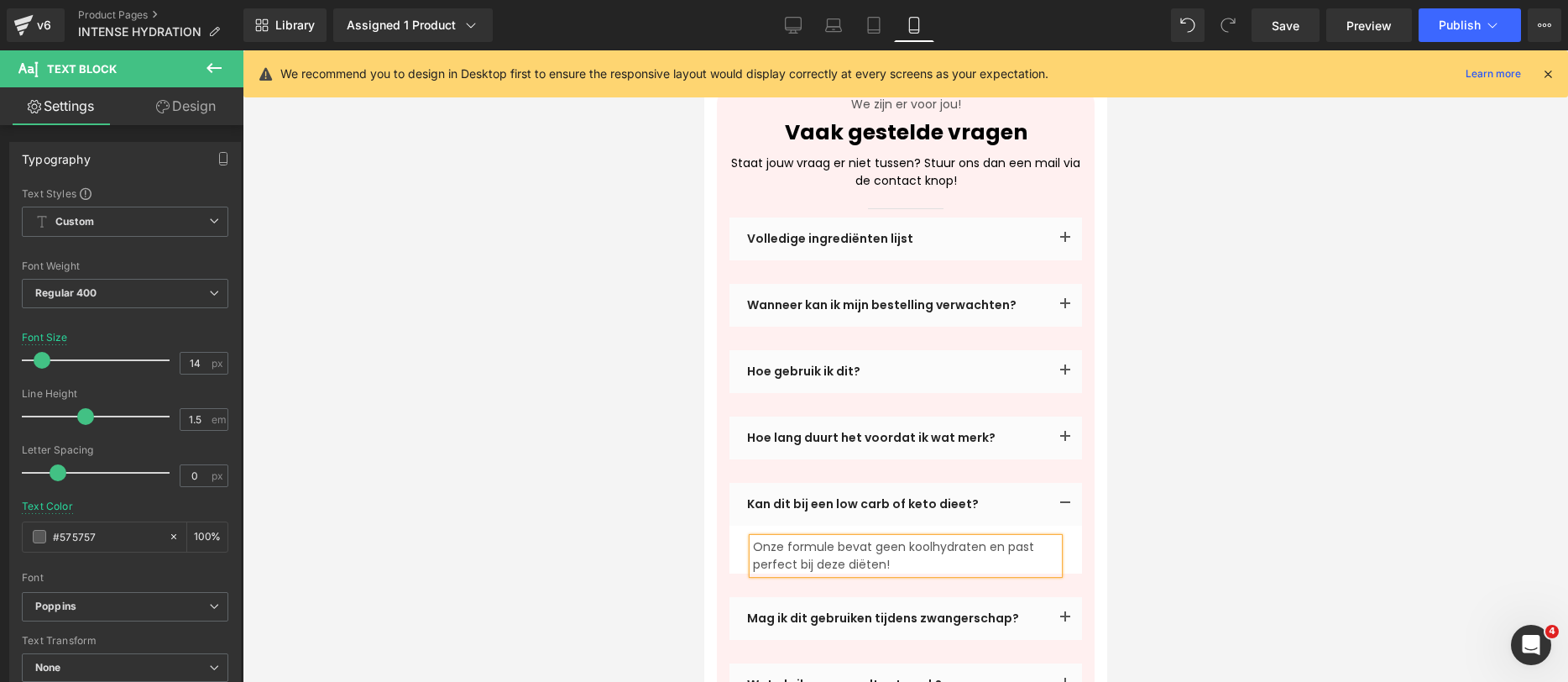
click at [1187, 460] on div at bounding box center [905, 366] width 1325 height 632
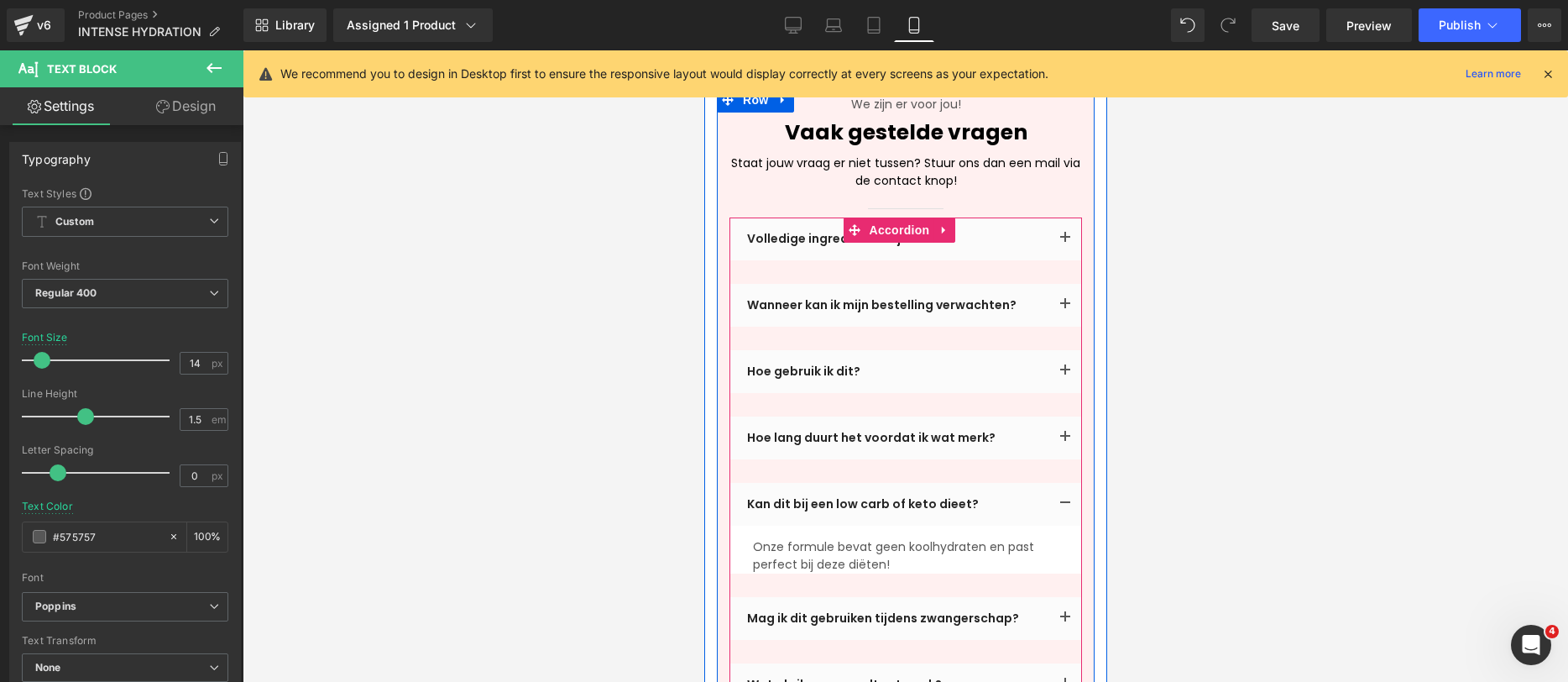
click at [1065, 622] on span "button" at bounding box center [1065, 622] width 0 height 0
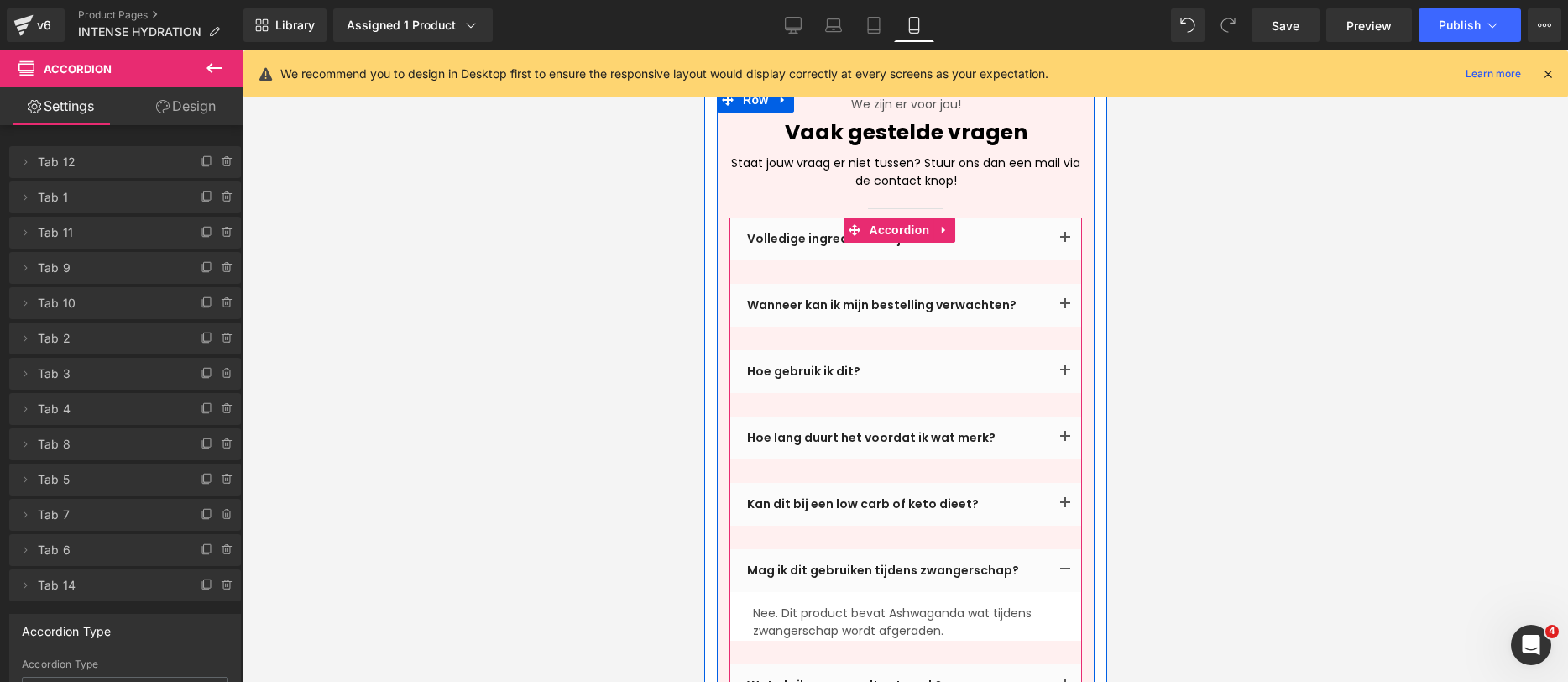
click at [789, 605] on p "Nee. Dit product bevat Ashwaganda wat tijdens zwangerschap wordt afgeraden." at bounding box center [905, 622] width 306 height 35
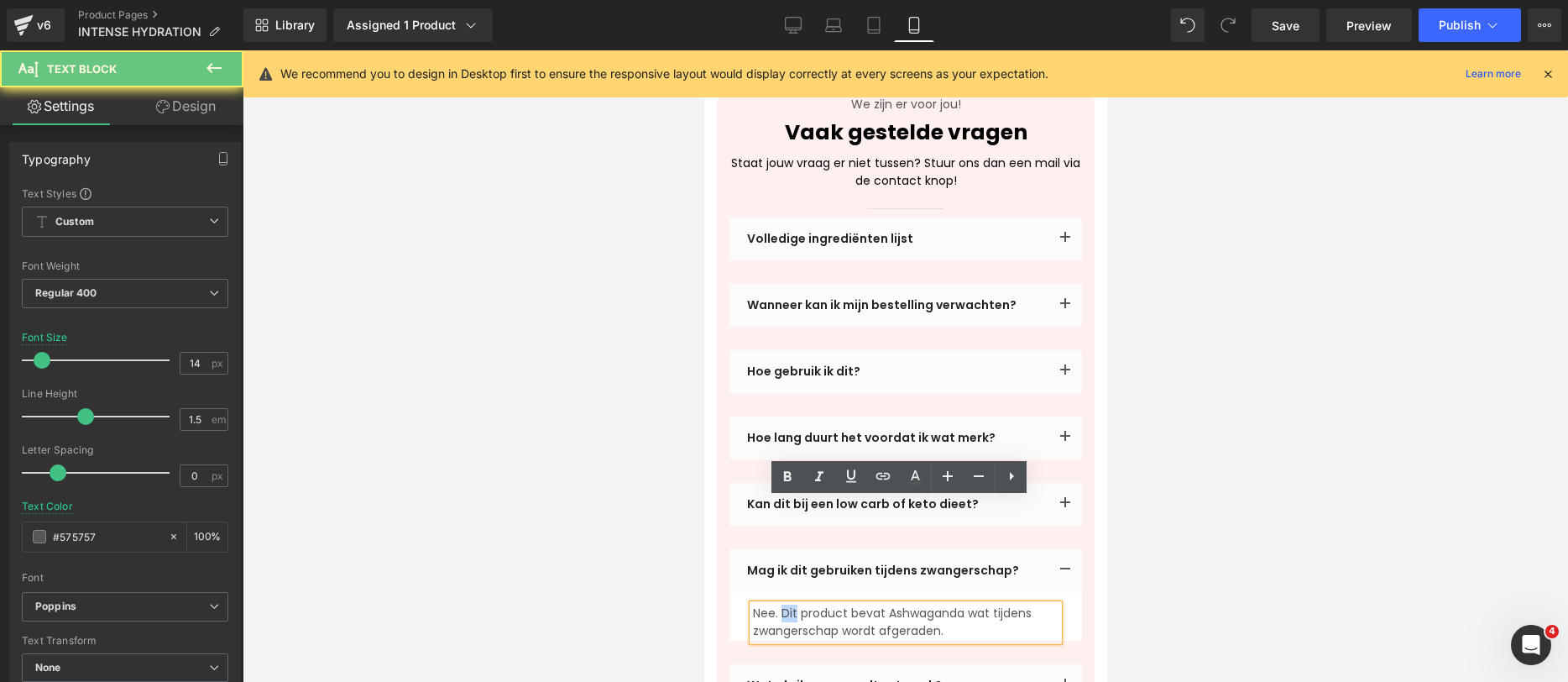
click at [789, 605] on p "Nee. Dit product bevat Ashwaganda wat tijdens zwangerschap wordt afgeraden." at bounding box center [905, 622] width 306 height 35
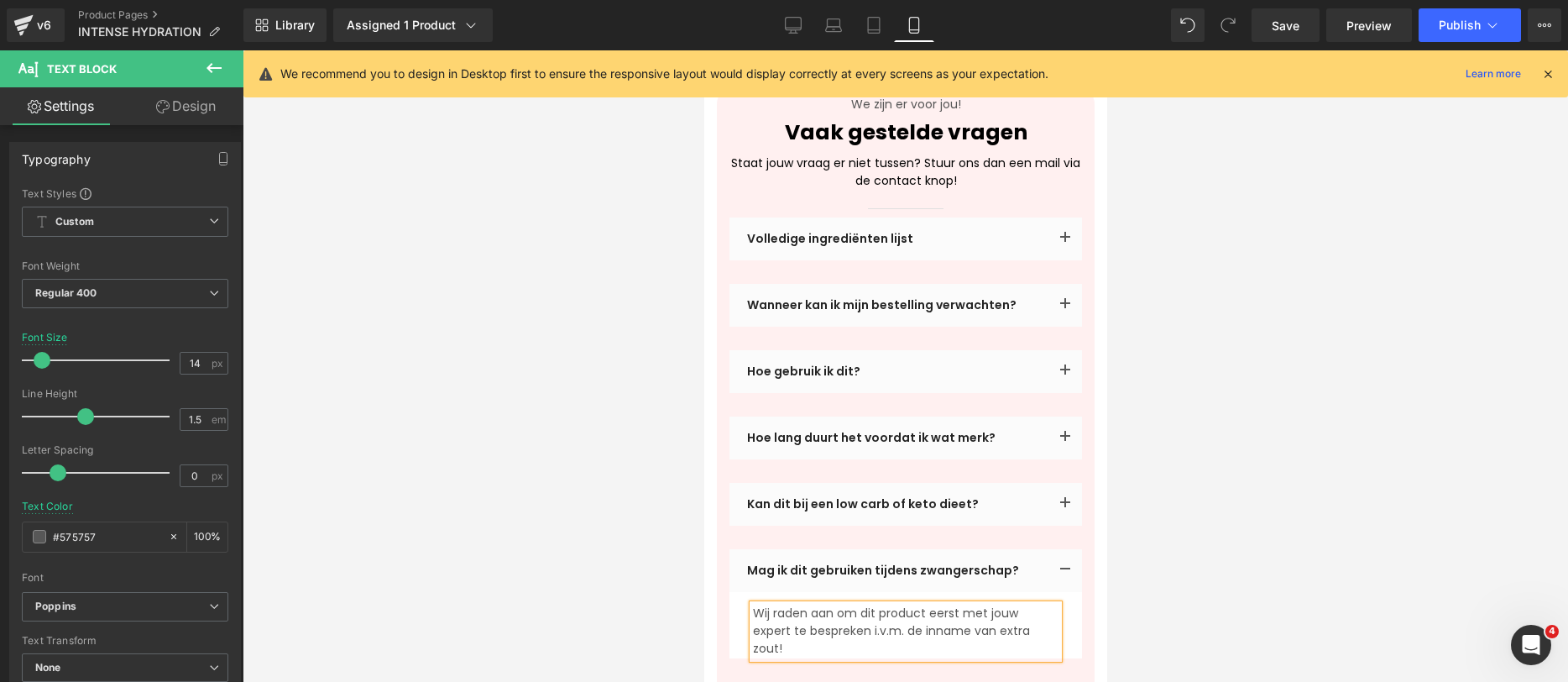
scroll to position [4155, 0]
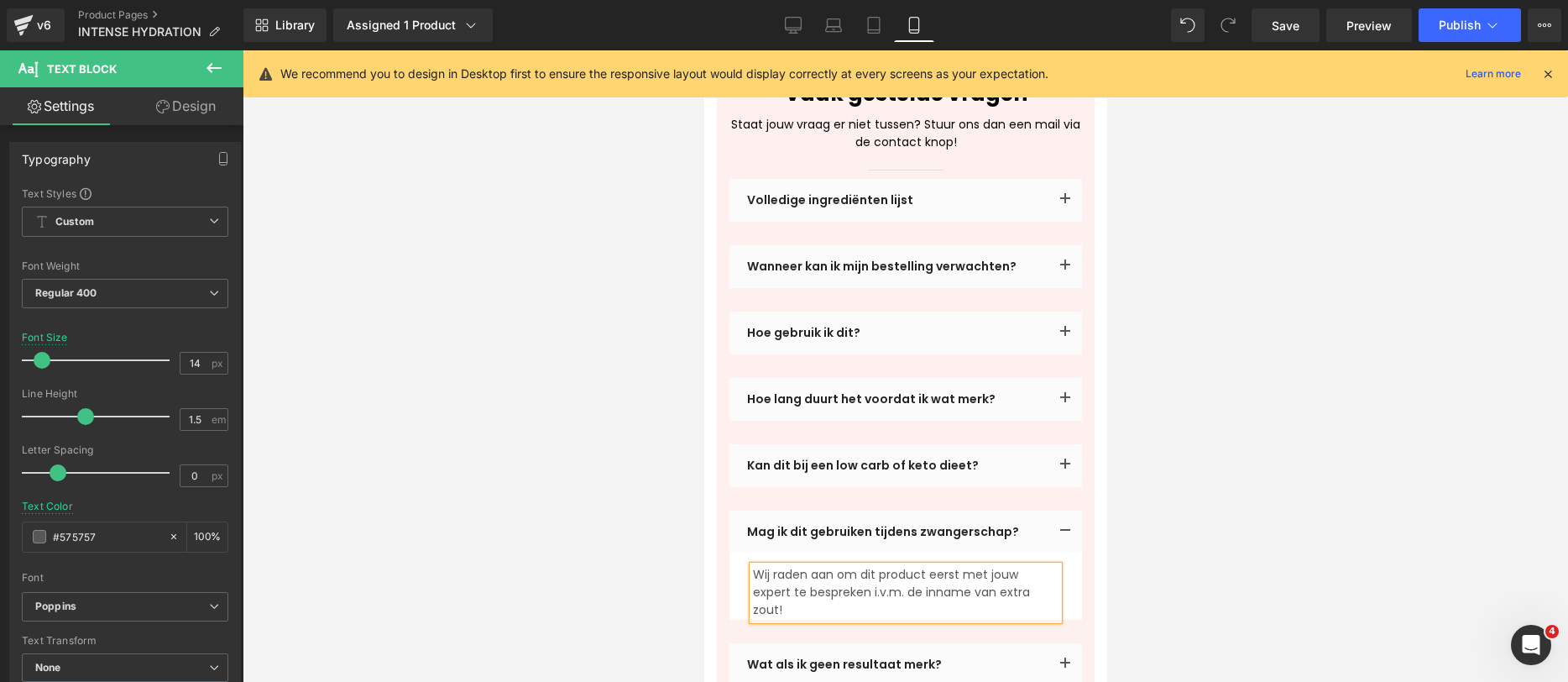
click at [819, 643] on div "Wat als ik geen resultaat merk? Text Block" at bounding box center [905, 664] width 353 height 43
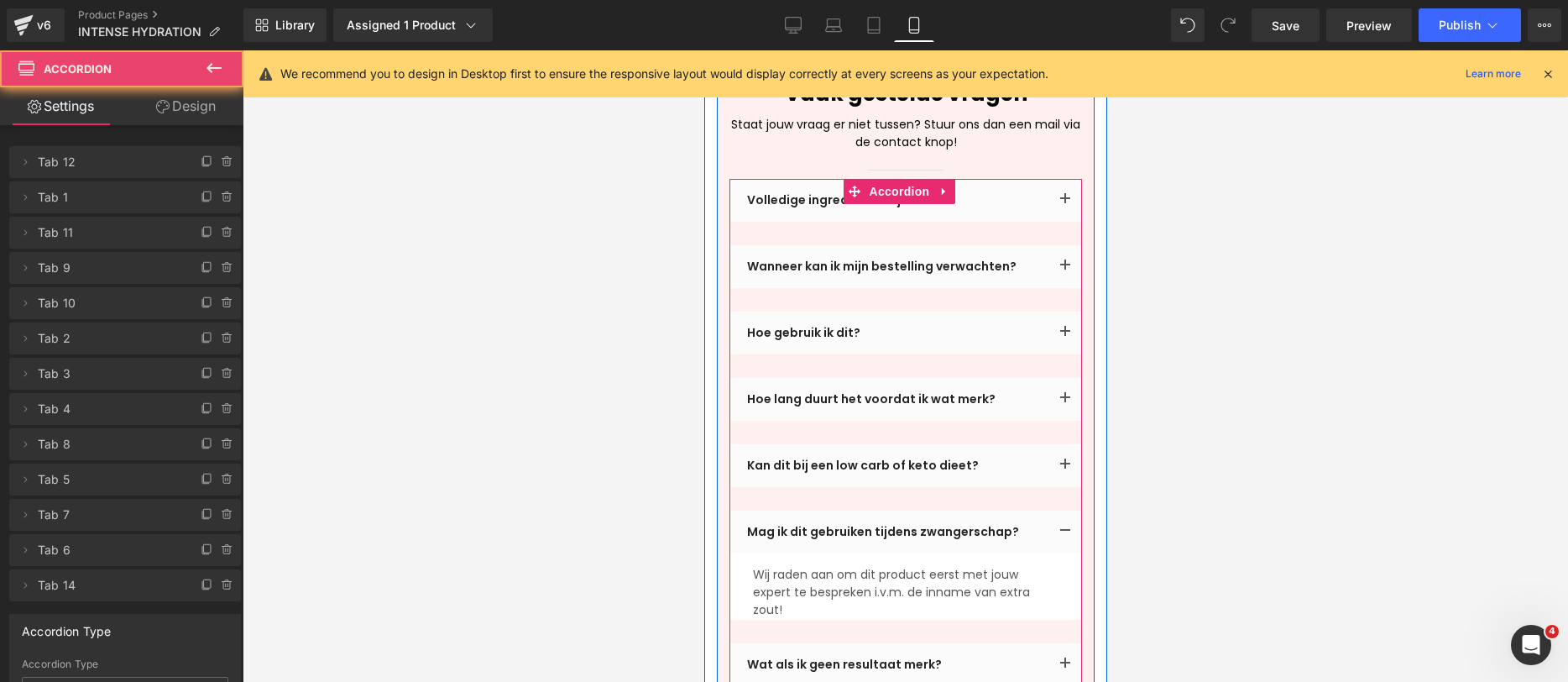
click at [1048, 643] on button "button" at bounding box center [1065, 664] width 34 height 43
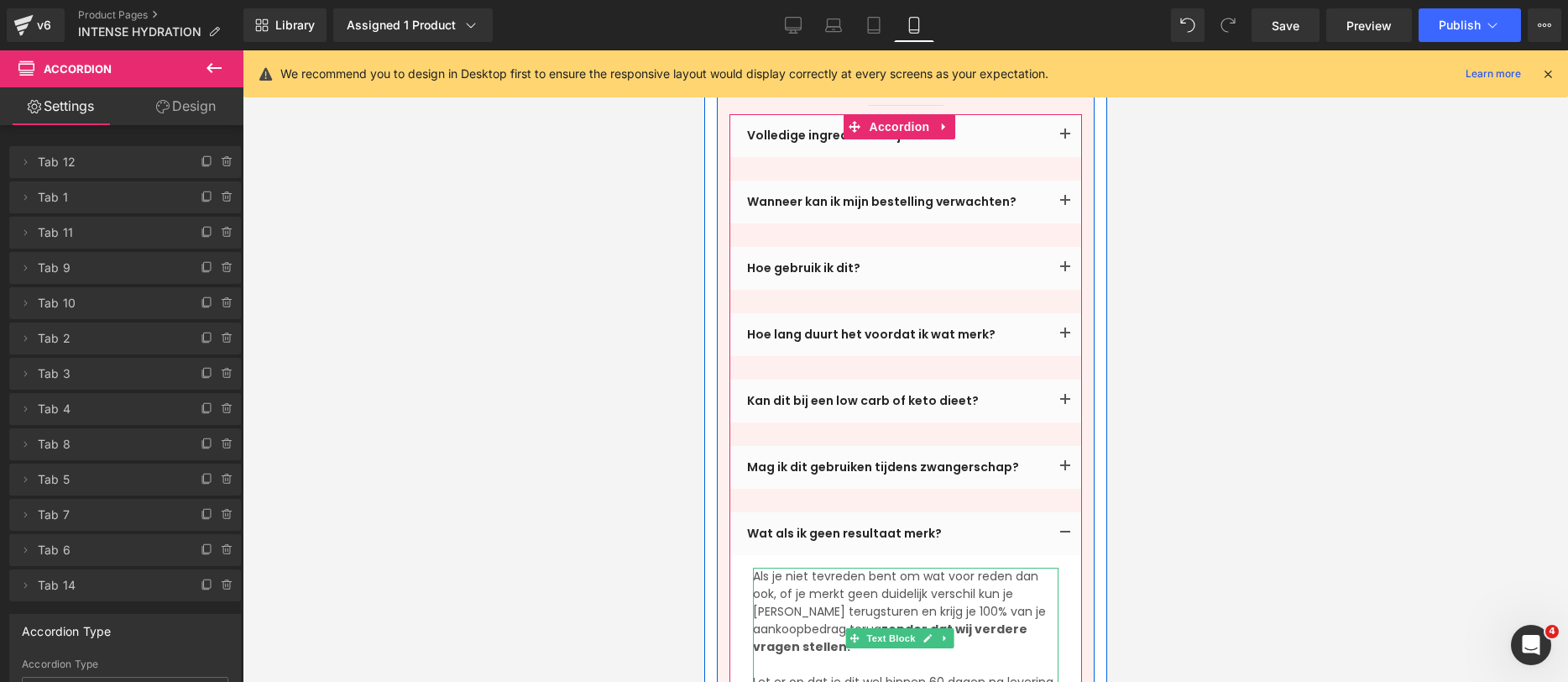
scroll to position [4231, 0]
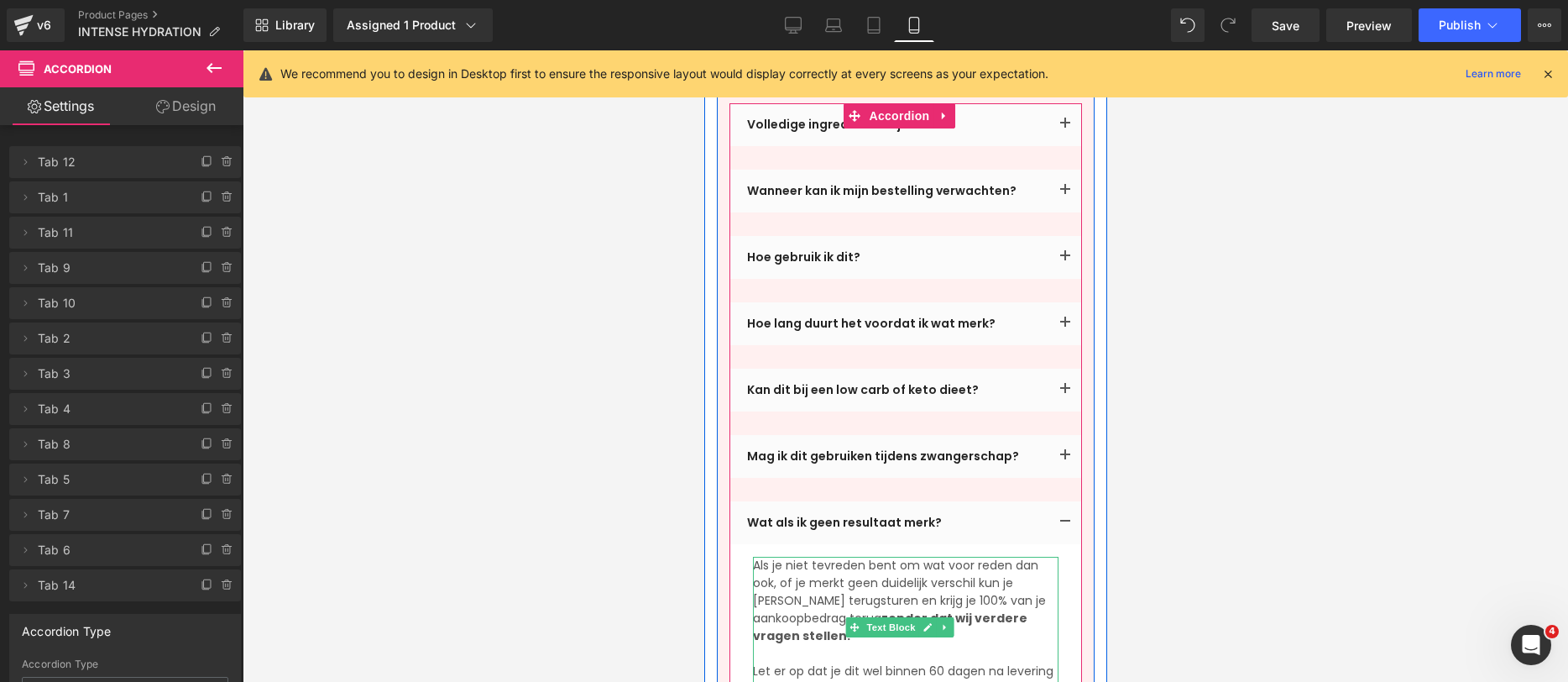
click at [900, 645] on p at bounding box center [905, 653] width 306 height 18
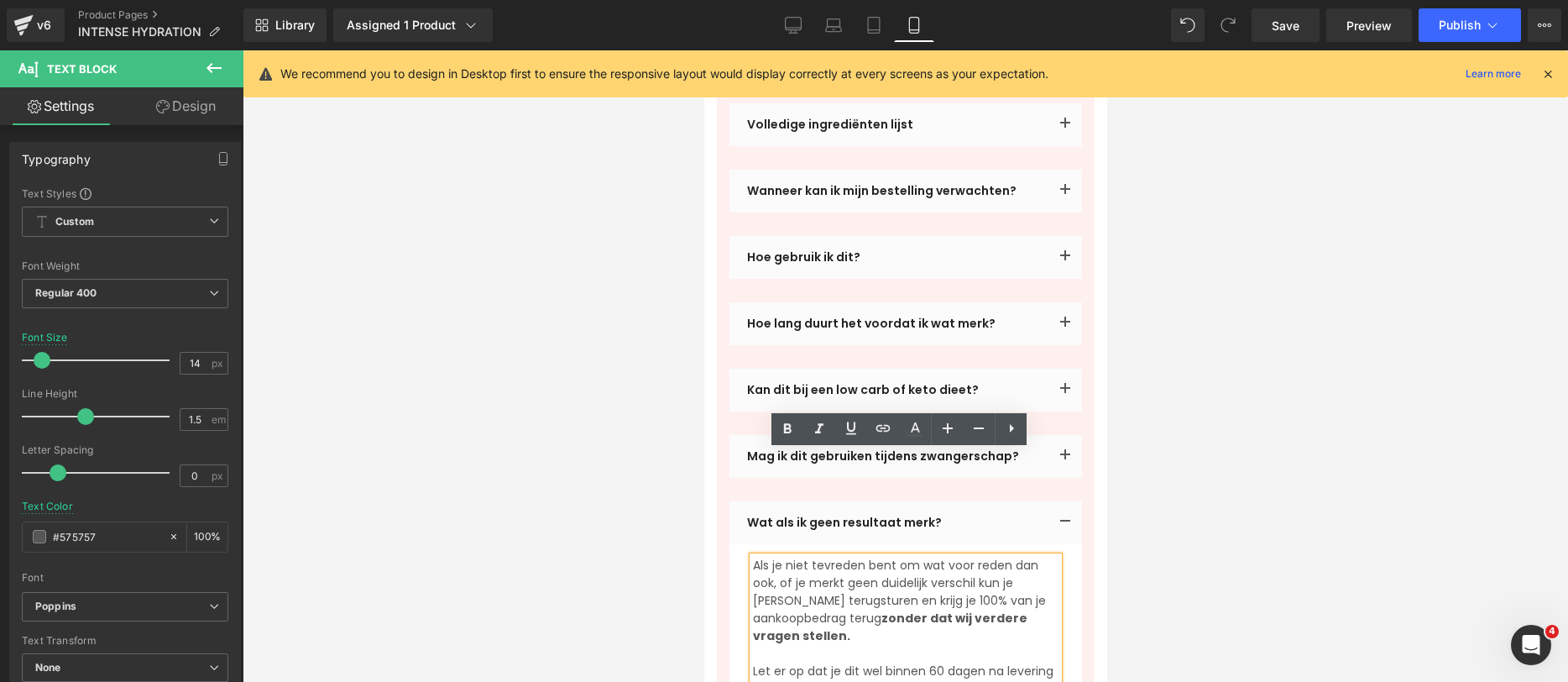
click at [1027, 557] on p "Als je niet tevreden bent om wat voor reden dan ook, of je merkt geen duidelijk…" at bounding box center [905, 601] width 306 height 88
click at [1518, 510] on div at bounding box center [905, 366] width 1325 height 632
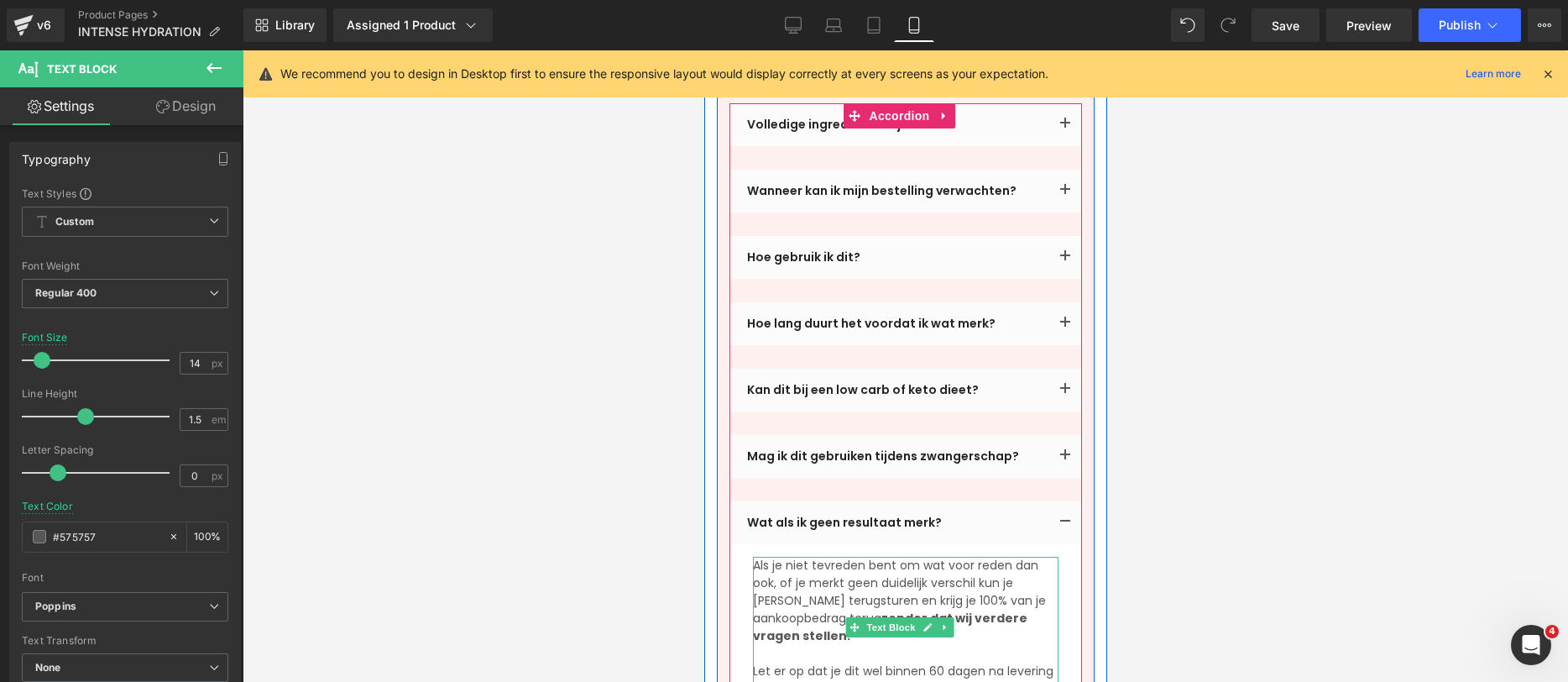
scroll to position [4564, 0]
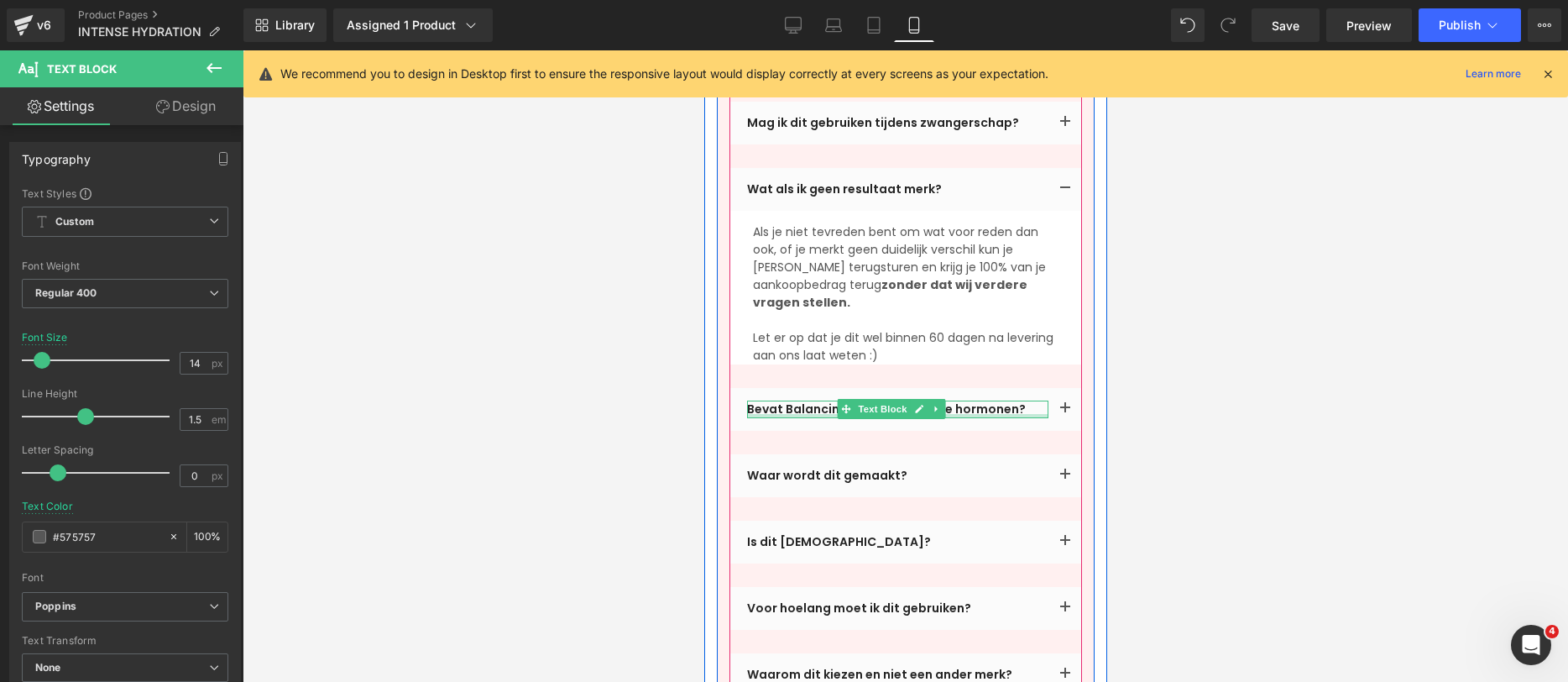
click at [789, 401] on div "Bevat Balancing Hormones echte hormonen? Text Block" at bounding box center [897, 409] width 302 height 18
click at [789, 401] on p "Bevat Balancing Hormones echte hormonen?" at bounding box center [897, 409] width 302 height 18
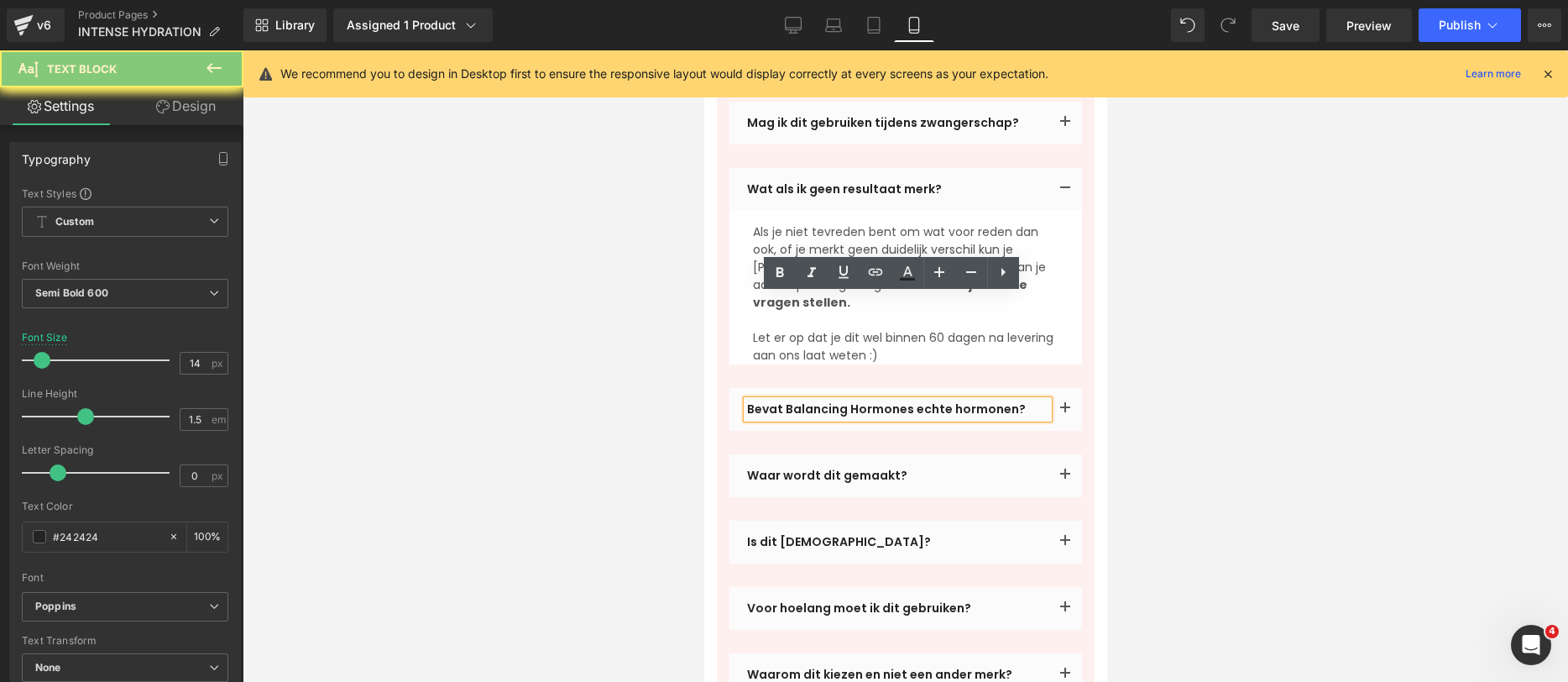
click at [789, 401] on p "Bevat Balancing Hormones echte hormonen?" at bounding box center [897, 409] width 302 height 18
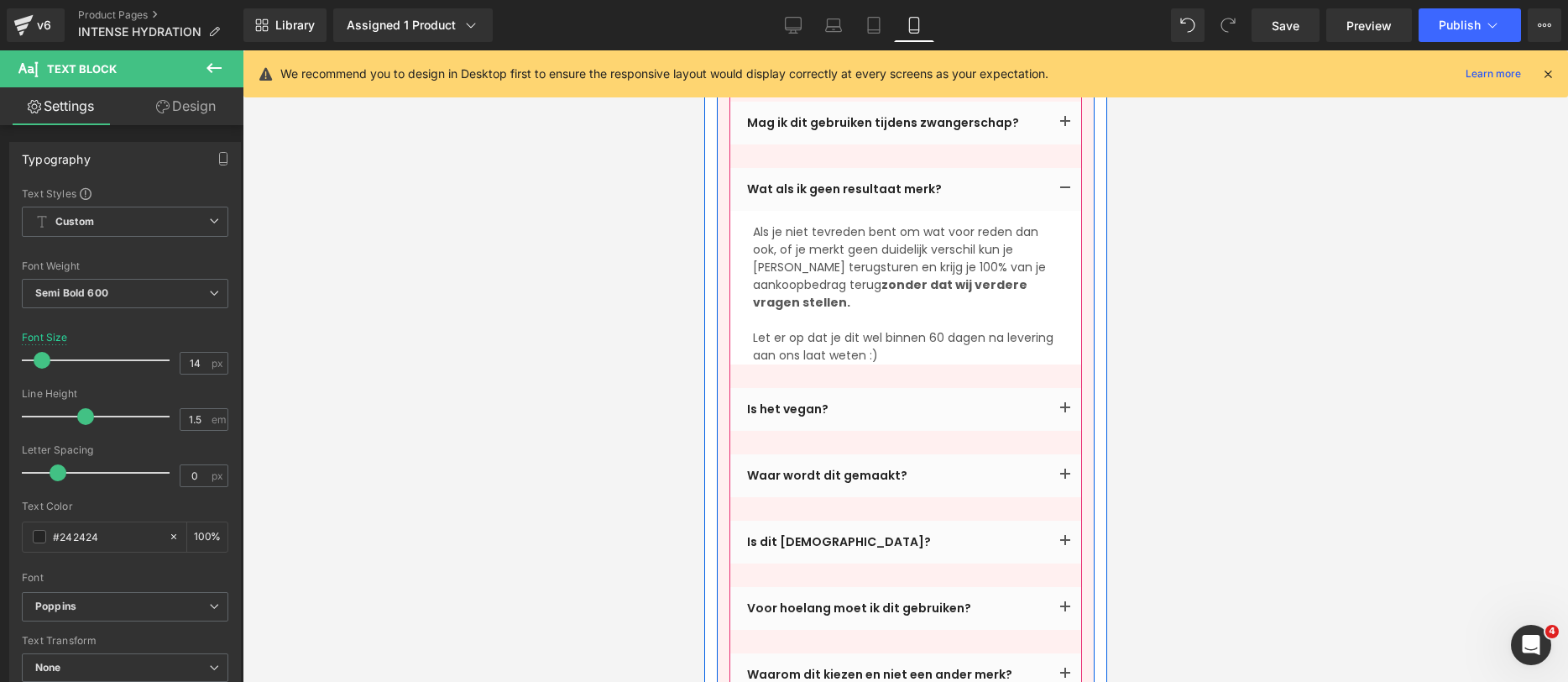
click at [1065, 413] on span "button" at bounding box center [1065, 413] width 0 height 0
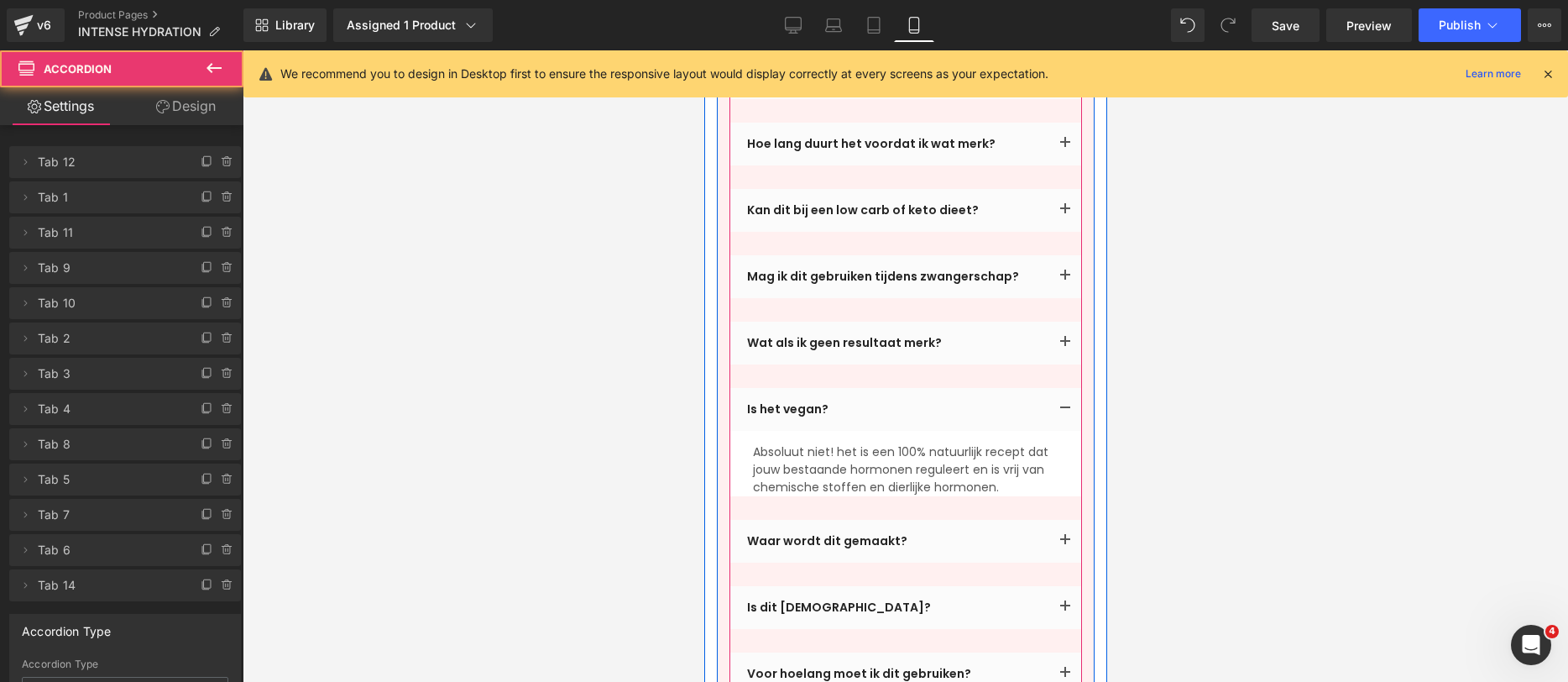
scroll to position [4400, 0]
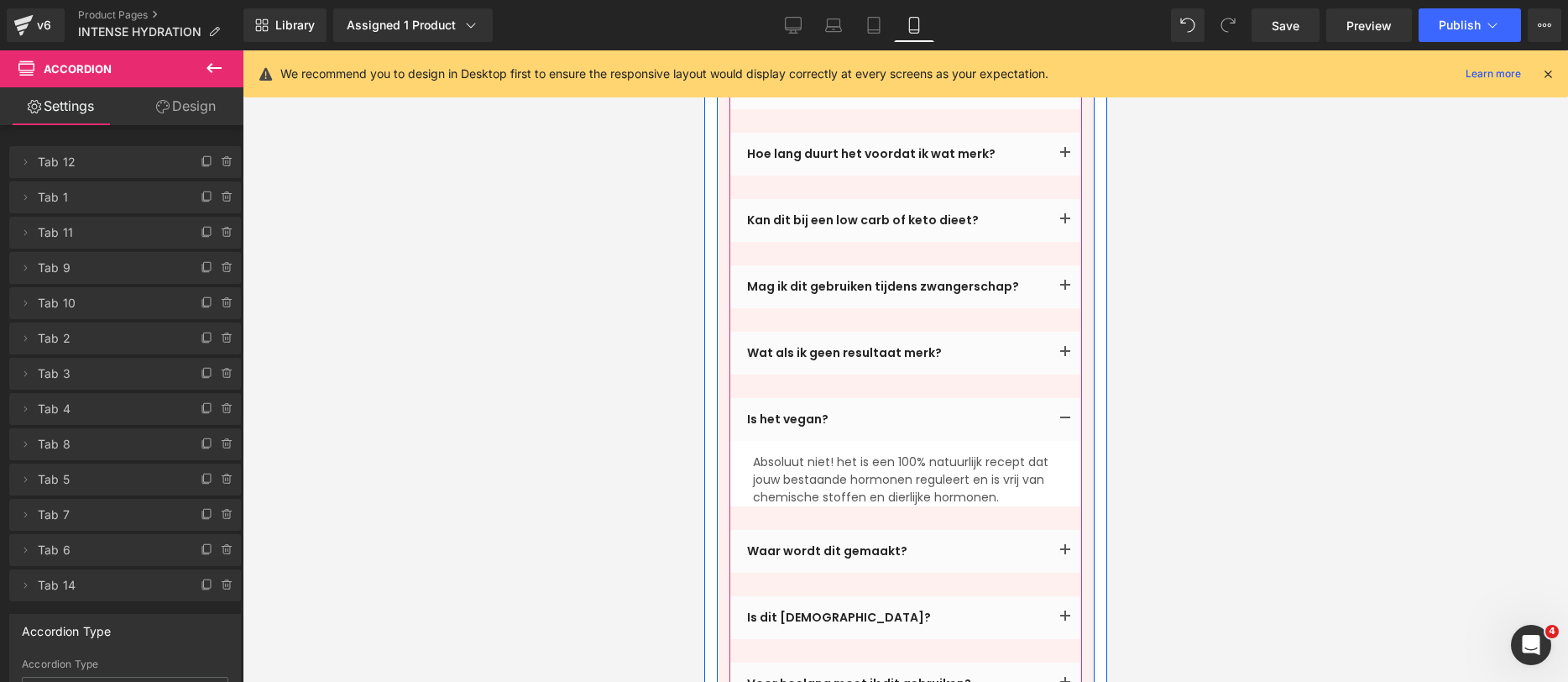
click at [805, 454] on p "Absoluut niet! het is een 100% natuurlijk recept dat jouw bestaande hormonen re…" at bounding box center [905, 480] width 306 height 53
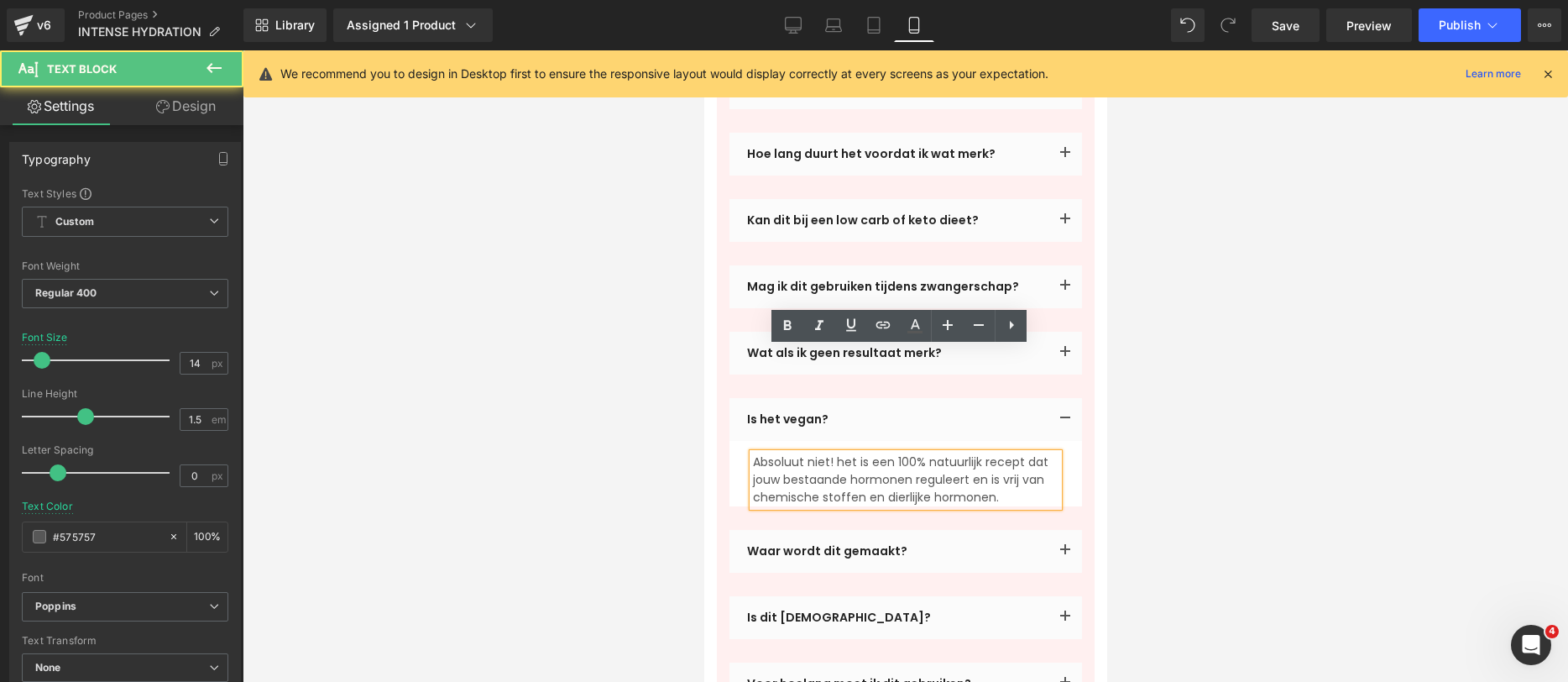
click at [805, 454] on p "Absoluut niet! het is een 100% natuurlijk recept dat jouw bestaande hormonen re…" at bounding box center [905, 480] width 306 height 53
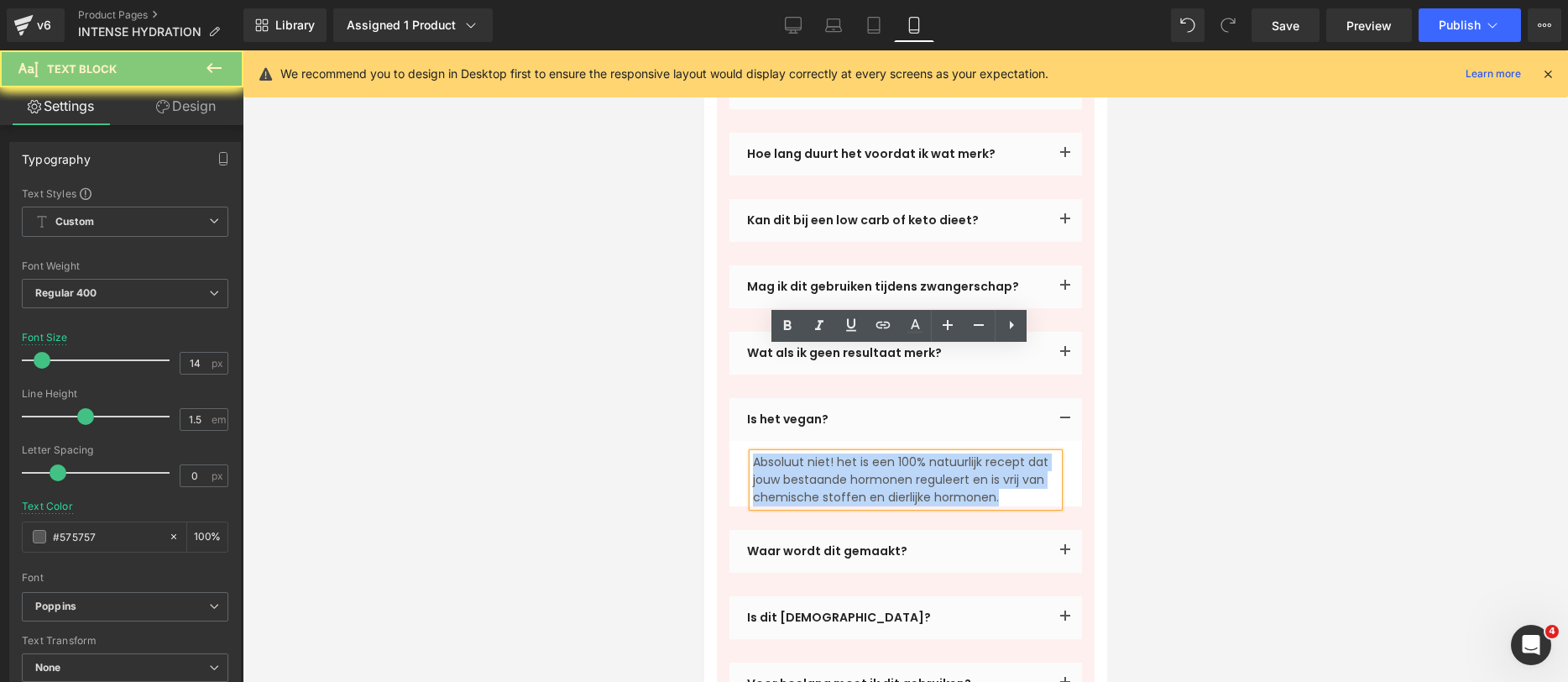
click at [805, 454] on p "Absoluut niet! het is een 100% natuurlijk recept dat jouw bestaande hormonen re…" at bounding box center [905, 480] width 306 height 53
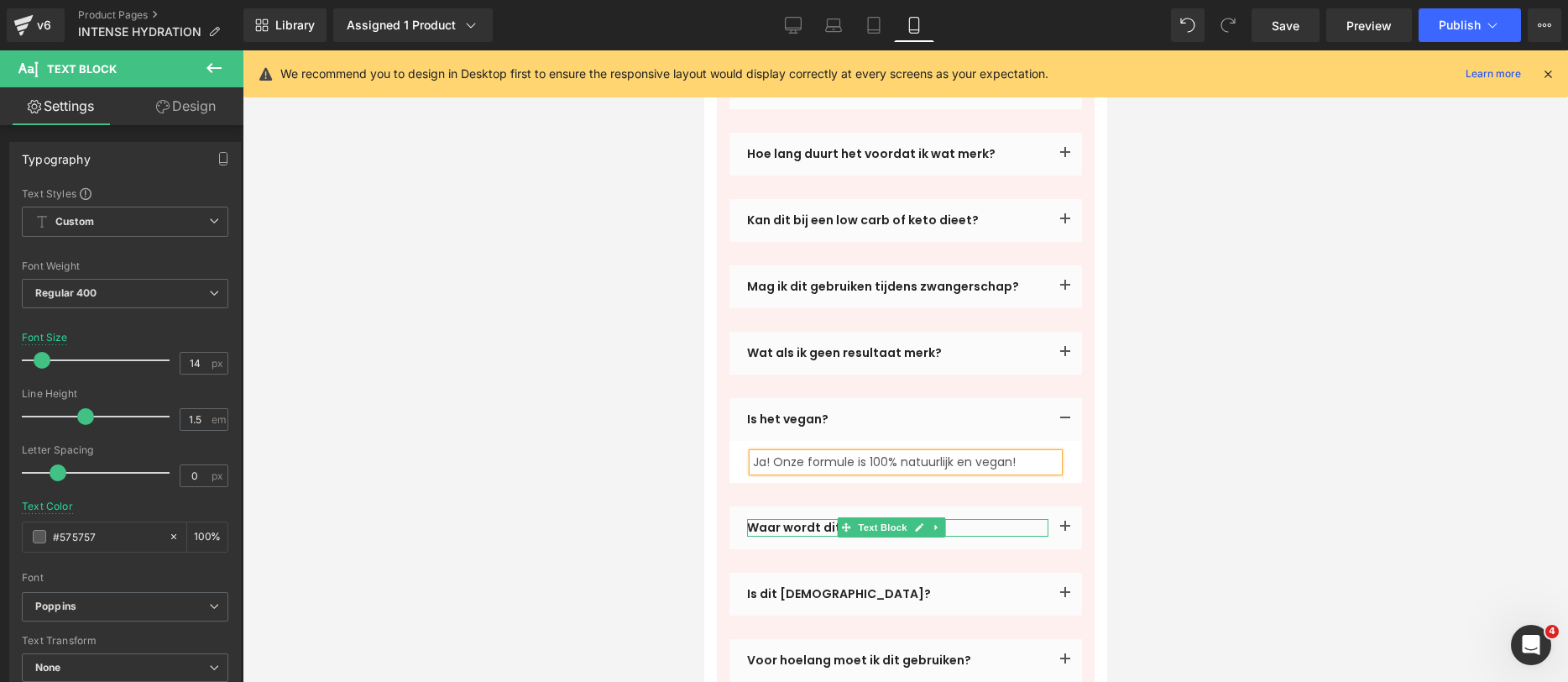
click at [1289, 453] on div at bounding box center [905, 366] width 1325 height 632
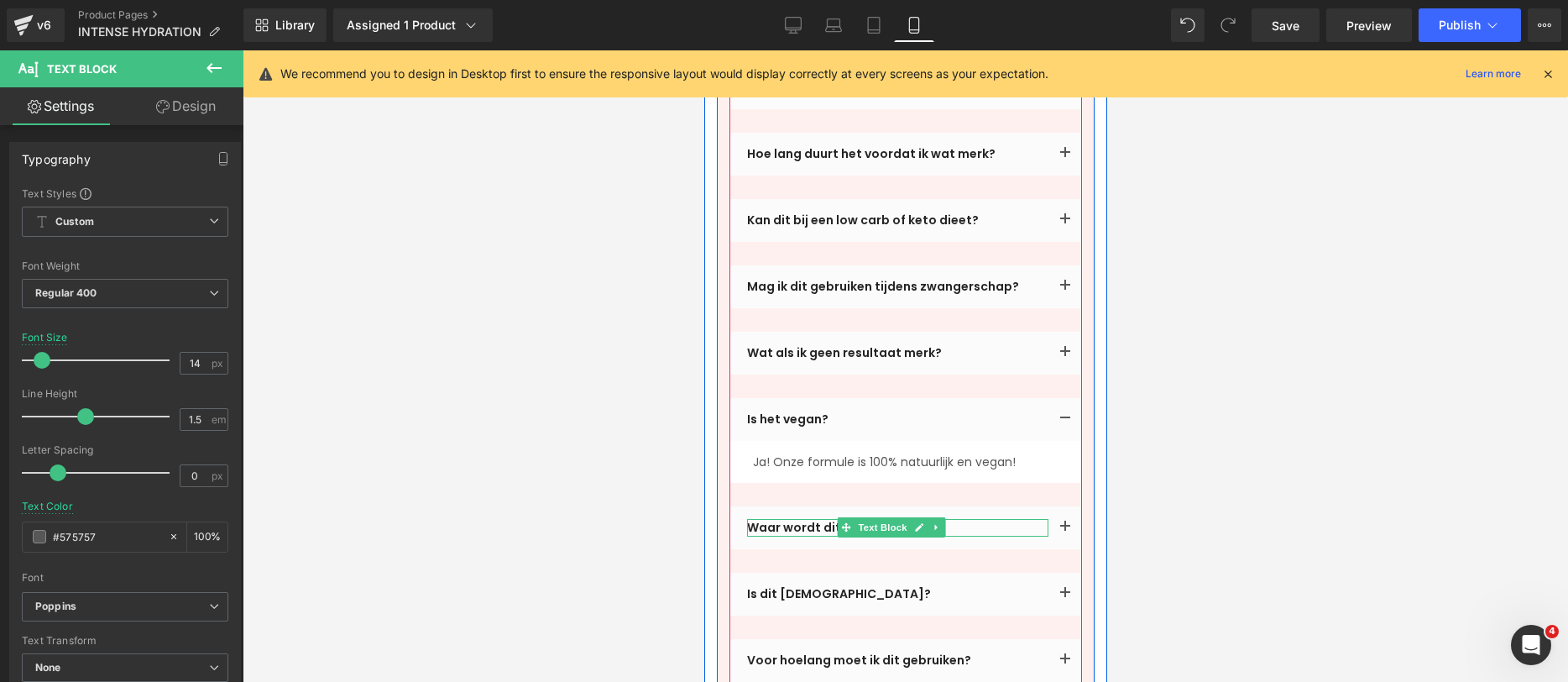
click at [826, 519] on p "Waar wordt dit gemaakt?" at bounding box center [897, 527] width 302 height 18
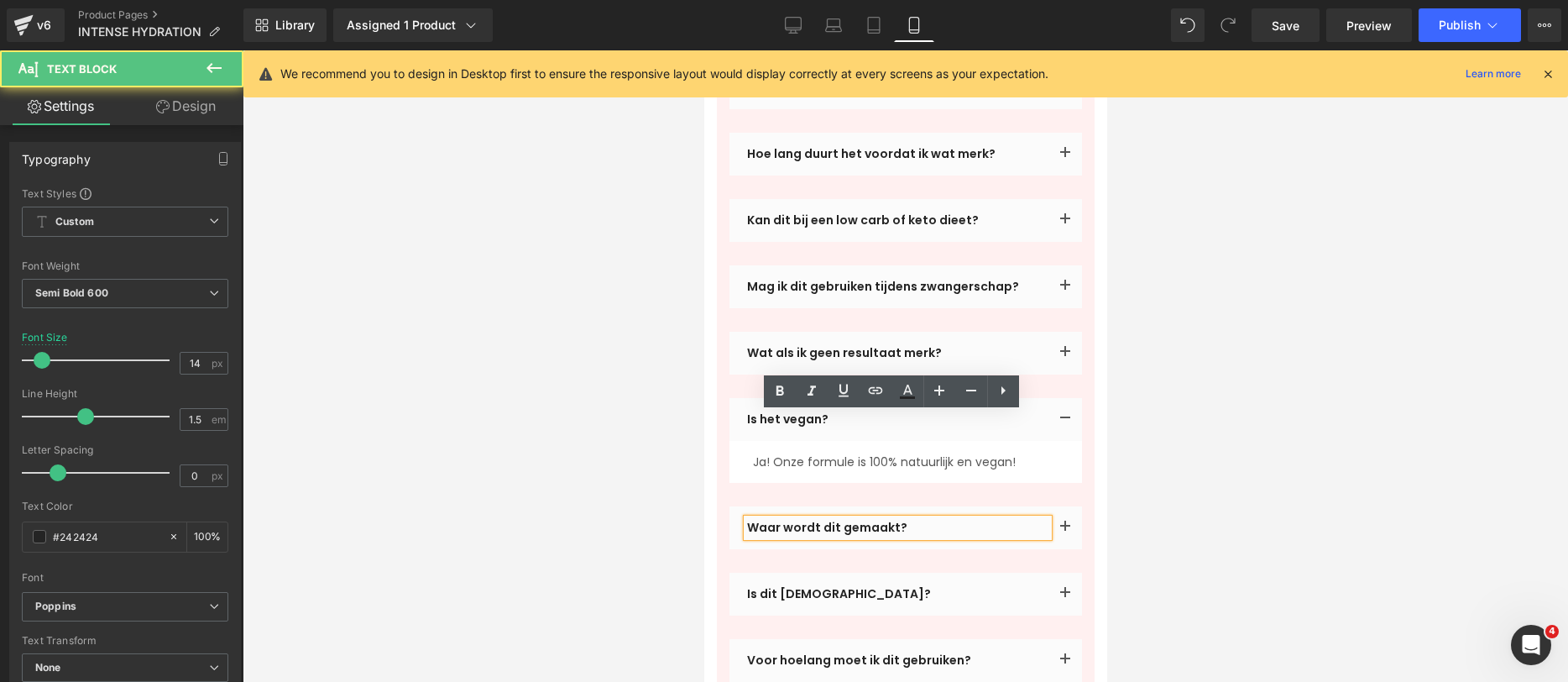
click at [1065, 532] on span "button" at bounding box center [1065, 532] width 0 height 0
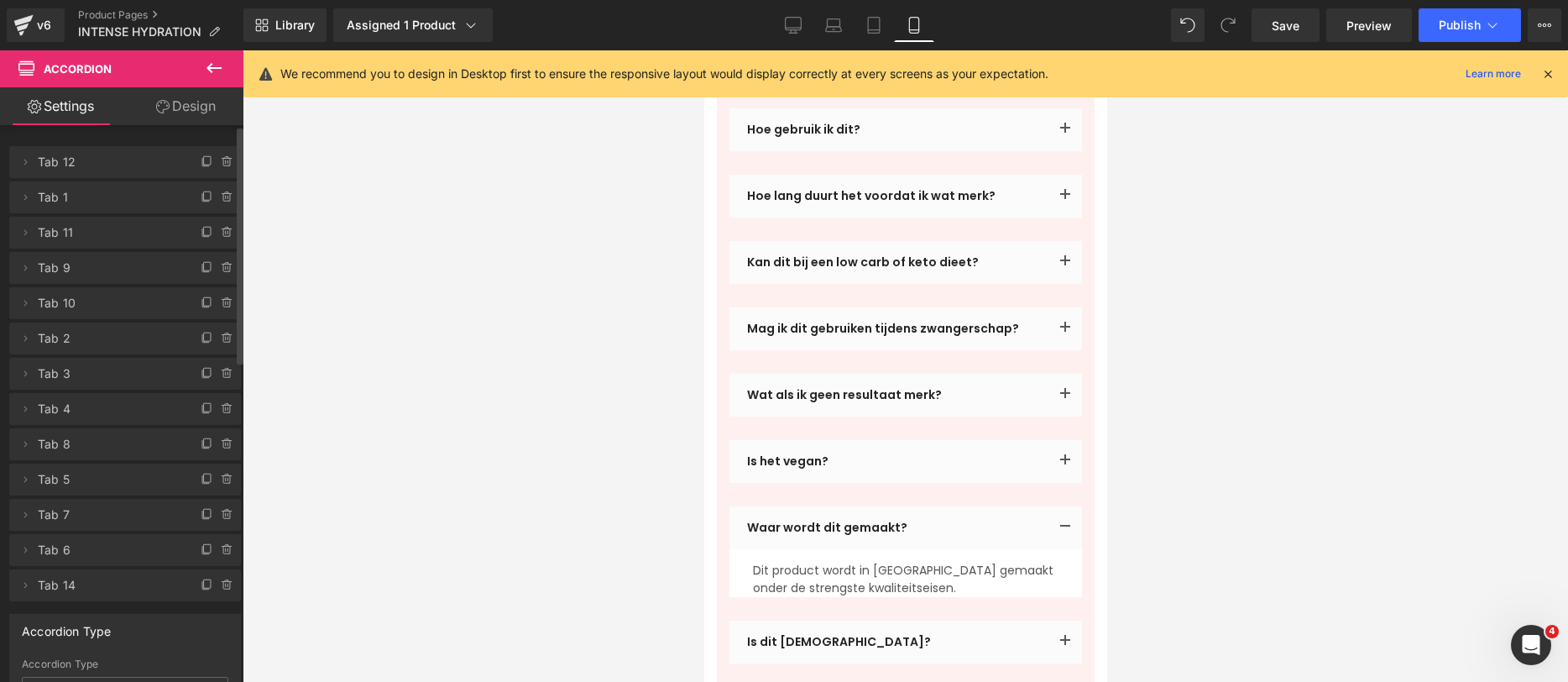
scroll to position [4563, 0]
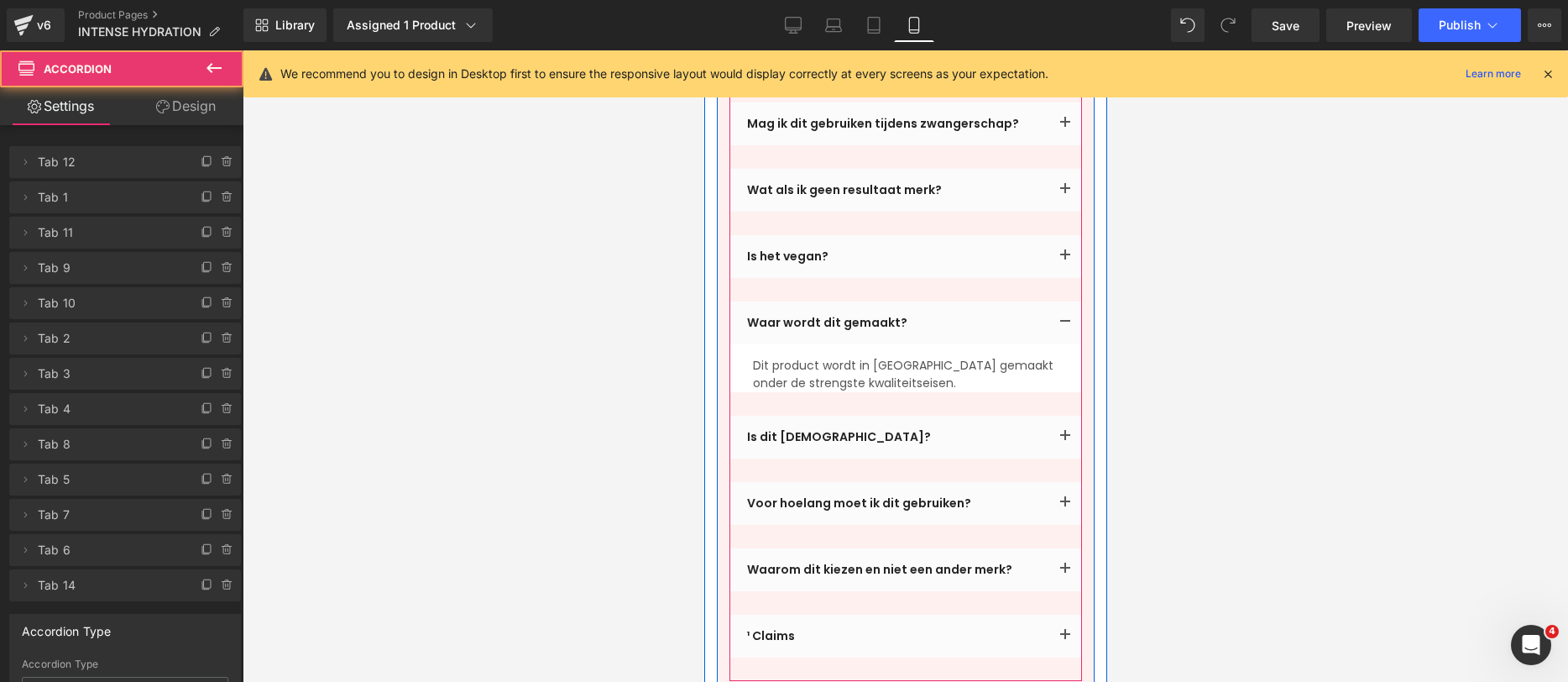
click at [1050, 416] on button "button" at bounding box center [1065, 437] width 34 height 43
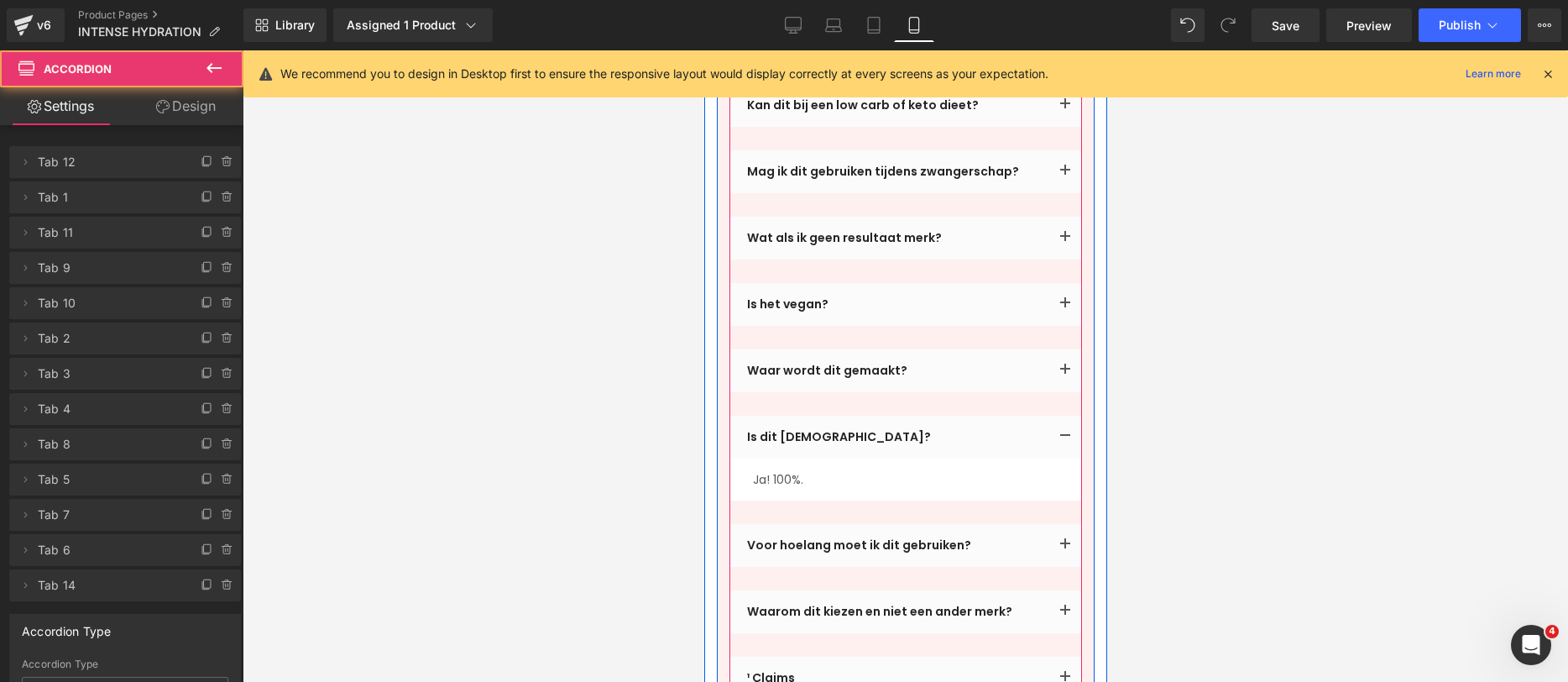
scroll to position [4537, 0]
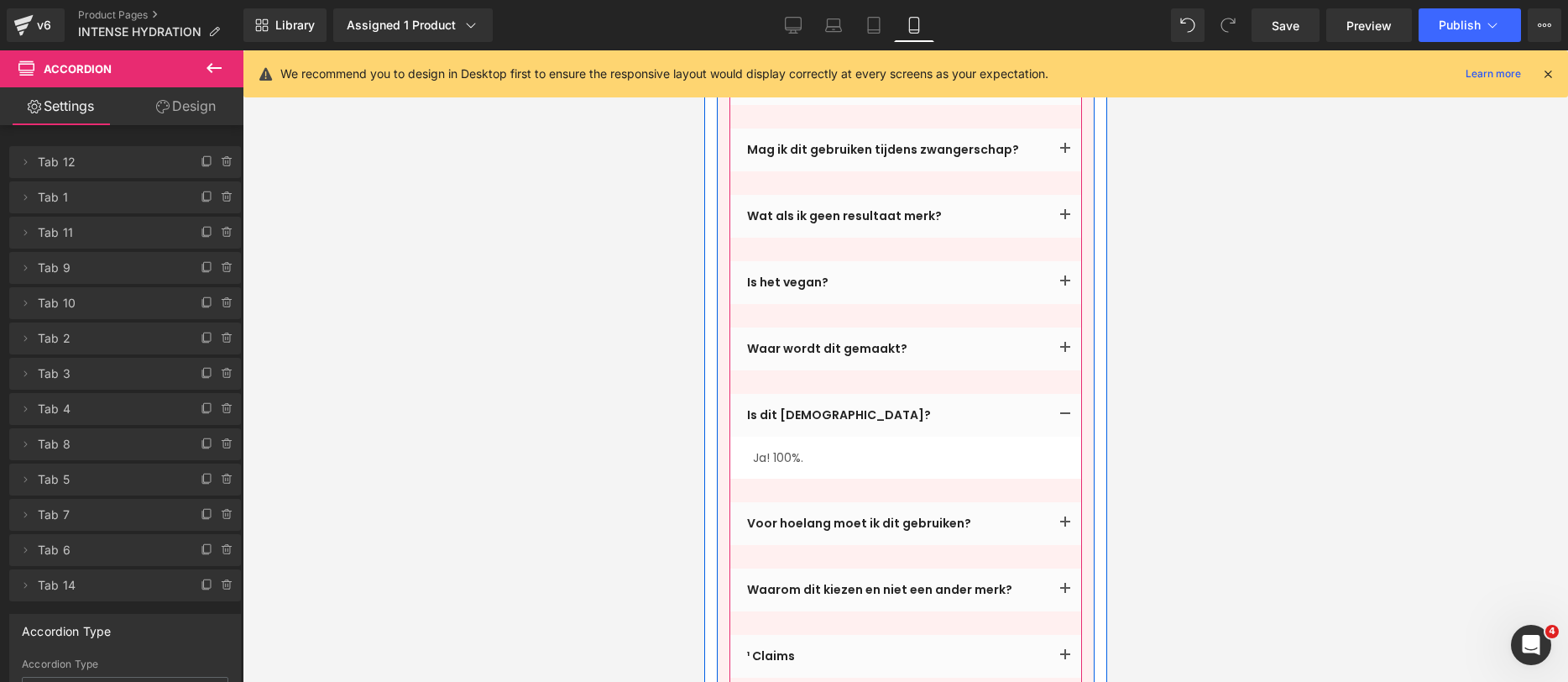
click at [1061, 502] on button "button" at bounding box center [1065, 523] width 34 height 43
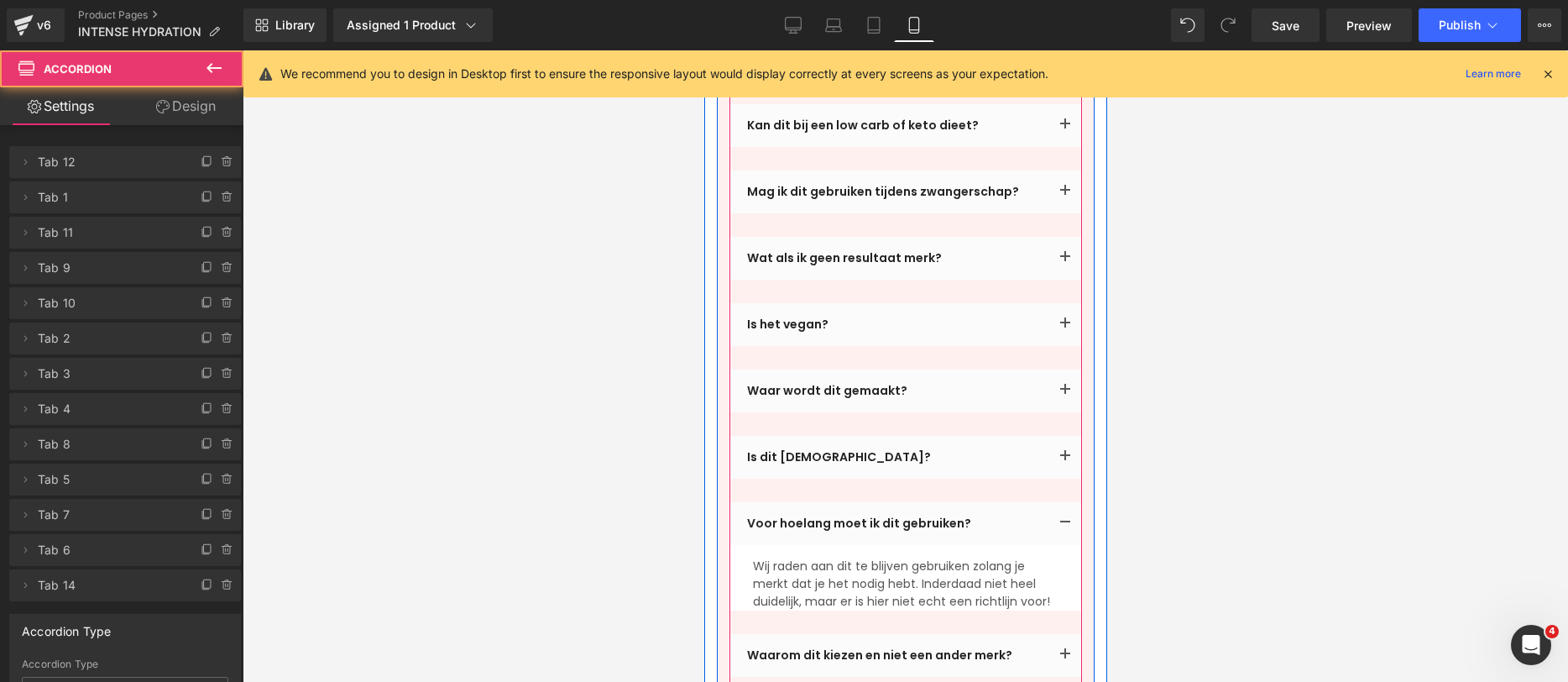
scroll to position [4574, 0]
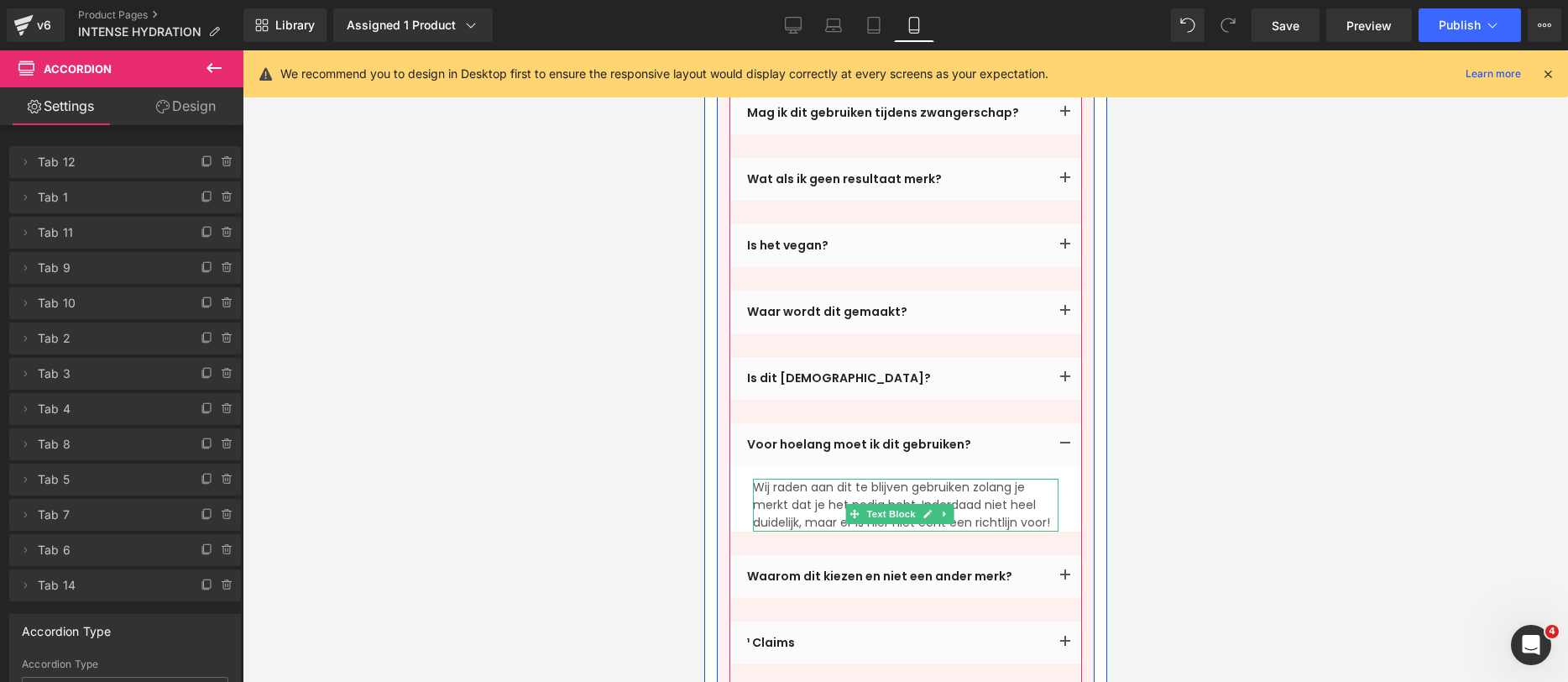
click at [806, 479] on p "Wij raden aan dit te blijven gebruiken zolang je merkt dat je het nodig hebt. I…" at bounding box center [905, 505] width 306 height 53
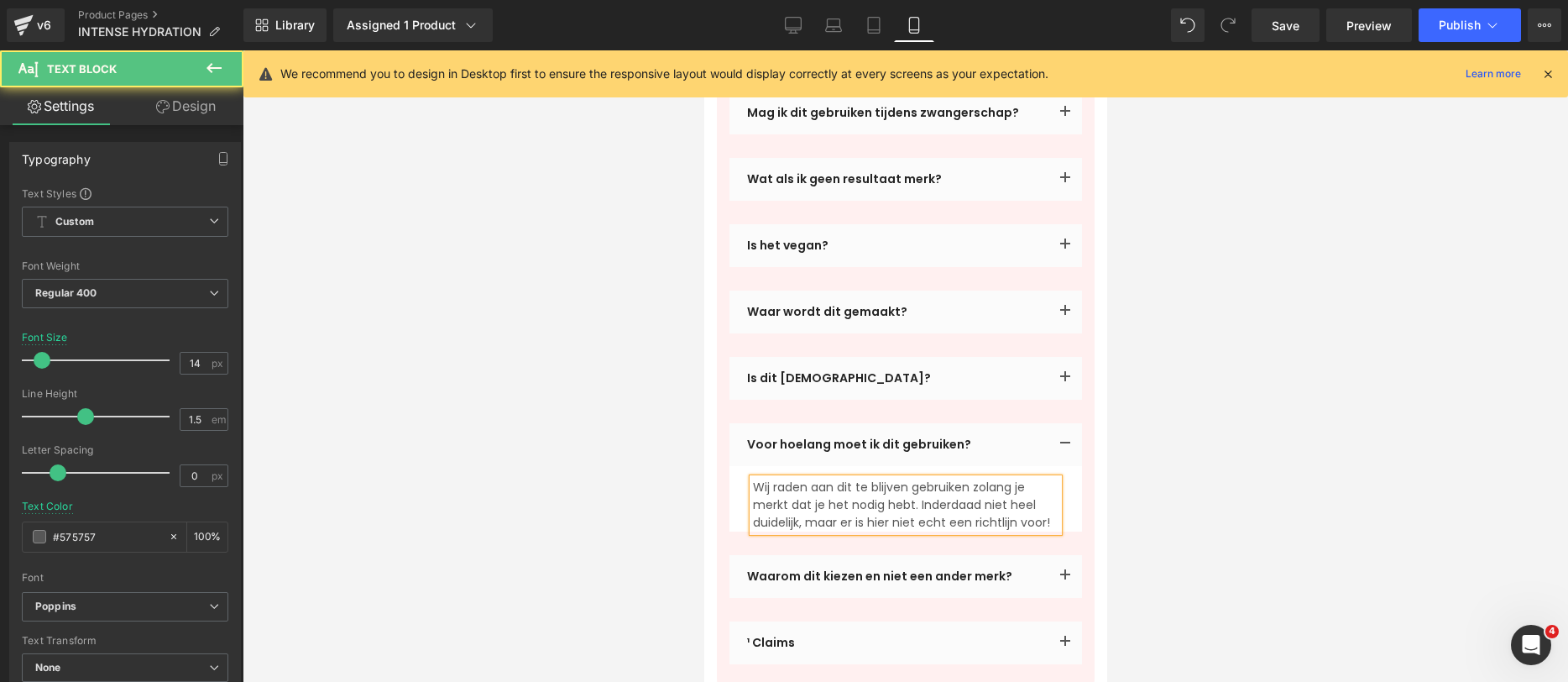
click at [1278, 400] on div at bounding box center [905, 366] width 1325 height 632
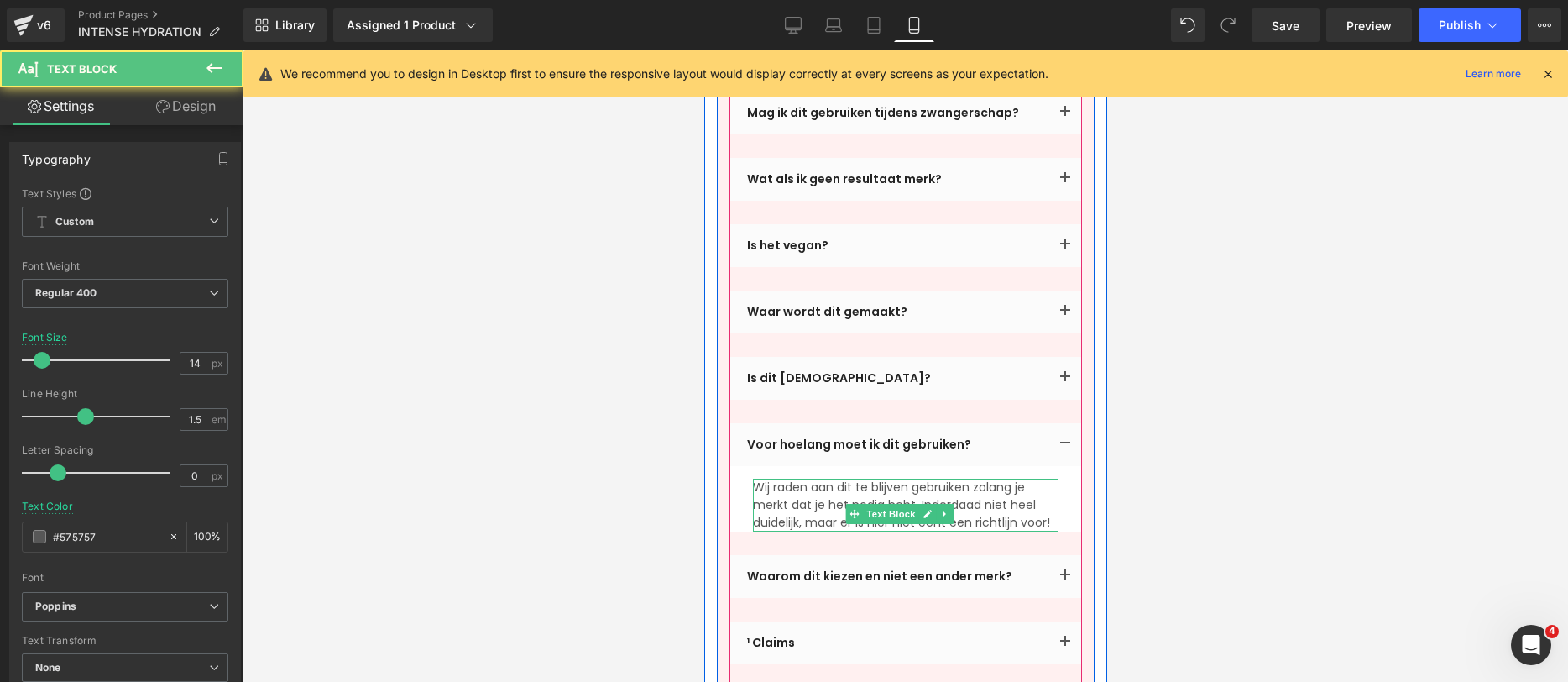
drag, startPoint x: 845, startPoint y: 426, endPoint x: 917, endPoint y: 392, distance: 79.6
click at [916, 479] on p "Wij raden aan dit te blijven gebruiken zolang je merkt dat je het nodig hebt. I…" at bounding box center [905, 505] width 306 height 53
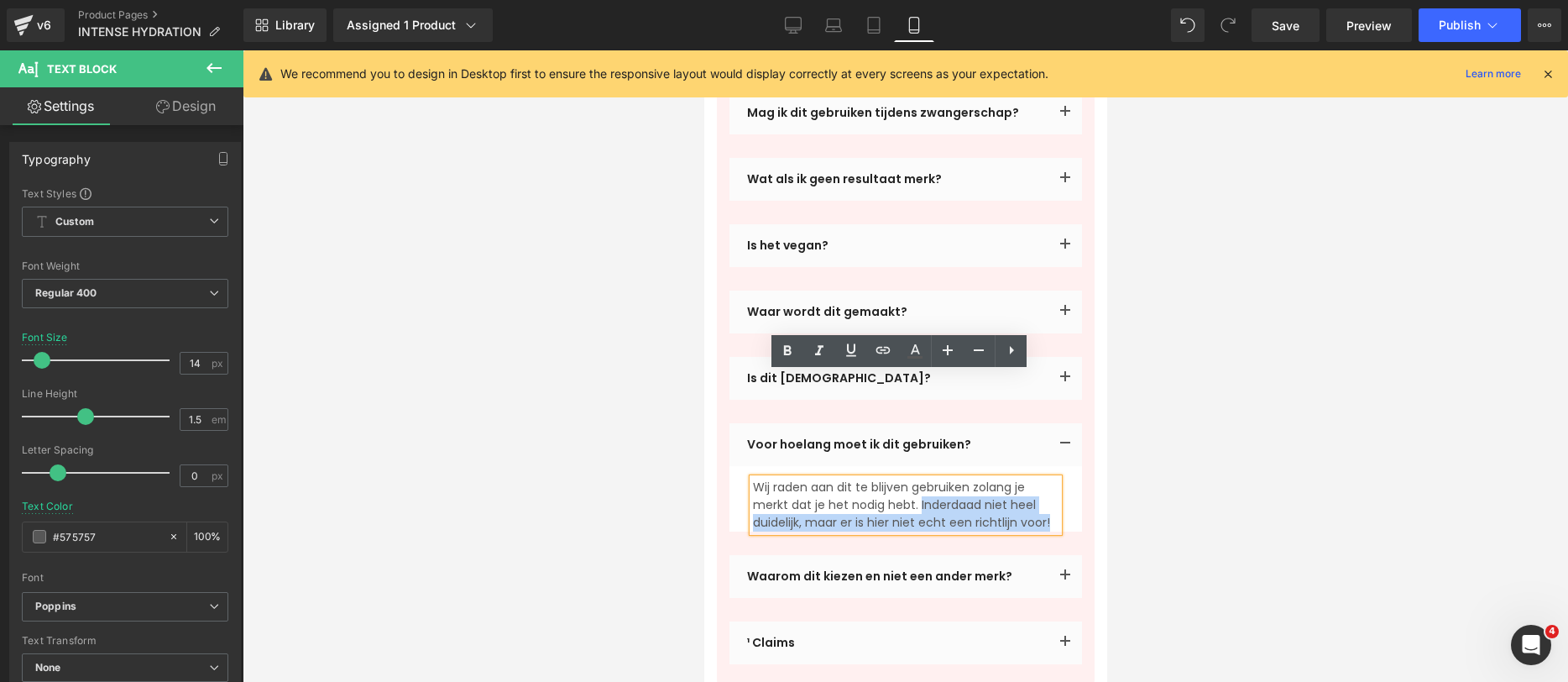
drag, startPoint x: 885, startPoint y: 433, endPoint x: 920, endPoint y: 398, distance: 49.5
click at [920, 479] on p "Wij raden aan dit te blijven gebruiken zolang je merkt dat je het nodig hebt. I…" at bounding box center [905, 505] width 306 height 53
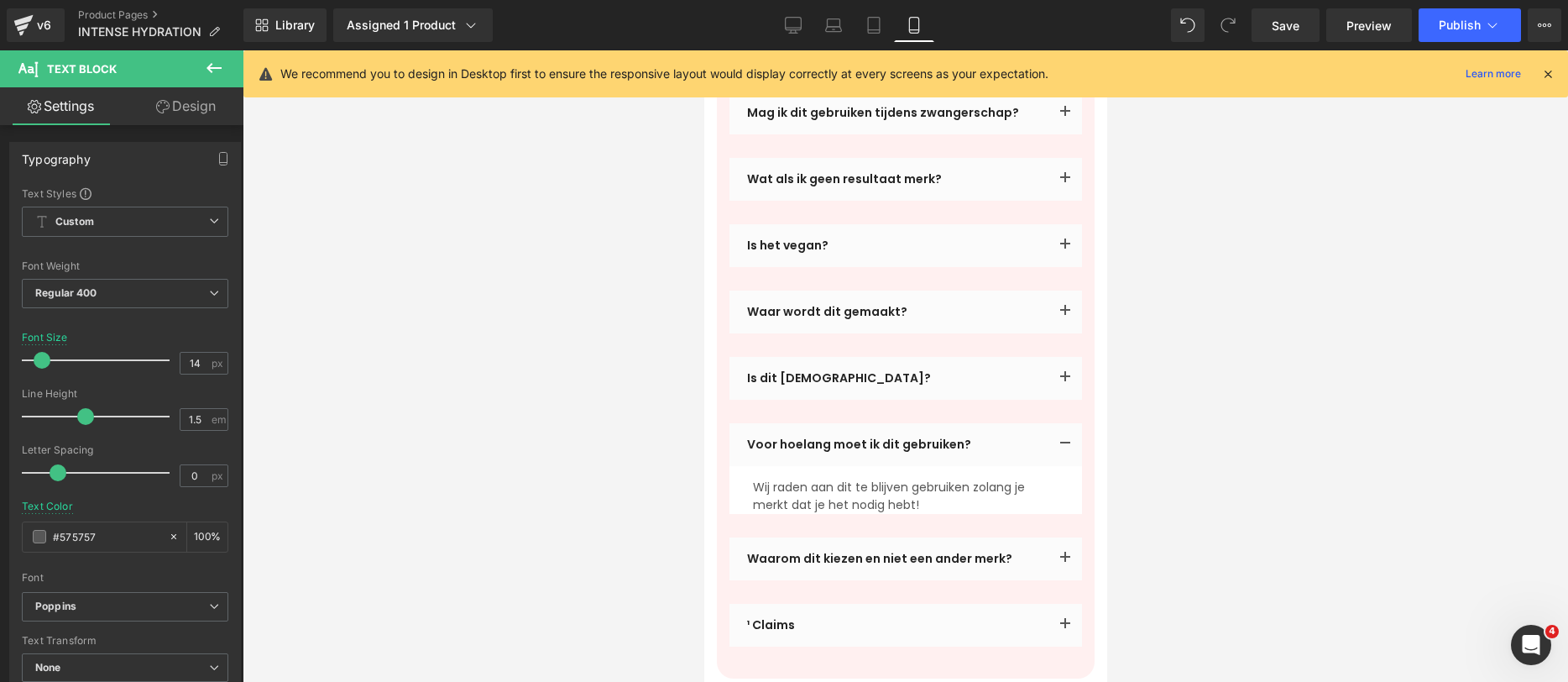
click at [1204, 442] on div at bounding box center [905, 366] width 1325 height 632
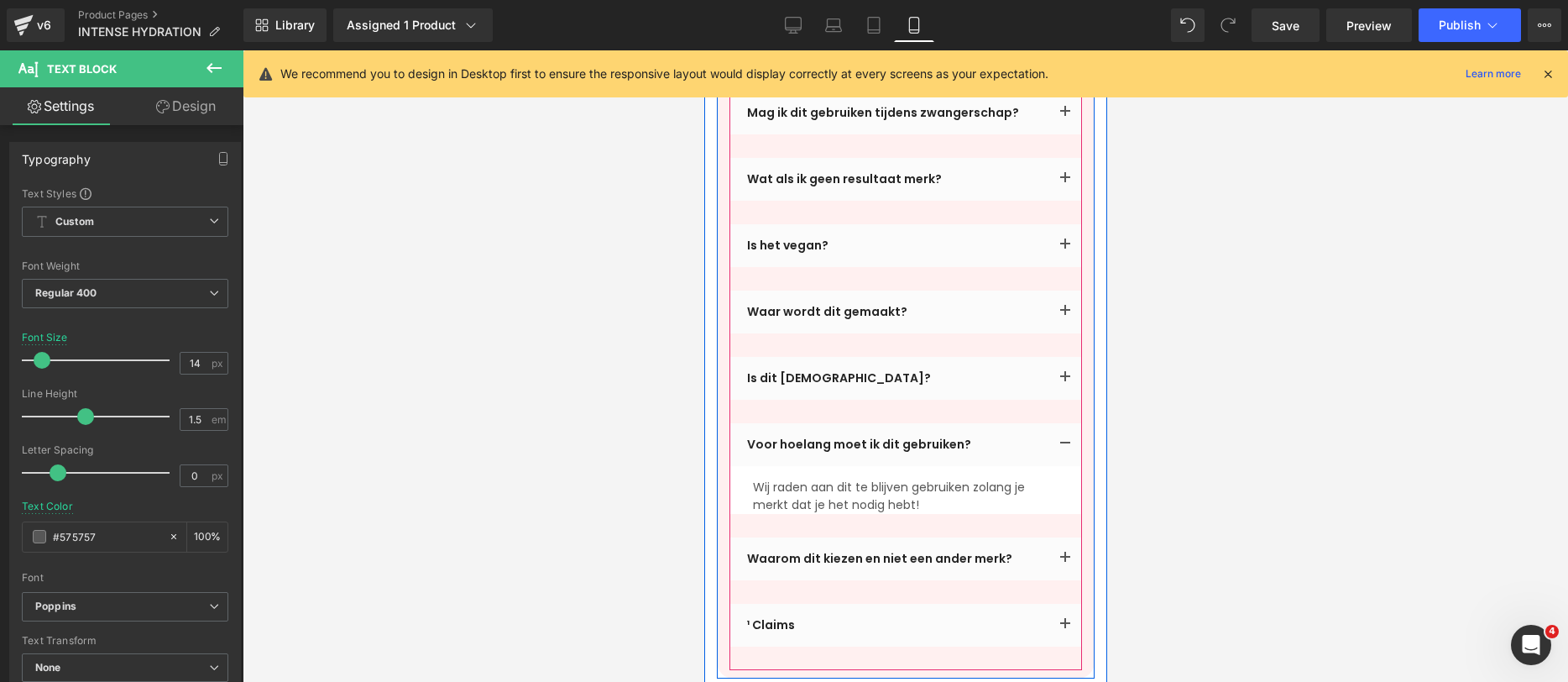
click at [1048, 538] on button "button" at bounding box center [1065, 559] width 34 height 43
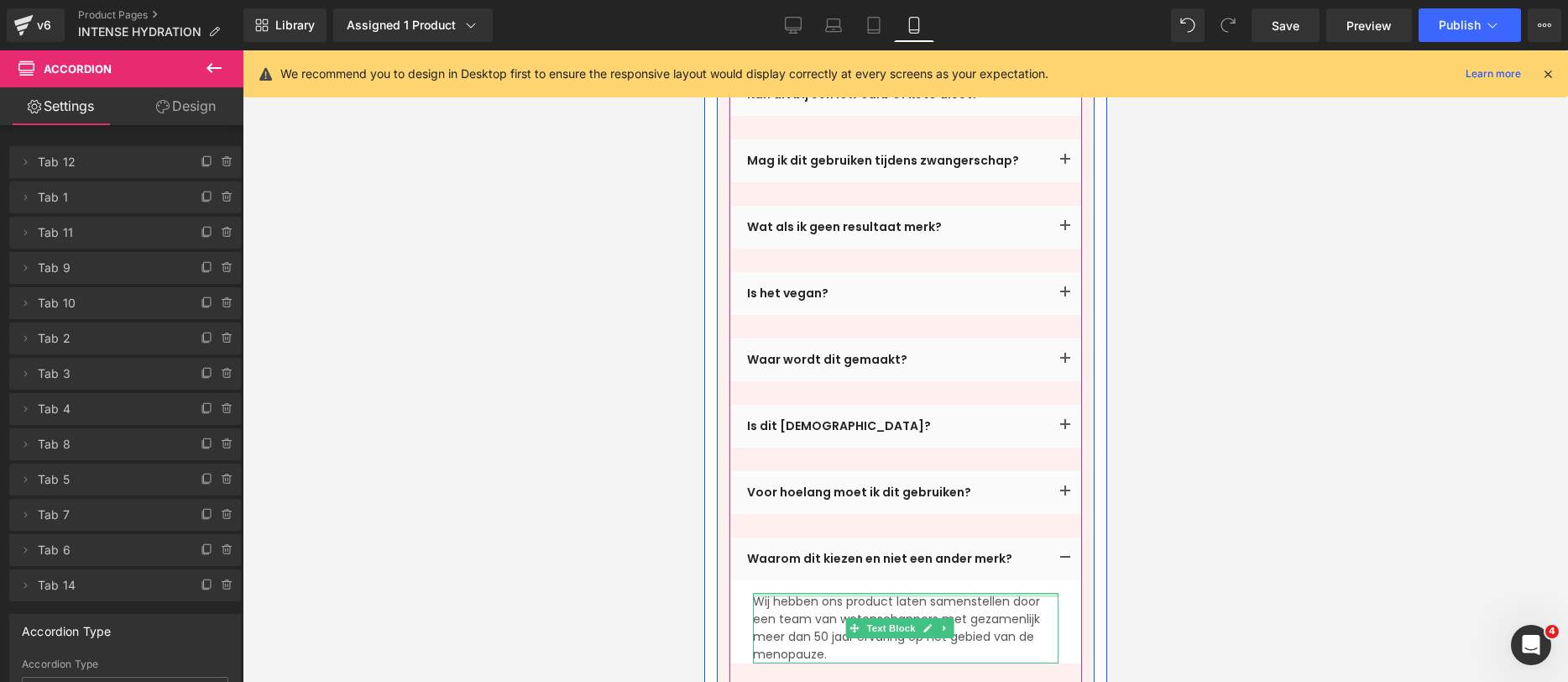
scroll to position [4665, 0]
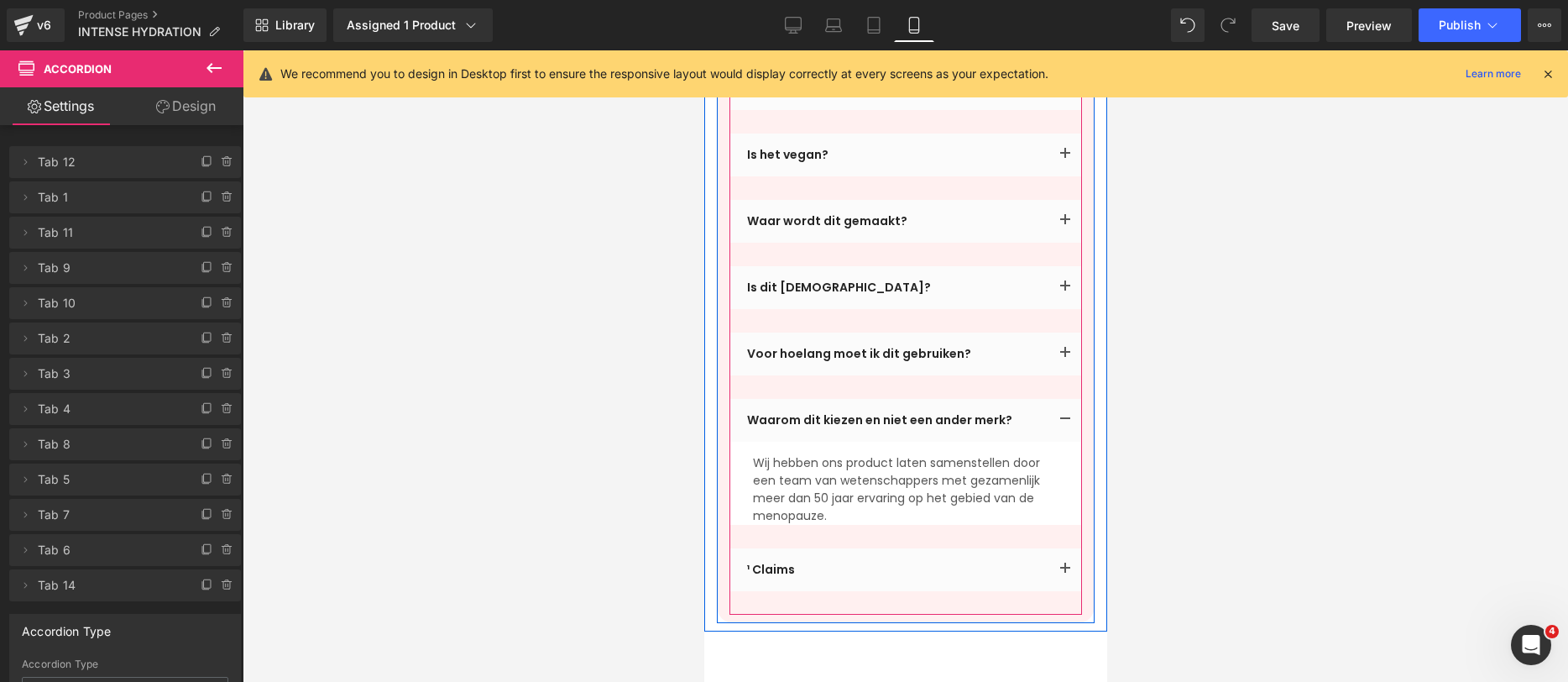
click at [1065, 574] on span "button" at bounding box center [1065, 574] width 0 height 0
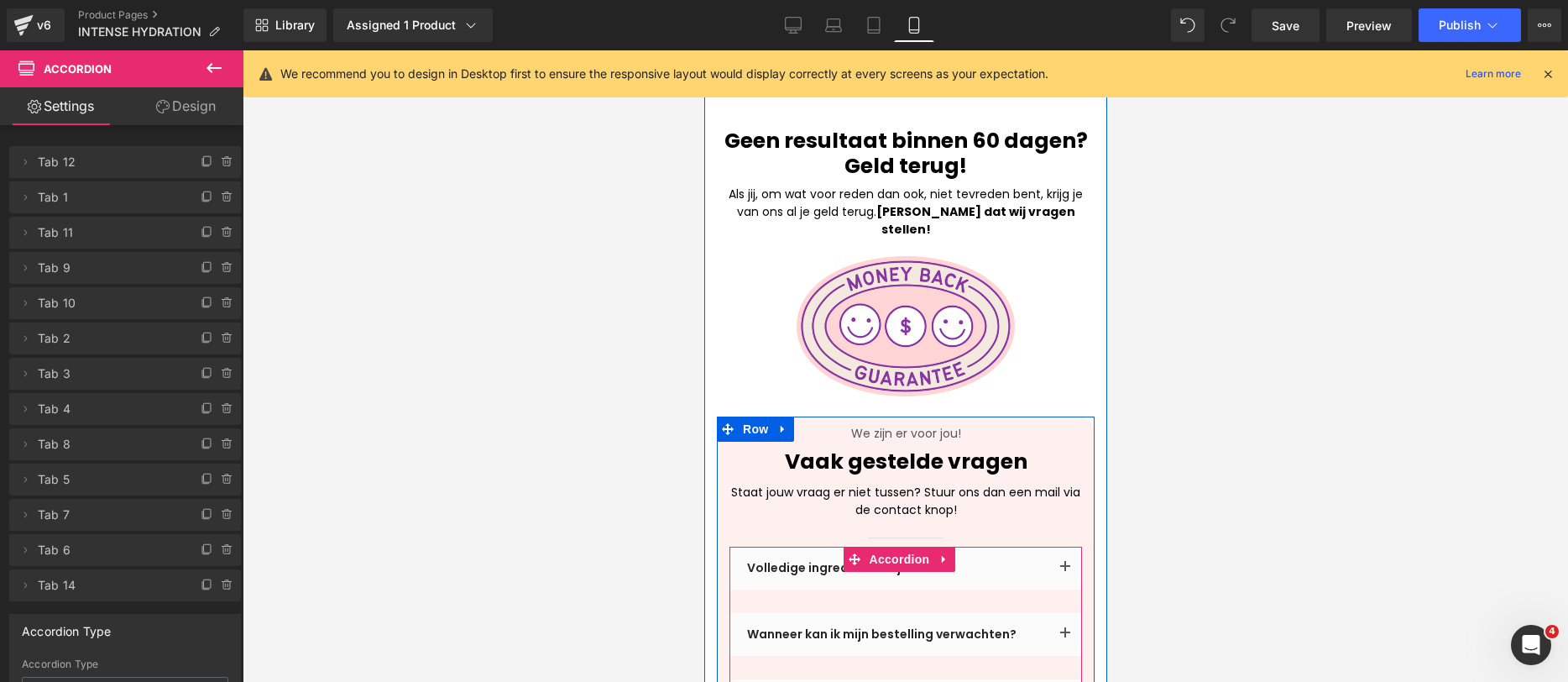
scroll to position [3798, 0]
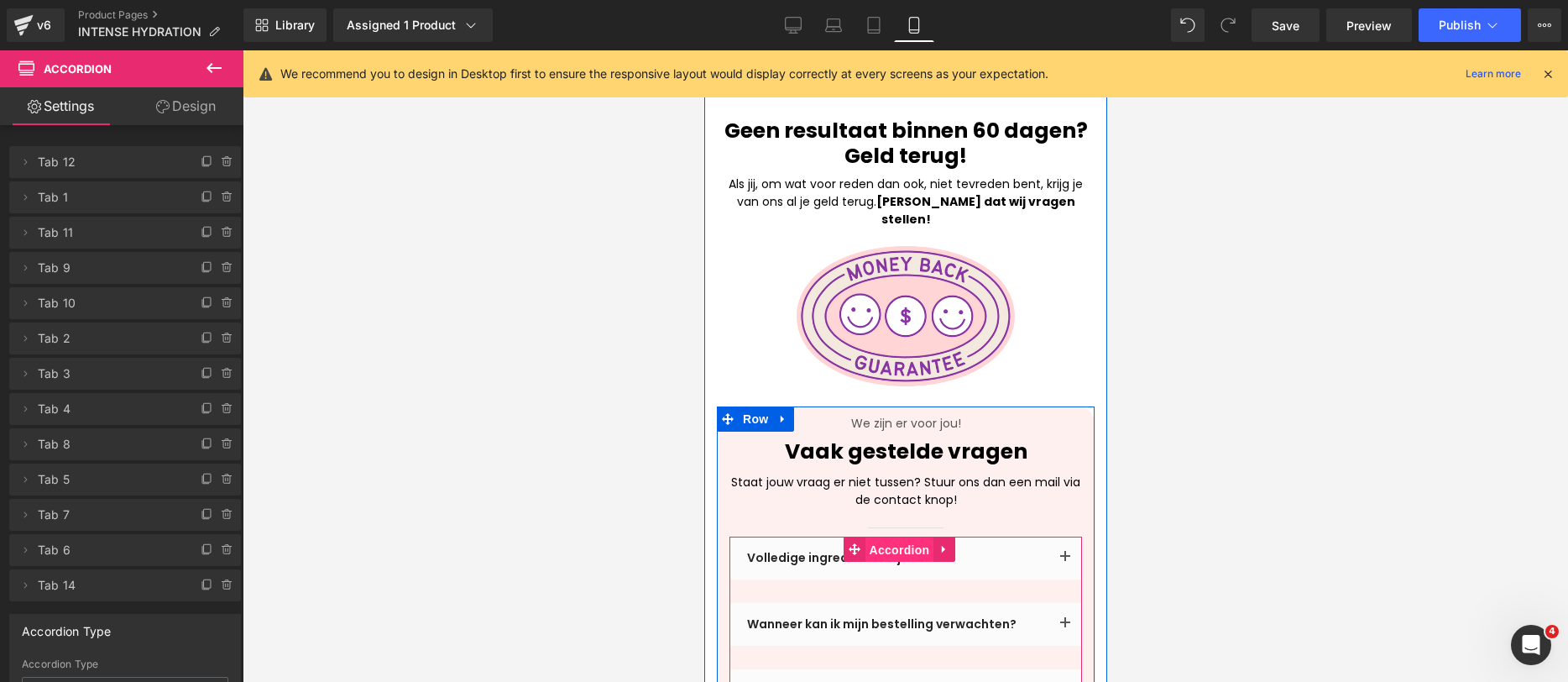
click at [896, 538] on span "Accordion" at bounding box center [899, 550] width 69 height 25
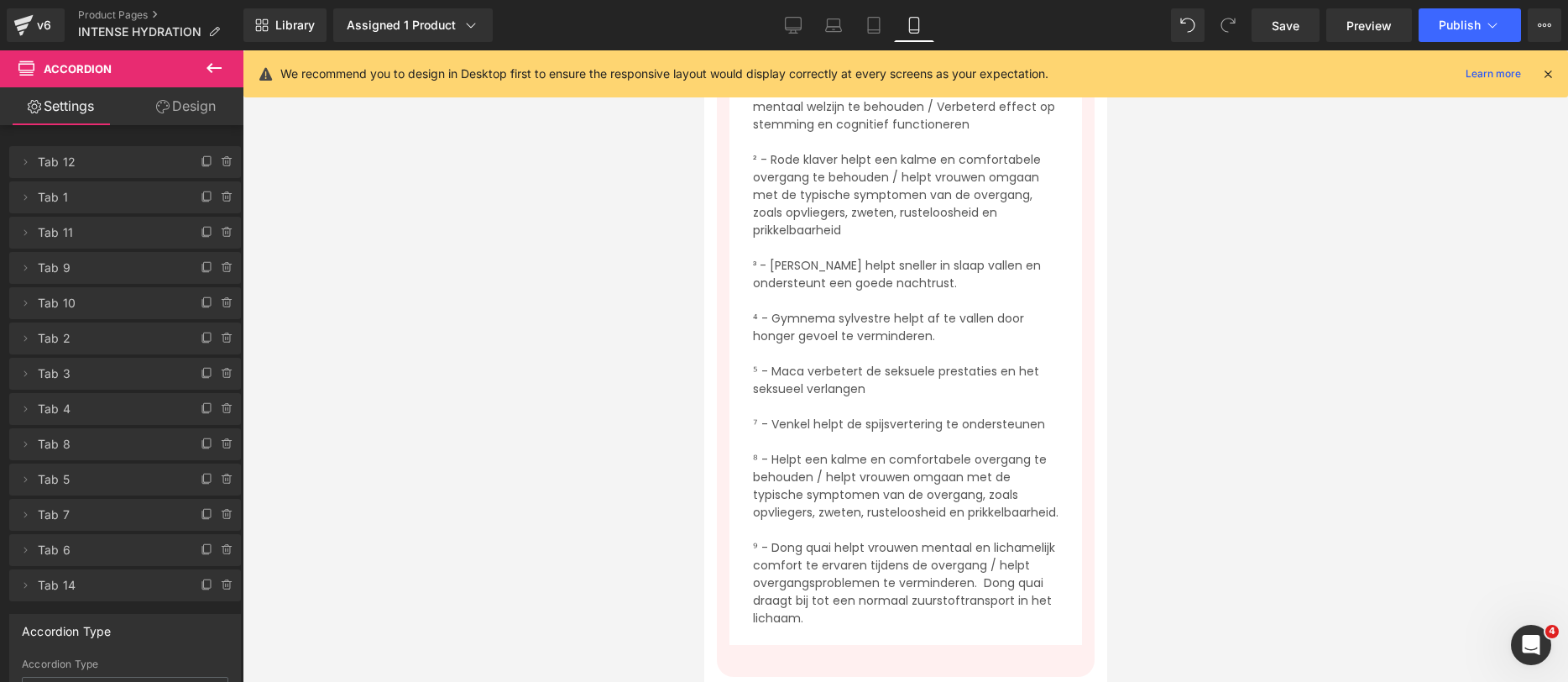
scroll to position [5055, 0]
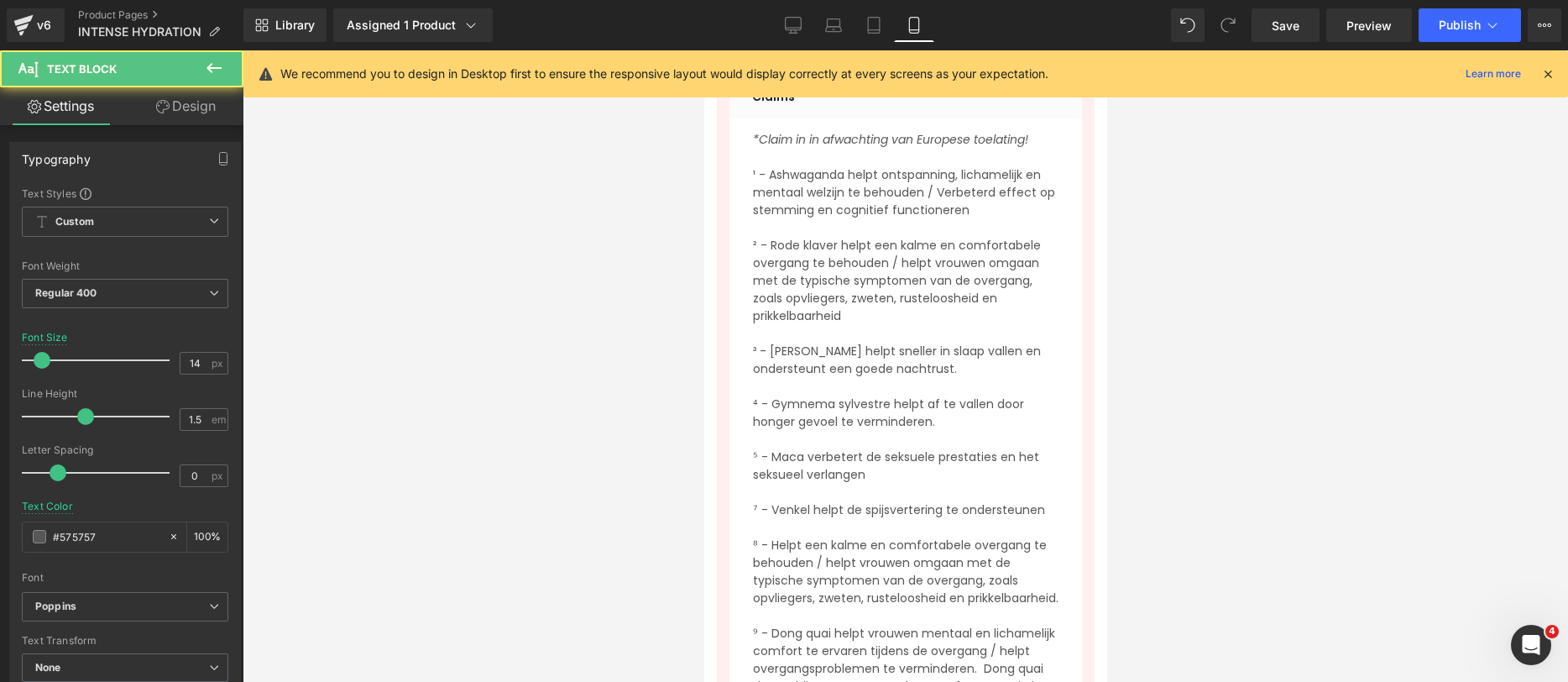
click at [1009, 625] on p "⁹ - Dong quai helpt vrouwen mentaal en lichamelijk comfort te ervaren tijdens d…" at bounding box center [905, 669] width 306 height 88
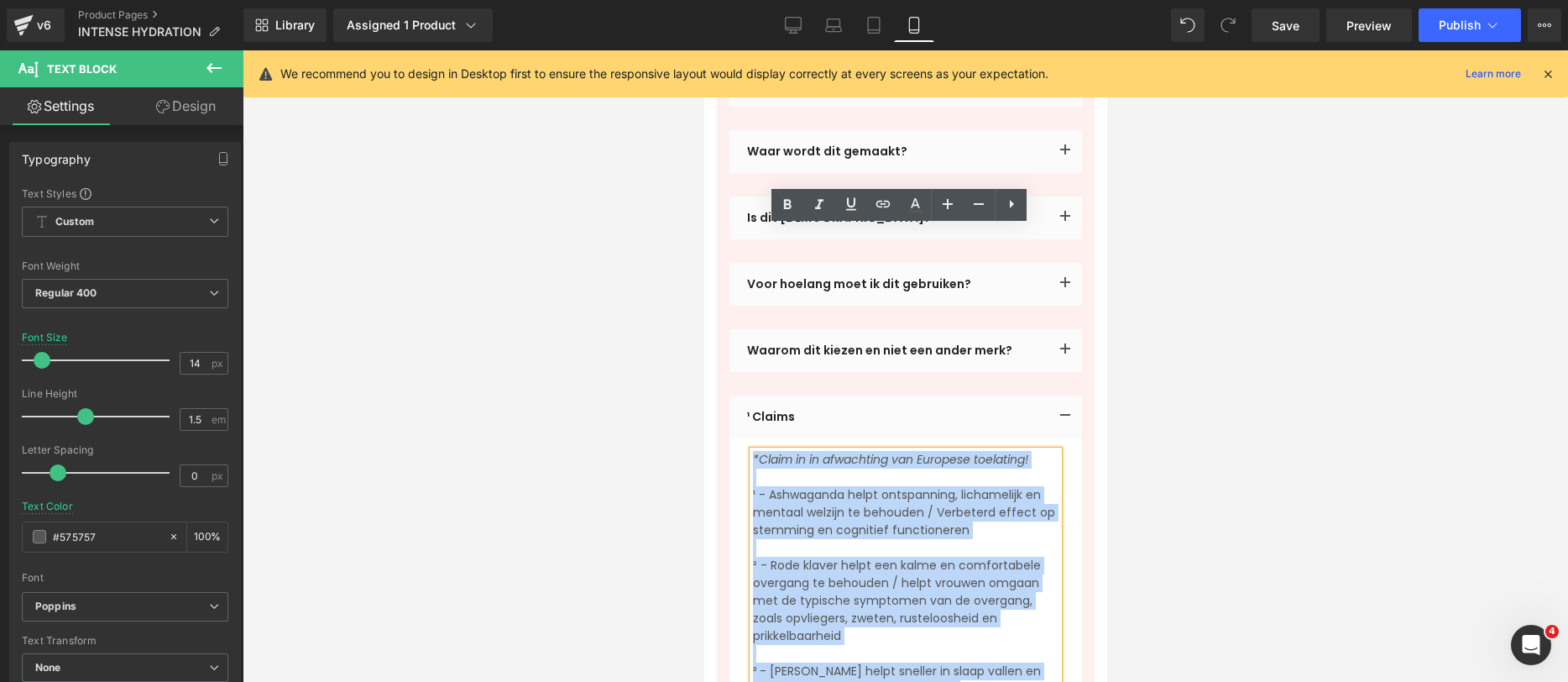
scroll to position [4605, 0]
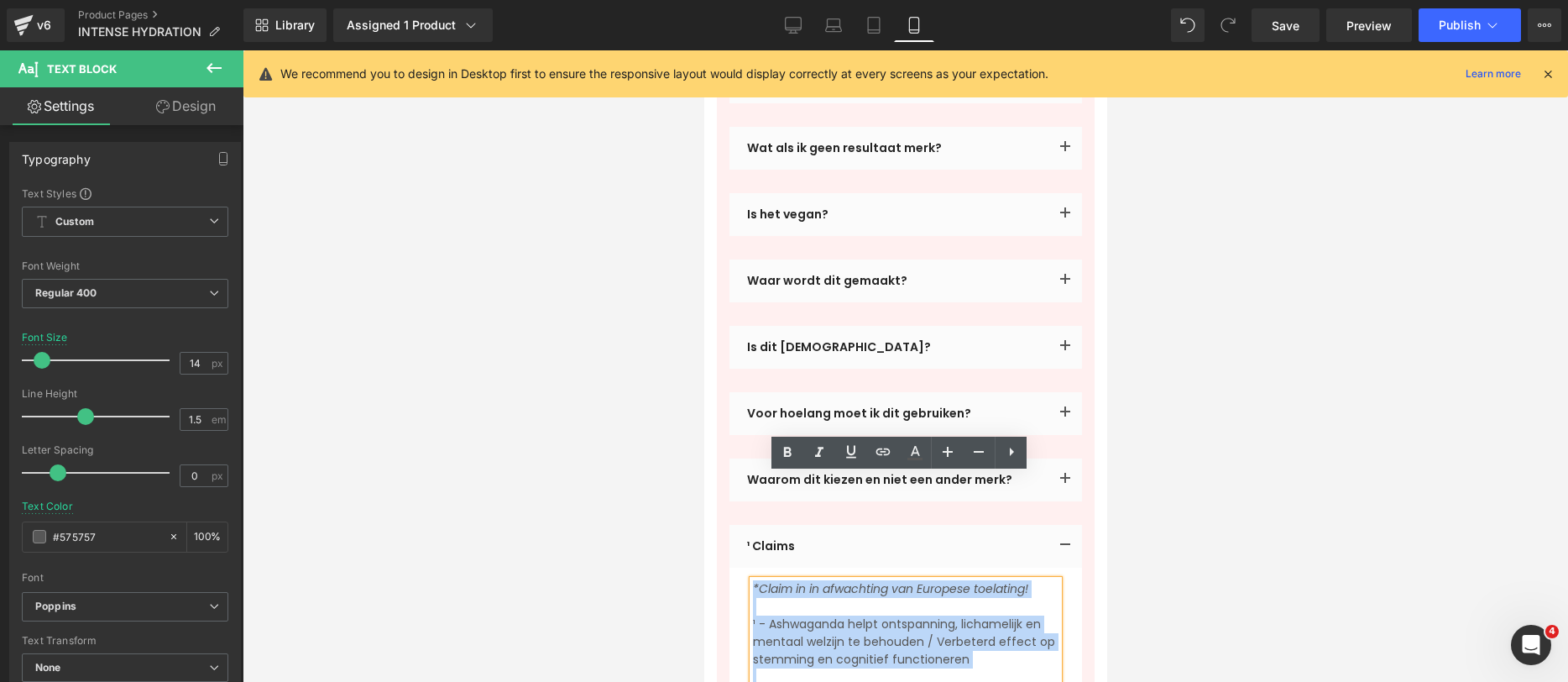
drag, startPoint x: 1006, startPoint y: 617, endPoint x: 754, endPoint y: 503, distance: 276.6
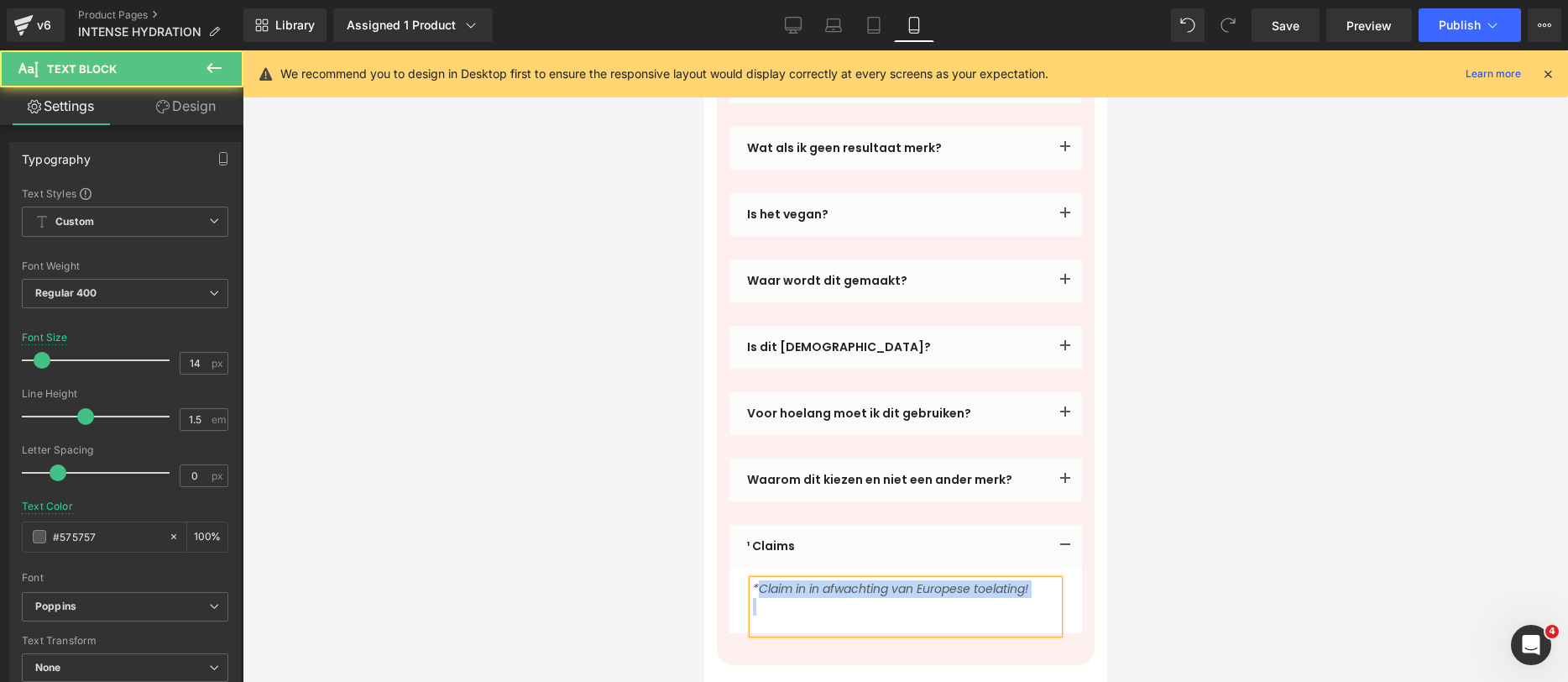
drag, startPoint x: 774, startPoint y: 502, endPoint x: 759, endPoint y: 485, distance: 22.7
click at [759, 580] on p "*Claim in in afwachting van Europese toelating!" at bounding box center [905, 598] width 306 height 35
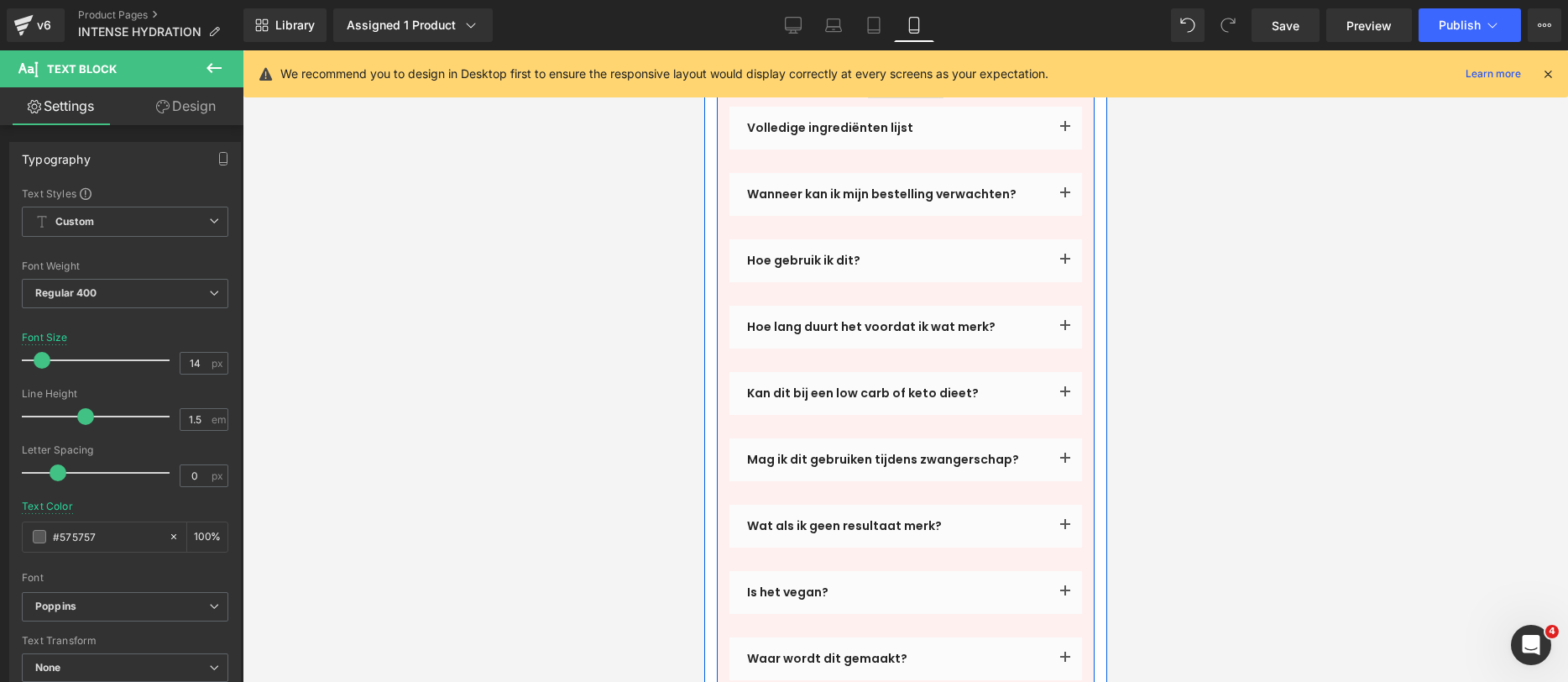
scroll to position [3869, 0]
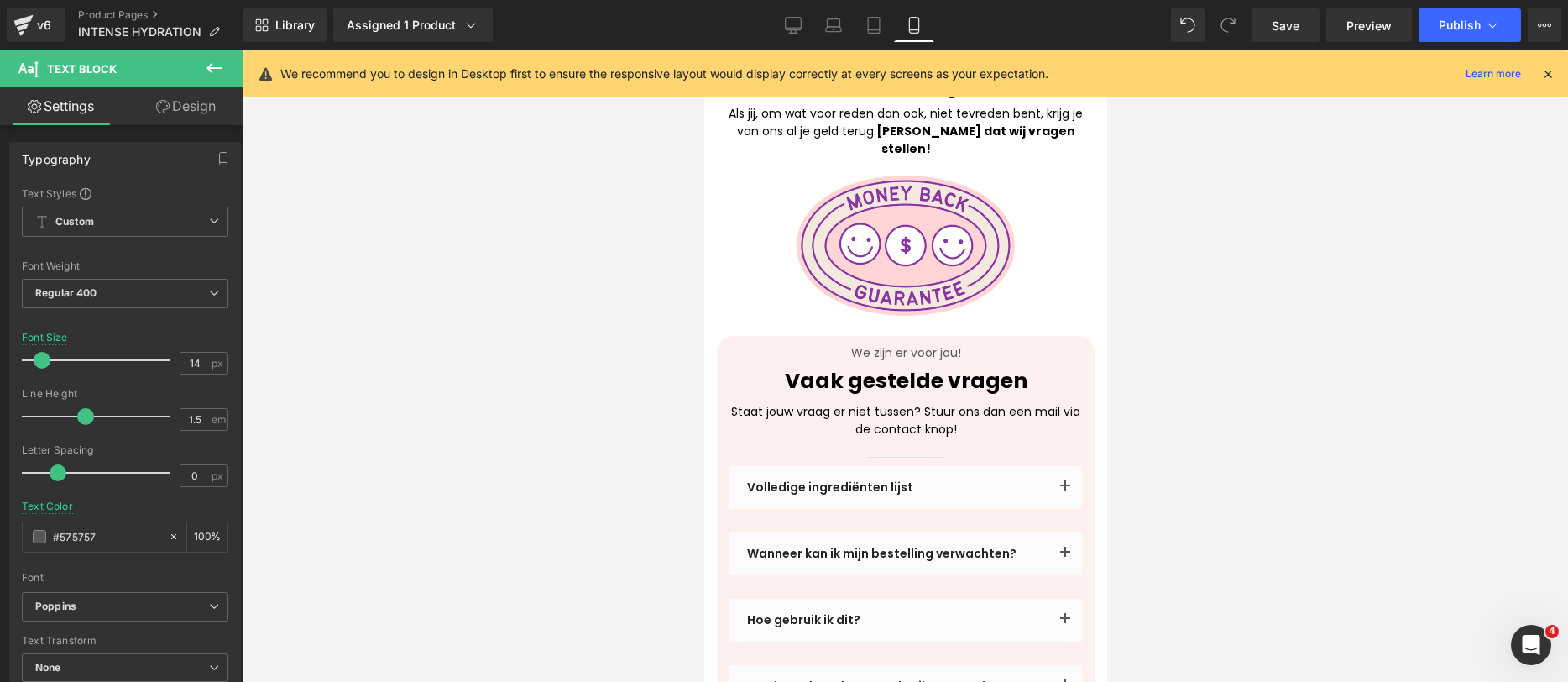
click at [1272, 259] on div at bounding box center [905, 366] width 1325 height 632
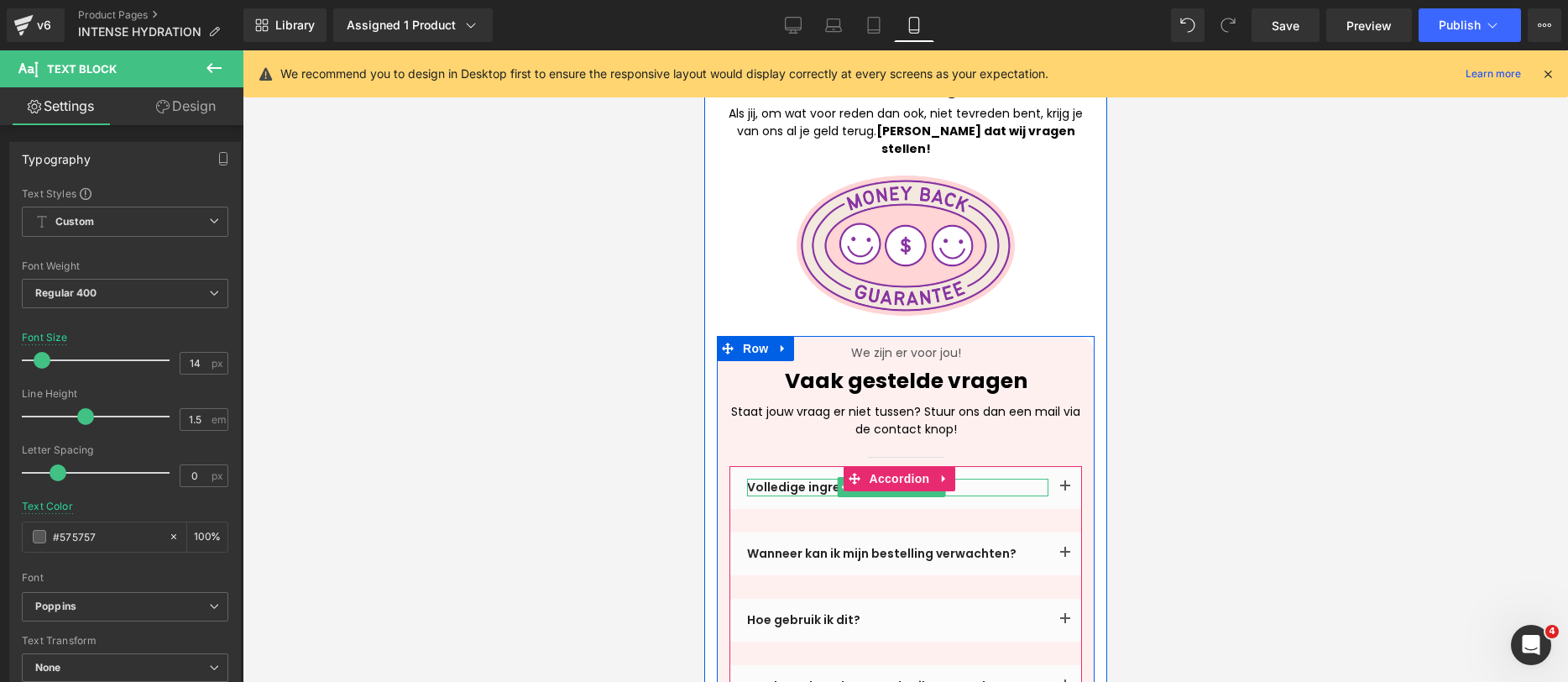
click at [821, 479] on p "Volledige ingrediënten lijst" at bounding box center [897, 487] width 302 height 18
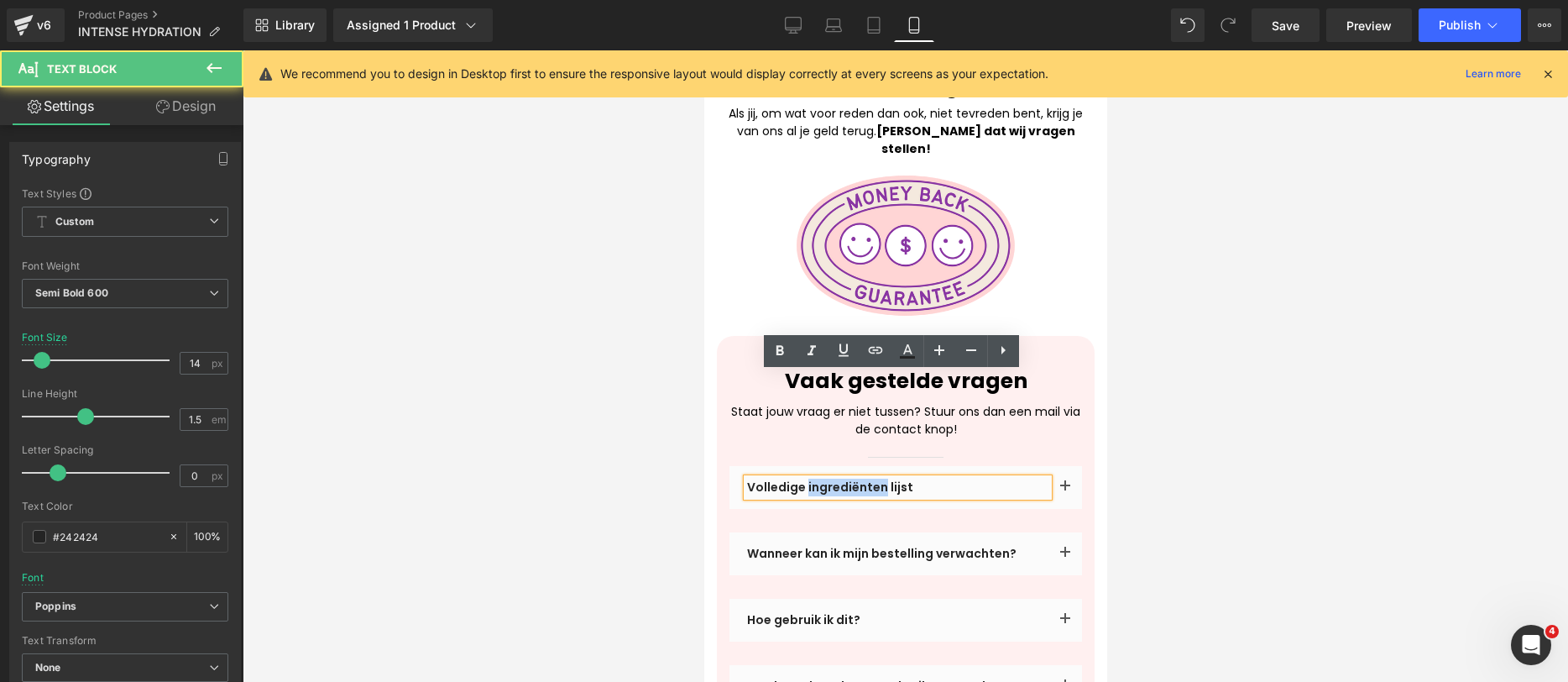
click at [821, 479] on p "Volledige ingrediënten lijst" at bounding box center [897, 487] width 302 height 18
copy p "ingrediënten"
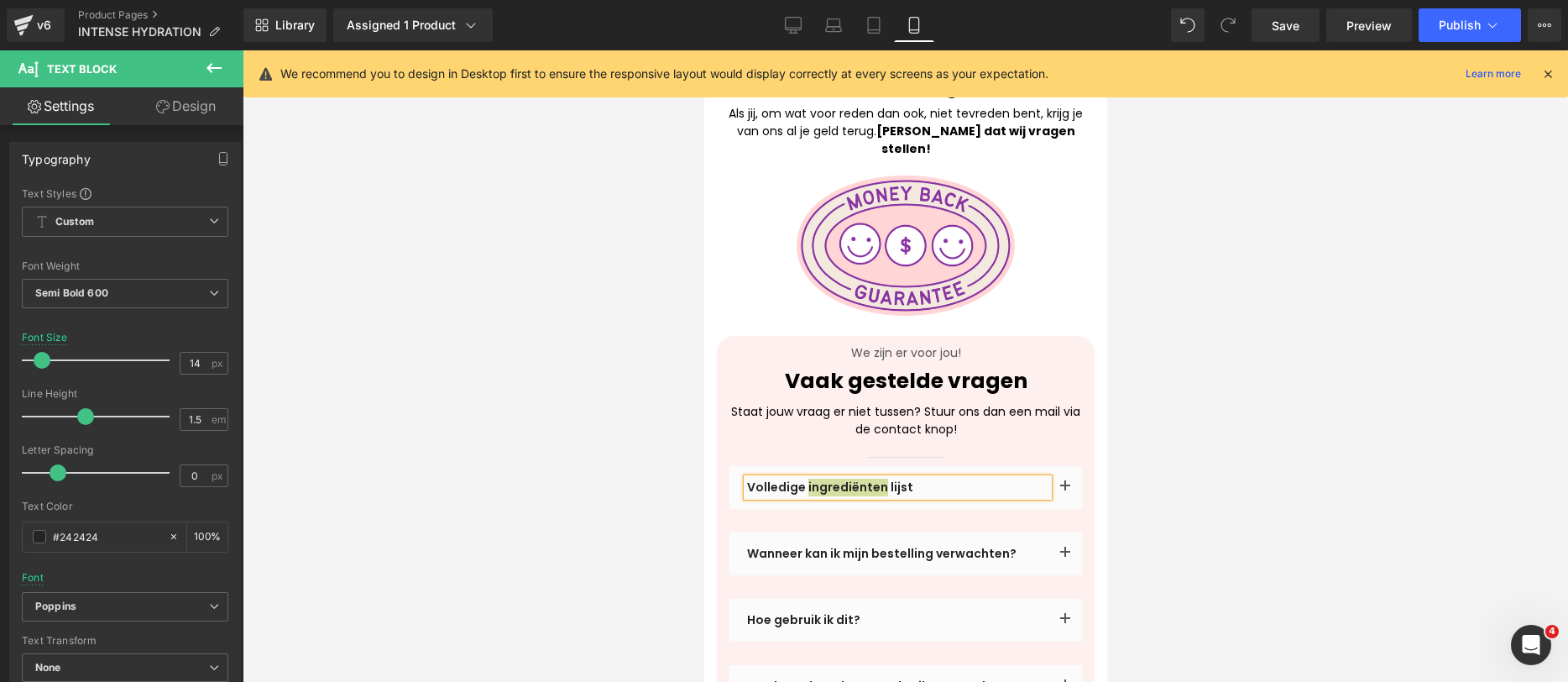
click at [1114, 412] on div at bounding box center [905, 366] width 1325 height 632
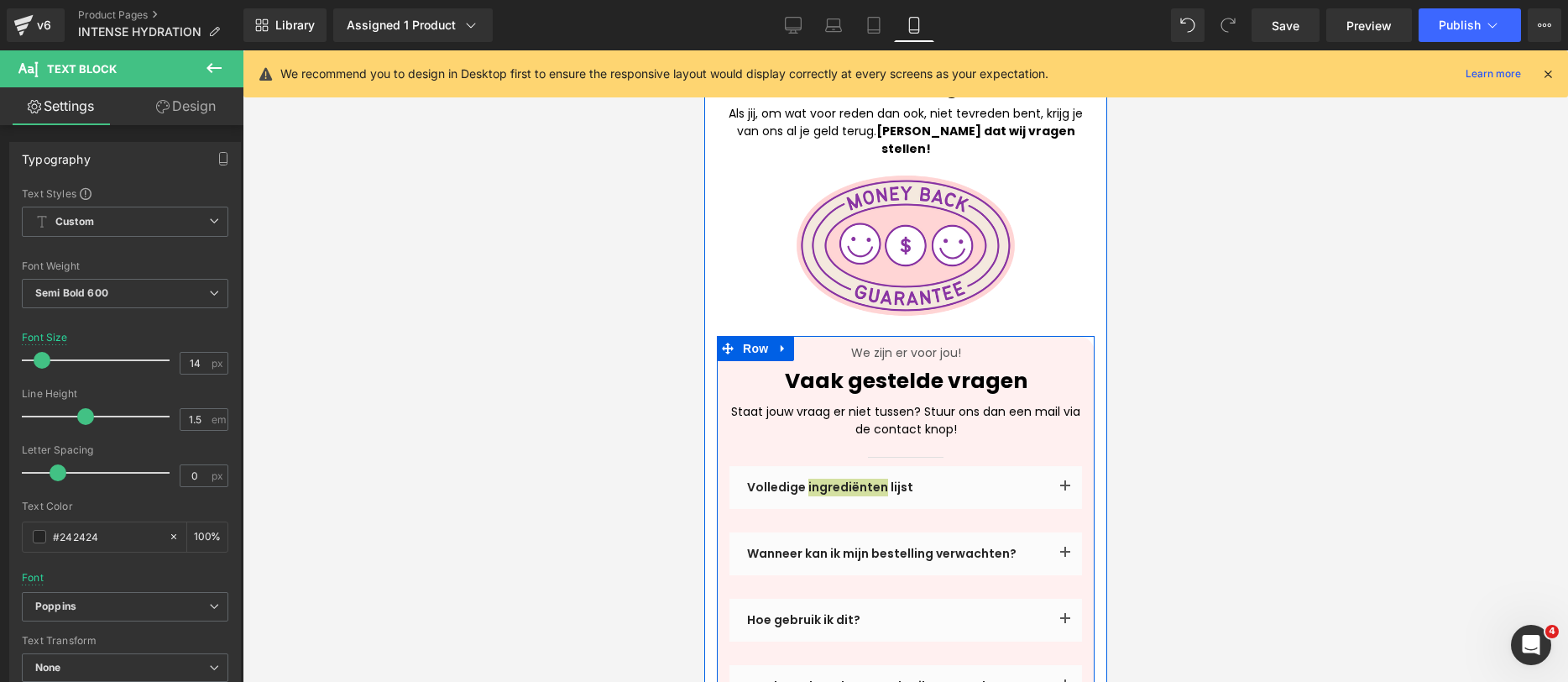
scroll to position [3858, 0]
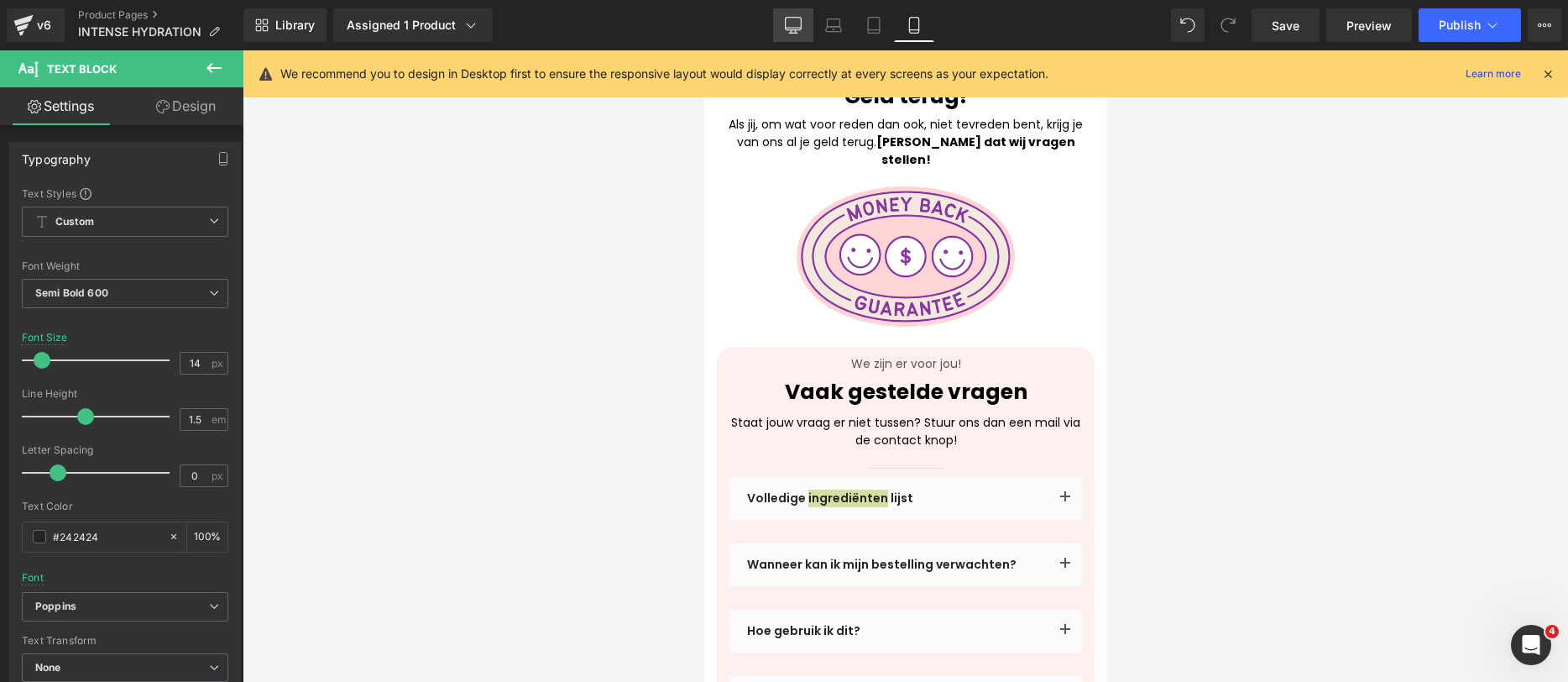
click at [784, 24] on link "Desktop" at bounding box center [794, 25] width 40 height 34
type input "16"
type input "100"
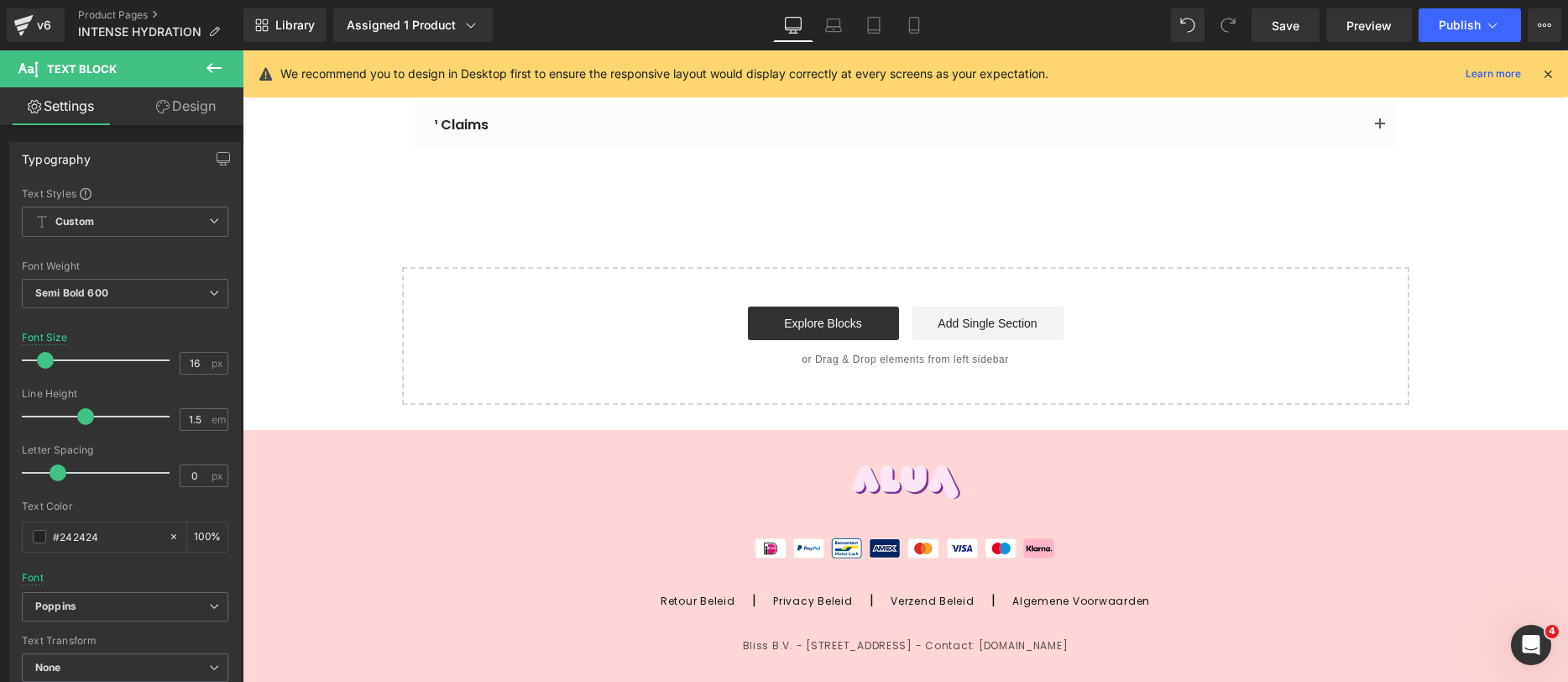
scroll to position [4668, 0]
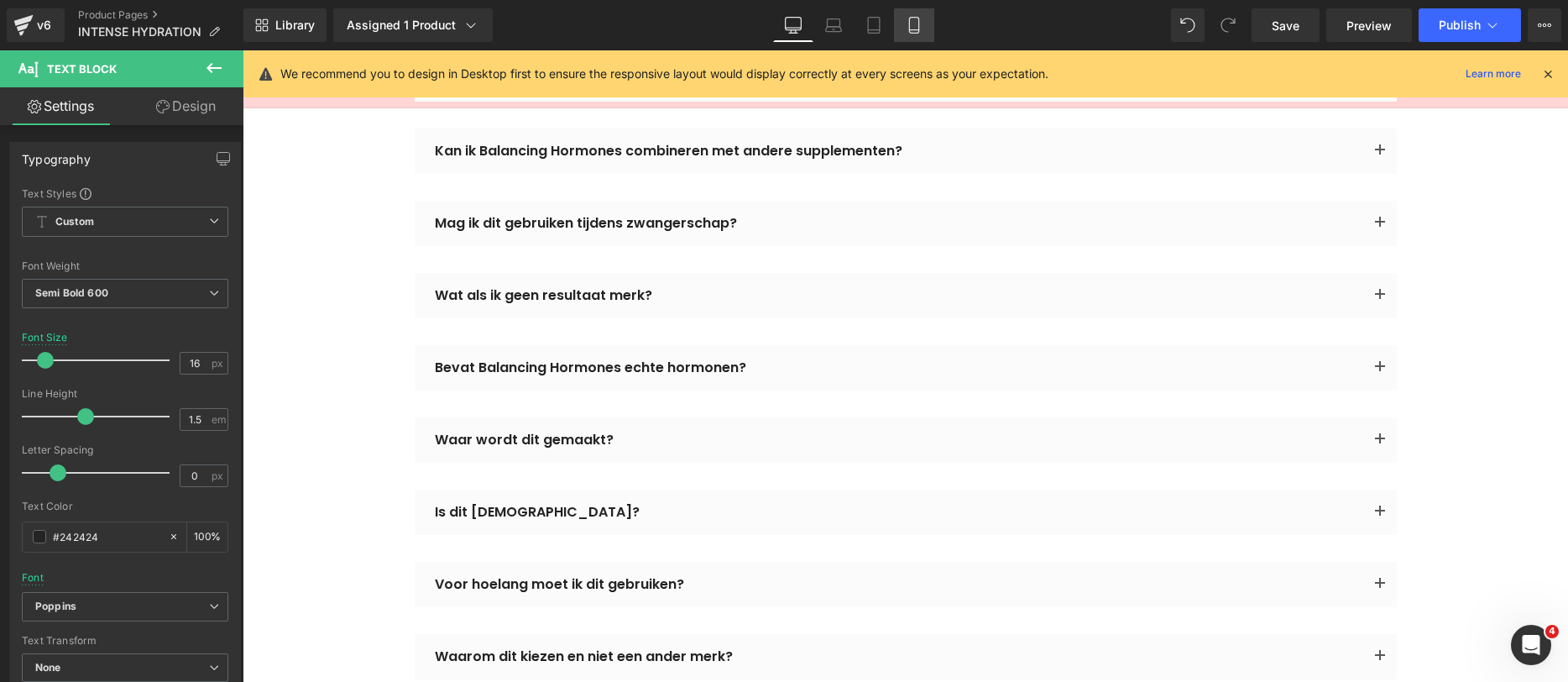
click at [921, 22] on icon at bounding box center [915, 25] width 17 height 17
type input "14"
type input "100"
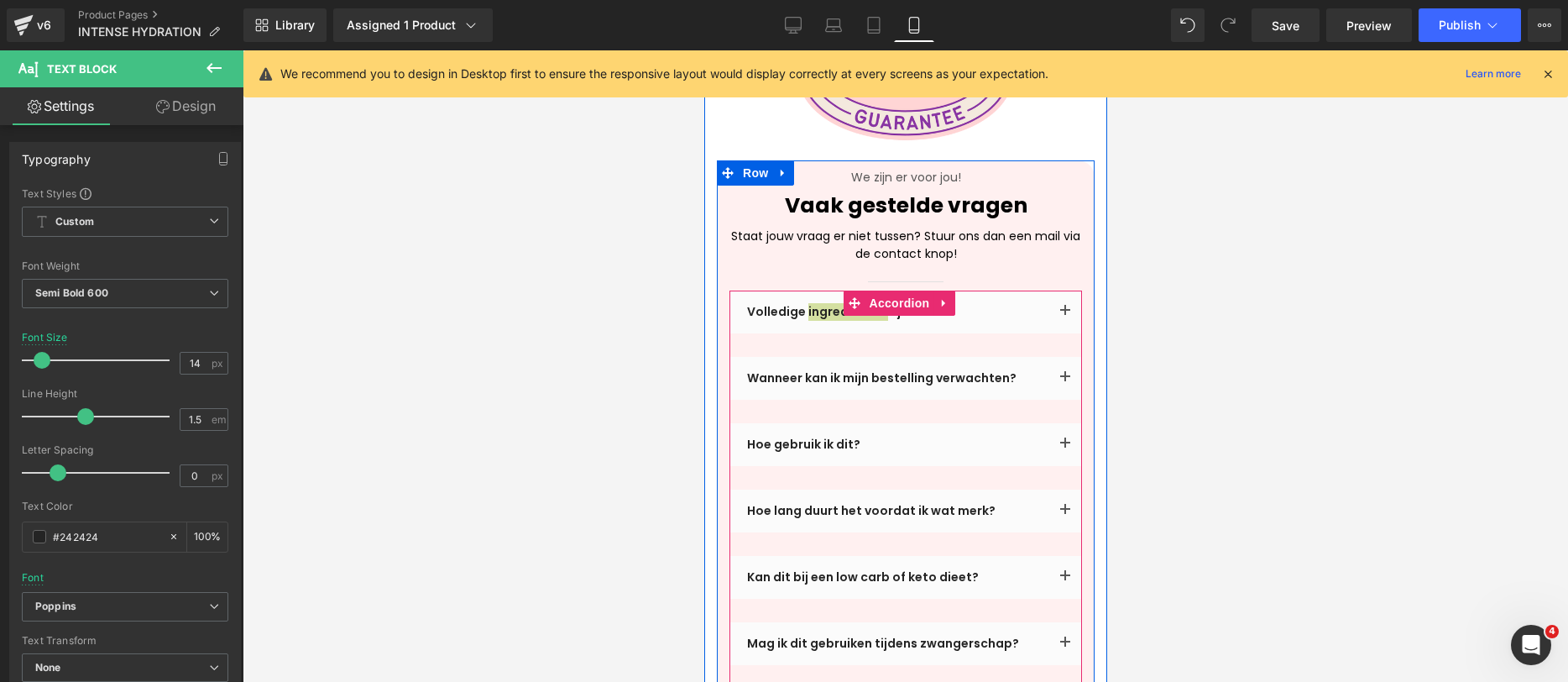
scroll to position [3977, 0]
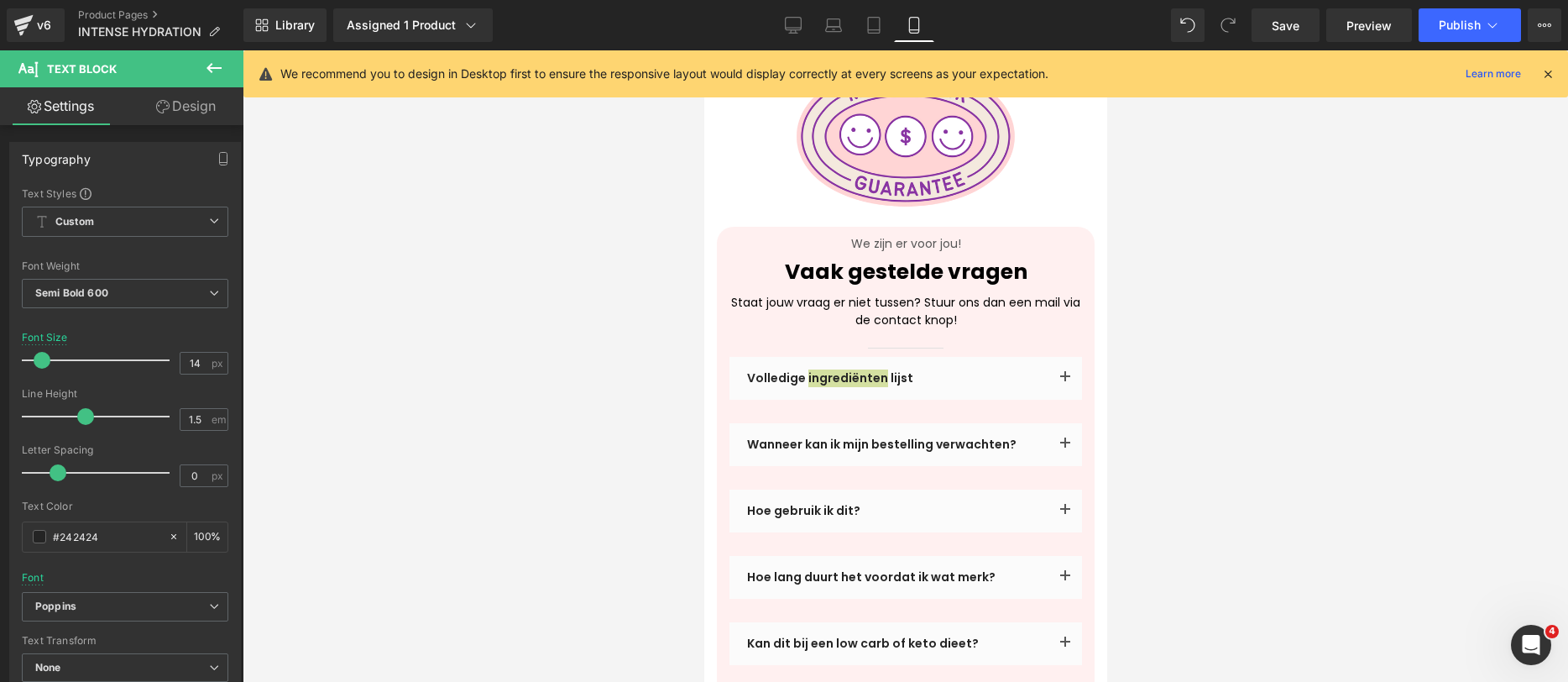
click at [1186, 322] on div at bounding box center [905, 366] width 1325 height 632
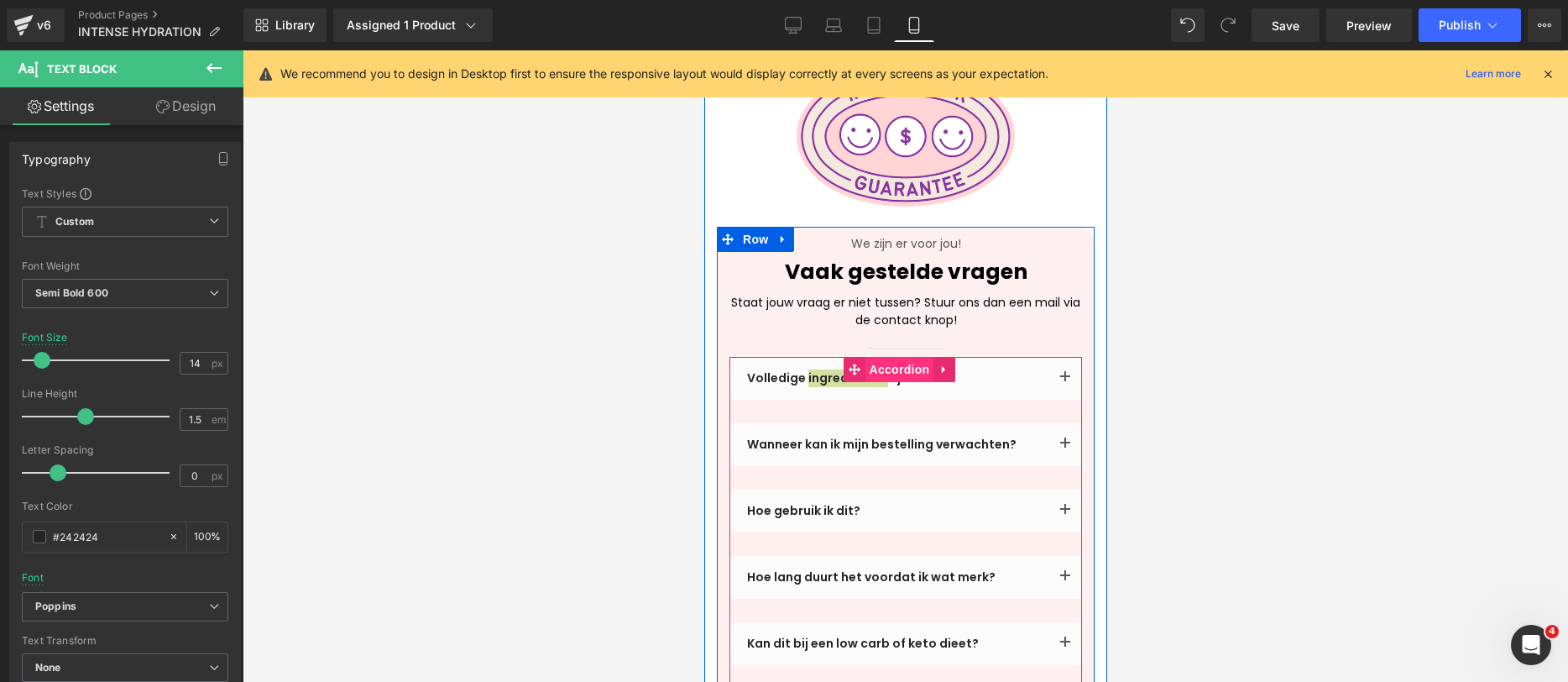
click at [889, 357] on span "Accordion" at bounding box center [899, 370] width 69 height 25
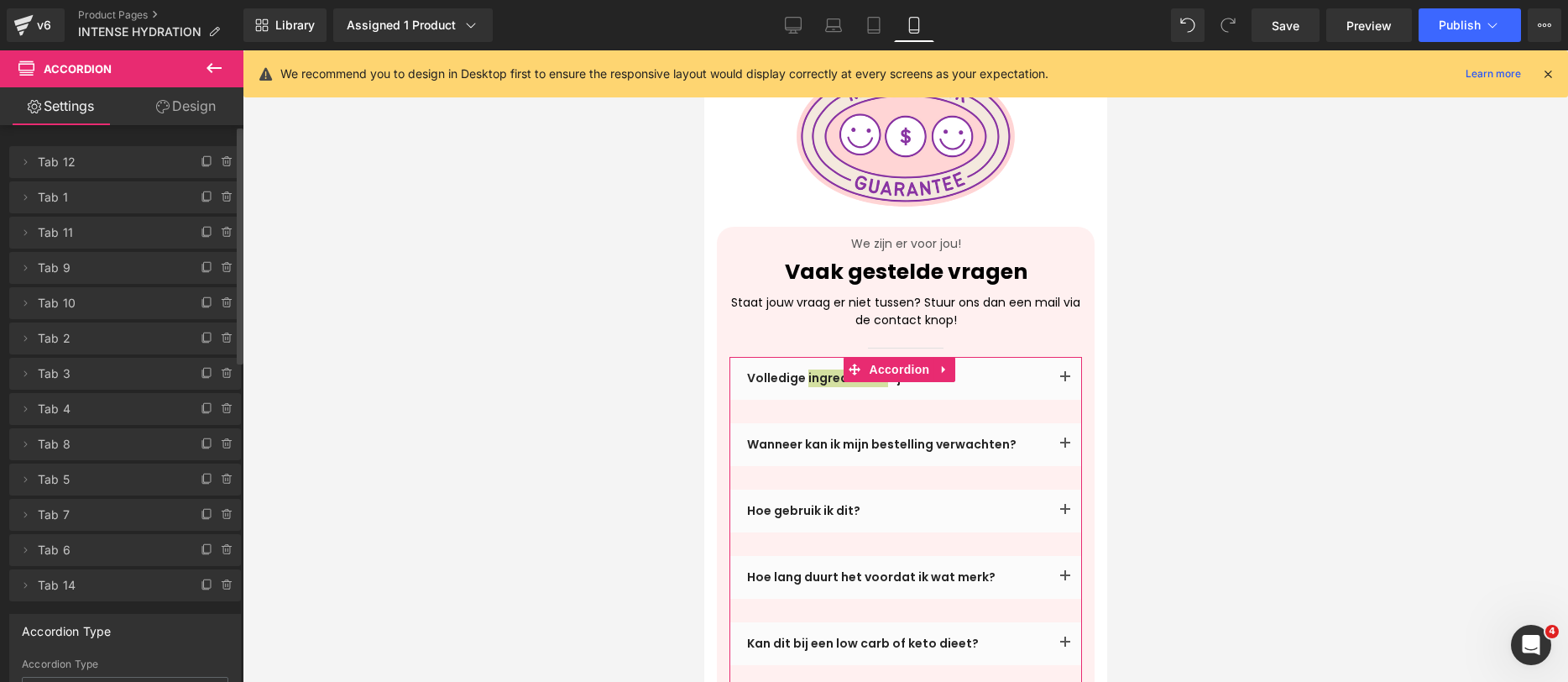
click at [221, 580] on icon at bounding box center [228, 585] width 13 height 13
click at [218, 582] on button "Delete" at bounding box center [209, 586] width 53 height 22
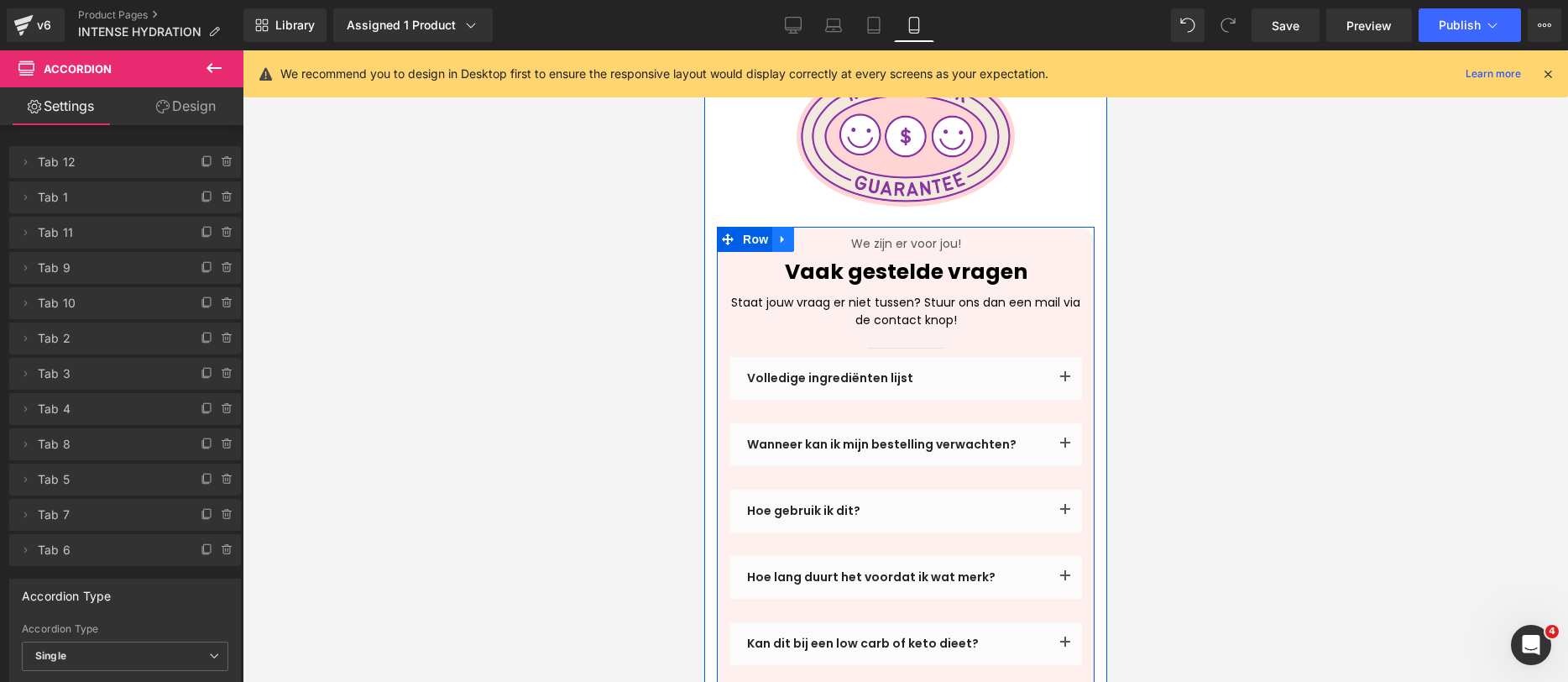
click at [783, 233] on icon at bounding box center [783, 239] width 12 height 13
click at [778, 227] on link at bounding box center [783, 239] width 22 height 25
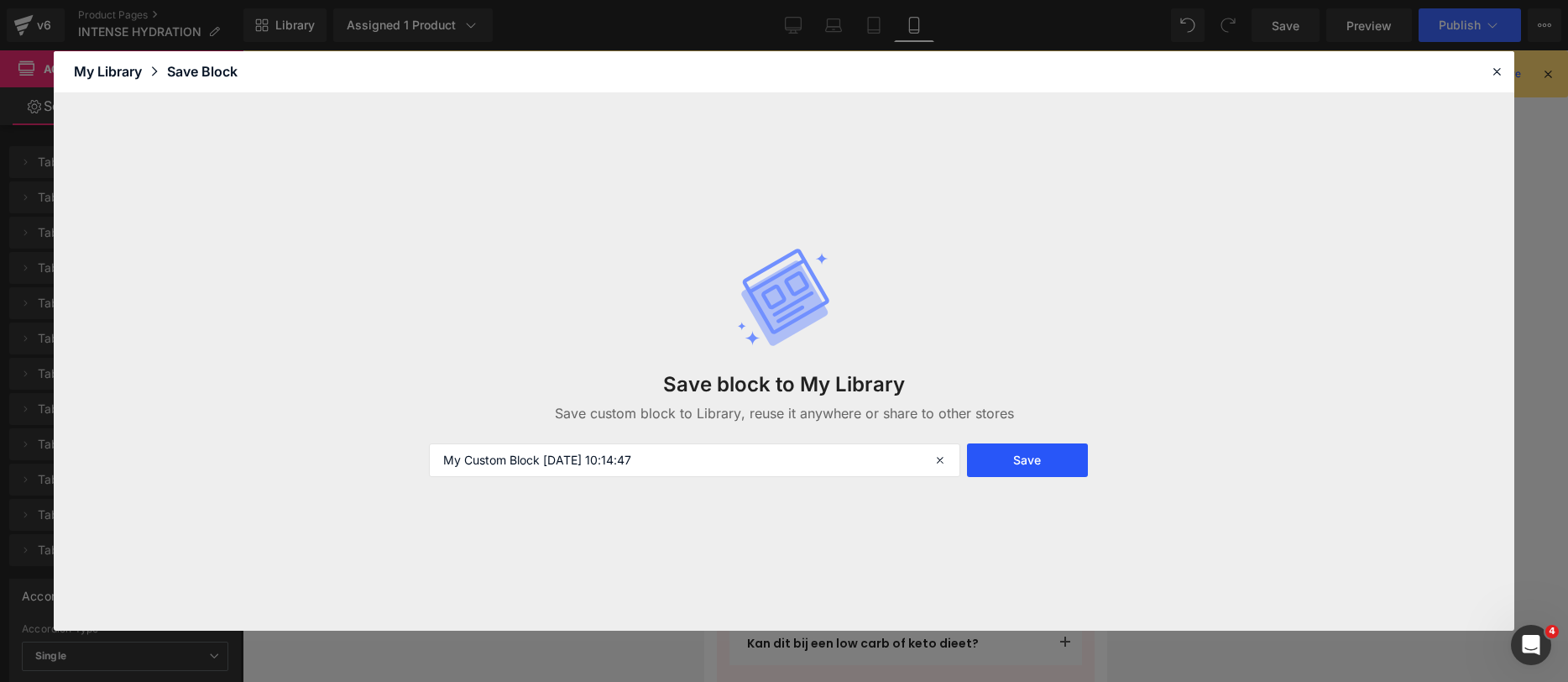
click at [1006, 468] on button "Save" at bounding box center [1028, 460] width 122 height 34
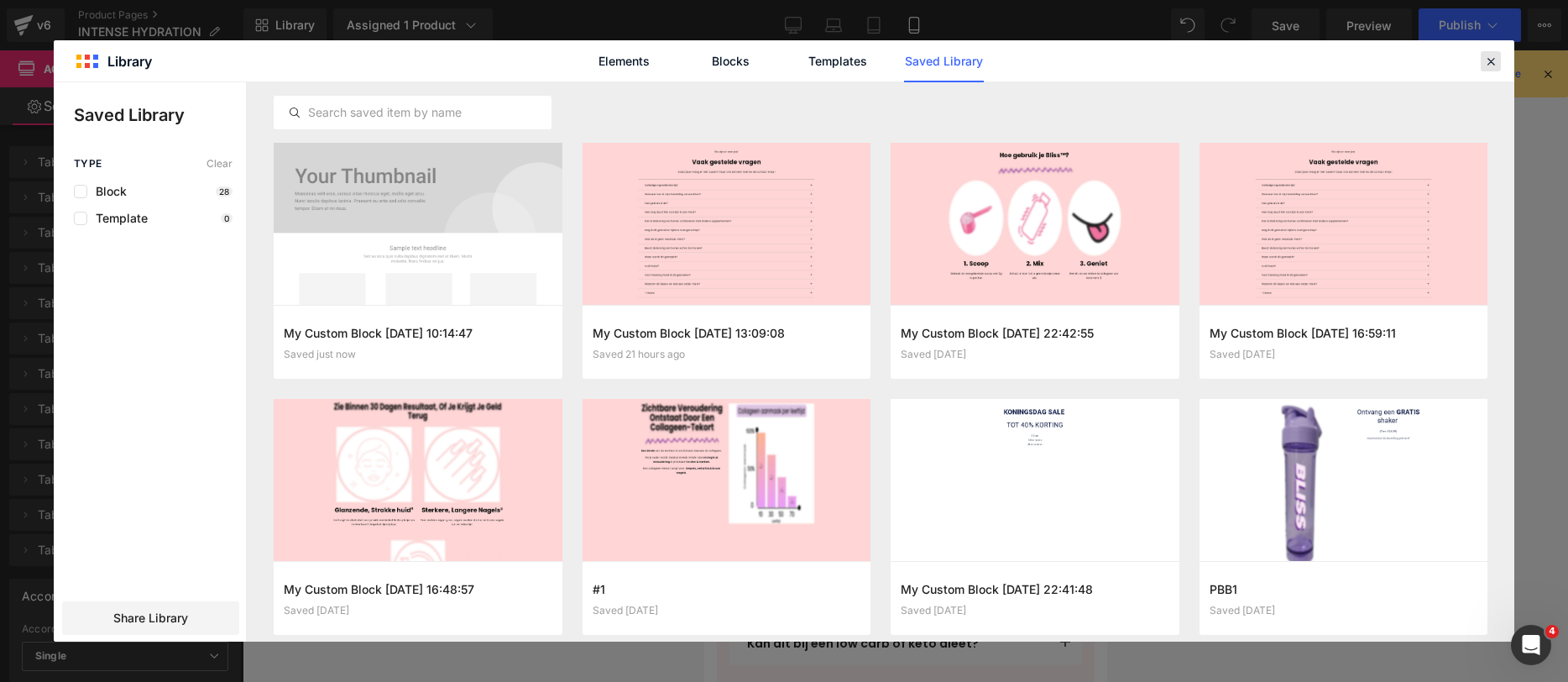
click at [1479, 69] on div "Elements Blocks Templates Saved Library" at bounding box center [784, 60] width 1460 height 41
click at [1498, 52] on div at bounding box center [1491, 61] width 20 height 20
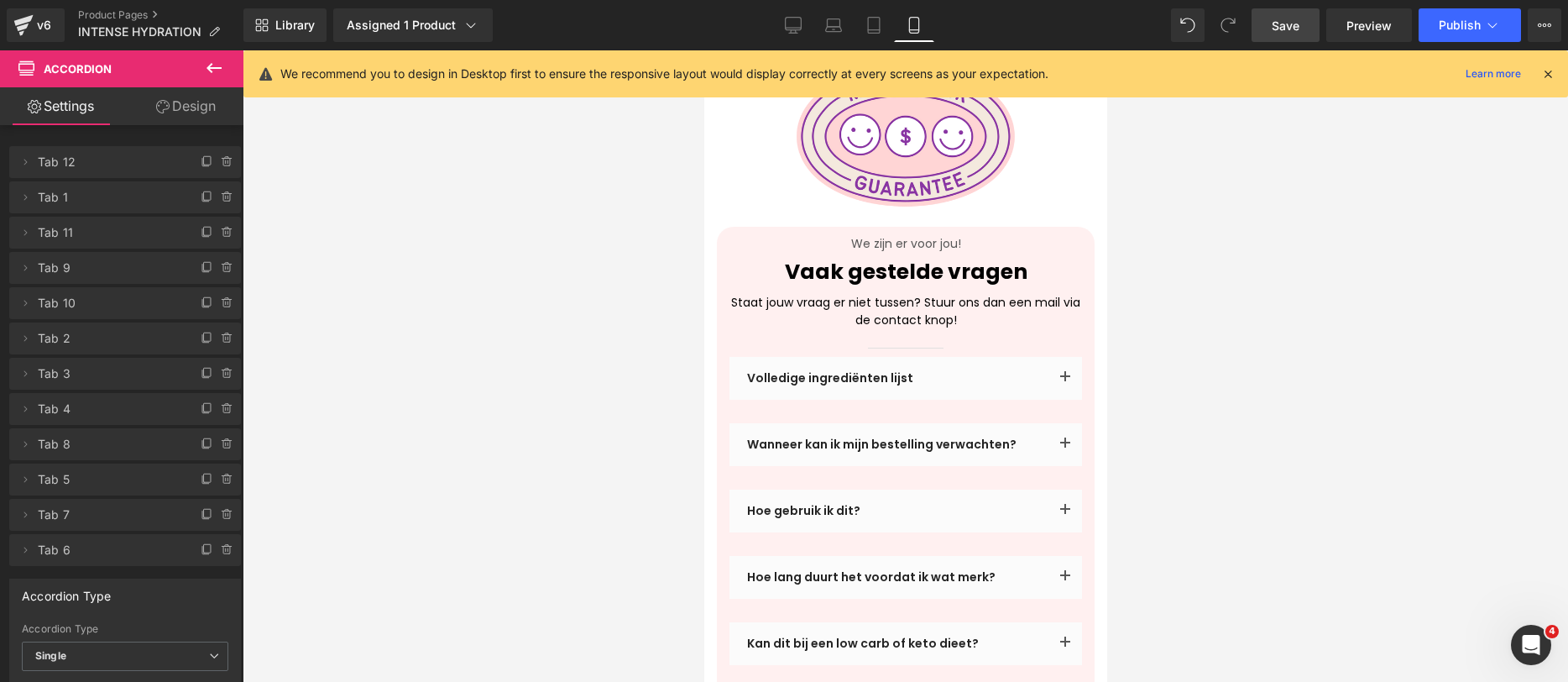
click at [1273, 32] on span "Save" at bounding box center [1286, 25] width 28 height 18
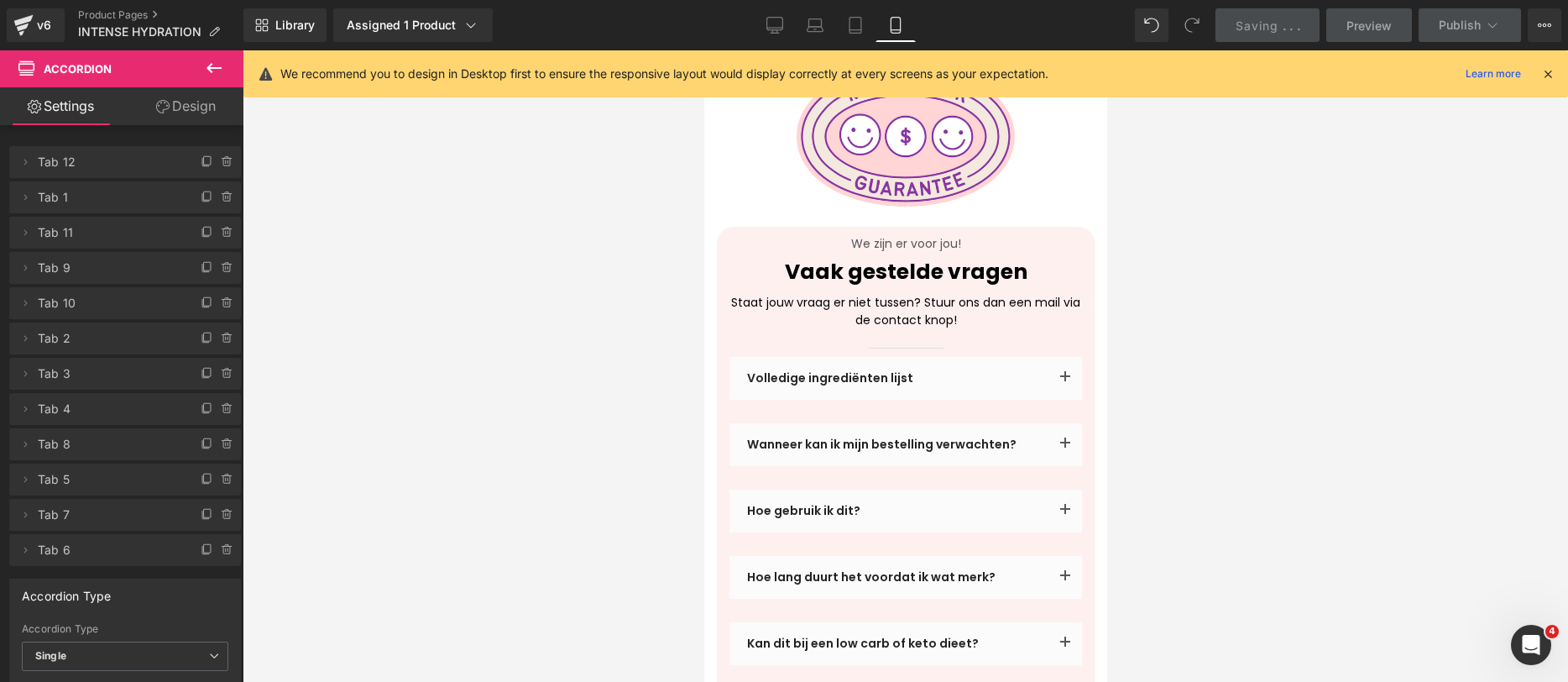
drag, startPoint x: 791, startPoint y: 4, endPoint x: 375, endPoint y: 99, distance: 426.7
click at [791, 4] on div "Library Assigned 1 Product Product Preview Alua ™ Intense Hydration Manage assi…" at bounding box center [905, 25] width 1324 height 50
click at [779, 27] on icon at bounding box center [775, 25] width 17 height 17
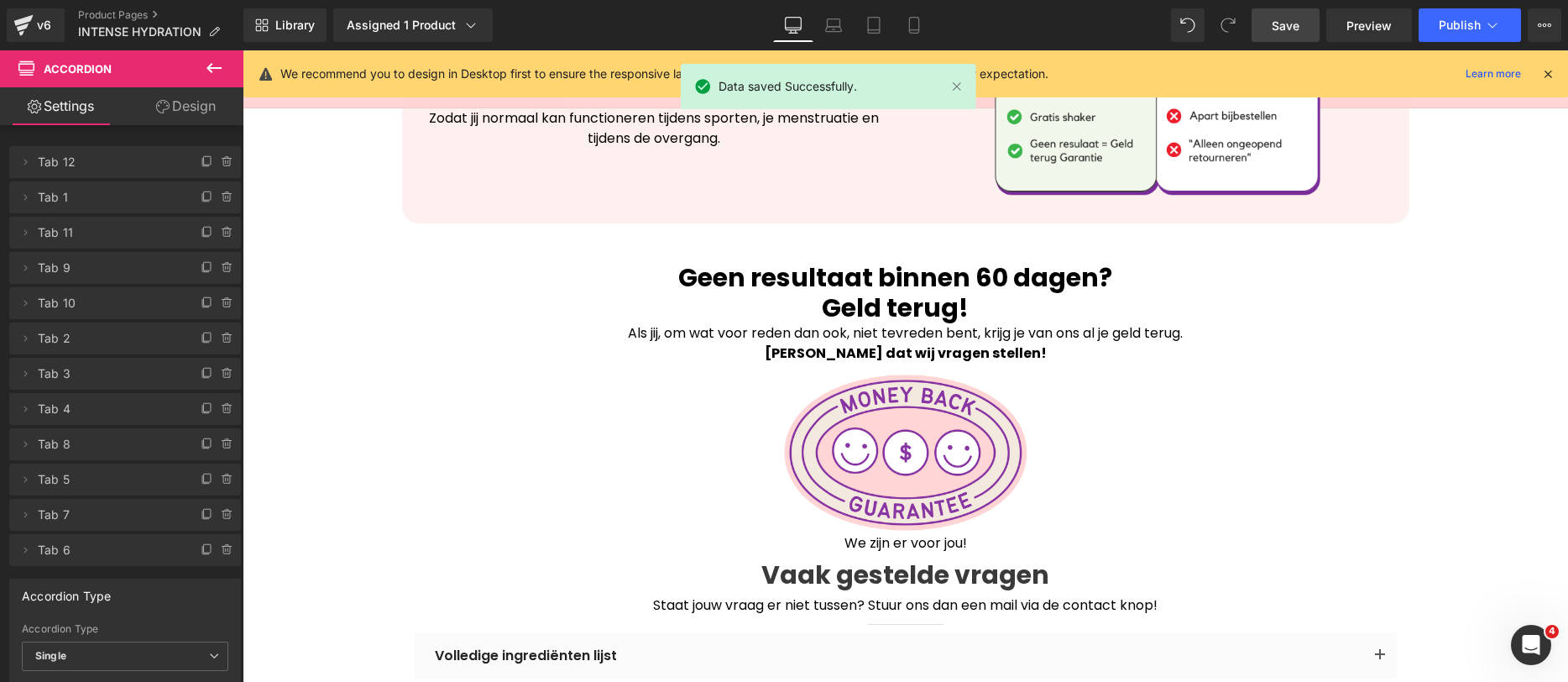
scroll to position [3946, 0]
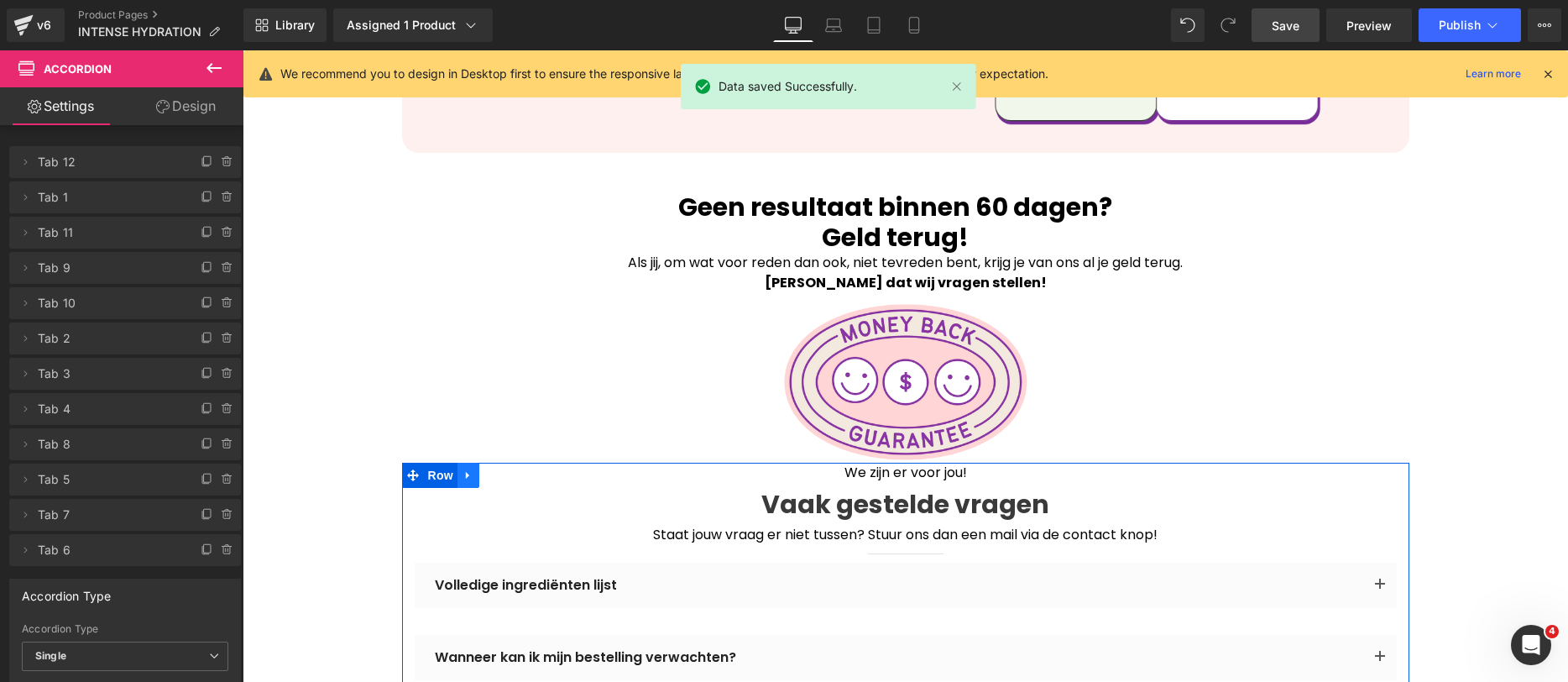
click at [463, 470] on icon at bounding box center [469, 475] width 12 height 13
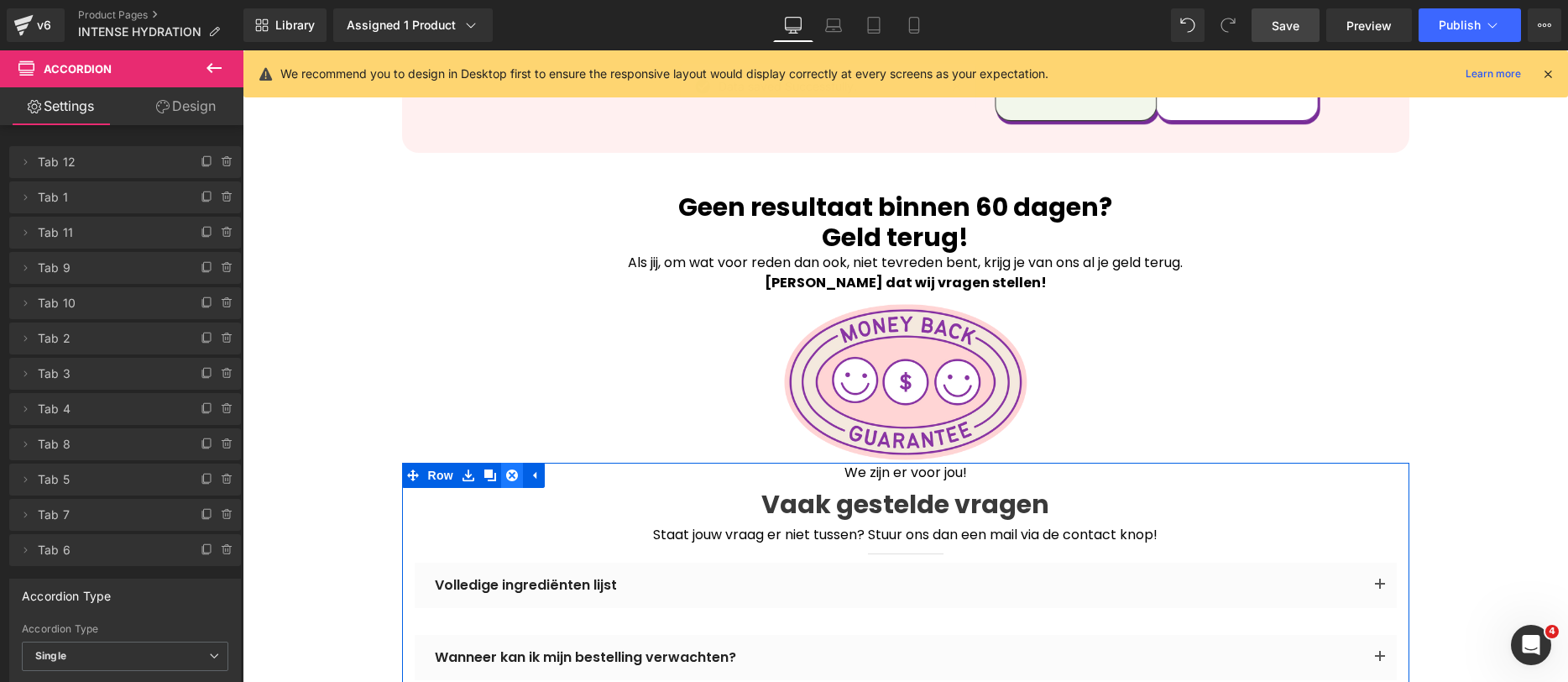
click at [506, 470] on icon at bounding box center [512, 475] width 12 height 13
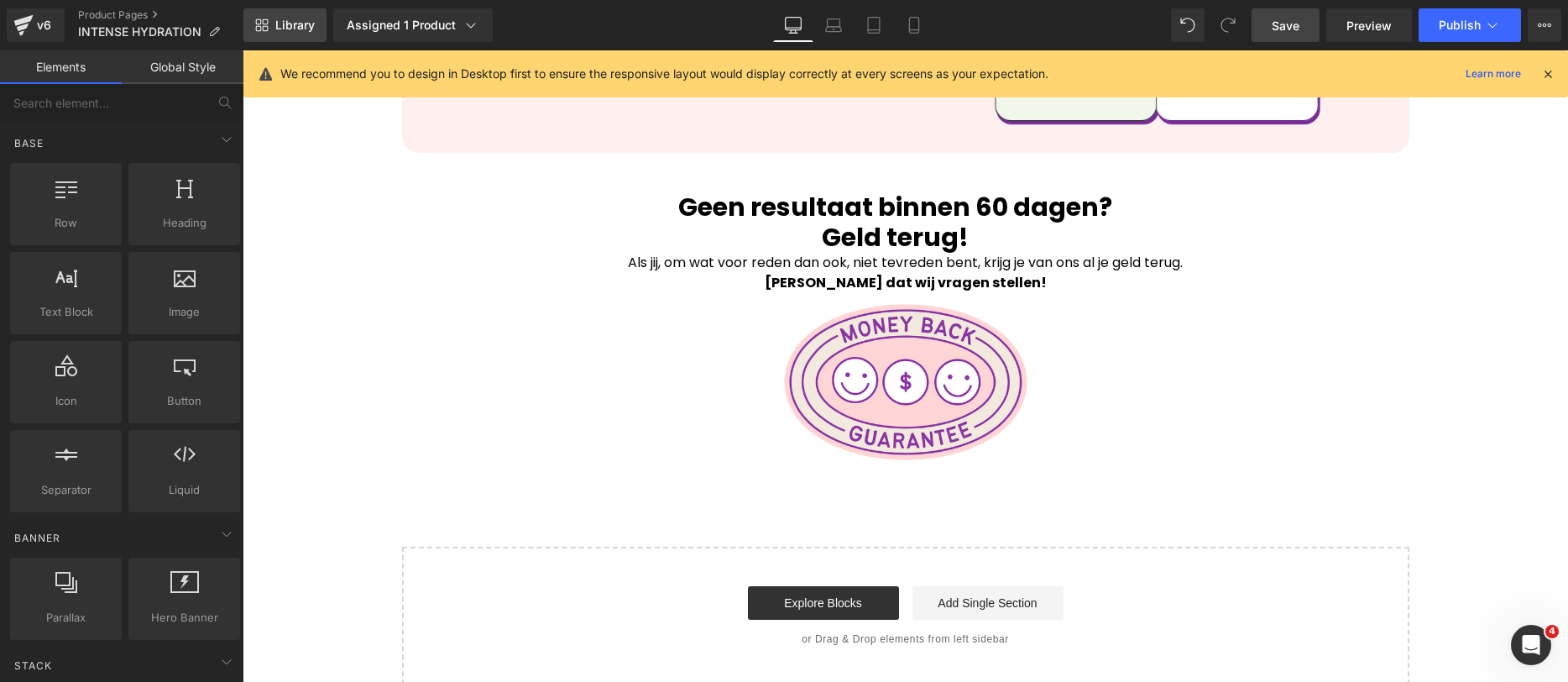
click at [285, 28] on span "Library" at bounding box center [295, 25] width 39 height 15
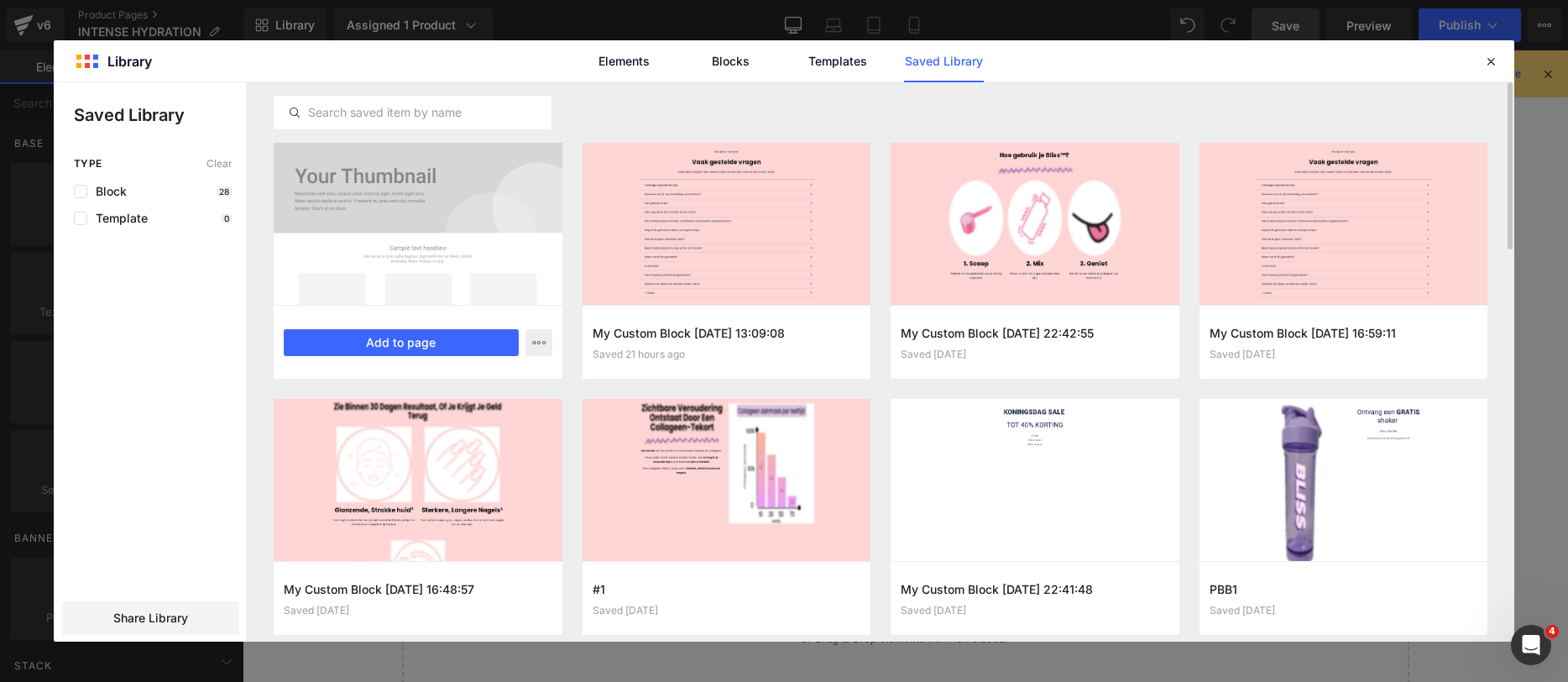
click at [437, 359] on div "My Custom Block [DATE] 10:14:47 Saved 11 seconds ago Add to page" at bounding box center [418, 342] width 289 height 74
click at [418, 338] on button "Add to page" at bounding box center [401, 343] width 235 height 27
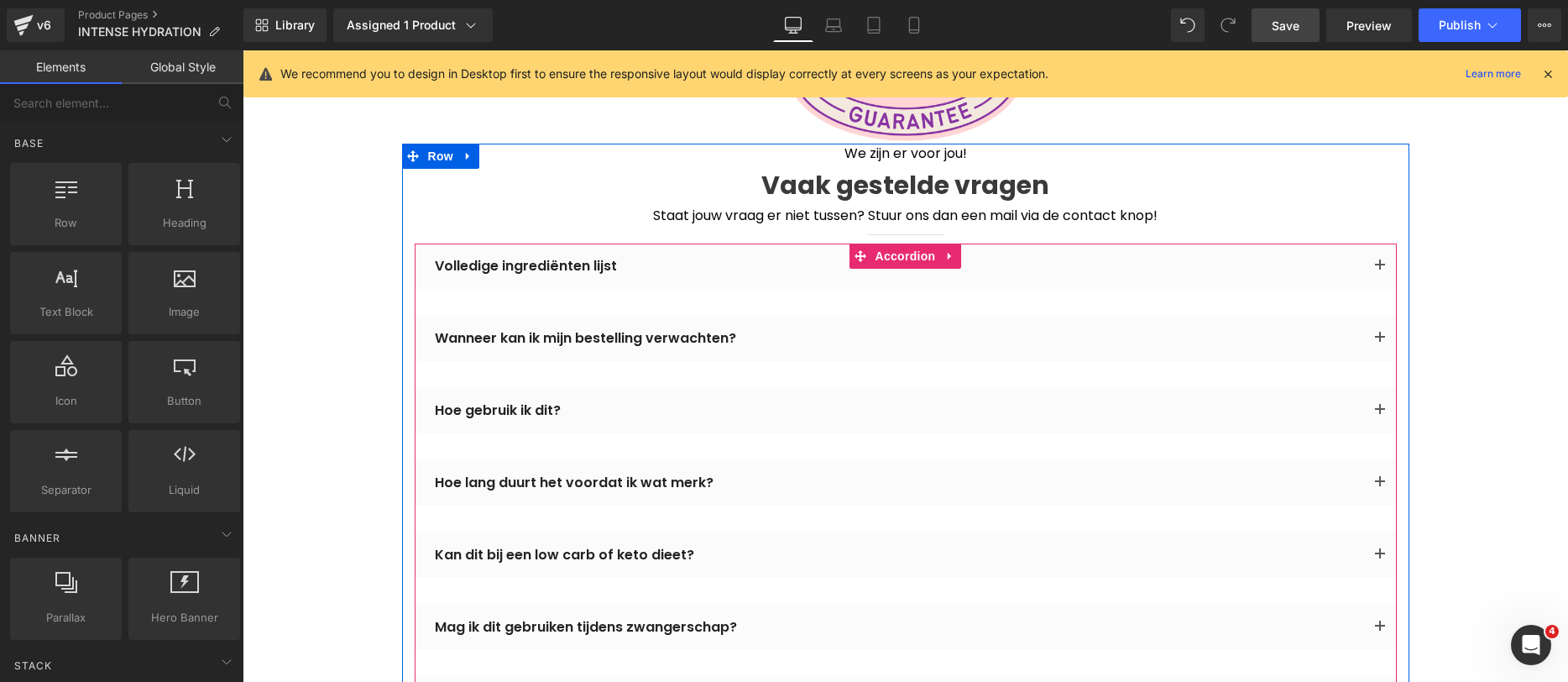
scroll to position [4084, 0]
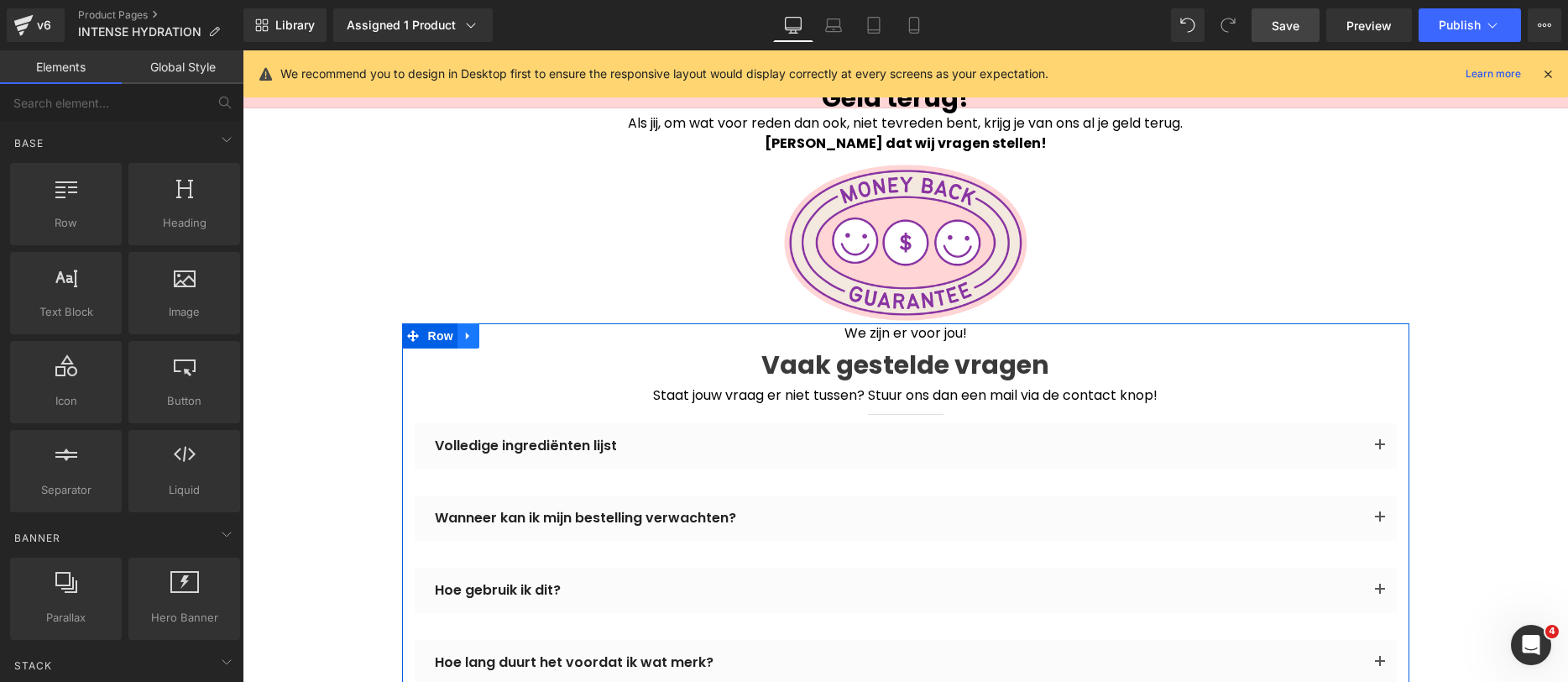
click at [463, 330] on icon at bounding box center [469, 336] width 12 height 13
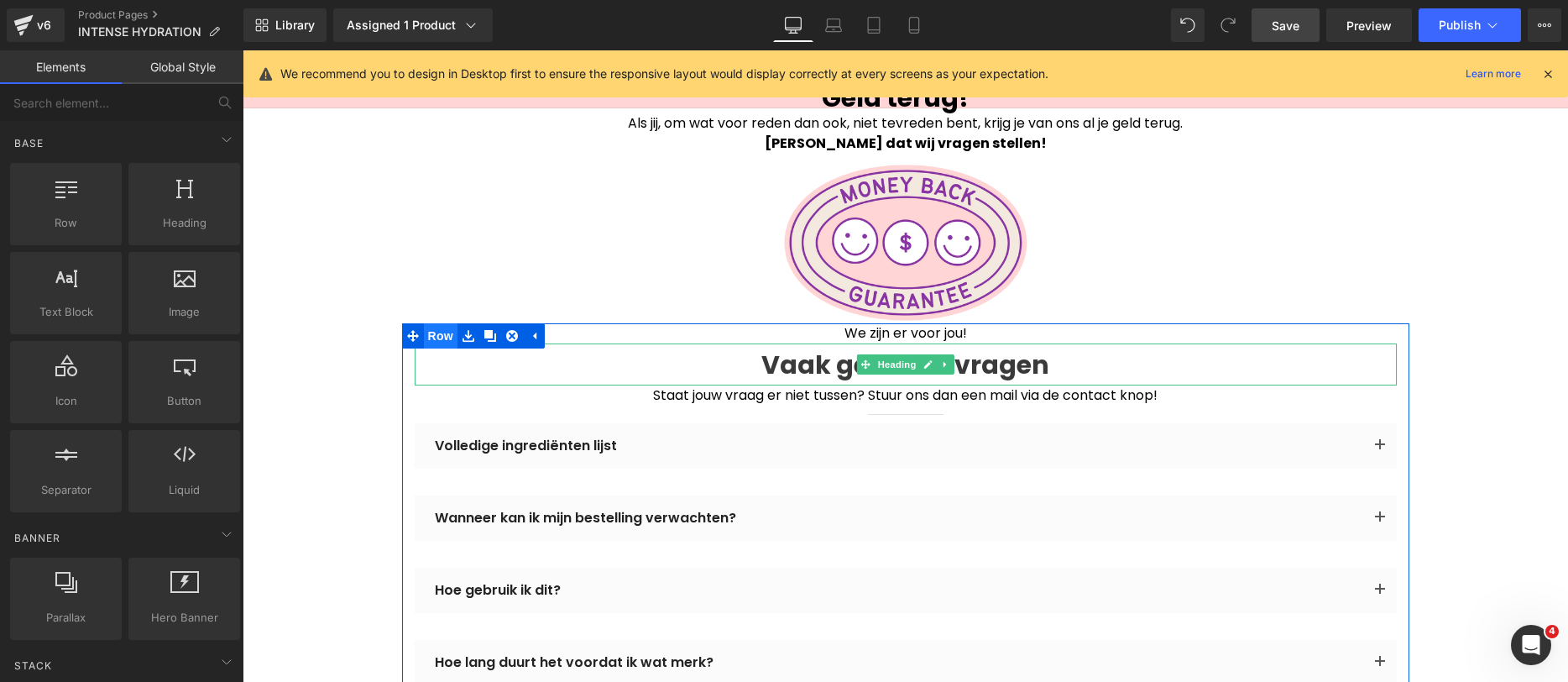
click at [428, 327] on span "Row" at bounding box center [441, 336] width 34 height 25
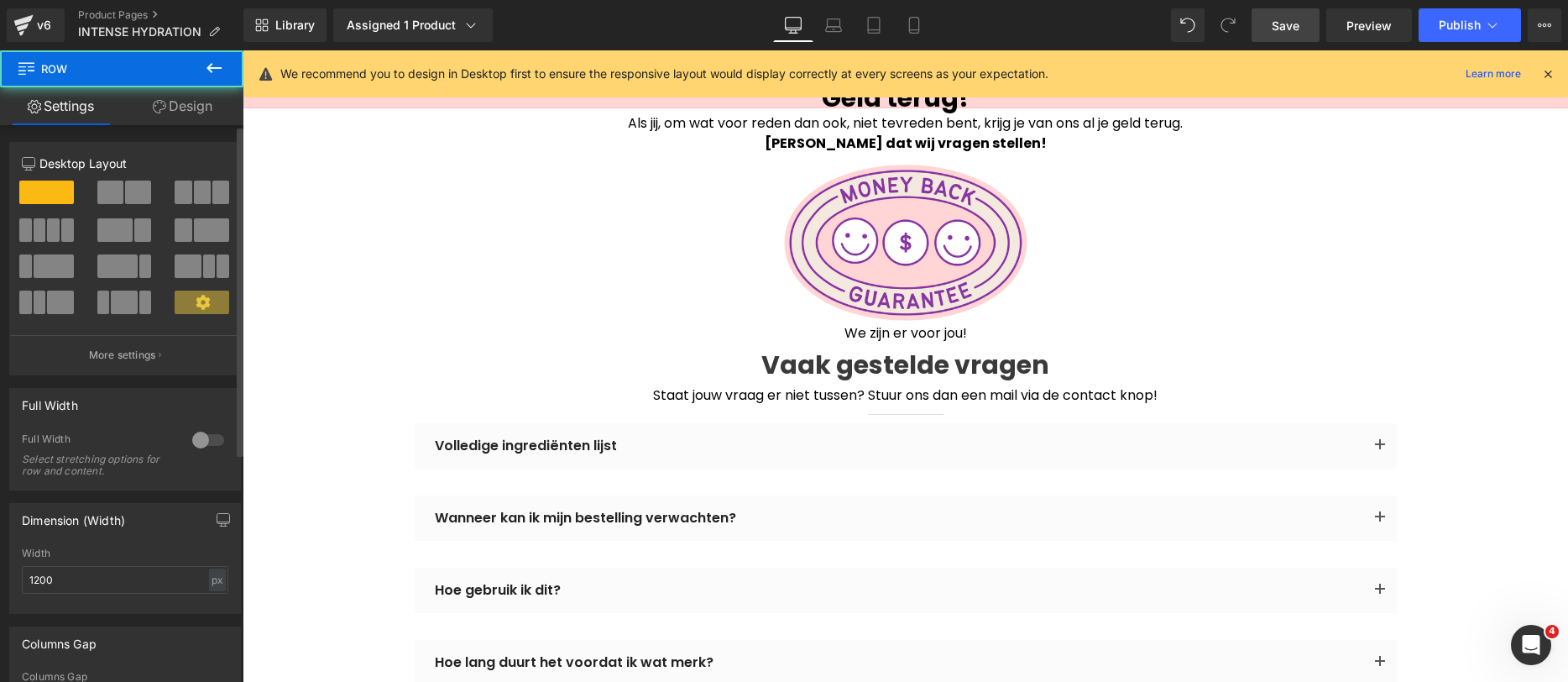
drag, startPoint x: 180, startPoint y: 84, endPoint x: 195, endPoint y: 126, distance: 44.6
click at [180, 84] on span "Row" at bounding box center [101, 69] width 168 height 37
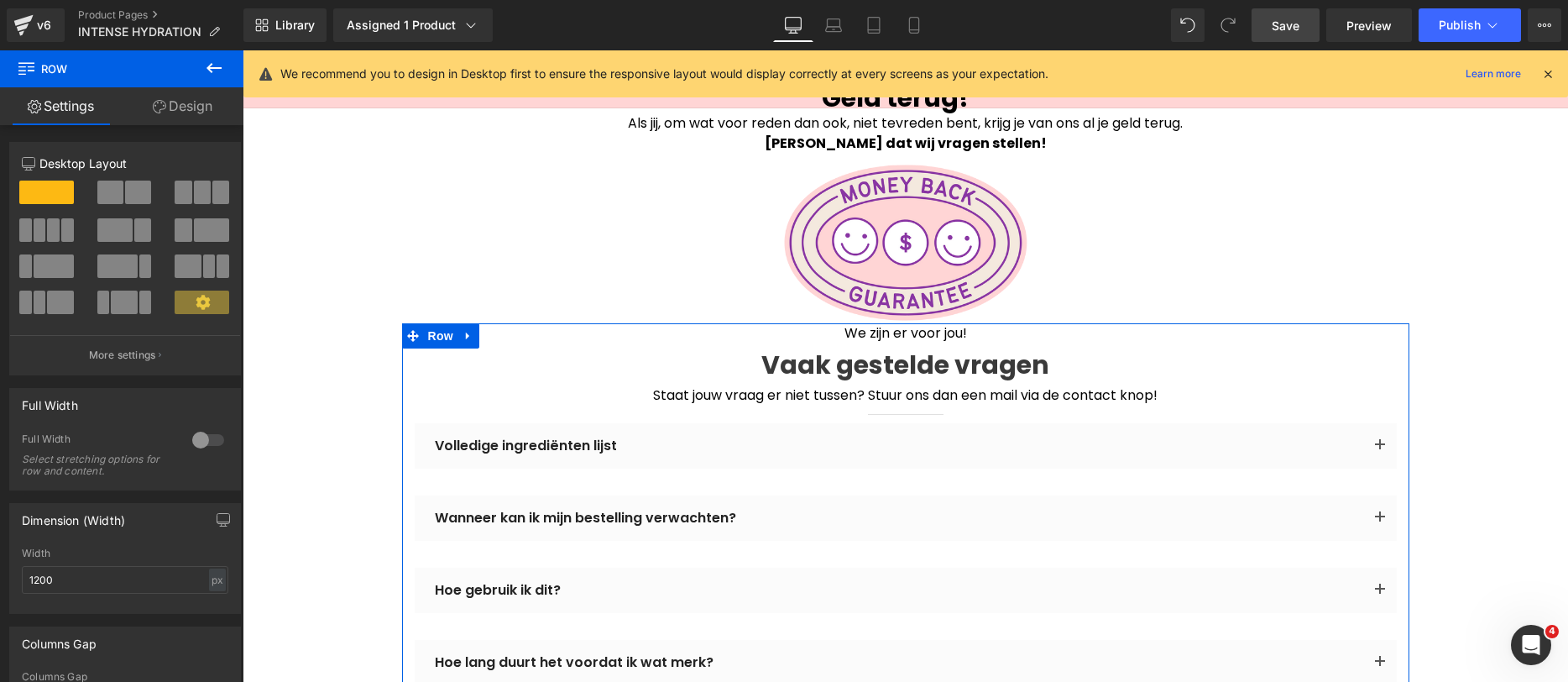
click at [193, 107] on link "Design" at bounding box center [182, 106] width 122 height 38
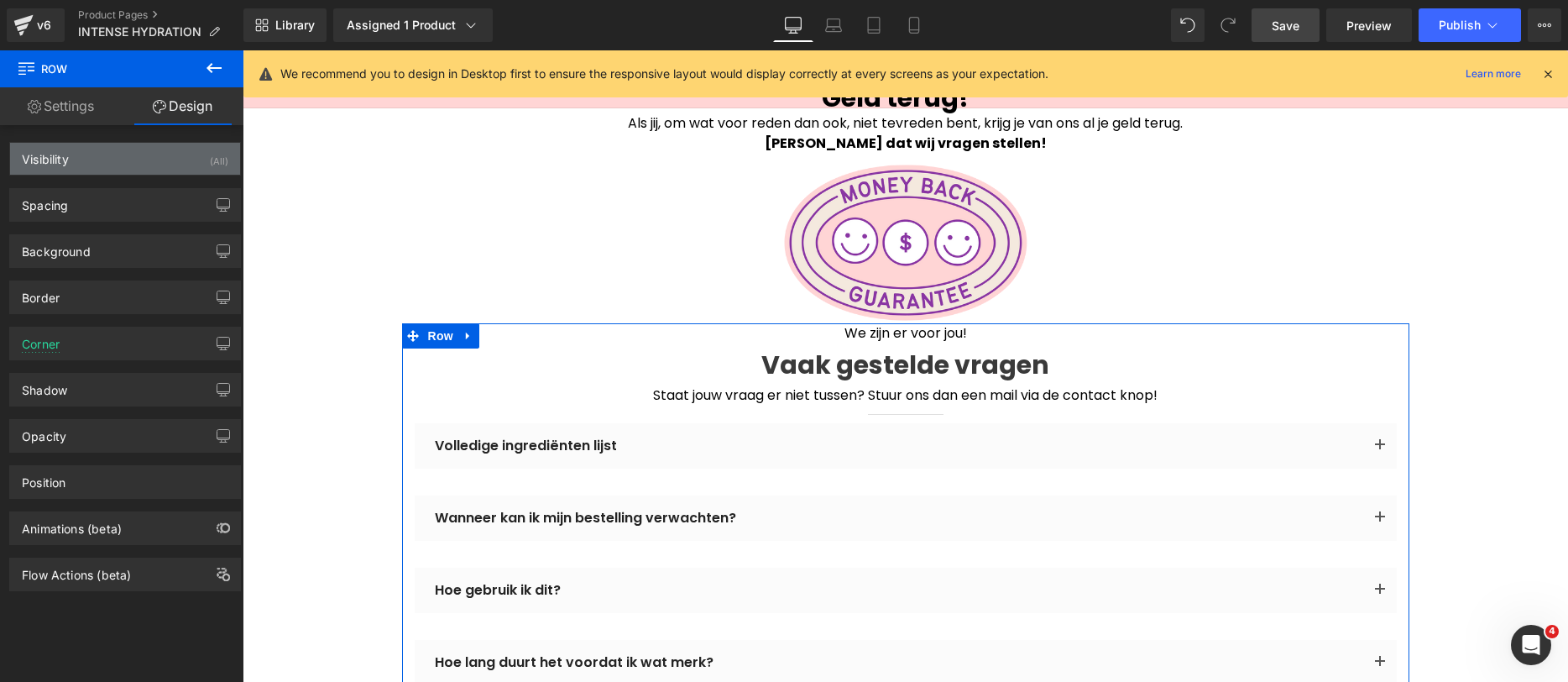
click at [146, 145] on div "Visibility (All)" at bounding box center [125, 159] width 230 height 32
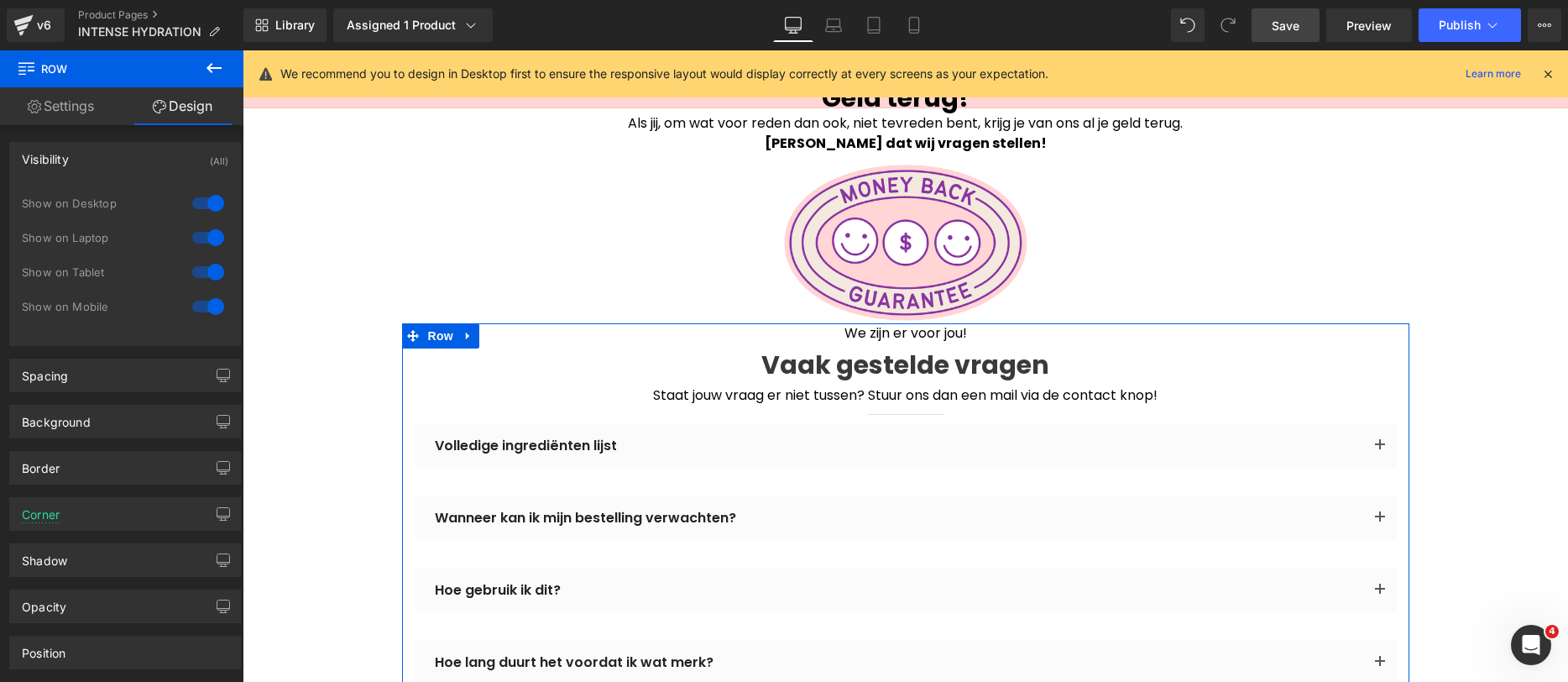
drag, startPoint x: 204, startPoint y: 307, endPoint x: 208, endPoint y: 261, distance: 46.2
click at [204, 307] on div at bounding box center [208, 307] width 40 height 27
click at [208, 261] on div at bounding box center [208, 272] width 40 height 27
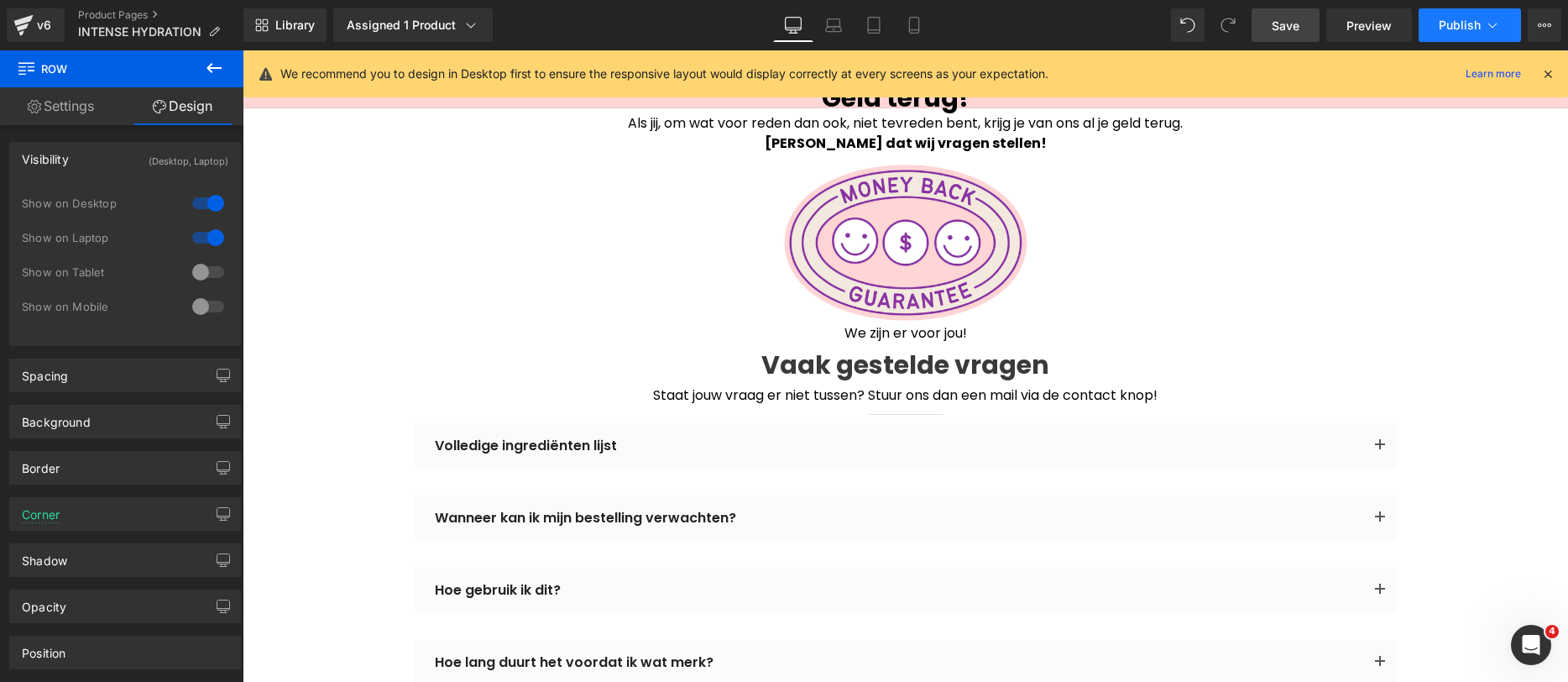
click at [1494, 16] on button "Publish" at bounding box center [1470, 25] width 102 height 34
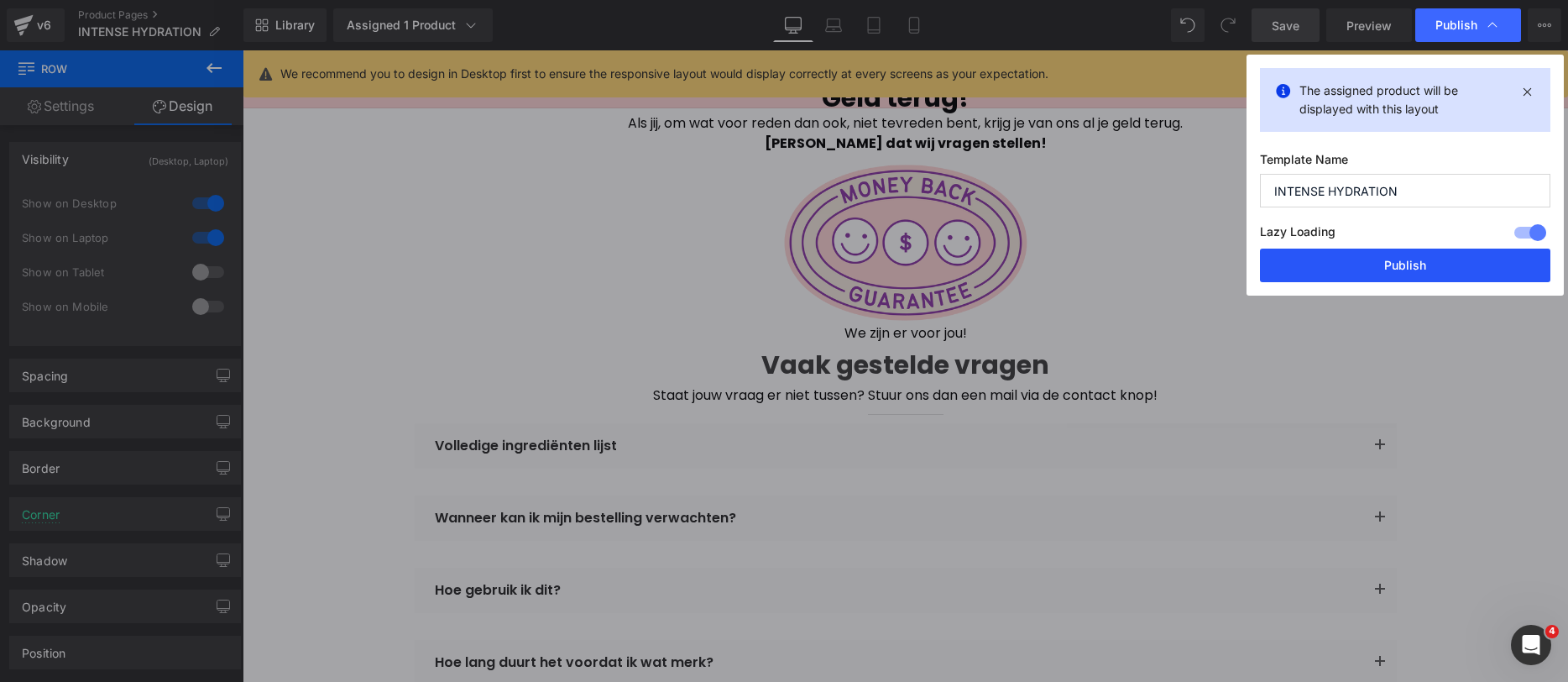
click at [1436, 279] on button "Publish" at bounding box center [1406, 265] width 291 height 34
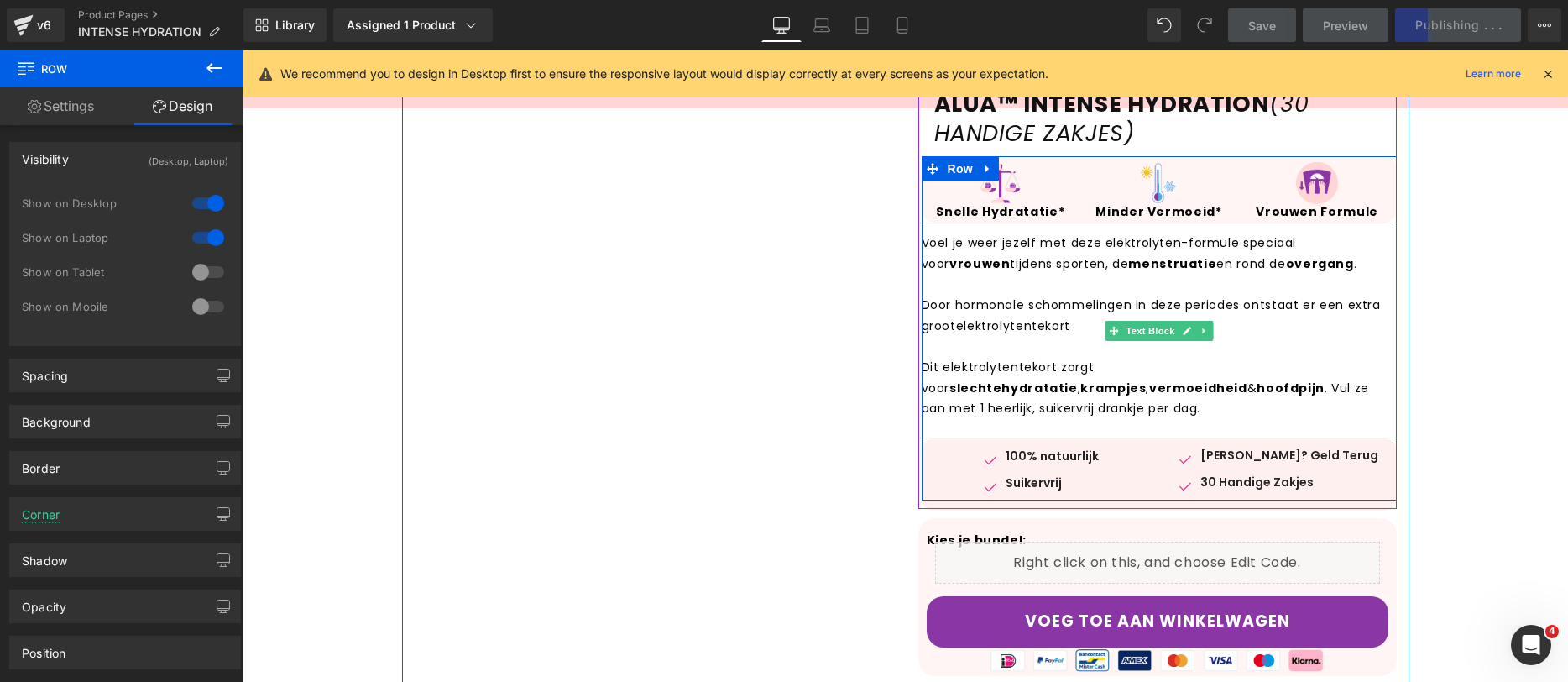
scroll to position [0, 0]
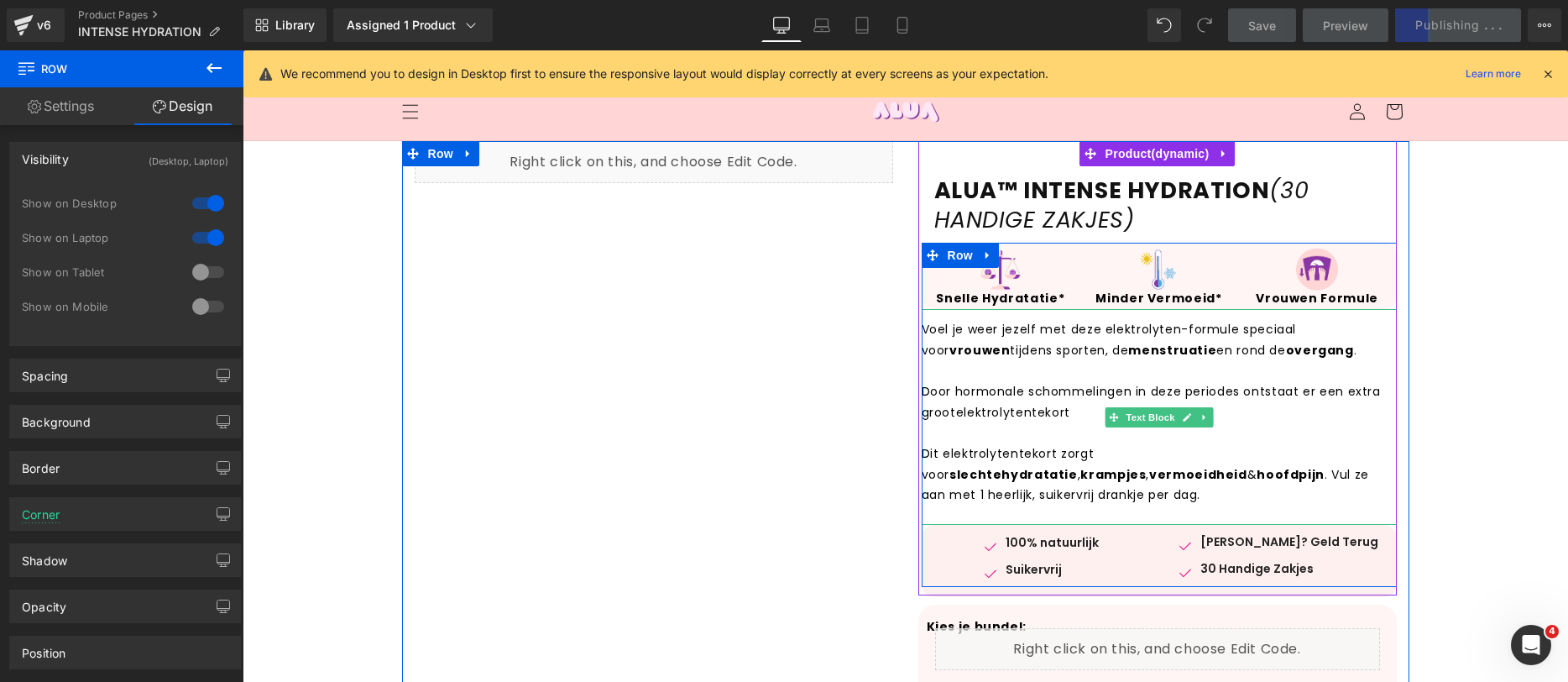
click at [1022, 327] on p "Voel je weer jezelf met deze elektrolyten-formule speciaal voor vrouwen tijdens…" at bounding box center [1160, 339] width 475 height 41
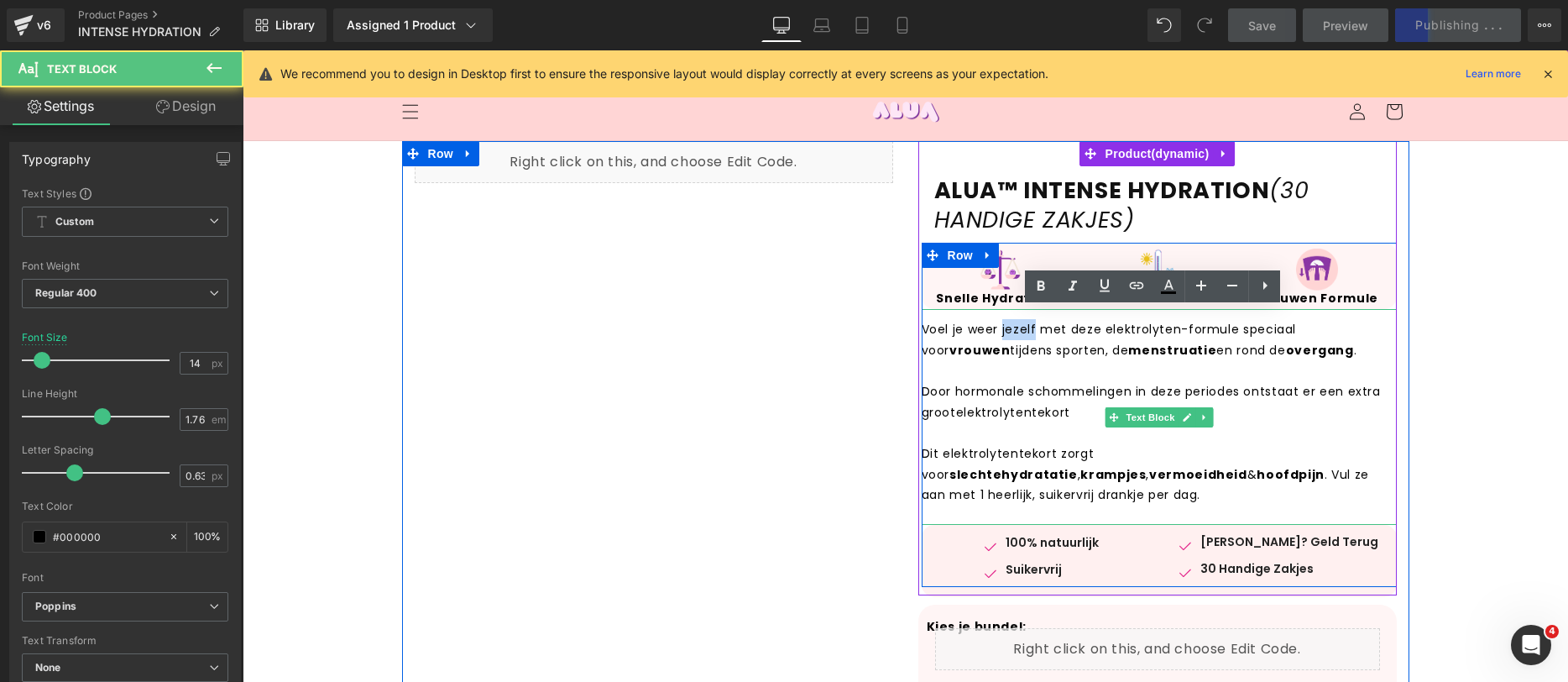
click at [1022, 327] on p "Voel je weer jezelf met deze elektrolyten-formule speciaal voor vrouwen tijdens…" at bounding box center [1160, 339] width 475 height 41
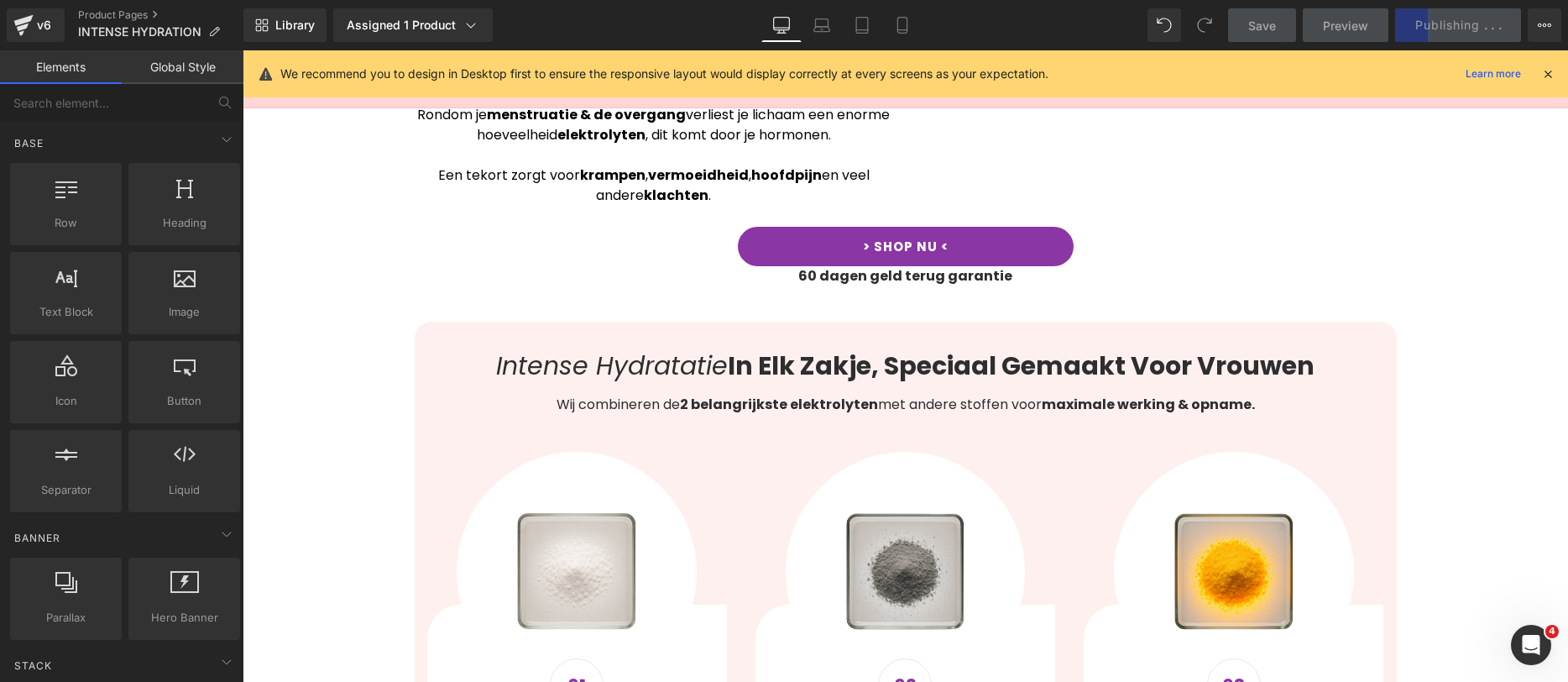
scroll to position [1708, 0]
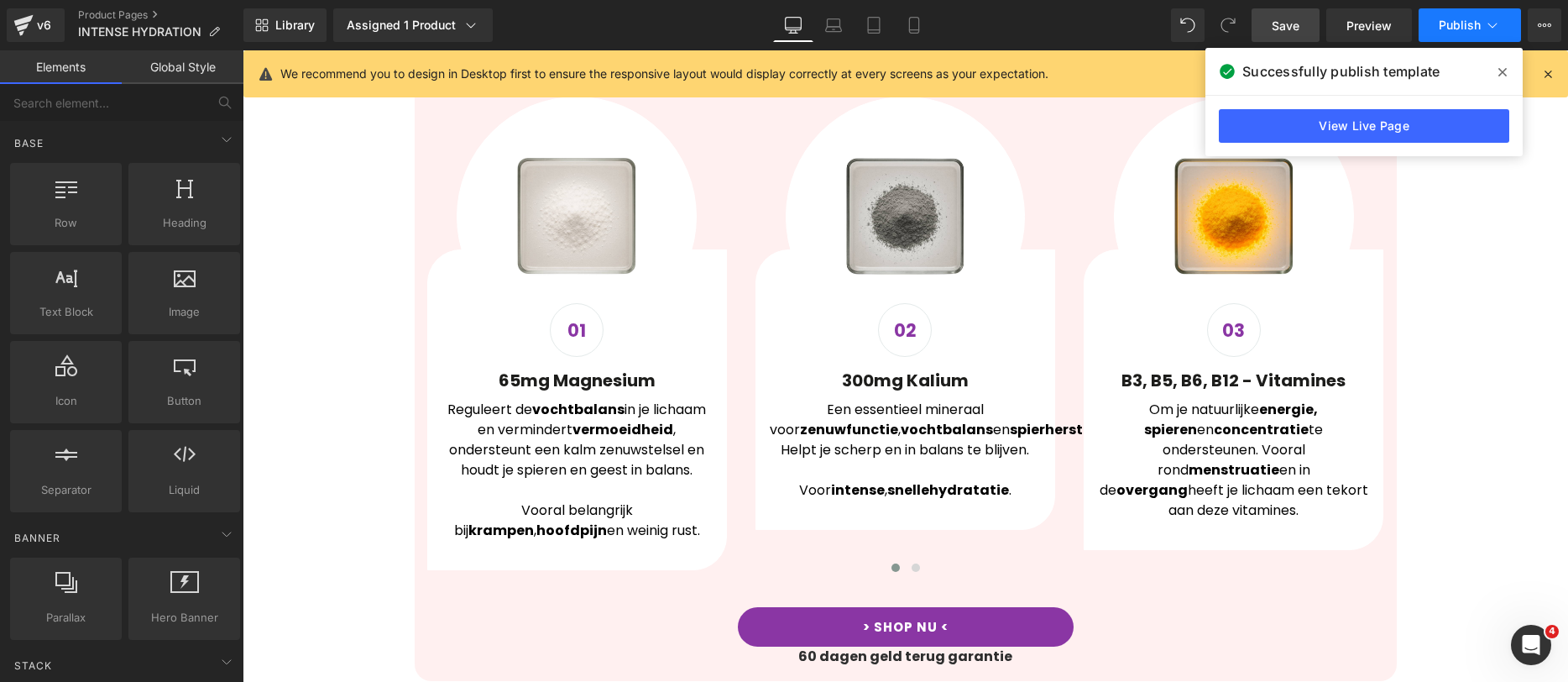
click at [1445, 24] on span "Publish" at bounding box center [1460, 25] width 42 height 13
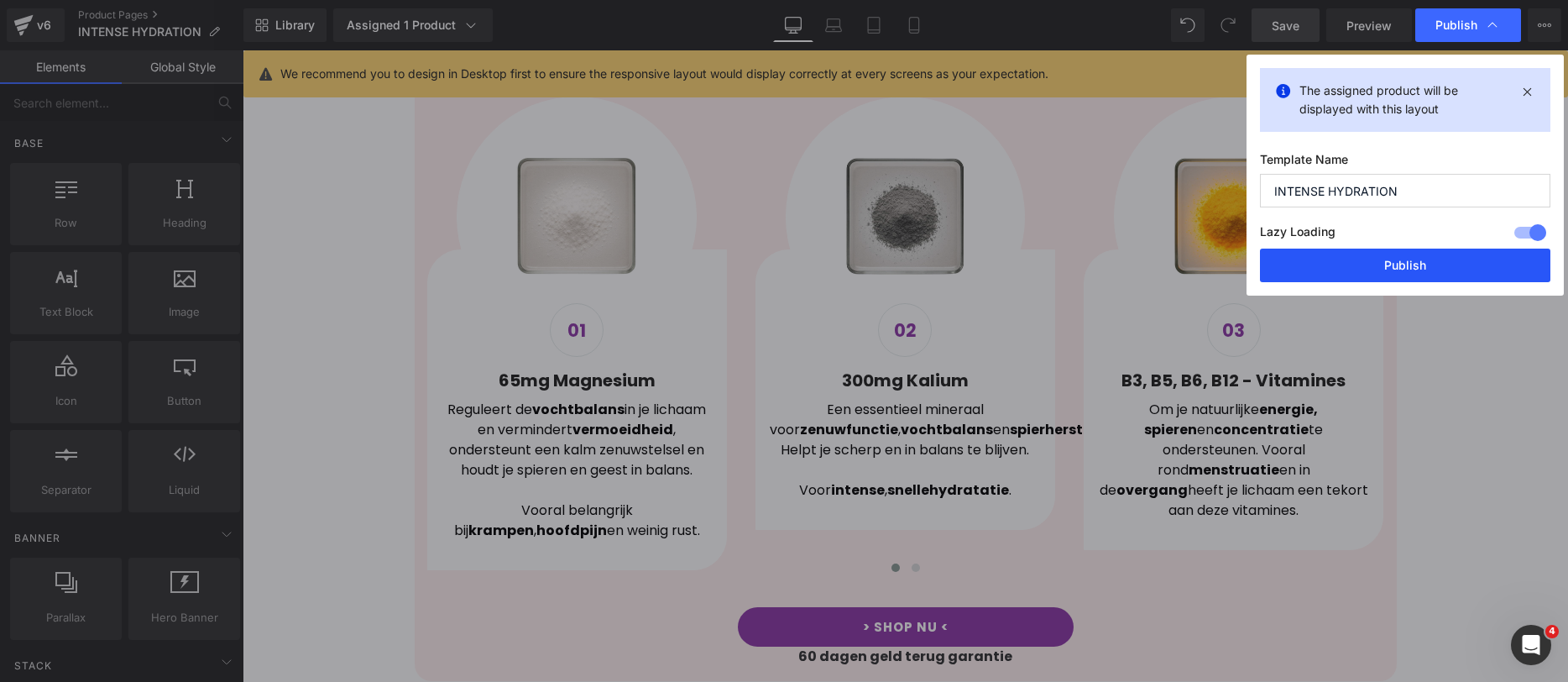
click at [1348, 259] on button "Publish" at bounding box center [1406, 265] width 291 height 34
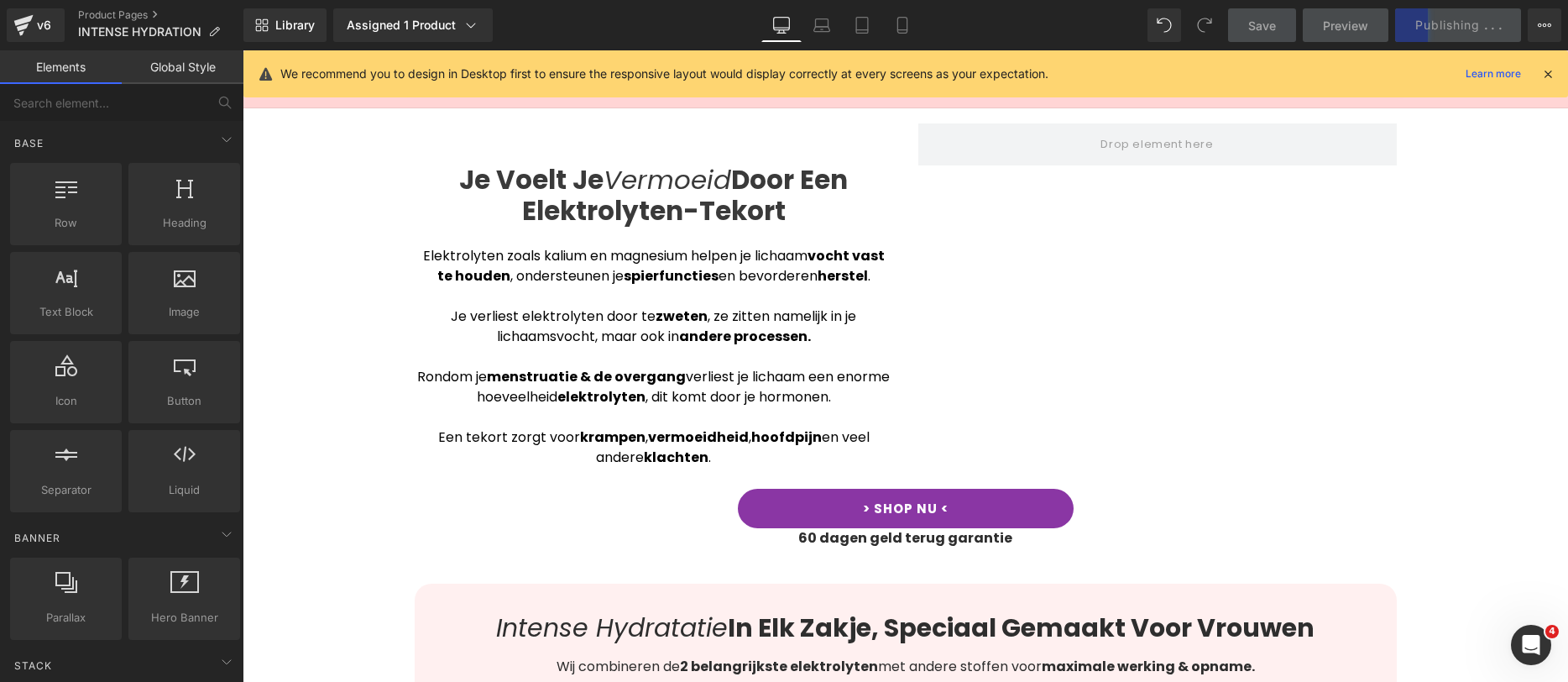
scroll to position [1069, 0]
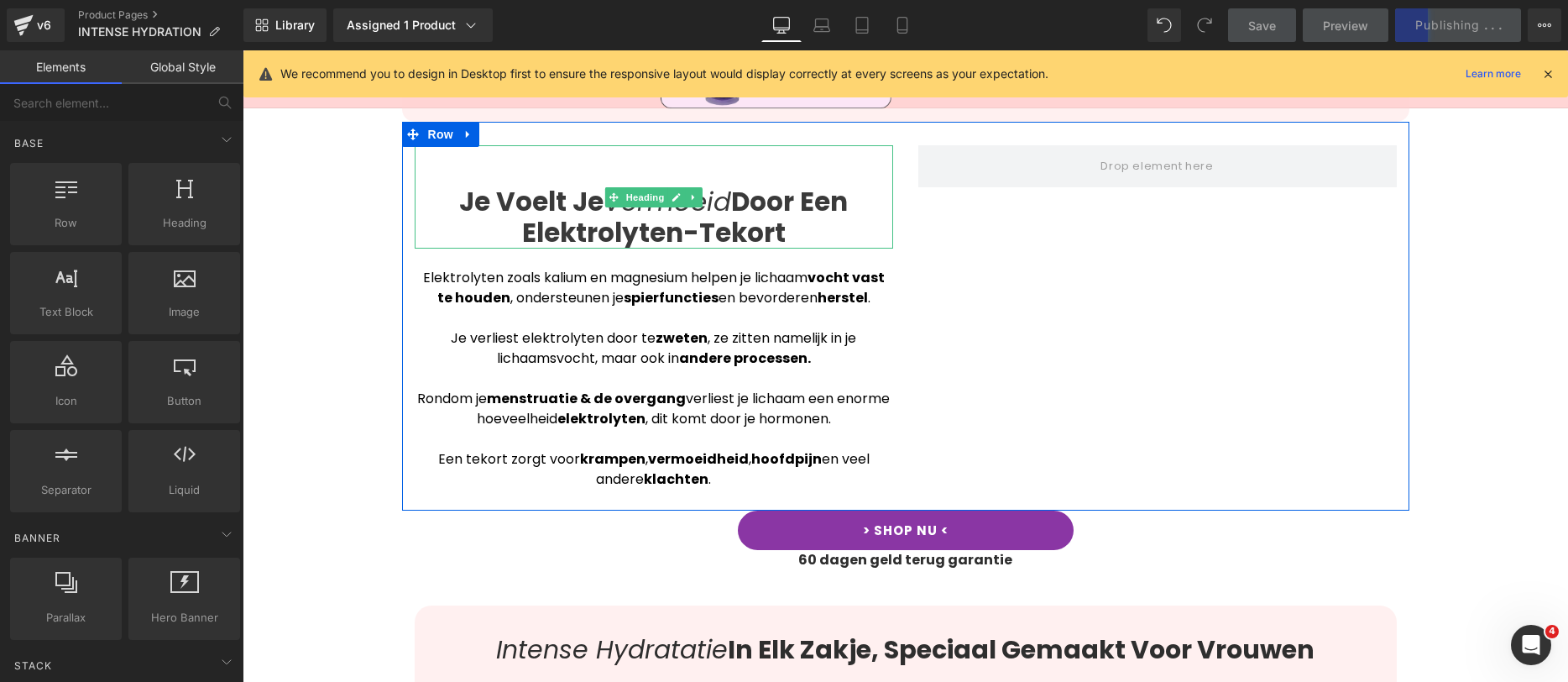
click at [726, 189] on b "Door Een Elektrolyten-Tekort" at bounding box center [685, 217] width 327 height 68
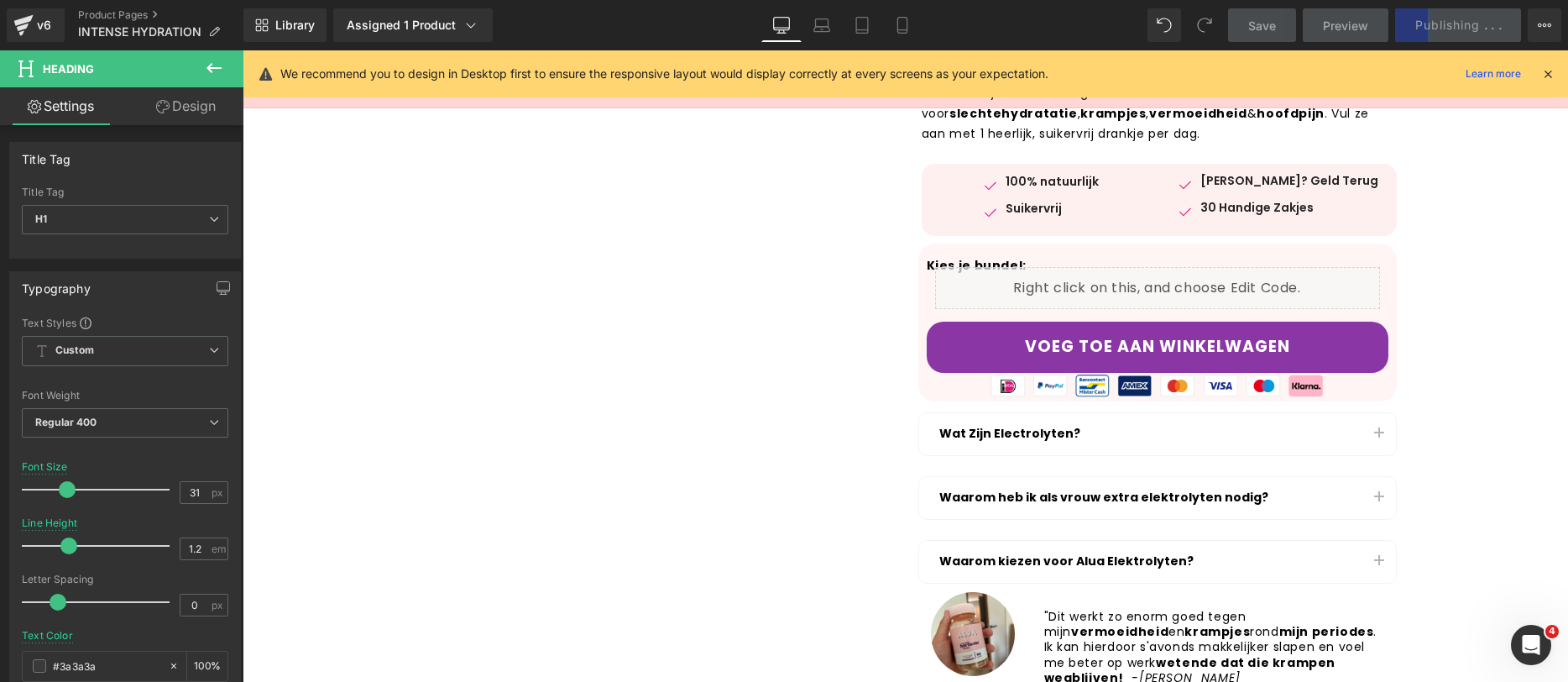
scroll to position [0, 0]
